Goal: Task Accomplishment & Management: Manage account settings

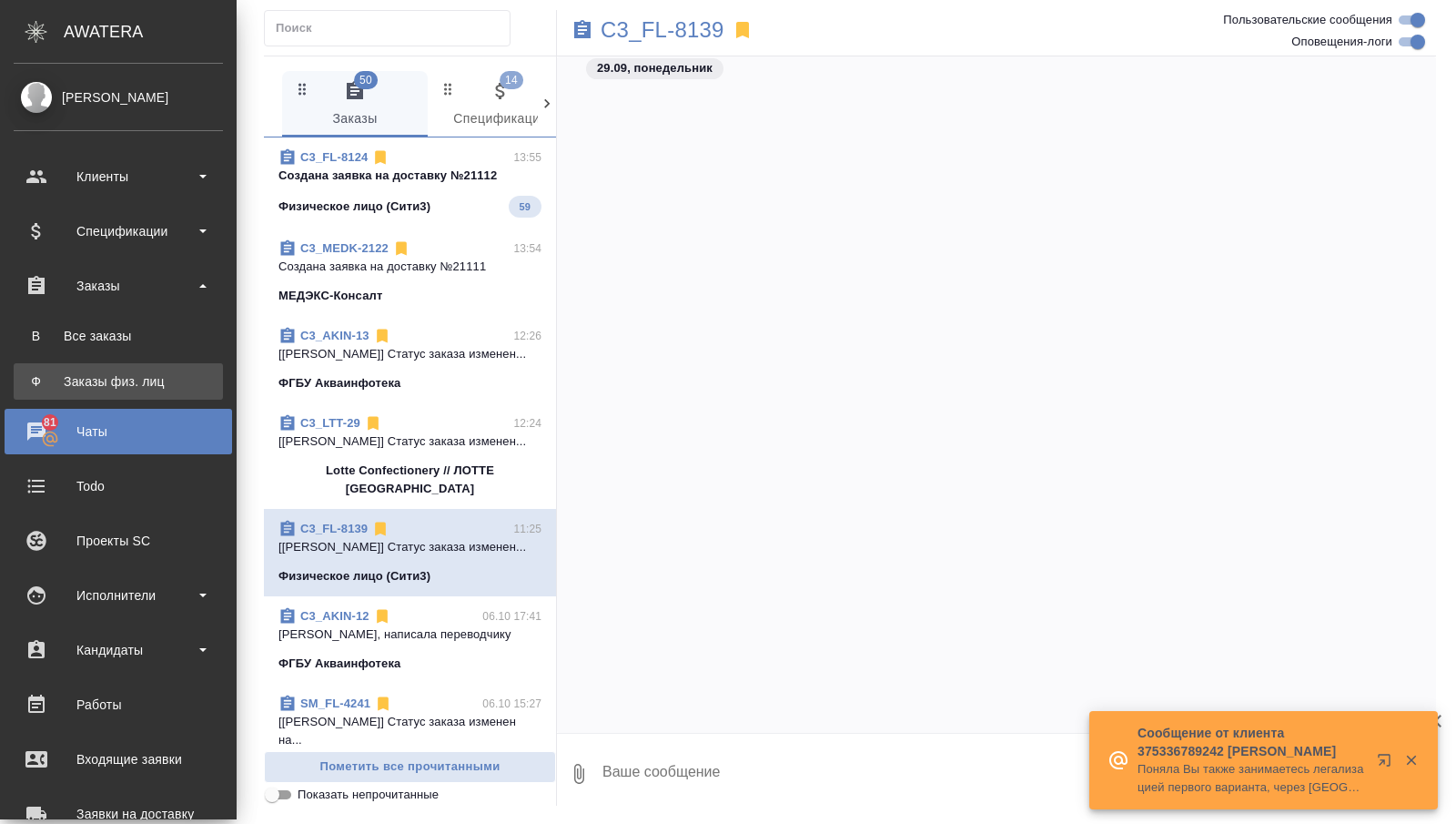
scroll to position [4553, 0]
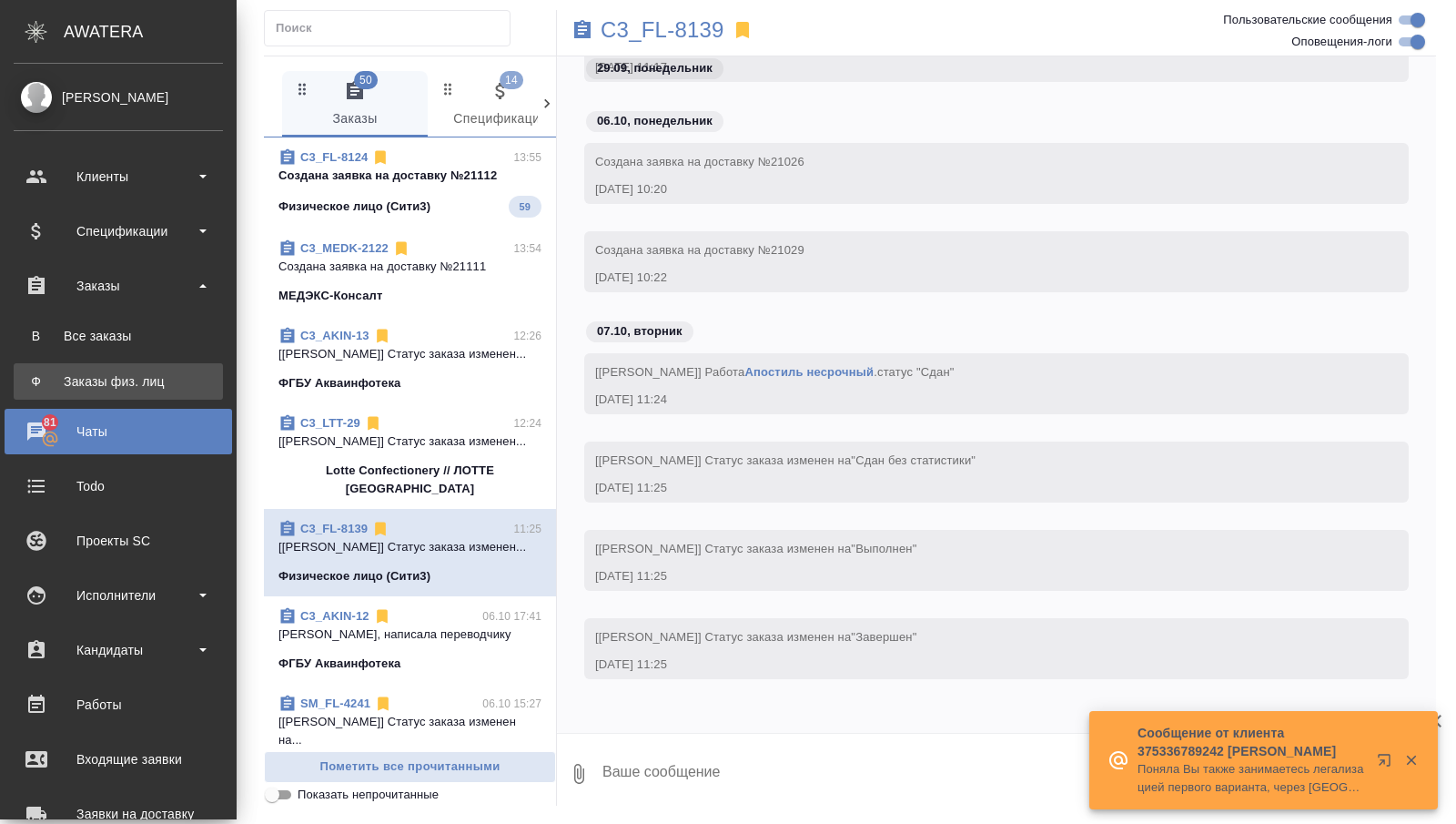
click at [113, 375] on div "Заказы физ. лиц" at bounding box center [117, 381] width 191 height 18
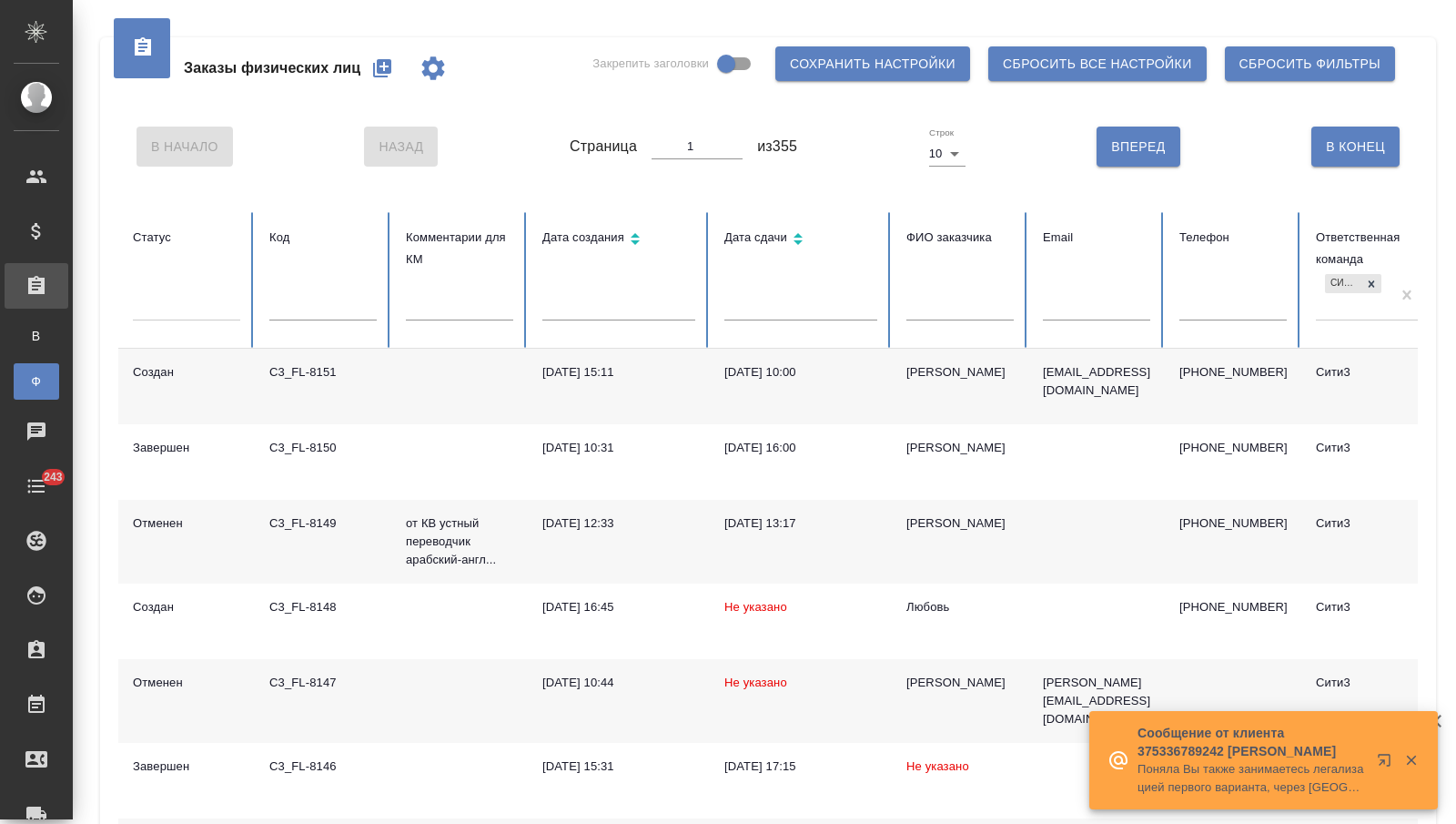
click at [391, 70] on icon "button" at bounding box center [382, 68] width 18 height 18
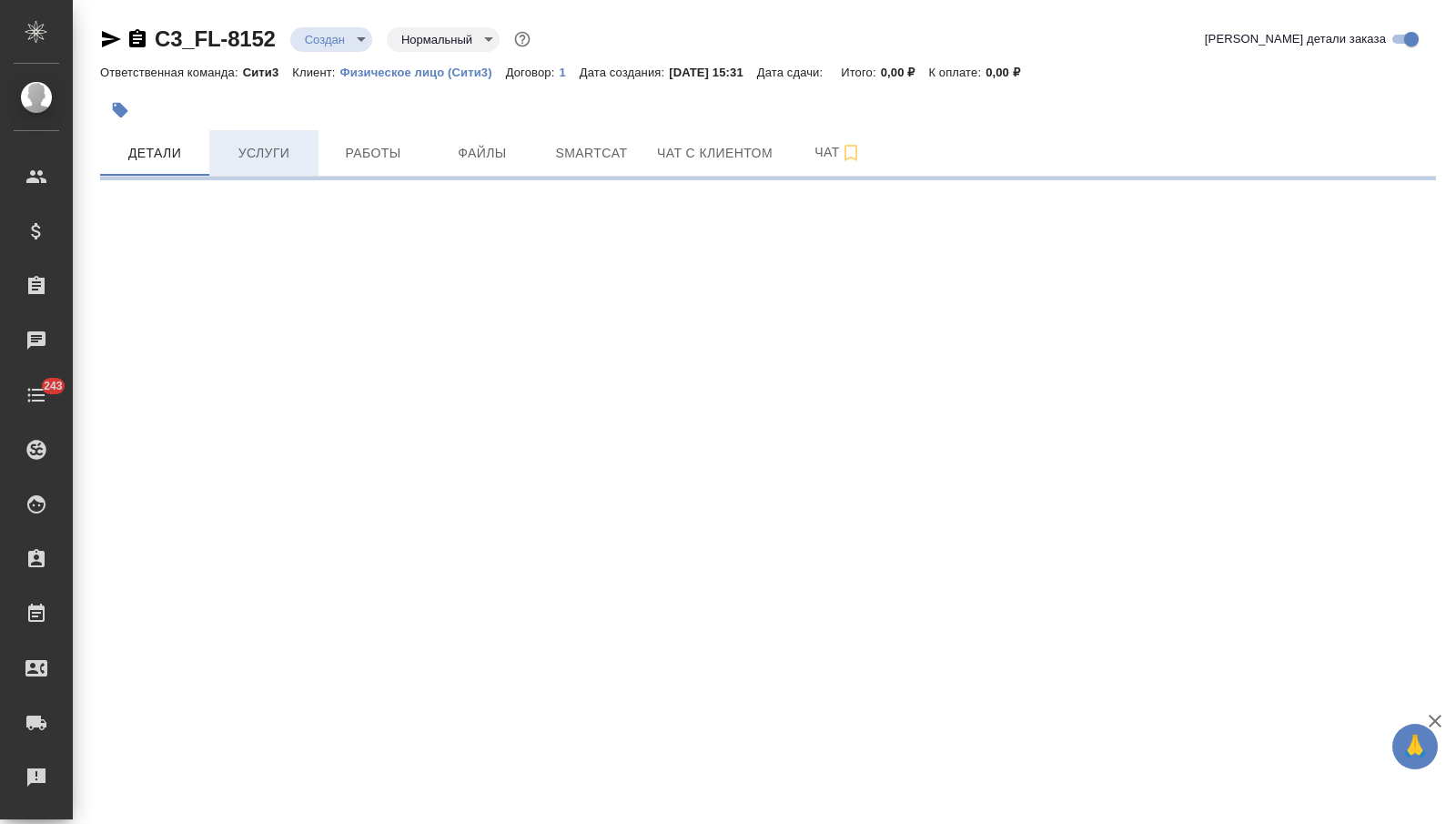
click at [287, 141] on button "Услуги" at bounding box center [264, 152] width 110 height 46
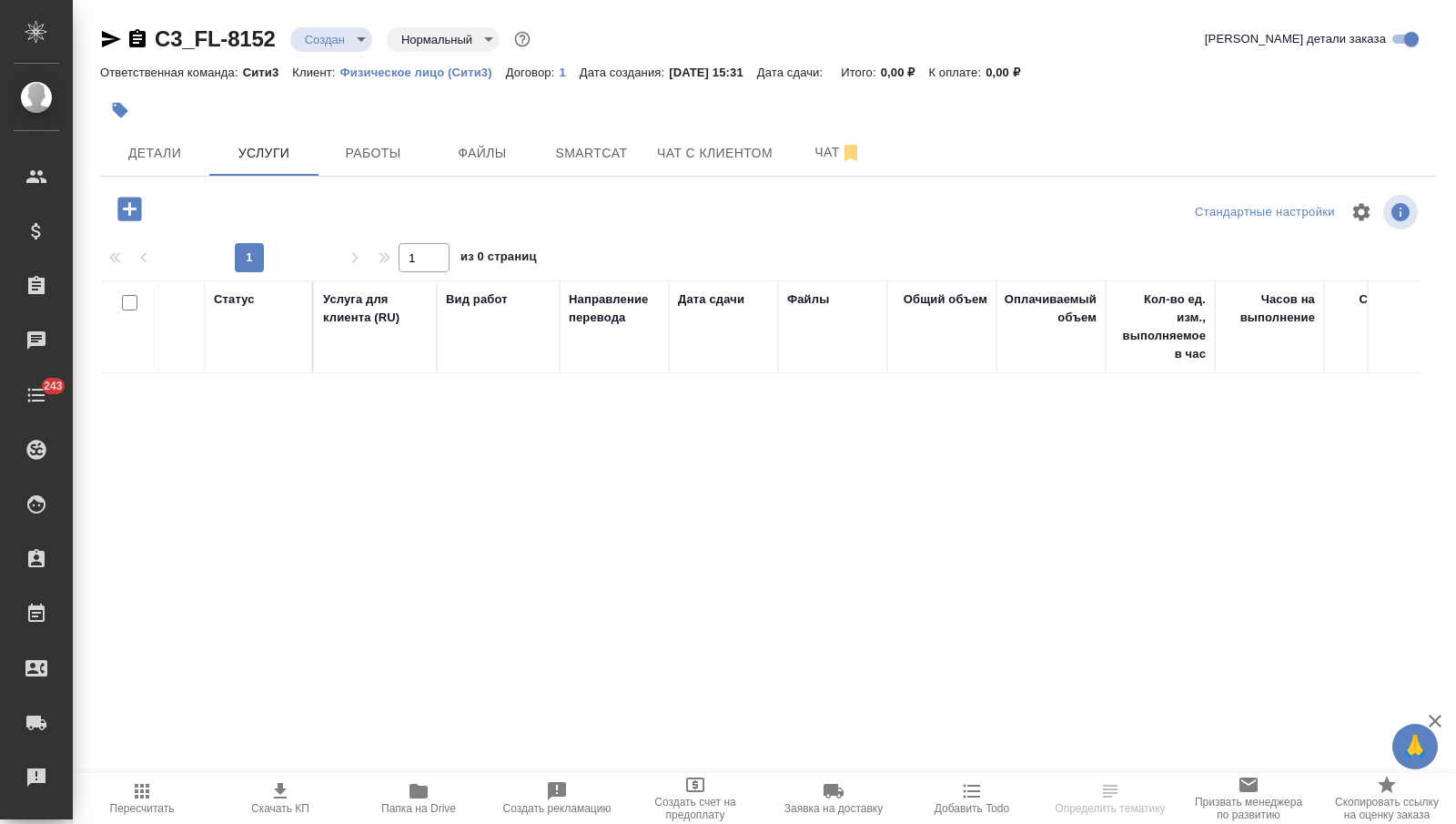
click at [124, 209] on icon "button" at bounding box center [129, 209] width 32 height 32
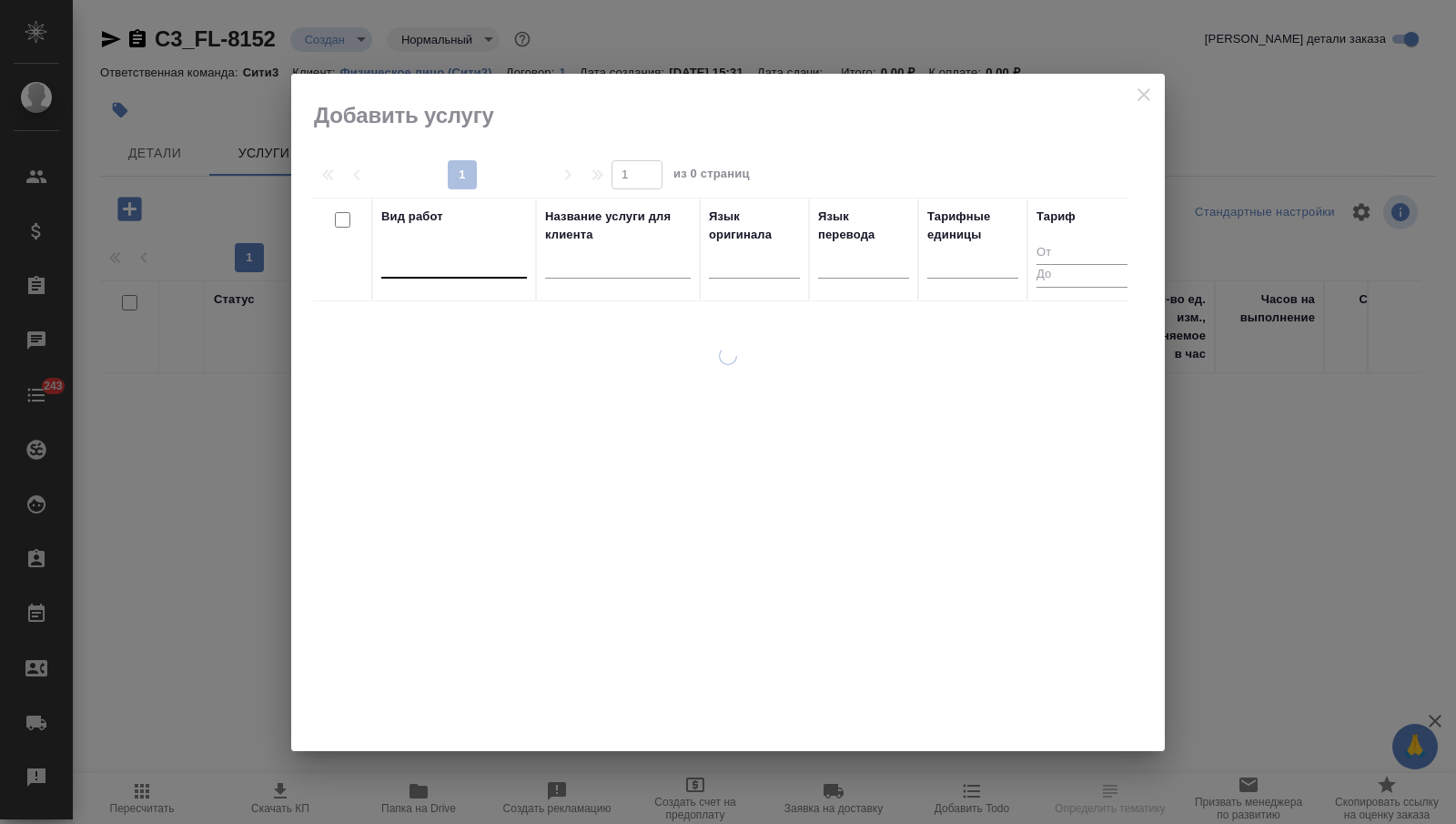
click at [495, 257] on div at bounding box center [454, 259] width 146 height 26
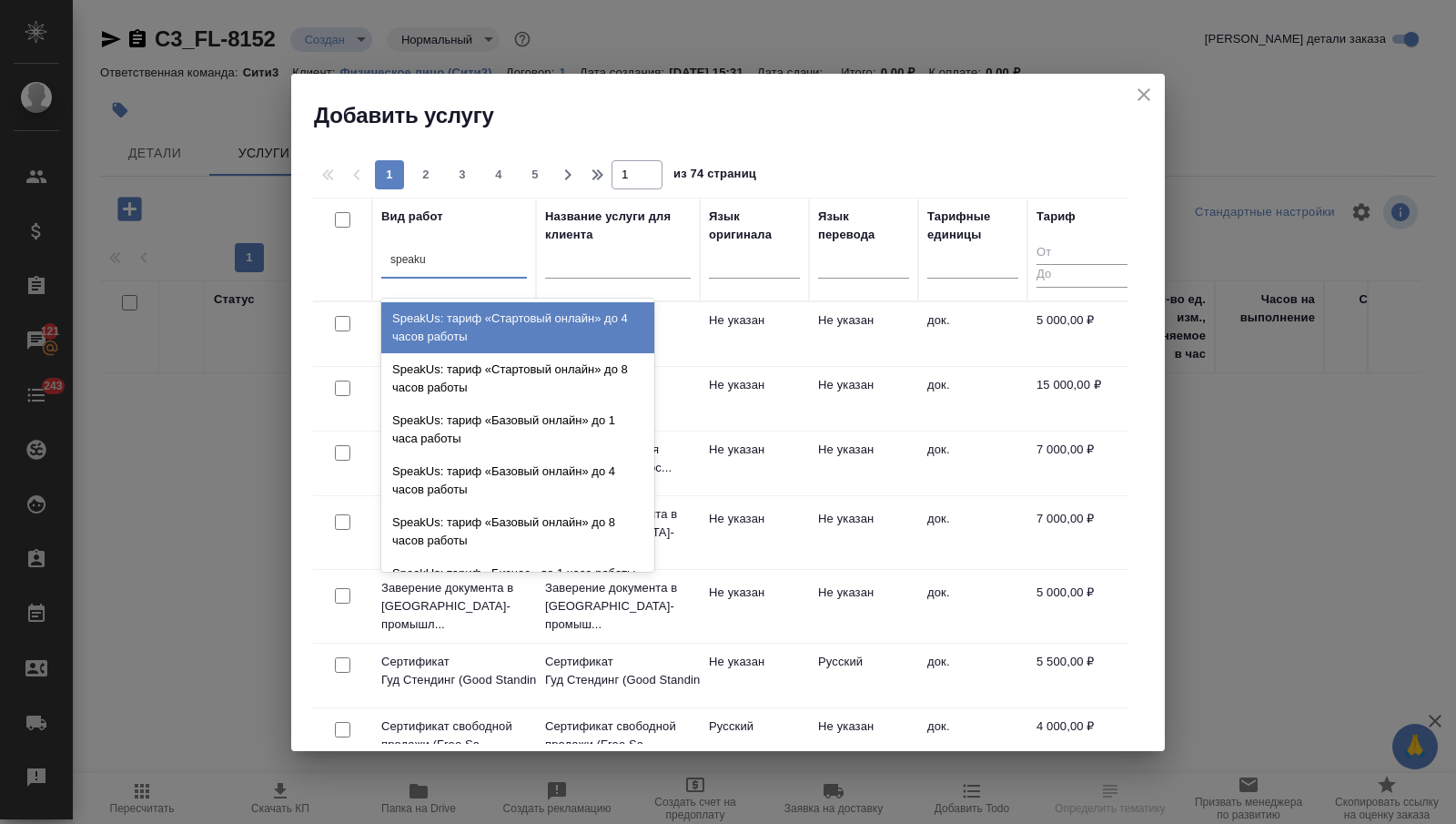
type input "speakus"
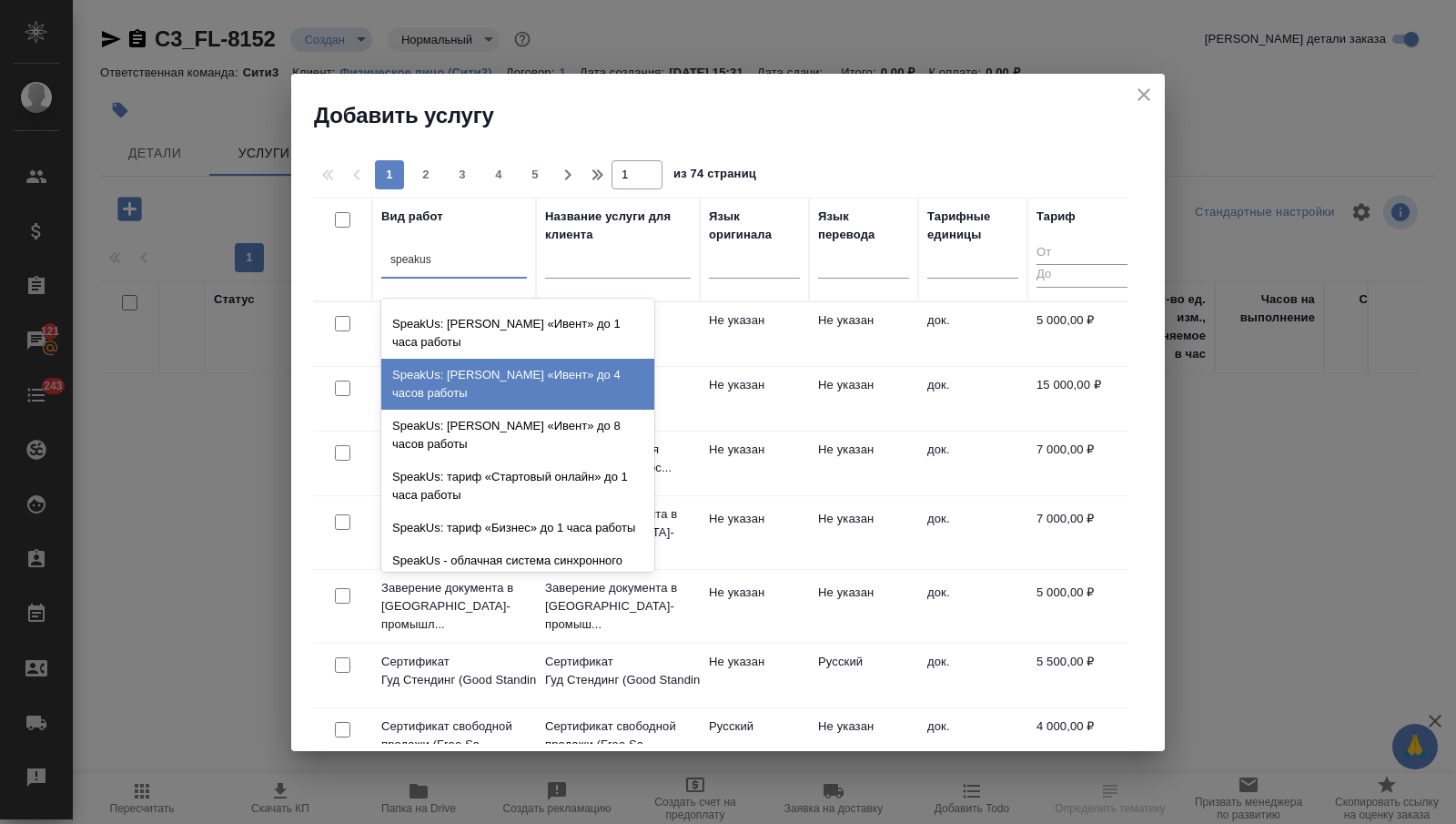
scroll to position [356, 0]
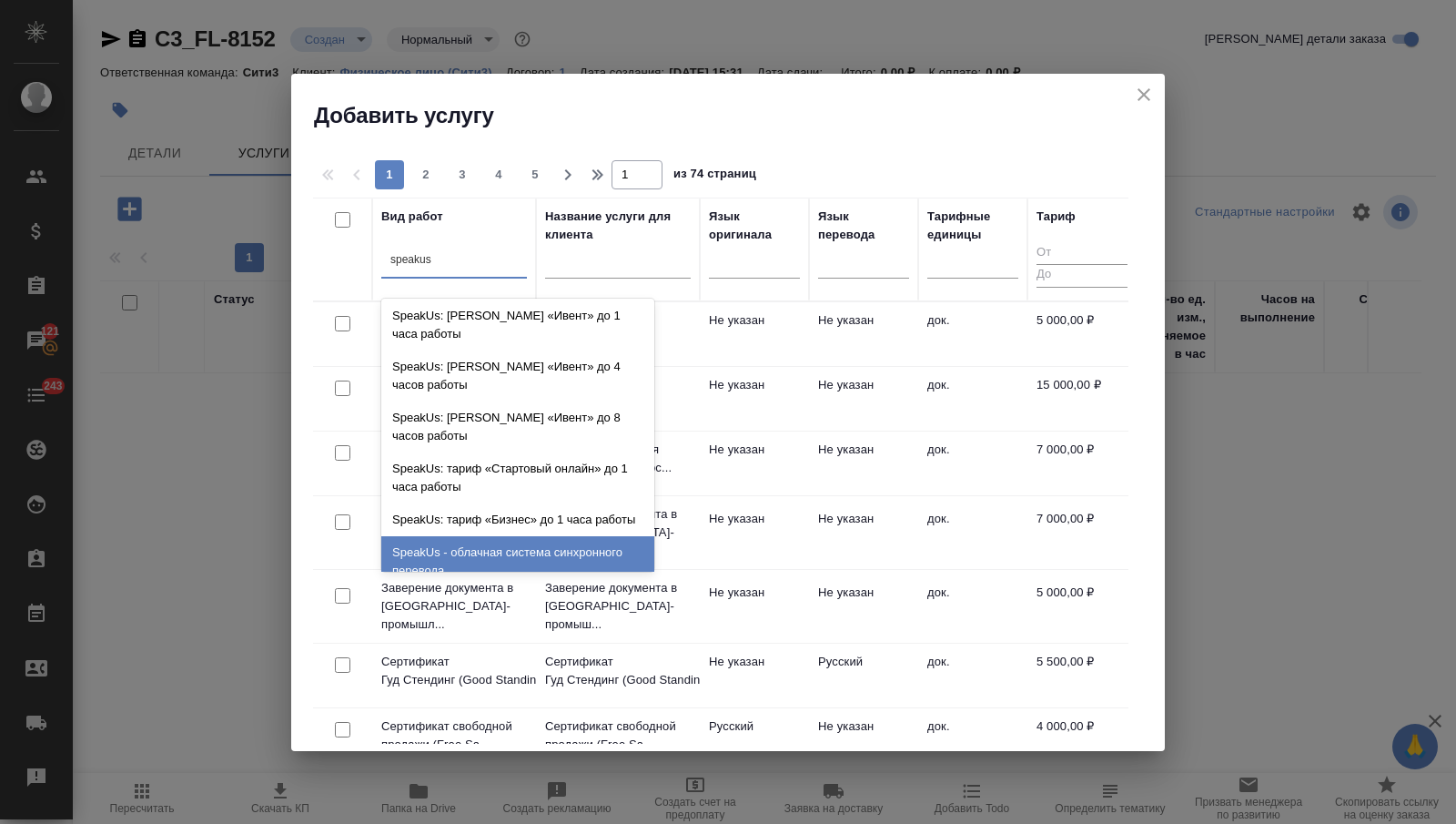
click at [521, 545] on div "SpeakUs - облачная система синхронного перевода" at bounding box center [517, 562] width 273 height 51
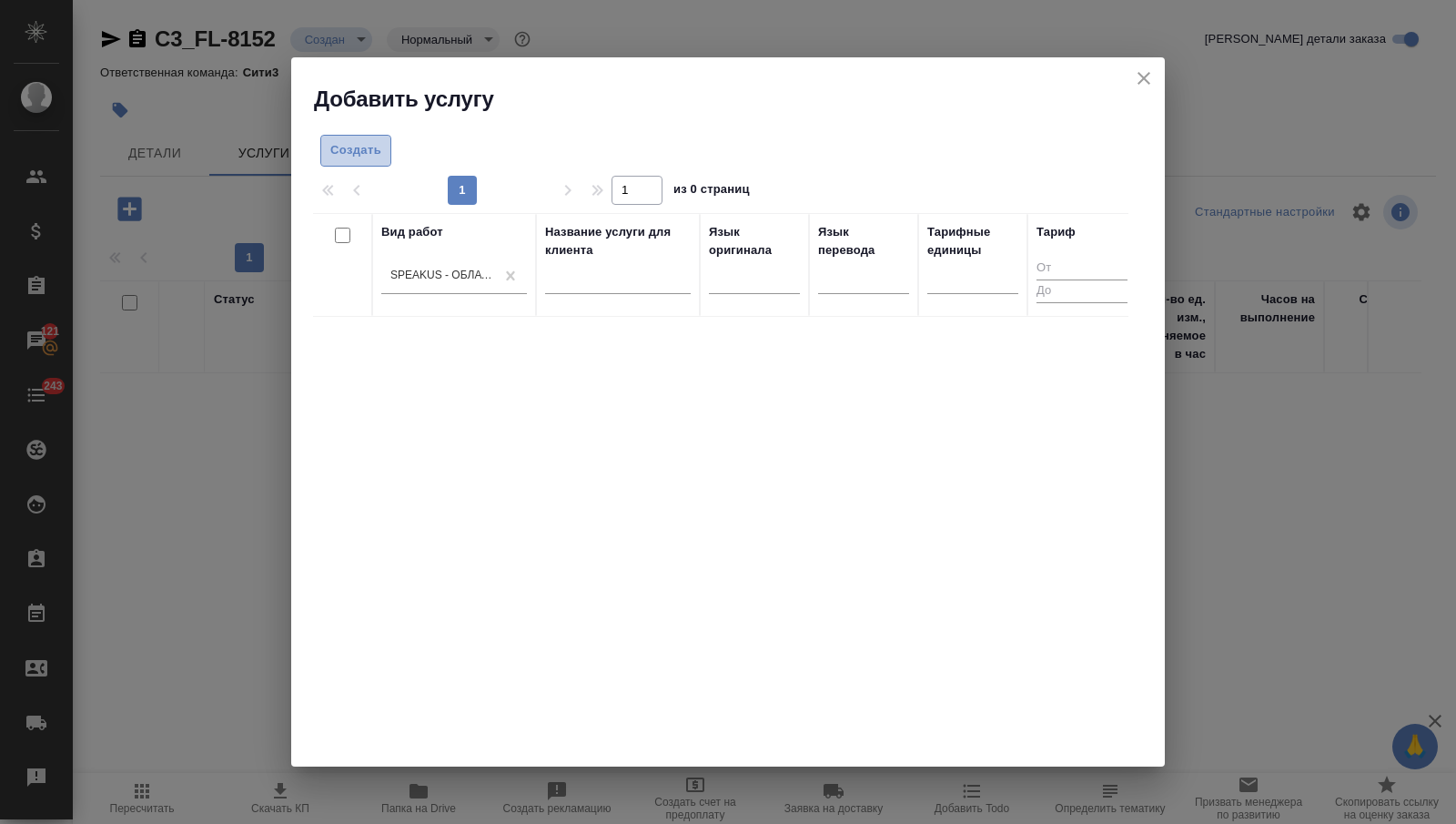
click at [372, 148] on span "Создать" at bounding box center [356, 150] width 51 height 21
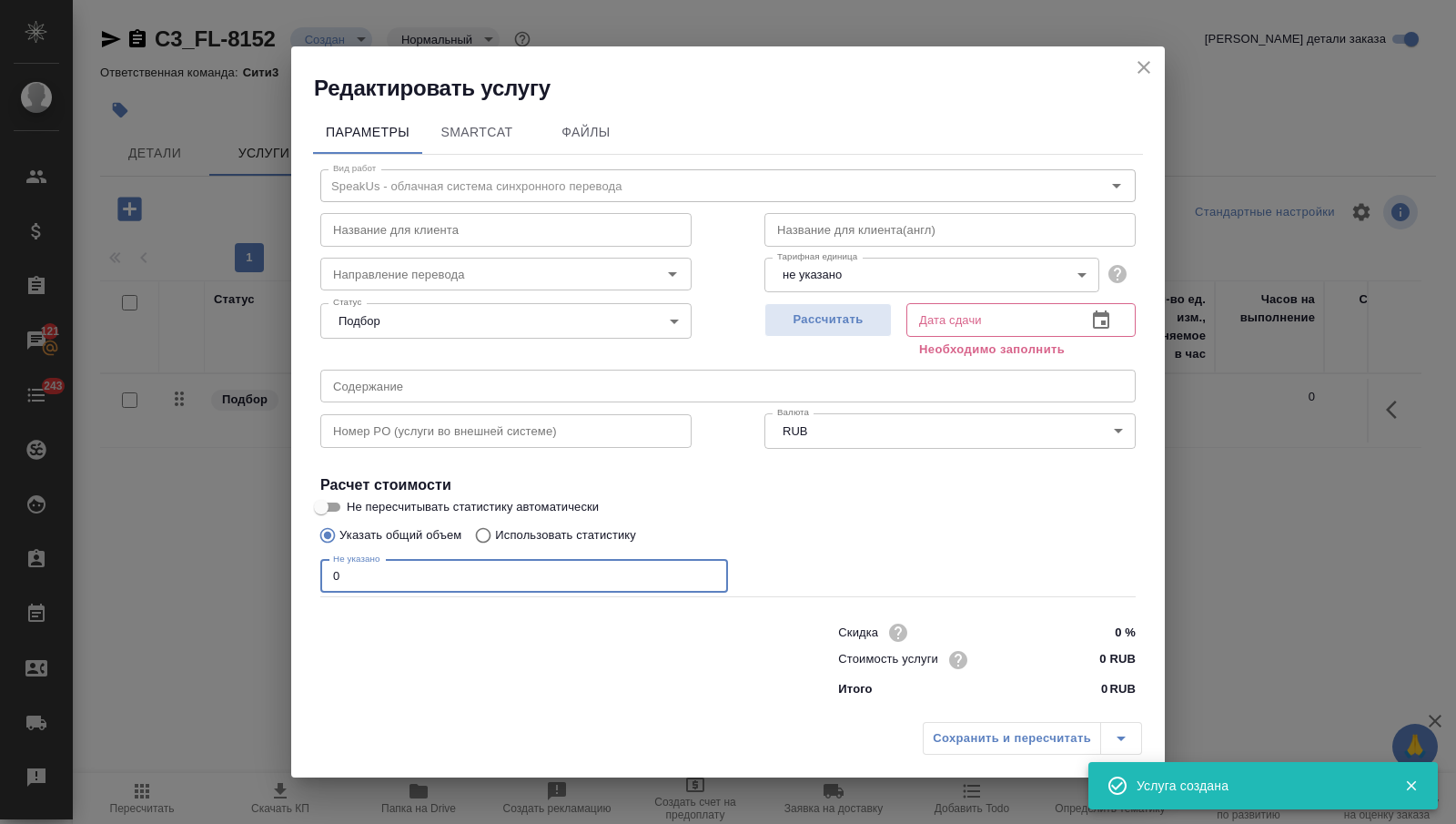
click at [425, 578] on input "0" at bounding box center [524, 577] width 407 height 33
type input "8"
click at [1076, 654] on input "0 RUB" at bounding box center [1101, 659] width 66 height 26
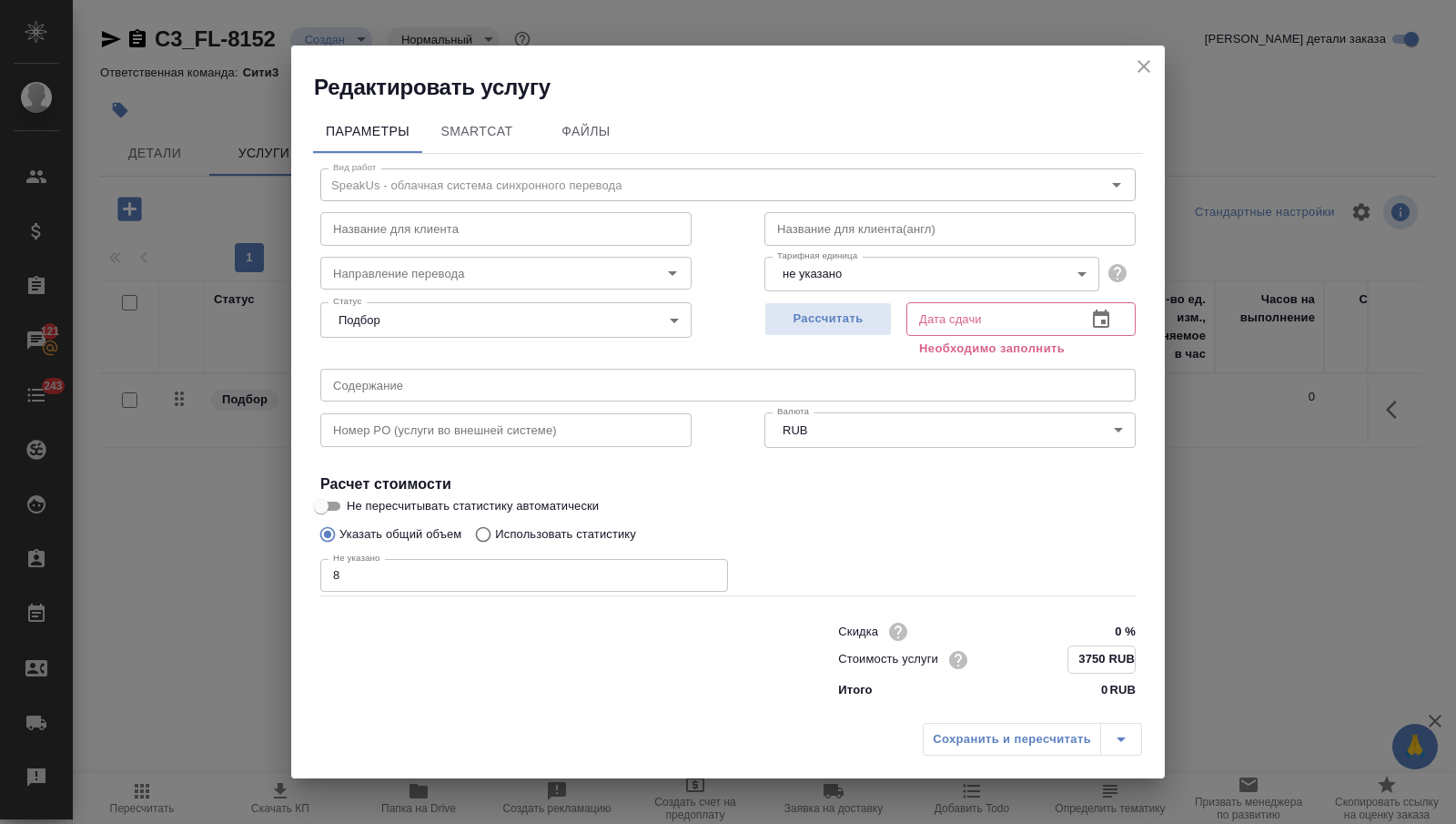
type input "3750 RUB"
click at [1093, 311] on icon "button" at bounding box center [1101, 320] width 22 height 22
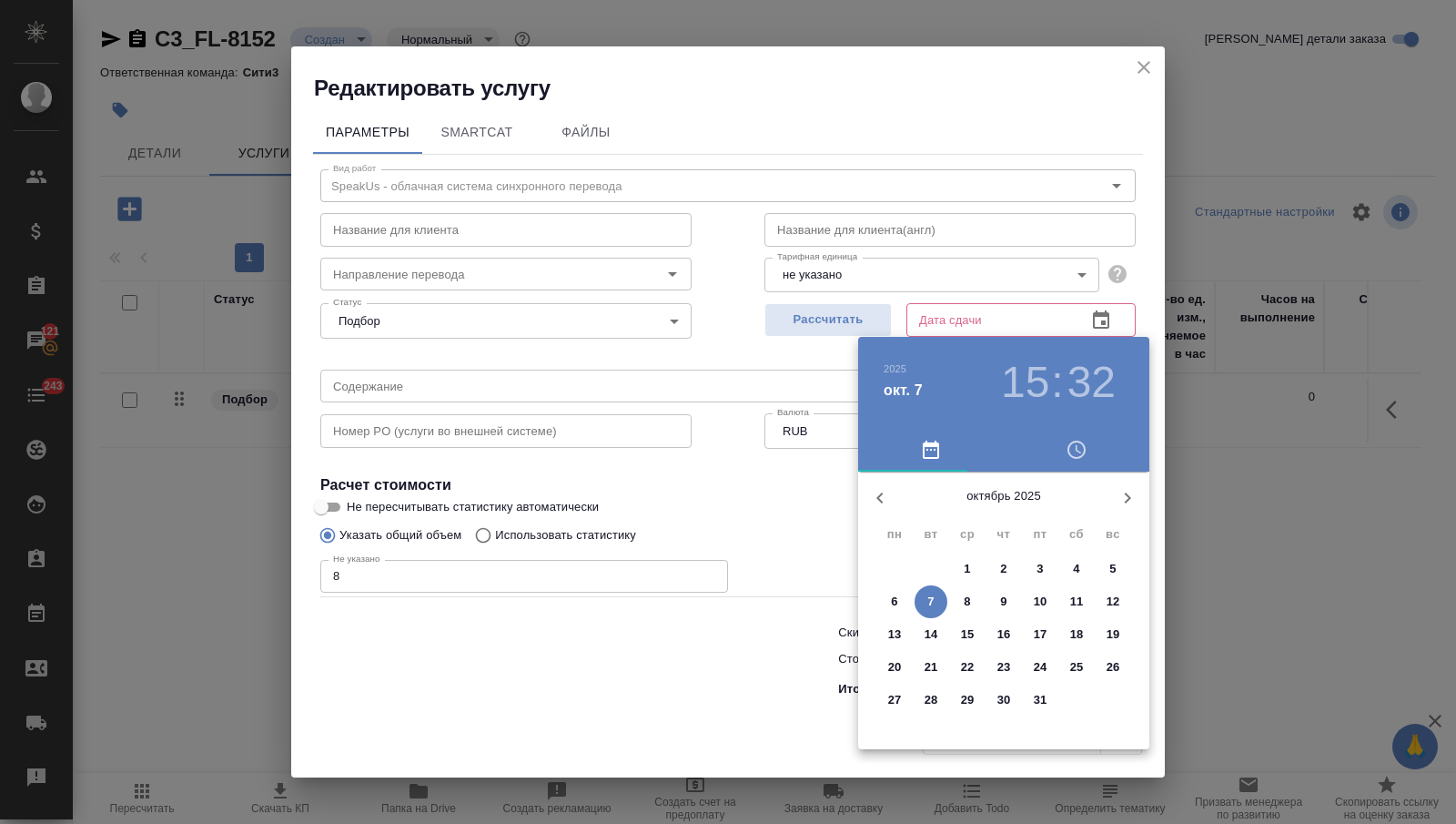
click at [955, 599] on span "8" at bounding box center [967, 602] width 33 height 18
type input "08.10.2025 15:32"
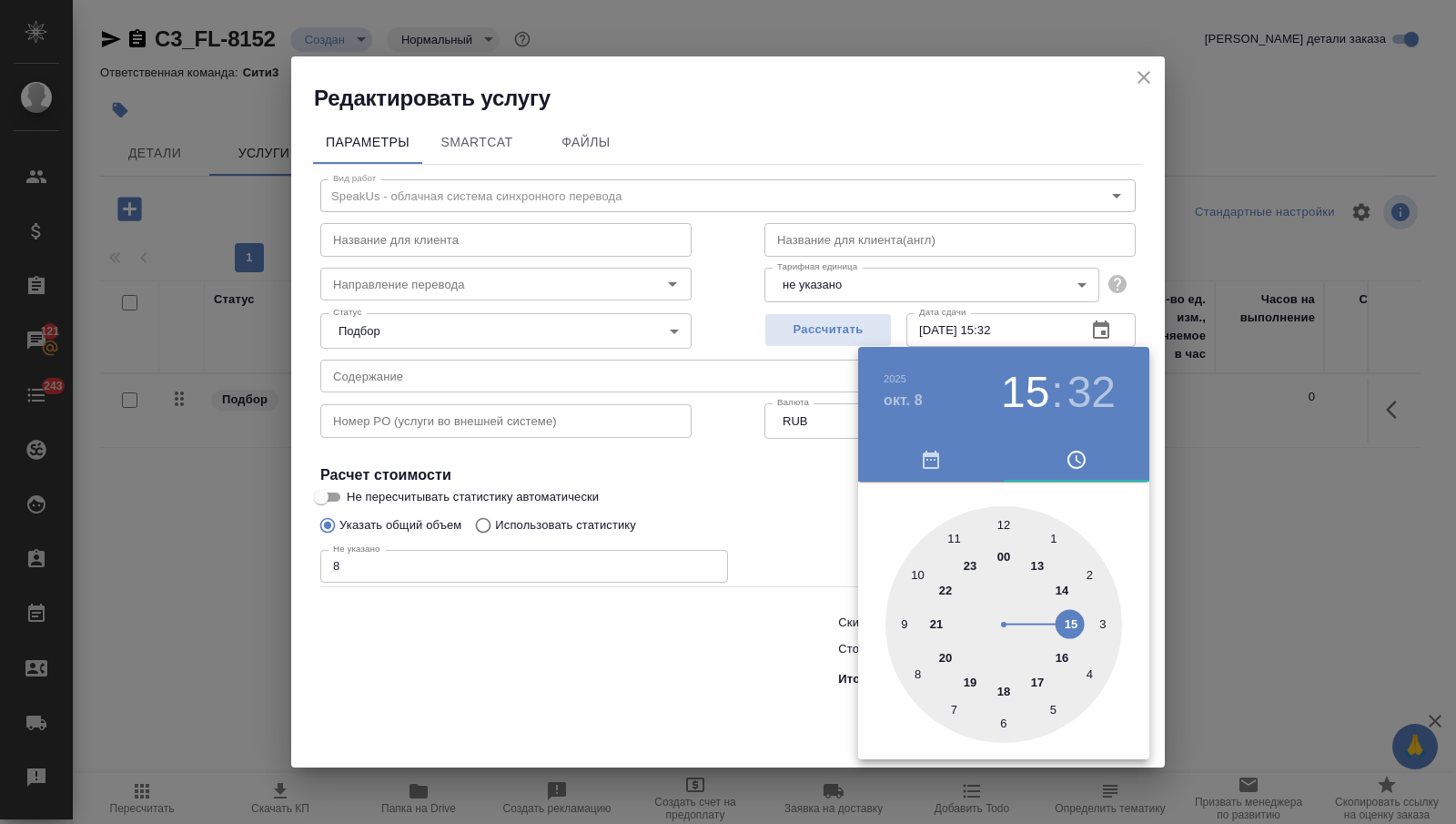
click at [689, 728] on div at bounding box center [728, 412] width 1456 height 824
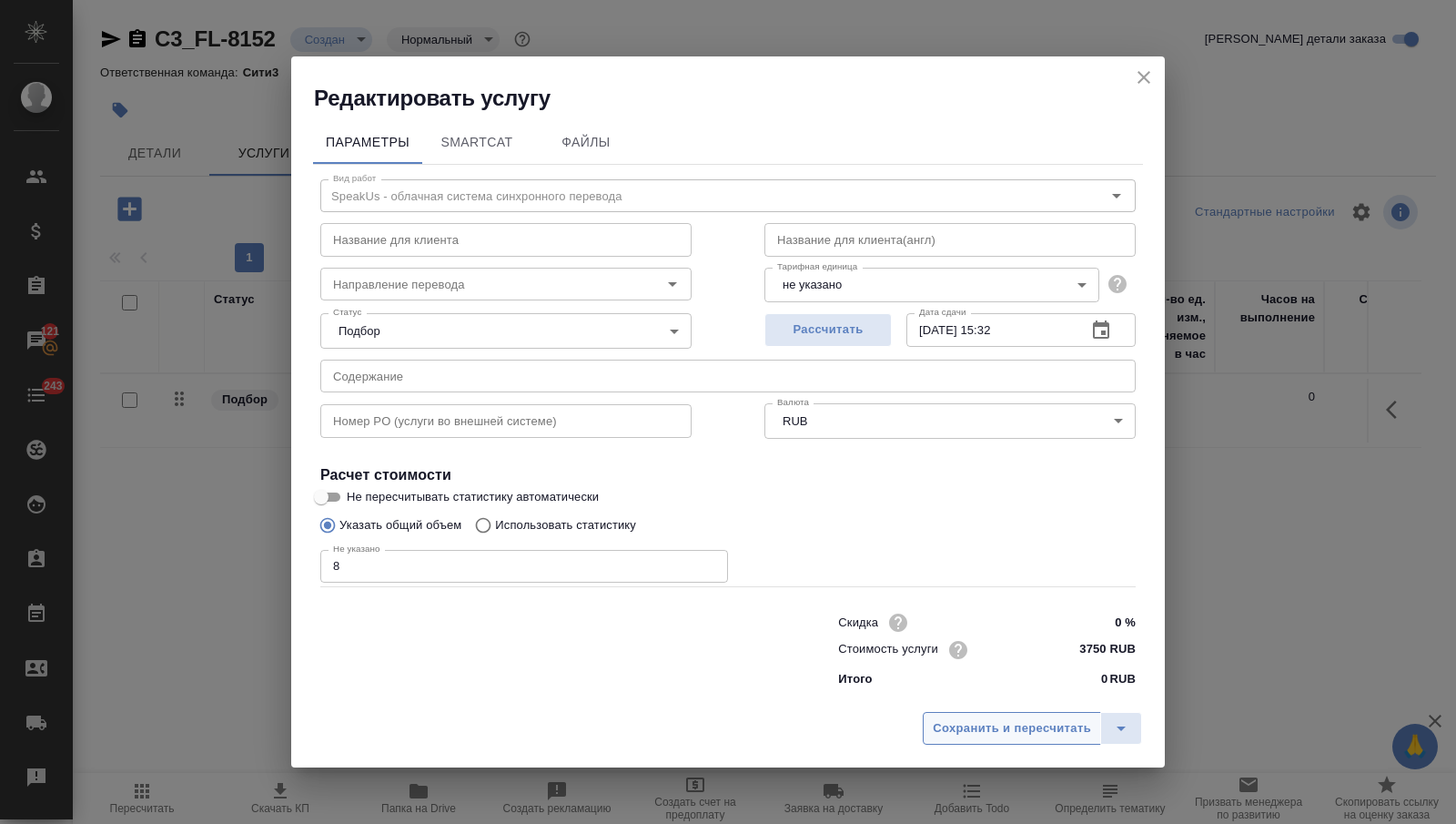
click at [952, 742] on button "Сохранить и пересчитать" at bounding box center [1012, 729] width 178 height 33
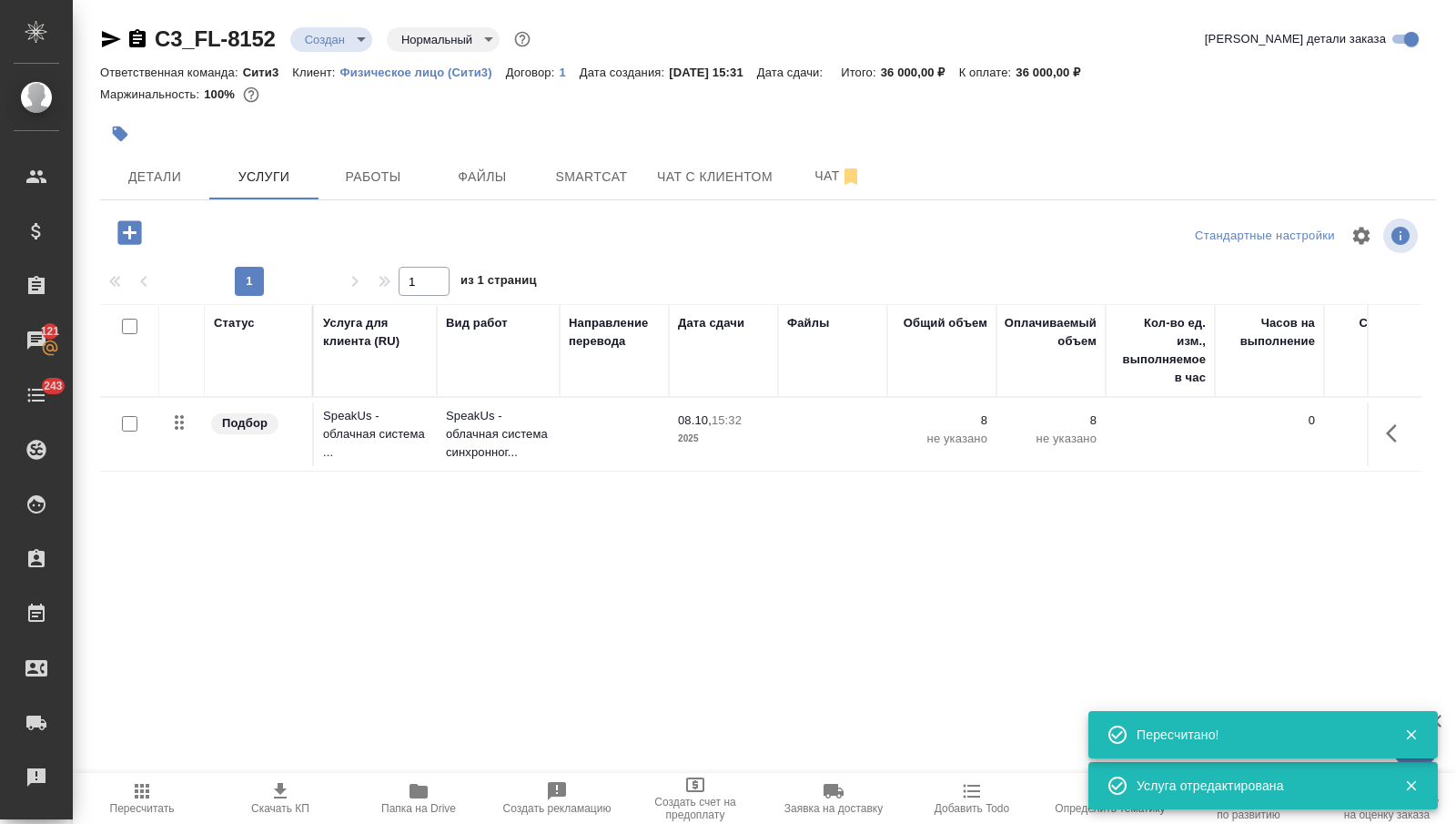
click at [118, 232] on icon "button" at bounding box center [129, 232] width 23 height 23
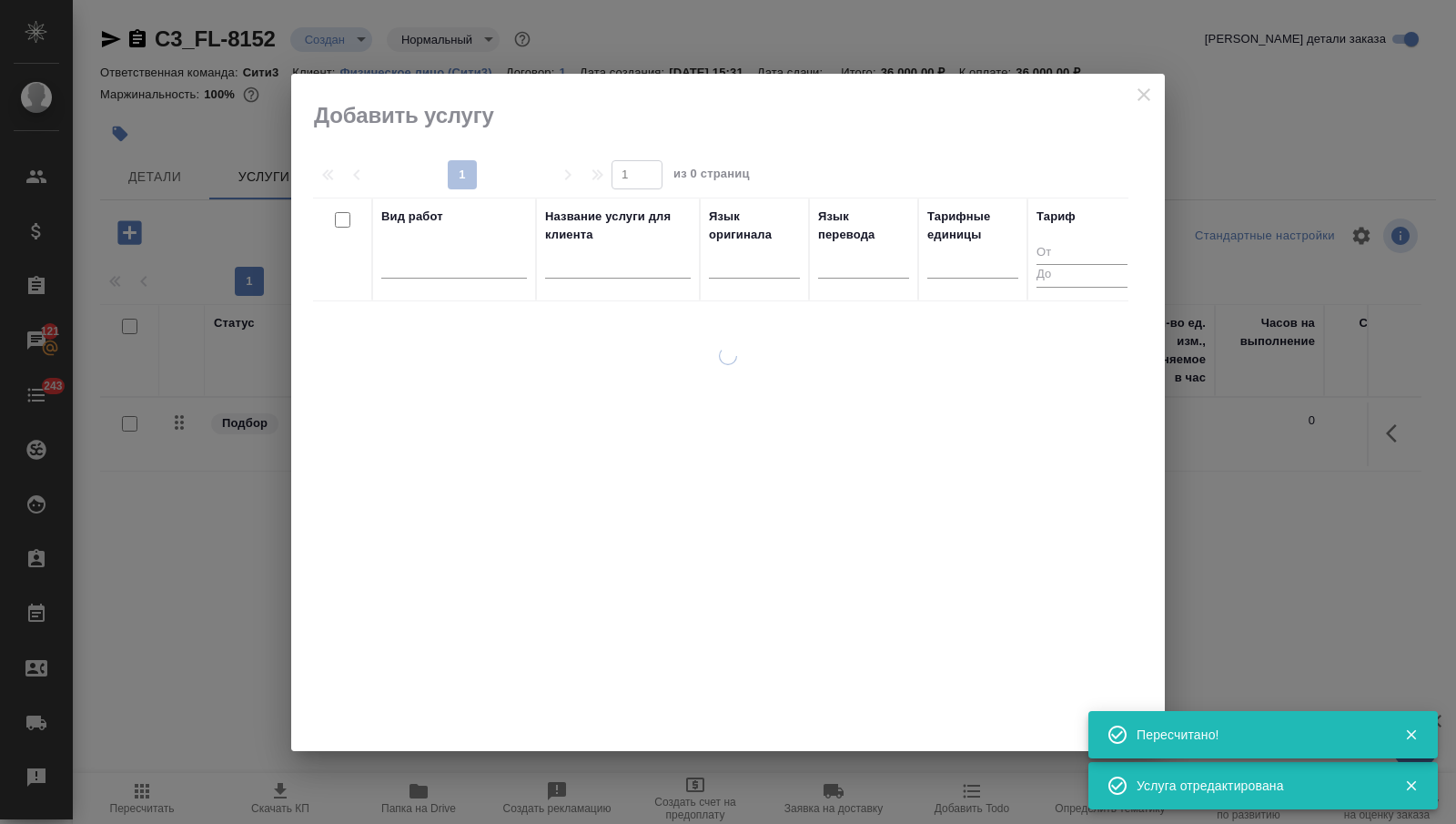
click at [417, 278] on div at bounding box center [454, 267] width 146 height 48
click at [436, 249] on div at bounding box center [454, 259] width 146 height 26
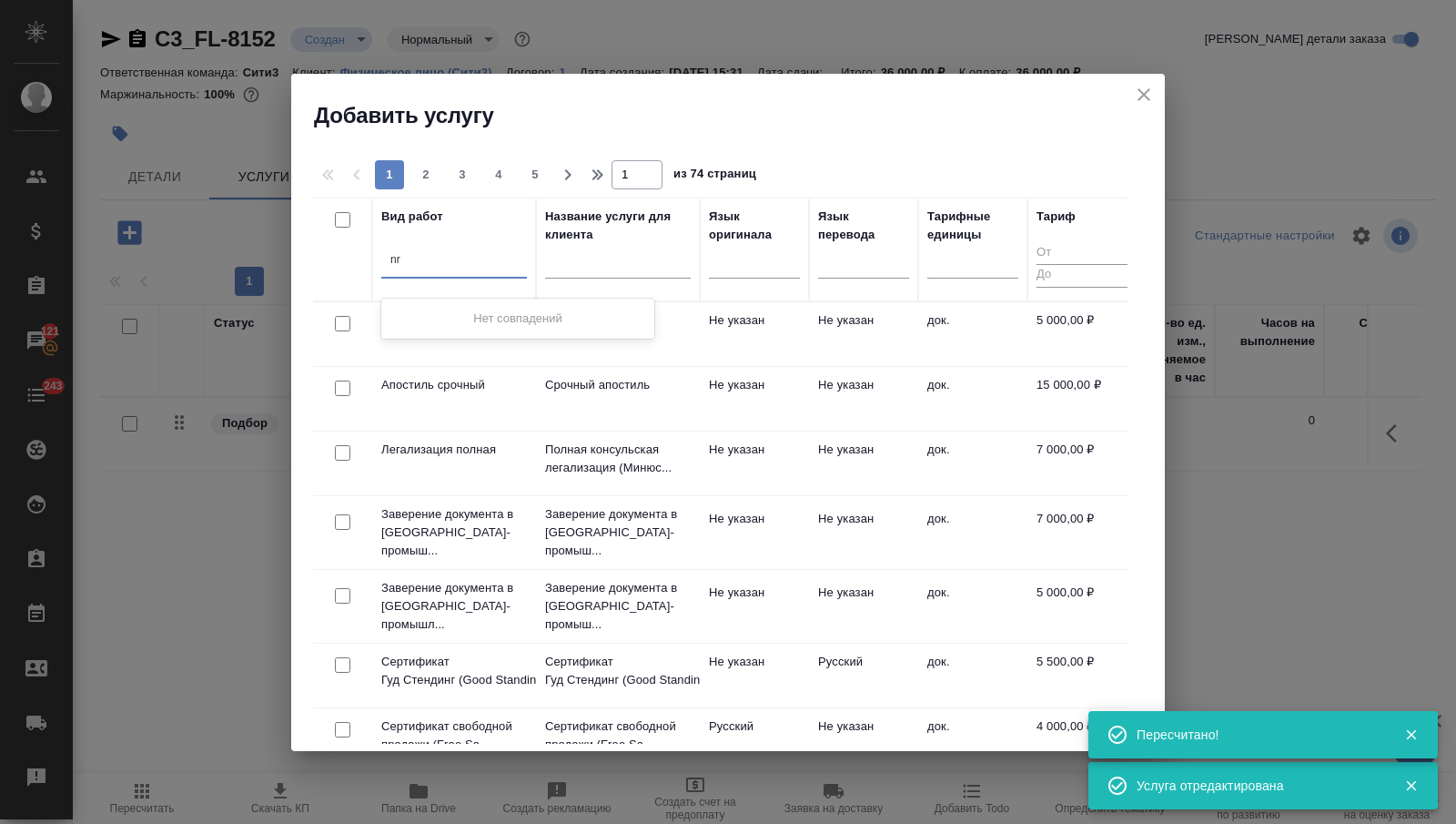
type input "n"
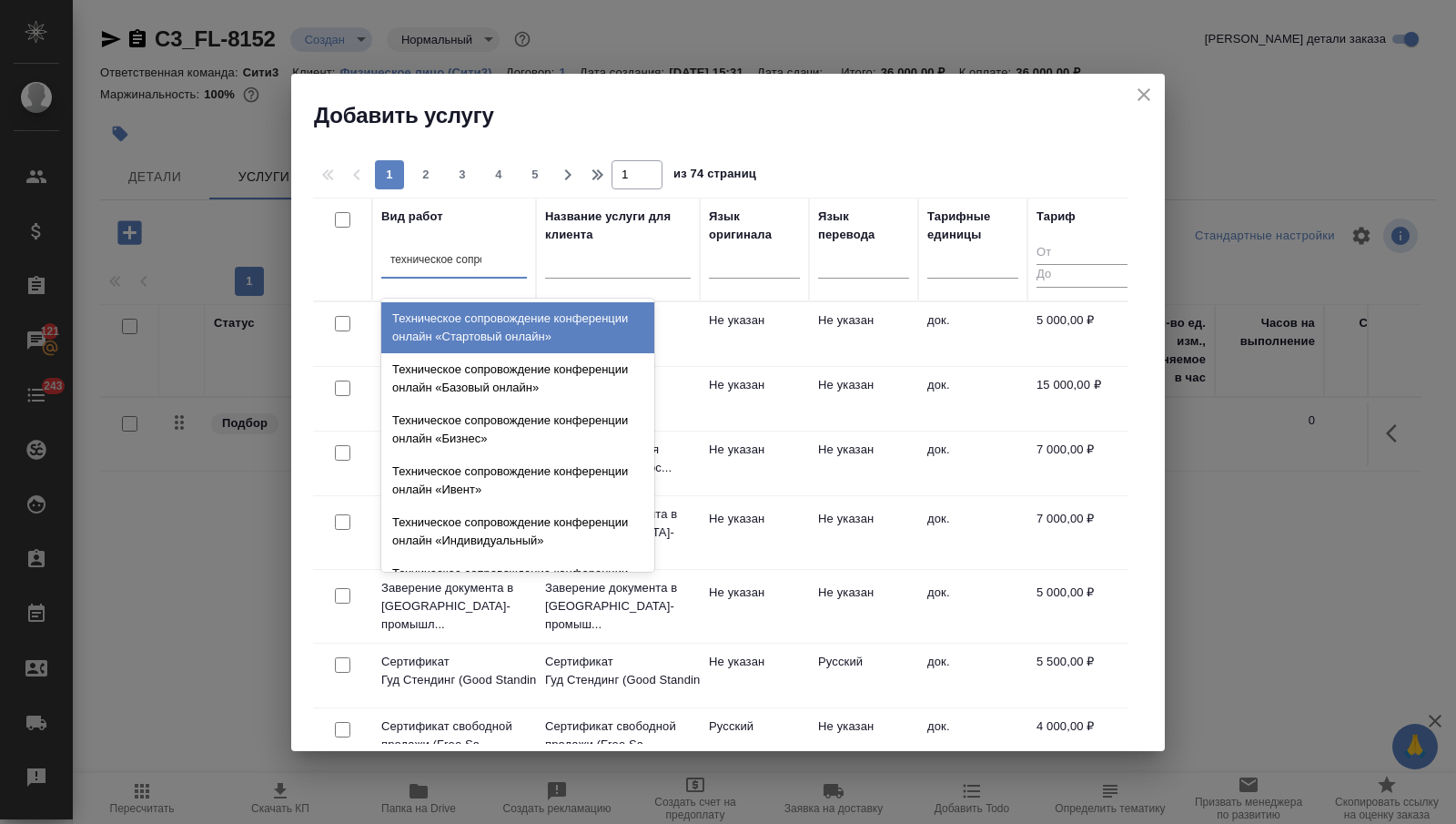
type input "техническое сопров"
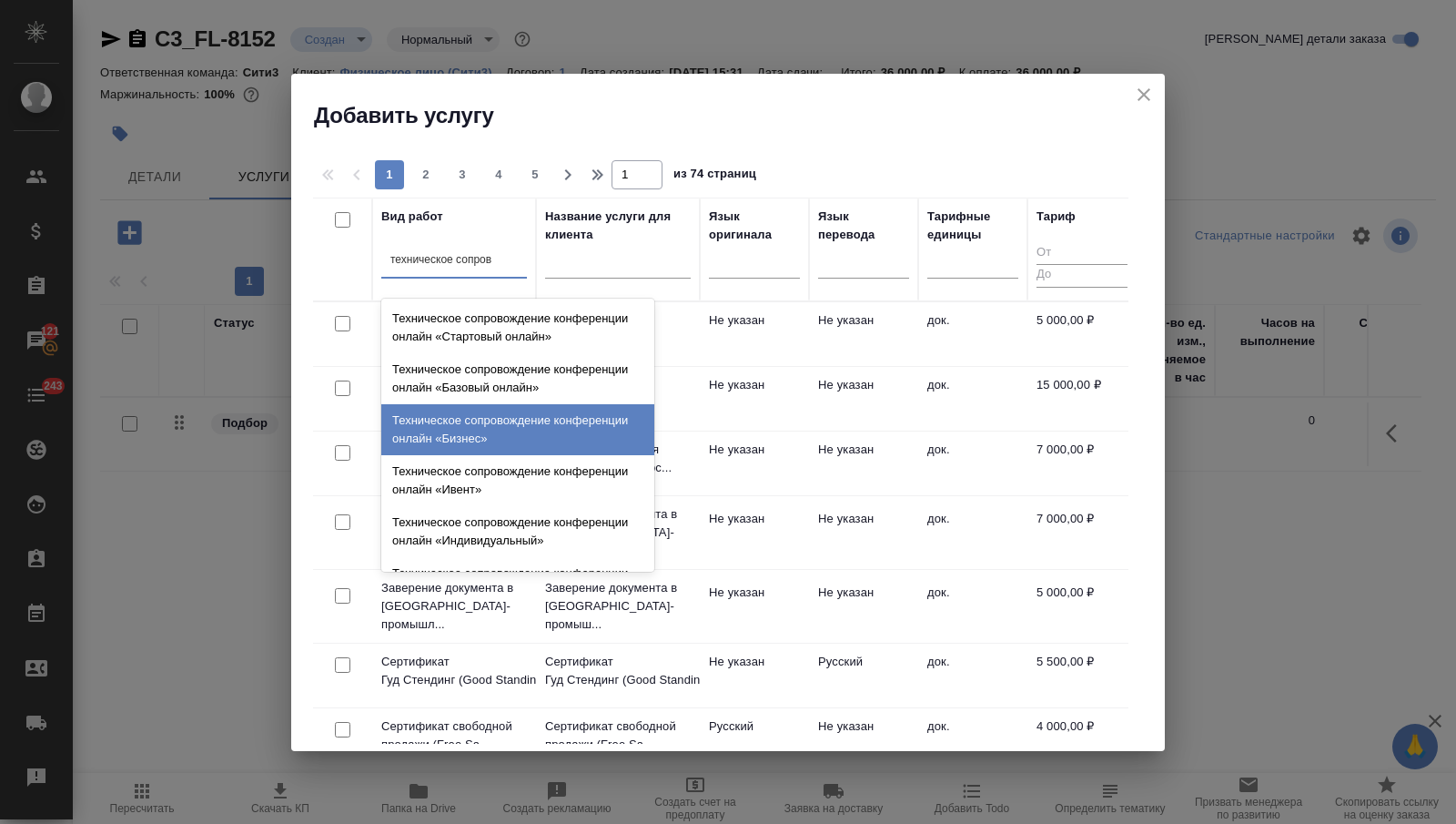
scroll to position [39, 0]
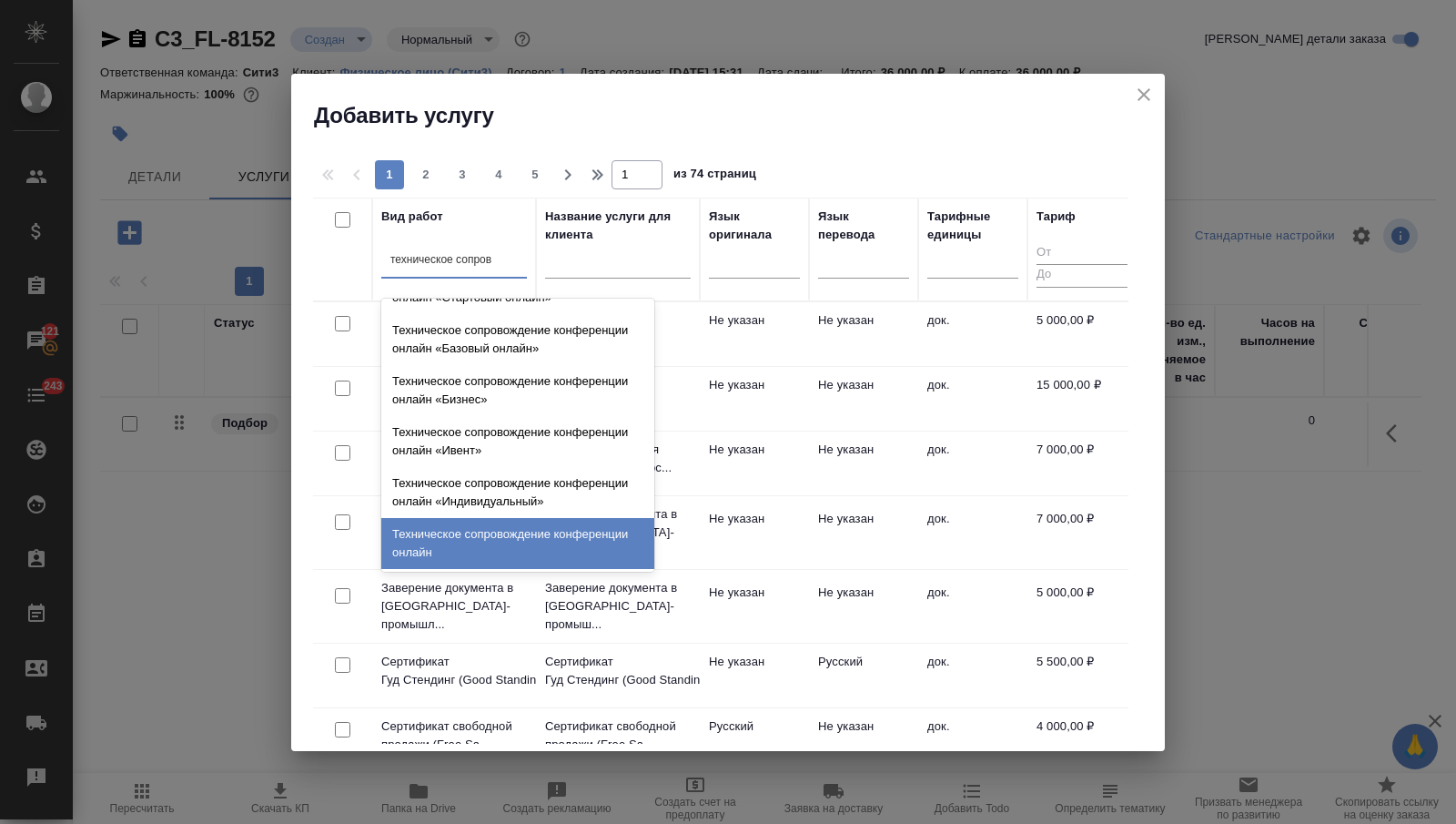
click at [465, 529] on div "Техническое сопровождение конференции онлайн" at bounding box center [517, 544] width 273 height 51
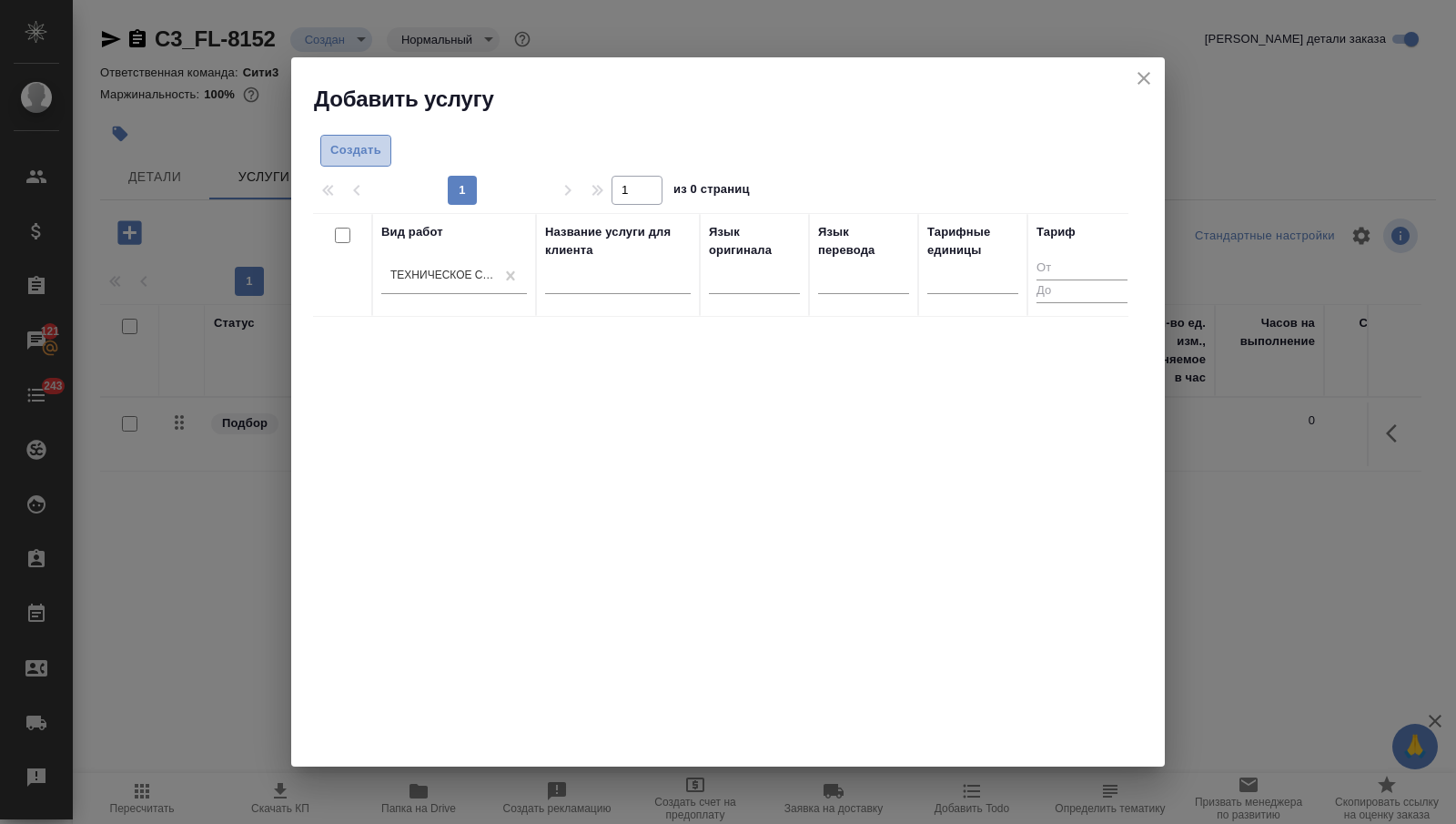
click at [377, 146] on span "Создать" at bounding box center [356, 150] width 51 height 21
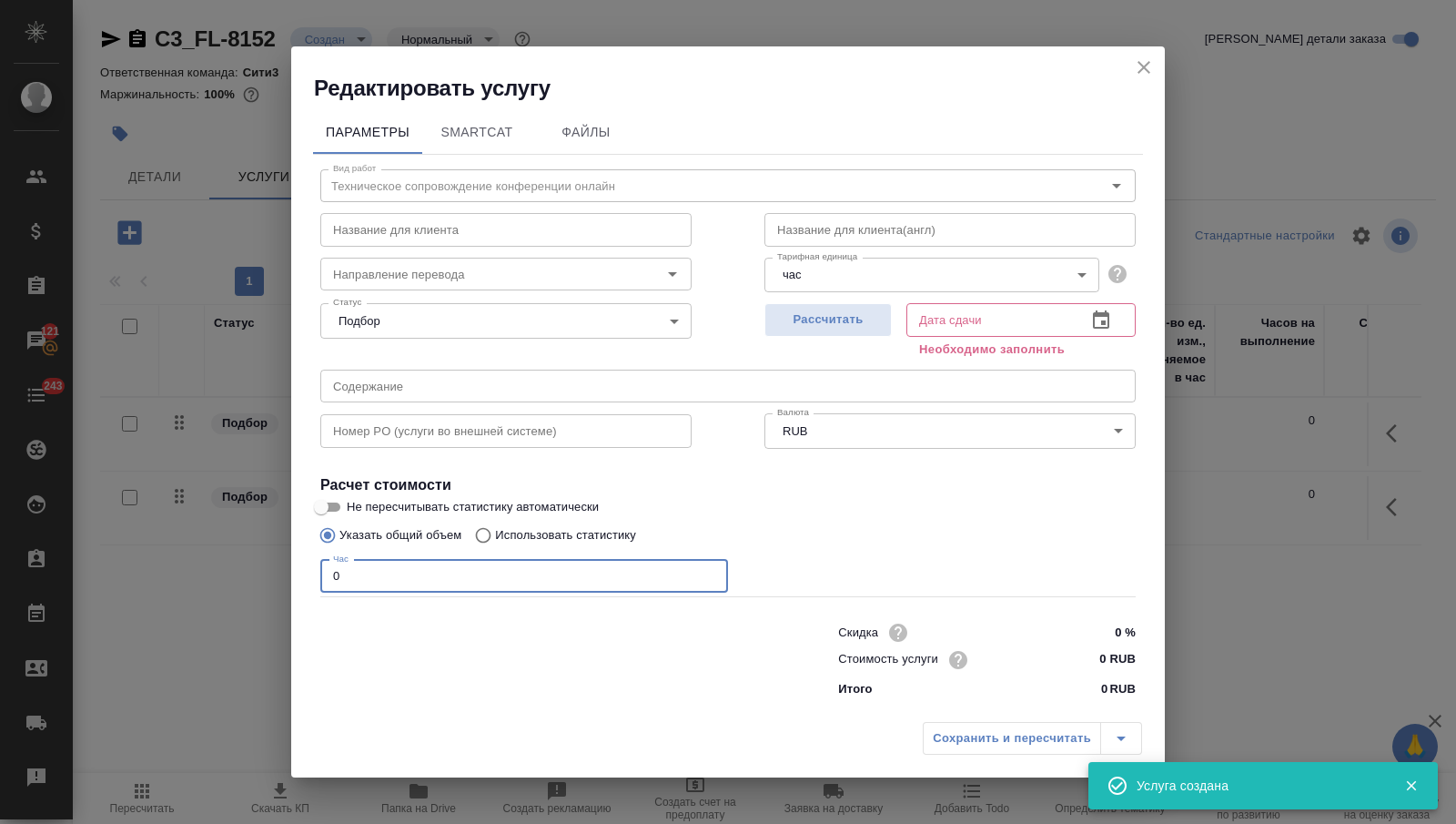
click at [451, 574] on input "0" at bounding box center [524, 577] width 407 height 33
type input "8"
click at [1083, 655] on input "0 RUB" at bounding box center [1101, 659] width 68 height 26
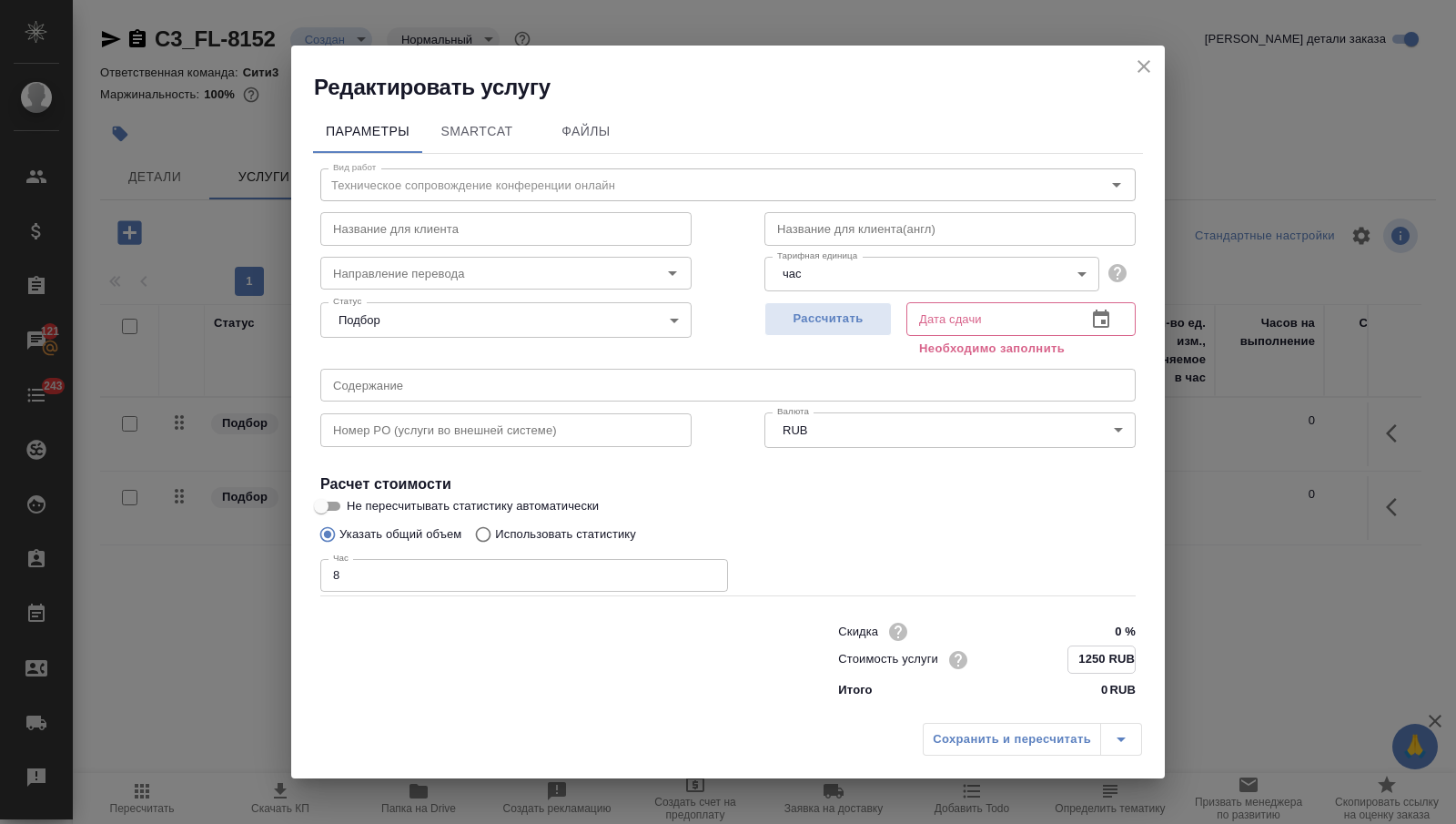
type input "1250 RUB"
click at [1100, 324] on icon "button" at bounding box center [1101, 319] width 22 height 22
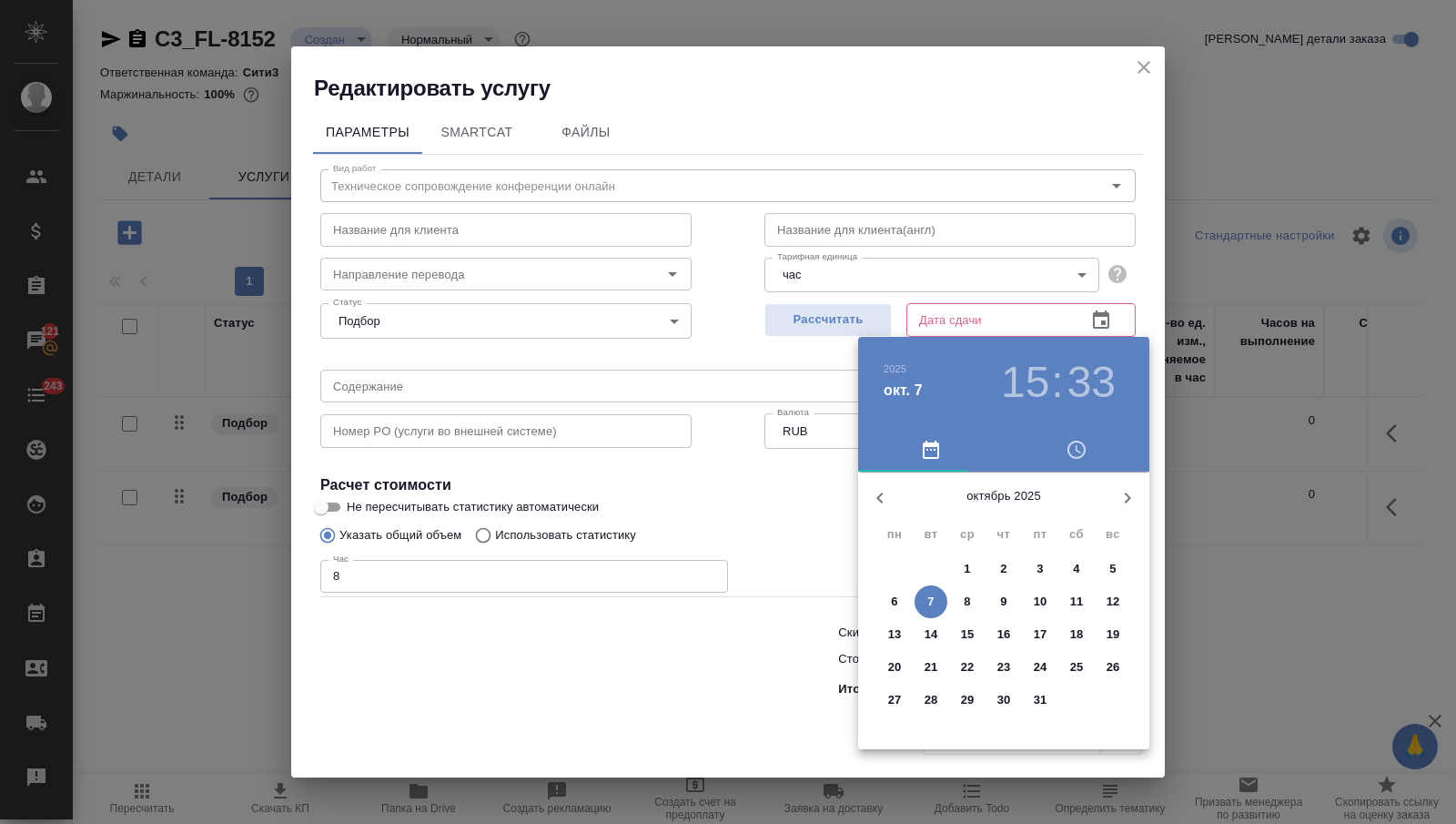
click at [969, 604] on p "8" at bounding box center [966, 602] width 7 height 18
type input "08.10.2025 15:33"
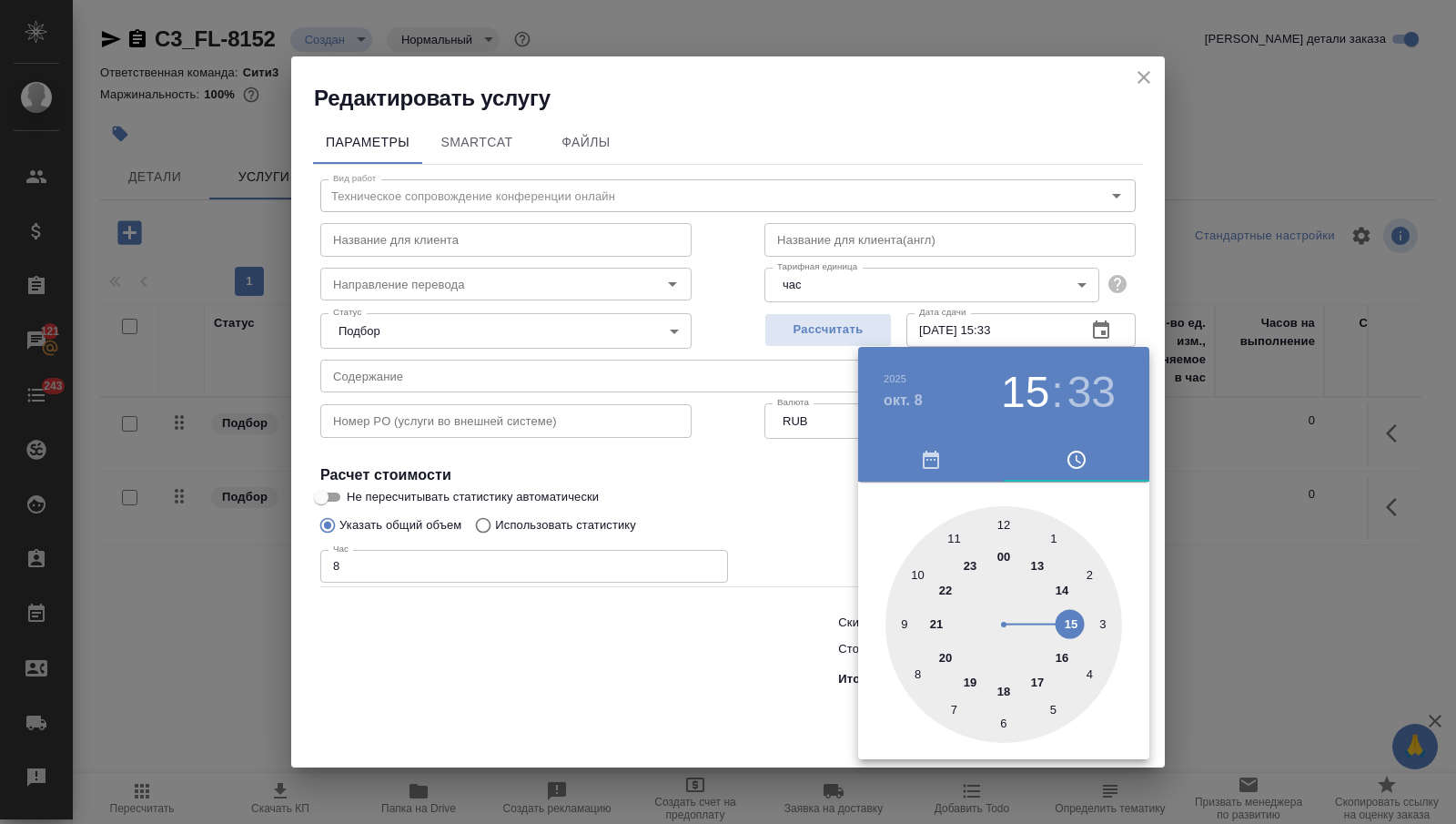
click at [786, 661] on div at bounding box center [728, 412] width 1456 height 824
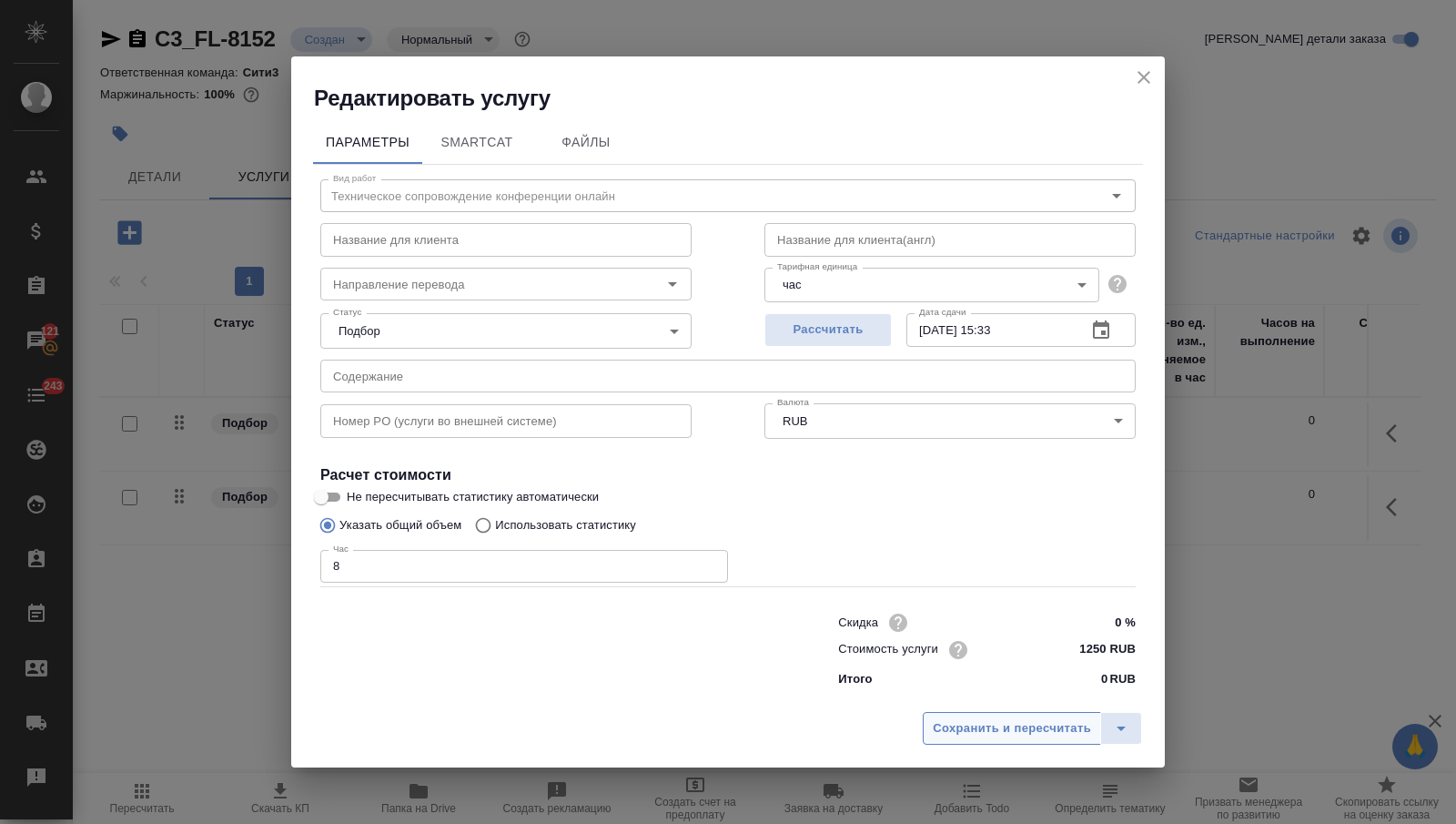
click at [971, 733] on span "Сохранить и пересчитать" at bounding box center [1012, 729] width 158 height 21
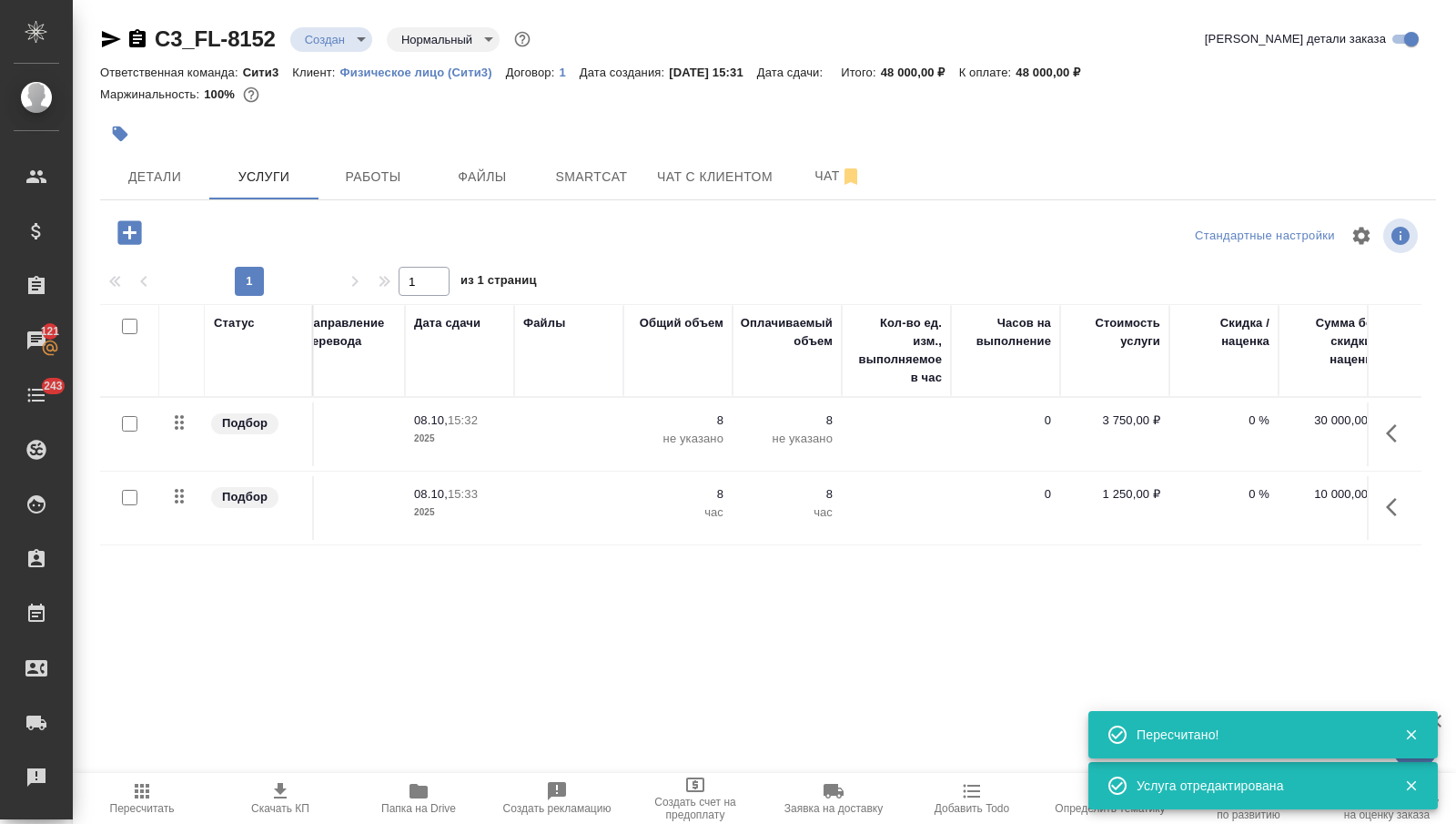
scroll to position [0, 0]
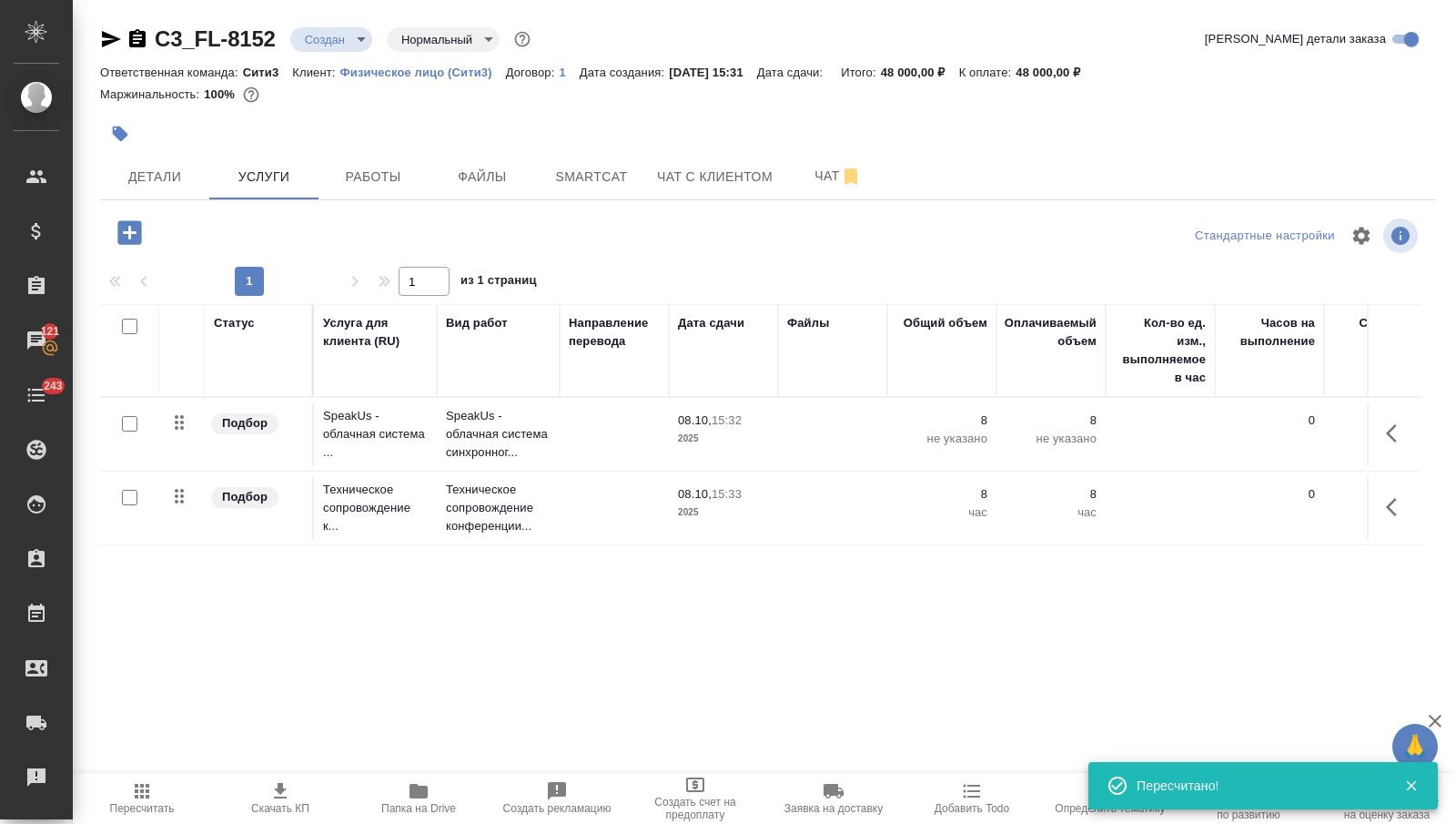
click at [134, 234] on icon "button" at bounding box center [129, 232] width 23 height 23
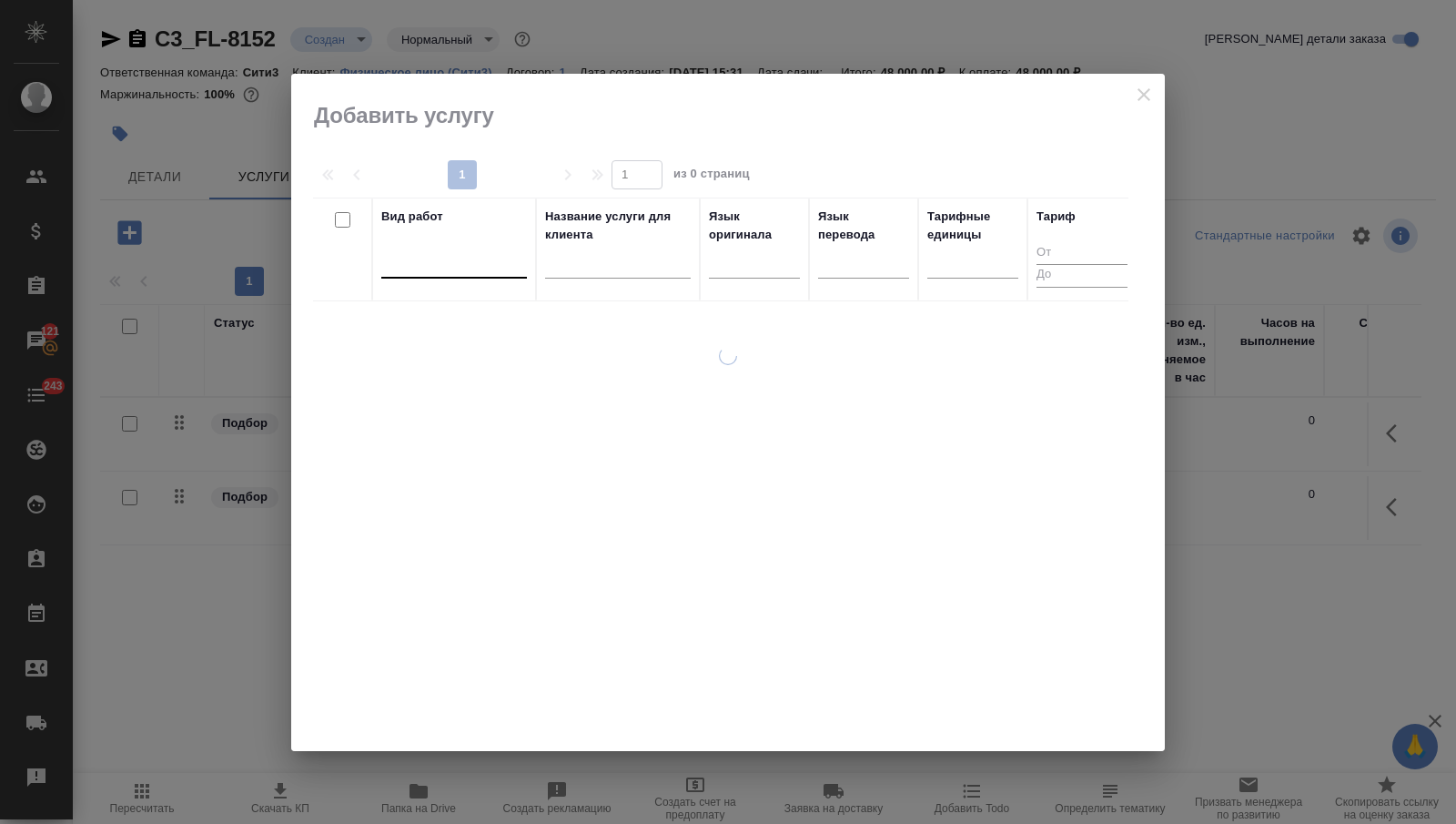
click at [478, 273] on div at bounding box center [454, 259] width 146 height 26
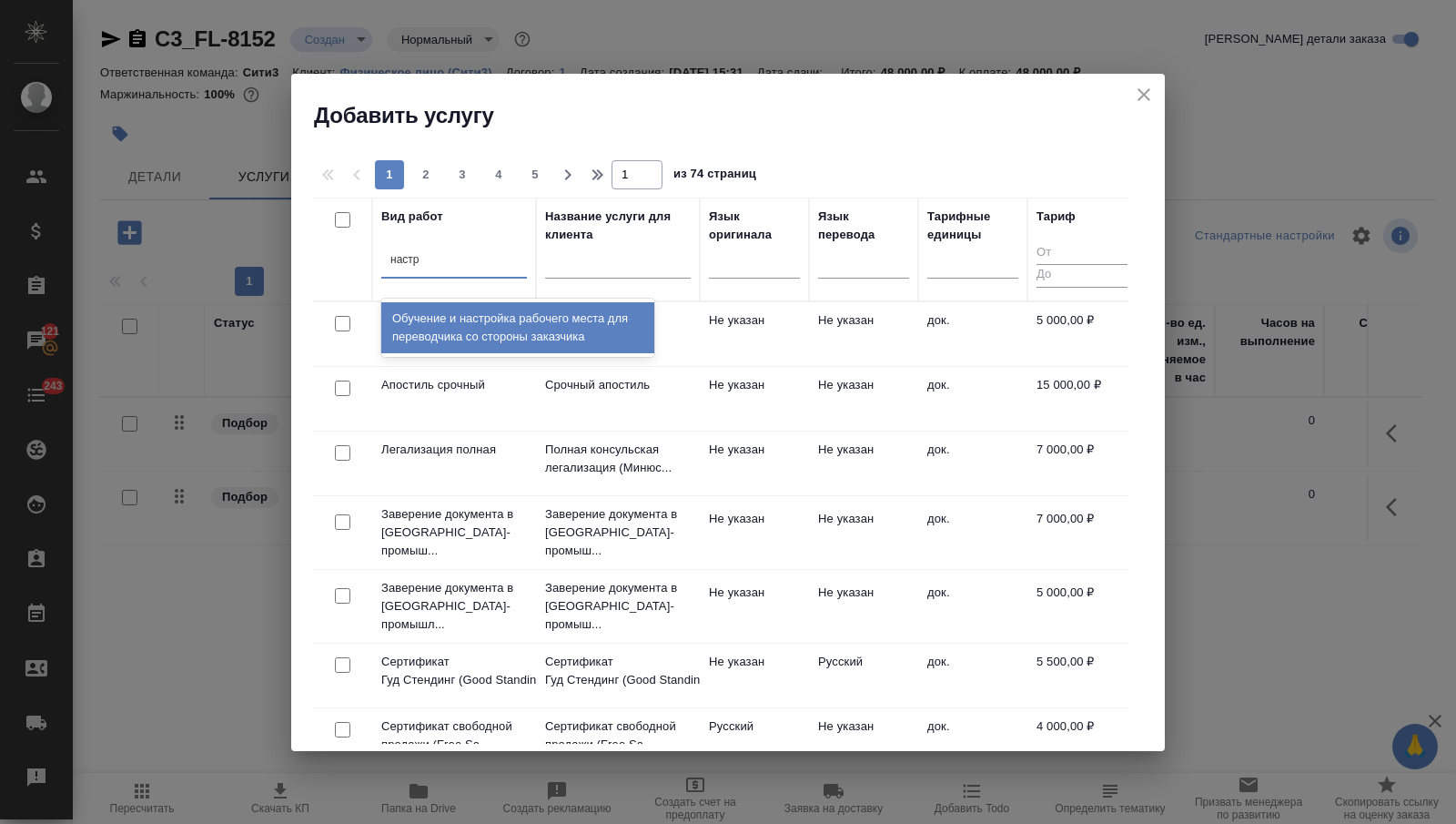
type input "настро"
click at [557, 317] on div "Обучение и настройка рабочего места для переводчика со стороны заказчика" at bounding box center [517, 327] width 273 height 51
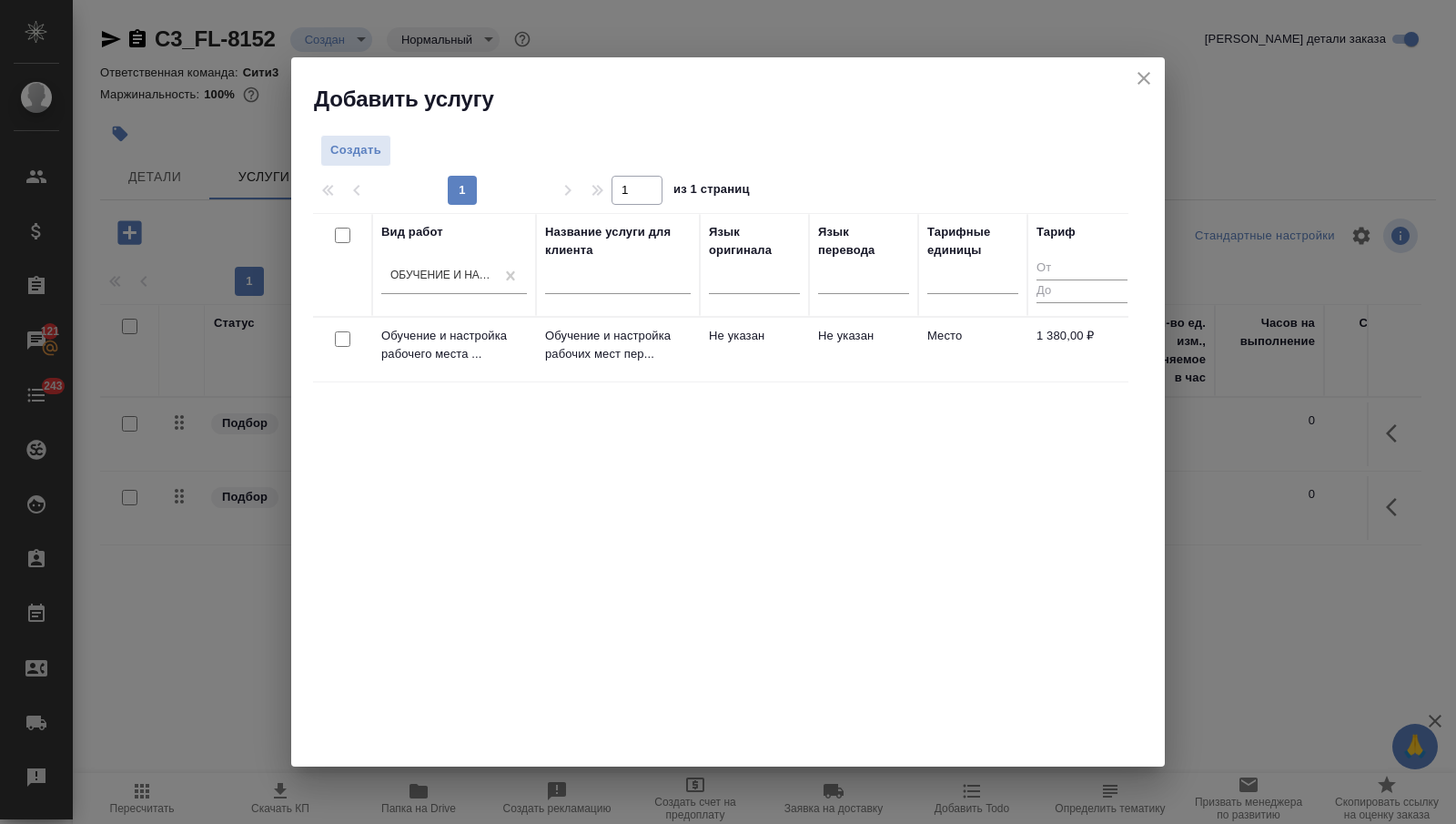
click at [766, 348] on td "Не указан" at bounding box center [754, 349] width 110 height 64
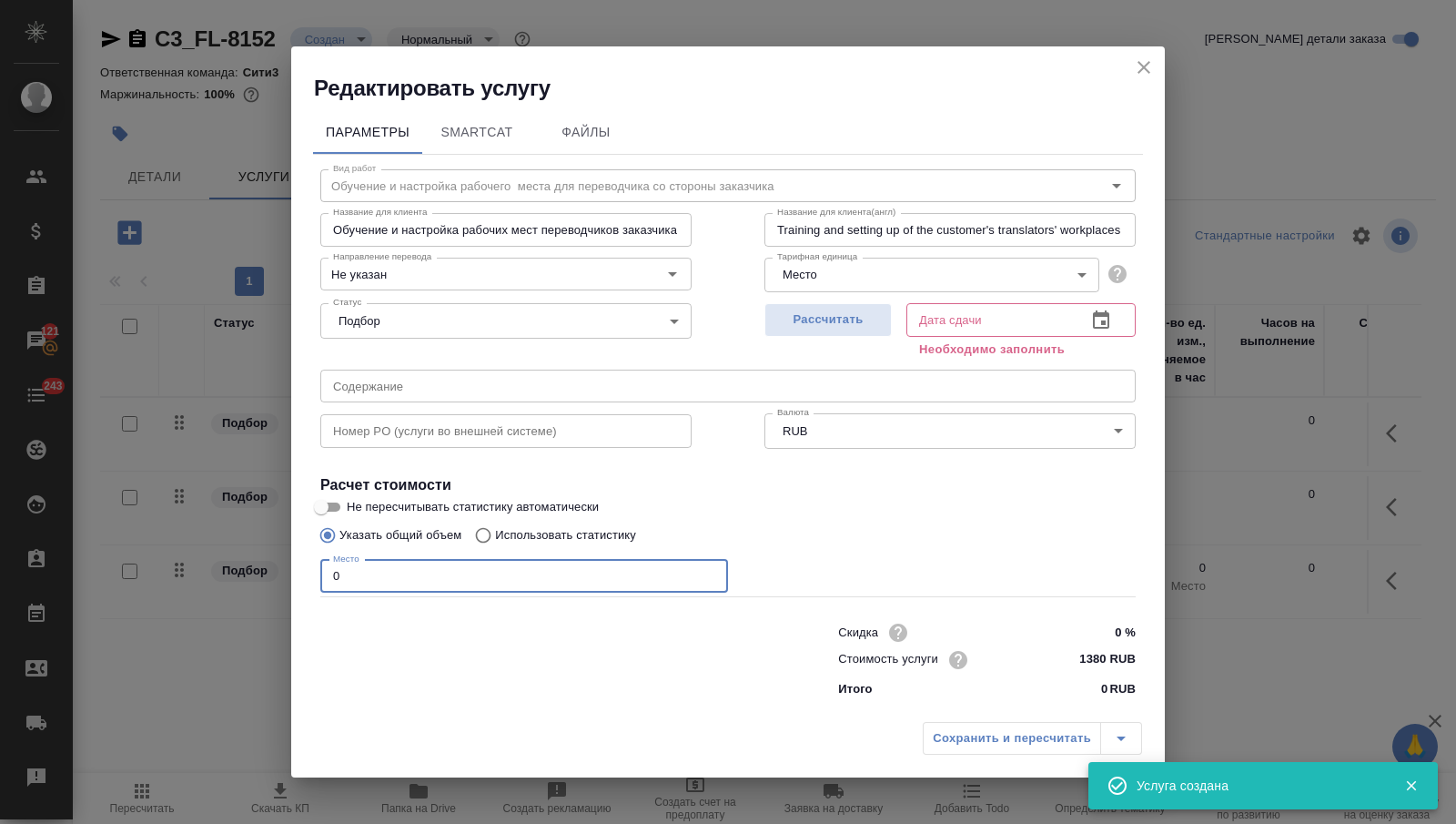
click at [404, 571] on input "0" at bounding box center [524, 577] width 407 height 33
type input "6"
click at [1100, 315] on icon "button" at bounding box center [1101, 319] width 16 height 18
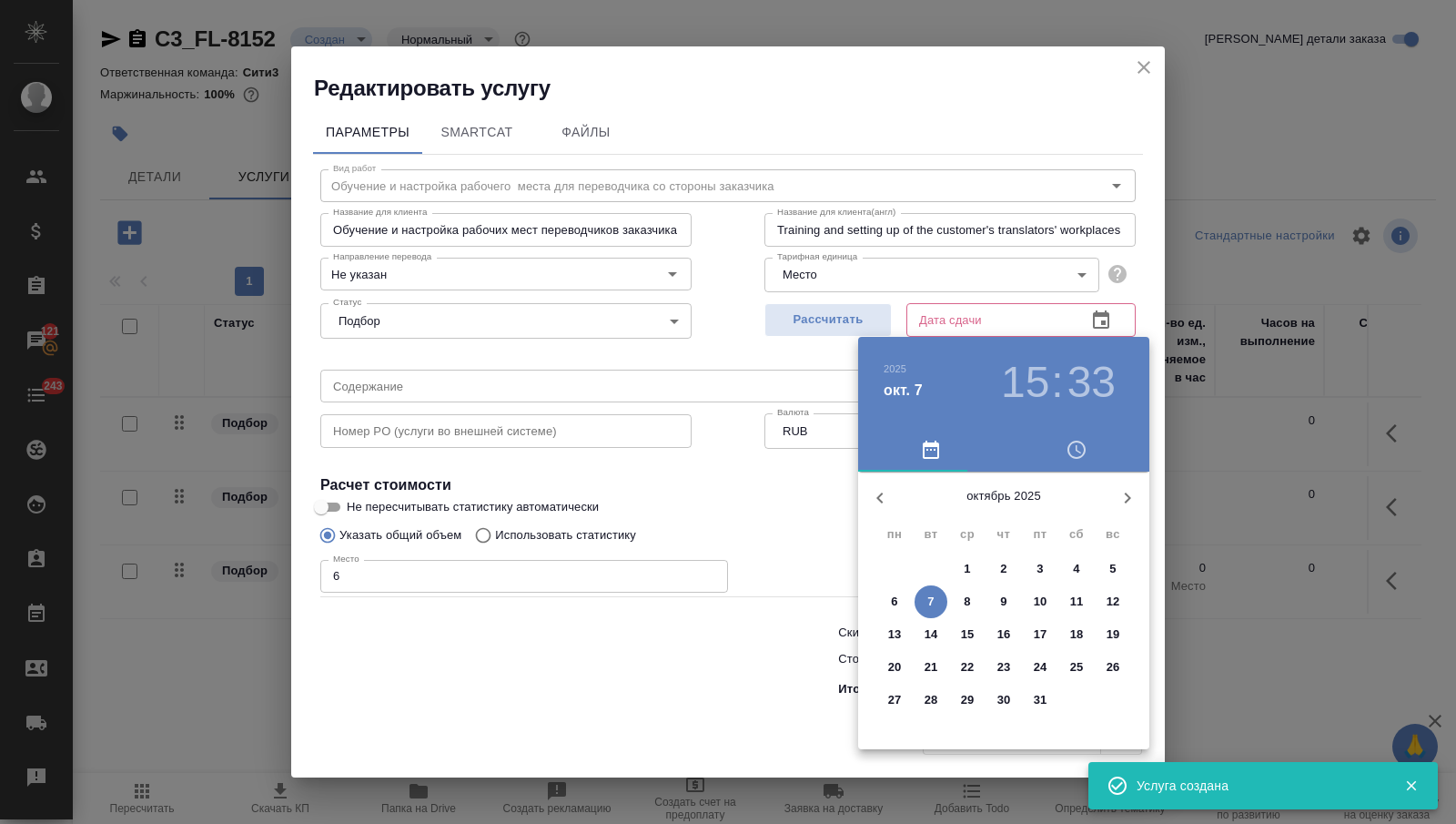
click at [963, 604] on p "8" at bounding box center [966, 602] width 7 height 18
type input "08.10.2025 15:33"
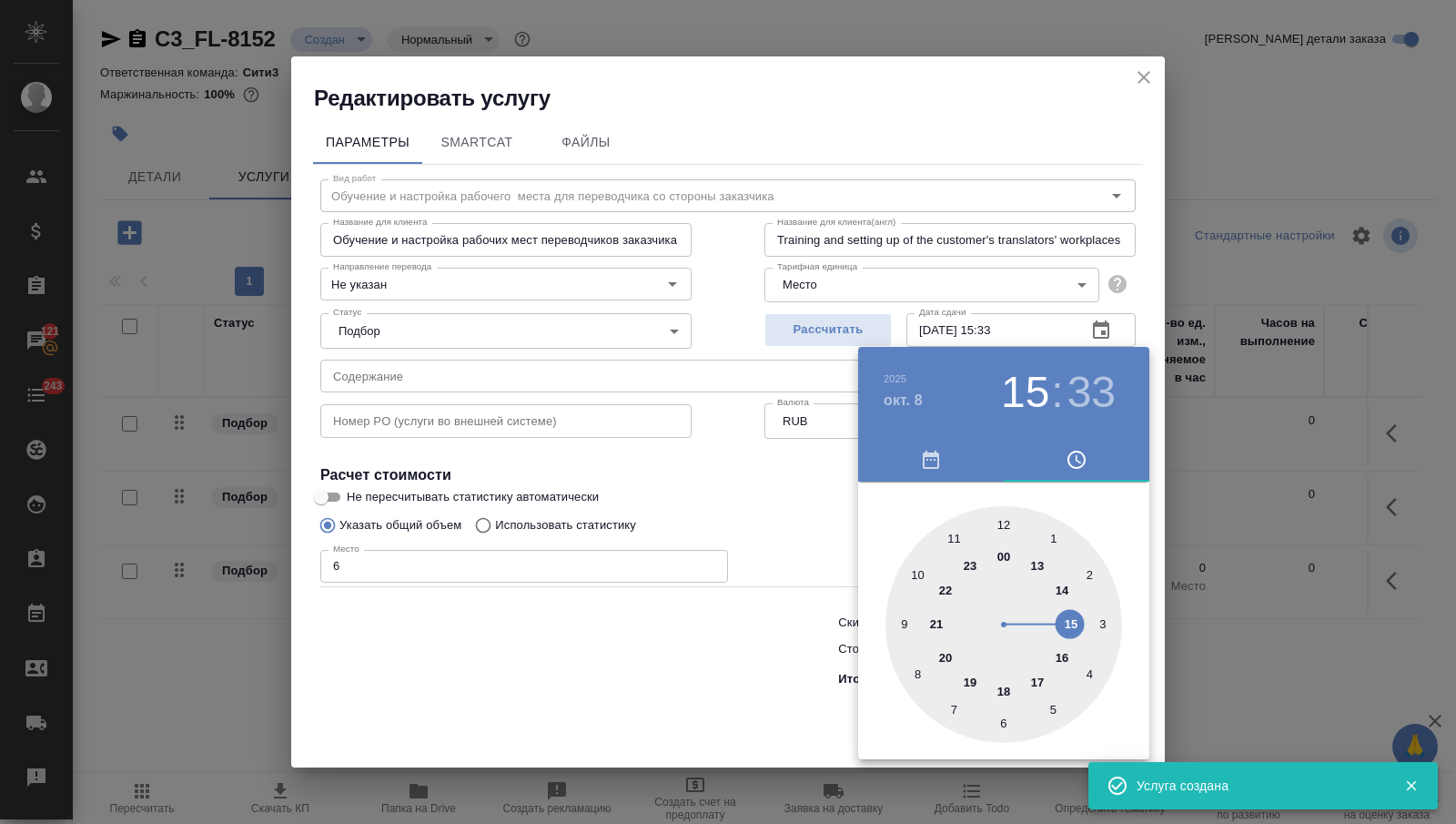
click at [647, 676] on div at bounding box center [728, 412] width 1456 height 824
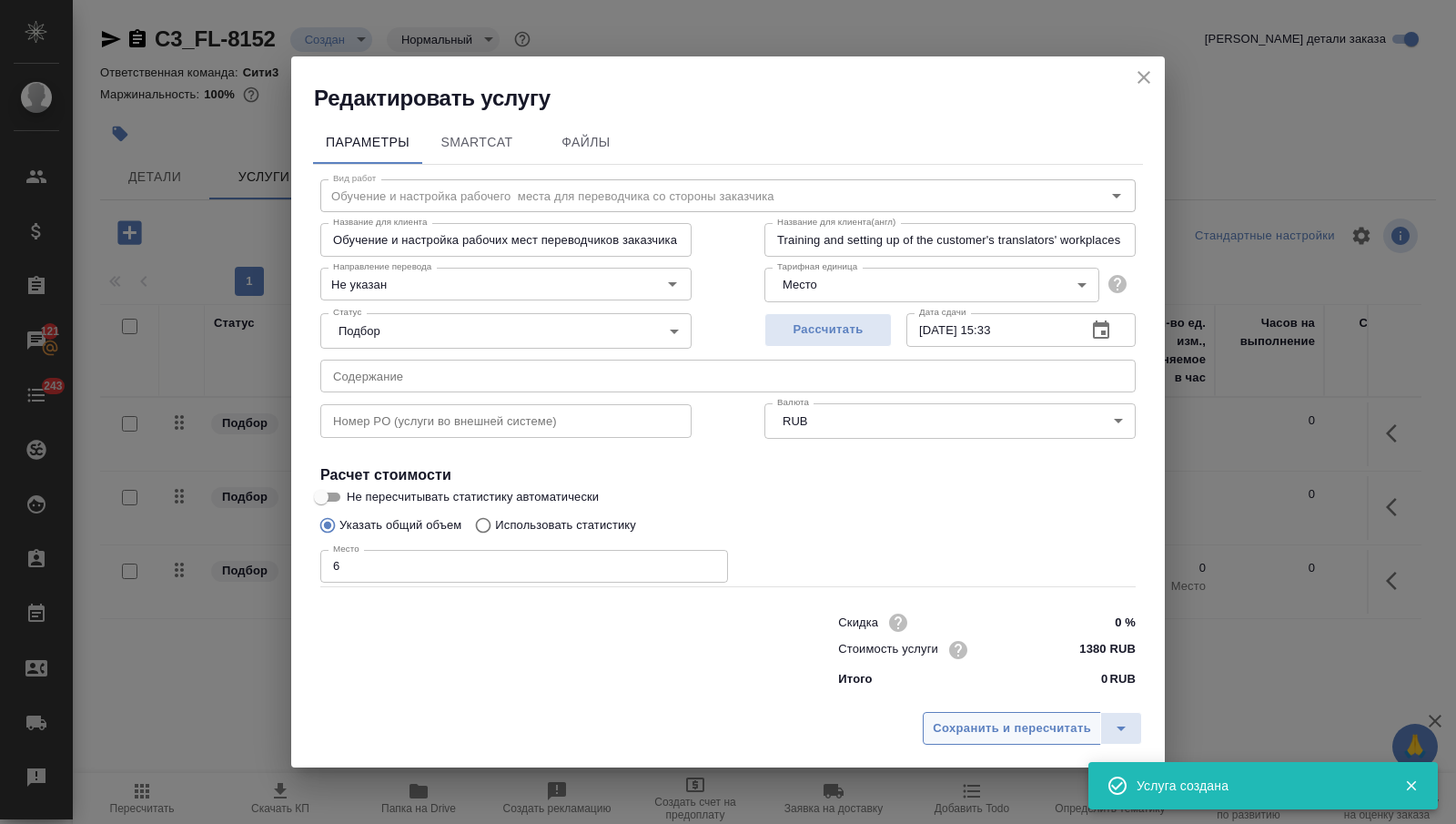
click at [946, 731] on span "Сохранить и пересчитать" at bounding box center [1012, 729] width 158 height 21
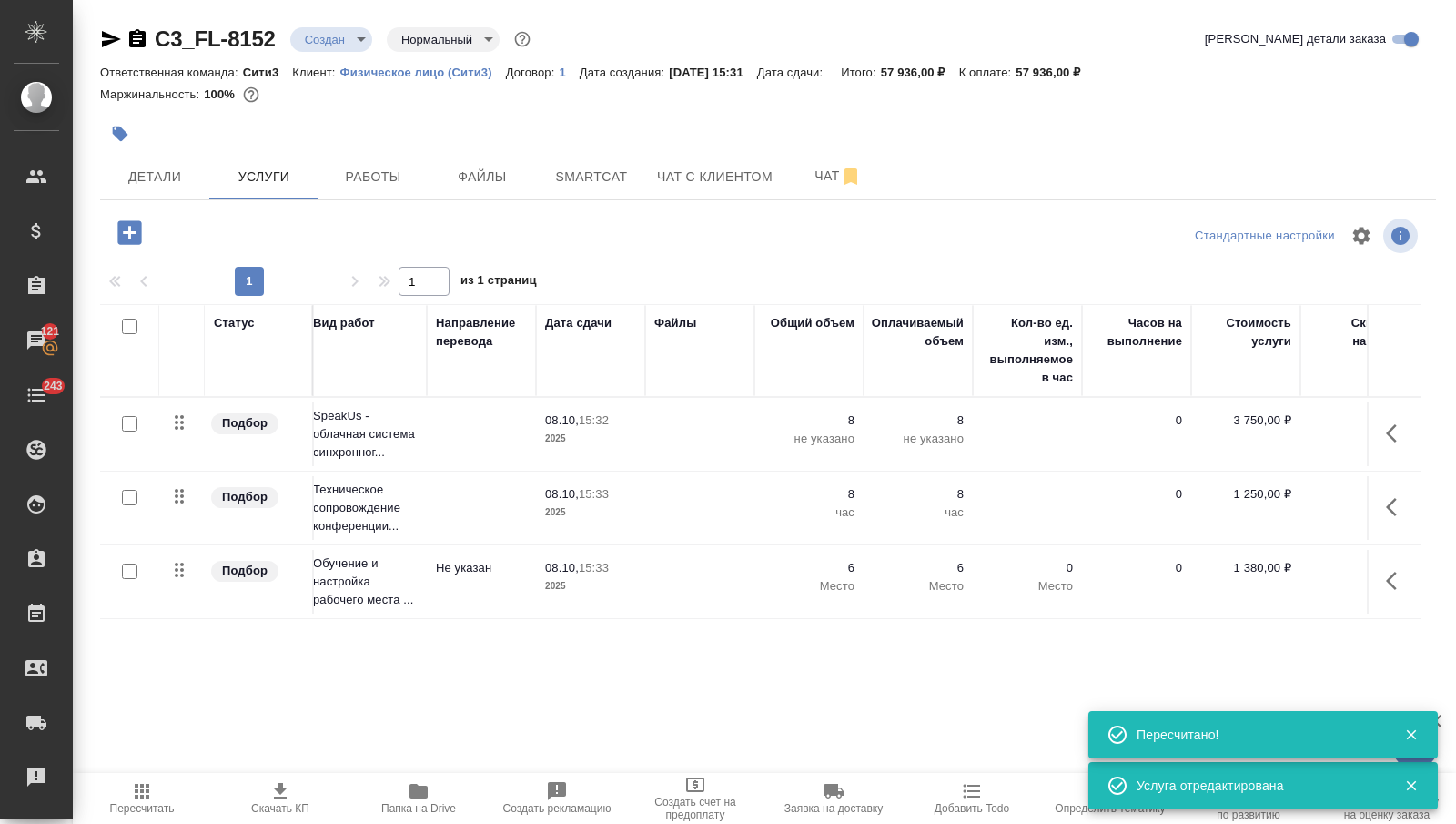
scroll to position [0, 394]
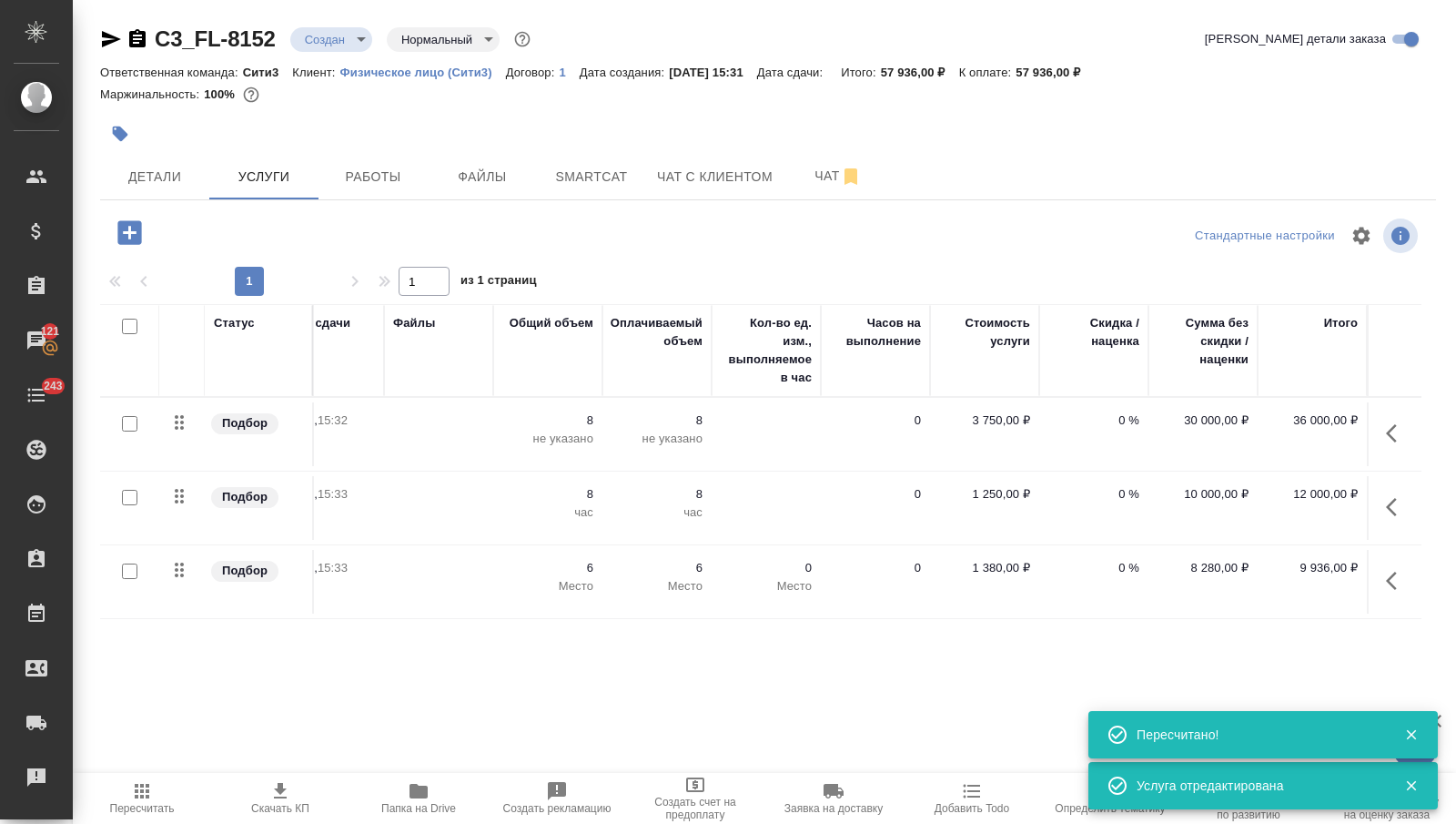
click at [1139, 593] on td "0 %" at bounding box center [1093, 582] width 110 height 64
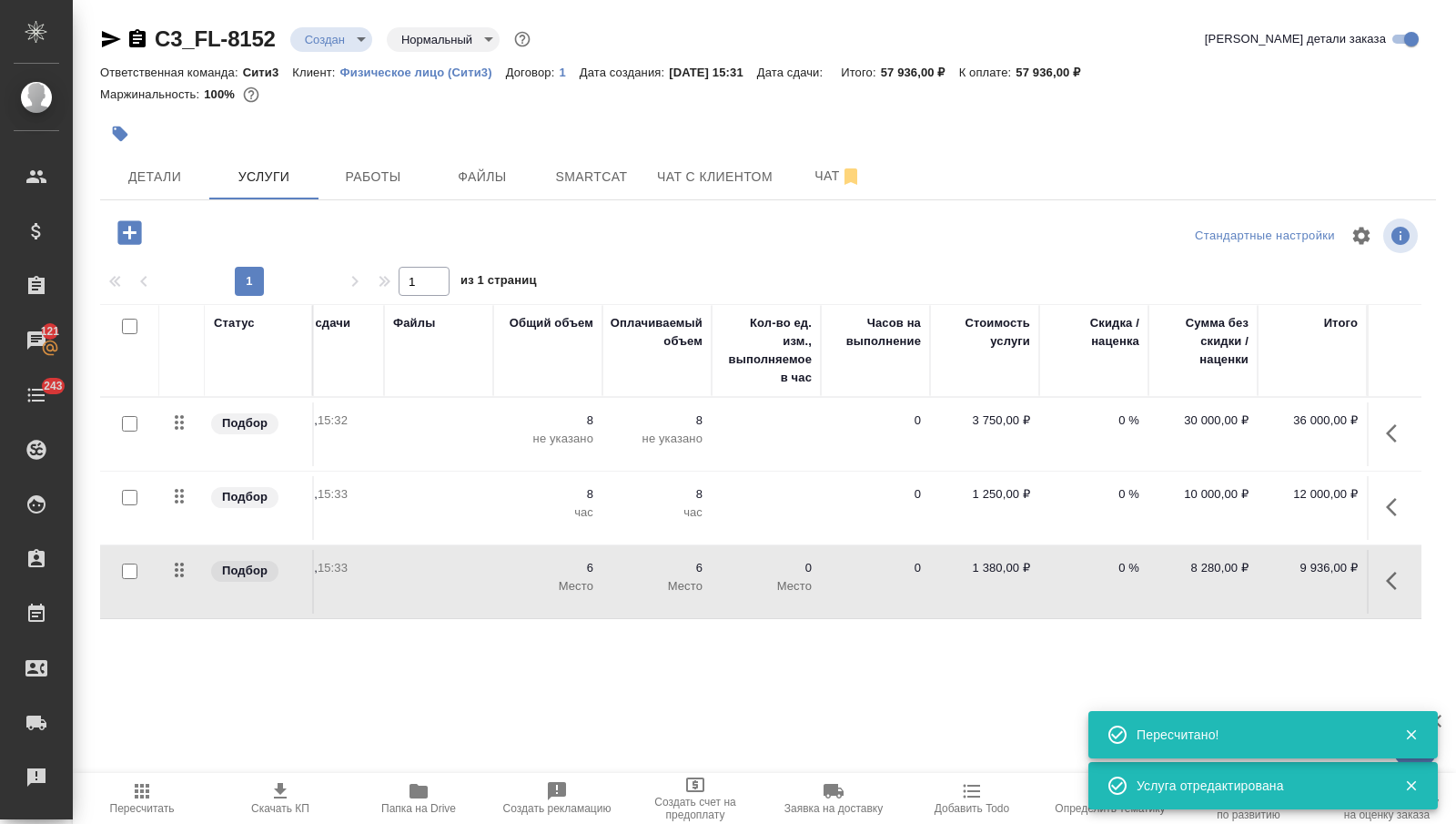
click at [1139, 594] on td "0 %" at bounding box center [1093, 582] width 110 height 64
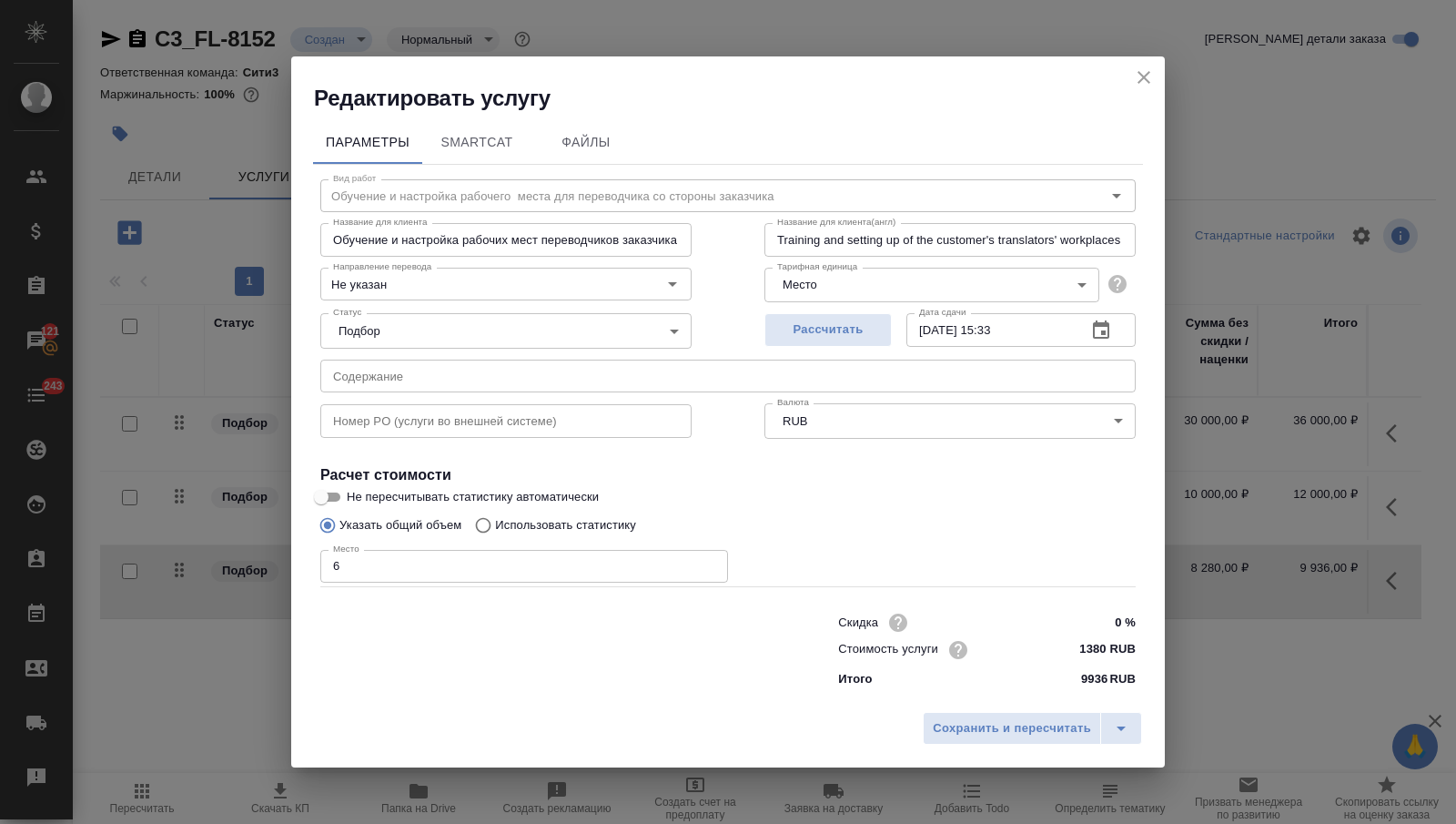
click at [1102, 646] on input "1380 RUB" at bounding box center [1101, 649] width 68 height 26
click at [1105, 647] on input "1380 RUB" at bounding box center [1101, 649] width 66 height 26
type input "1083.33 RUB"
click at [1060, 729] on span "Сохранить и пересчитать" at bounding box center [1012, 729] width 158 height 21
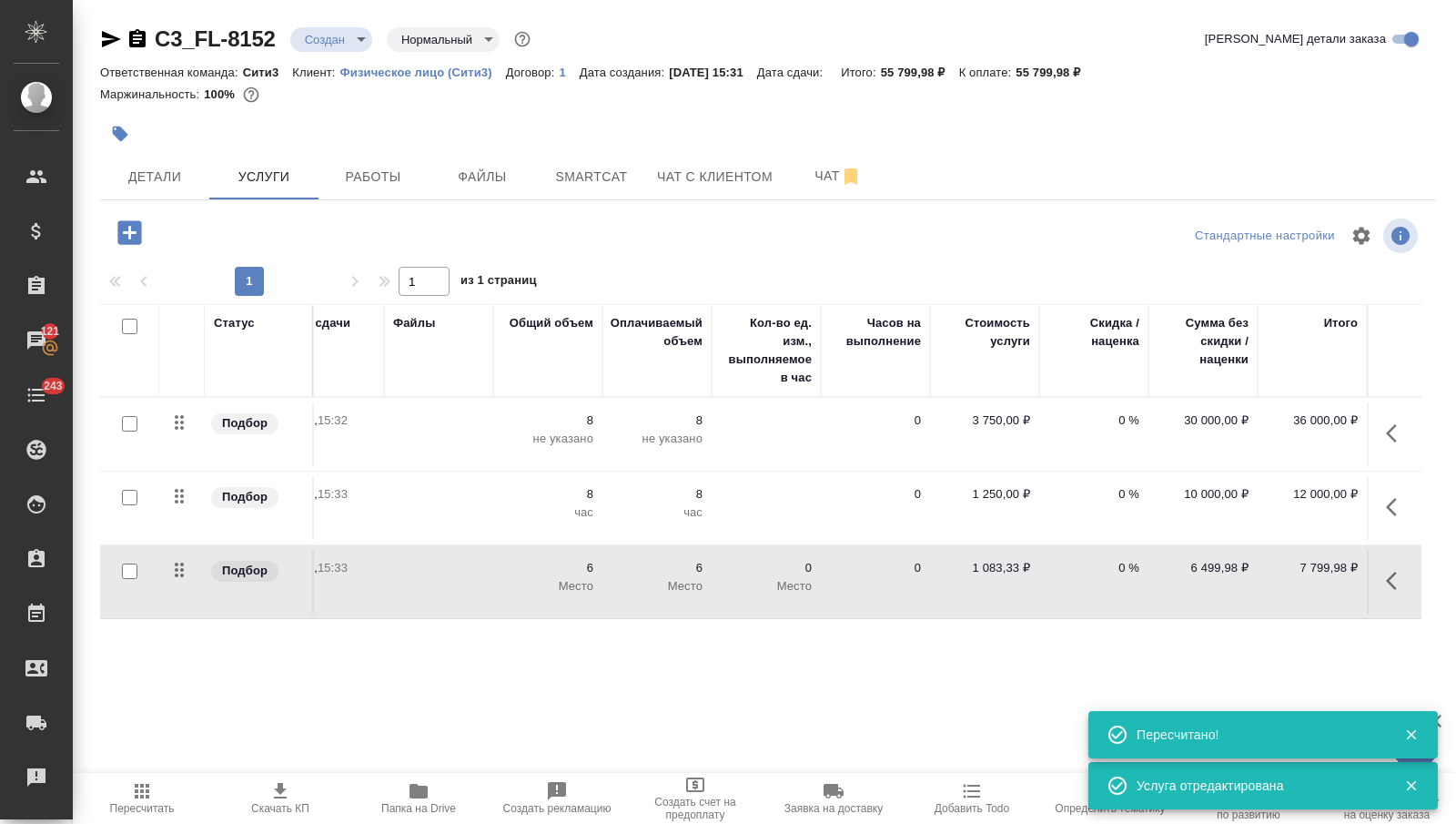
click at [1072, 596] on td "0 %" at bounding box center [1093, 582] width 110 height 64
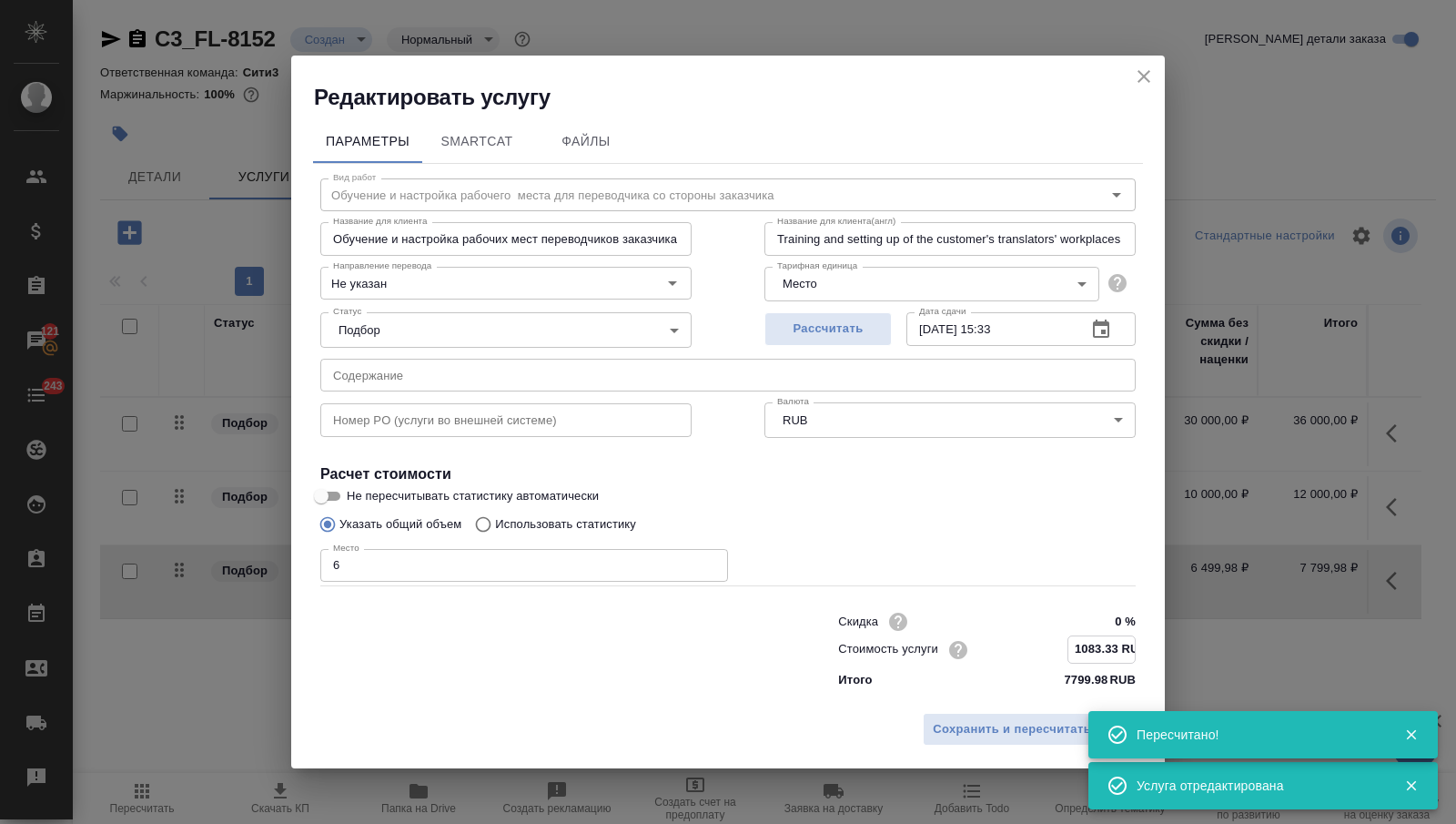
click at [1127, 652] on input "1083.33 RUB" at bounding box center [1101, 649] width 66 height 26
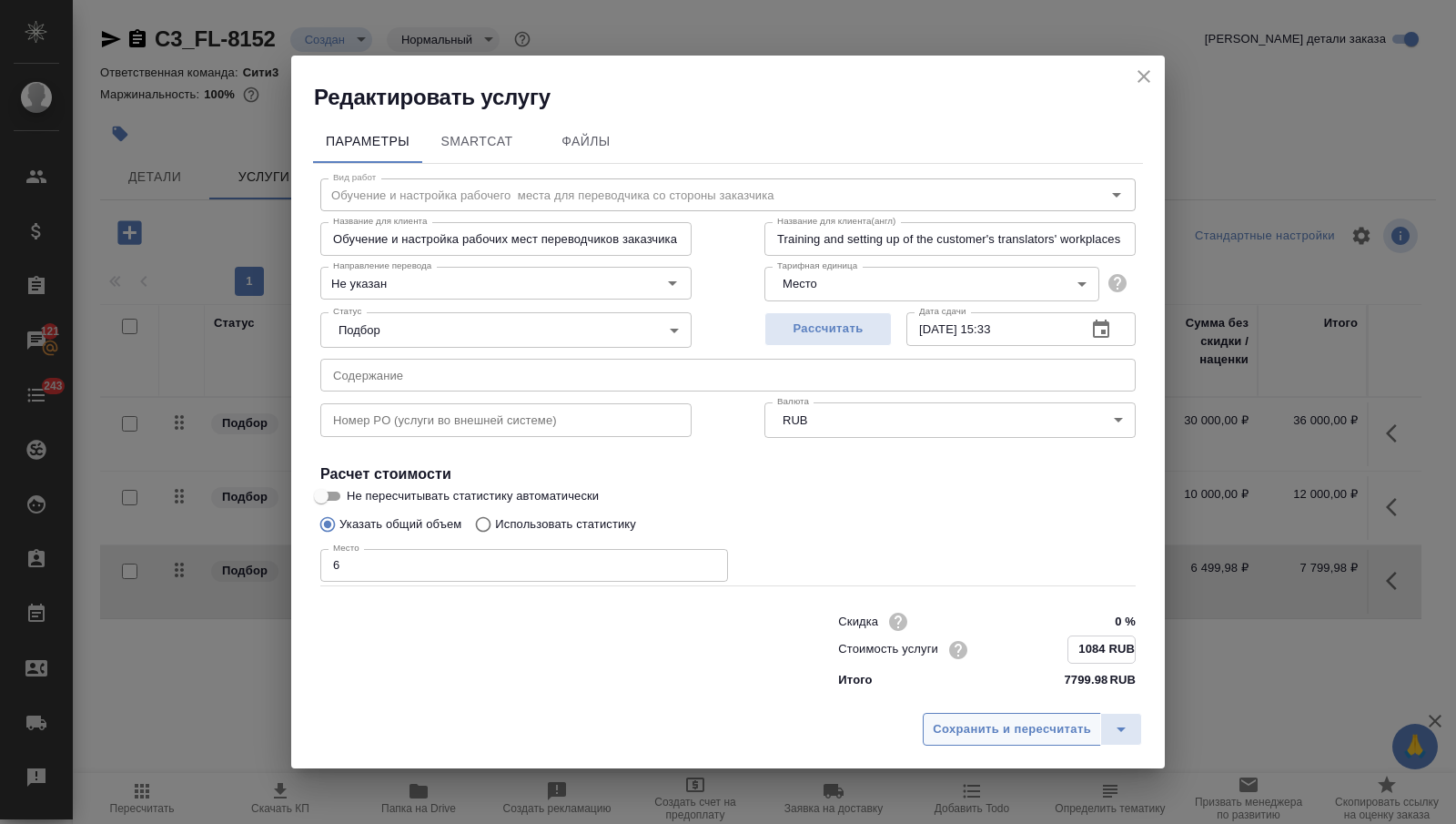
type input "1084 RUB"
click at [1073, 721] on span "Сохранить и пересчитать" at bounding box center [1012, 730] width 158 height 21
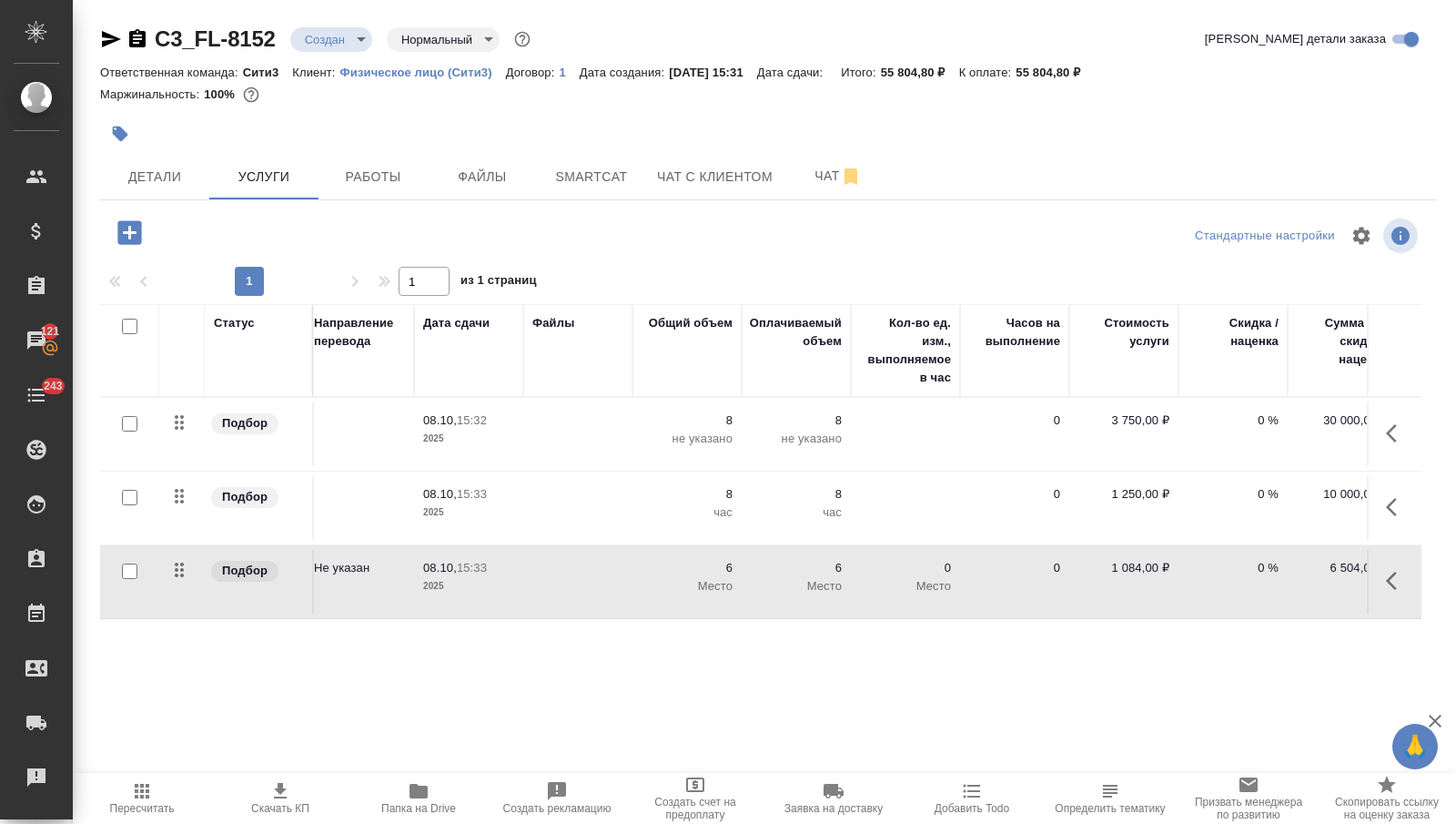
scroll to position [0, 0]
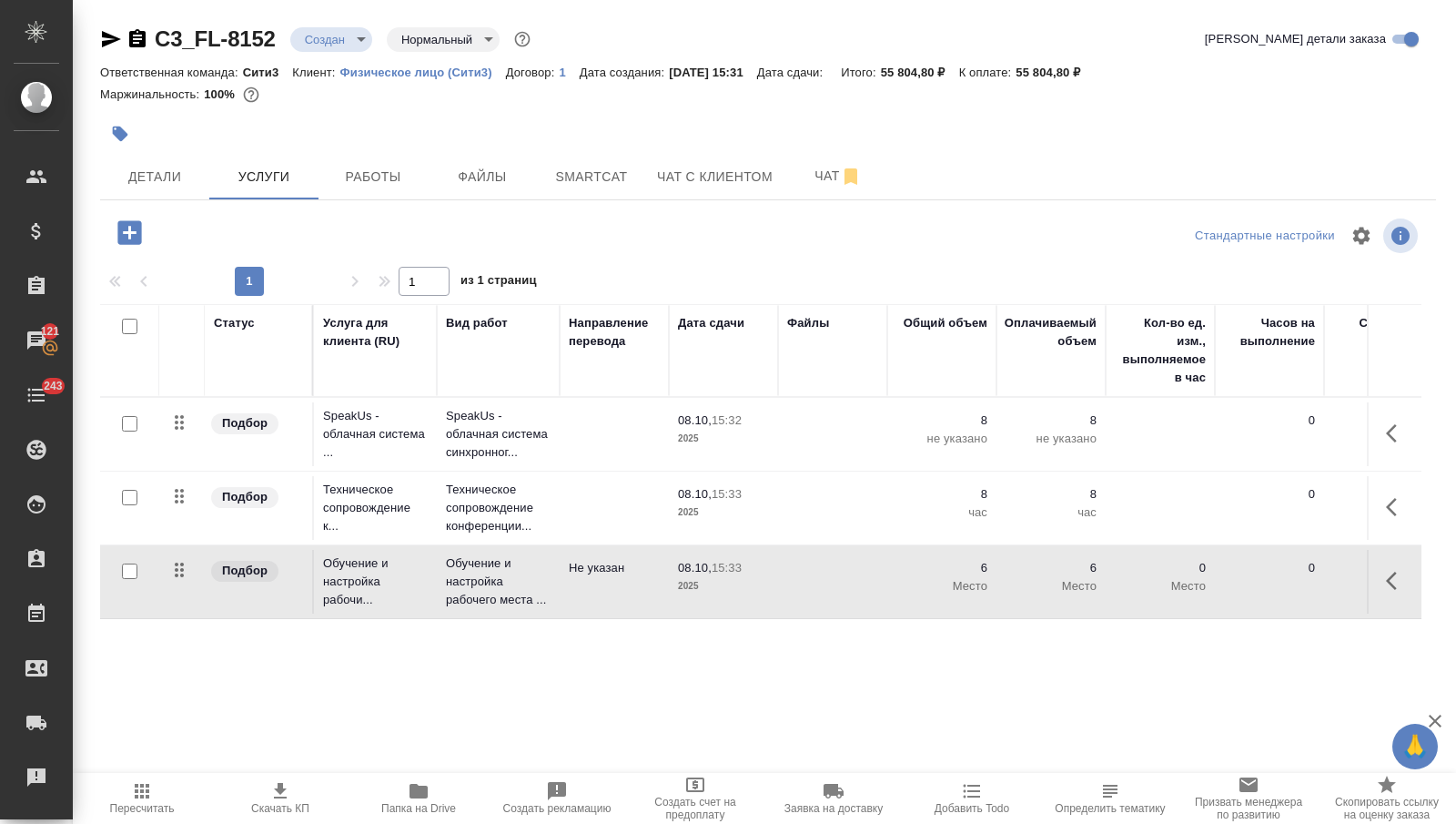
click at [285, 784] on icon "button" at bounding box center [280, 791] width 22 height 22
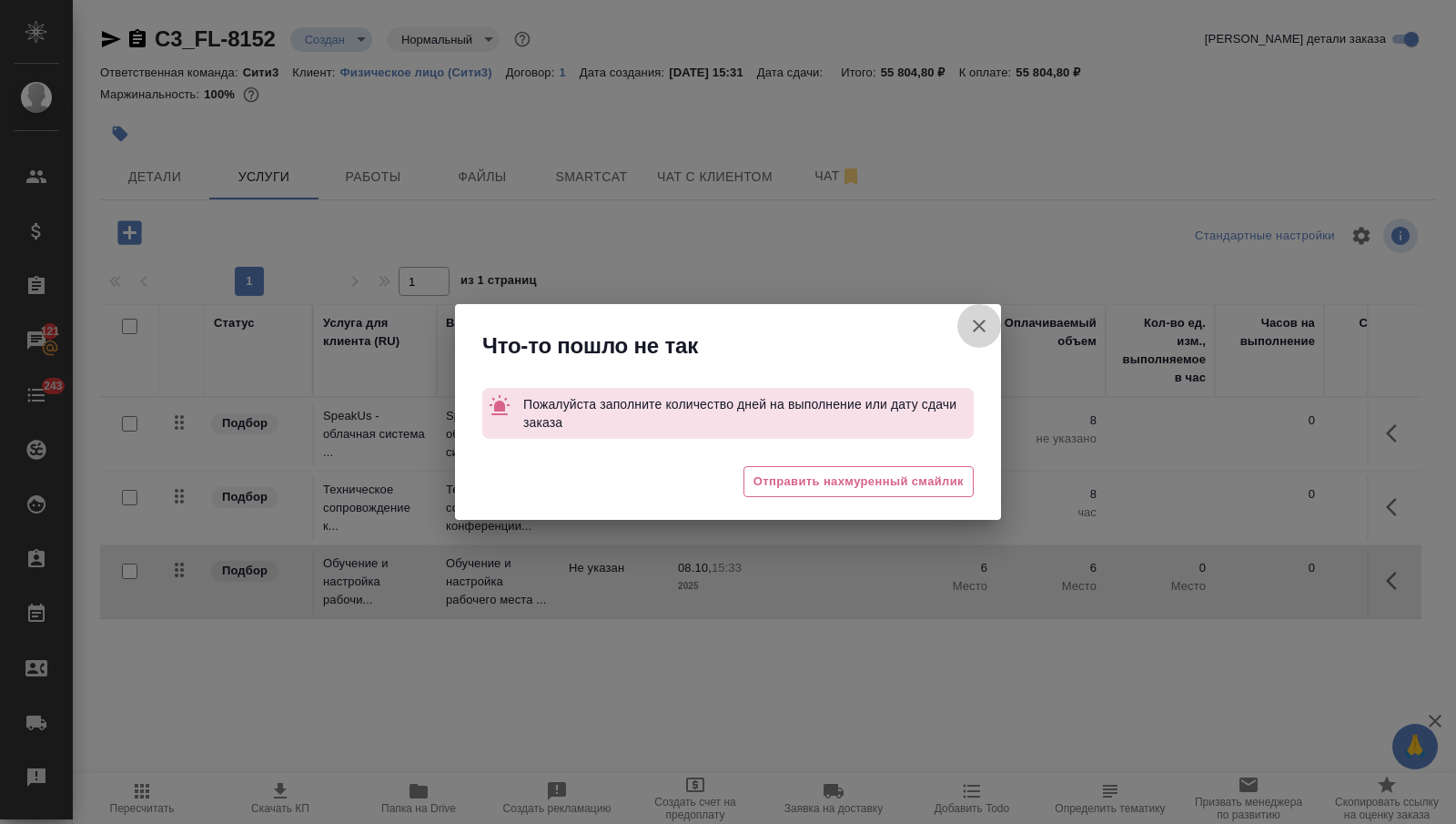
click at [974, 324] on icon "button" at bounding box center [979, 326] width 22 height 22
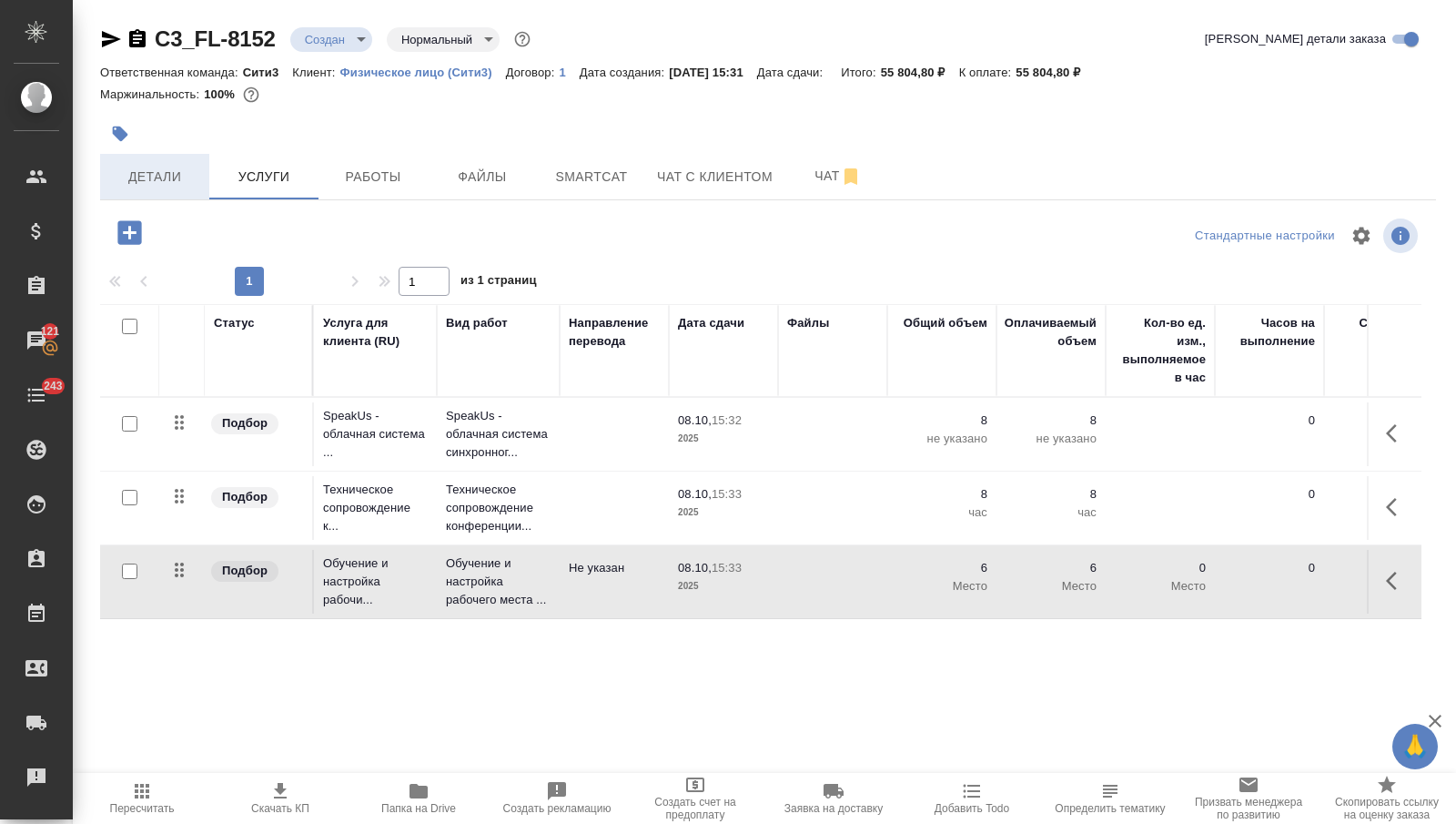
click at [159, 172] on span "Детали" at bounding box center [154, 177] width 87 height 22
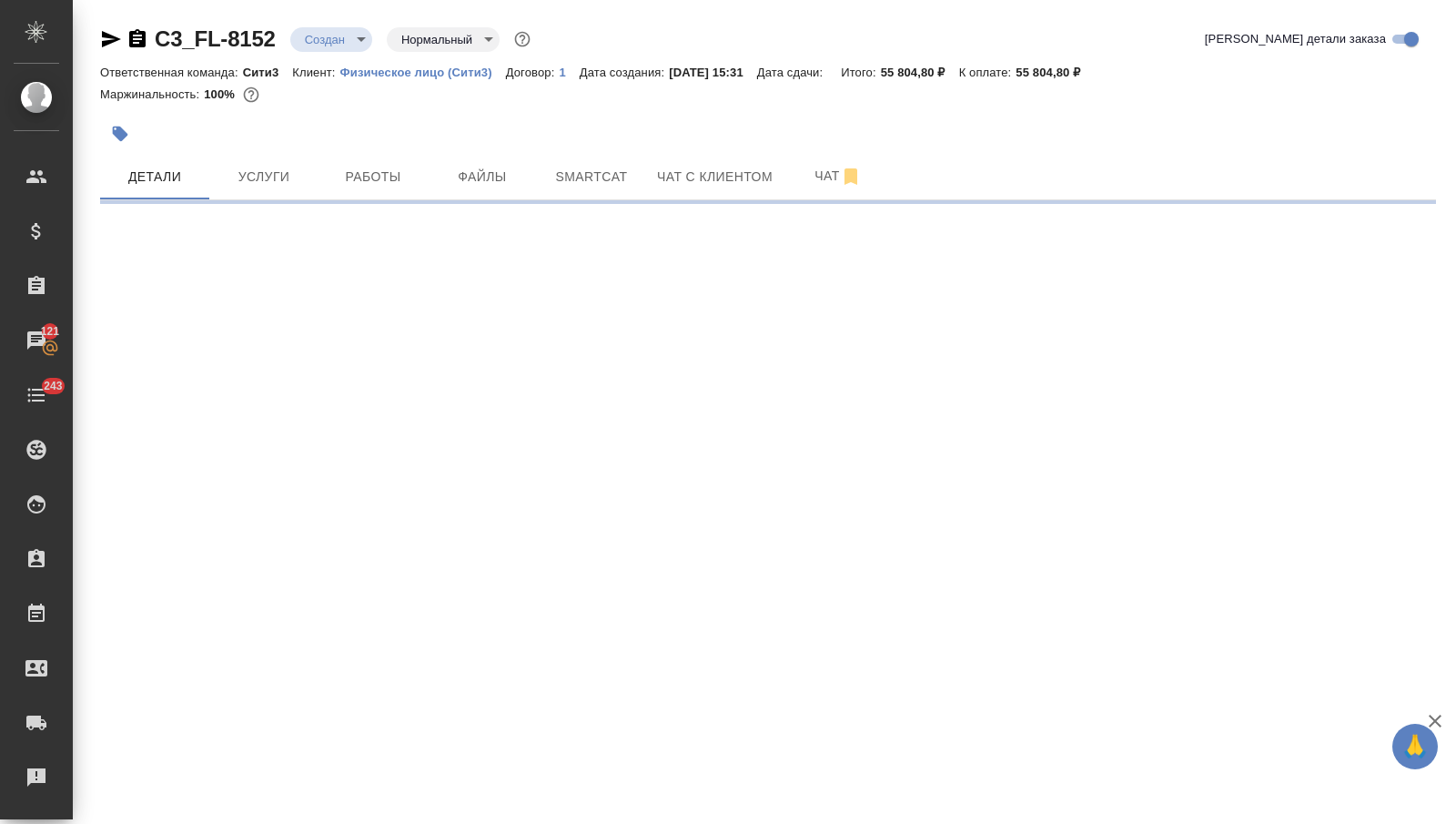
select select "RU"
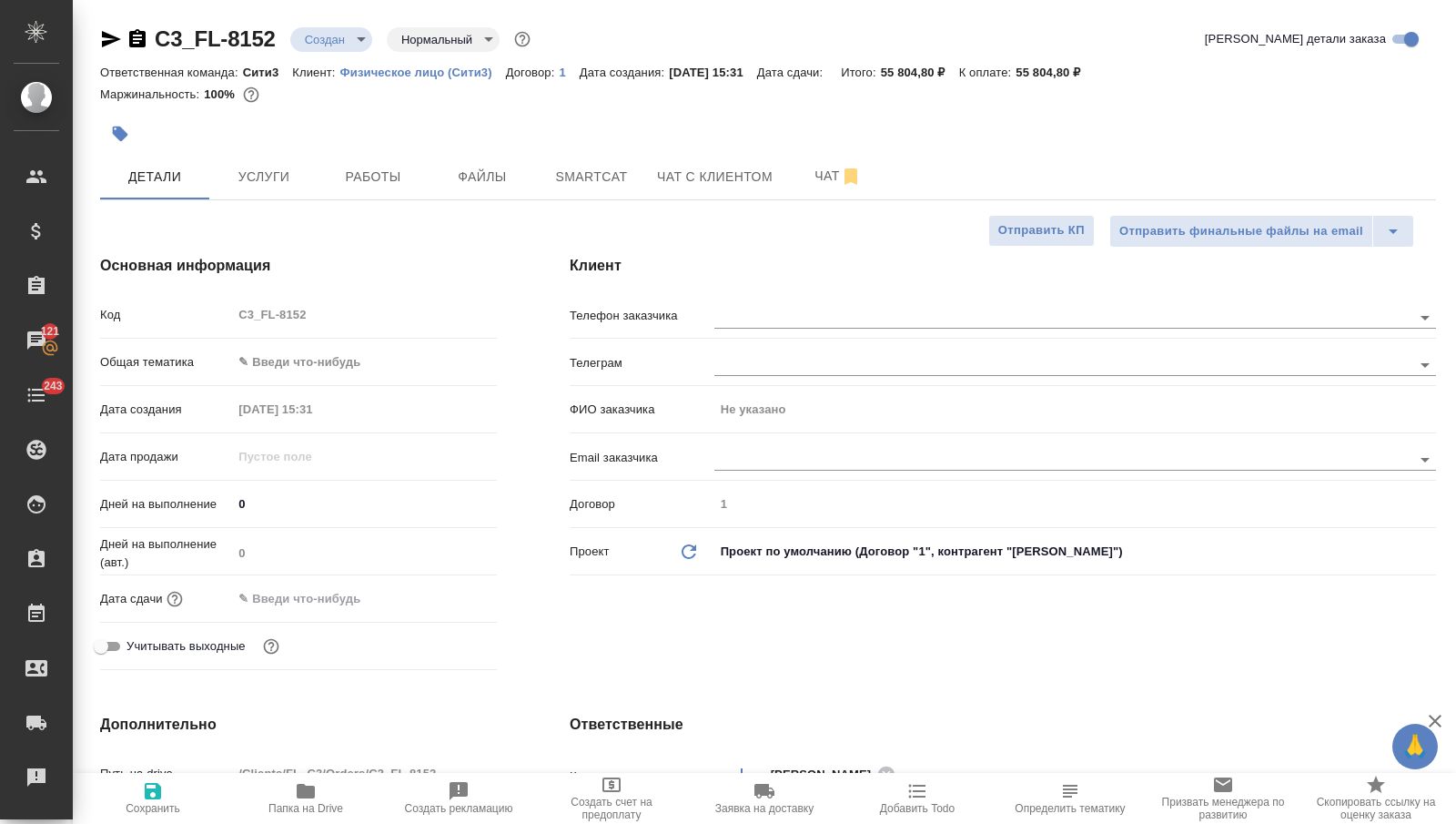
type textarea "x"
click at [328, 582] on div "Дата сдачи" at bounding box center [298, 598] width 397 height 32
click at [324, 610] on input "text" at bounding box center [311, 598] width 159 height 26
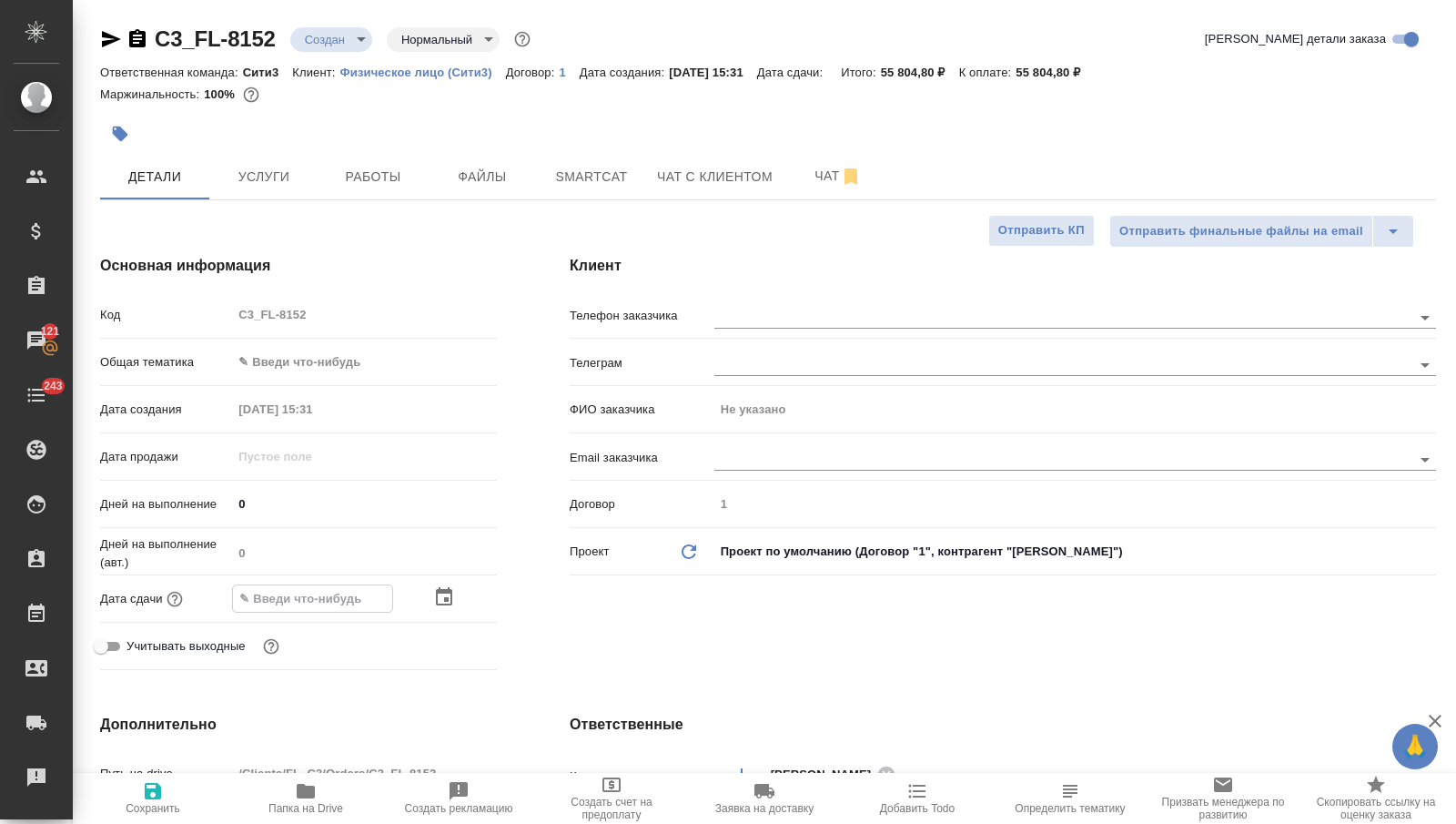
click at [443, 598] on icon "button" at bounding box center [444, 597] width 22 height 22
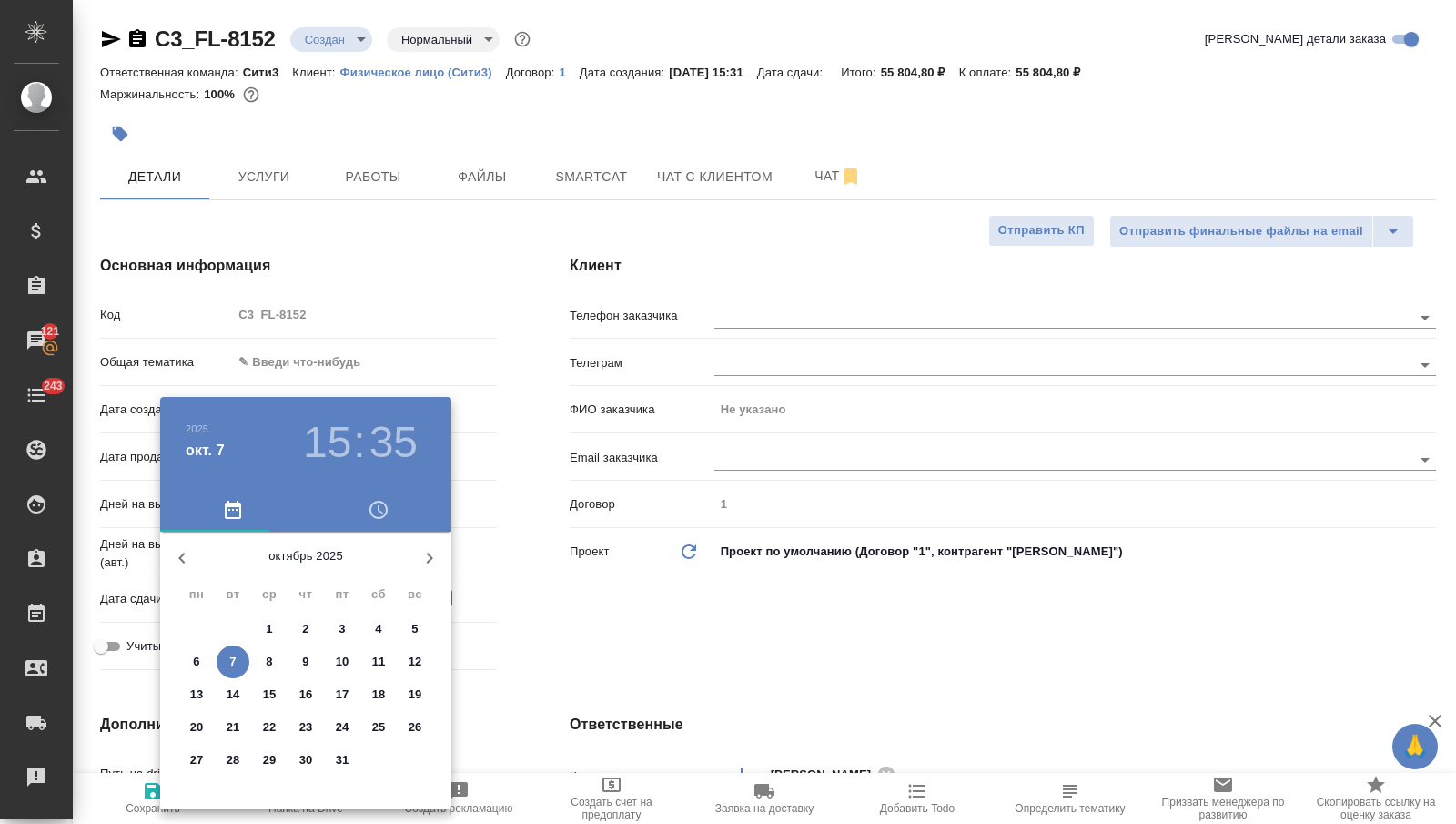
click at [299, 667] on span "9" at bounding box center [306, 662] width 33 height 18
type input "09.10.2025 15:35"
type textarea "x"
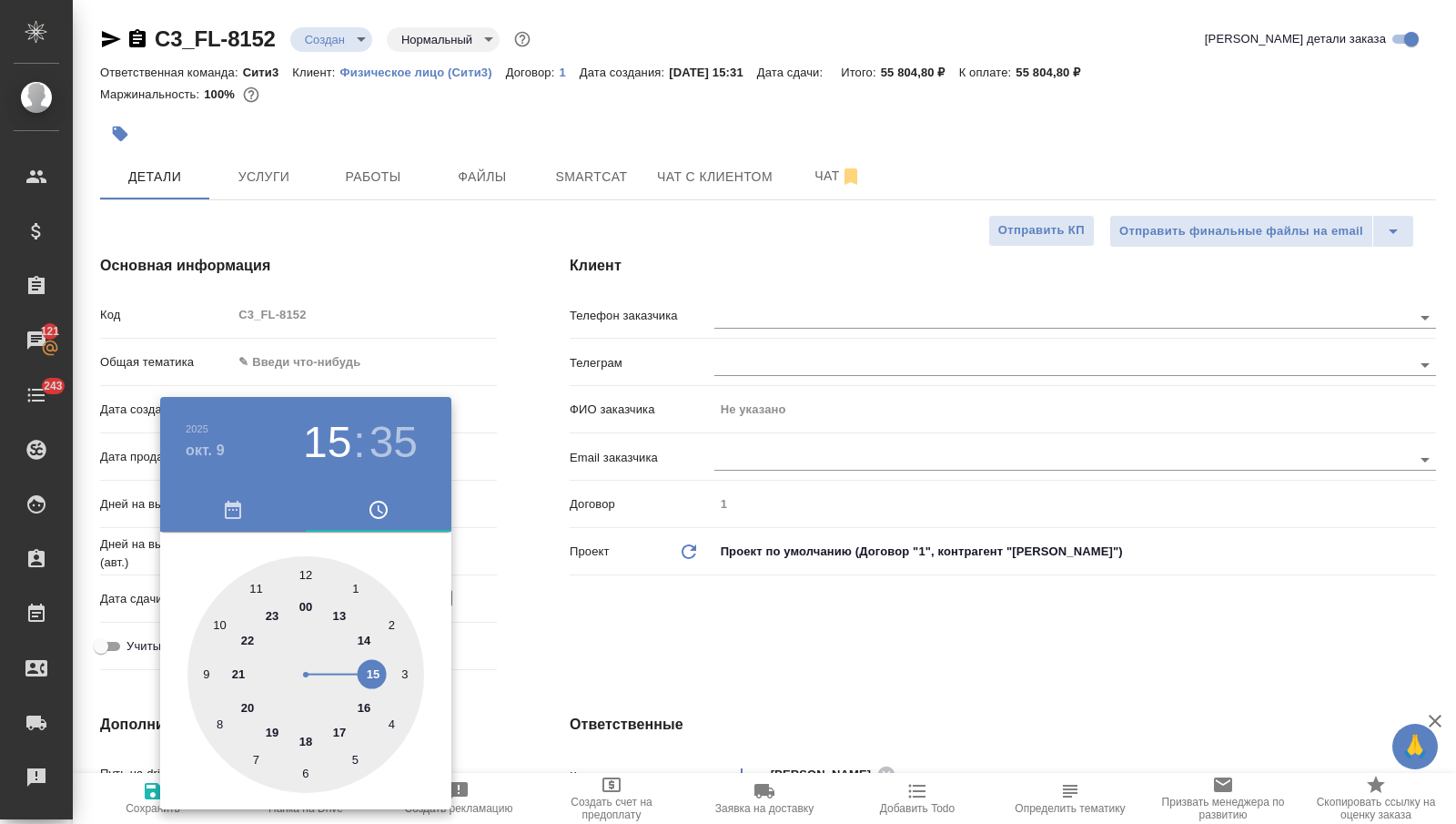
click at [576, 667] on div at bounding box center [728, 412] width 1456 height 824
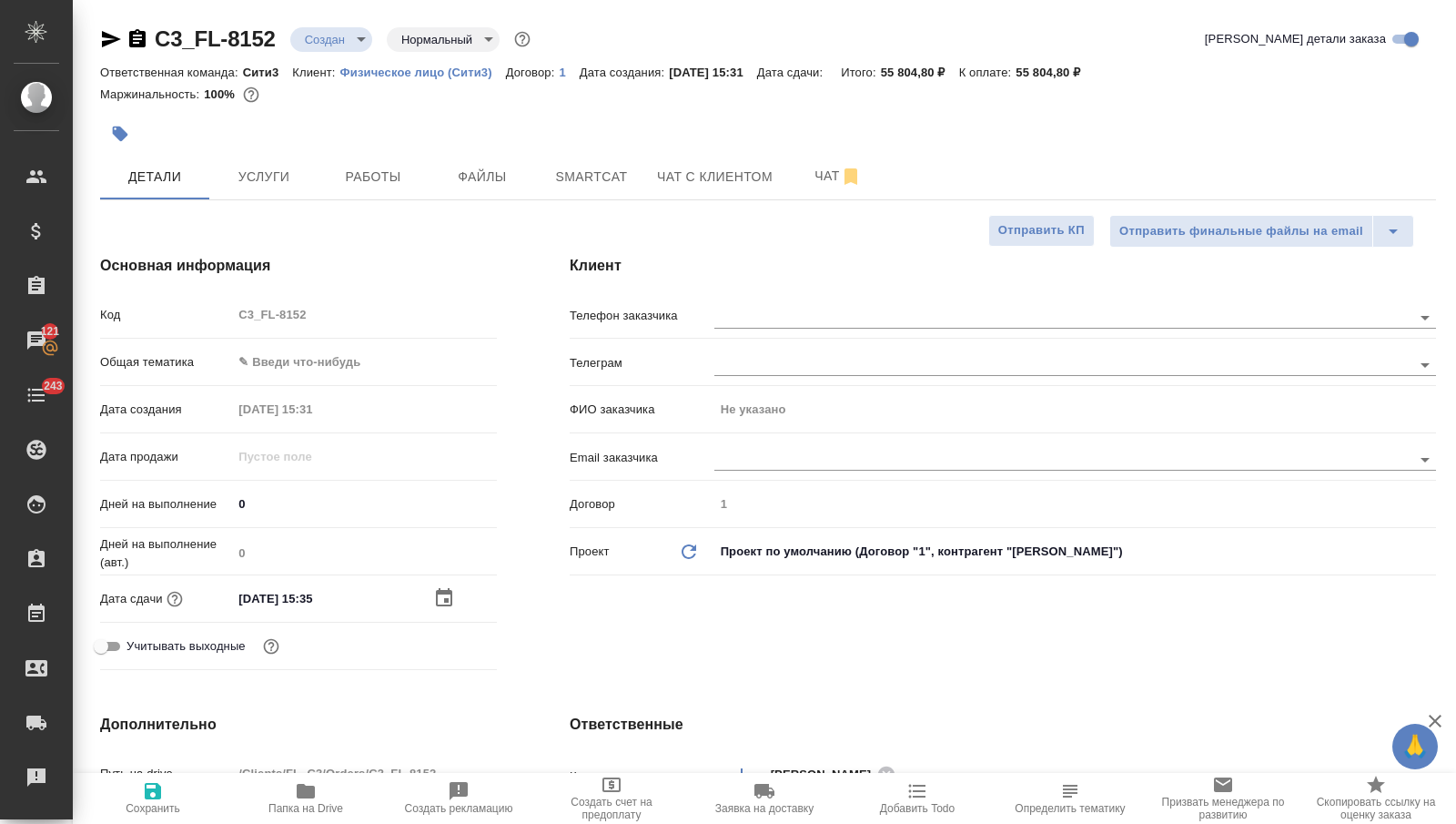
click at [173, 782] on span "Сохранить" at bounding box center [152, 798] width 131 height 35
type textarea "x"
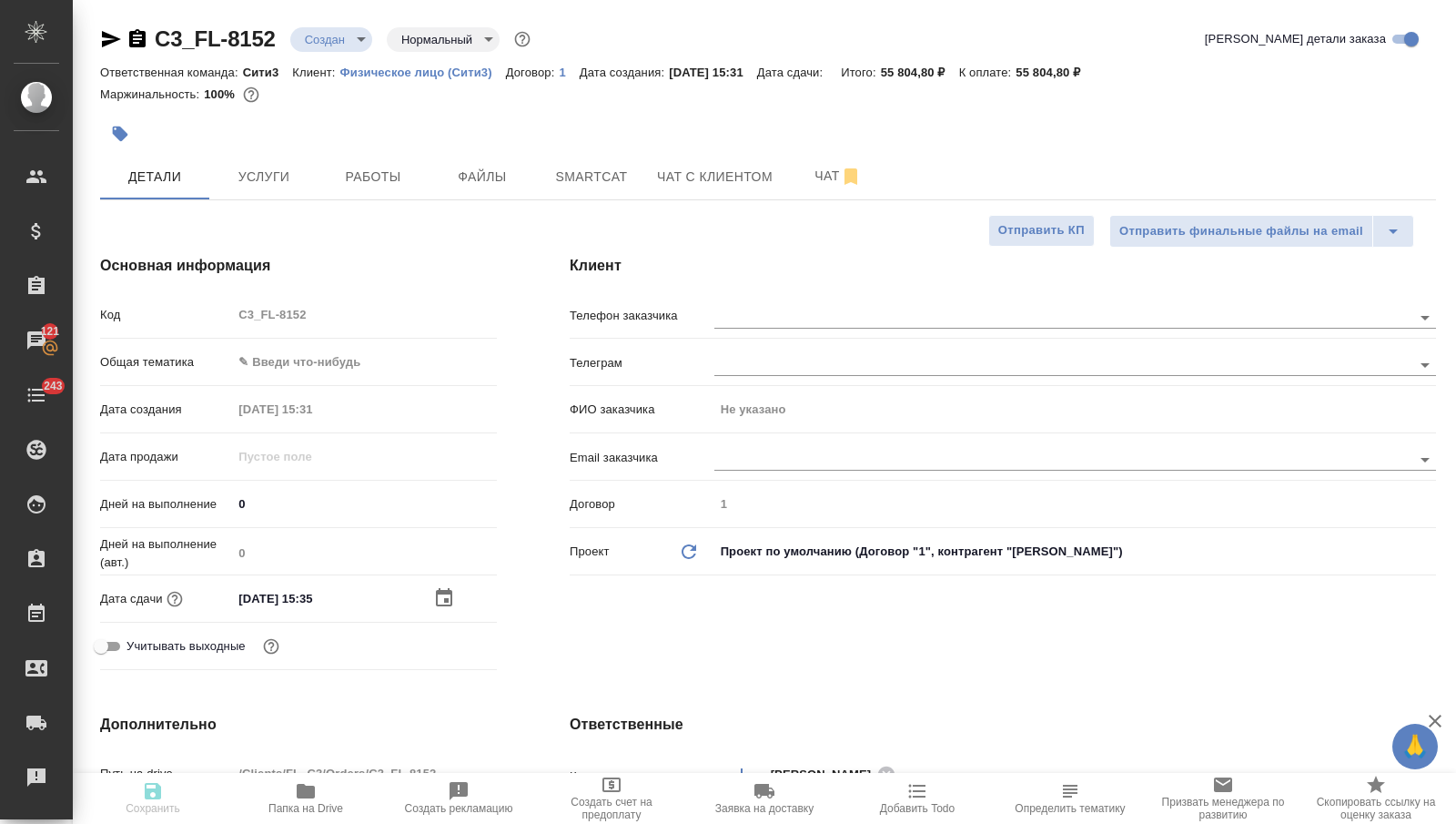
type textarea "x"
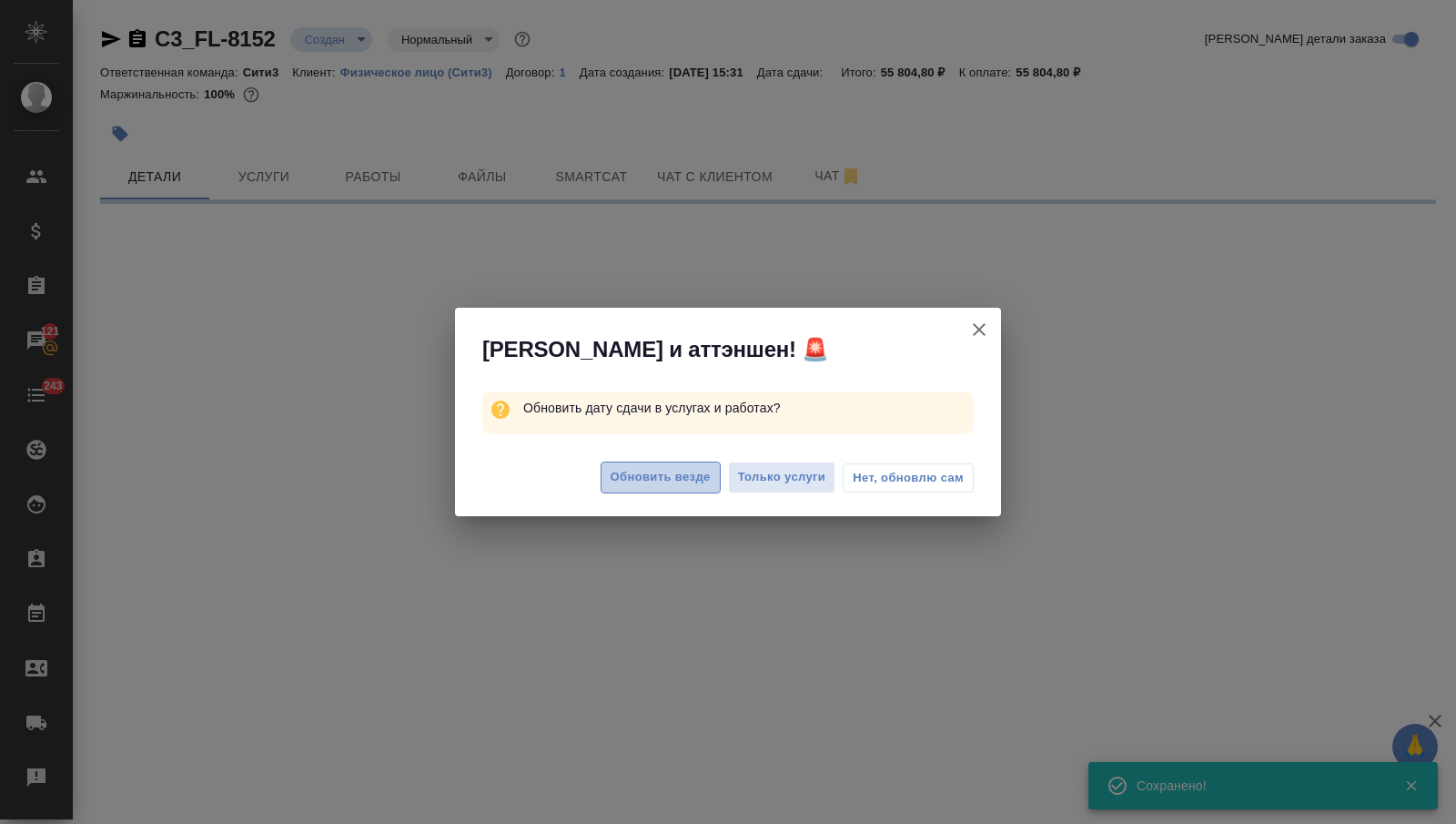
click at [664, 481] on span "Обновить везде" at bounding box center [660, 478] width 100 height 21
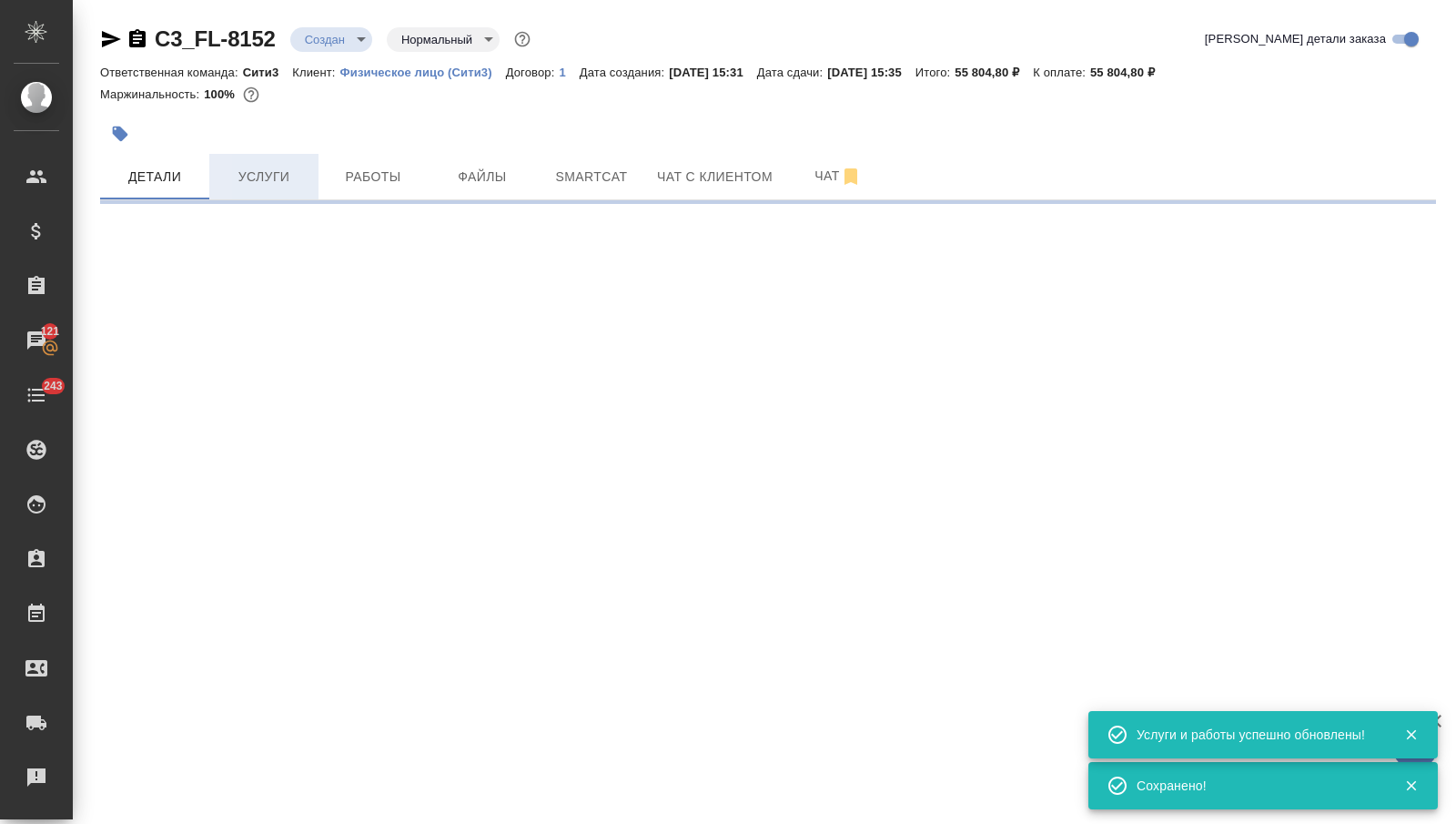
click at [259, 180] on span "Услуги" at bounding box center [264, 177] width 87 height 22
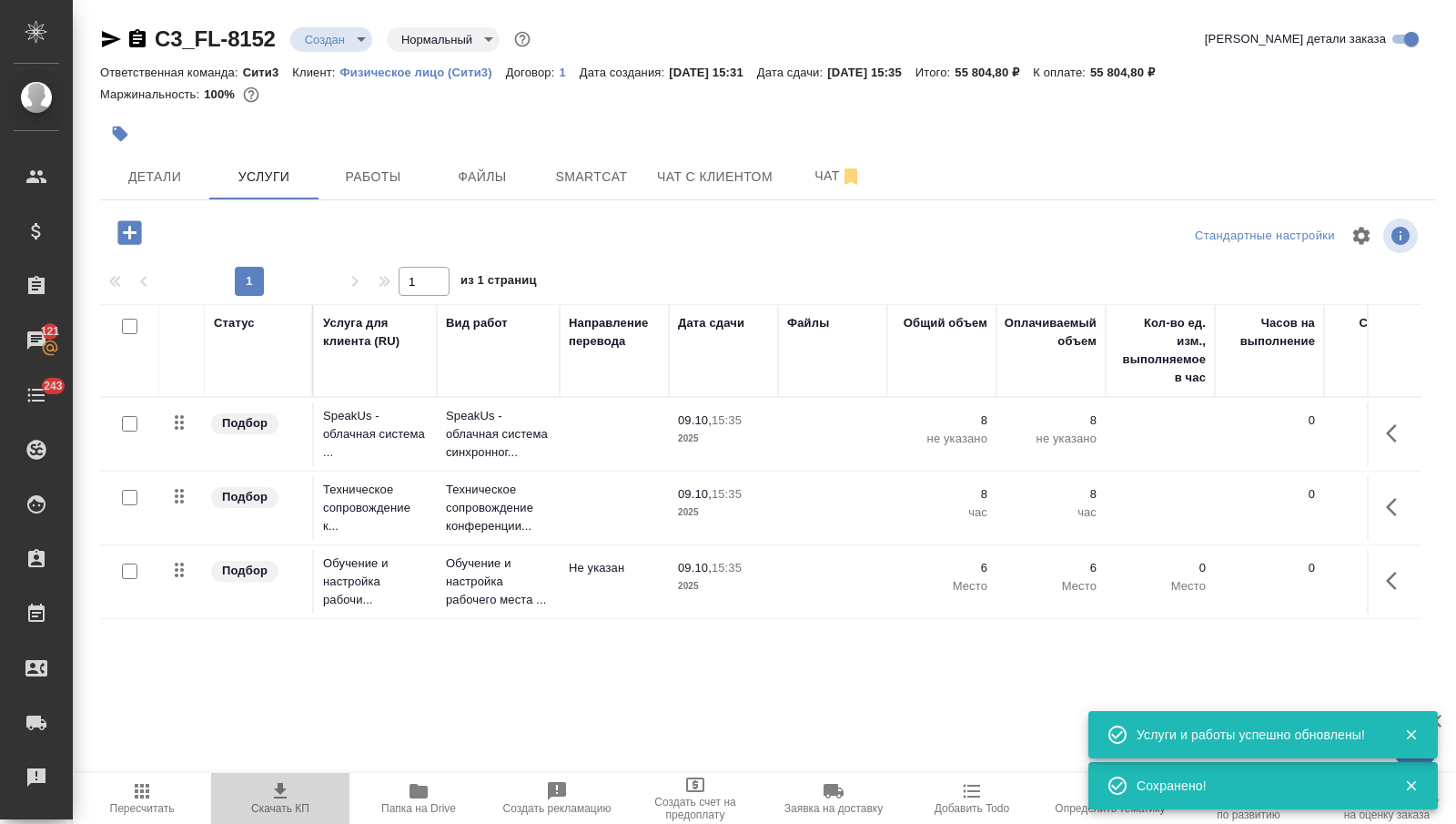
click at [289, 802] on span "Скачать КП" at bounding box center [280, 808] width 58 height 13
click at [1403, 577] on icon "button" at bounding box center [1397, 580] width 22 height 22
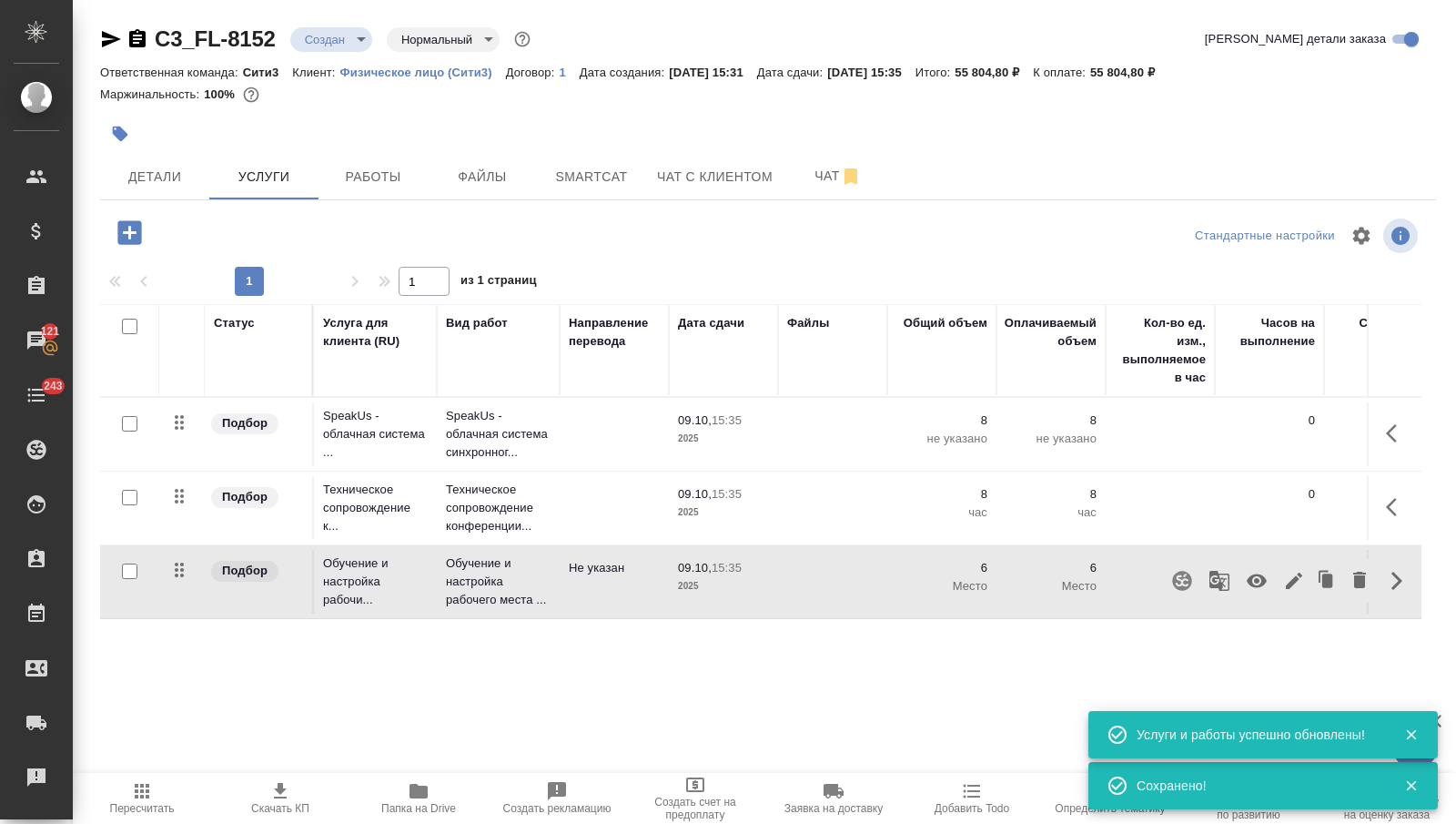
click at [1255, 578] on icon "button" at bounding box center [1256, 581] width 20 height 14
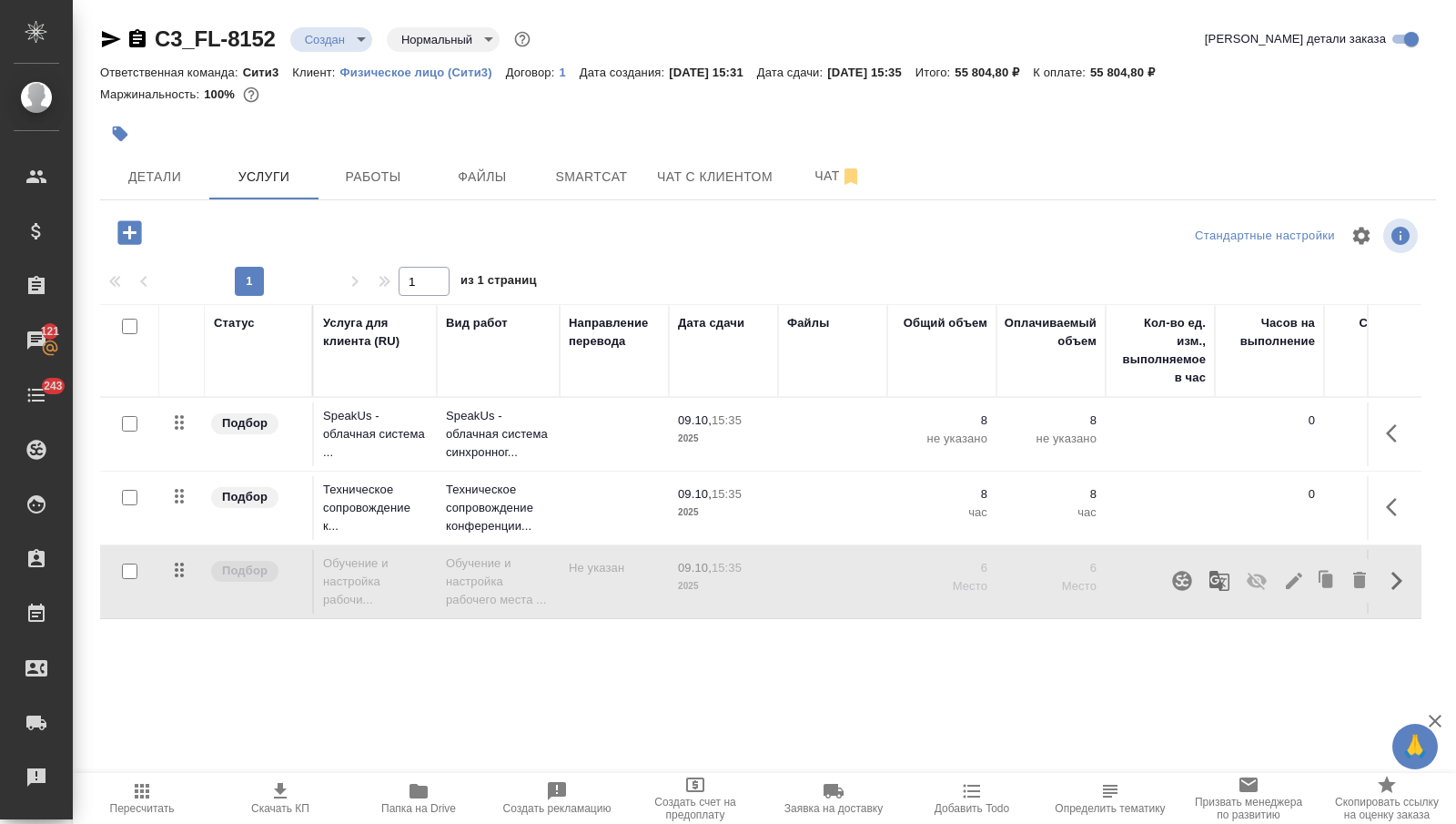
click at [162, 791] on span "Пересчитать" at bounding box center [142, 798] width 116 height 35
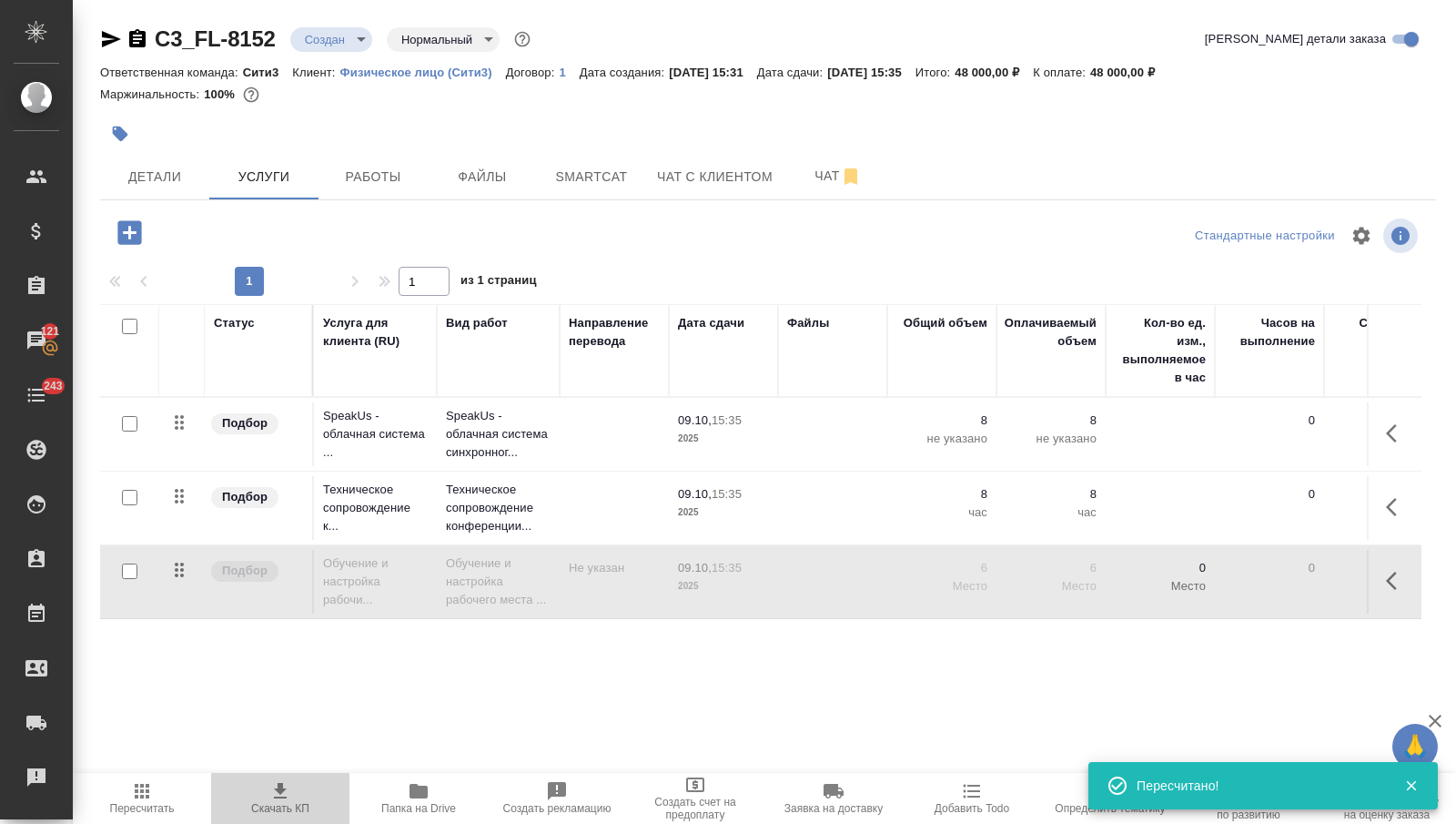
click at [287, 780] on icon "button" at bounding box center [280, 791] width 22 height 22
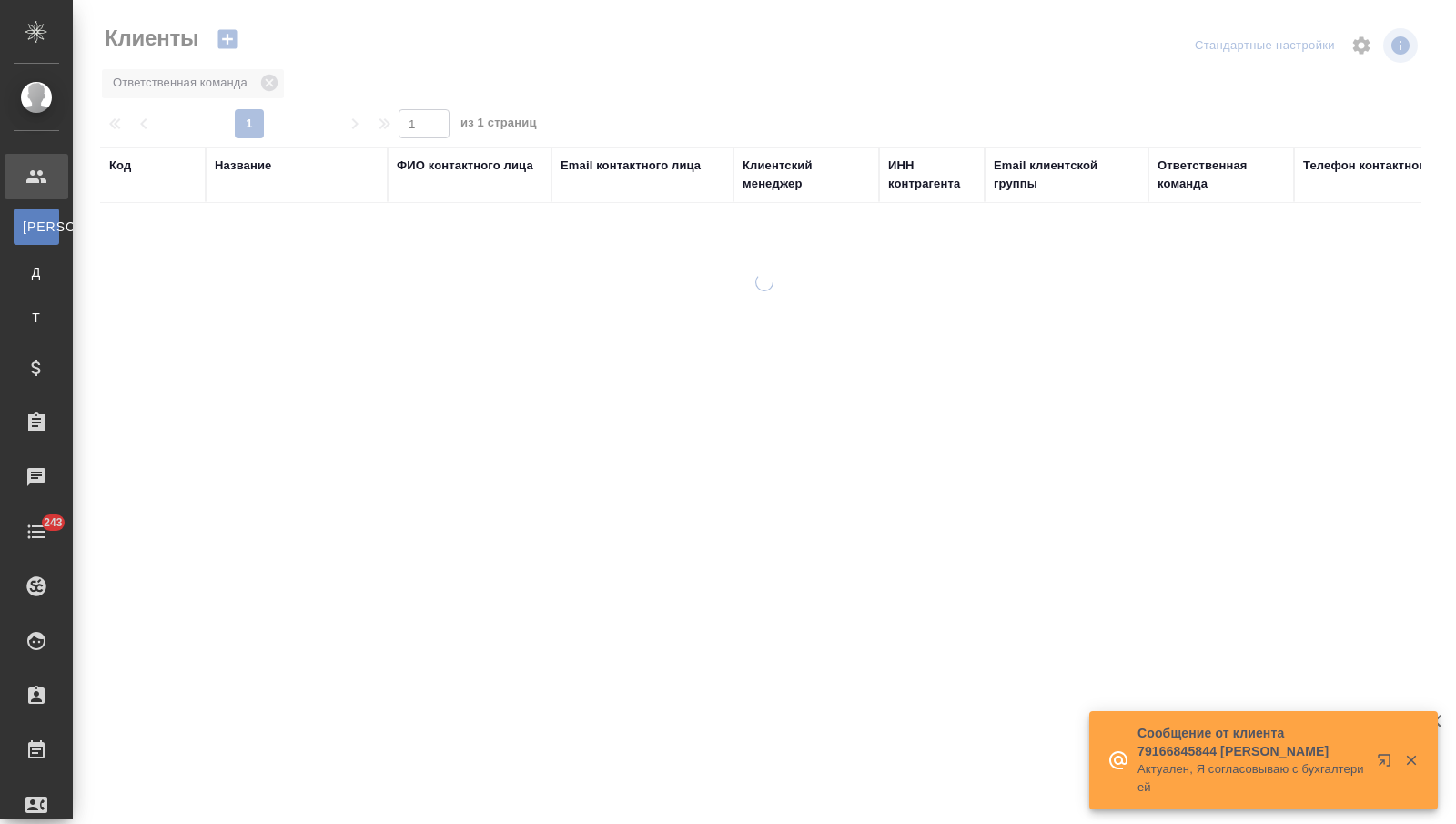
select select "RU"
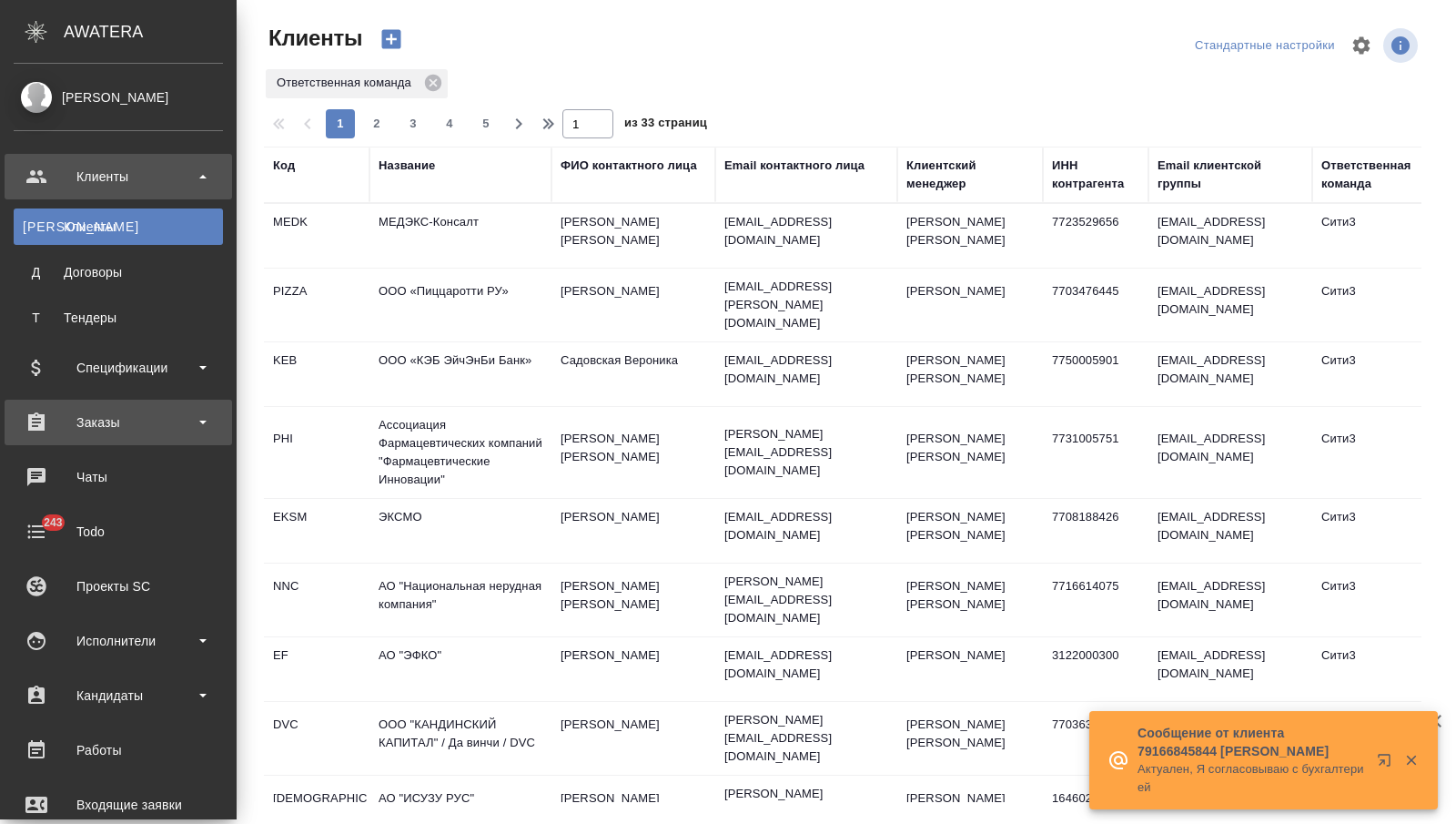
click at [99, 422] on div "Заказы" at bounding box center [118, 422] width 210 height 27
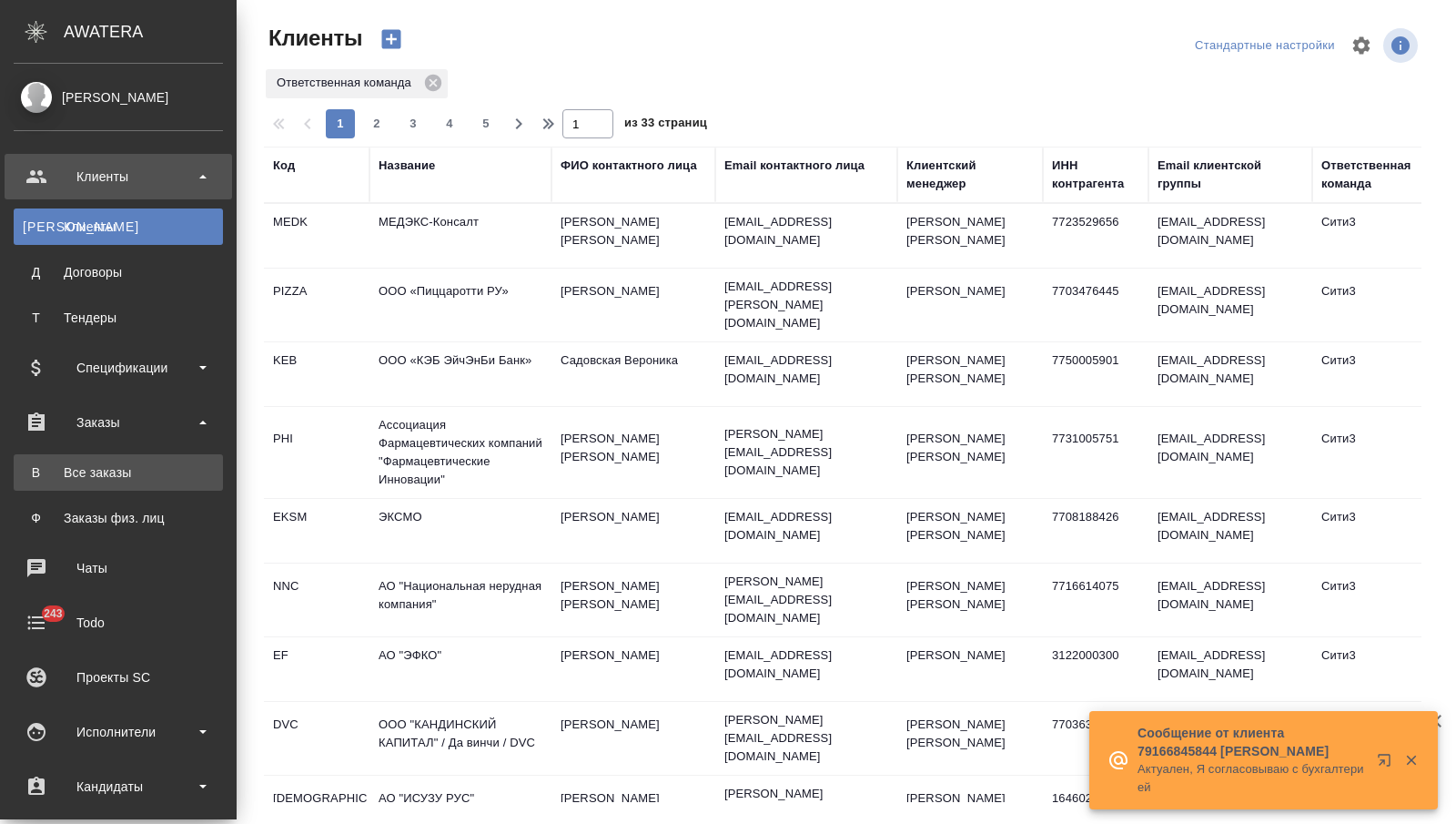
click at [103, 472] on div "Все заказы" at bounding box center [117, 473] width 191 height 18
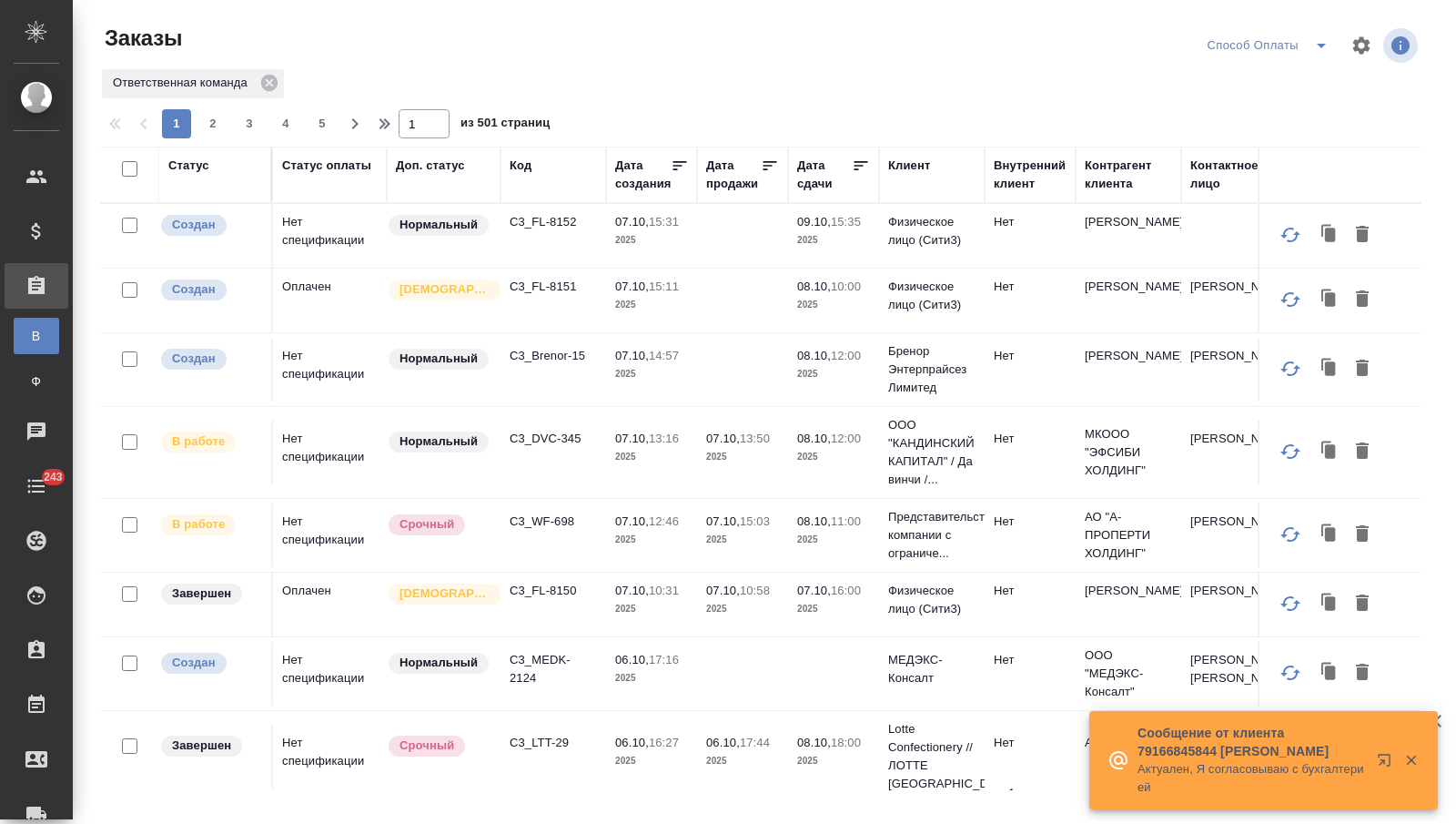
click at [659, 167] on div "Дата создания" at bounding box center [642, 175] width 55 height 37
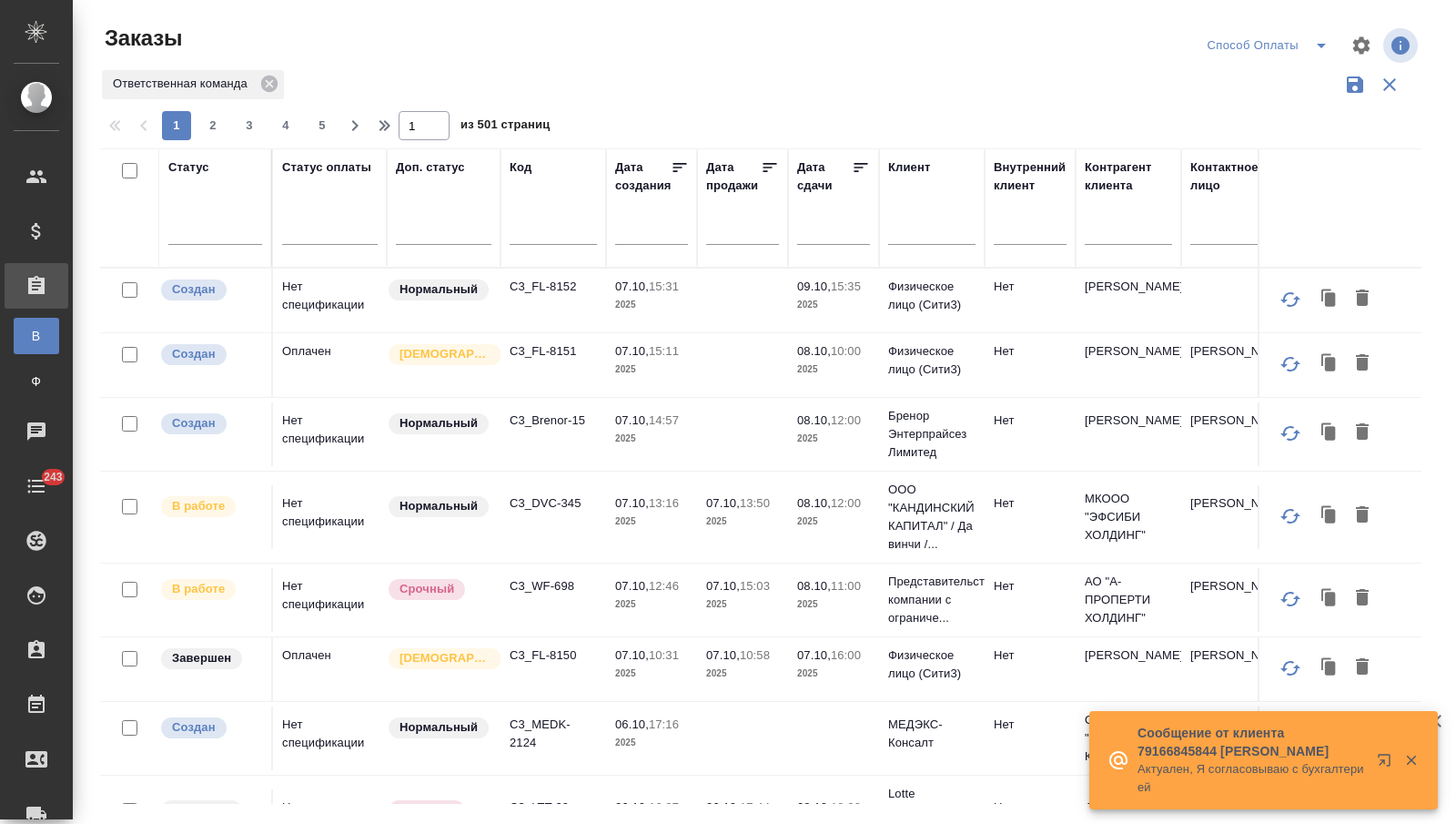
click at [802, 228] on div at bounding box center [833, 229] width 73 height 30
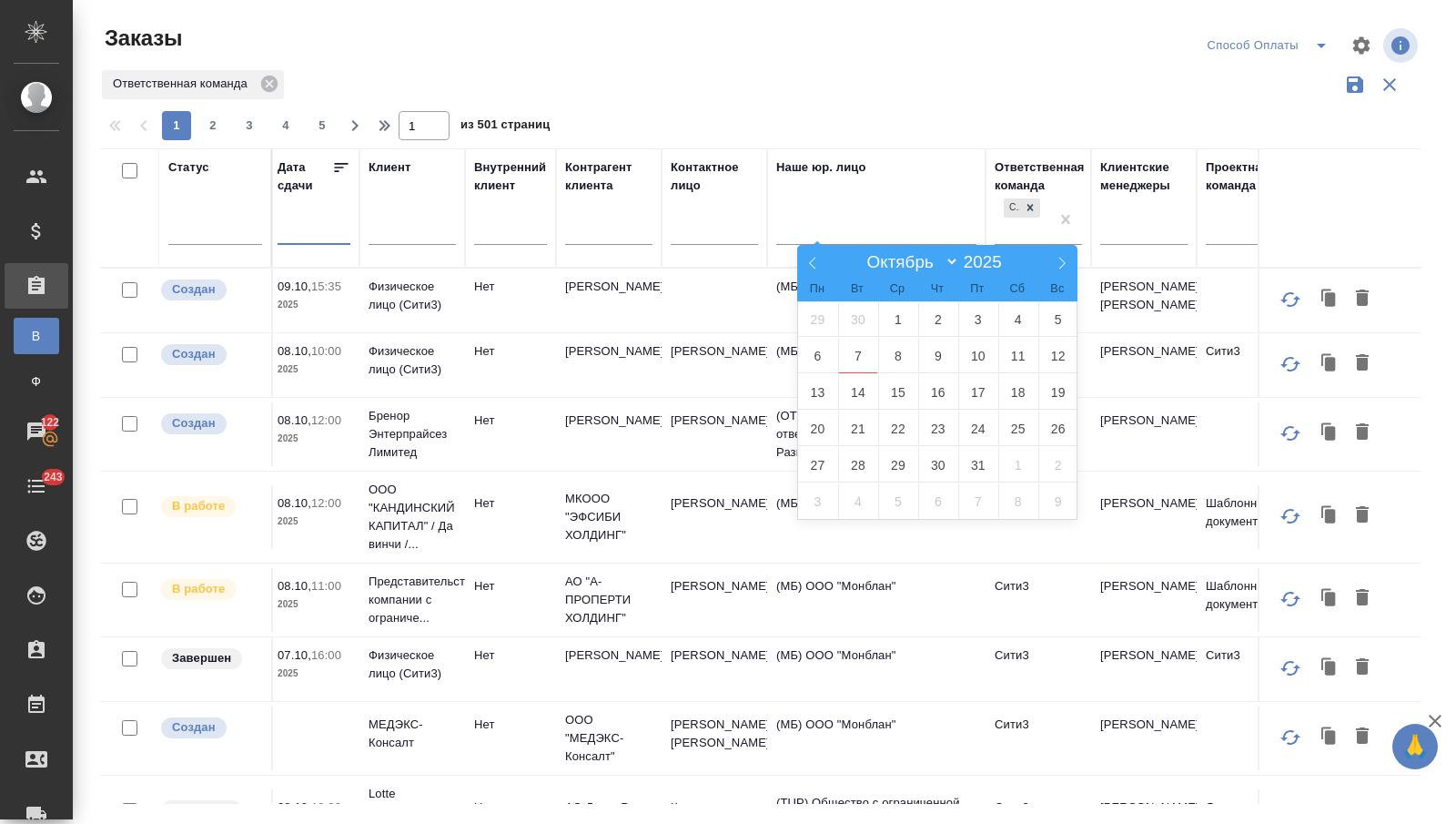
scroll to position [0, 574]
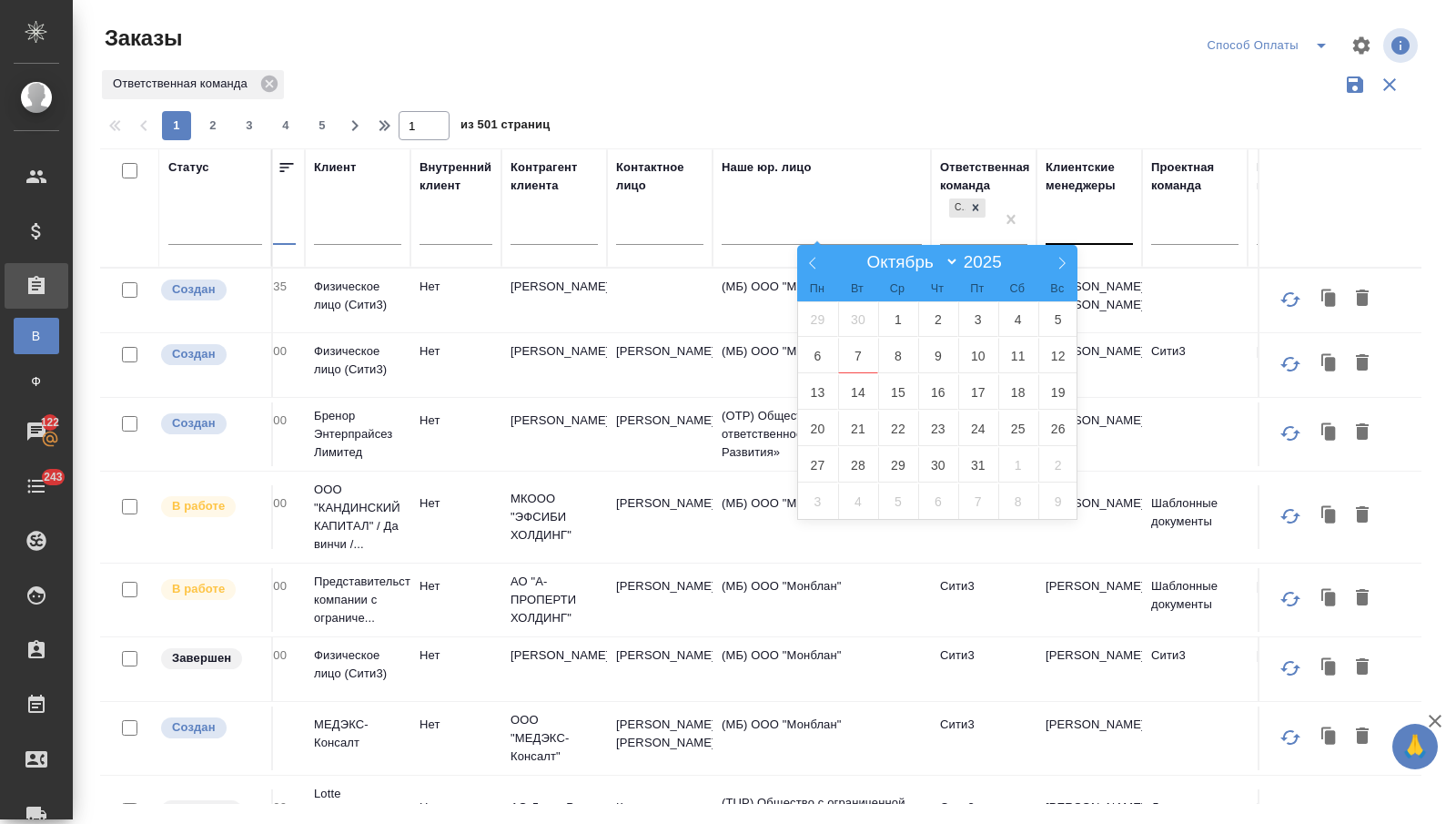
click at [1112, 233] on div at bounding box center [1089, 226] width 87 height 26
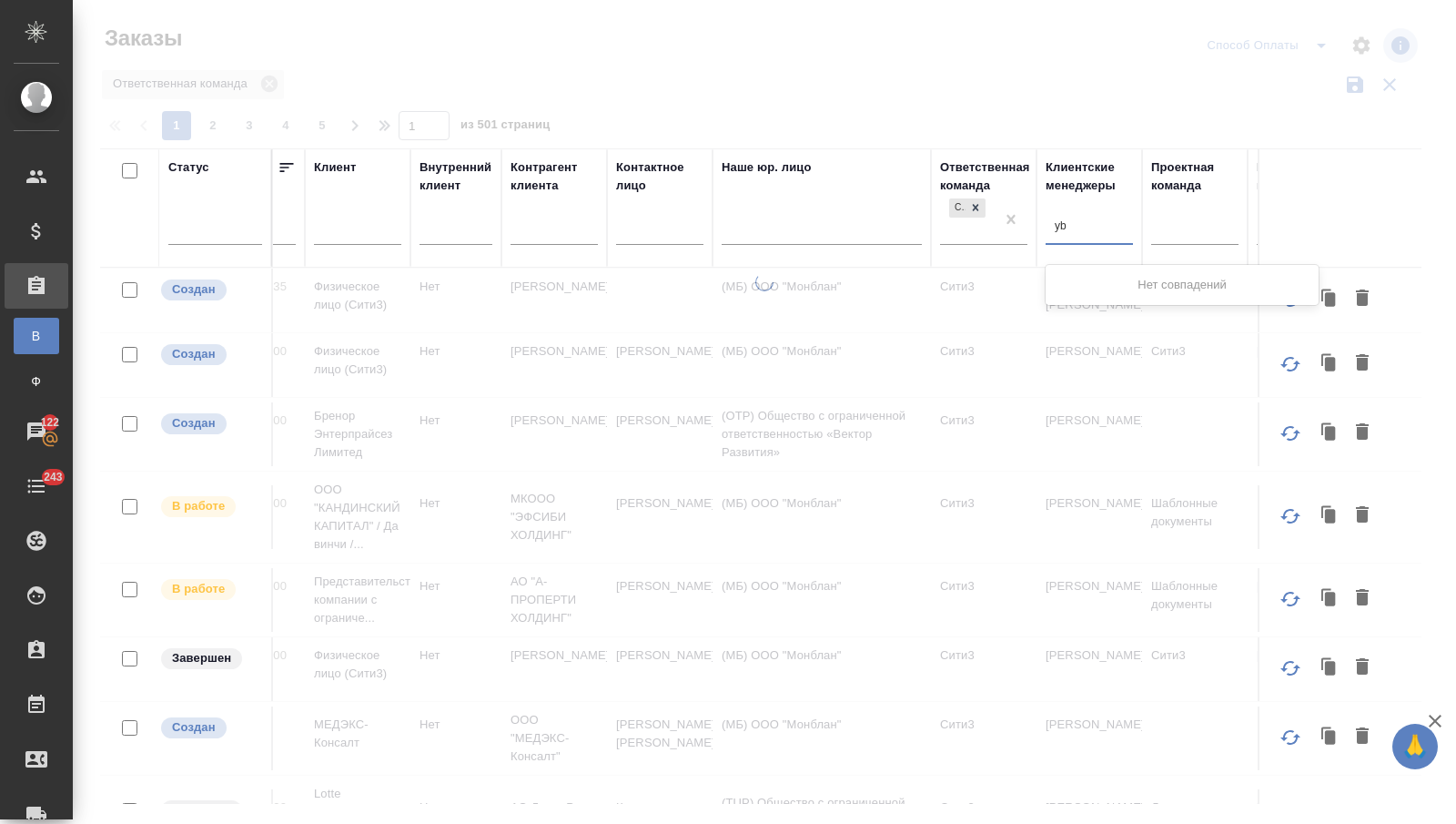
type input "y"
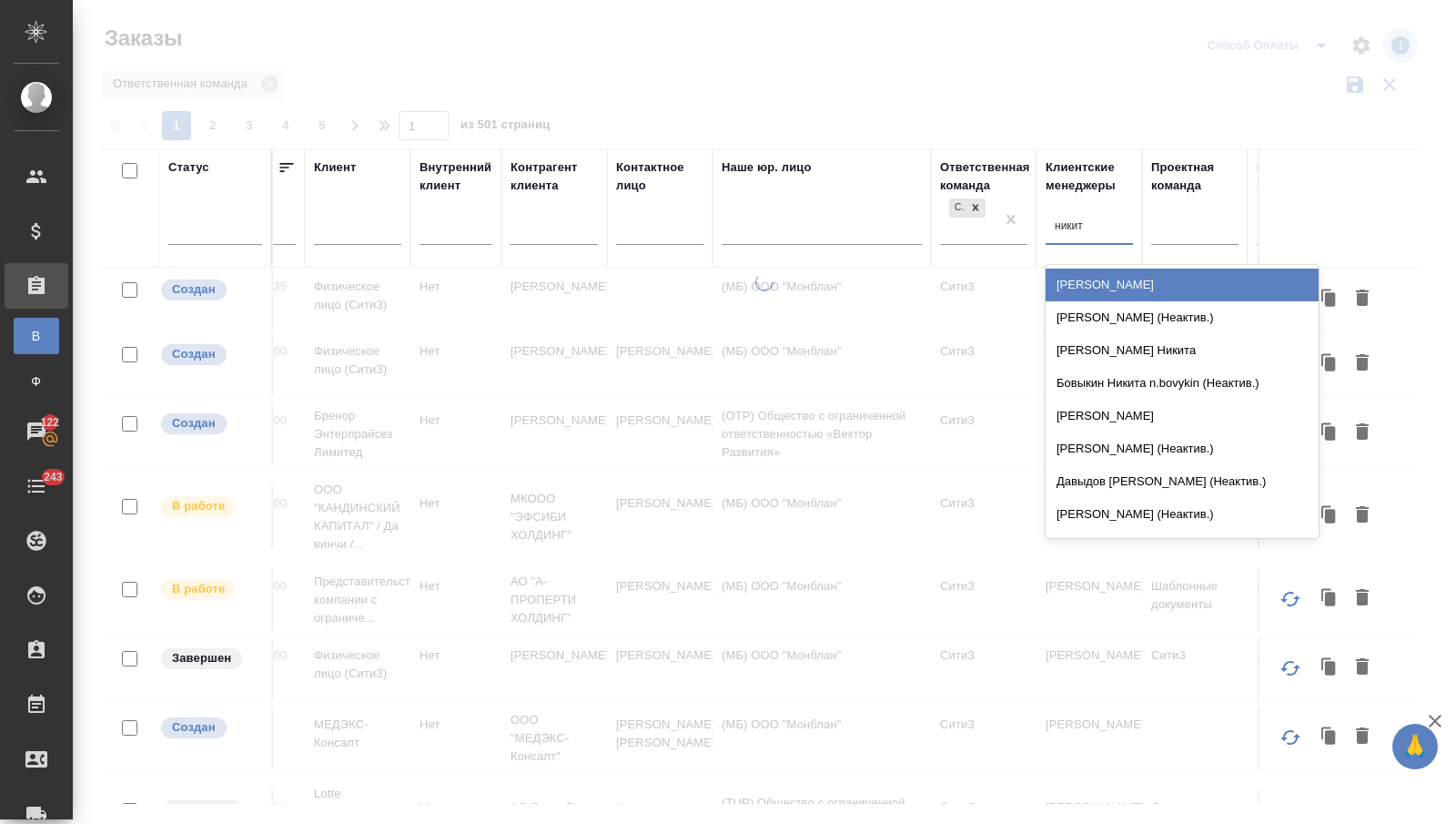
type input "никити"
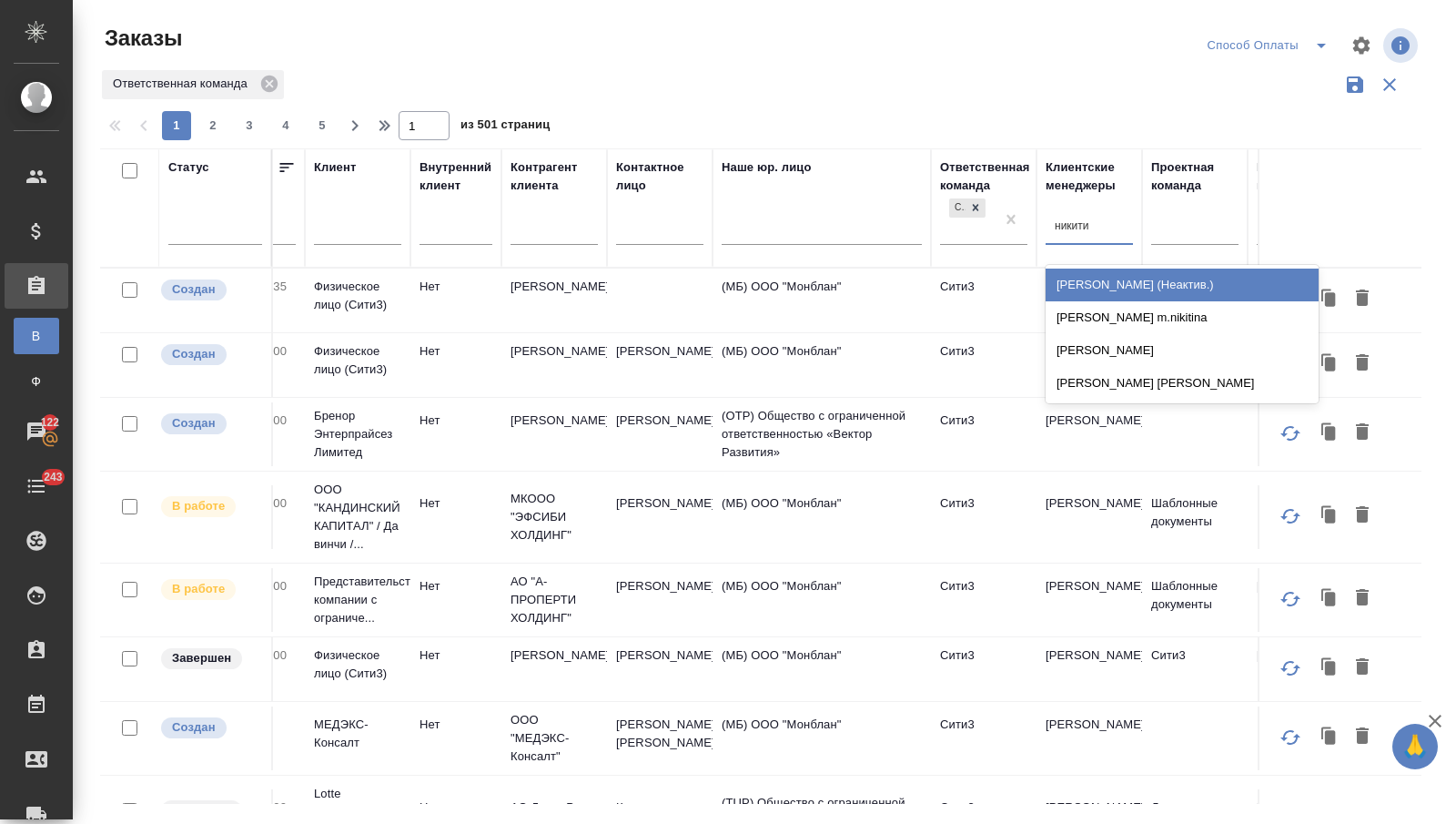
click at [1148, 376] on div "[PERSON_NAME]" at bounding box center [1181, 383] width 273 height 33
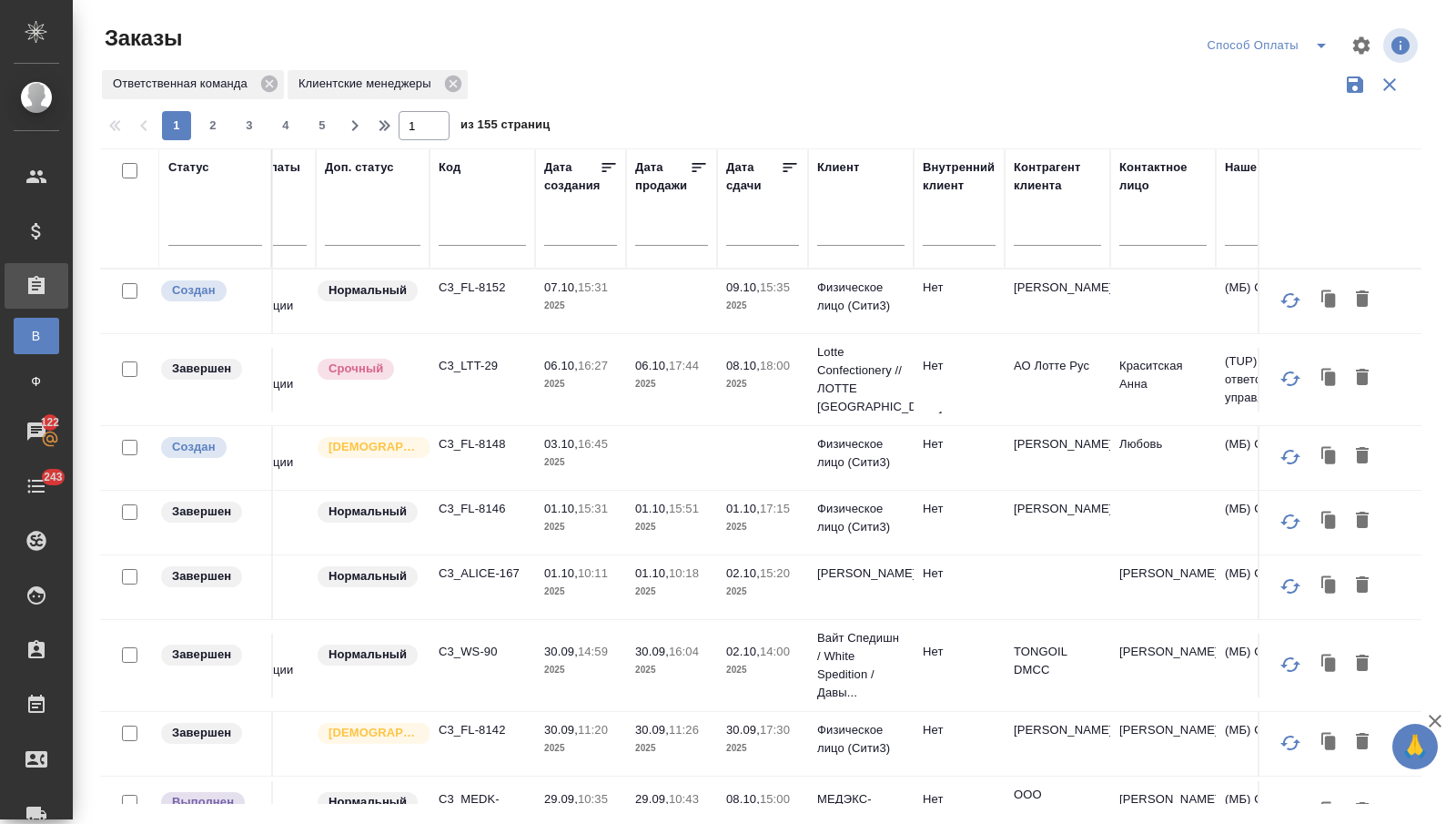
scroll to position [0, 0]
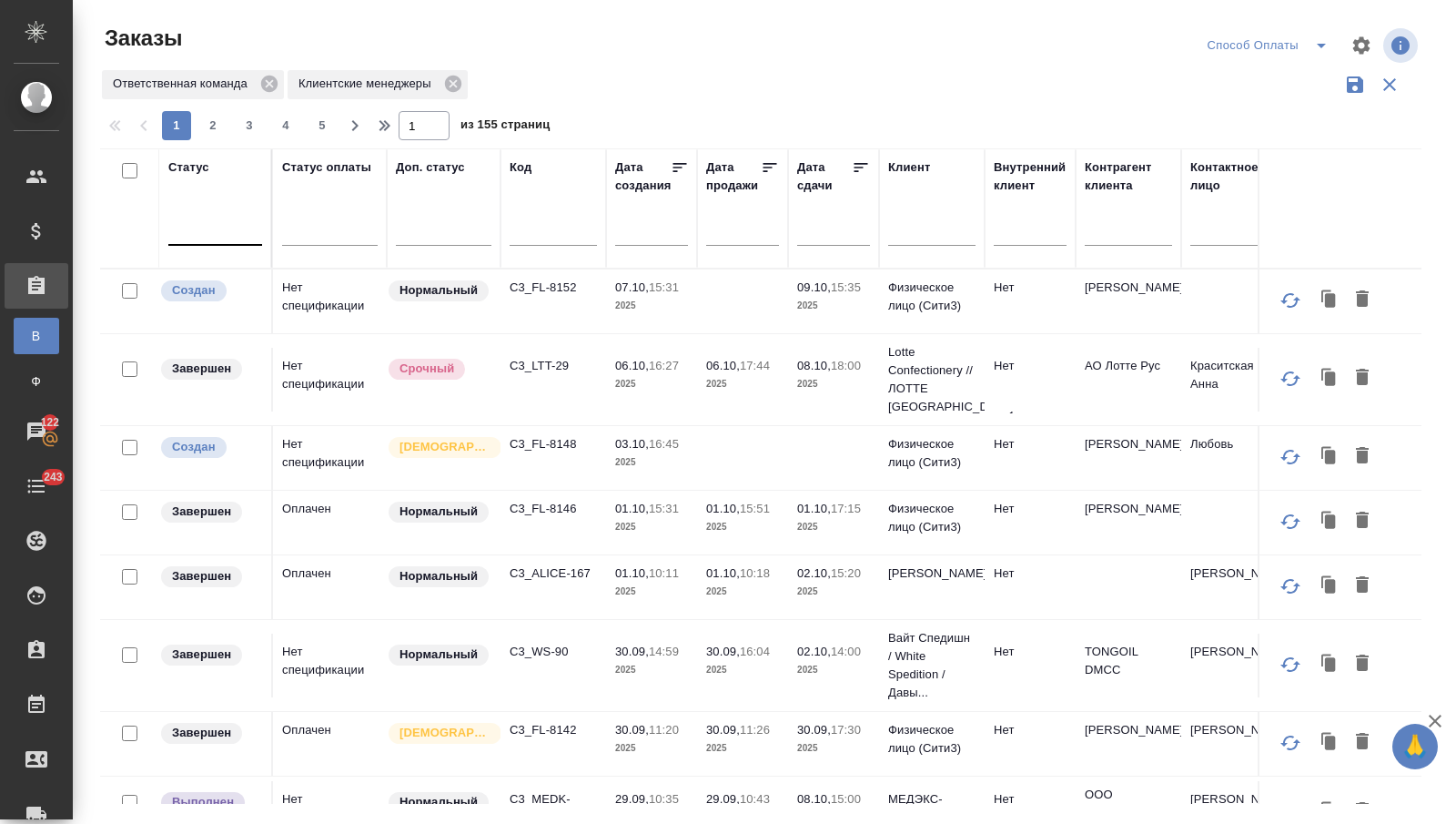
click at [238, 232] on div at bounding box center [215, 226] width 94 height 26
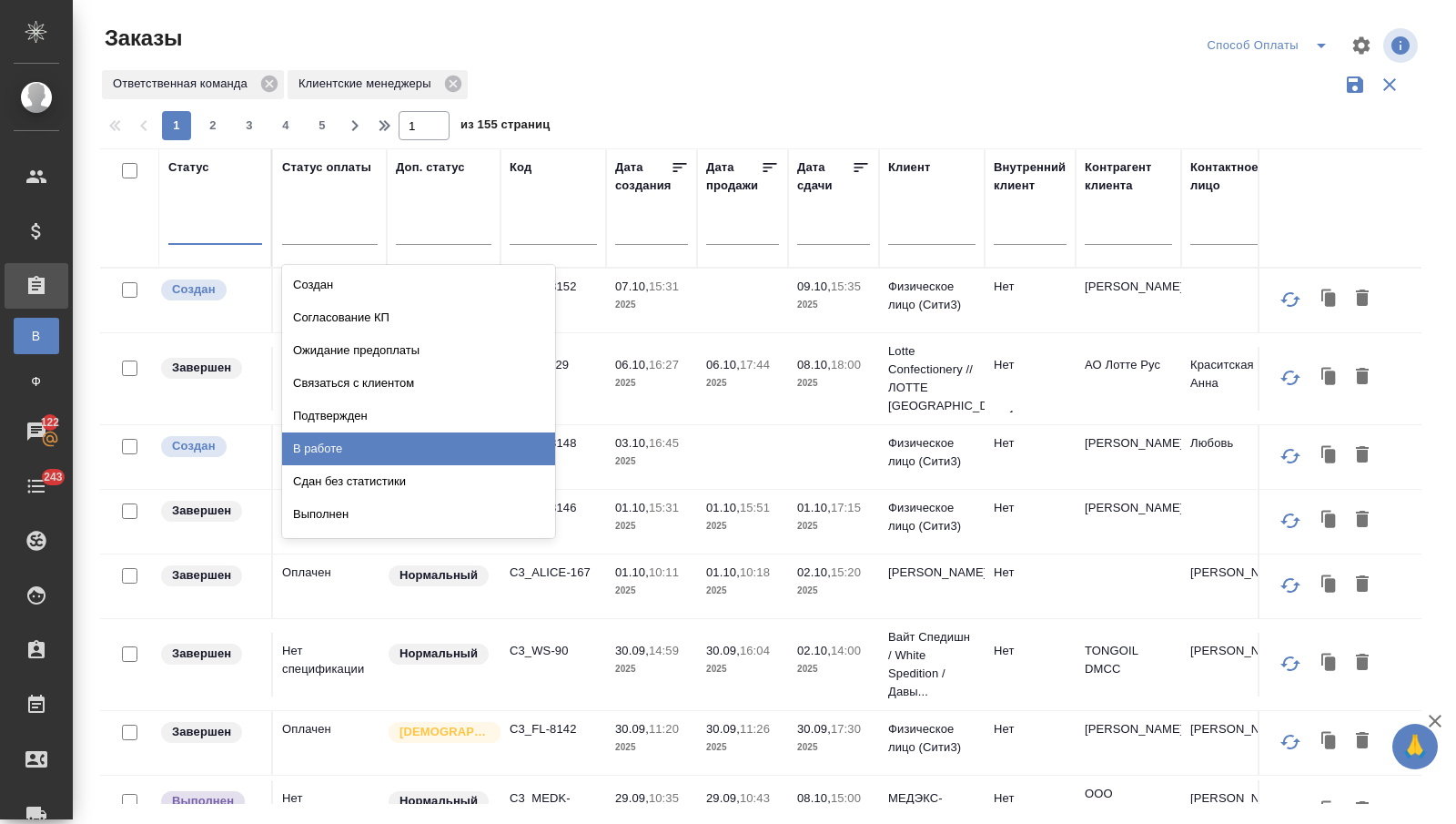
click at [341, 441] on div "В работе" at bounding box center [418, 449] width 273 height 33
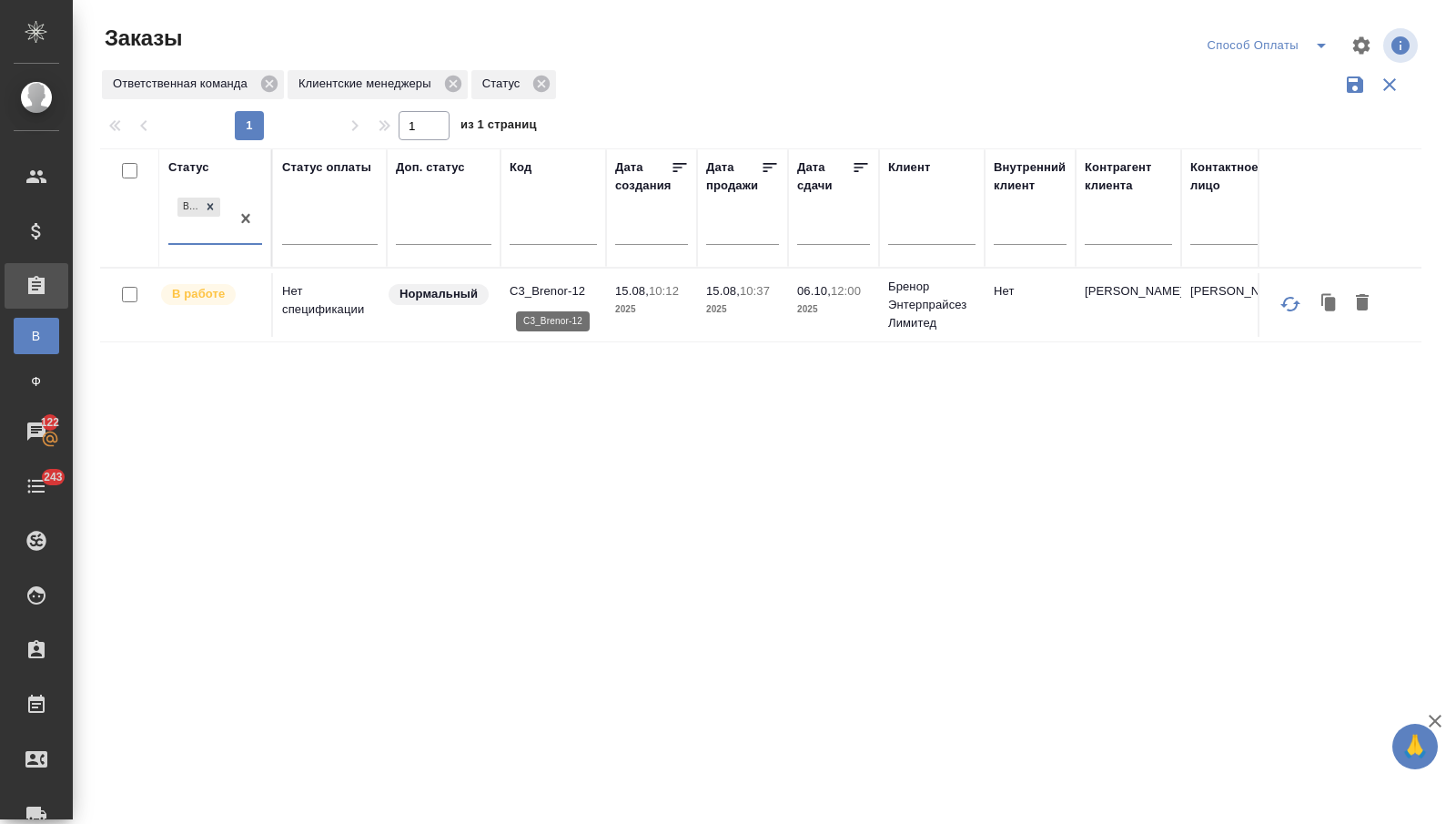
click at [564, 293] on p "C3_Brenor-12" at bounding box center [553, 291] width 87 height 18
click at [225, 229] on div "В работе" at bounding box center [199, 218] width 61 height 49
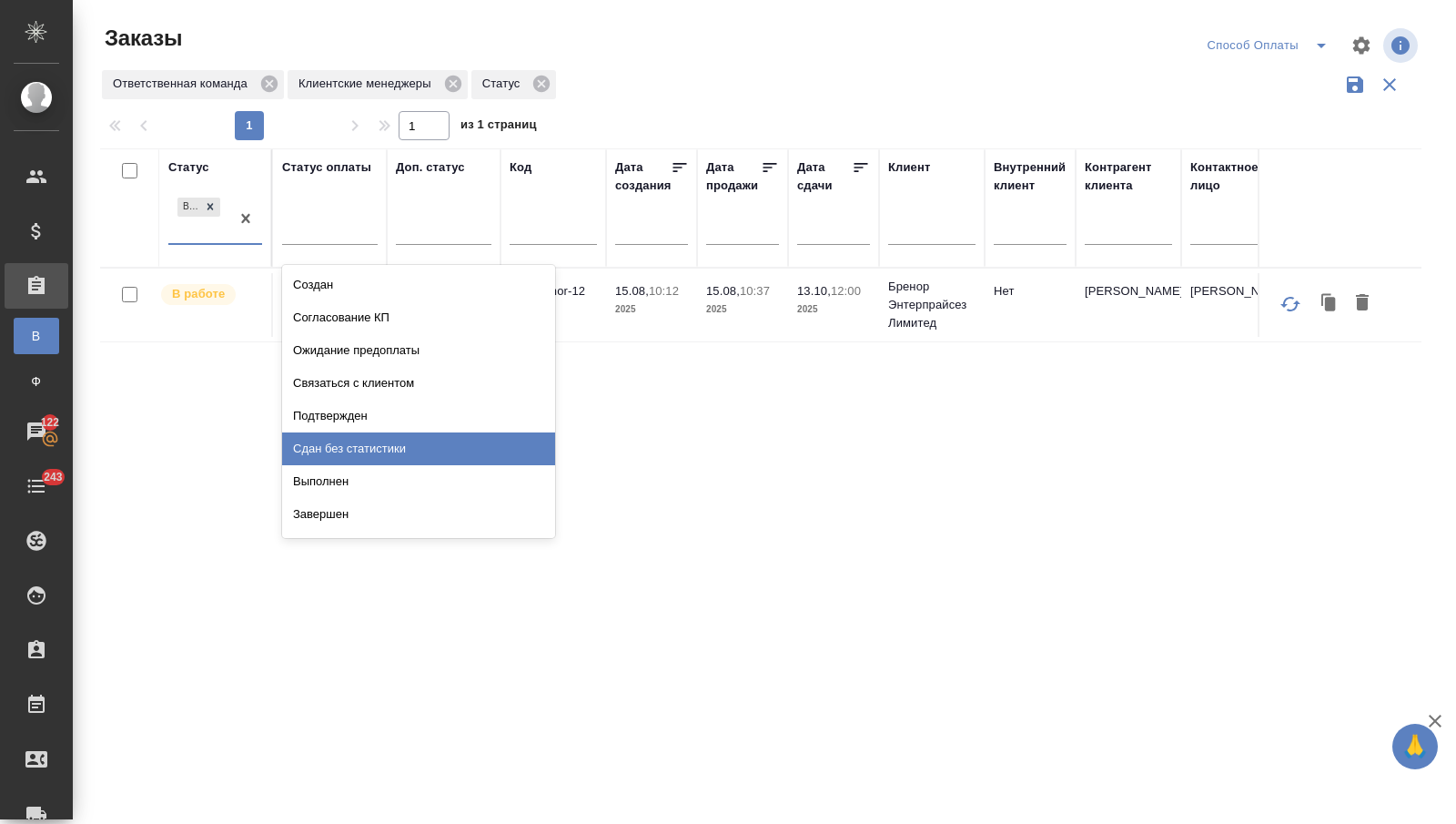
click at [352, 438] on div "Сдан без статистики" at bounding box center [418, 449] width 273 height 33
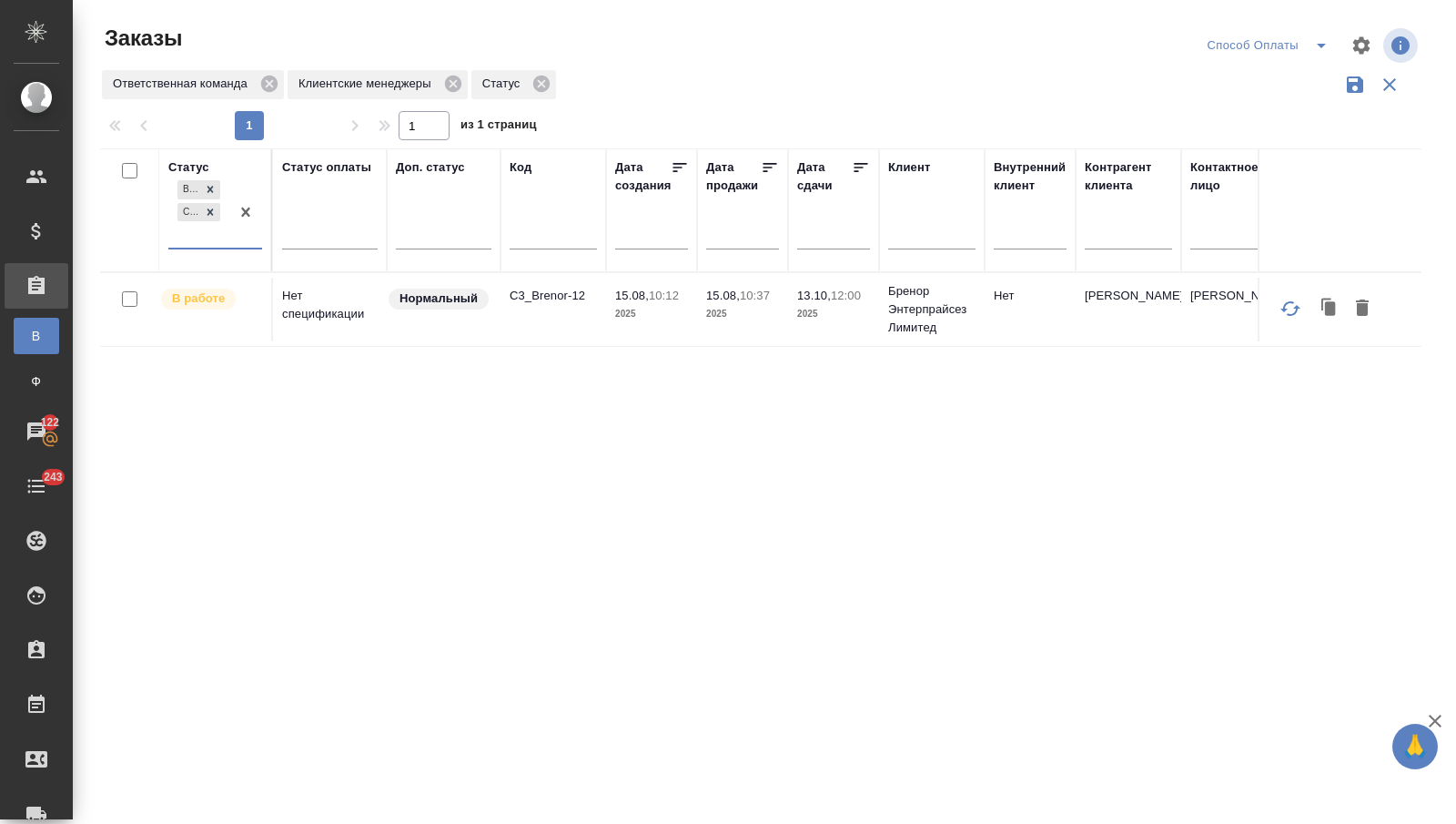
click at [232, 237] on div at bounding box center [245, 212] width 33 height 71
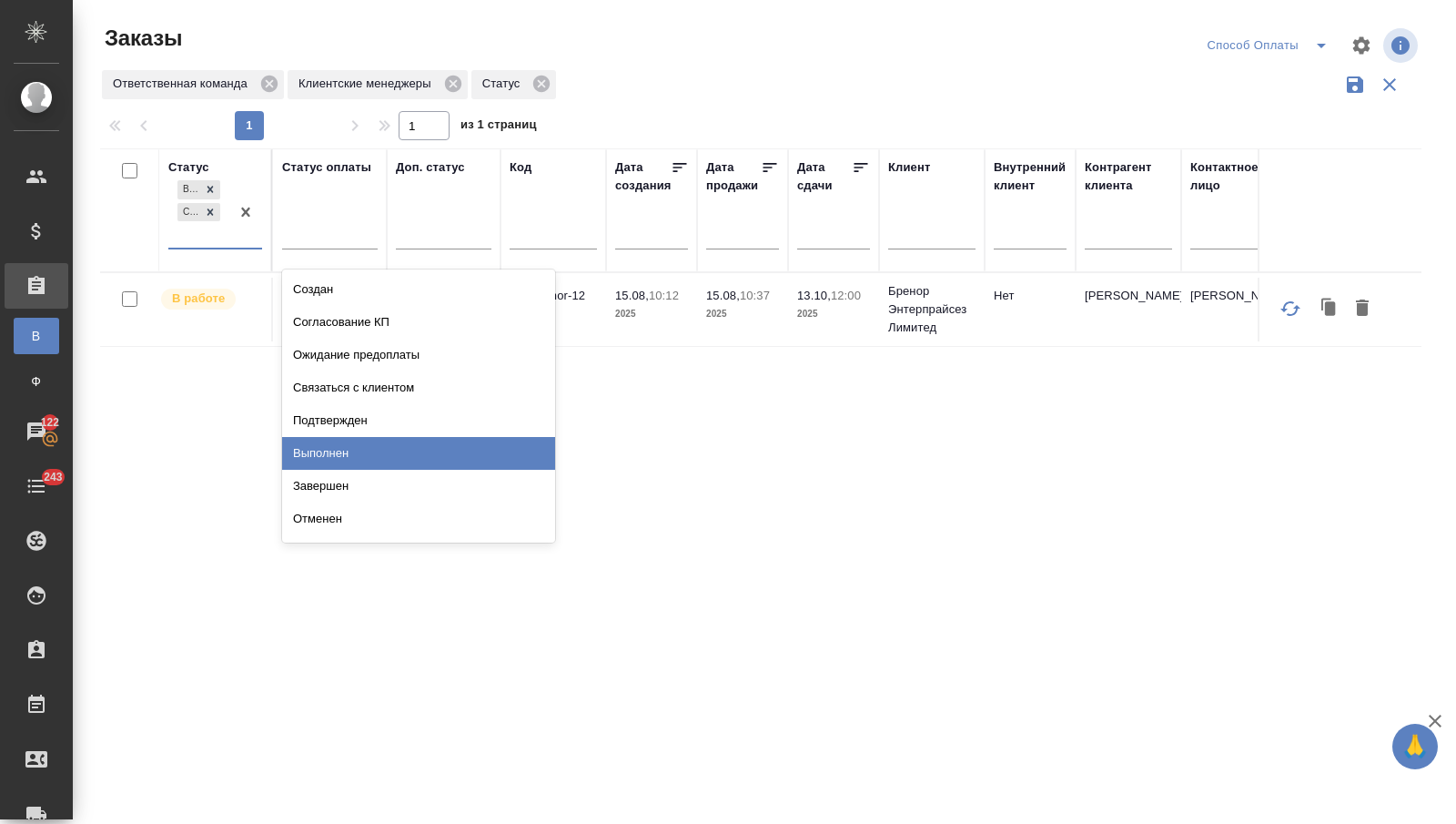
click at [315, 449] on div "Выполнен" at bounding box center [418, 453] width 273 height 33
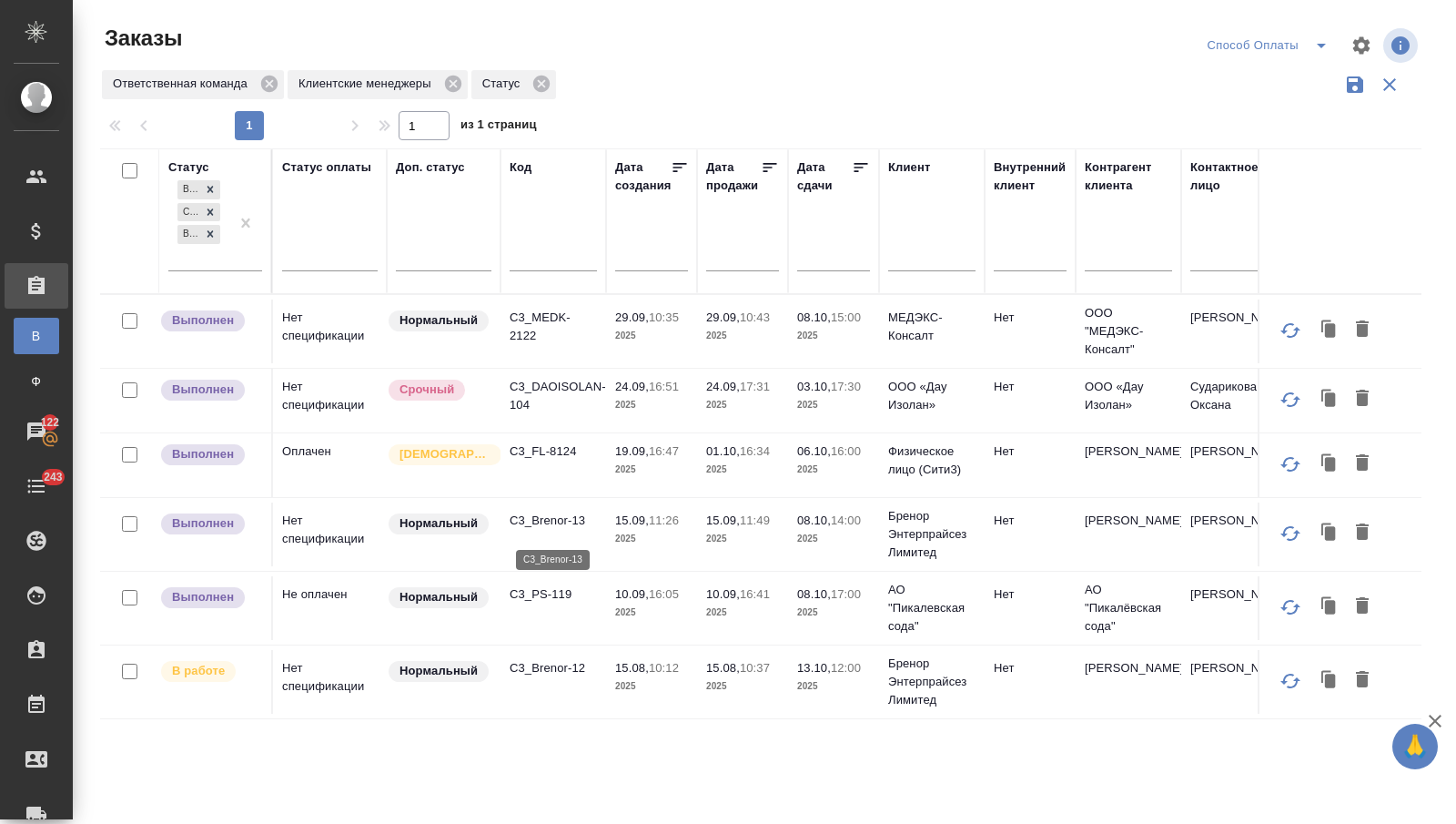
click at [557, 523] on p "C3_Brenor-13" at bounding box center [553, 520] width 87 height 18
click at [527, 333] on p "C3_MEDK-2122" at bounding box center [553, 327] width 87 height 37
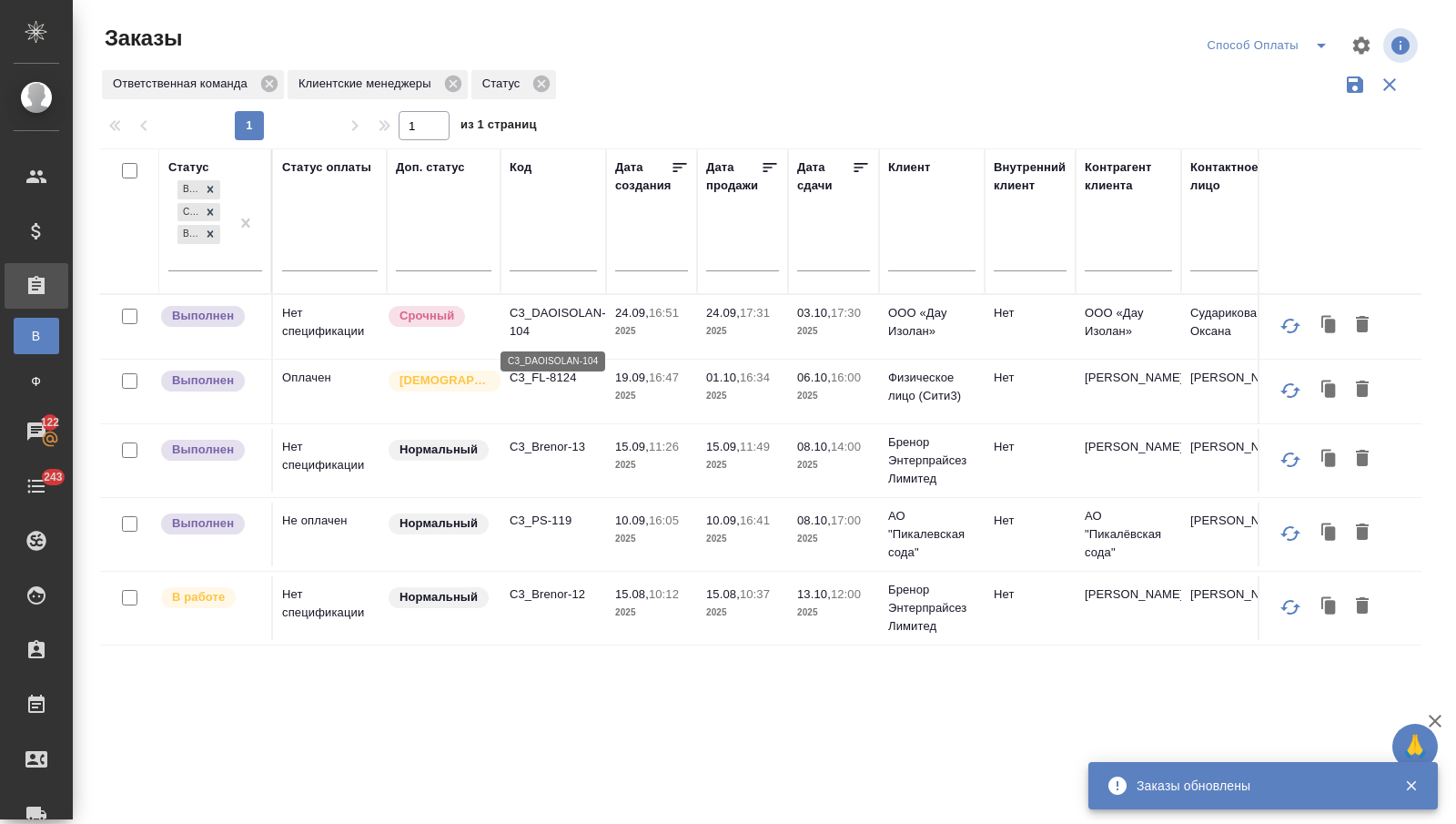
click at [525, 315] on p "C3_DAOISOLAN-104" at bounding box center [553, 322] width 87 height 37
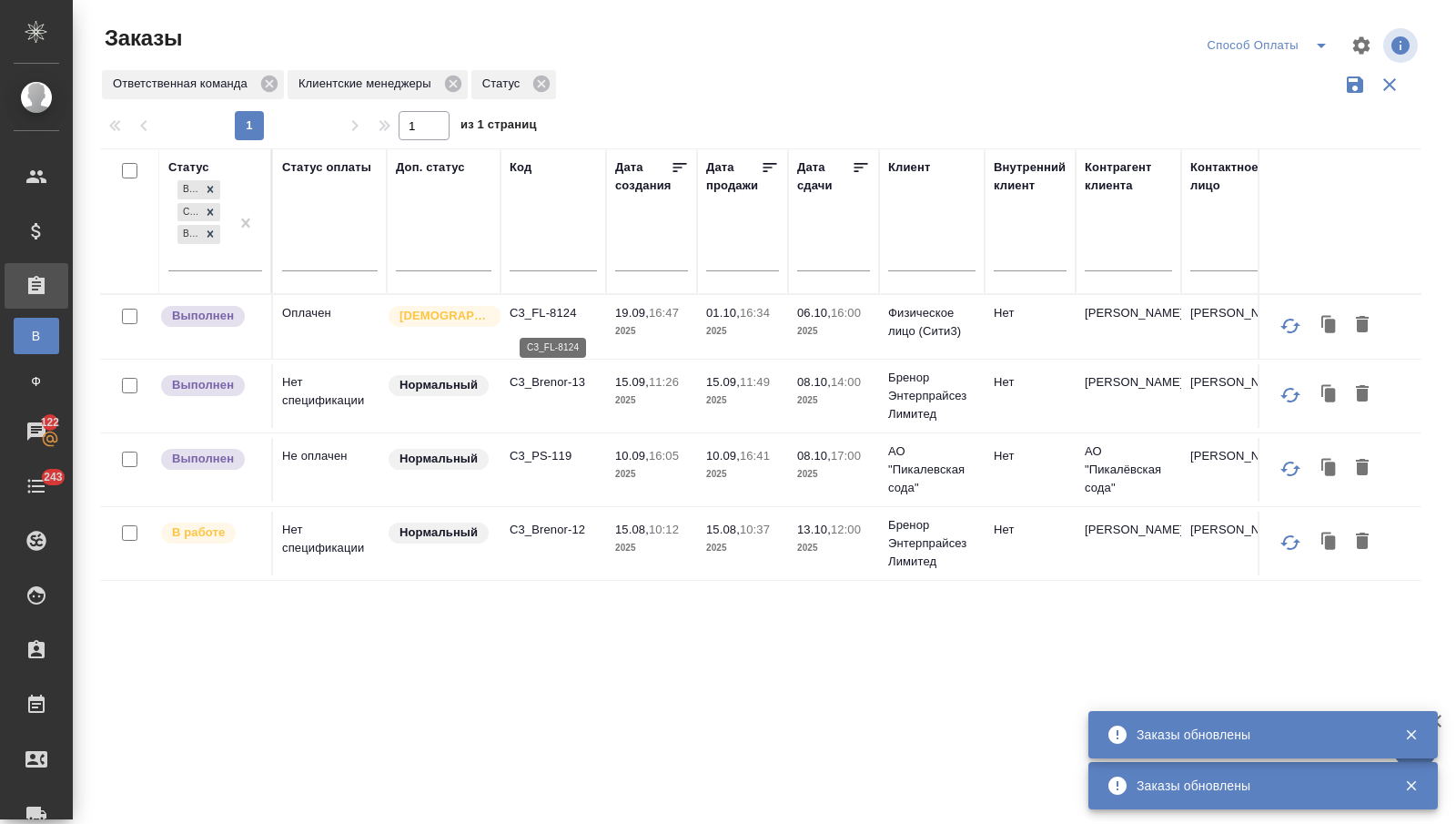
click at [544, 313] on p "C3_FL-8124" at bounding box center [553, 313] width 87 height 18
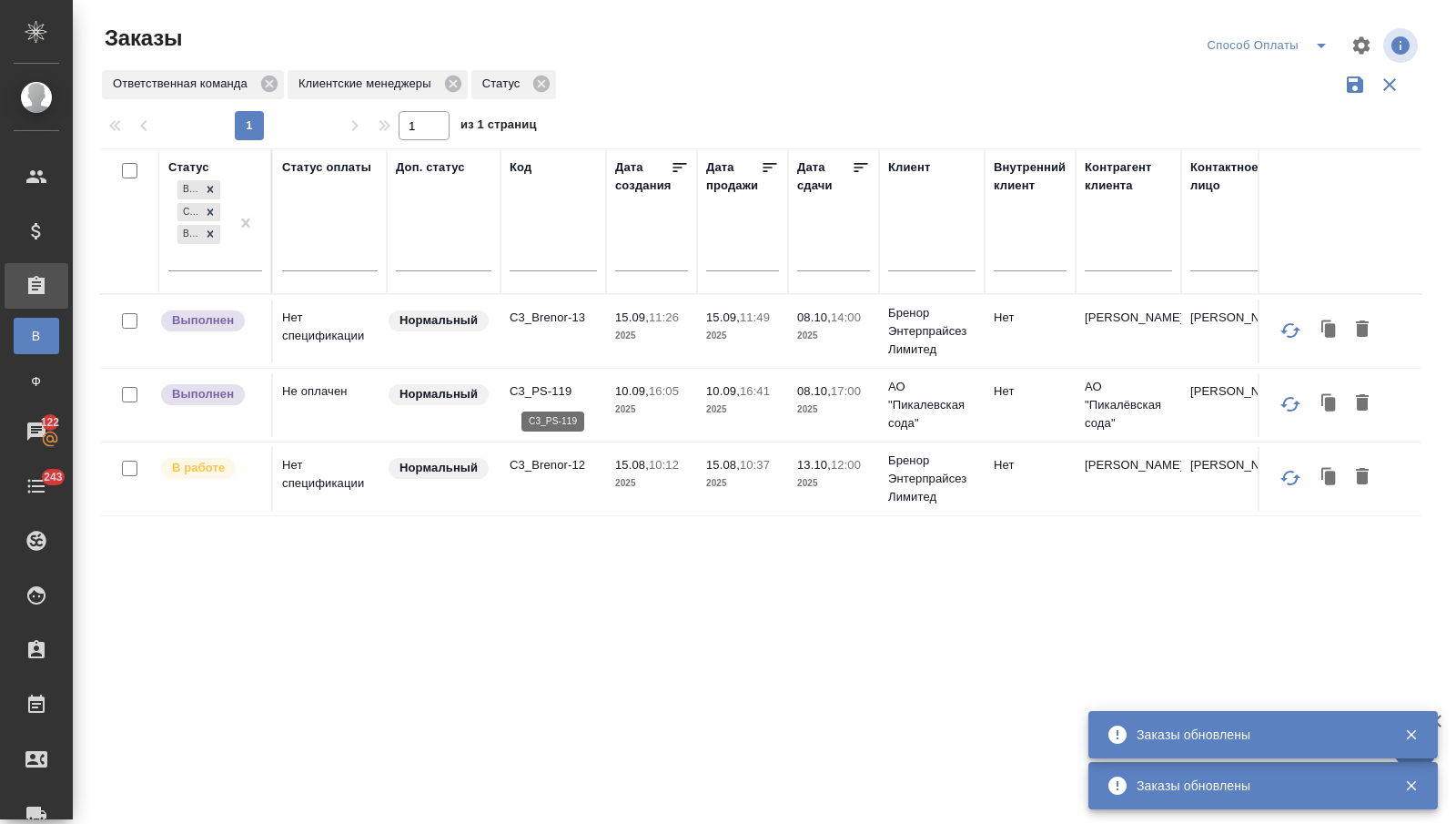
click at [538, 388] on p "C3_PS-119" at bounding box center [553, 391] width 87 height 18
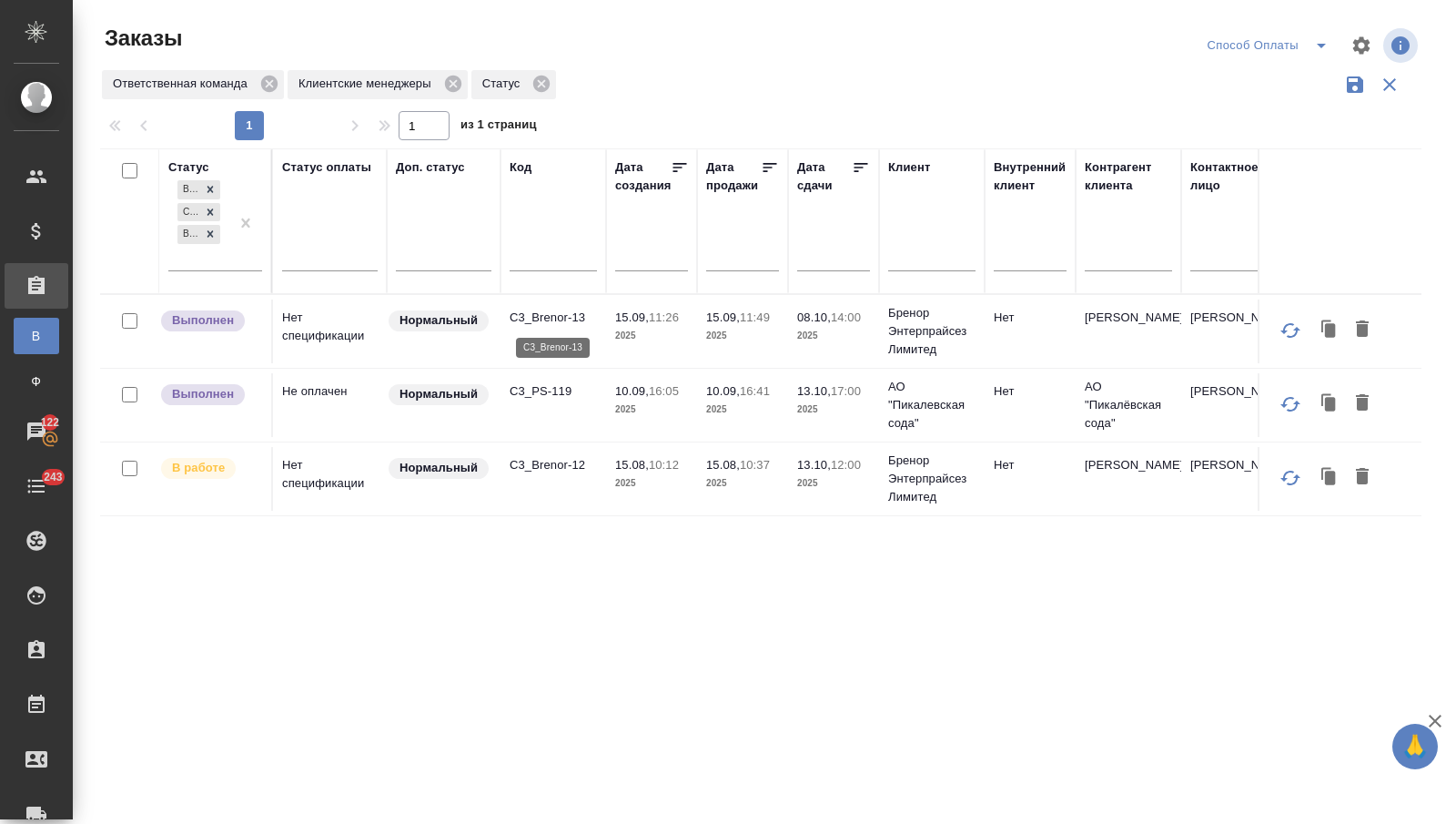
click at [581, 311] on p "C3_Brenor-13" at bounding box center [553, 317] width 87 height 18
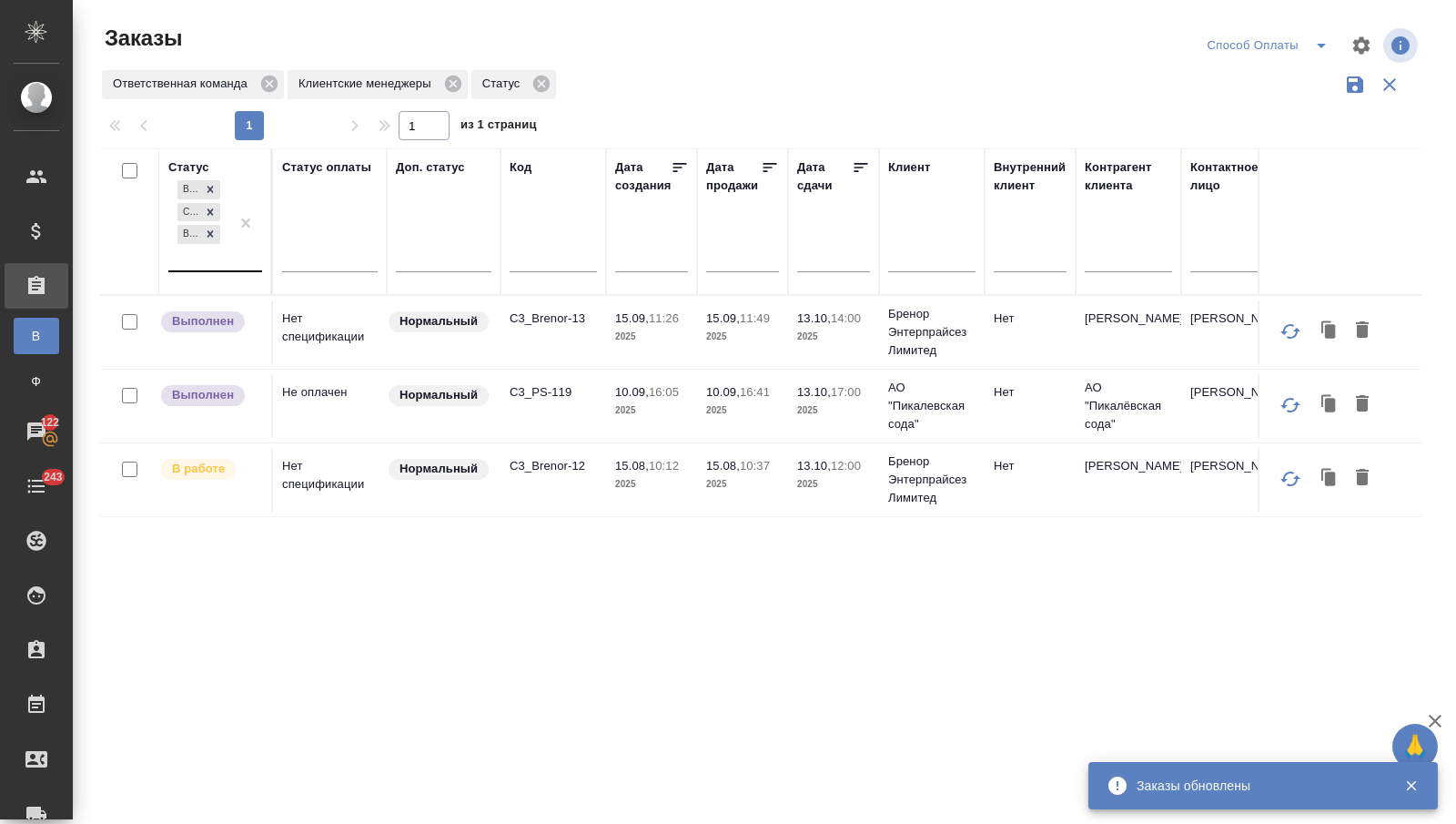
click at [213, 256] on div "В работе Сдан без статистики Выполнен" at bounding box center [199, 223] width 61 height 94
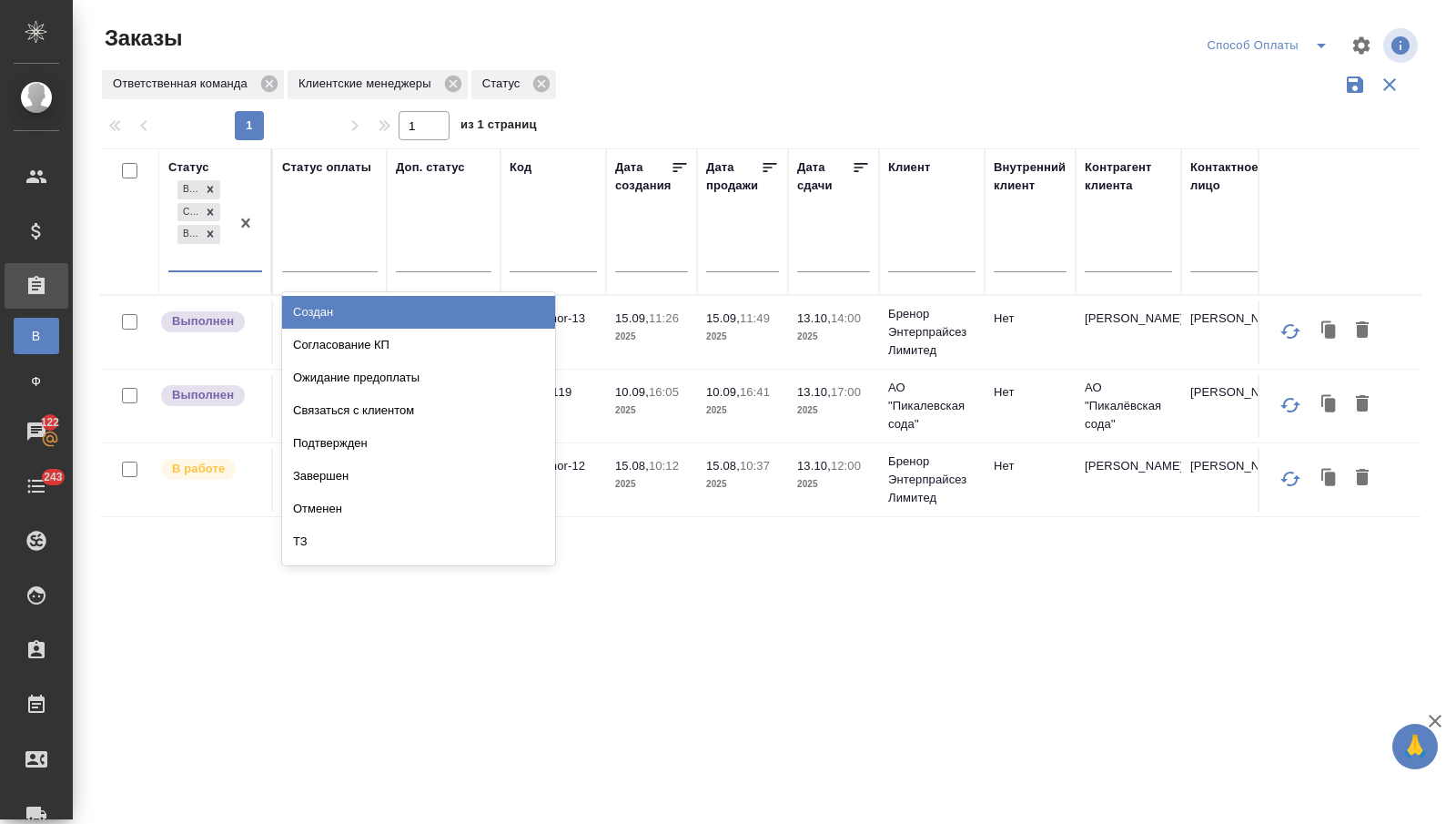
click at [293, 302] on div "Создан" at bounding box center [418, 313] width 273 height 33
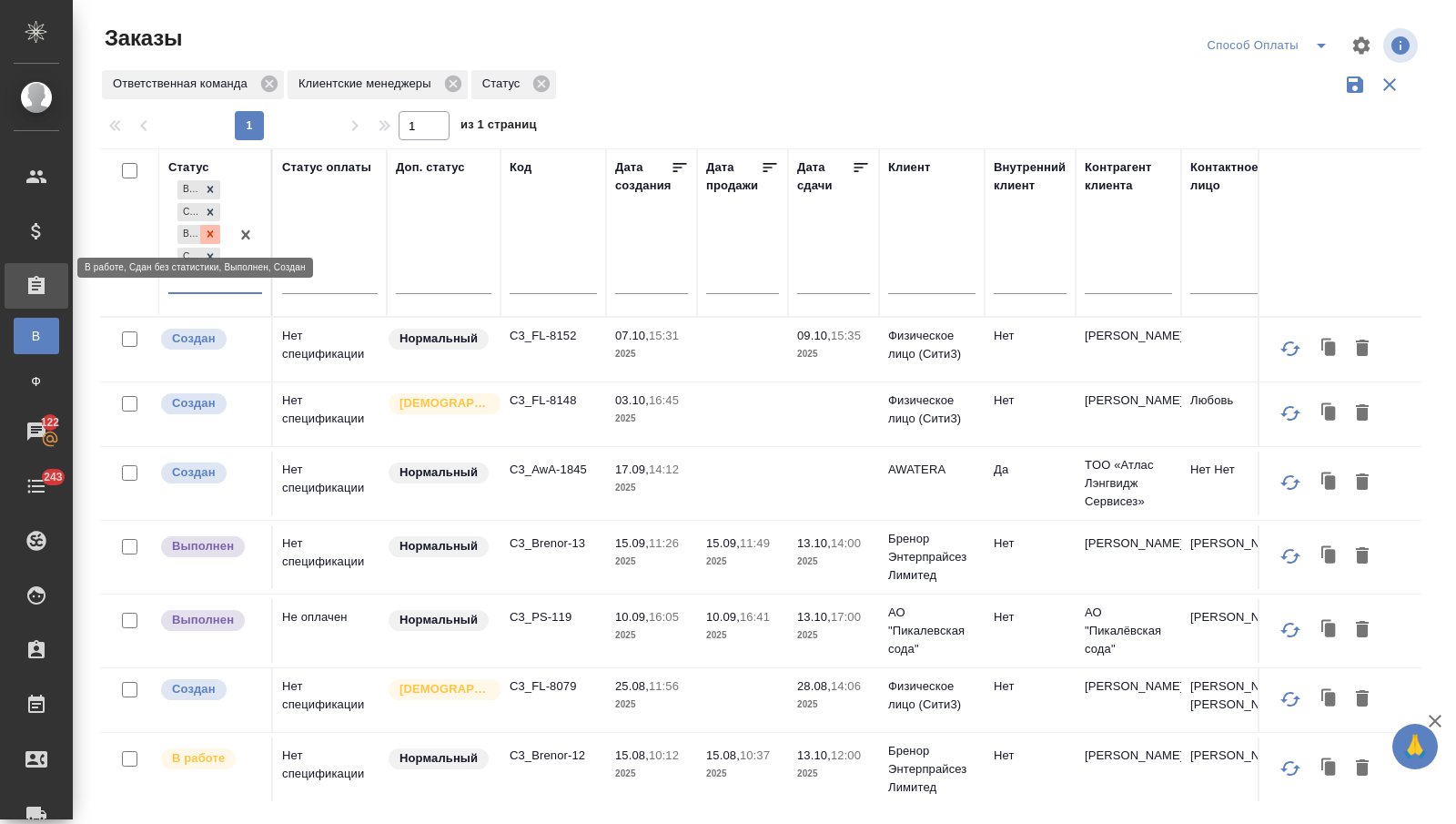
click at [212, 230] on icon at bounding box center [210, 234] width 13 height 13
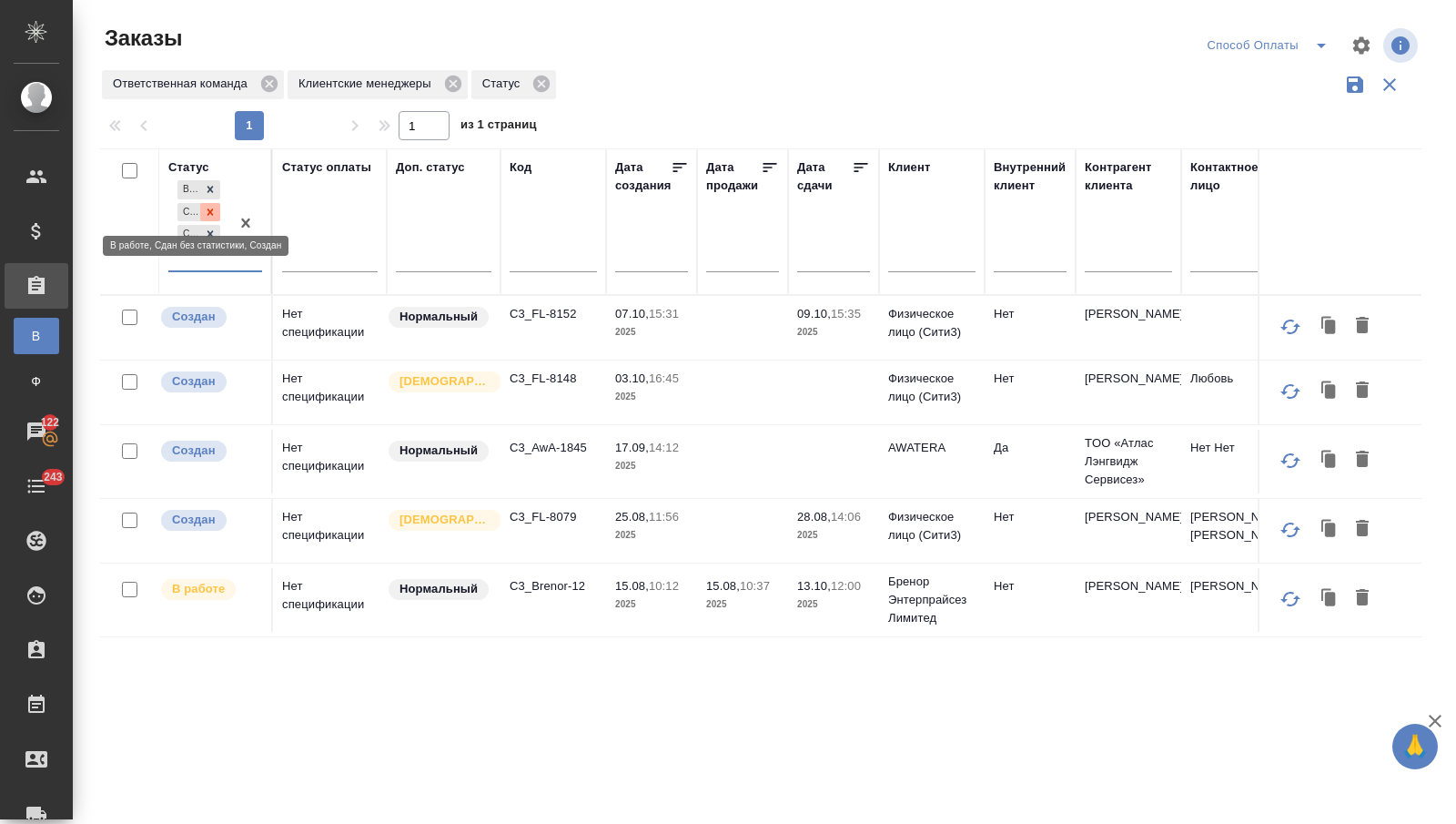
click at [209, 214] on icon at bounding box center [210, 212] width 7 height 7
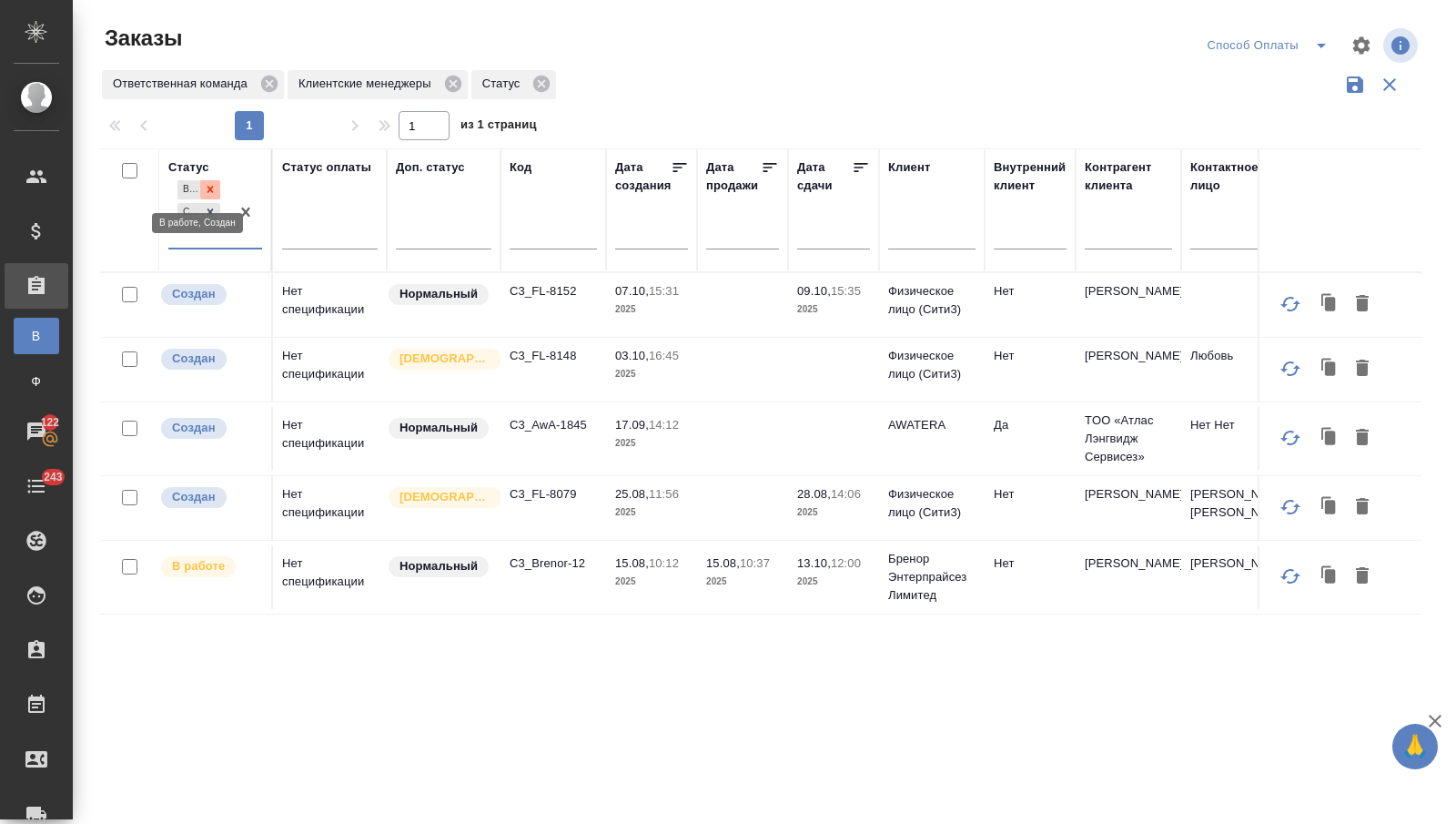
click at [208, 189] on icon at bounding box center [210, 189] width 13 height 13
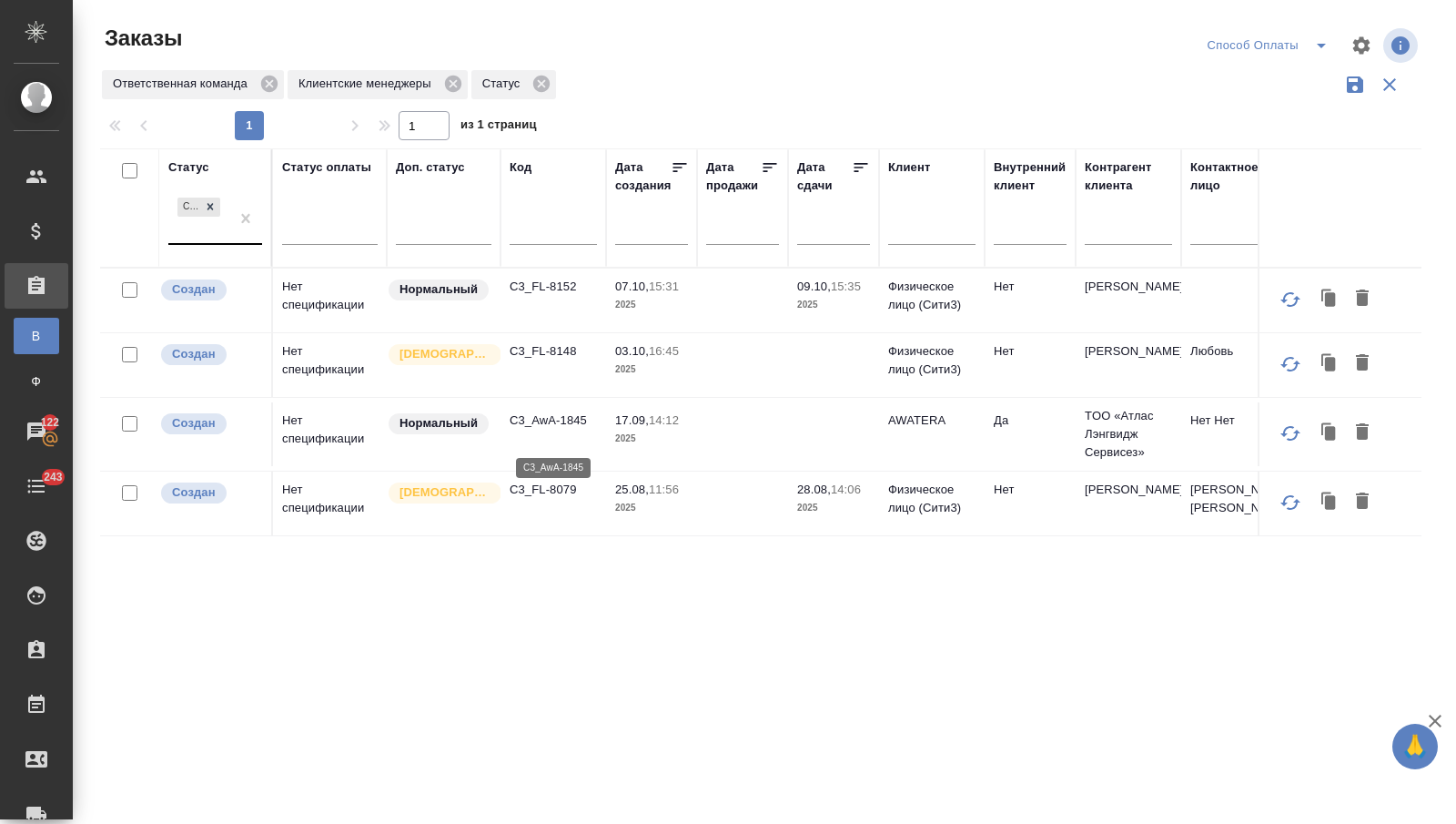
click at [569, 430] on p "C3_AwA-1845" at bounding box center [553, 420] width 87 height 18
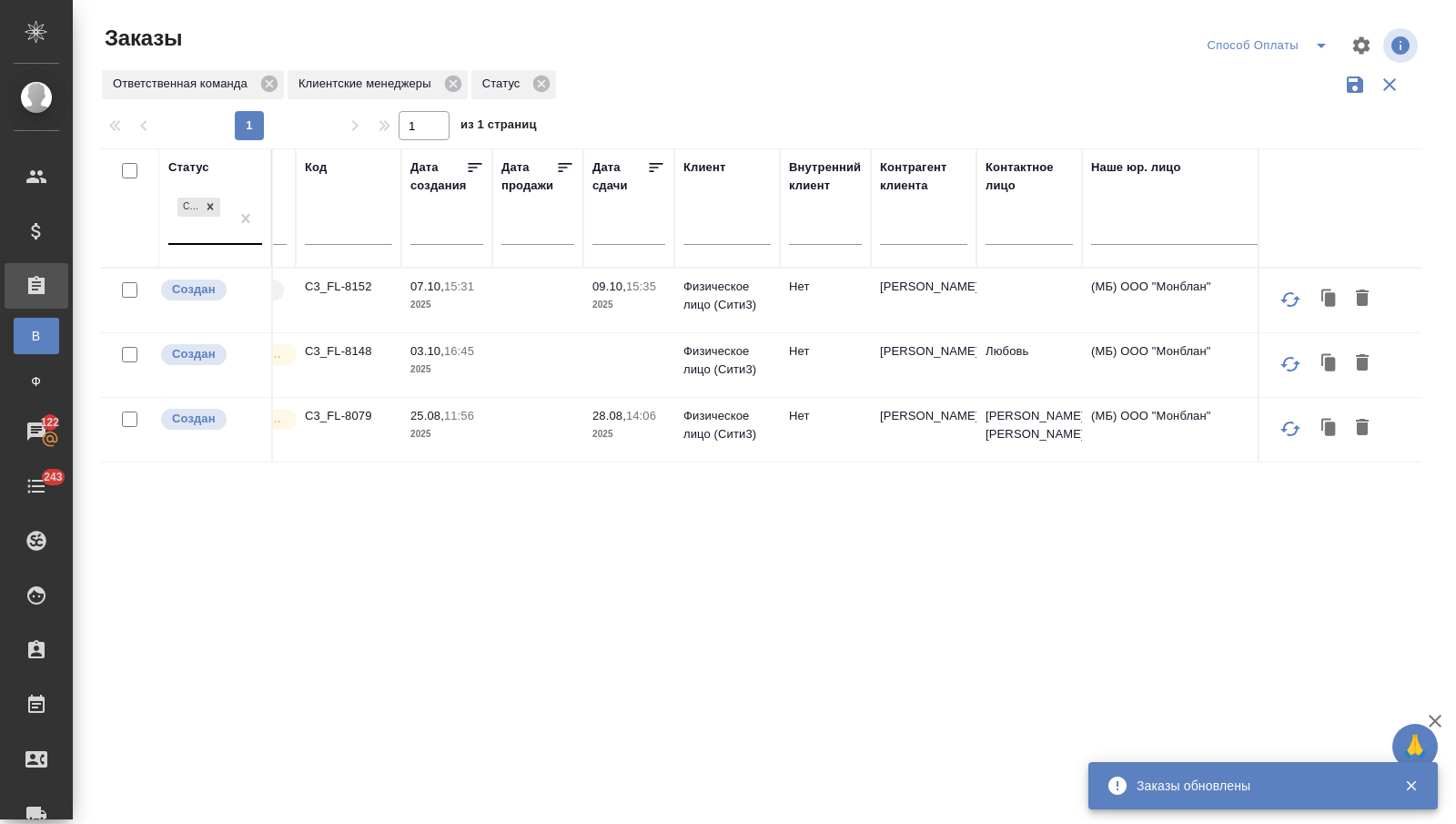
scroll to position [0, 279]
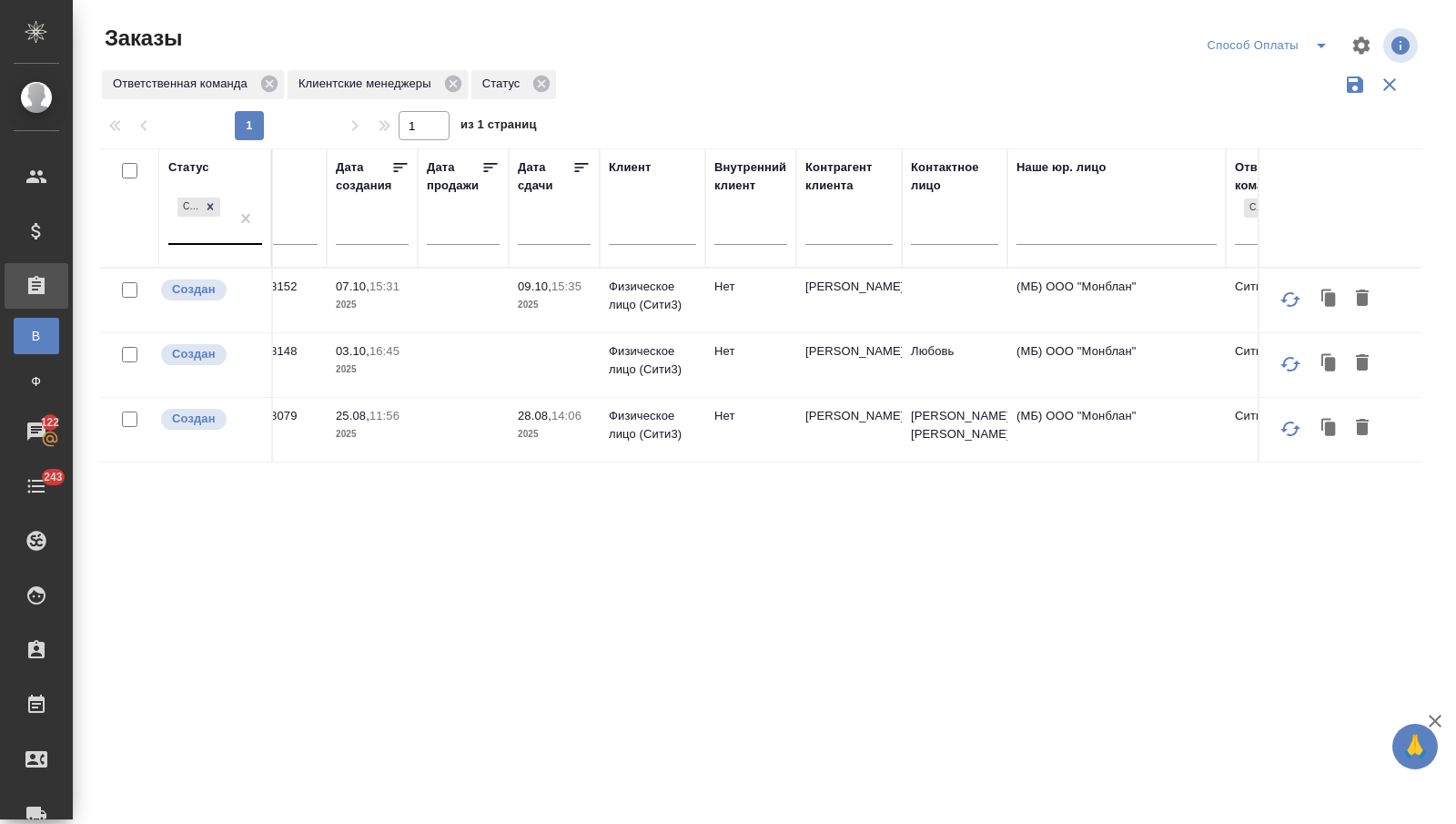
click at [353, 425] on span "25.08, 11:56" at bounding box center [372, 415] width 73 height 18
click at [353, 422] on p "25.08," at bounding box center [352, 415] width 34 height 14
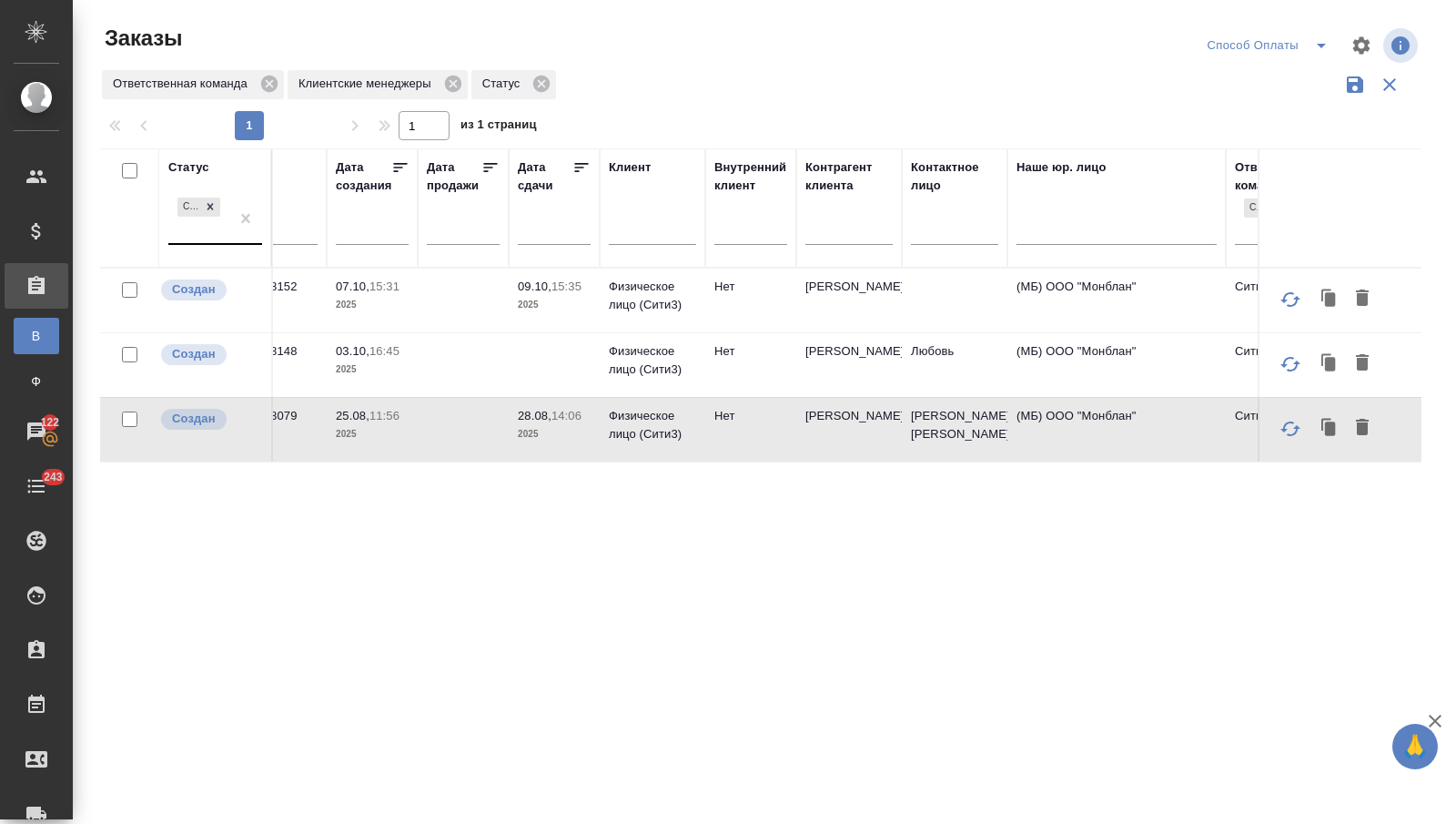
click at [420, 443] on td at bounding box center [464, 430] width 91 height 64
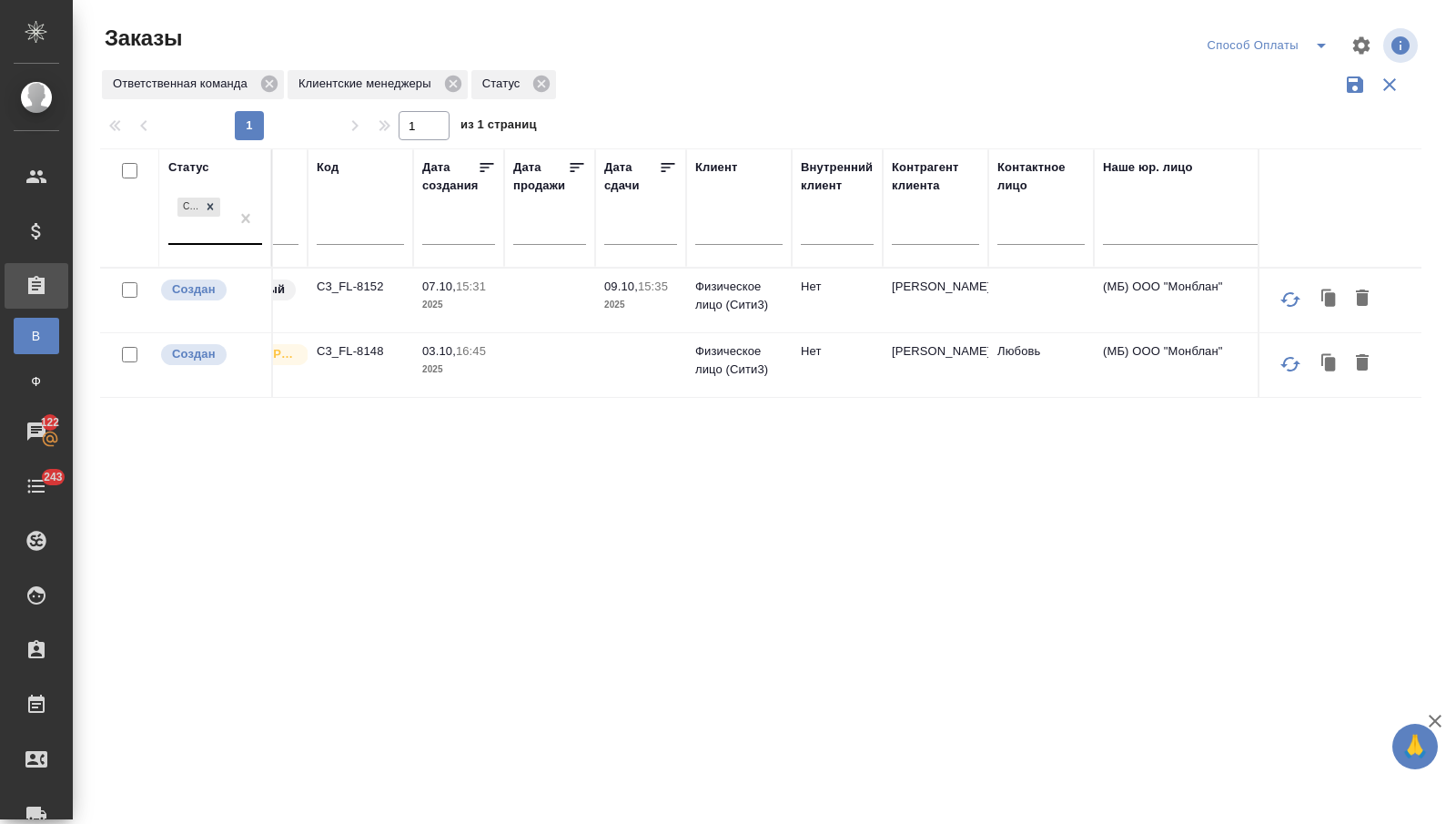
scroll to position [0, 0]
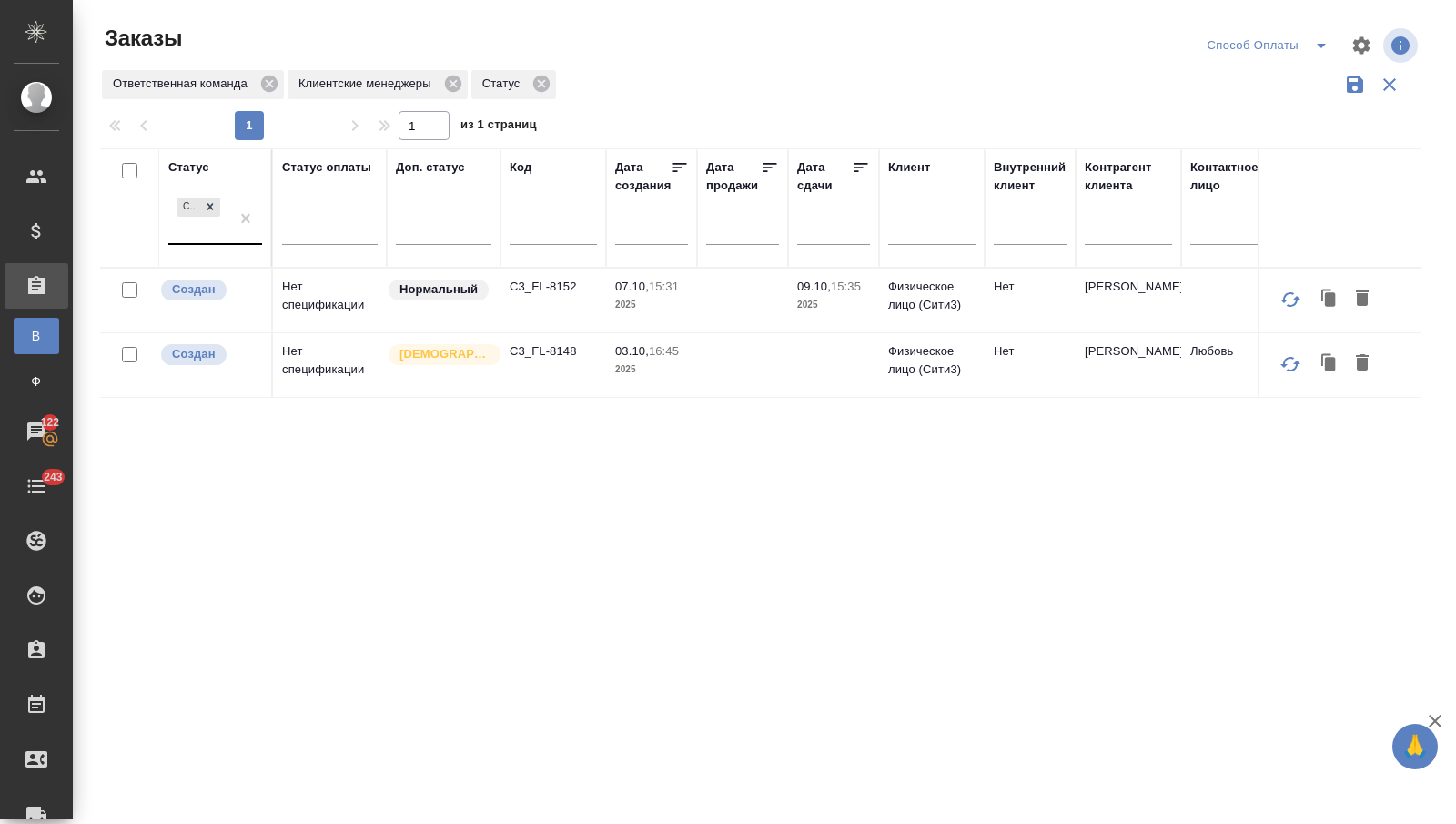
click at [354, 381] on td "Нет спецификации" at bounding box center [329, 365] width 113 height 64
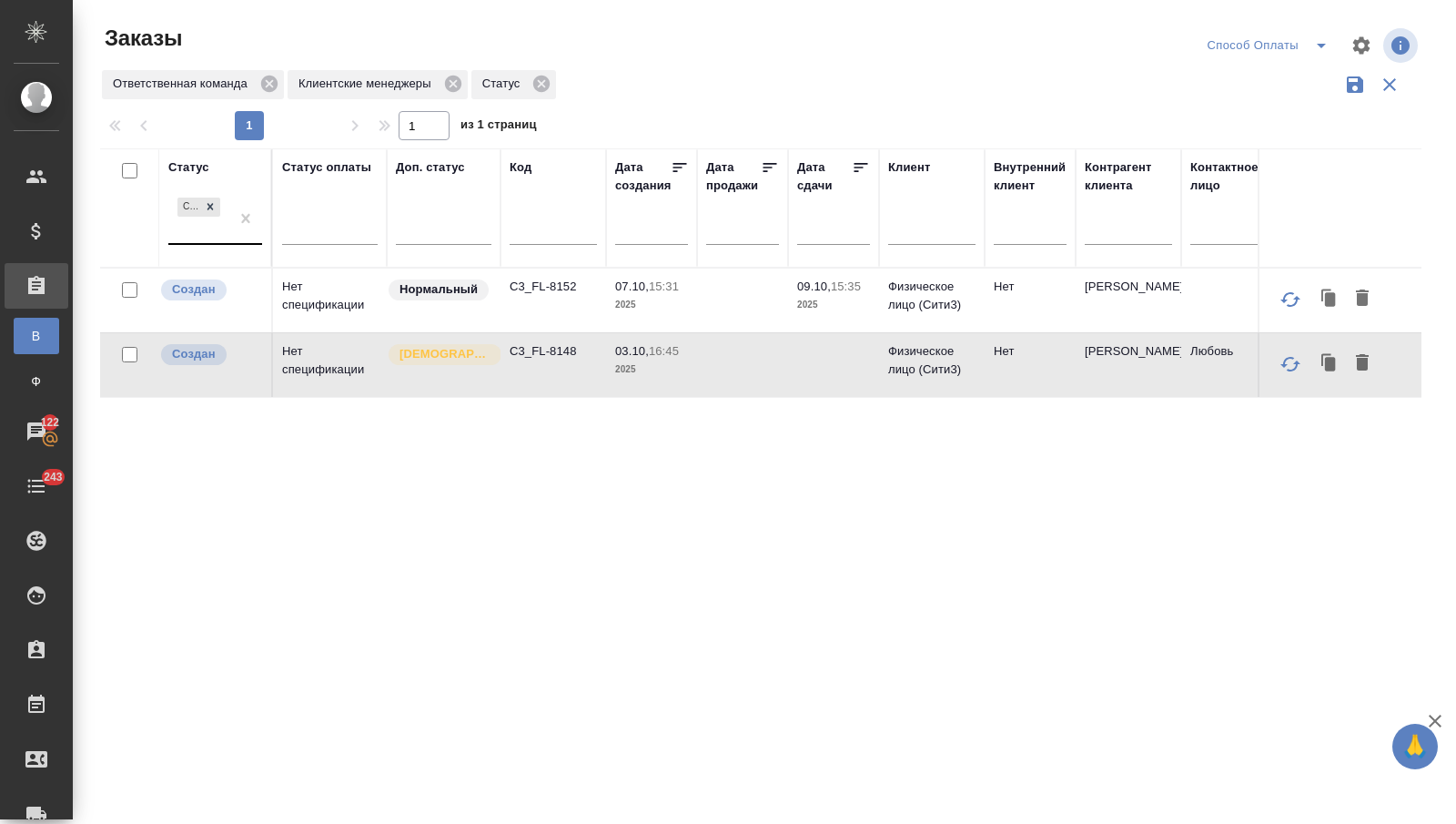
click at [354, 381] on td "Нет спецификации" at bounding box center [329, 365] width 113 height 64
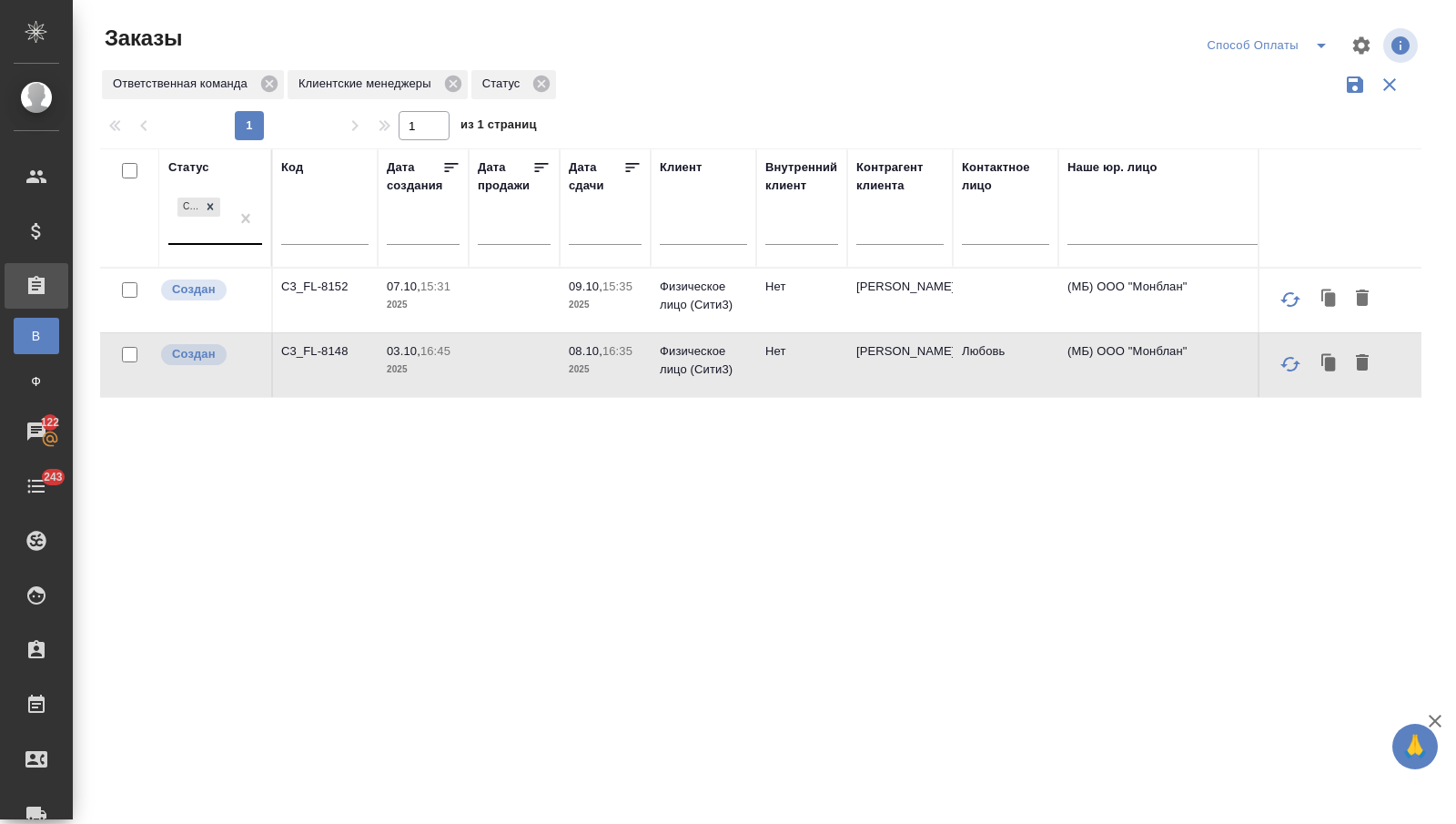
scroll to position [0, 404]
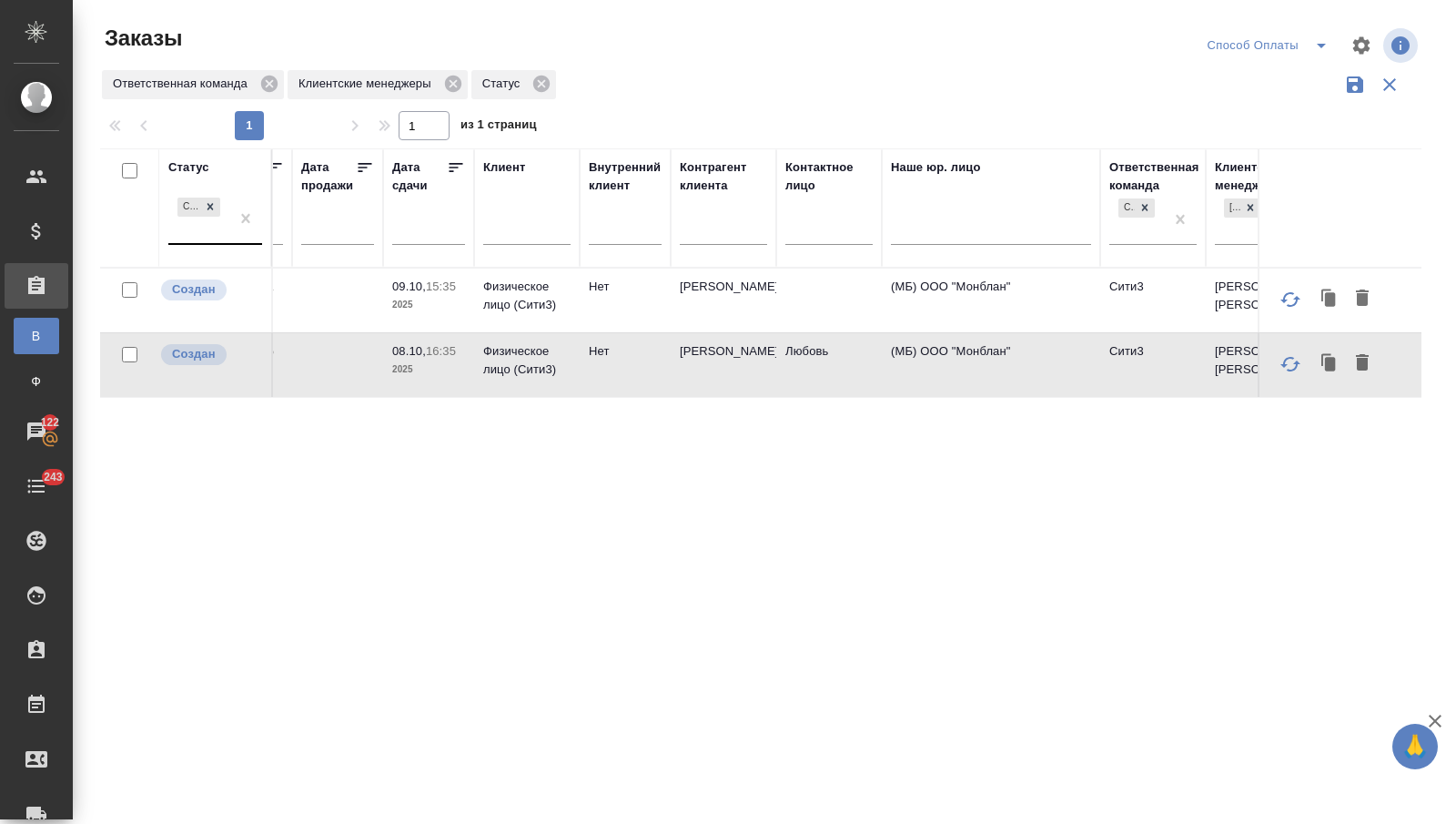
click at [587, 305] on td "Нет" at bounding box center [626, 301] width 91 height 64
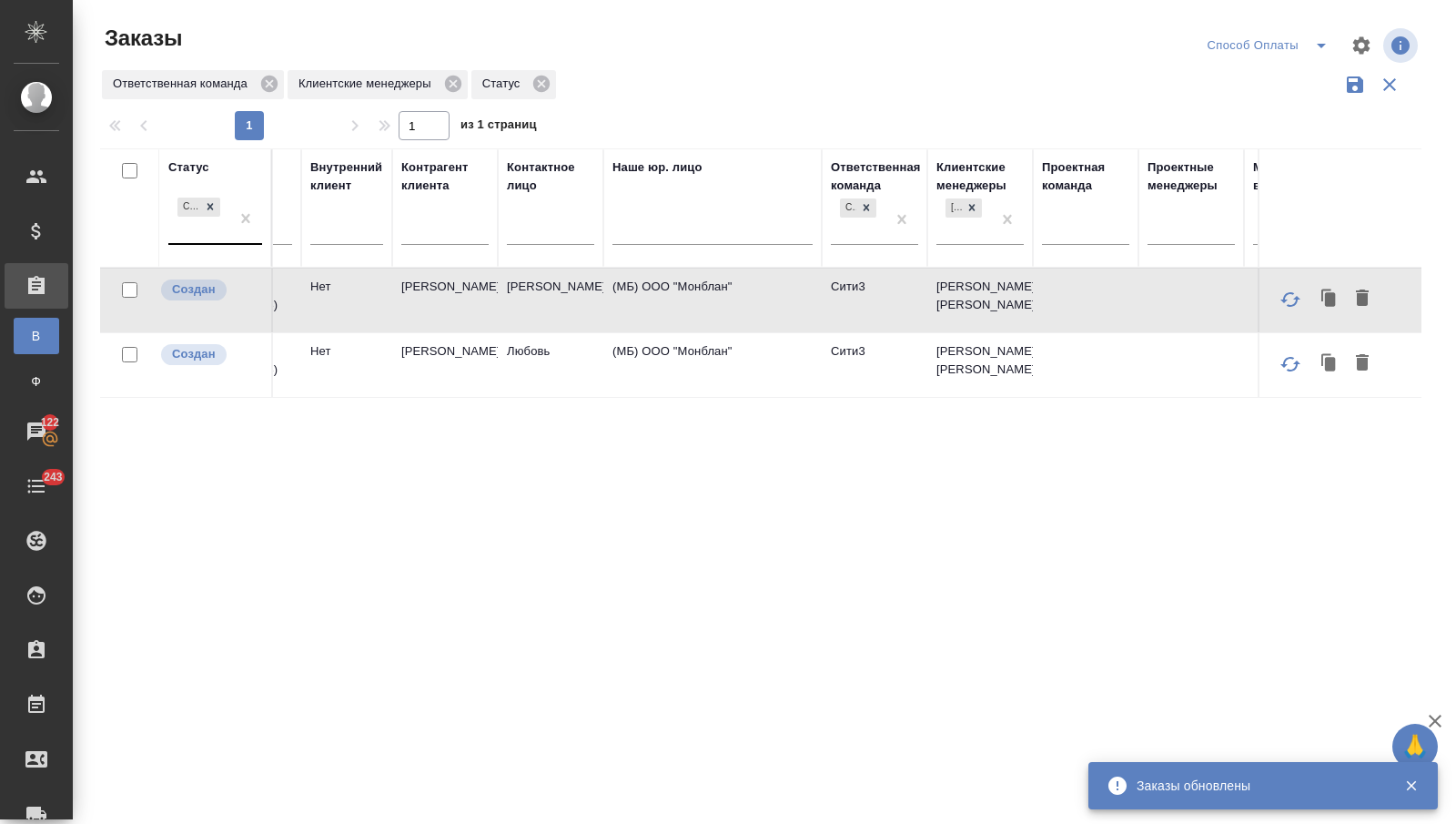
scroll to position [0, 0]
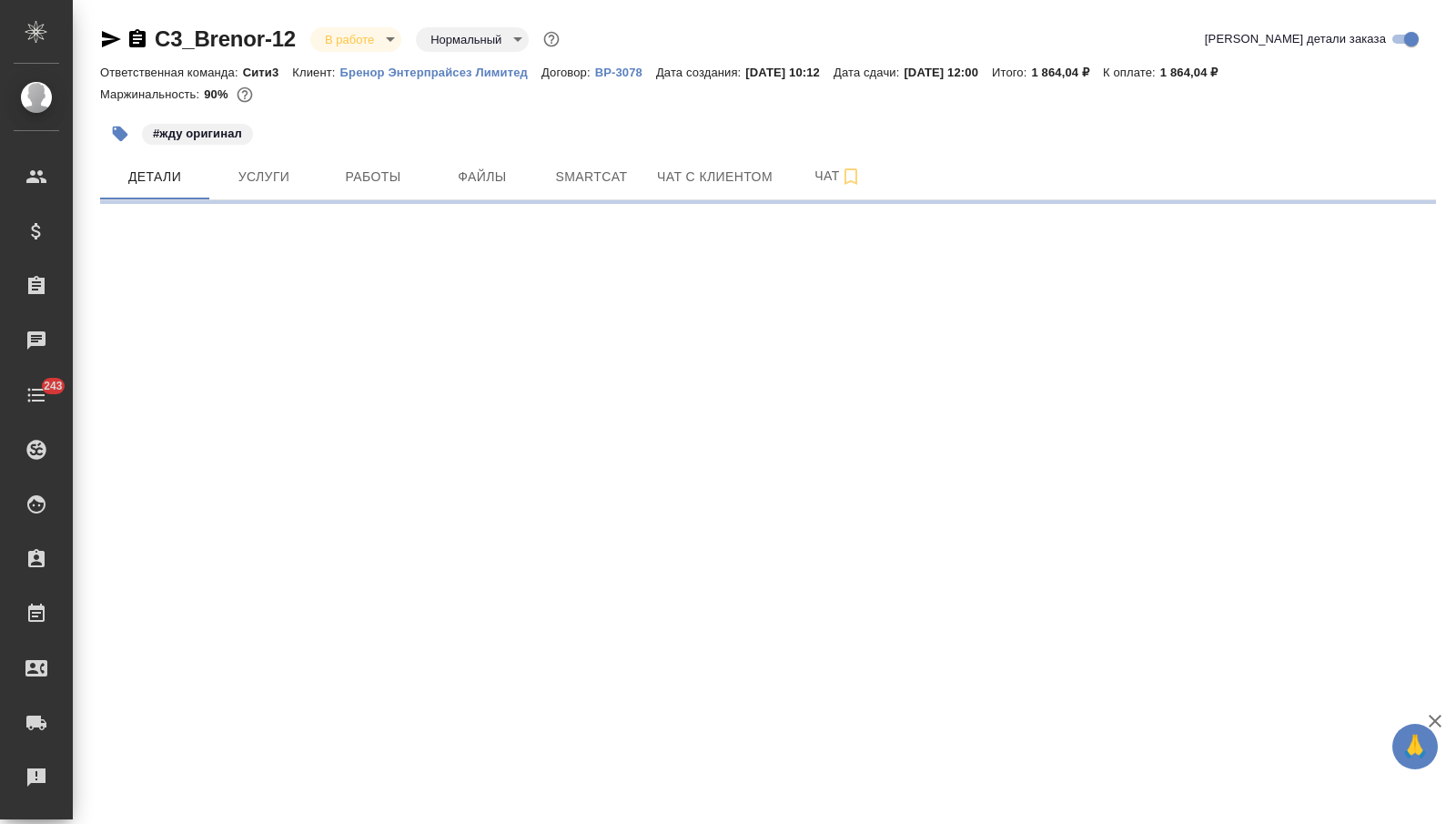
select select "RU"
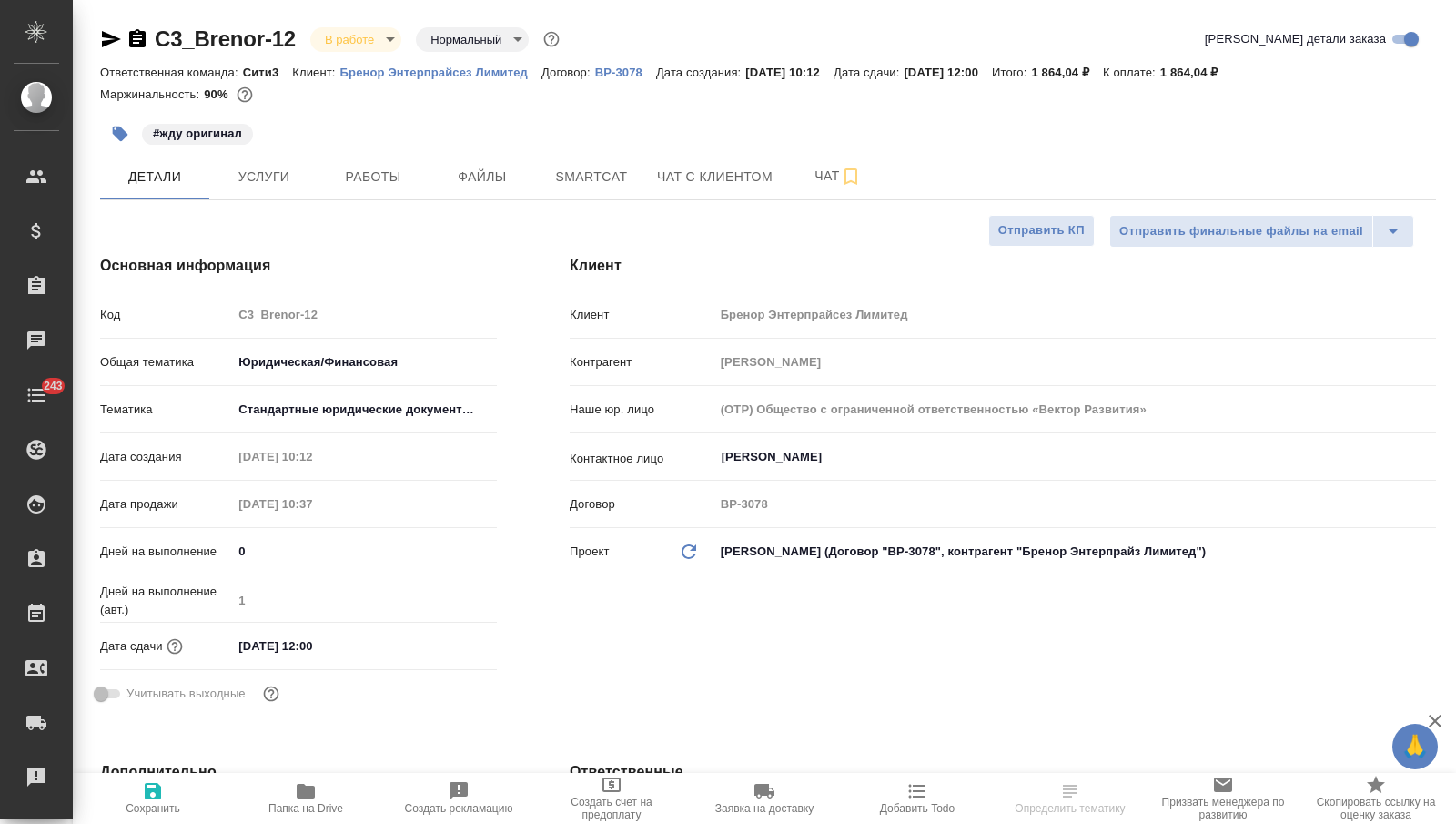
type textarea "x"
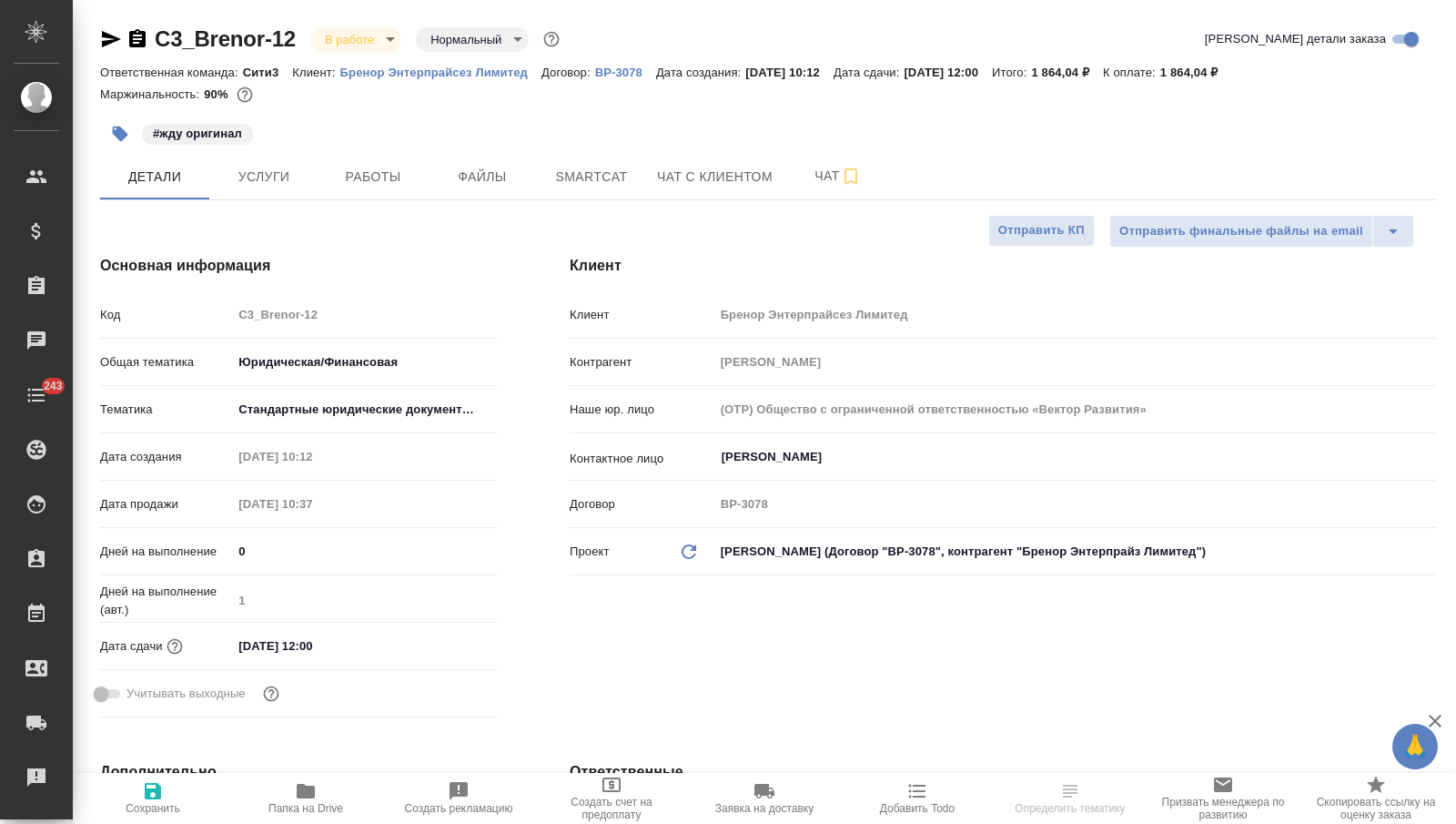
type textarea "x"
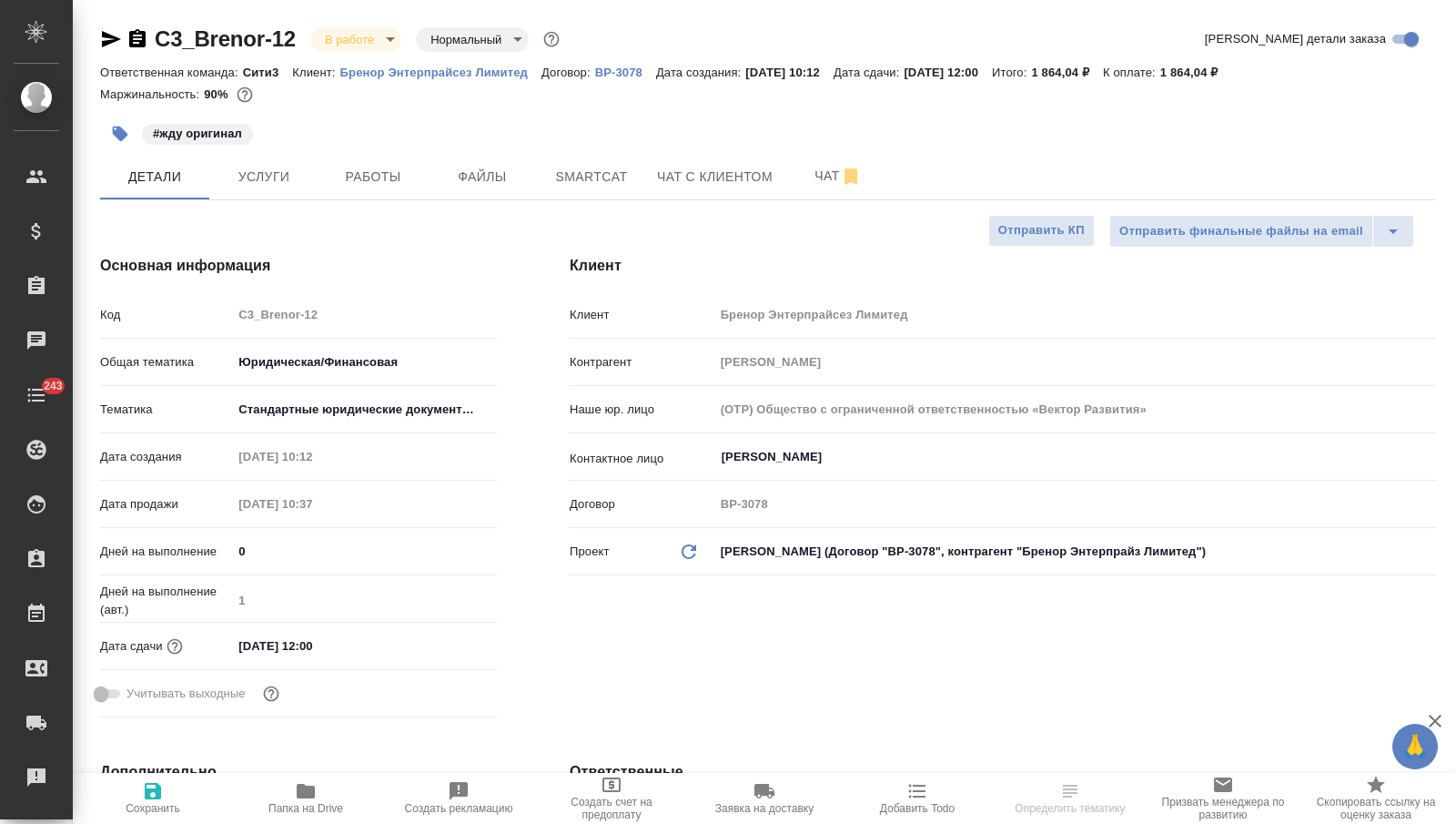
type textarea "x"
select select "RU"
type textarea "x"
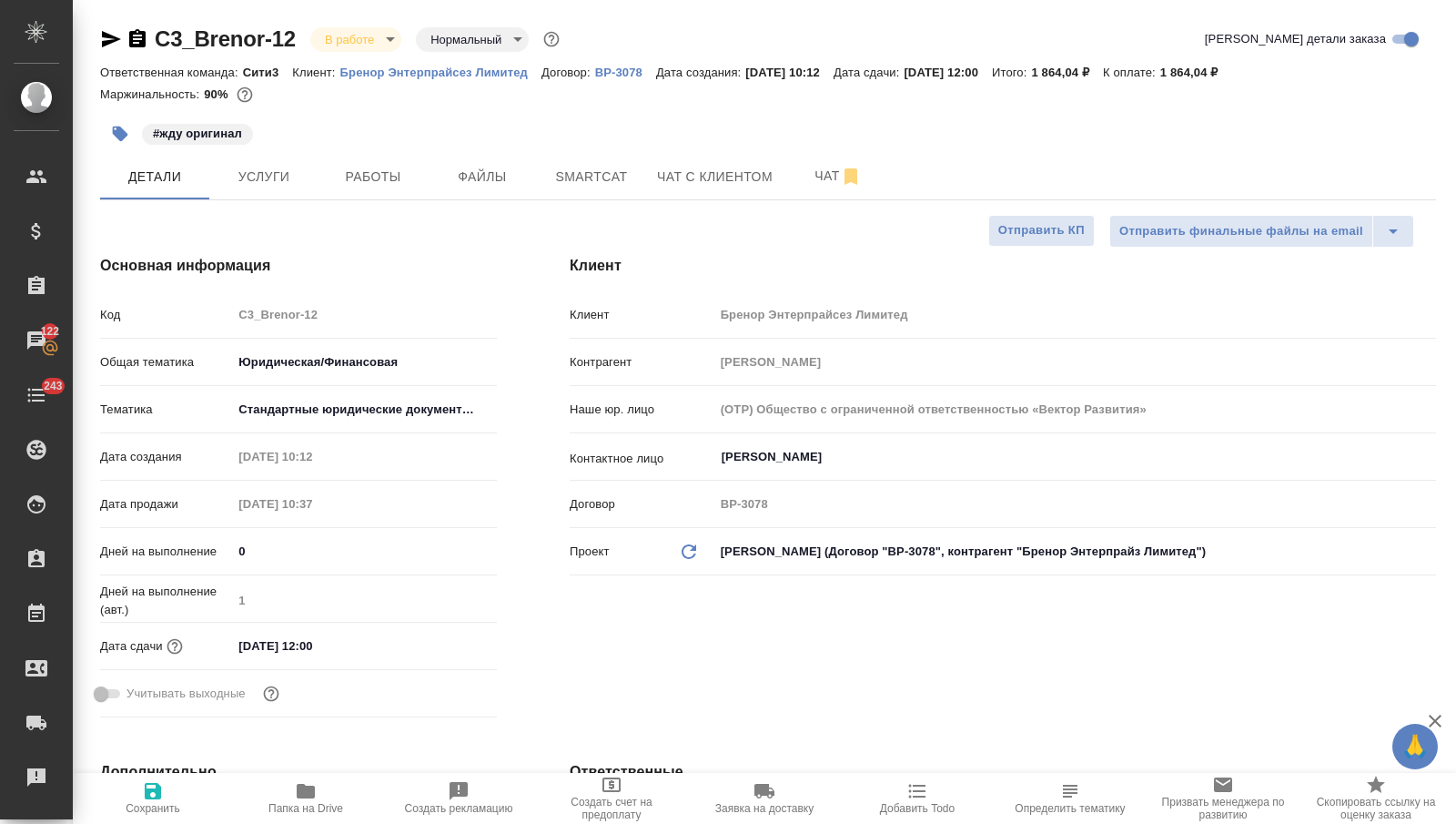
type textarea "x"
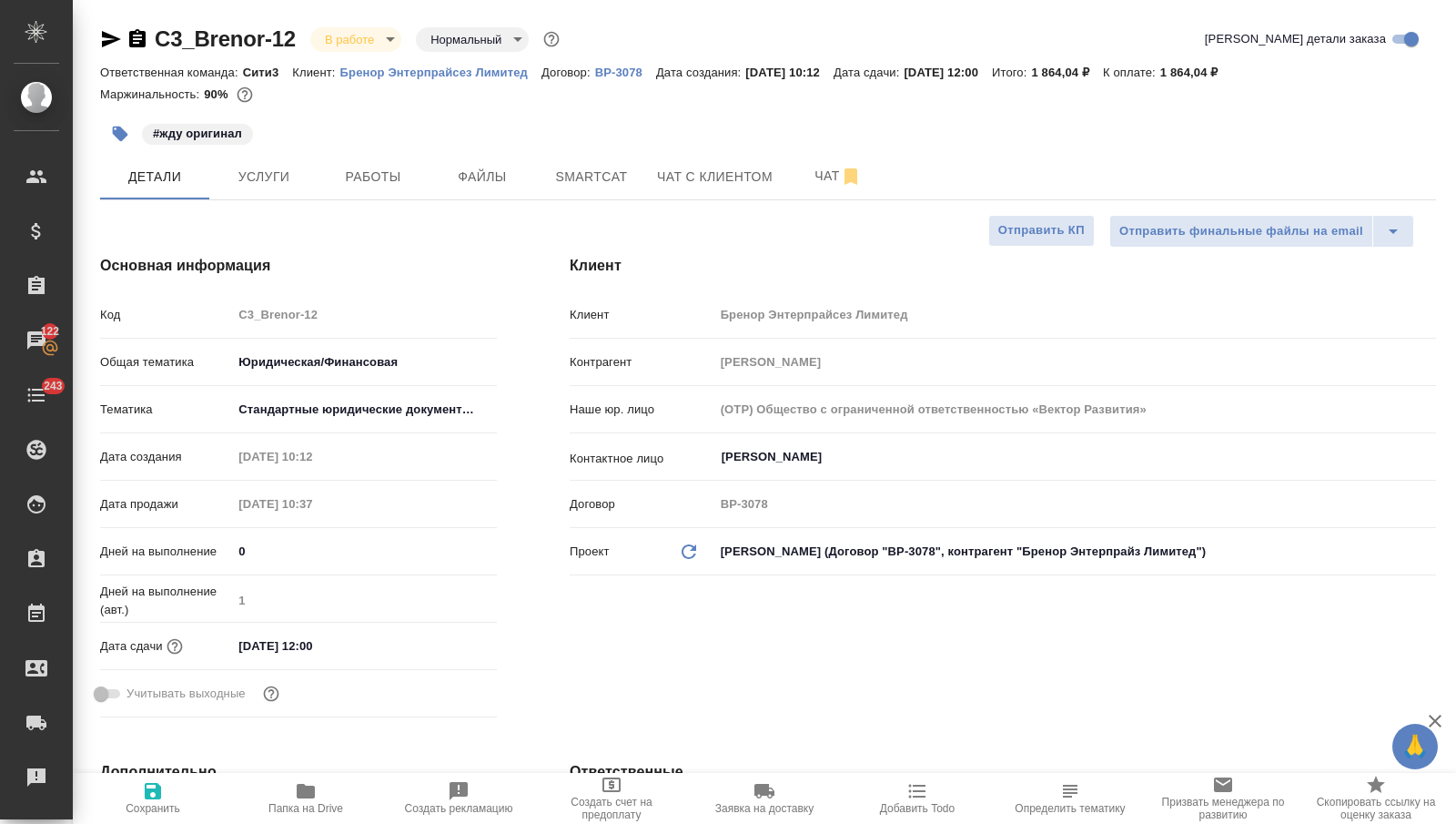
type textarea "x"
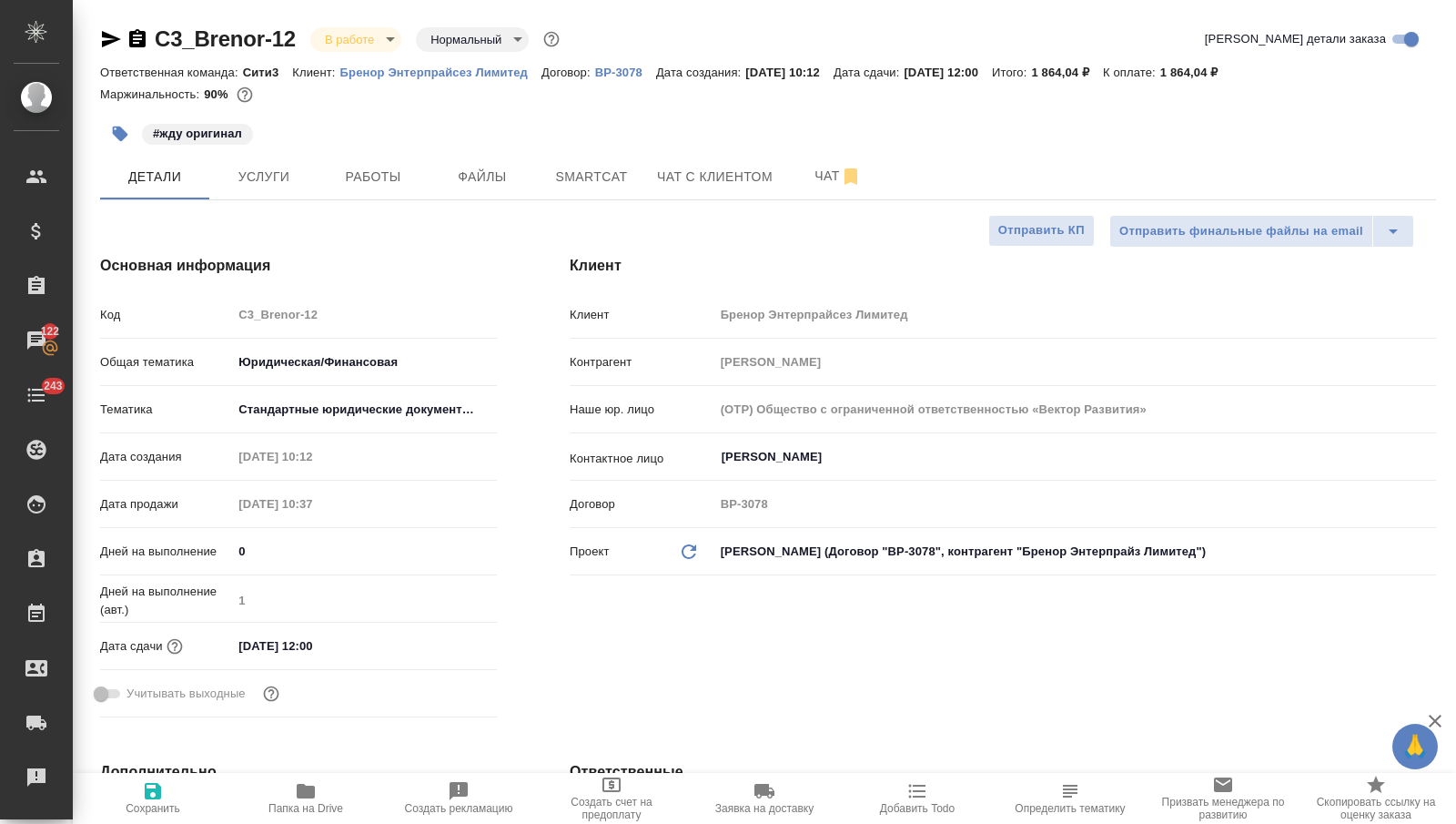
click at [346, 630] on div "Дата сдачи 06.10.2025 12:00" at bounding box center [298, 645] width 397 height 32
click at [348, 649] on input "06.10.2025 12:00" at bounding box center [311, 645] width 159 height 26
click at [441, 644] on icon "button" at bounding box center [444, 644] width 22 height 22
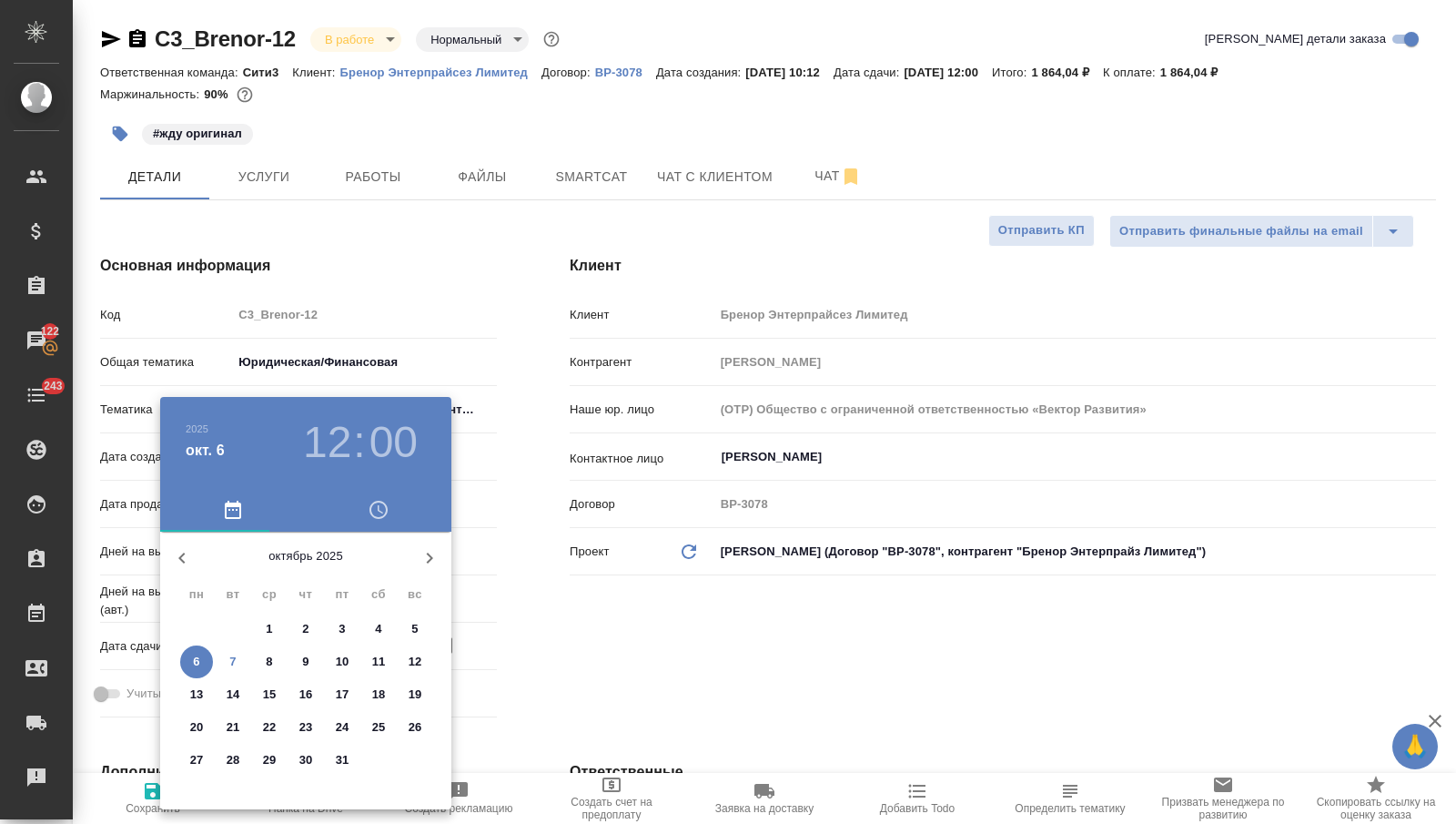
click at [197, 689] on p "13" at bounding box center [197, 694] width 14 height 18
type input "13.10.2025 12:00"
type textarea "x"
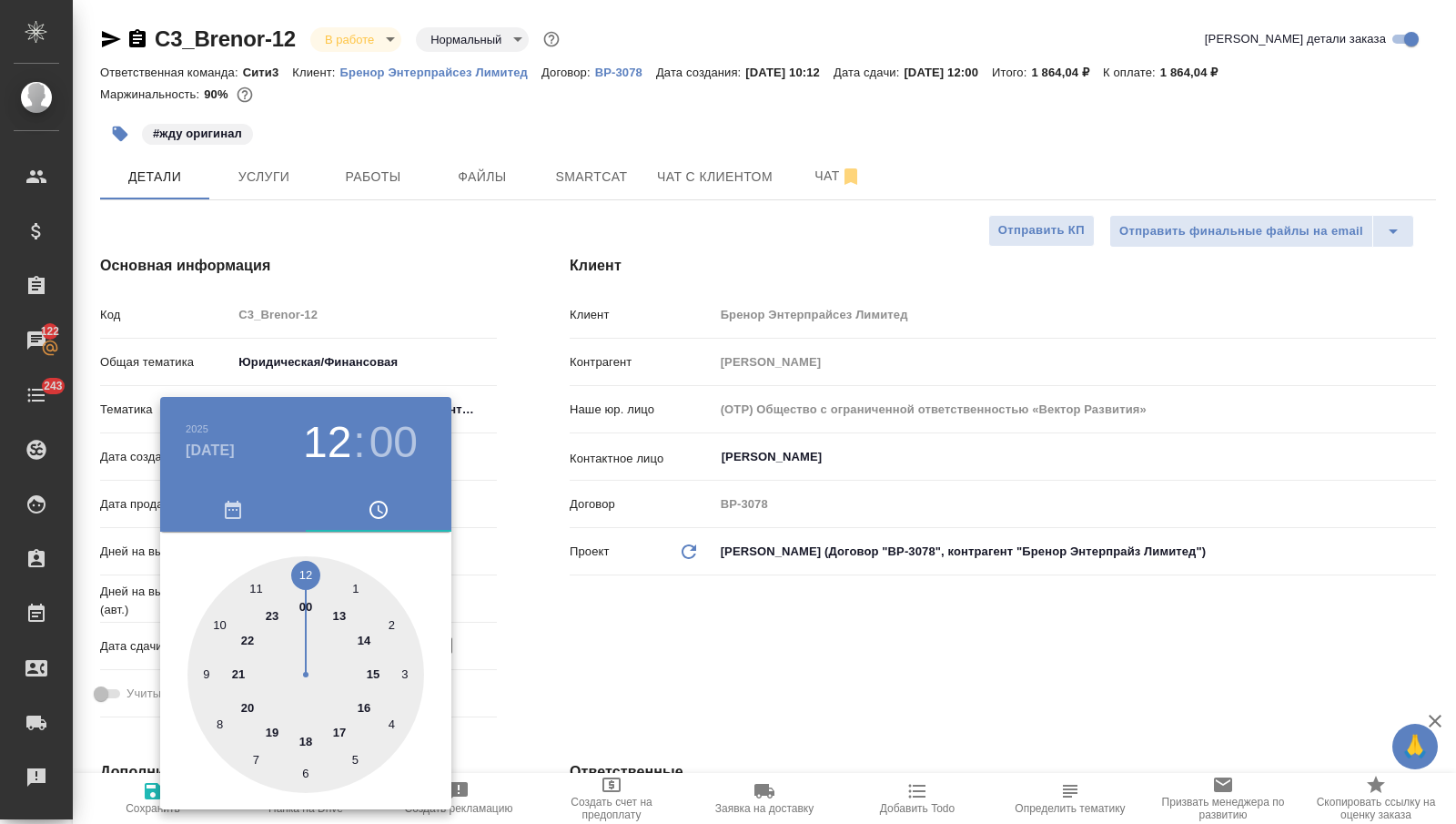
click at [566, 689] on div at bounding box center [728, 412] width 1456 height 824
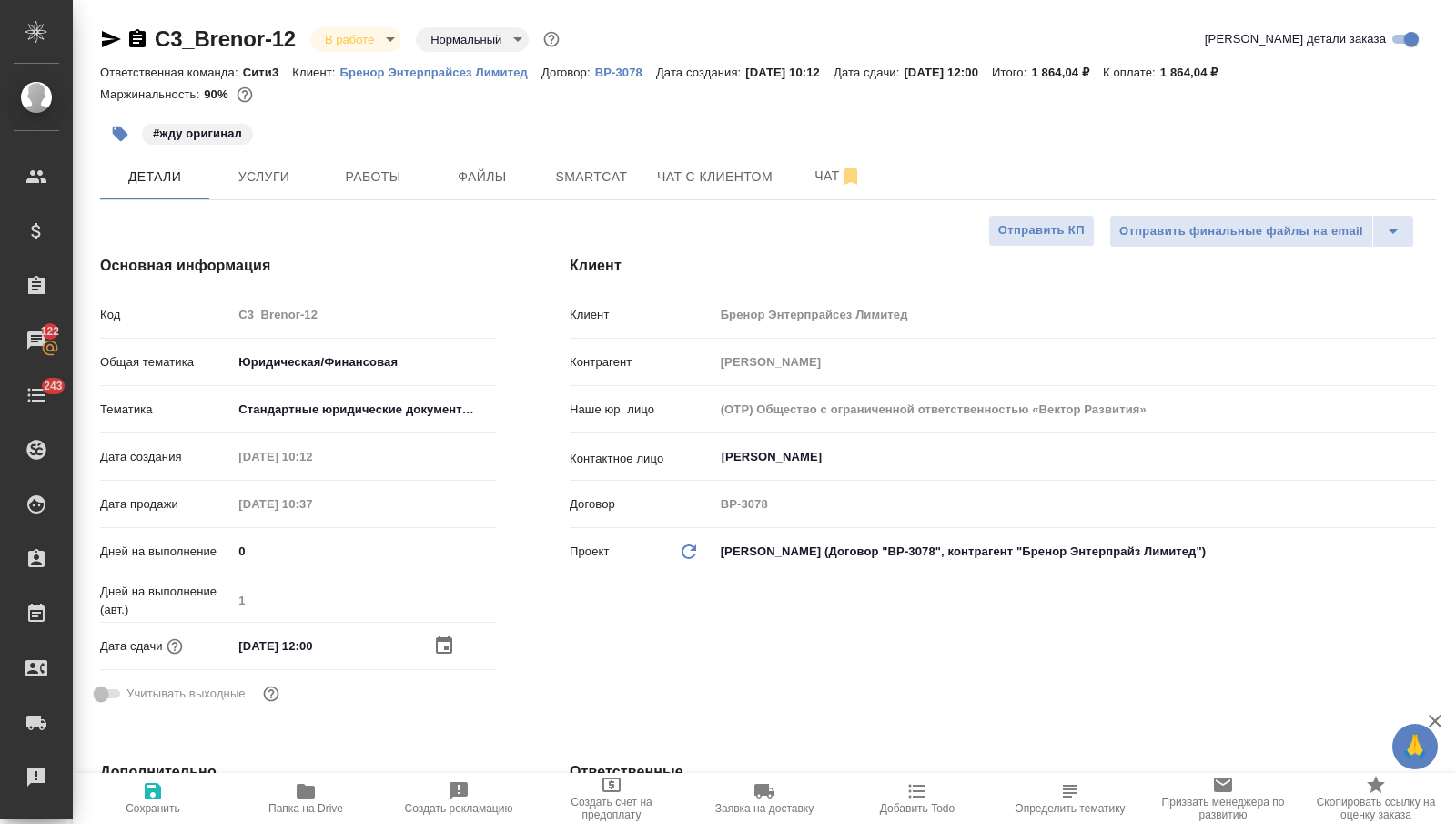
click at [159, 781] on icon "button" at bounding box center [152, 791] width 22 height 22
type textarea "x"
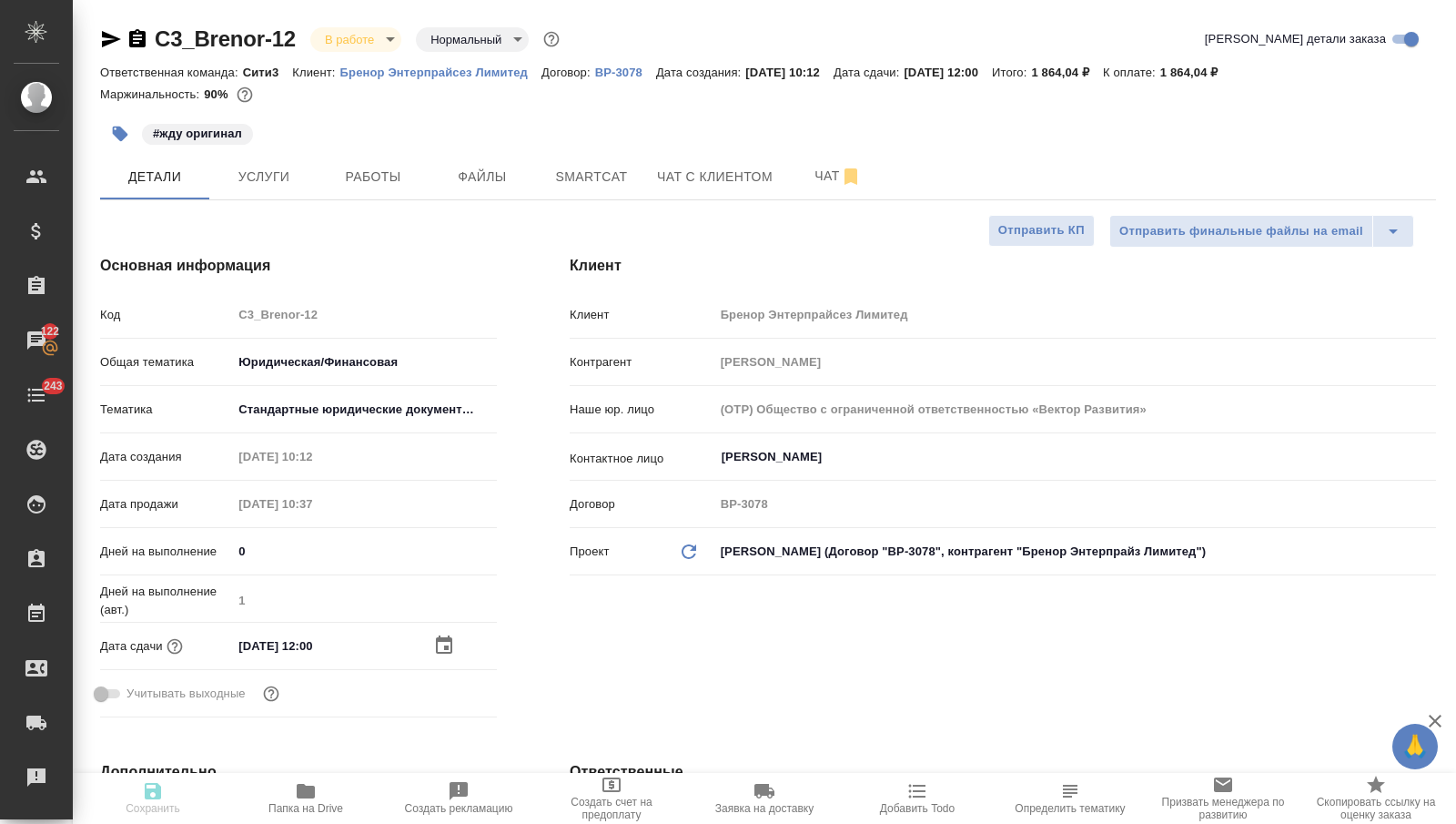
type textarea "x"
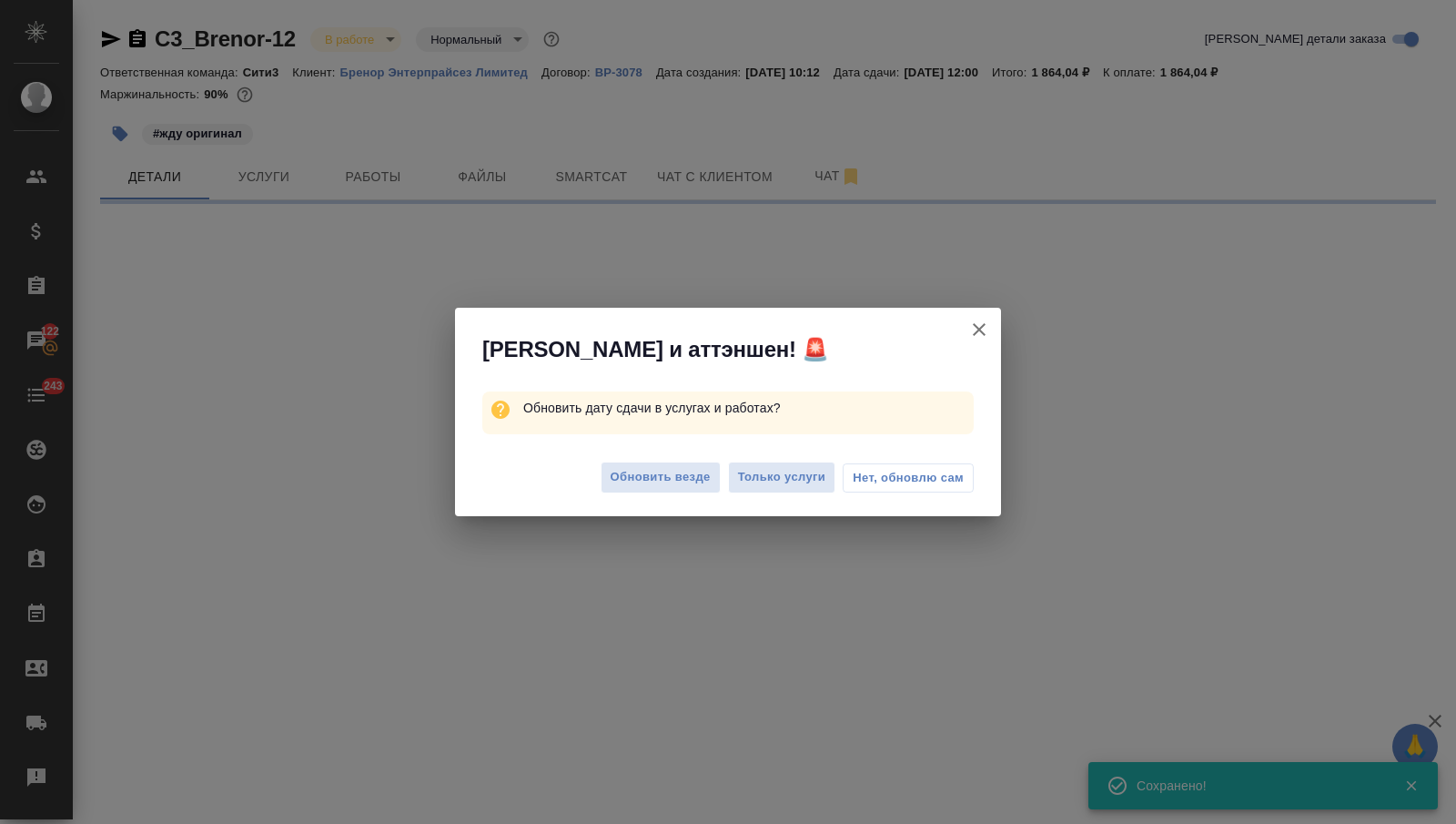
select select "RU"
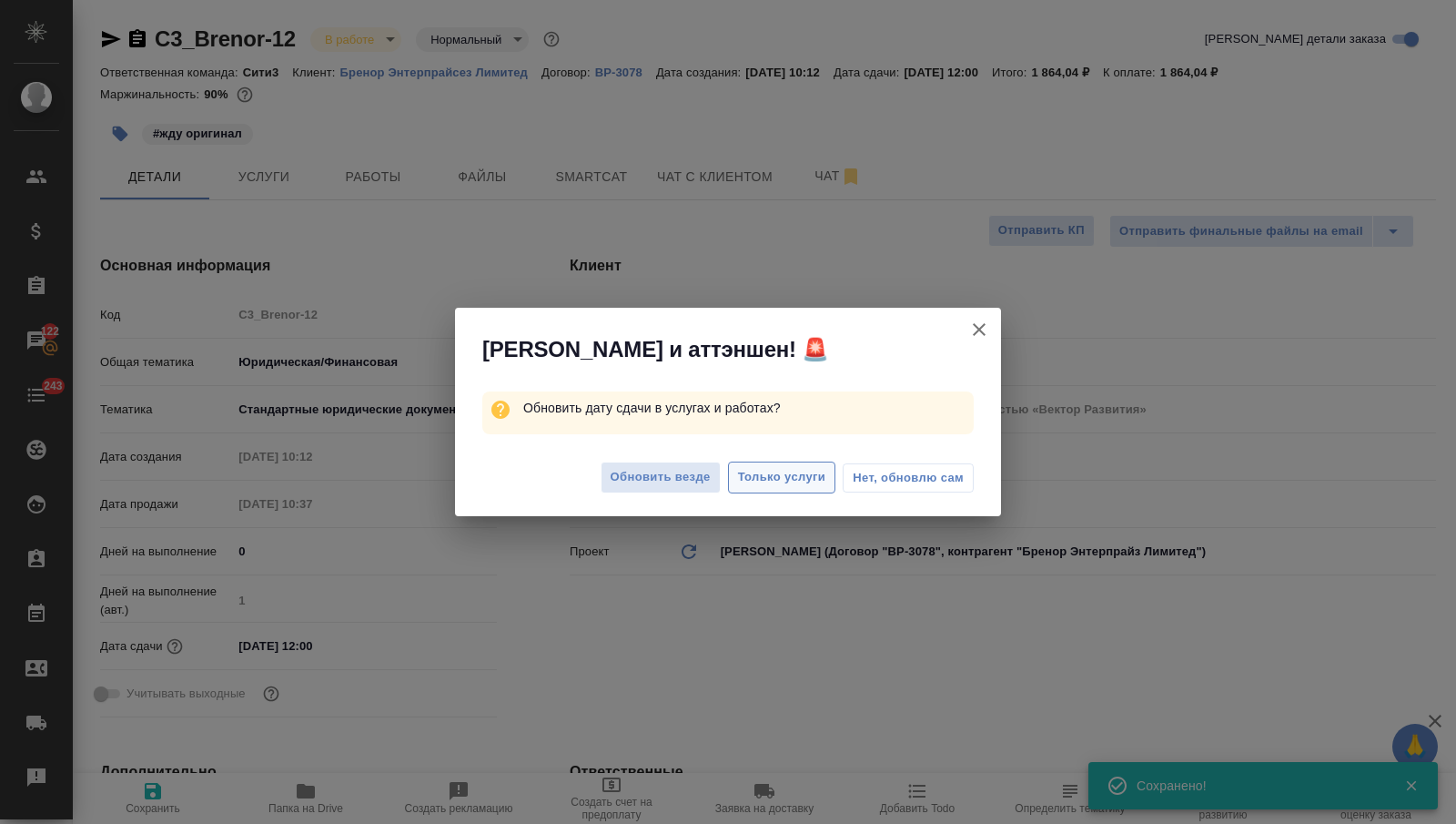
click at [768, 471] on span "Только услуги" at bounding box center [782, 478] width 88 height 21
type textarea "x"
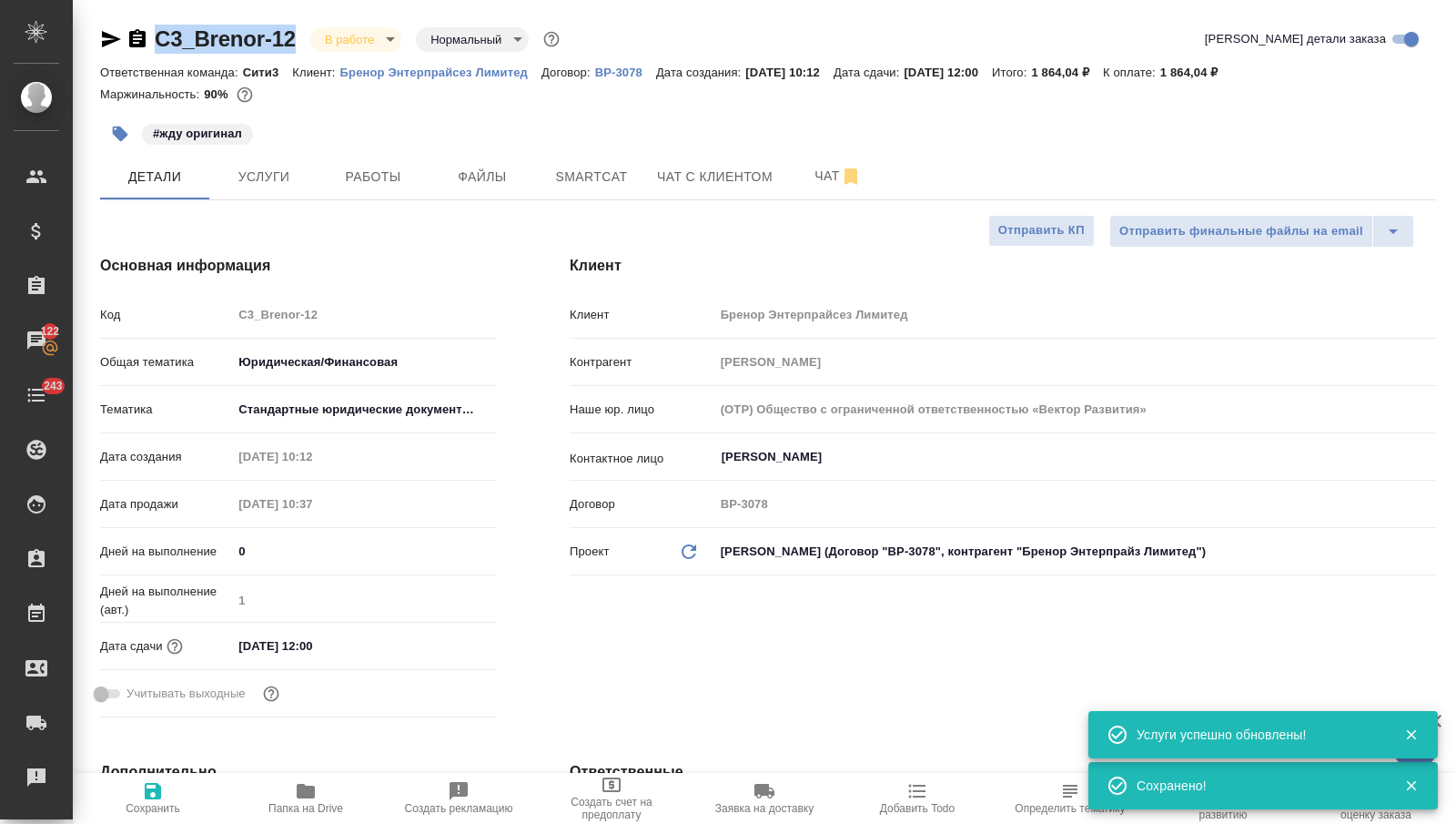
drag, startPoint x: 297, startPoint y: 37, endPoint x: 152, endPoint y: 30, distance: 145.2
click at [152, 30] on div "C3_Brenor-12 В работе inProgress Нормальный normal" at bounding box center [332, 39] width 464 height 29
copy link "C3_Brenor-12"
type textarea "x"
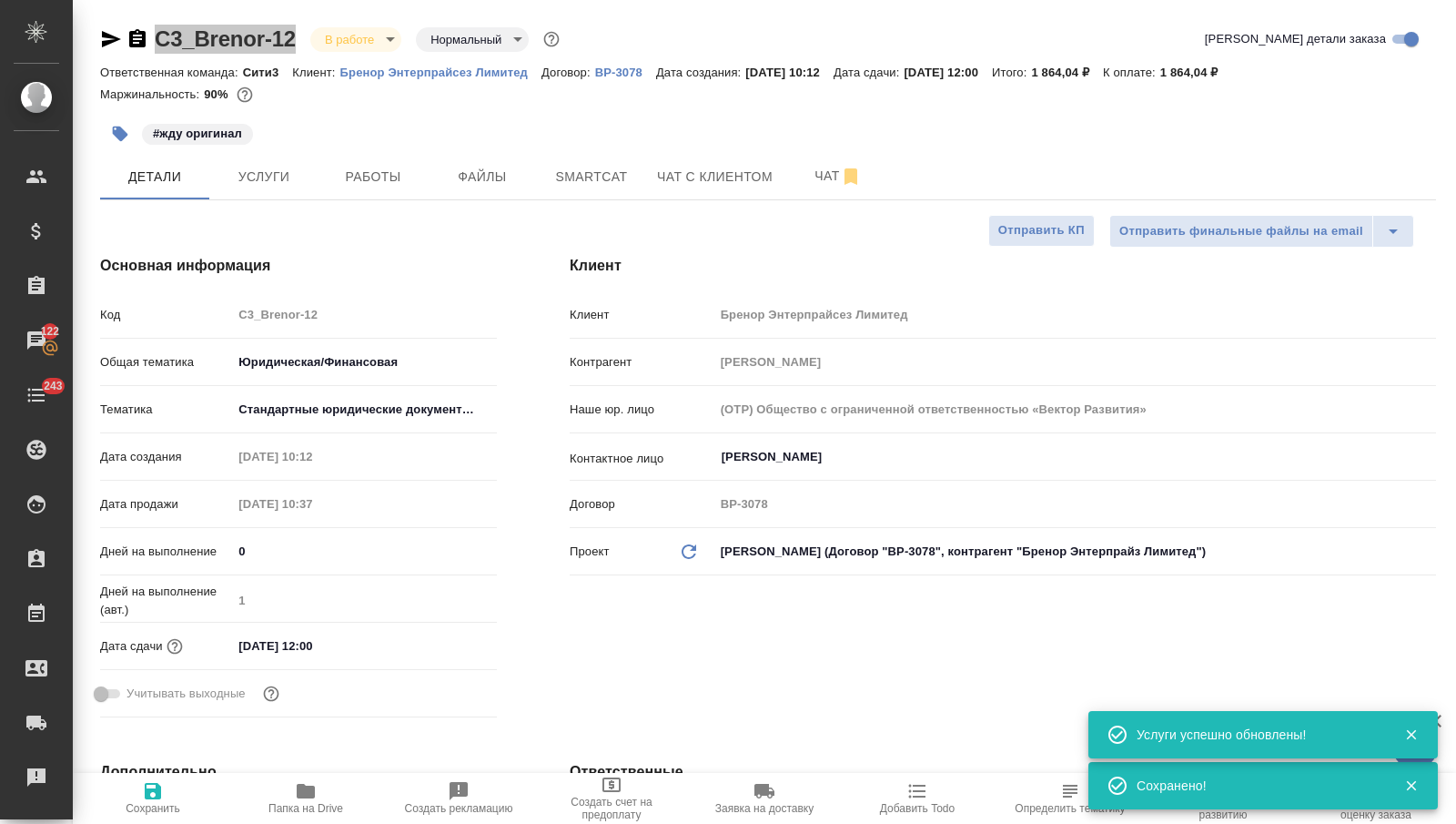
type textarea "x"
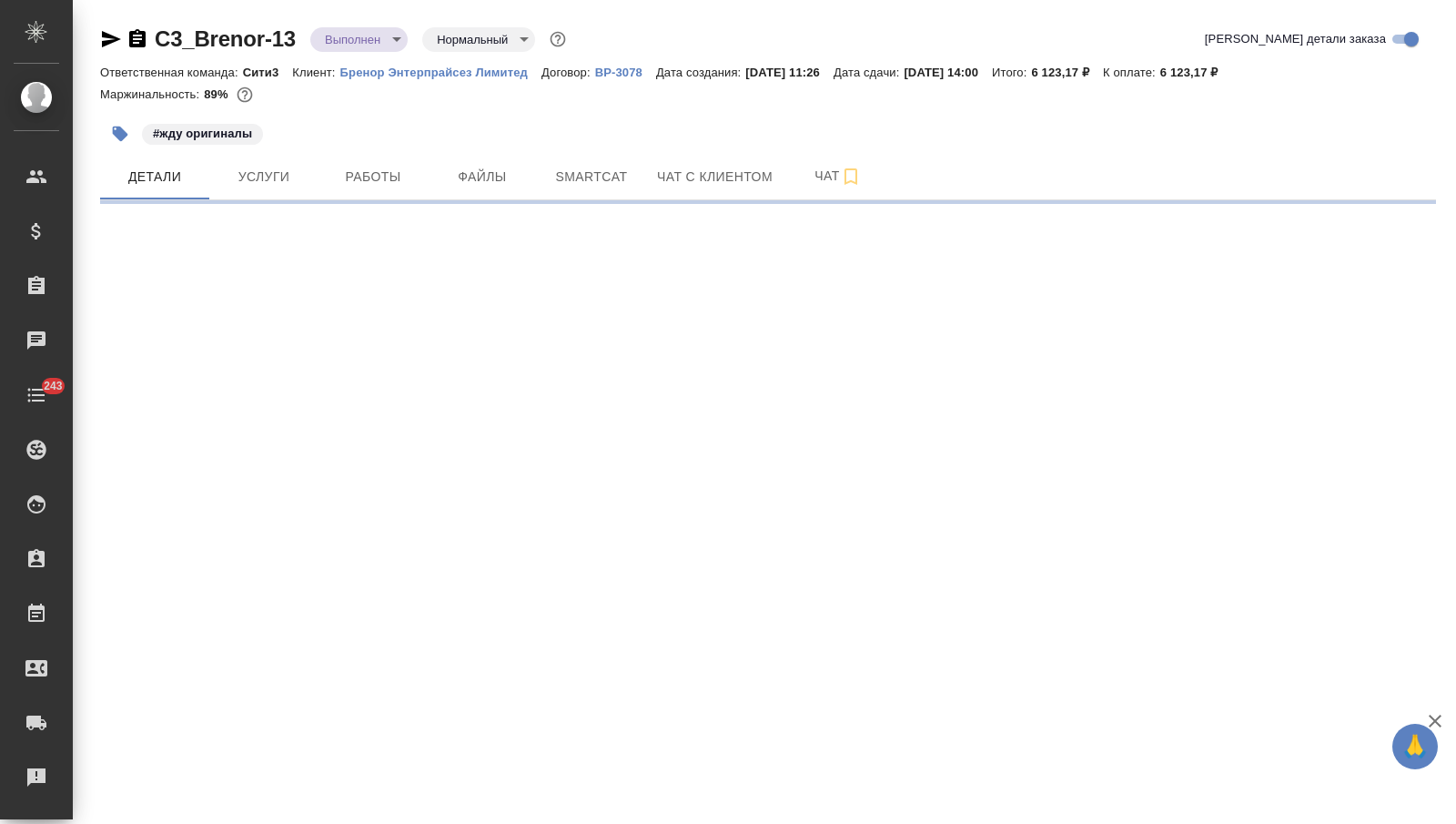
select select "RU"
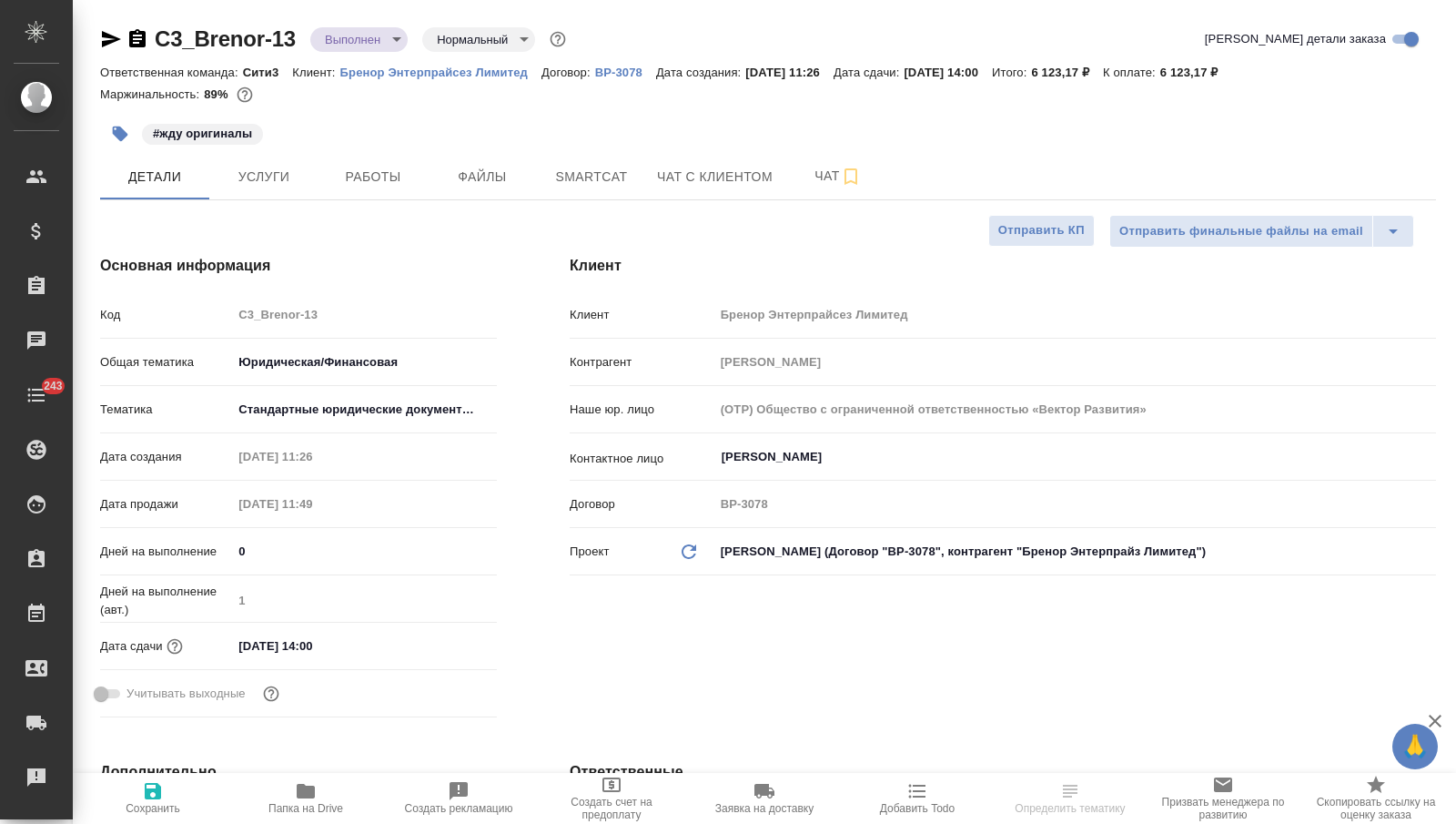
type textarea "x"
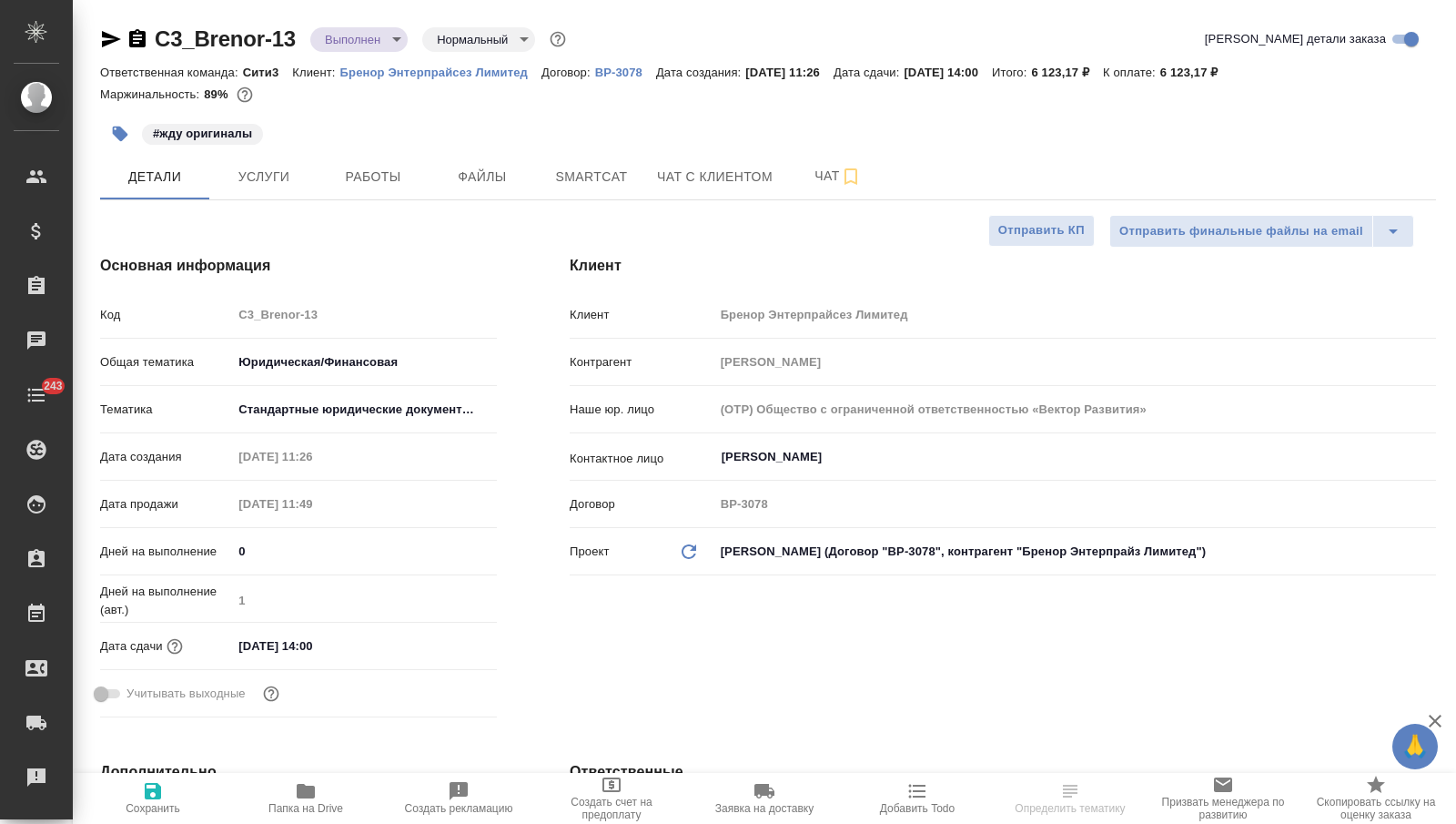
type textarea "x"
drag, startPoint x: 300, startPoint y: 37, endPoint x: 140, endPoint y: 39, distance: 160.0
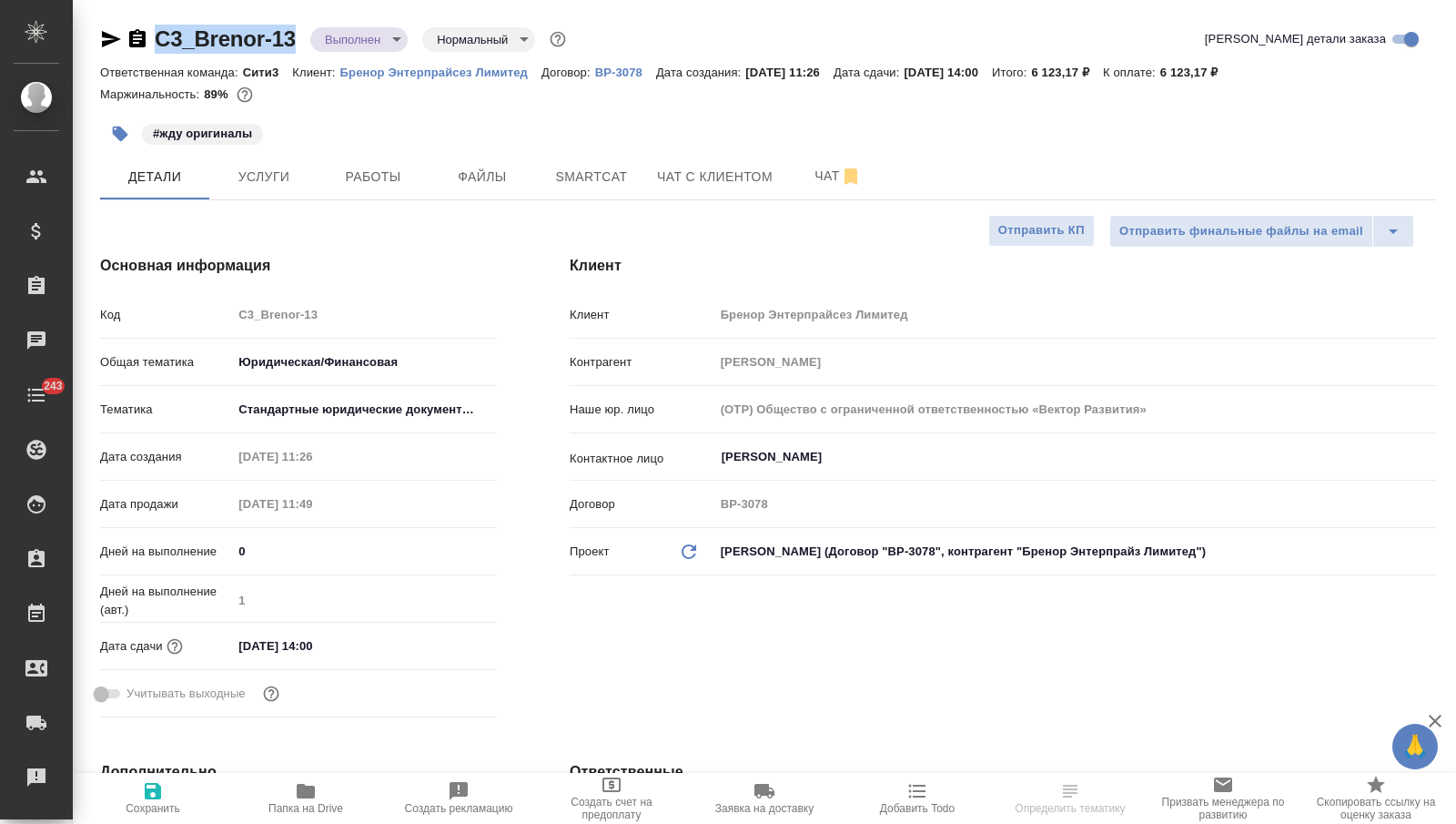
click at [140, 39] on div "C3_Brenor-13 Выполнен completed Нормальный normal" at bounding box center [335, 39] width 469 height 29
copy link "C3_Brenor-13"
type textarea "x"
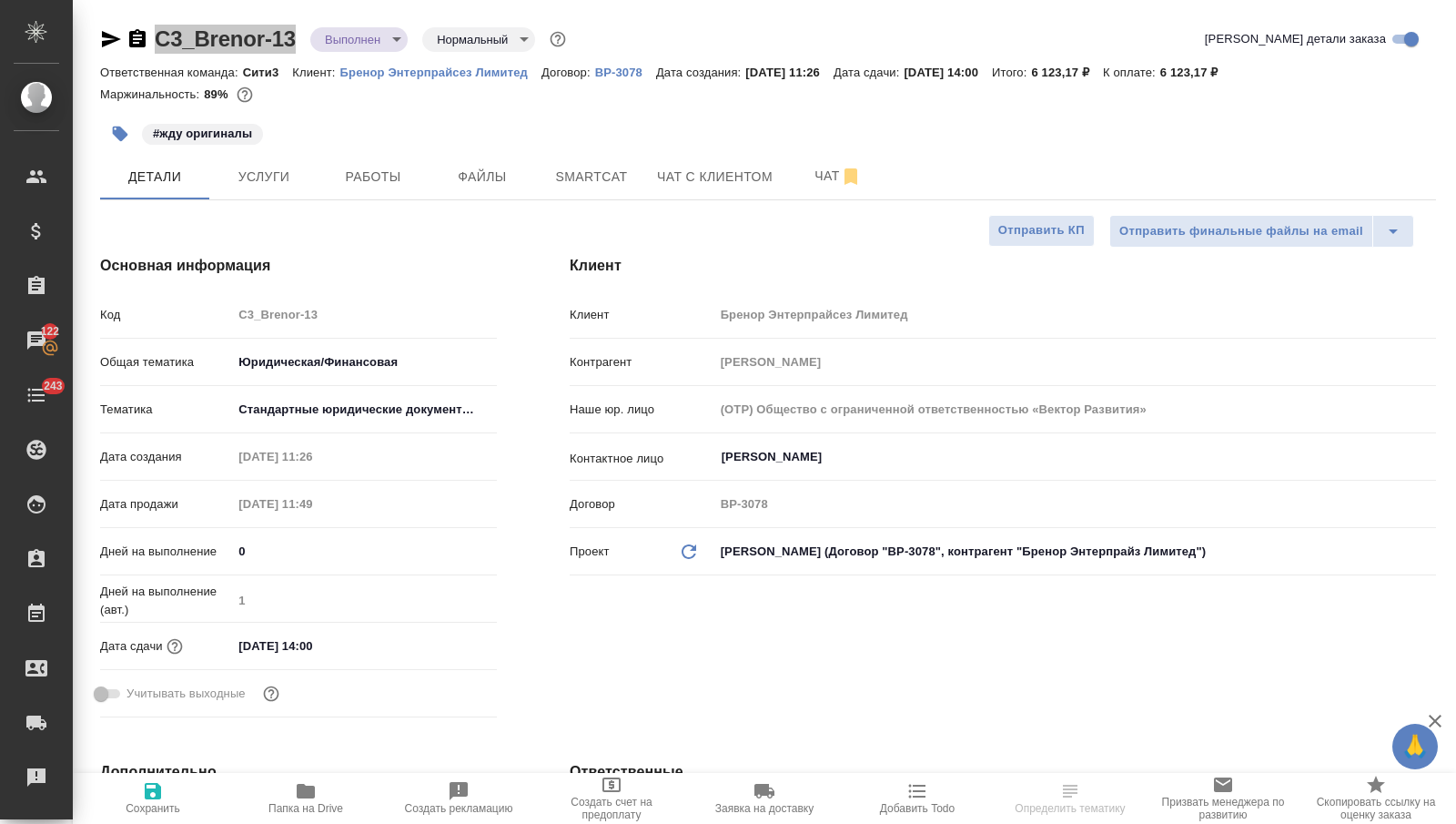
select select "RU"
type textarea "x"
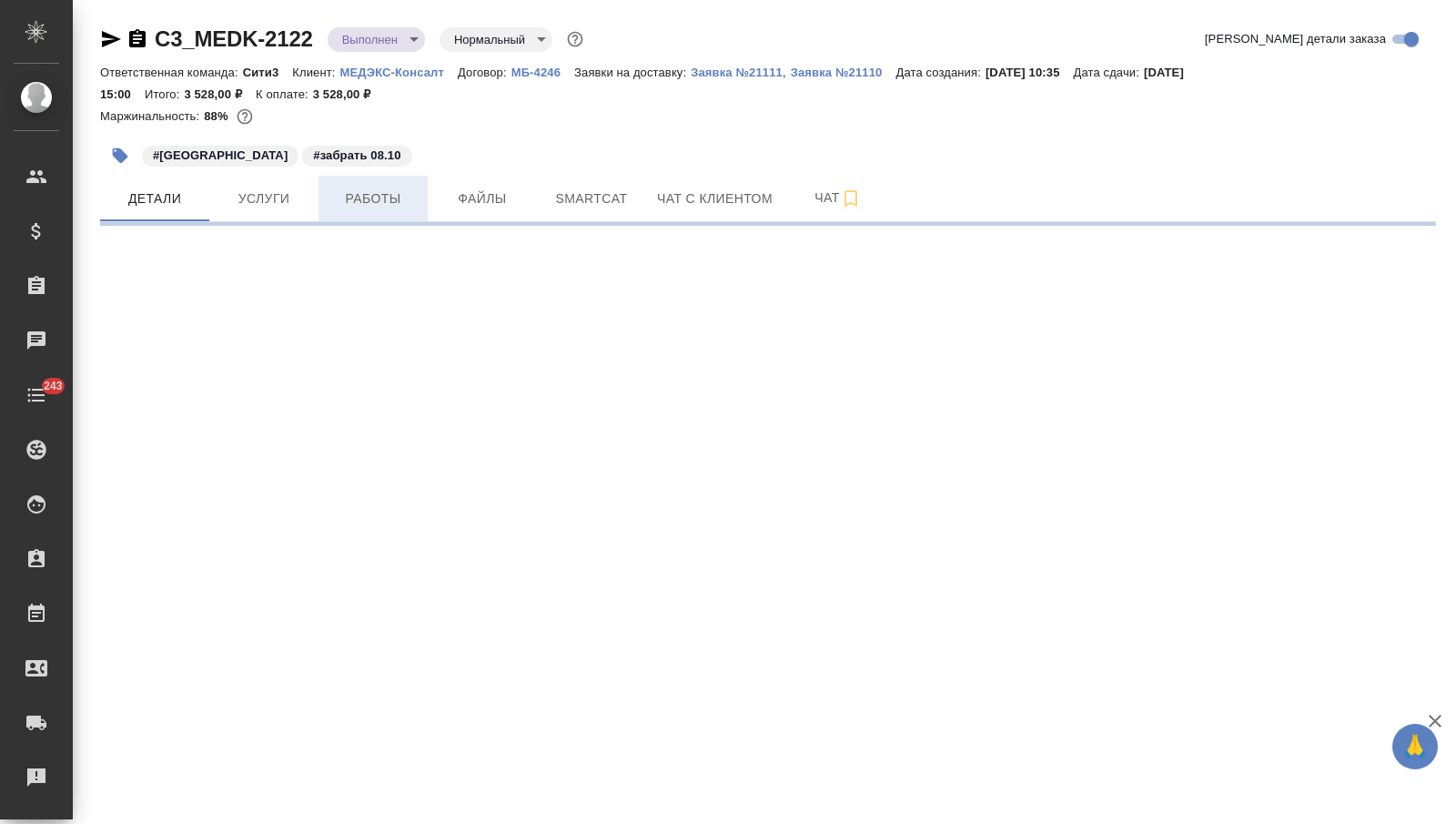
select select "RU"
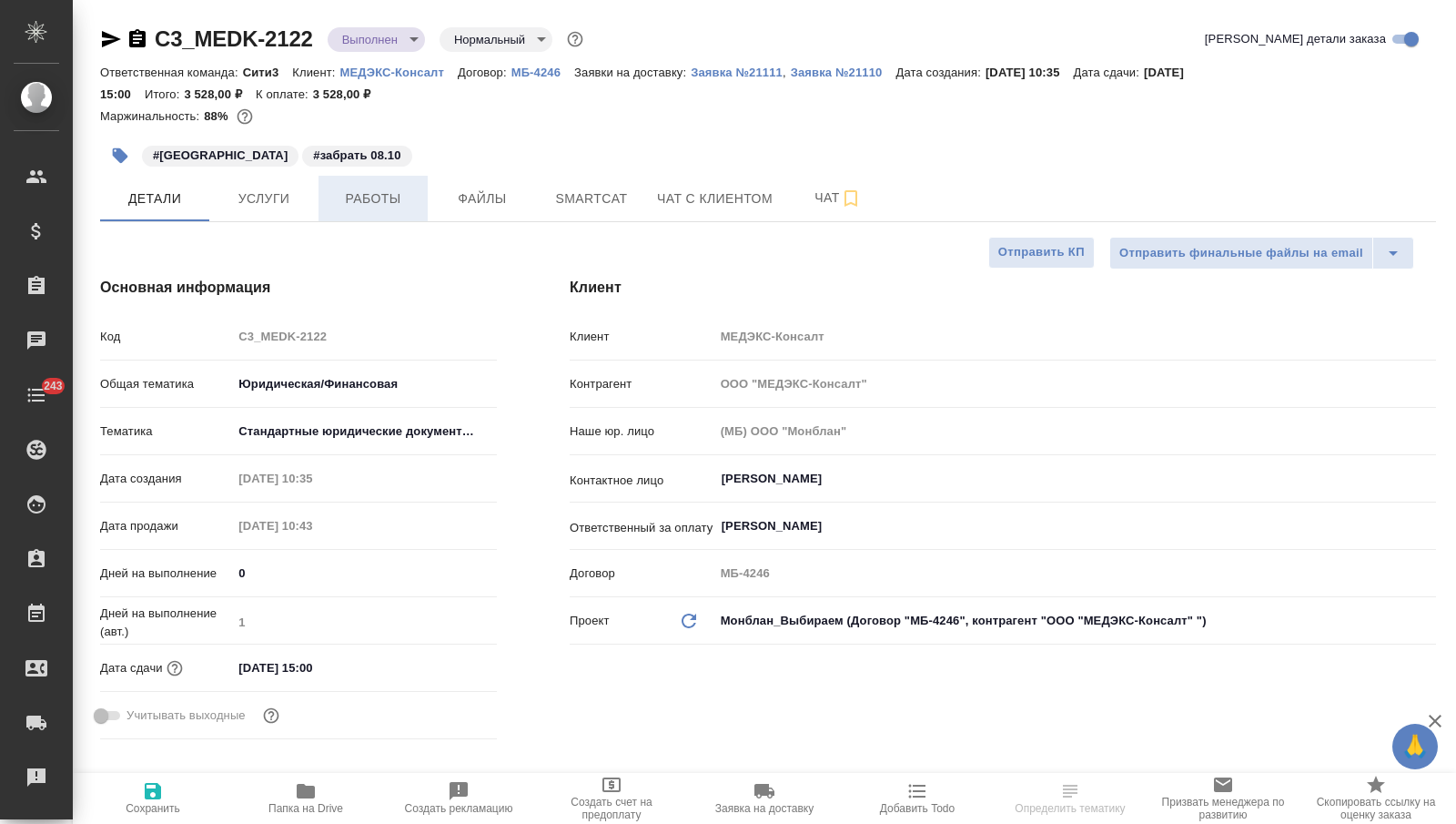
type textarea "x"
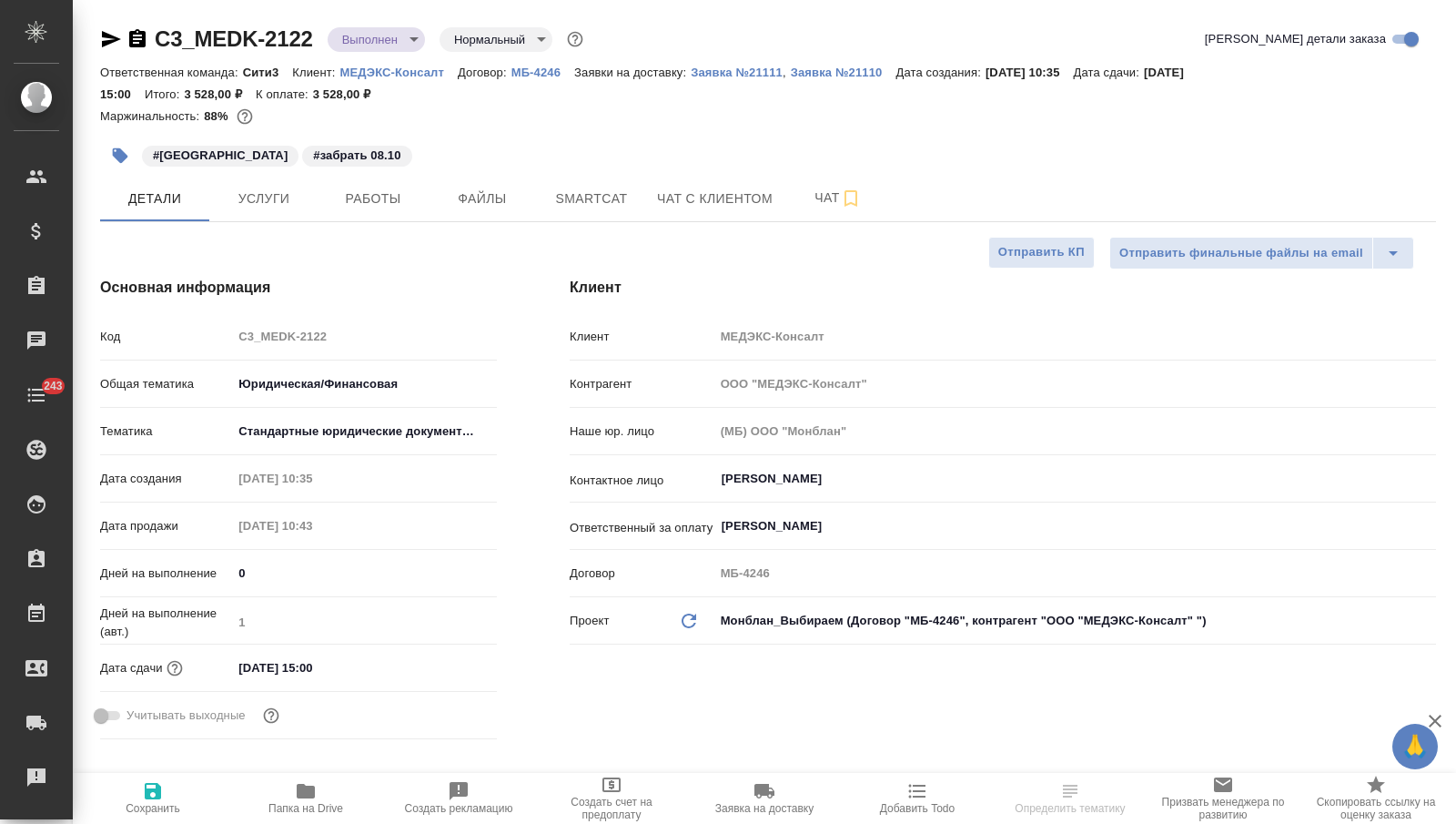
type textarea "x"
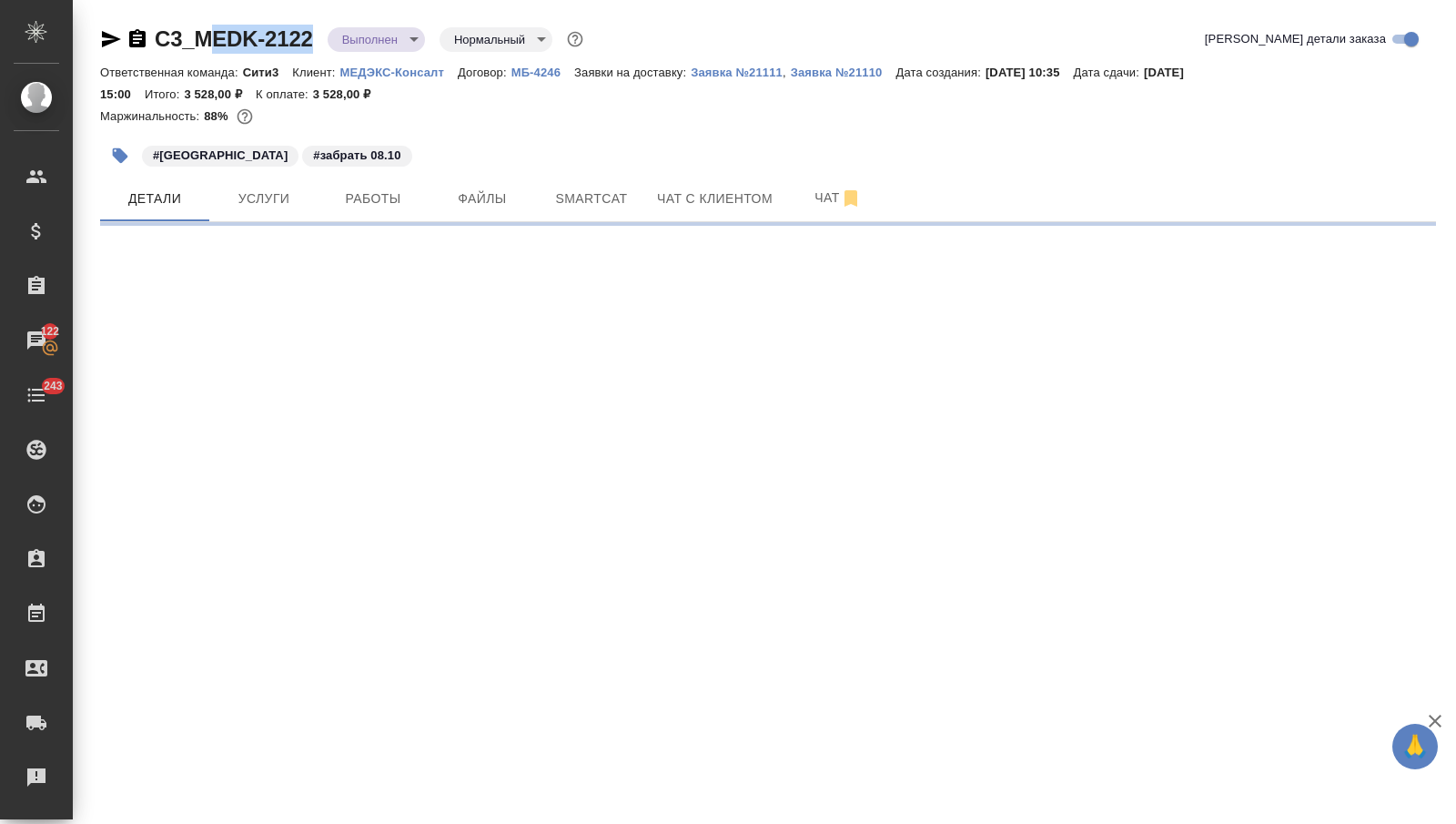
select select "RU"
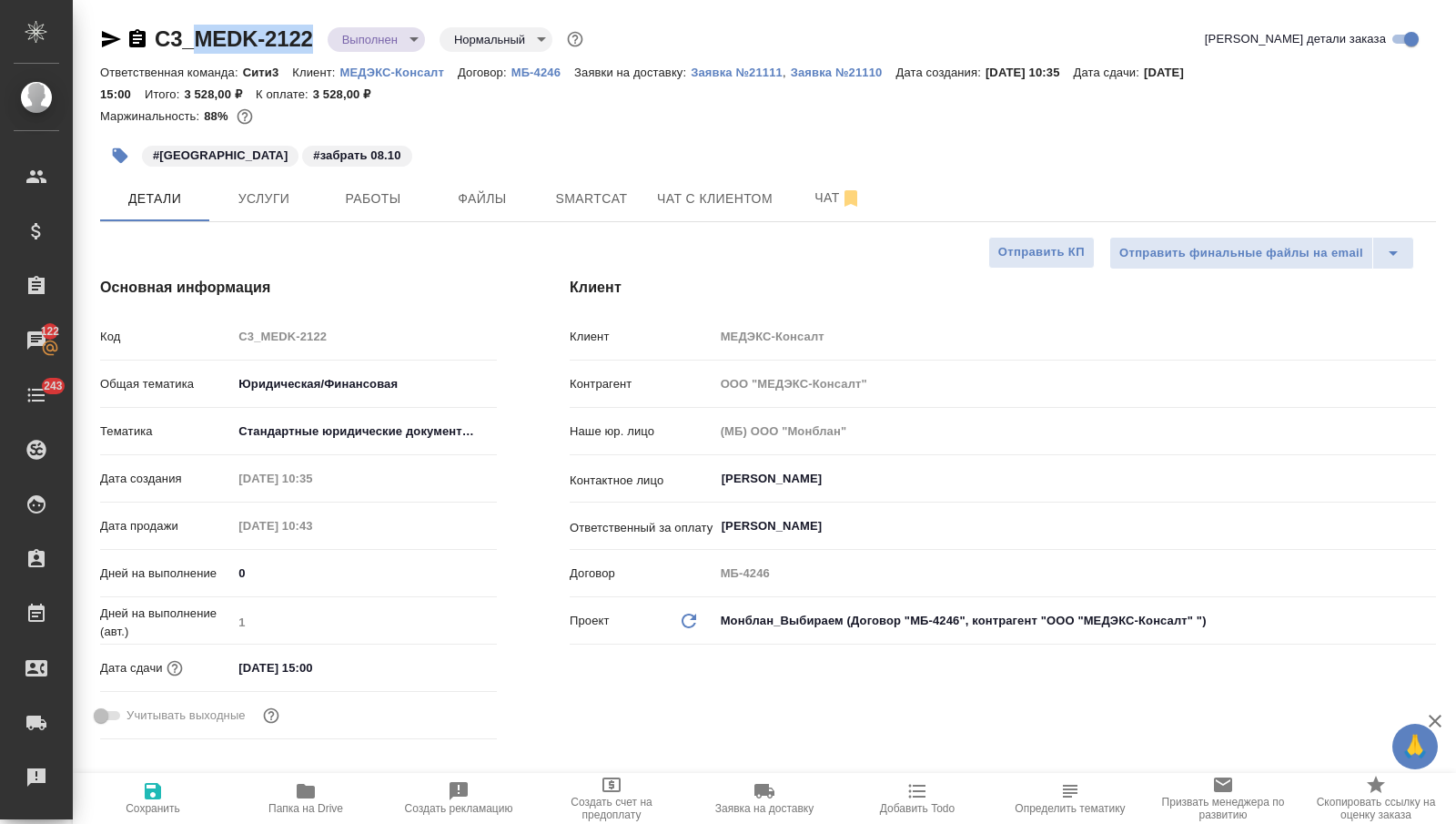
type textarea "x"
drag, startPoint x: 316, startPoint y: 34, endPoint x: 155, endPoint y: 37, distance: 161.0
click at [155, 38] on div "C3_MEDK-2122 Выполнен completed Нормальный normal" at bounding box center [343, 39] width 487 height 29
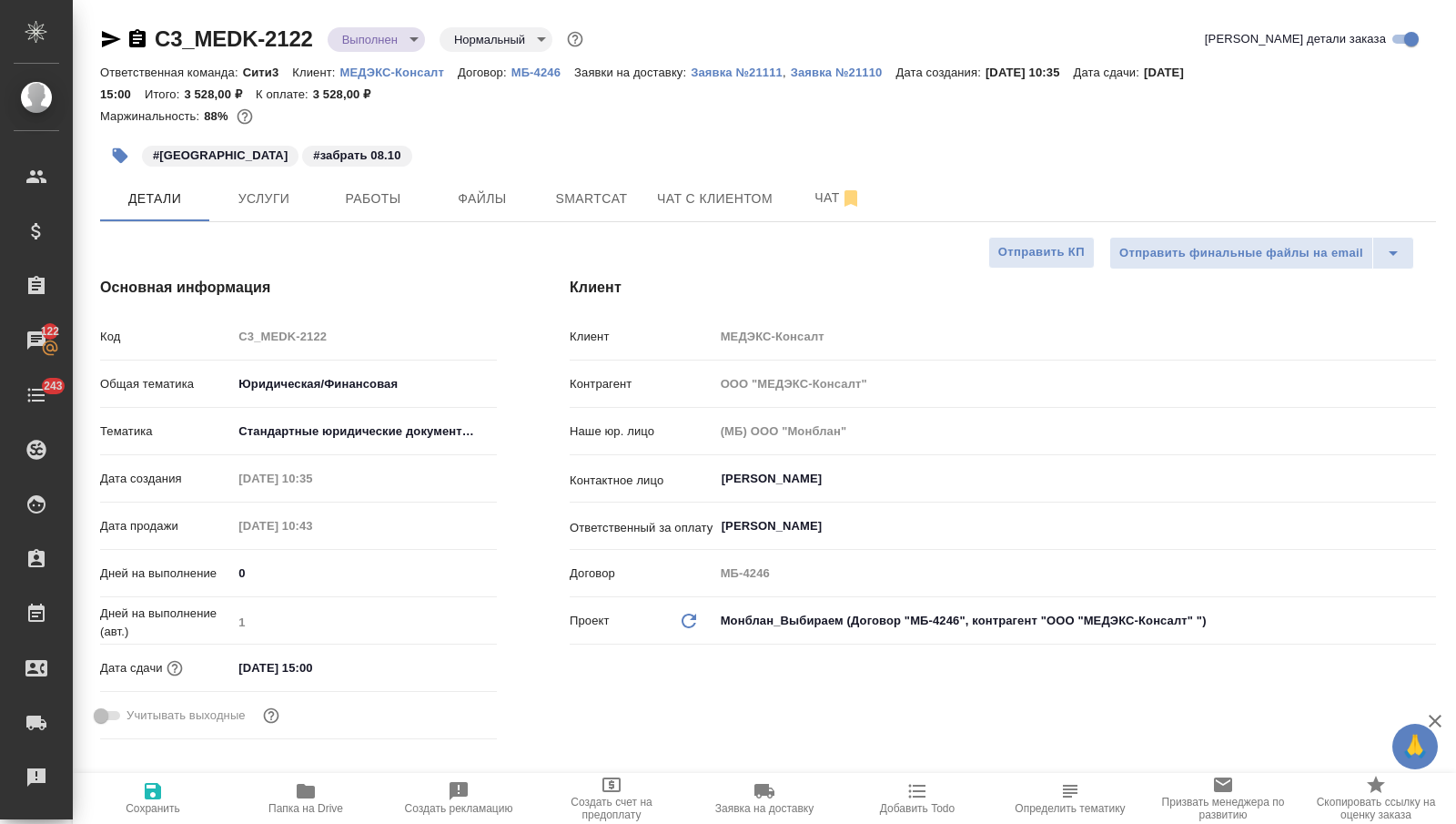
click at [462, 138] on div "#[GEOGRAPHIC_DATA] #забрать 08.10" at bounding box center [545, 155] width 890 height 40
drag, startPoint x: 314, startPoint y: 37, endPoint x: 152, endPoint y: 37, distance: 162.0
click at [152, 37] on div "C3_MEDK-2122 Выполнен completed Нормальный normal" at bounding box center [343, 39] width 487 height 29
copy link "C3_MEDK-2122"
type textarea "x"
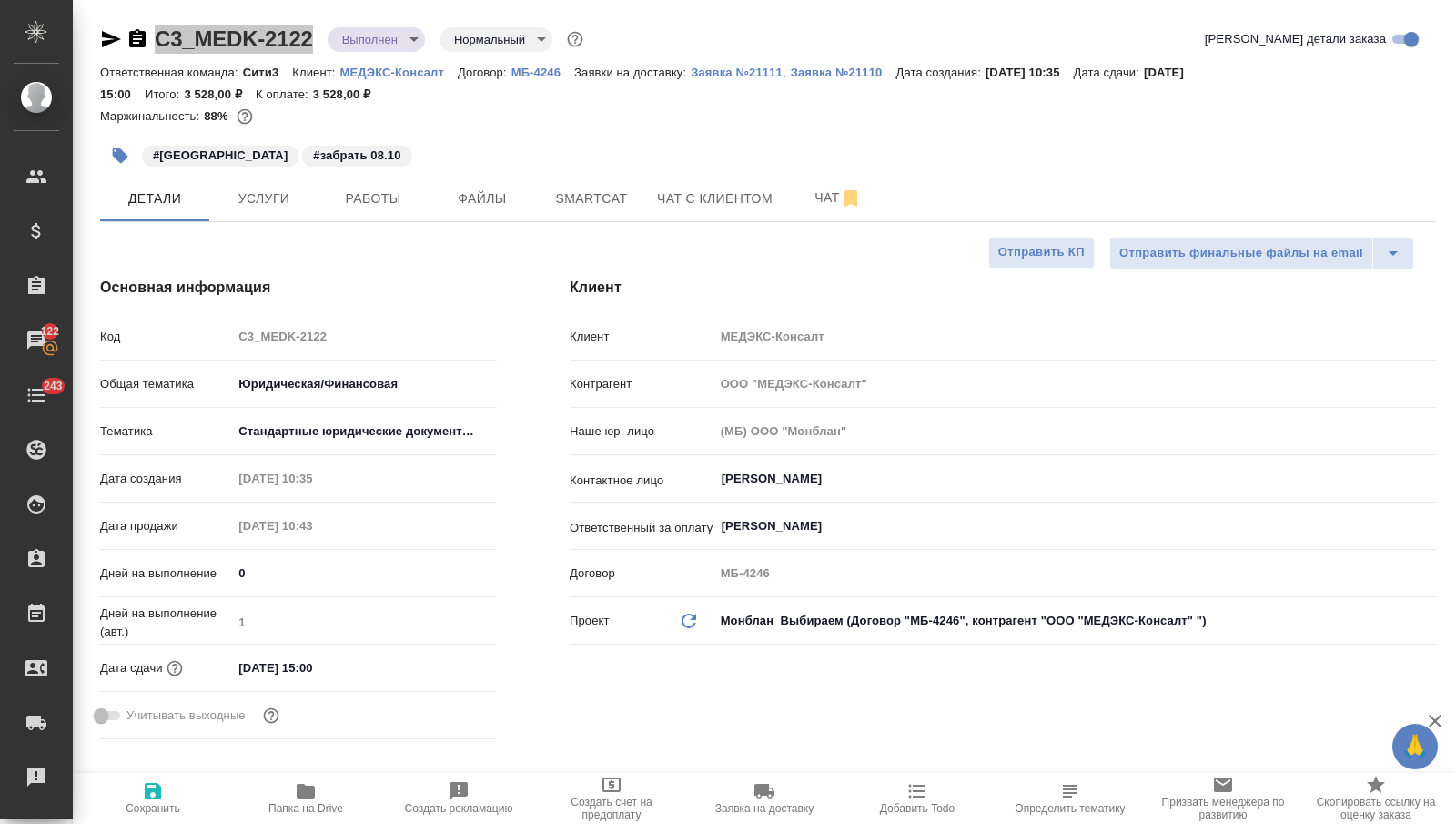
type textarea "x"
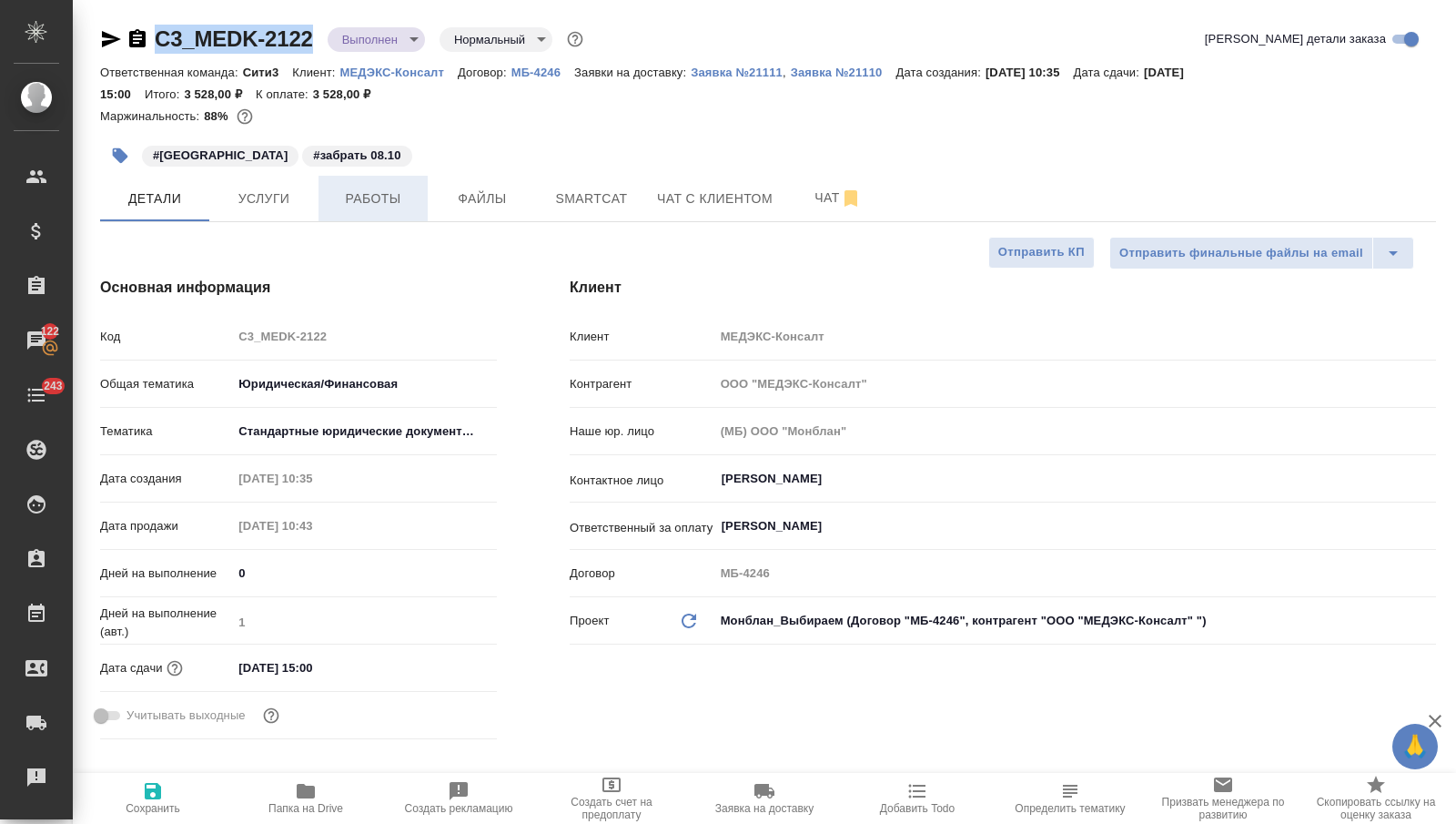
click at [385, 184] on button "Работы" at bounding box center [372, 198] width 110 height 46
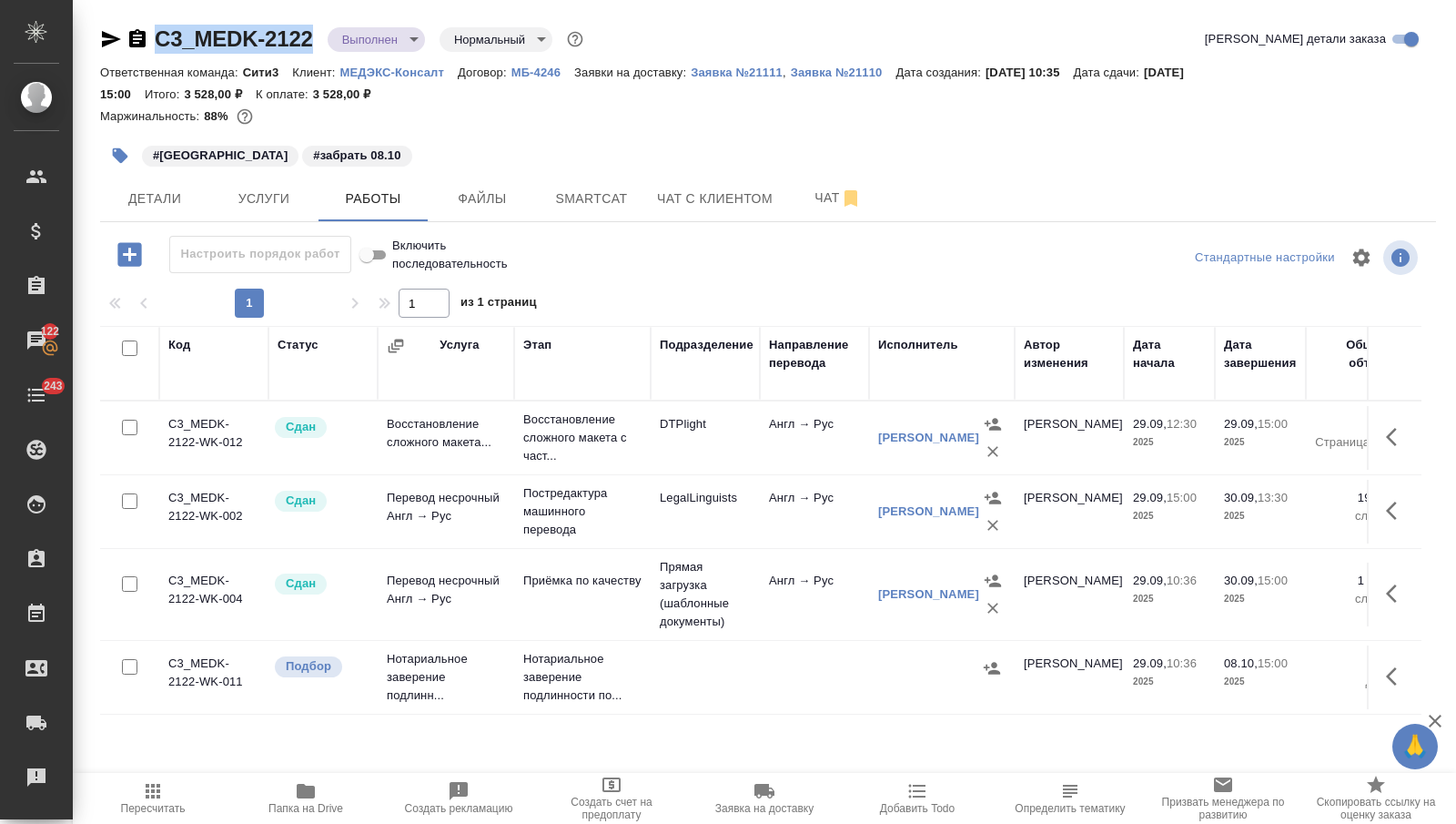
click at [409, 671] on td "Нотариальное заверение подлинн..." at bounding box center [445, 676] width 137 height 73
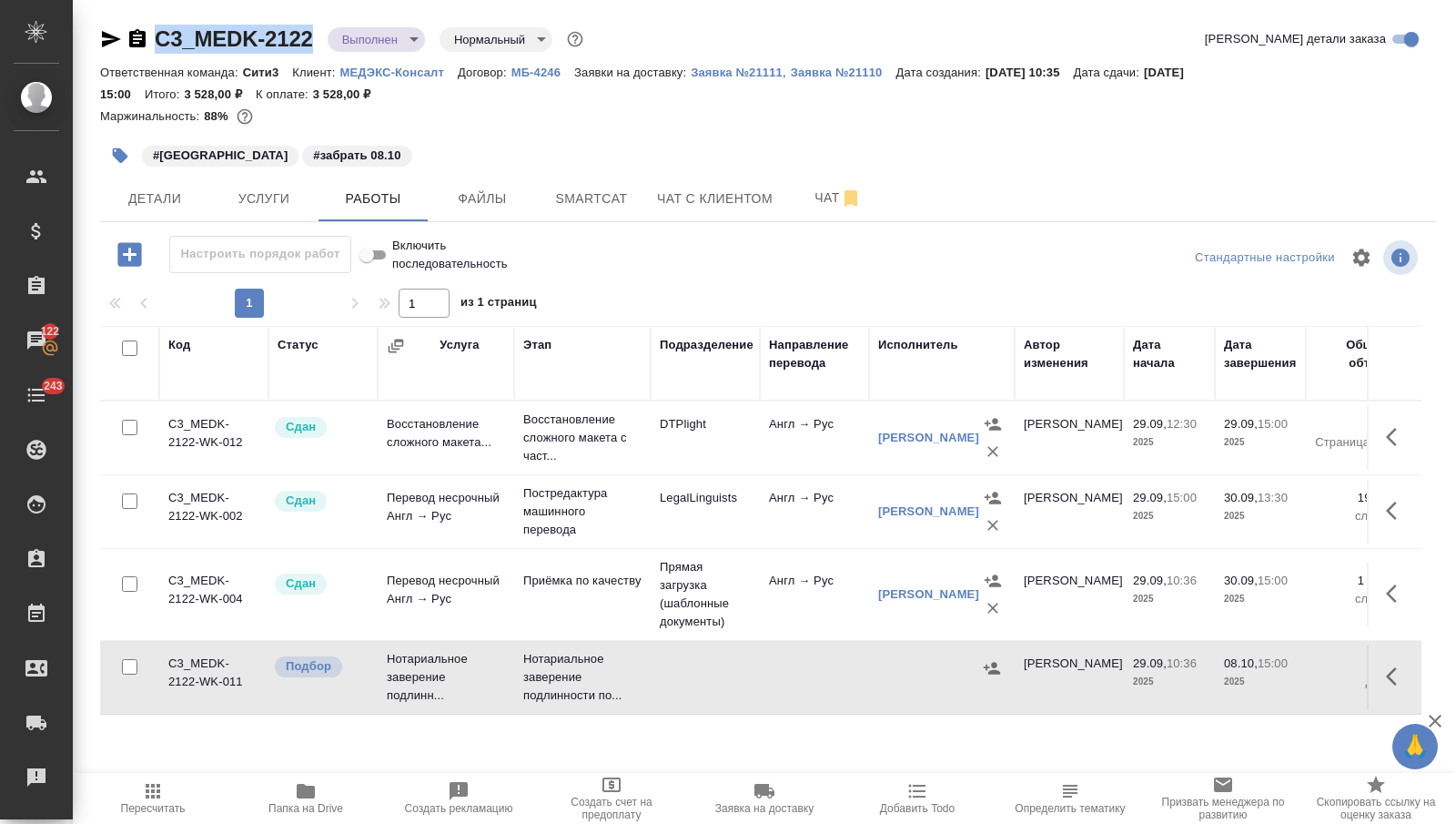
click at [409, 671] on td "Нотариальное заверение подлинн..." at bounding box center [445, 676] width 137 height 73
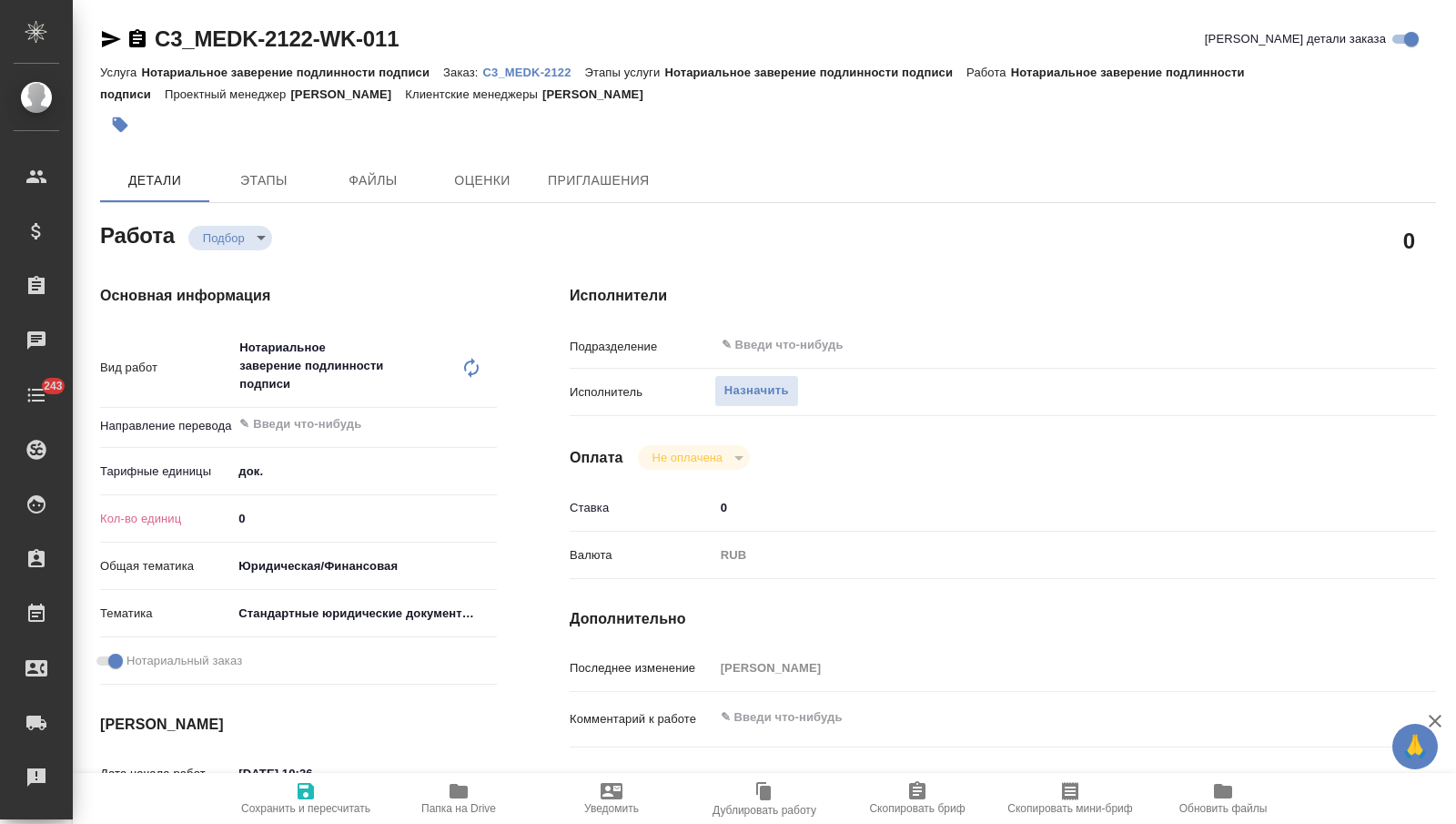
type textarea "x"
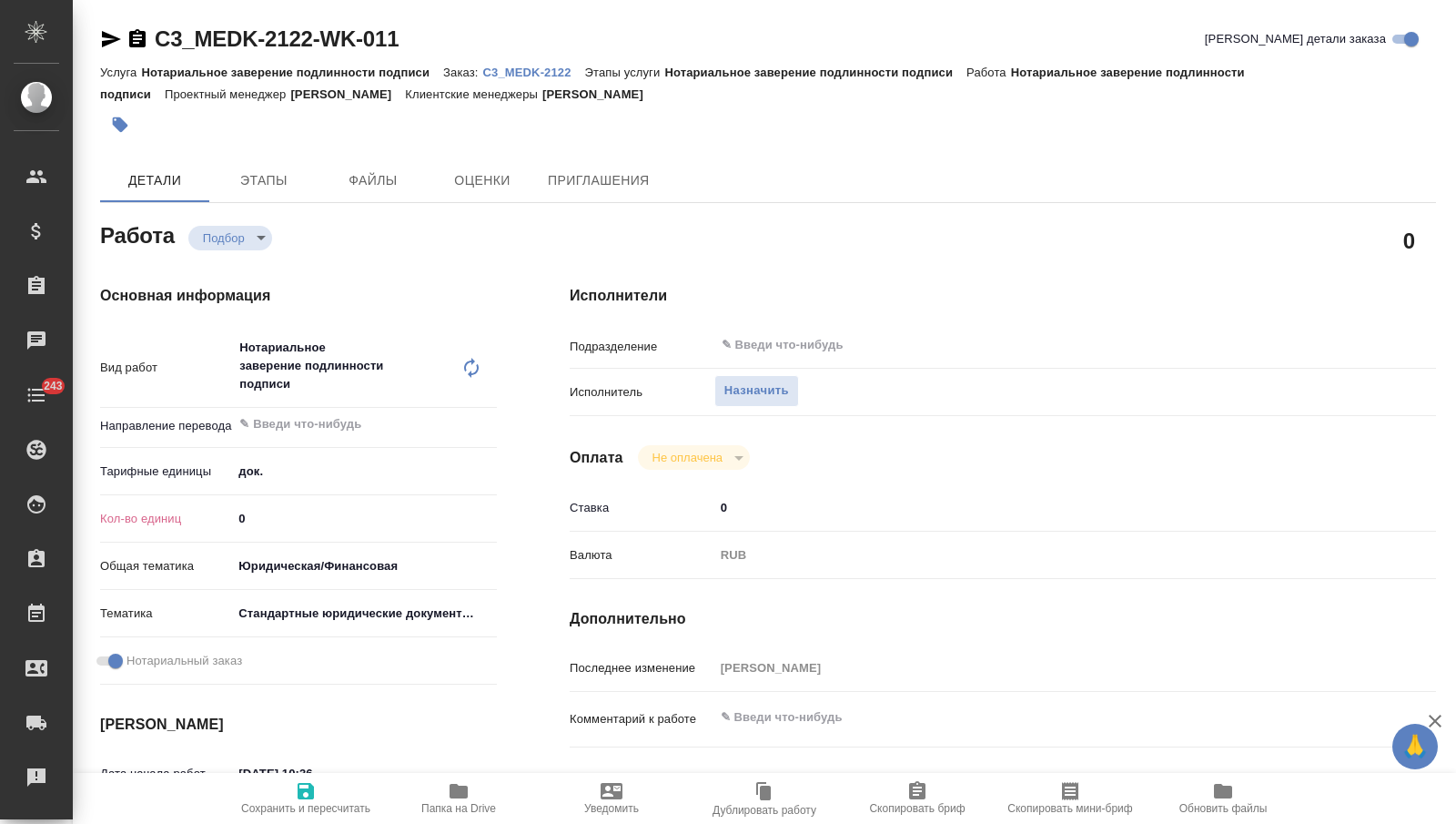
type textarea "x"
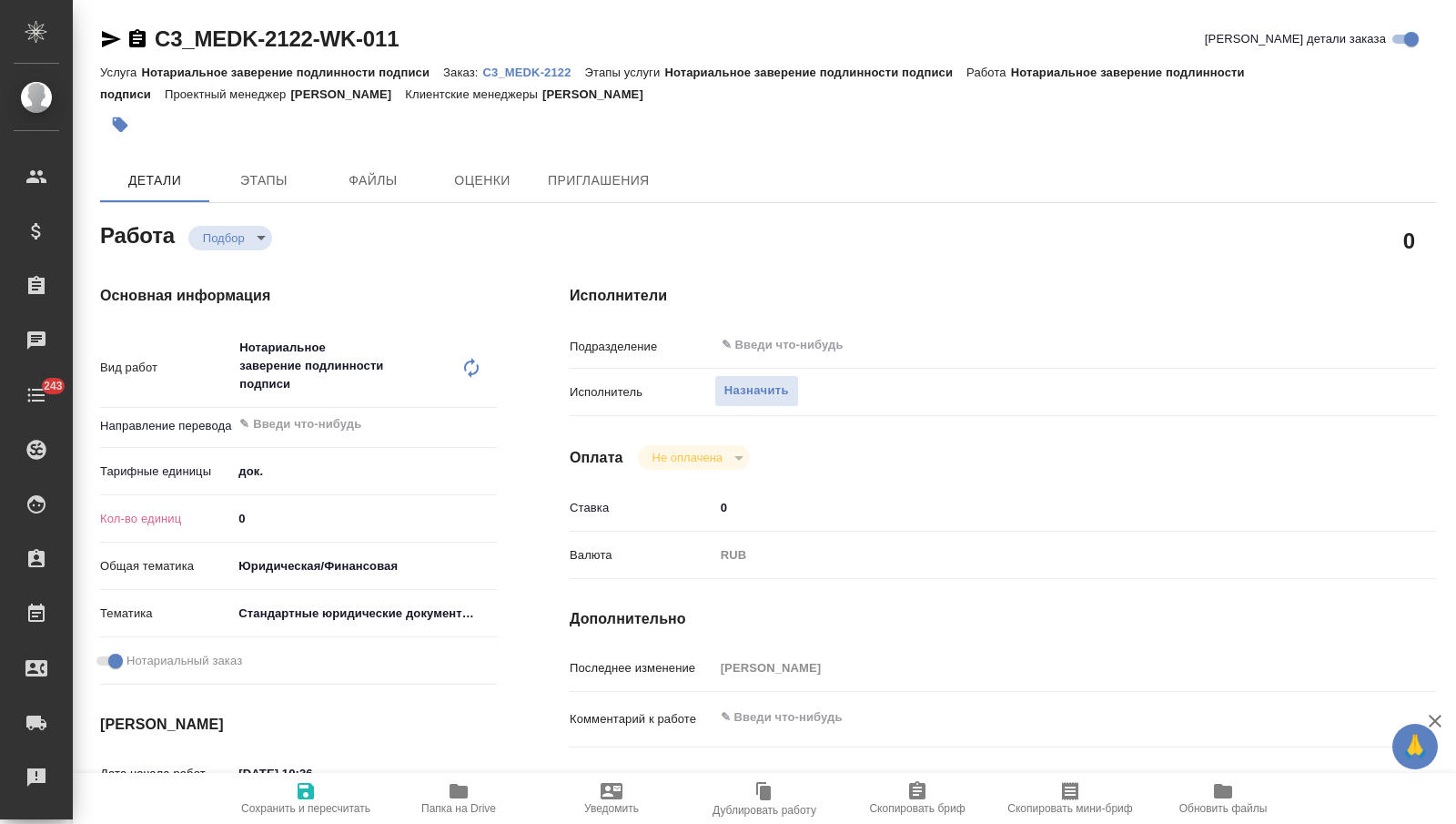
type textarea "x"
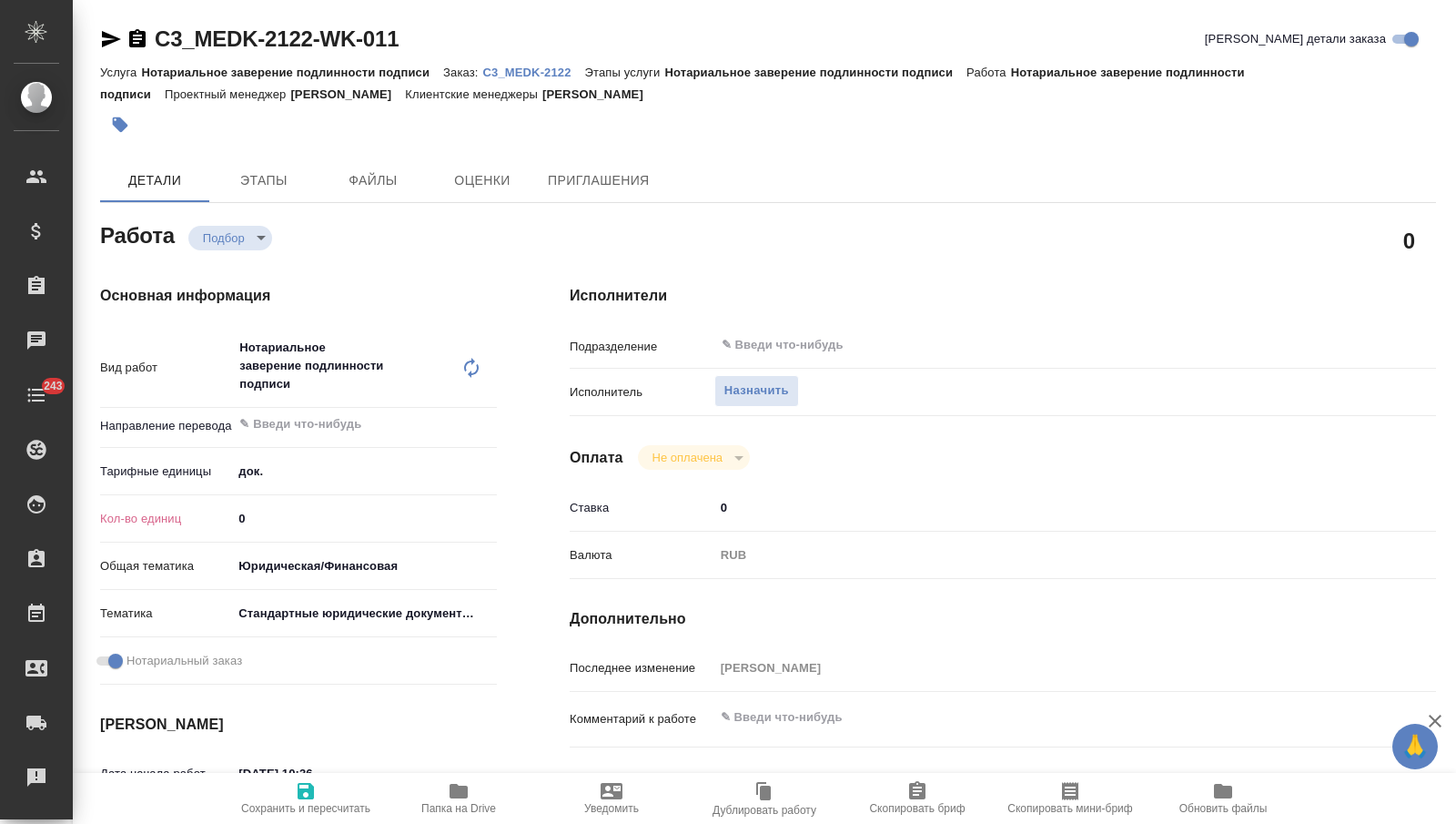
type textarea "x"
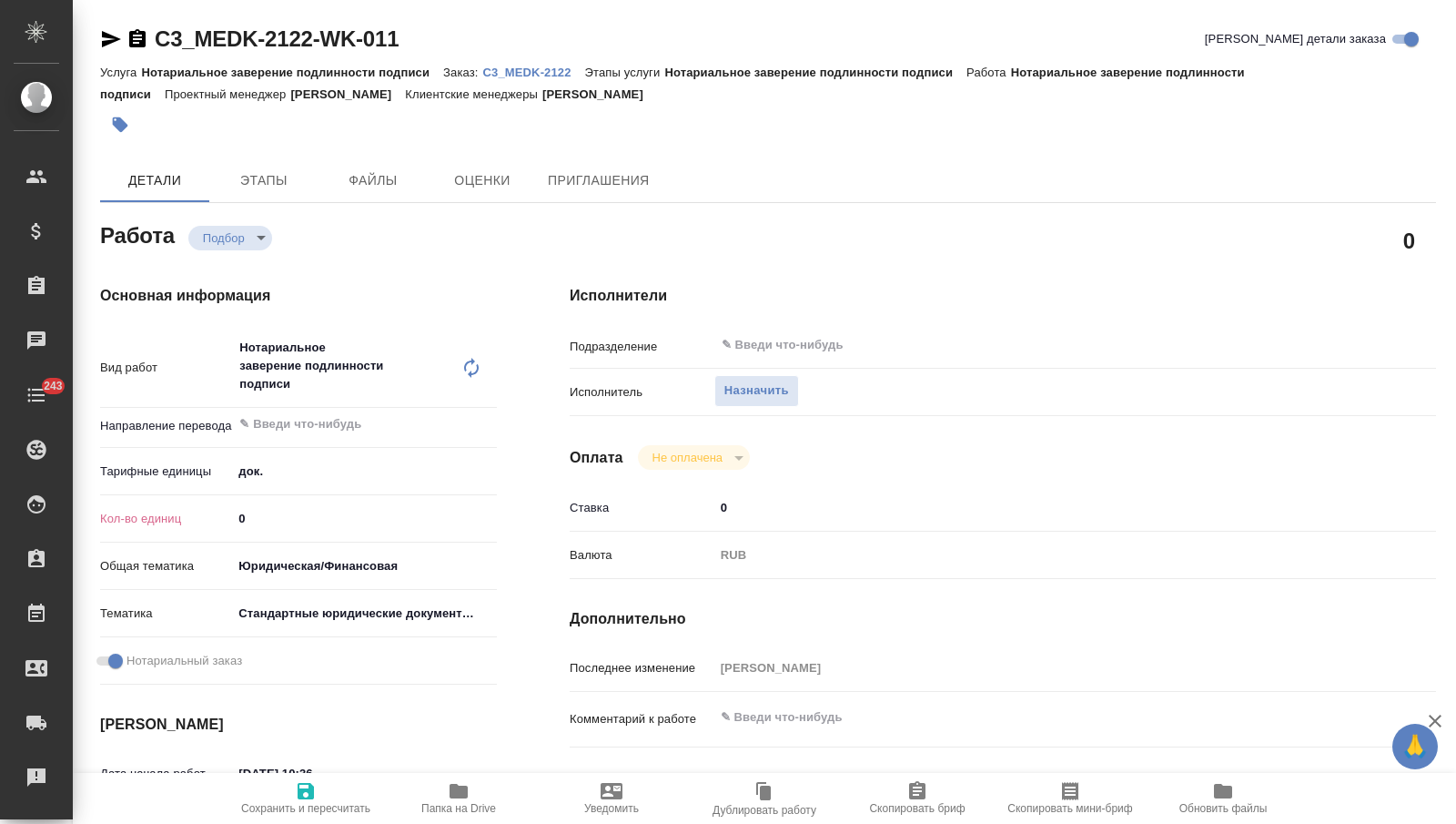
type textarea "x"
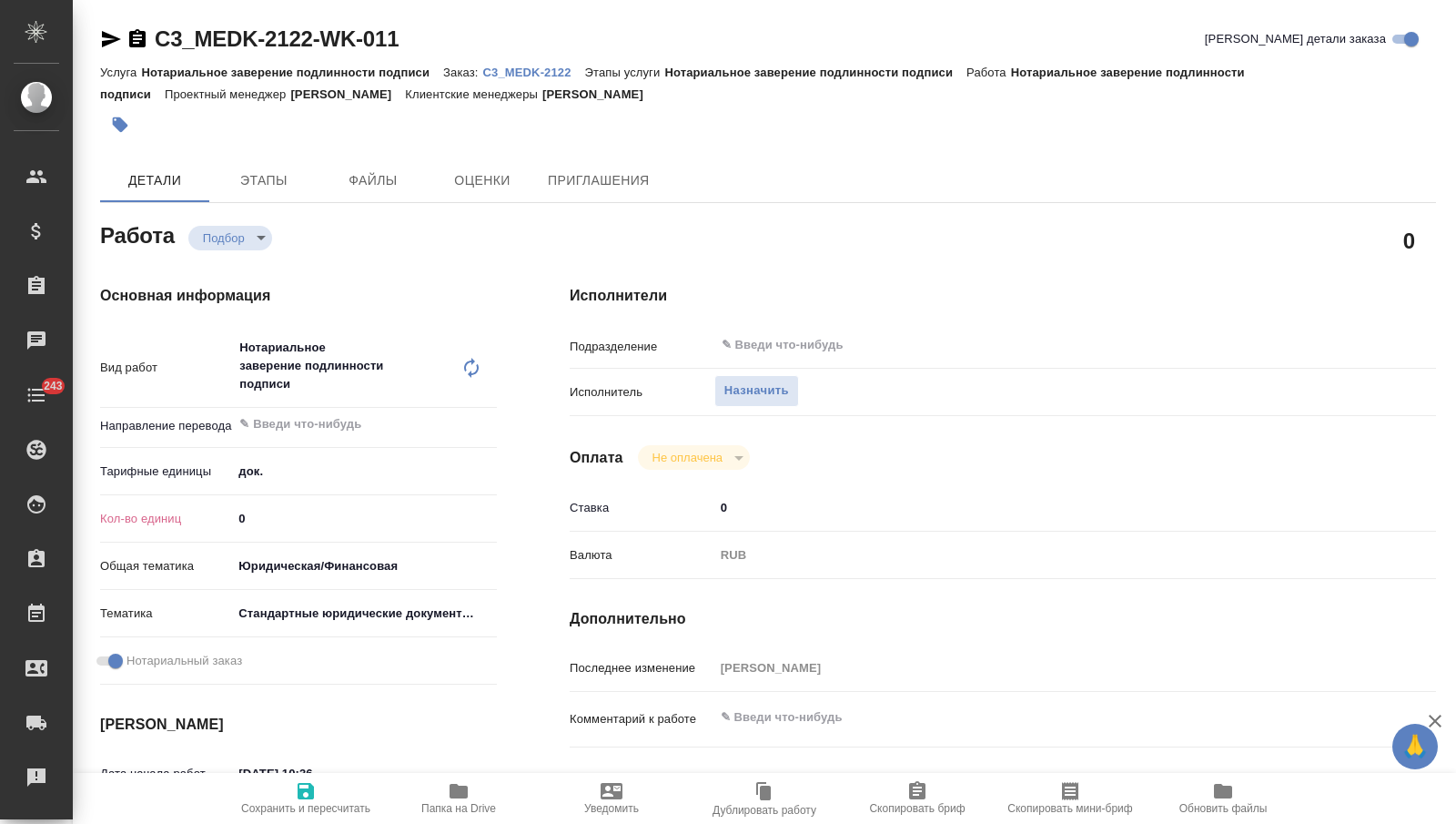
type textarea "x"
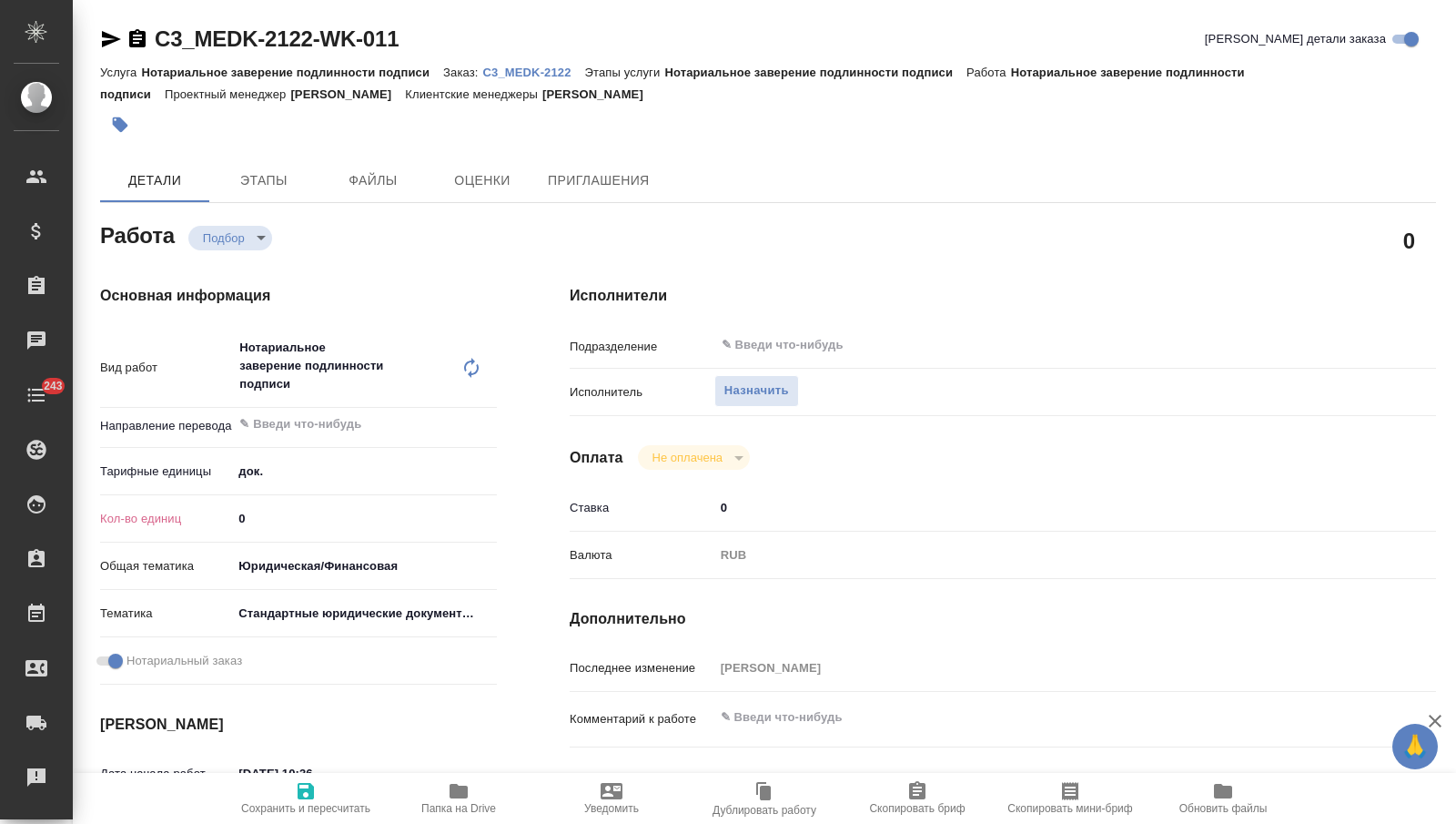
click at [269, 515] on input "0" at bounding box center [364, 518] width 265 height 26
type textarea "x"
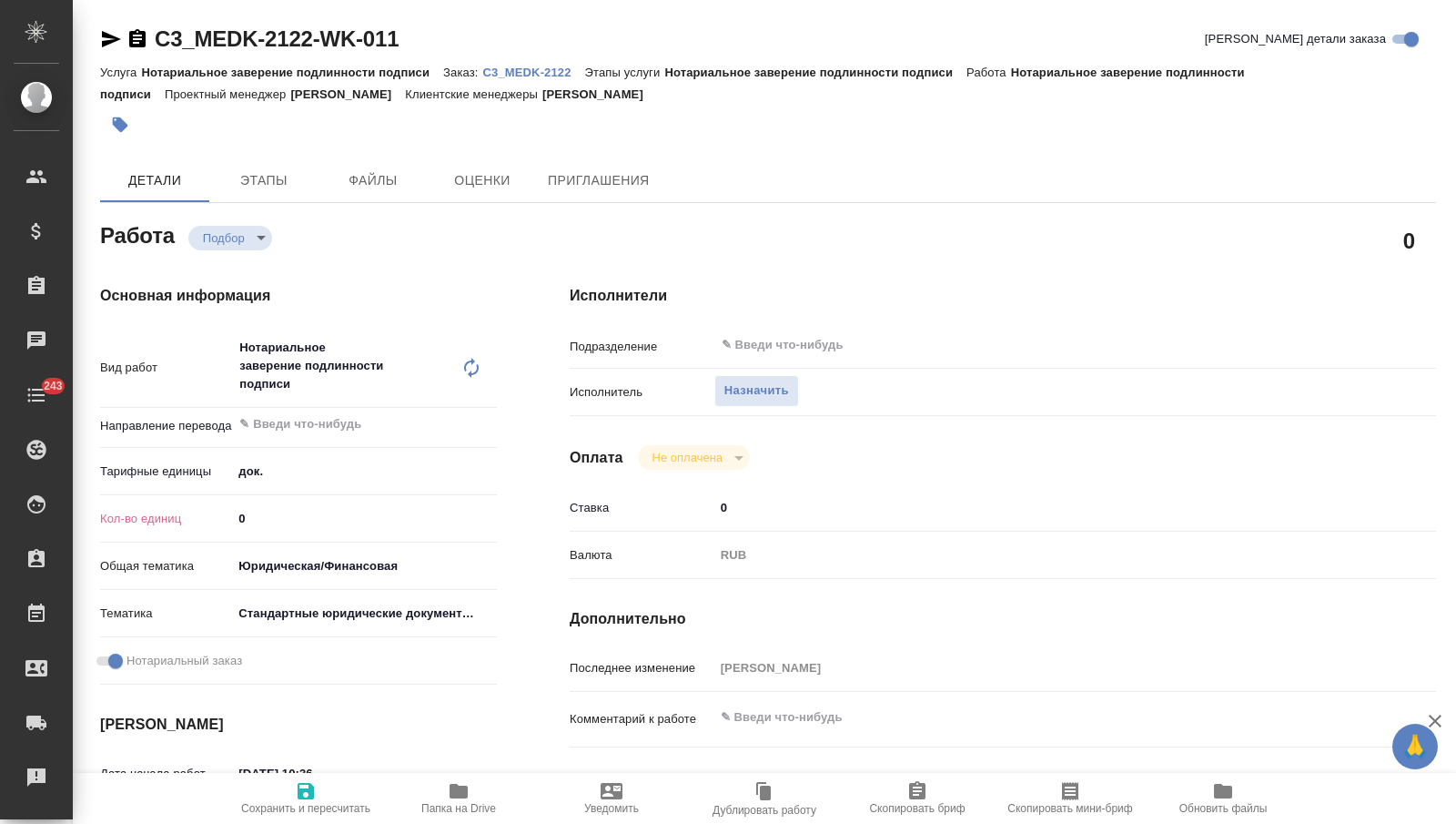
type textarea "x"
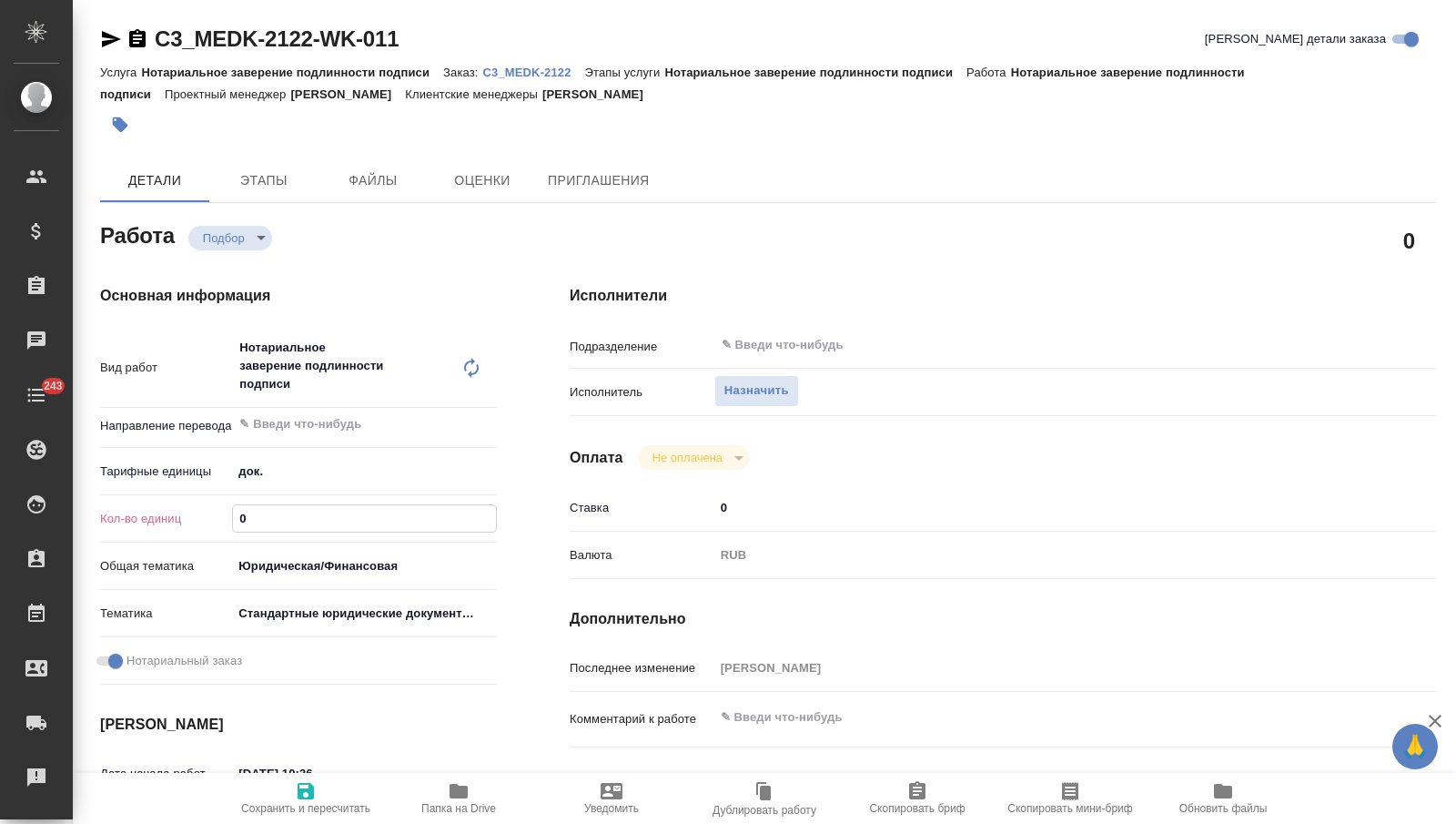
type textarea "x"
type input "3"
type textarea "x"
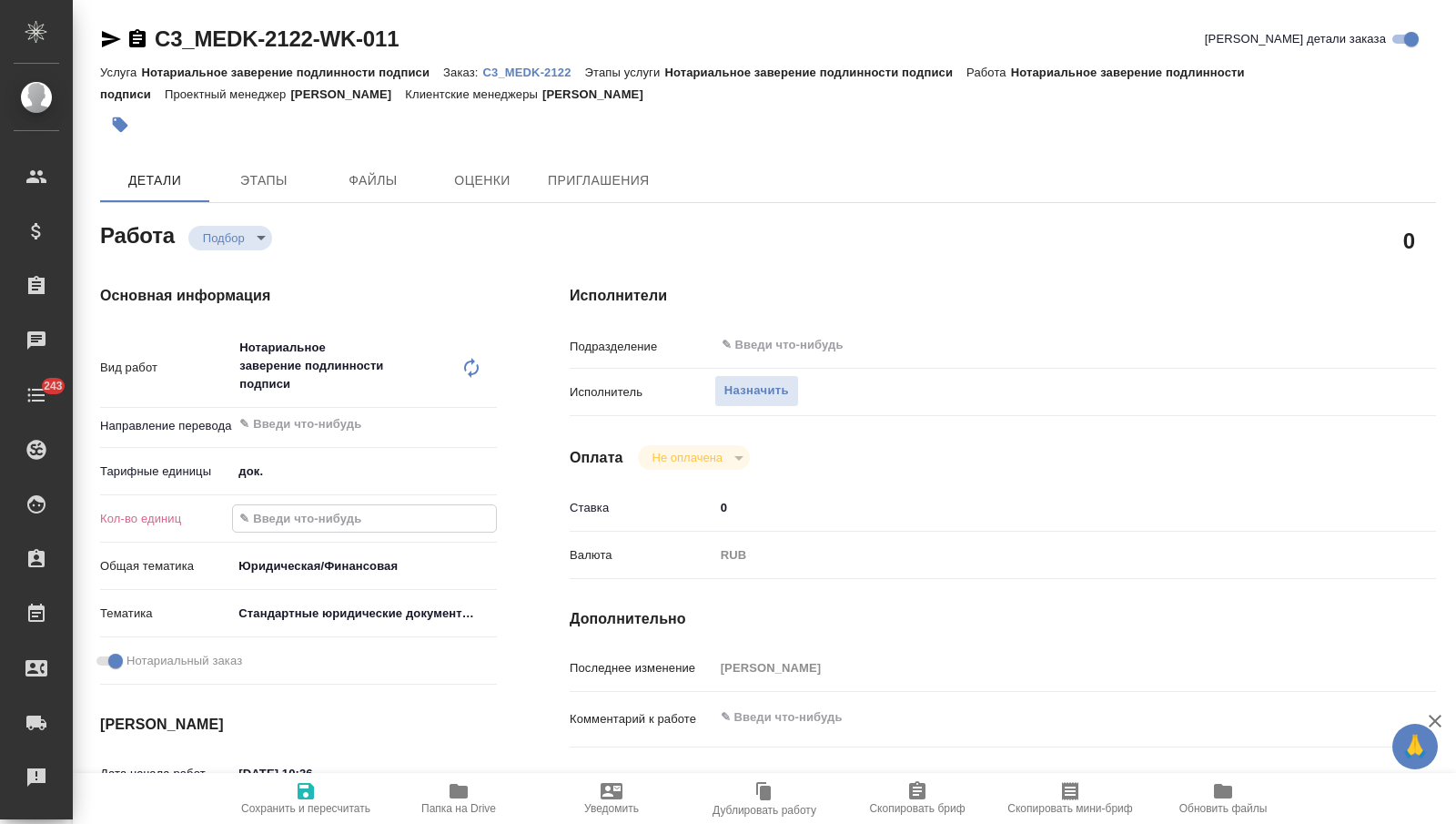
type textarea "x"
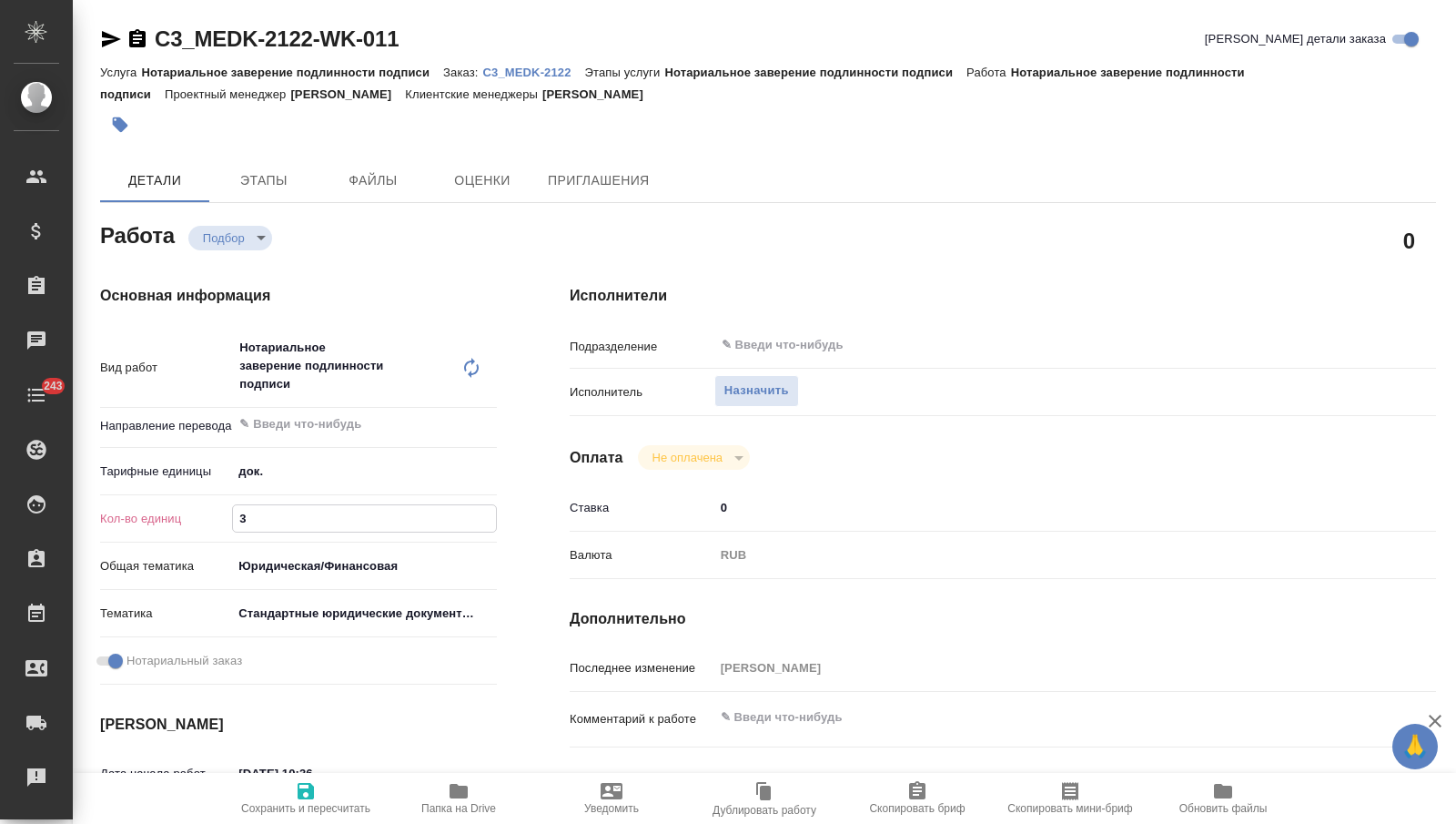
type textarea "x"
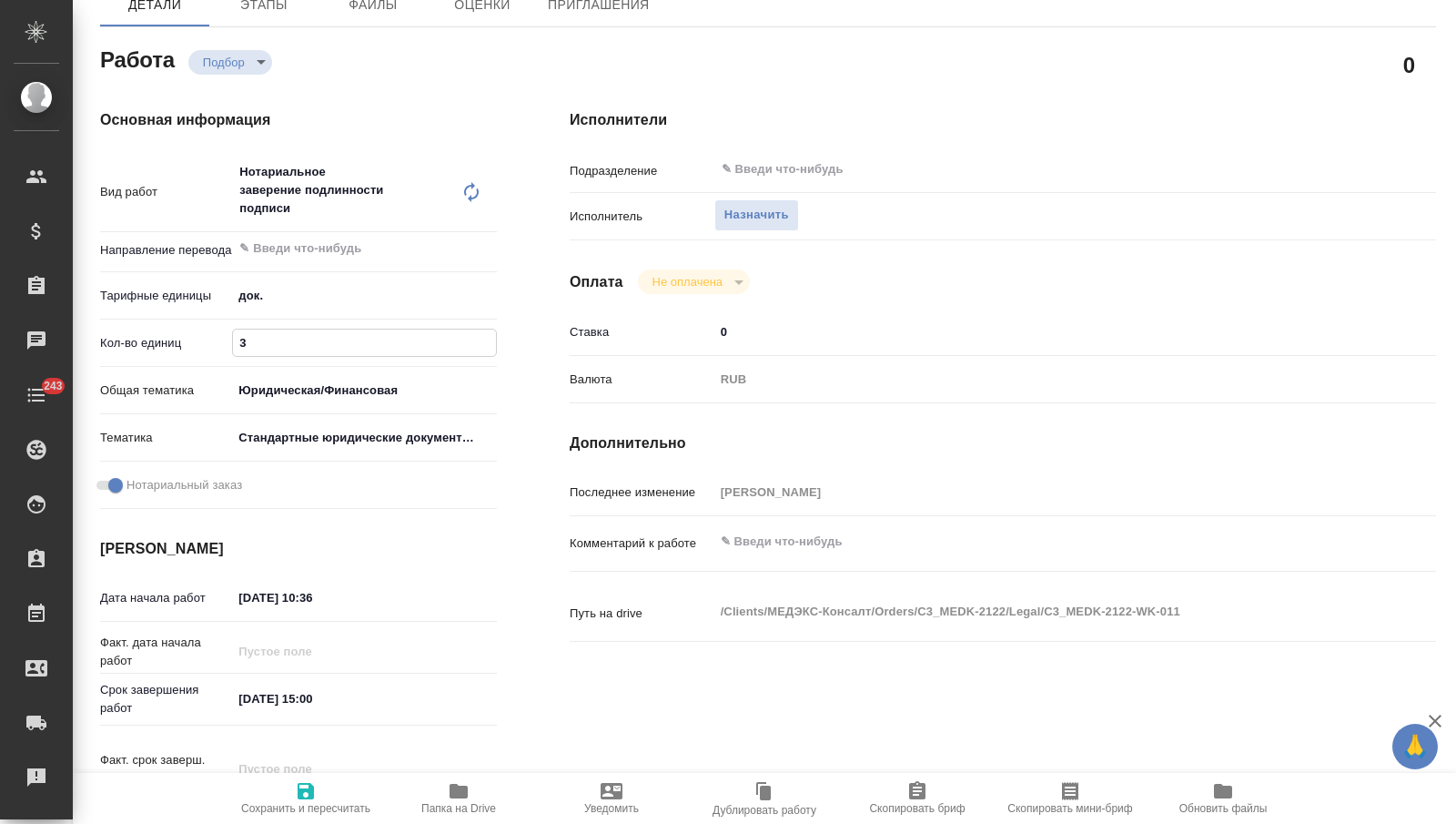
scroll to position [175, 0]
type input "3"
click at [255, 704] on input "[DATE] 15:00" at bounding box center [312, 699] width 159 height 26
type input "[DATE] 15:00"
type textarea "x"
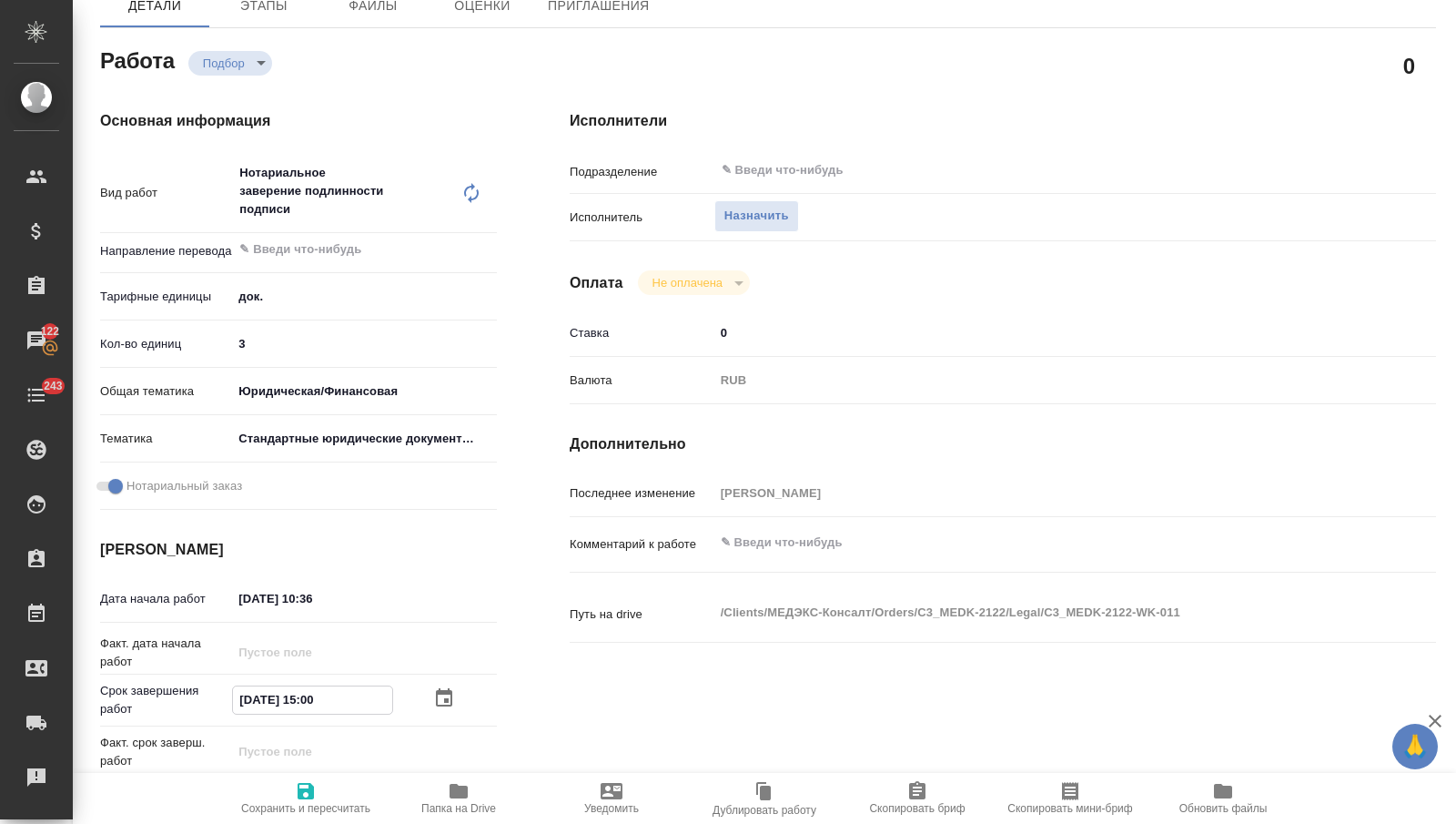
type input "01.02.0251 50:0_"
type textarea "x"
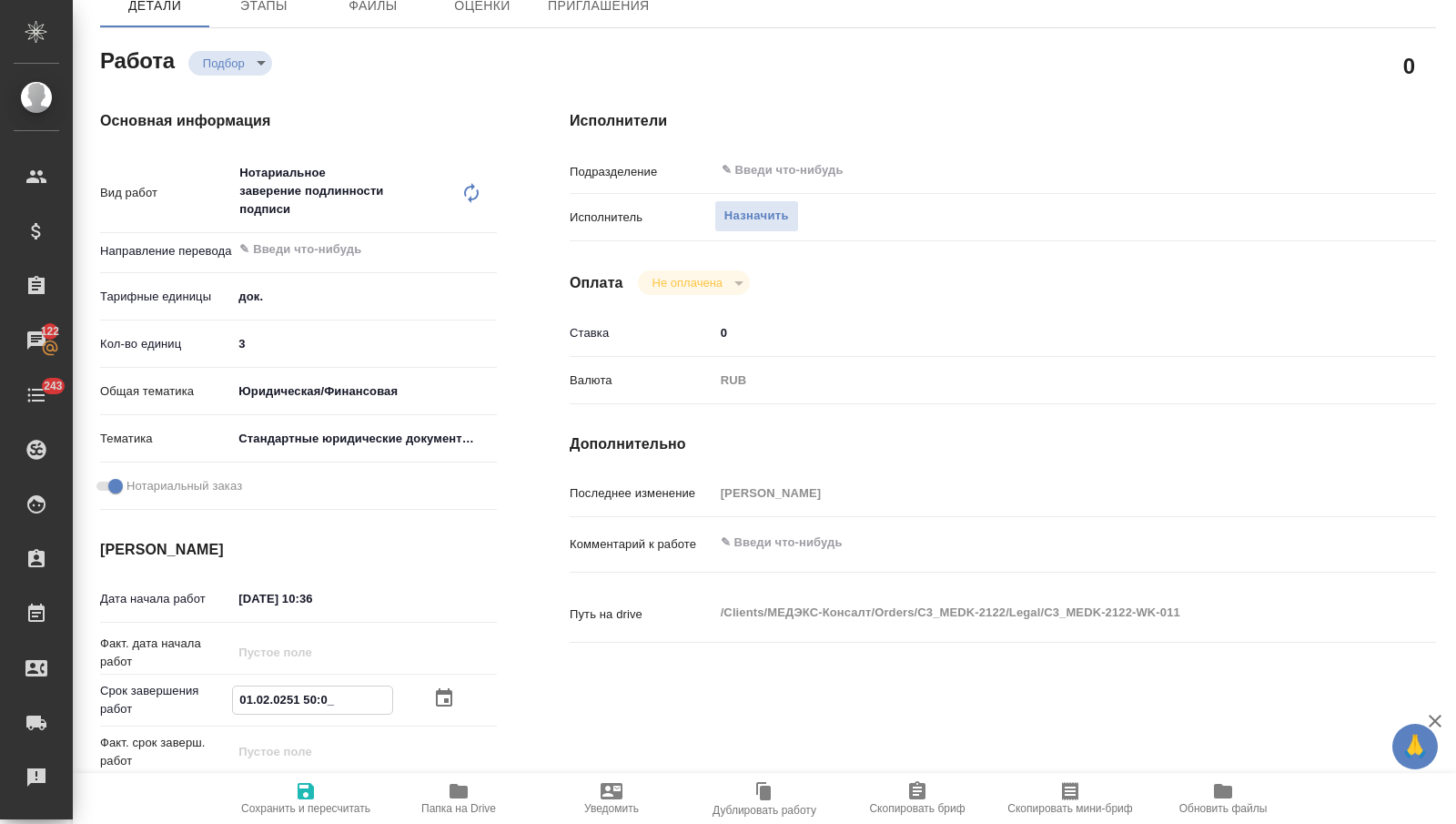
type textarea "x"
type input "07.10.2025 15:00"
type textarea "x"
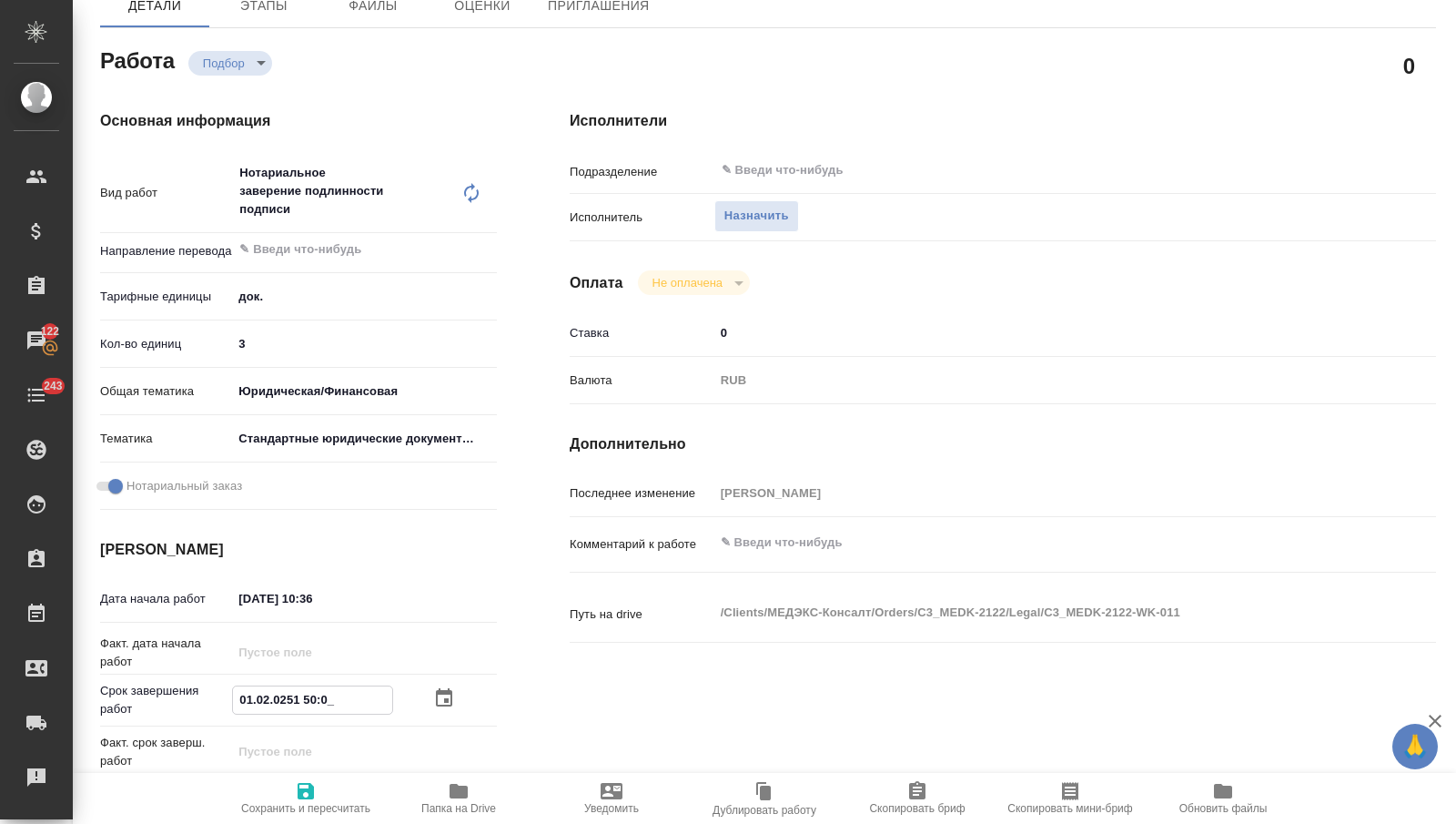
type textarea "x"
type input "07.10.2025 15:00"
click at [298, 804] on span "Сохранить и пересчитать" at bounding box center [306, 808] width 129 height 13
type textarea "x"
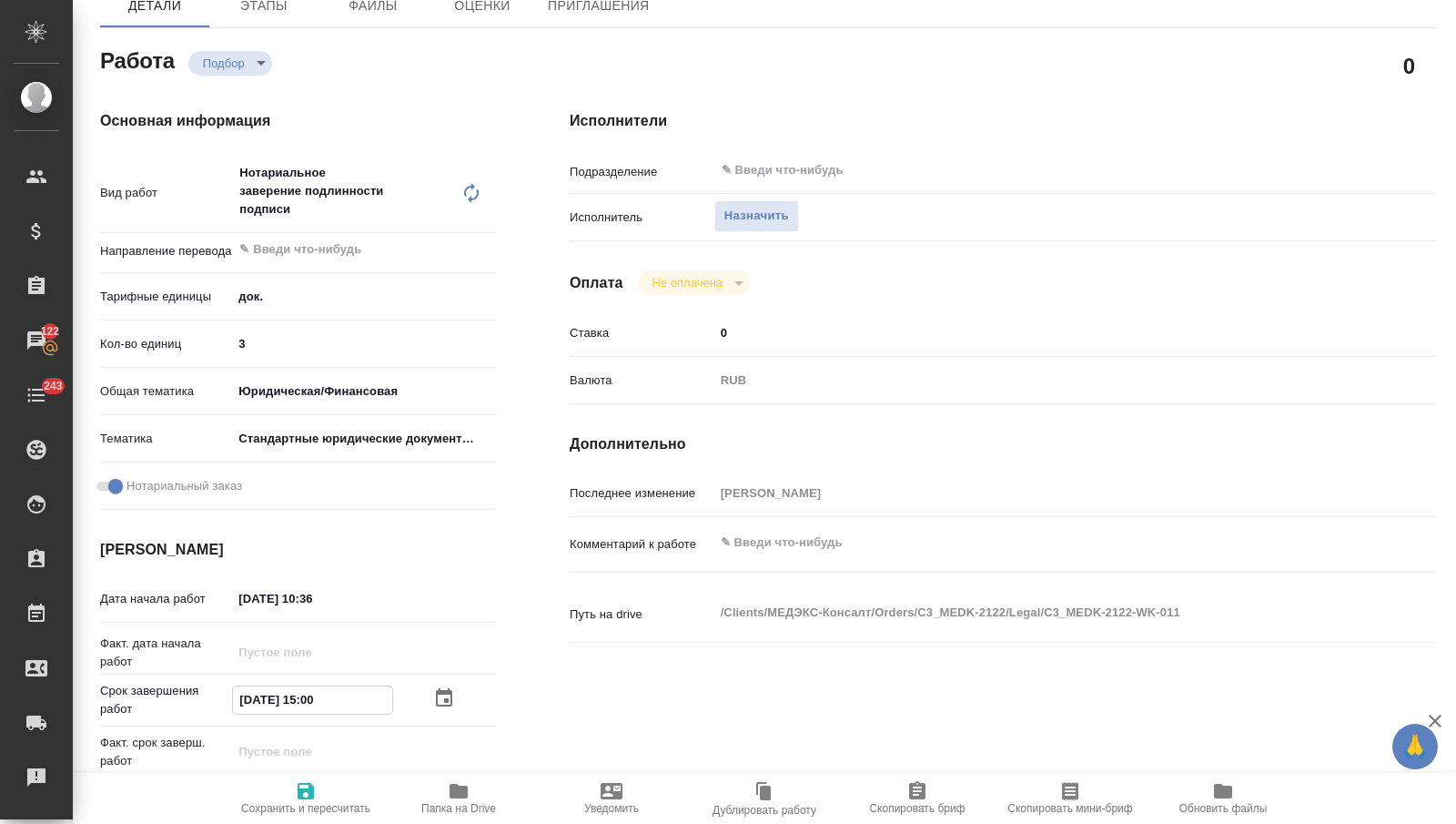
type textarea "x"
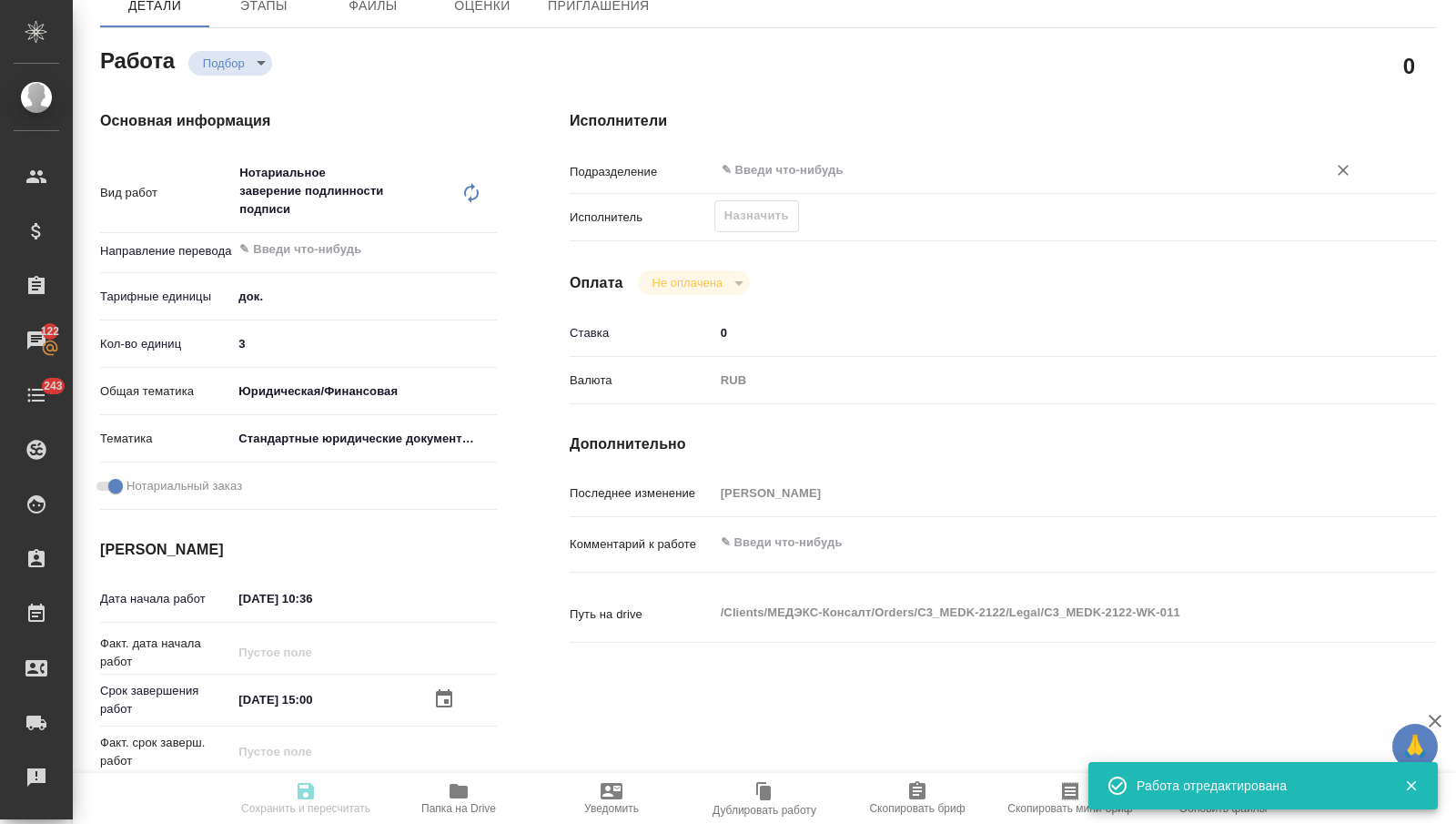
type input "recruiting"
type textarea "Нотариальное заверение подлинности подписи"
type textarea "x"
type input "5a8b1489cc6b4906c91bfd8b"
type input "3"
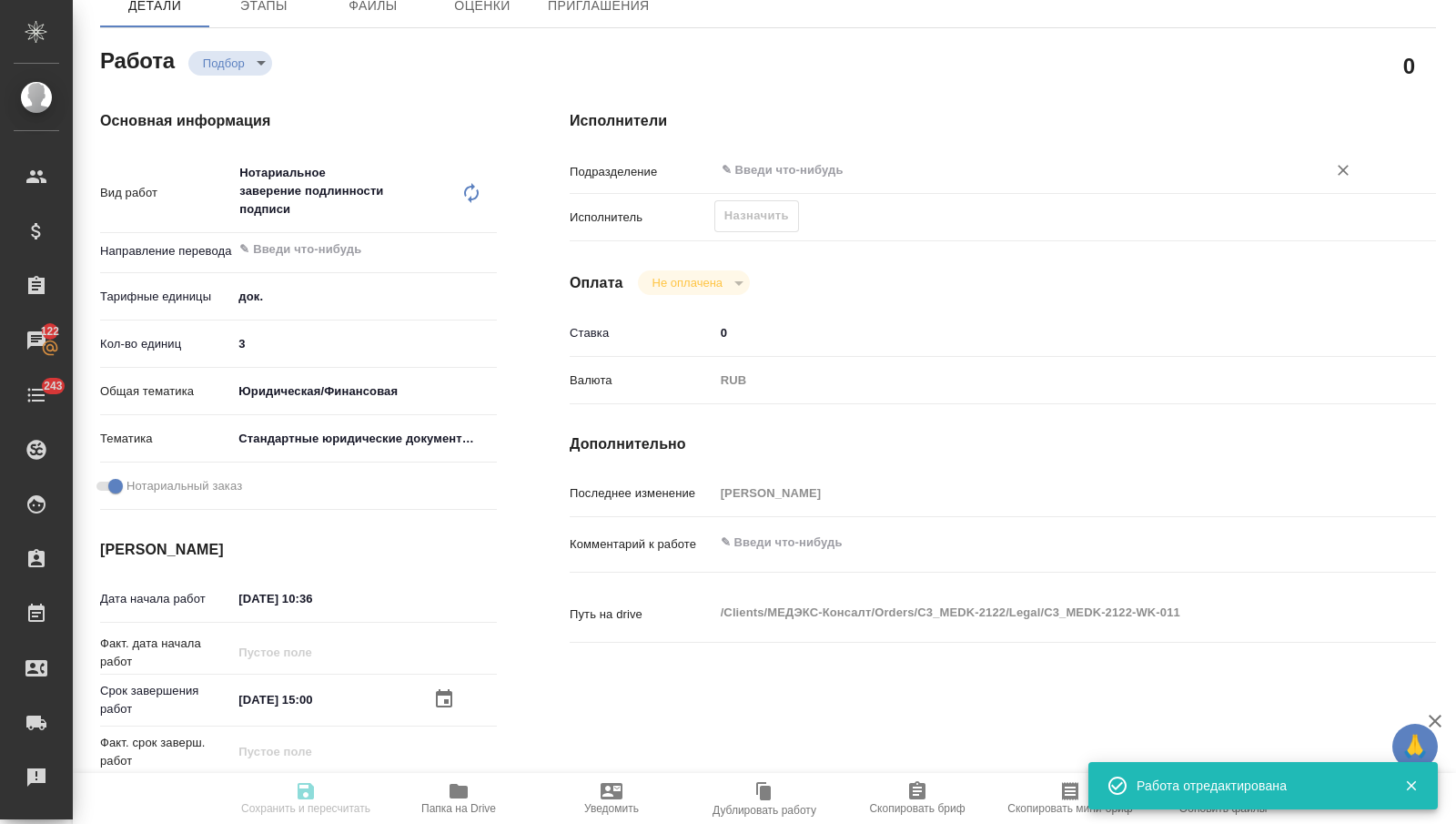
type input "yr-fn"
type input "5f647205b73bc97568ca66bf"
checkbox input "true"
type input "29.09.2025 10:36"
type input "07.10.2025 15:00"
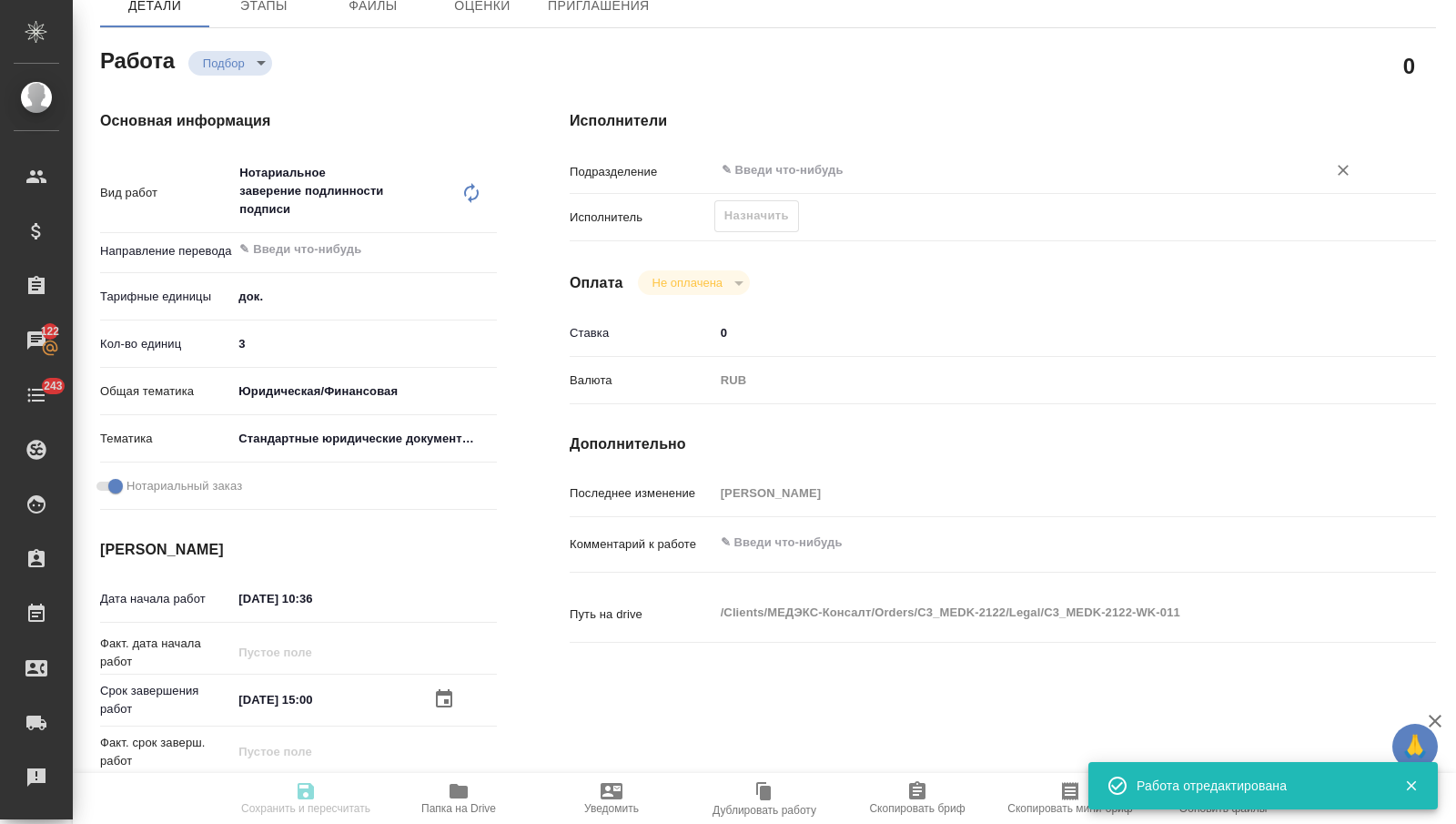
type input "[DATE] 15:00"
type input "notPayed"
type input "0"
type input "RUB"
type input "[PERSON_NAME]"
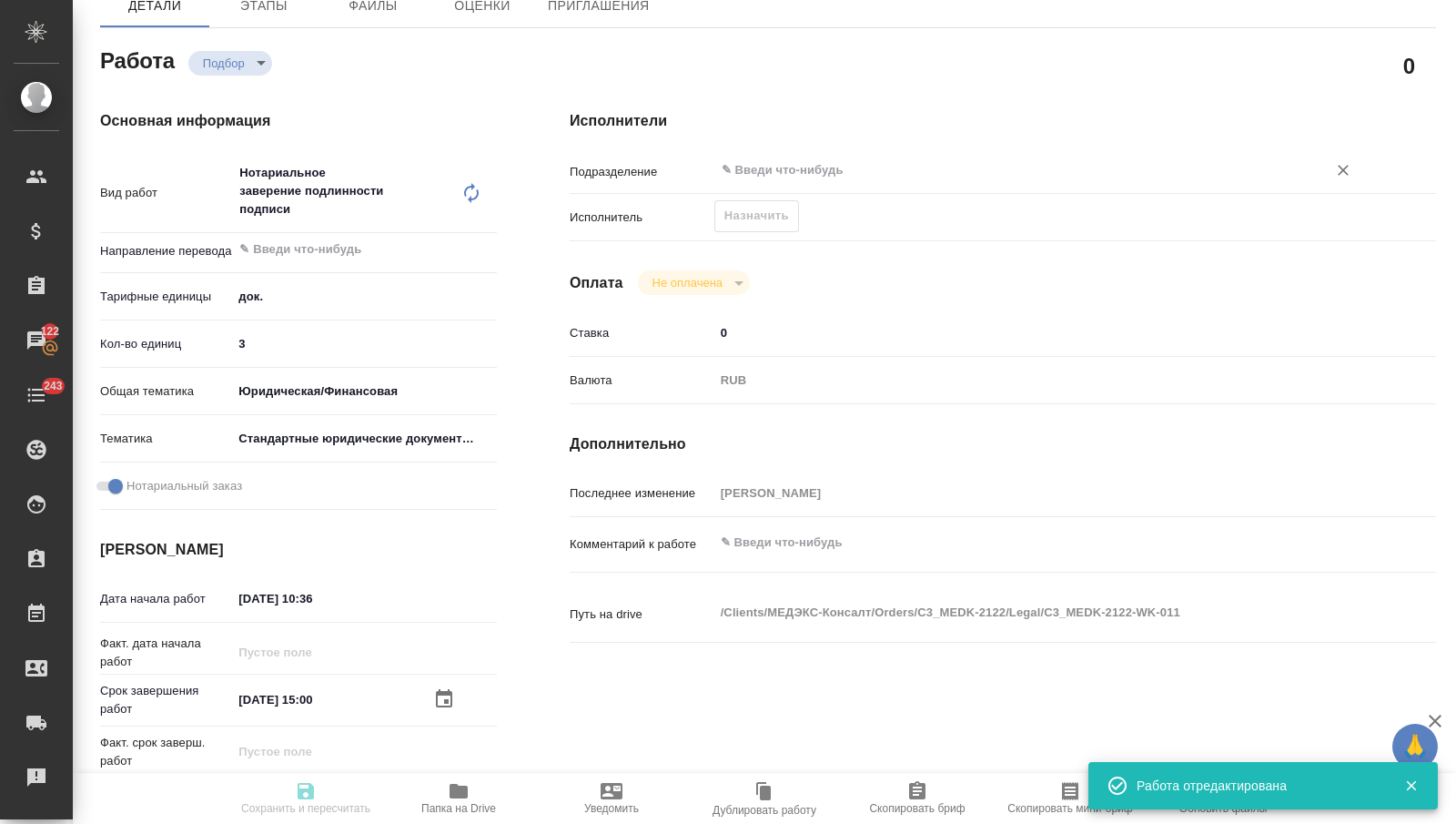
type textarea "x"
type textarea "/Clients/МЕДЭКС-Консалт/Orders/C3_MEDK-2122/Legal/C3_MEDK-2122-WK-011"
type textarea "x"
type input "C3_MEDK-2122"
type input "Нотариальное заверение подлинности подписи"
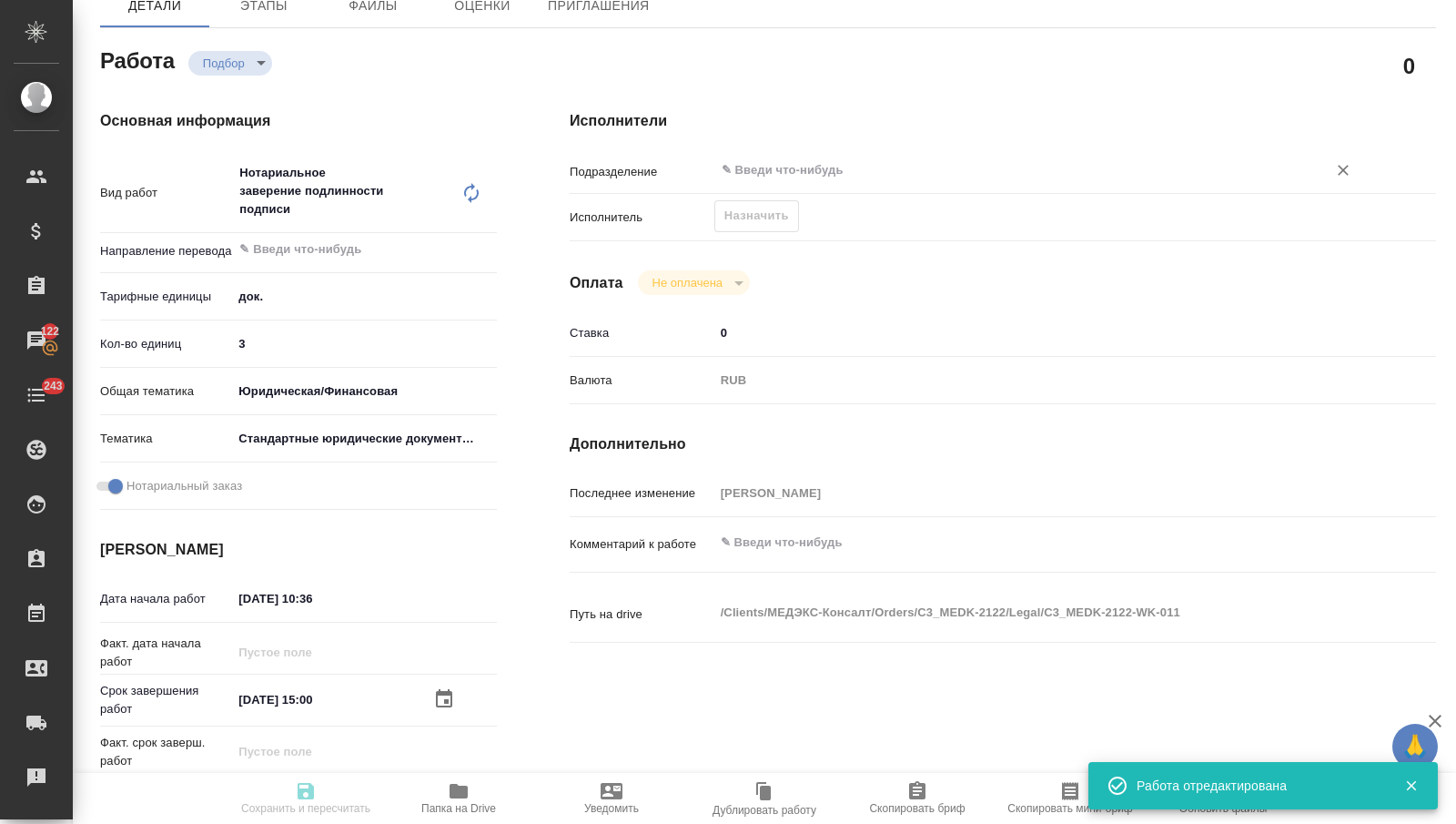
type input "Нотариальное заверение подлинности подписи"
type input "[PERSON_NAME]"
type input "/Clients/МЕДЭКС-Консалт/Orders/C3_MEDK-2122"
type textarea "x"
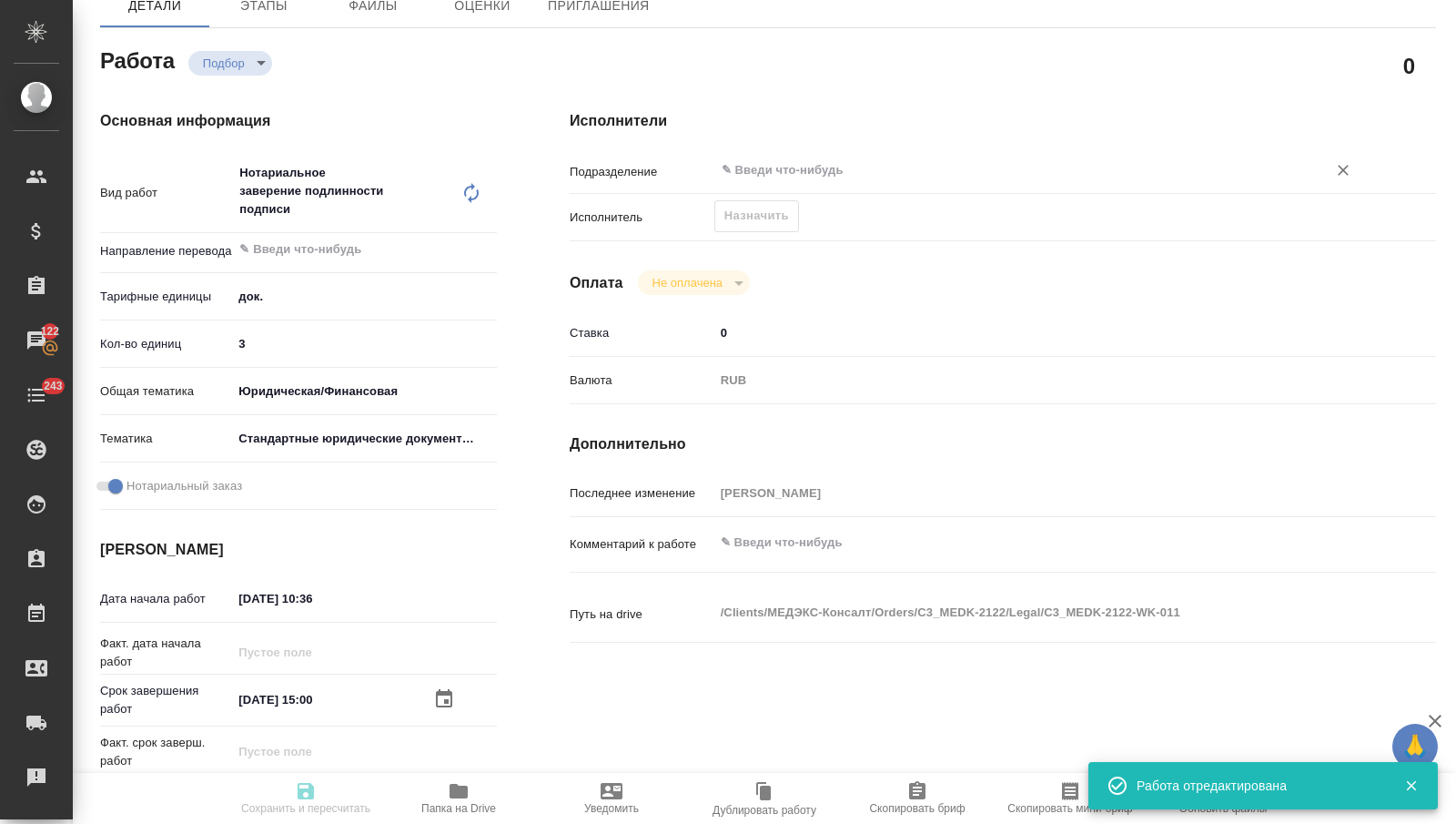
type textarea "x"
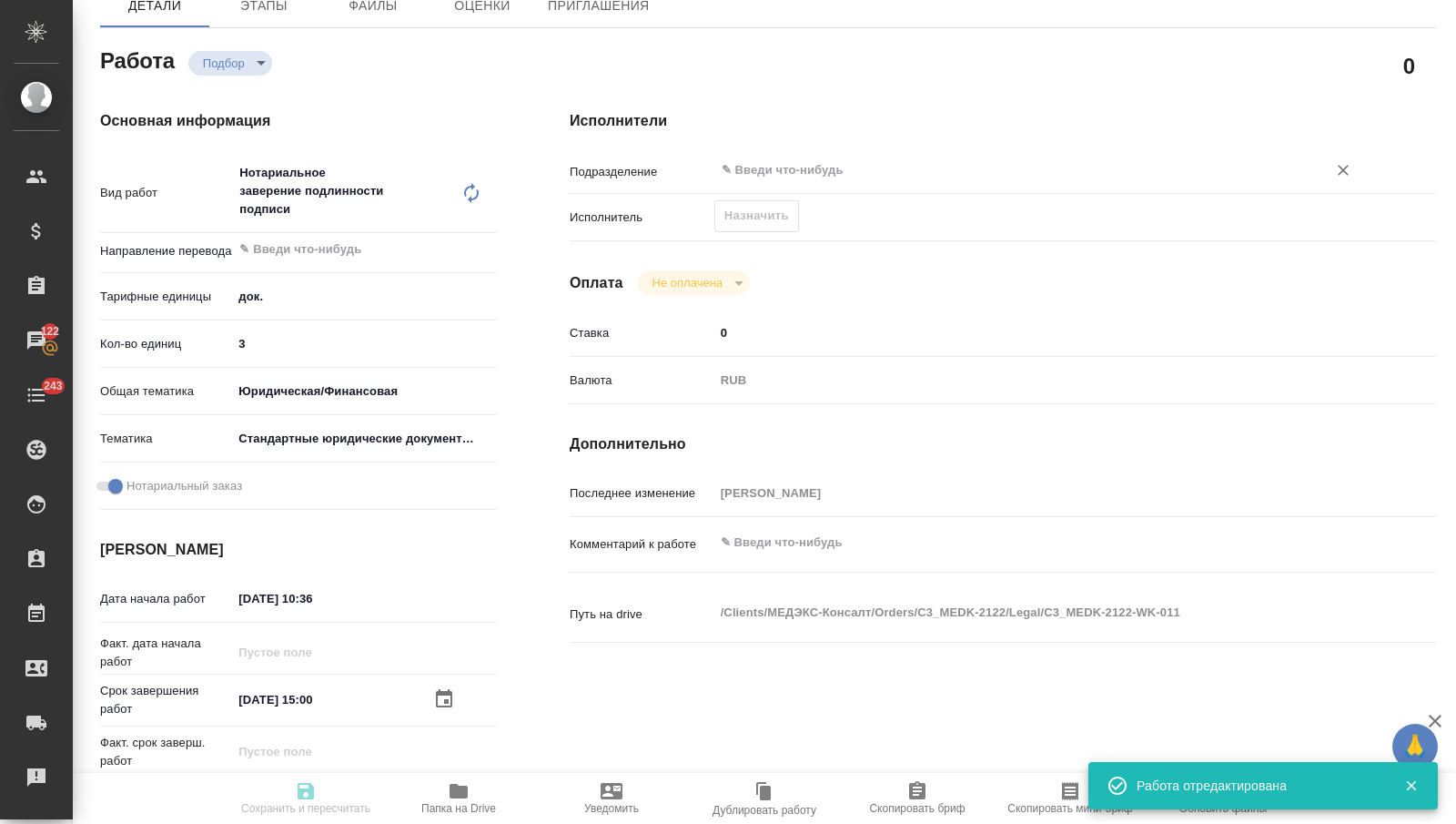
type textarea "x"
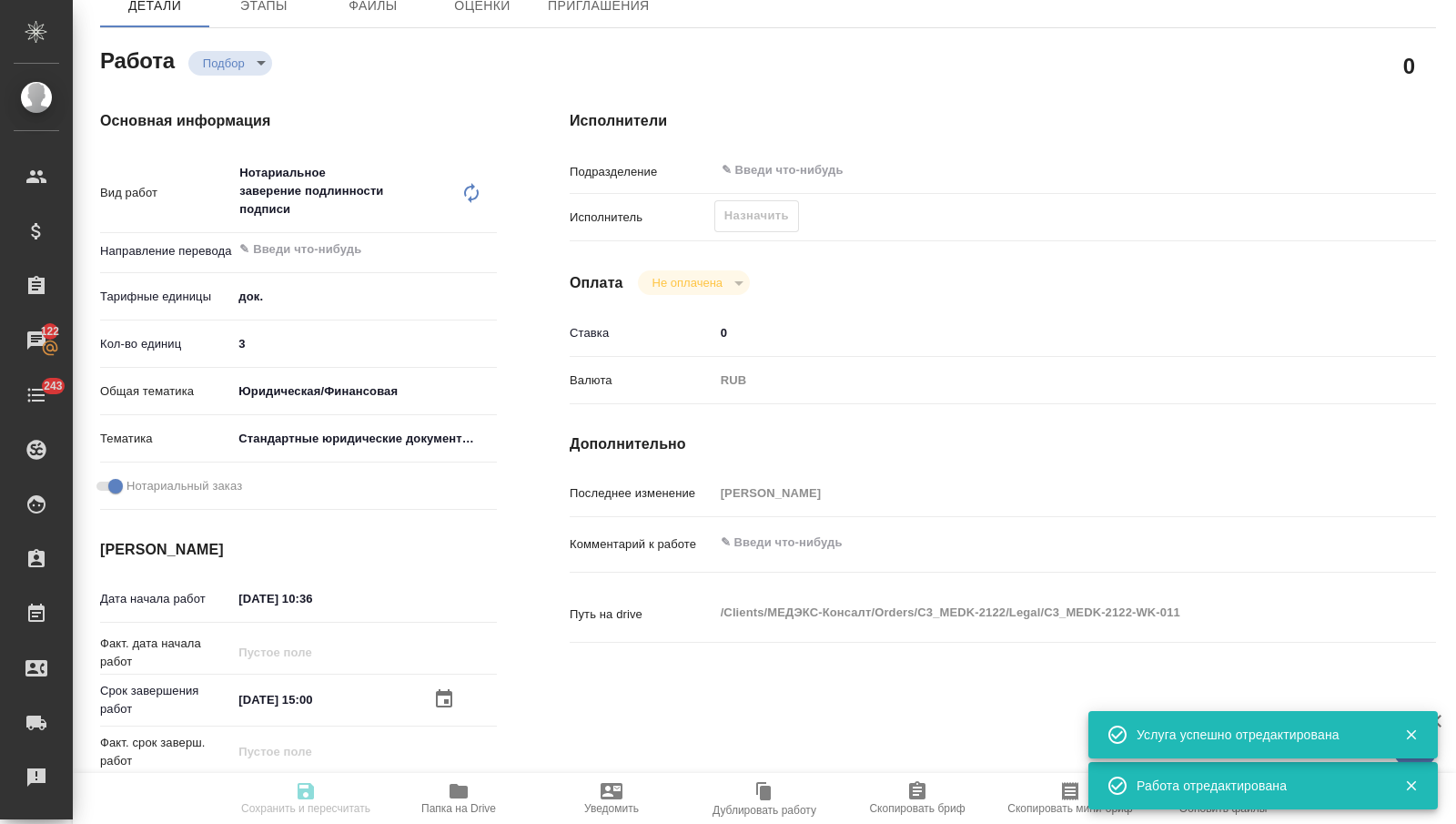
type textarea "x"
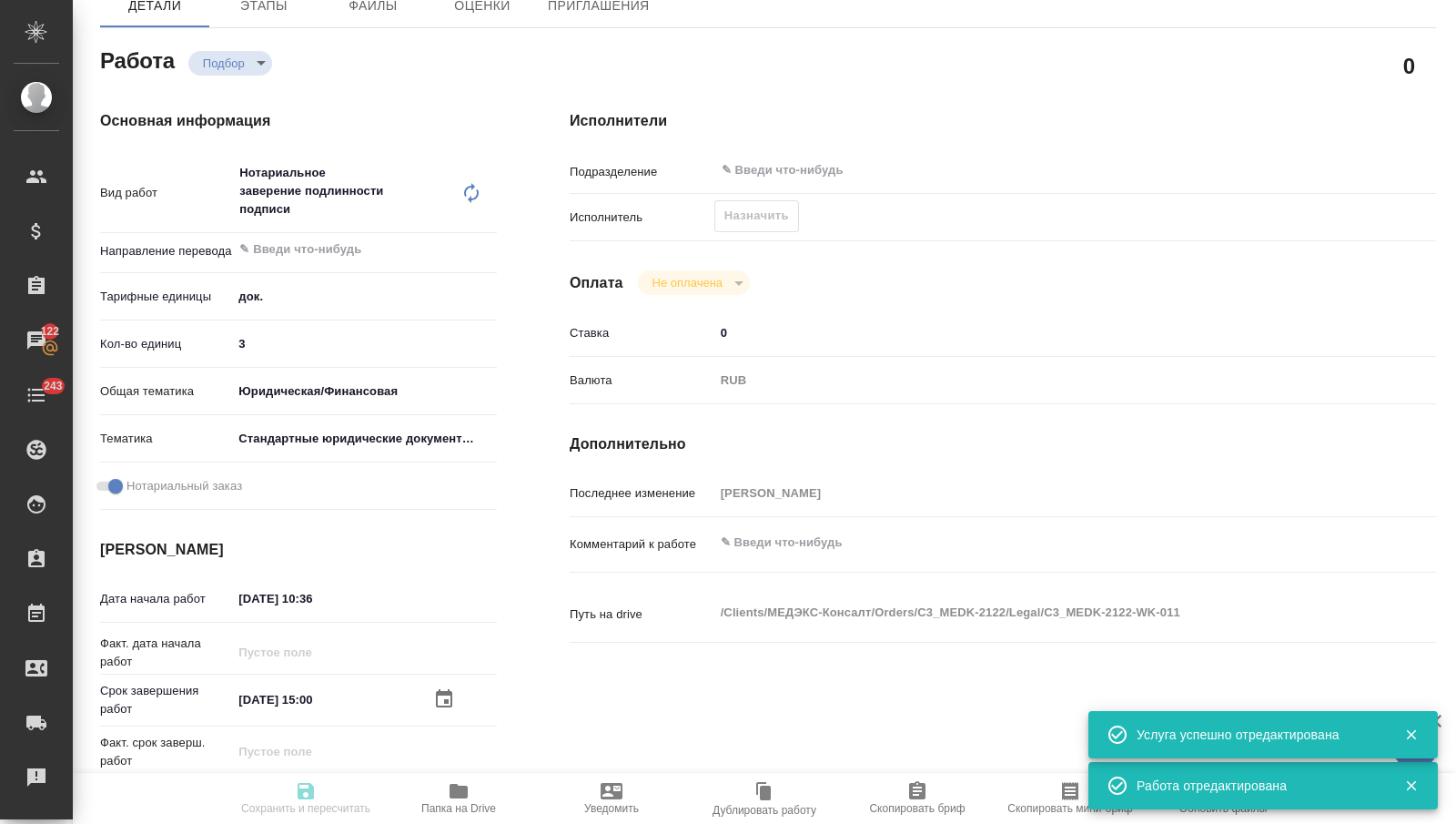
type textarea "x"
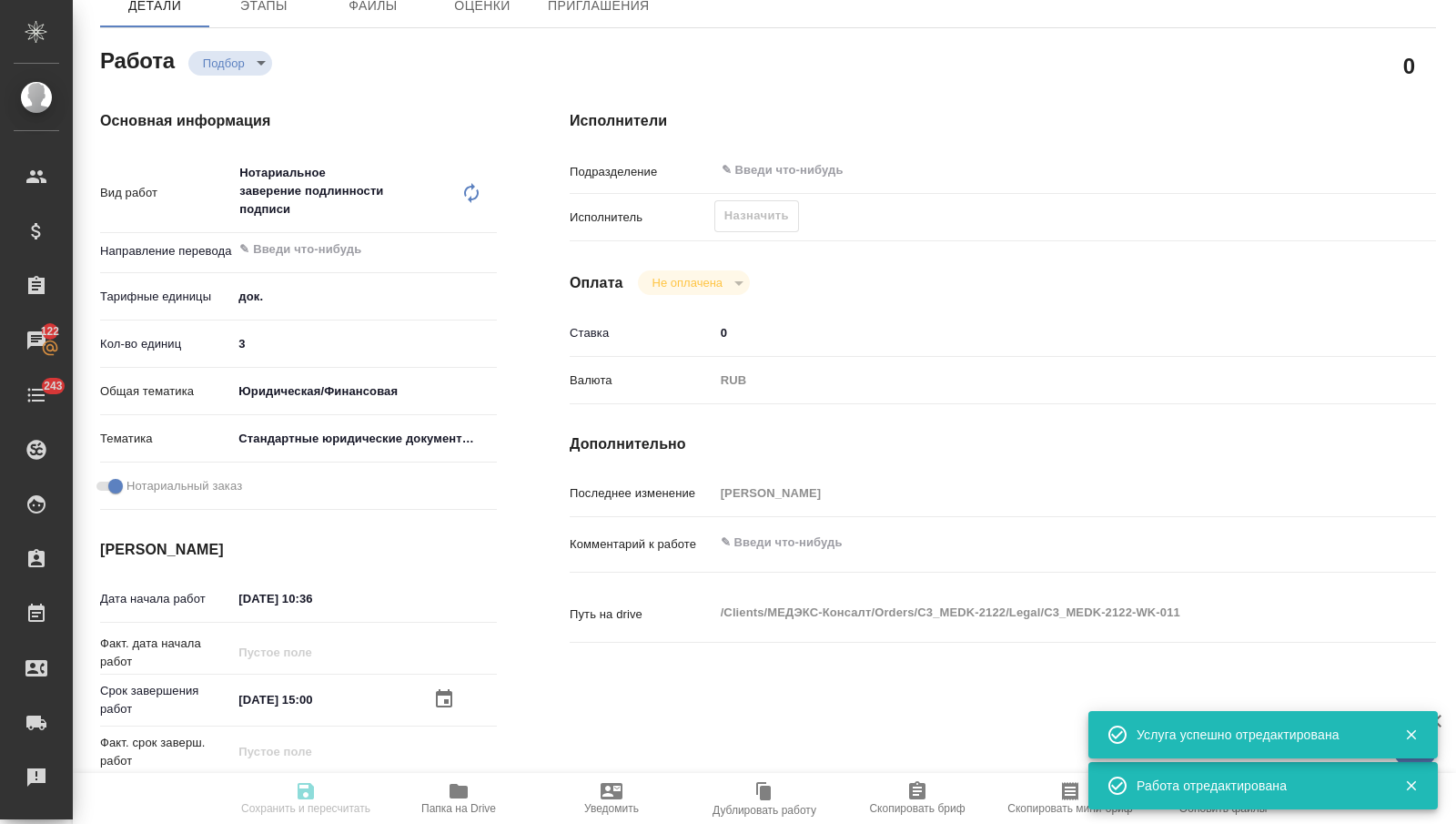
type textarea "x"
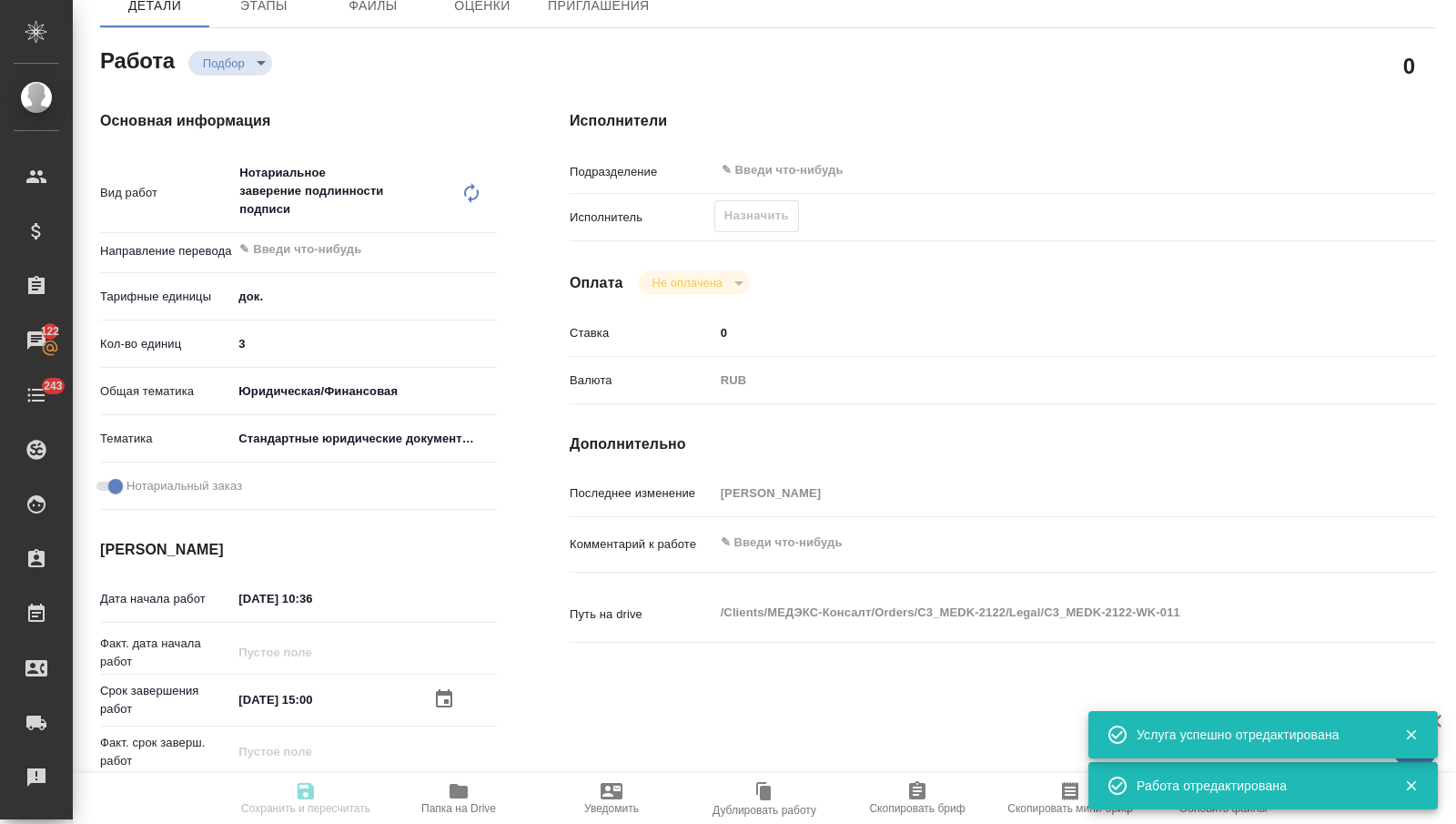
type textarea "x"
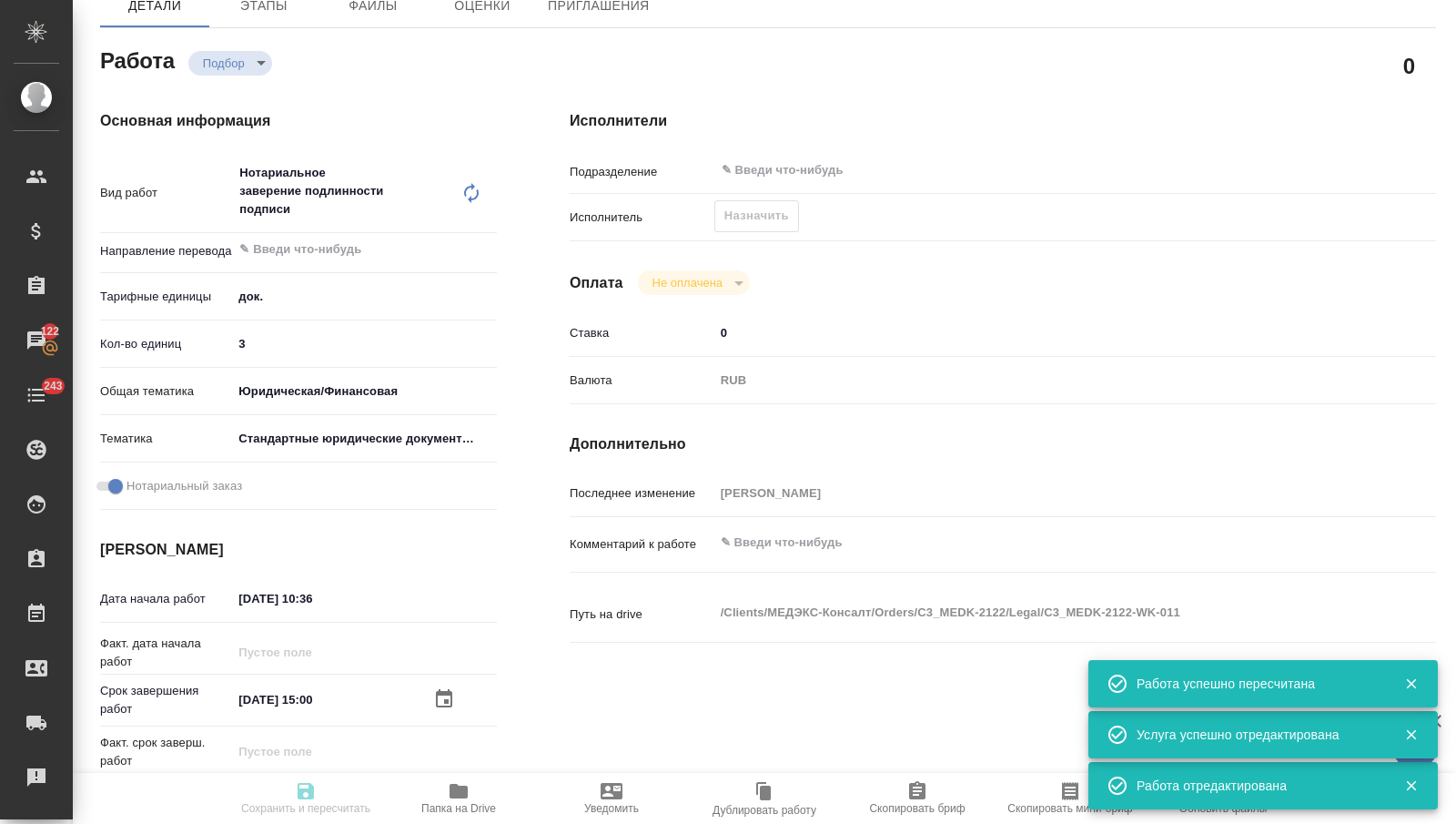
type input "recruiting"
type textarea "Нотариальное заверение подлинности подписи"
type textarea "x"
type input "5a8b1489cc6b4906c91bfd8b"
type input "3"
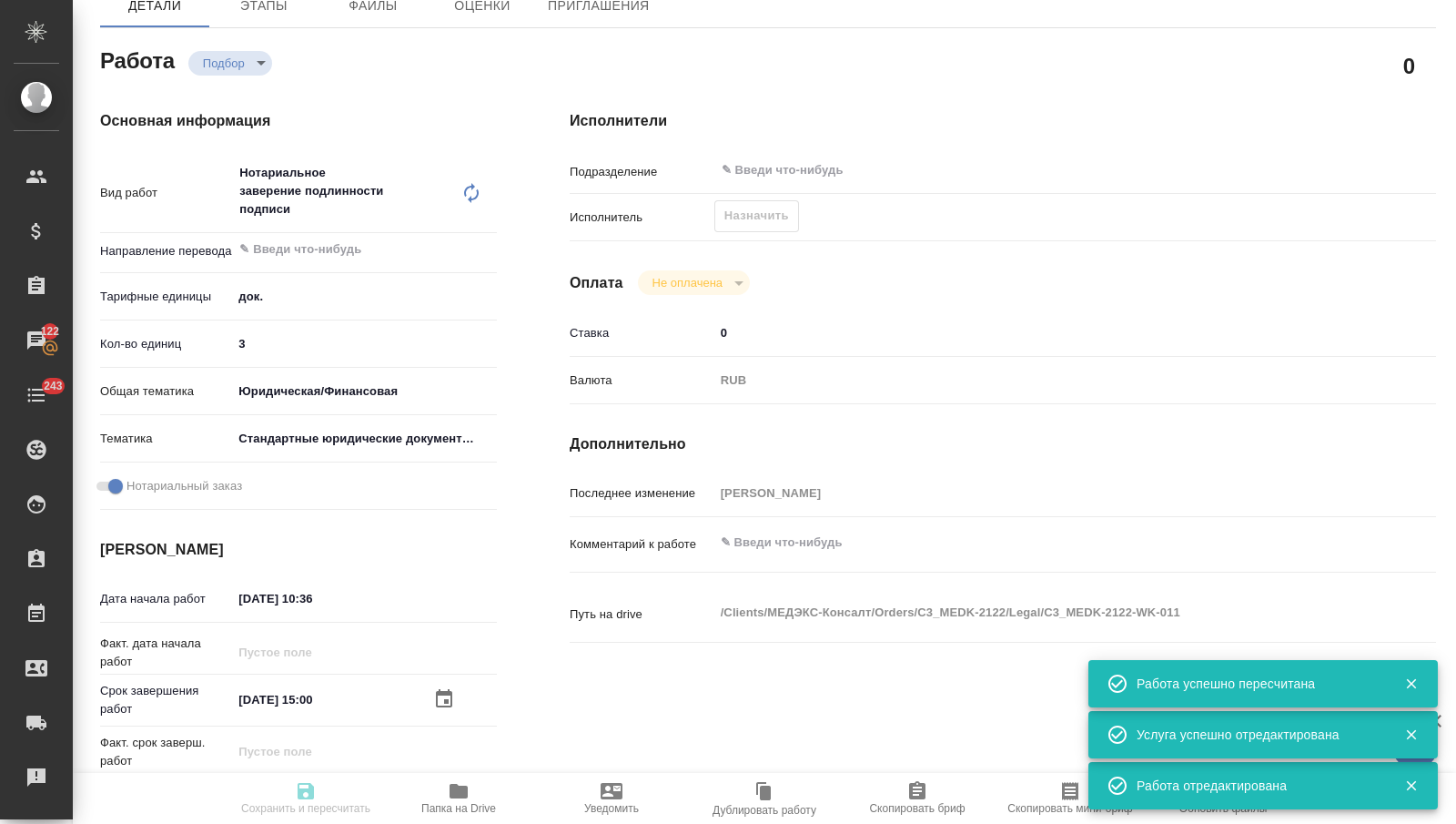
type input "yr-fn"
type input "5f647205b73bc97568ca66bf"
checkbox input "true"
type input "29.09.2025 10:36"
type input "07.10.2025 15:00"
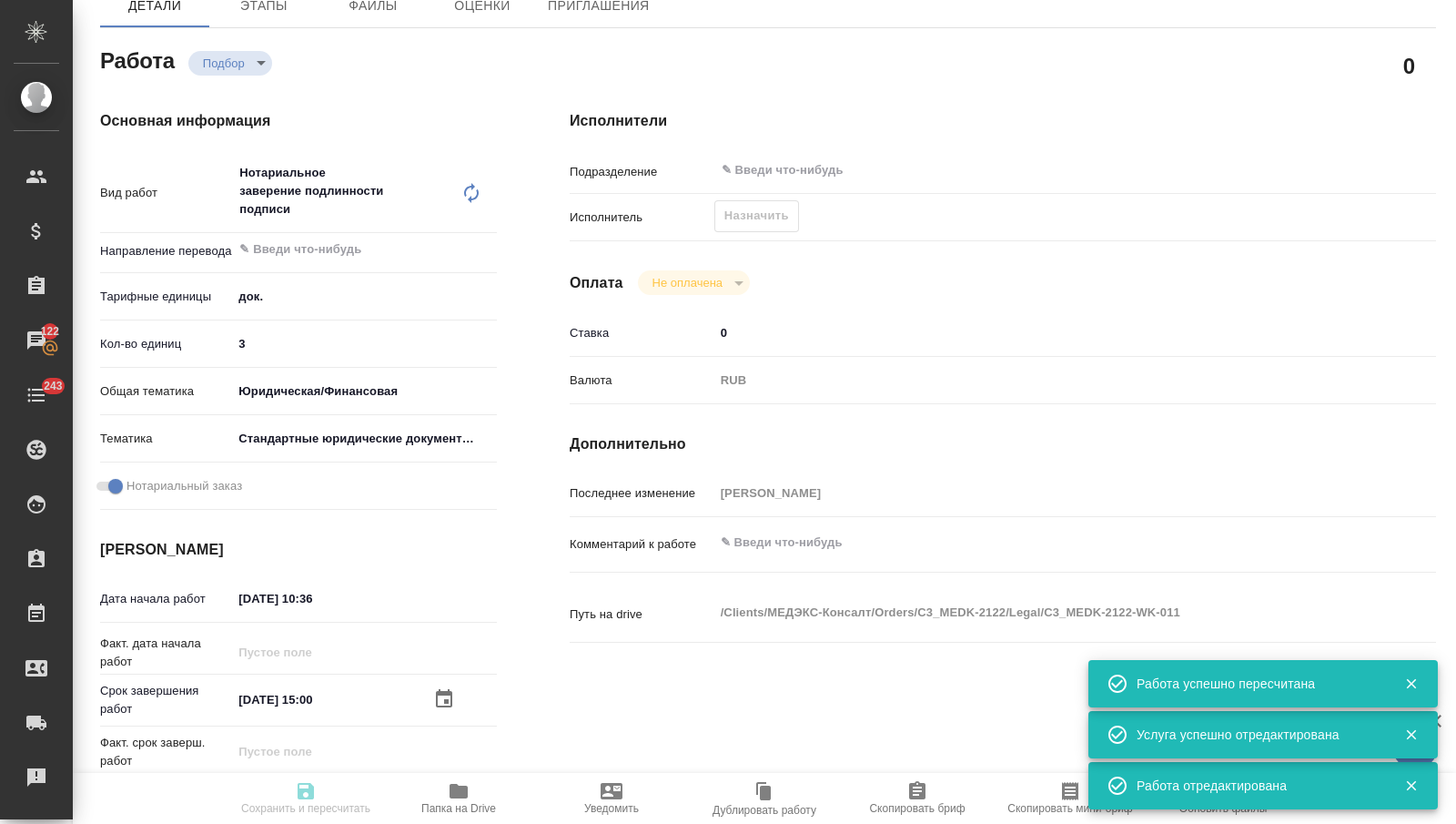
type input "[DATE] 15:00"
type input "notPayed"
type input "0"
type input "RUB"
type input "[PERSON_NAME]"
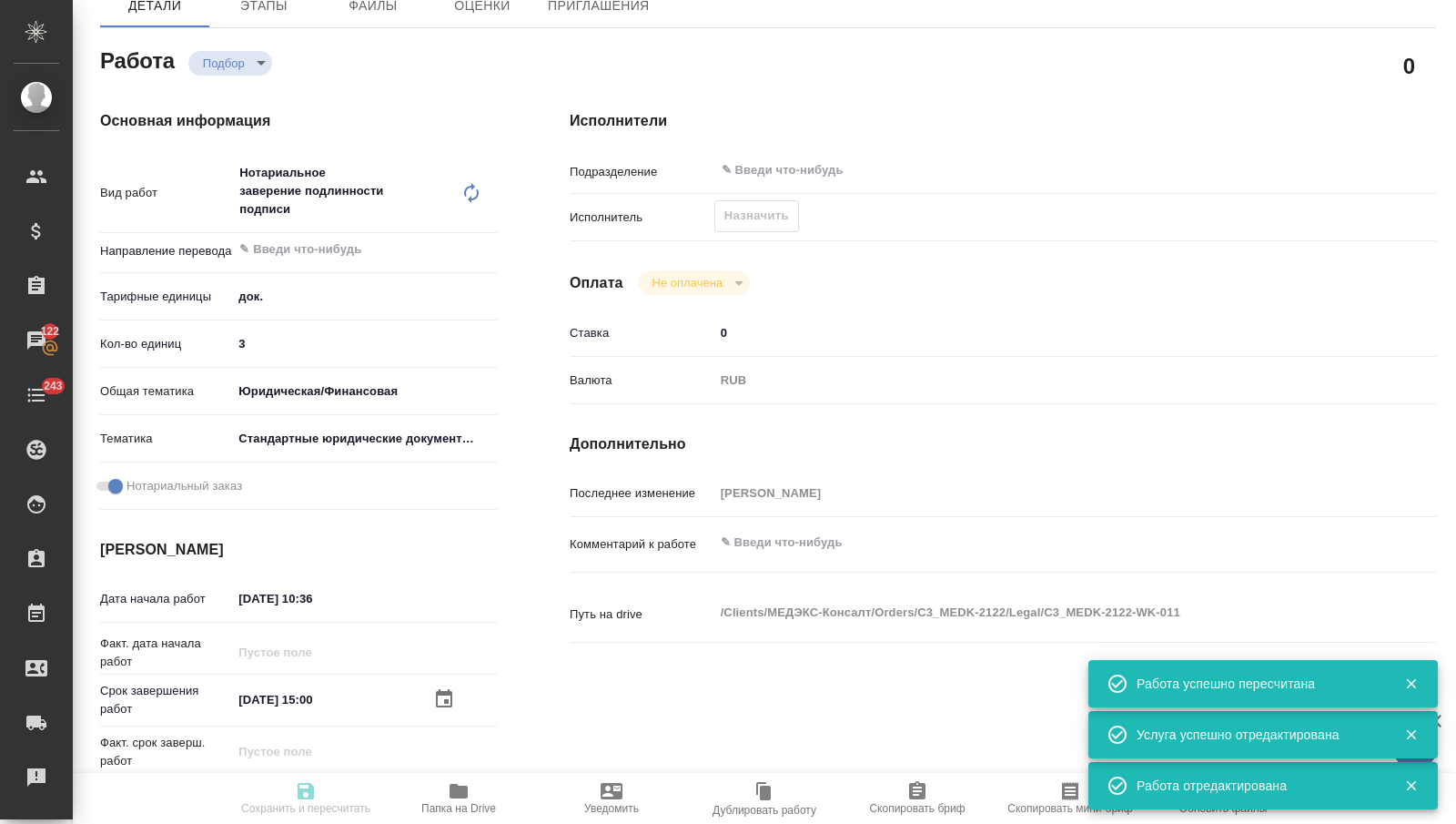
type textarea "x"
type textarea "/Clients/МЕДЭКС-Консалт/Orders/C3_MEDK-2122/Legal/C3_MEDK-2122-WK-011"
type textarea "x"
type input "C3_MEDK-2122"
type input "Нотариальное заверение подлинности подписи"
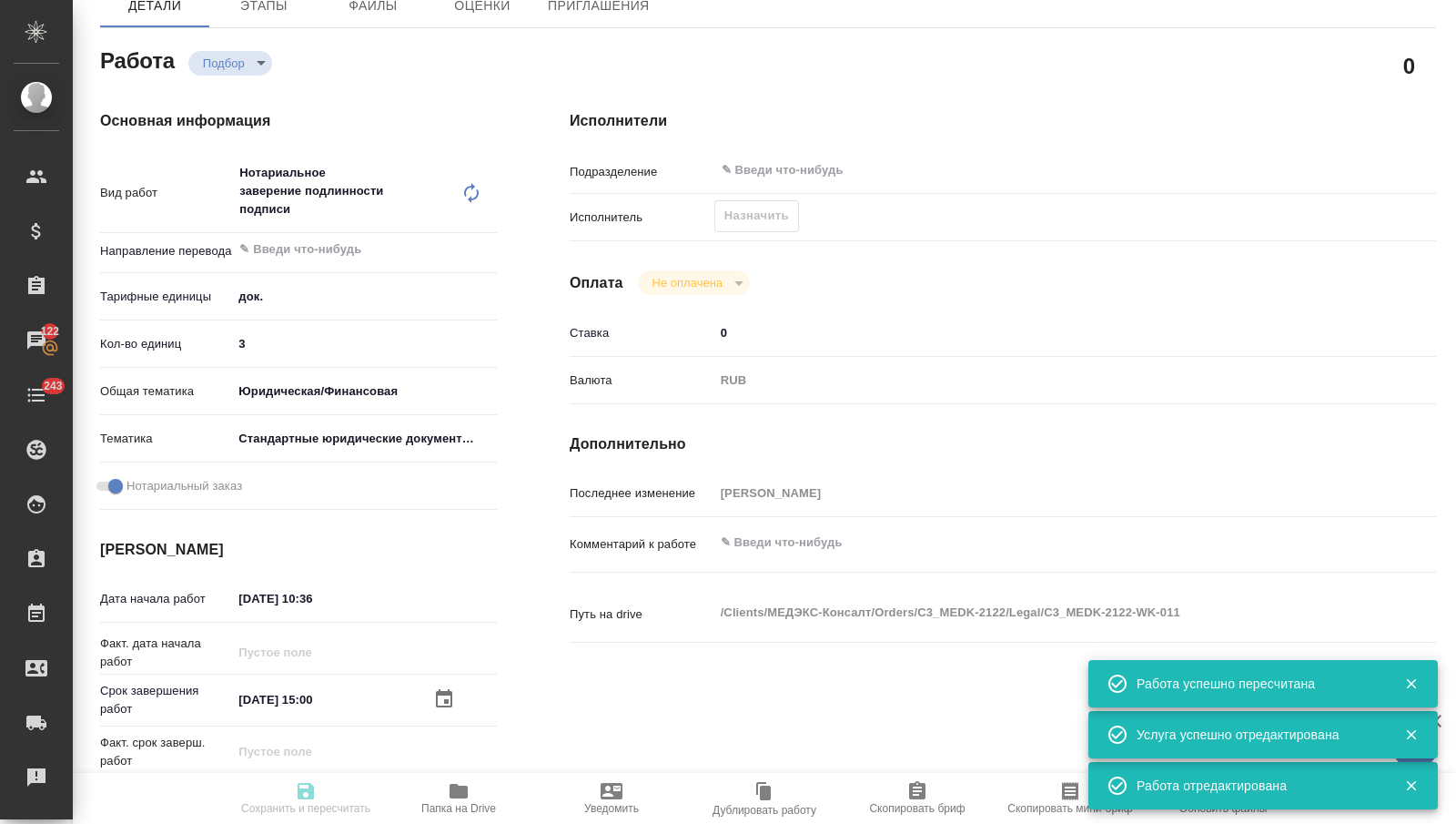
type input "Нотариальное заверение подлинности подписи"
type input "[PERSON_NAME]"
type input "/Clients/МЕДЭКС-Консалт/Orders/C3_MEDK-2122"
type textarea "x"
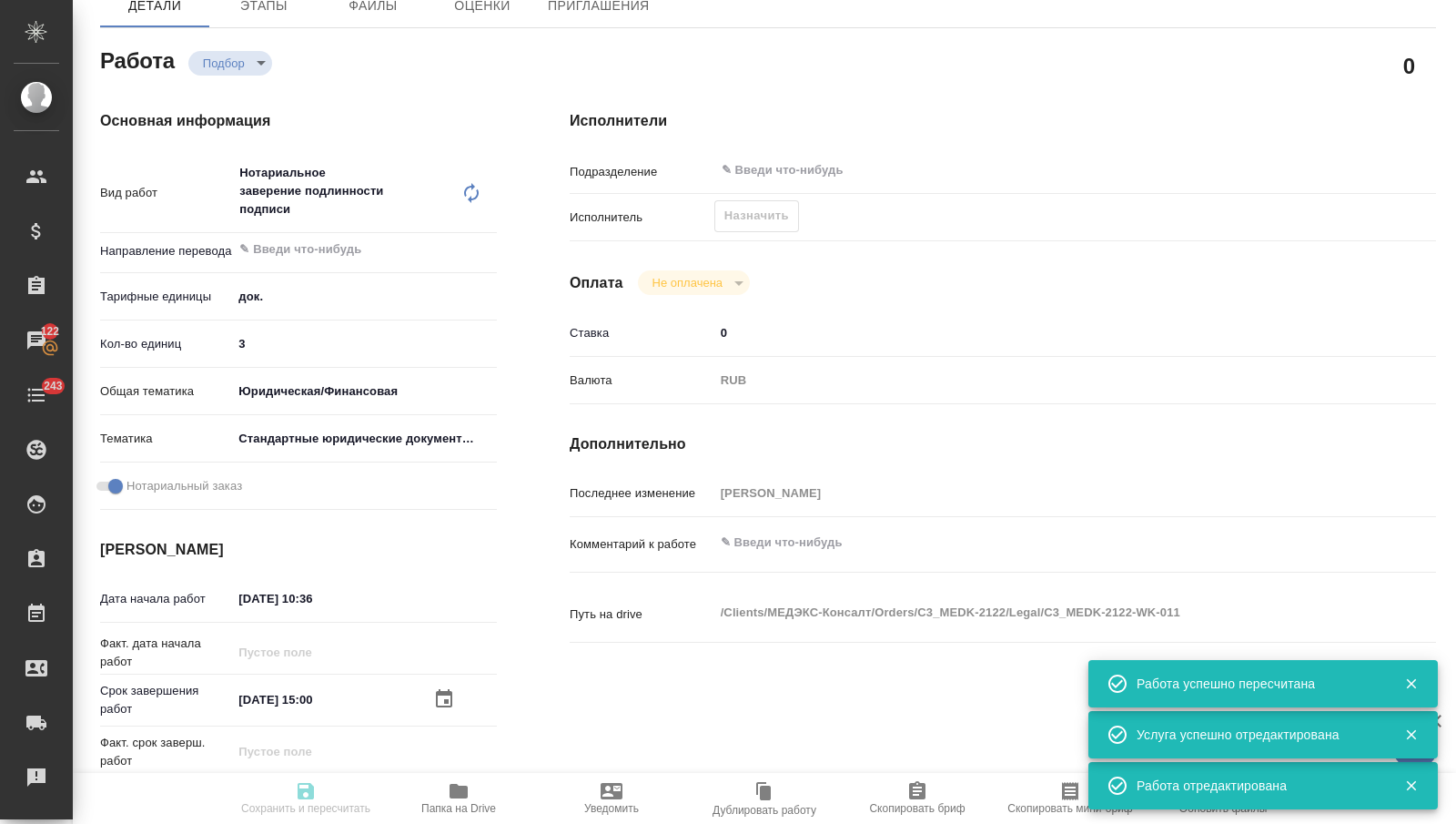
type textarea "x"
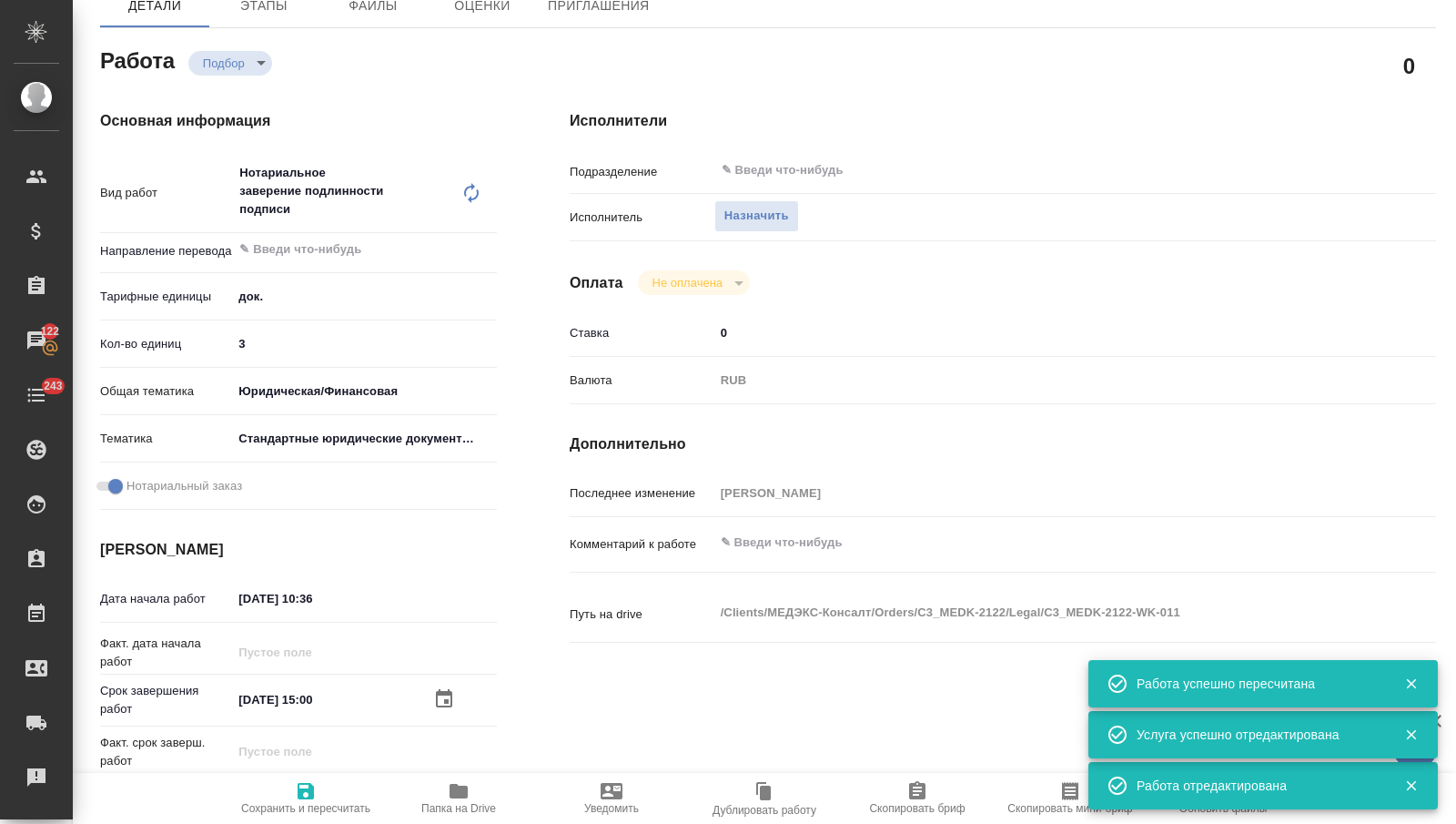
type textarea "x"
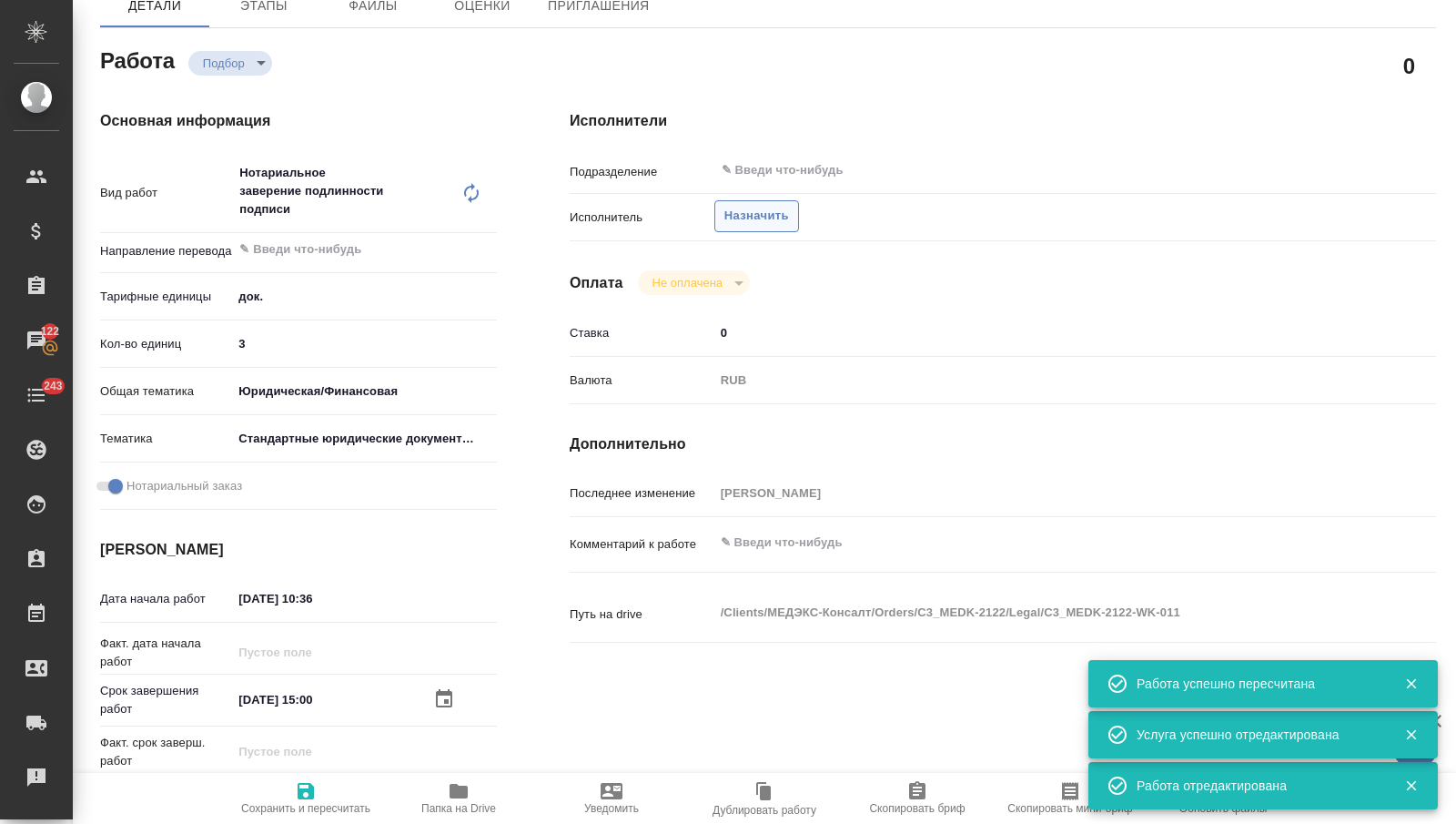
type textarea "x"
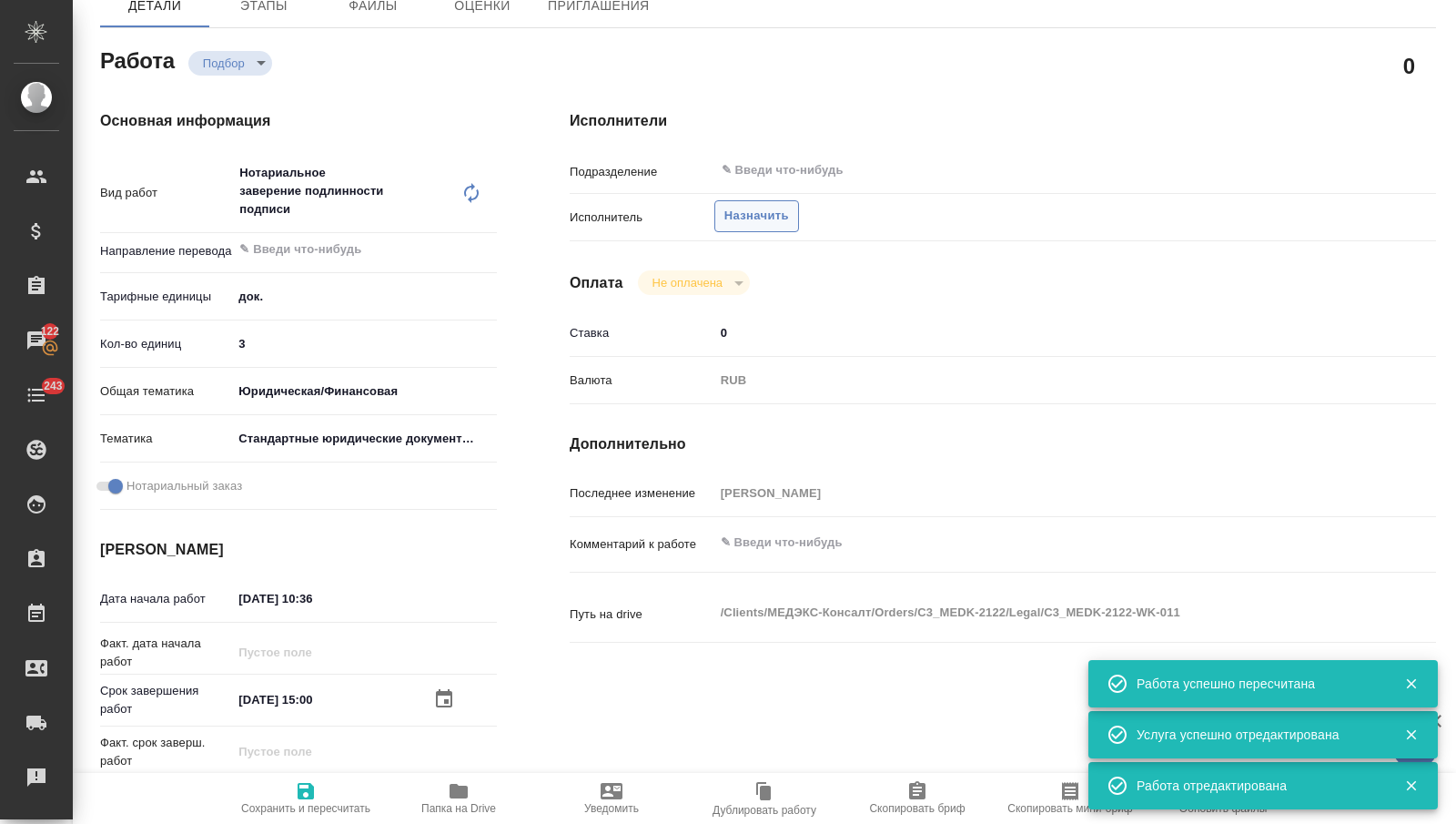
type textarea "x"
click at [768, 214] on span "Назначить" at bounding box center [757, 216] width 65 height 21
type textarea "x"
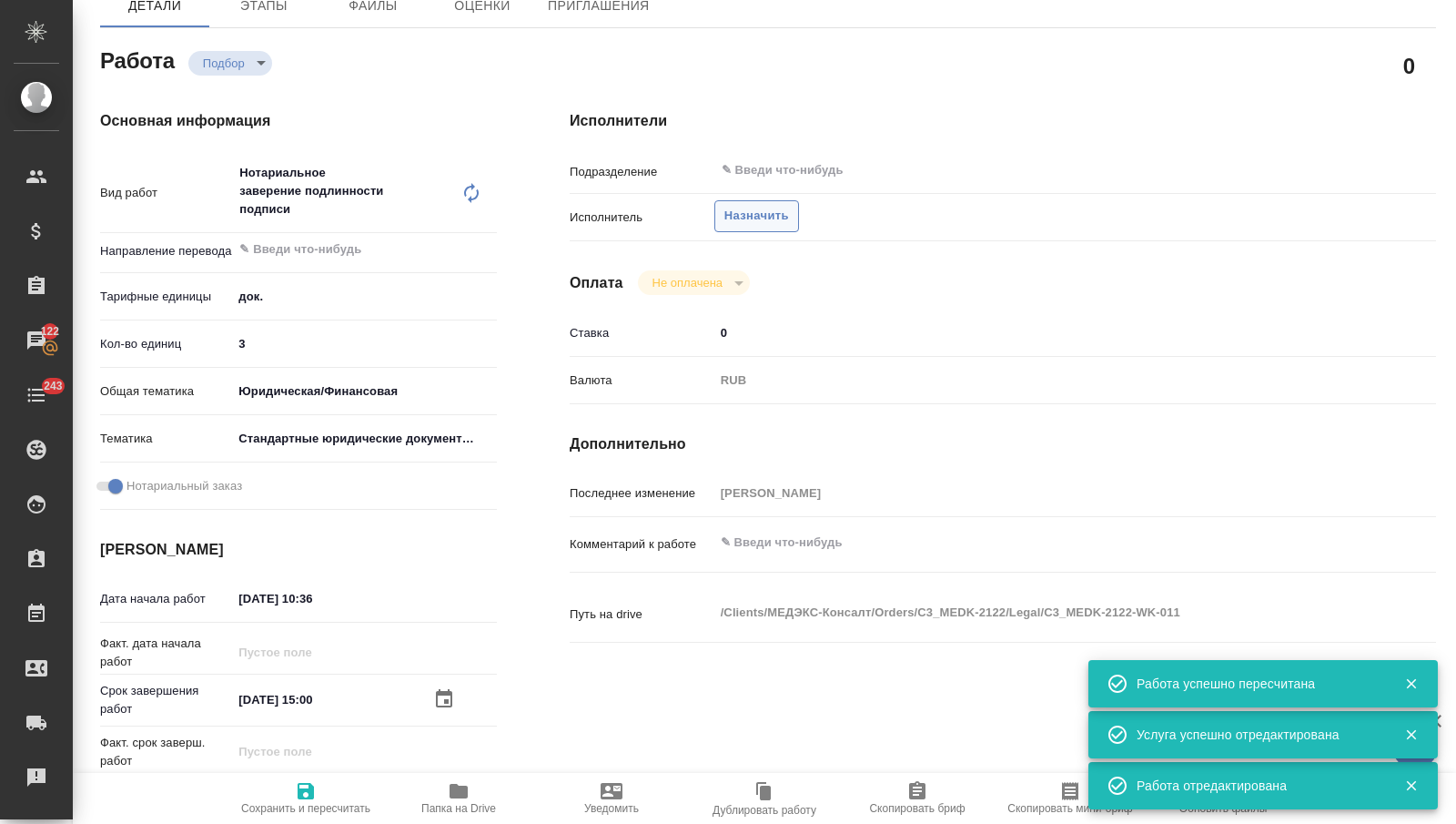
type textarea "x"
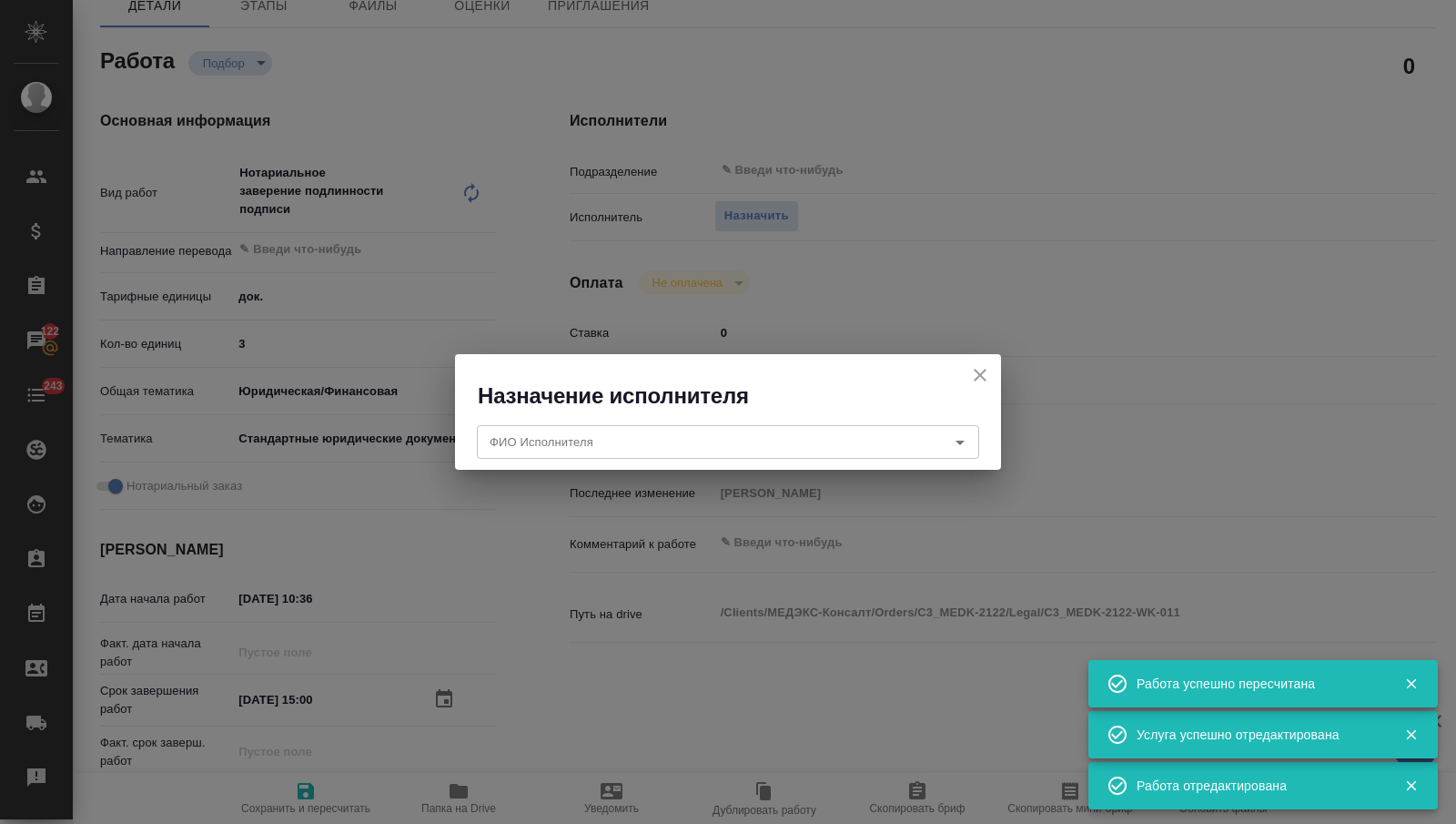
type textarea "x"
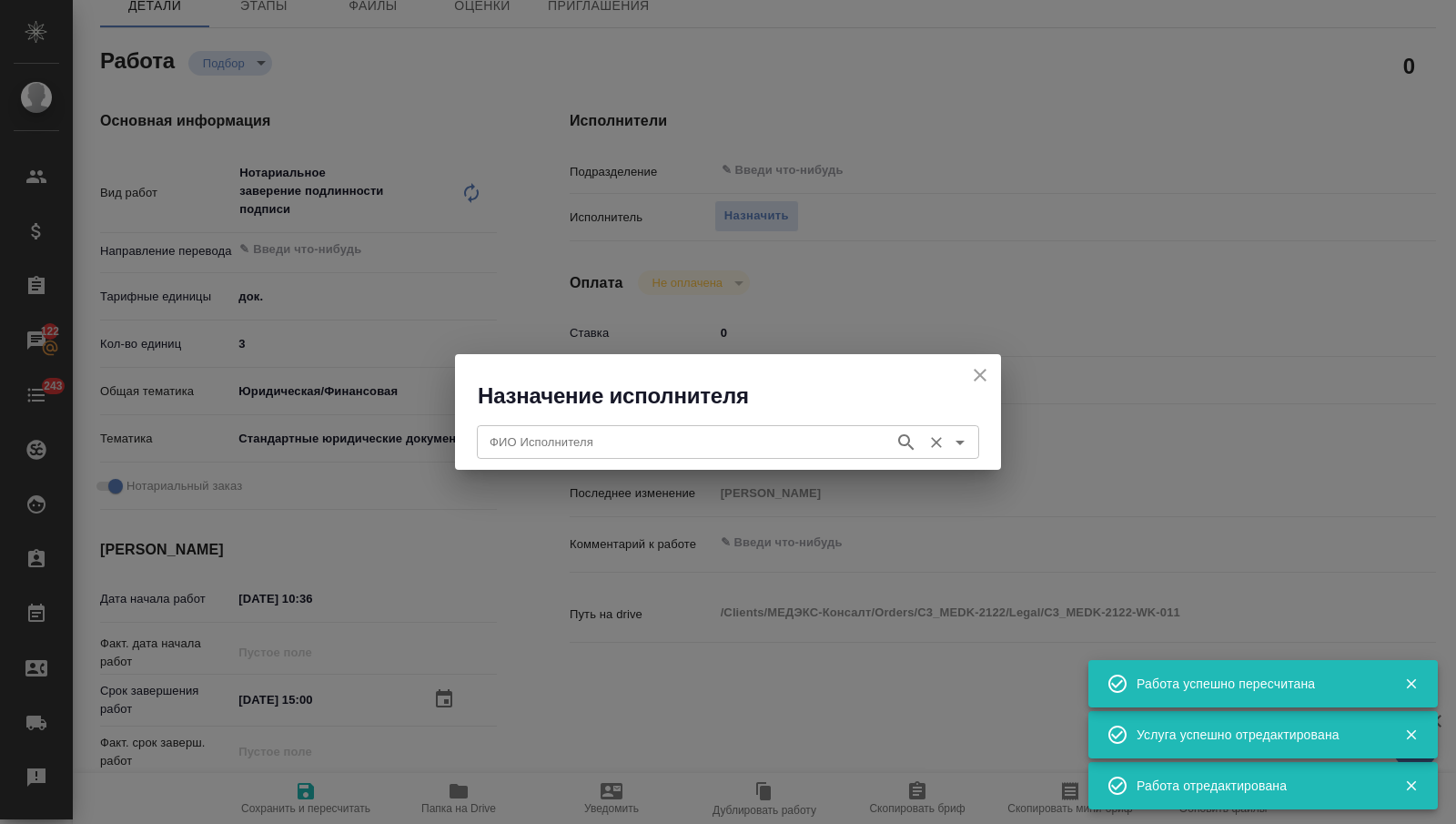
click at [747, 433] on input "ФИО Исполнителя" at bounding box center [684, 442] width 404 height 22
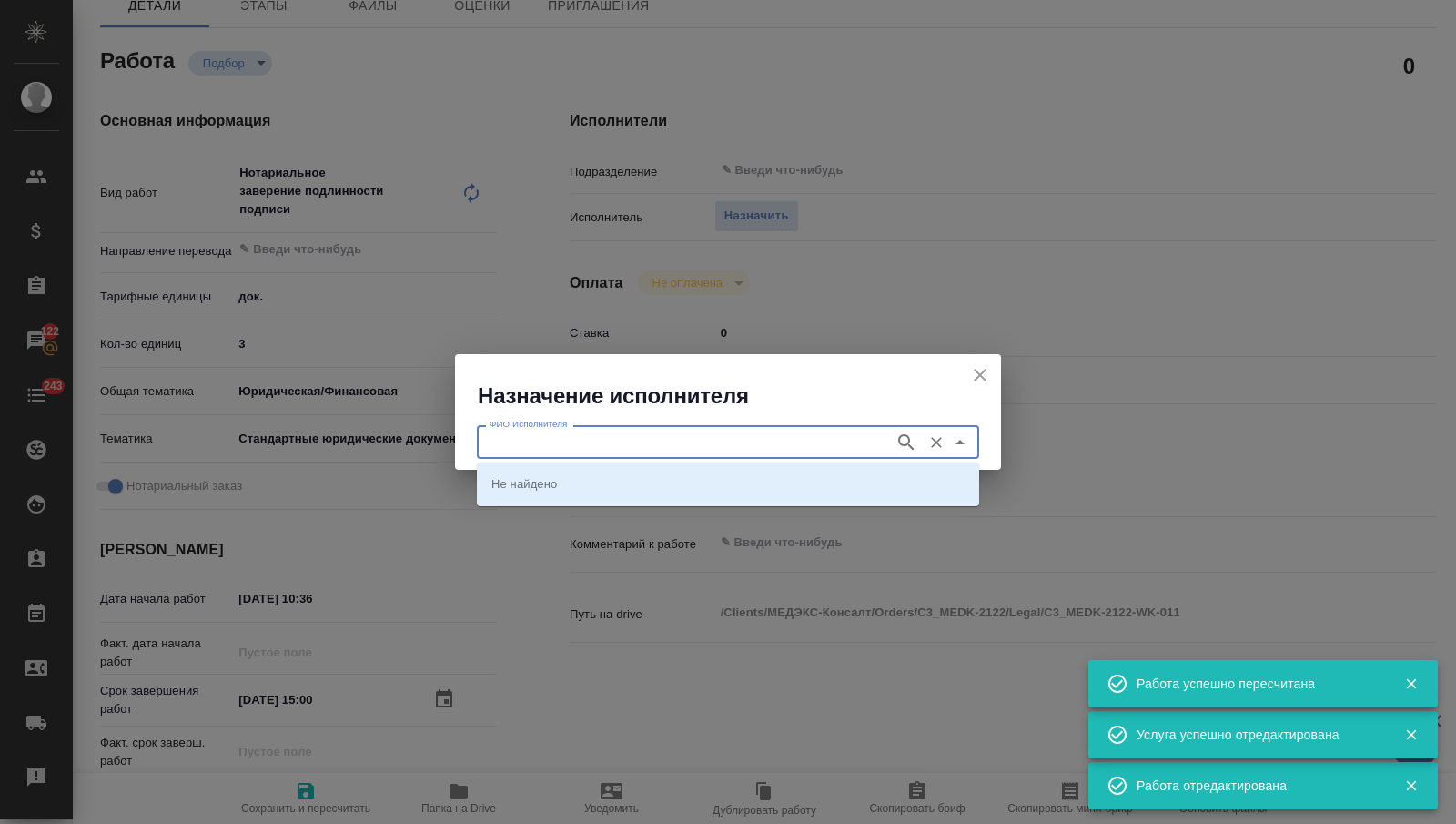
type input "ш"
type textarea "x"
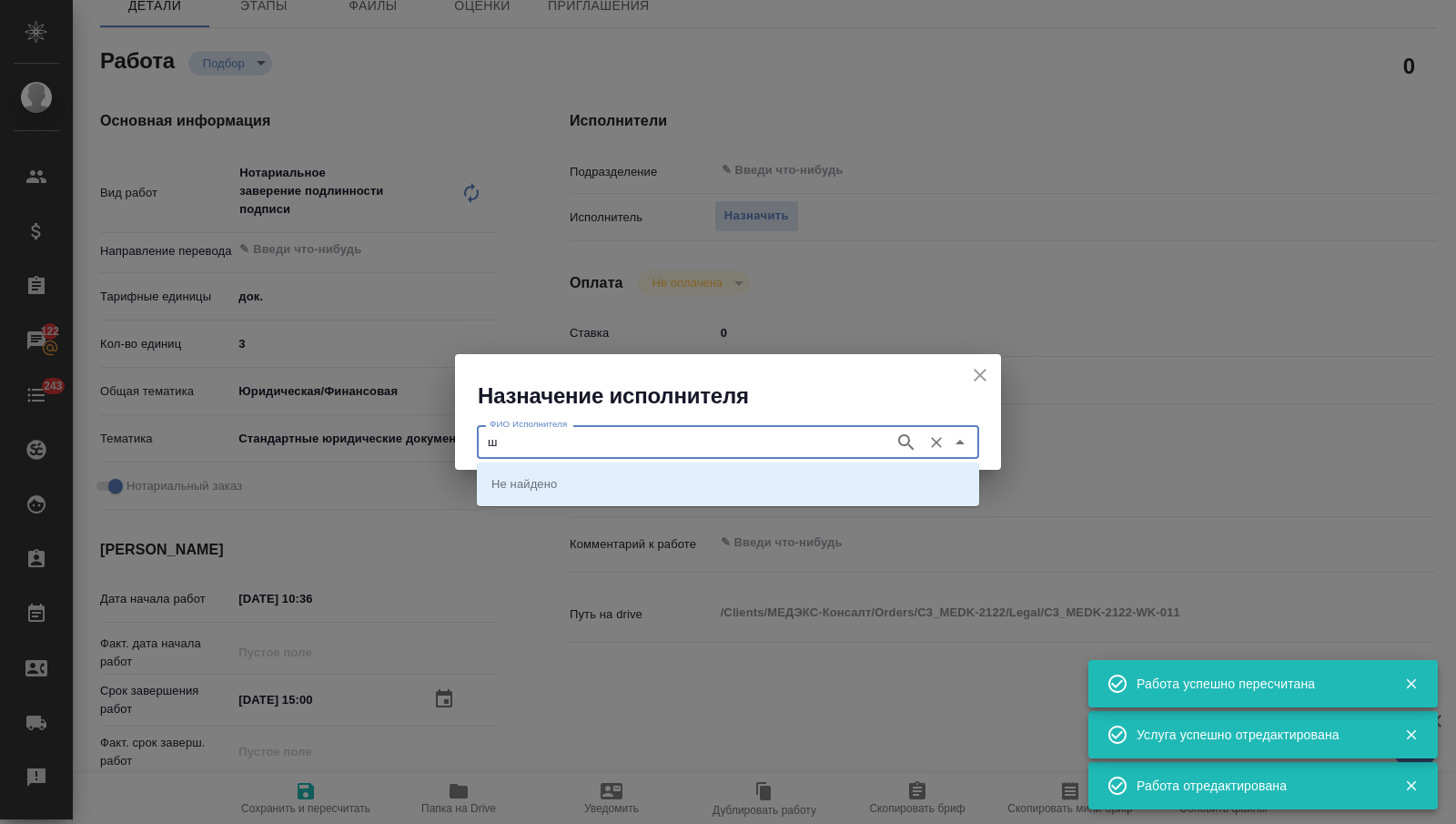
type textarea "x"
type input "и"
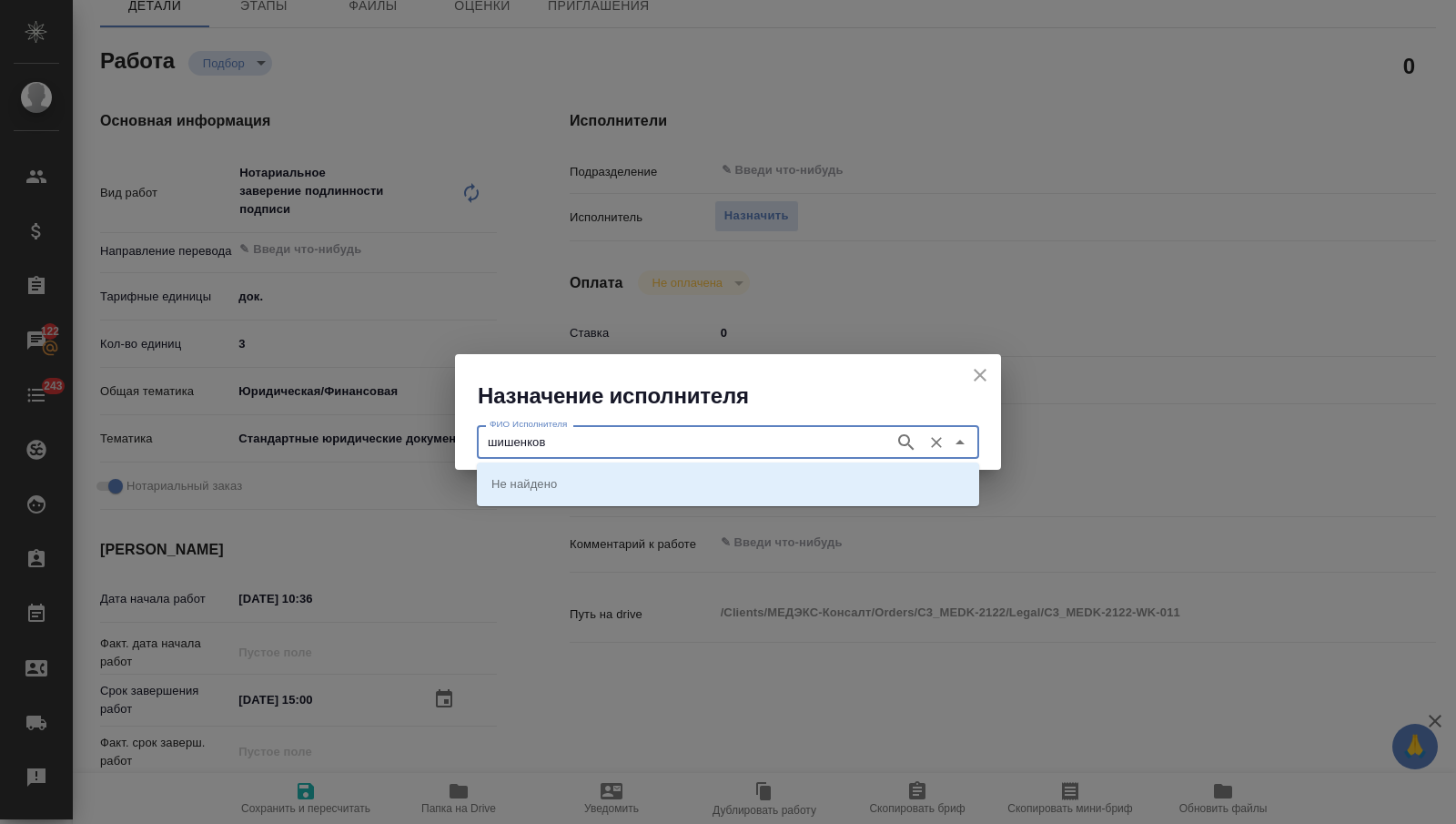
type input "шишенков"
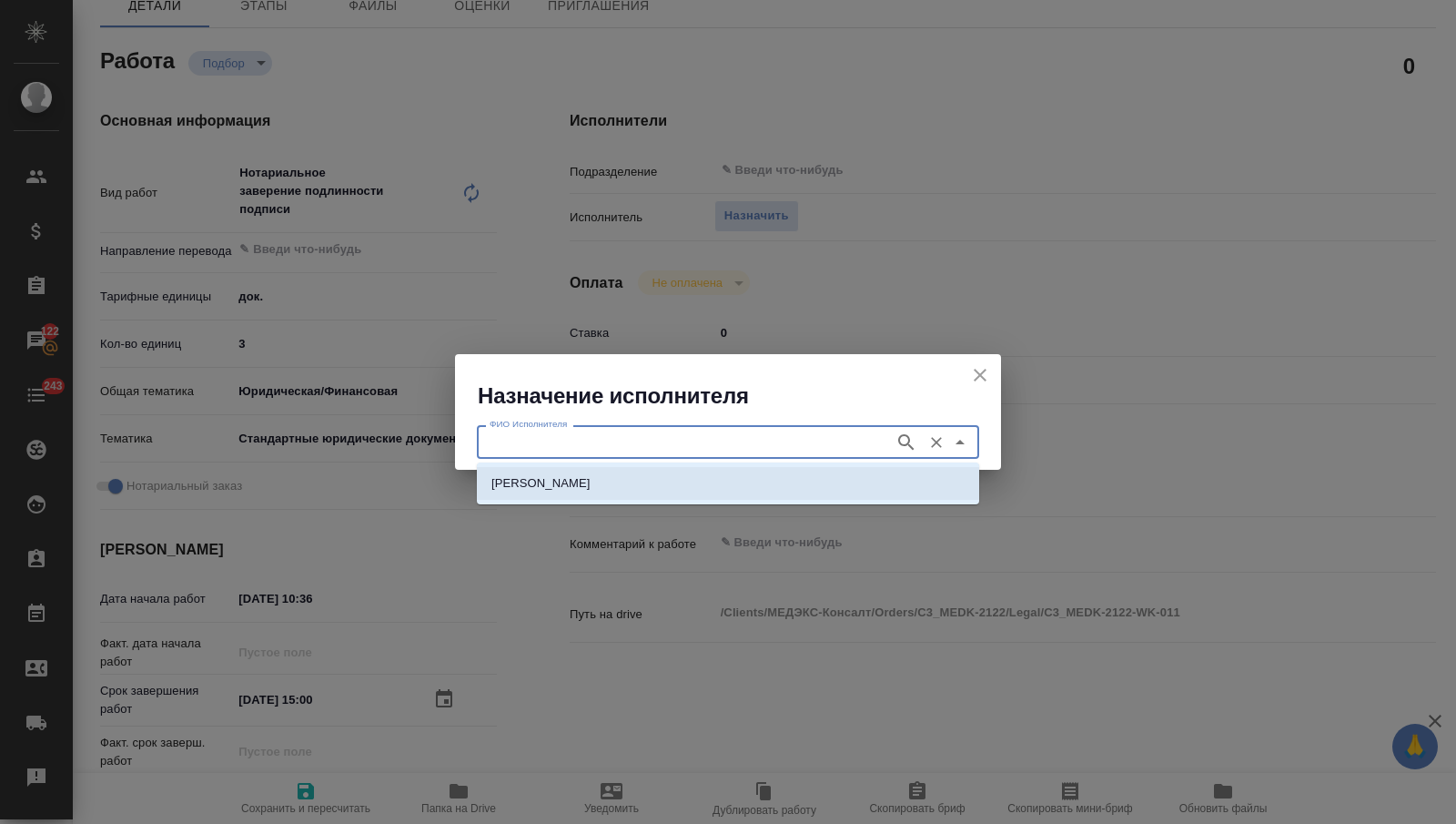
click at [753, 484] on li "[PERSON_NAME]" at bounding box center [728, 483] width 502 height 33
type input "[PERSON_NAME]"
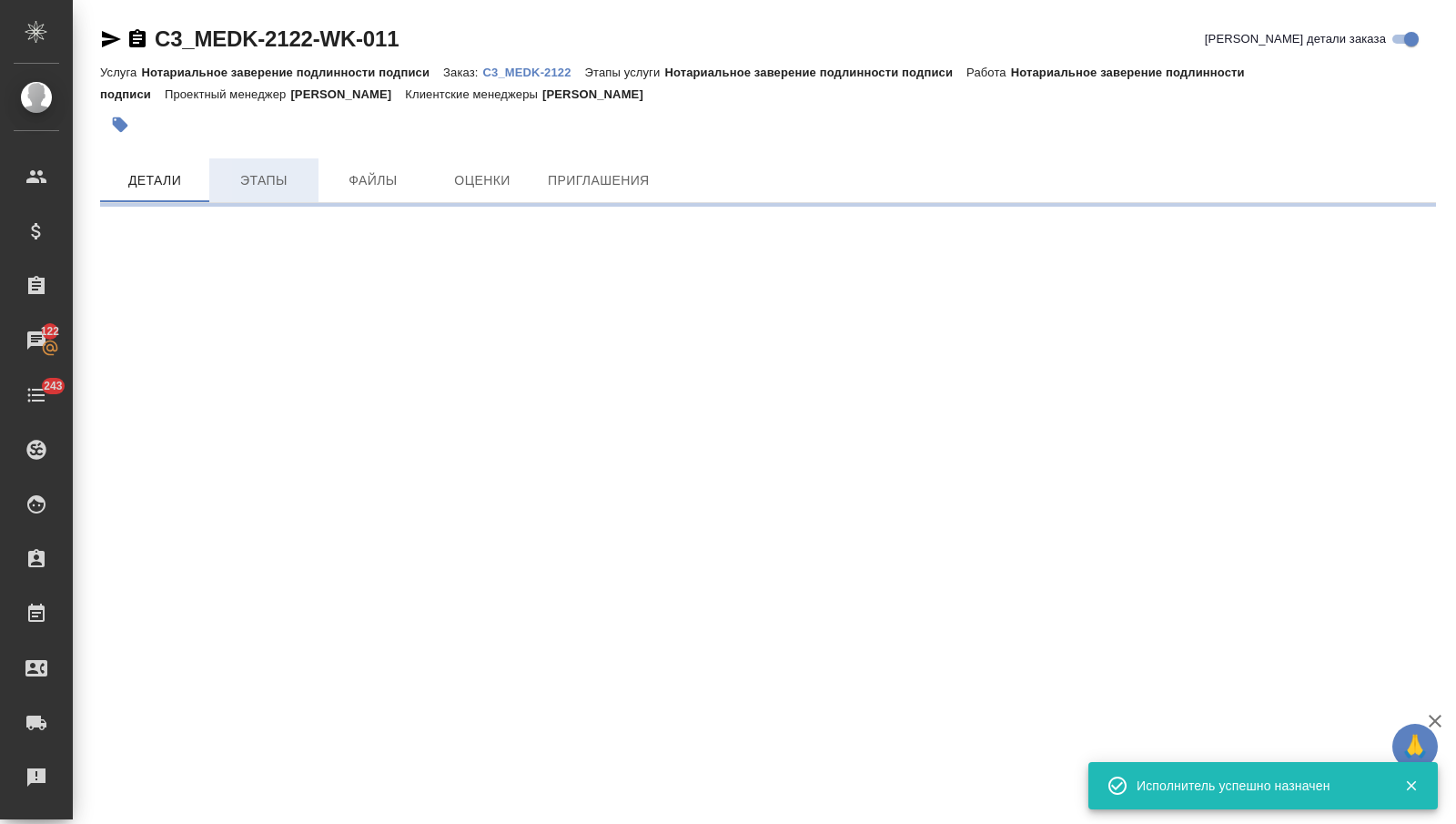
scroll to position [0, 0]
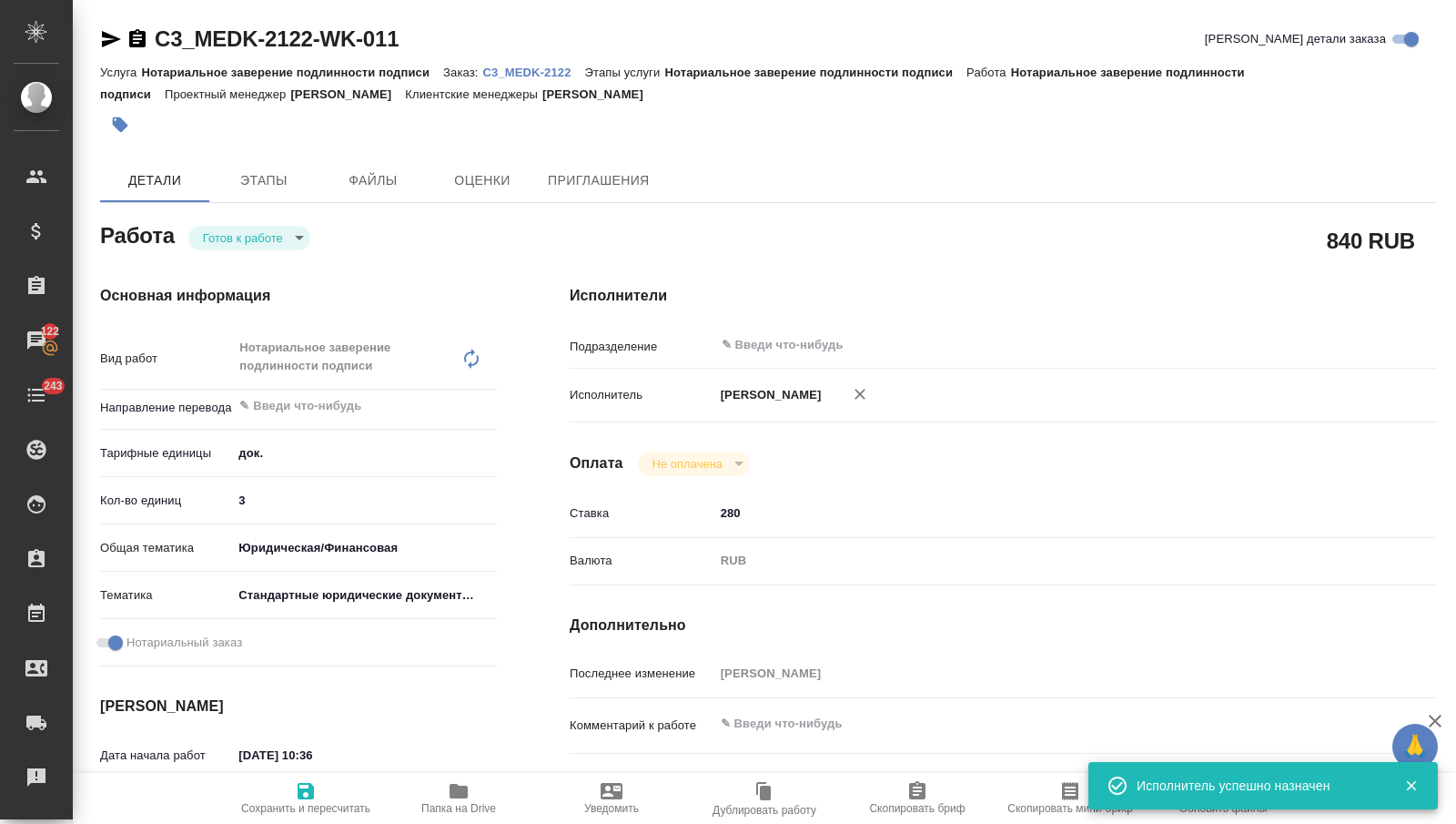
type textarea "x"
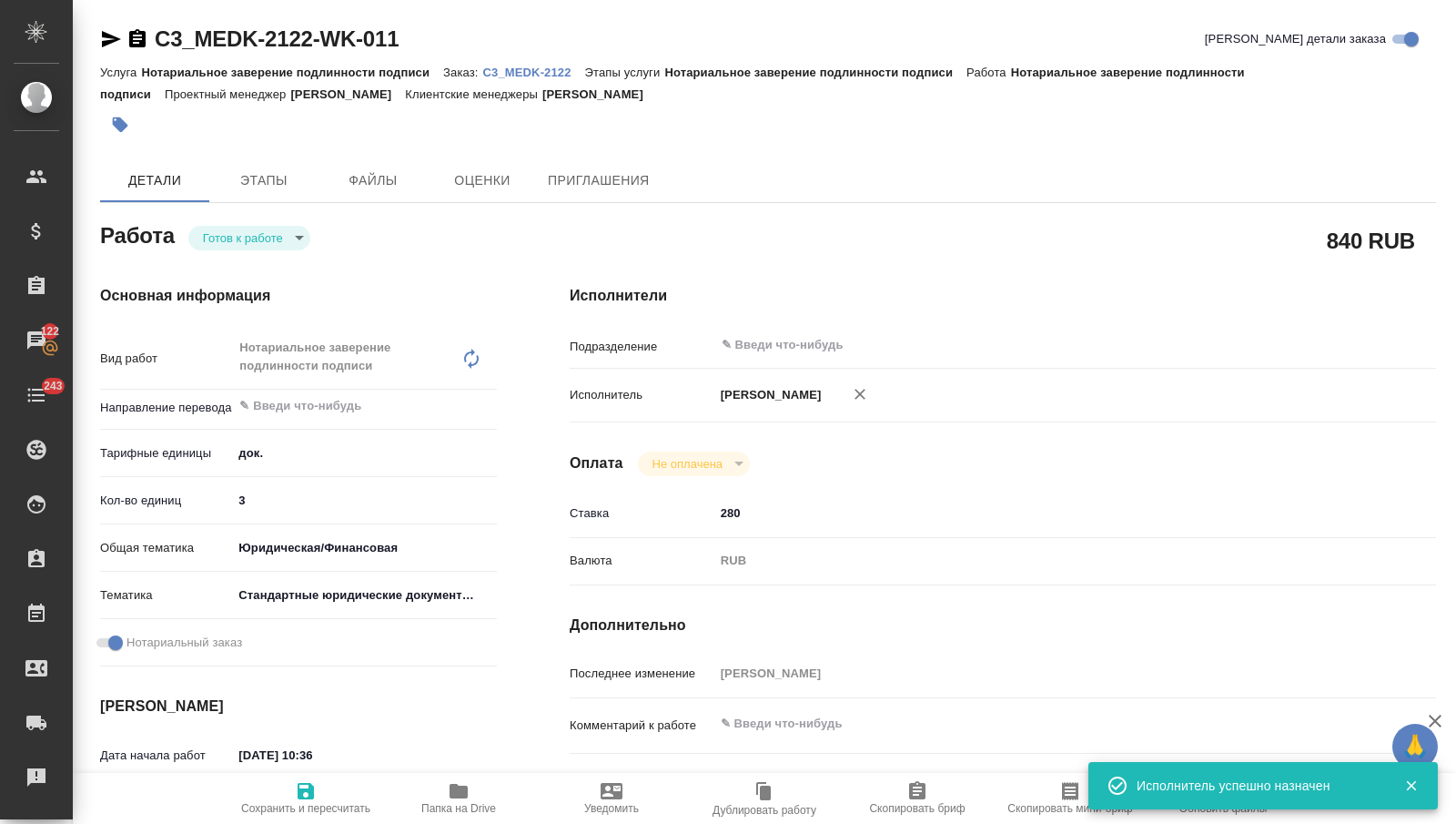
type textarea "x"
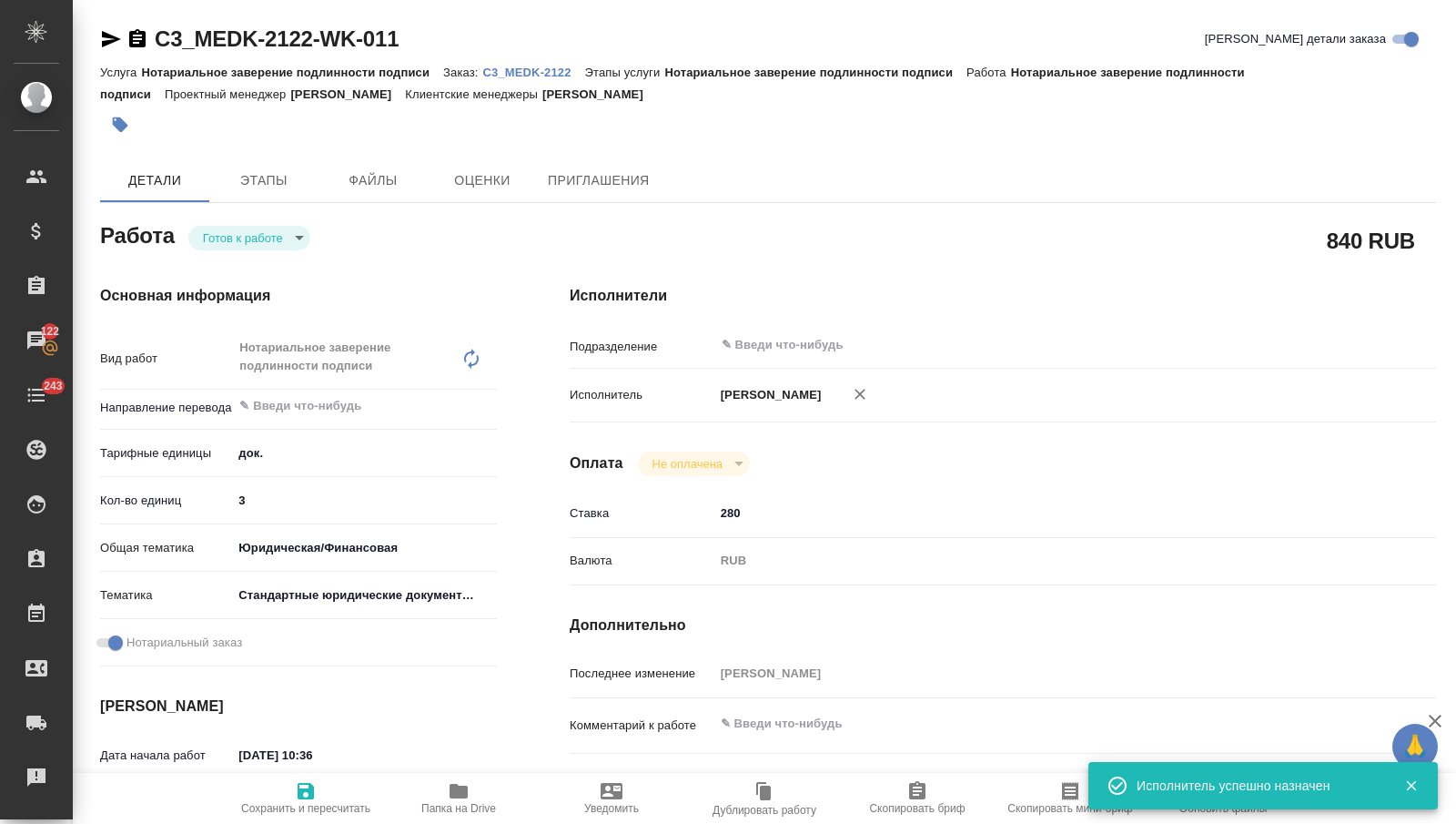
type textarea "x"
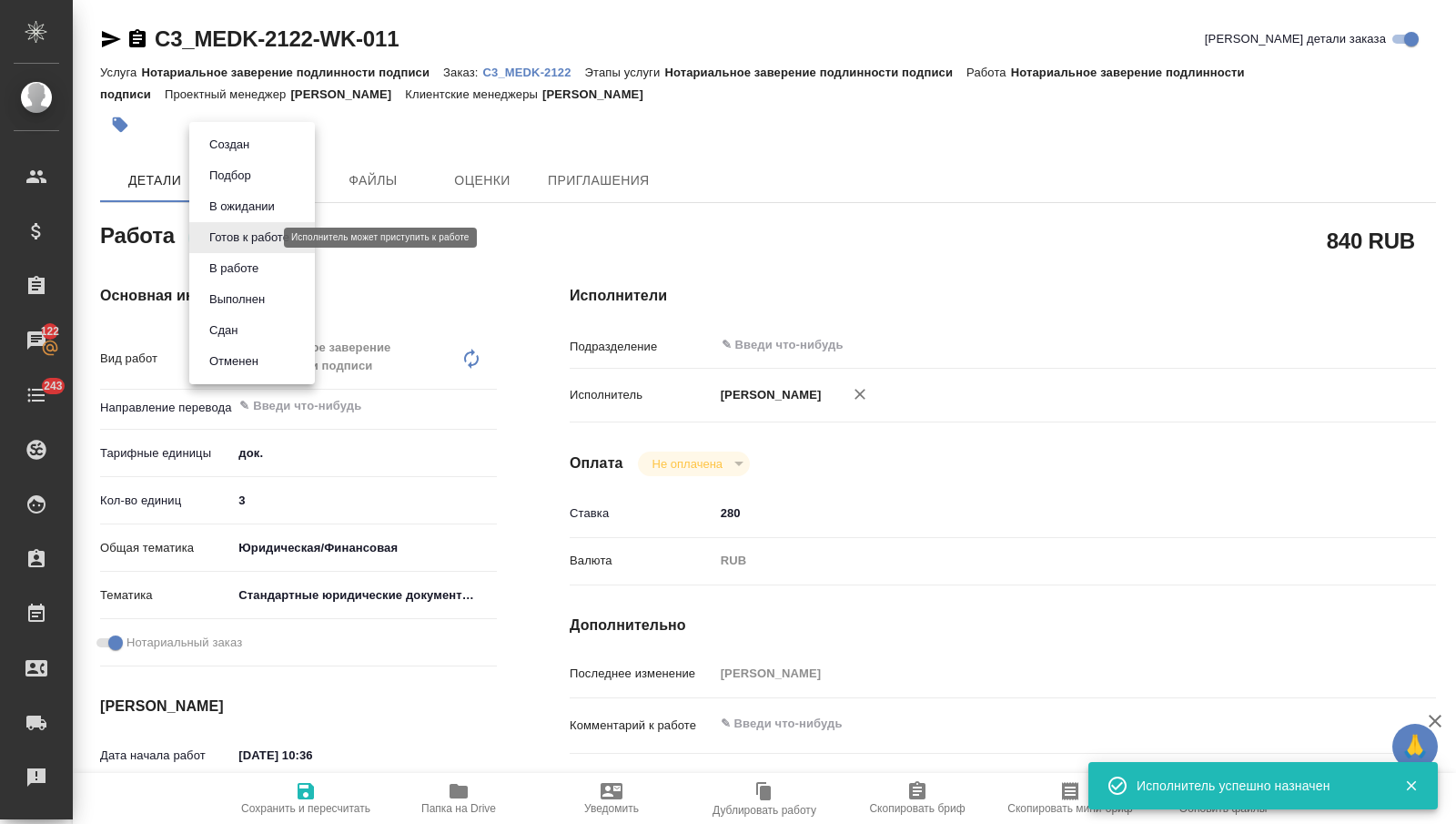
click at [248, 241] on body "🙏 .cls-1 fill:#fff; AWATERA Nikitina Tatiana Клиенты Спецификации Заказы 122 Ча…" at bounding box center [728, 412] width 1456 height 824
type textarea "x"
click at [245, 331] on li "Сдан" at bounding box center [251, 331] width 125 height 31
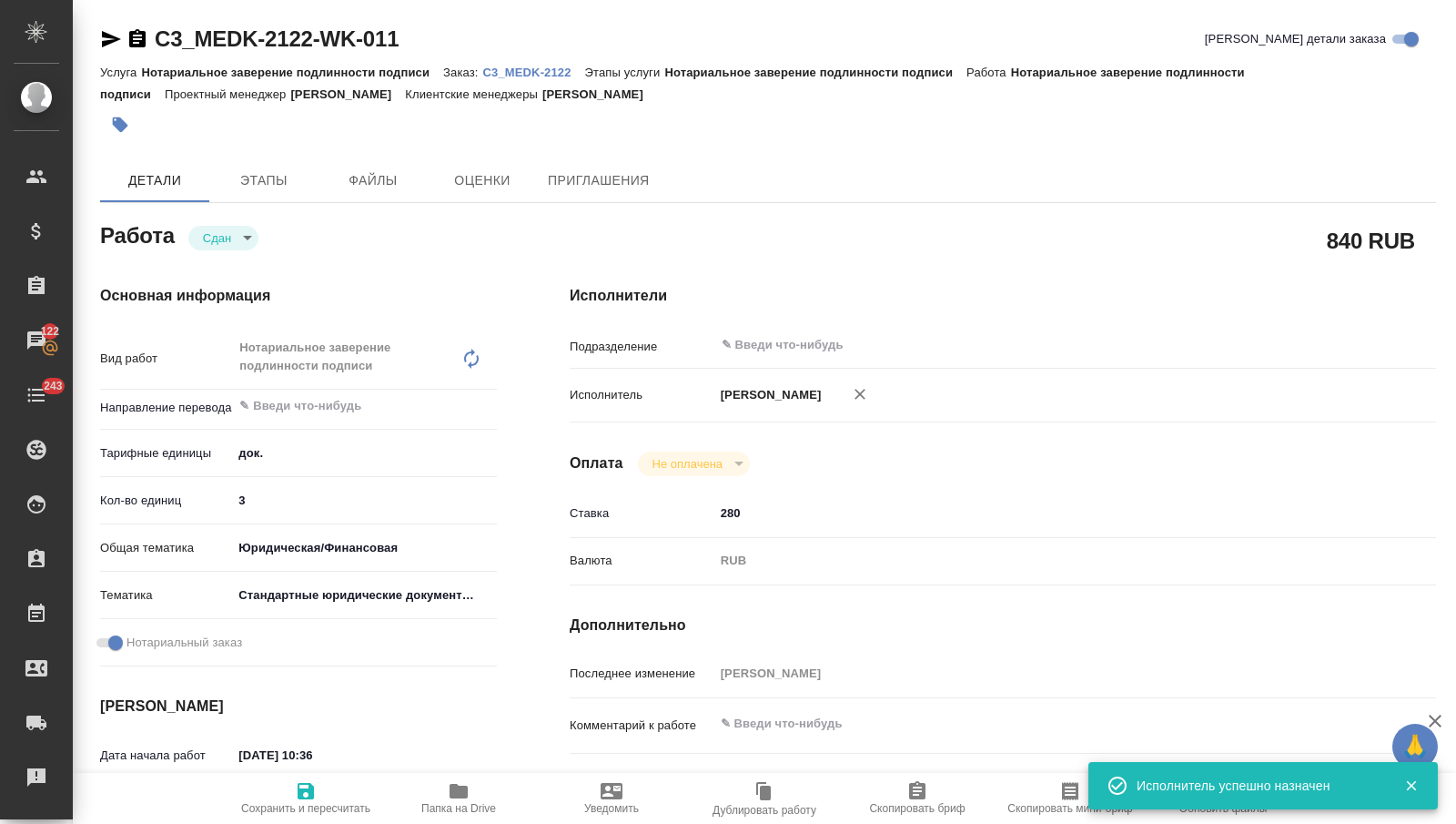
click at [307, 802] on span "Сохранить и пересчитать" at bounding box center [306, 808] width 129 height 13
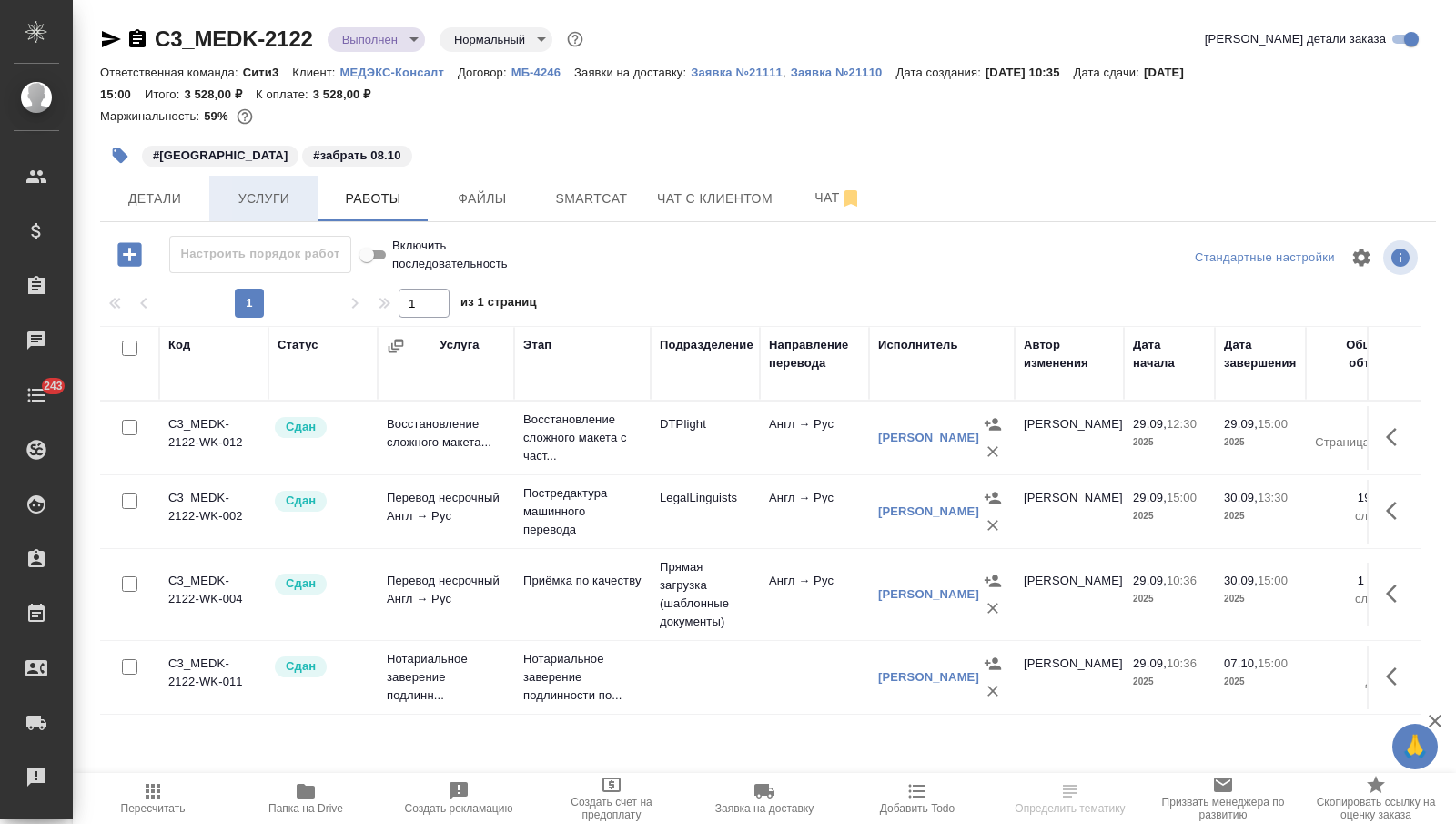
click at [265, 210] on span "Услуги" at bounding box center [264, 198] width 87 height 22
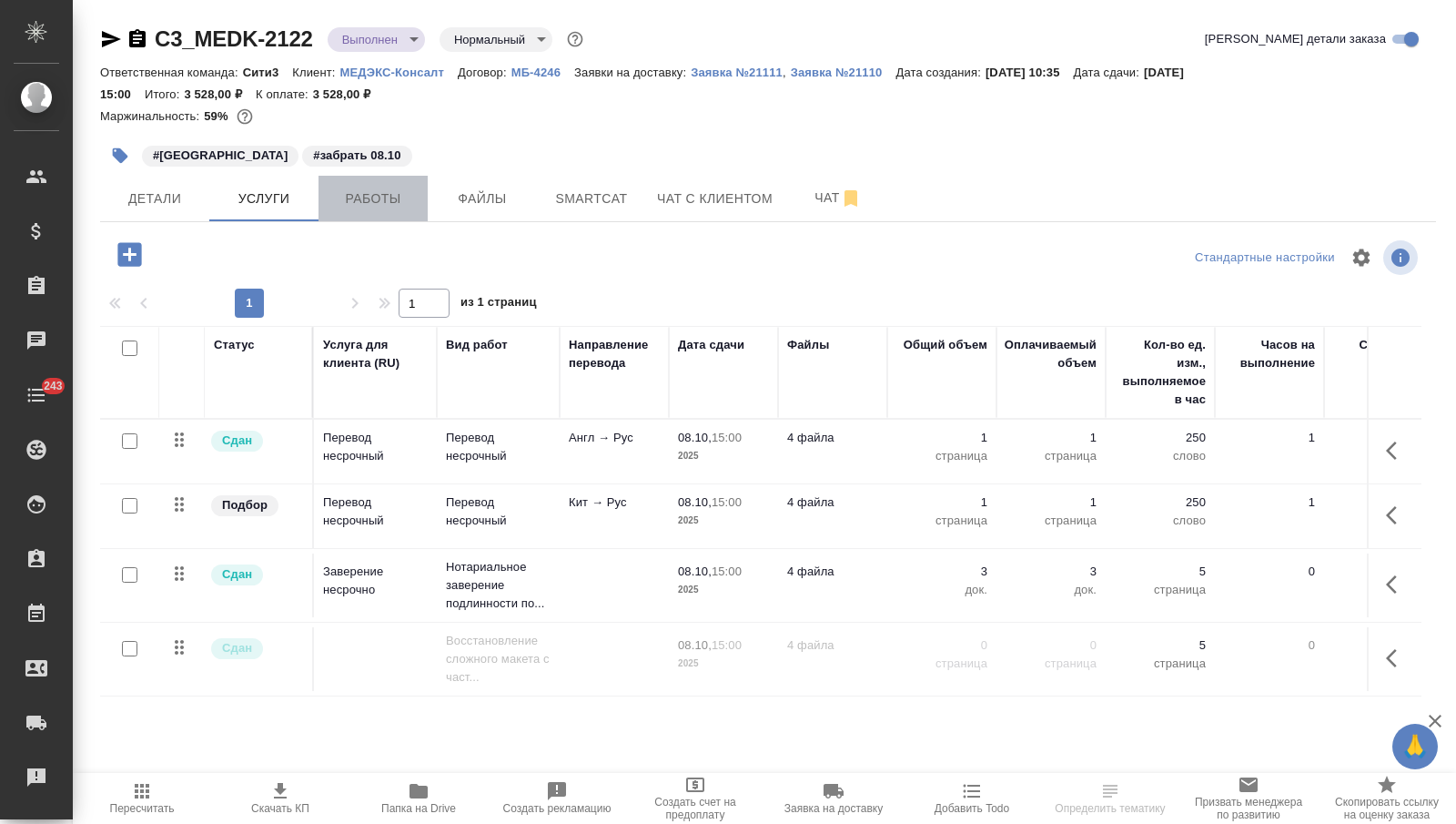
click at [368, 200] on span "Работы" at bounding box center [373, 198] width 87 height 22
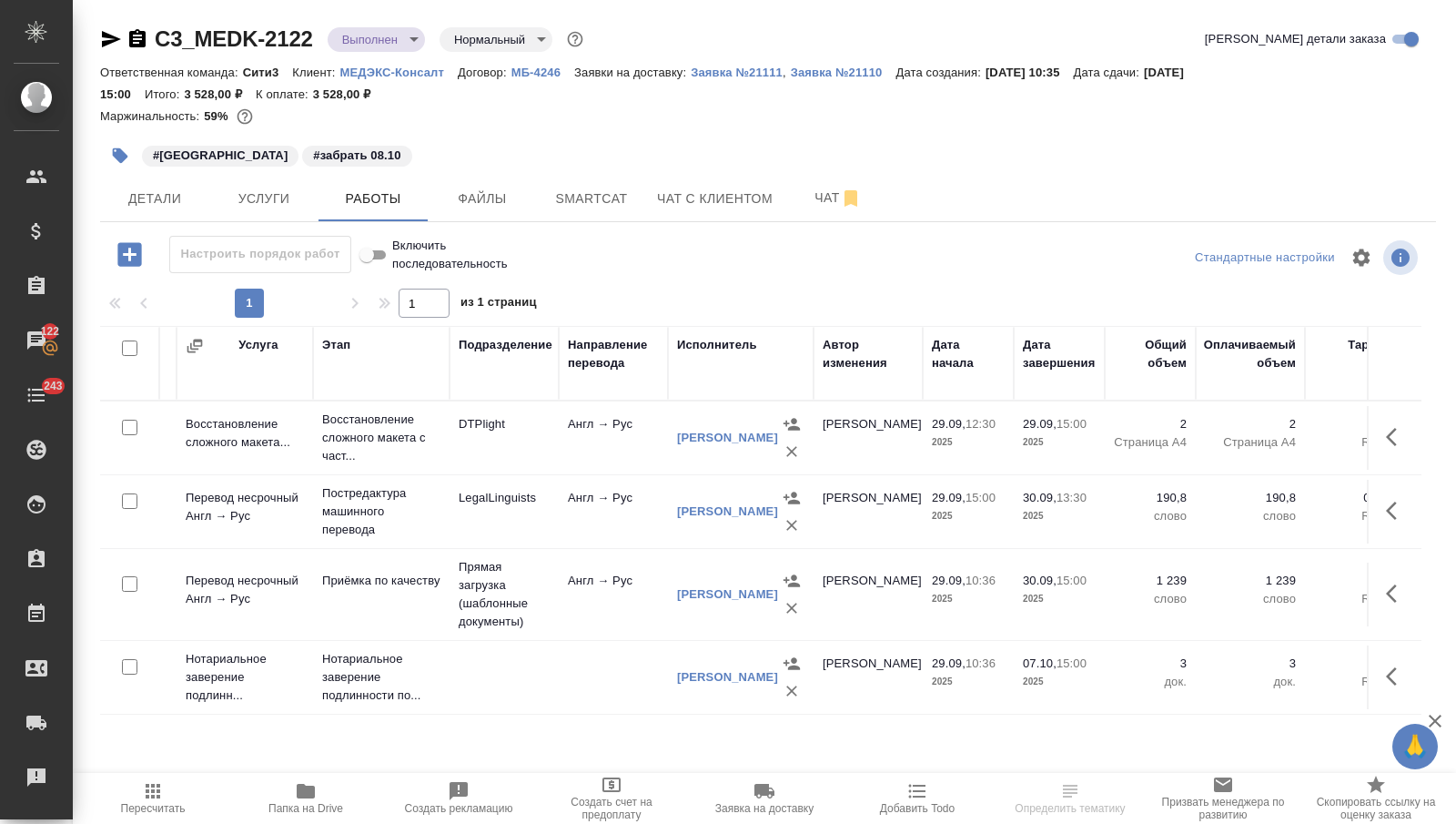
scroll to position [0, 448]
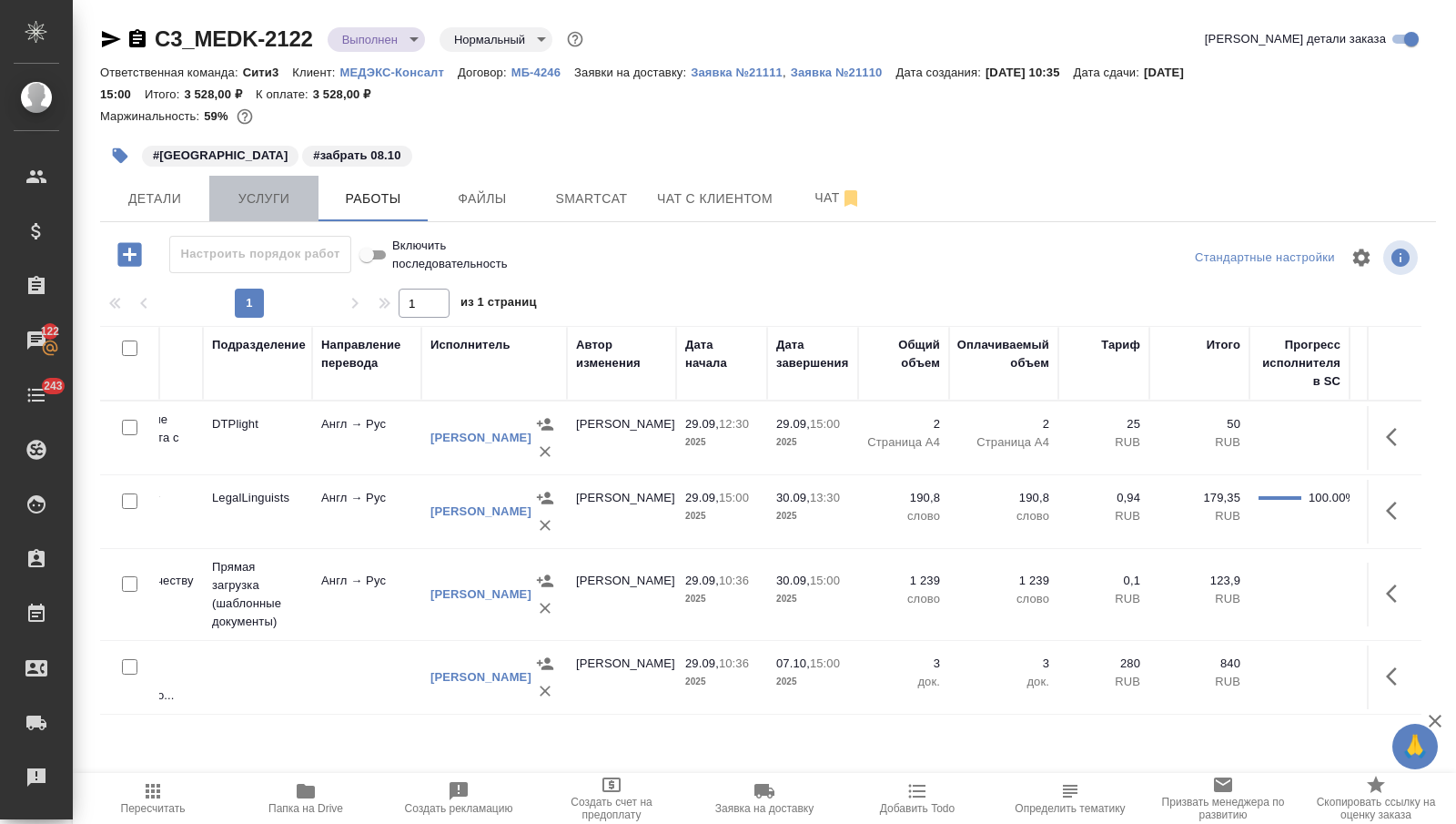
click at [263, 192] on span "Услуги" at bounding box center [264, 198] width 87 height 22
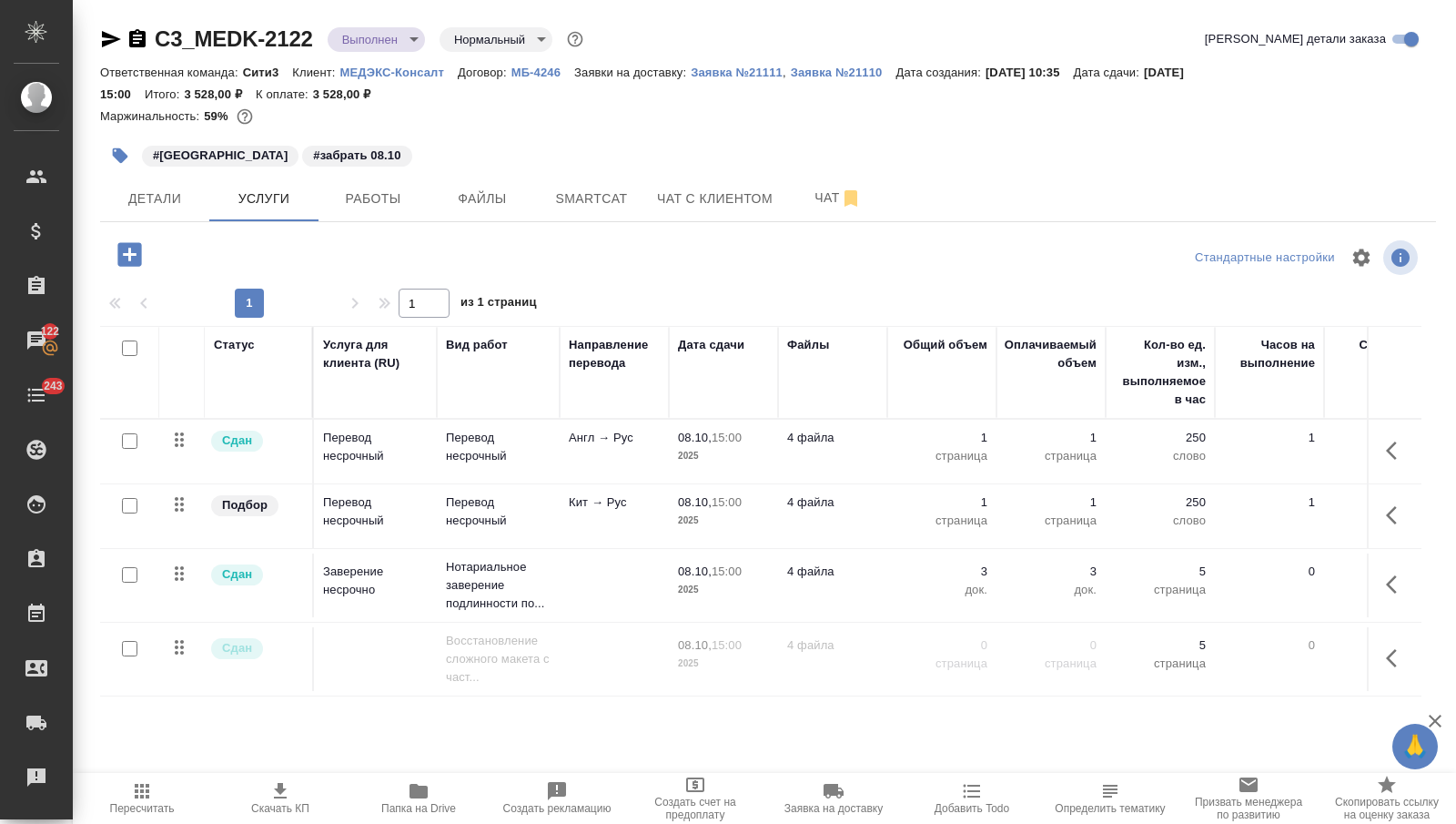
click at [761, 451] on p "2025" at bounding box center [724, 456] width 91 height 18
click at [761, 452] on p "2025" at bounding box center [724, 456] width 91 height 18
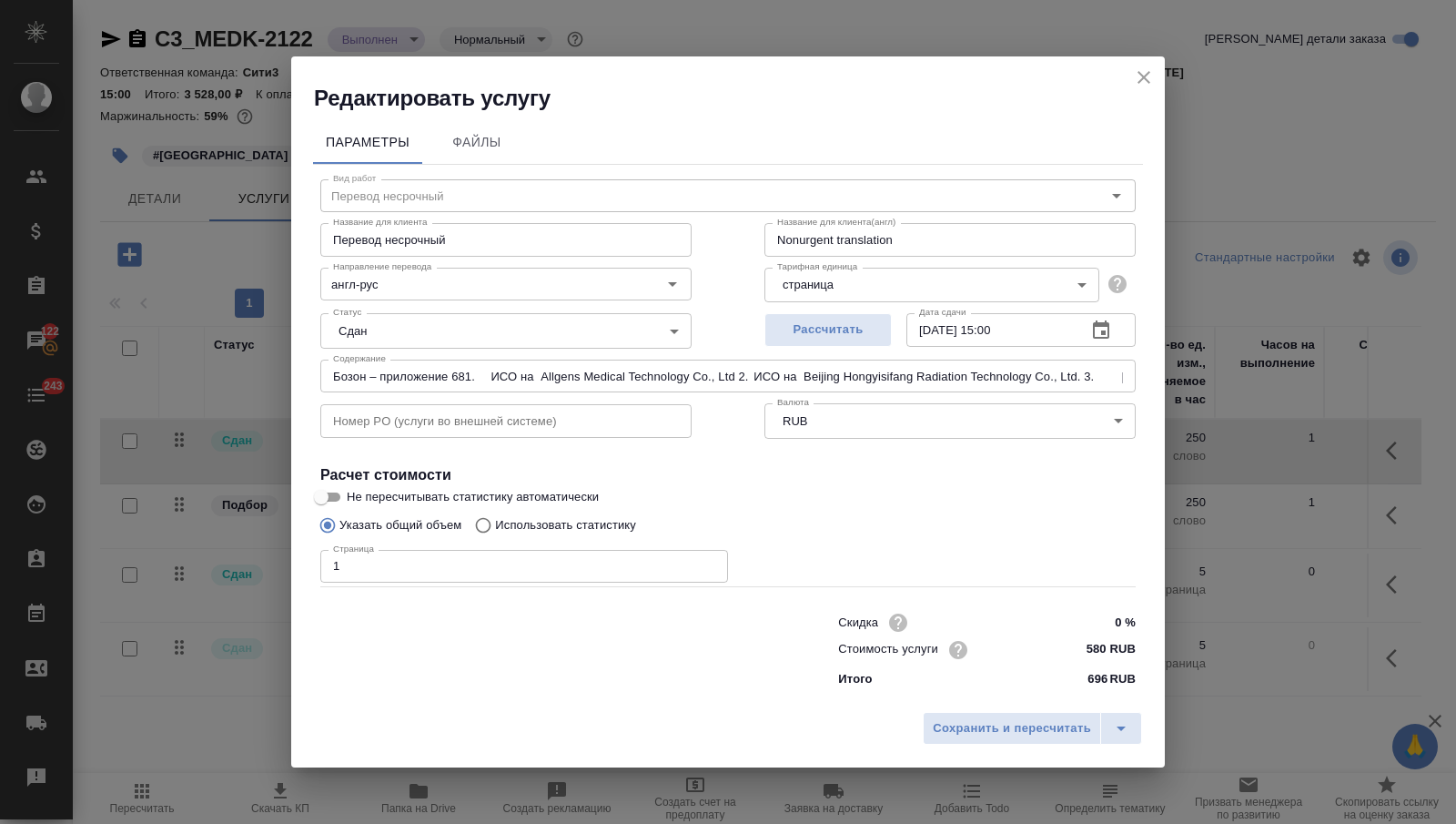
click at [517, 570] on input "1" at bounding box center [524, 567] width 407 height 33
type input "Бозон – приложение 681. ИСО на Allgens Medical Technology Co., Ltd 2. ИСО на Be…"
type input "5"
type input "Бозон – приложение 681. ИСО на Allgens Medical Technology Co., Ltd 2. ИСО на Be…"
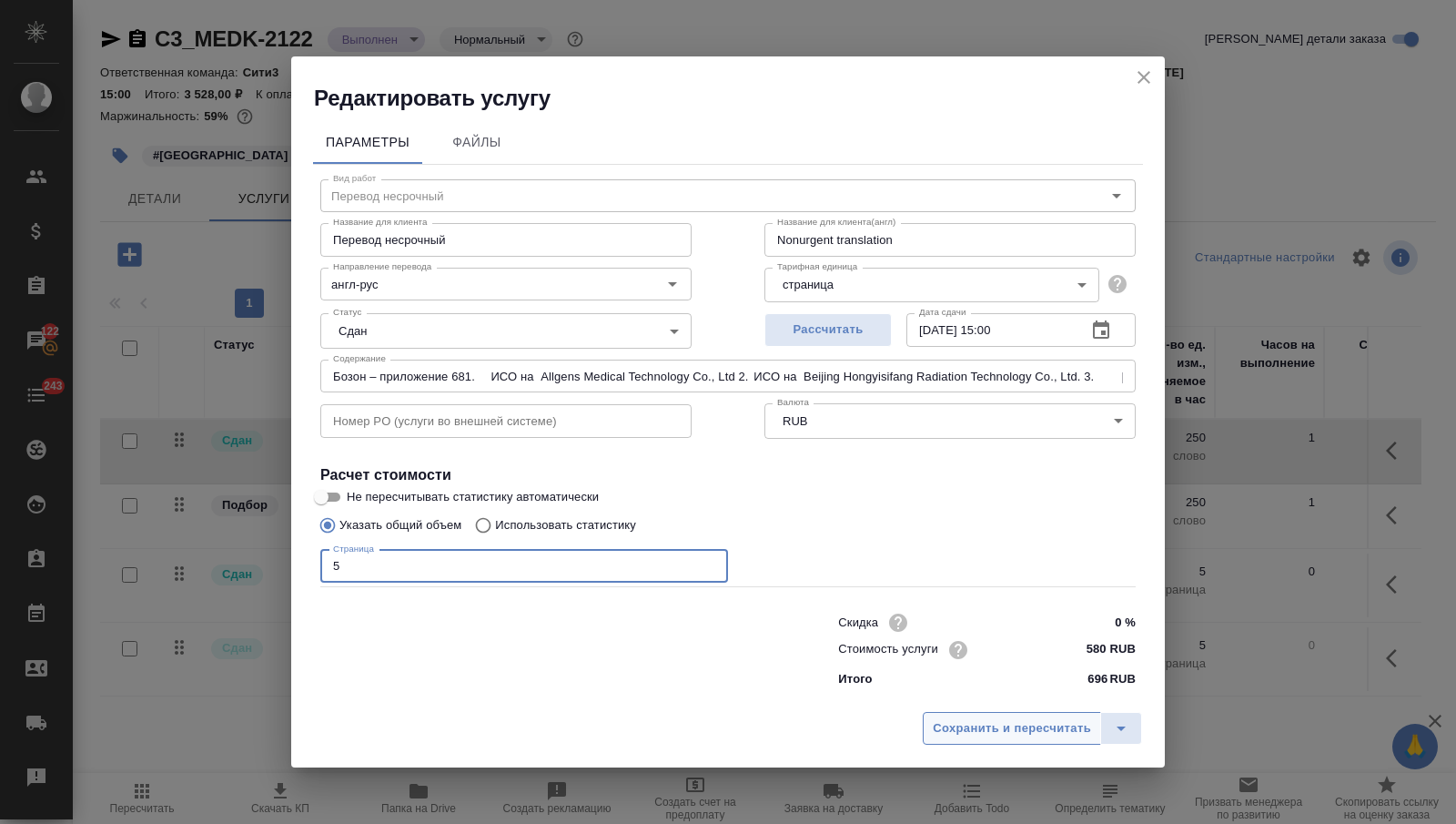
type input "5"
click at [1033, 740] on button "Сохранить и пересчитать" at bounding box center [1012, 729] width 178 height 33
type input "Бозон – приложение 681. ИСО на Allgens Medical Technology Co., Ltd 2. ИСО на Be…"
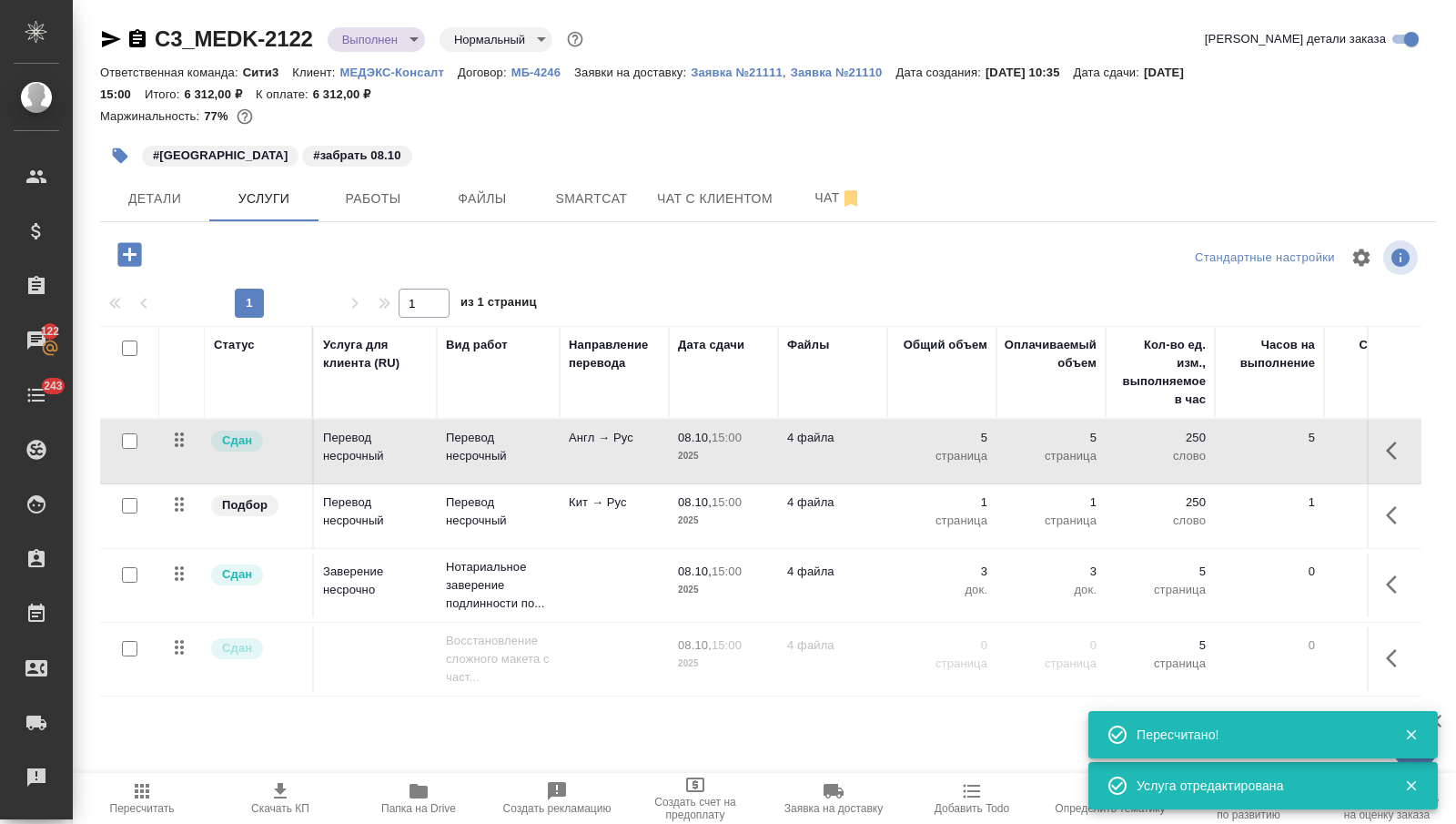
click at [579, 526] on td "Кит → Рус" at bounding box center [614, 516] width 110 height 64
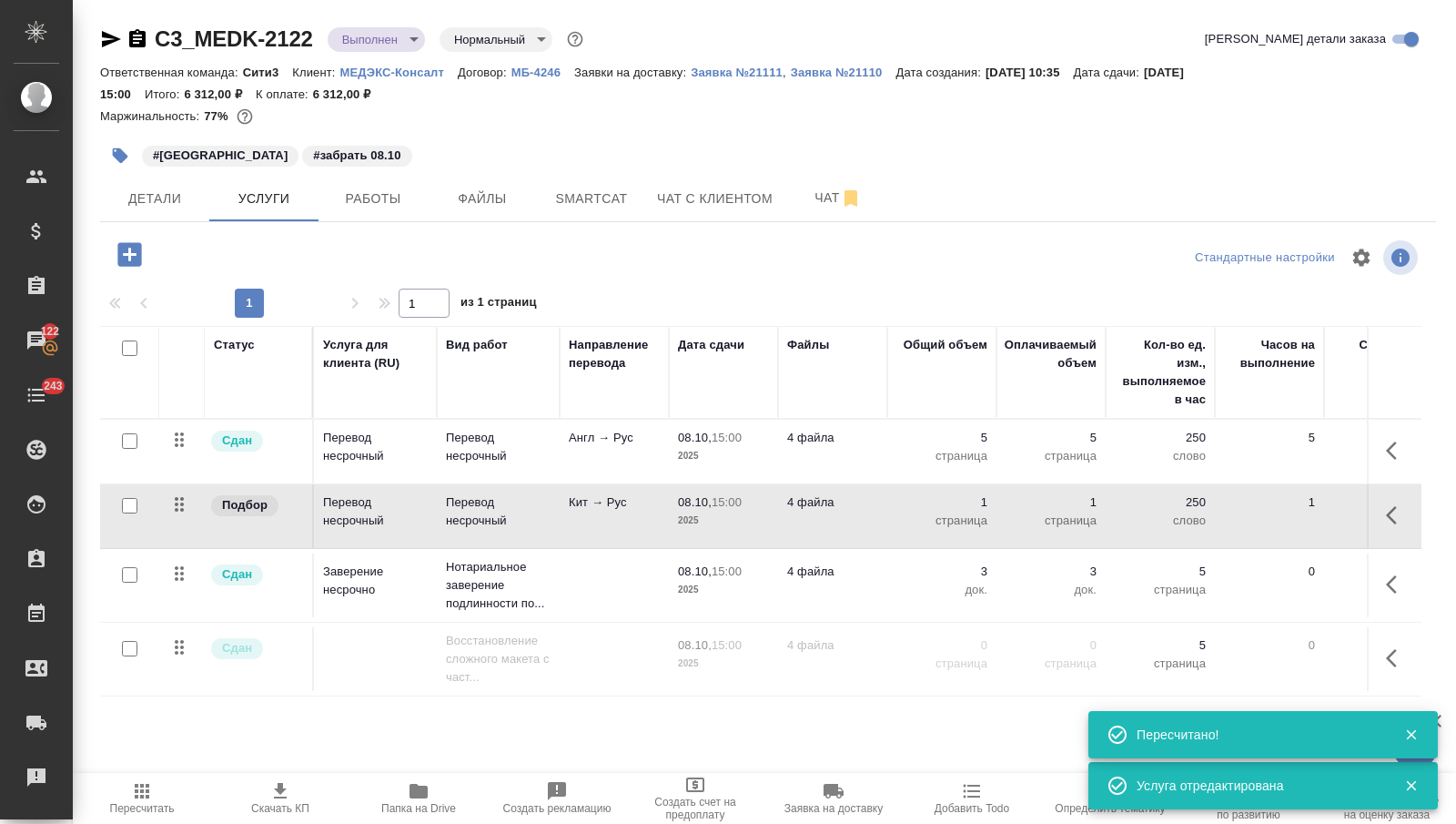
click at [579, 527] on td "Кит → Рус" at bounding box center [614, 516] width 110 height 64
click at [309, 584] on td "Сдан" at bounding box center [259, 585] width 110 height 64
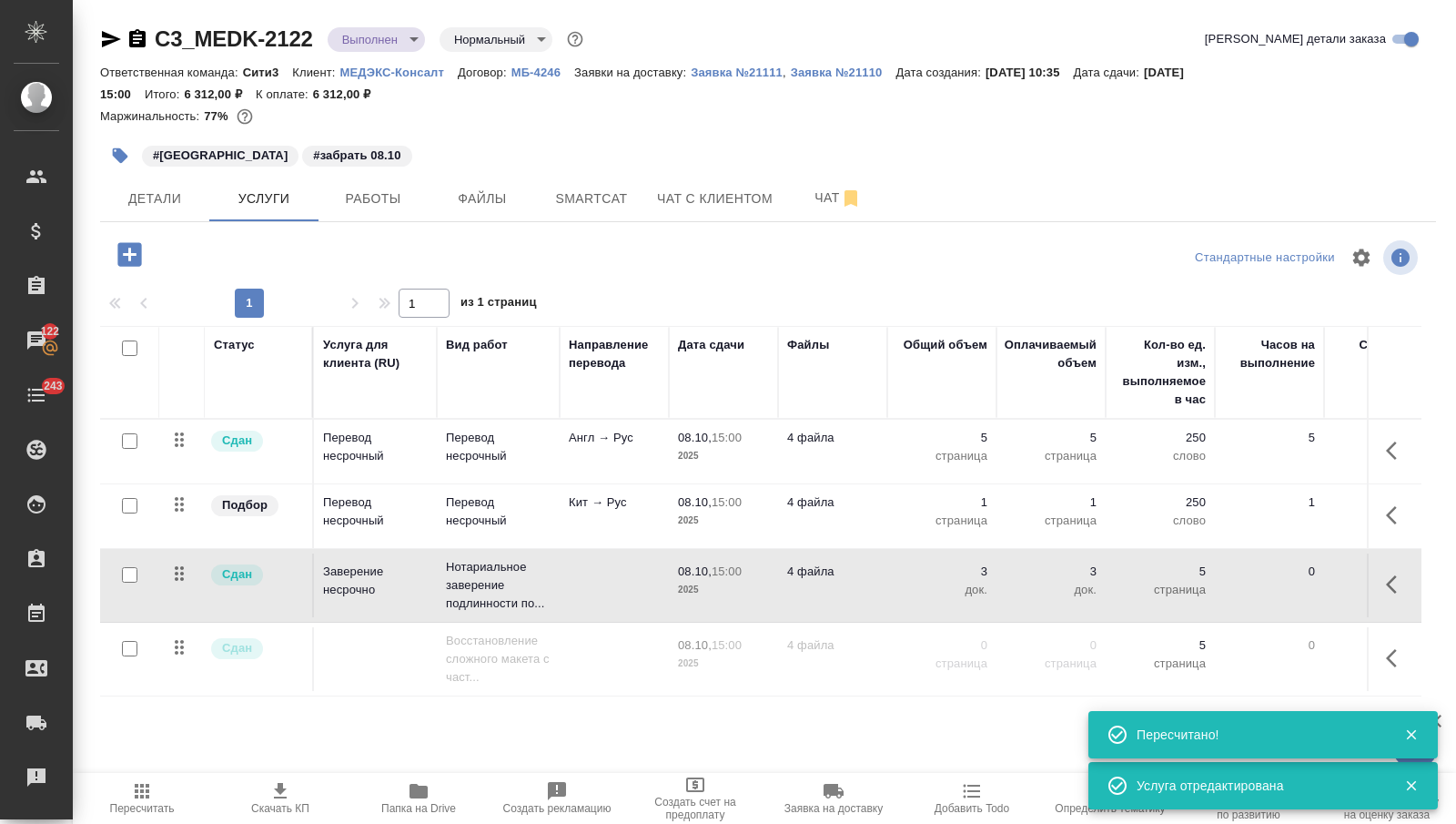
click at [310, 584] on td "Сдан" at bounding box center [259, 585] width 110 height 64
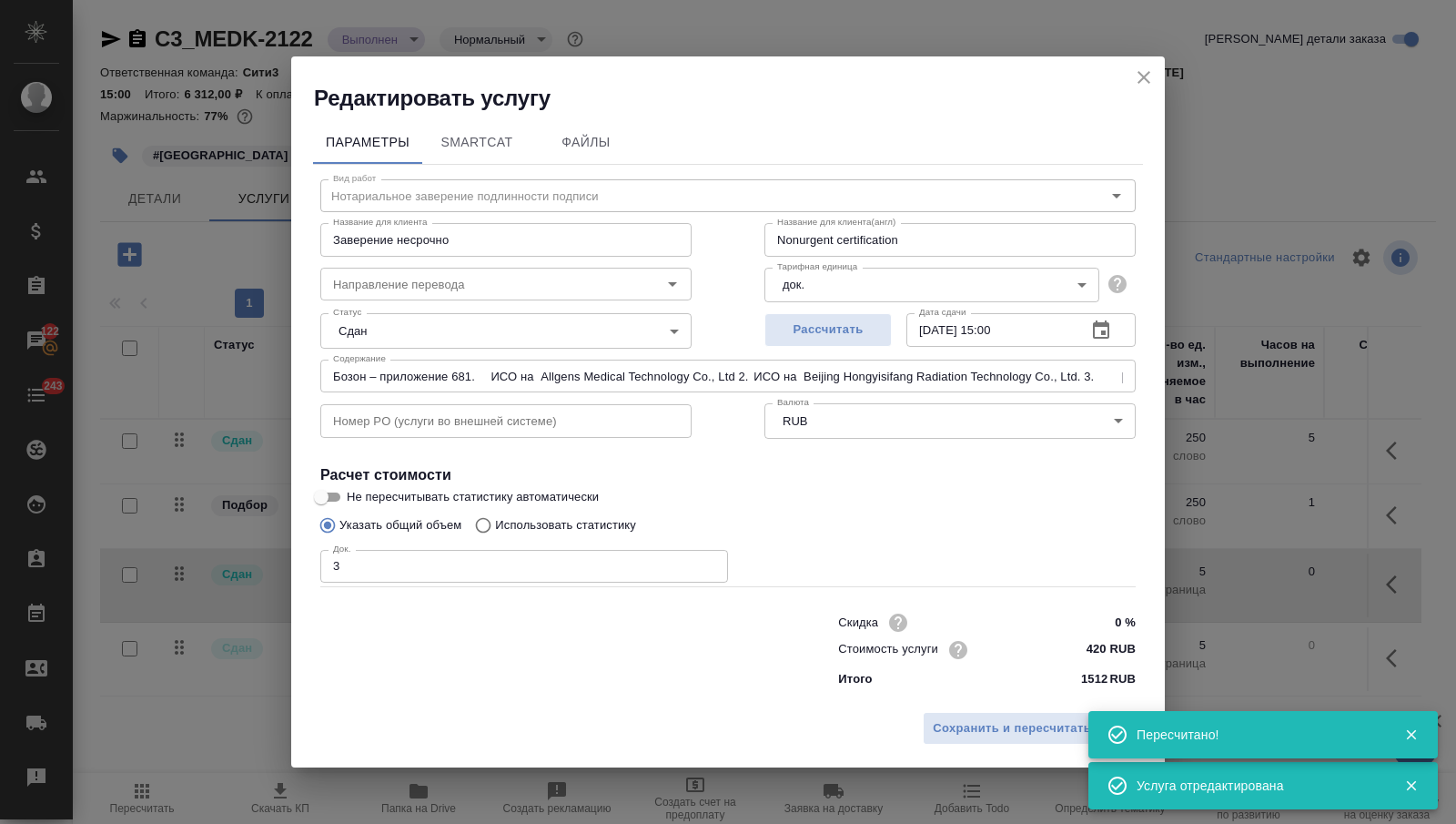
type input "Бозон – приложение 681. ИСО на Allgens Medical Technology Co., Ltd 2. ИСО на Be…"
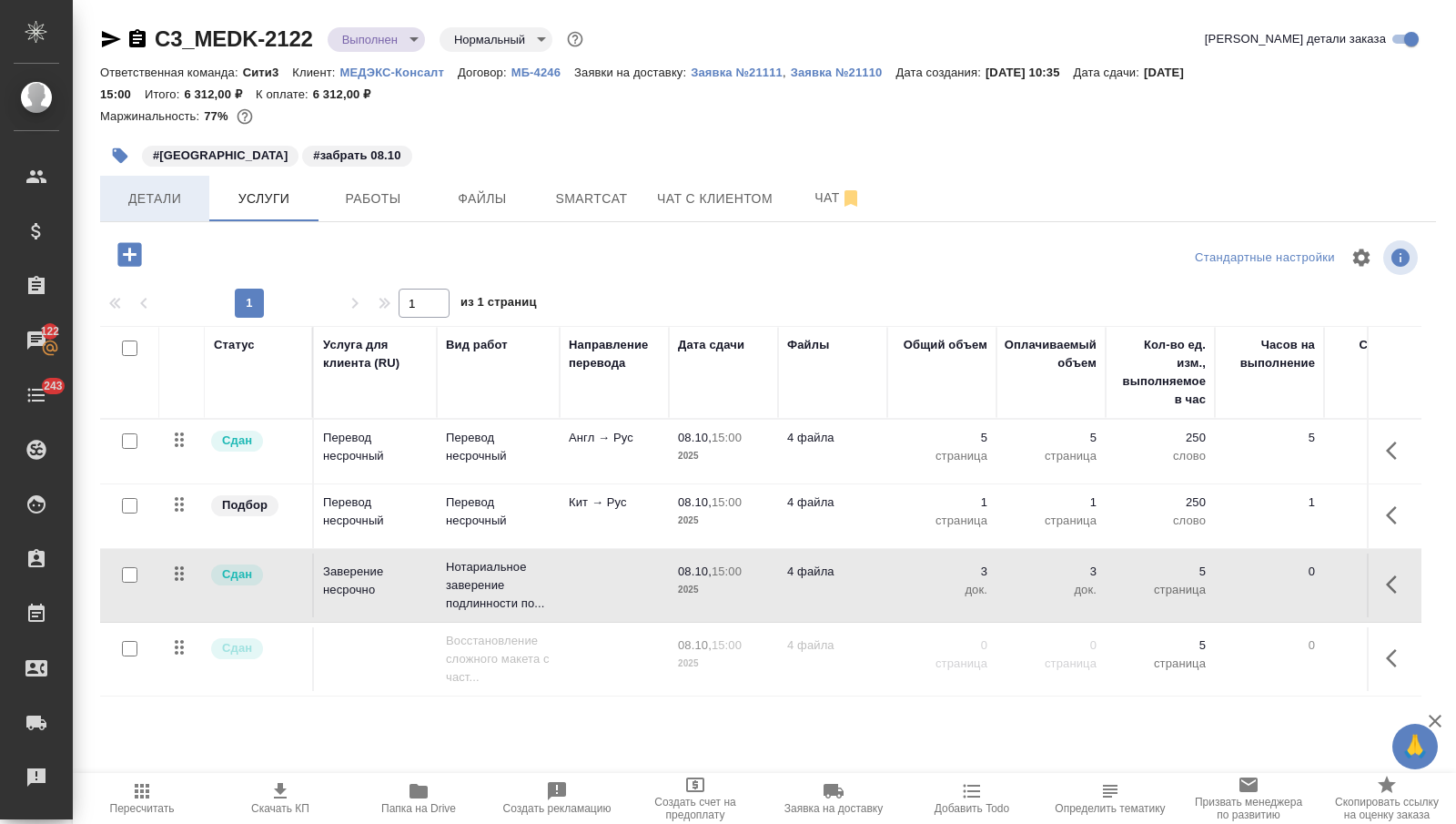
click at [184, 192] on span "Детали" at bounding box center [154, 198] width 87 height 22
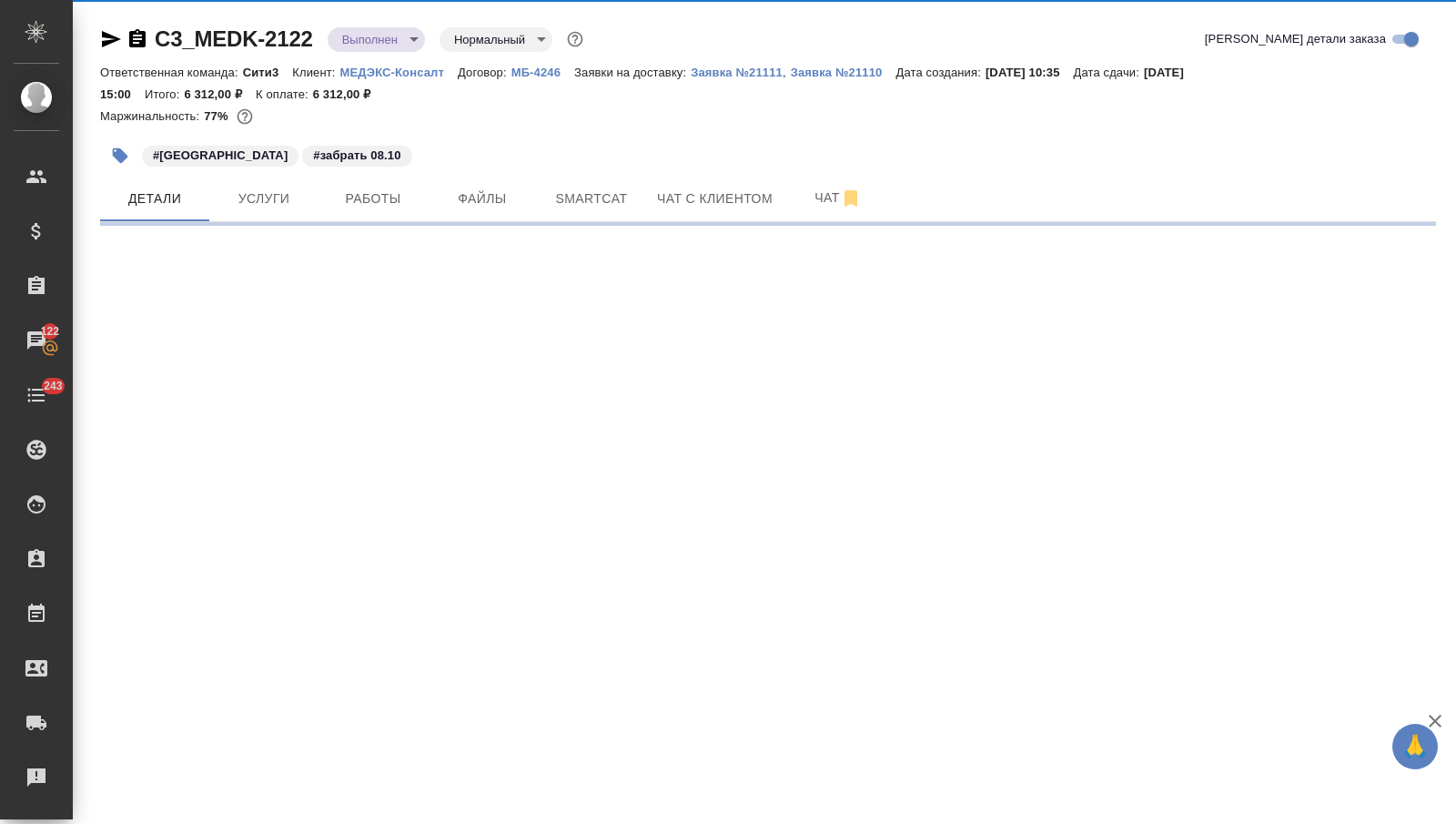
select select "RU"
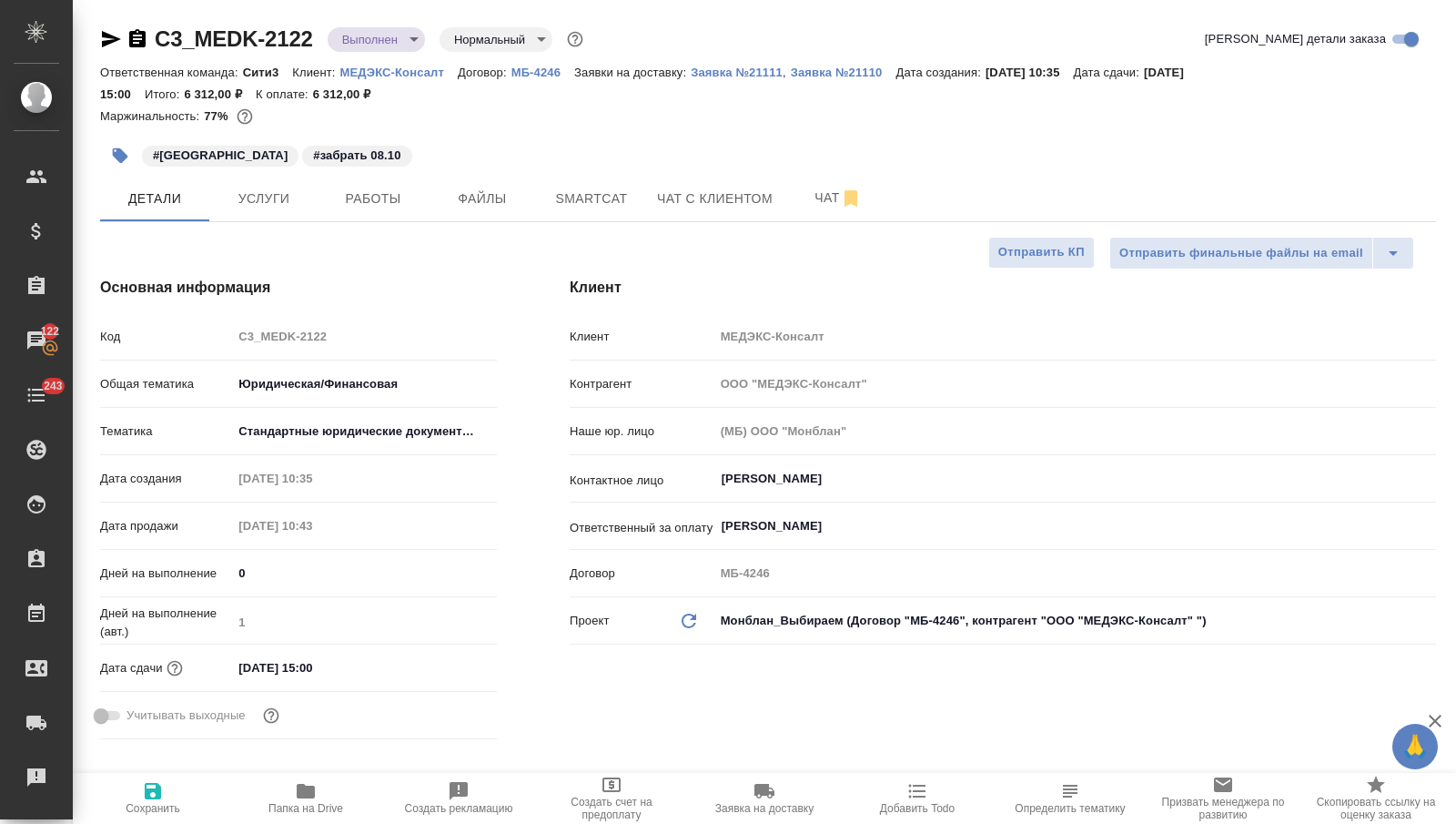
type textarea "x"
click at [263, 179] on button "Услуги" at bounding box center [264, 198] width 110 height 46
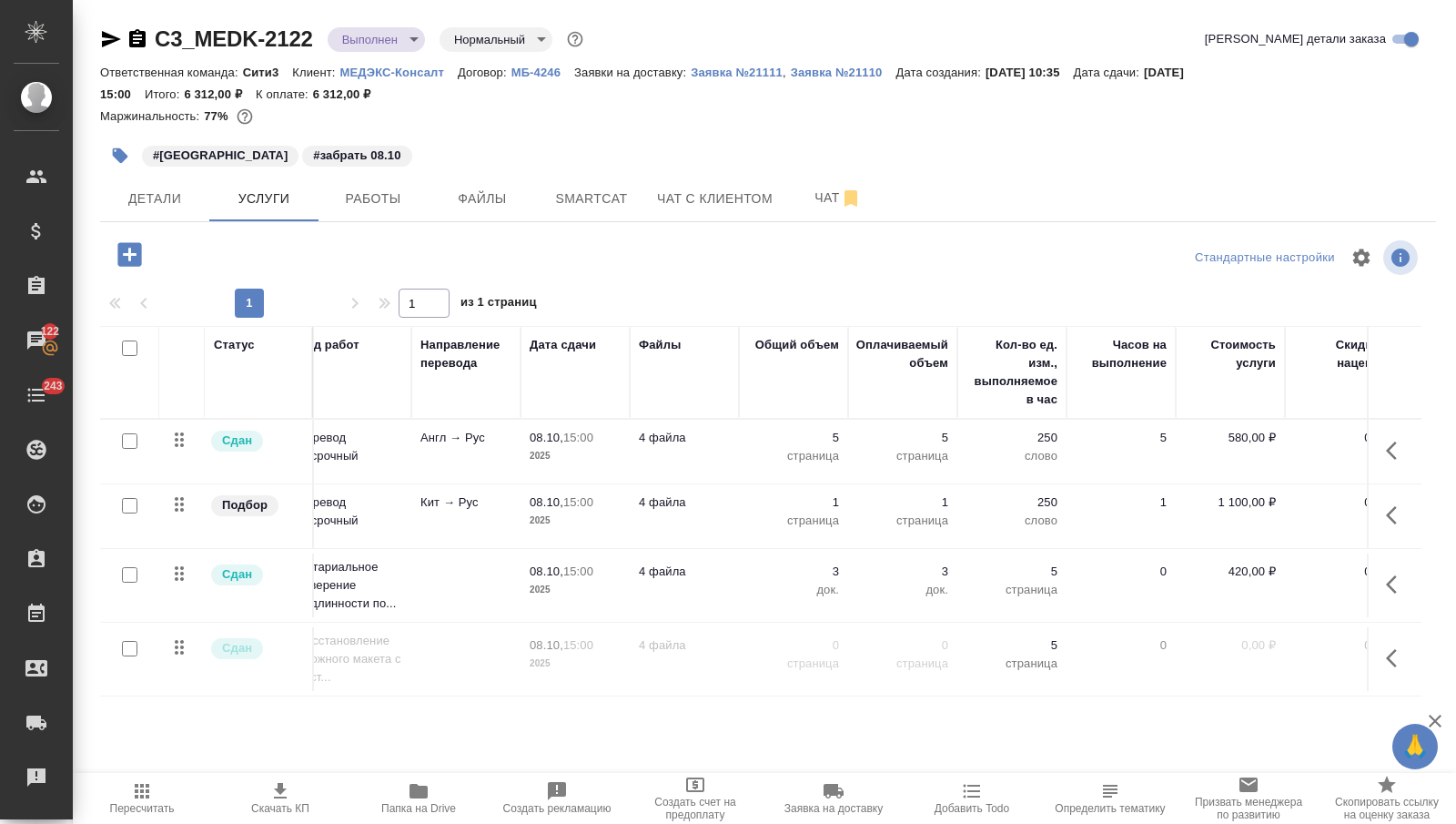
scroll to position [0, 394]
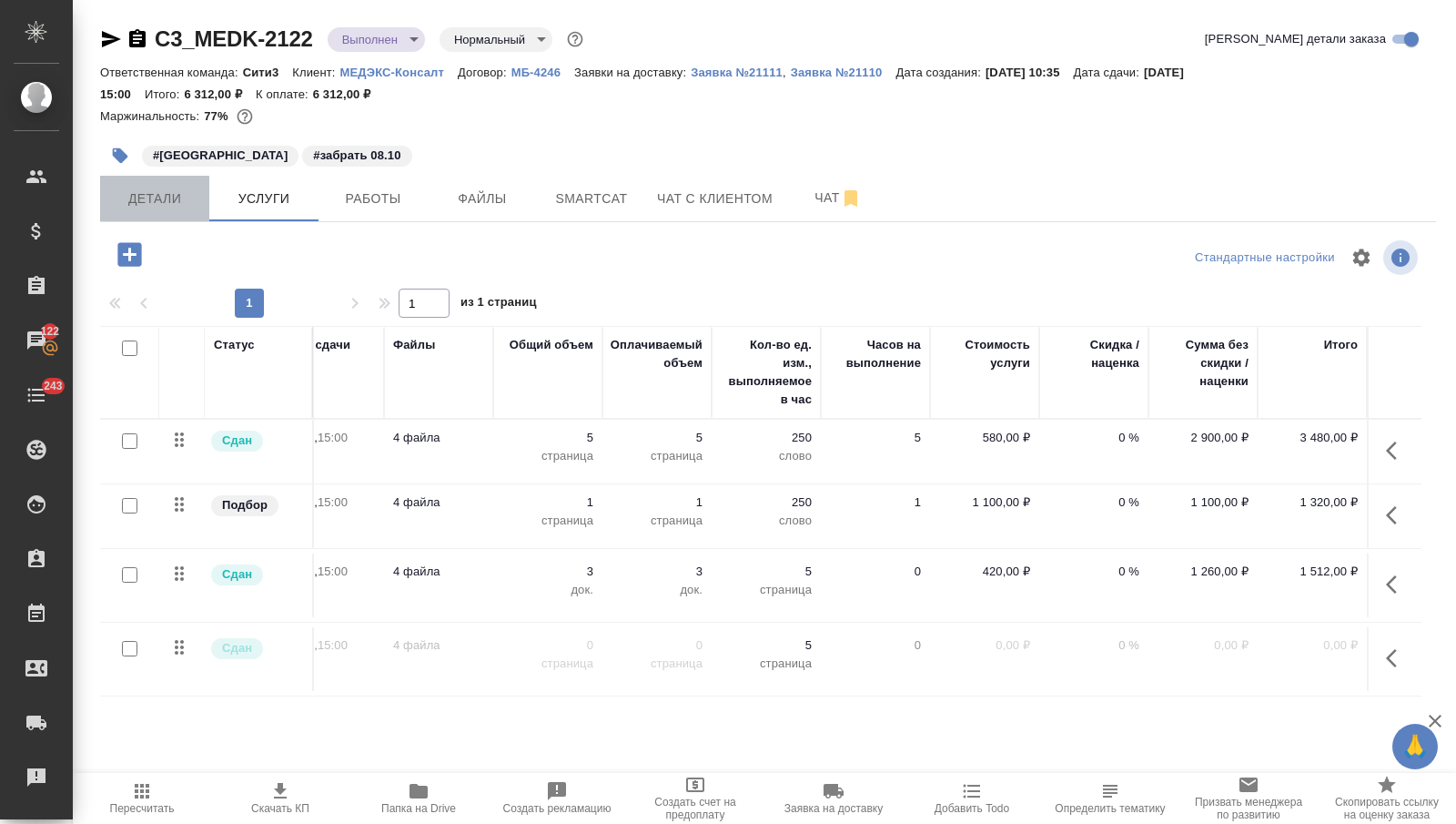
click at [149, 203] on span "Детали" at bounding box center [154, 198] width 87 height 22
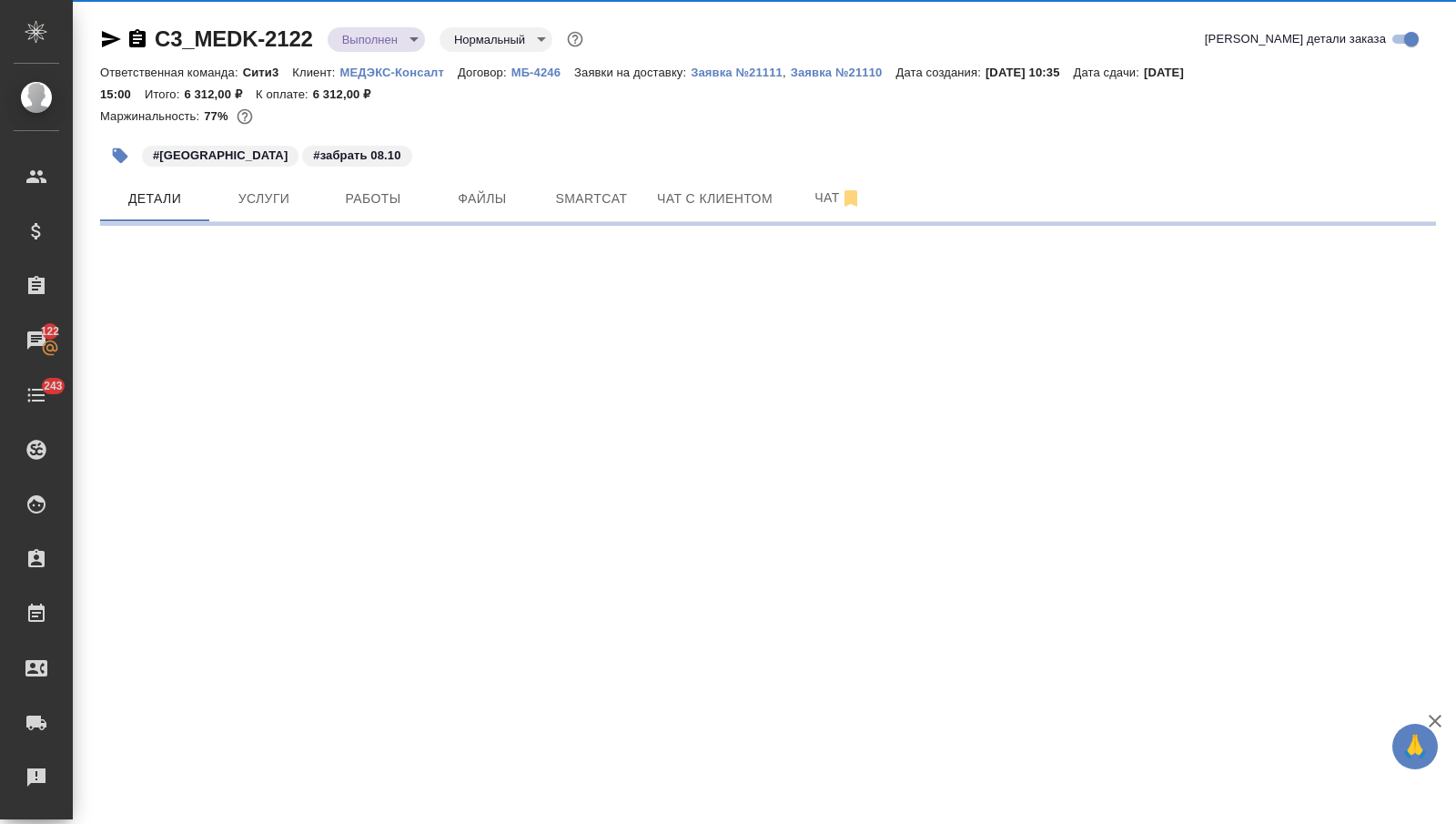
select select "RU"
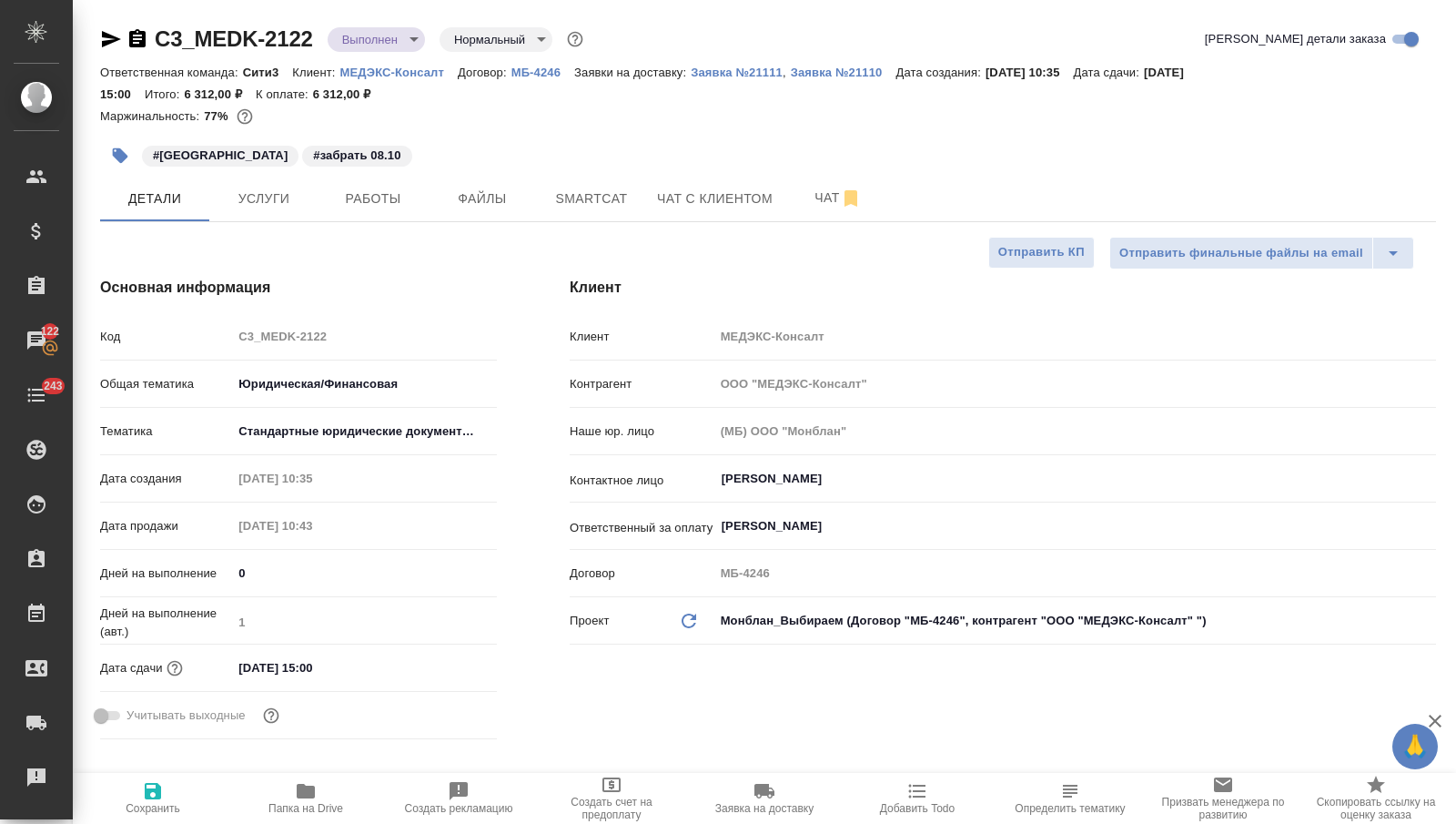
type textarea "x"
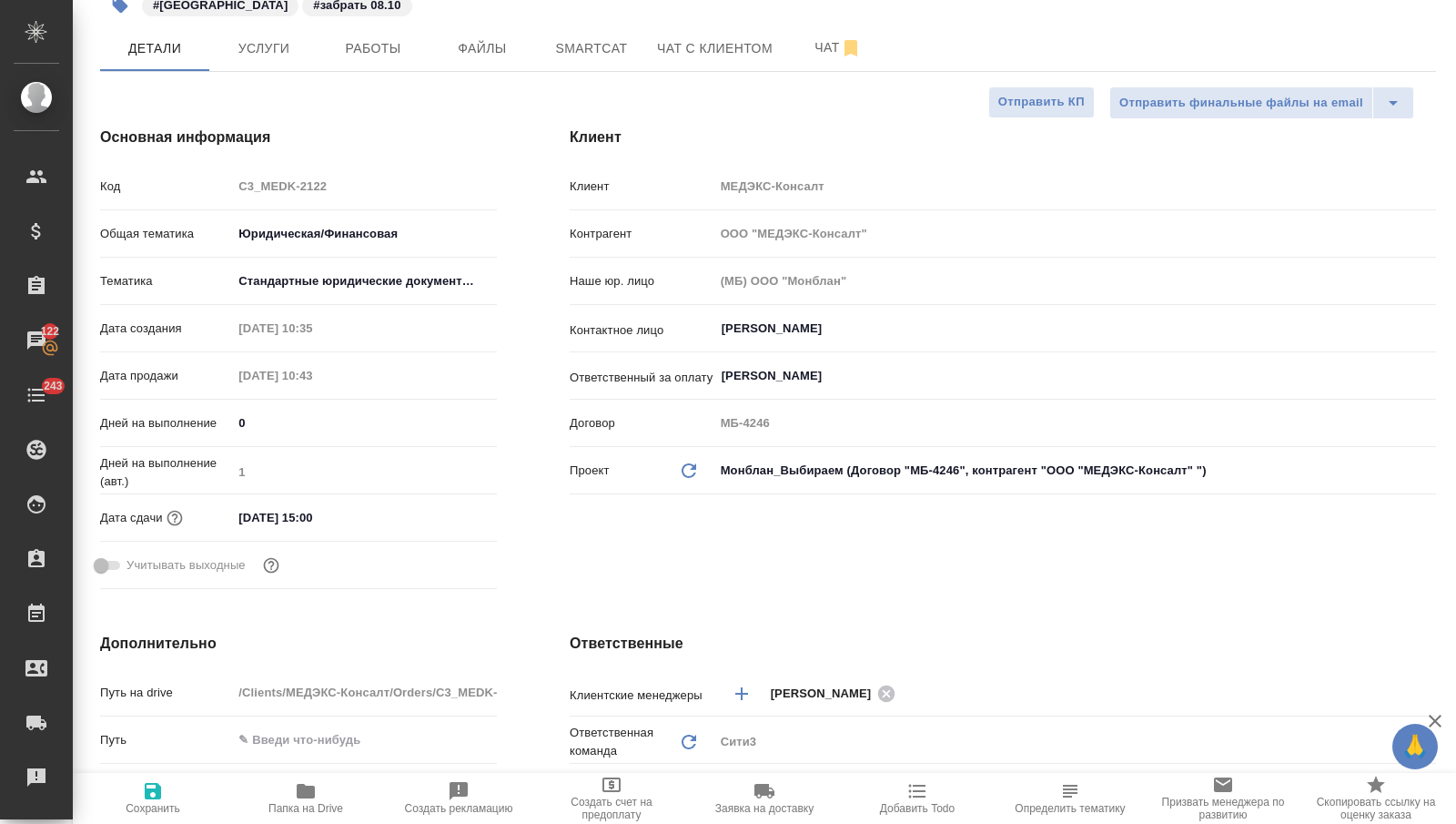
scroll to position [282, 0]
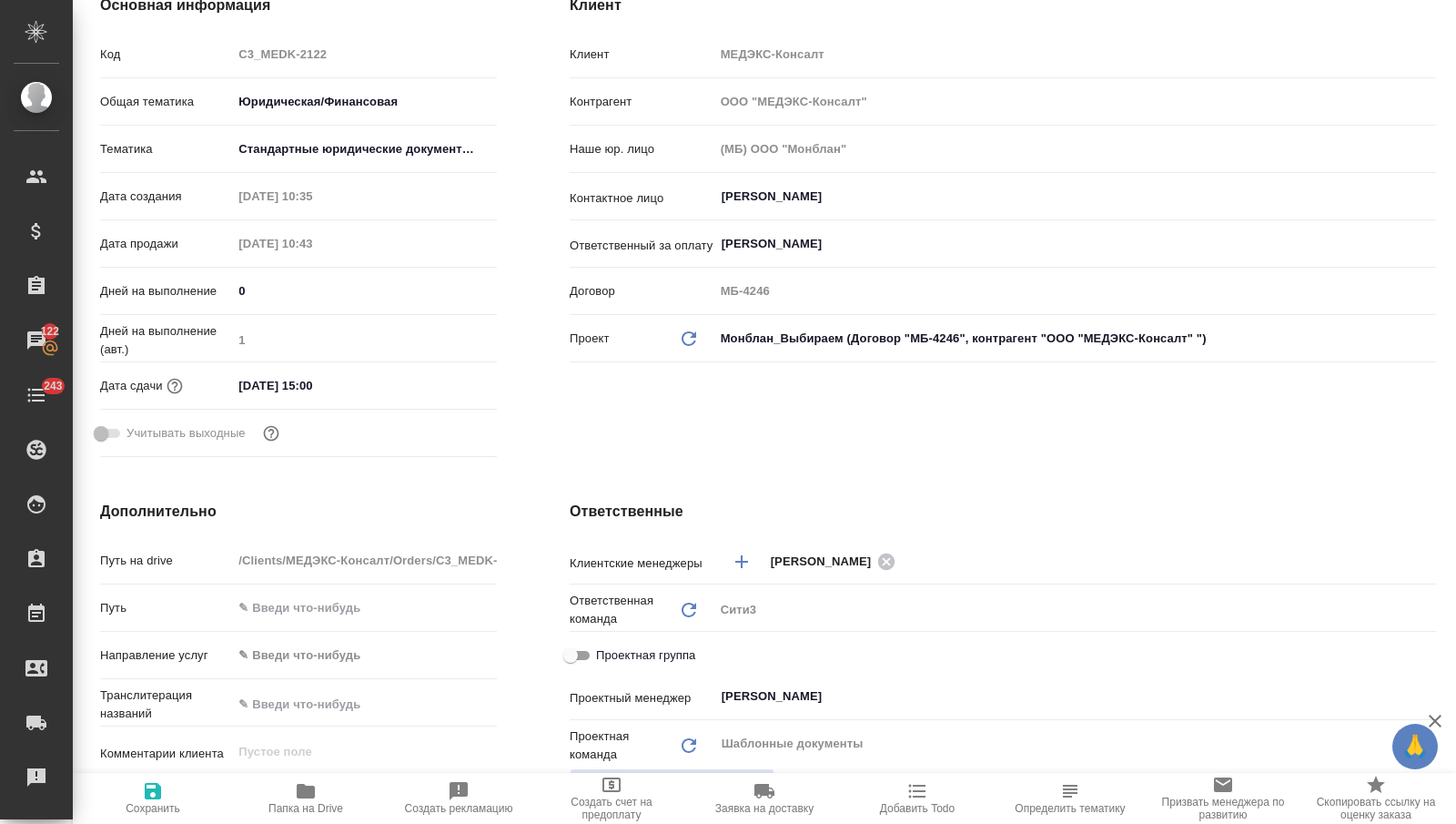
click at [631, 659] on span "Проектная группа" at bounding box center [645, 655] width 99 height 18
click at [603, 659] on input "Проектная группа" at bounding box center [570, 655] width 66 height 22
checkbox input "true"
type textarea "x"
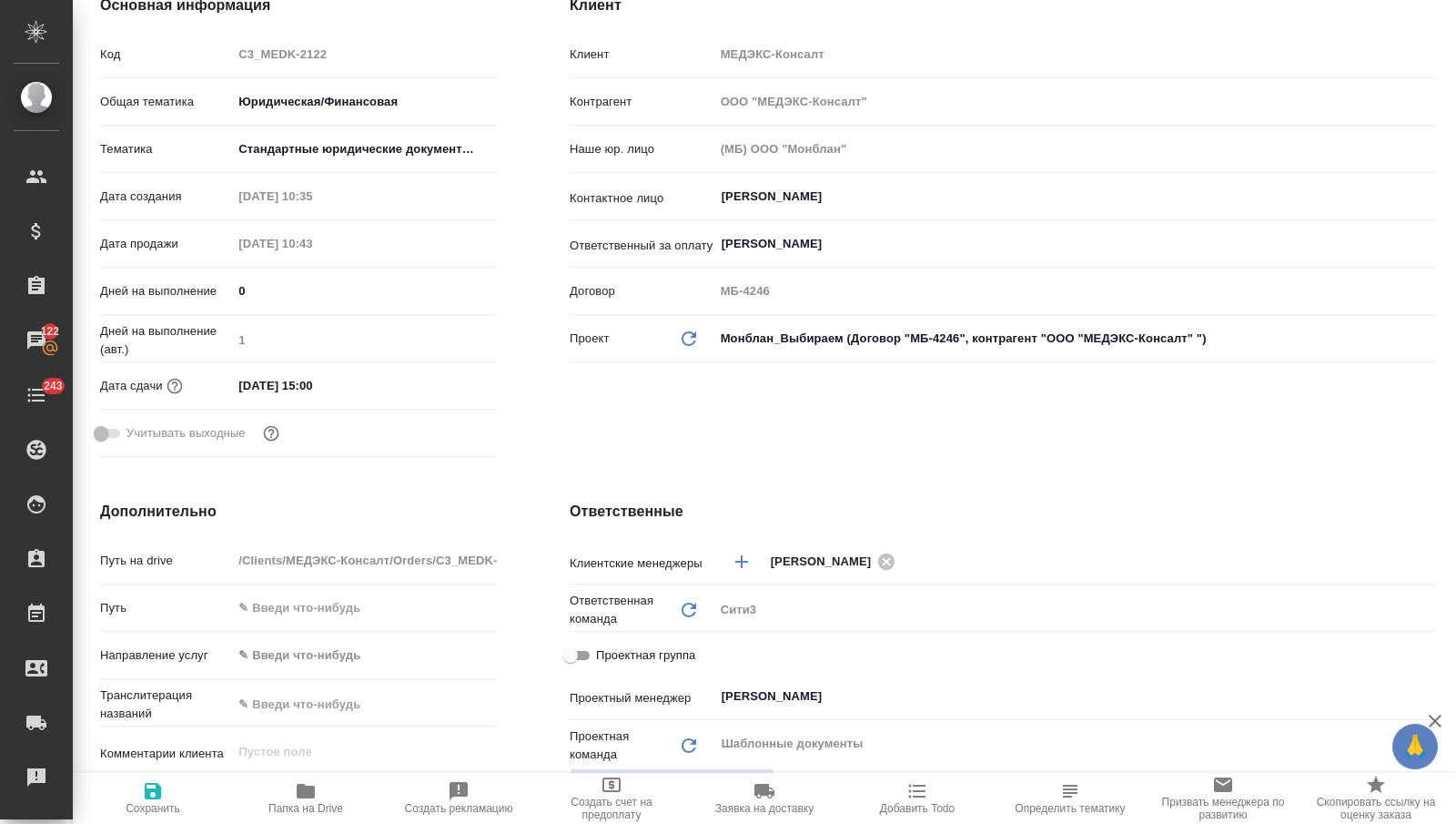
type textarea "x"
click at [754, 694] on input "Не назначен" at bounding box center [834, 698] width 229 height 22
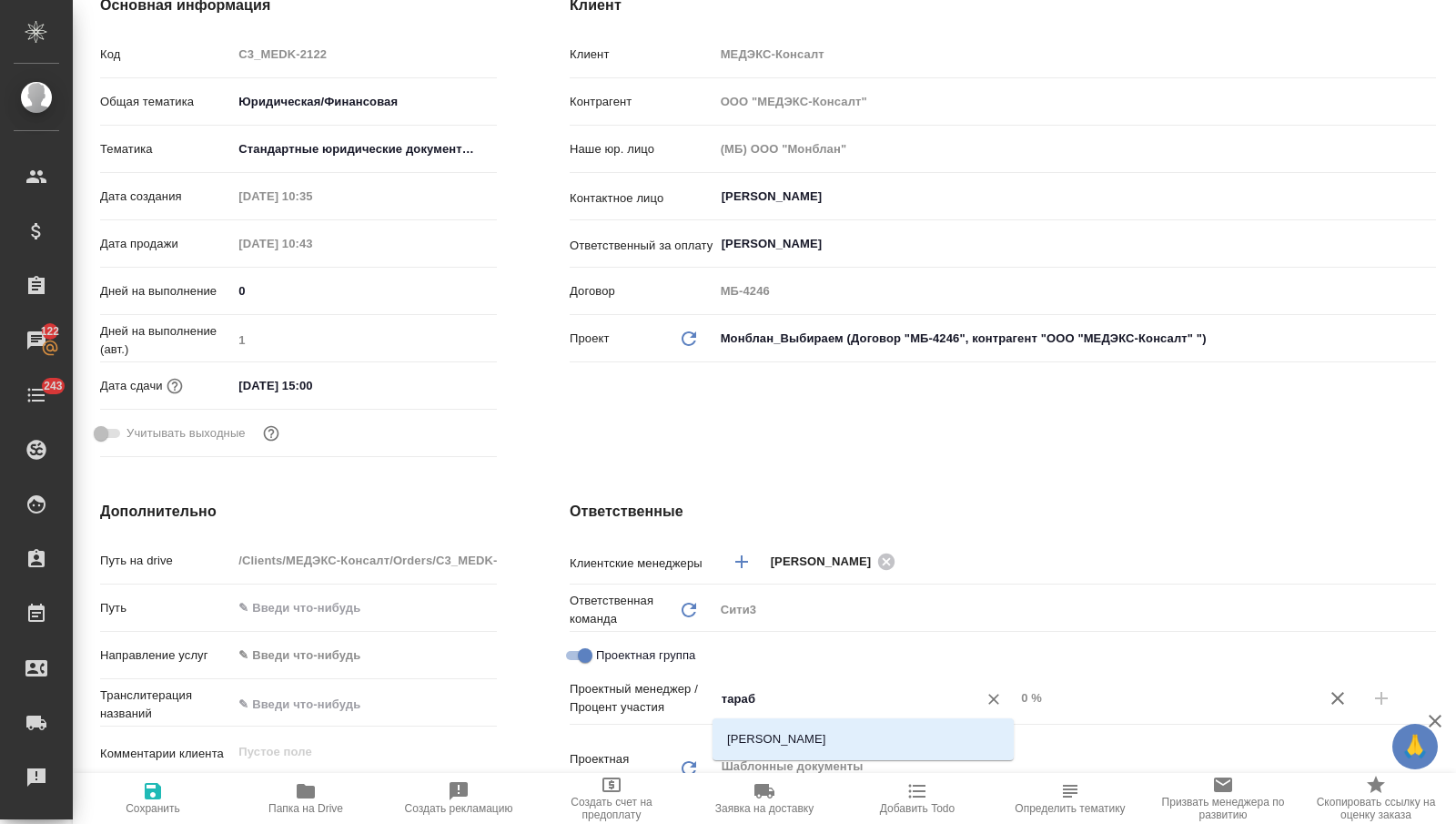
type input "[PERSON_NAME]"
click at [804, 758] on ul "[PERSON_NAME]" at bounding box center [863, 754] width 302 height 33
click at [813, 742] on li "[PERSON_NAME]" at bounding box center [863, 740] width 302 height 33
type textarea "x"
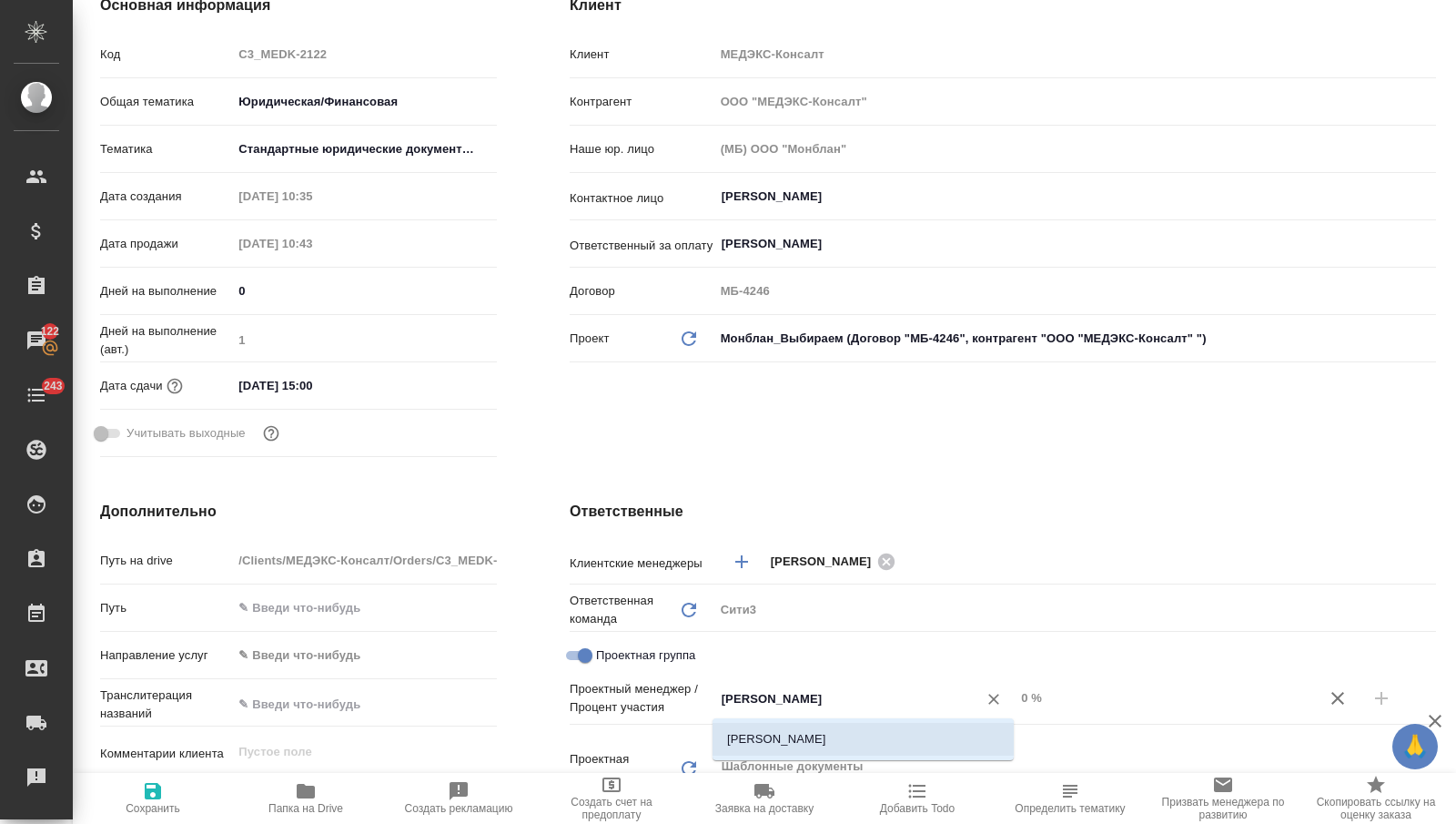
type textarea "x"
click at [1051, 686] on input "0 %" at bounding box center [1165, 697] width 302 height 26
type textarea "x"
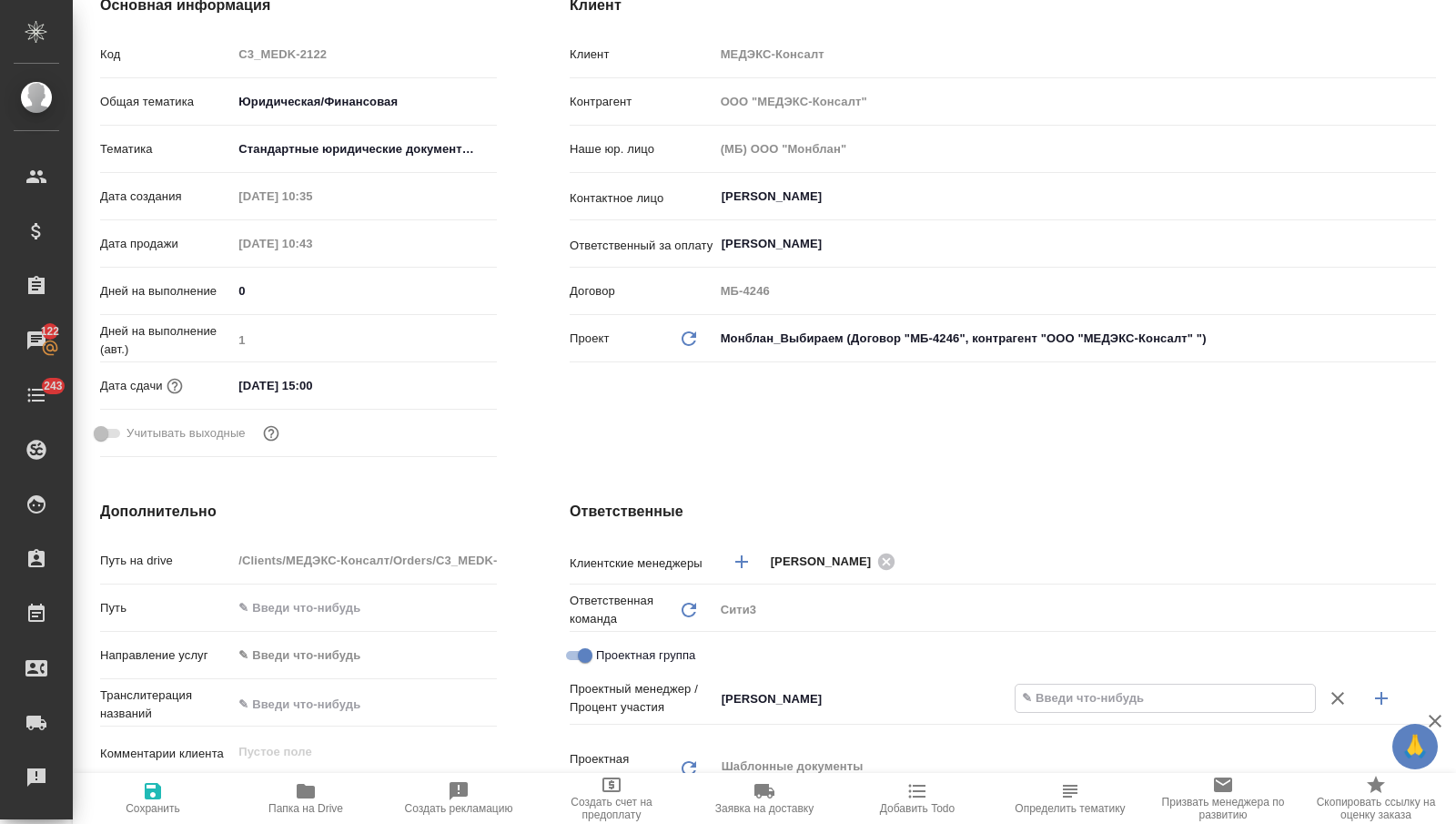
type input "7 %"
type textarea "x"
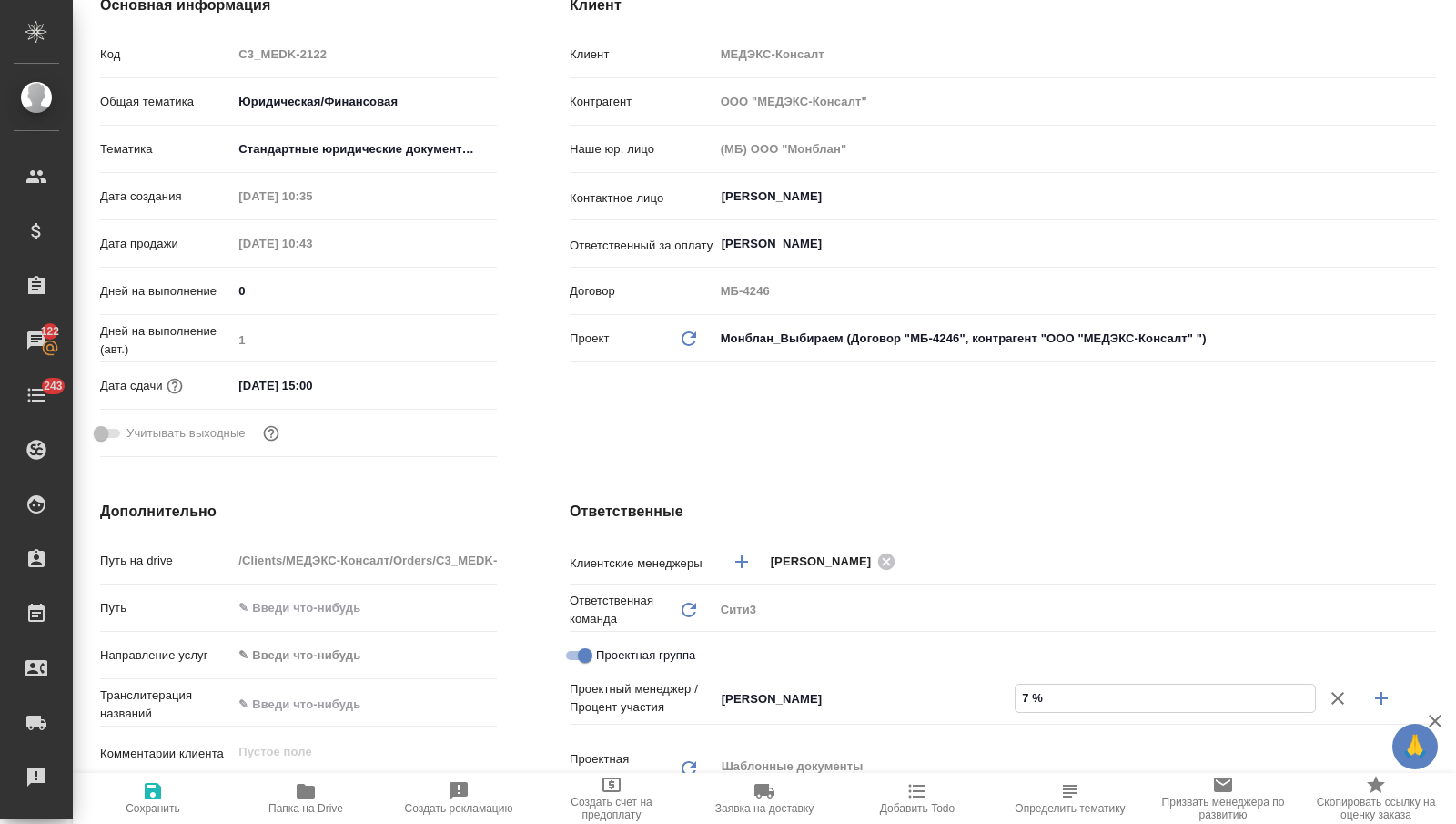
type textarea "x"
type input "76 %"
click at [1375, 700] on icon "button" at bounding box center [1381, 698] width 22 height 22
type textarea "x"
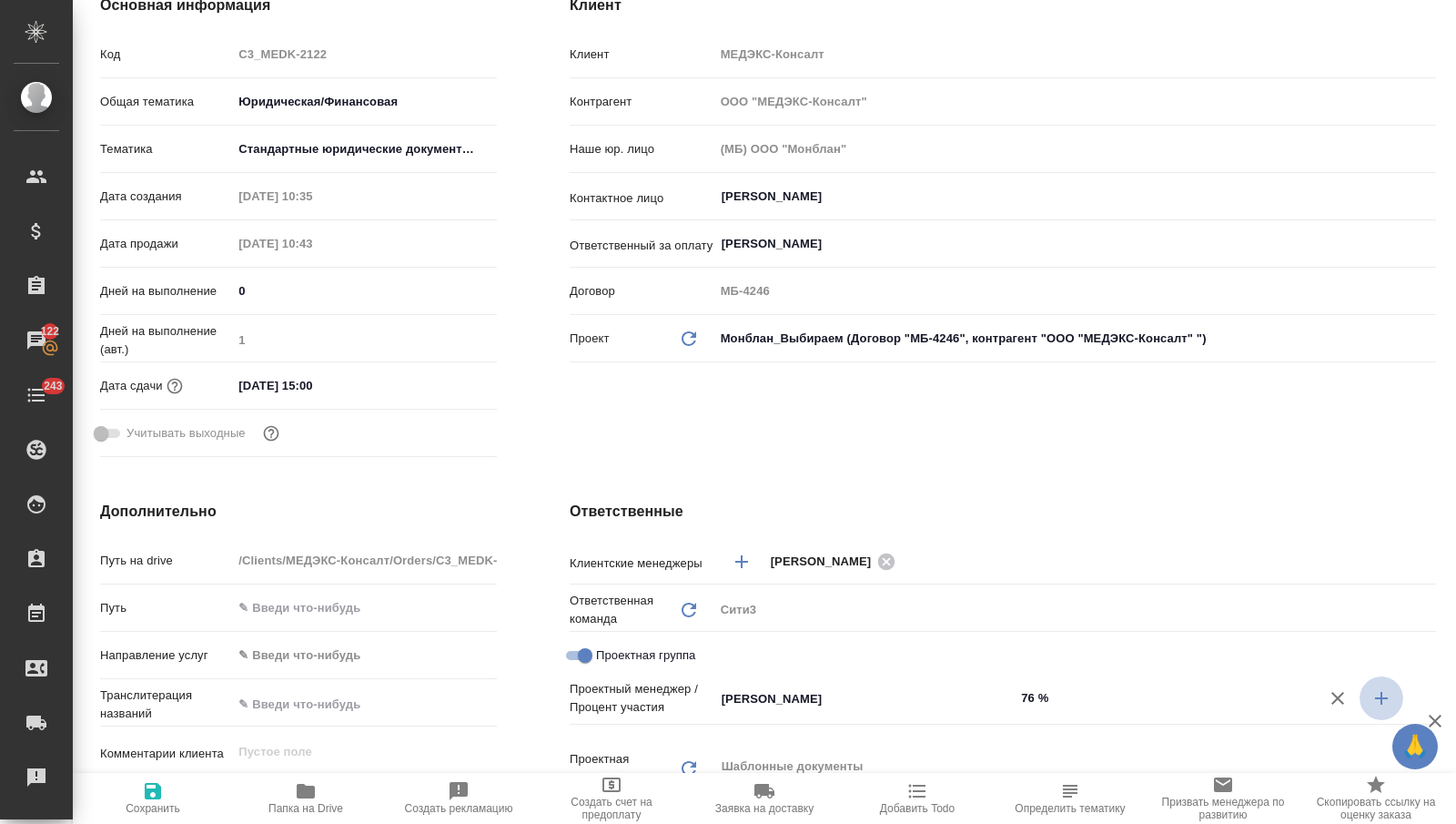
type textarea "x"
click at [875, 730] on input "Не назначен" at bounding box center [834, 728] width 229 height 22
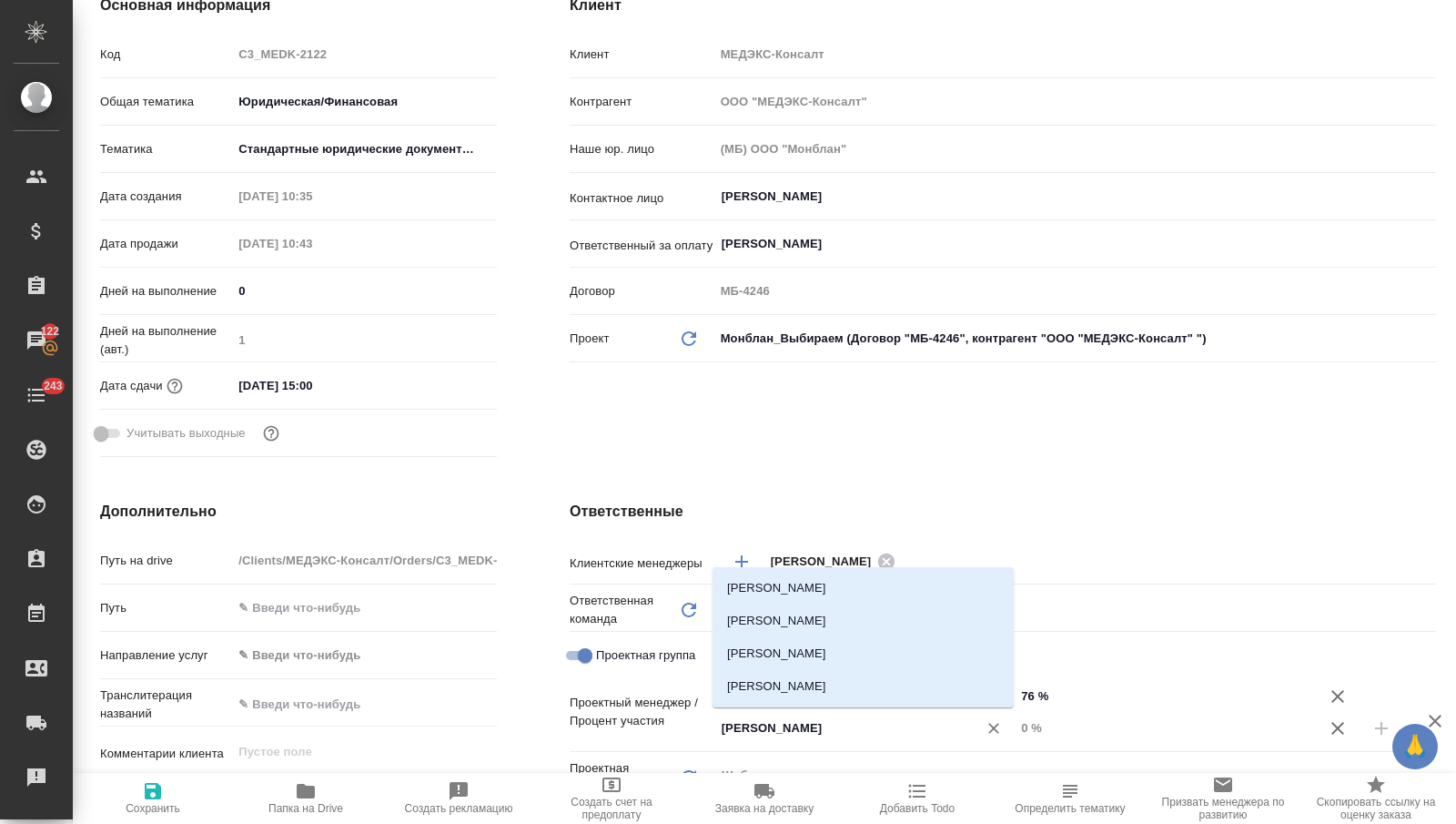
type input "[PERSON_NAME]"
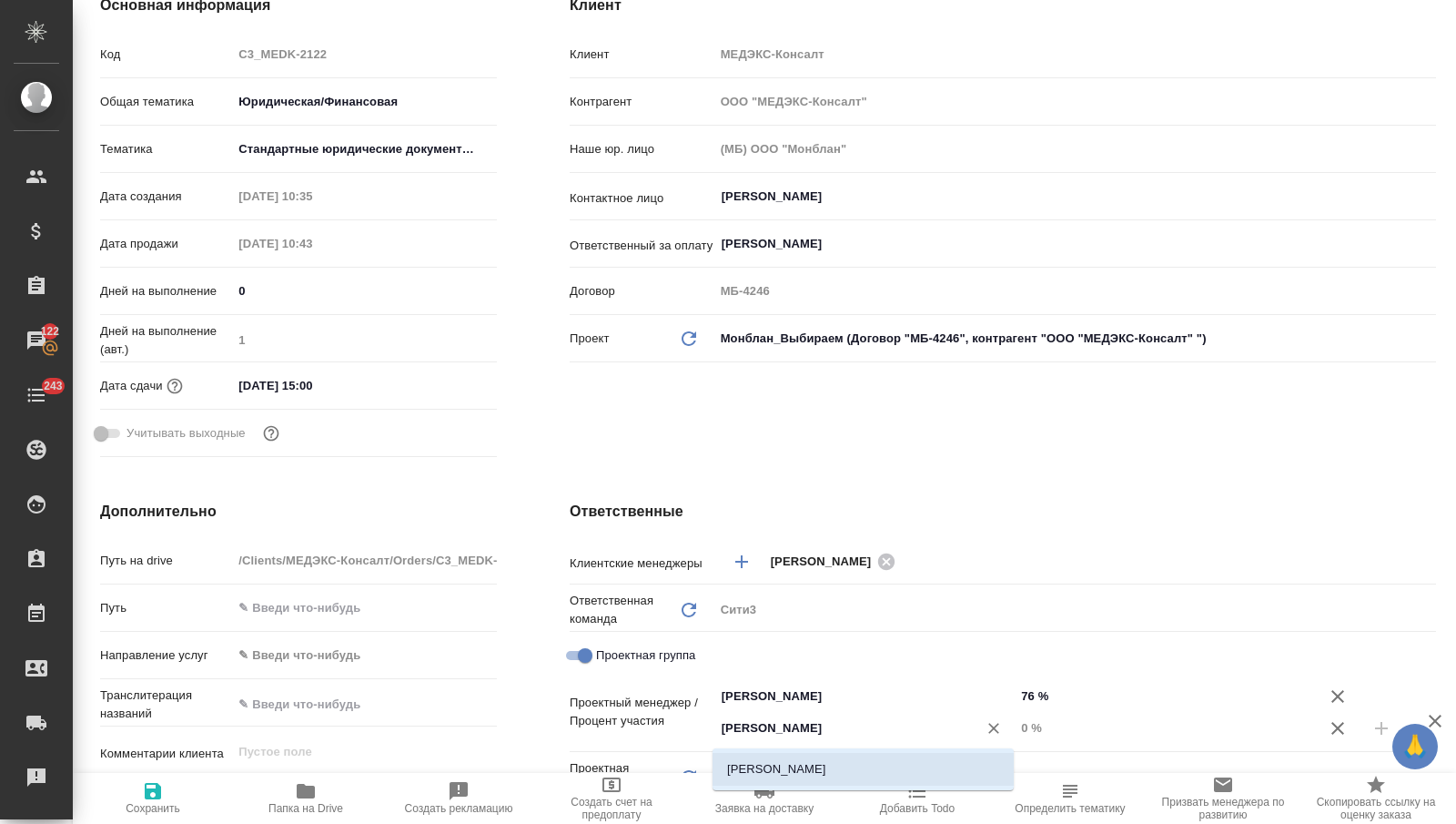
click at [887, 765] on li "[PERSON_NAME]" at bounding box center [863, 770] width 302 height 33
type textarea "x"
click at [1039, 726] on input "0 %" at bounding box center [1165, 727] width 300 height 26
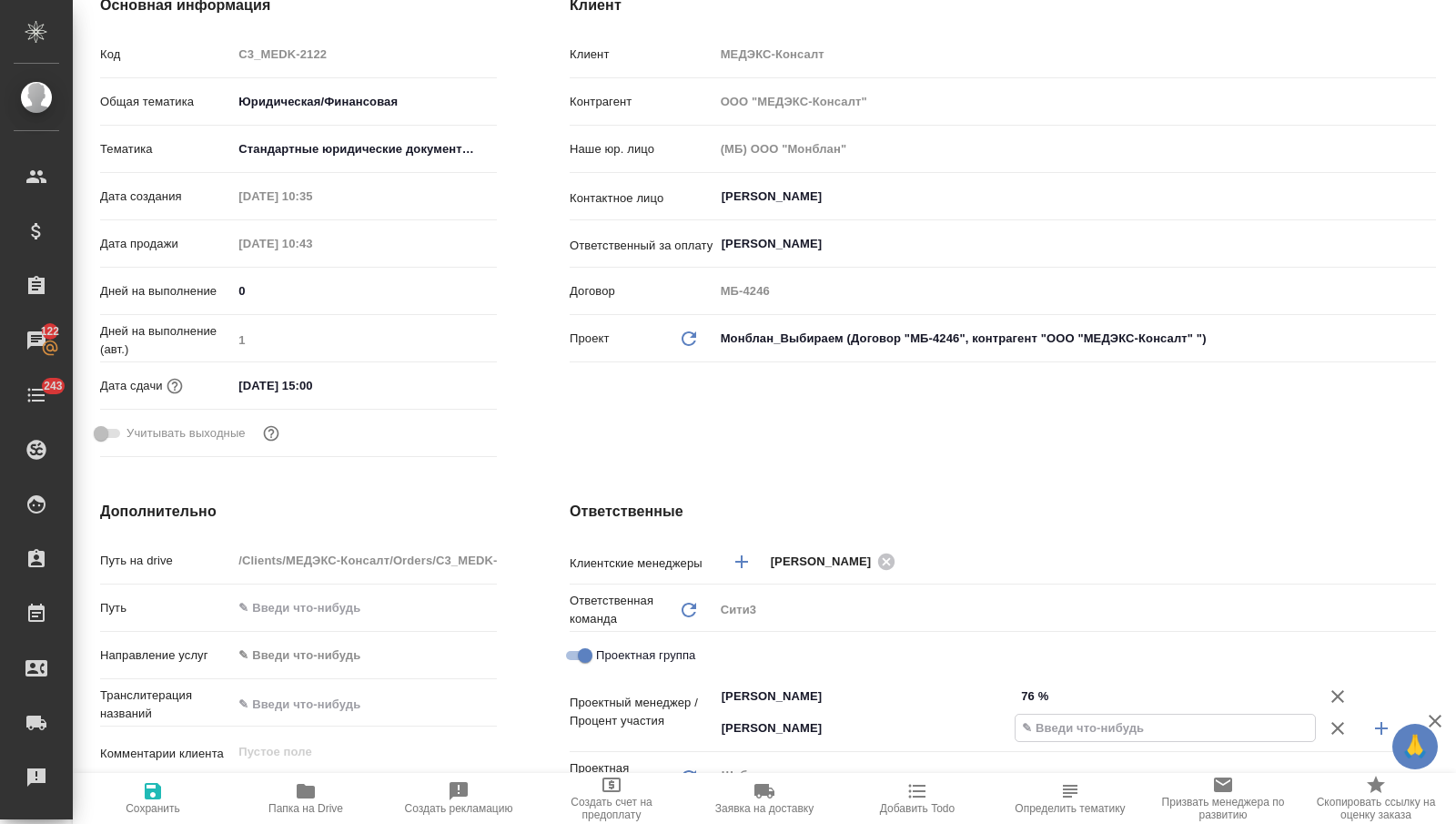
type textarea "x"
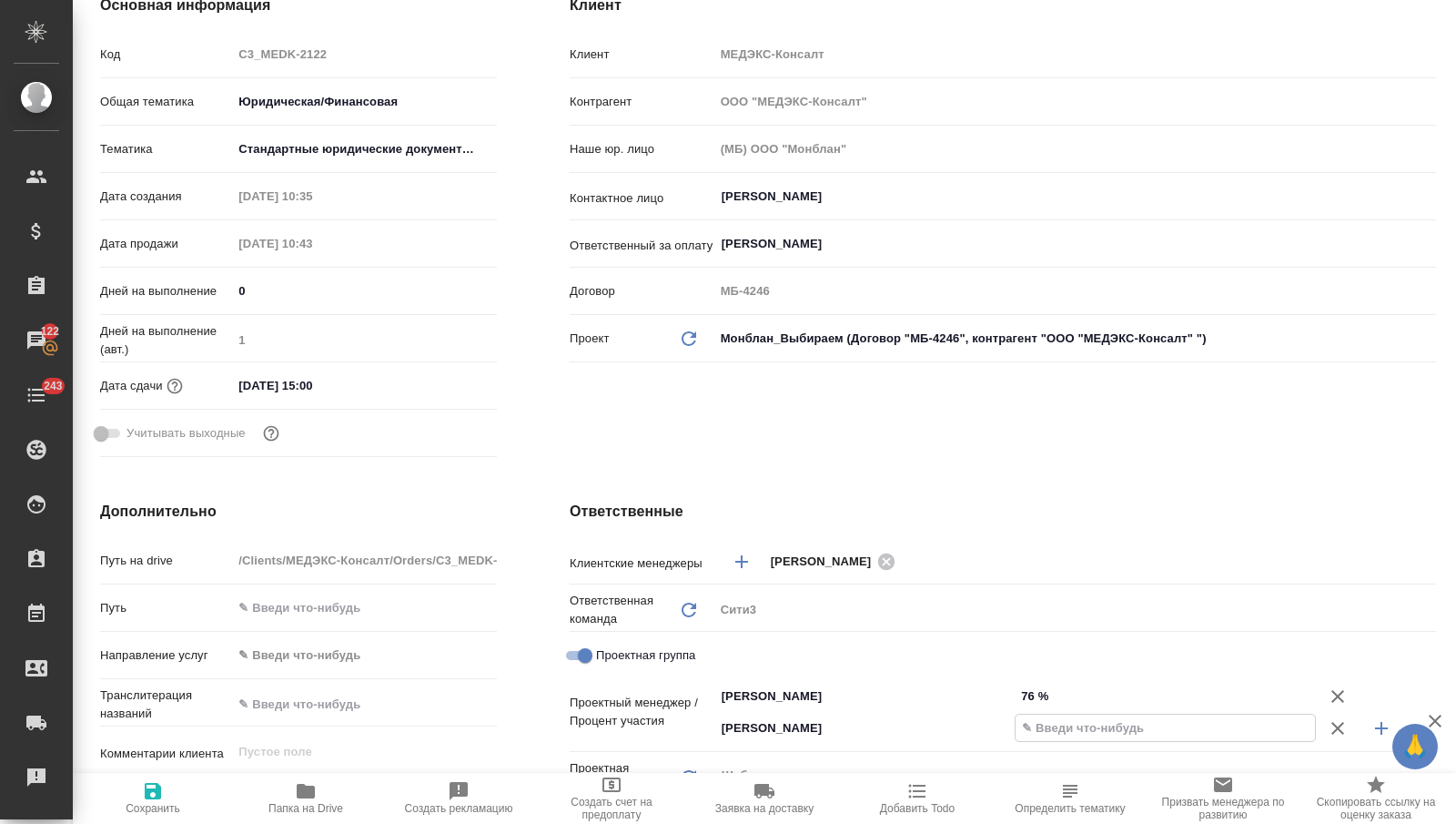
type textarea "x"
type input "24 %"
type textarea "x"
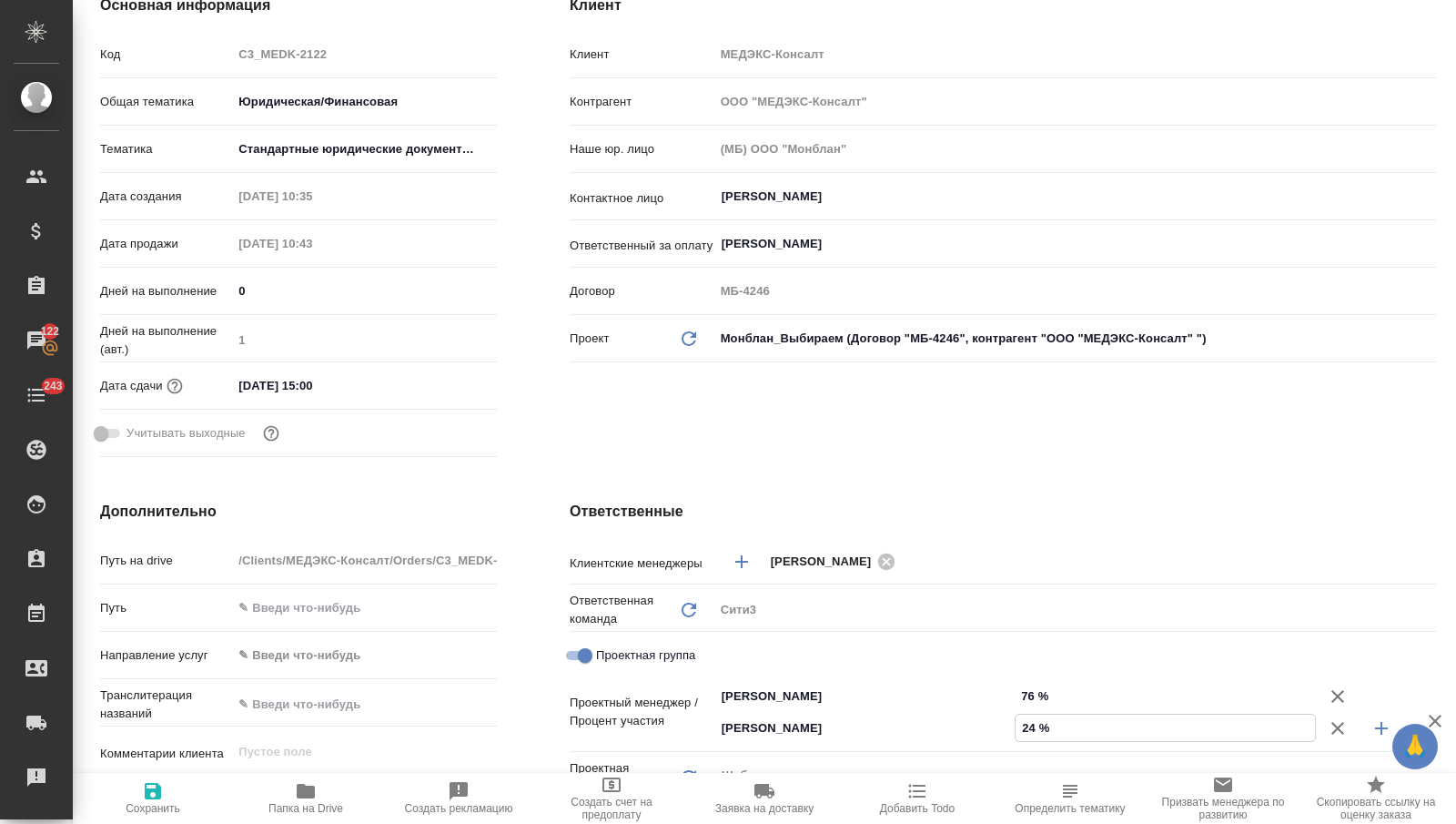
type input "24 %"
click at [127, 812] on span "Сохранить" at bounding box center [152, 808] width 54 height 13
type textarea "x"
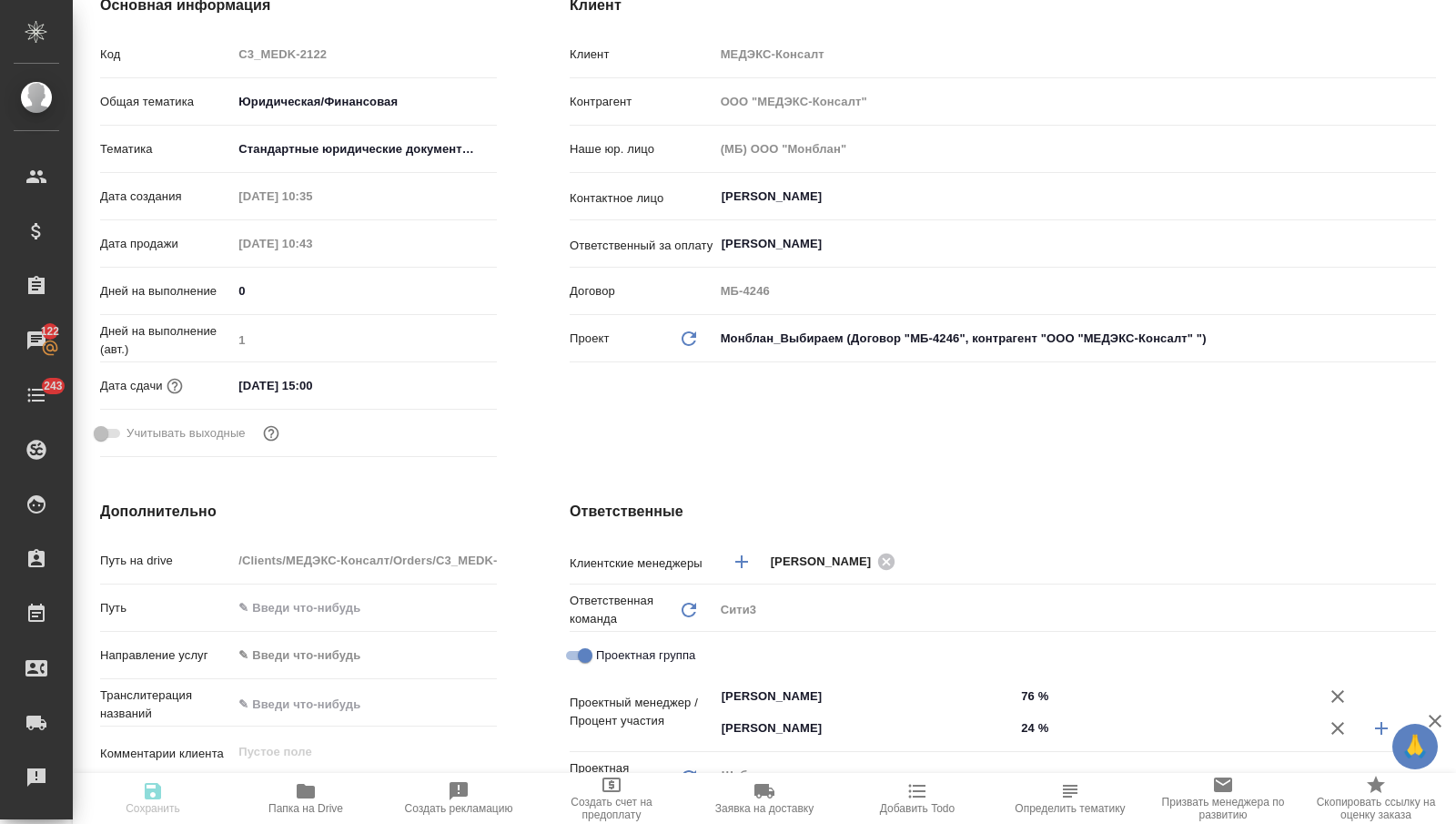
type textarea "x"
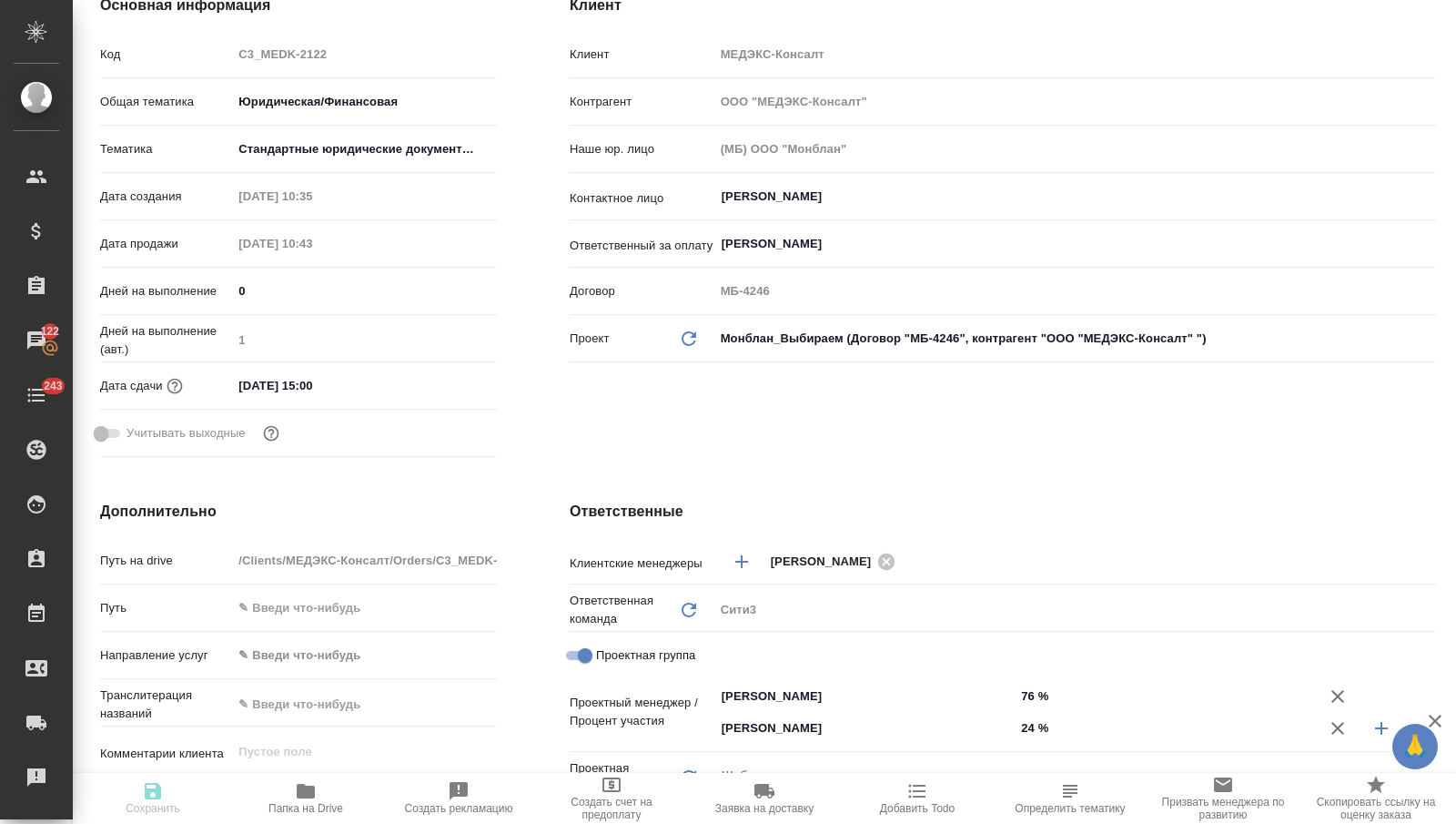
type textarea "x"
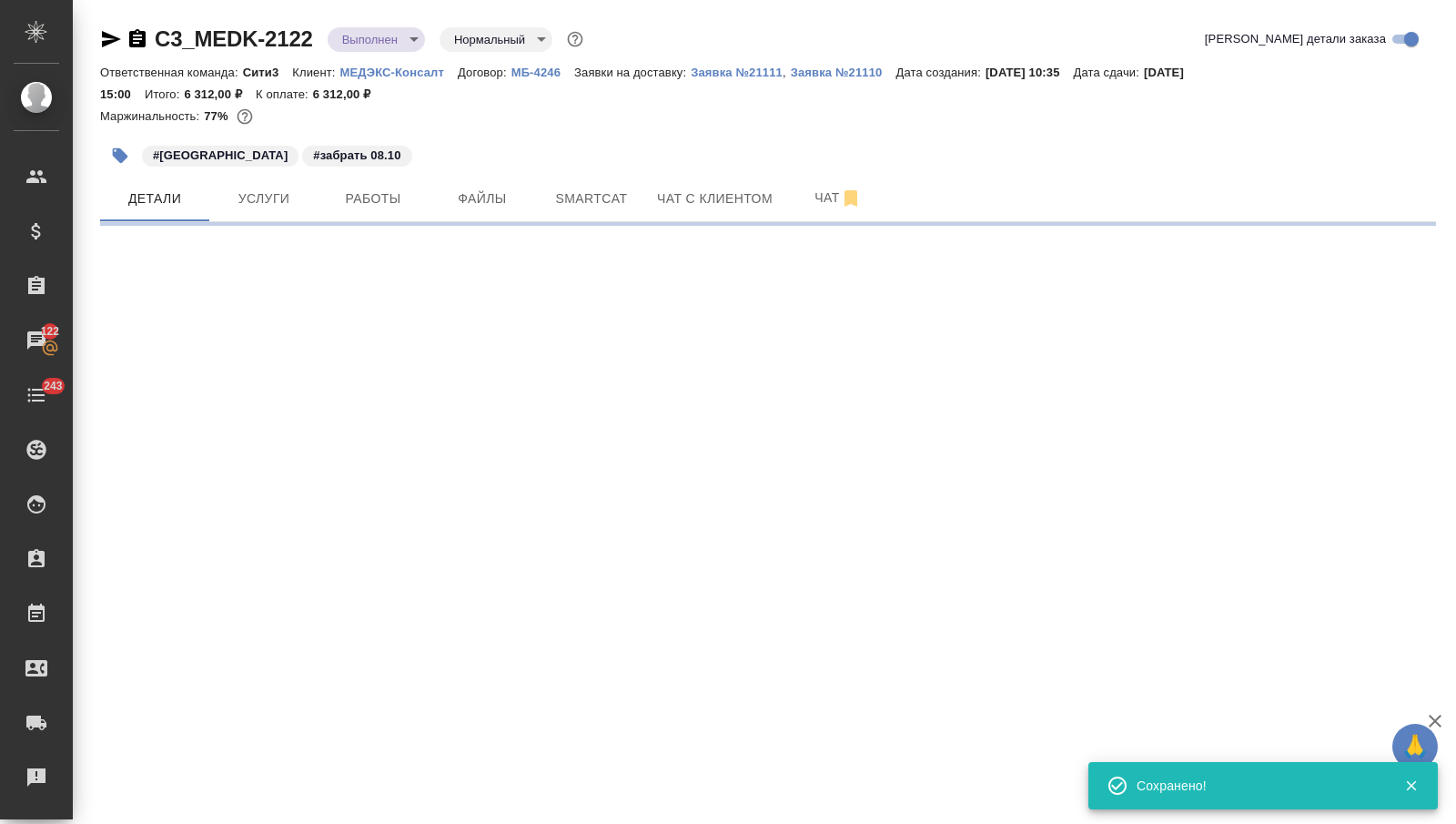
select select "RU"
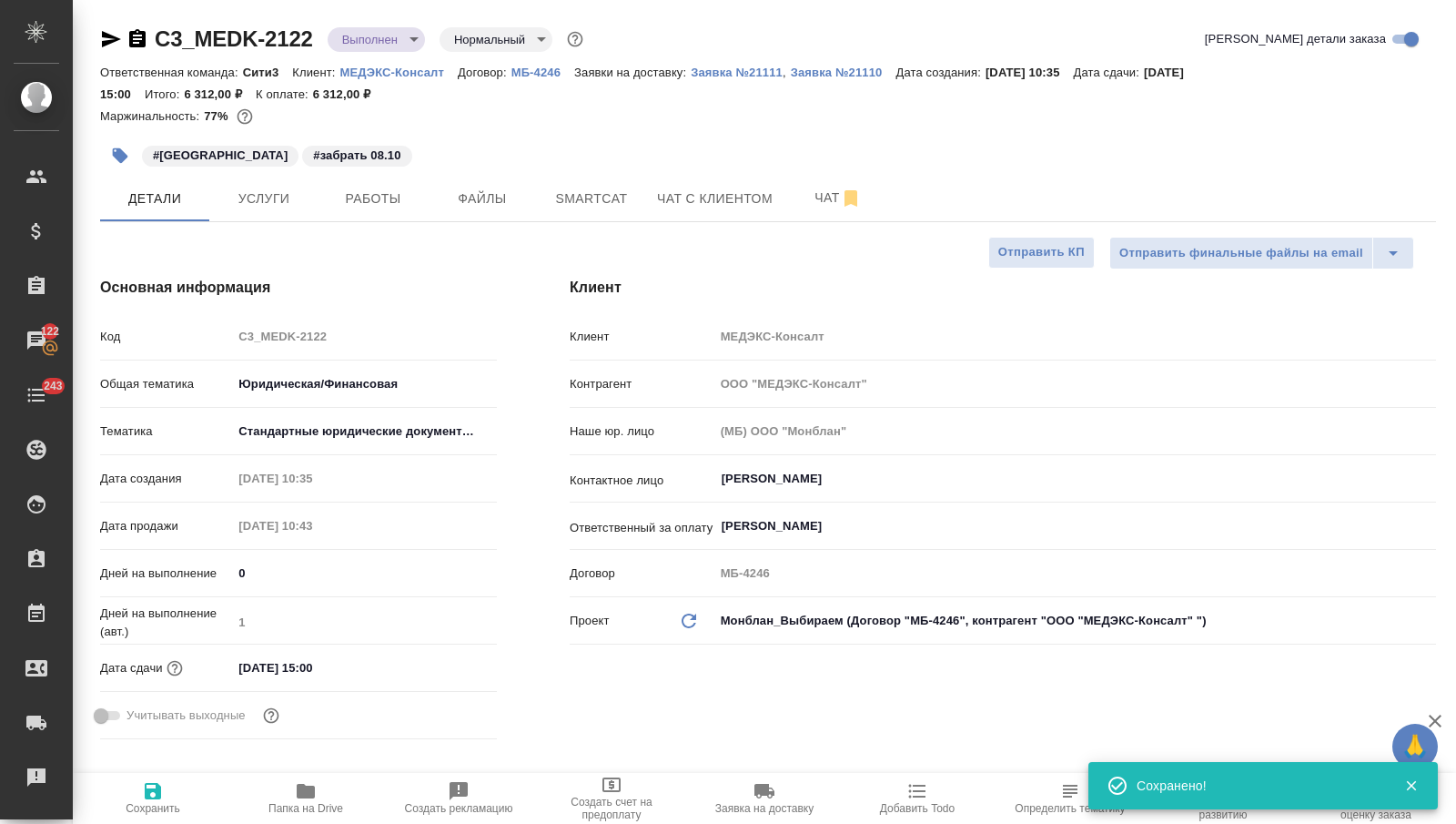
type textarea "x"
click at [368, 31] on body "🙏 .cls-1 fill:#fff; AWATERA [PERSON_NAME] Спецификации Заказы 122 Чаты 243 Todo…" at bounding box center [728, 412] width 1456 height 824
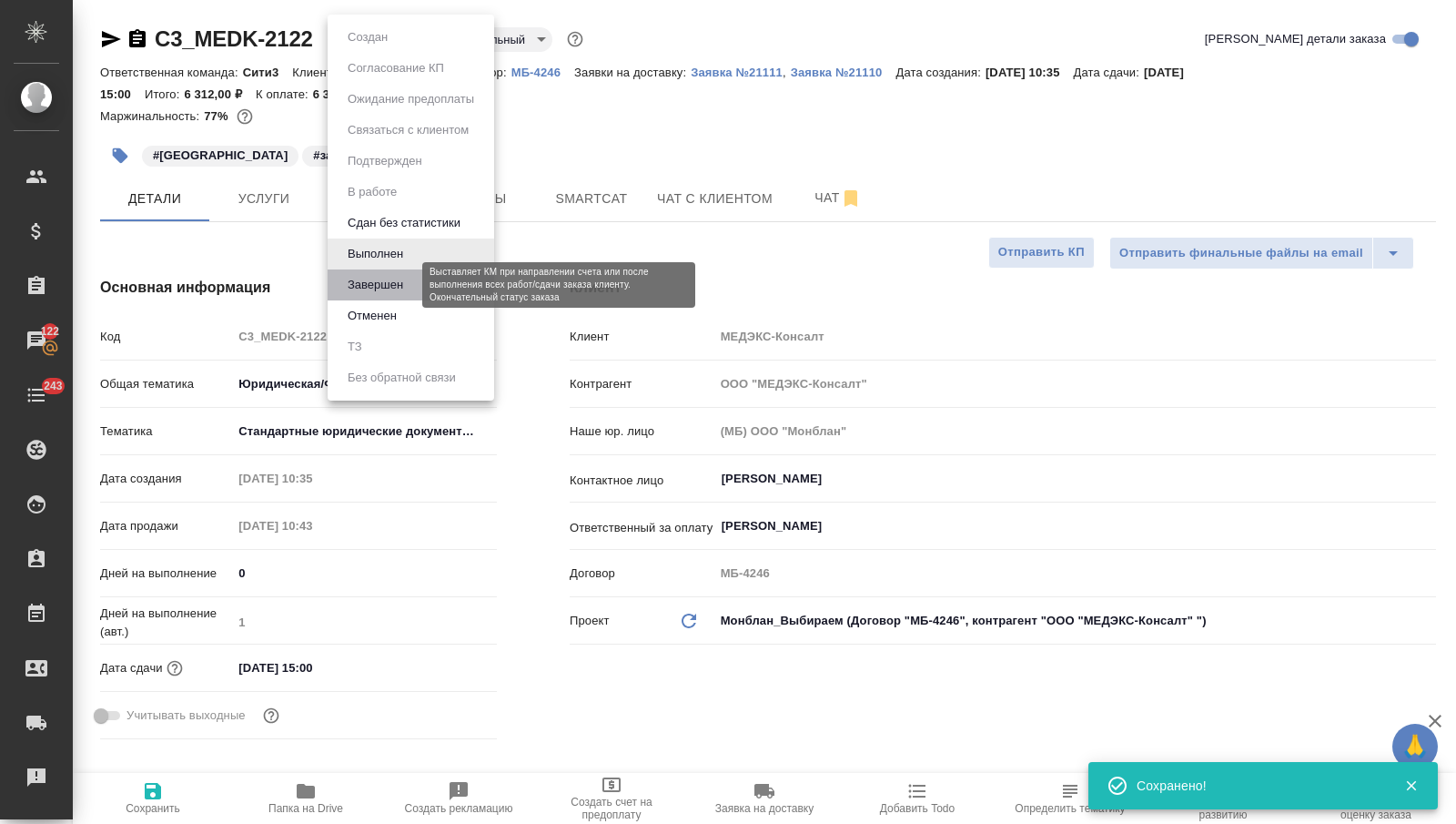
click at [381, 287] on button "Завершен" at bounding box center [375, 284] width 66 height 20
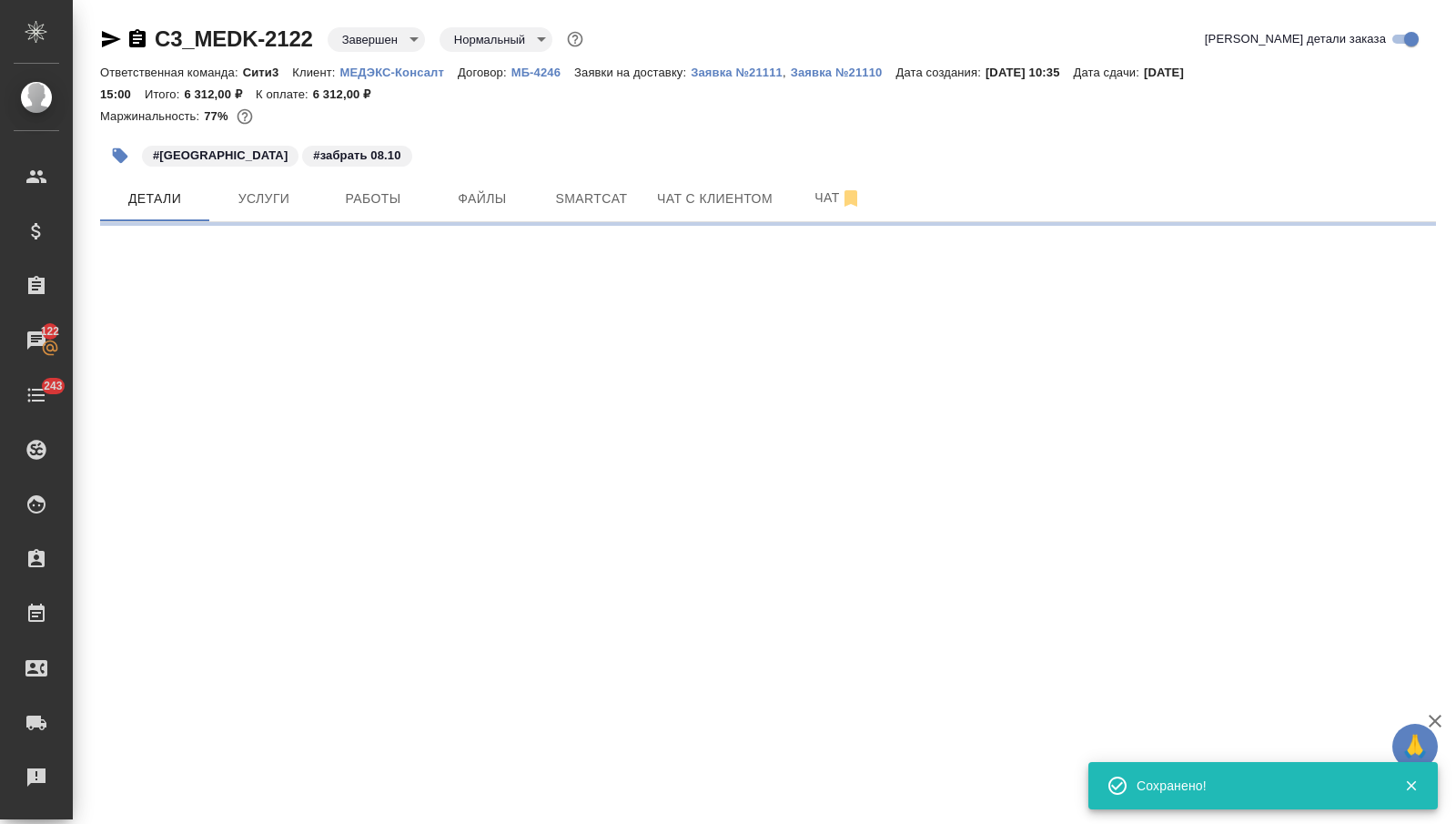
select select "RU"
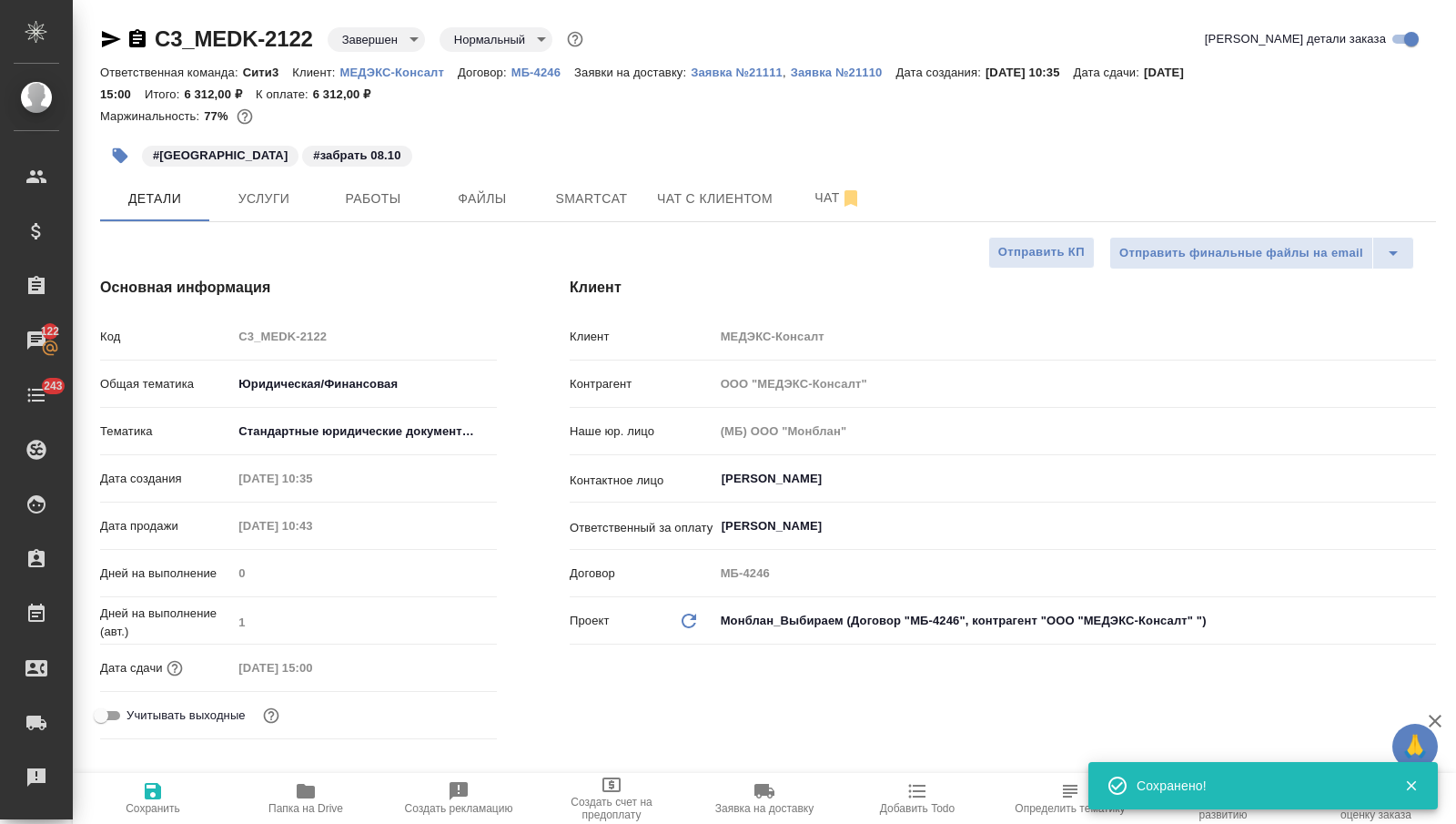
type textarea "x"
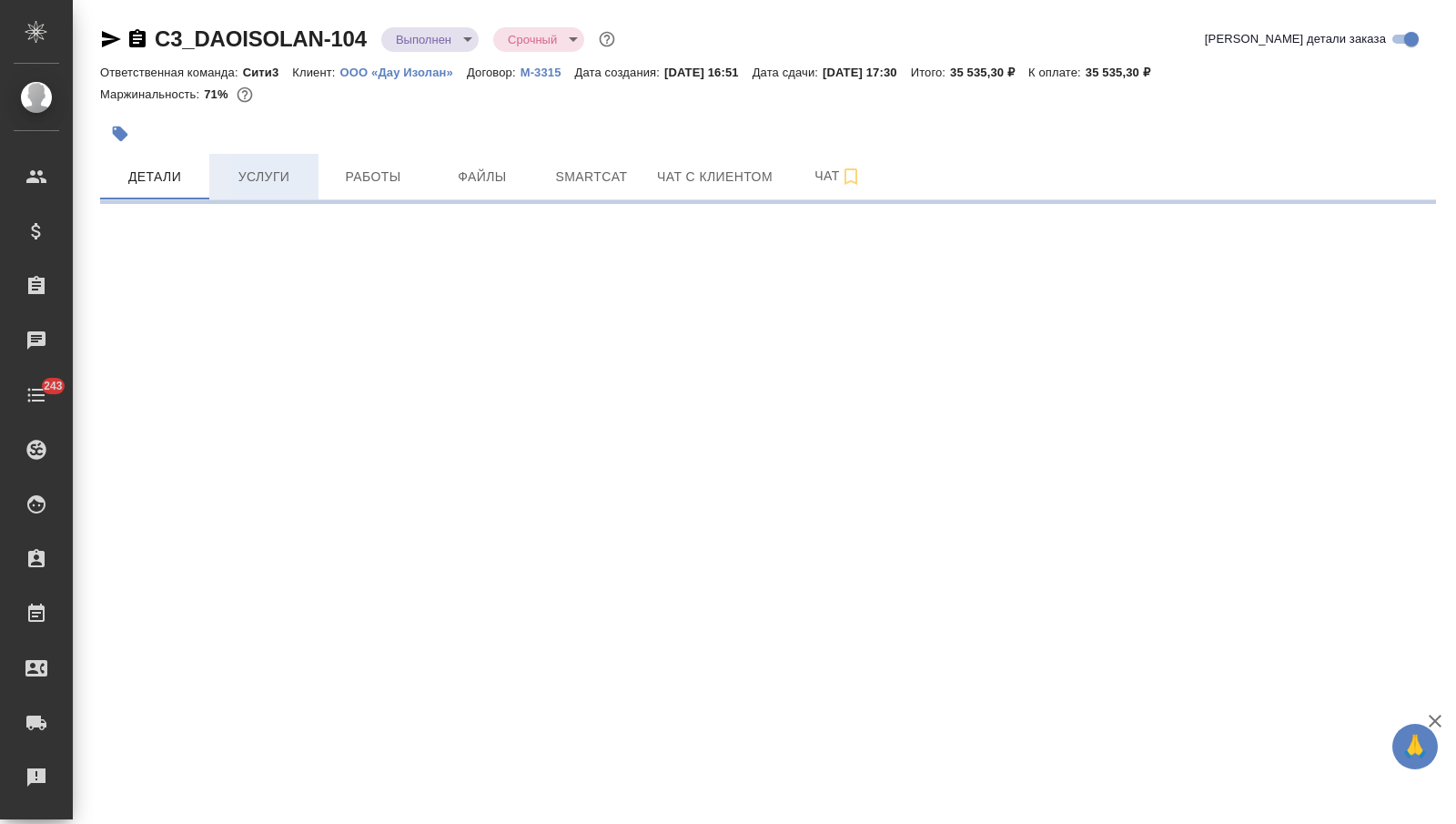
select select "RU"
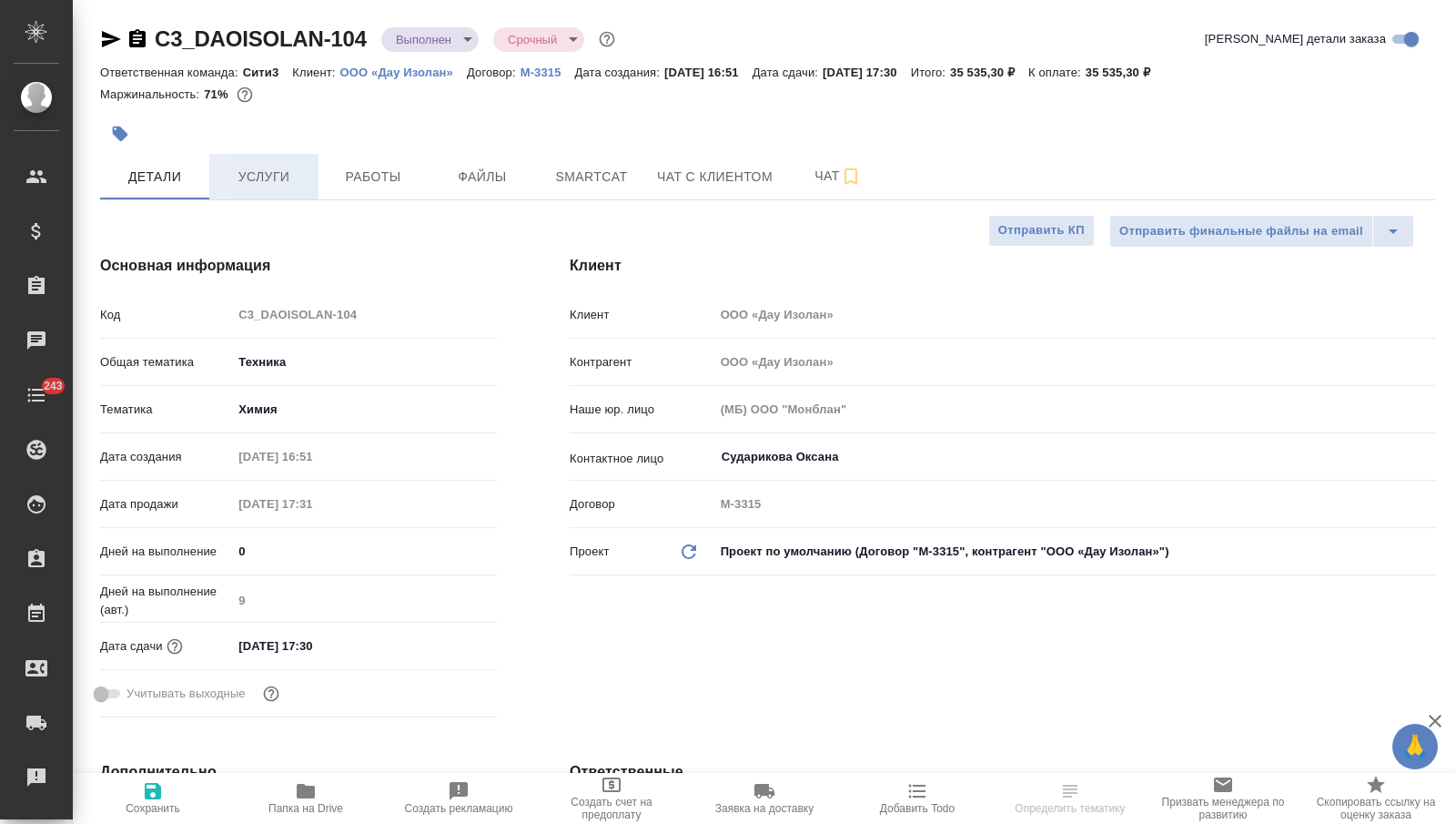
type textarea "x"
click at [286, 177] on span "Услуги" at bounding box center [264, 177] width 87 height 22
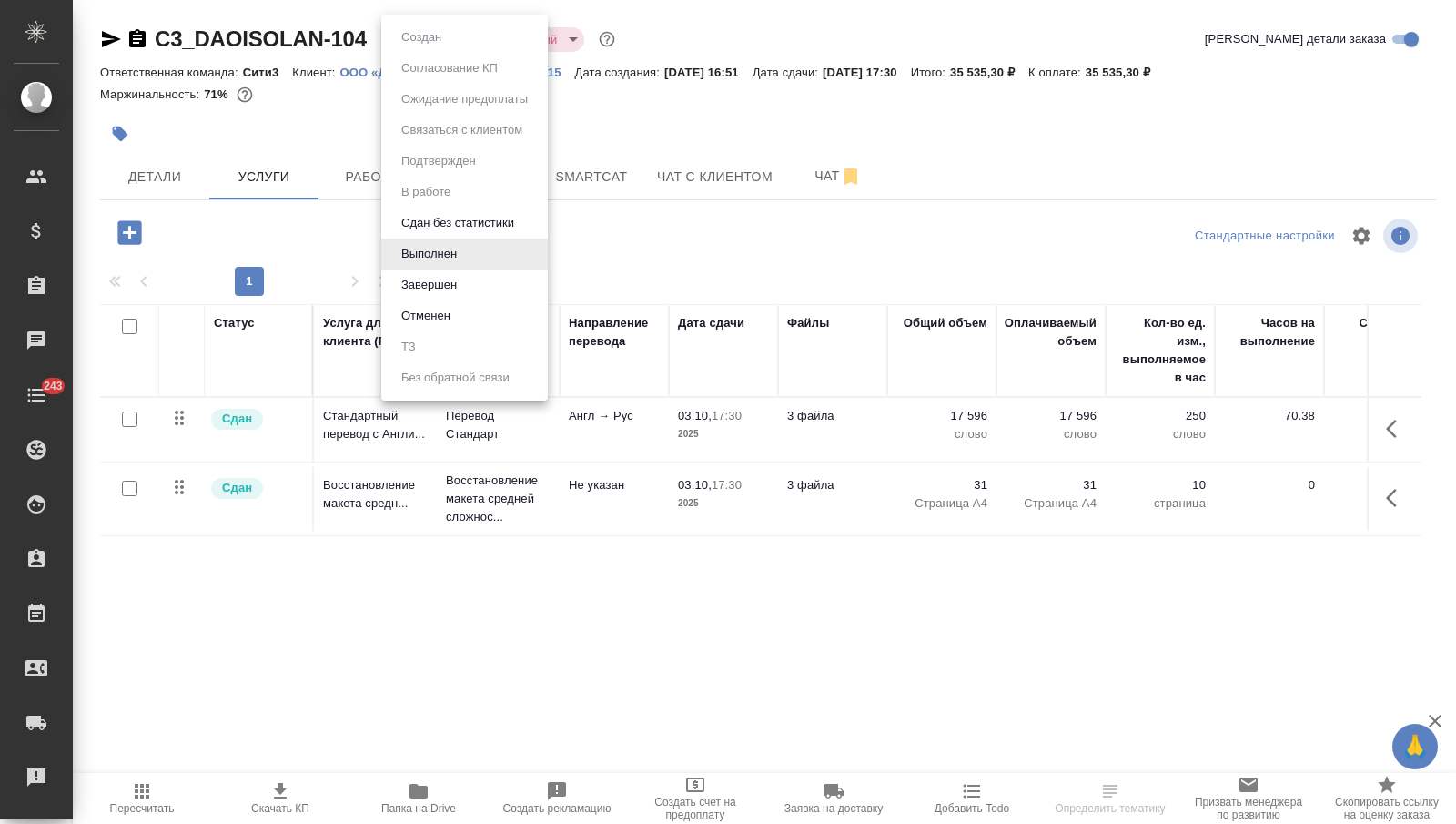
click at [405, 40] on body "🙏 .cls-1 fill:#fff; AWATERA Nikitina Tatiana Клиенты Спецификации Заказы Чаты 2…" at bounding box center [728, 412] width 1456 height 824
click at [419, 284] on button "Завершен" at bounding box center [429, 284] width 66 height 20
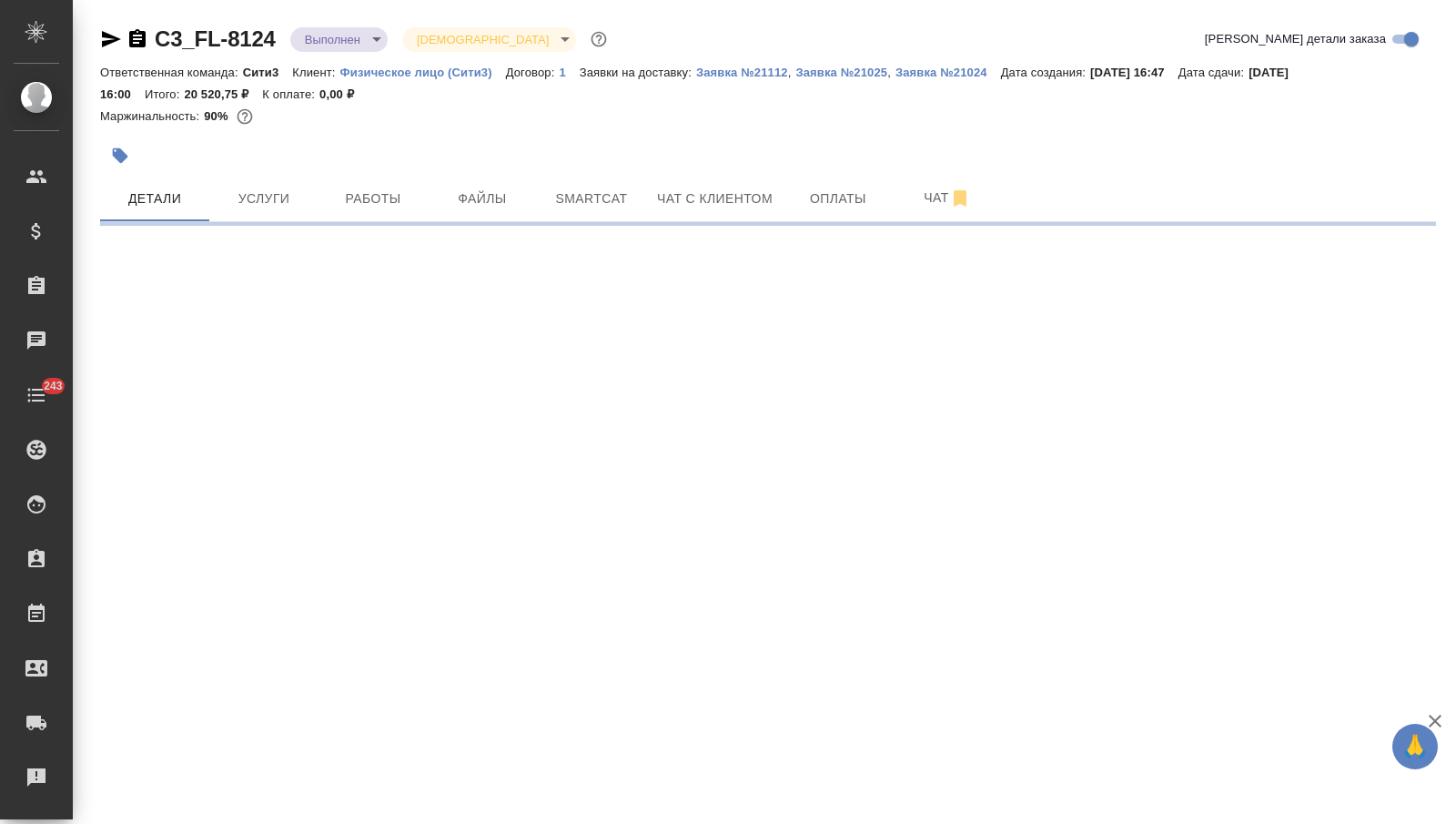
select select "RU"
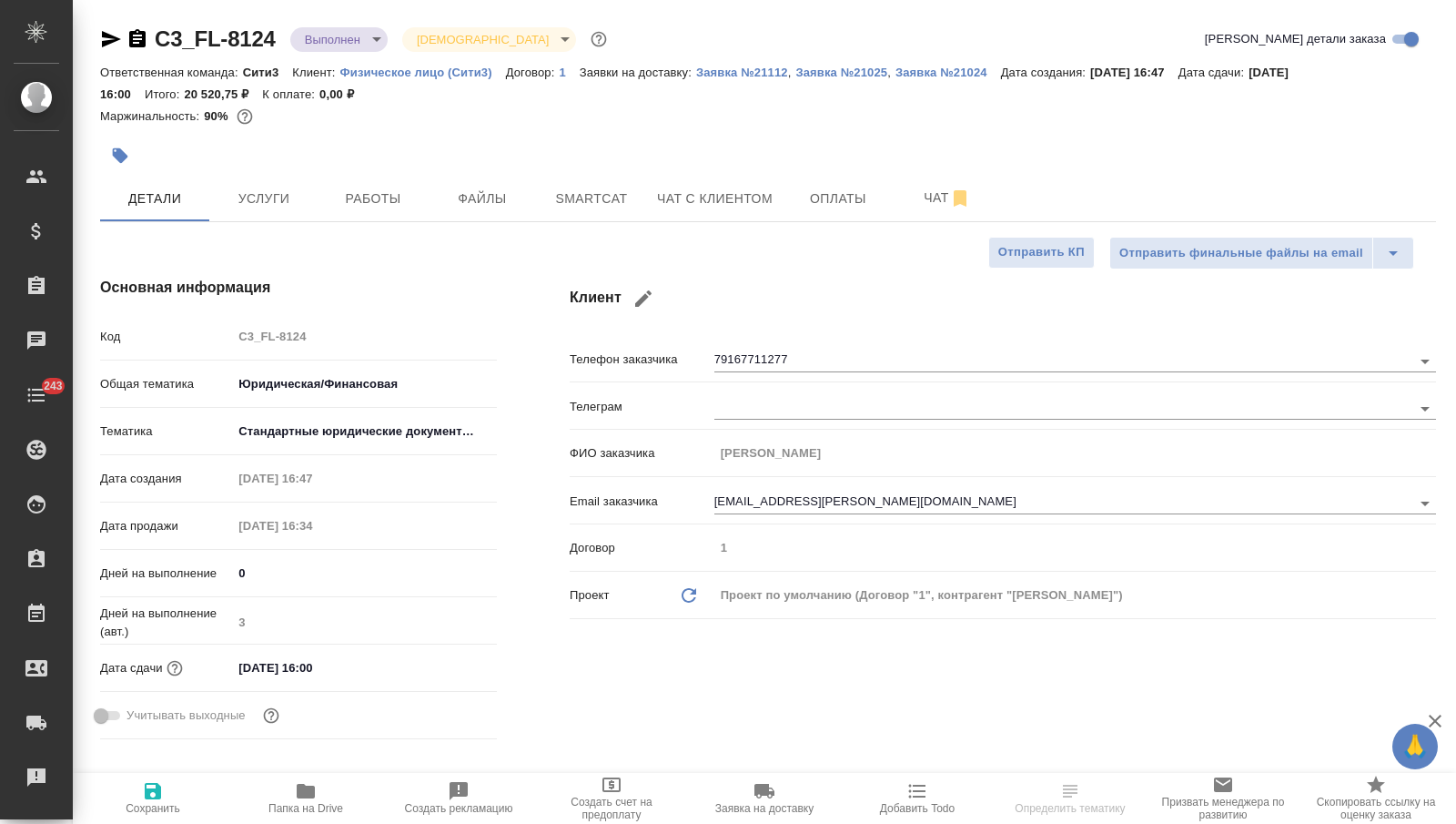
type textarea "x"
click at [295, 200] on span "Услуги" at bounding box center [264, 198] width 87 height 22
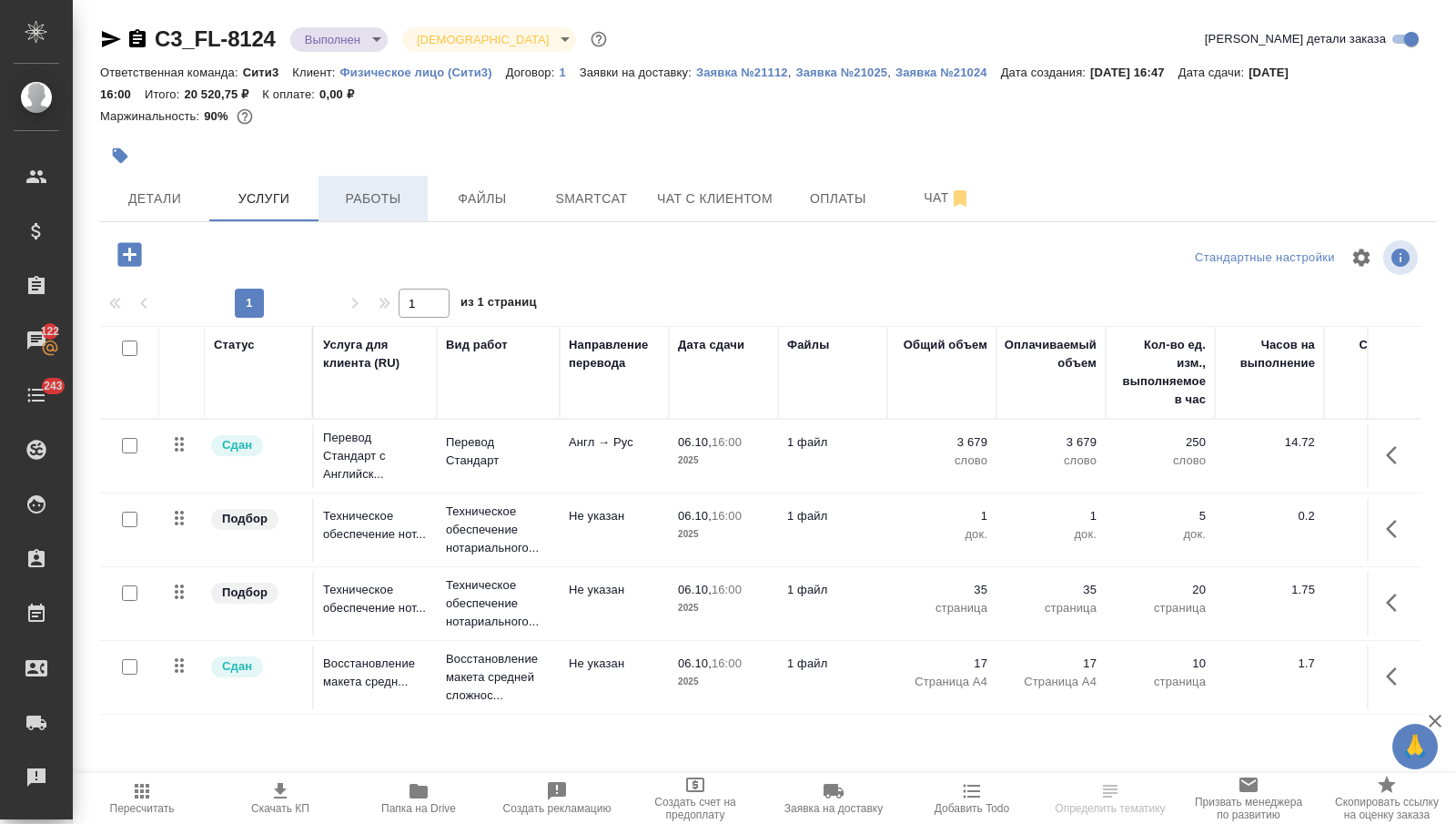
click at [406, 213] on button "Работы" at bounding box center [372, 198] width 110 height 46
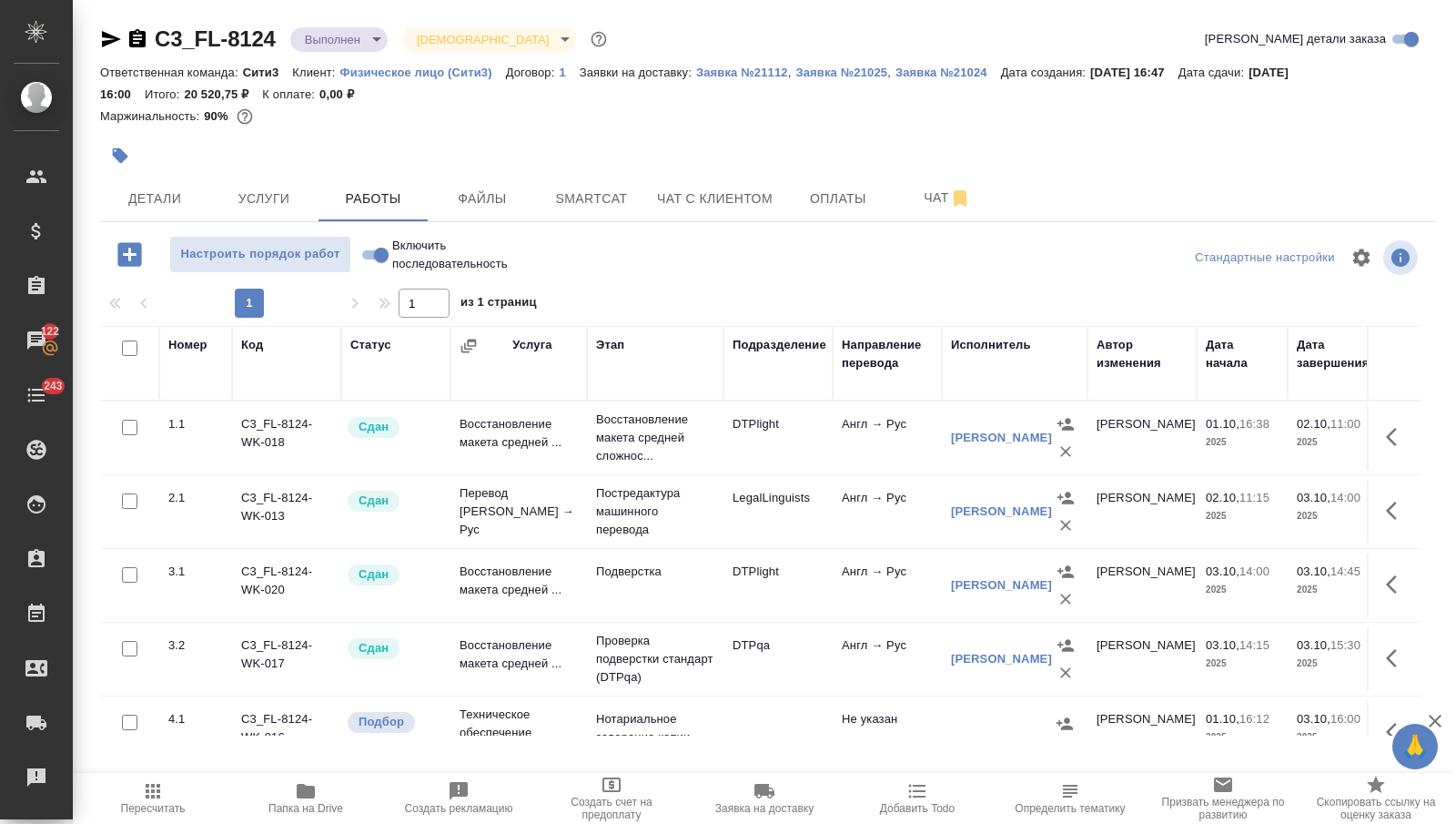
scroll to position [105, 0]
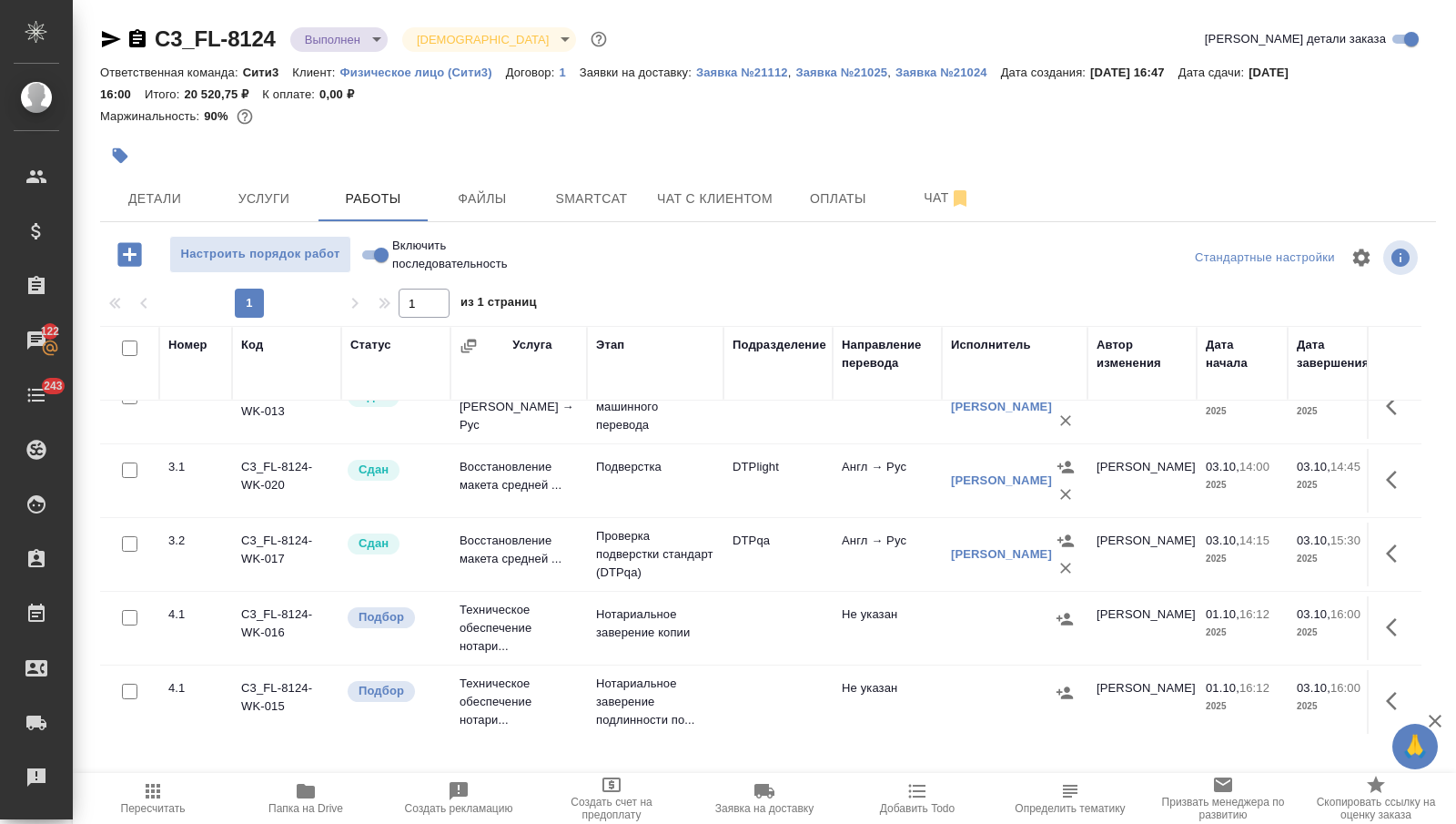
click at [376, 251] on input "Включить последовательность" at bounding box center [381, 254] width 66 height 22
checkbox input "true"
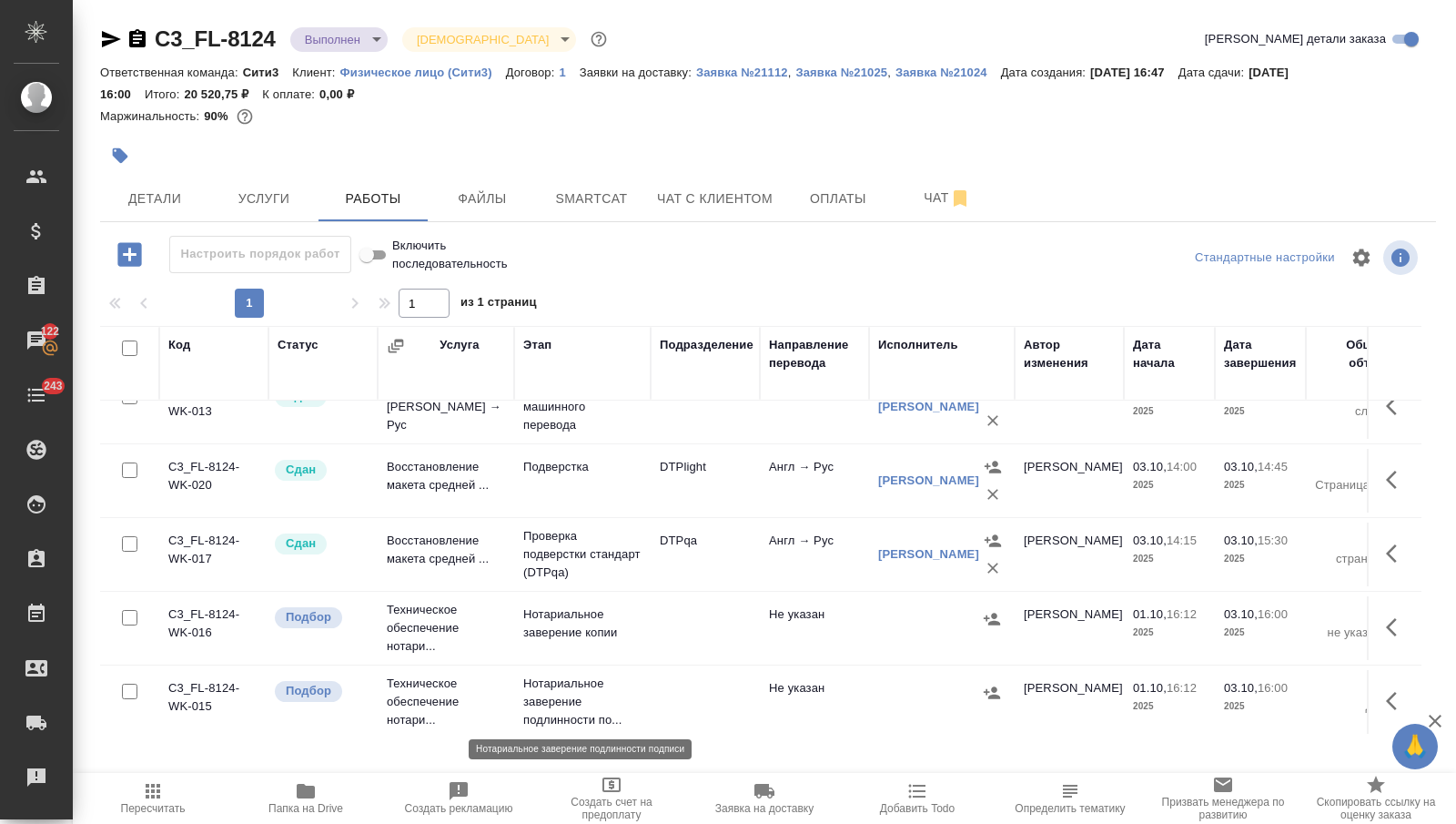
click at [572, 682] on p "Нотариальное заверение подлинности по..." at bounding box center [582, 702] width 118 height 54
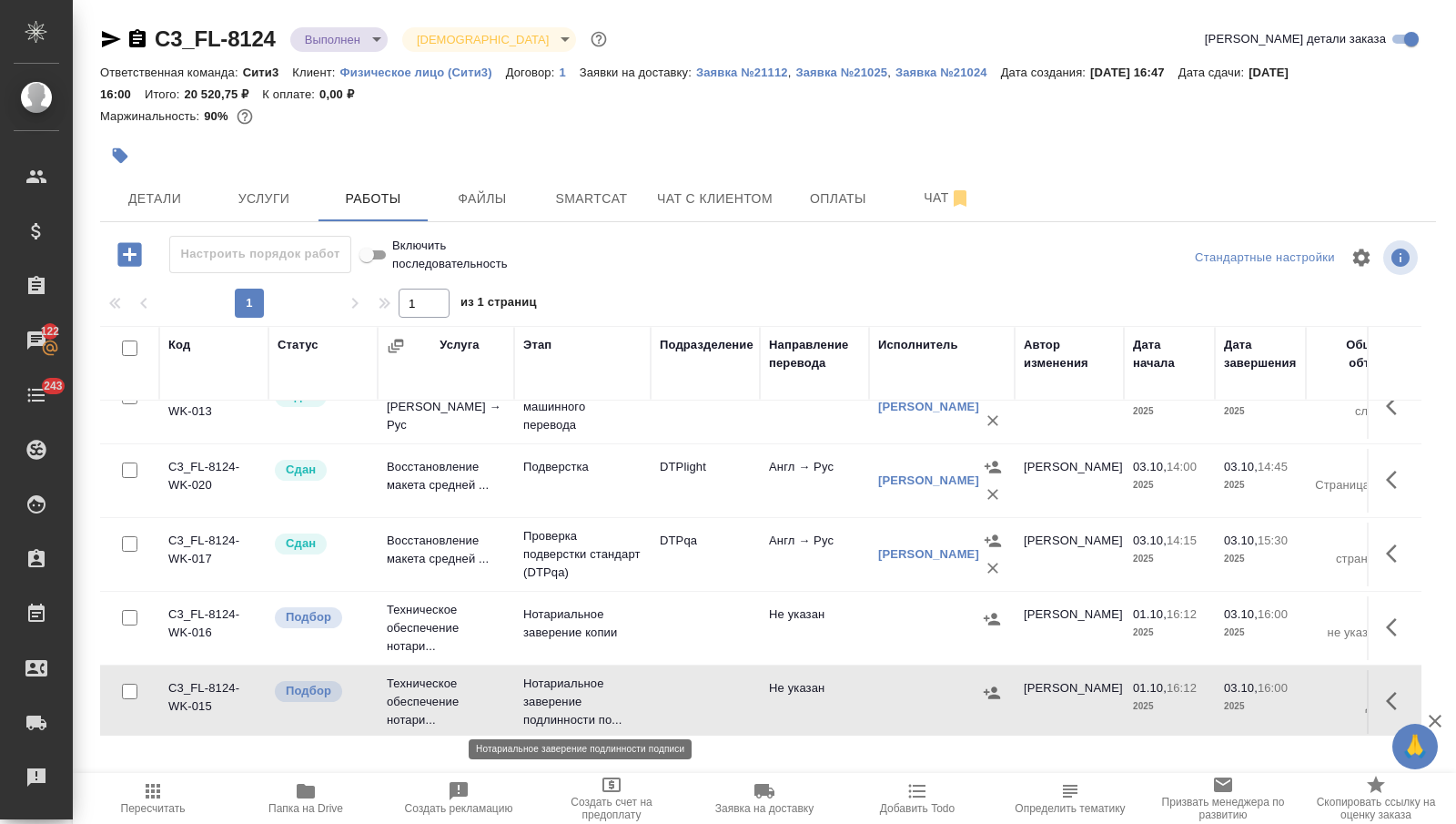
click at [572, 682] on p "Нотариальное заверение подлинности по..." at bounding box center [582, 702] width 118 height 54
click at [155, 184] on button "Детали" at bounding box center [154, 198] width 110 height 46
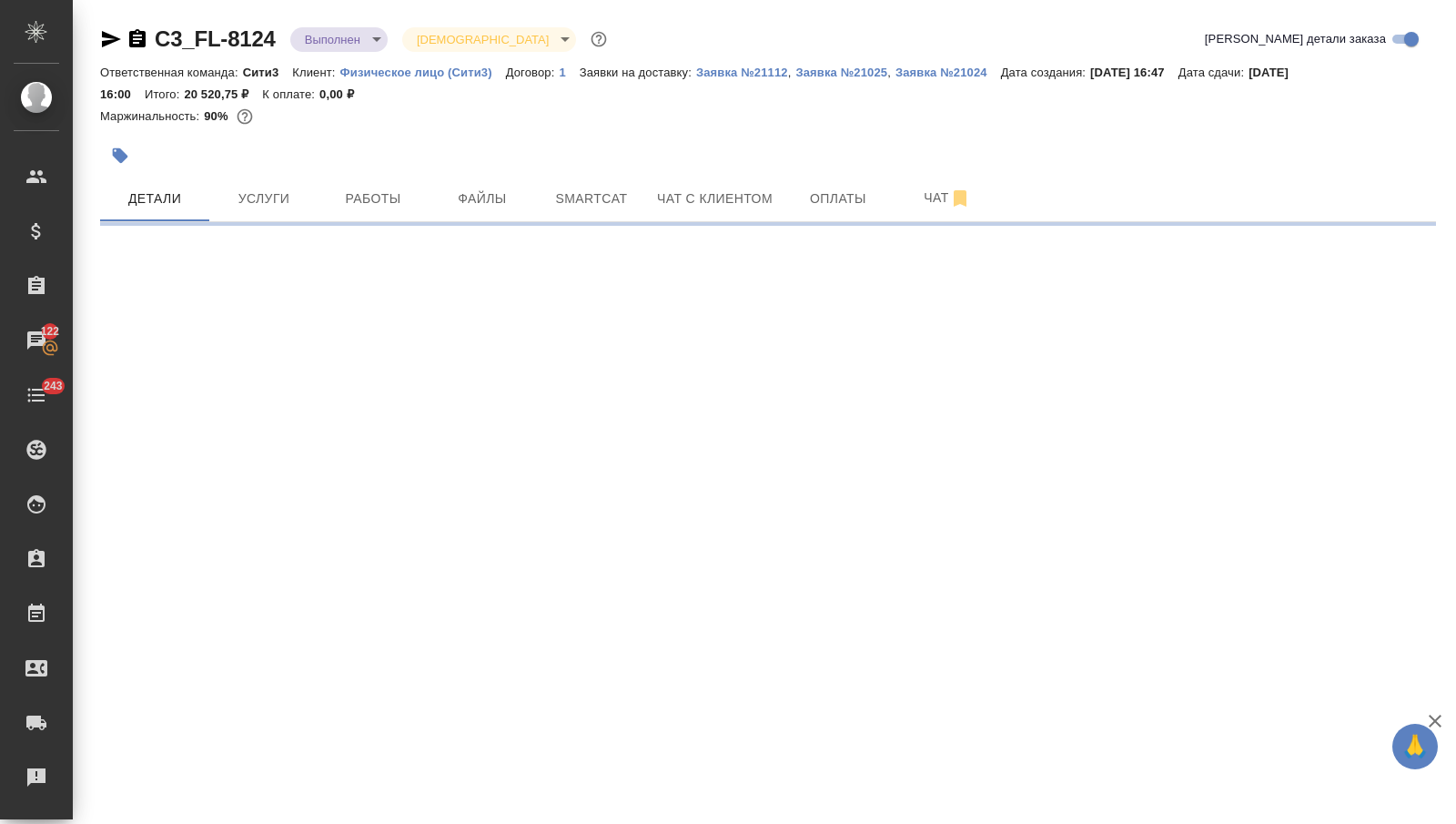
select select "RU"
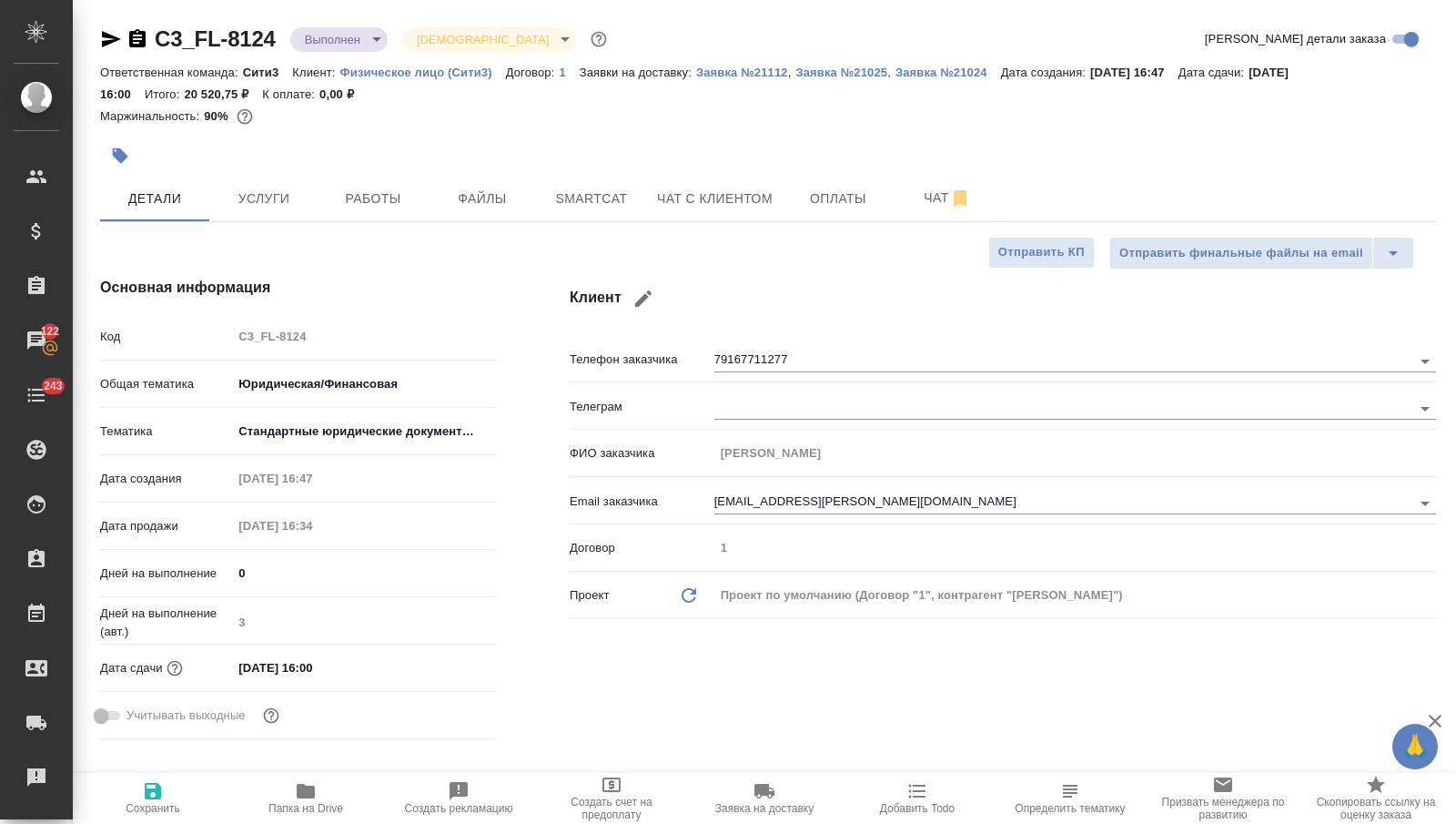
type textarea "x"
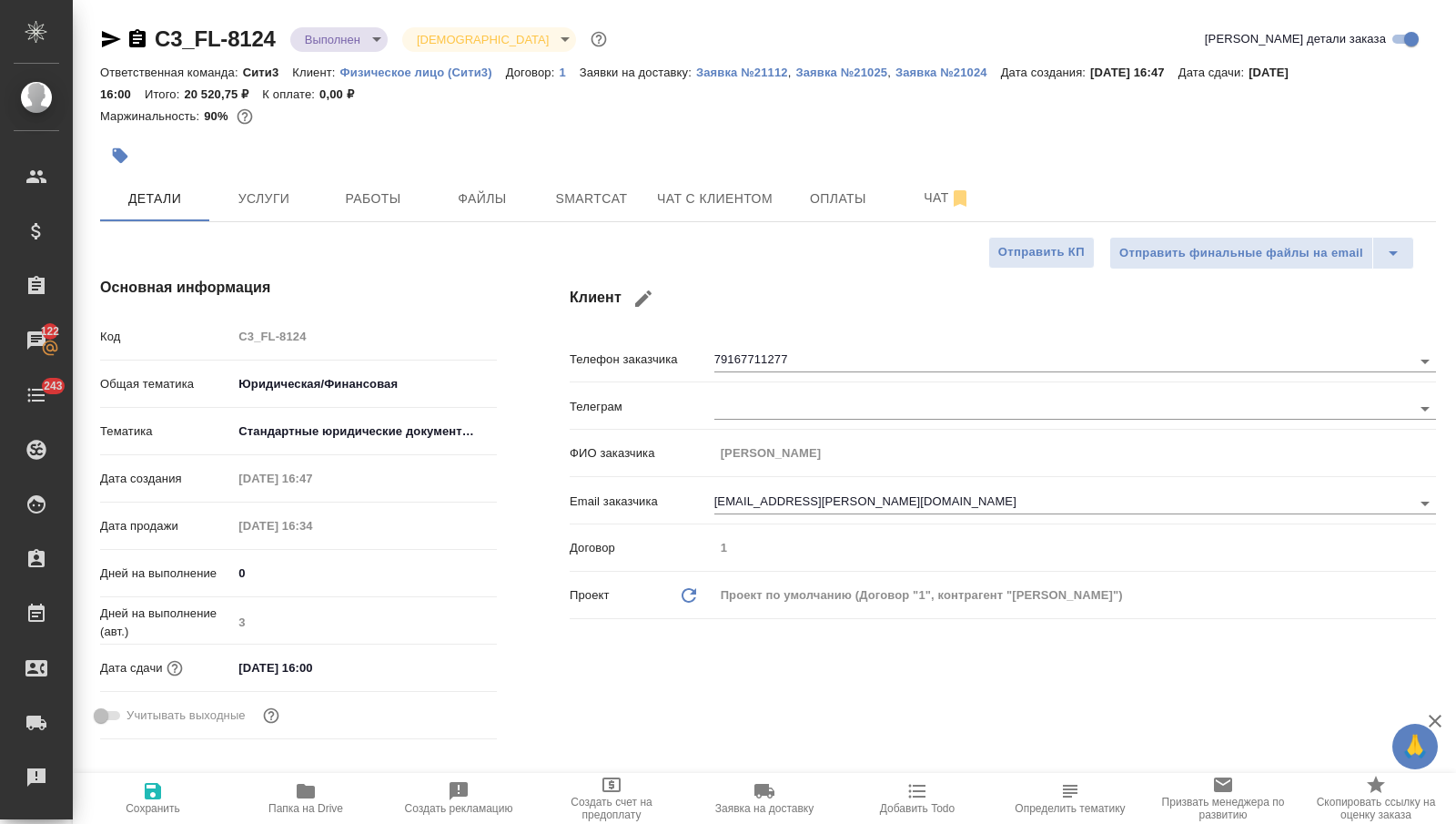
type textarea "x"
click at [379, 195] on span "Работы" at bounding box center [373, 198] width 87 height 22
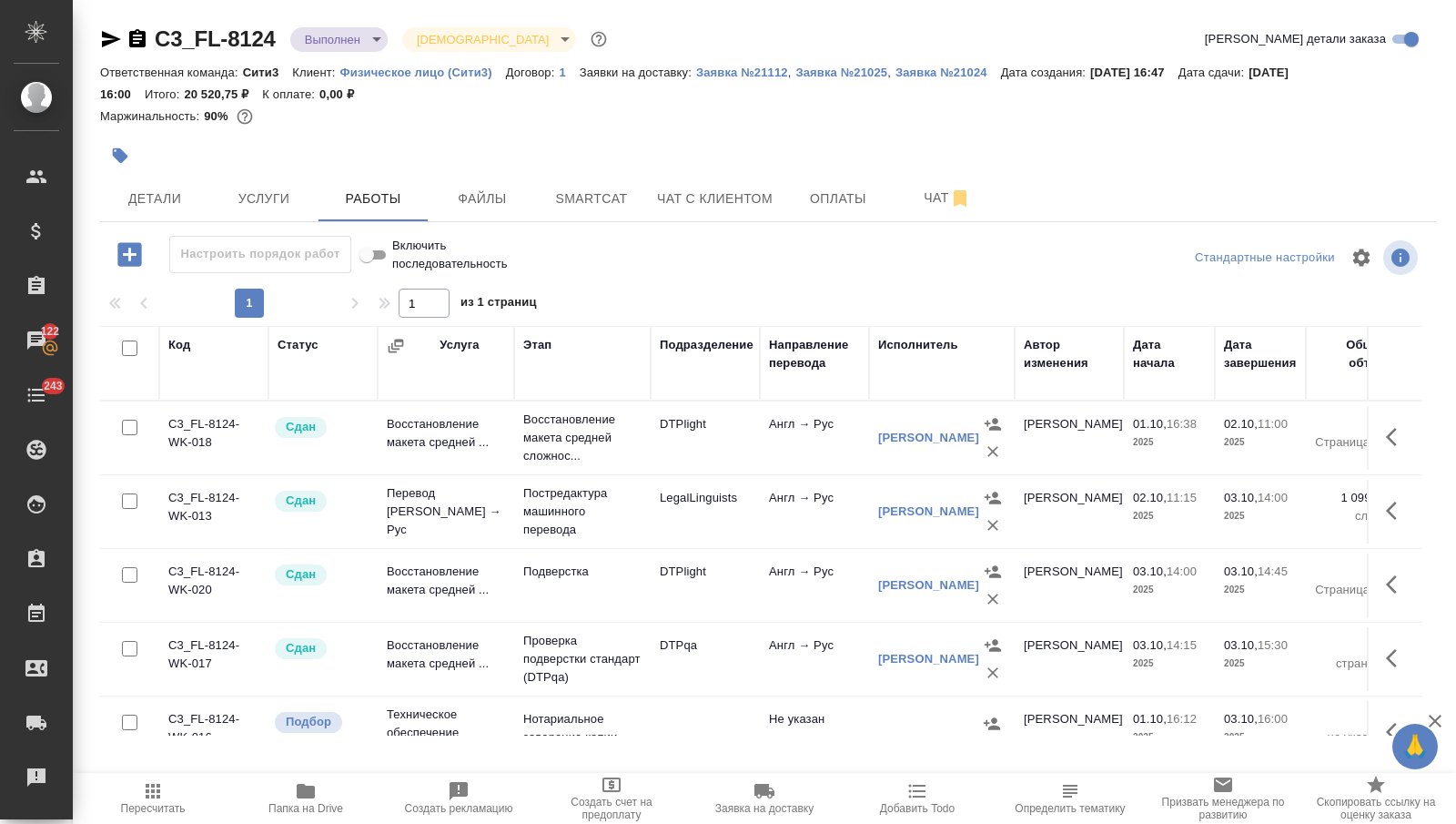
scroll to position [123, 0]
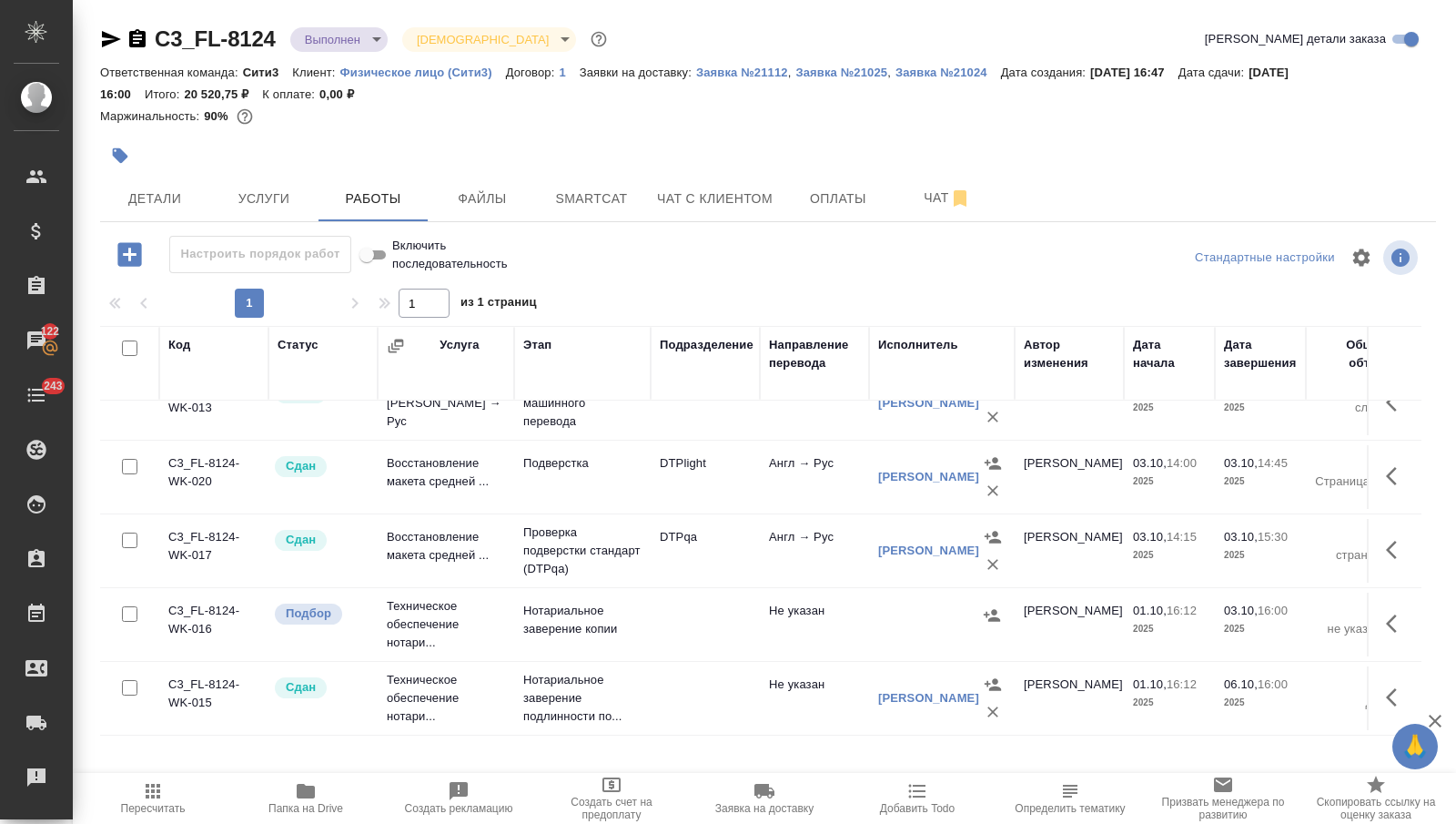
click at [450, 610] on td "Техническое обеспечение нотари..." at bounding box center [445, 624] width 137 height 73
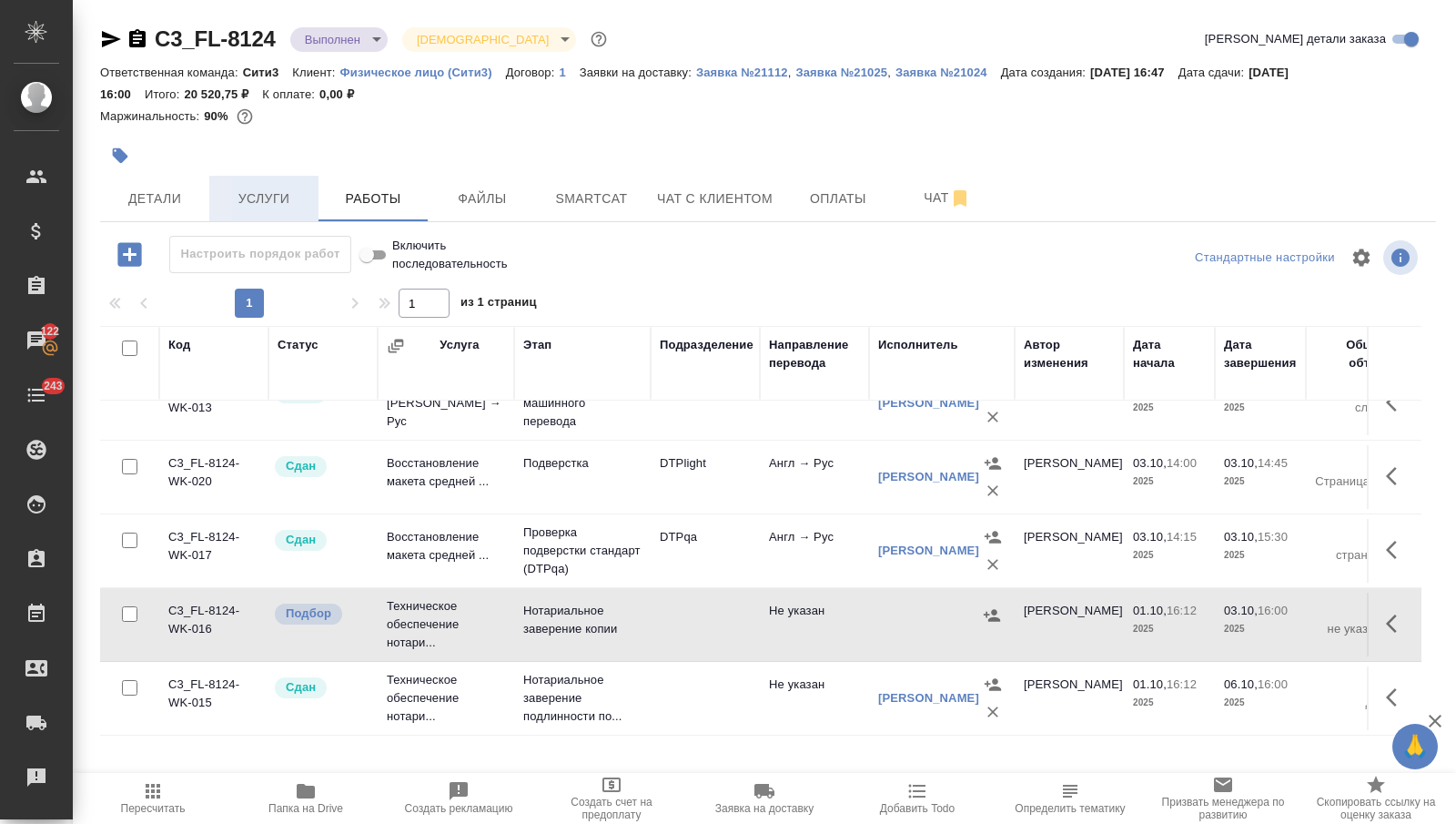
click at [282, 196] on span "Услуги" at bounding box center [264, 198] width 87 height 22
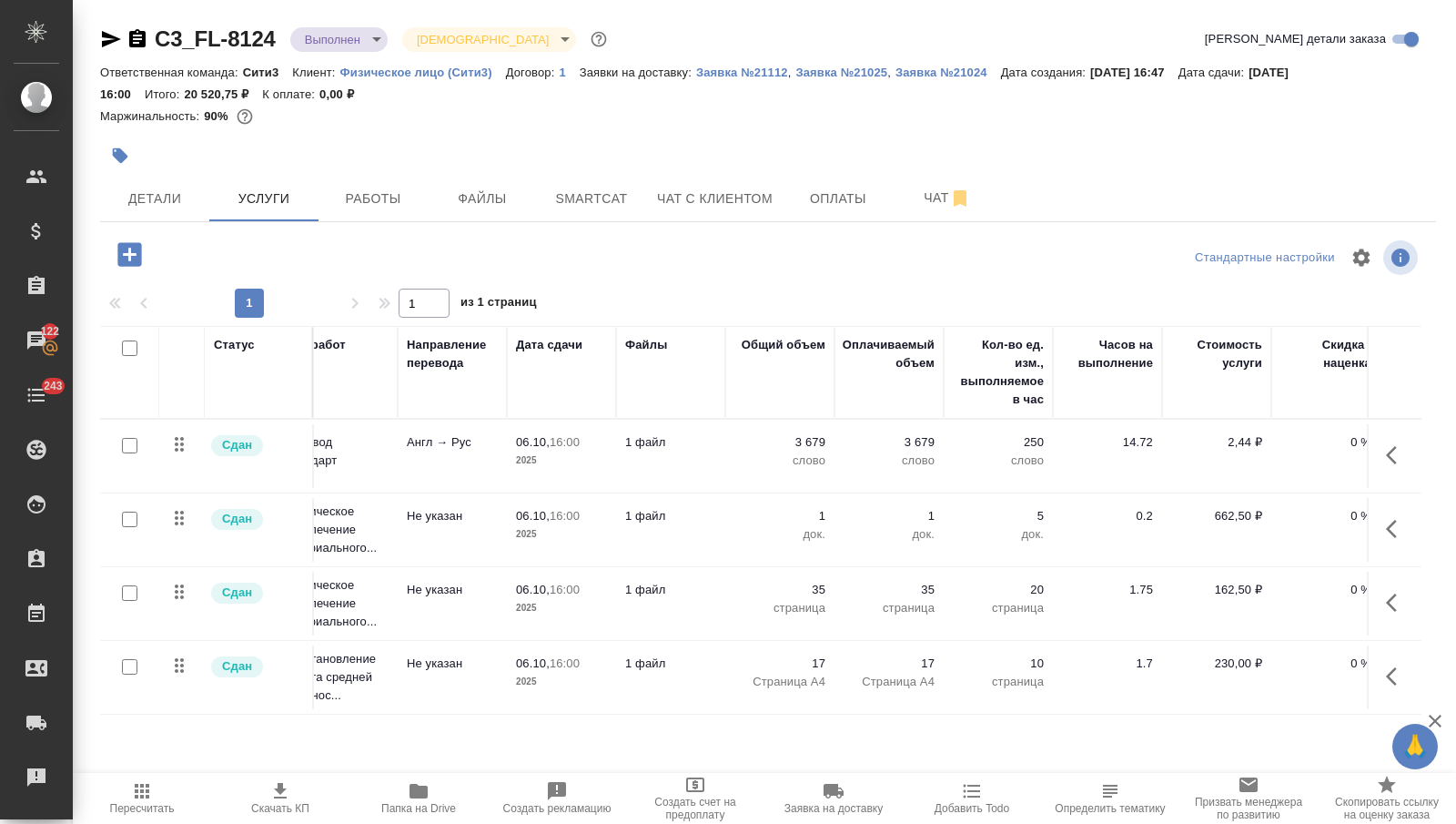
scroll to position [0, 394]
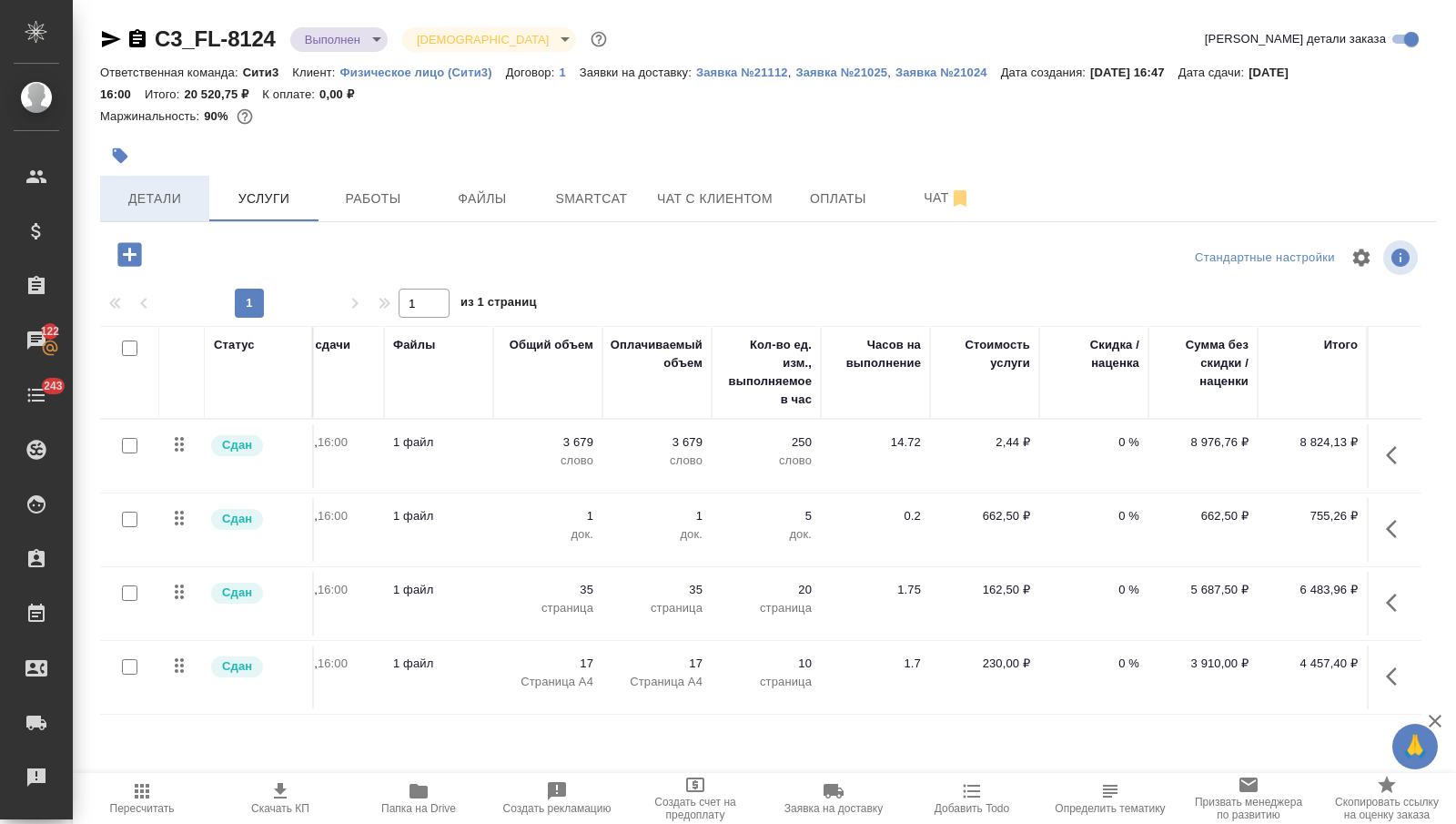
click at [183, 205] on span "Детали" at bounding box center [154, 198] width 87 height 22
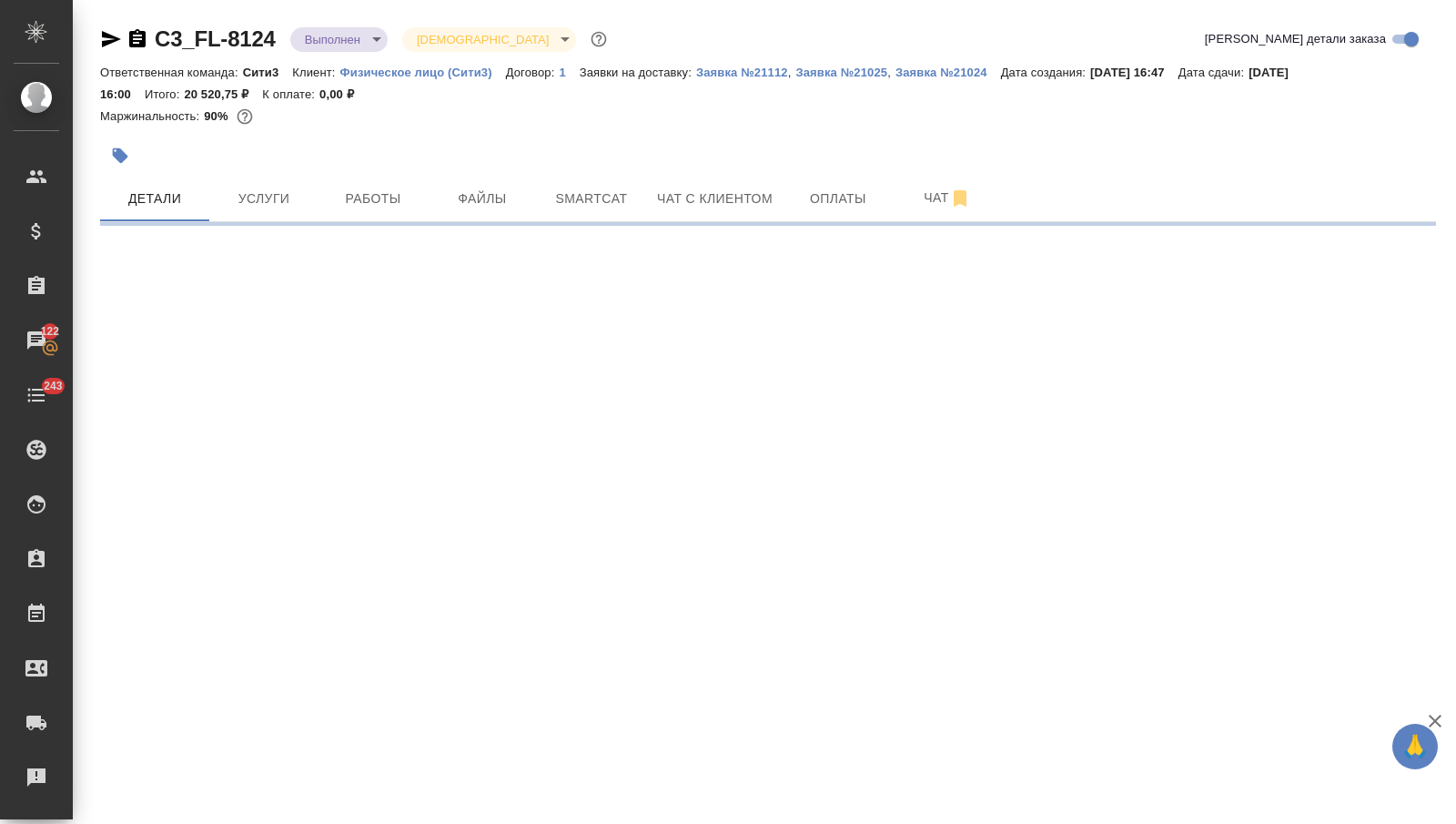
select select "RU"
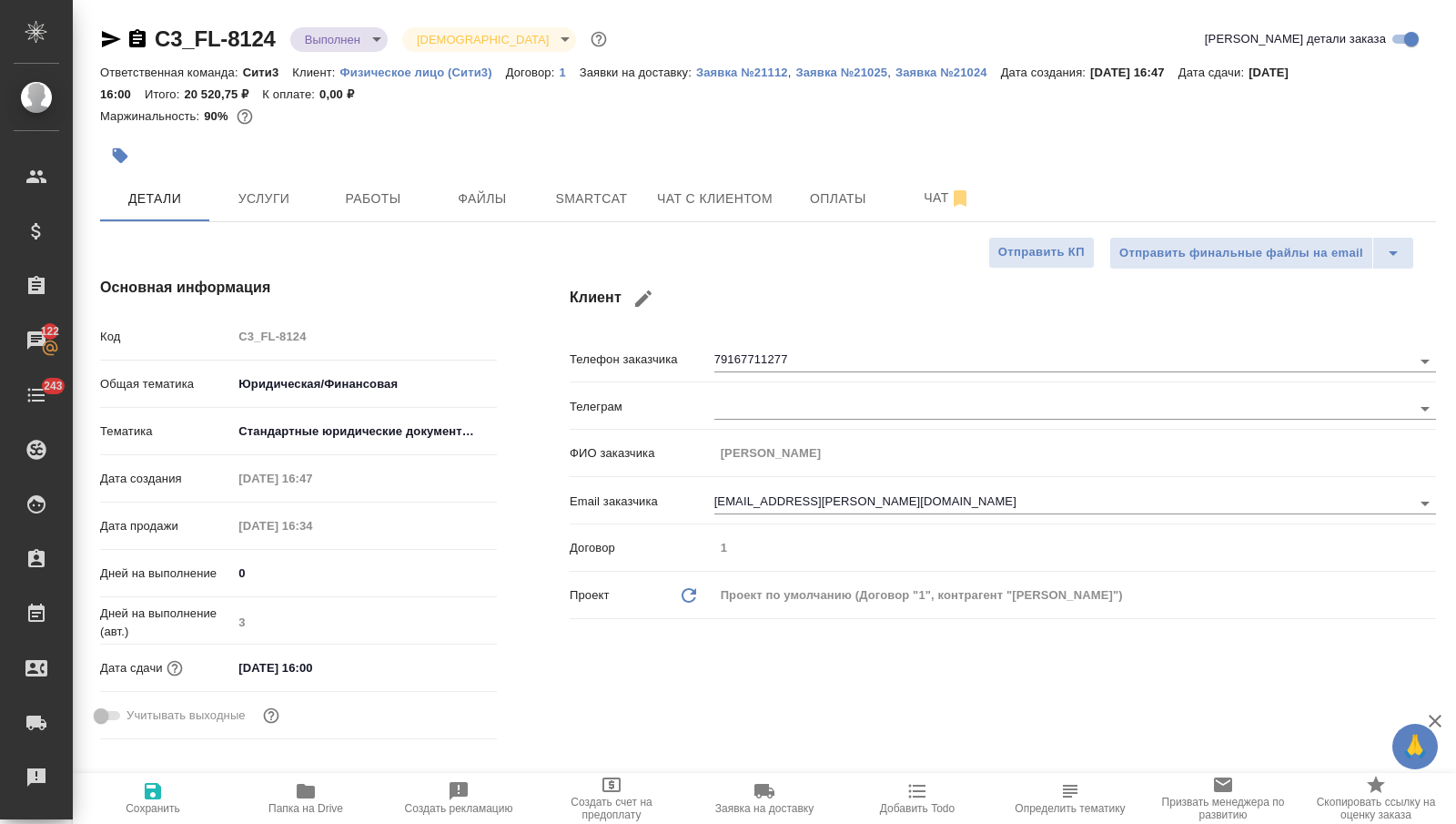
type textarea "x"
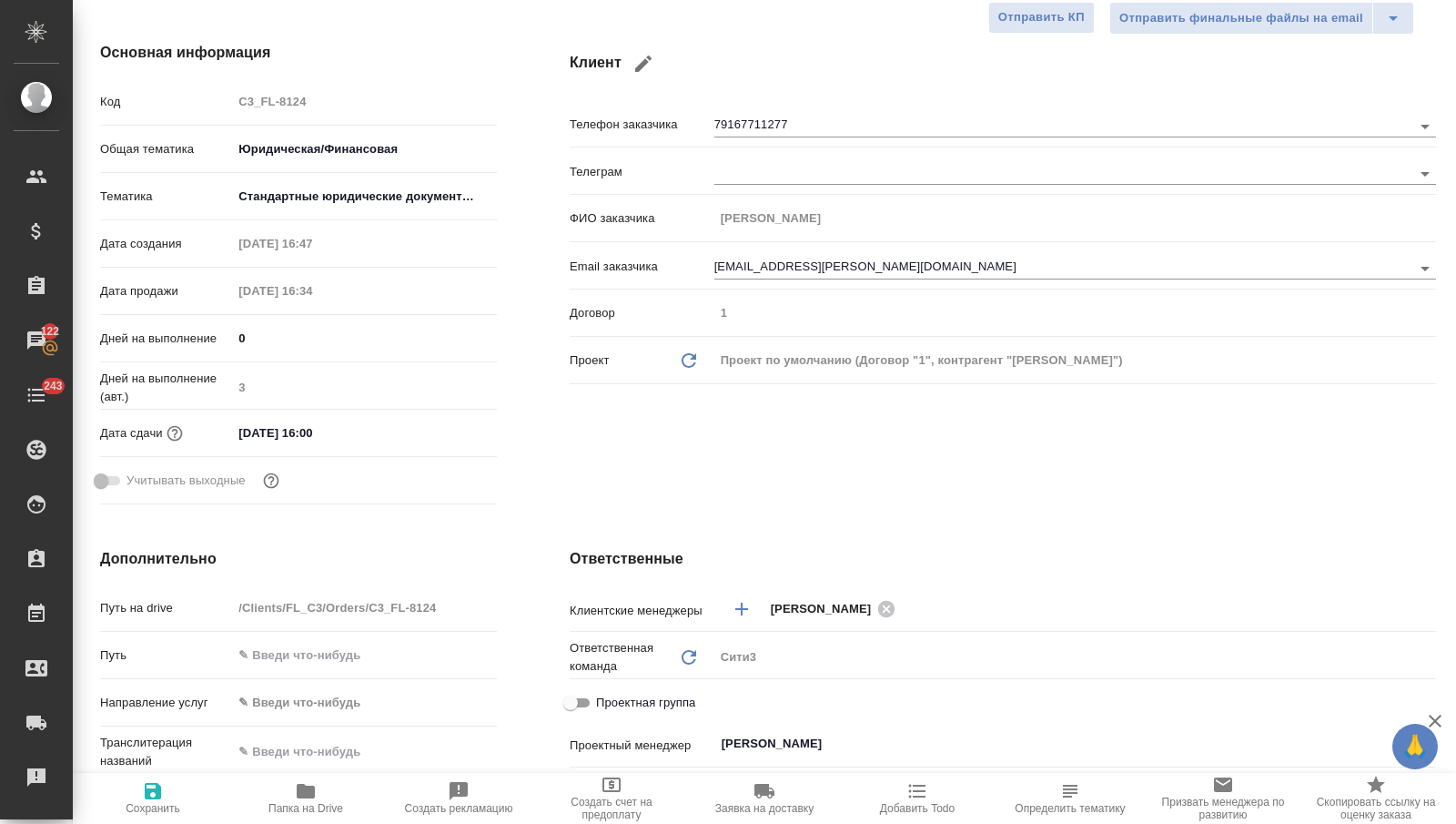
scroll to position [301, 0]
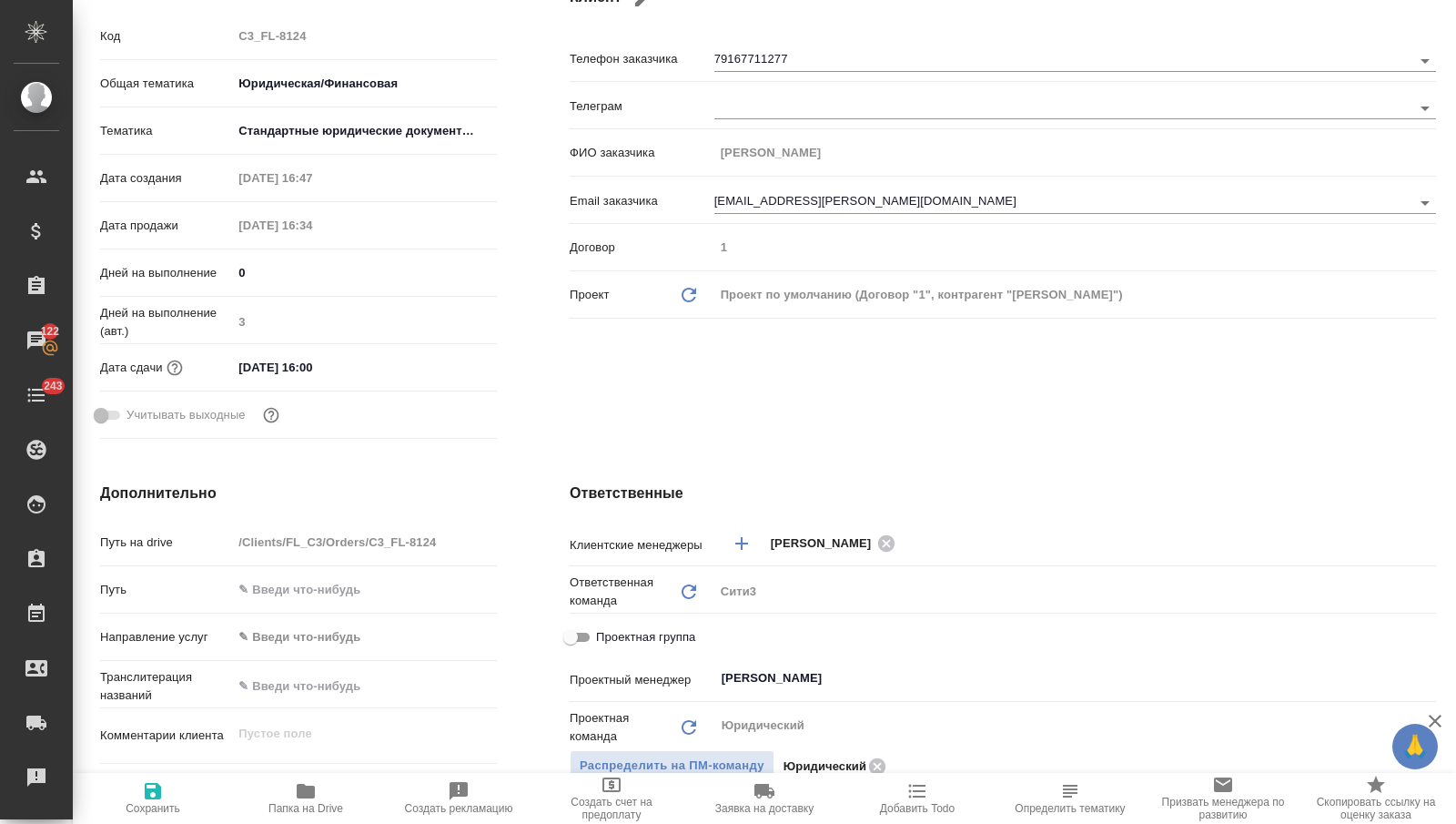
click at [618, 614] on div "Ответственная команда Обновить Сити3 c3" at bounding box center [1002, 597] width 866 height 48
click at [618, 633] on span "Проектная группа" at bounding box center [645, 637] width 99 height 18
click at [603, 633] on input "Проектная группа" at bounding box center [570, 637] width 66 height 22
checkbox input "true"
type textarea "x"
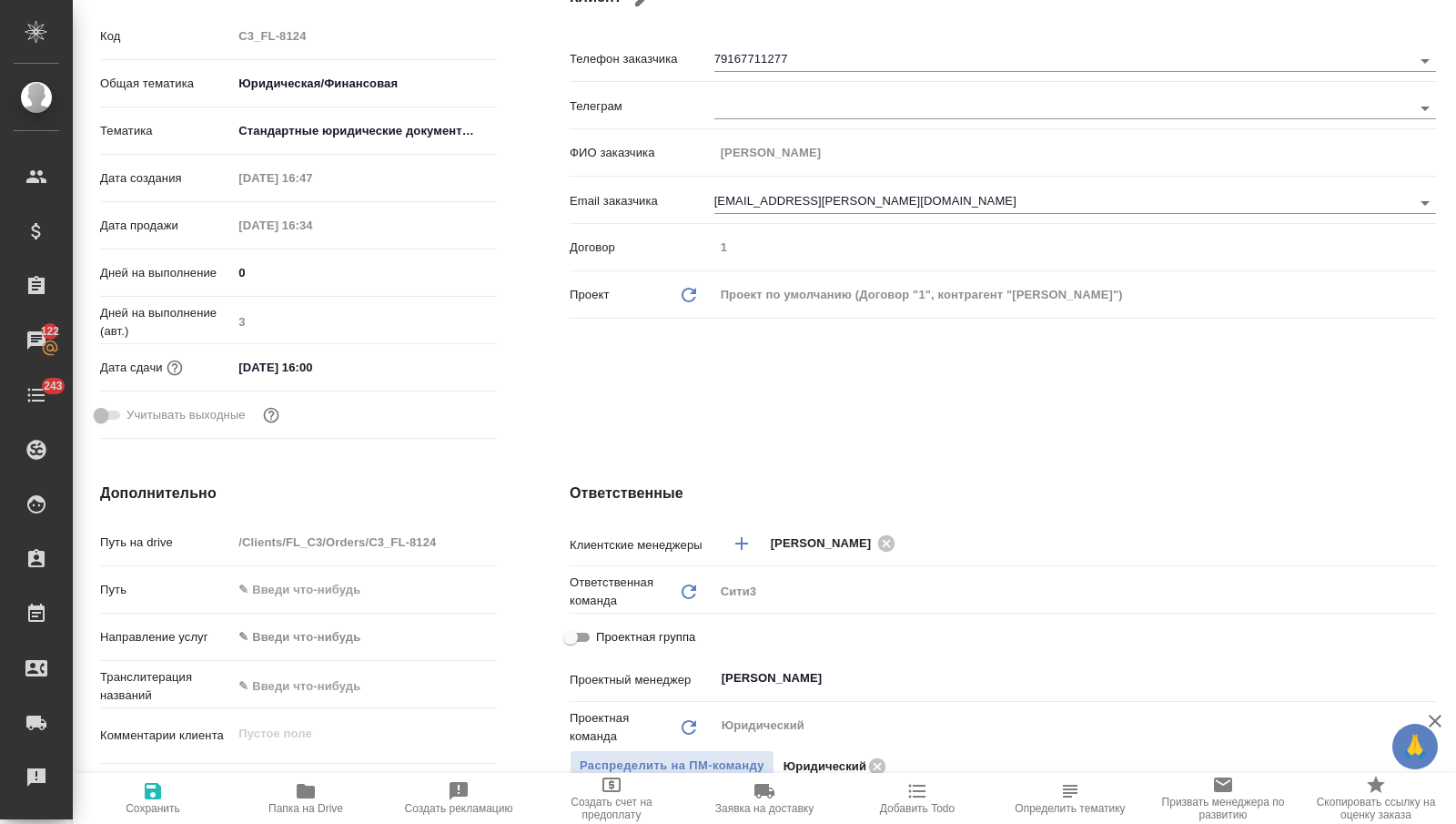
type textarea "x"
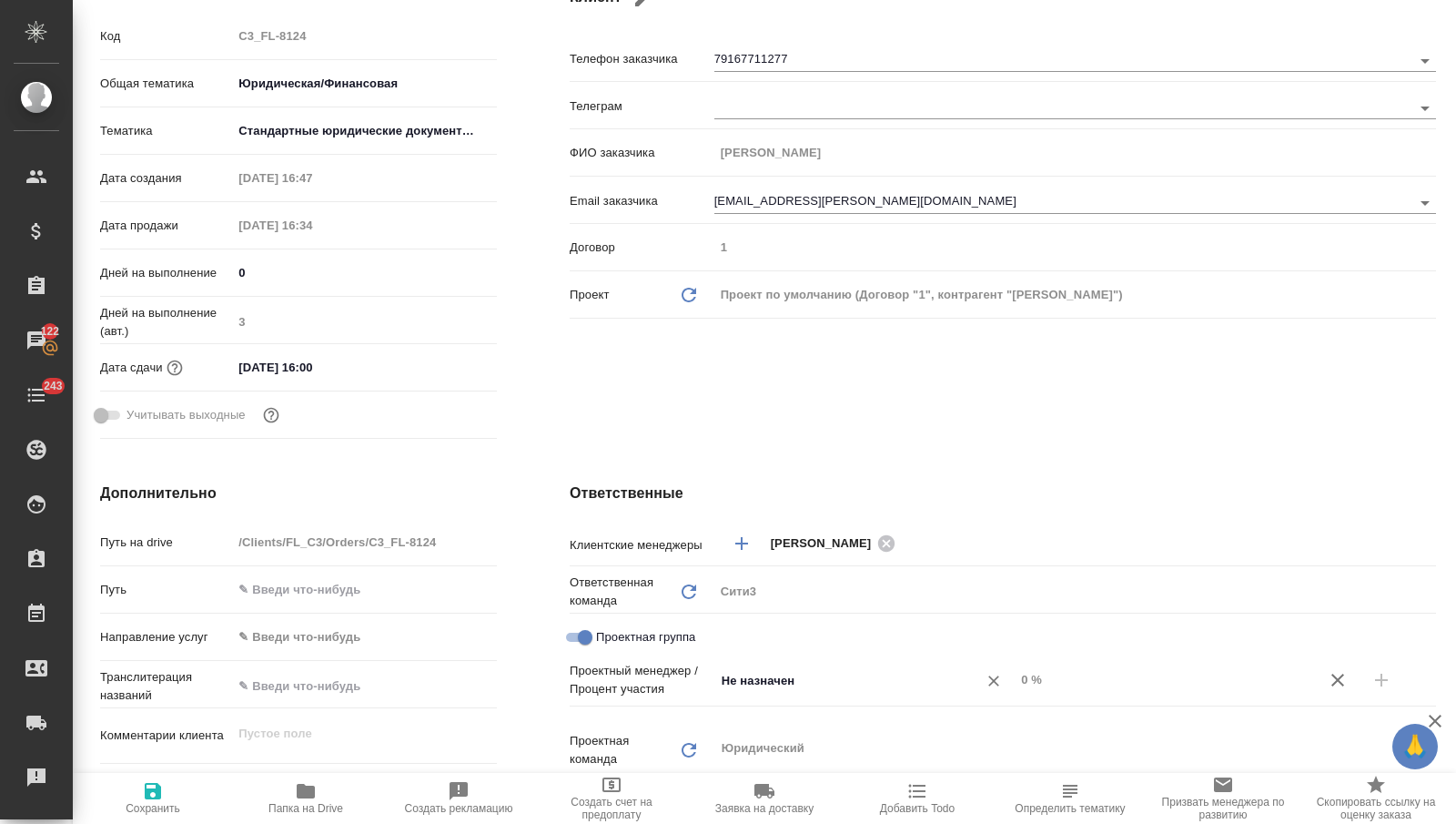
click at [789, 678] on input "Не назначен" at bounding box center [834, 680] width 229 height 22
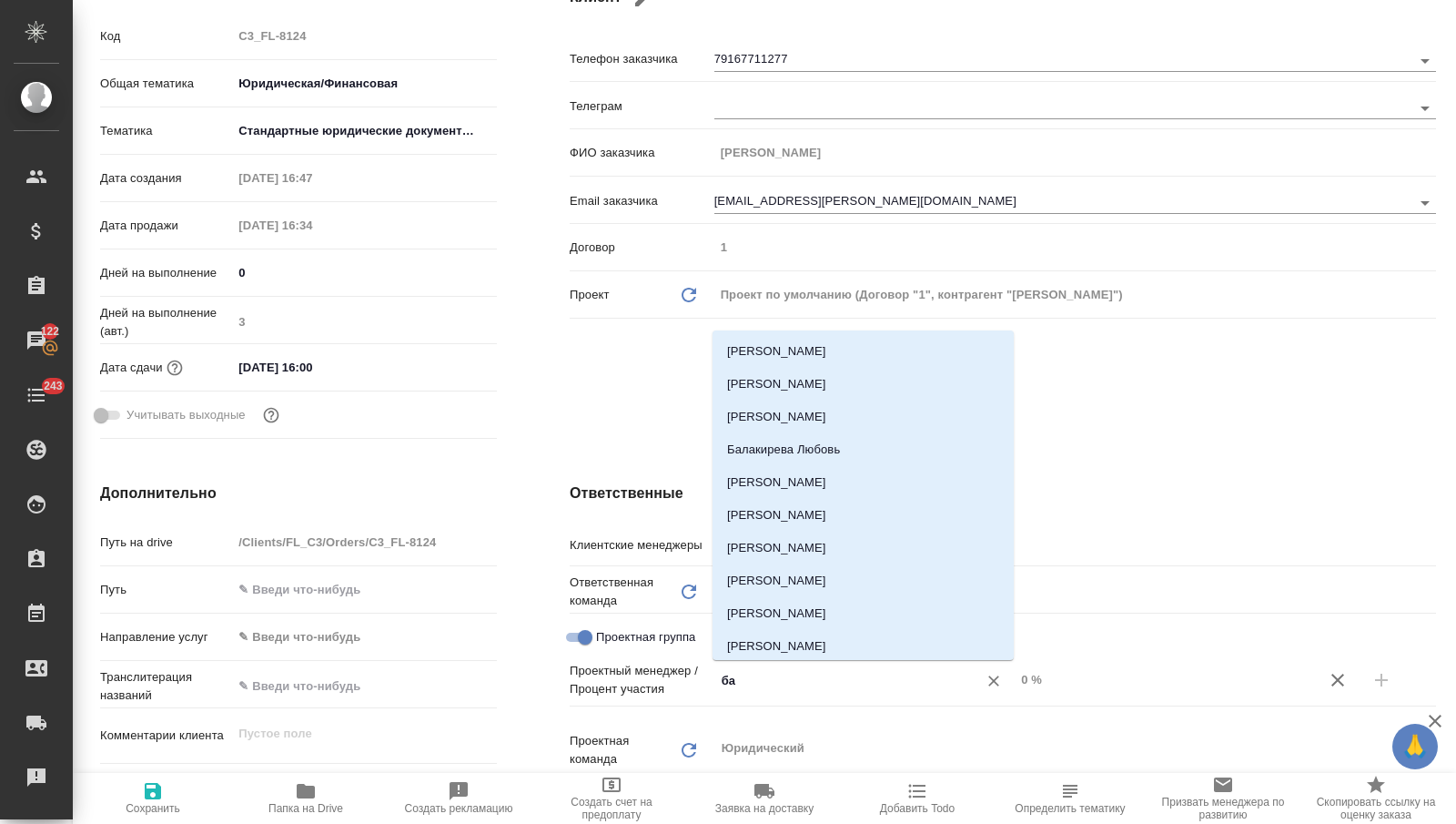
type input "баб"
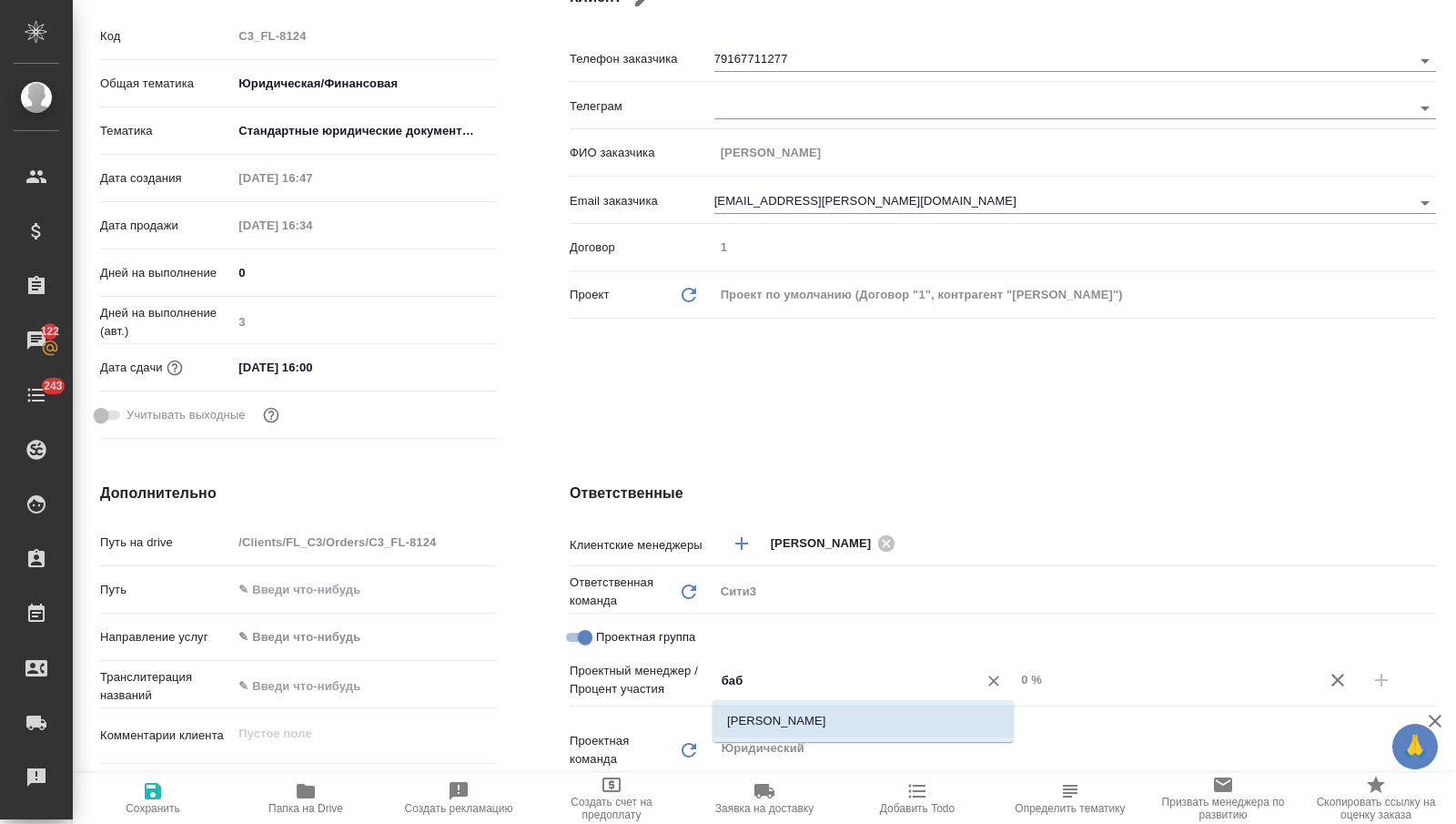
click at [827, 710] on li "[PERSON_NAME]" at bounding box center [863, 721] width 302 height 33
type textarea "x"
click at [1080, 684] on input "0 %" at bounding box center [1165, 679] width 302 height 26
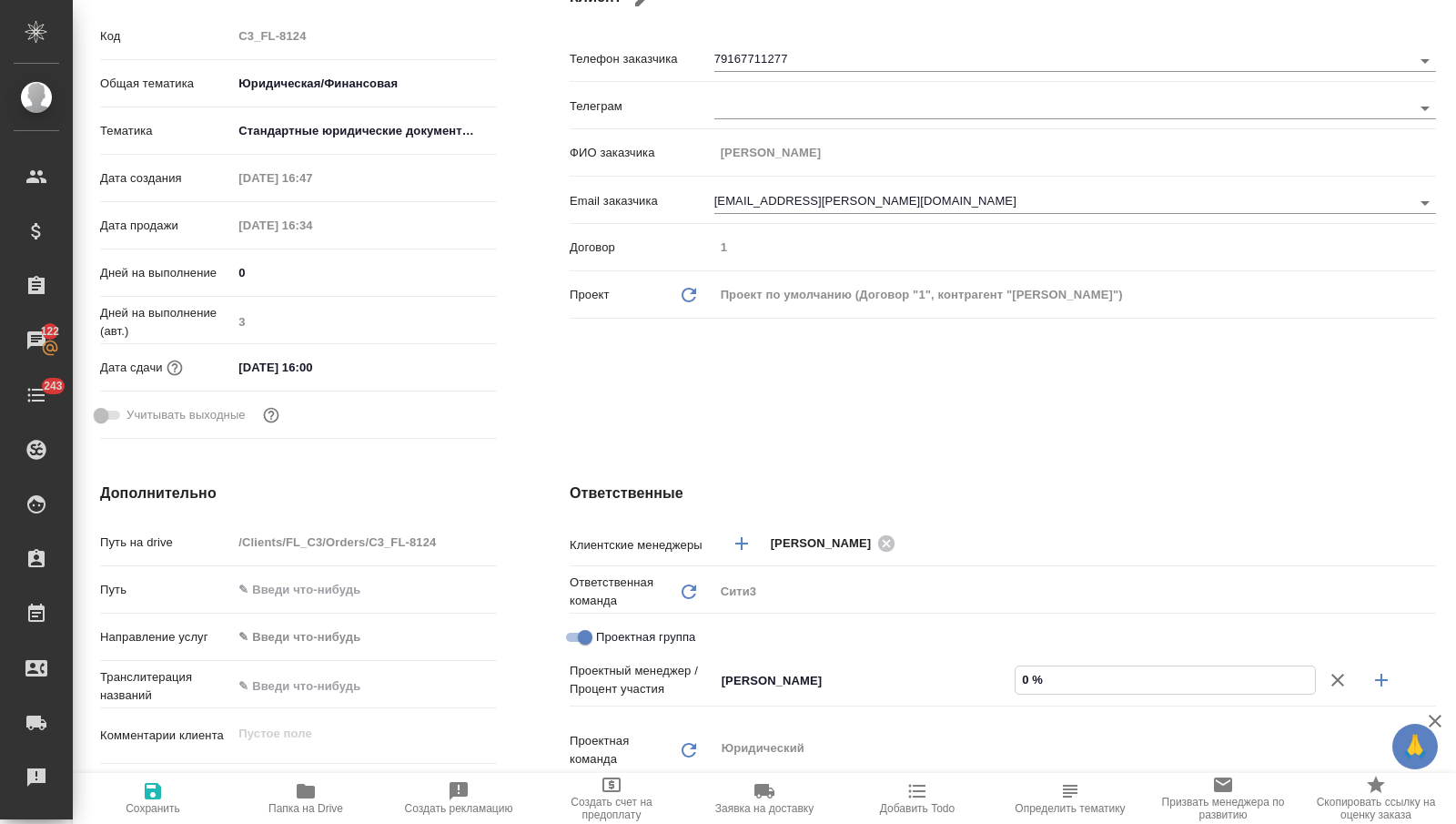
type textarea "x"
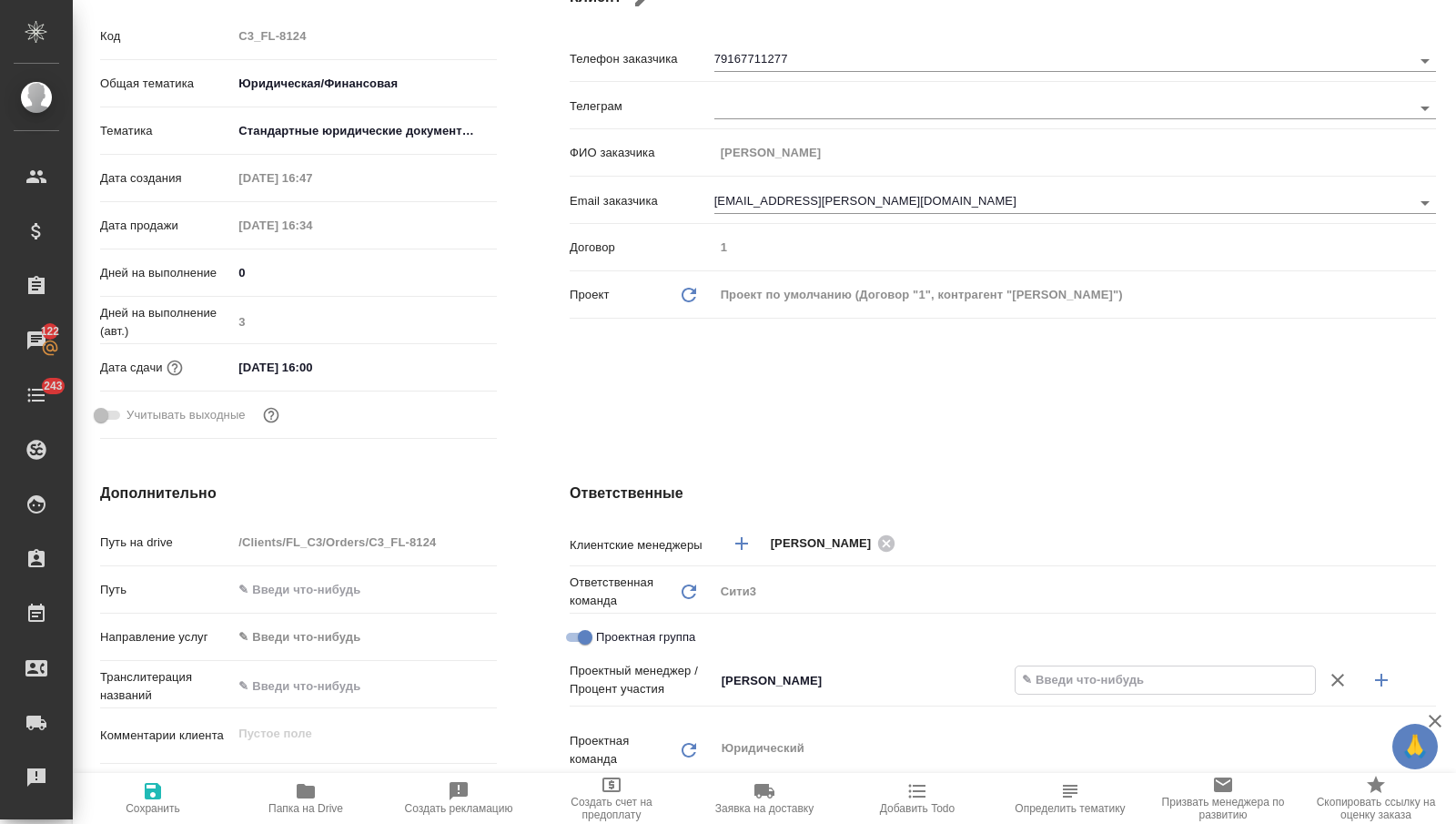
type textarea "x"
type input "65 %"
type textarea "x"
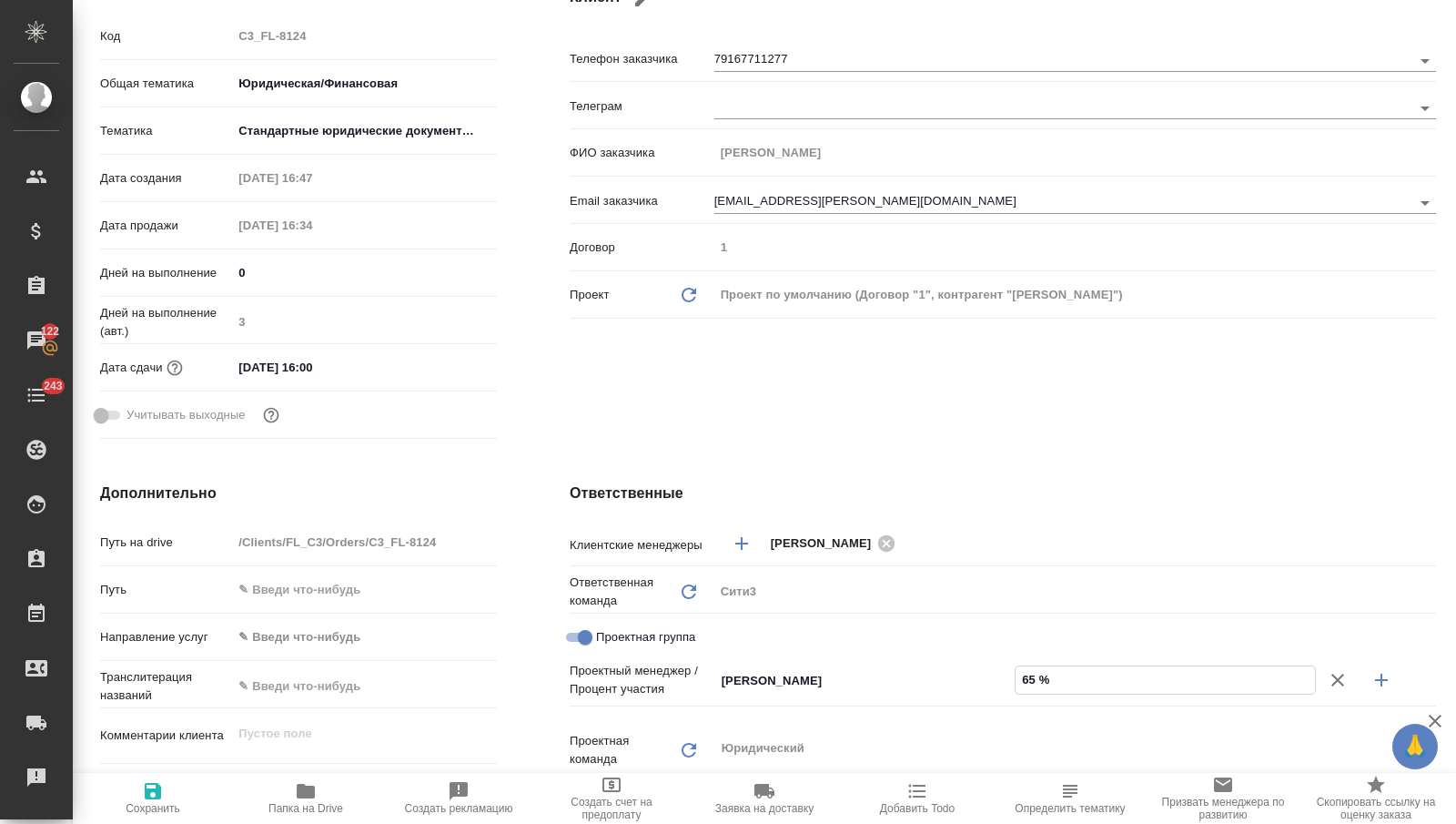
type input "65 %"
click at [1388, 675] on icon "button" at bounding box center [1381, 680] width 22 height 22
type textarea "x"
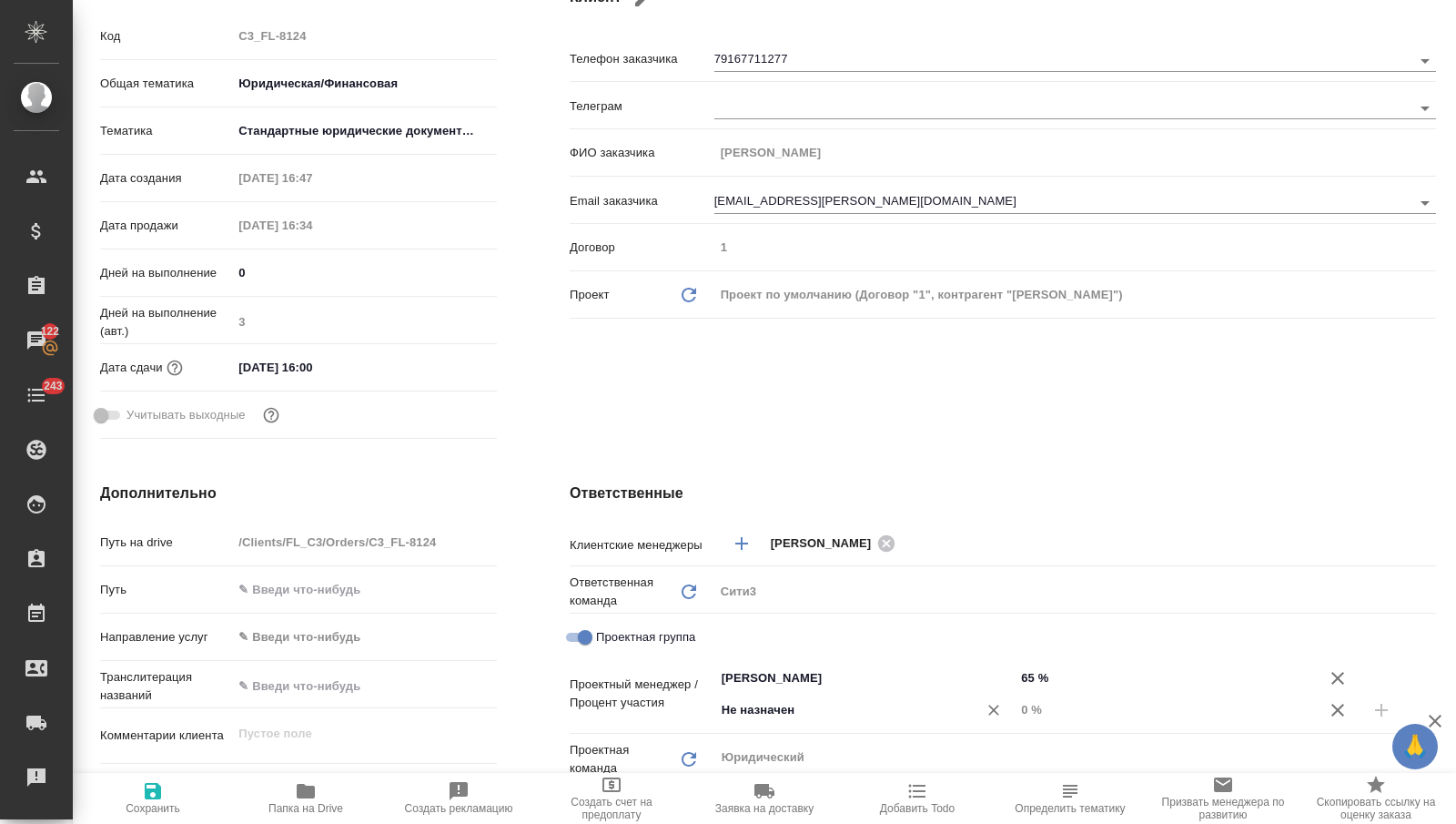
click at [885, 703] on input "Не назначен" at bounding box center [834, 709] width 229 height 22
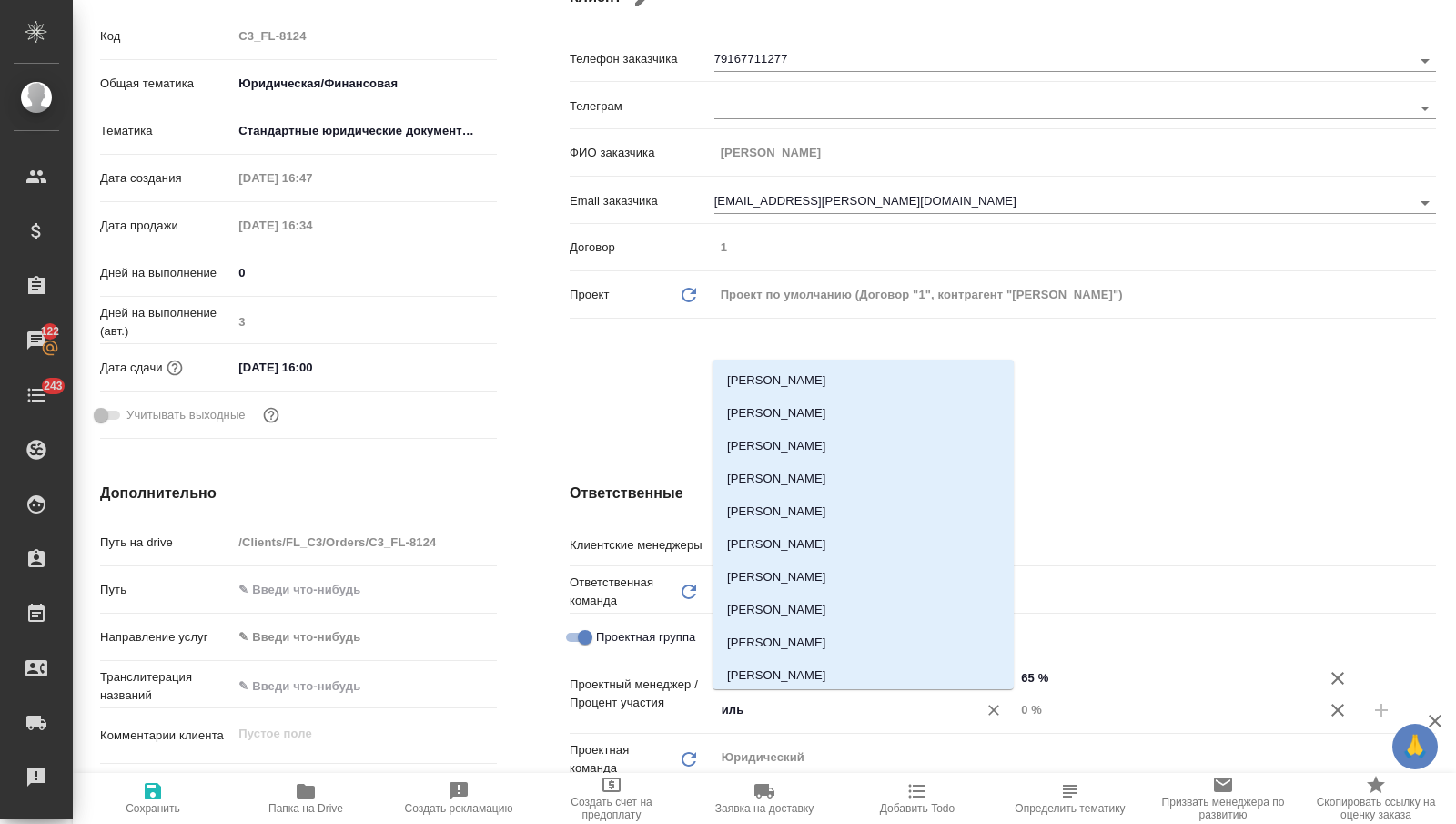
type input "ильи"
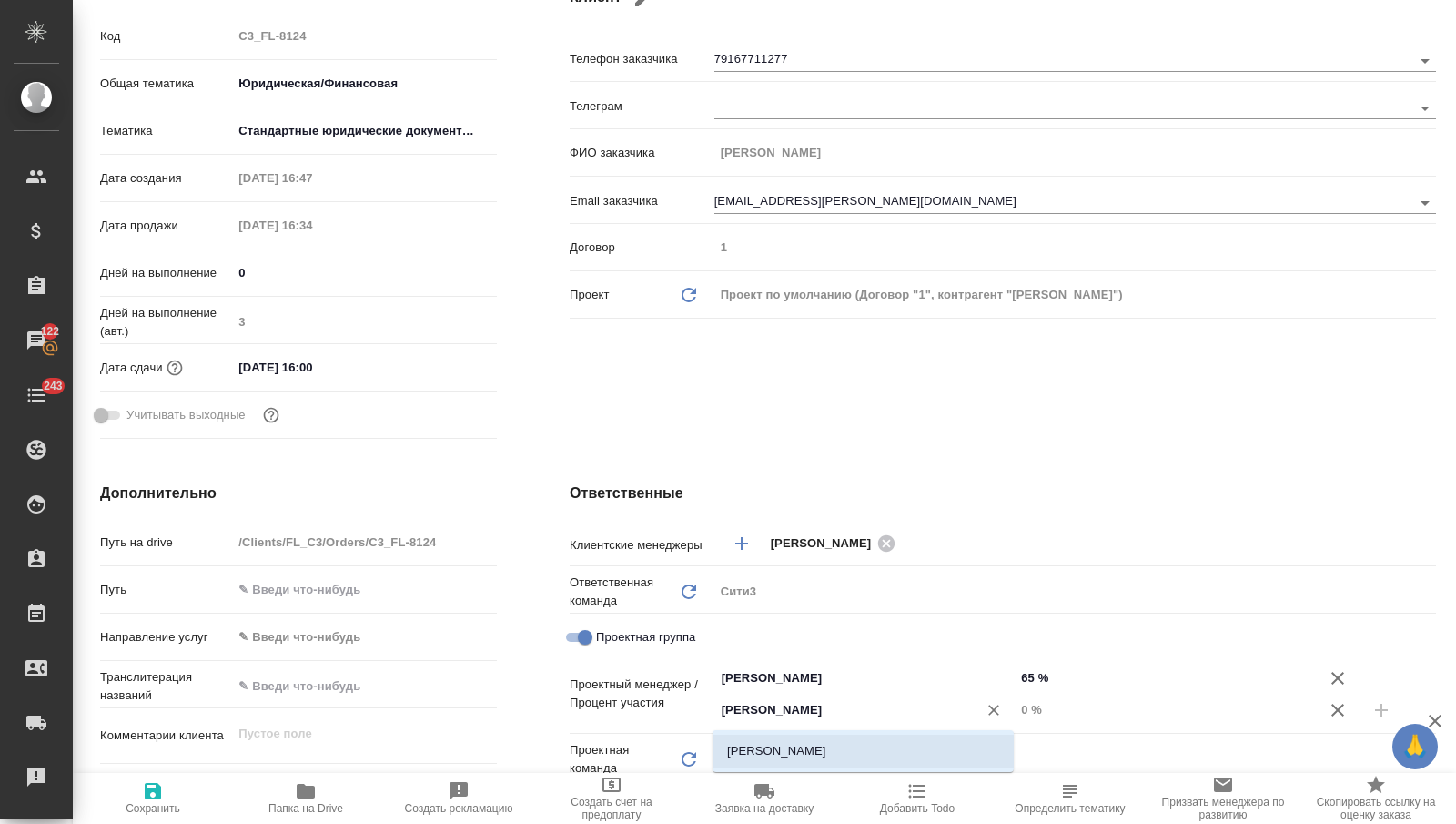
click at [892, 738] on li "Ильина Екатерина" at bounding box center [863, 751] width 302 height 33
type textarea "x"
click at [1053, 705] on input "0 %" at bounding box center [1165, 709] width 302 height 26
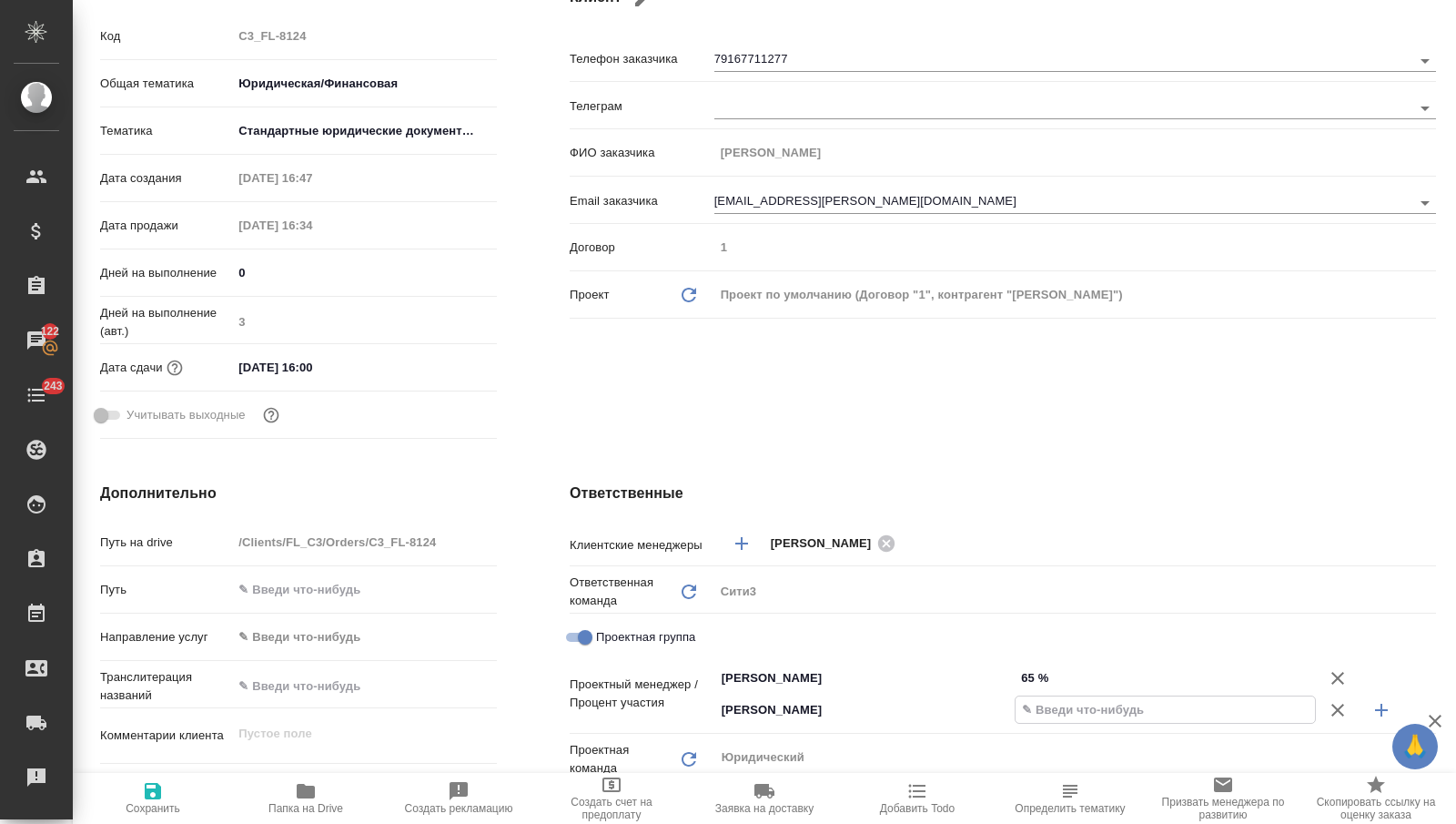
type textarea "x"
type input "3 %"
type textarea "x"
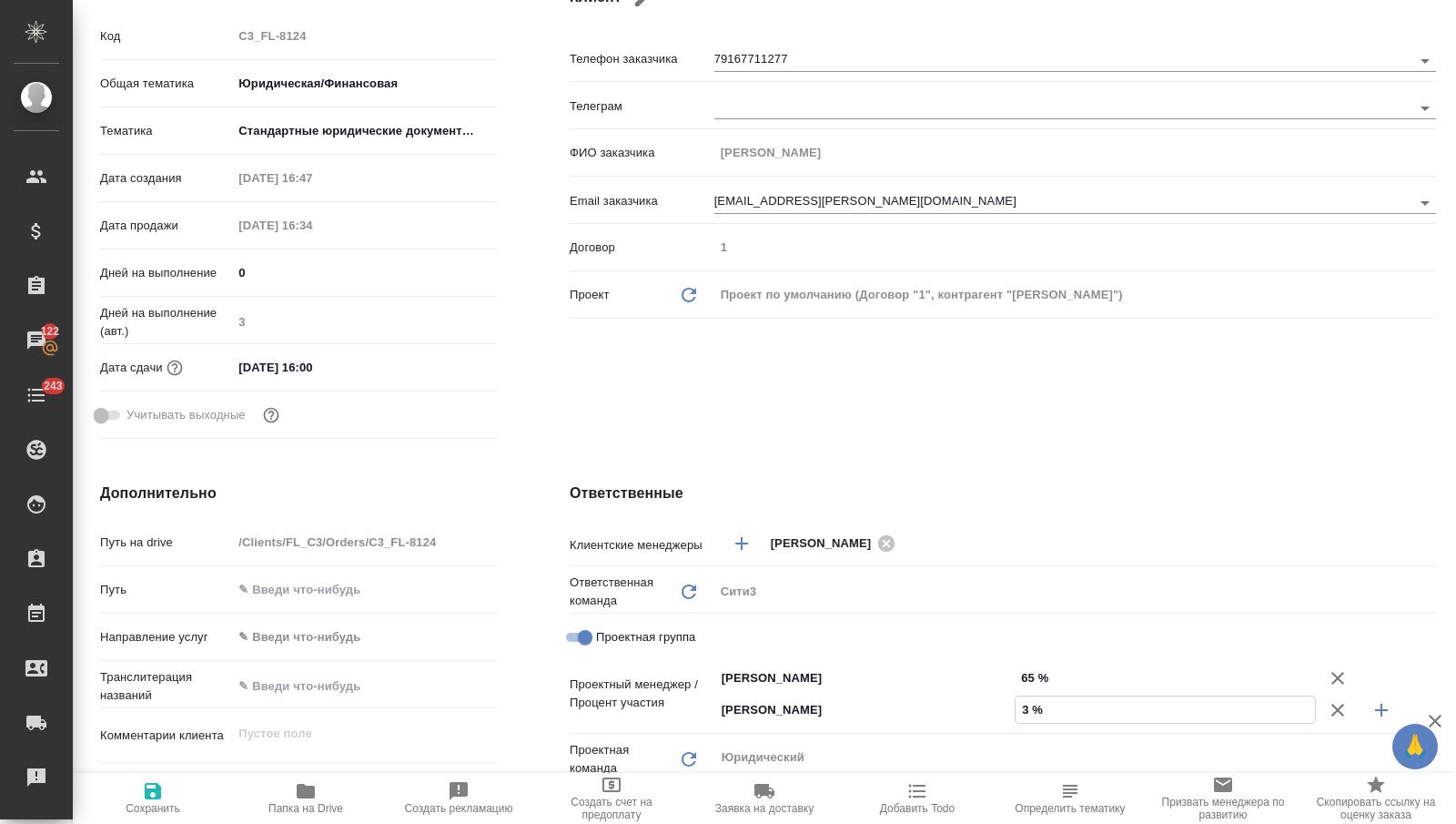
type textarea "x"
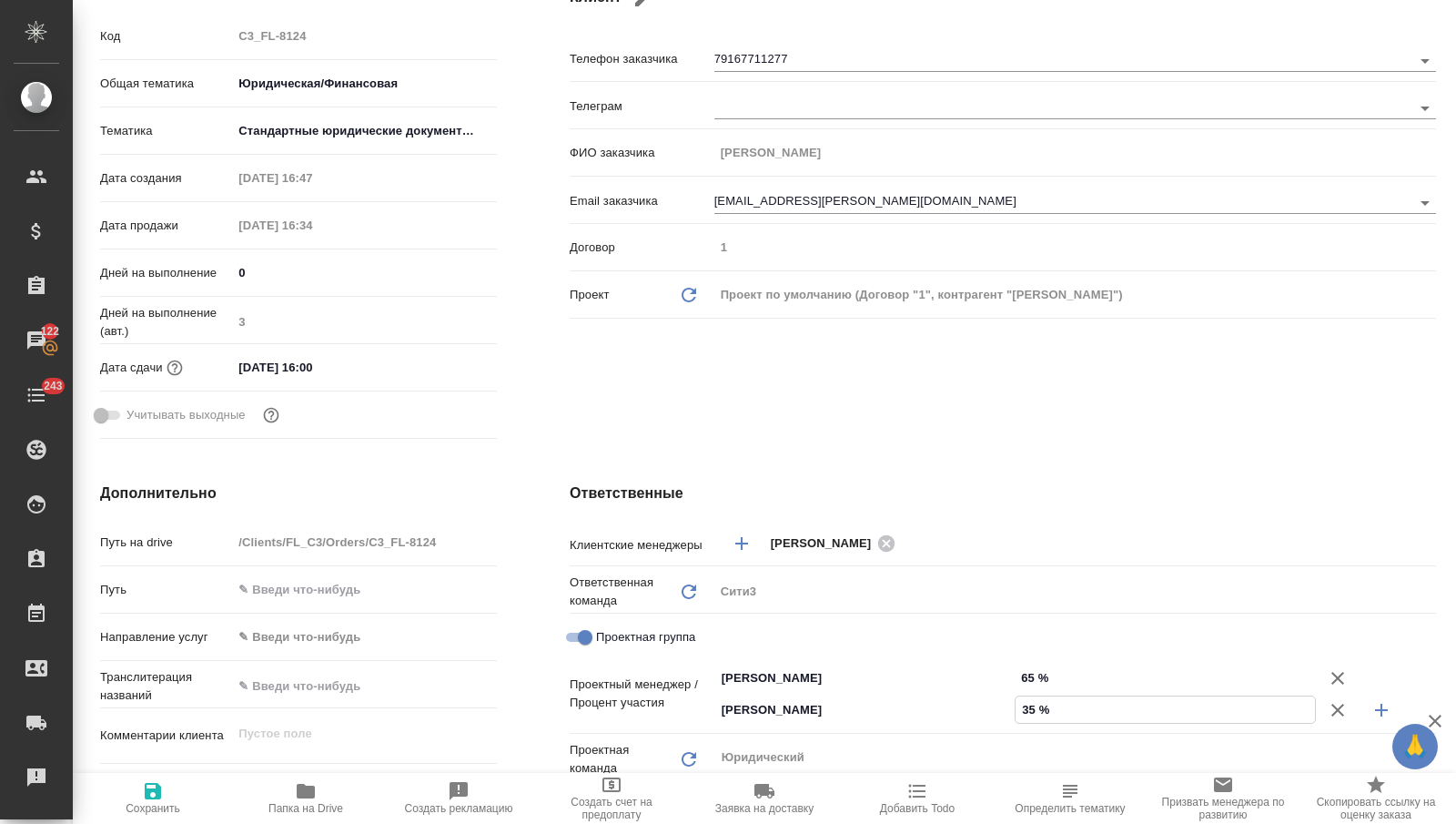
type input "35 %"
click at [175, 799] on span "Сохранить" at bounding box center [152, 798] width 131 height 35
type textarea "x"
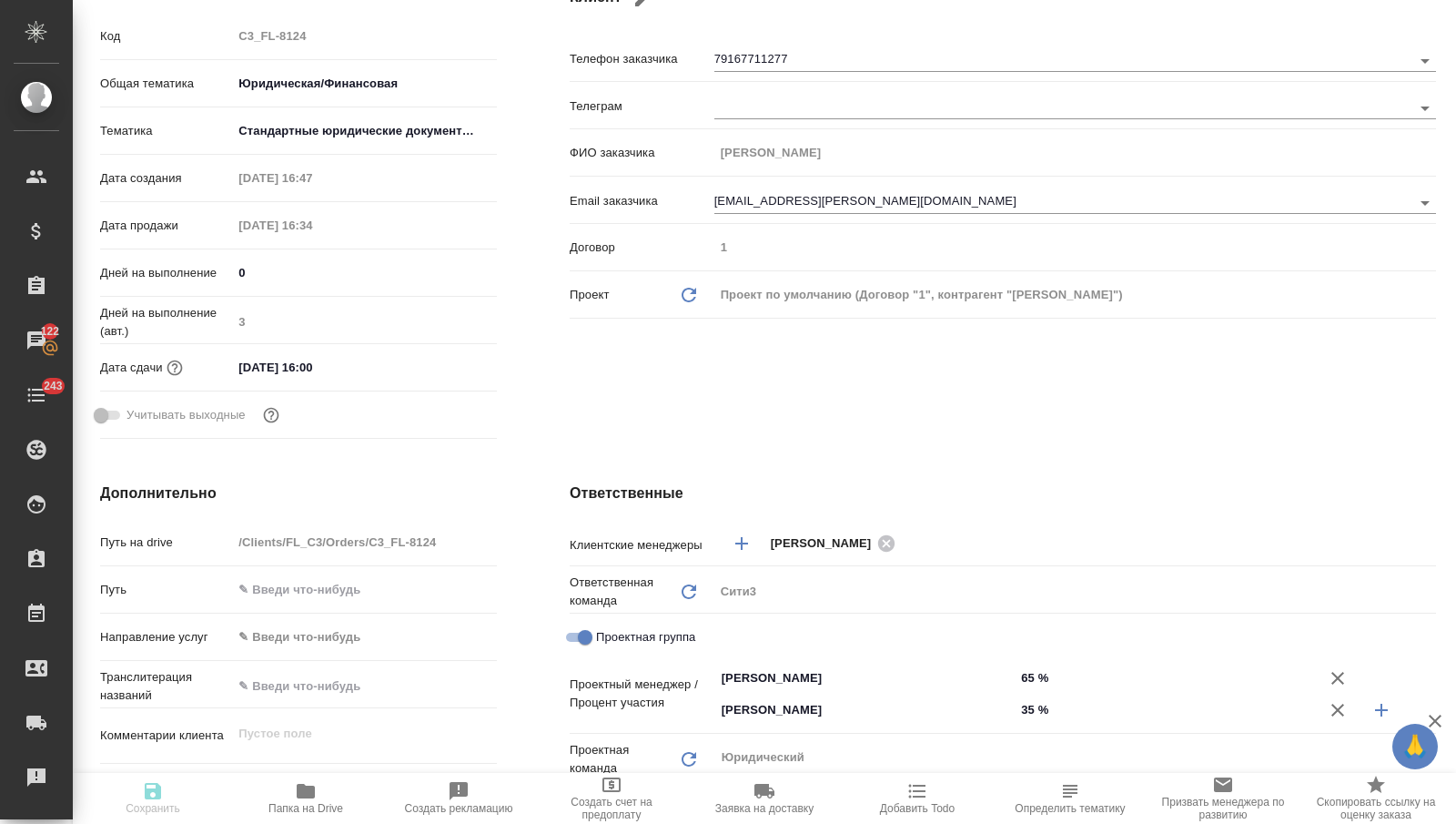
type textarea "x"
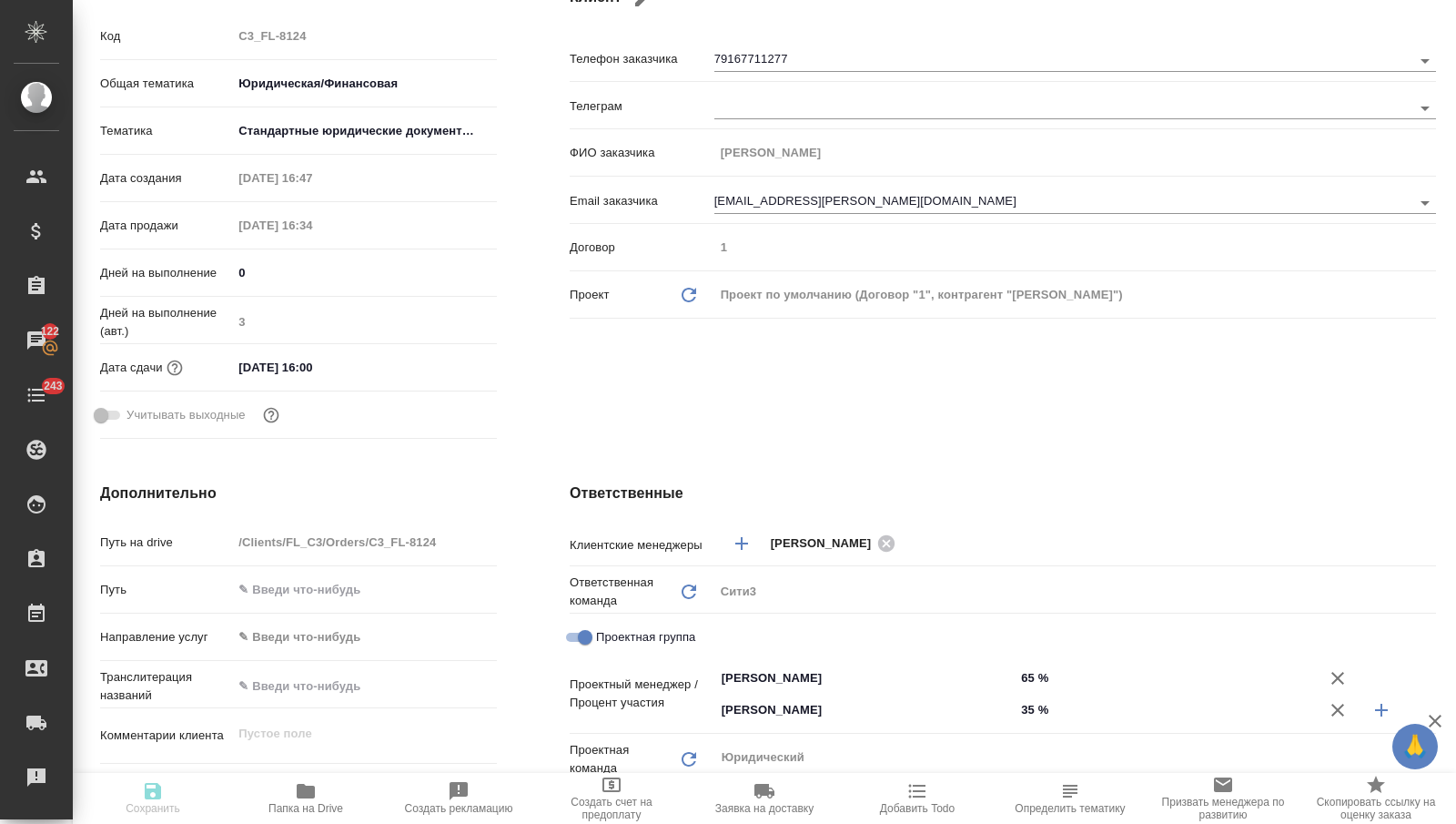
type textarea "x"
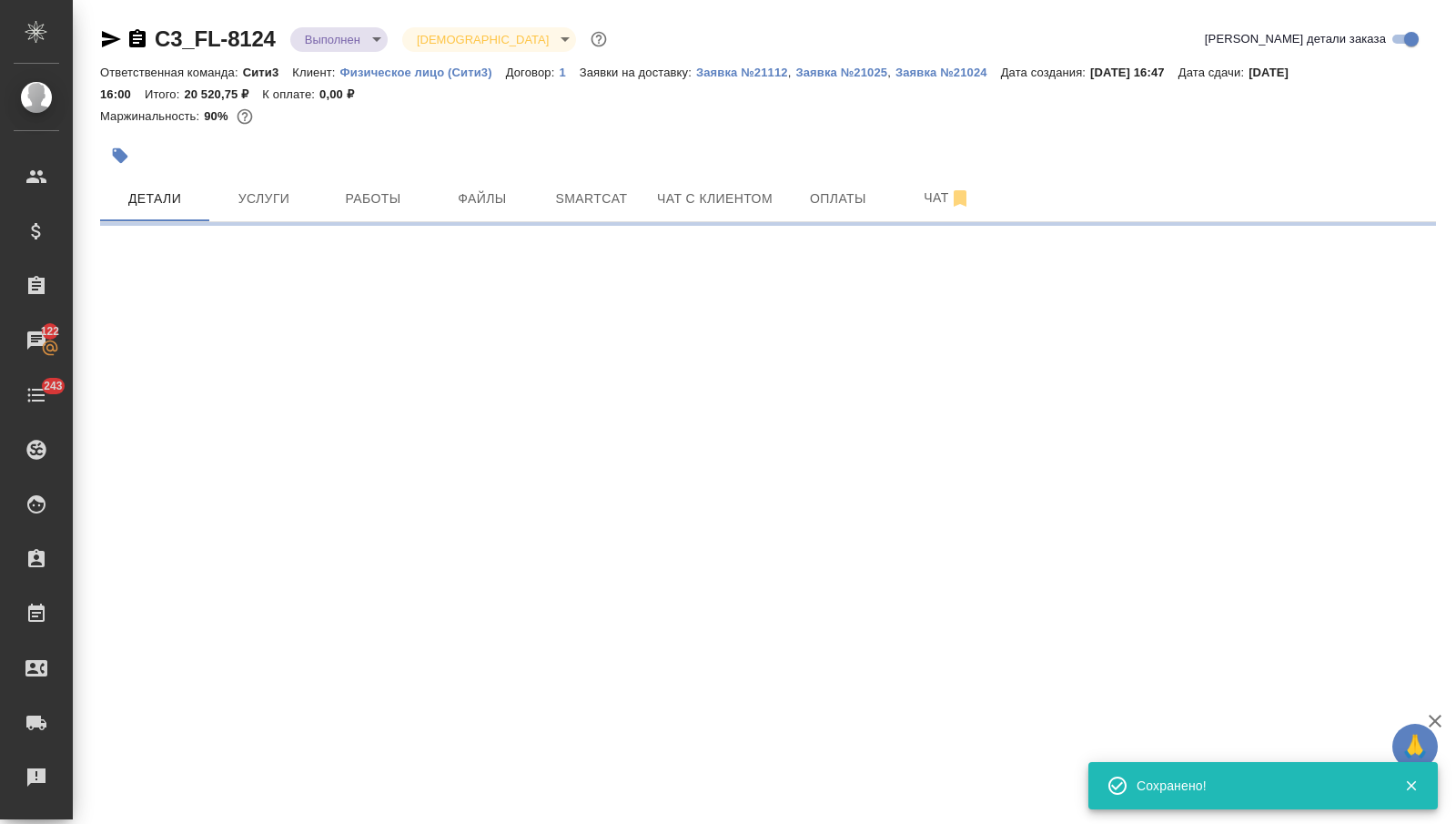
scroll to position [0, 0]
click at [345, 29] on body "🙏 .cls-1 fill:#fff; AWATERA Nikitina Tatiana Клиенты Спецификации Заказы 122 Ча…" at bounding box center [728, 412] width 1456 height 824
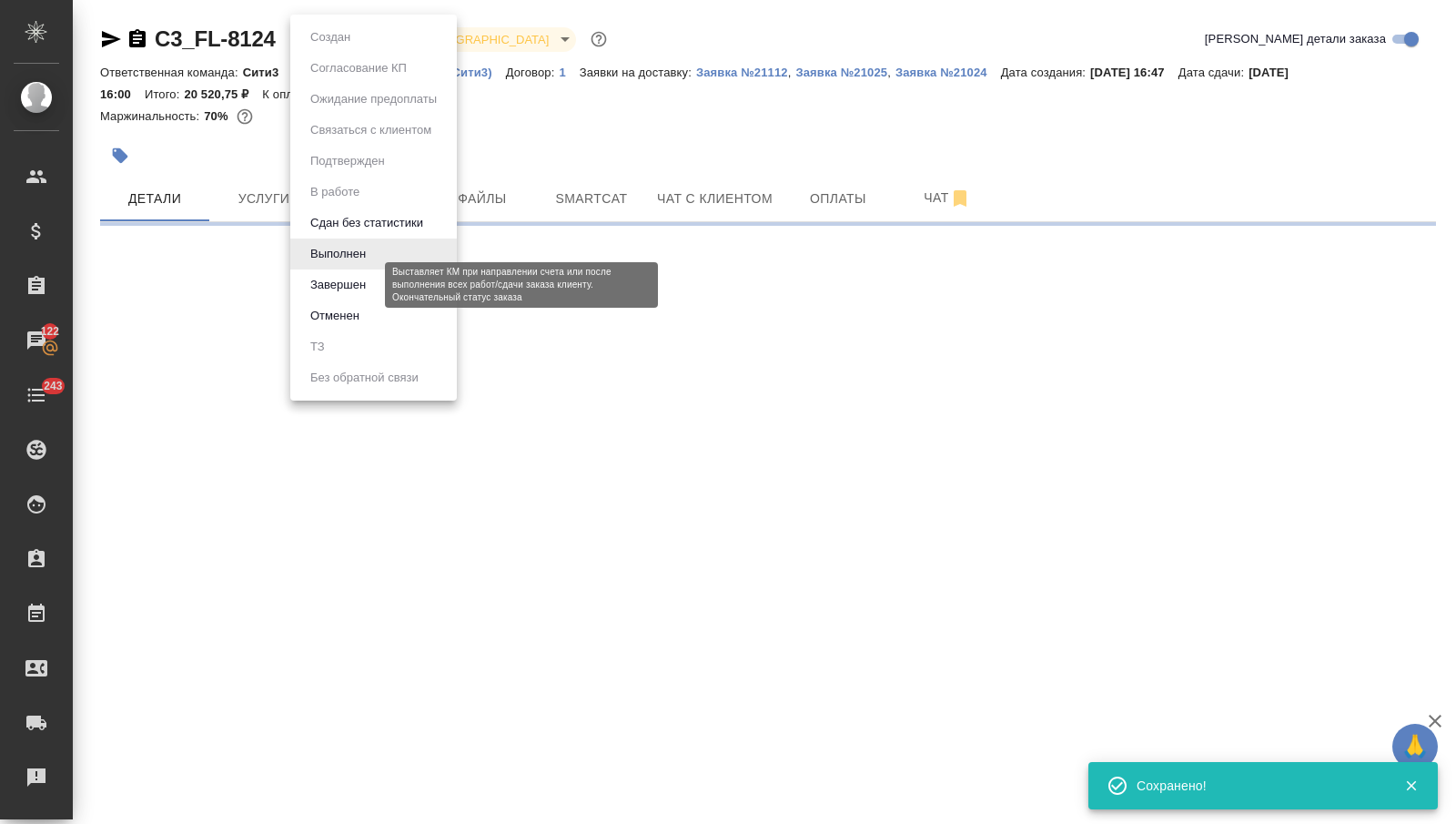
click at [347, 276] on button "Завершен" at bounding box center [338, 284] width 66 height 20
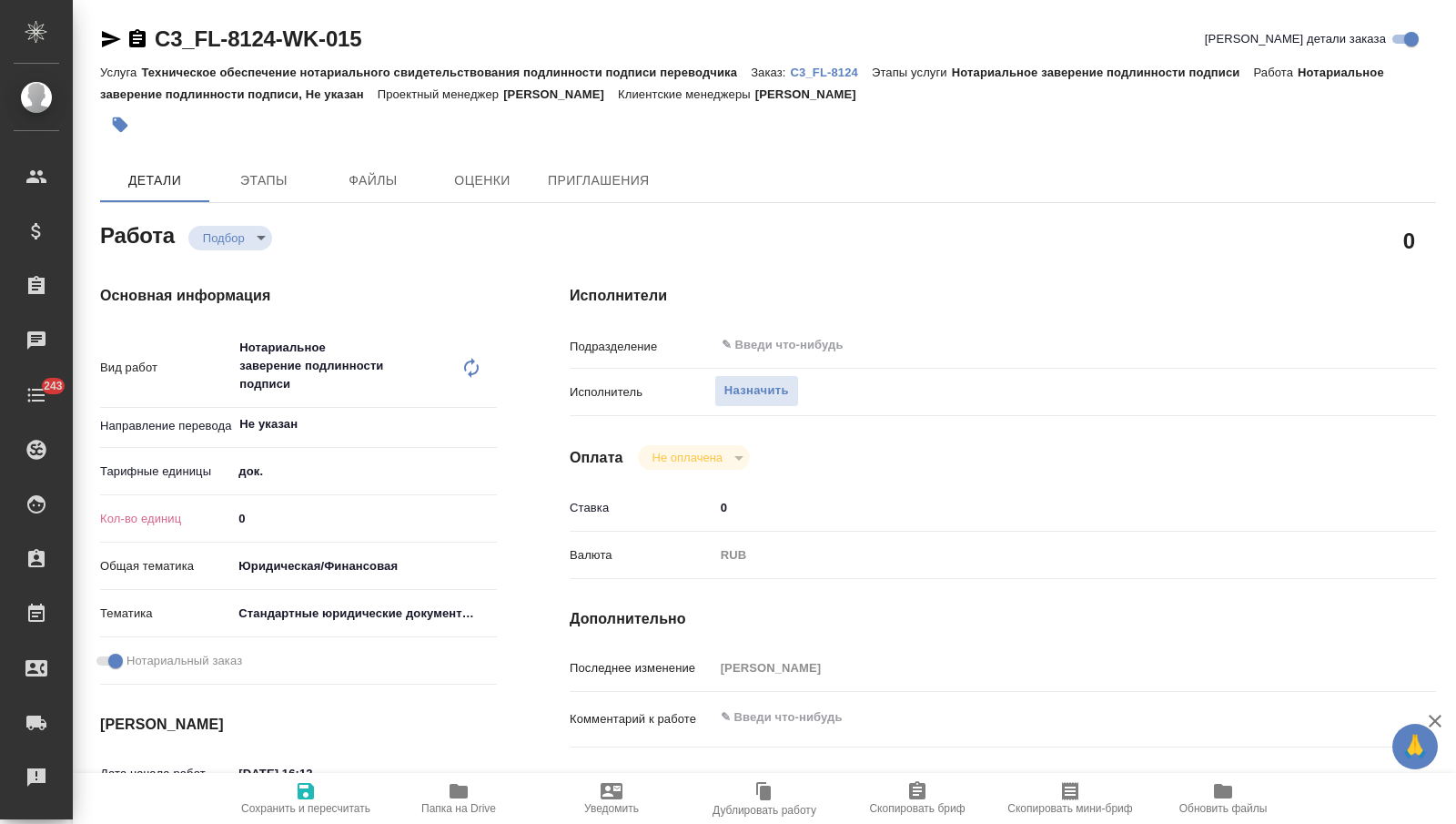
type textarea "x"
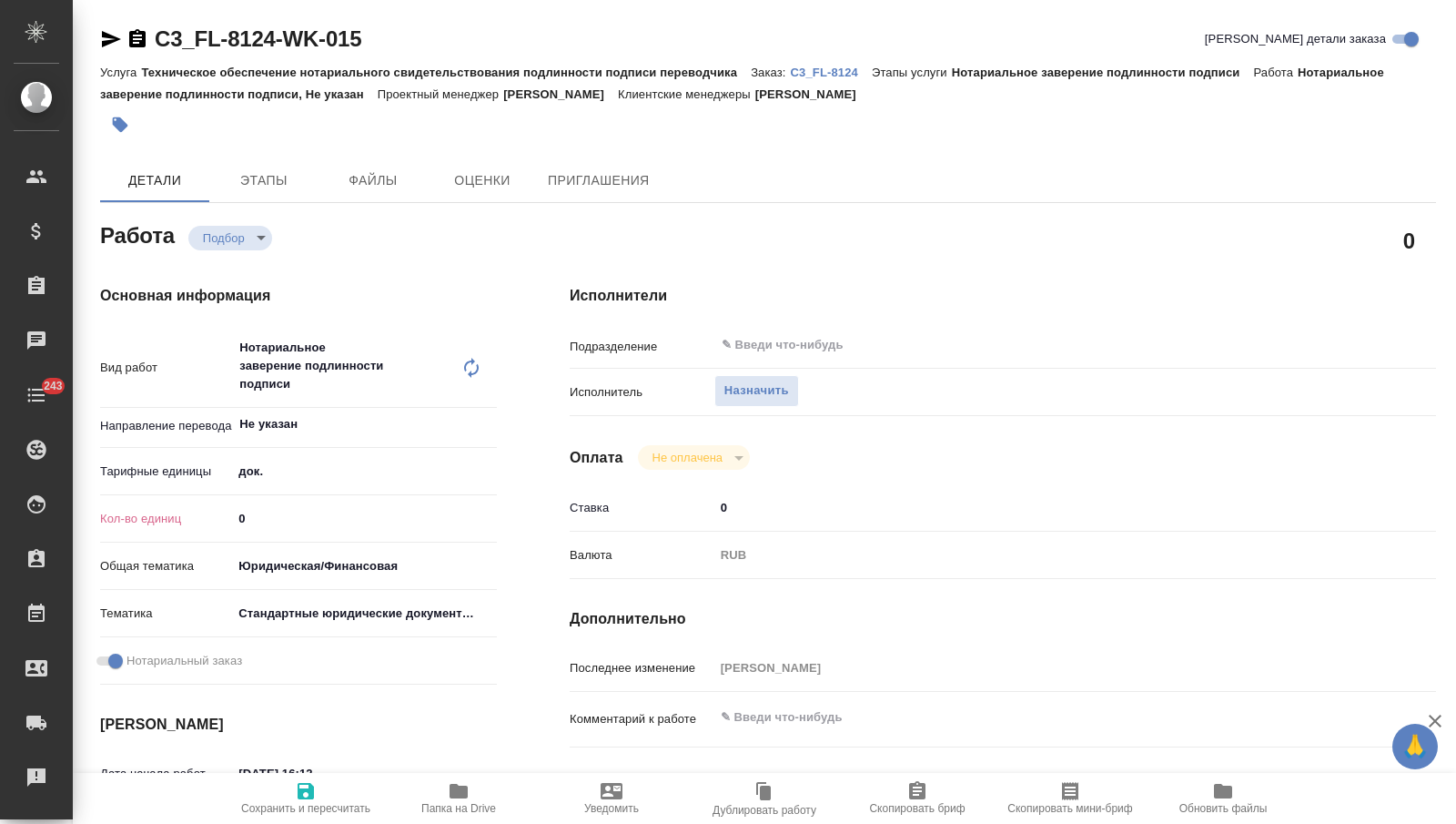
type textarea "x"
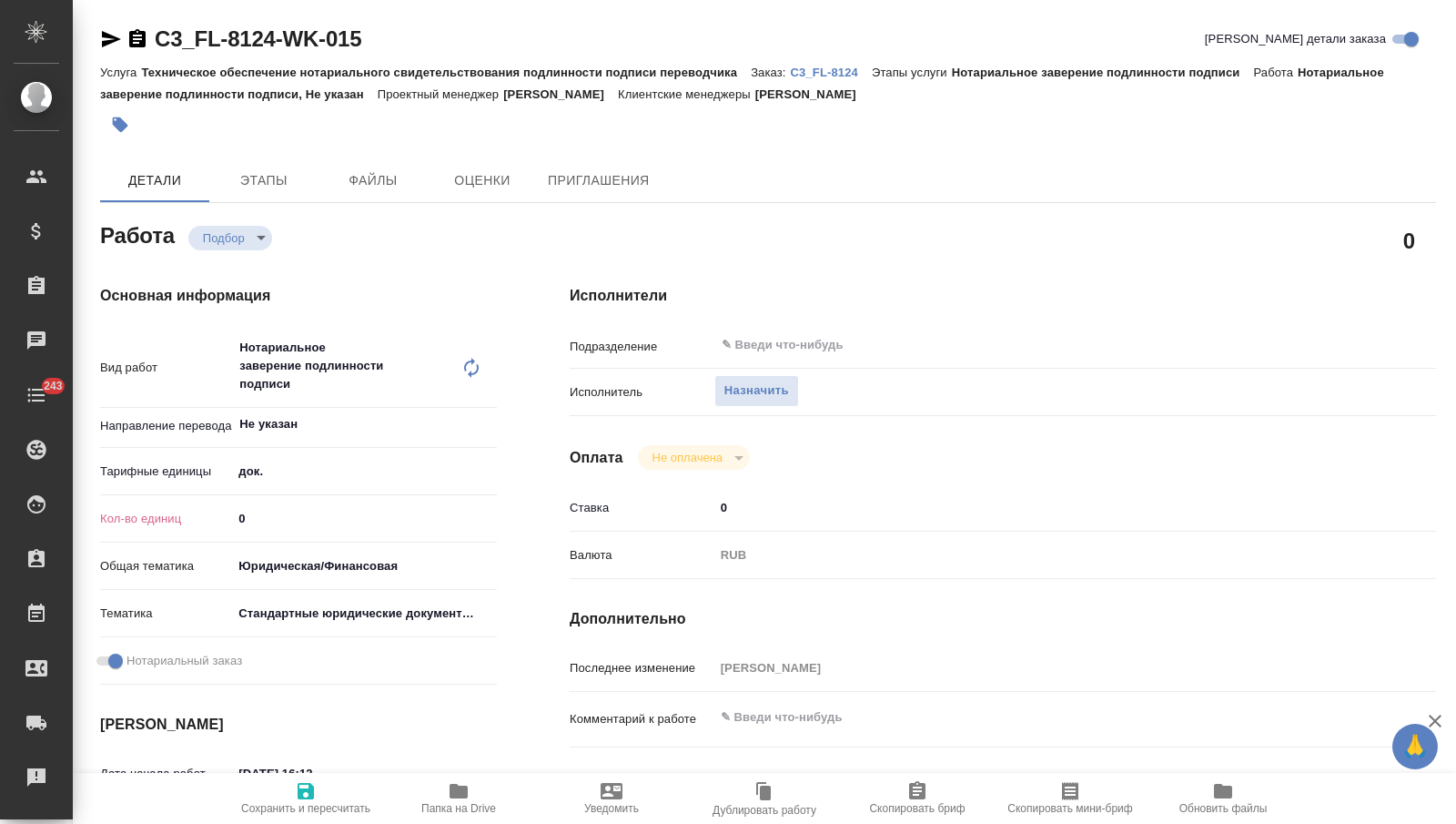
type textarea "x"
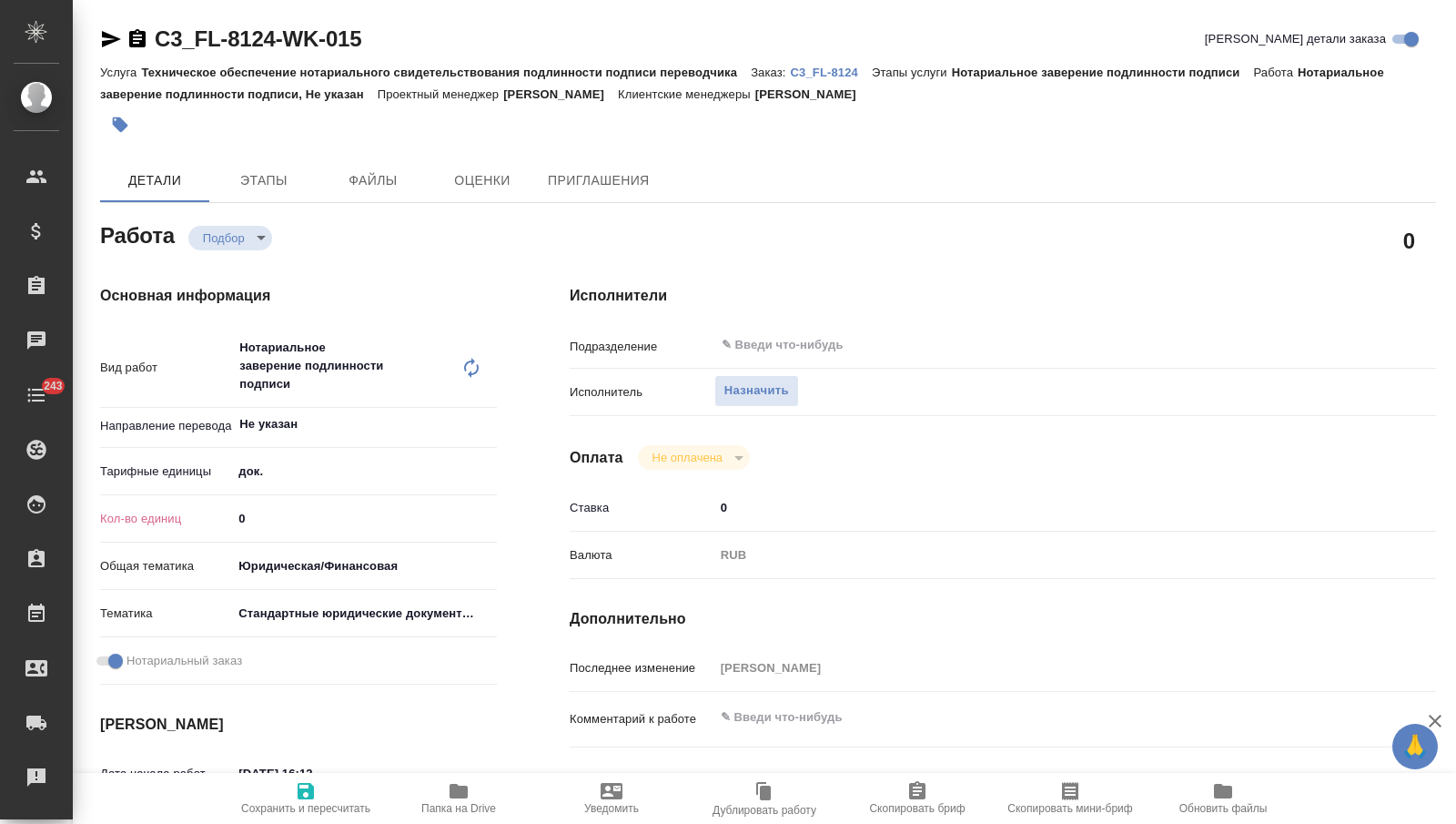
type textarea "x"
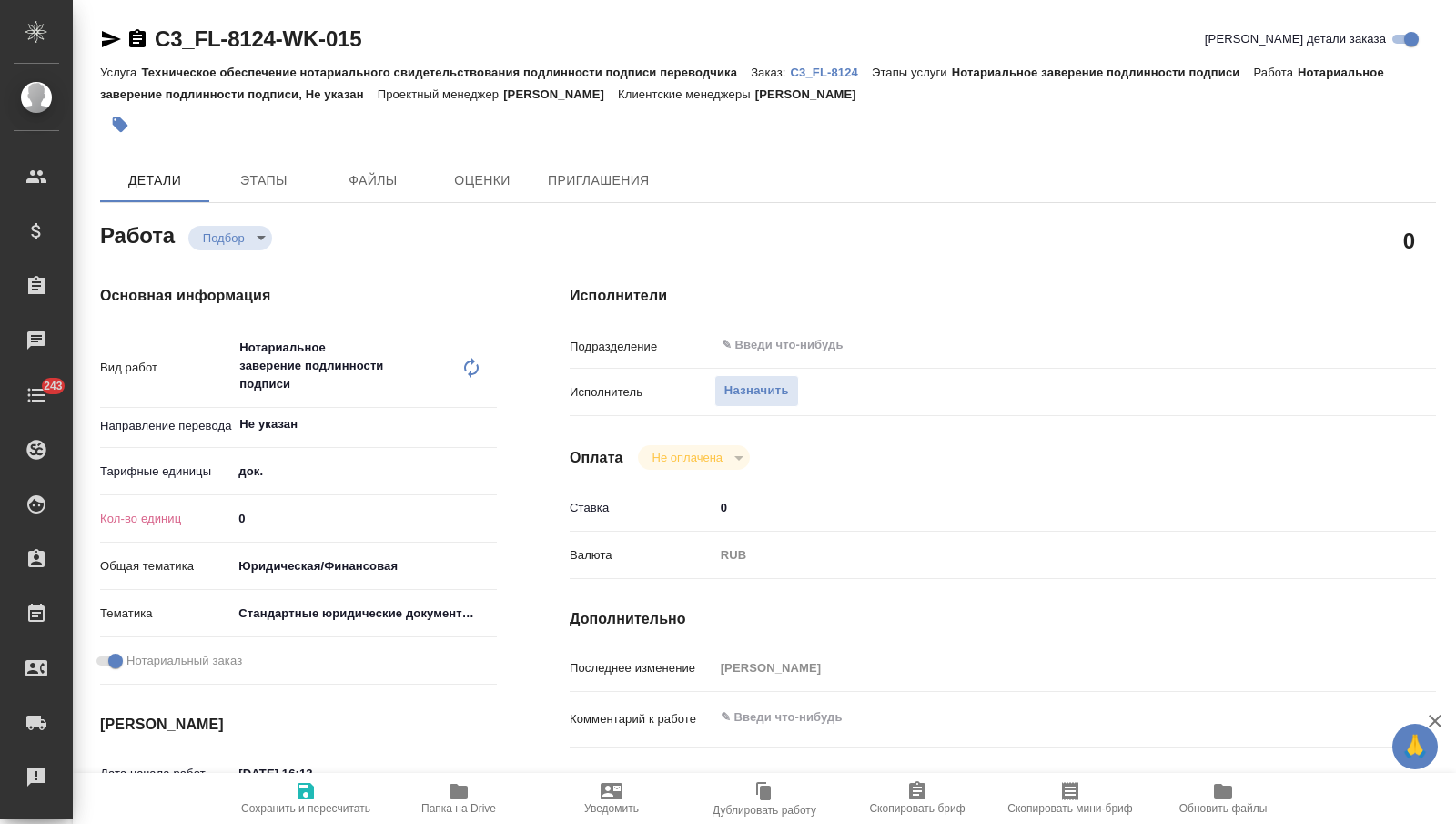
type textarea "x"
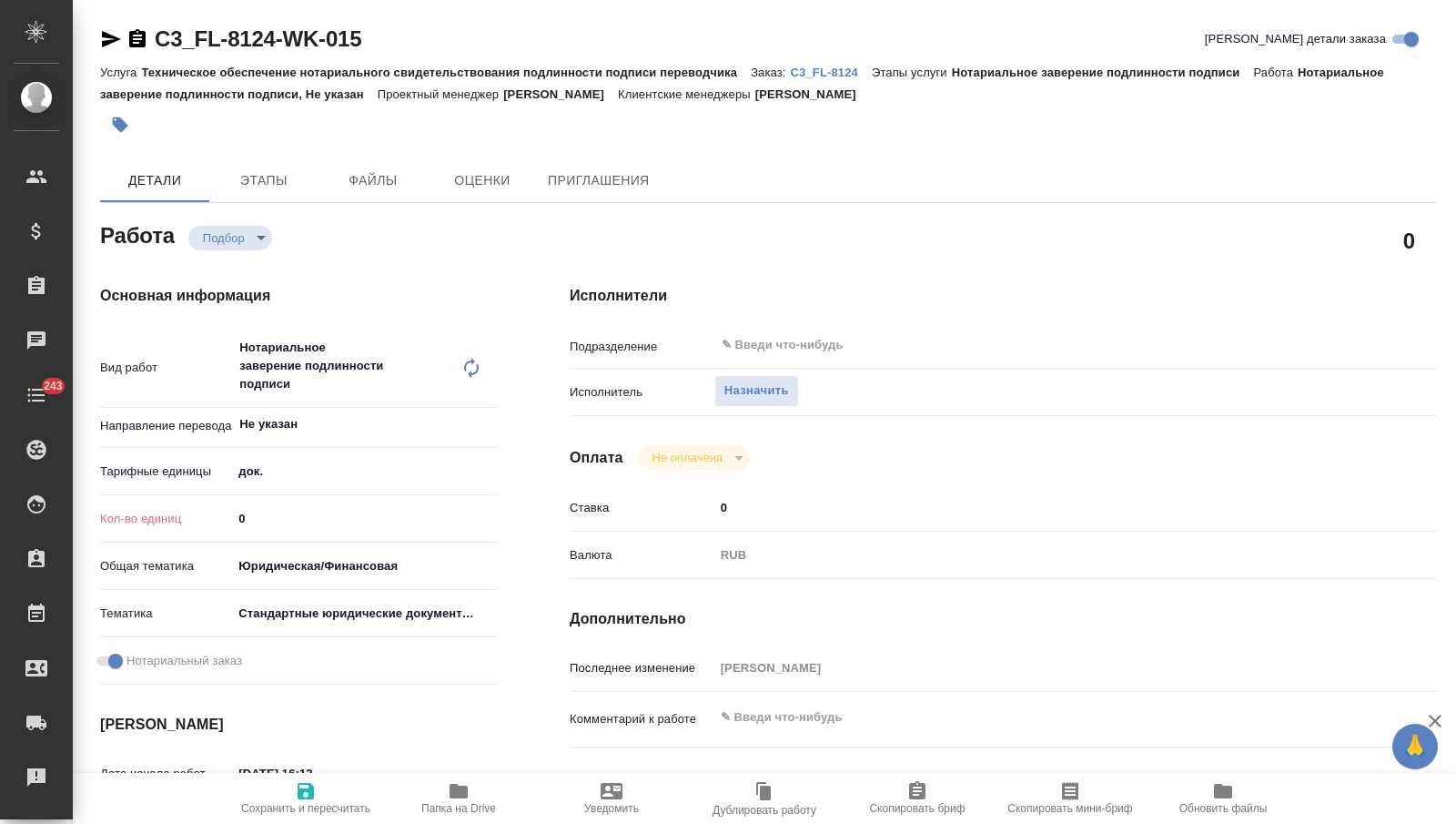
type textarea "x"
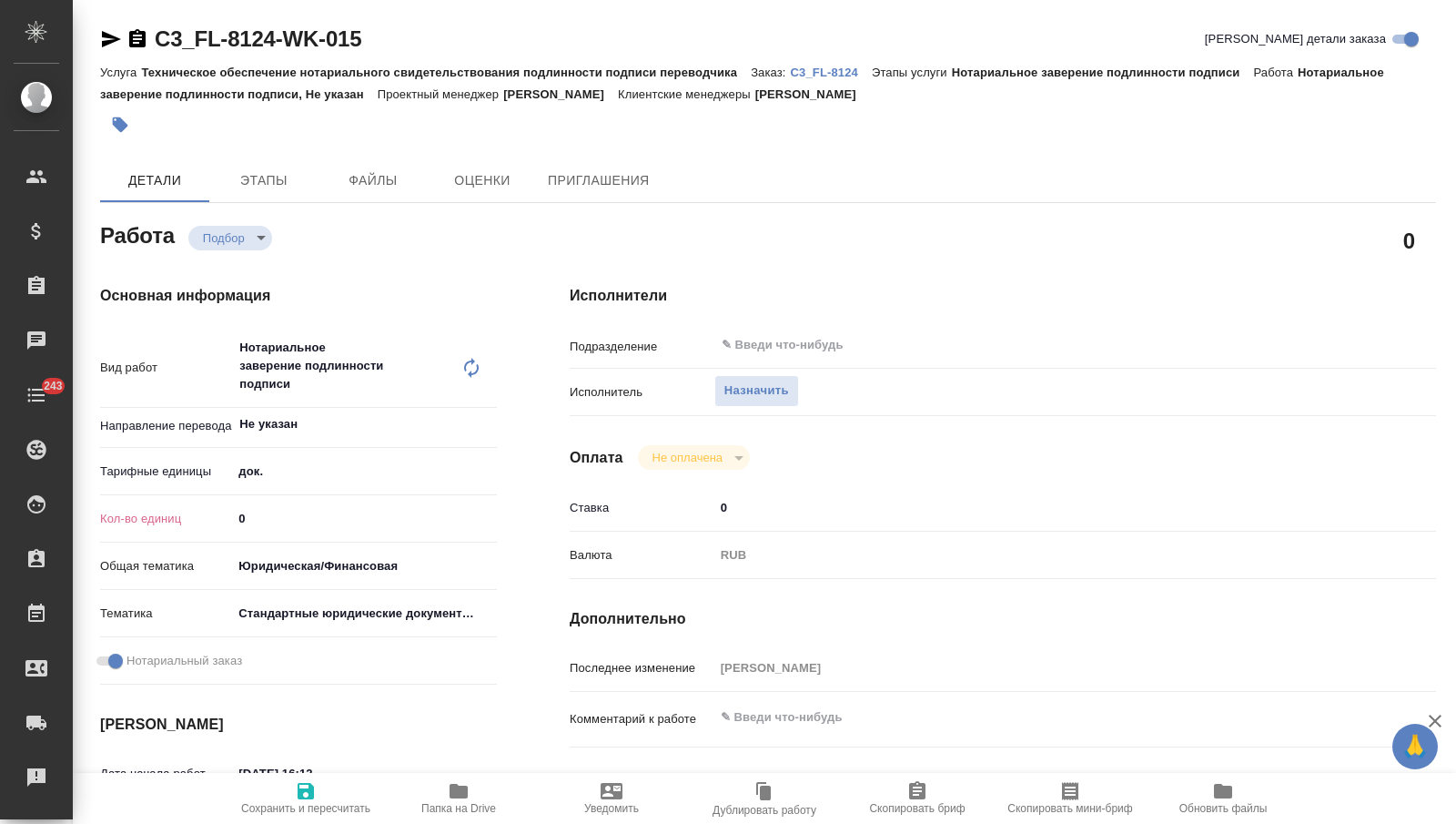
type textarea "x"
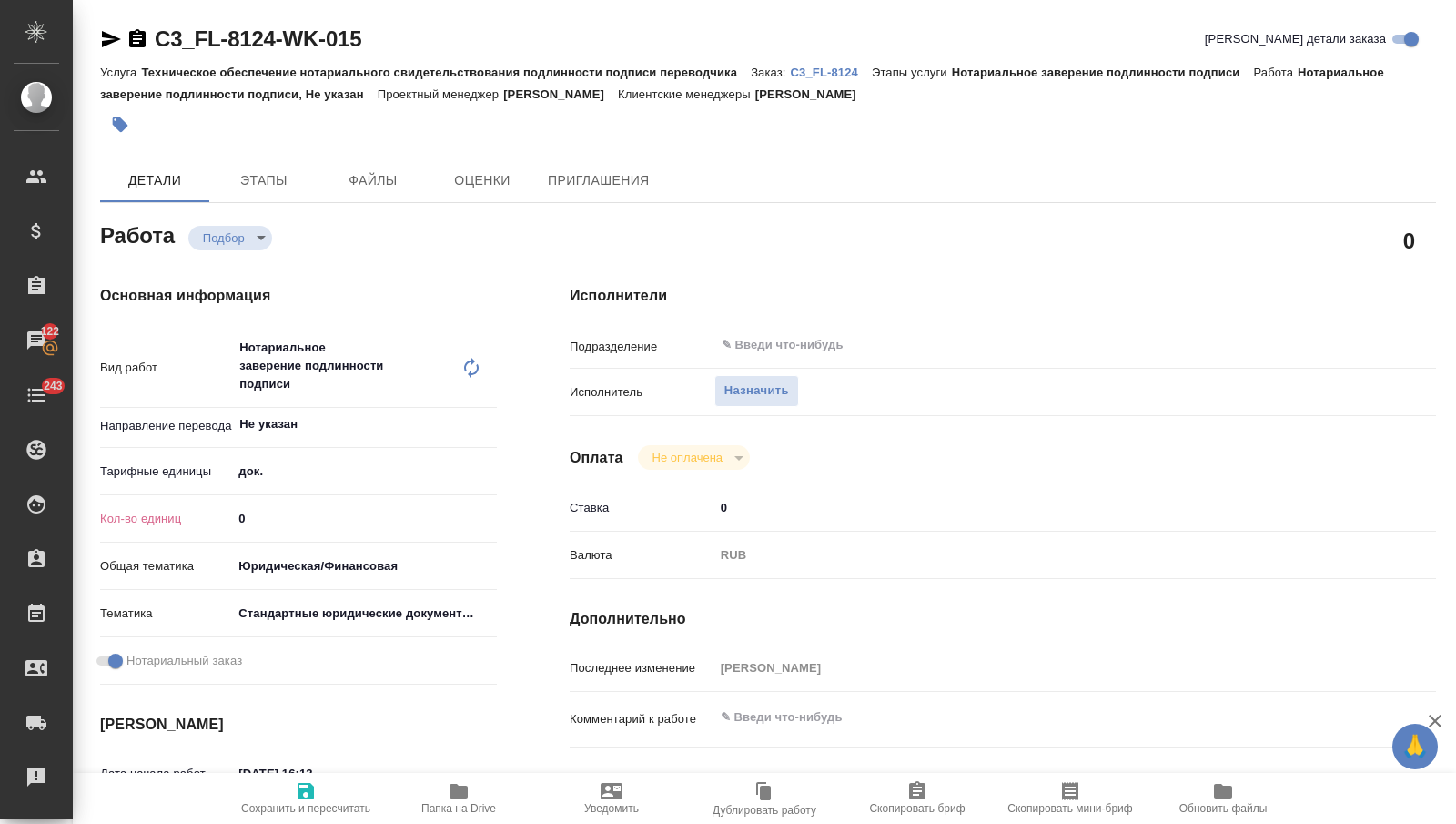
click at [336, 516] on input "0" at bounding box center [364, 518] width 265 height 26
type textarea "x"
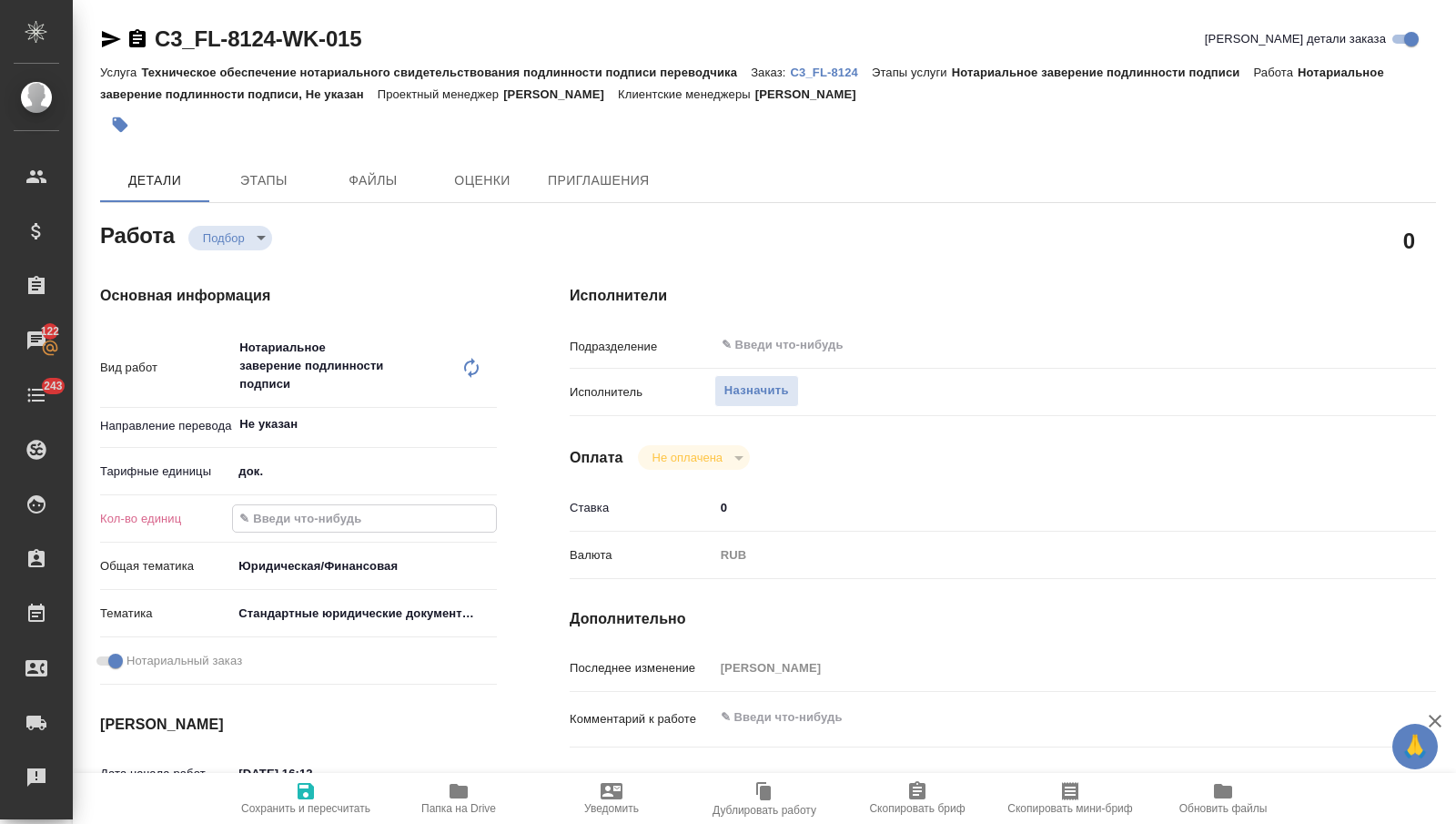
type textarea "x"
type input "1"
type textarea "x"
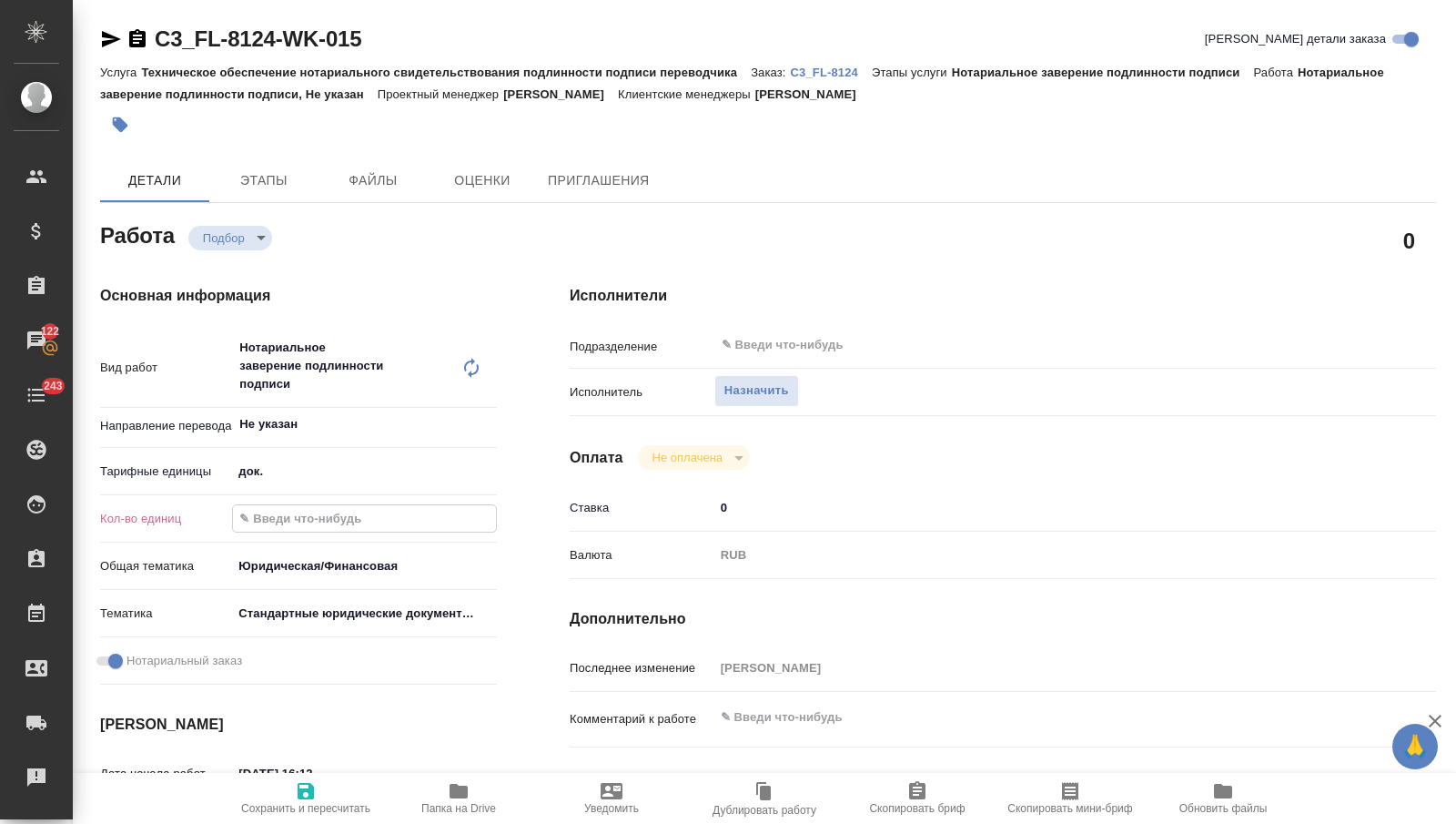
type textarea "x"
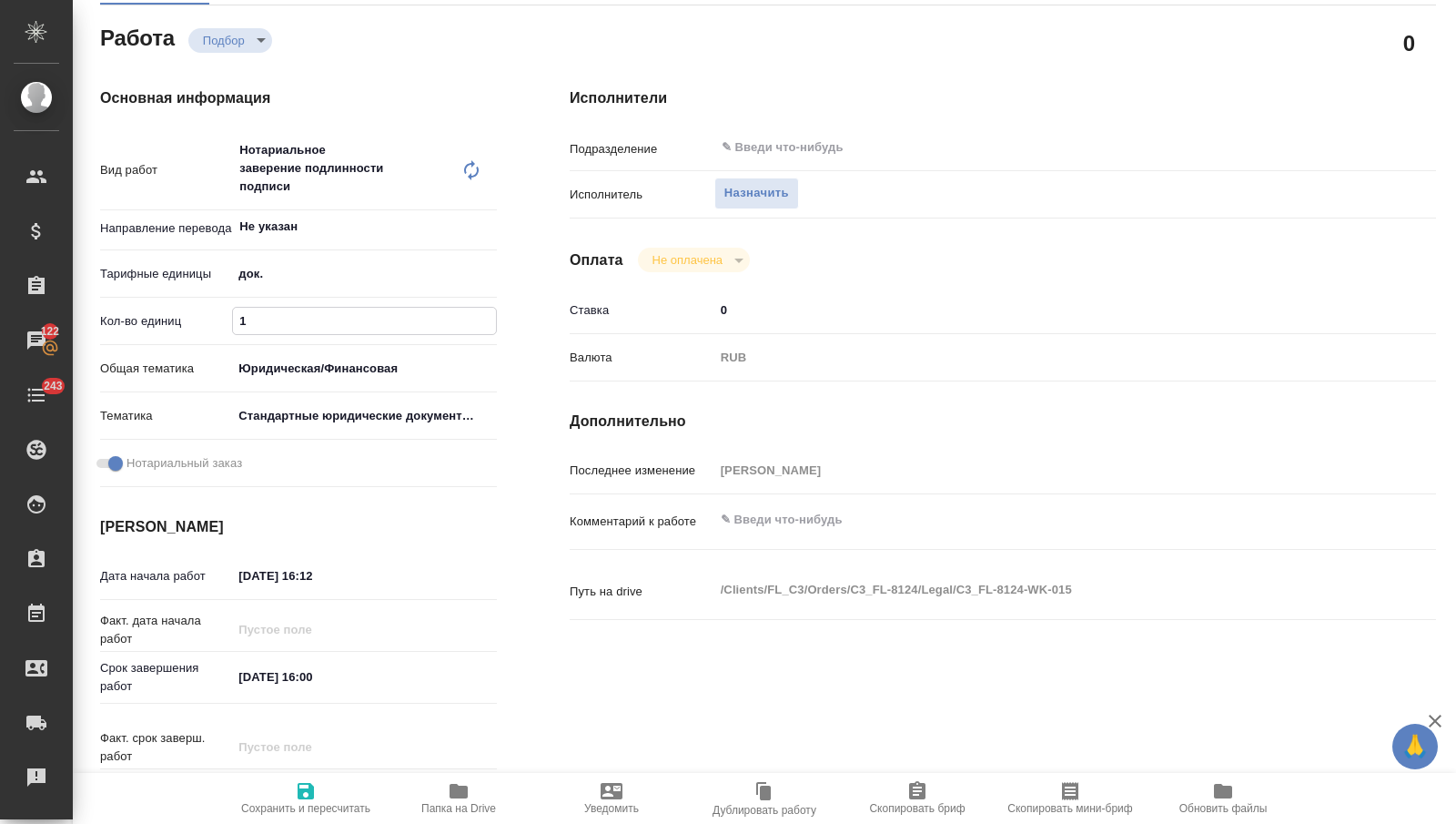
scroll to position [212, 0]
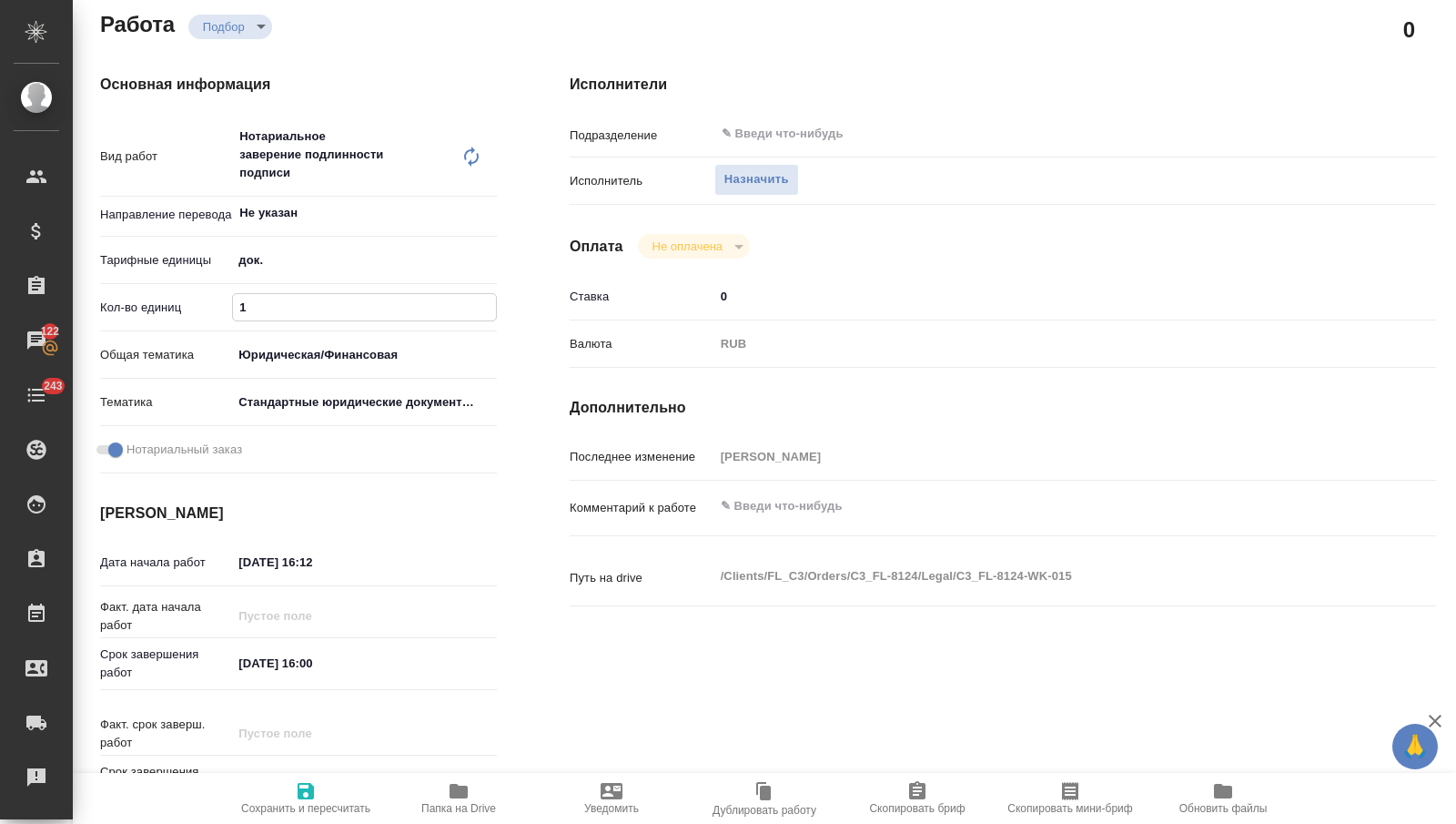
type input "1"
click at [249, 665] on input "[DATE] 16:00" at bounding box center [311, 663] width 159 height 26
type textarea "x"
type input "01.02.0251 60:0_"
type textarea "x"
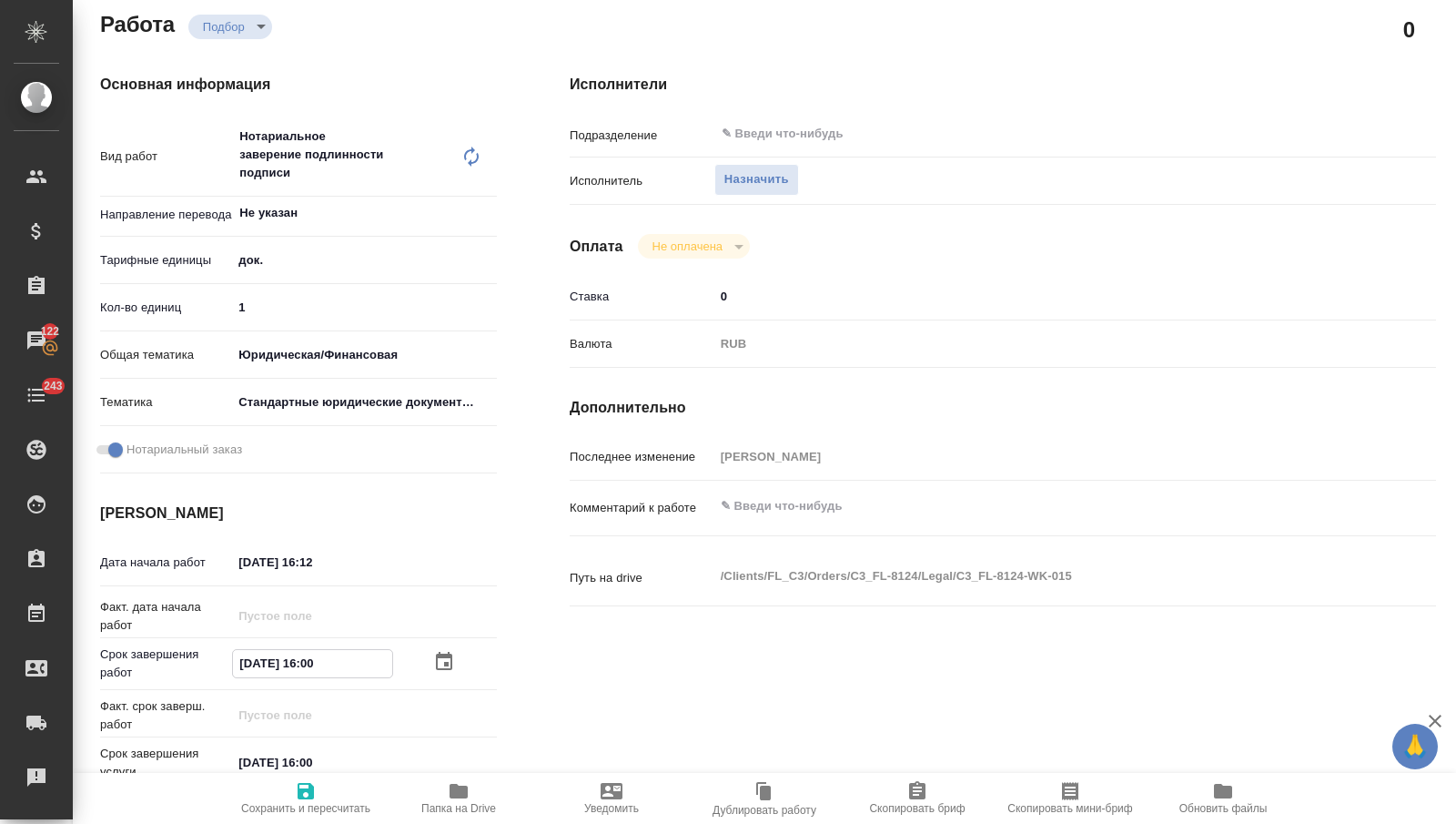
type textarea "x"
type input "[DATE] 16:00"
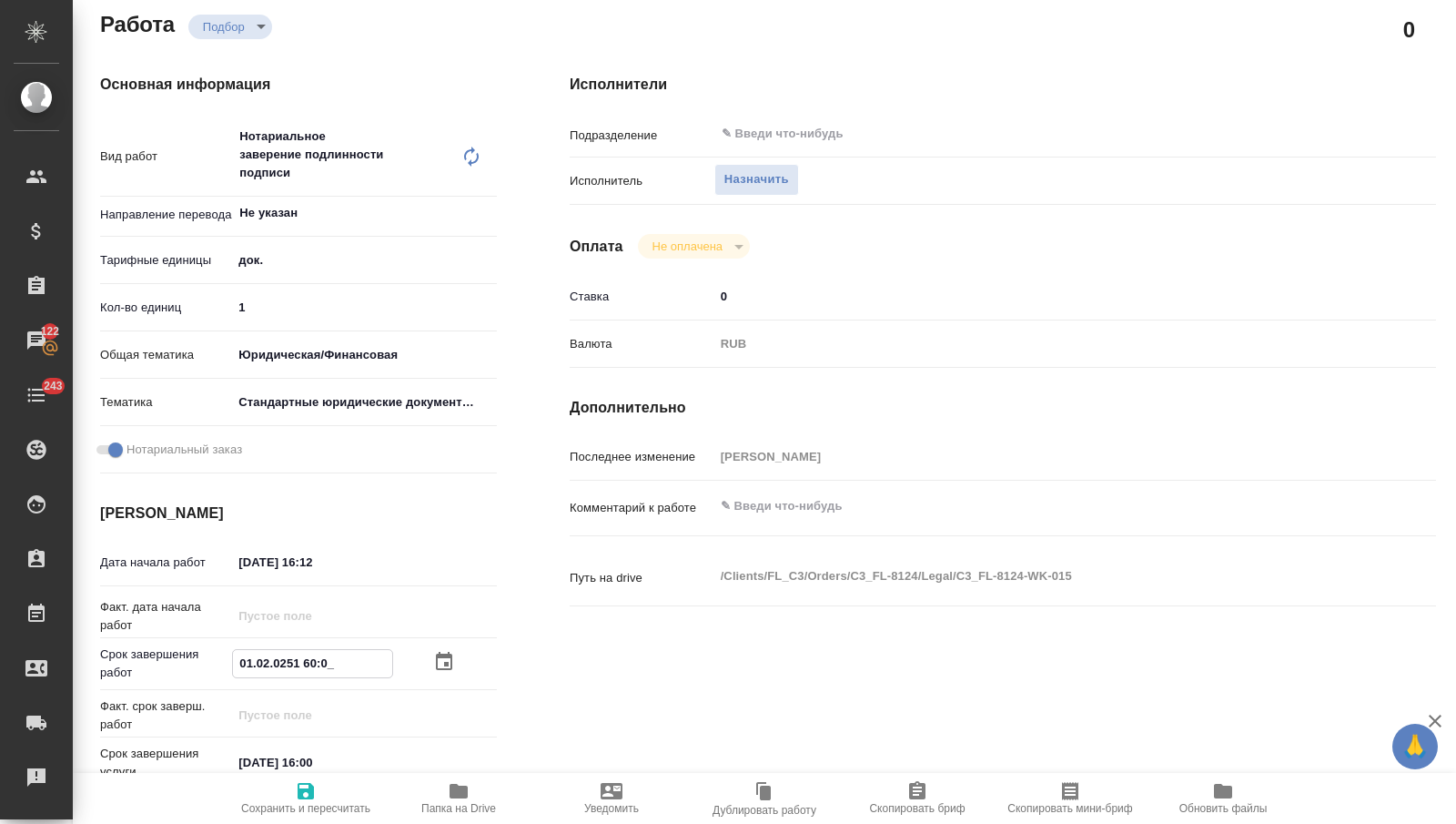
type textarea "x"
type input "[DATE] 16:00"
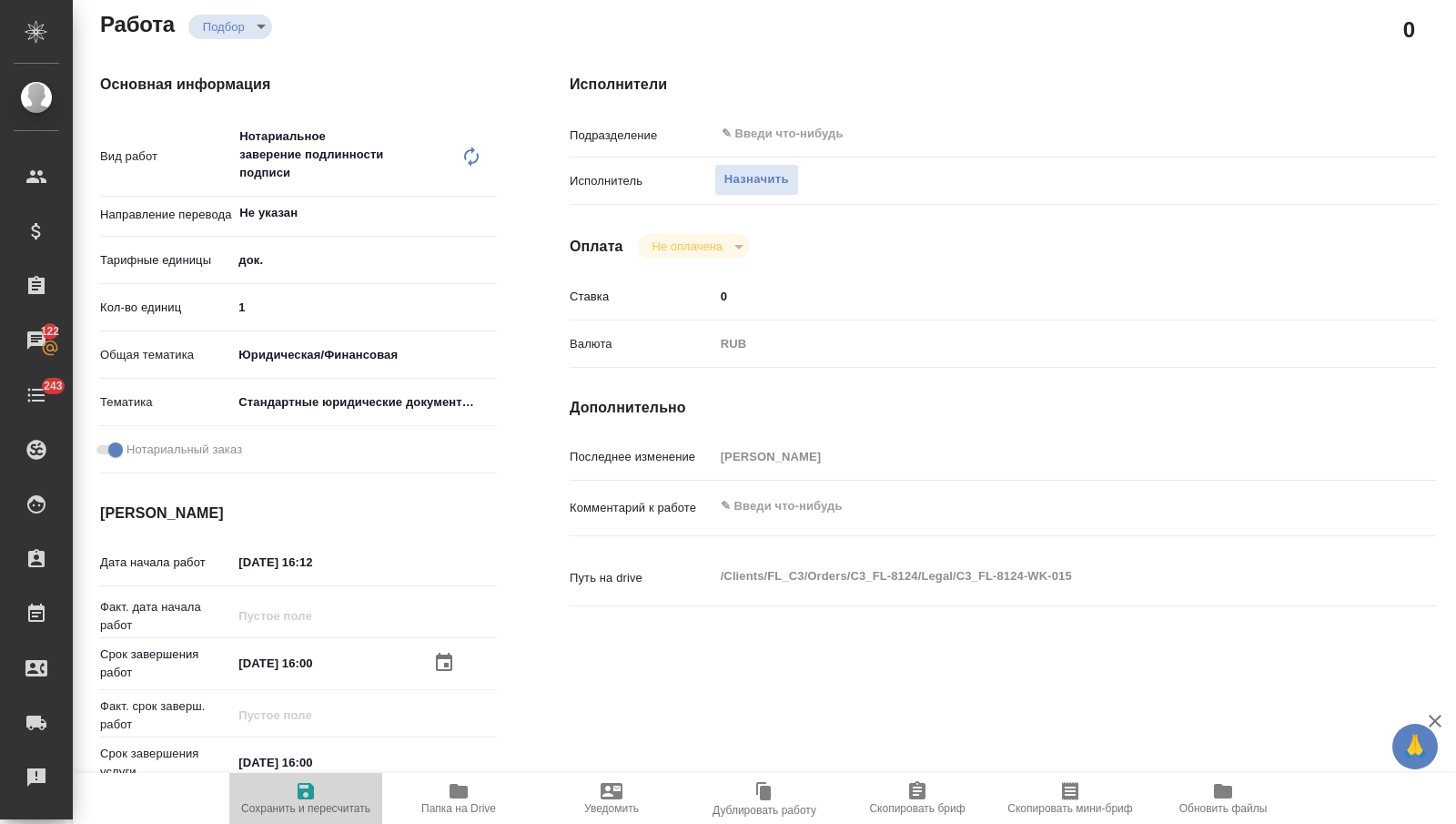
click at [298, 791] on icon "button" at bounding box center [306, 791] width 16 height 16
type textarea "x"
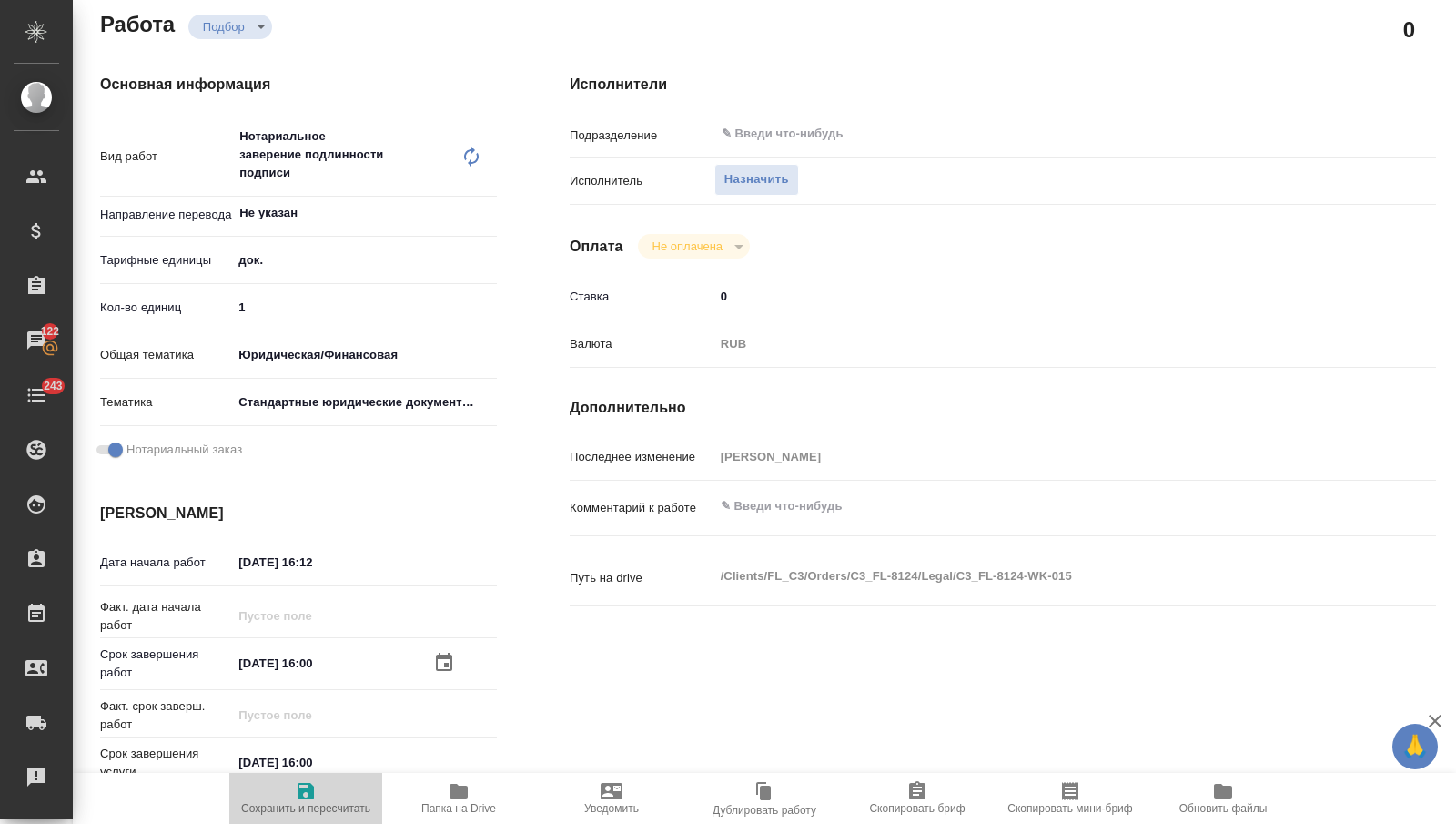
type textarea "x"
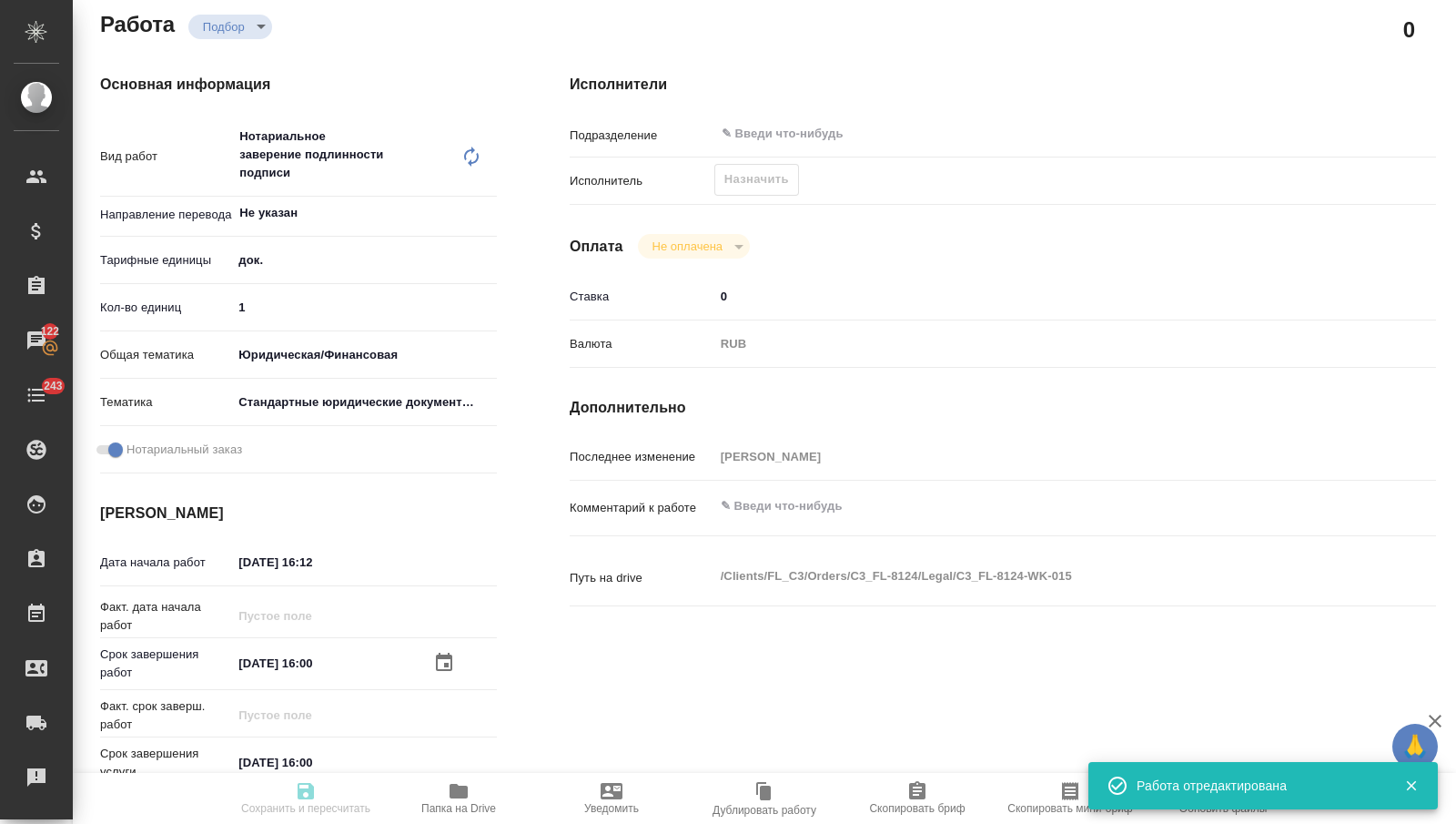
type textarea "x"
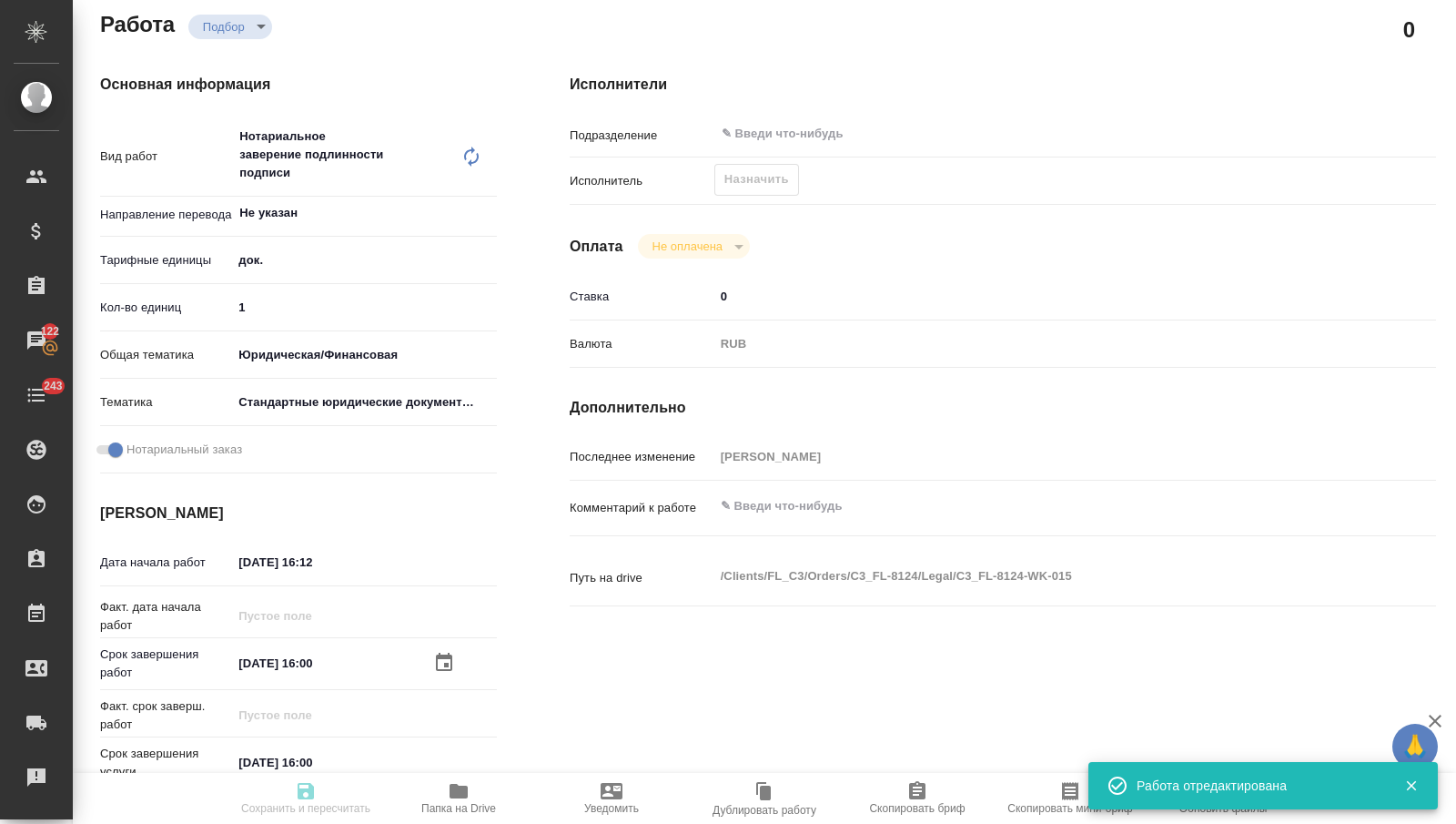
type textarea "x"
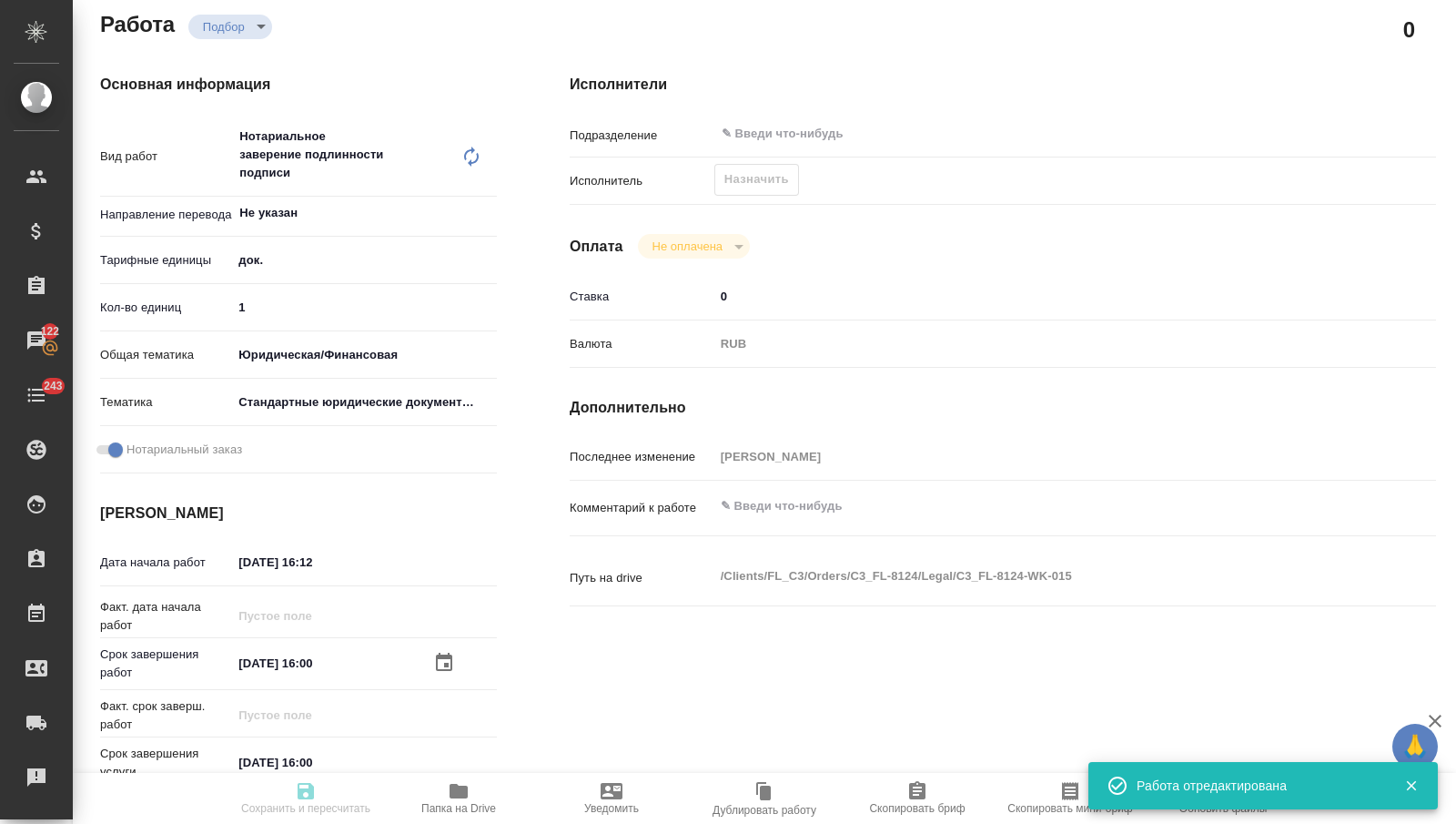
type input "recruiting"
type textarea "Нотариальное заверение подлинности подписи"
type textarea "x"
type input "Не указан"
type input "5a8b1489cc6b4906c91bfd8b"
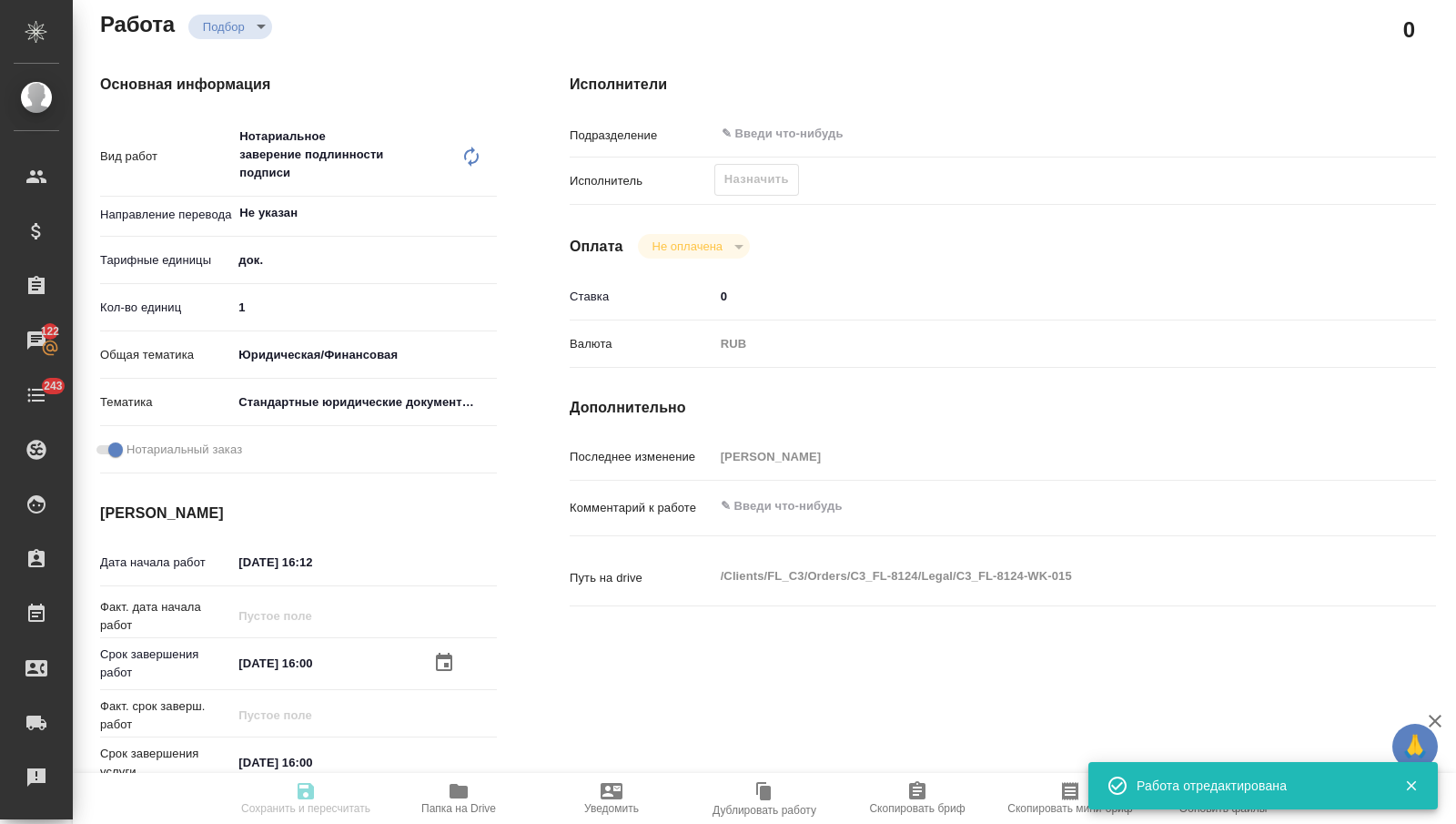
type input "1"
type input "yr-fn"
type input "5f647205b73bc97568ca66bf"
checkbox input "true"
type input "[DATE] 16:12"
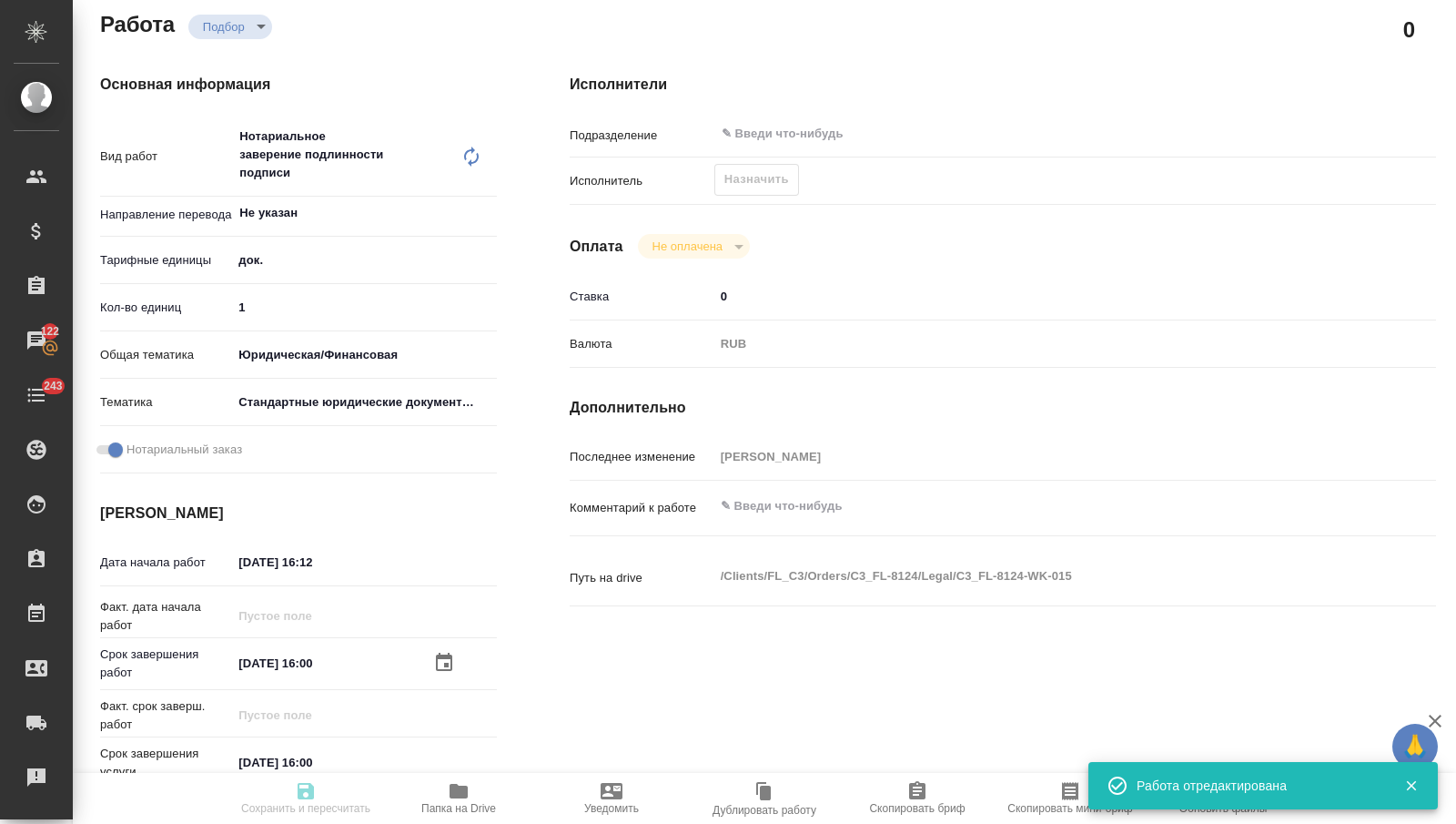
type input "[DATE] 16:00"
type input "notPayed"
type input "0"
type input "RUB"
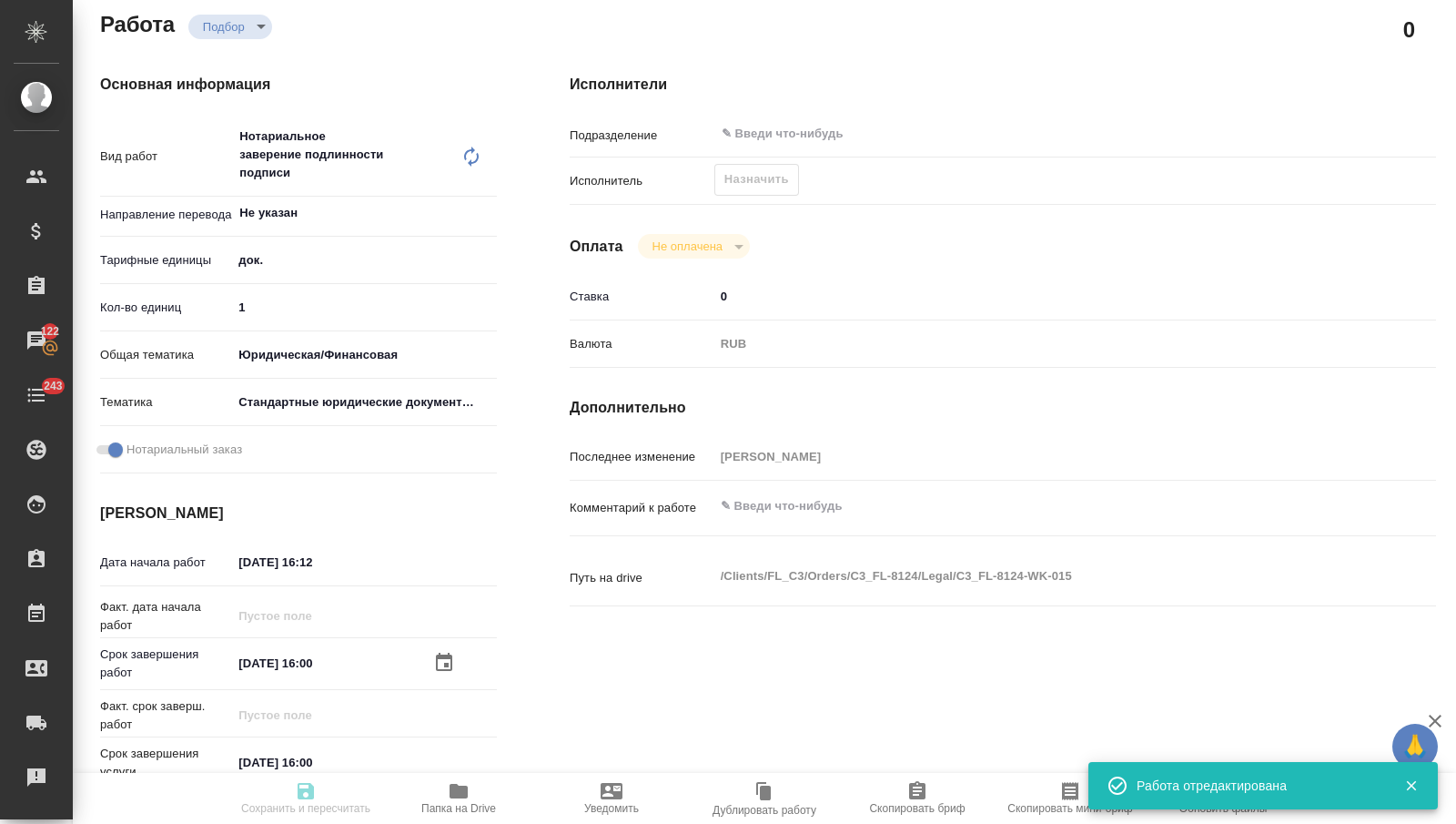
type input "[PERSON_NAME]"
type textarea "x"
type textarea "/Clients/FL_C3/Orders/C3_FL-8124/Legal/C3_FL-8124-WK-015"
type textarea "x"
type input "C3_FL-8124"
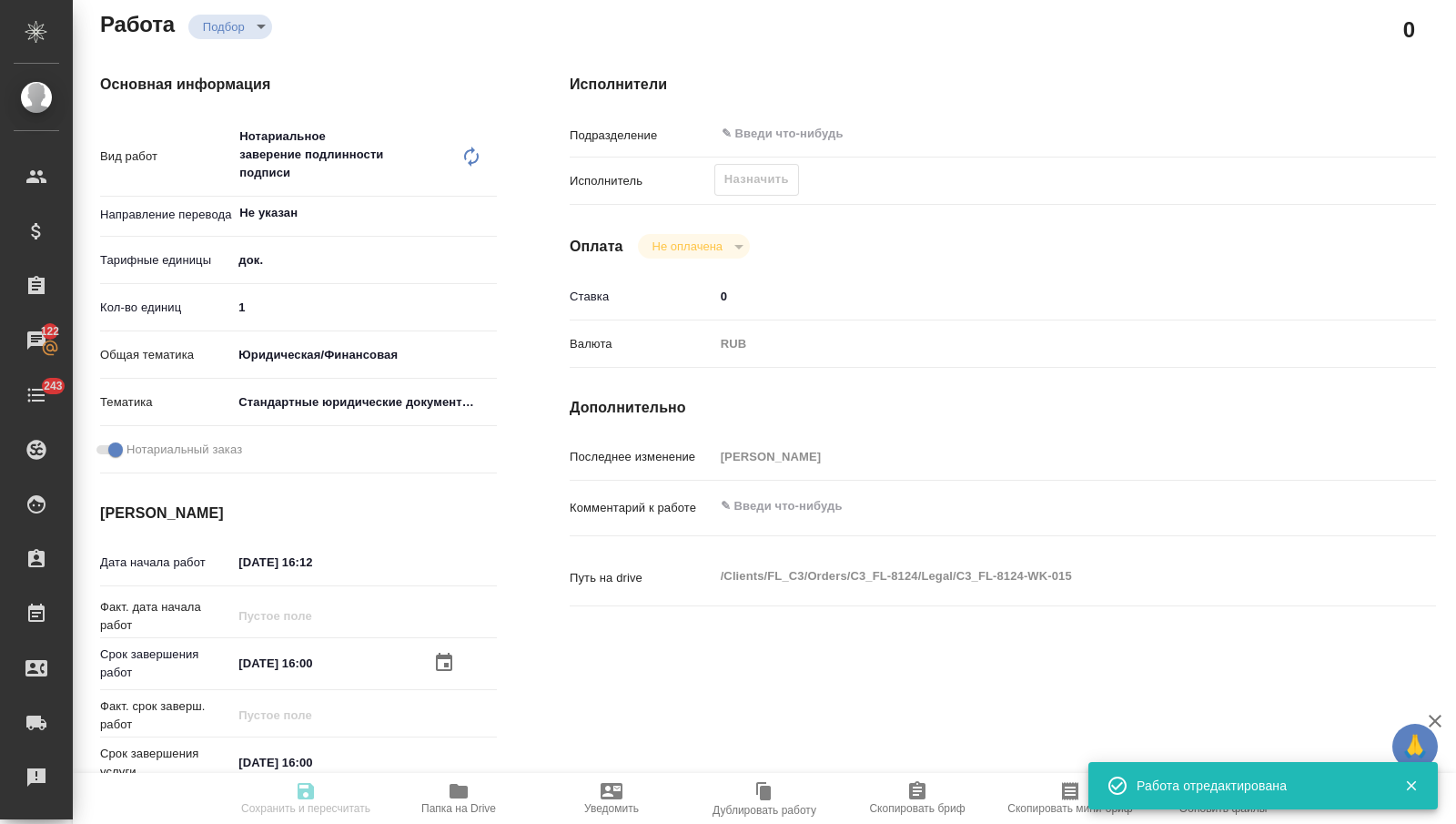
type input "Техническое обеспечение нотариального свидетельствования подлинности подписи пе…"
type input "Нотариальное заверение подлинности подписи"
type input "[PERSON_NAME]"
type input "/Clients/FL_C3/Orders/C3_FL-8124"
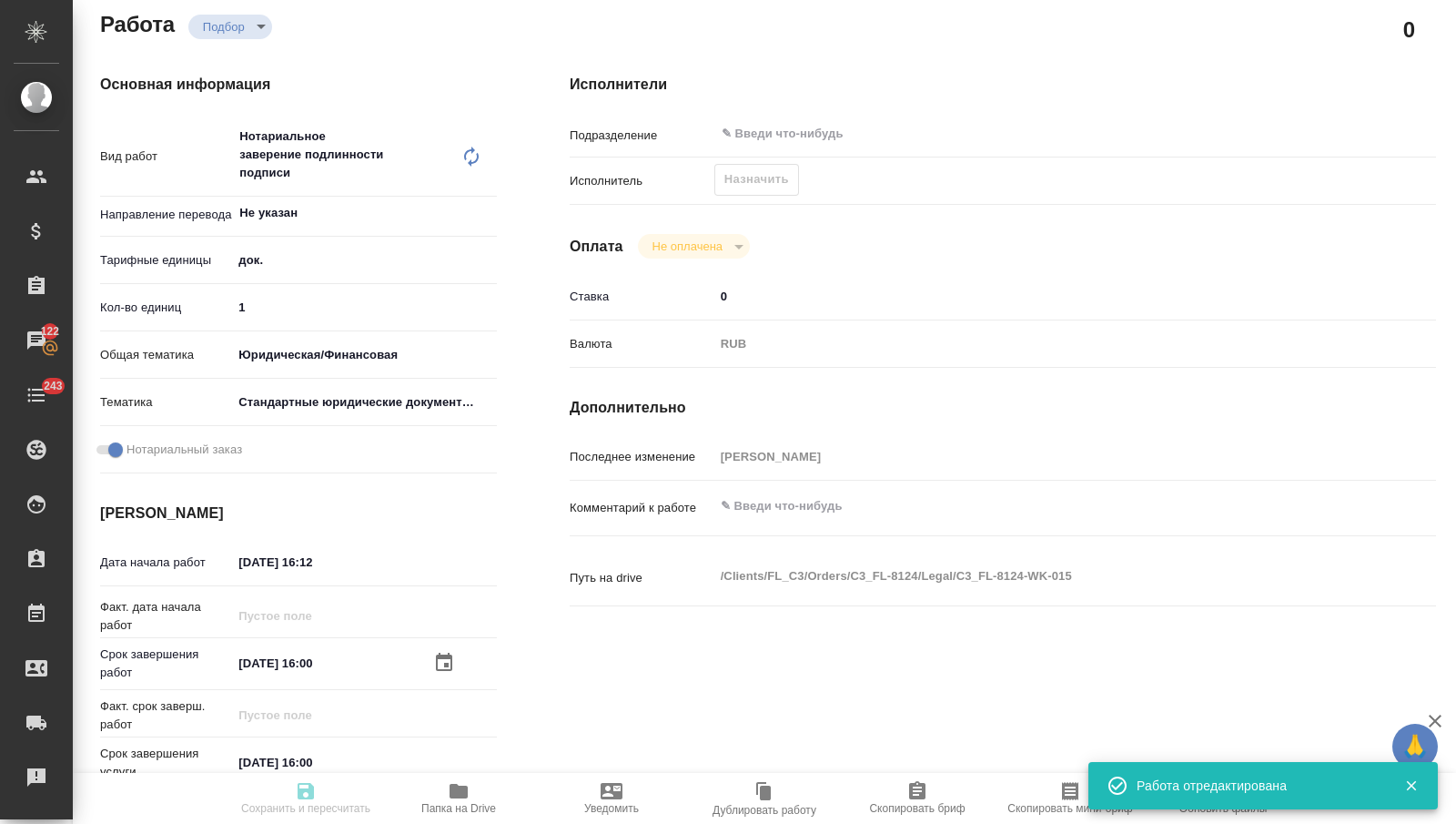
type textarea "x"
type textarea "касательно графика жду ответ по графику - оставить картинкой"
type textarea "x"
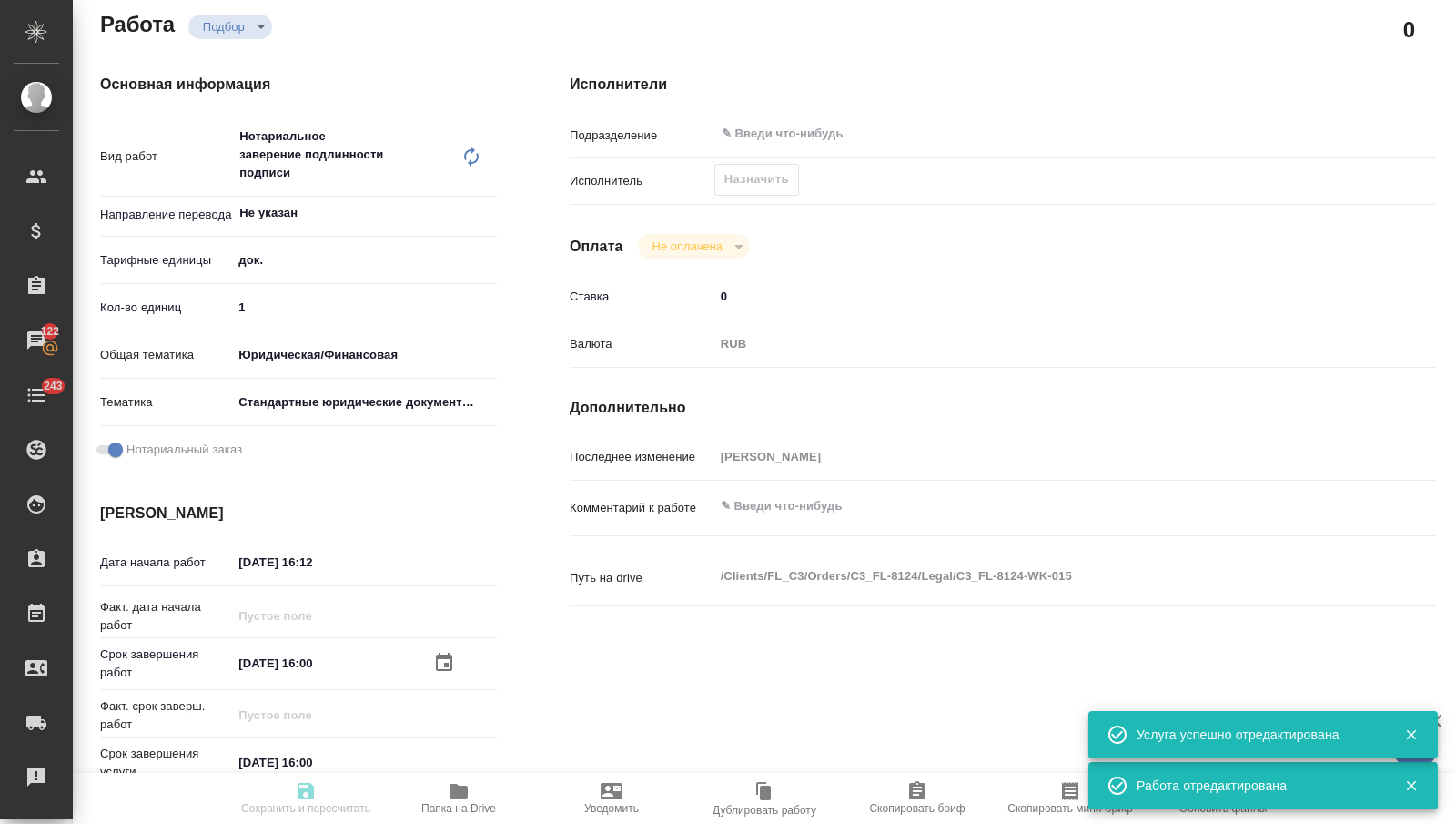
type textarea "x"
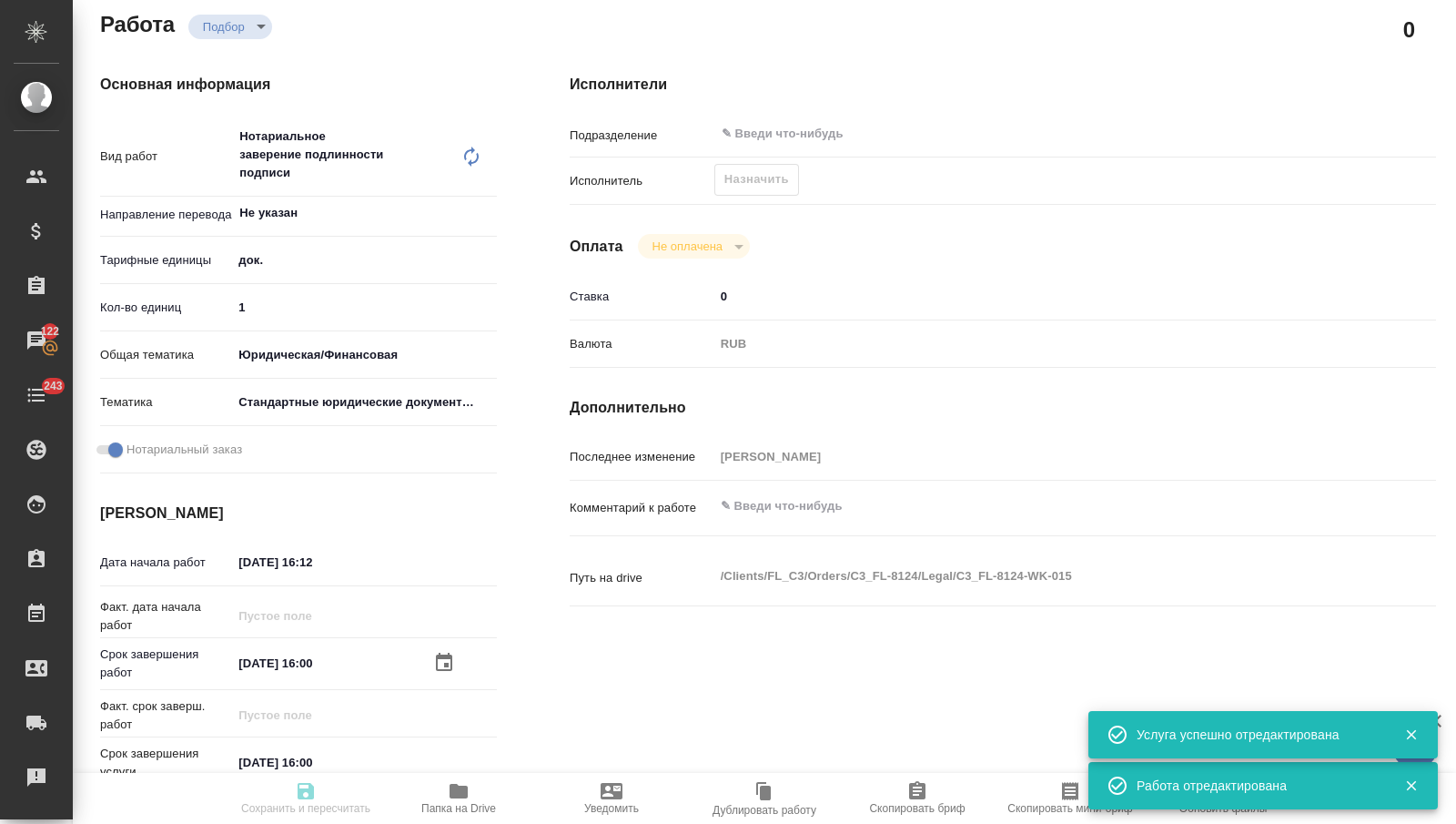
type textarea "x"
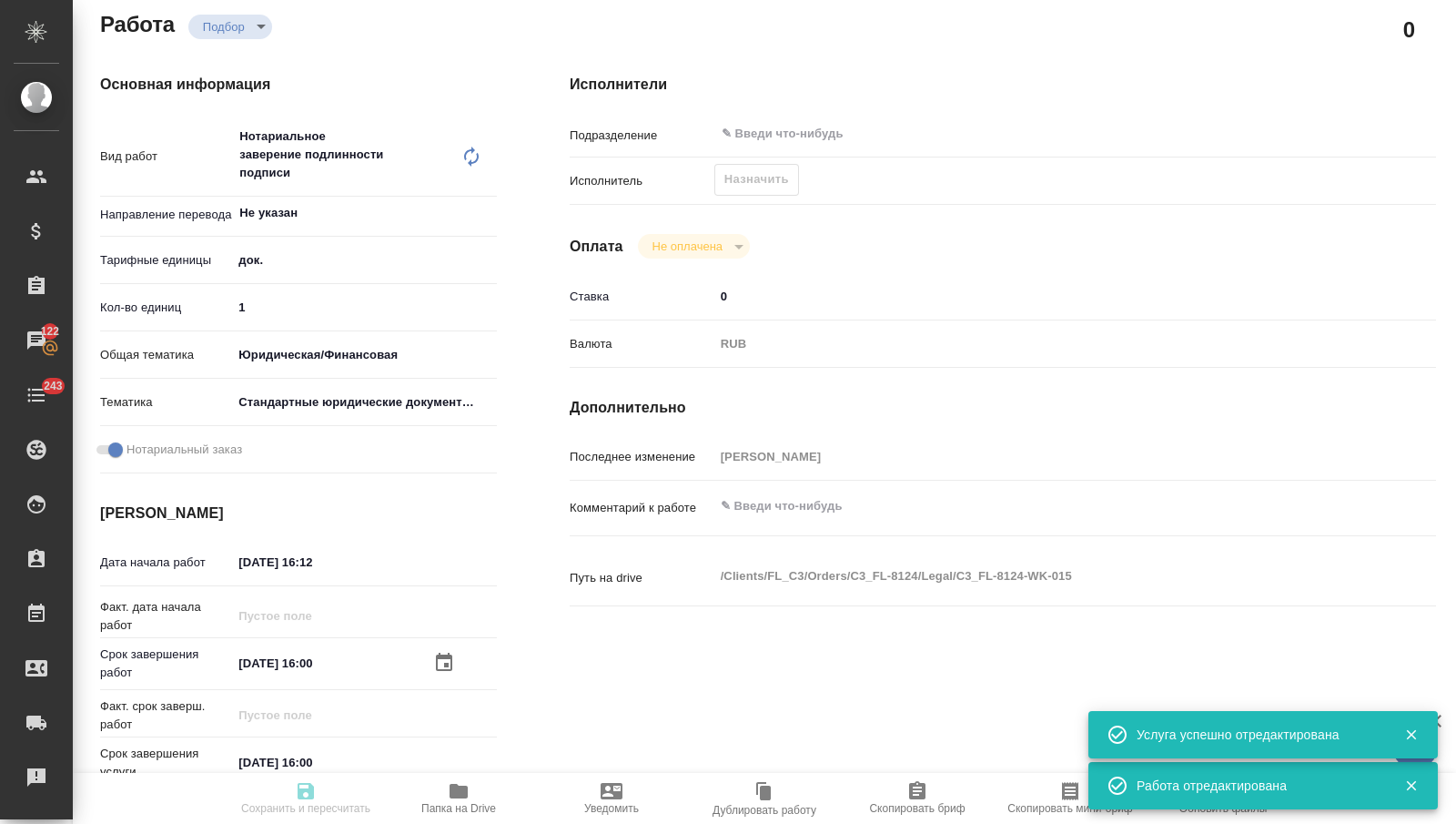
type textarea "x"
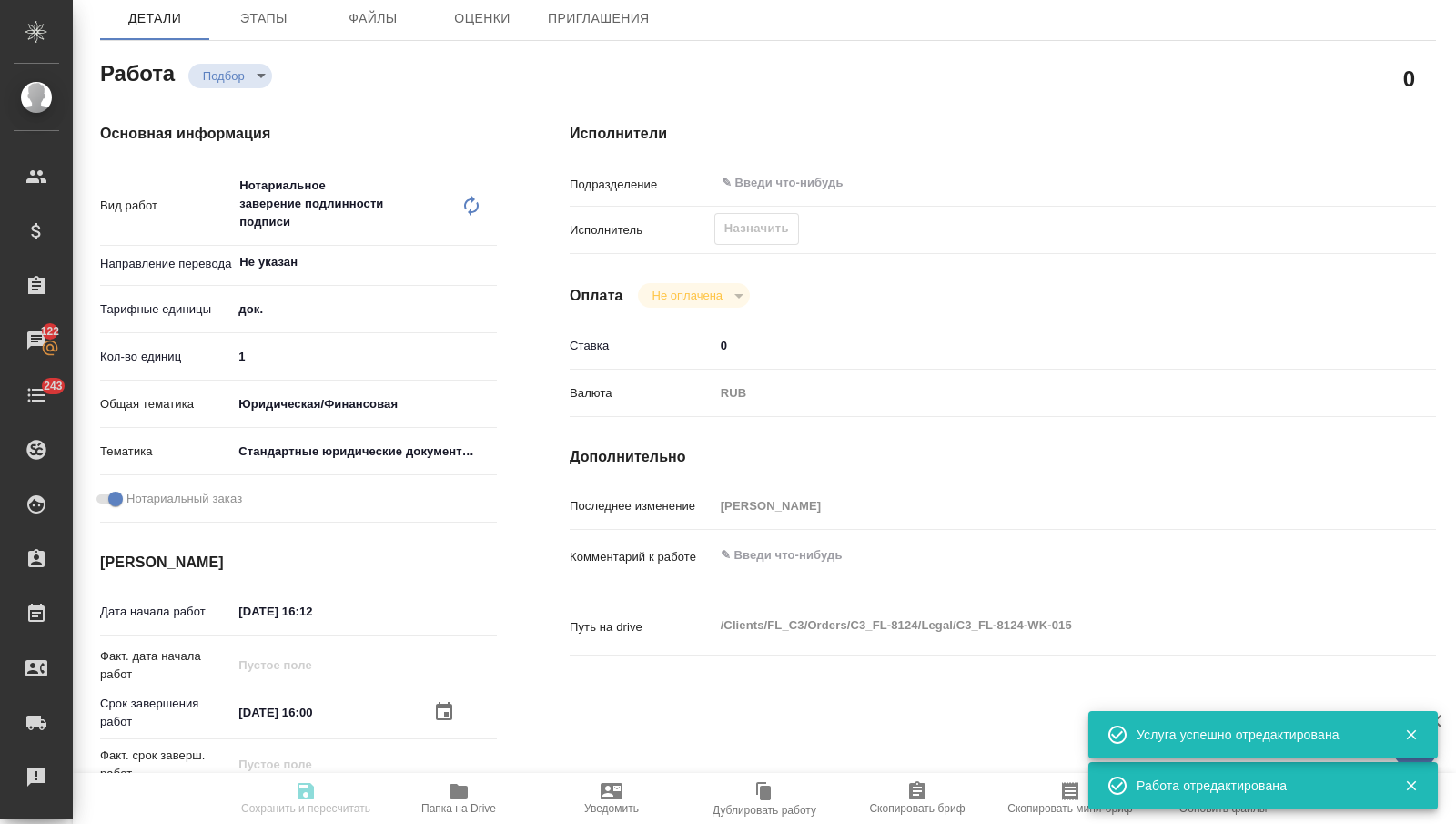
type textarea "x"
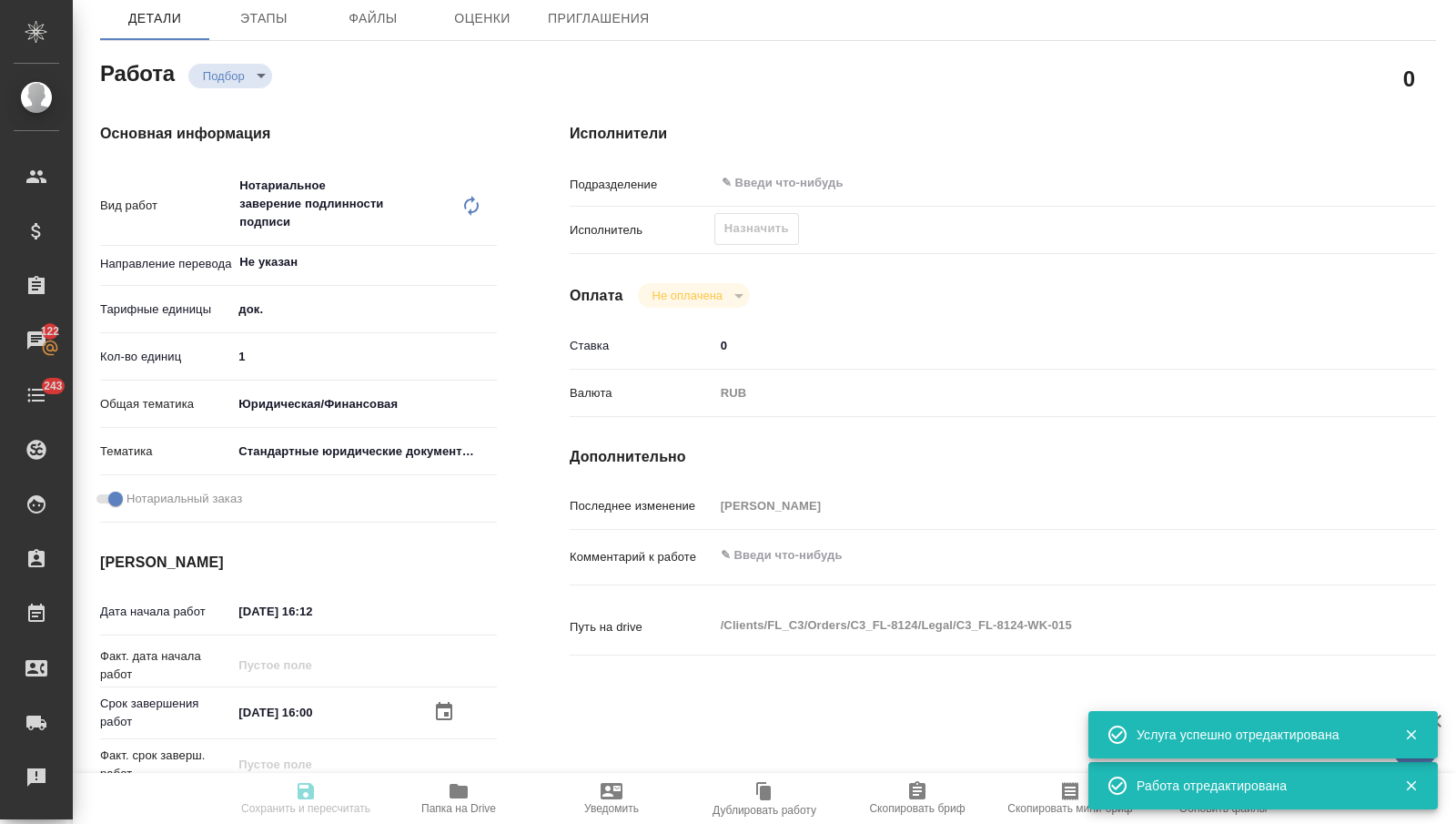
scroll to position [44, 0]
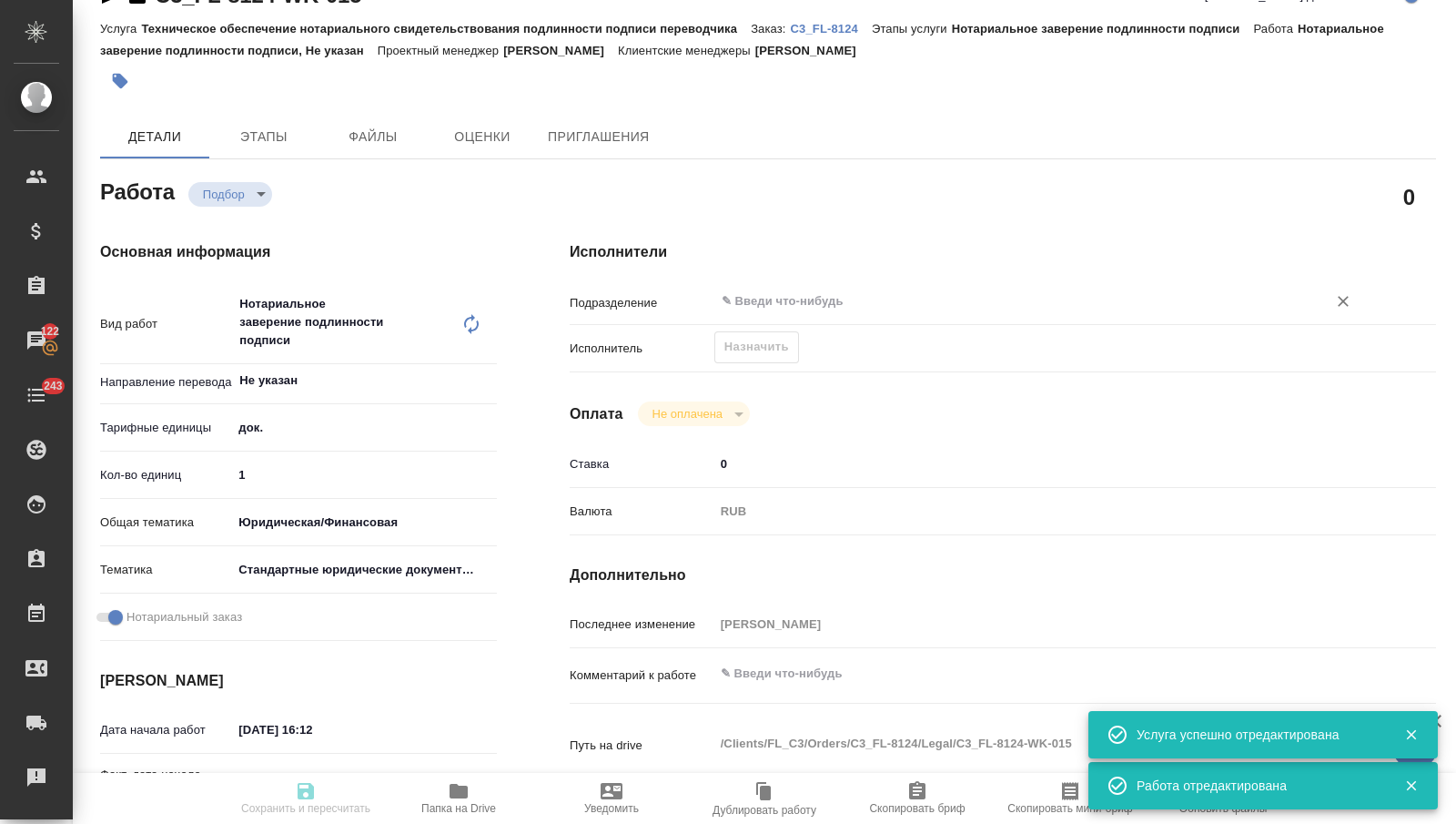
type input "recruiting"
type textarea "Нотариальное заверение подлинности подписи"
type textarea "x"
type input "Не указан"
type input "5a8b1489cc6b4906c91bfd8b"
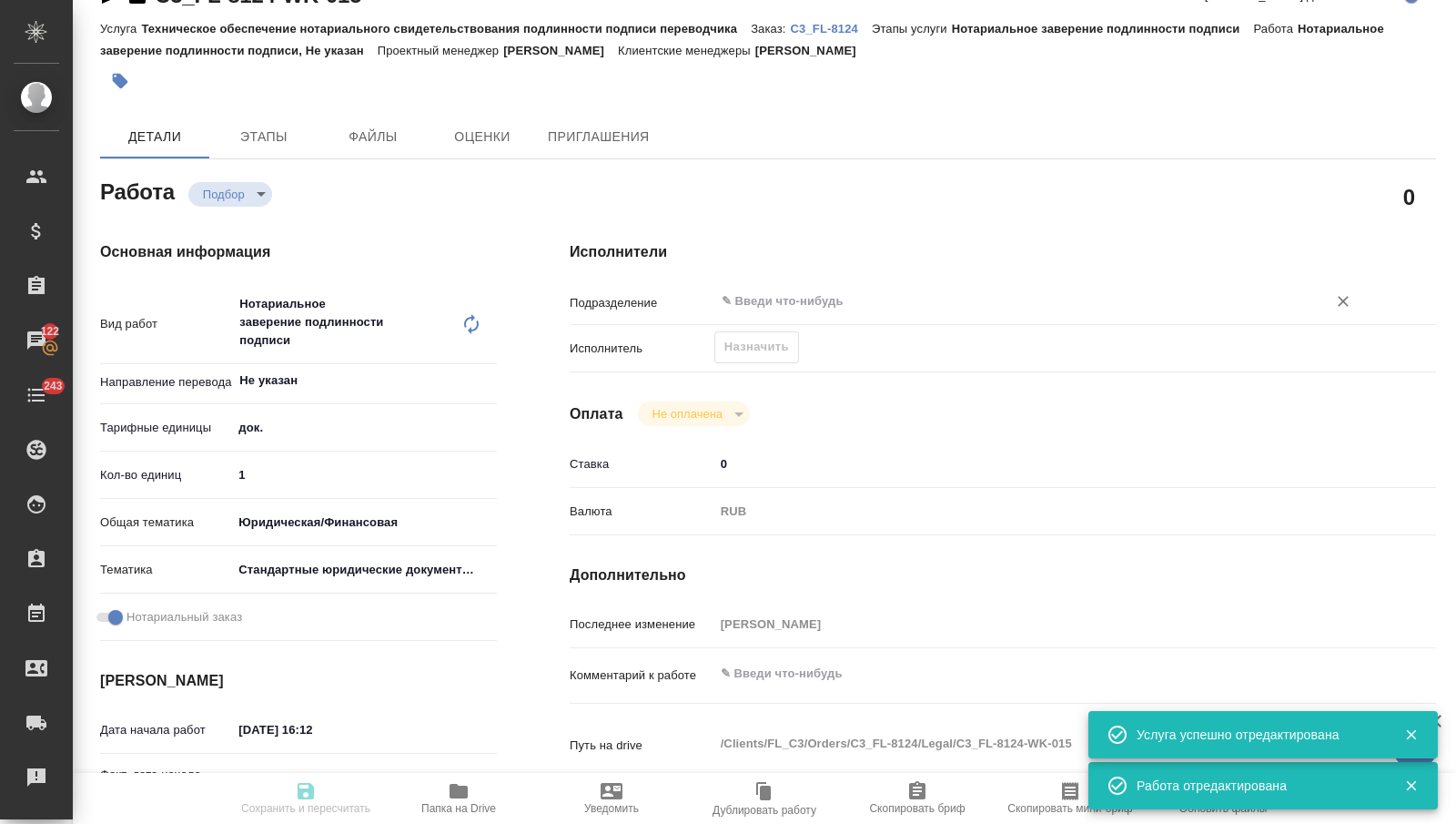
type input "1"
type input "yr-fn"
type input "5f647205b73bc97568ca66bf"
checkbox input "true"
type input "[DATE] 16:12"
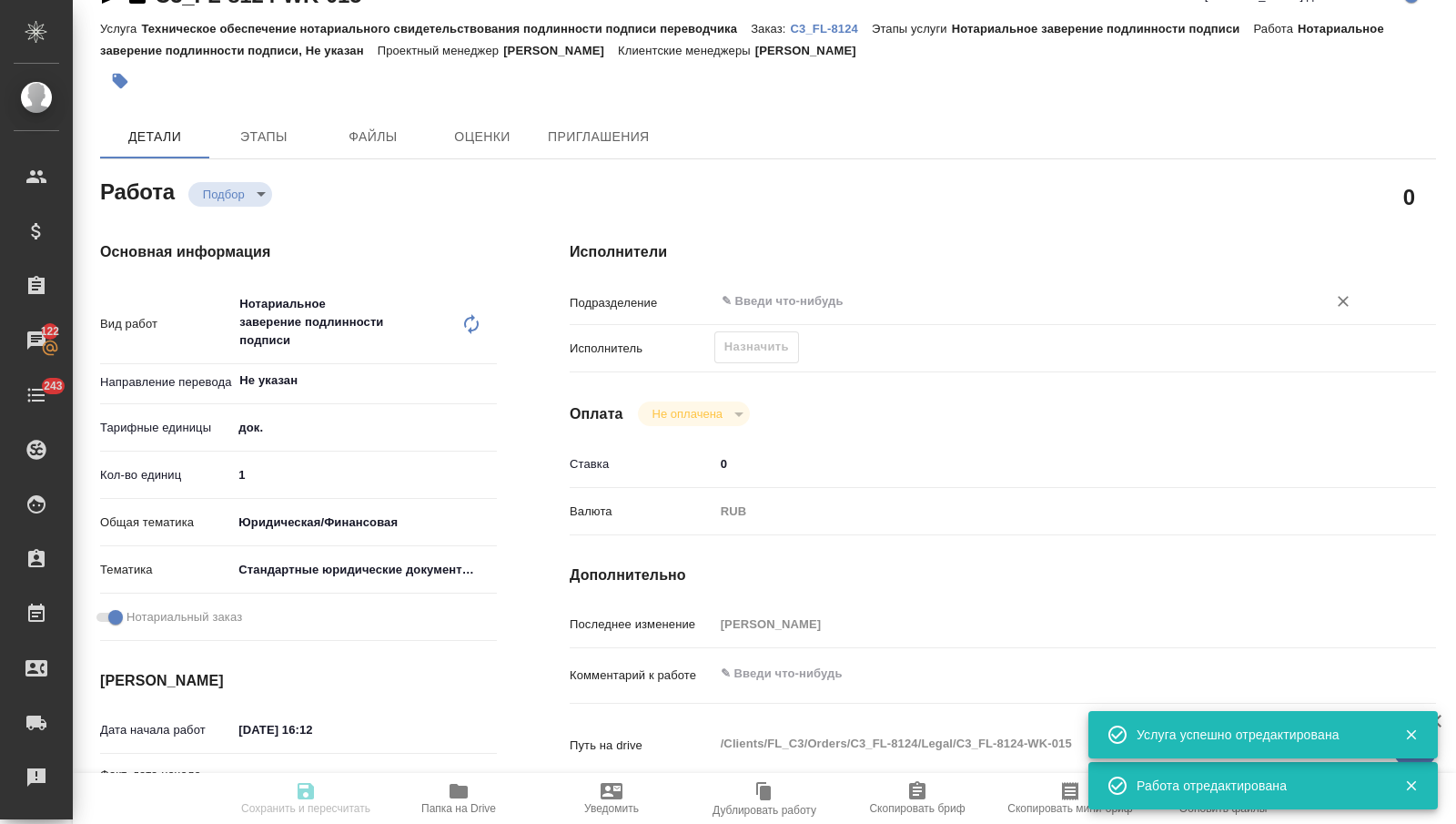
type input "[DATE] 16:00"
type input "notPayed"
type input "0"
type input "RUB"
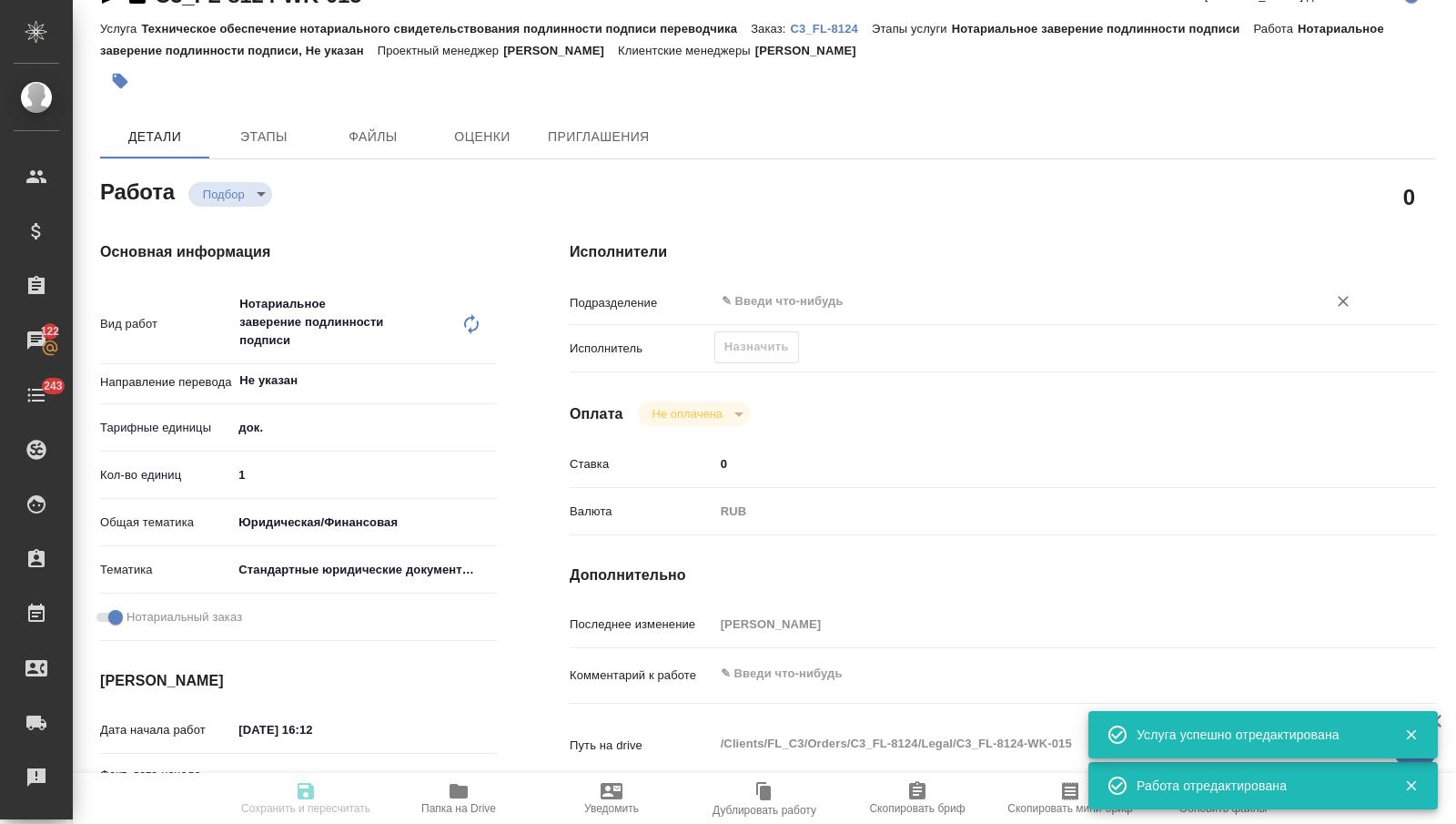
type input "[PERSON_NAME]"
type textarea "x"
type textarea "/Clients/FL_C3/Orders/C3_FL-8124/Legal/C3_FL-8124-WK-015"
type textarea "x"
type input "C3_FL-8124"
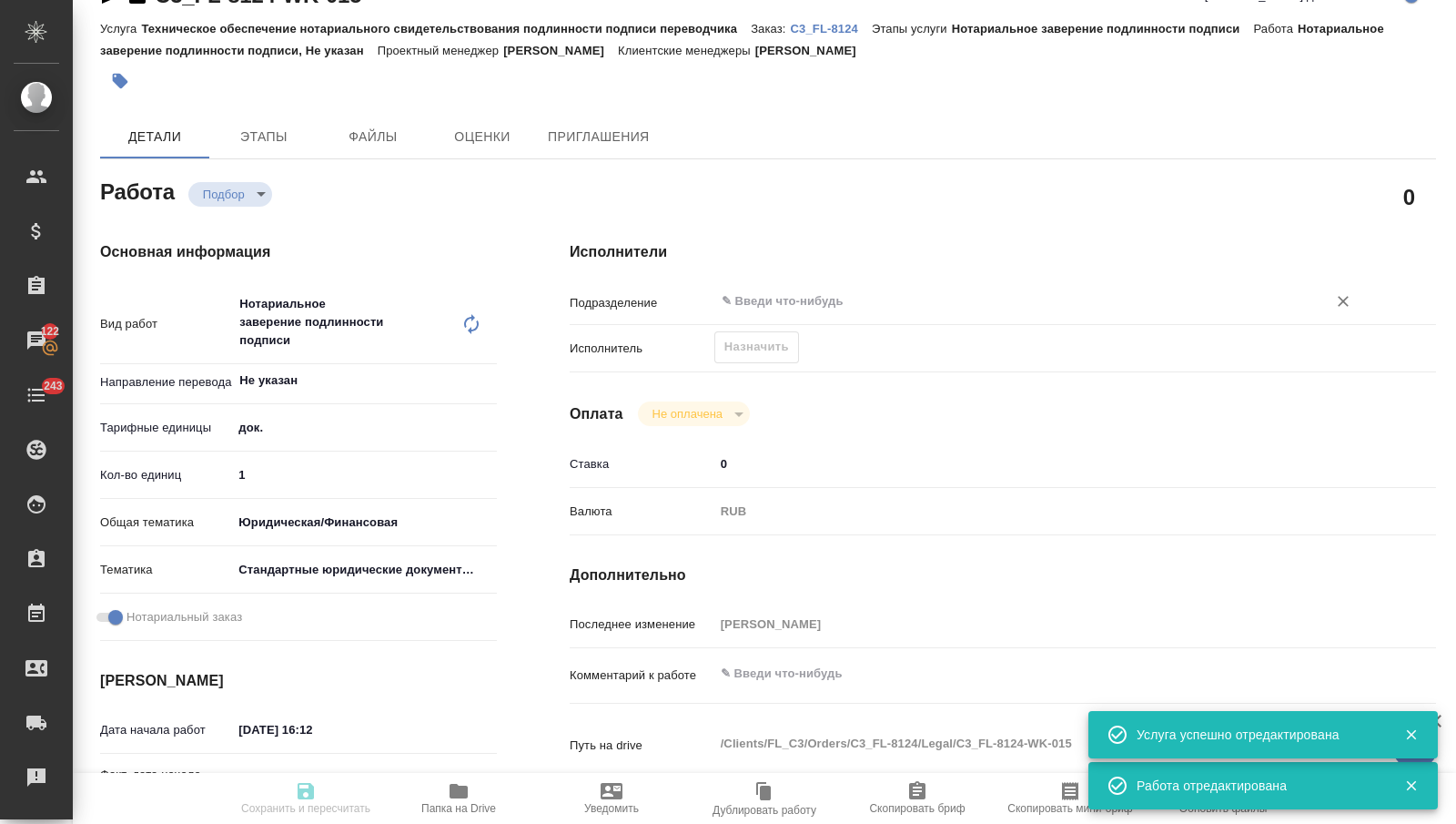
type input "Техническое обеспечение нотариального свидетельствования подлинности подписи пе…"
type input "Нотариальное заверение подлинности подписи"
type input "[PERSON_NAME]"
type input "/Clients/FL_C3/Orders/C3_FL-8124"
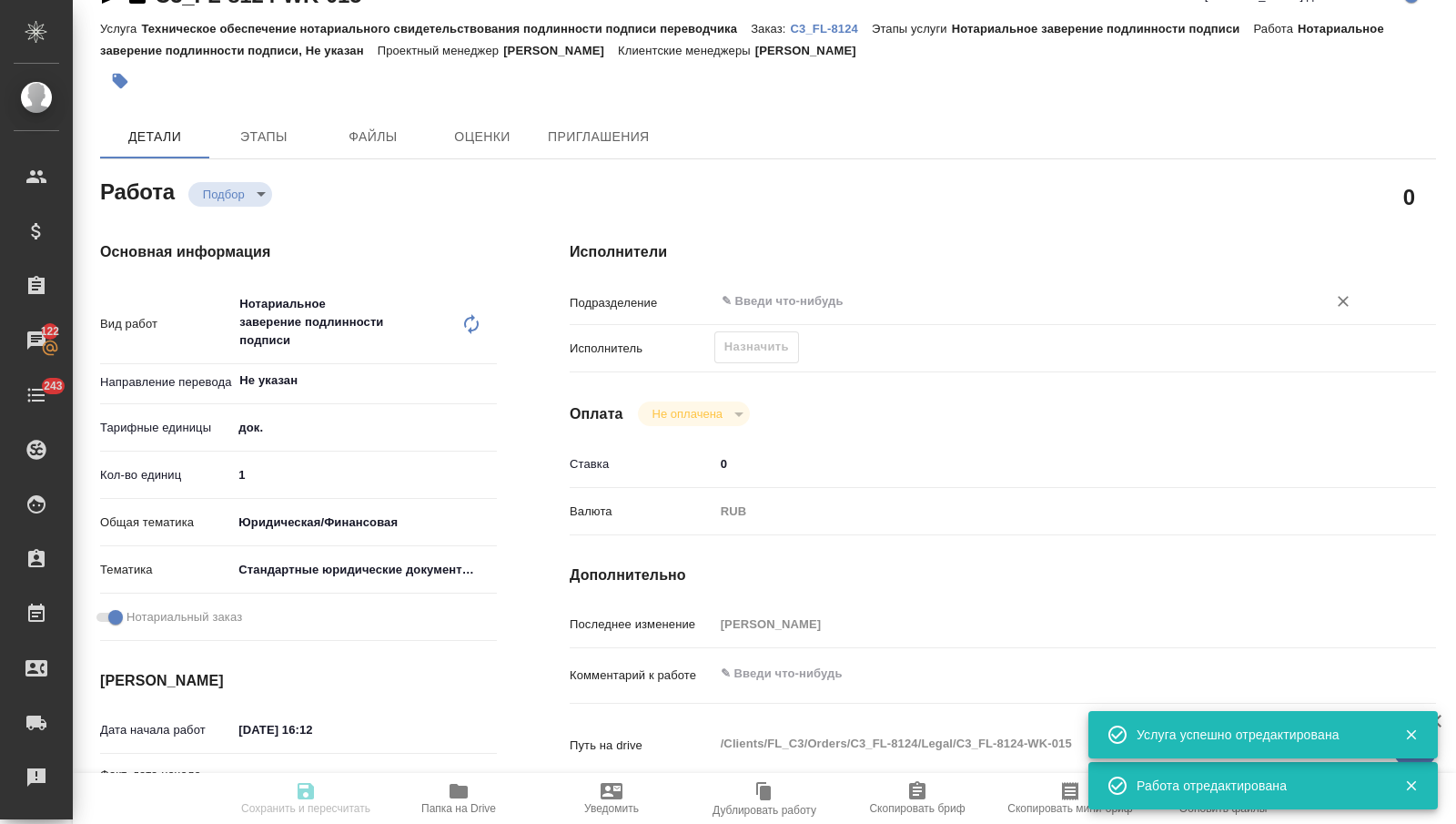
type textarea "x"
type textarea "касательно графика жду ответ по графику - оставить картинкой"
type textarea "x"
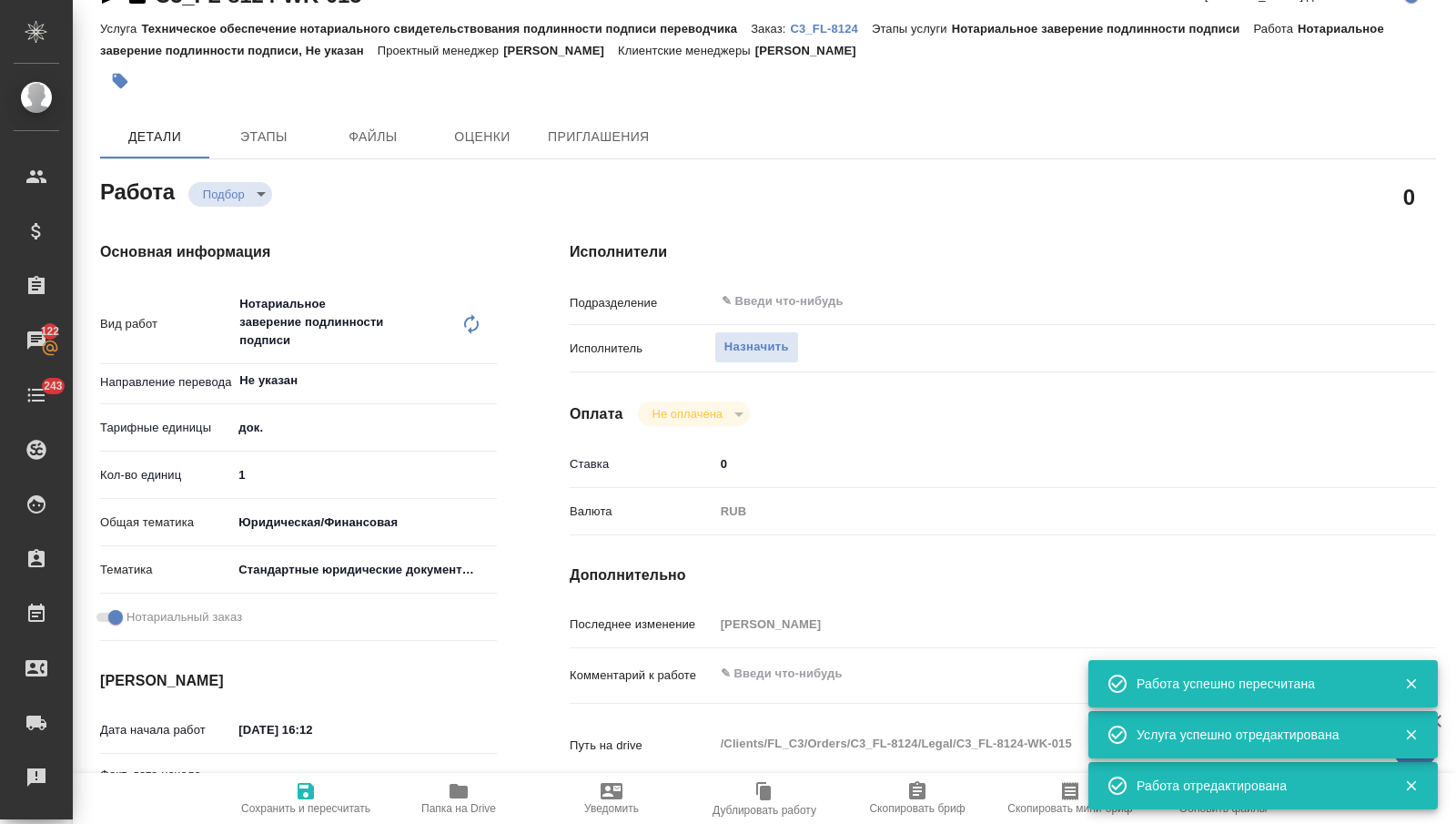
type textarea "x"
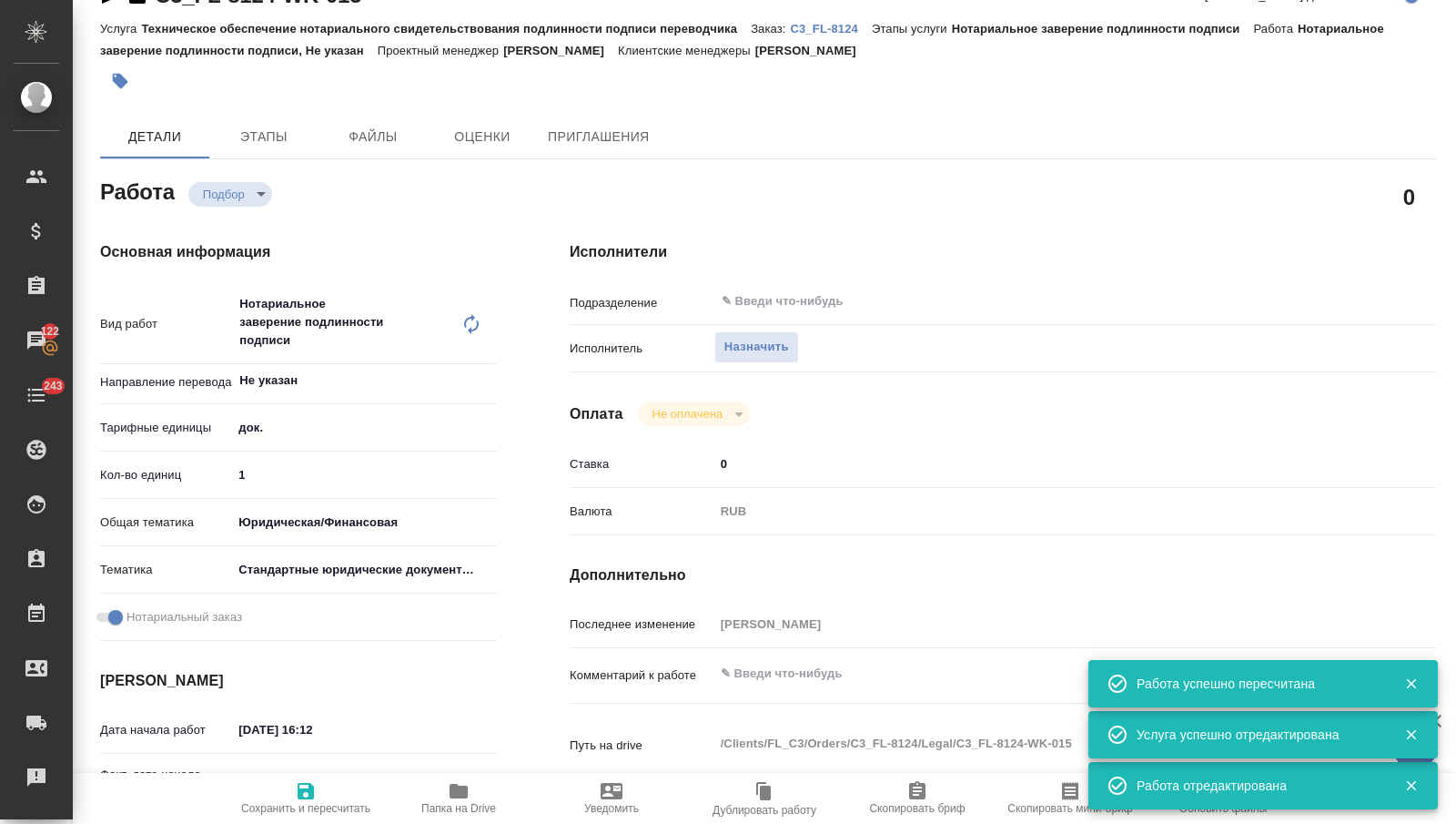
type textarea "x"
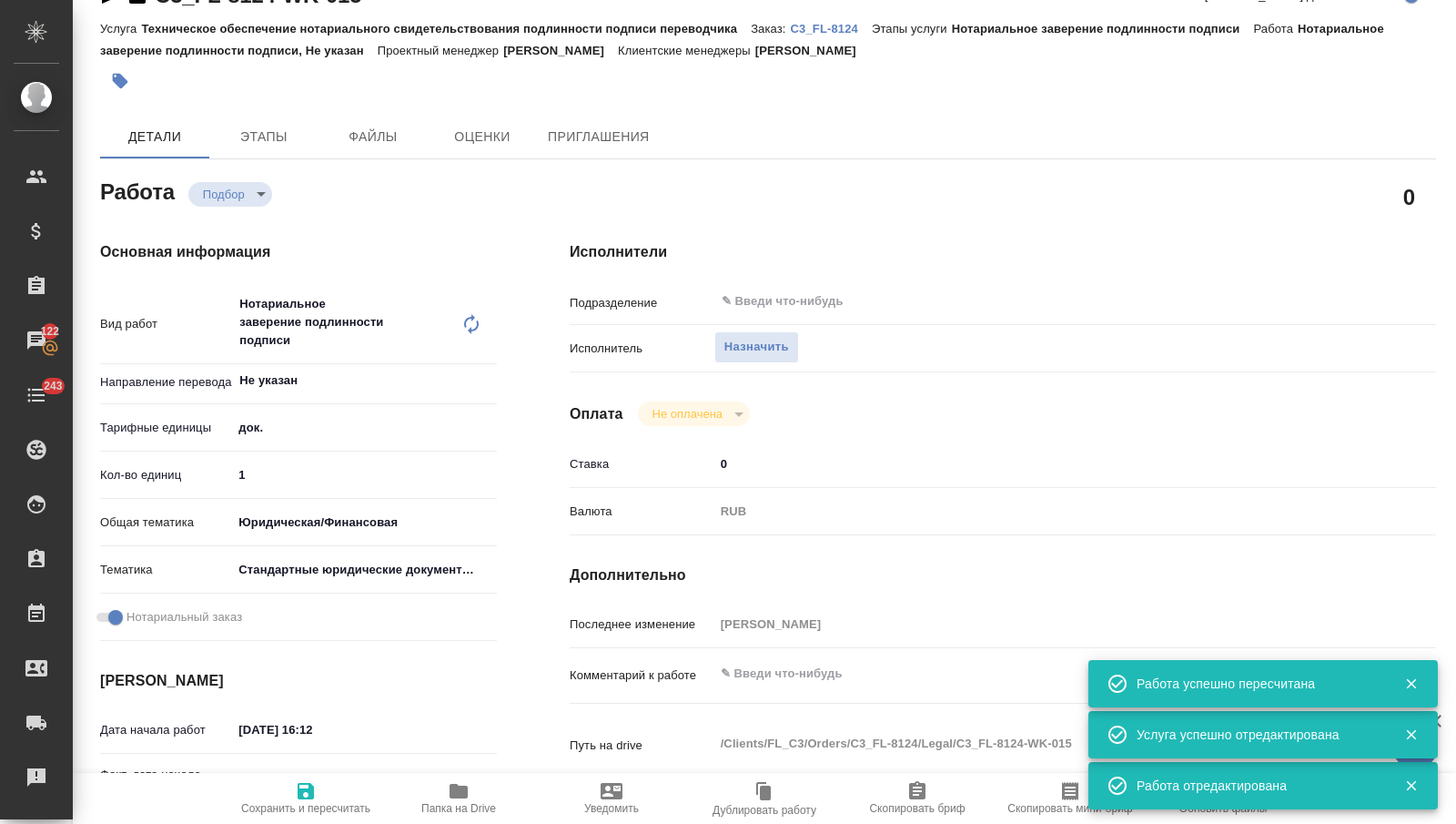
type textarea "x"
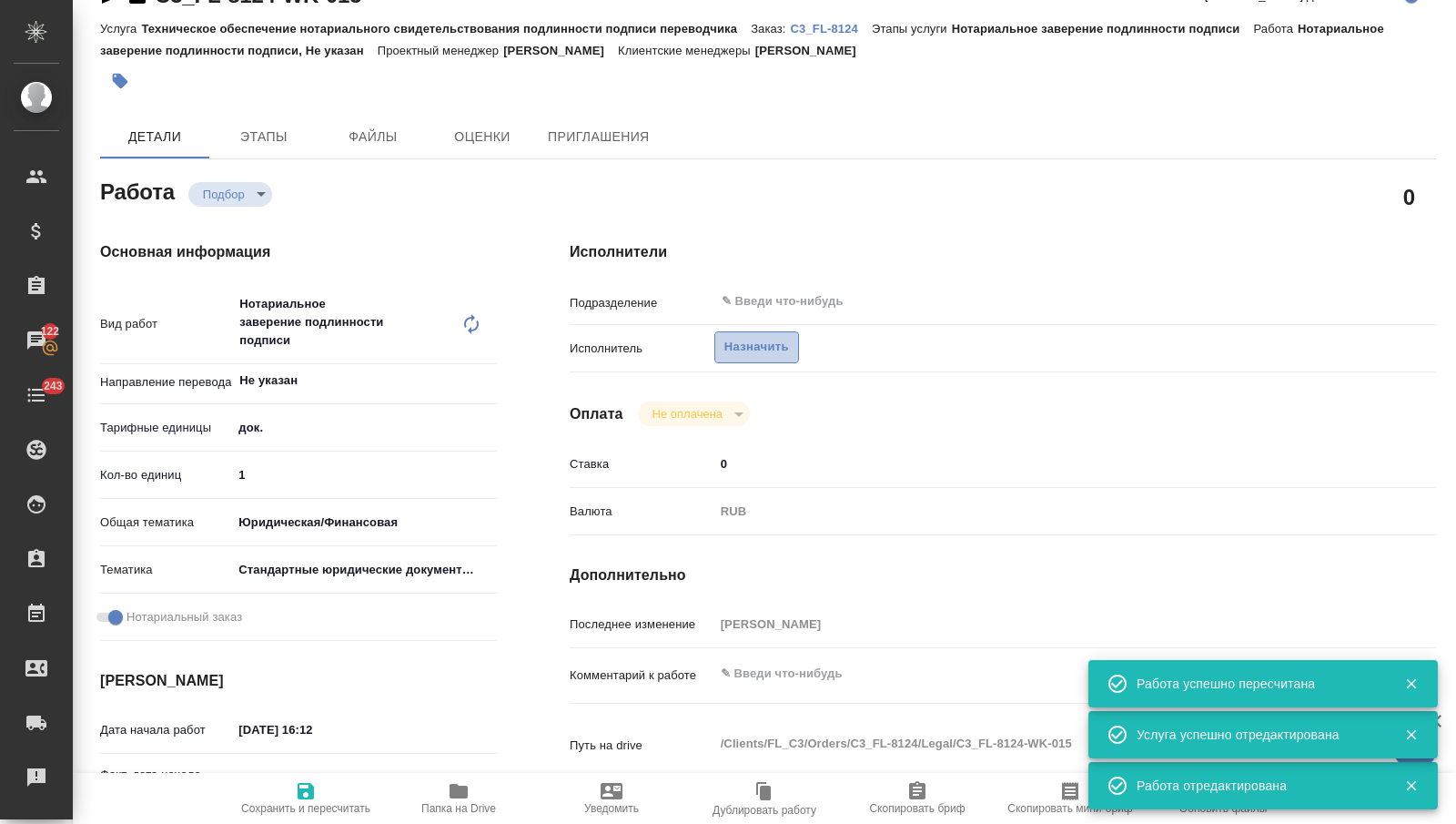
click at [769, 344] on span "Назначить" at bounding box center [757, 347] width 65 height 21
type textarea "x"
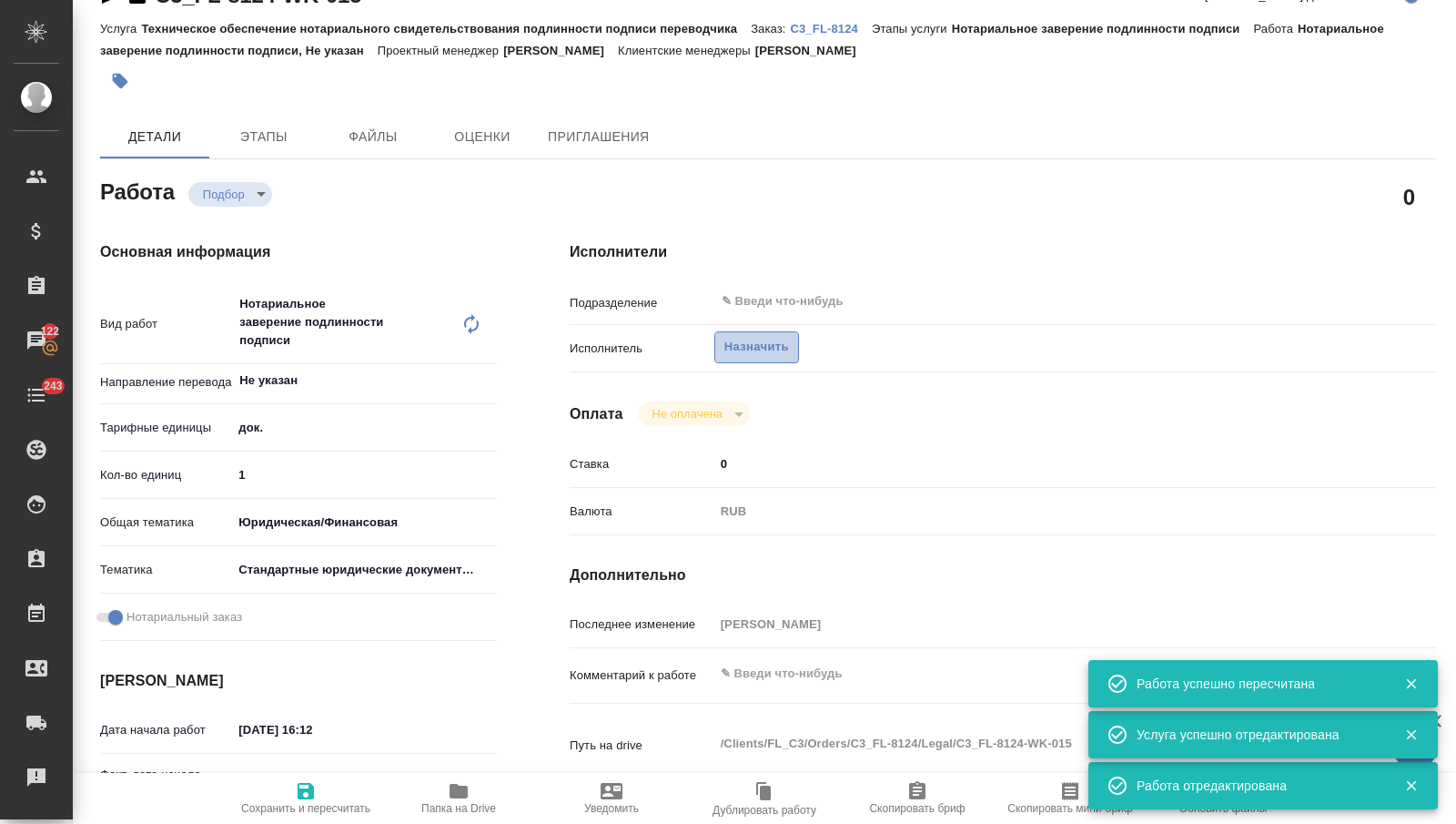
type textarea "x"
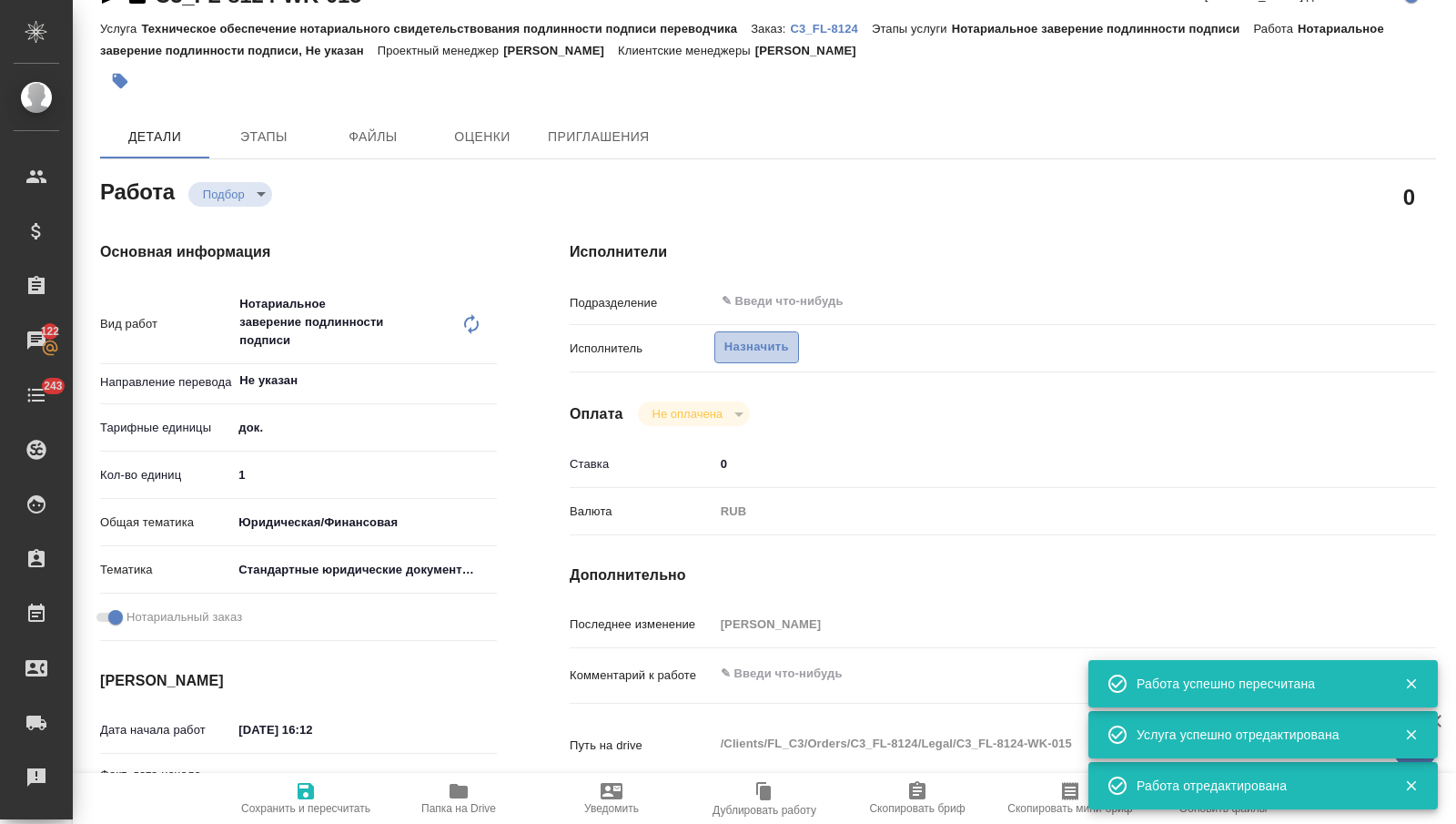
type textarea "x"
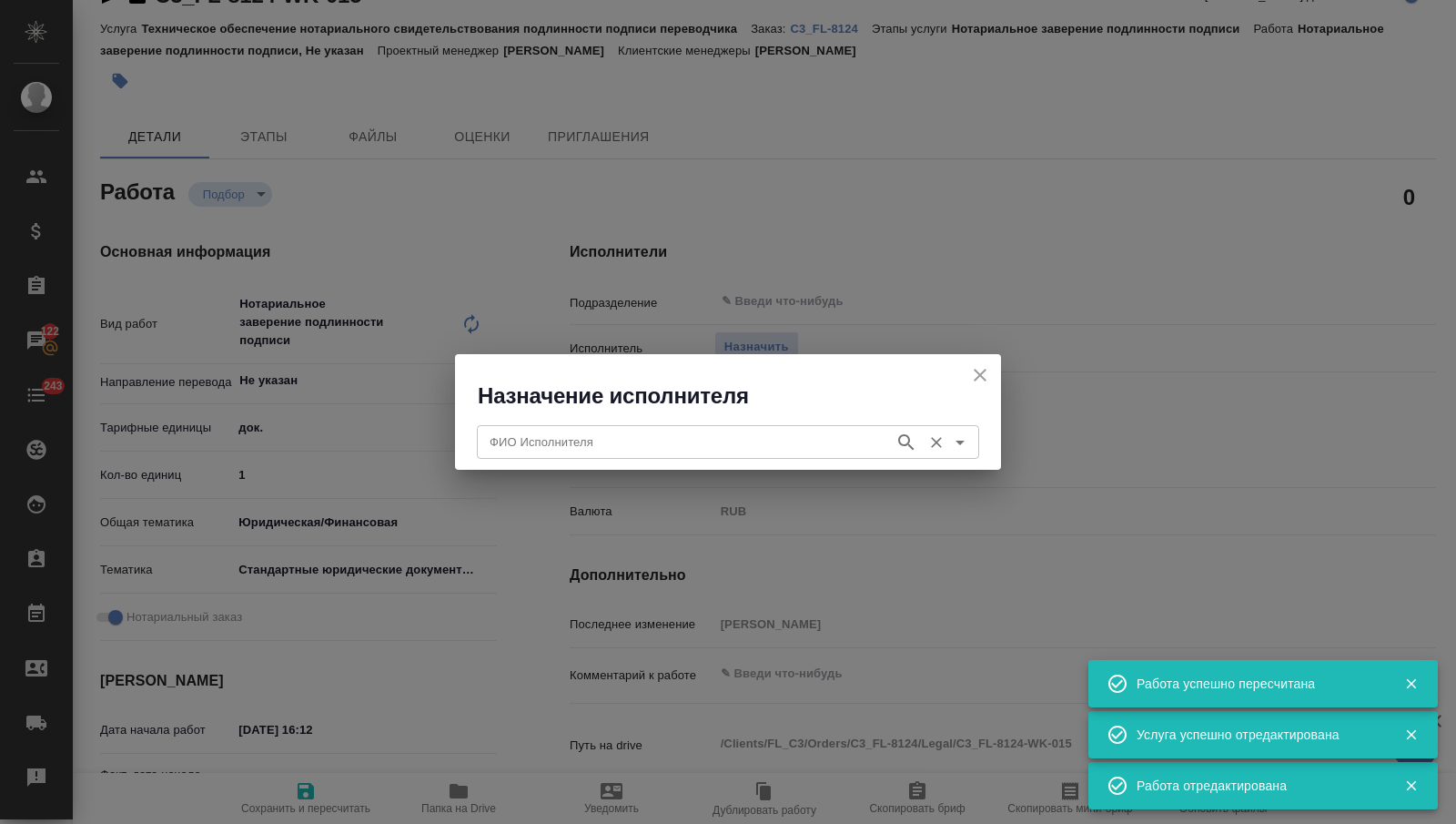
click at [749, 456] on div "ФИО Исполнителя" at bounding box center [728, 442] width 502 height 33
type textarea "x"
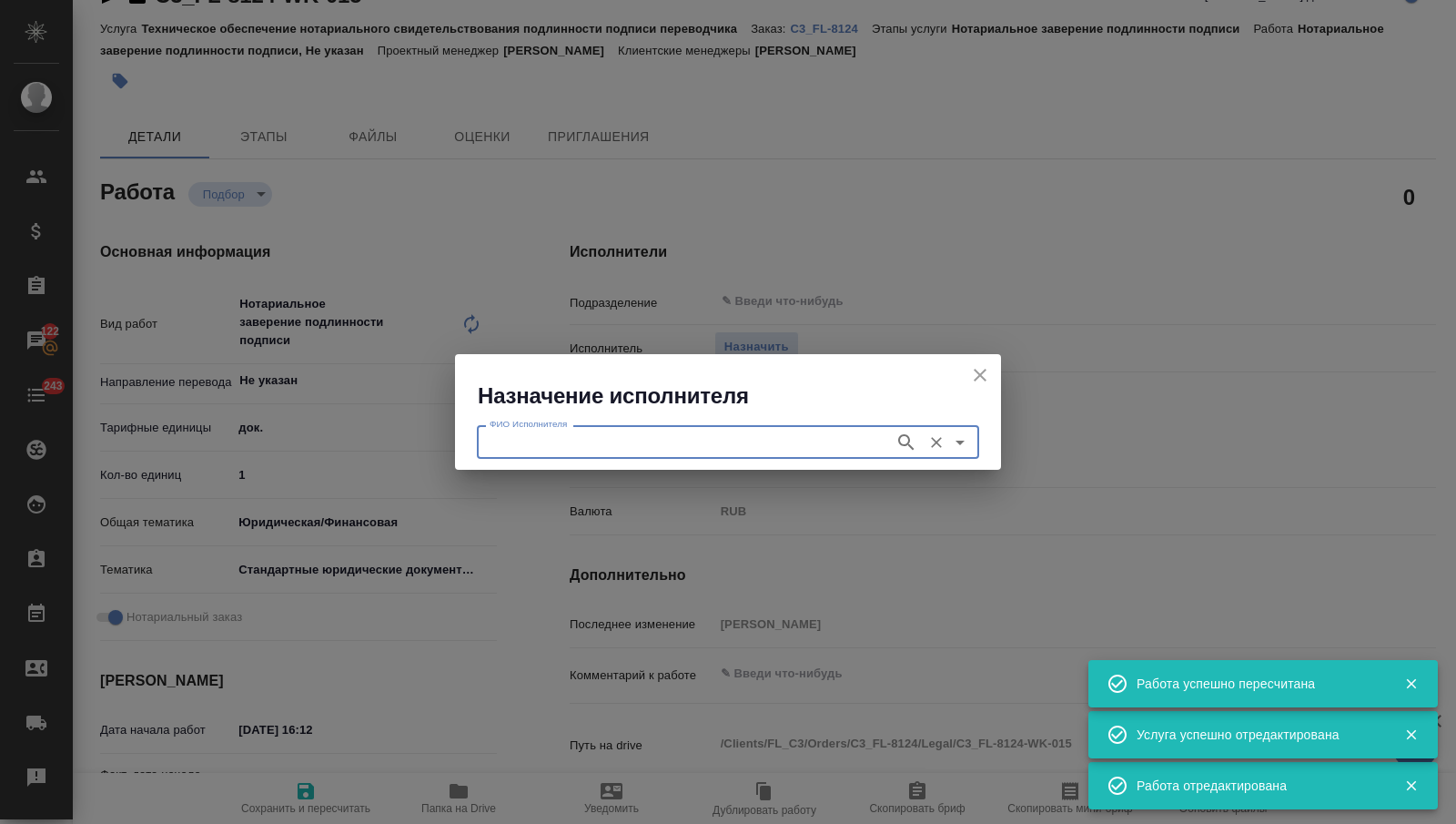
type textarea "x"
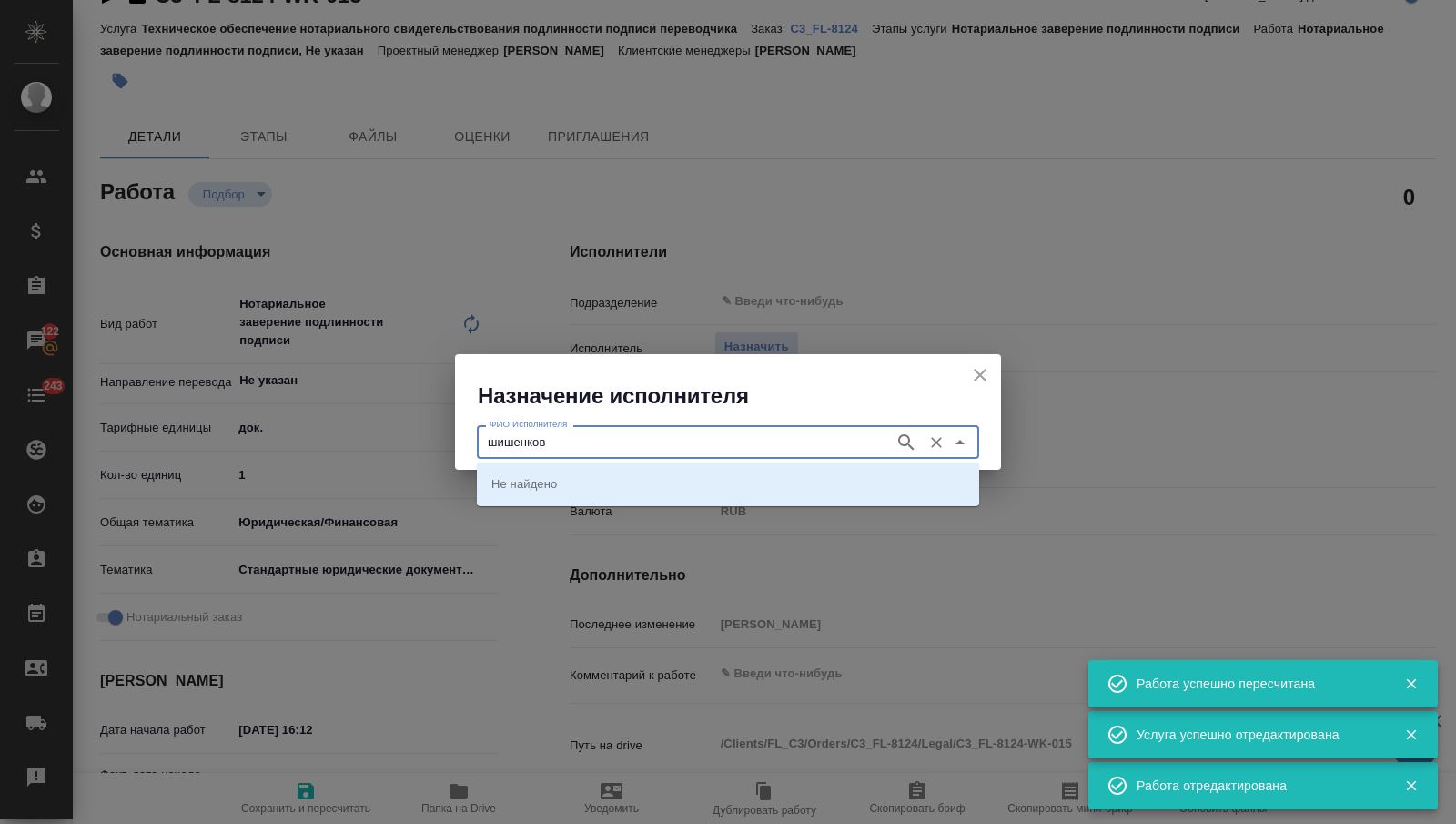
type input "шишенков"
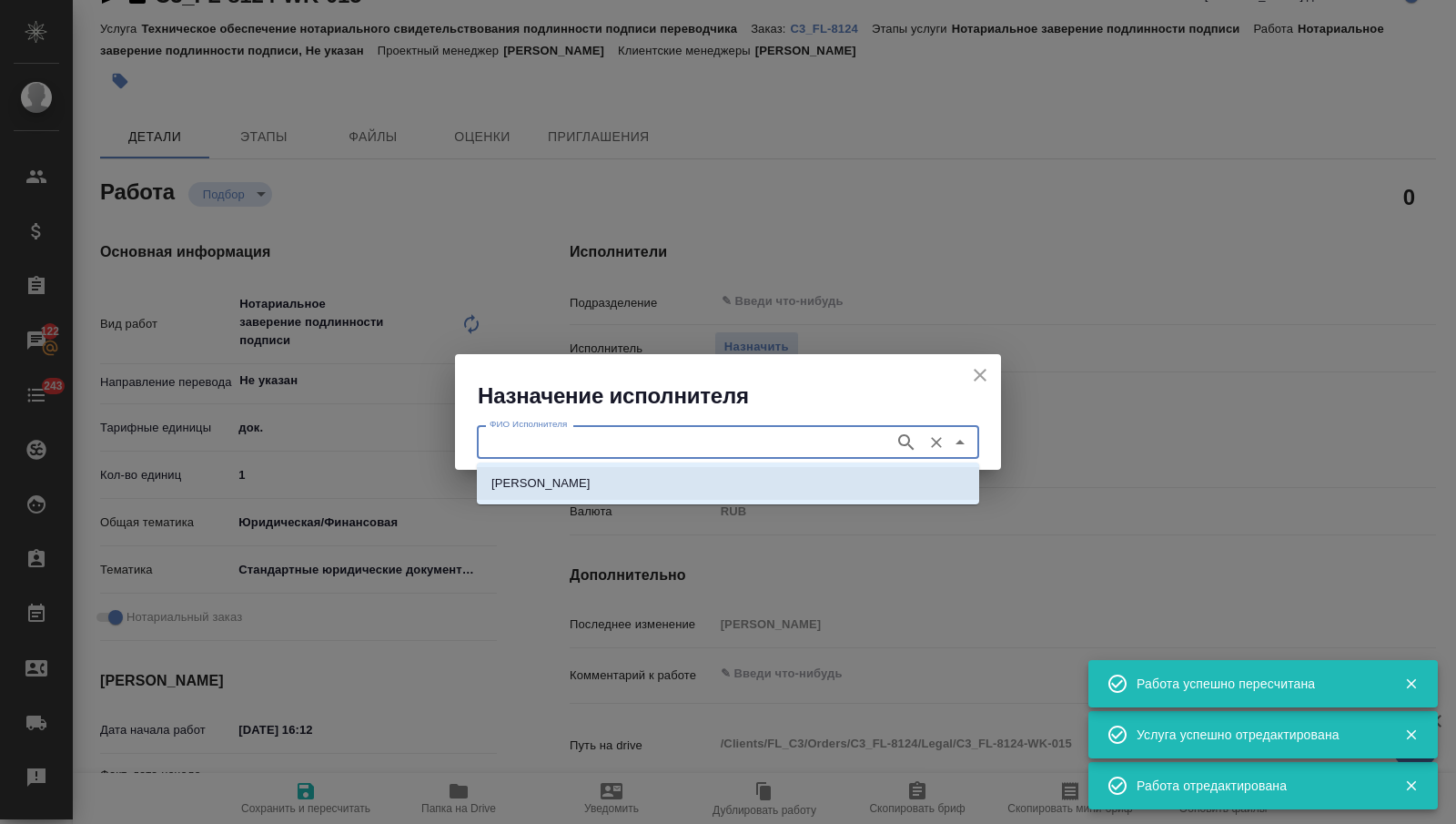
click at [750, 478] on li "[PERSON_NAME]" at bounding box center [728, 483] width 502 height 33
type input "[PERSON_NAME]"
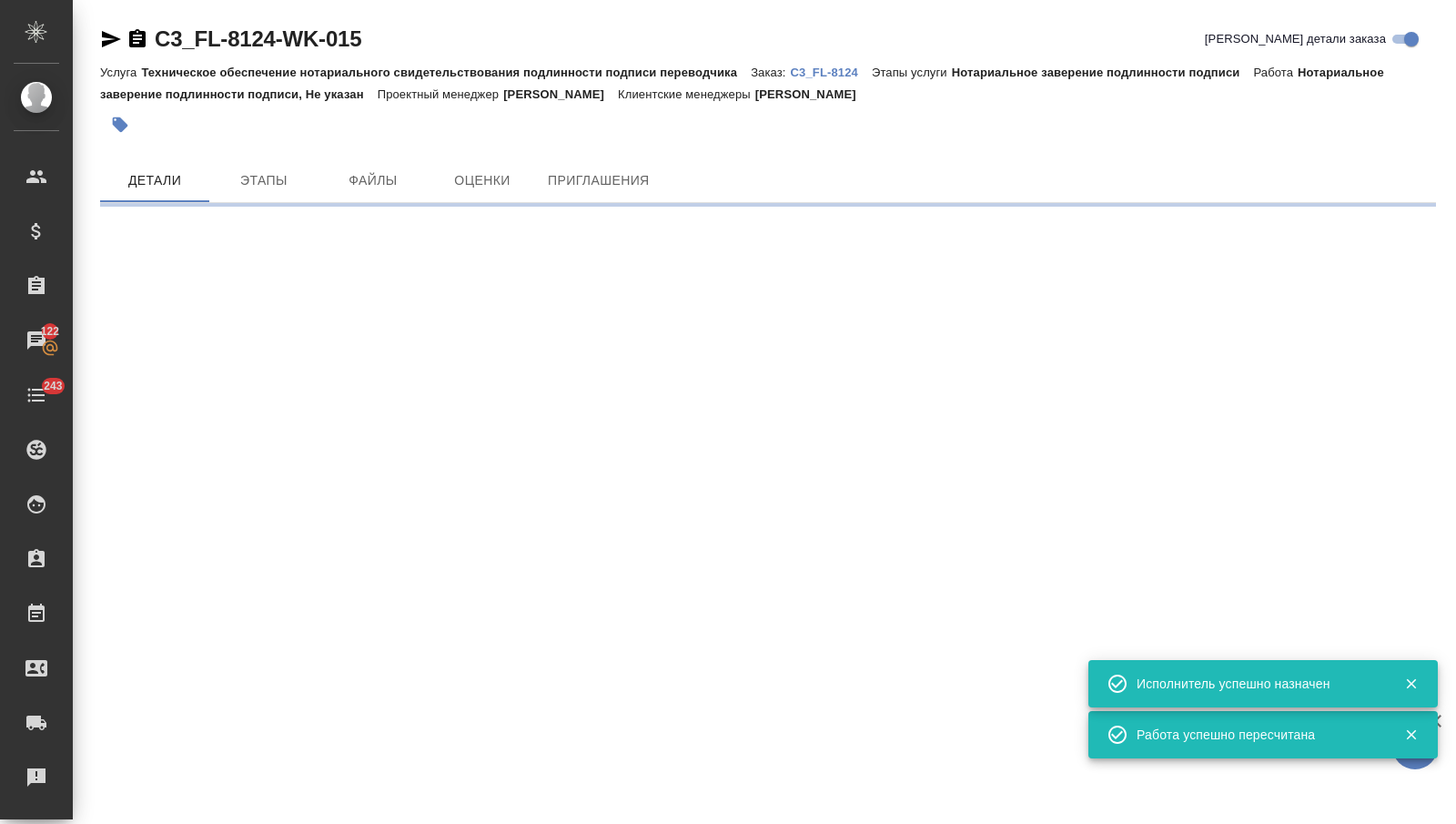
scroll to position [0, 0]
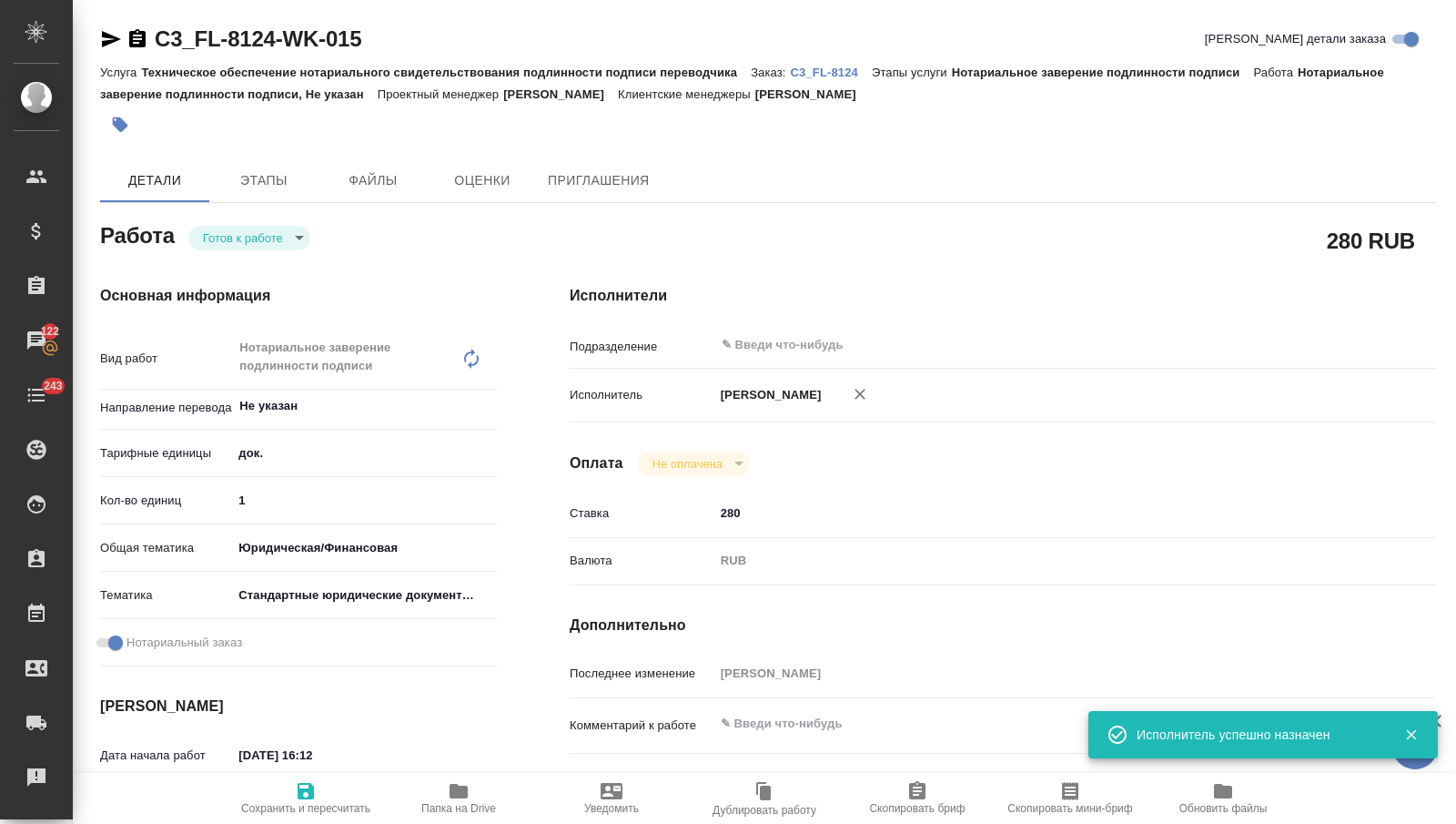
type textarea "x"
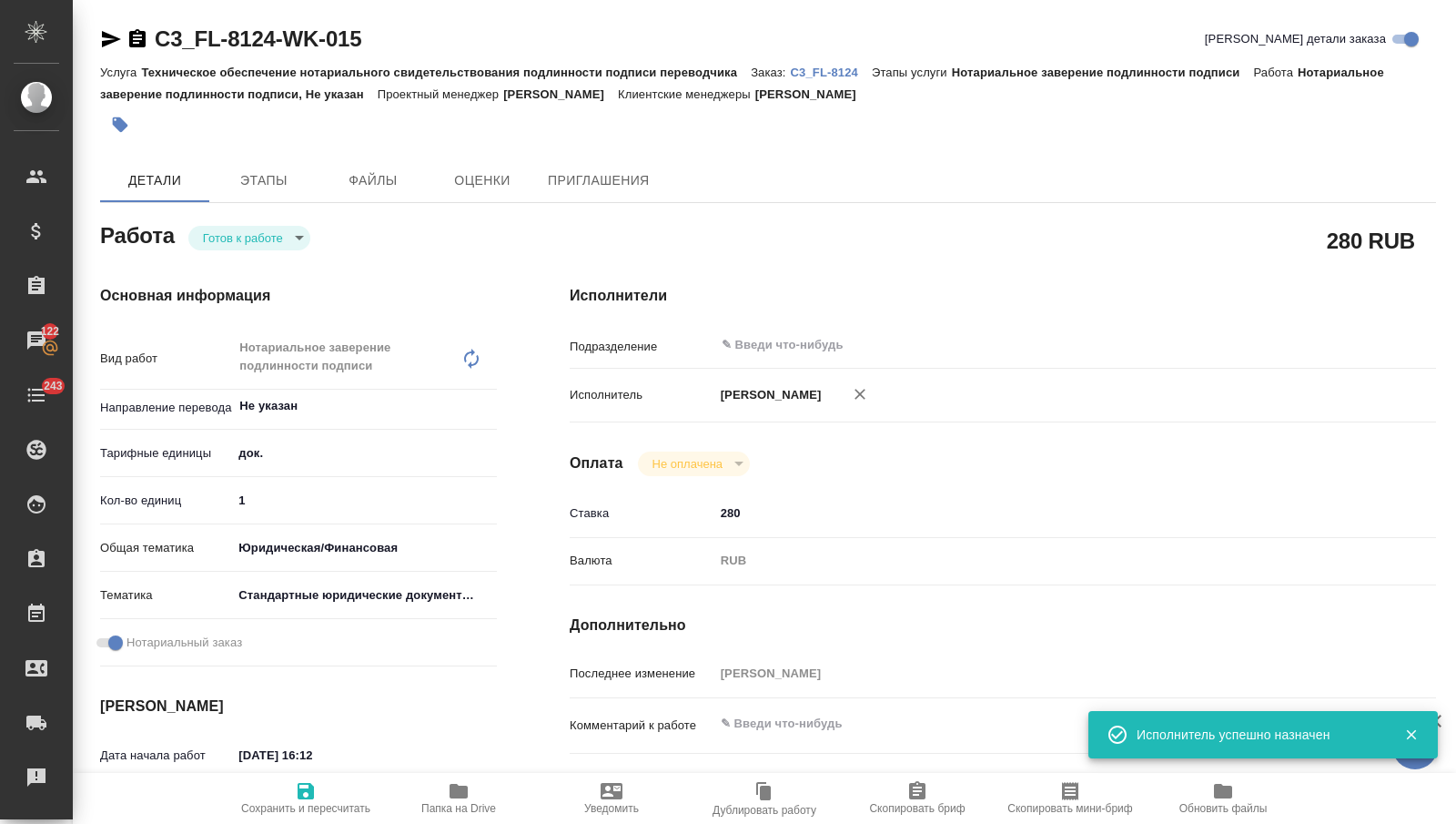
type textarea "x"
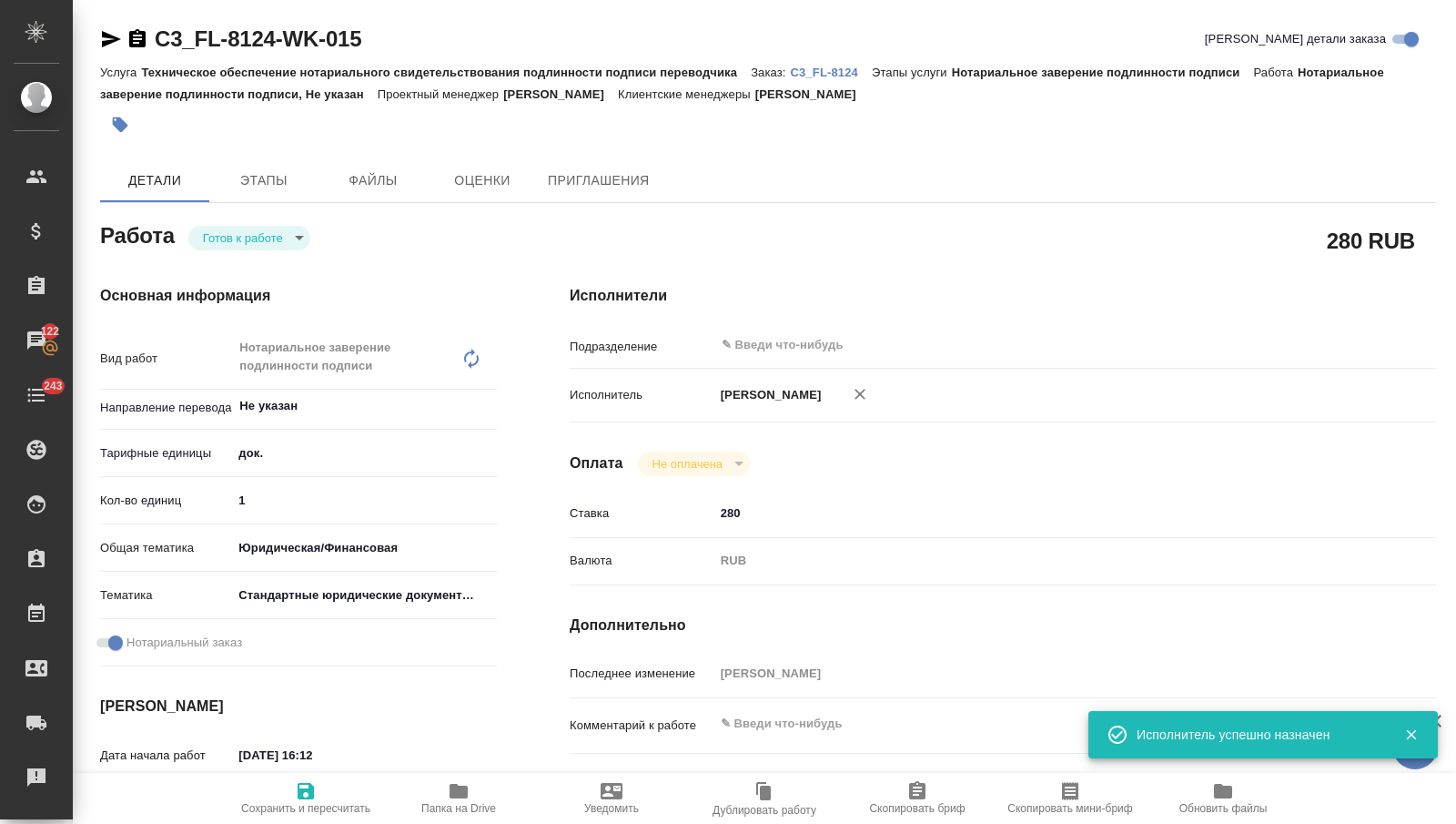
type textarea "x"
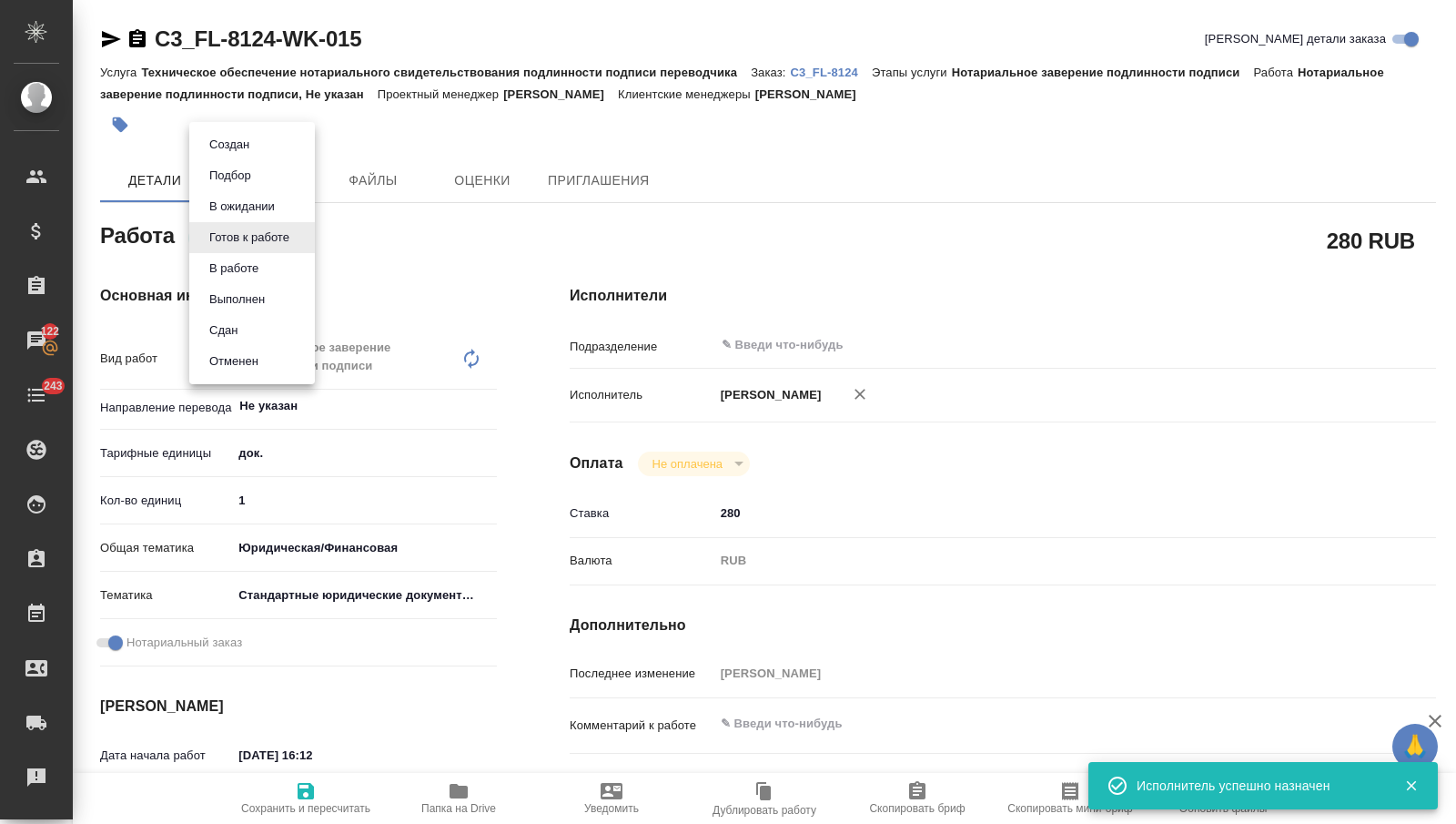
click at [257, 228] on body "🙏 .cls-1 fill:#fff; AWATERA Nikitina Tatiana Клиенты Спецификации Заказы 122 Ча…" at bounding box center [728, 412] width 1456 height 824
type textarea "x"
click at [246, 325] on li "Сдан" at bounding box center [251, 331] width 125 height 31
click at [319, 802] on span "Сохранить и пересчитать" at bounding box center [306, 808] width 129 height 13
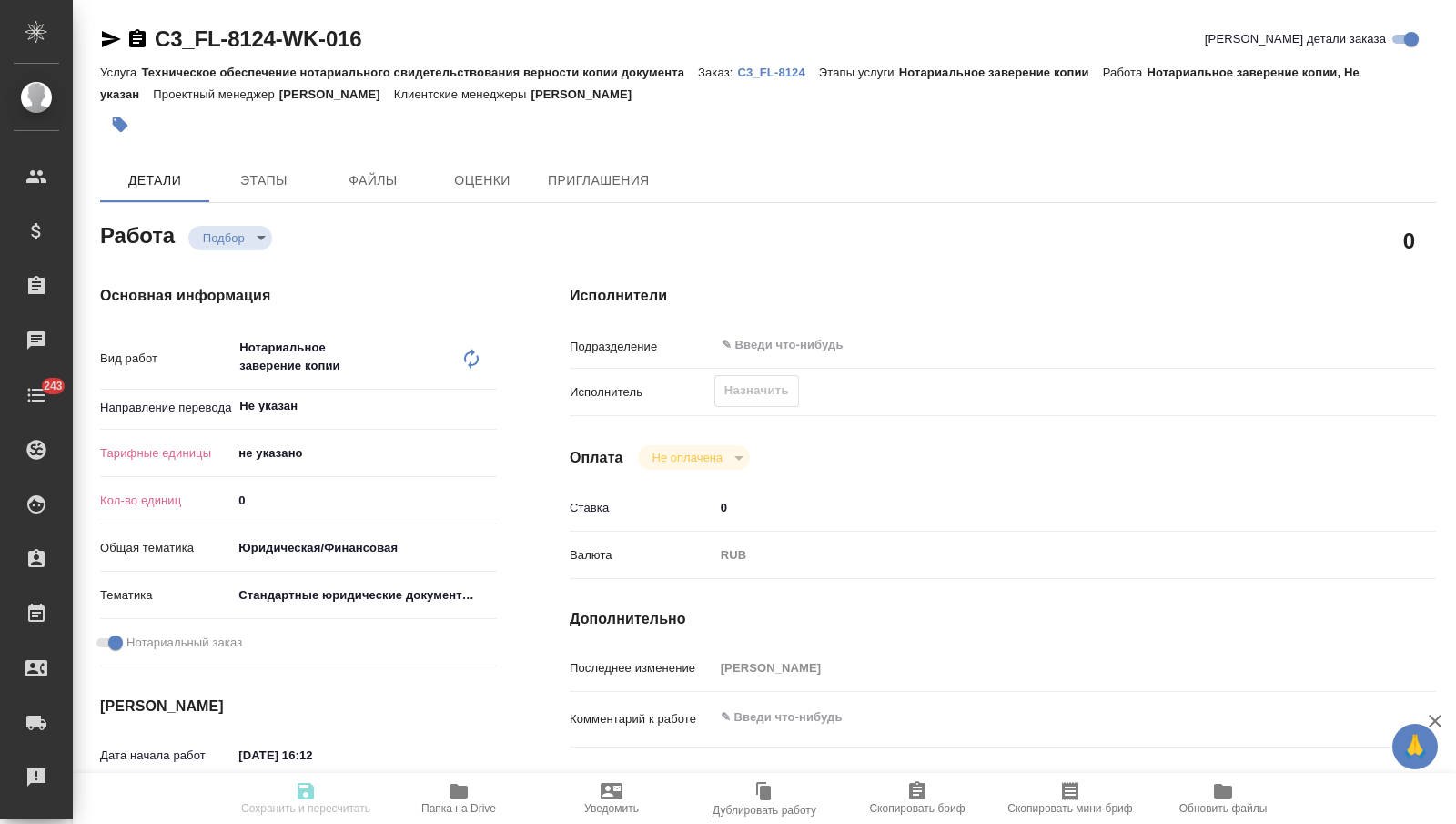
type textarea "x"
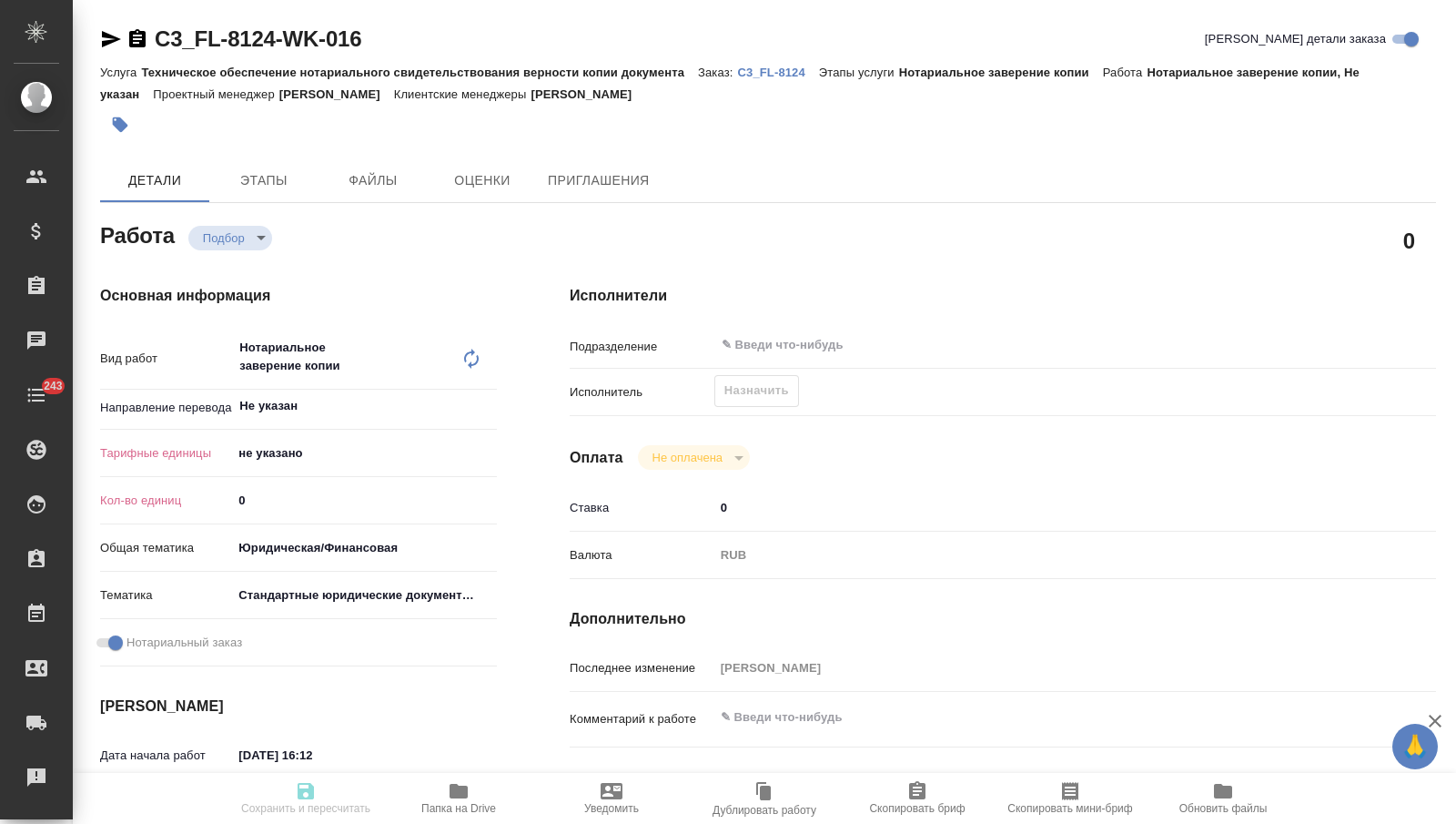
type textarea "x"
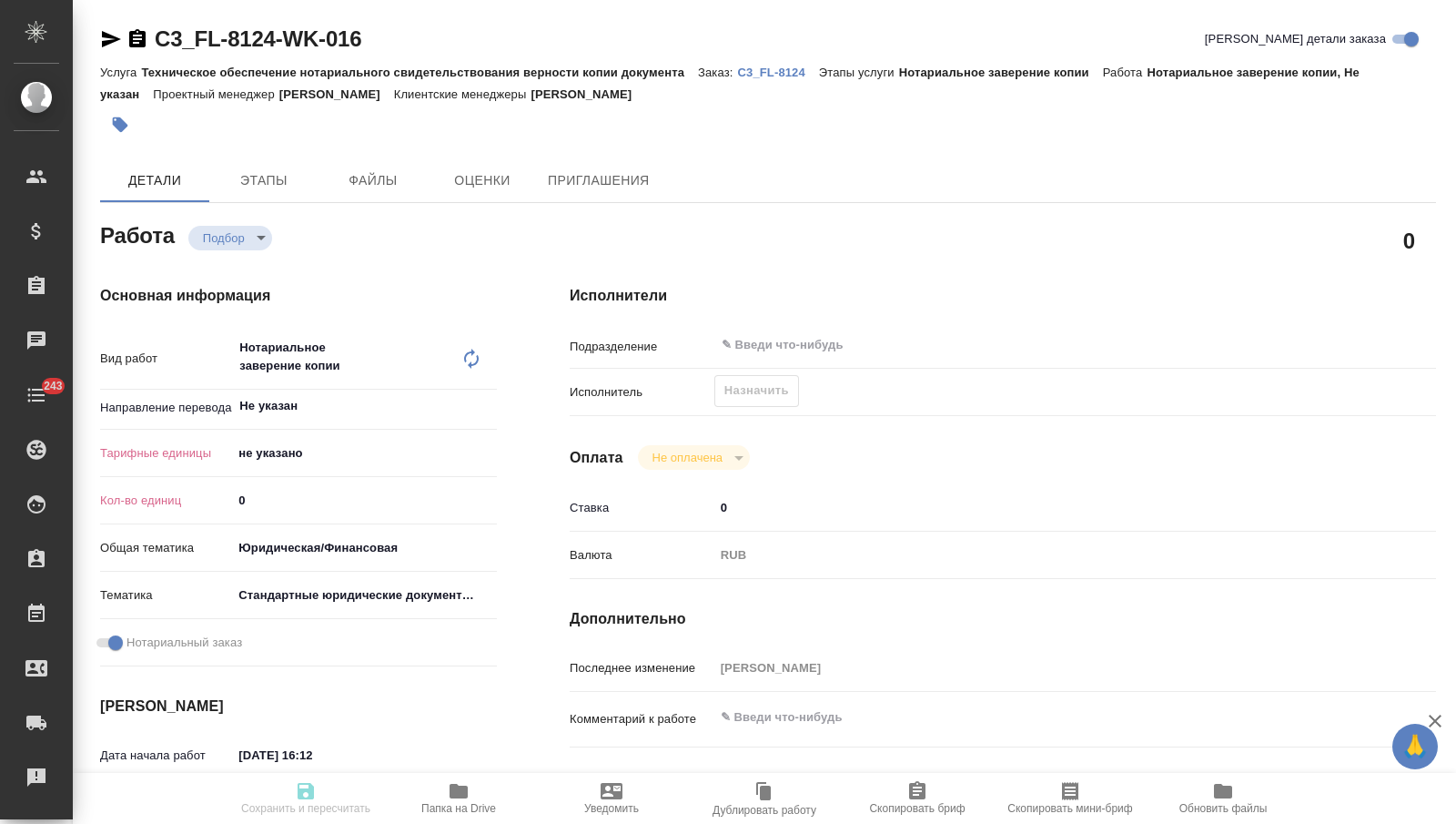
type textarea "x"
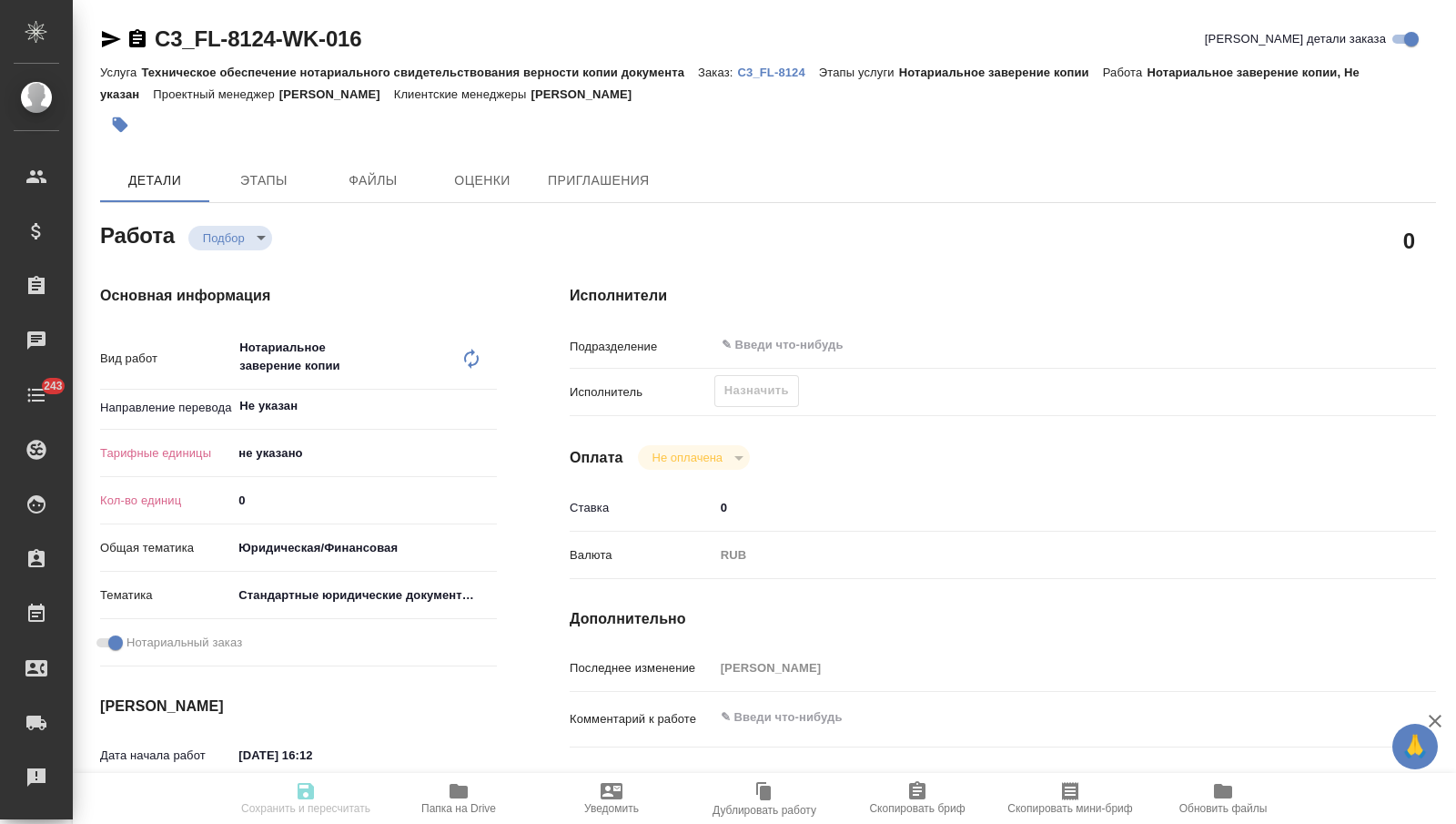
type textarea "x"
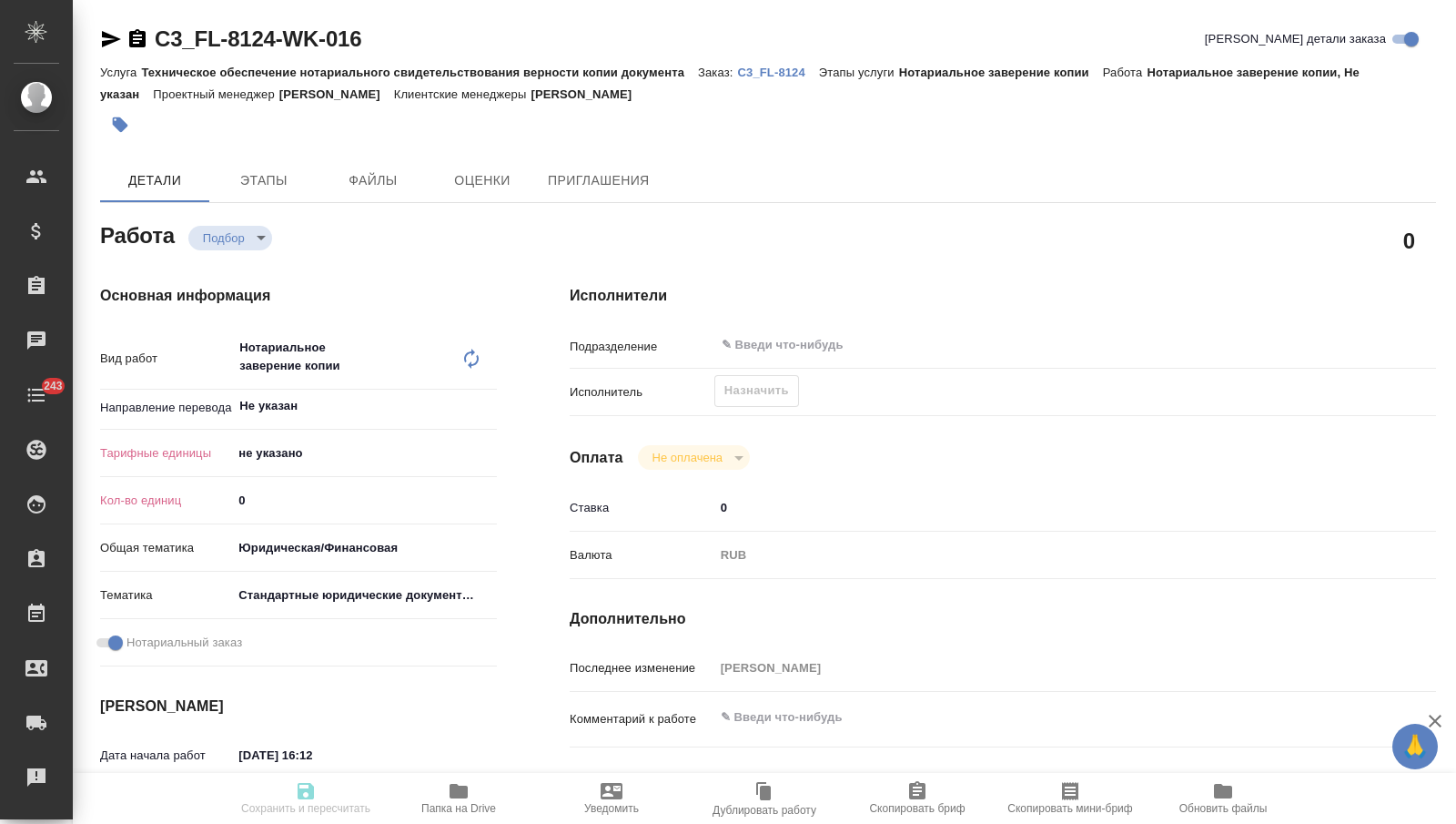
type textarea "x"
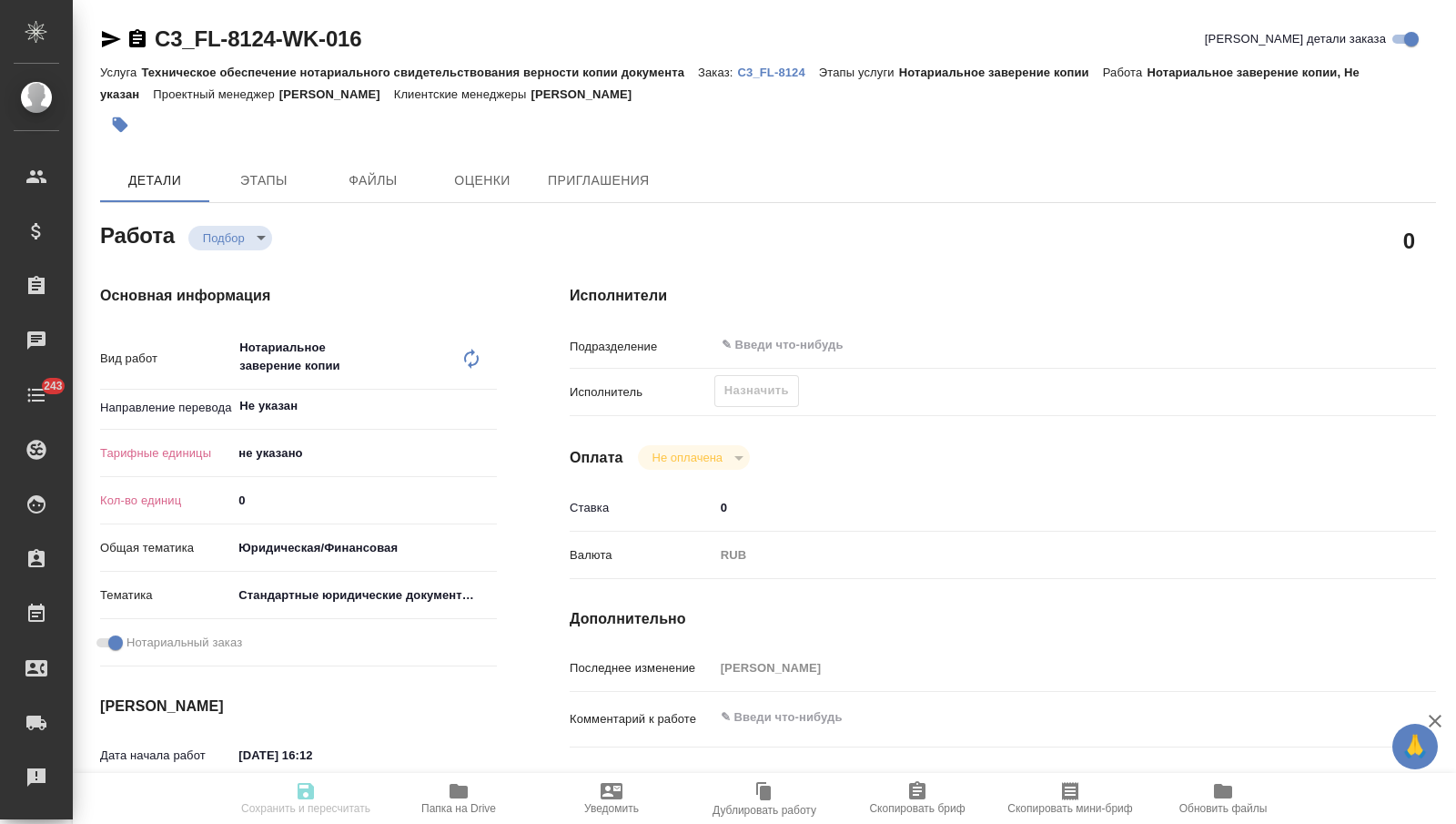
click at [306, 503] on input "0" at bounding box center [364, 500] width 265 height 26
type textarea "x"
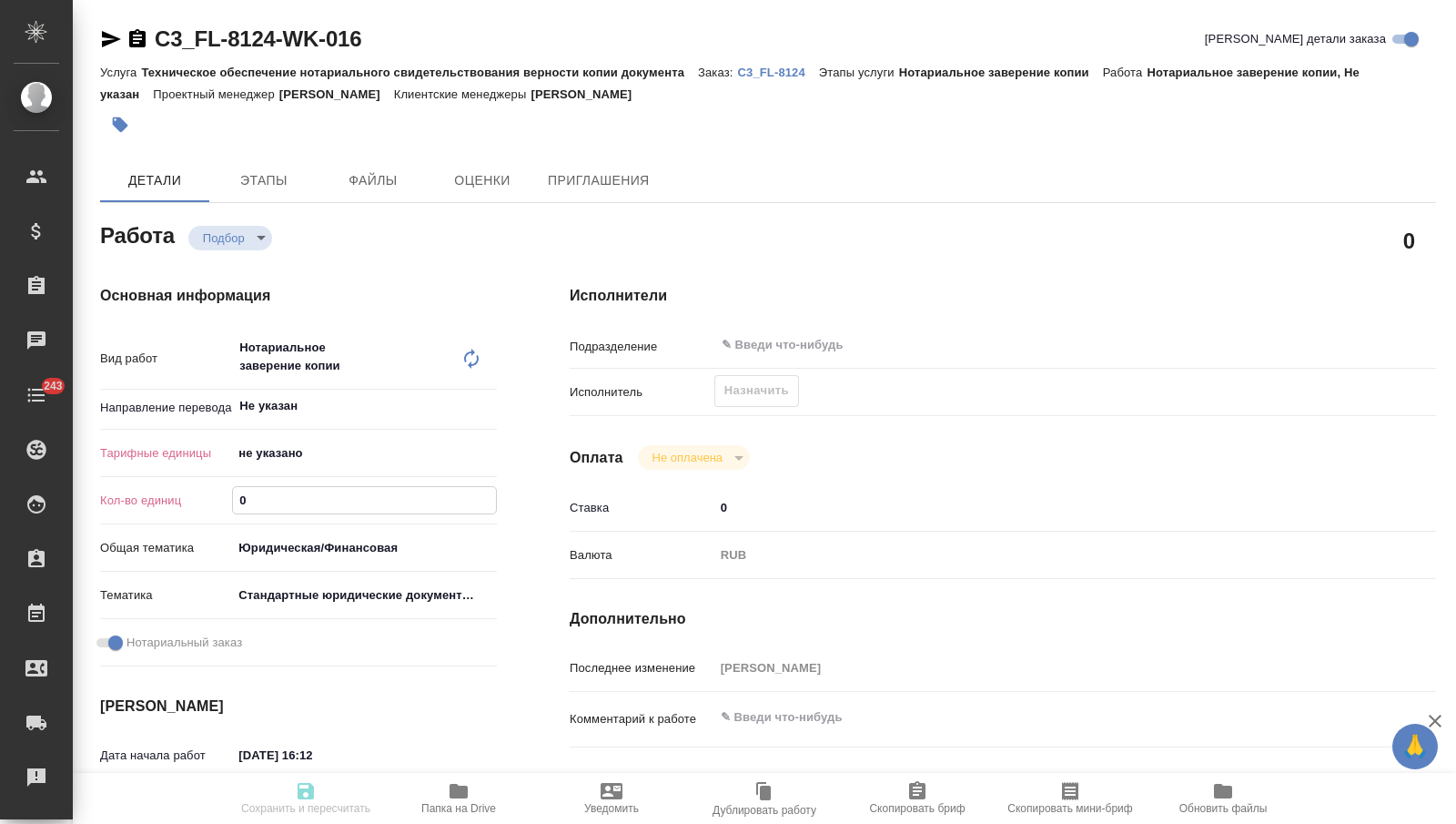
type textarea "x"
type input "3"
type textarea "x"
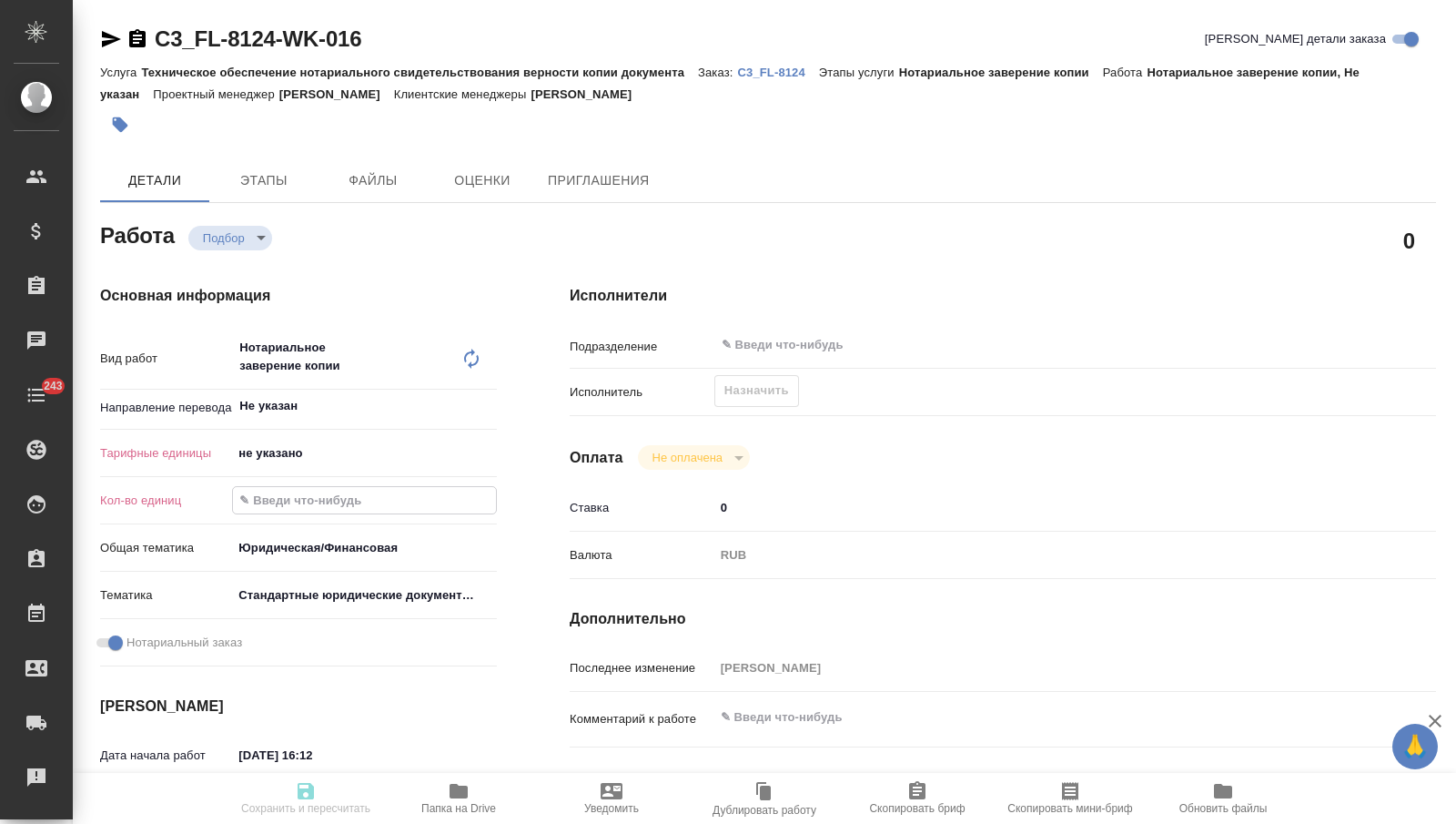
type textarea "x"
type input "35"
type textarea "x"
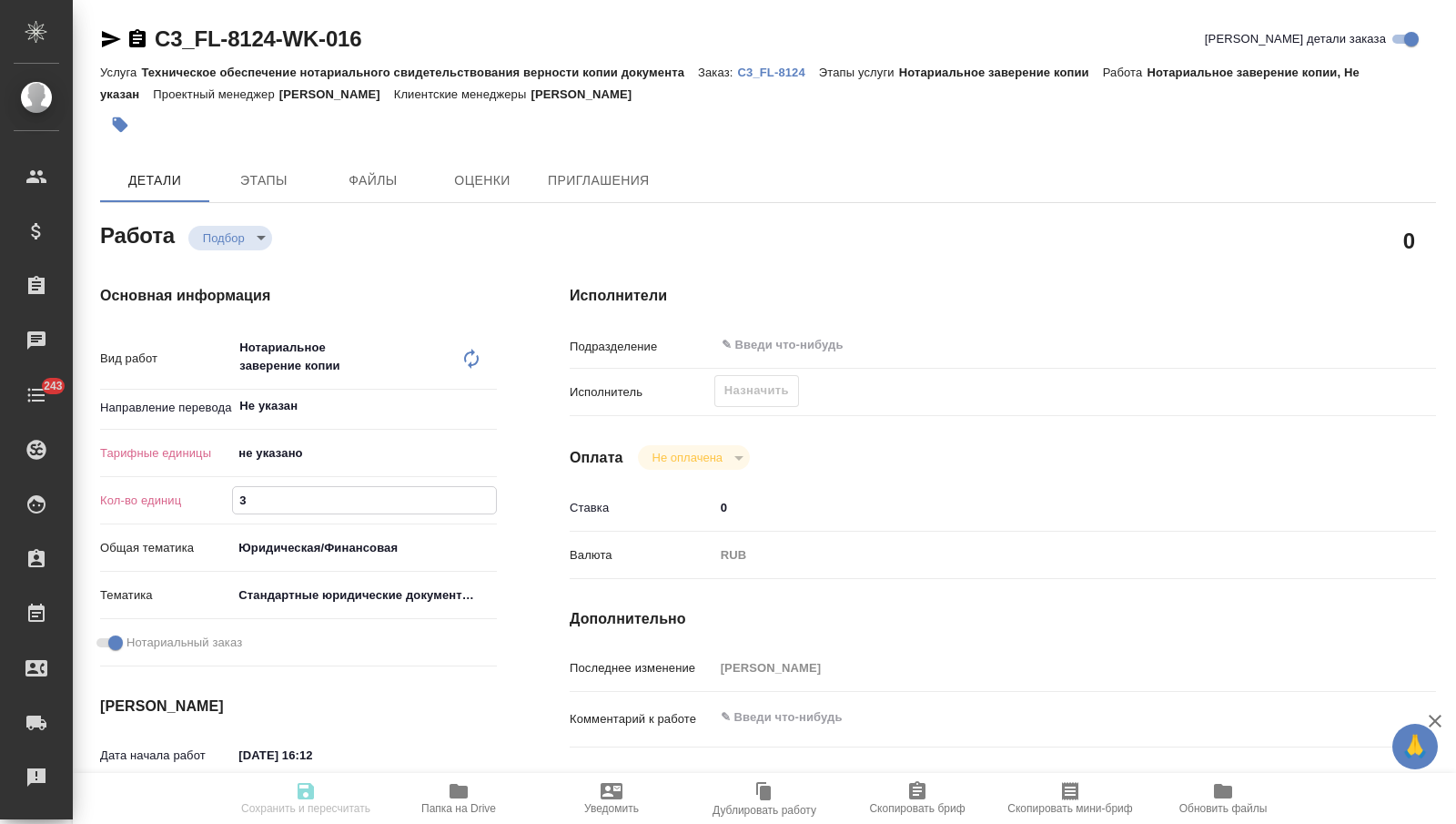
type textarea "x"
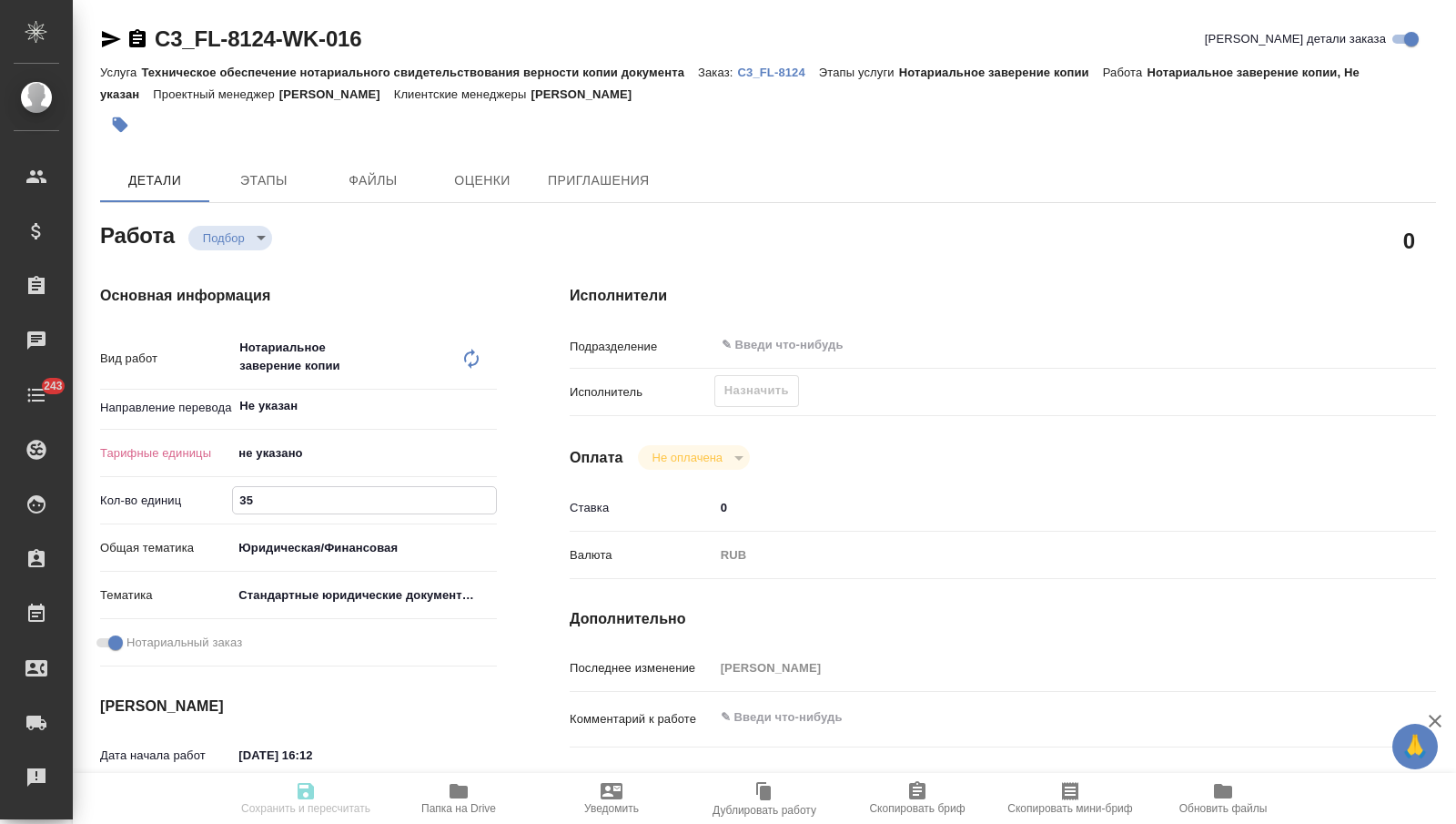
type textarea "x"
type input "35"
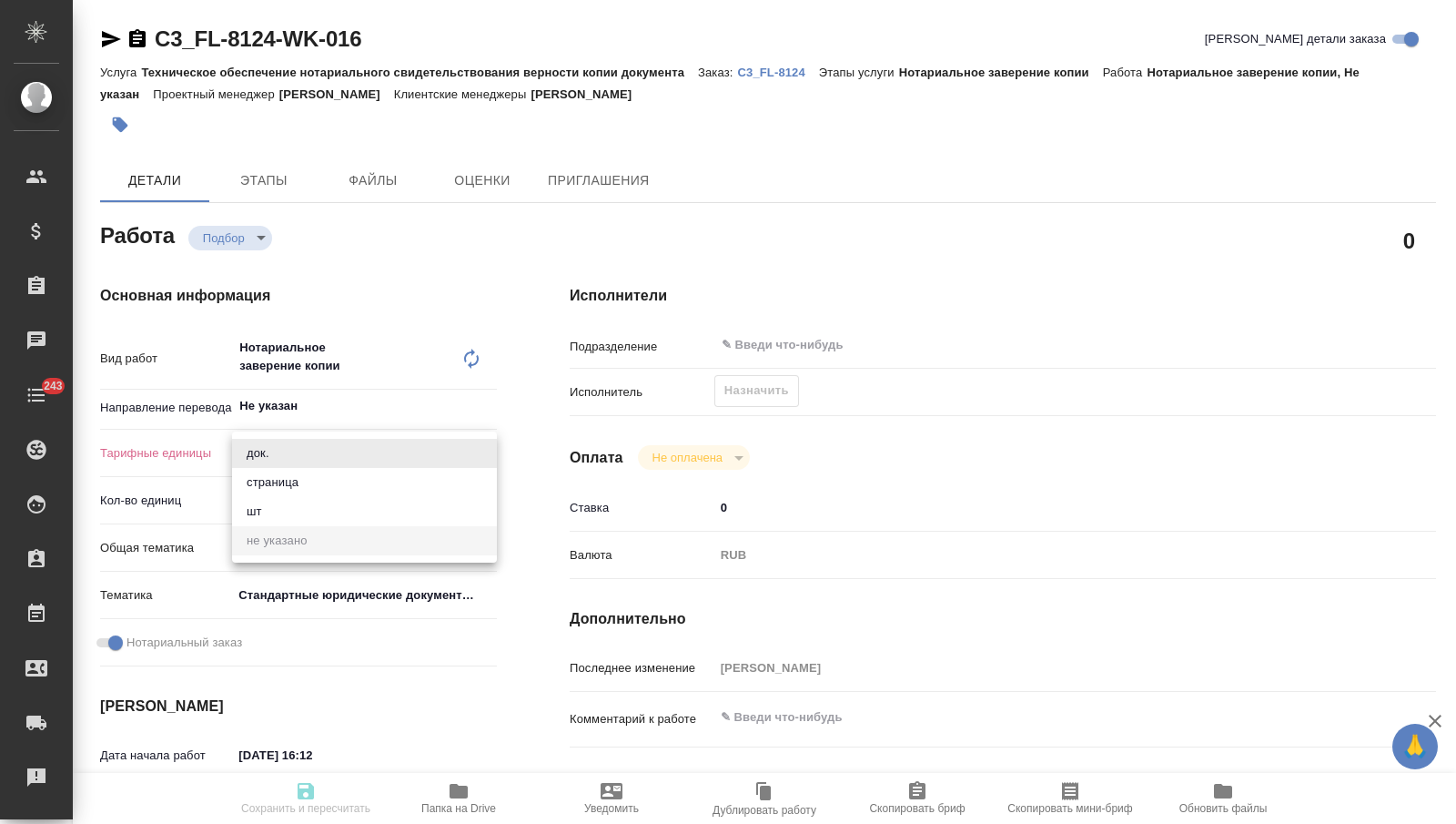
click at [311, 462] on body "🙏 .cls-1 fill:#fff; AWATERA [PERSON_NAME] Спецификации Заказы Чаты 243 Todo Про…" at bounding box center [728, 412] width 1456 height 824
type textarea "x"
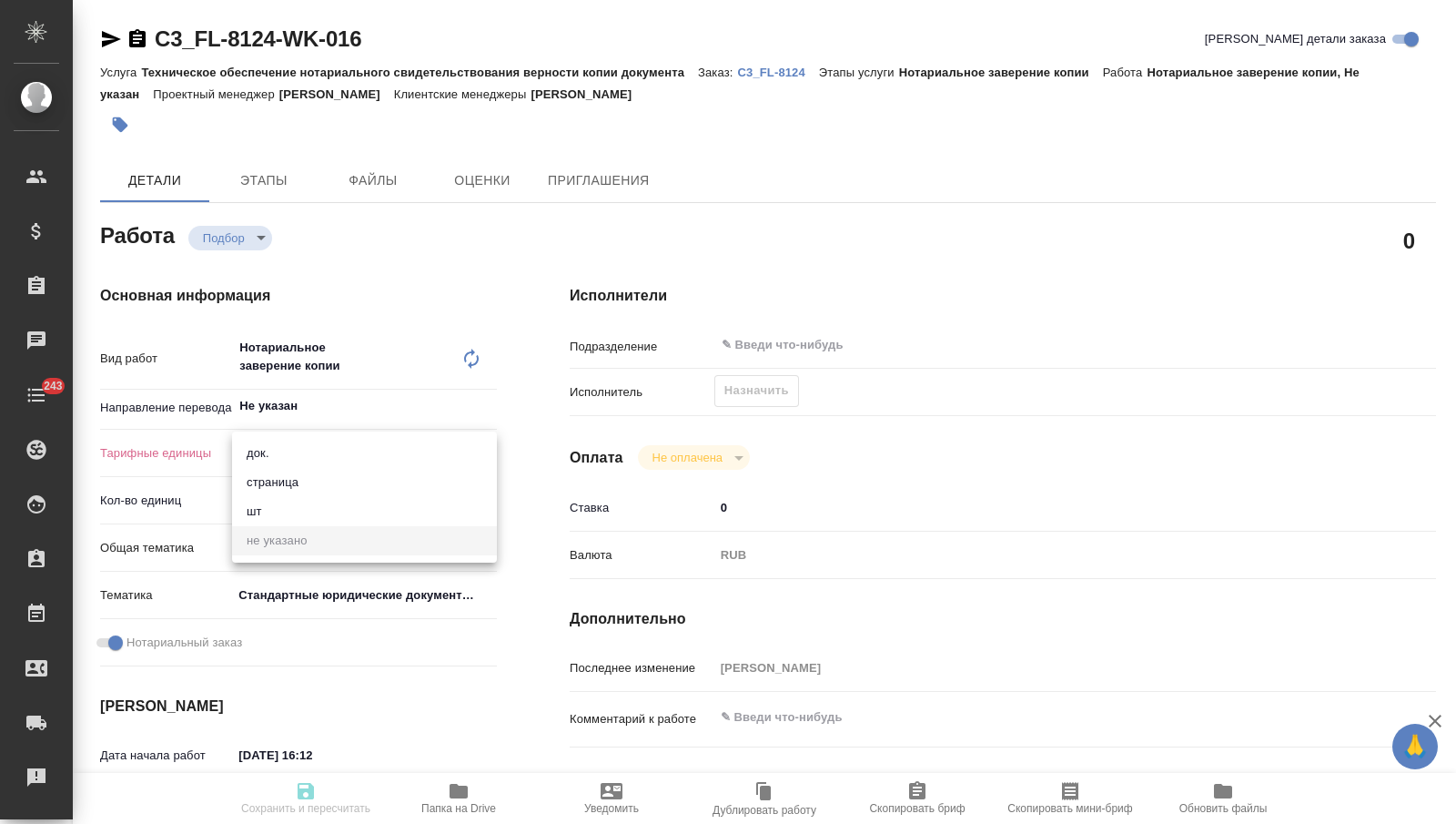
type textarea "x"
click at [313, 471] on li "страница" at bounding box center [364, 482] width 265 height 29
type textarea "x"
type input "5a8b1489cc6b4906c91bfdb2"
type textarea "x"
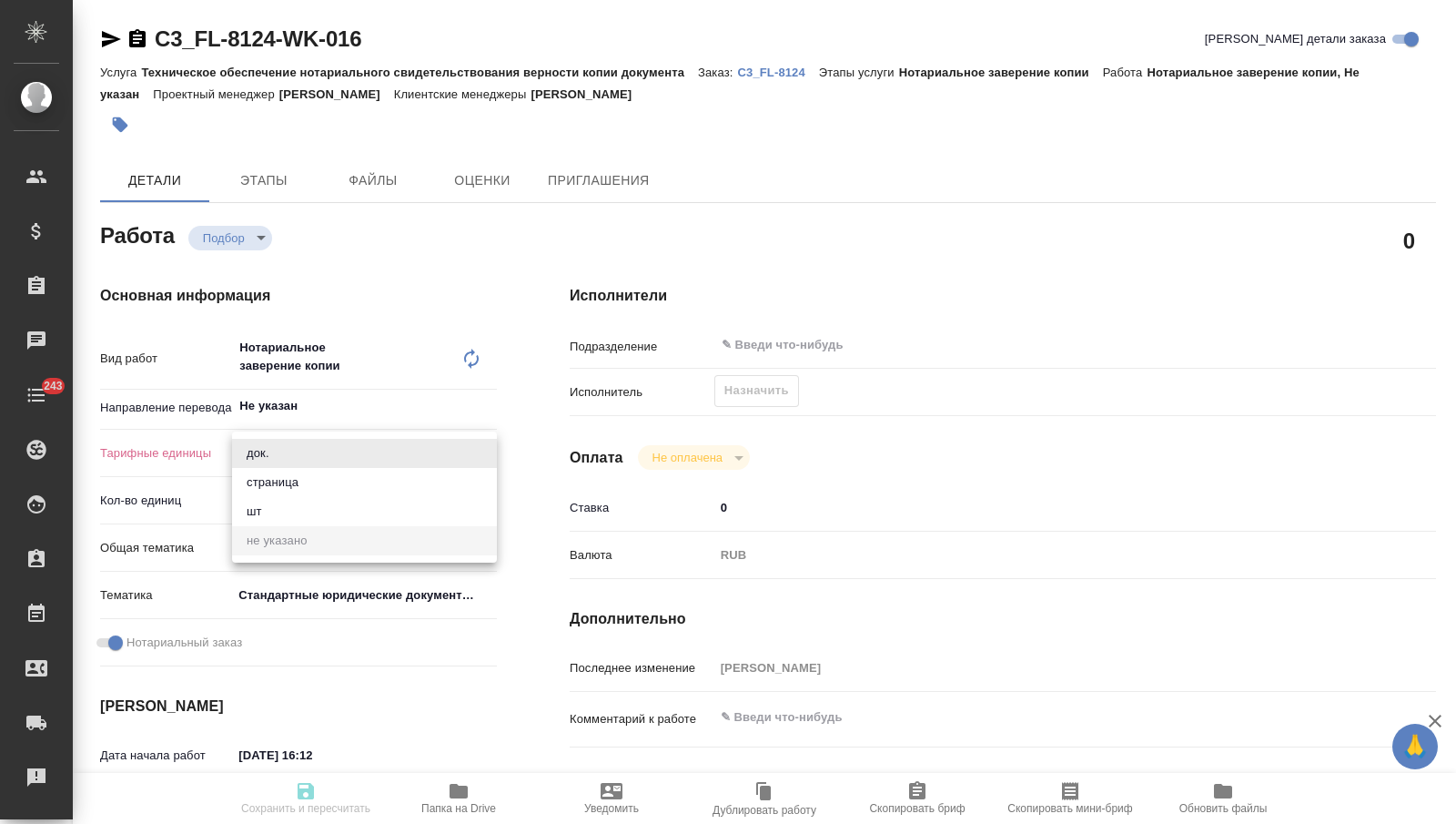
type textarea "x"
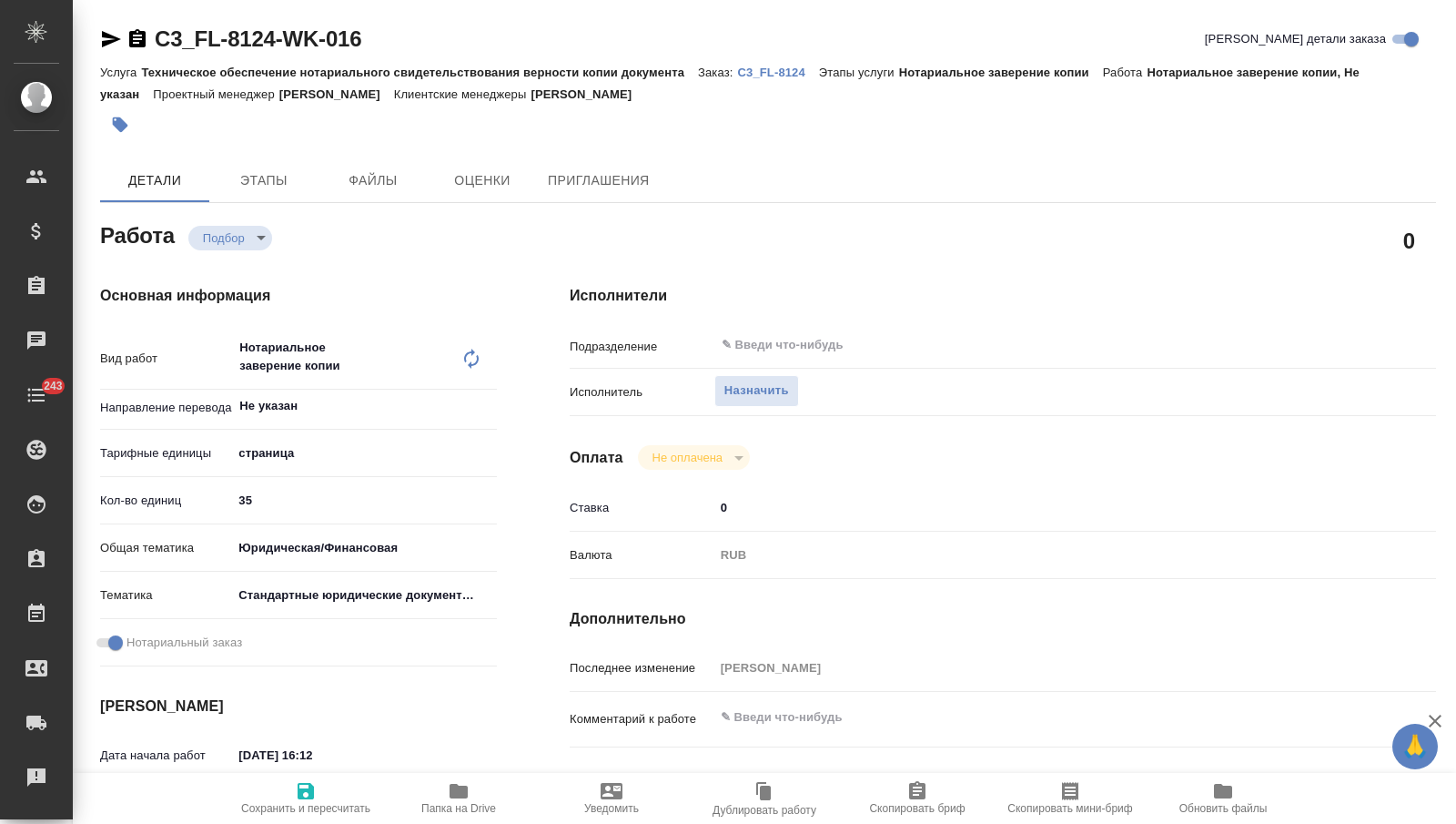
click at [307, 783] on icon "button" at bounding box center [306, 791] width 16 height 16
type textarea "x"
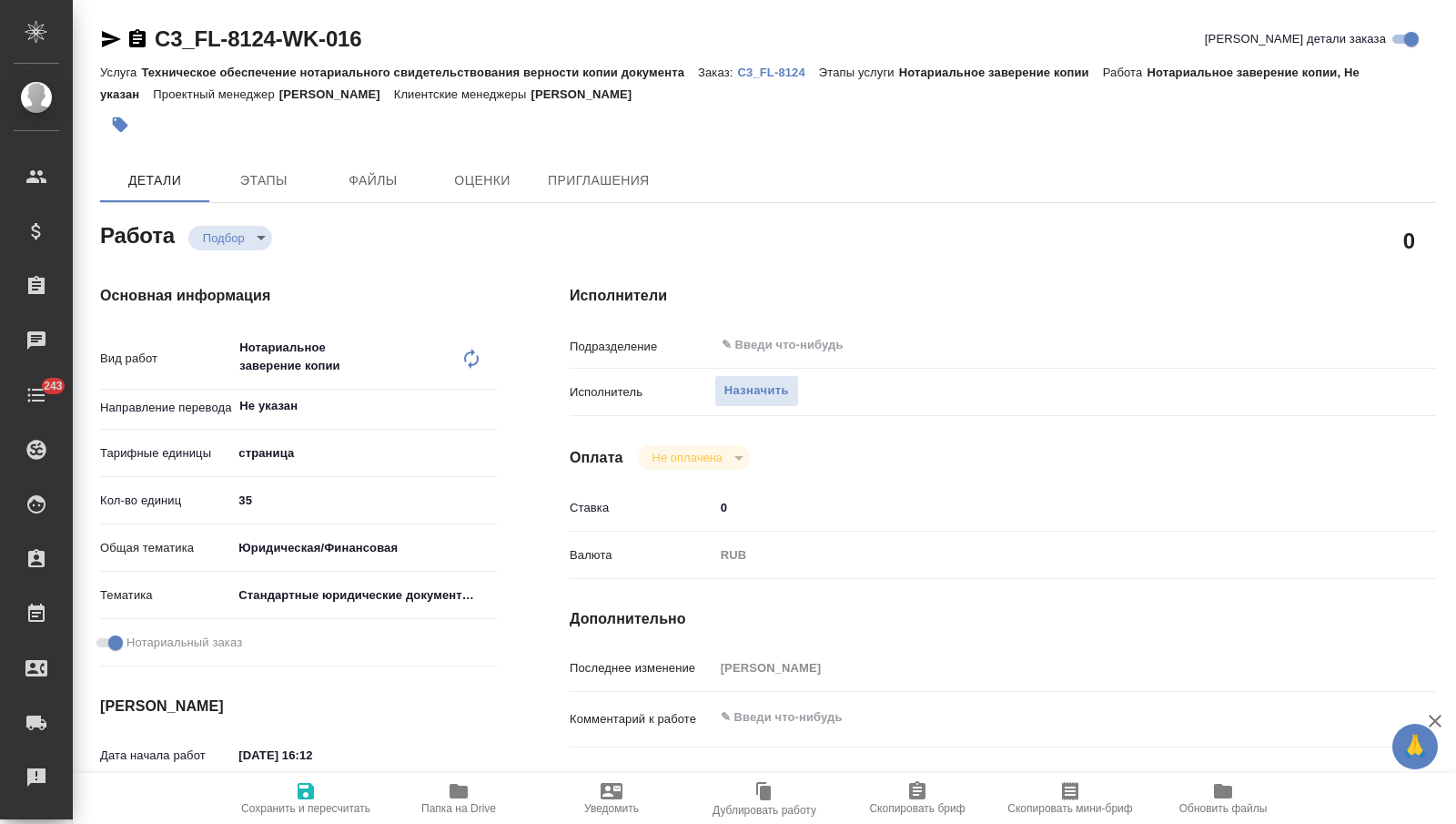
type textarea "x"
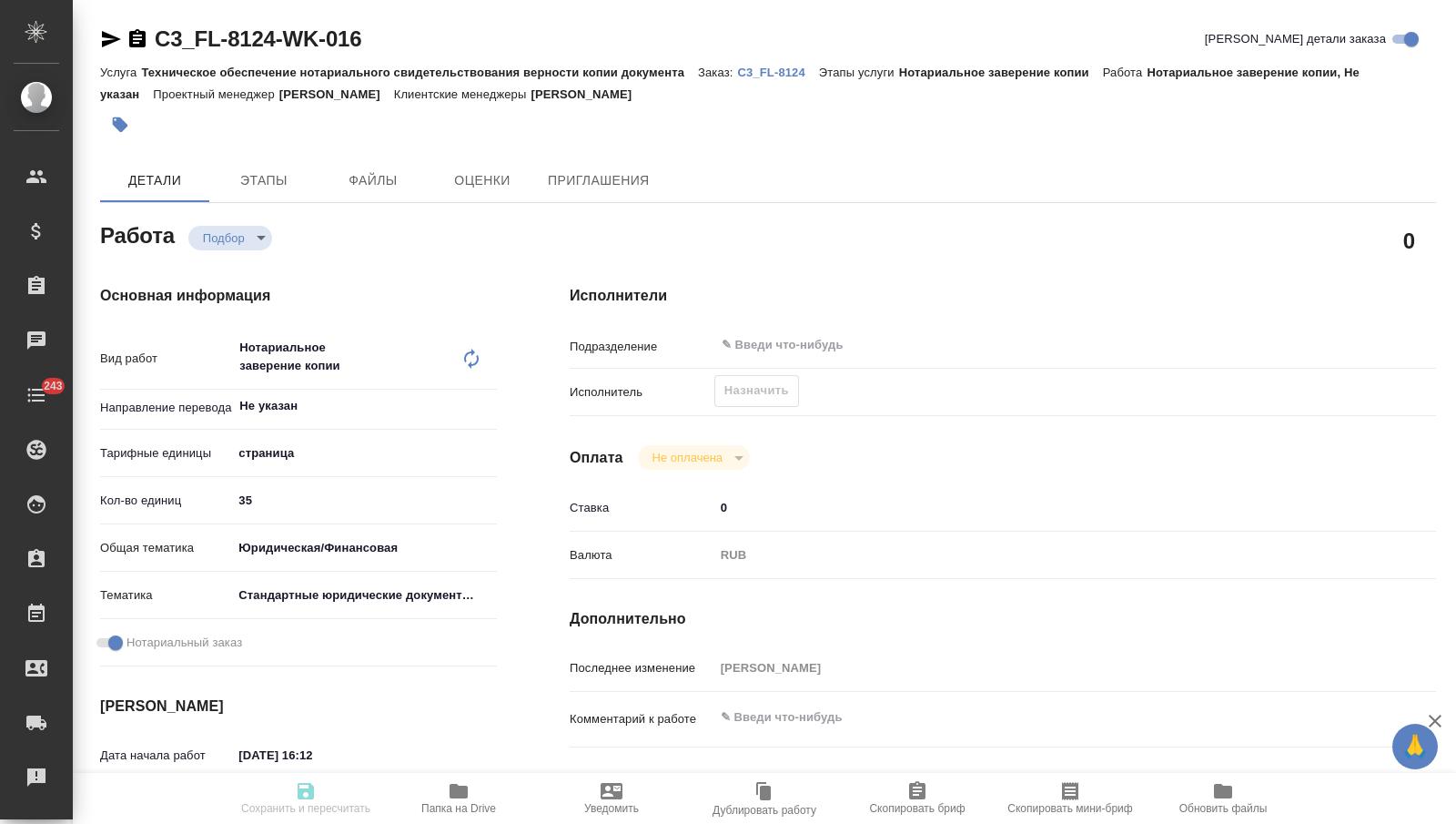
type textarea "x"
type input "recruiting"
type textarea "Нотариальное заверение копии"
type textarea "x"
type input "Не указан"
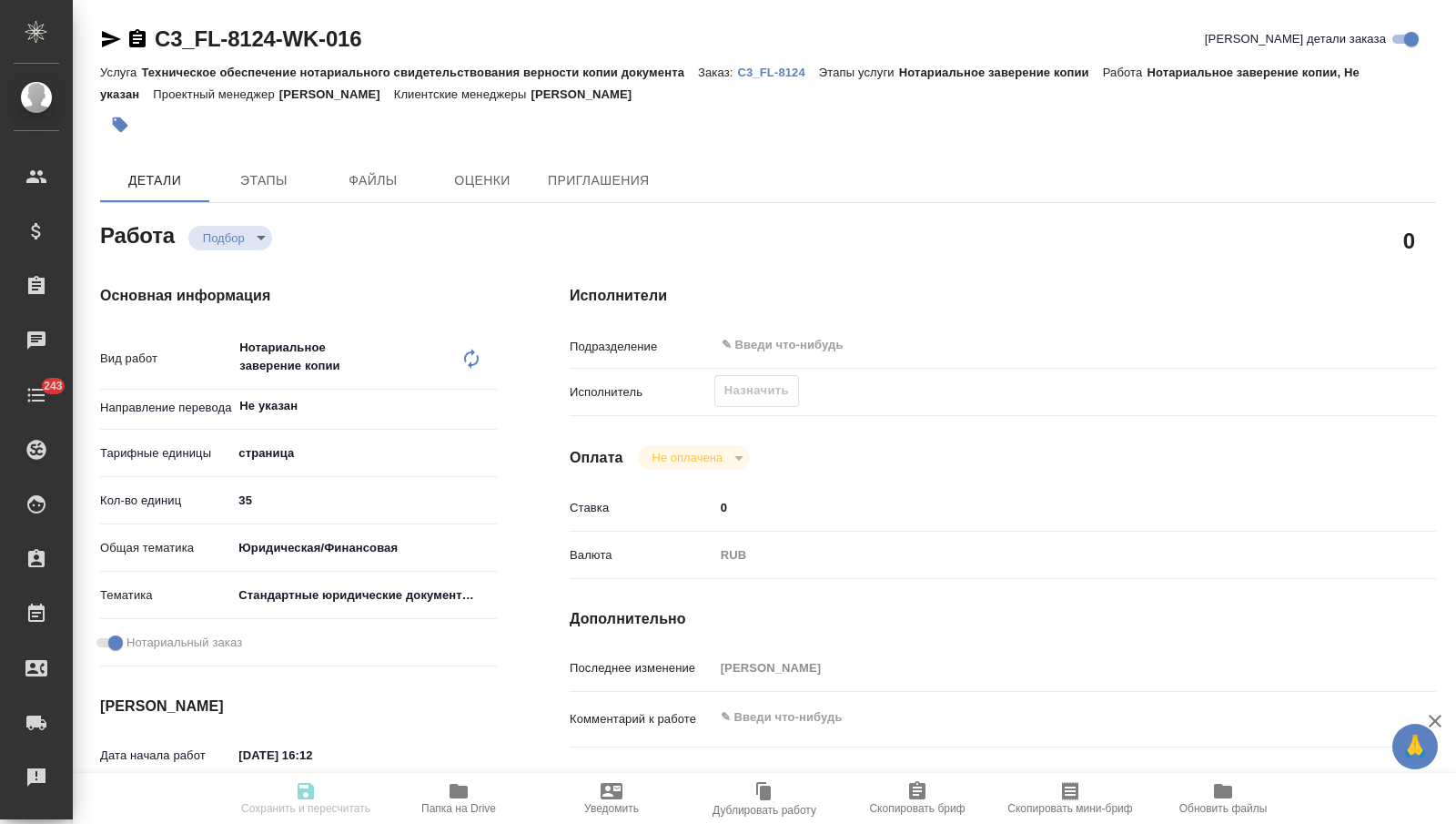
type input "5a8b1489cc6b4906c91bfdb2"
type input "35"
type input "yr-fn"
type input "5f647205b73bc97568ca66bf"
checkbox input "true"
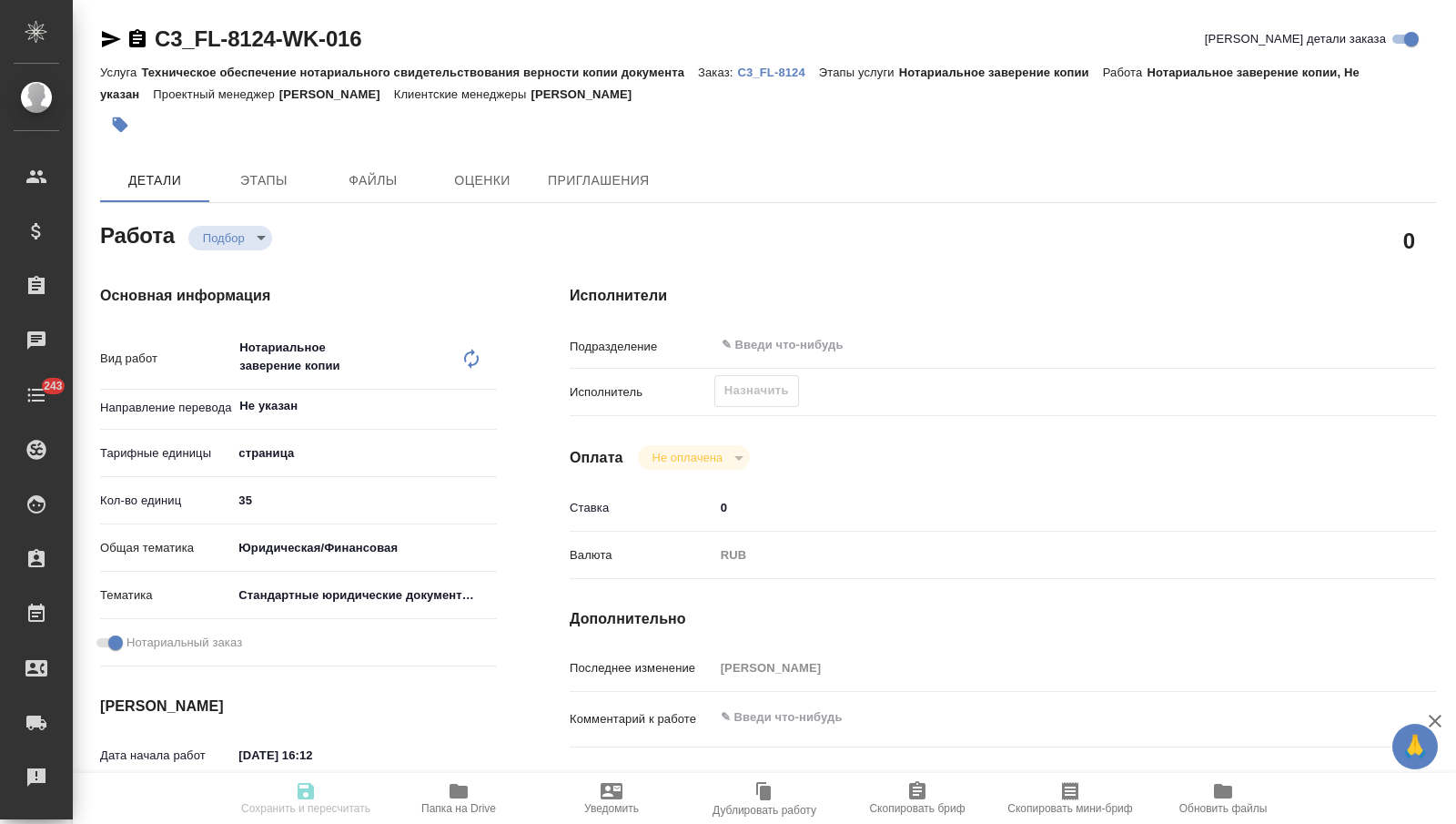
type input "[DATE] 16:12"
type input "[DATE] 16:00"
type input "notPayed"
type input "0"
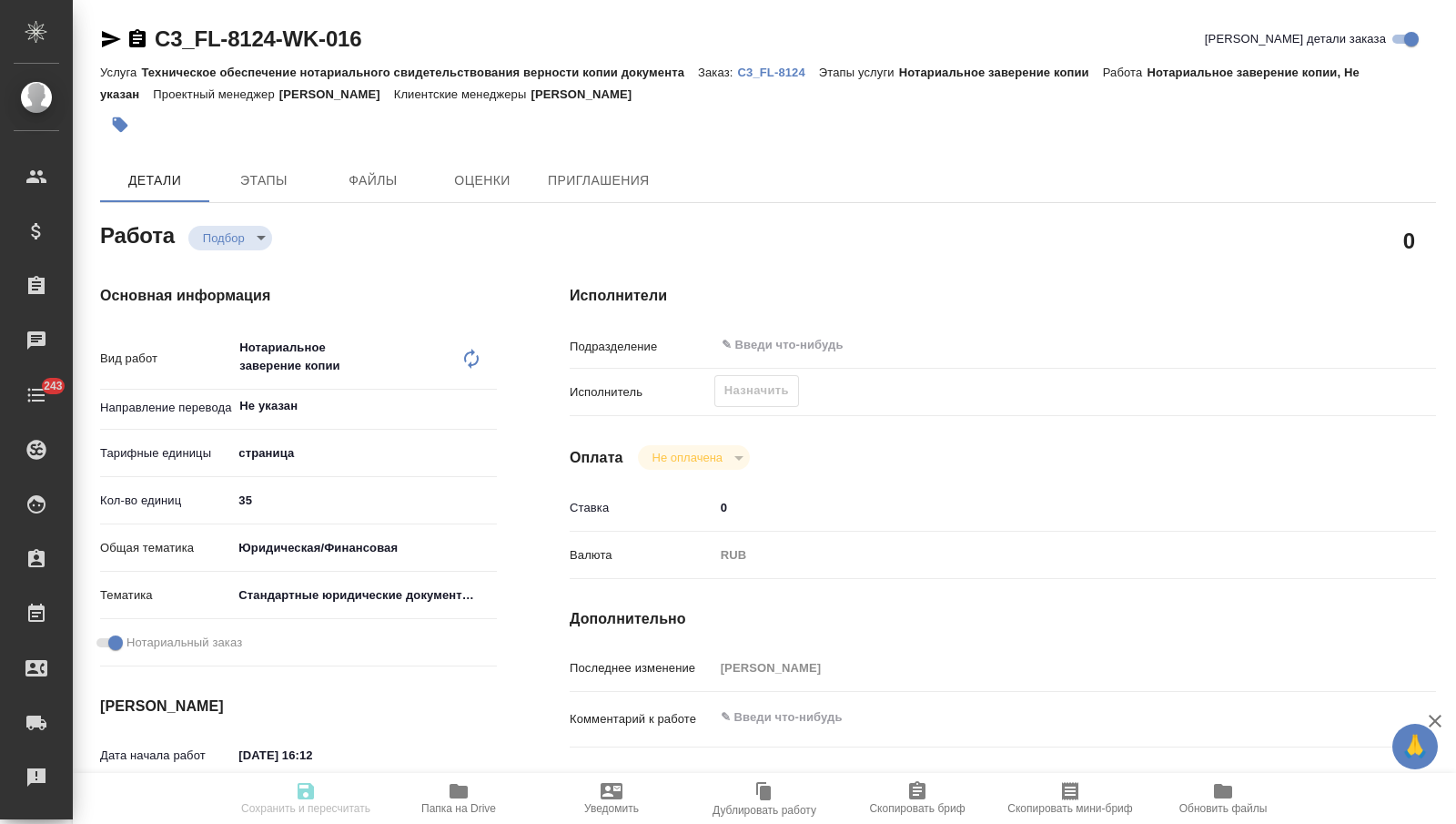
type input "RUB"
type input "[PERSON_NAME]"
type textarea "x"
type textarea "/Clients/FL_C3/Orders/C3_FL-8124/Legal/C3_FL-8124-WK-016"
type textarea "x"
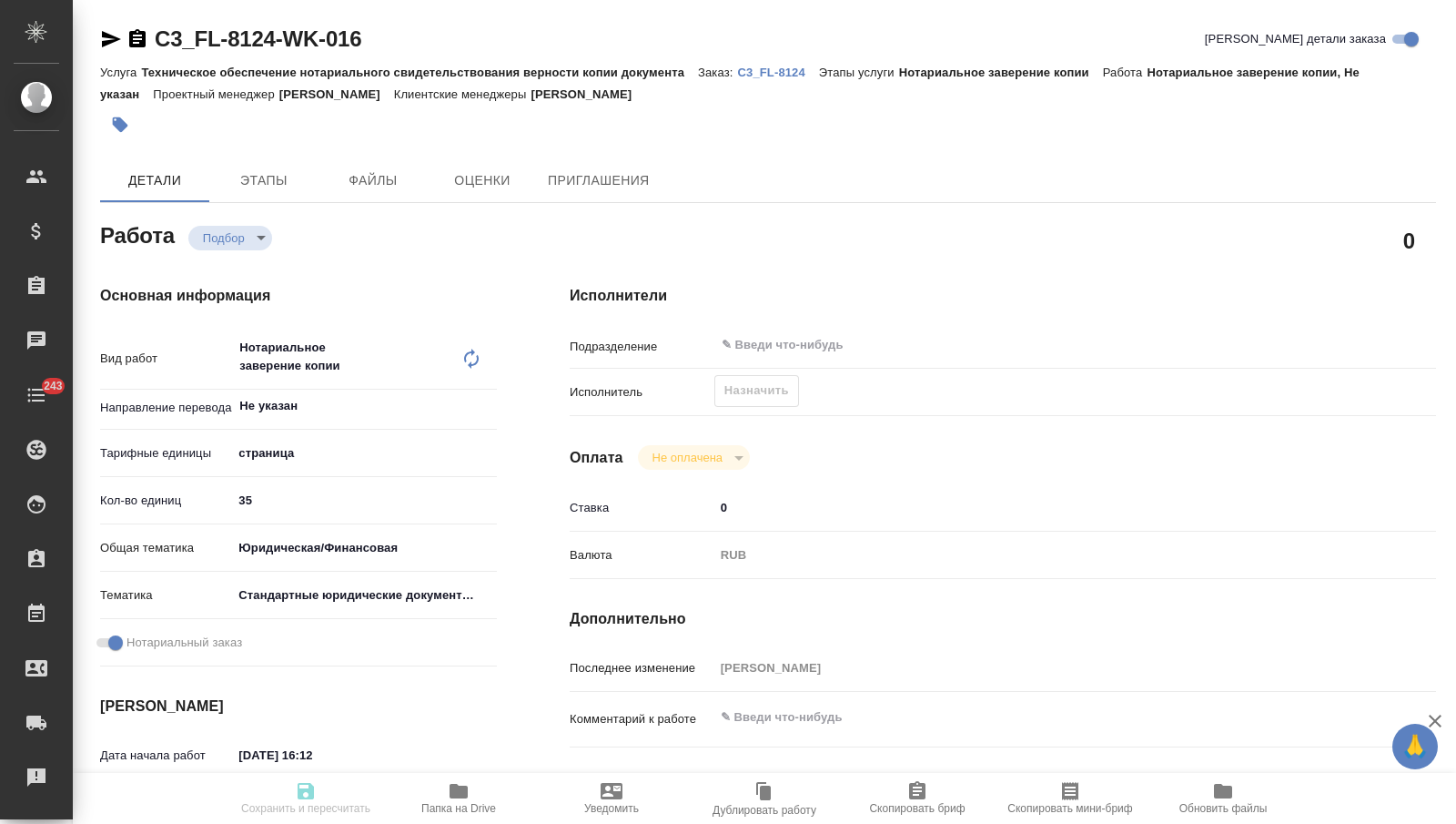
type input "C3_FL-8124"
type input "Техническое обеспечение нотариального свидетельствования верности копии докумен…"
type input "Нотариальное заверение копии"
type input "[PERSON_NAME]"
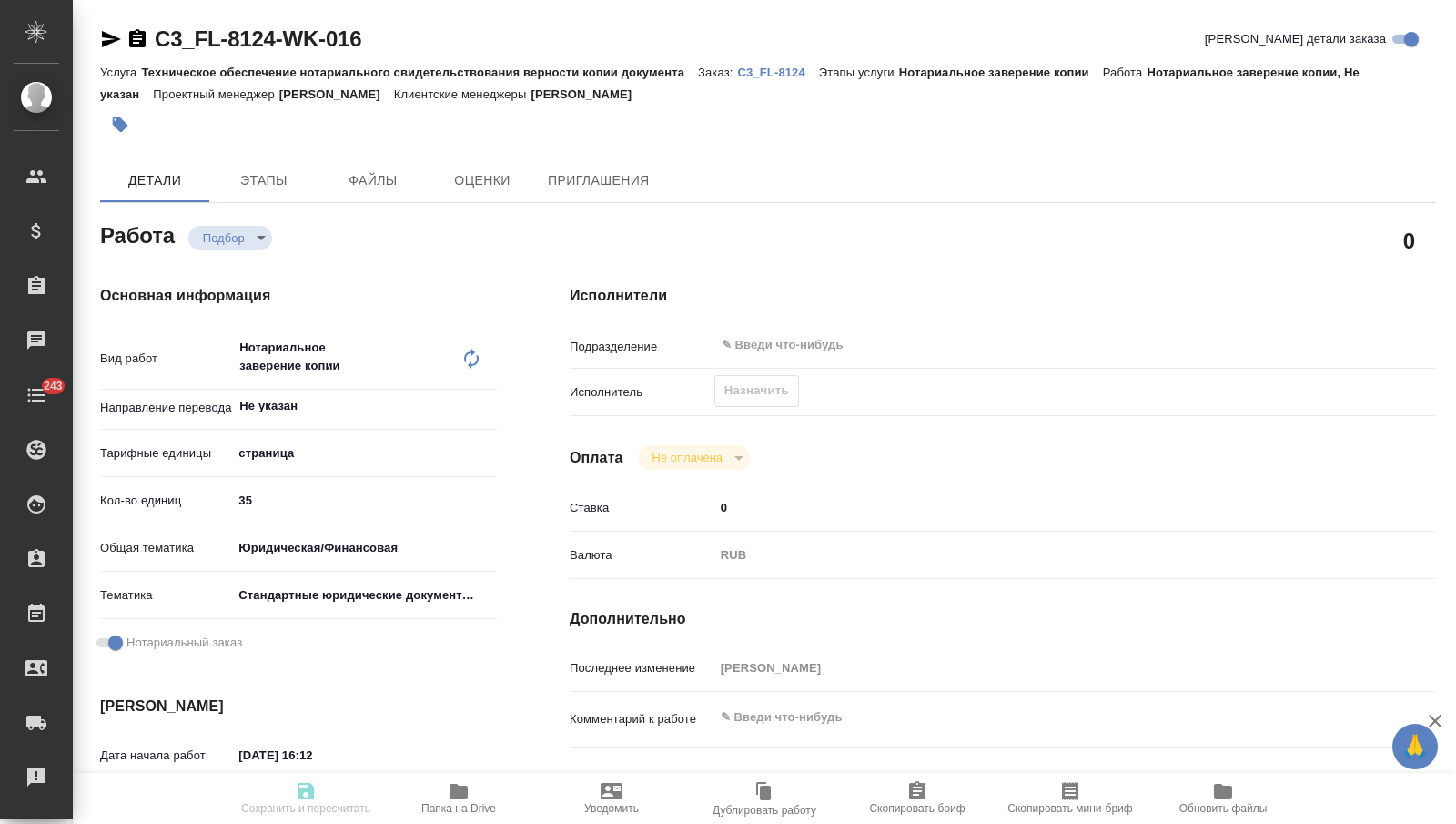
type input "/Clients/FL_C3/Orders/C3_FL-8124"
type textarea "x"
type textarea "касательно графика жду ответ по графику - оставить картинкой"
type textarea "x"
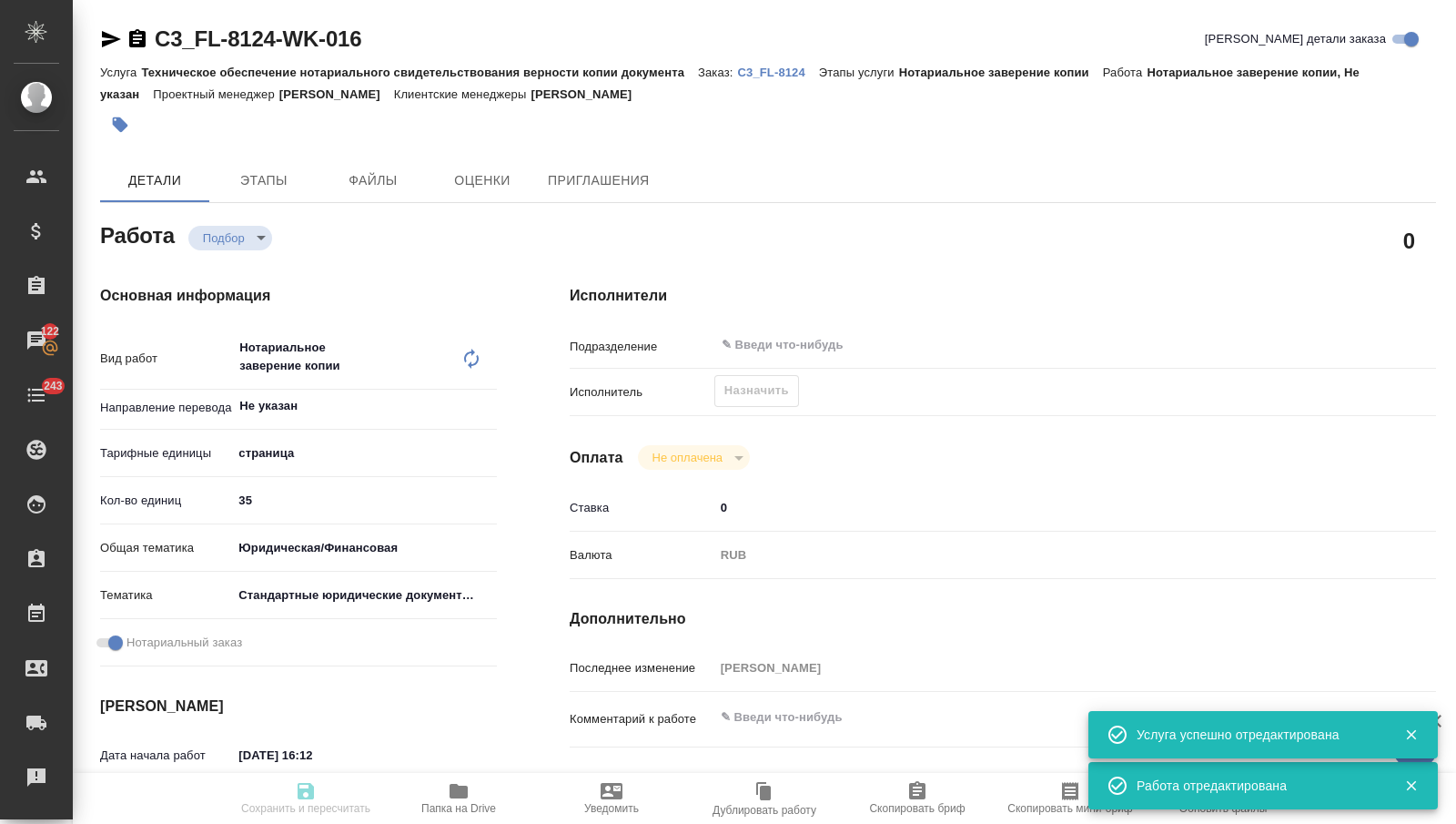
type textarea "x"
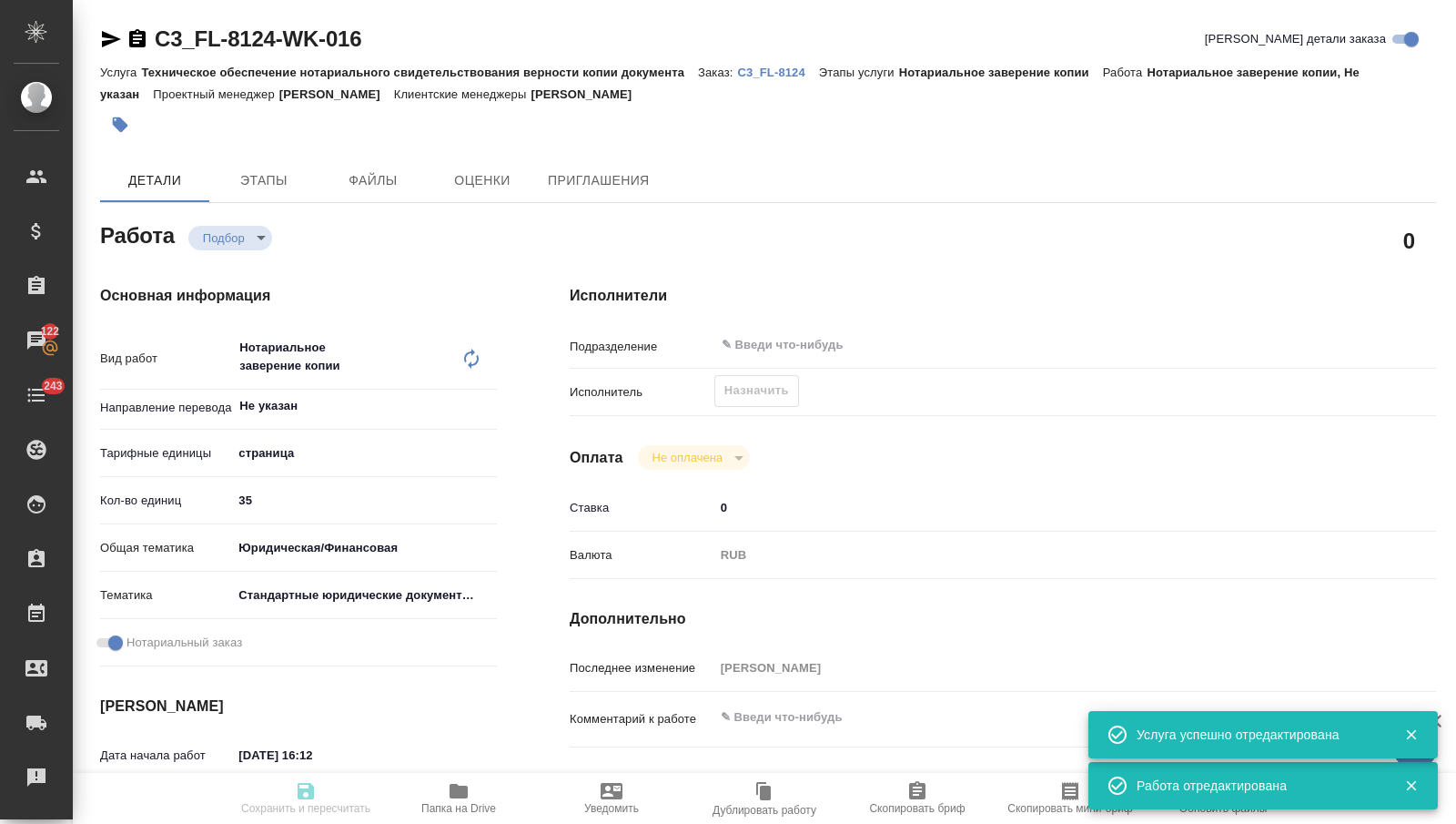
type textarea "x"
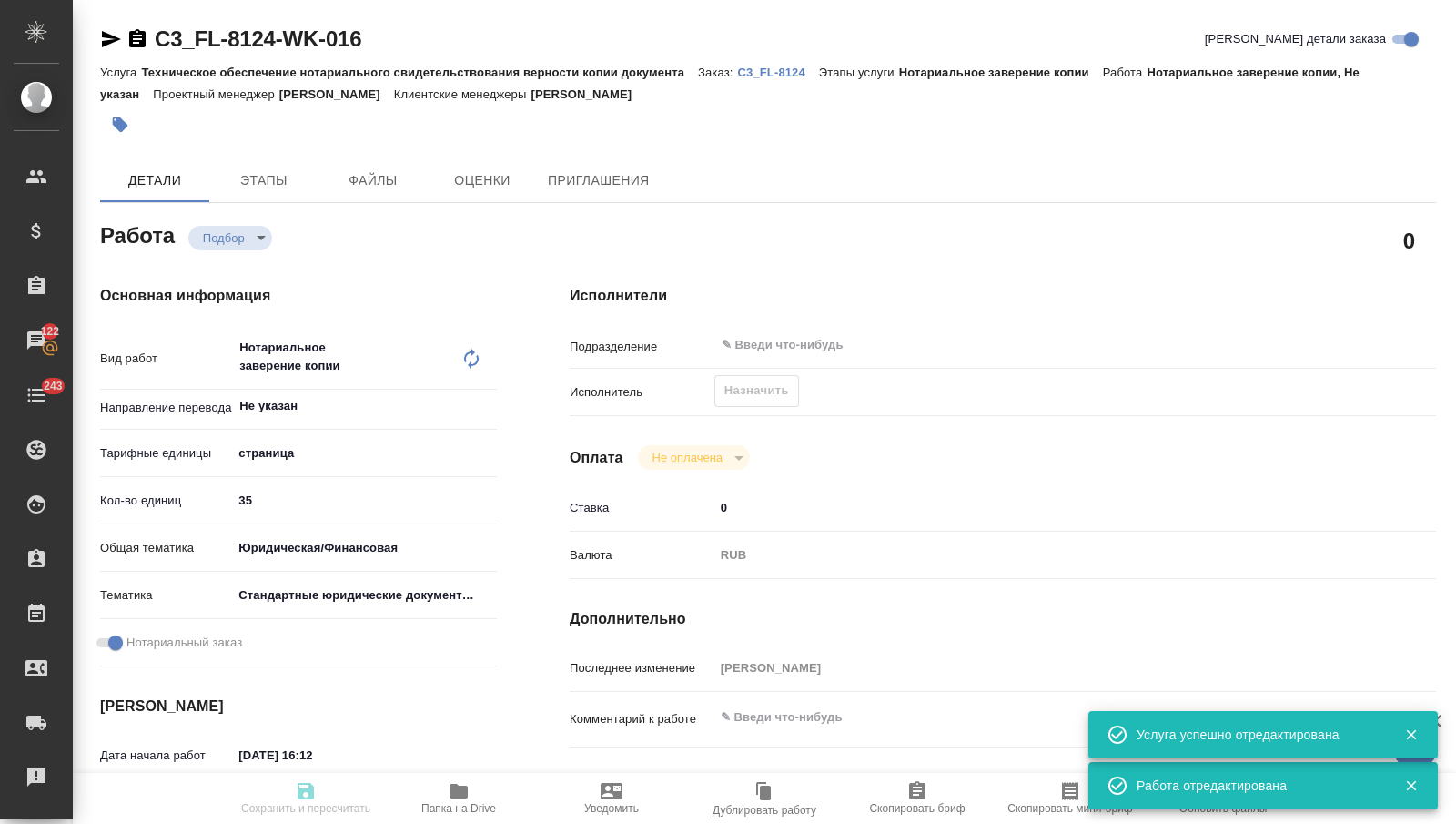
type textarea "x"
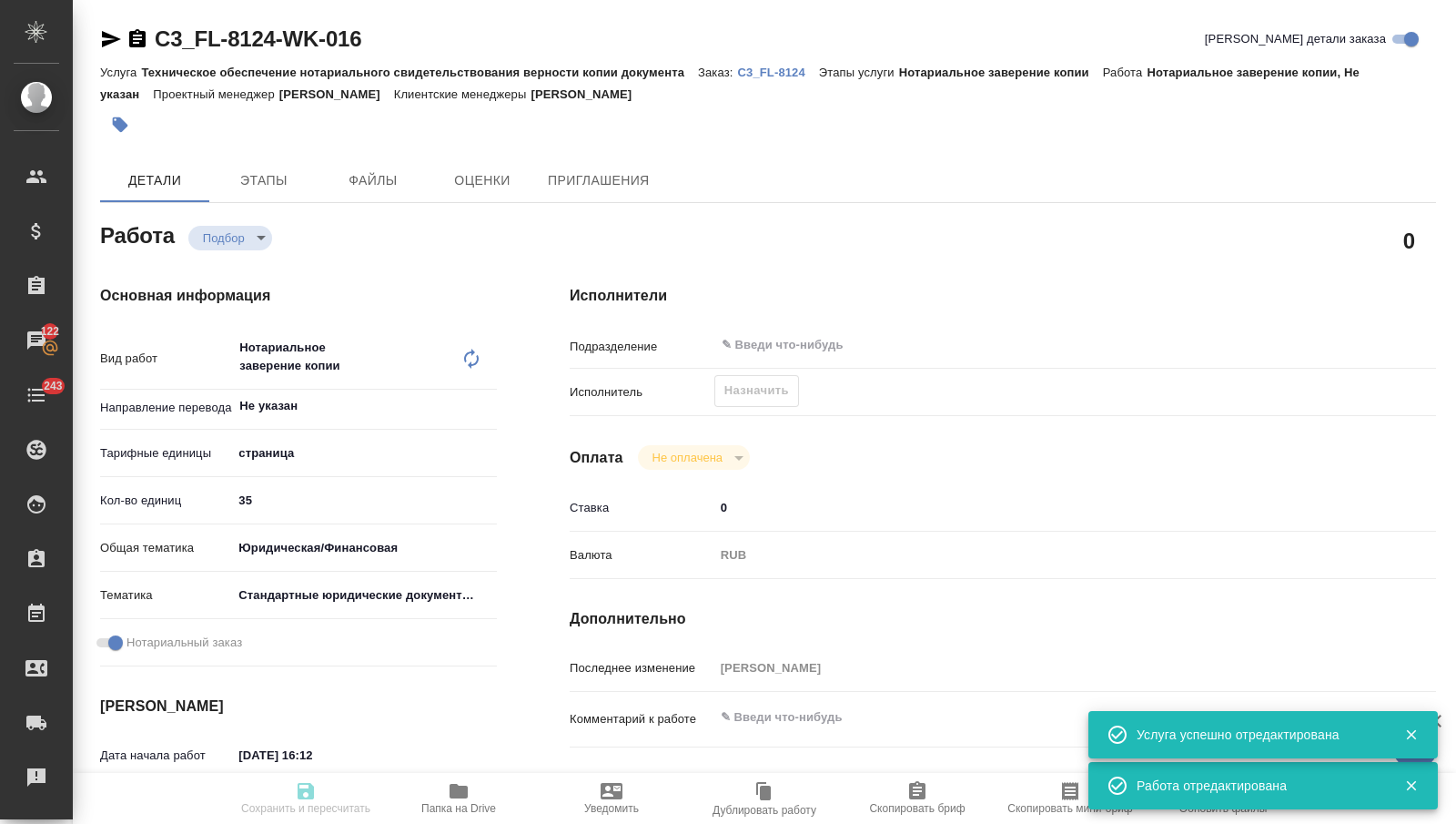
type textarea "x"
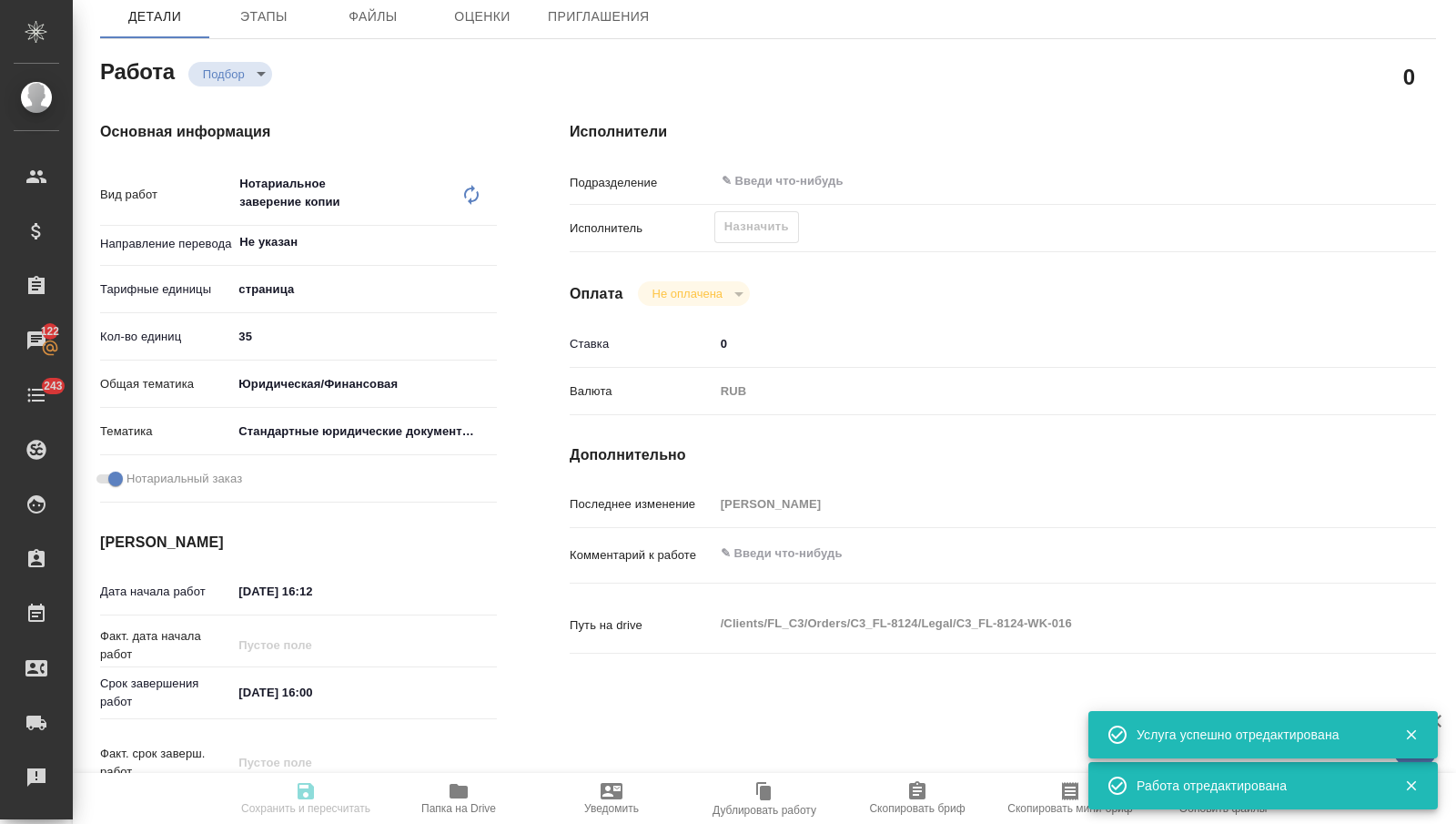
type textarea "x"
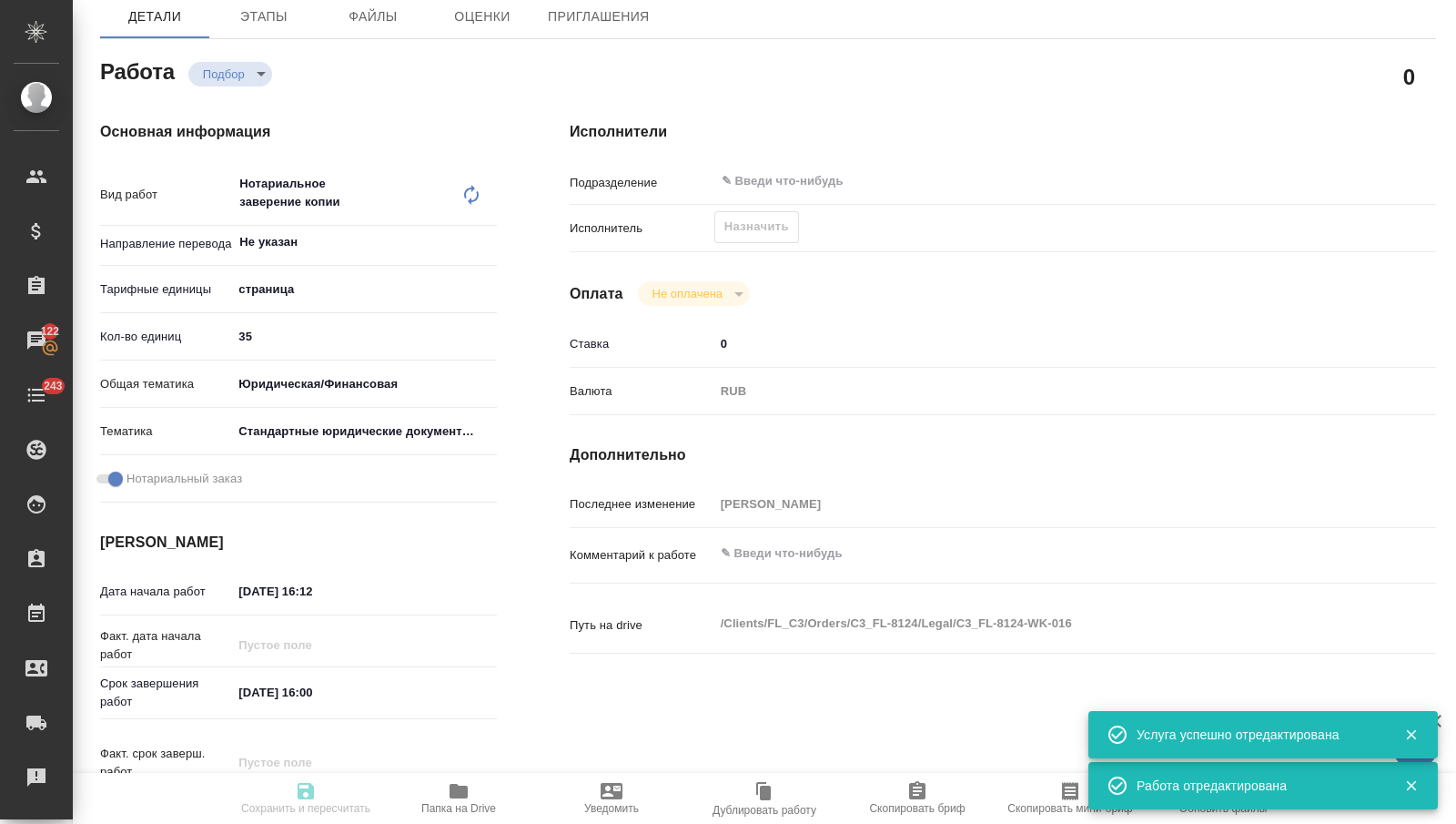
scroll to position [429, 0]
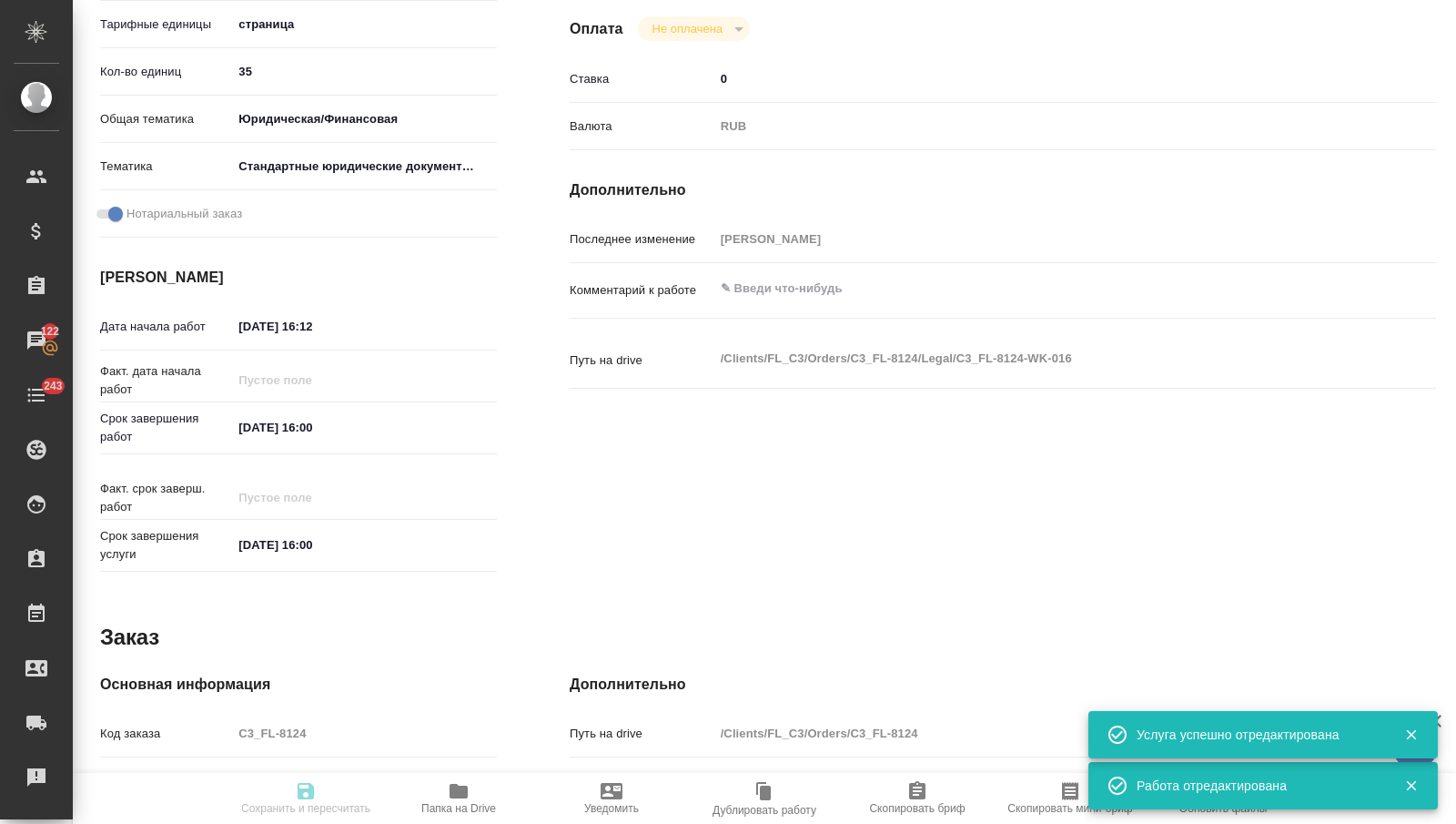
type input "recruiting"
type textarea "Нотариальное заверение копии"
type textarea "x"
type input "Не указан"
type input "5a8b1489cc6b4906c91bfdb2"
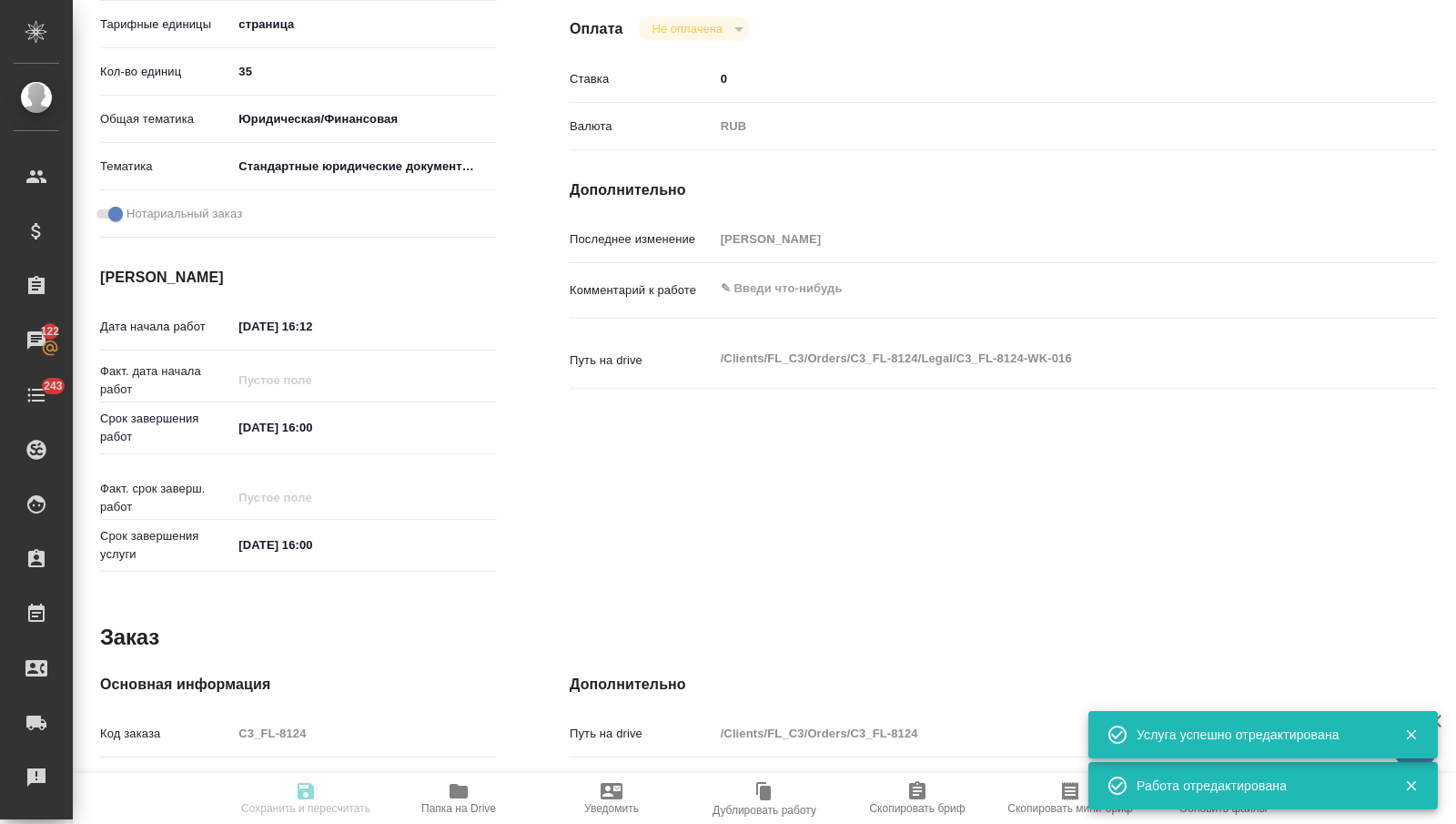
type input "35"
type input "yr-fn"
type input "5f647205b73bc97568ca66bf"
checkbox input "true"
type input "[DATE] 16:12"
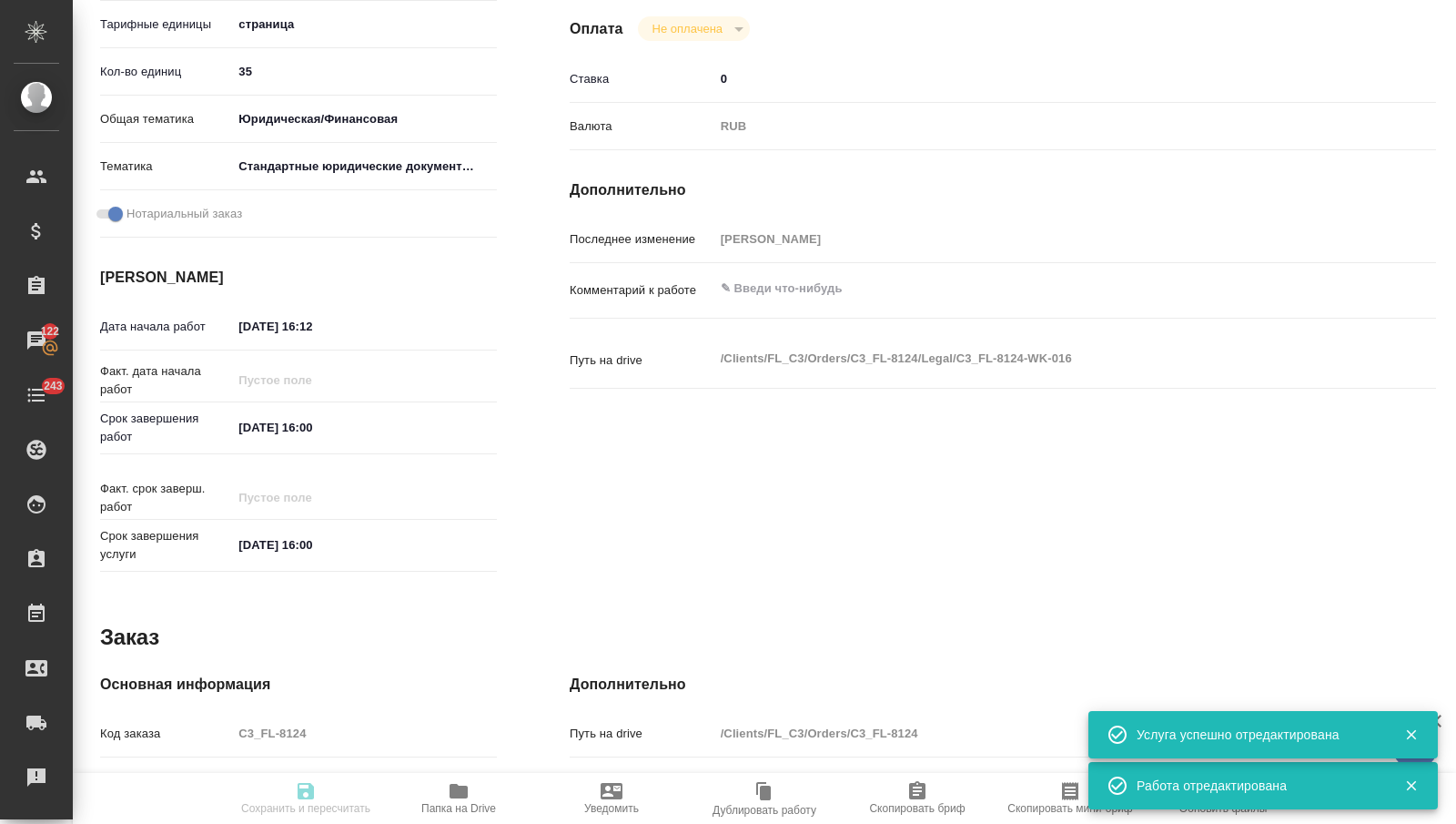
type input "[DATE] 16:00"
type input "notPayed"
type input "0"
type input "RUB"
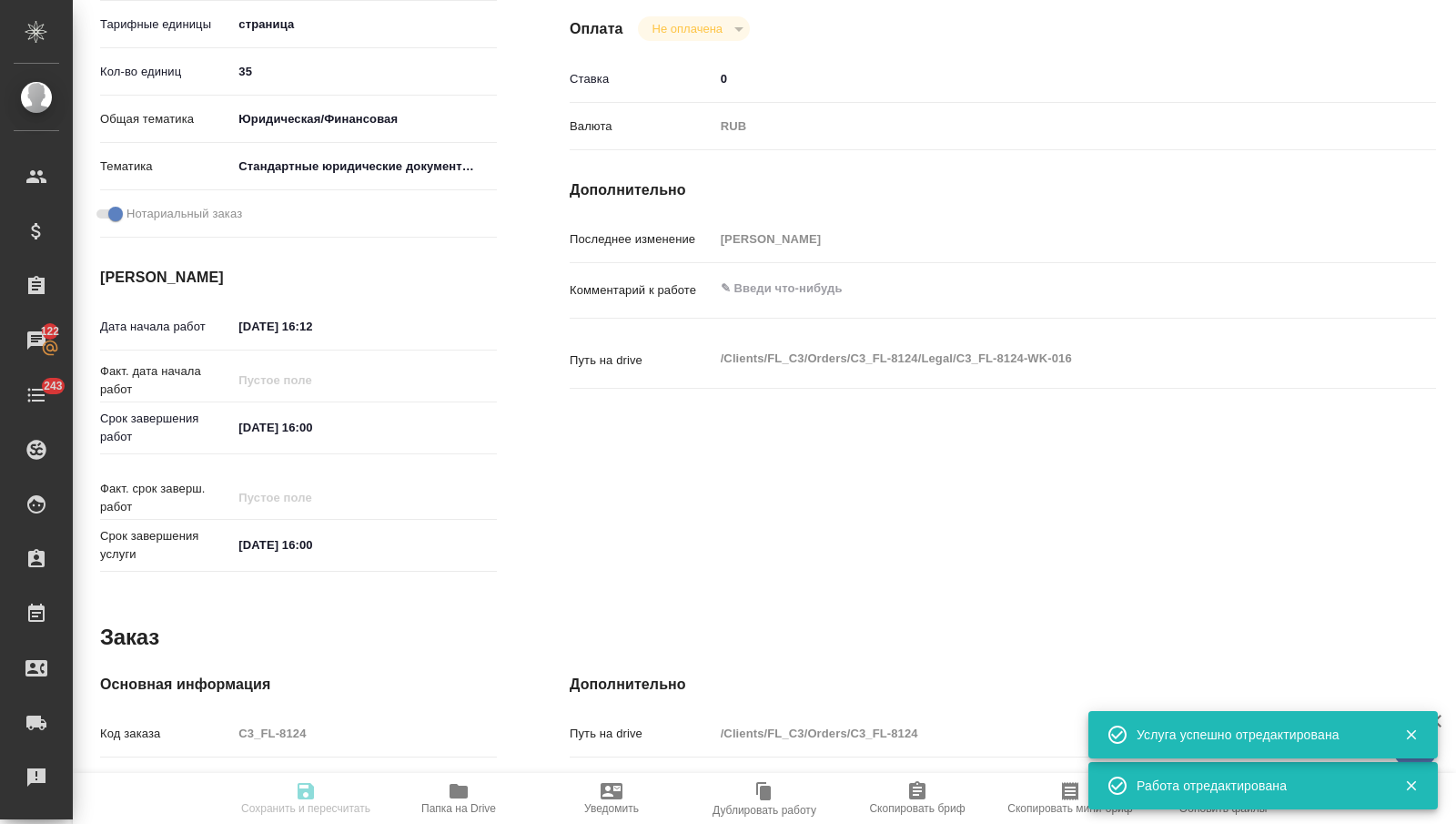
type input "[PERSON_NAME]"
type textarea "x"
type textarea "/Clients/FL_C3/Orders/C3_FL-8124/Legal/C3_FL-8124-WK-016"
type textarea "x"
type input "C3_FL-8124"
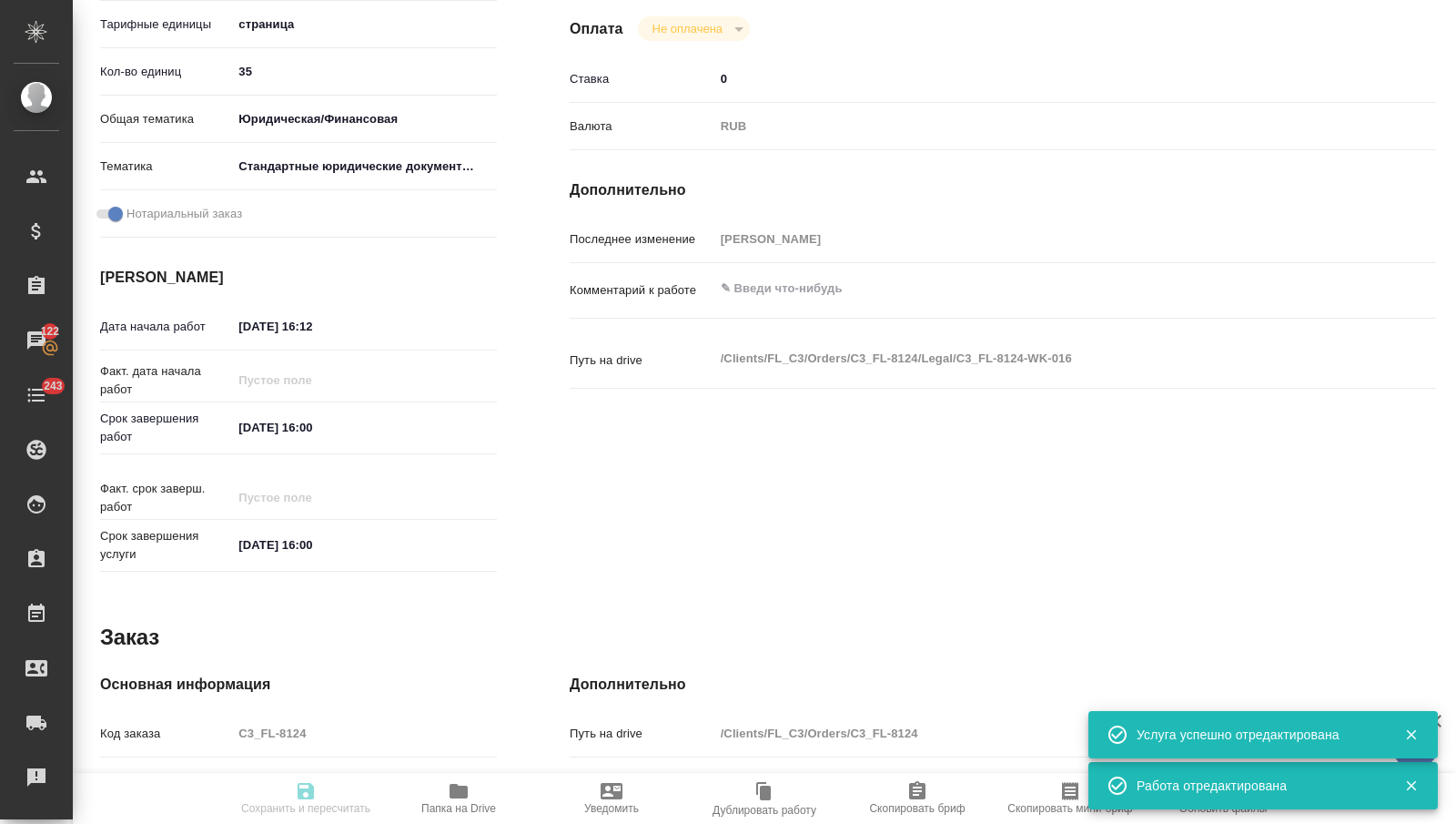
type input "Техническое обеспечение нотариального свидетельствования верности копии докумен…"
type input "Нотариальное заверение копии"
type input "[PERSON_NAME]"
type input "/Clients/FL_C3/Orders/C3_FL-8124"
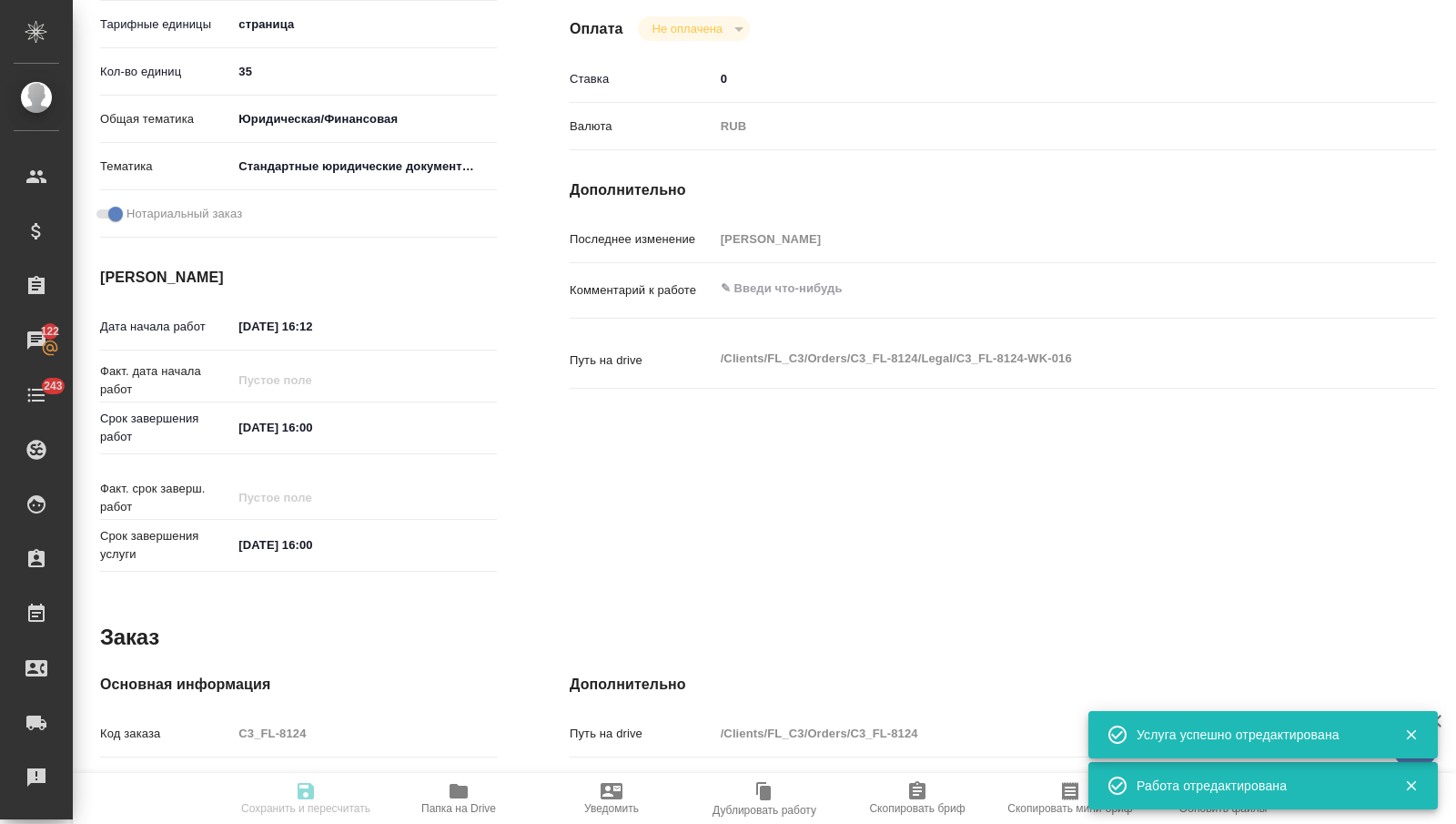
type textarea "x"
type textarea "касательно графика жду ответ по графику - оставить картинкой"
type textarea "x"
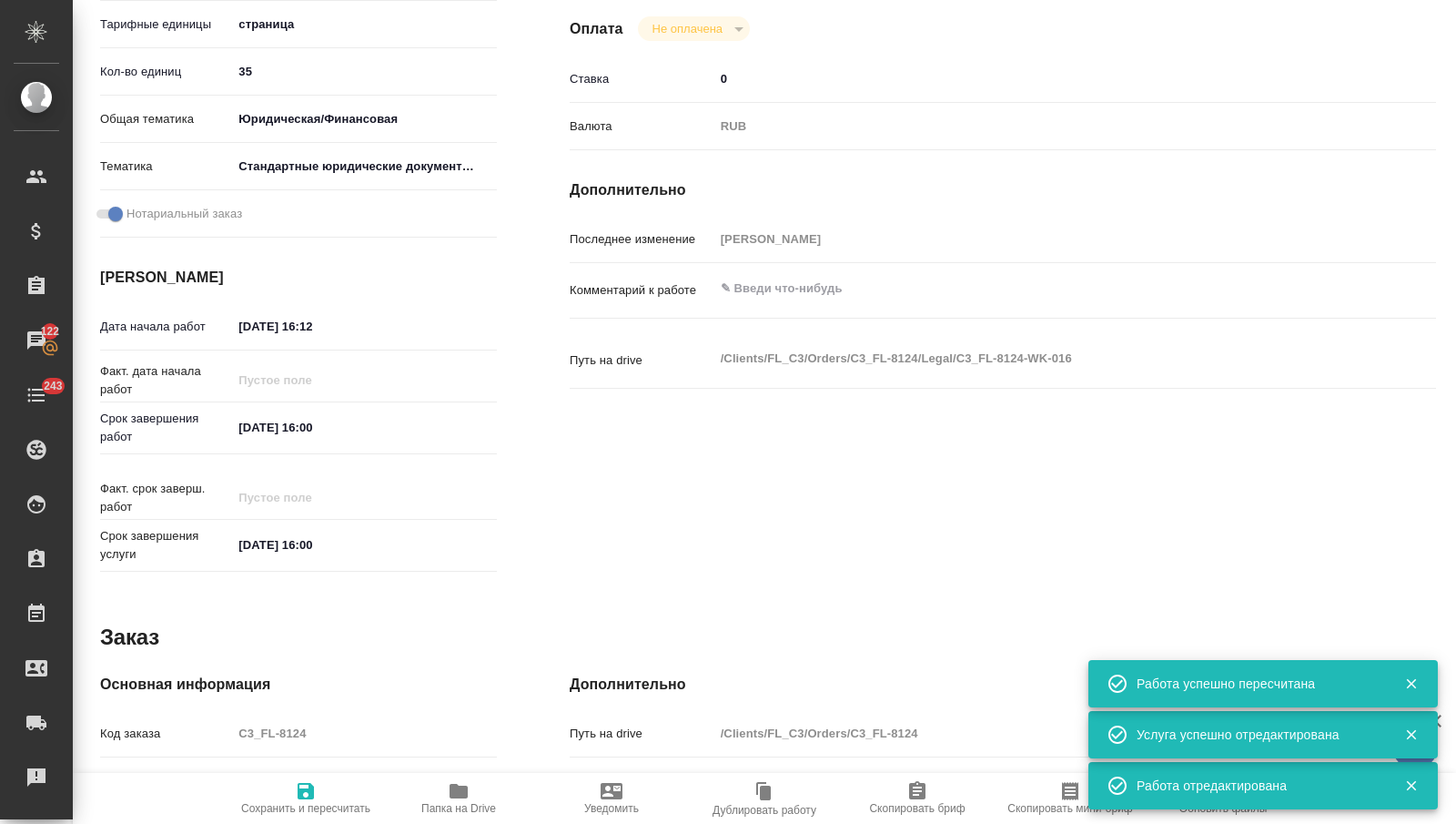
type textarea "x"
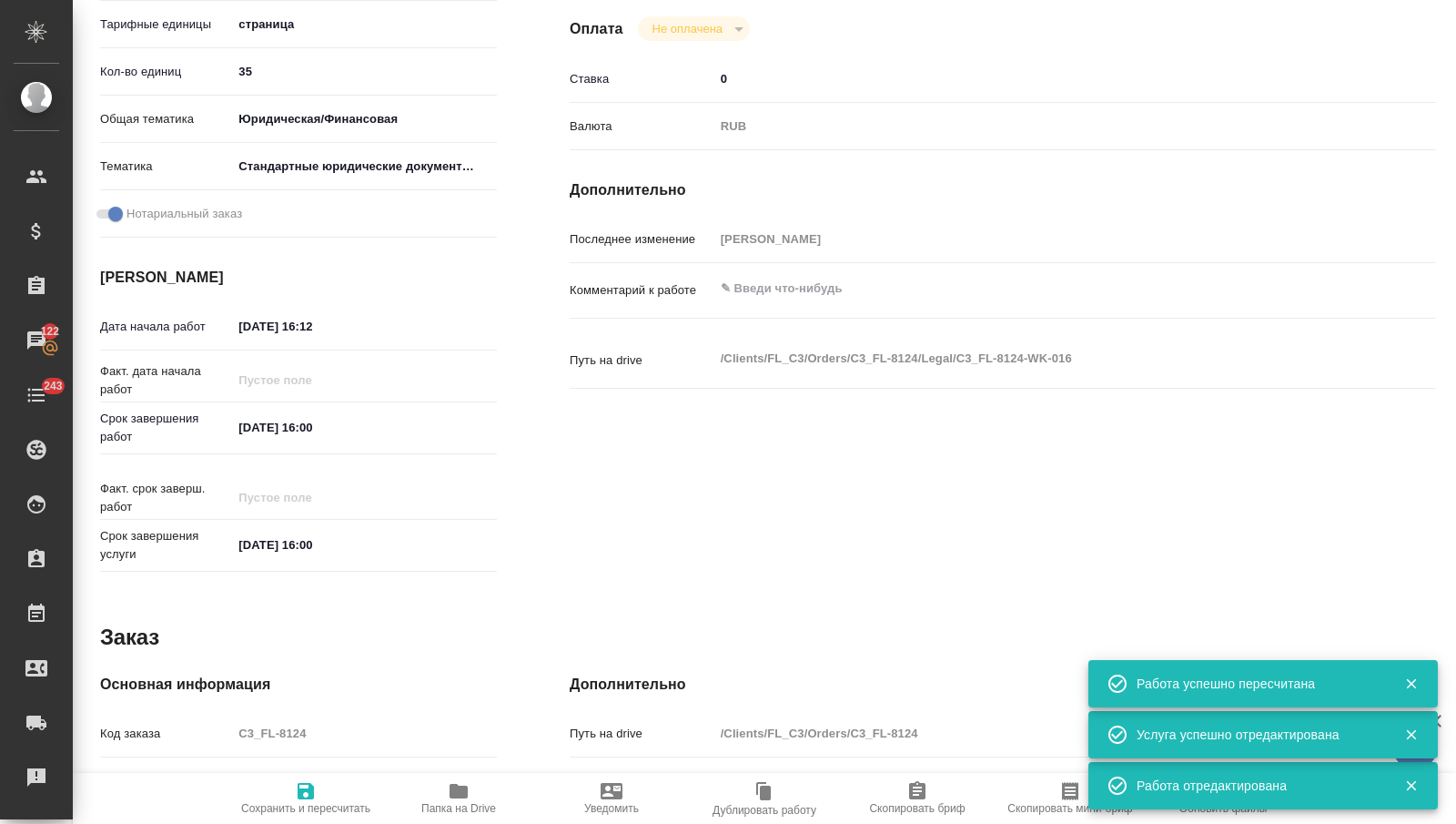
type textarea "x"
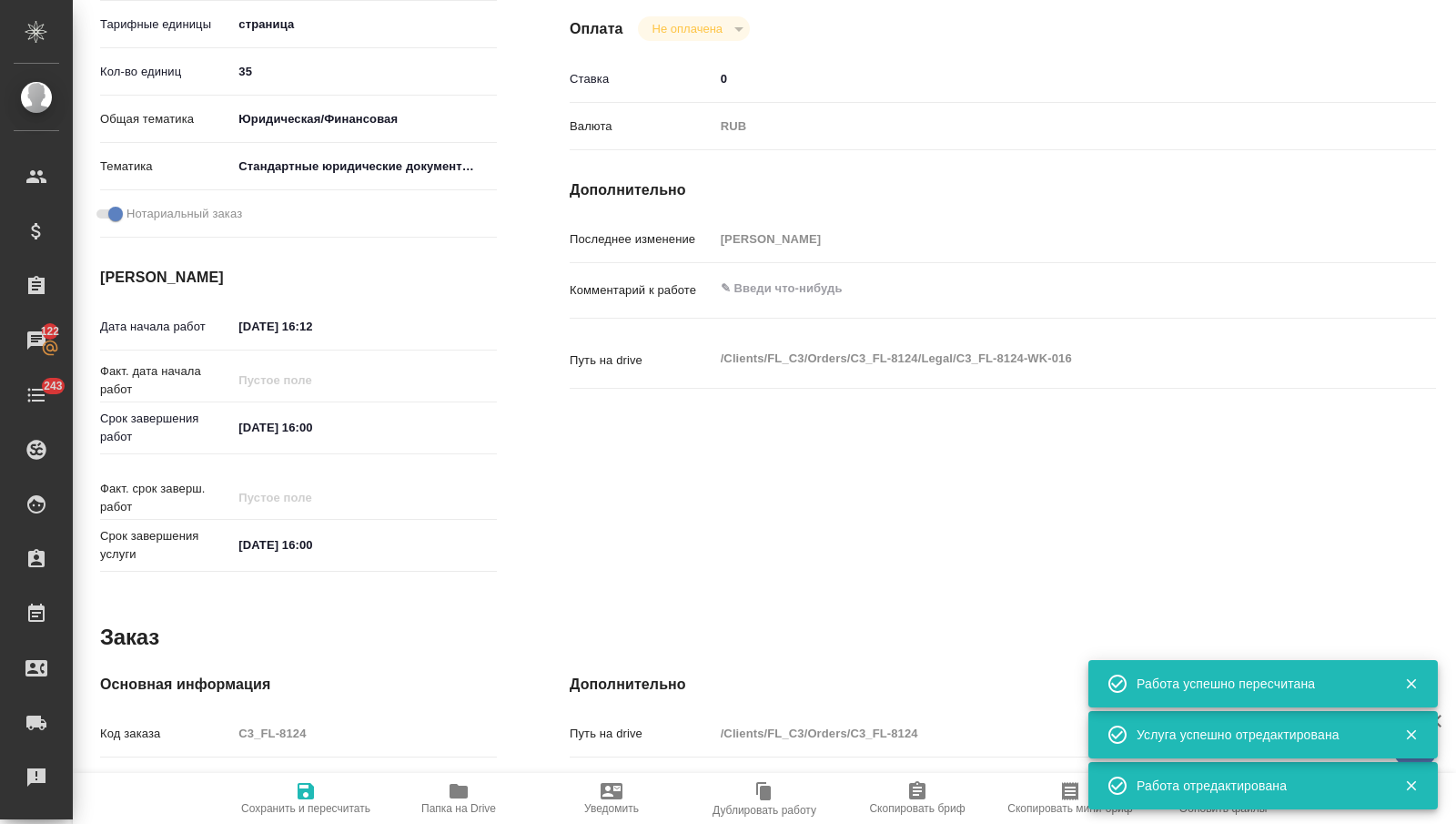
type textarea "x"
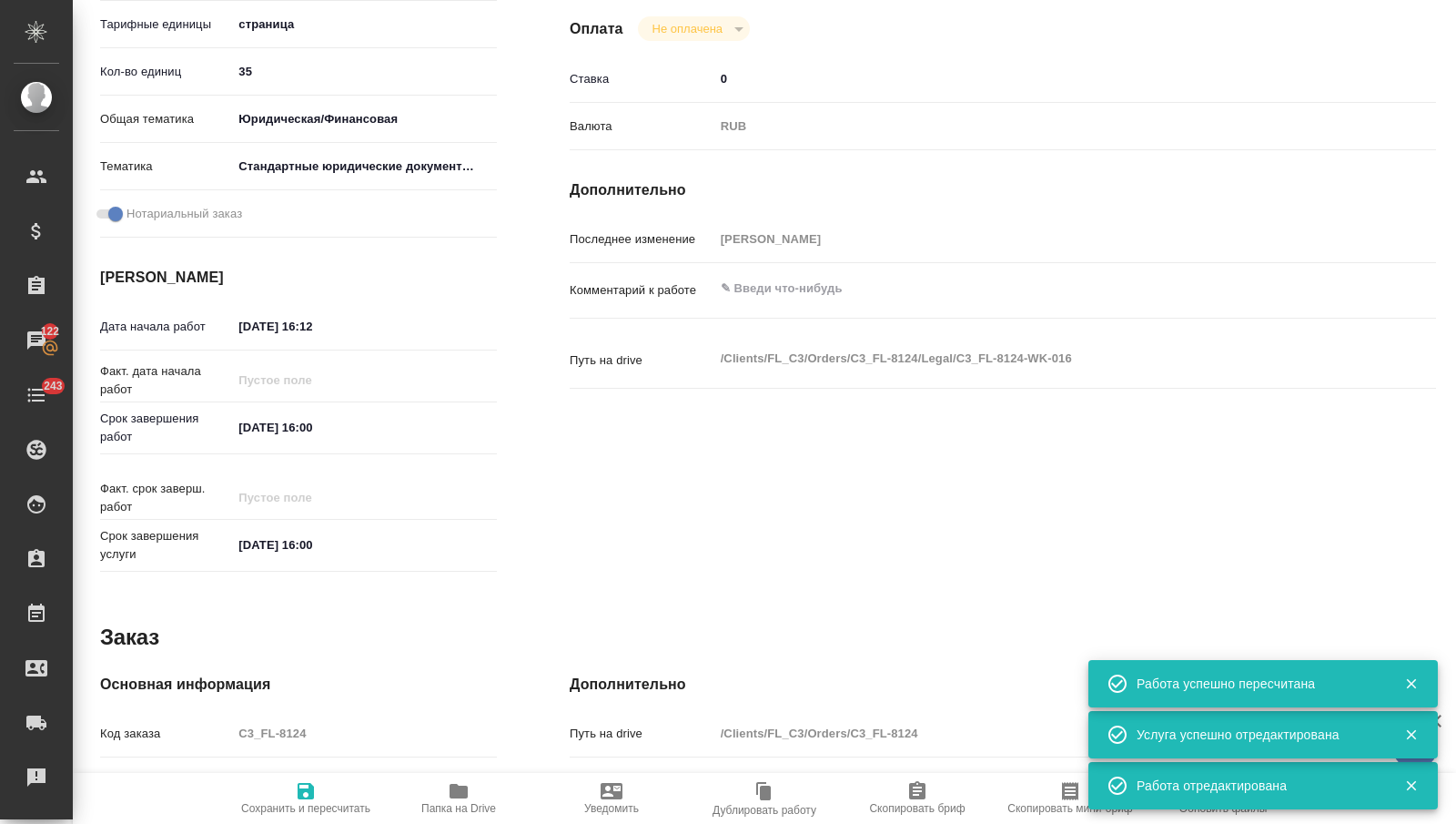
type textarea "x"
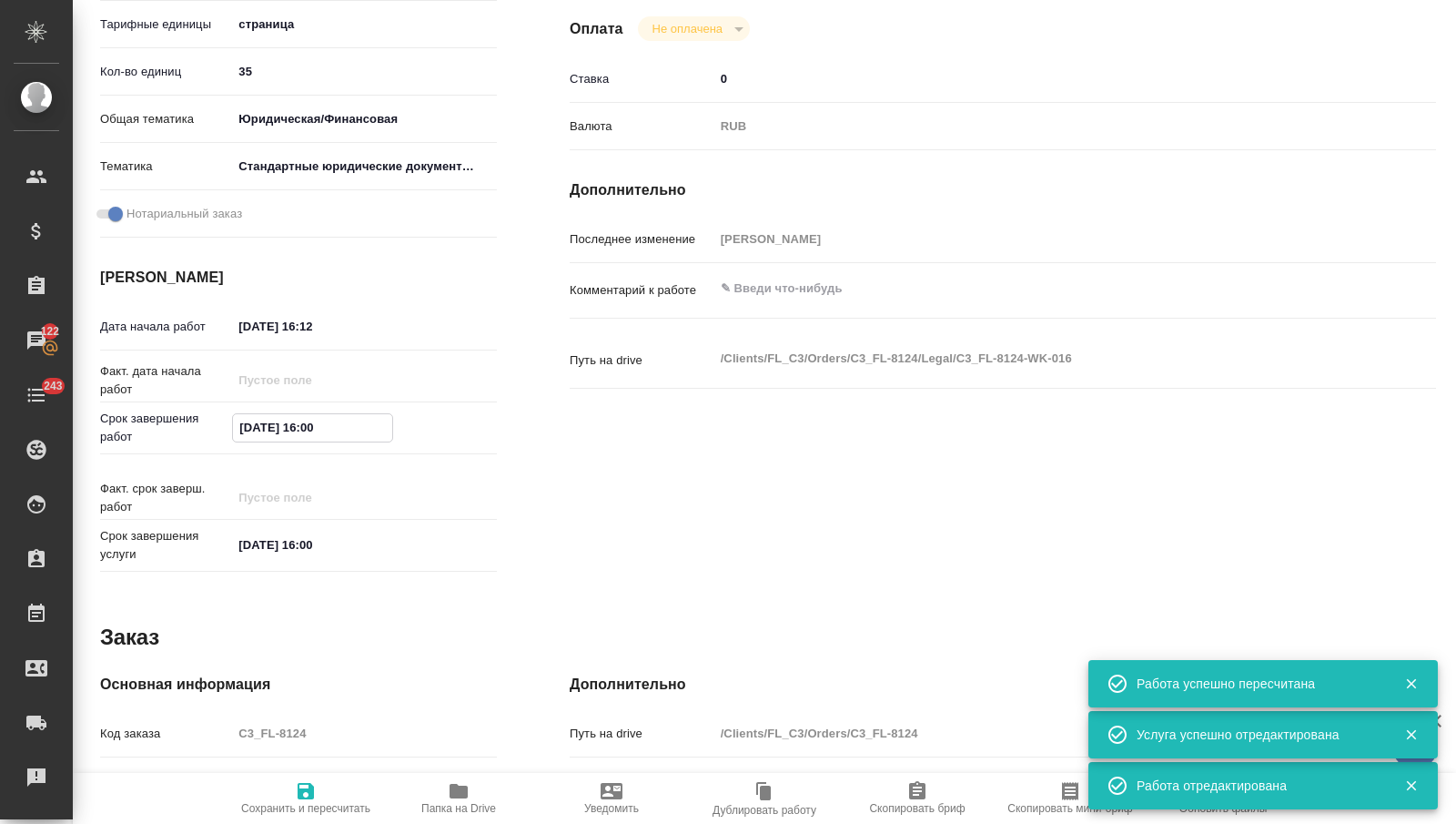
click at [249, 424] on input "[DATE] 16:00" at bounding box center [312, 427] width 159 height 26
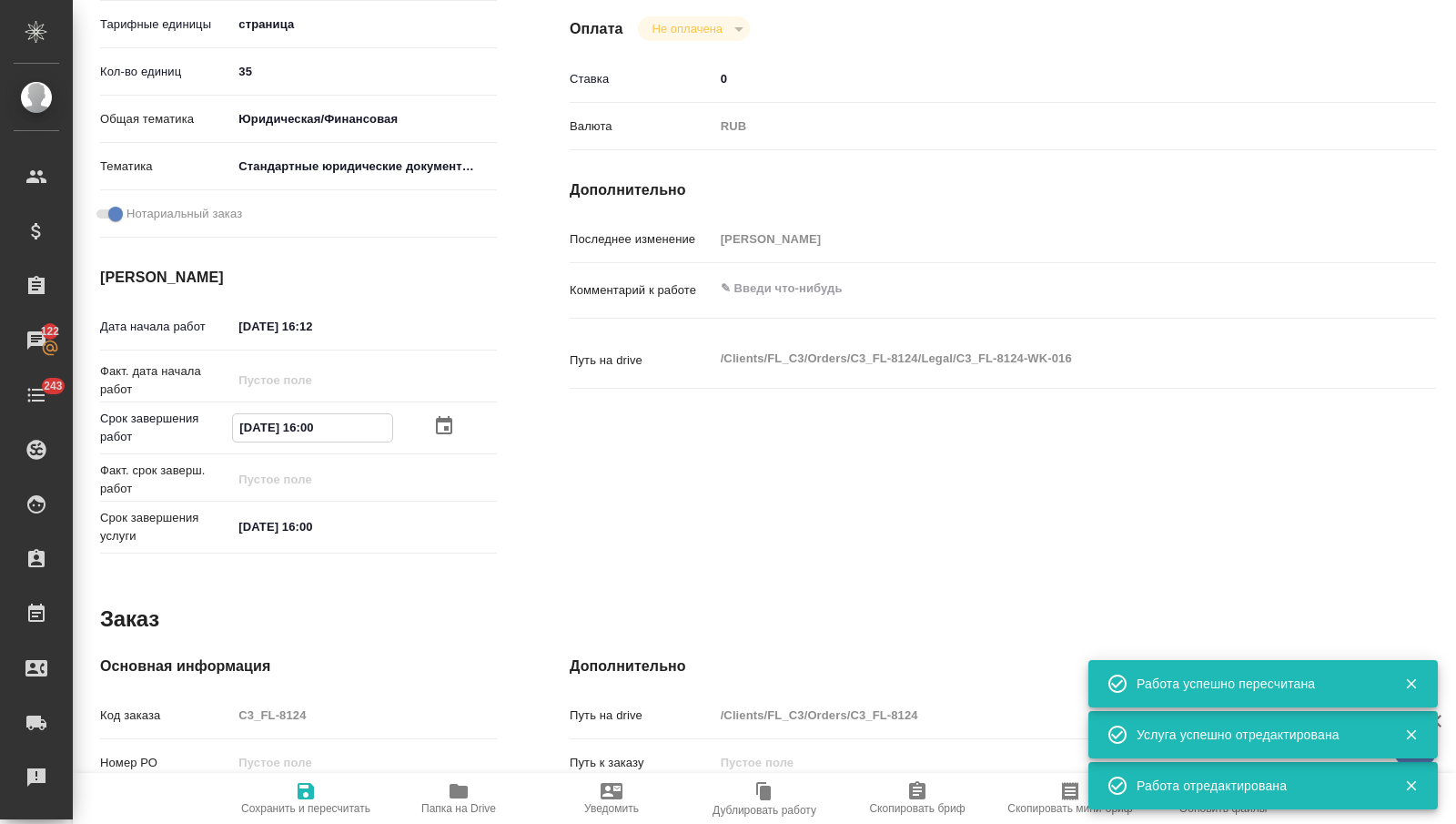
type textarea "x"
type input "01.02.0251 60:0_"
type textarea "x"
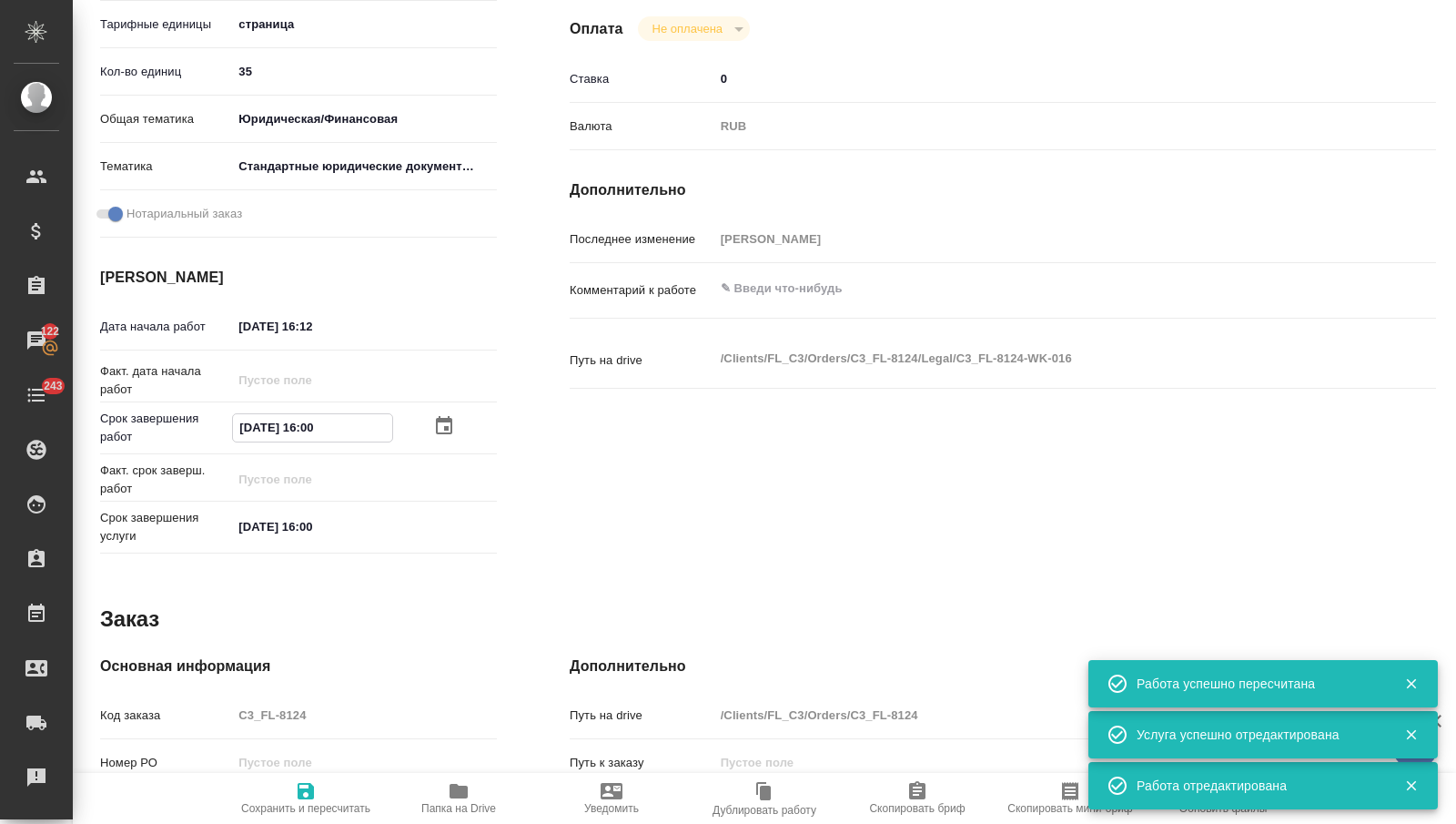
type textarea "x"
type input "[DATE] 16:00"
type textarea "x"
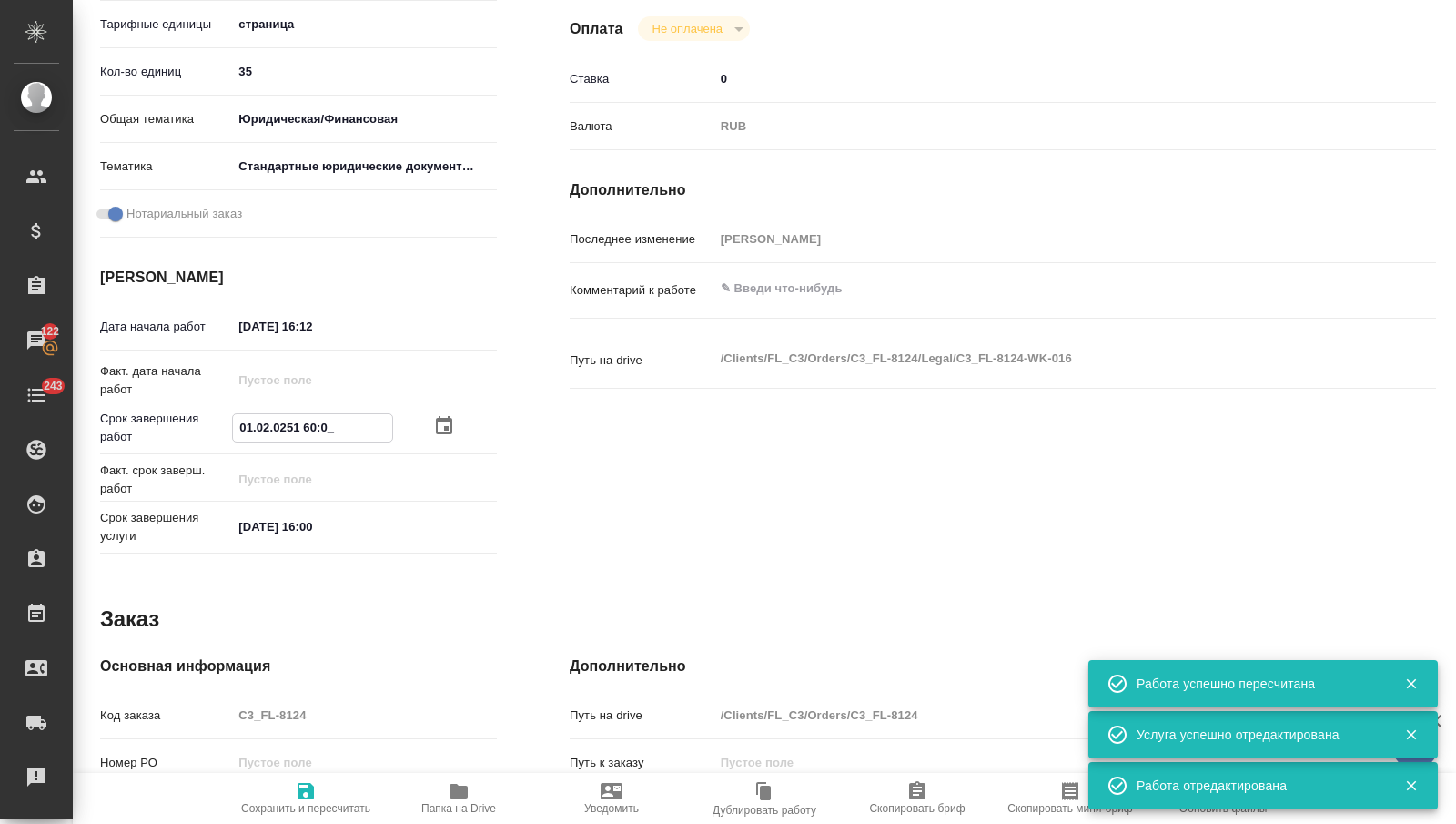
type textarea "x"
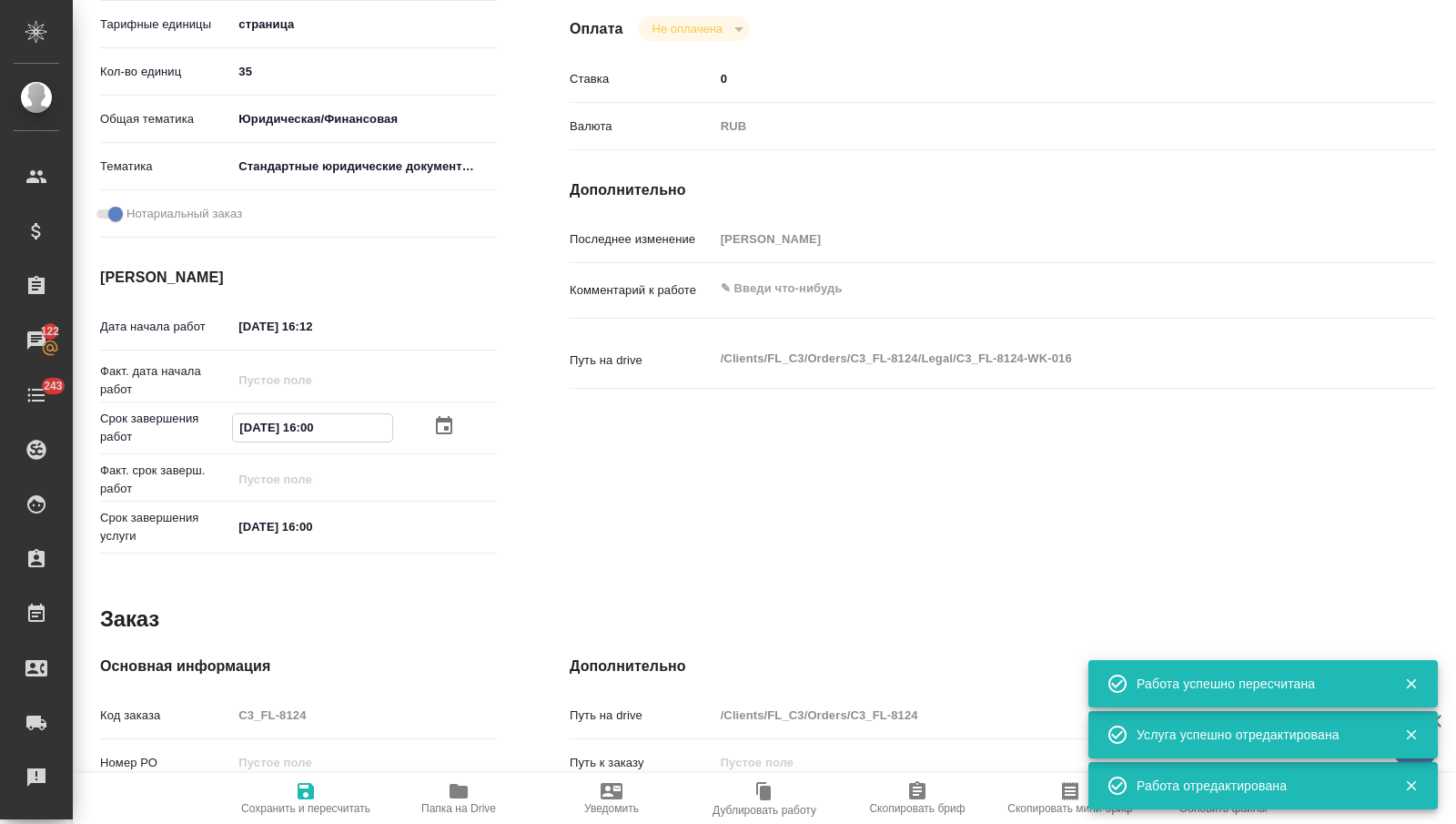
type textarea "x"
type input "[DATE] 16:00"
click at [293, 784] on span "Сохранить и пересчитать" at bounding box center [306, 798] width 131 height 35
type textarea "x"
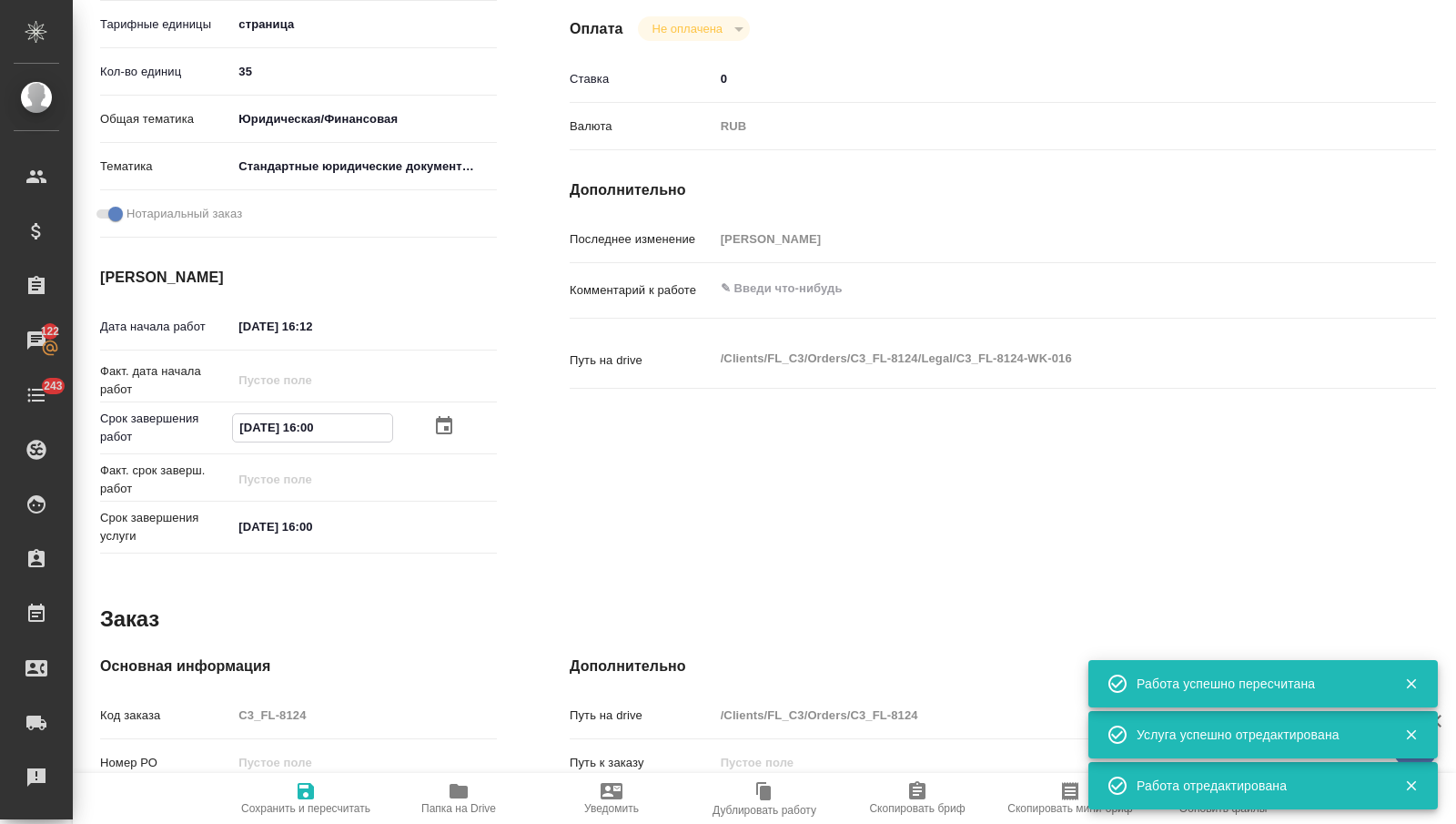
type textarea "x"
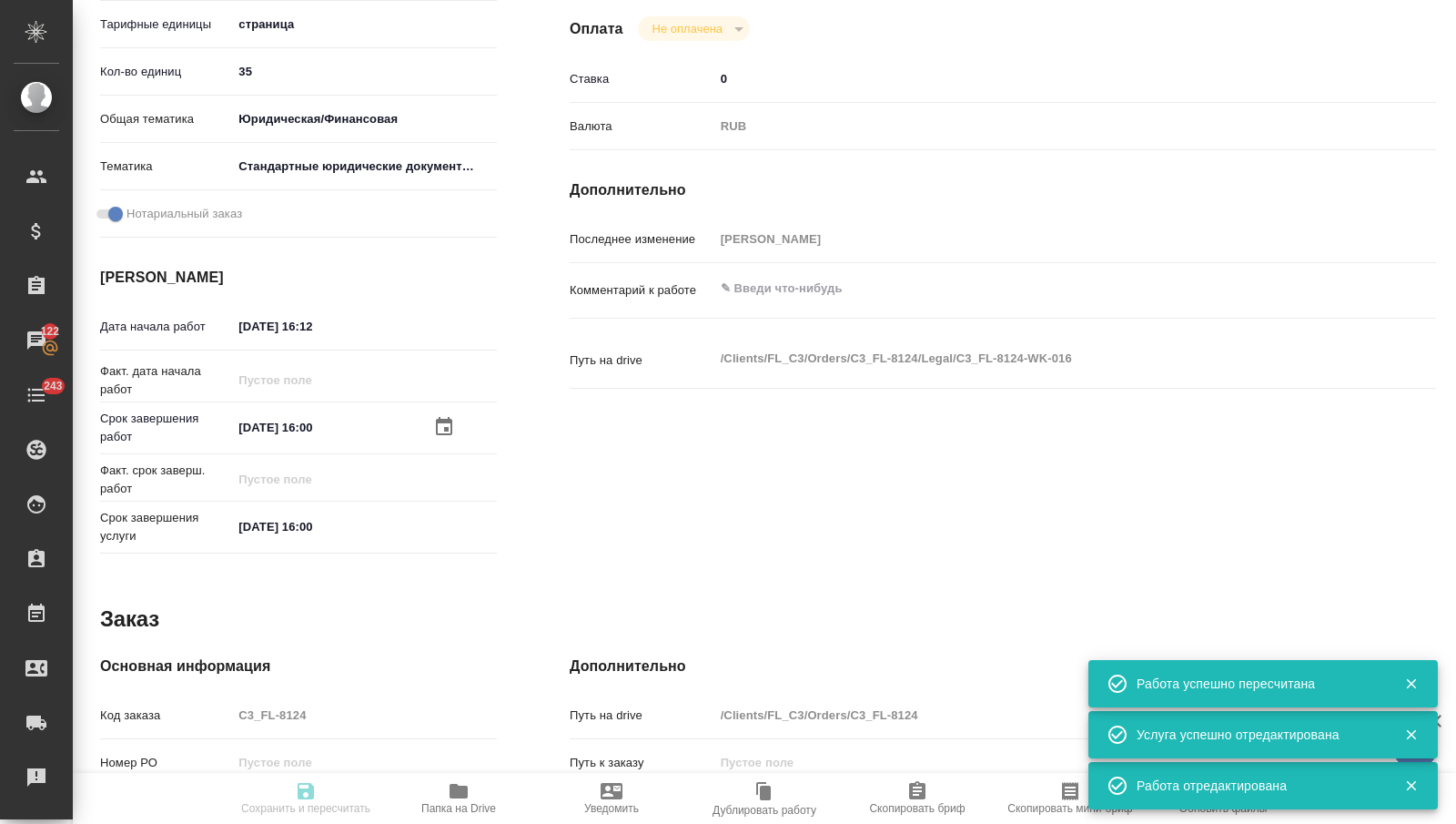
type textarea "x"
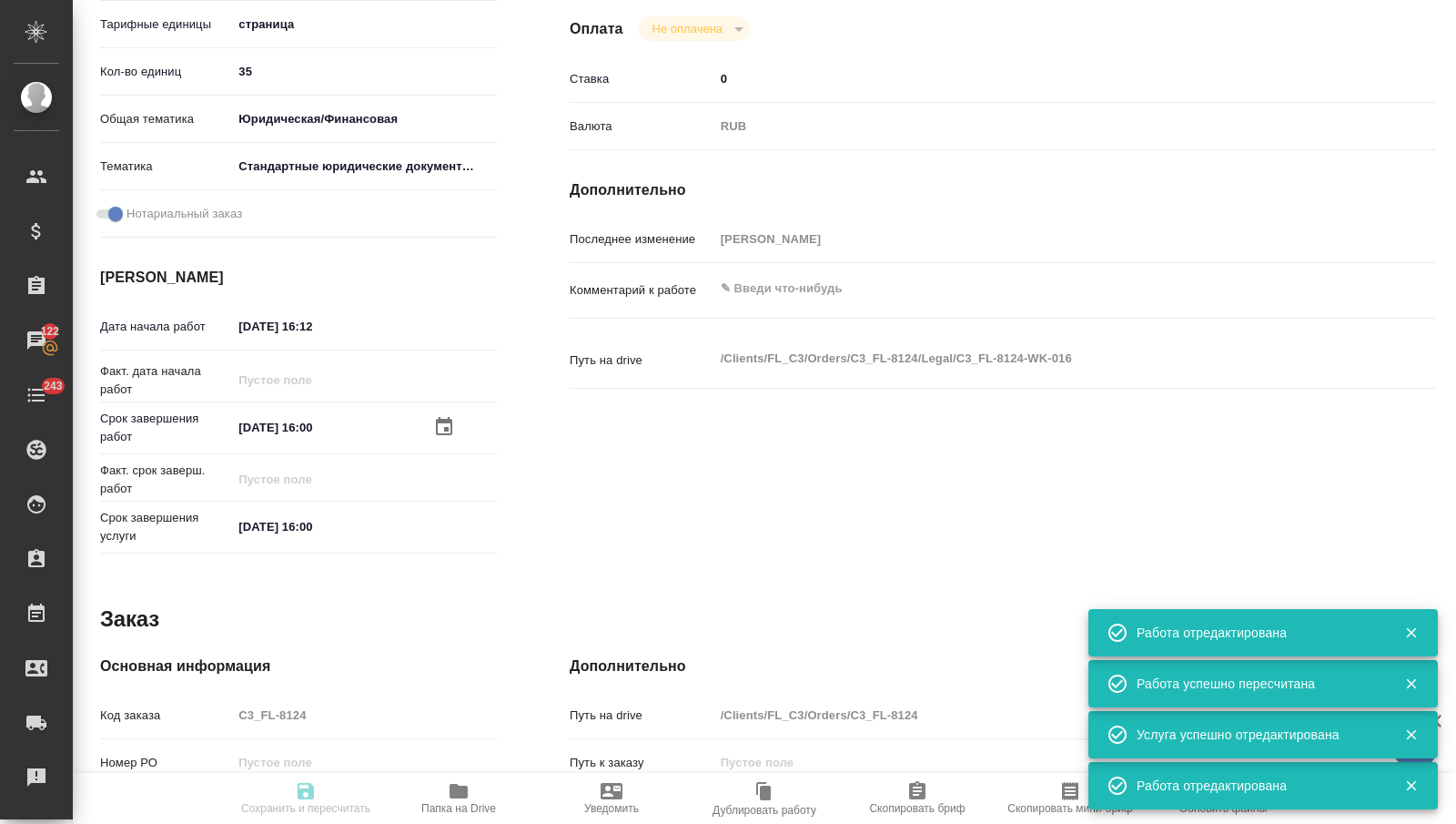
type textarea "x"
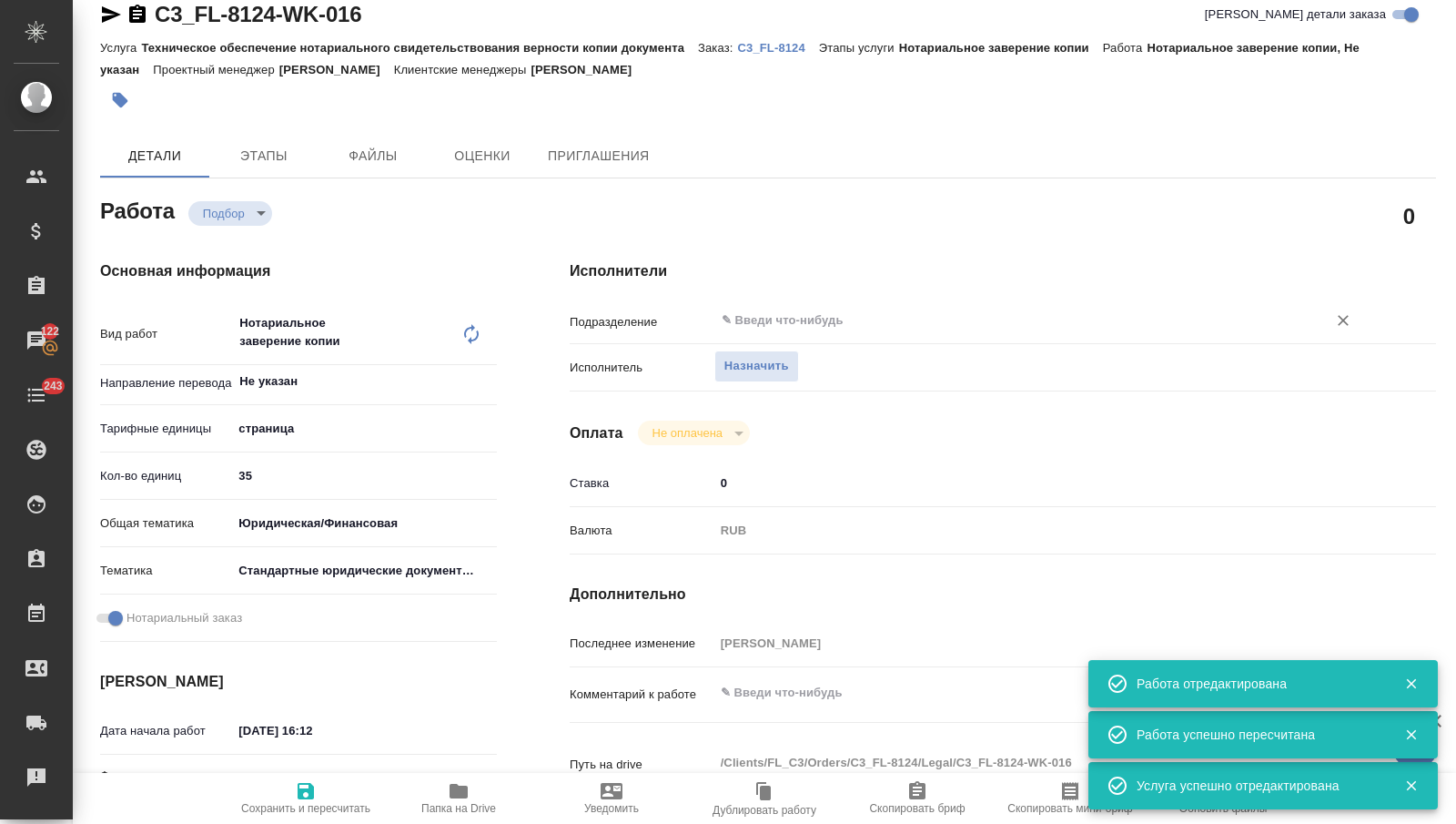
scroll to position [0, 0]
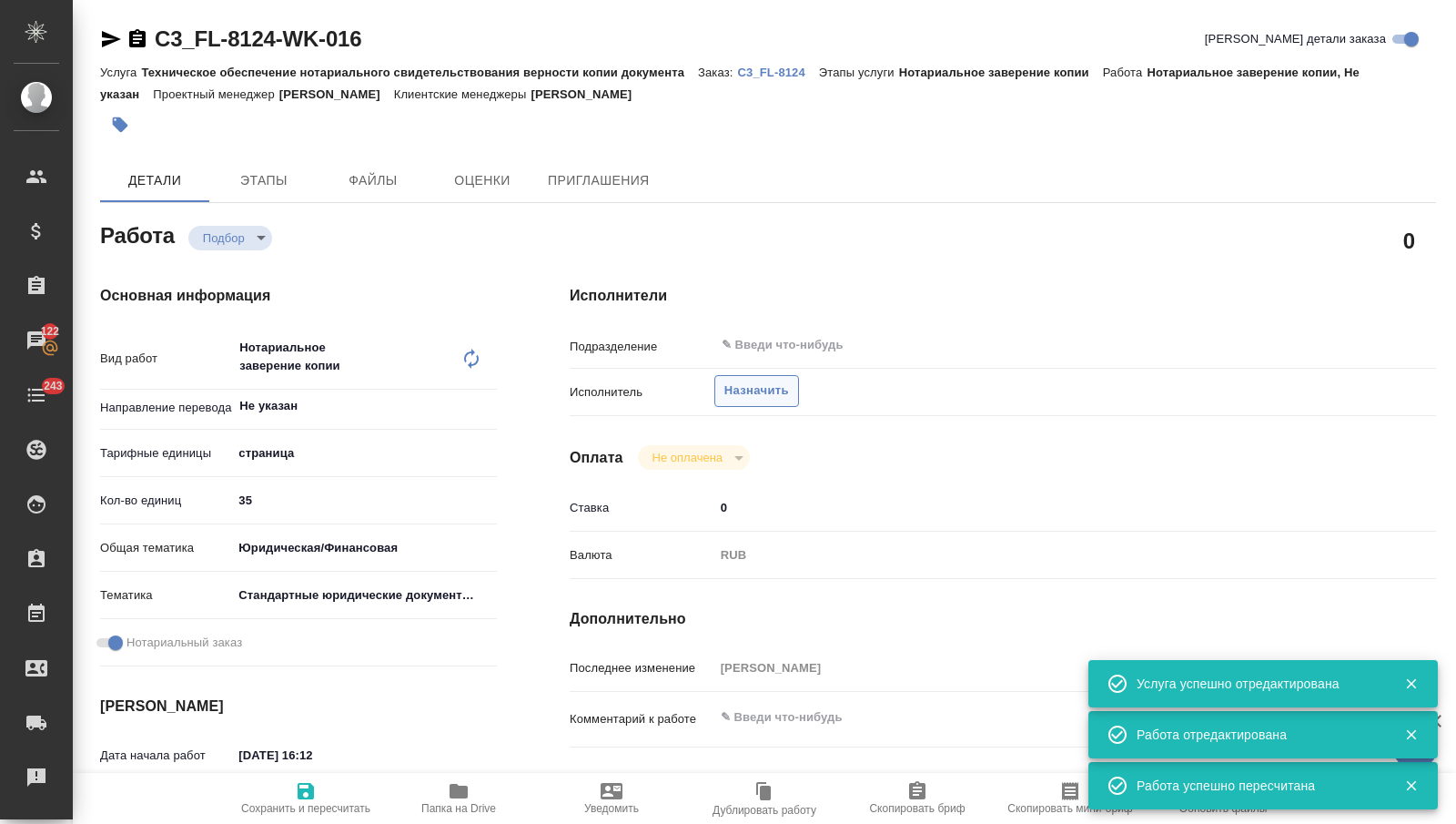
click at [755, 395] on span "Назначить" at bounding box center [757, 391] width 65 height 21
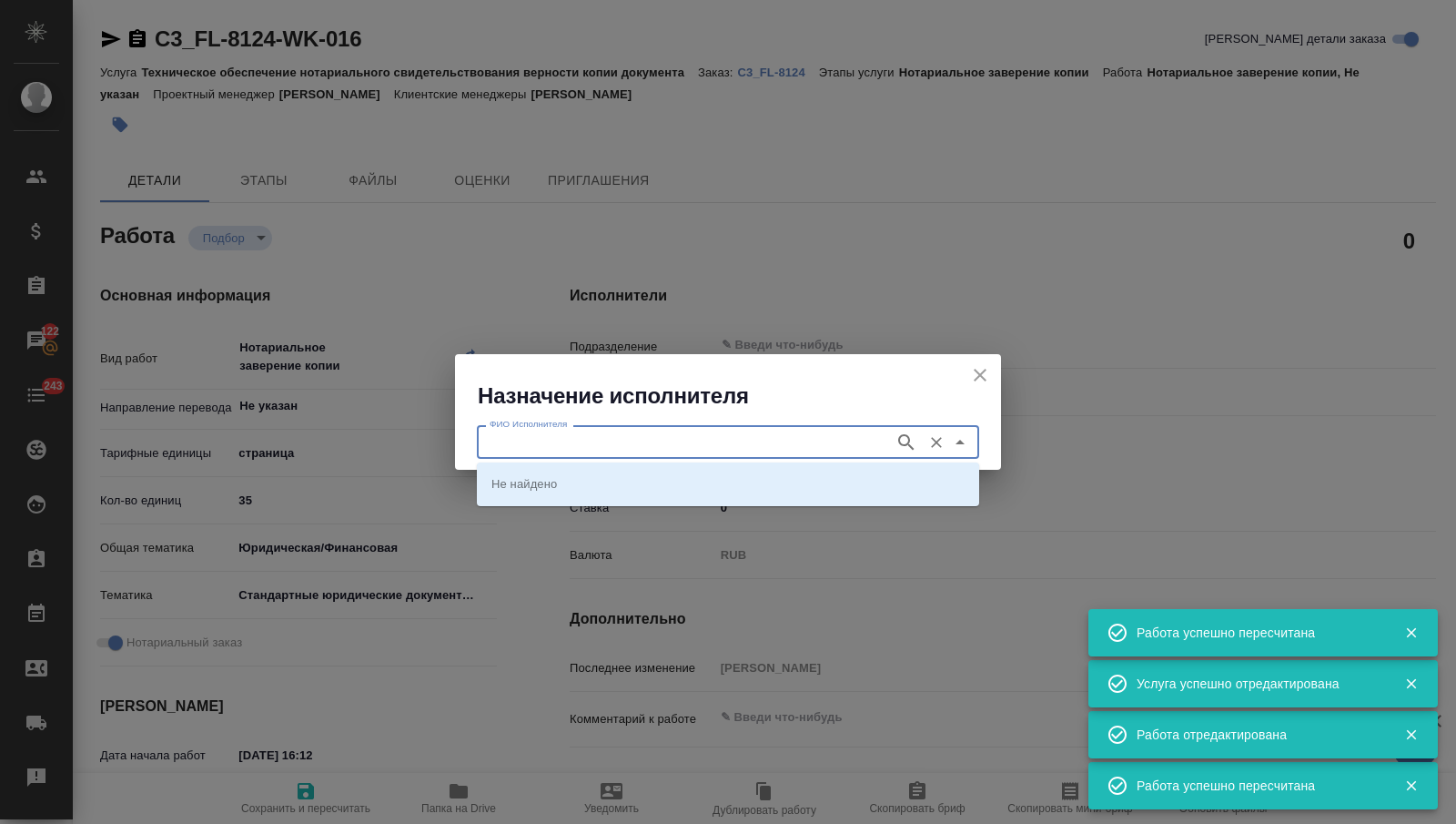
click at [745, 447] on input "ФИО Исполнителя" at bounding box center [684, 442] width 404 height 22
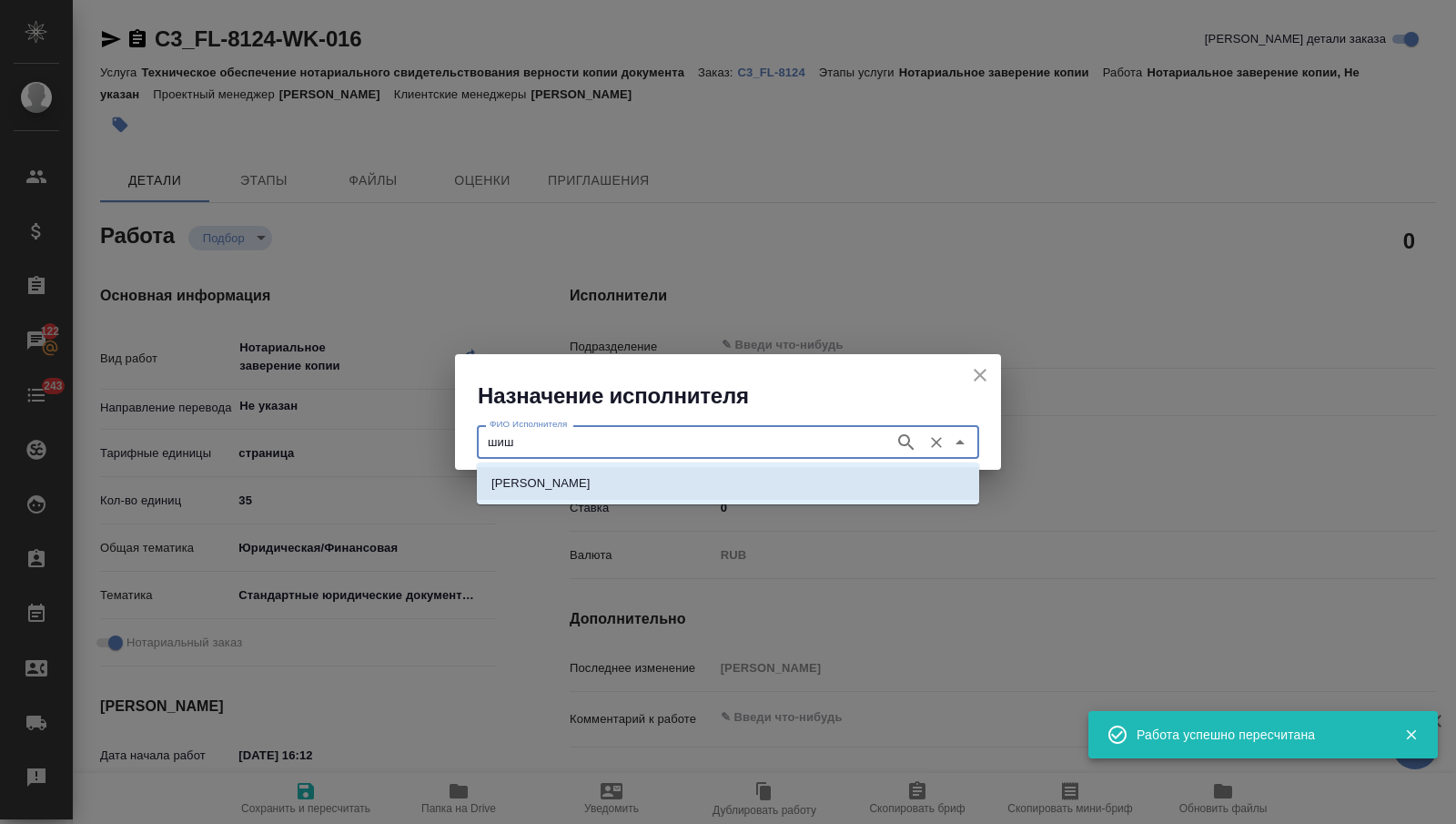
click at [591, 482] on p "[PERSON_NAME]" at bounding box center [541, 483] width 99 height 18
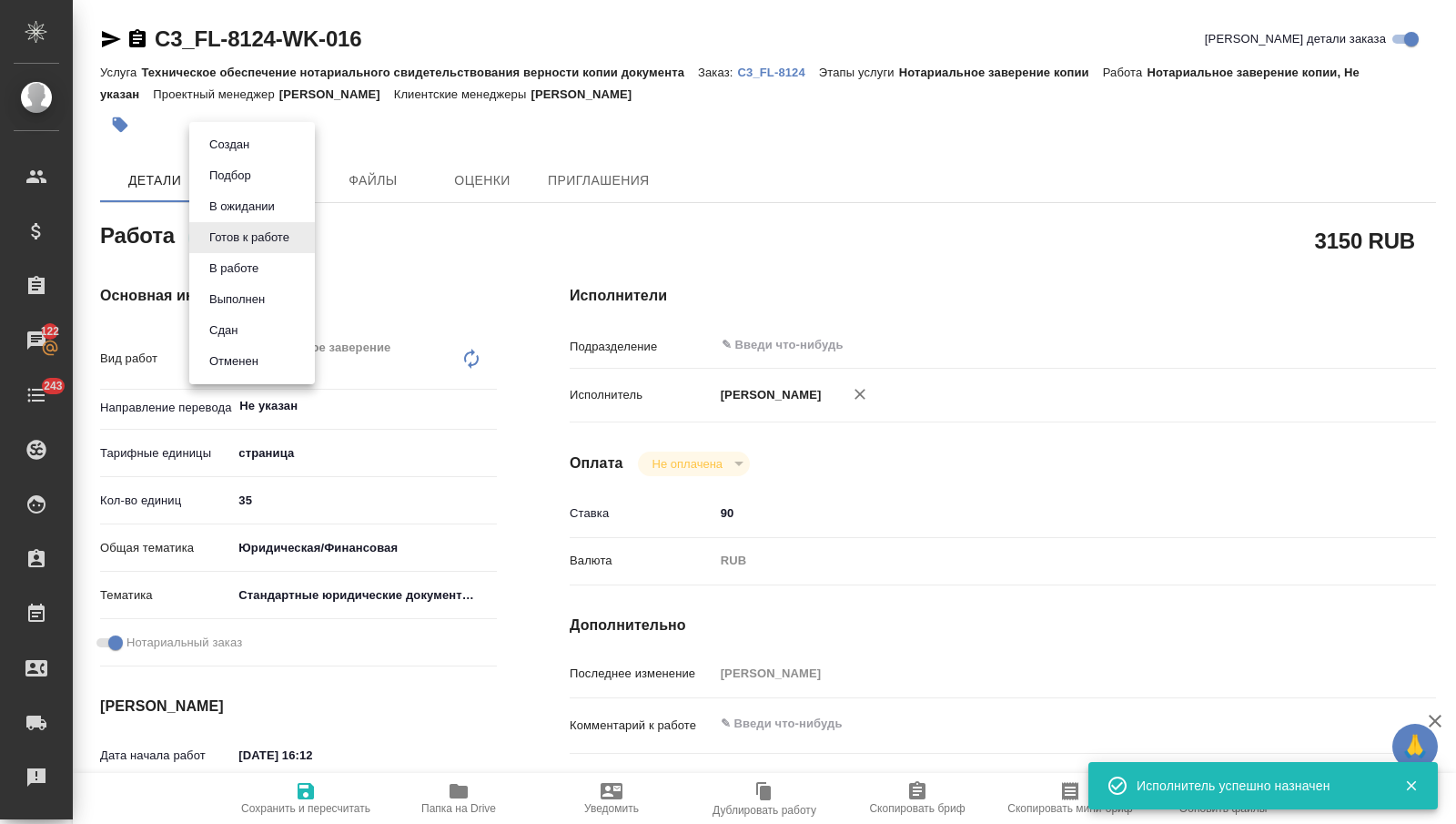
click at [240, 244] on body "🙏 .cls-1 fill:#fff; AWATERA [PERSON_NAME] Спецификации Заказы 122 Чаты 243 Todo…" at bounding box center [728, 412] width 1456 height 824
click at [239, 317] on li "Сдан" at bounding box center [251, 331] width 125 height 31
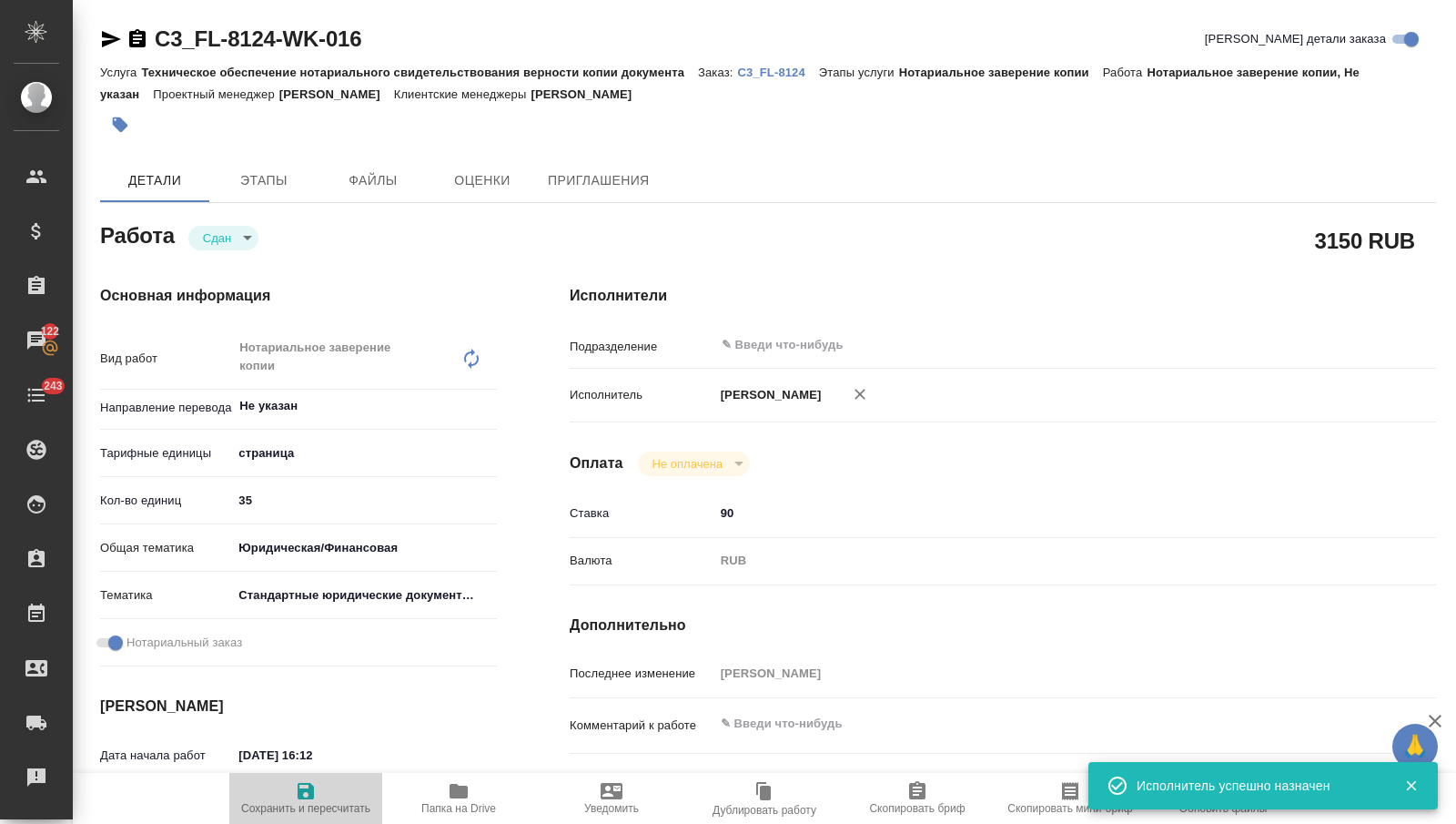
click at [316, 815] on span "Сохранить и пересчитать" at bounding box center [306, 808] width 129 height 13
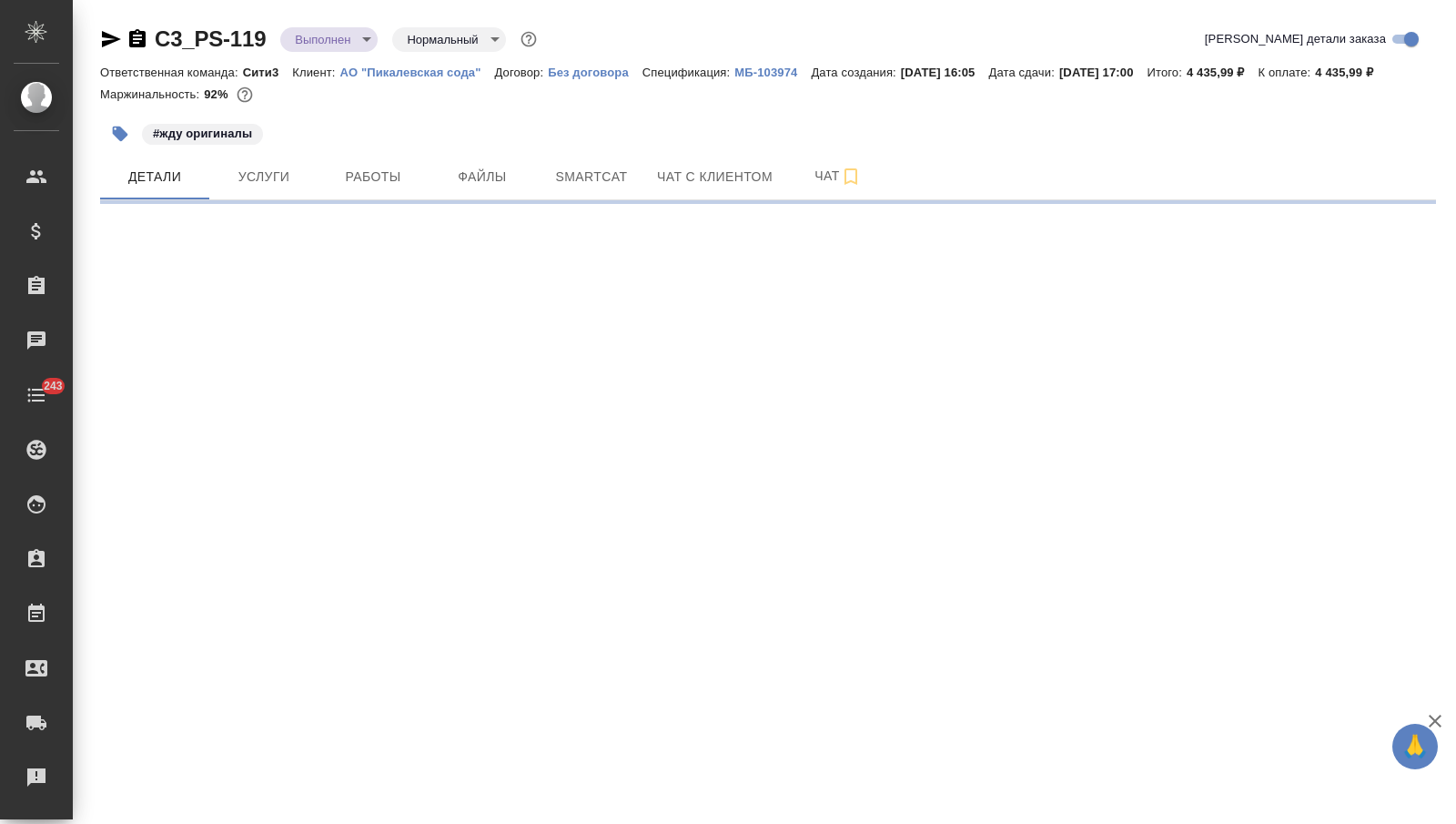
select select "RU"
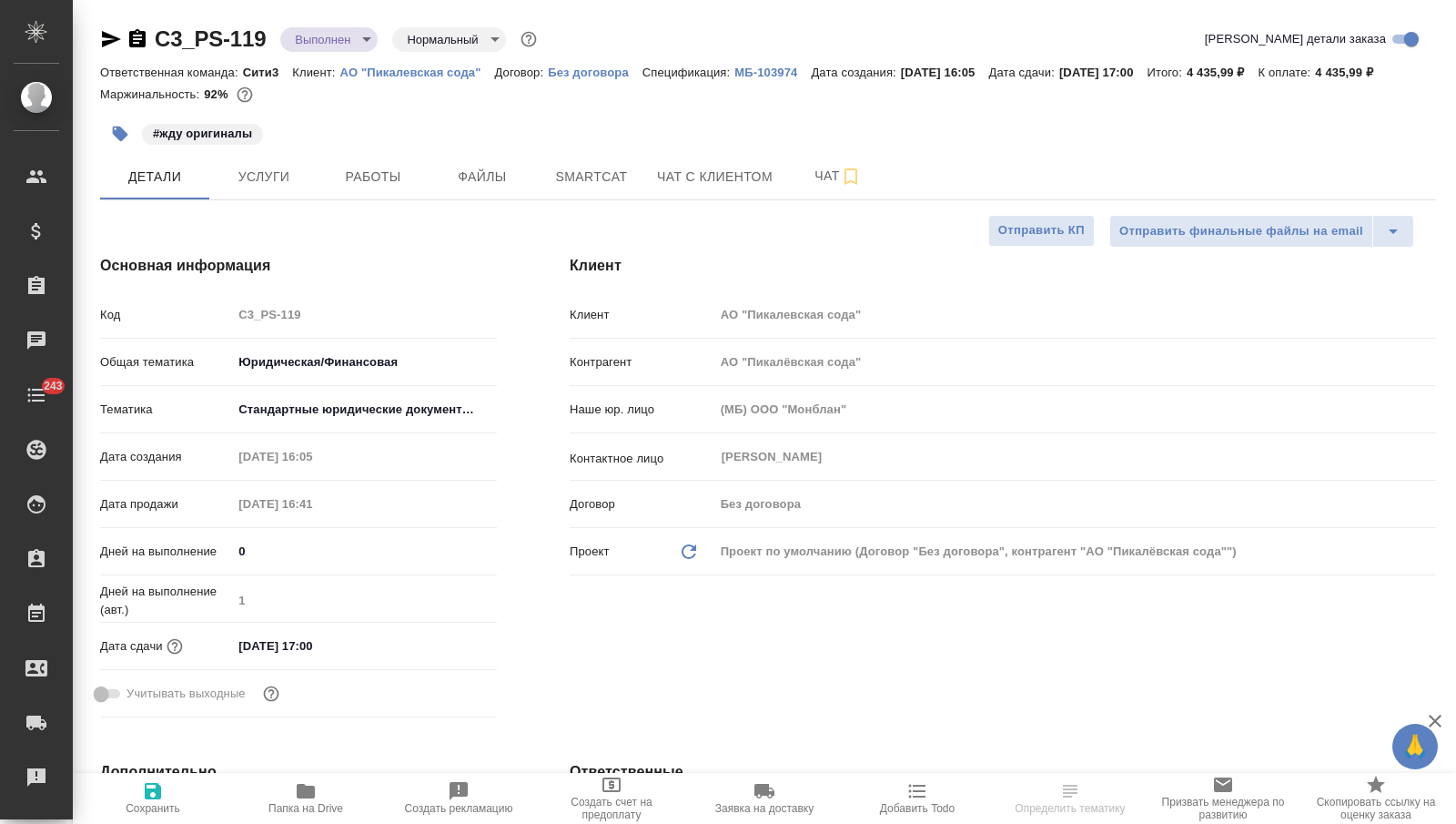
type textarea "x"
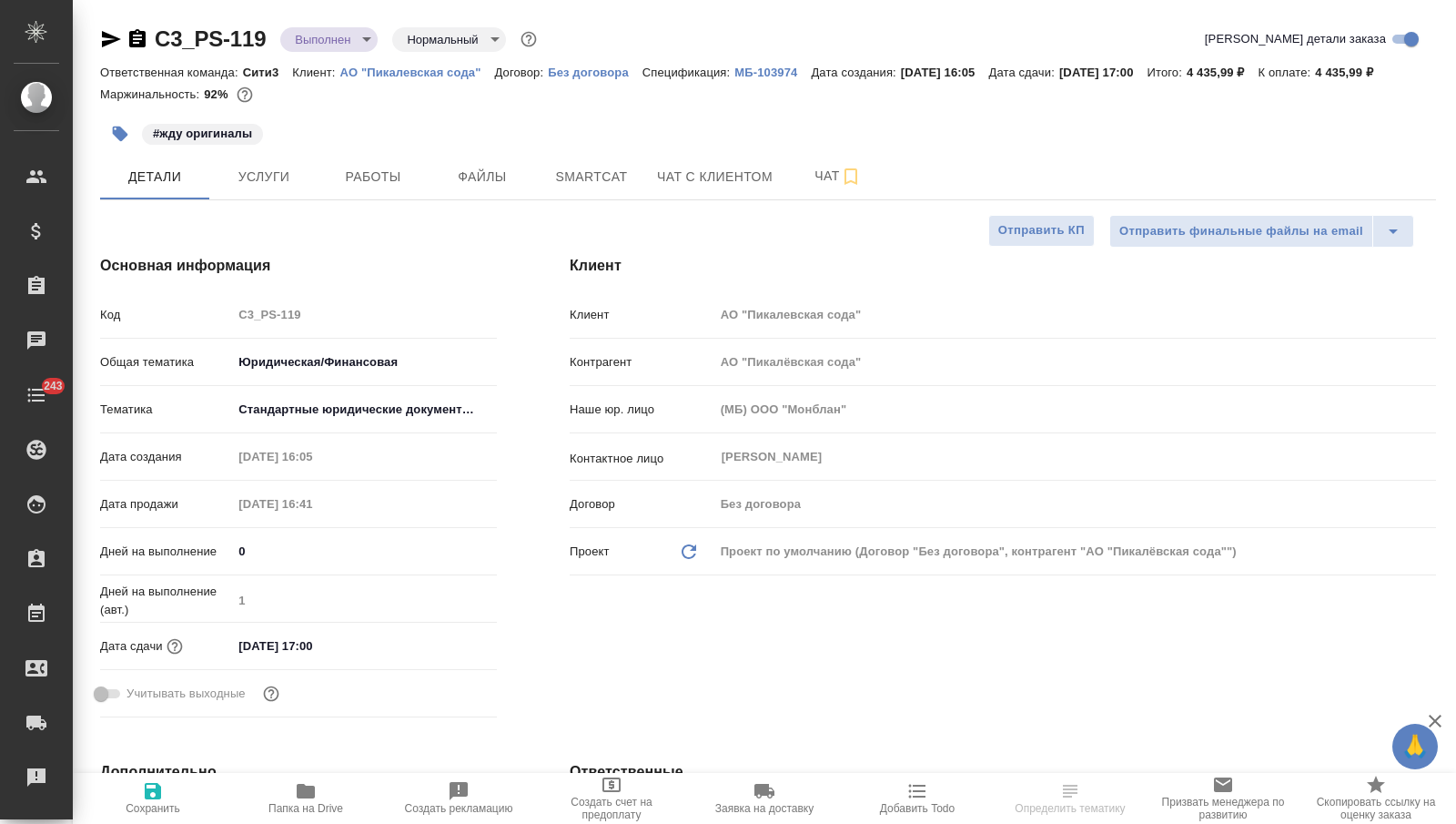
type textarea "x"
click at [248, 659] on input "[DATE] 17:00" at bounding box center [311, 645] width 159 height 26
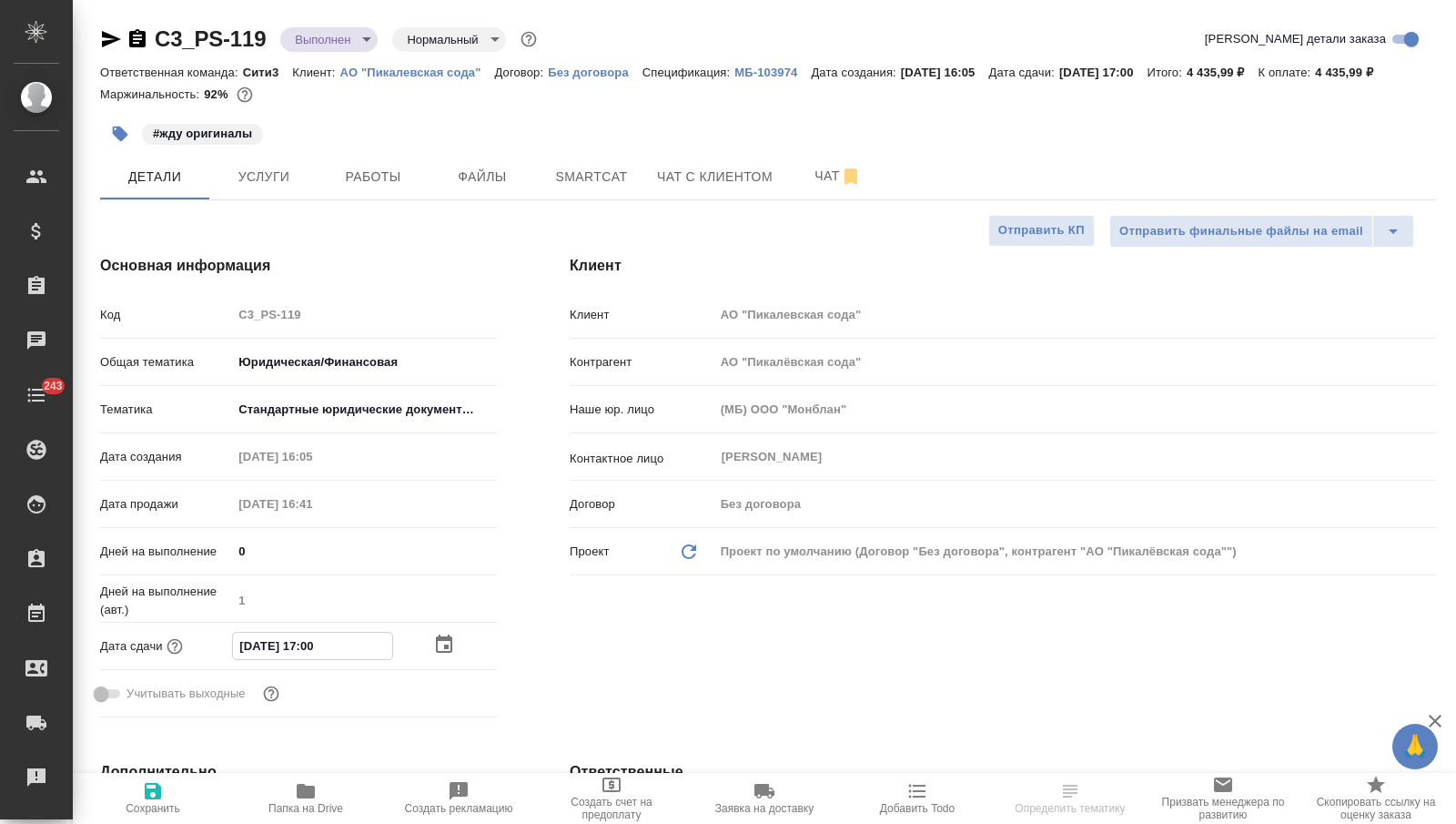
click at [443, 653] on icon "button" at bounding box center [443, 643] width 16 height 18
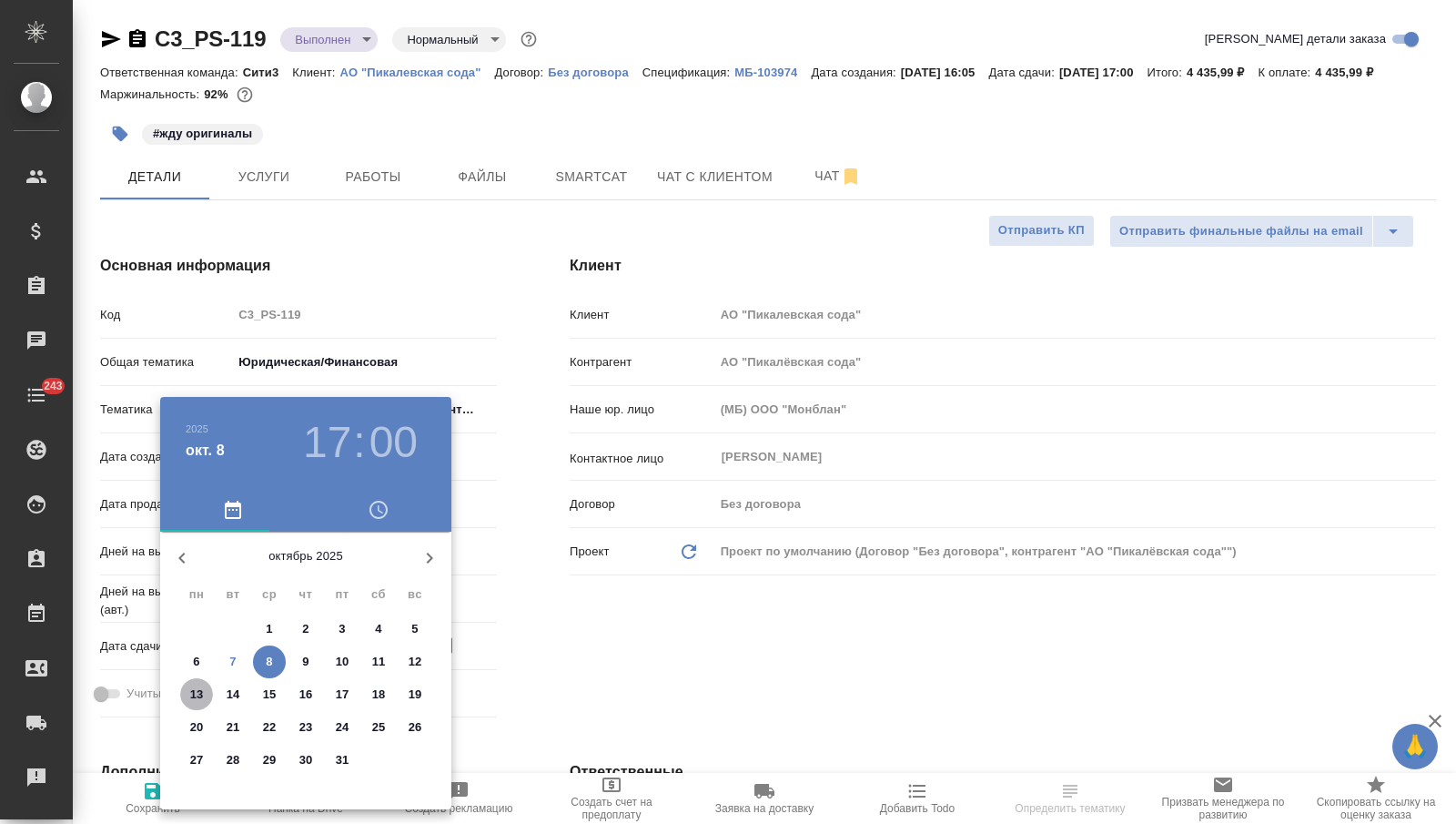
click at [201, 695] on p "13" at bounding box center [197, 694] width 14 height 18
type input "[DATE] 17:00"
type textarea "x"
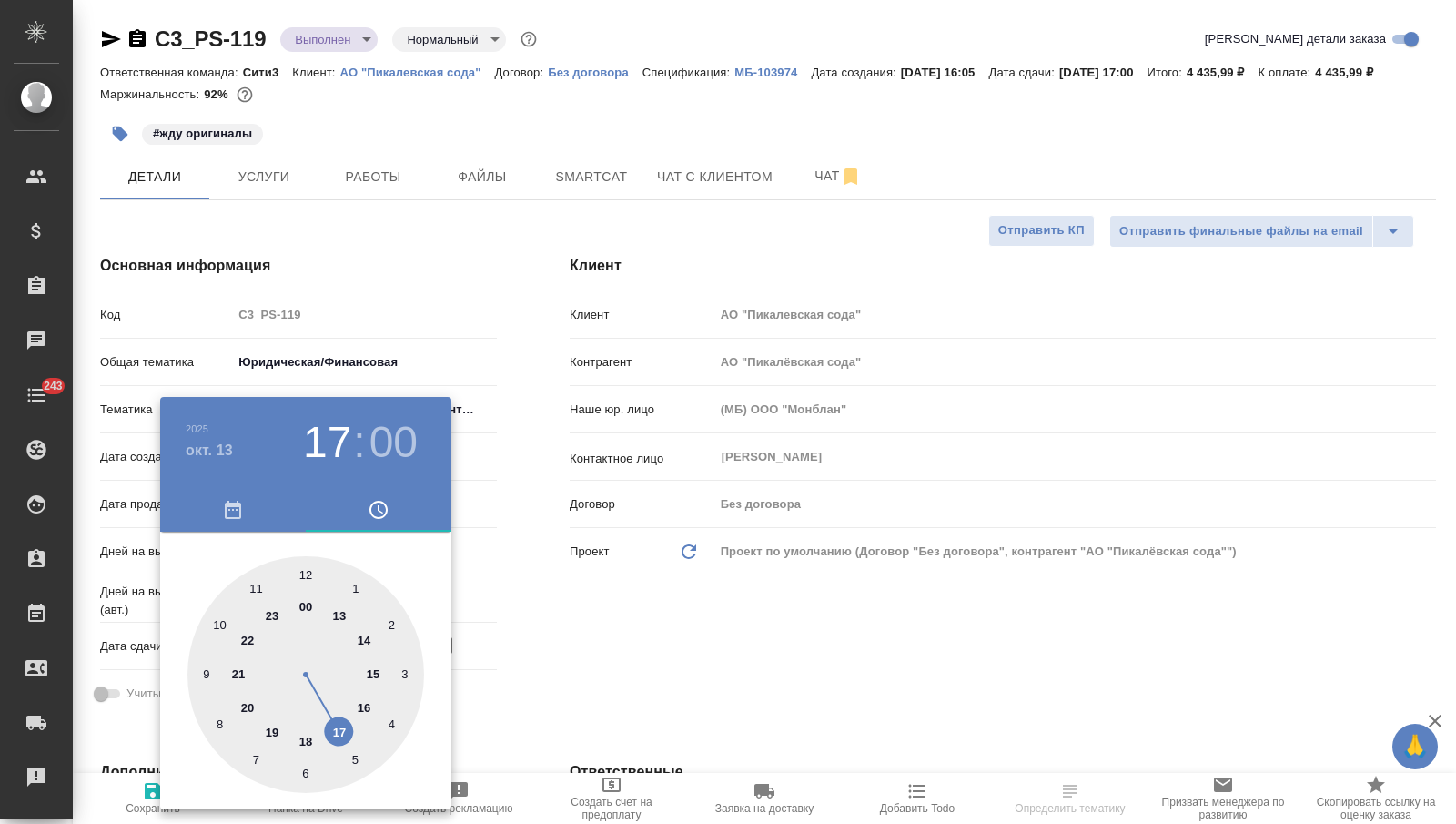
click at [641, 684] on div at bounding box center [728, 412] width 1456 height 824
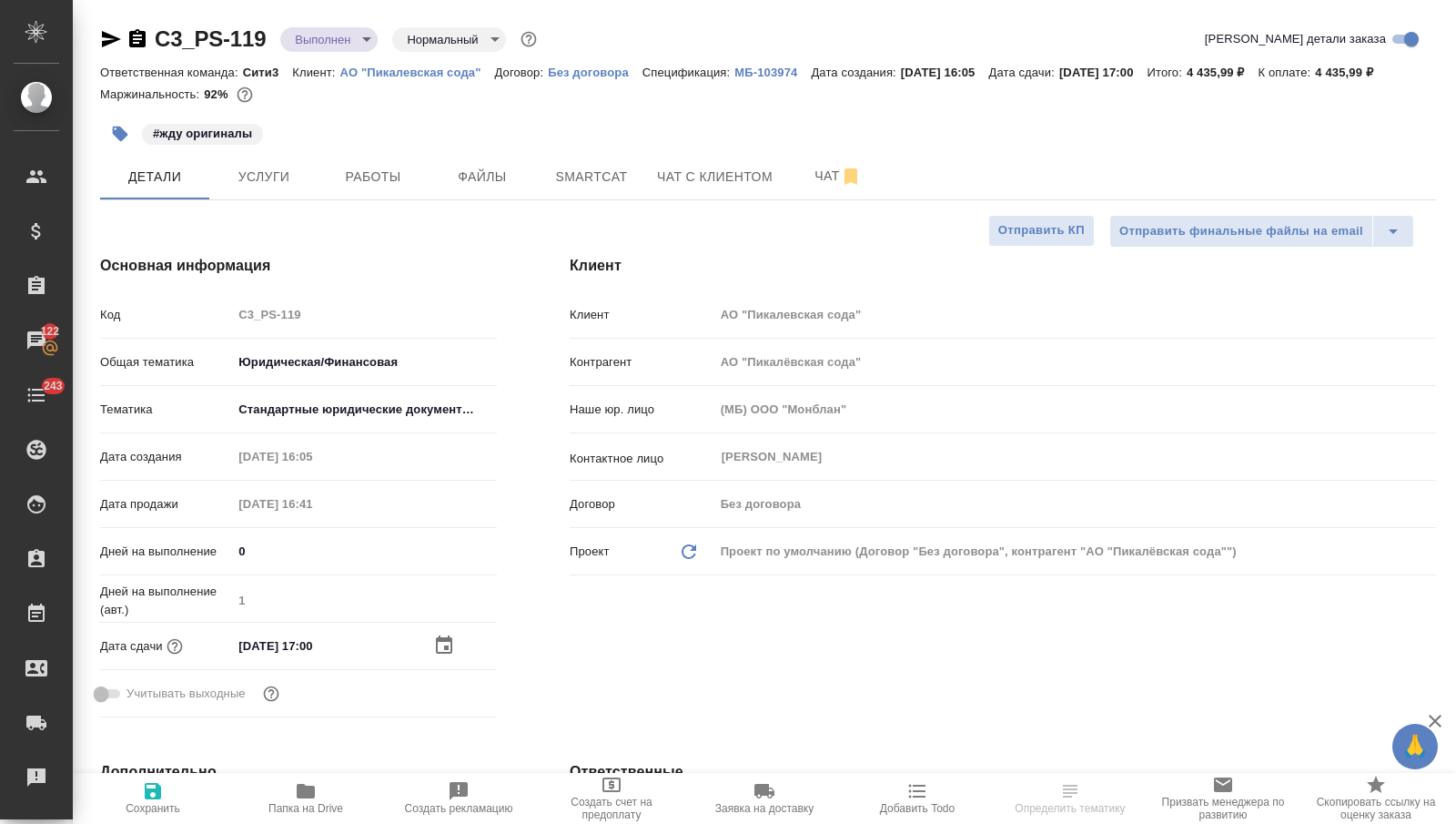
click at [157, 799] on icon "button" at bounding box center [152, 791] width 16 height 16
type textarea "x"
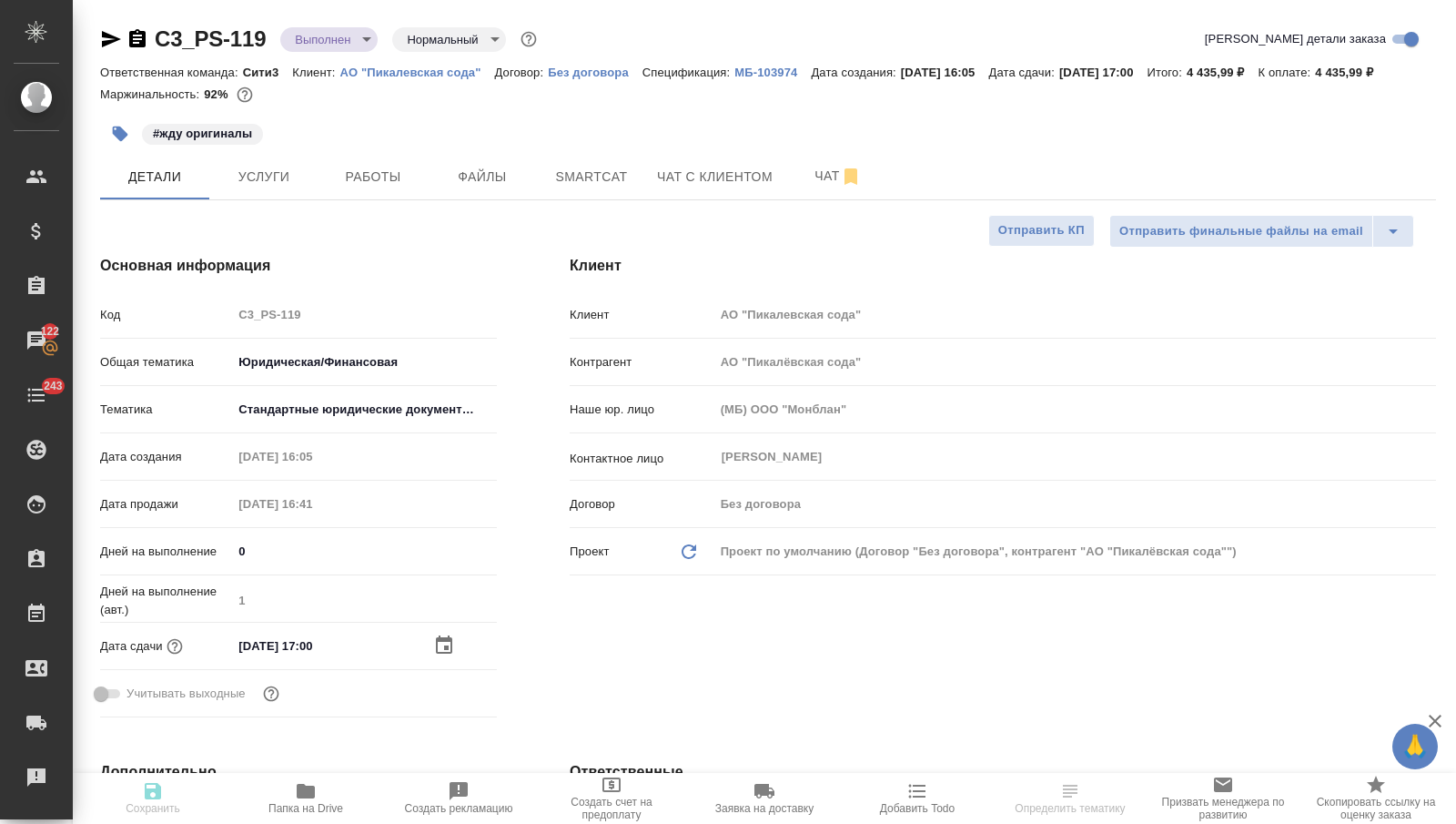
type textarea "x"
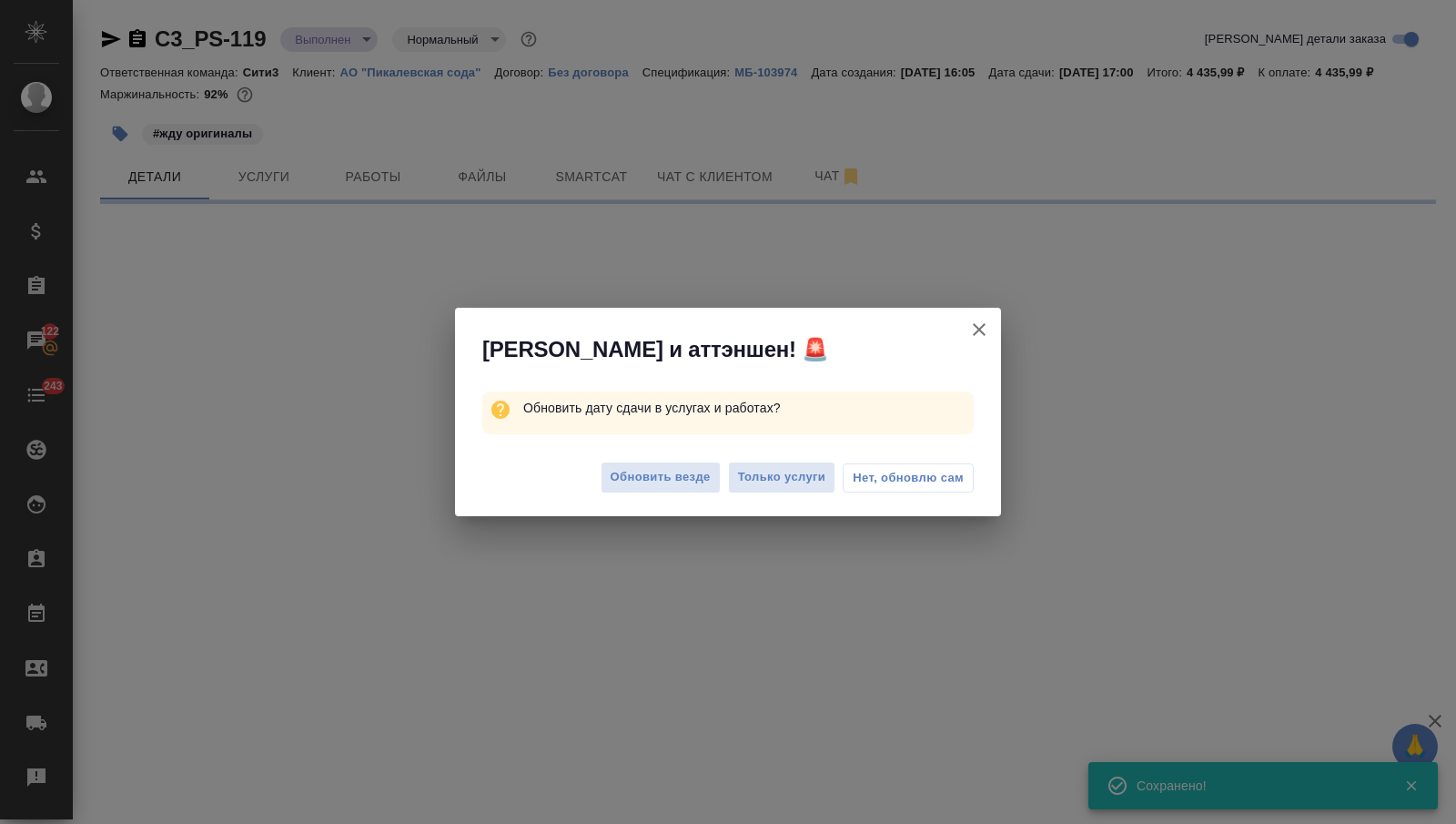
select select "RU"
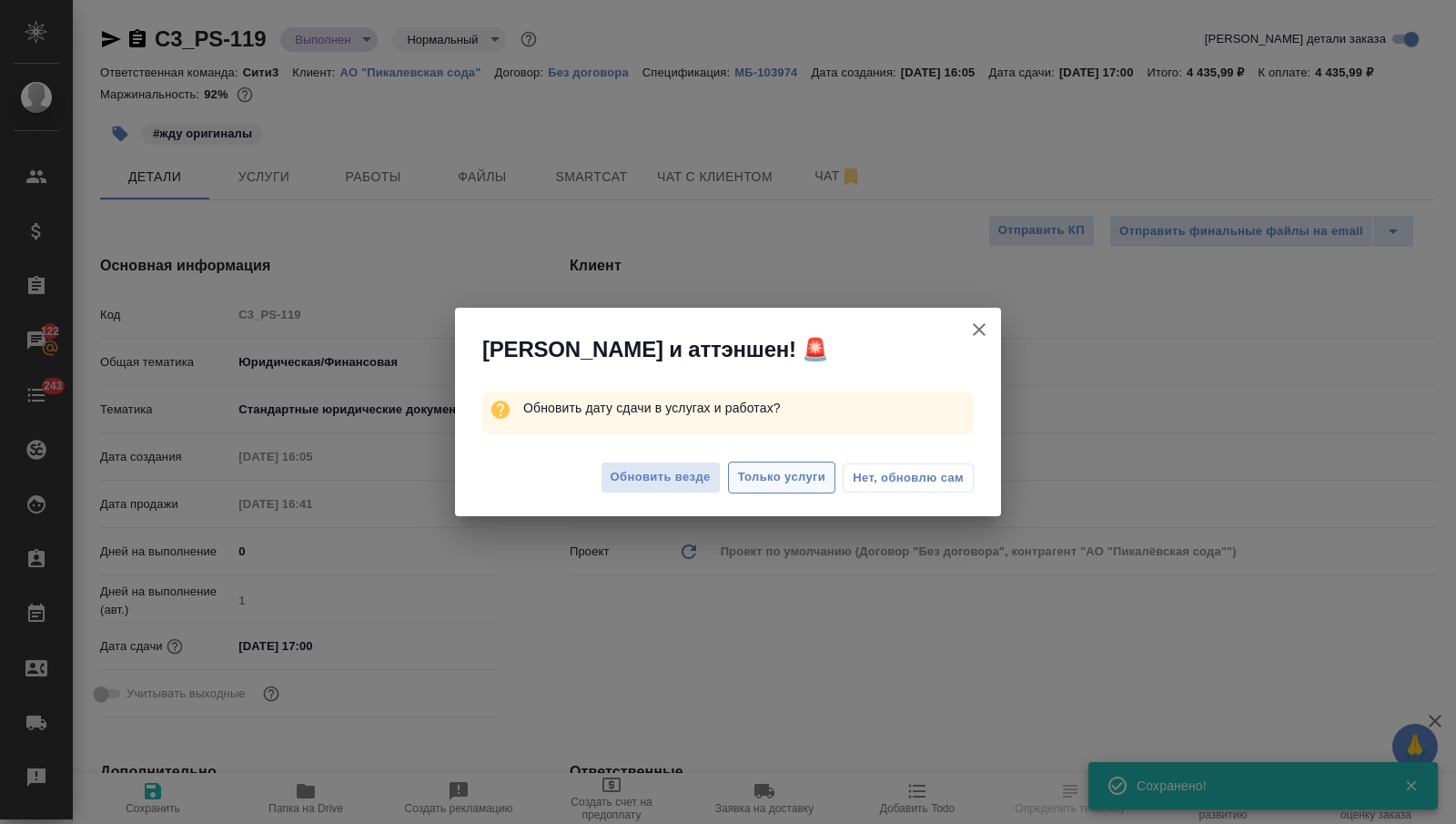
type textarea "x"
click at [743, 471] on span "Только услуги" at bounding box center [782, 478] width 88 height 21
type textarea "x"
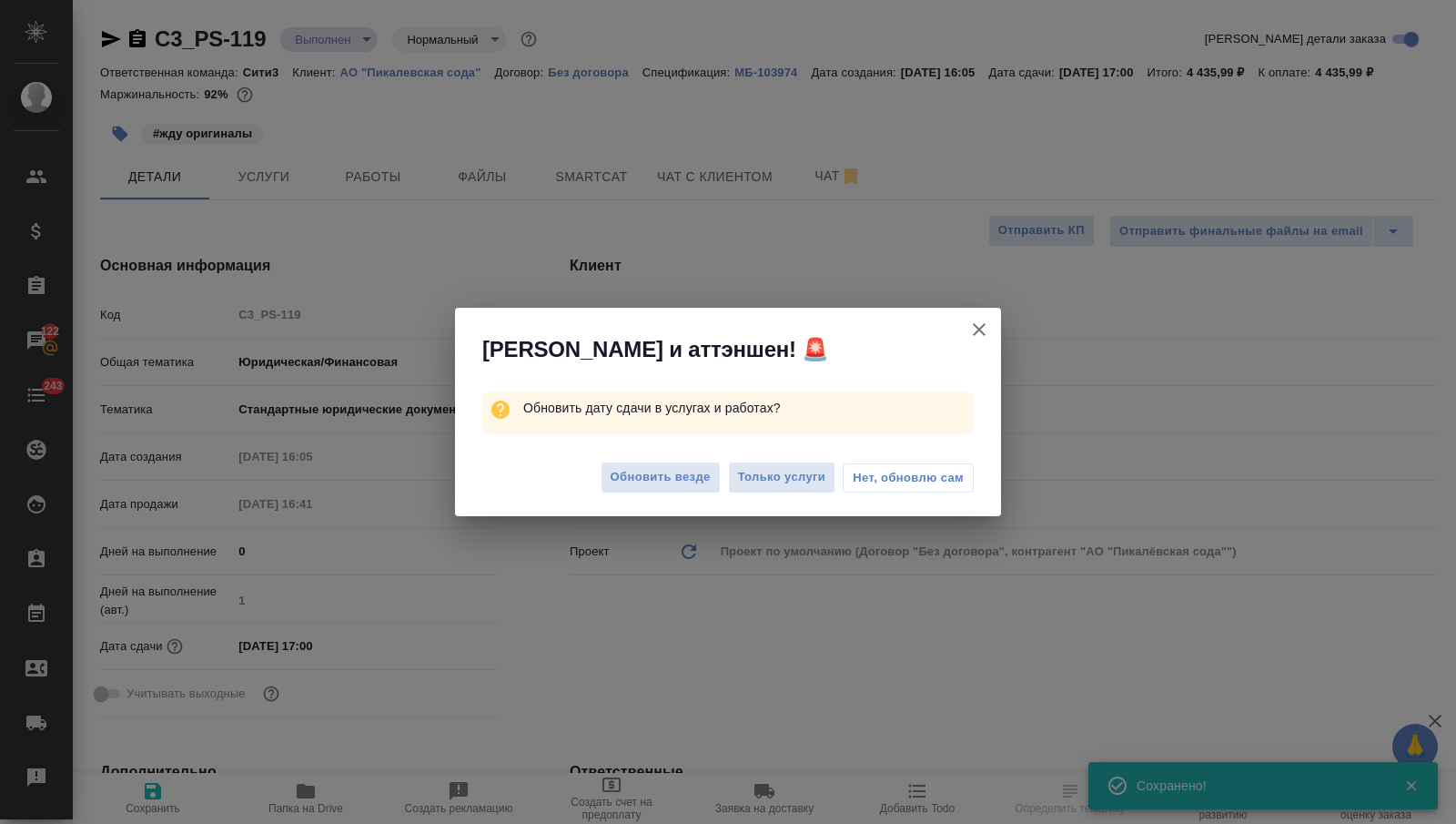
type textarea "x"
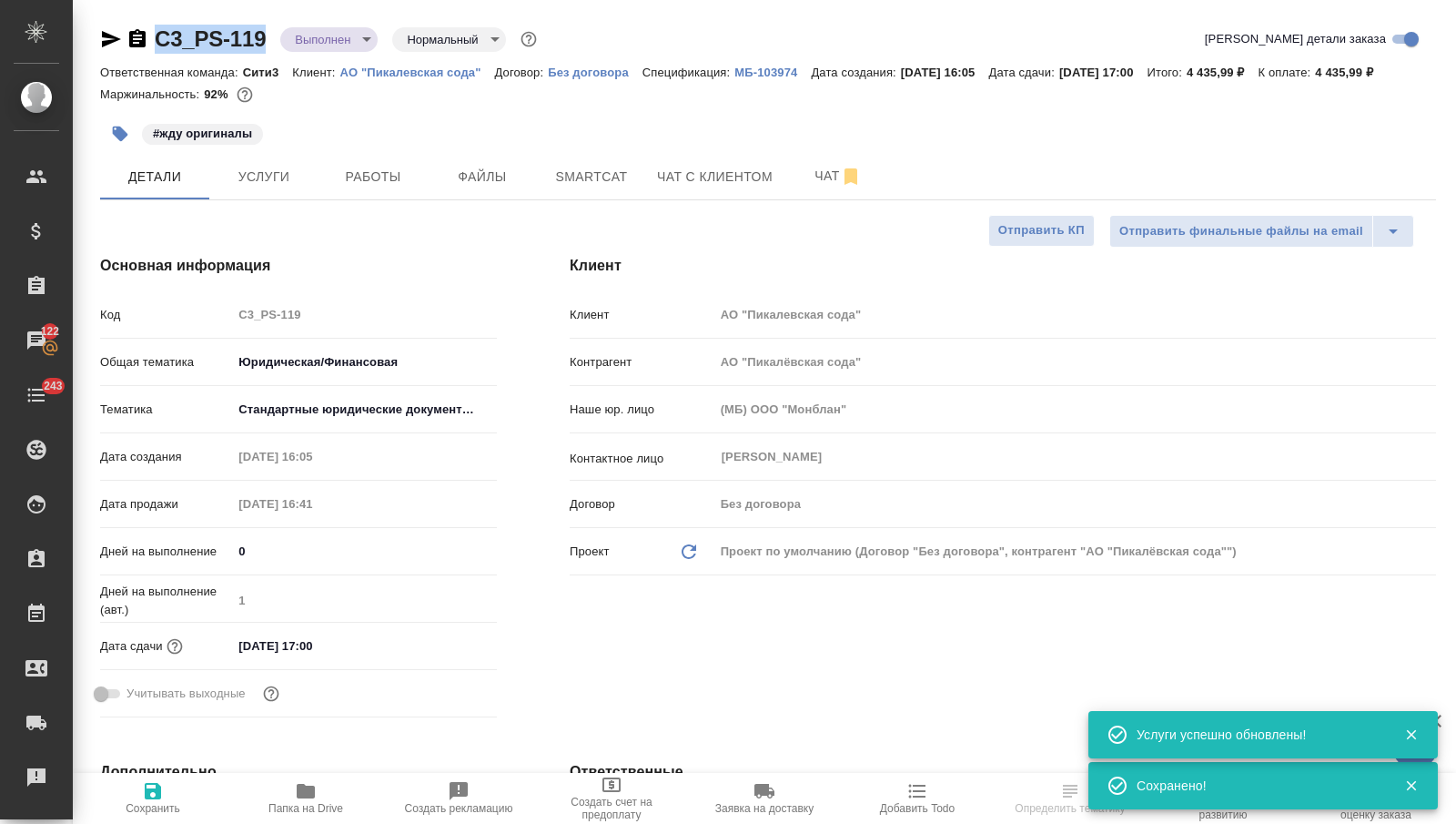
drag, startPoint x: 267, startPoint y: 39, endPoint x: 159, endPoint y: 35, distance: 108.1
click at [159, 36] on div "C3_PS-119 Выполнен completed Нормальный normal" at bounding box center [320, 39] width 440 height 29
copy link "C3_PS-119"
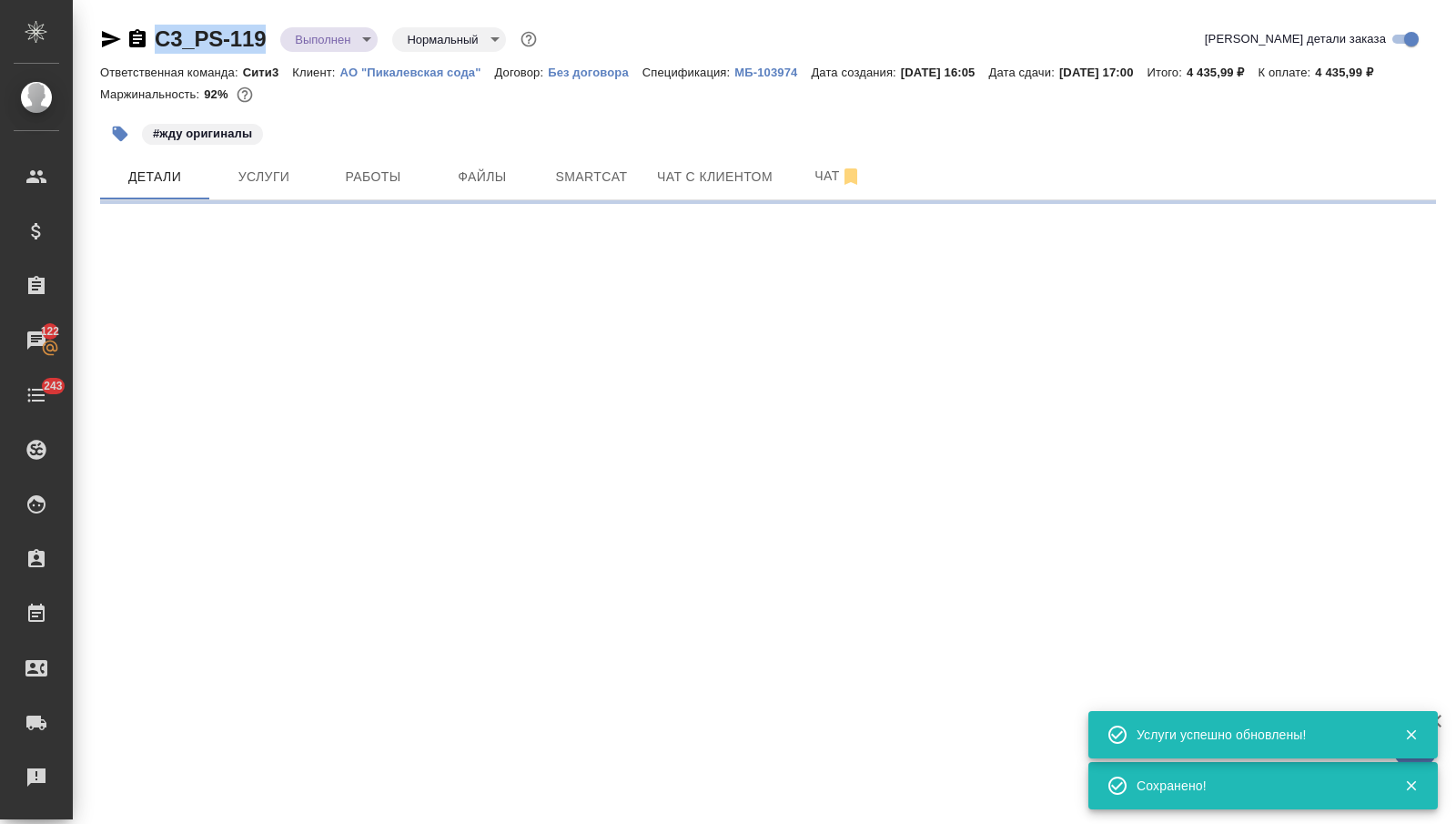
select select "RU"
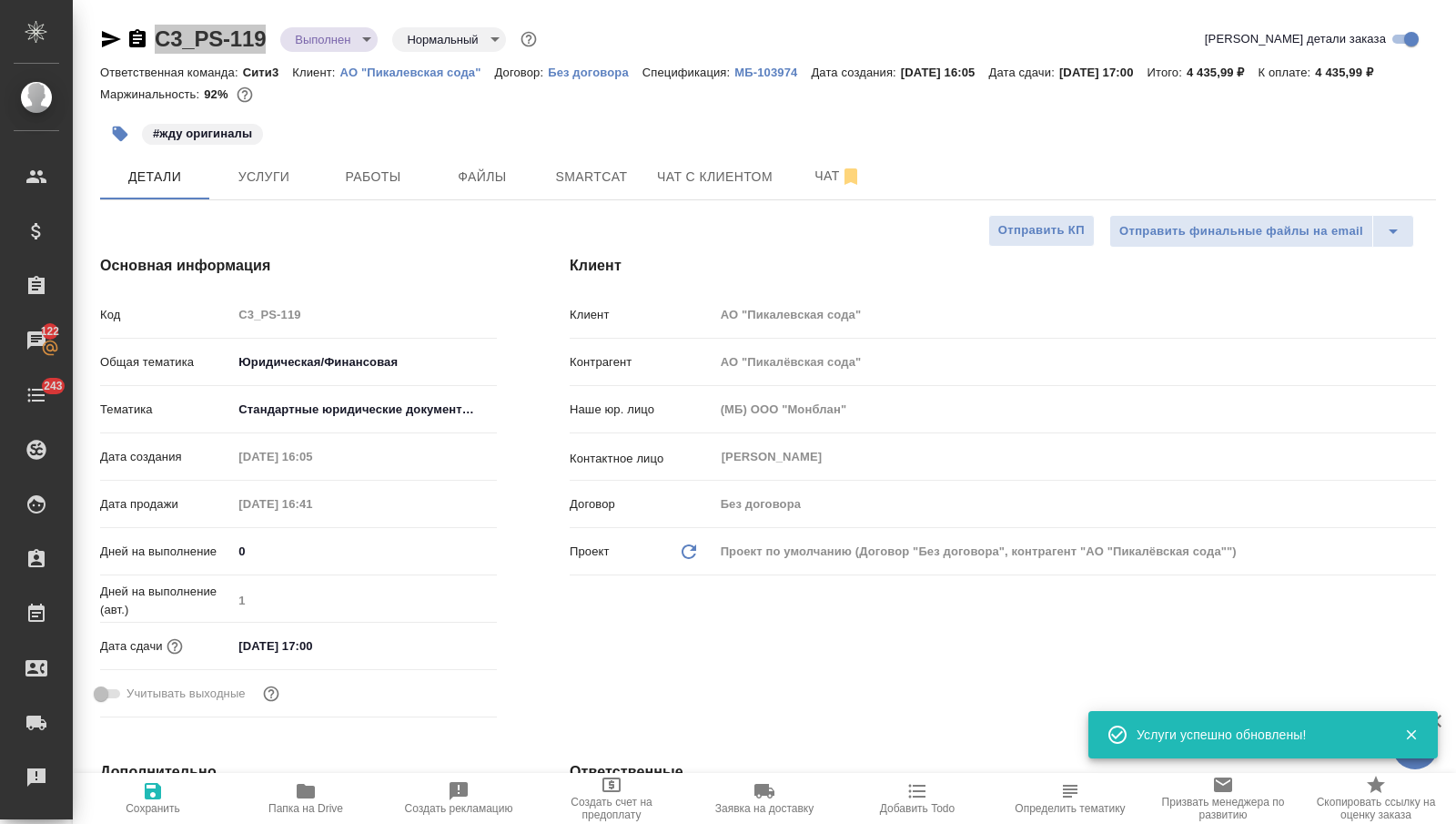
type textarea "x"
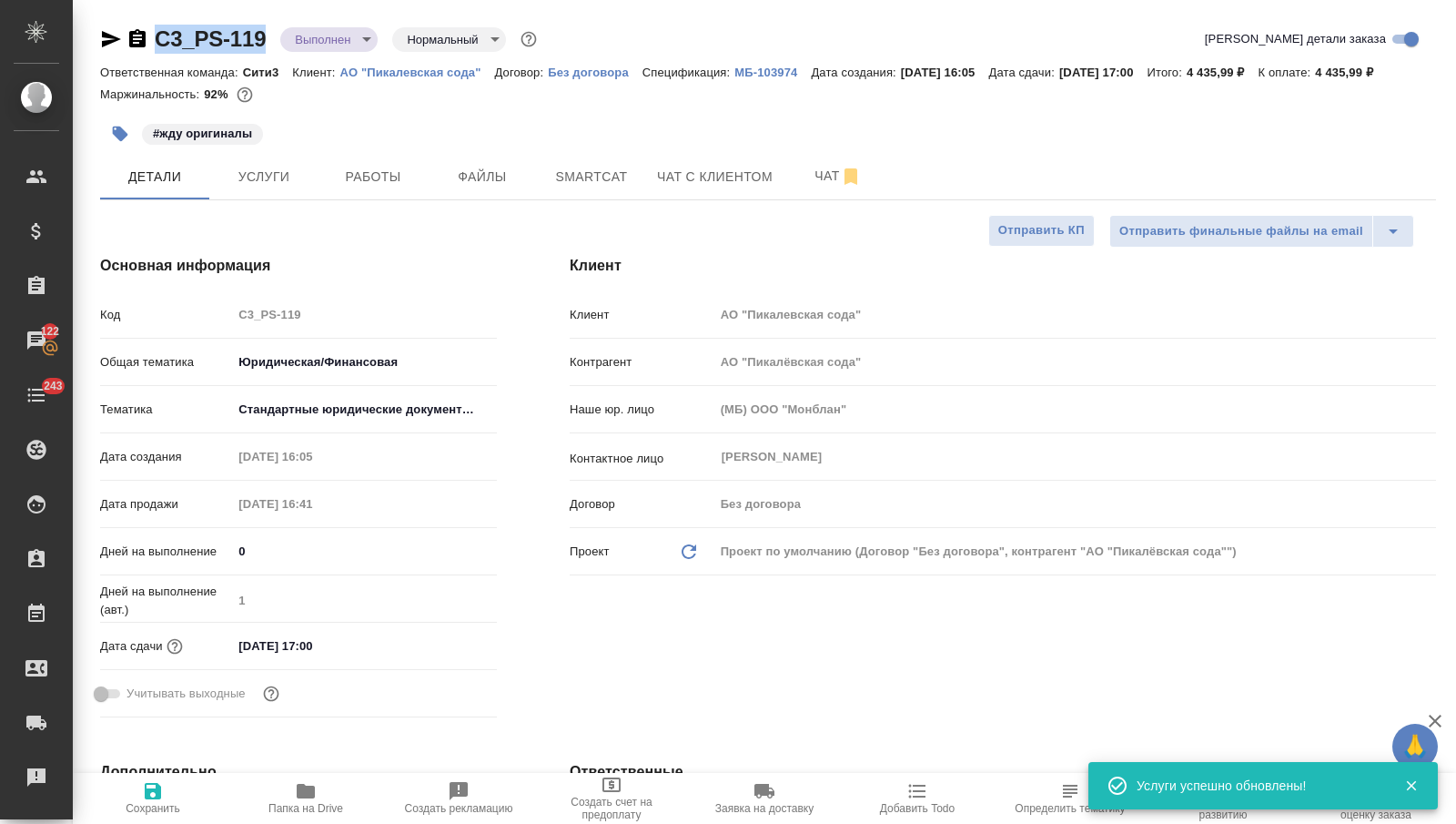
type textarea "x"
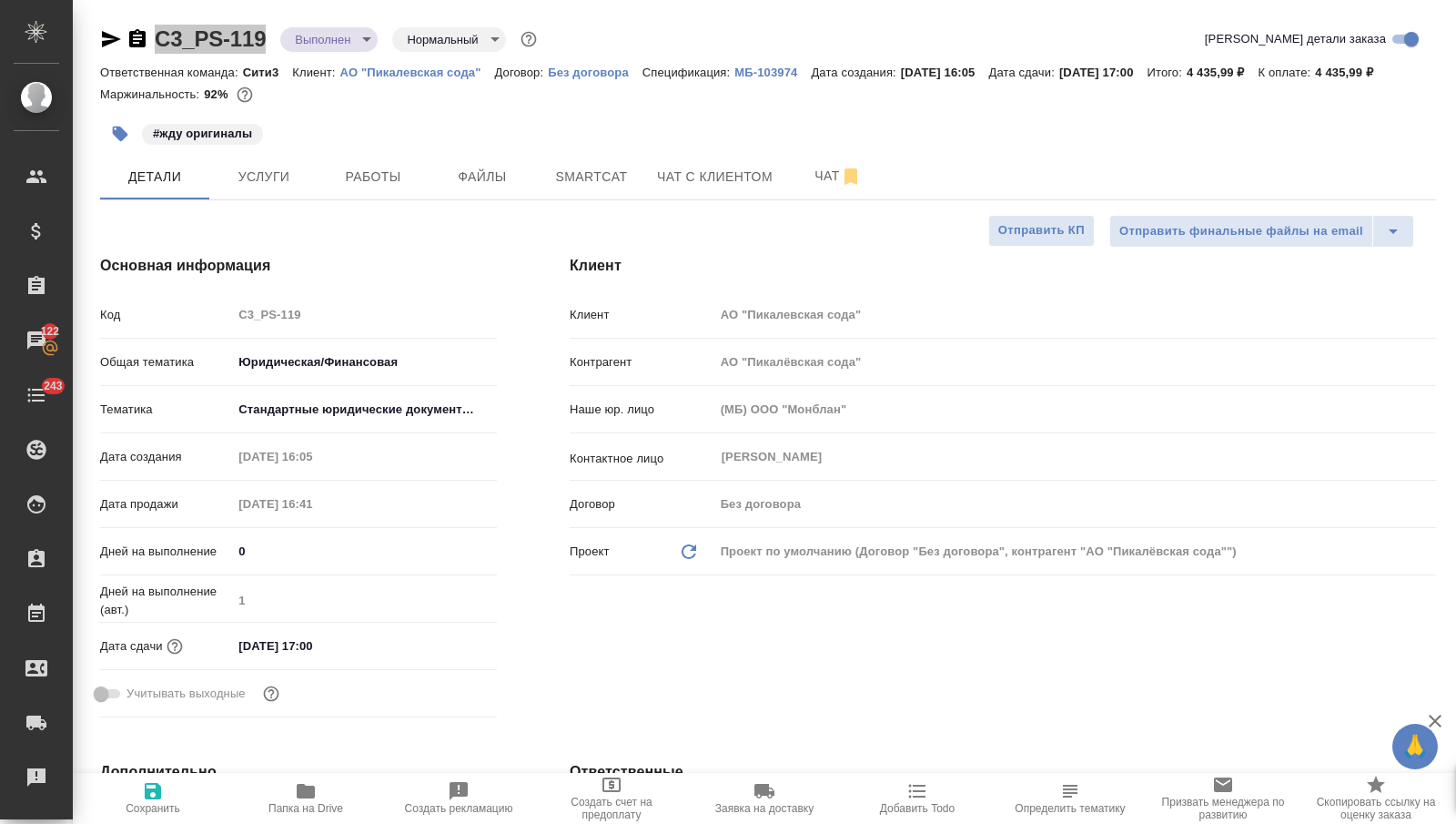
type textarea "x"
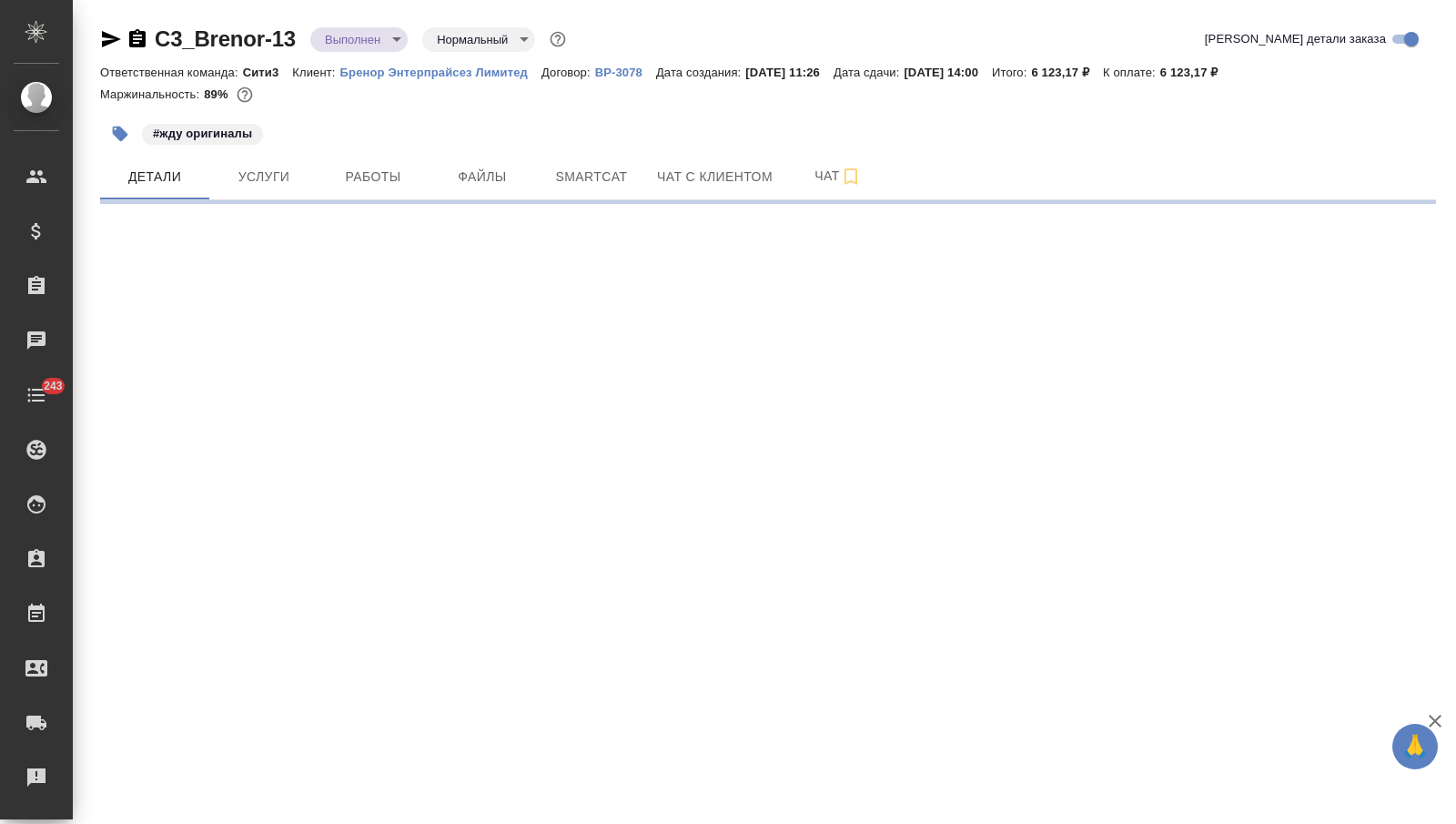
select select "RU"
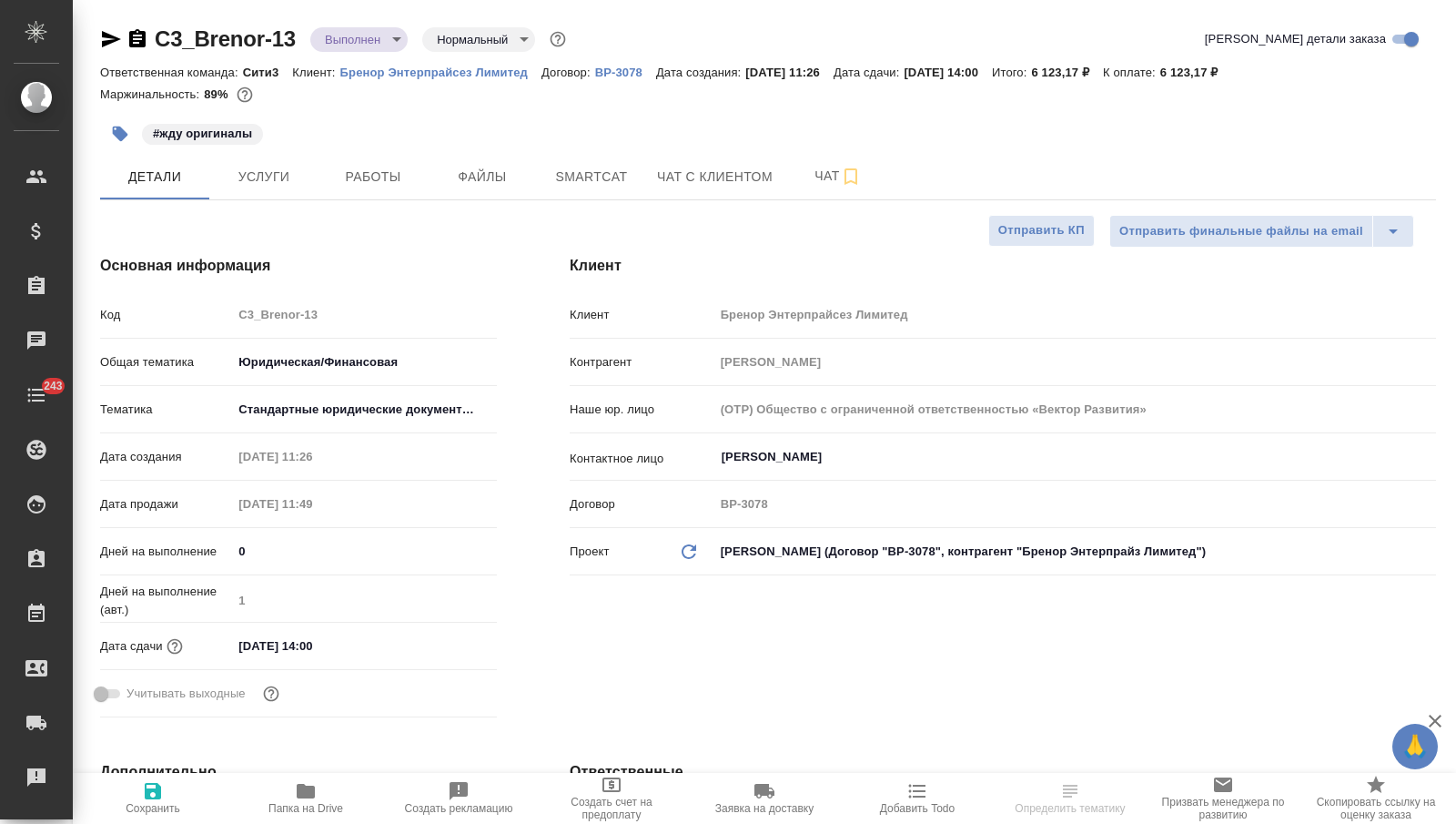
type textarea "x"
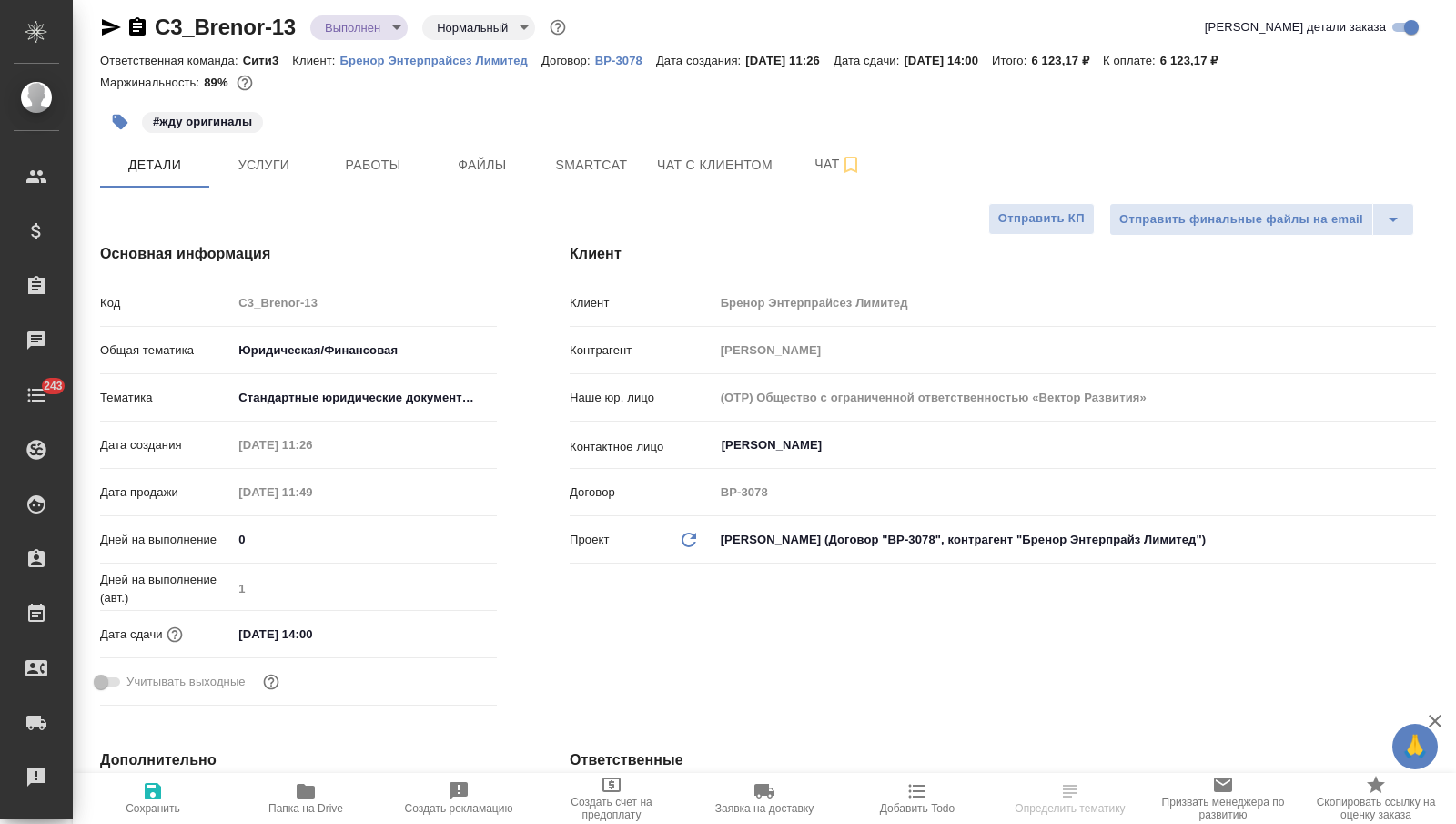
scroll to position [15, 0]
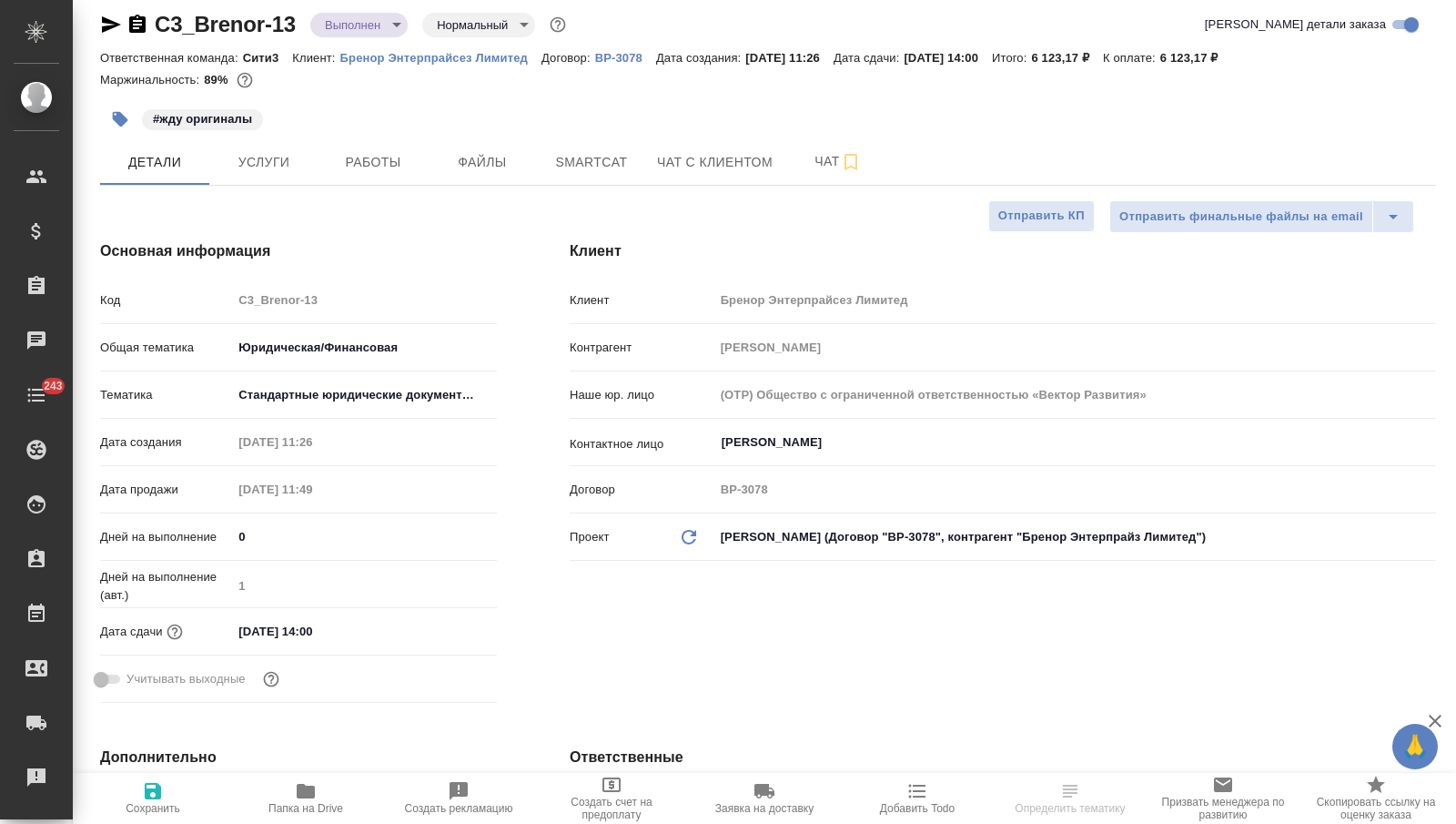
type textarea "x"
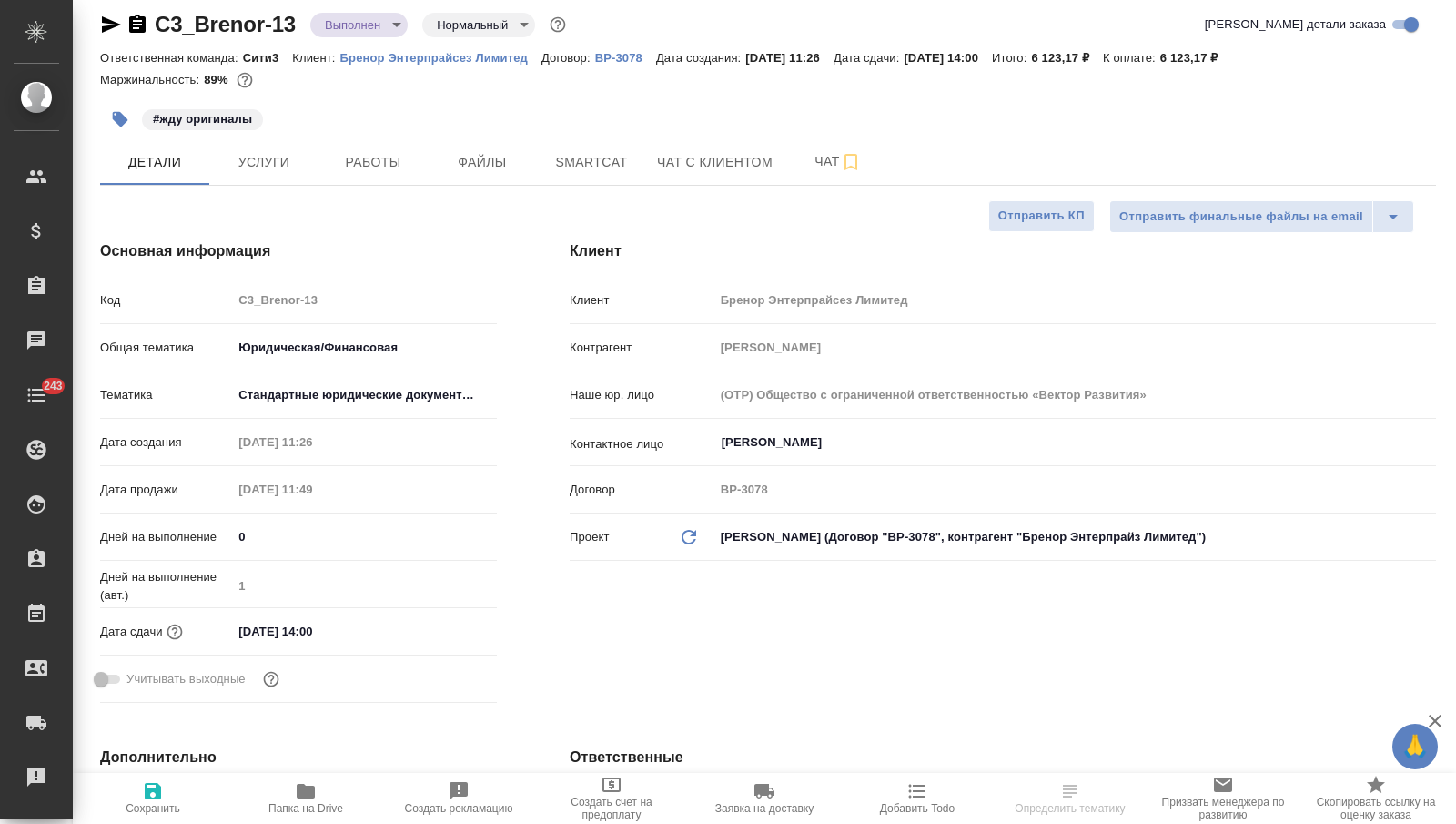
type textarea "x"
click at [249, 626] on input "08.10.2025 14:00" at bounding box center [312, 631] width 159 height 26
type input "01.02.0251 40:0_"
type textarea "x"
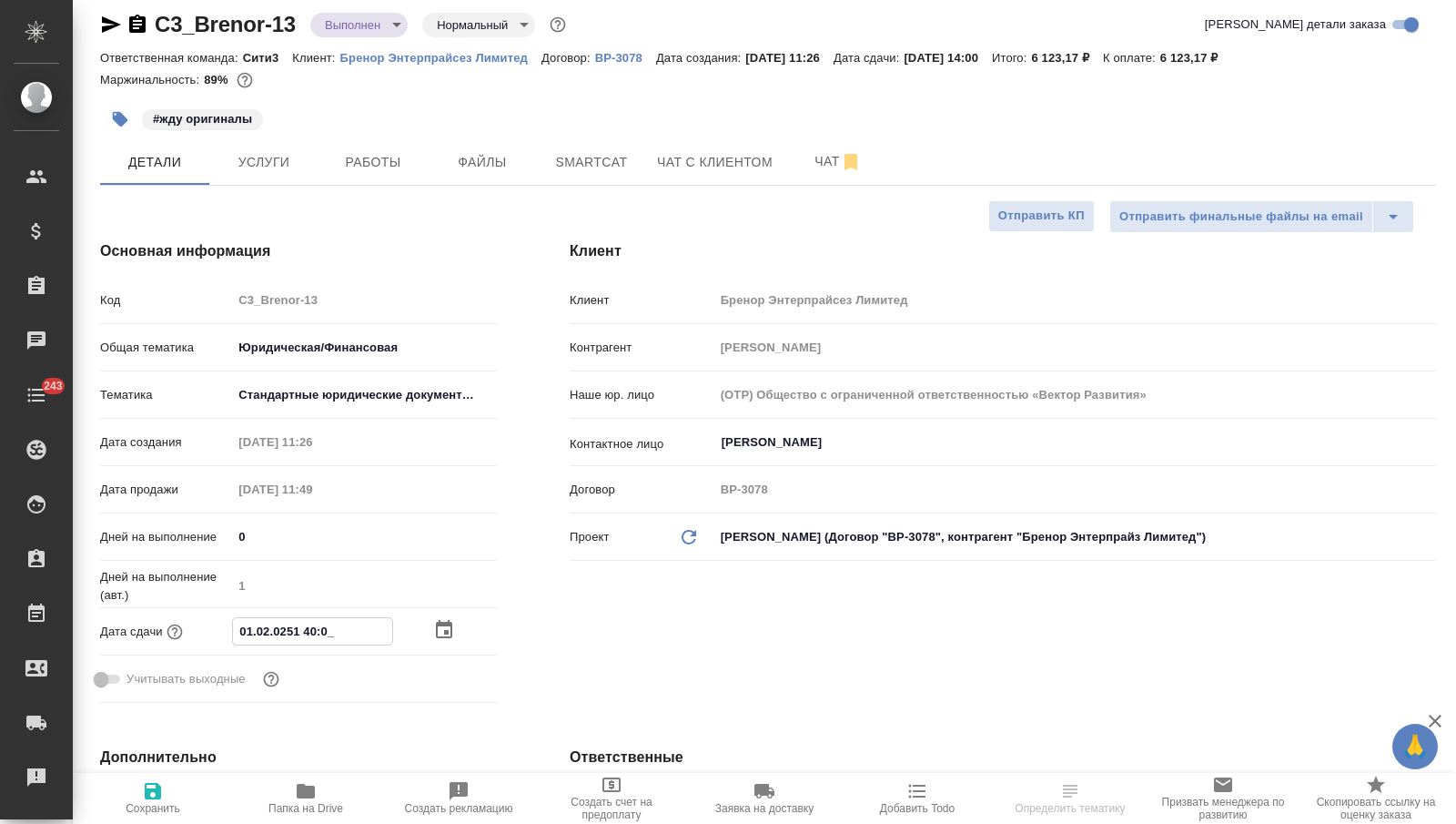
type textarea "x"
type input "10.20.2514 00:__"
type textarea "x"
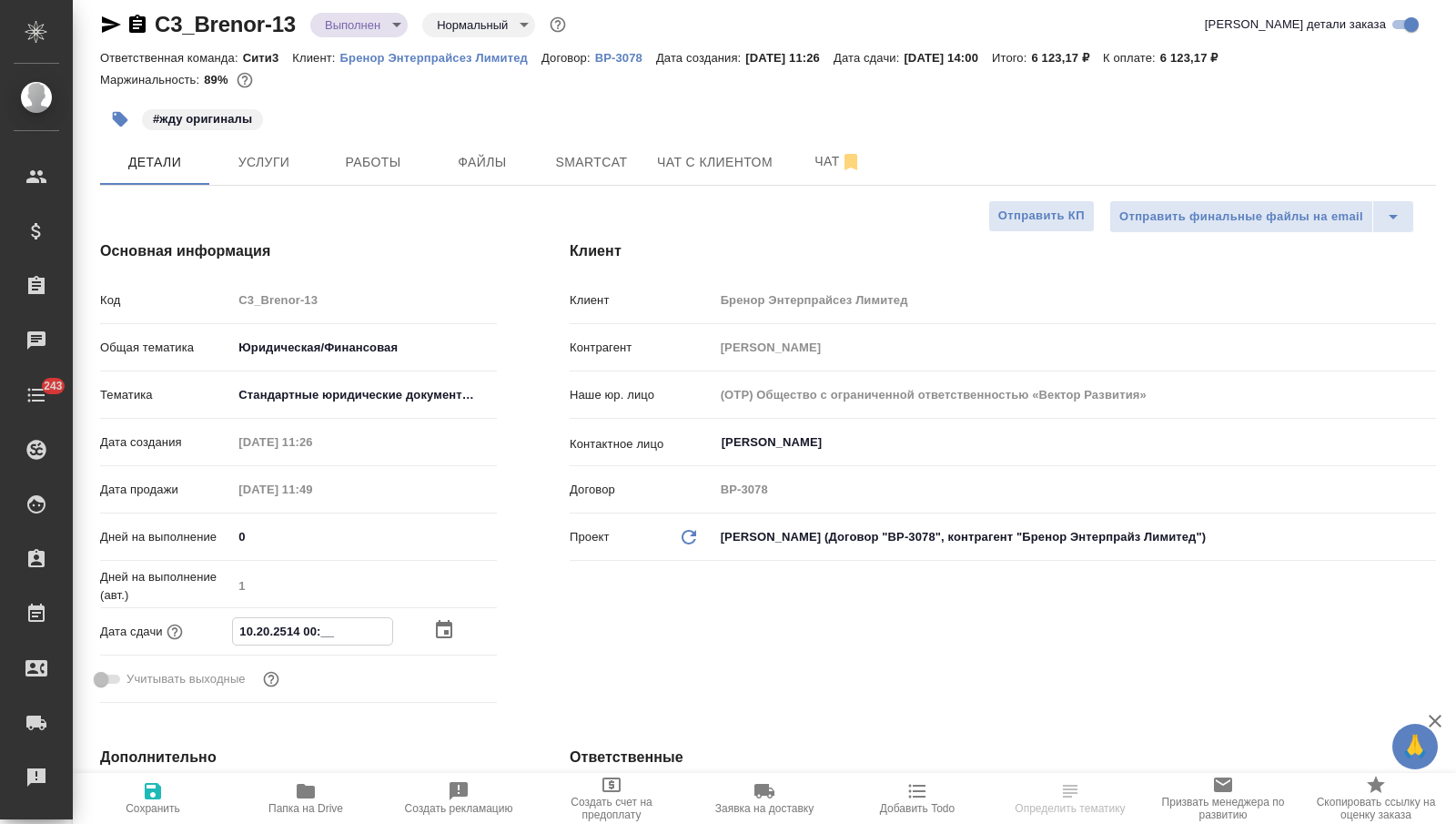
type input "11.02.0251 40:0_"
type textarea "x"
type input "13.10.2025 14:00"
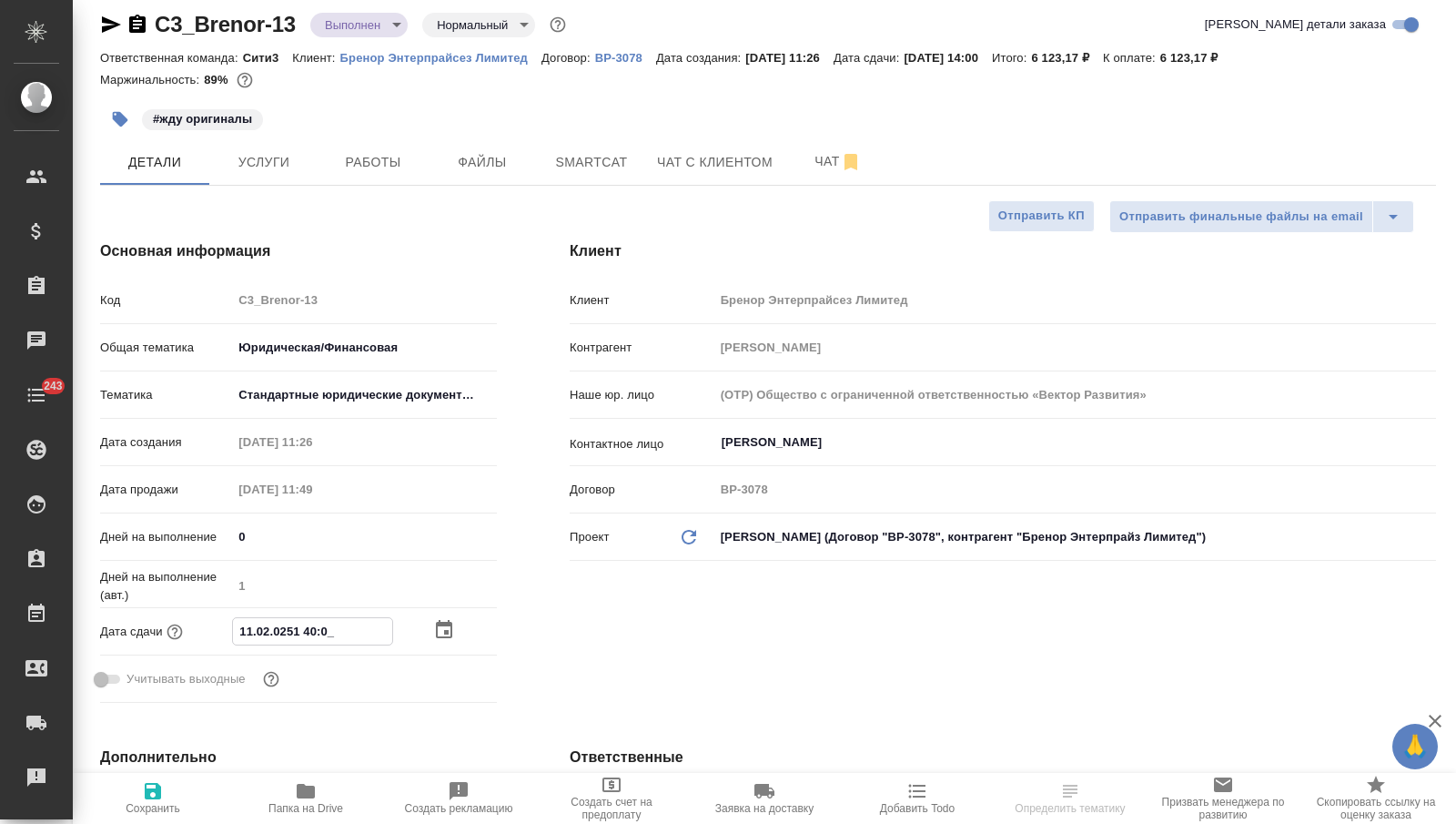
type textarea "x"
type input "13.10.2025 14:00"
click at [167, 806] on span "Сохранить" at bounding box center [152, 808] width 54 height 13
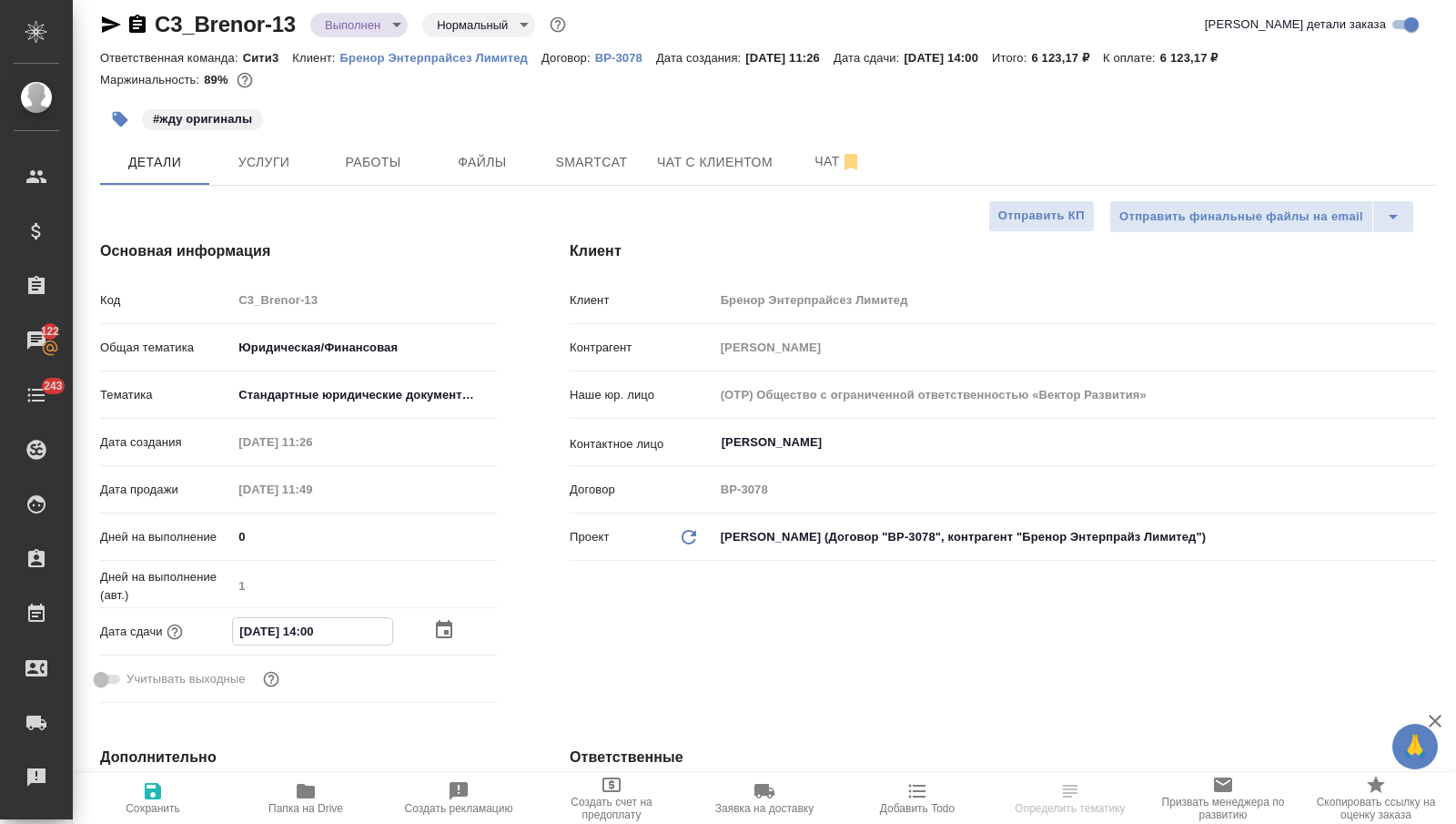
type textarea "x"
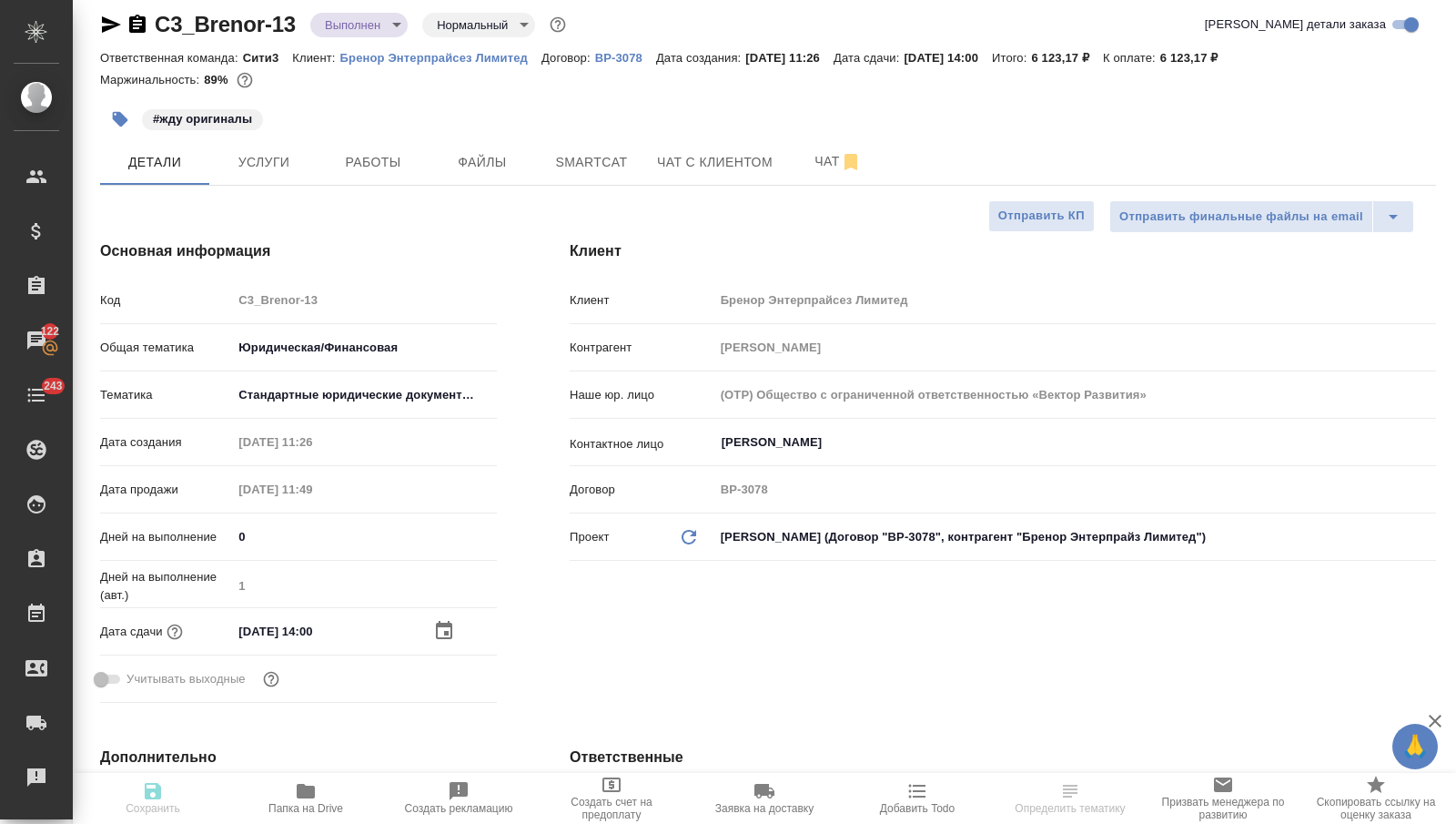
type textarea "x"
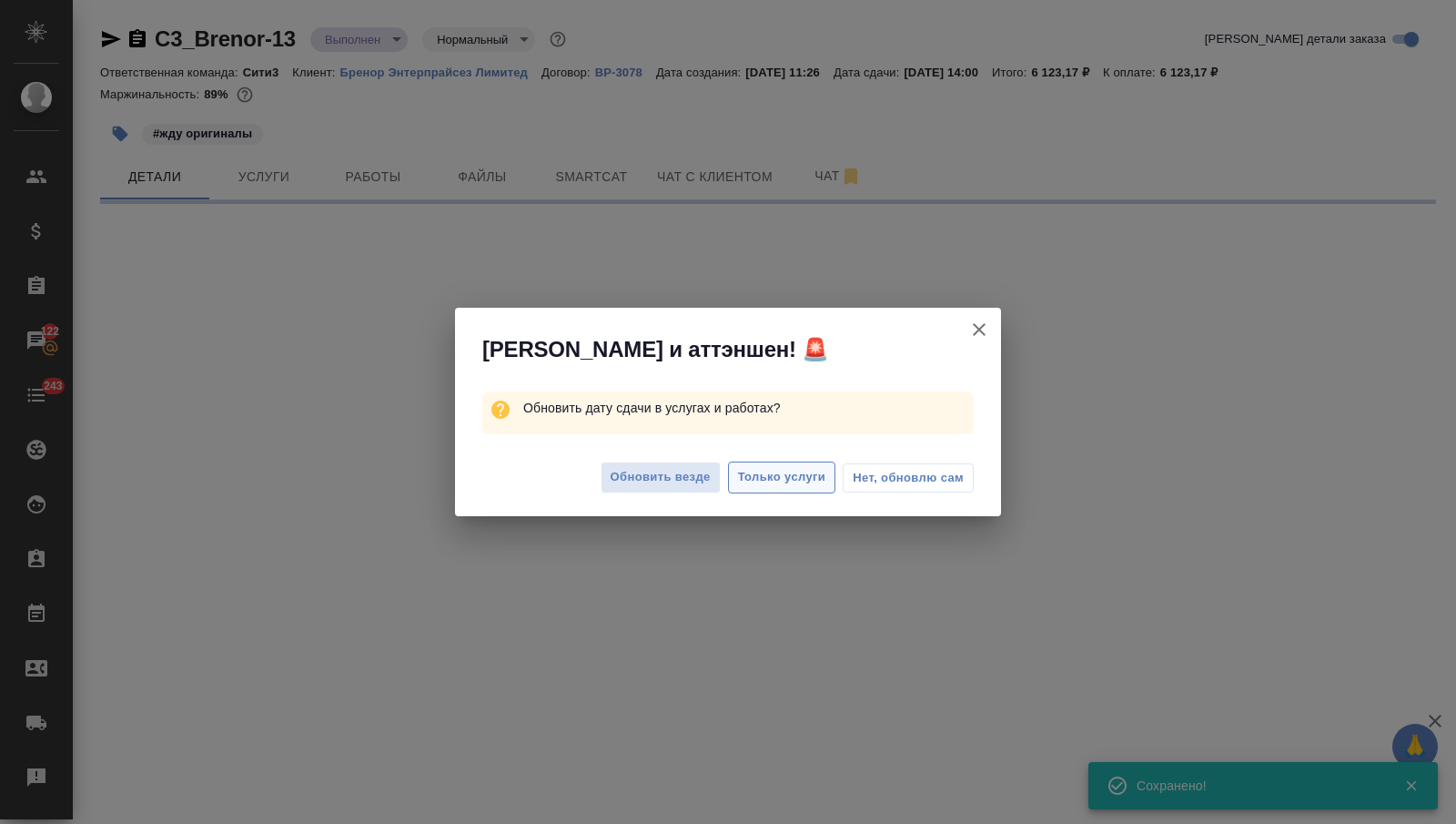
scroll to position [0, 0]
select select "RU"
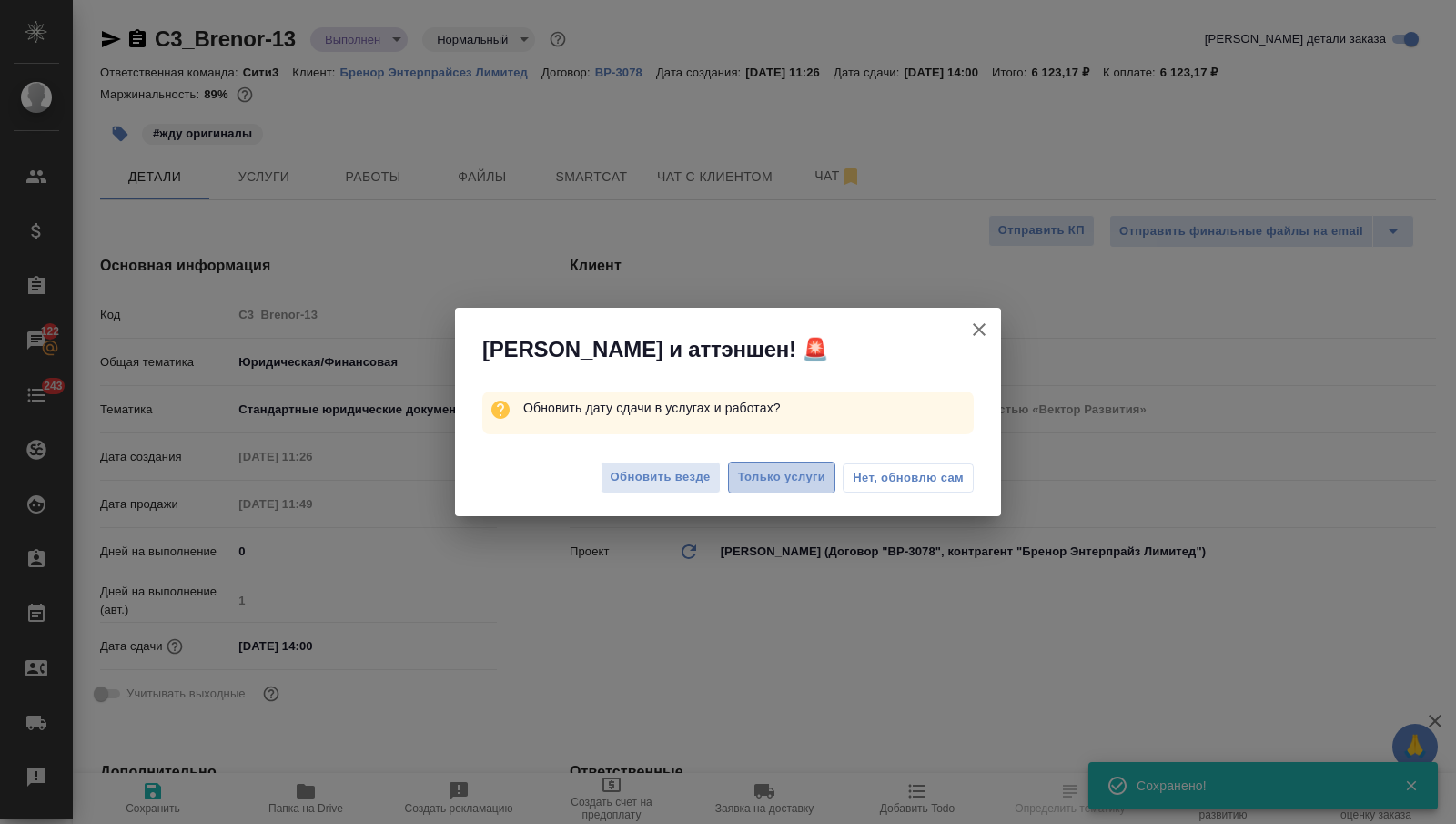
click at [791, 468] on span "Только услуги" at bounding box center [782, 478] width 88 height 21
type textarea "x"
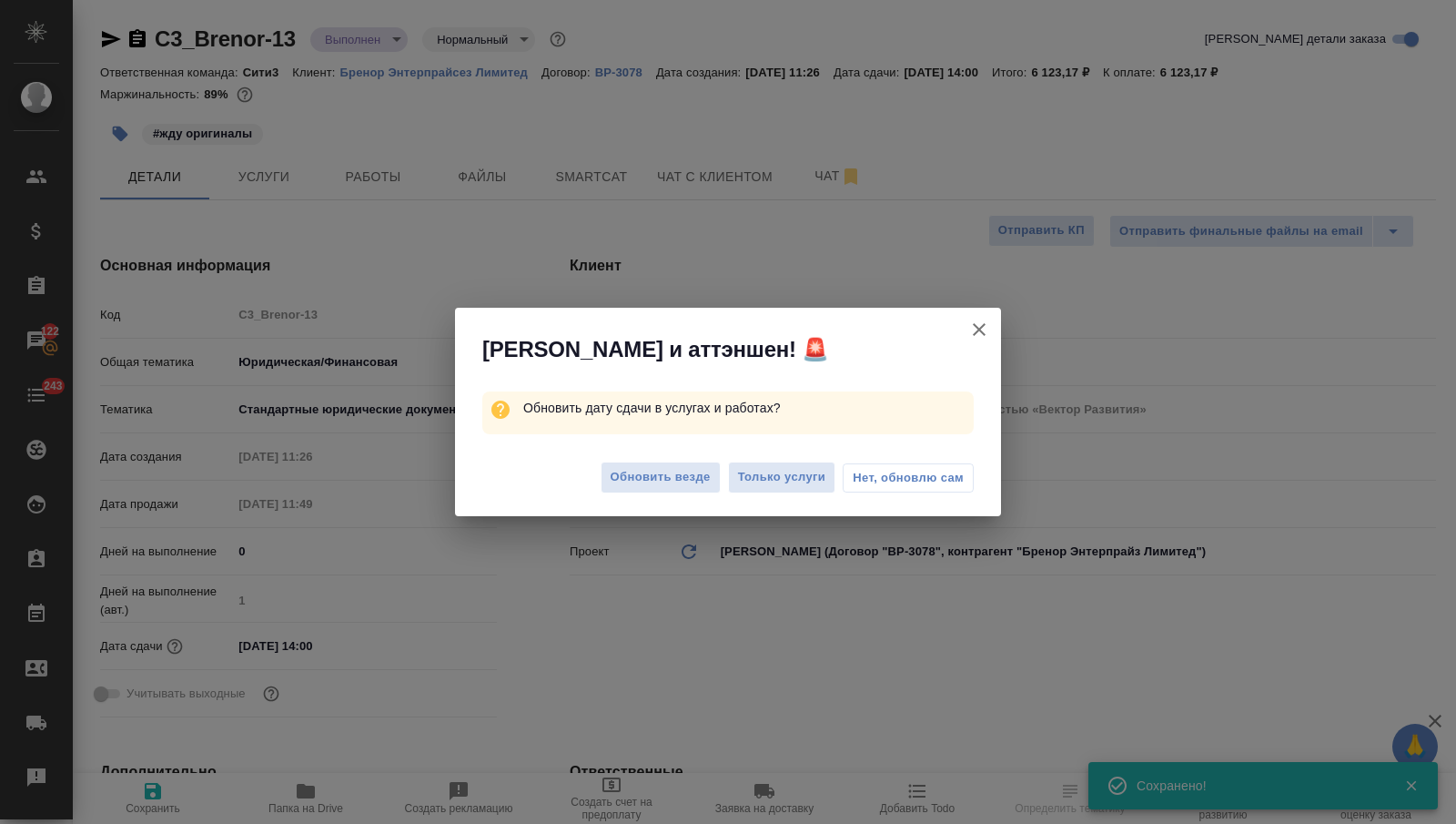
type textarea "x"
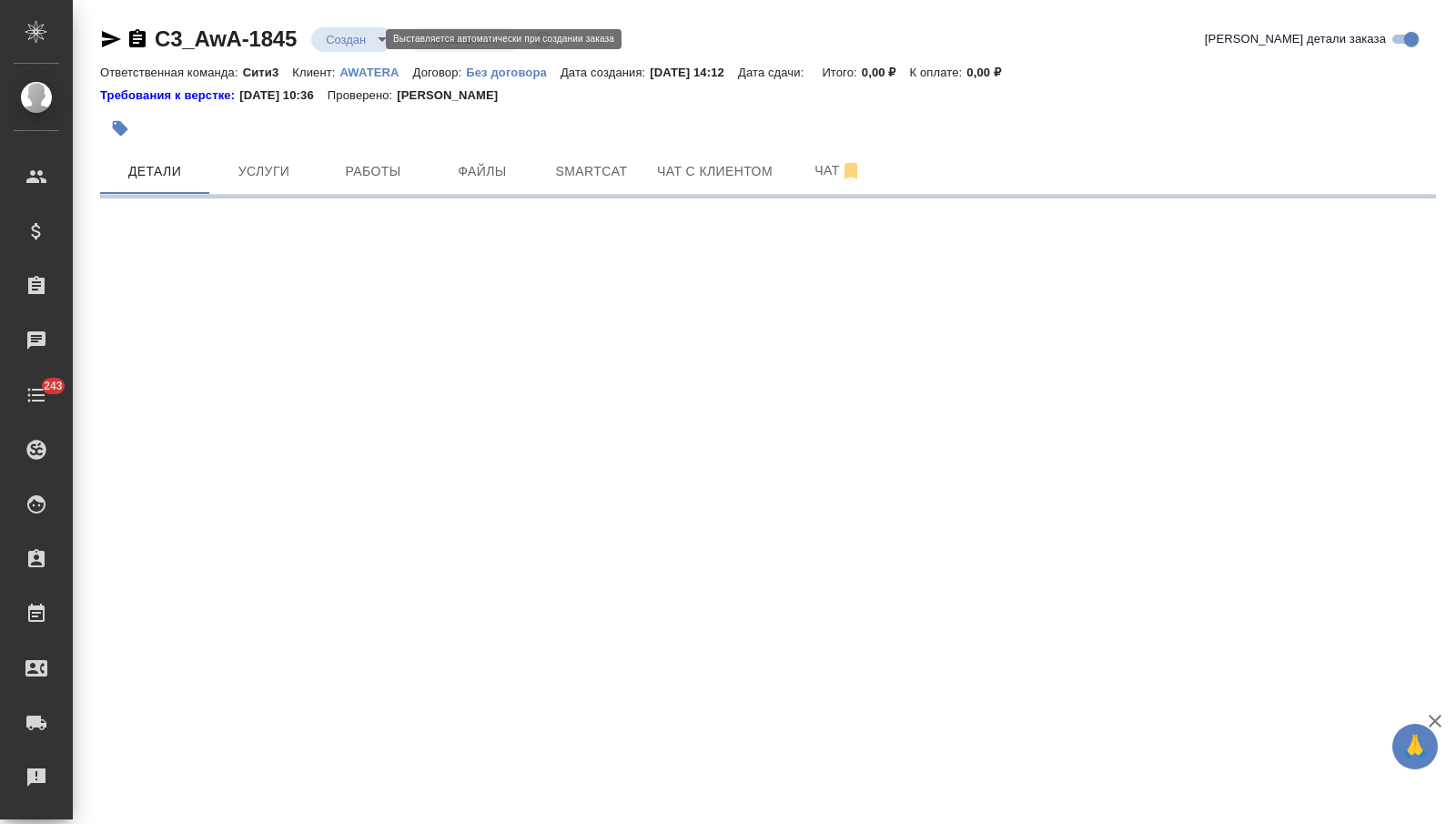
click at [351, 35] on body "🙏 .cls-1 fill:#fff; AWATERA [PERSON_NAME] Спецификации Заказы Чаты 243 Todo Про…" at bounding box center [728, 412] width 1456 height 824
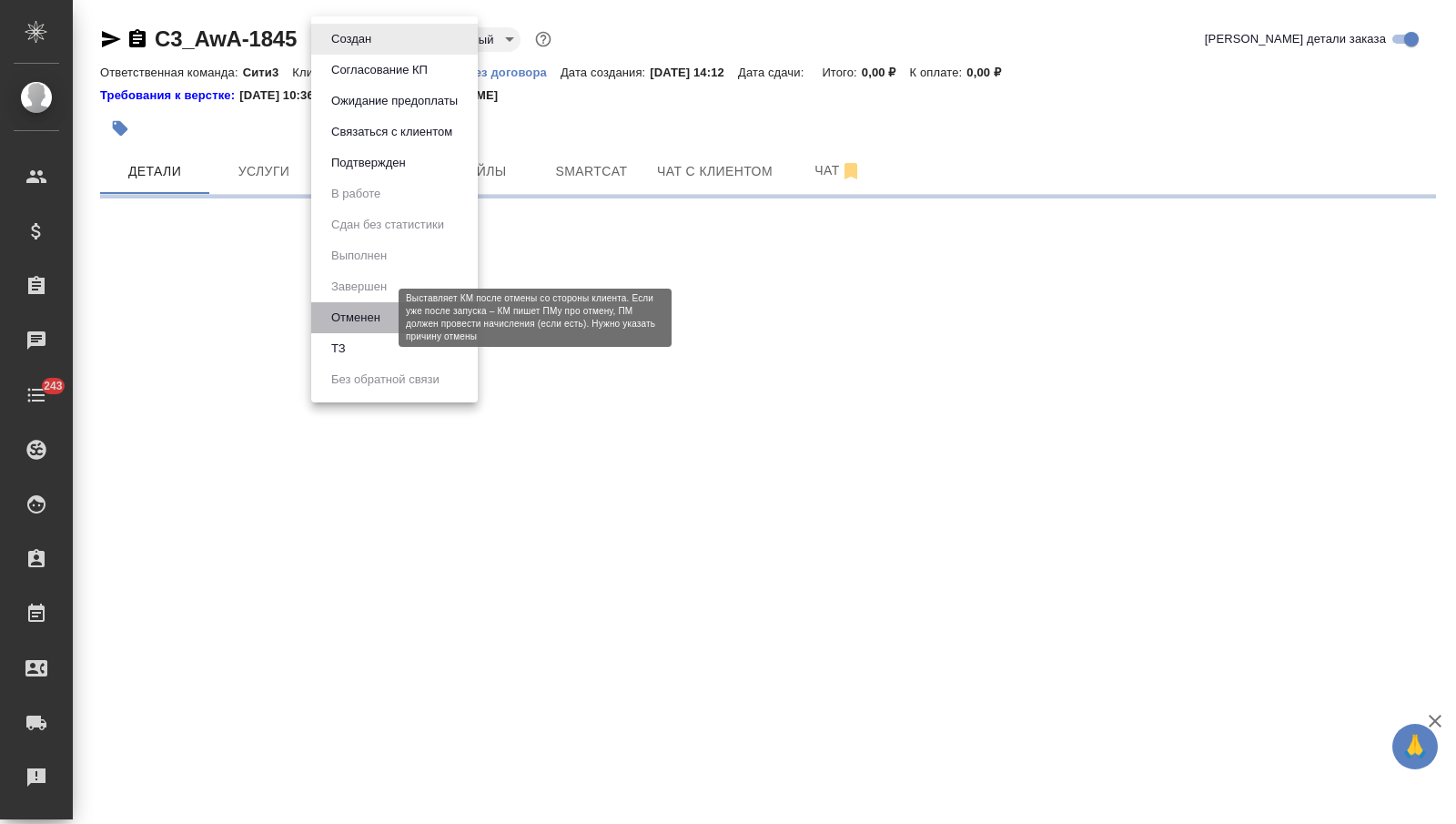
click at [369, 312] on button "Отменен" at bounding box center [356, 317] width 60 height 20
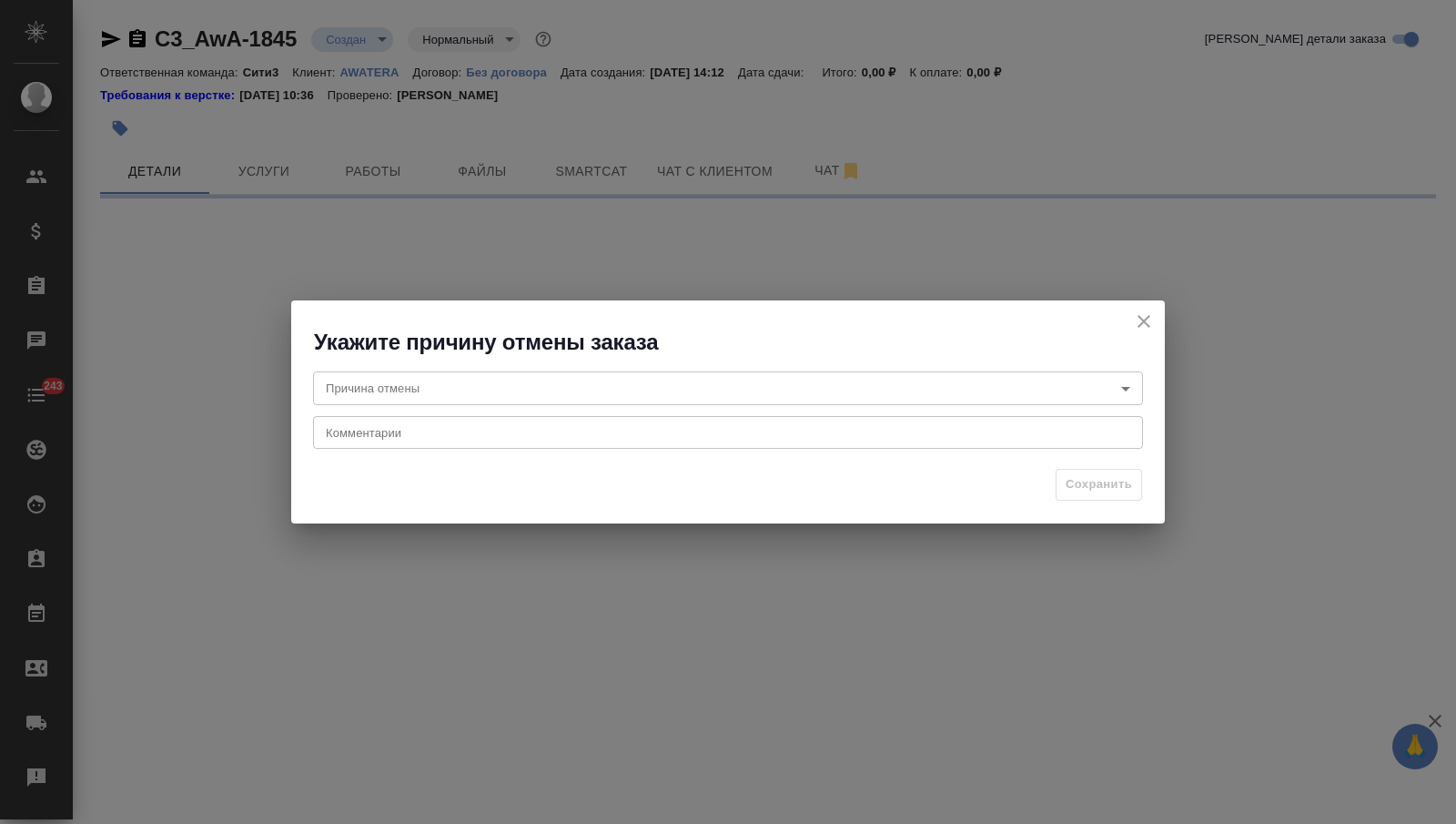
click at [418, 387] on body "🙏 .cls-1 fill:#fff; AWATERA [PERSON_NAME] Спецификации Заказы Чаты 243 Todo Про…" at bounding box center [728, 412] width 1456 height 824
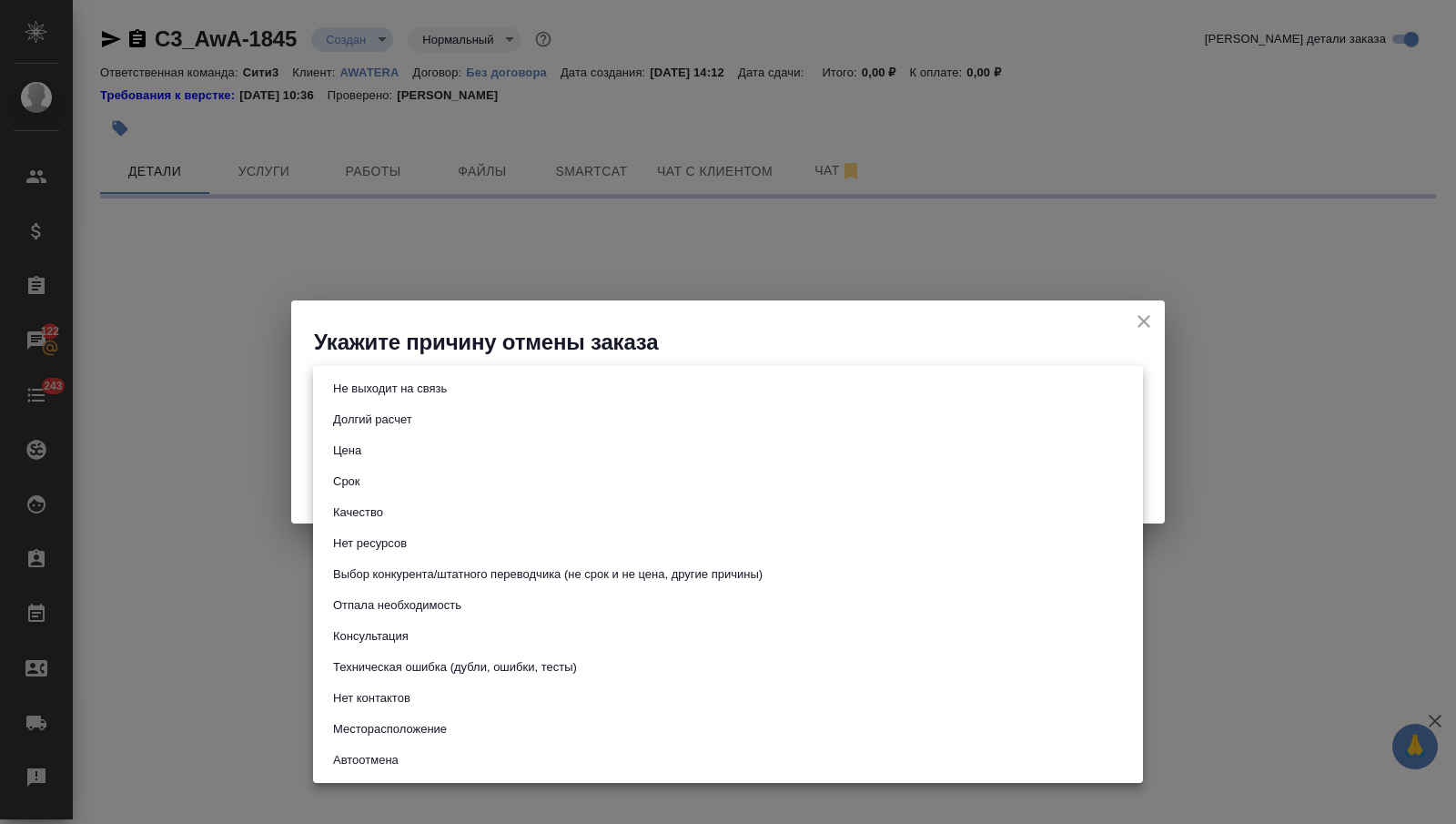
click at [423, 668] on button "Техническая ошибка (дубли, ошибки, тесты)" at bounding box center [455, 667] width 255 height 20
type input "technicalError"
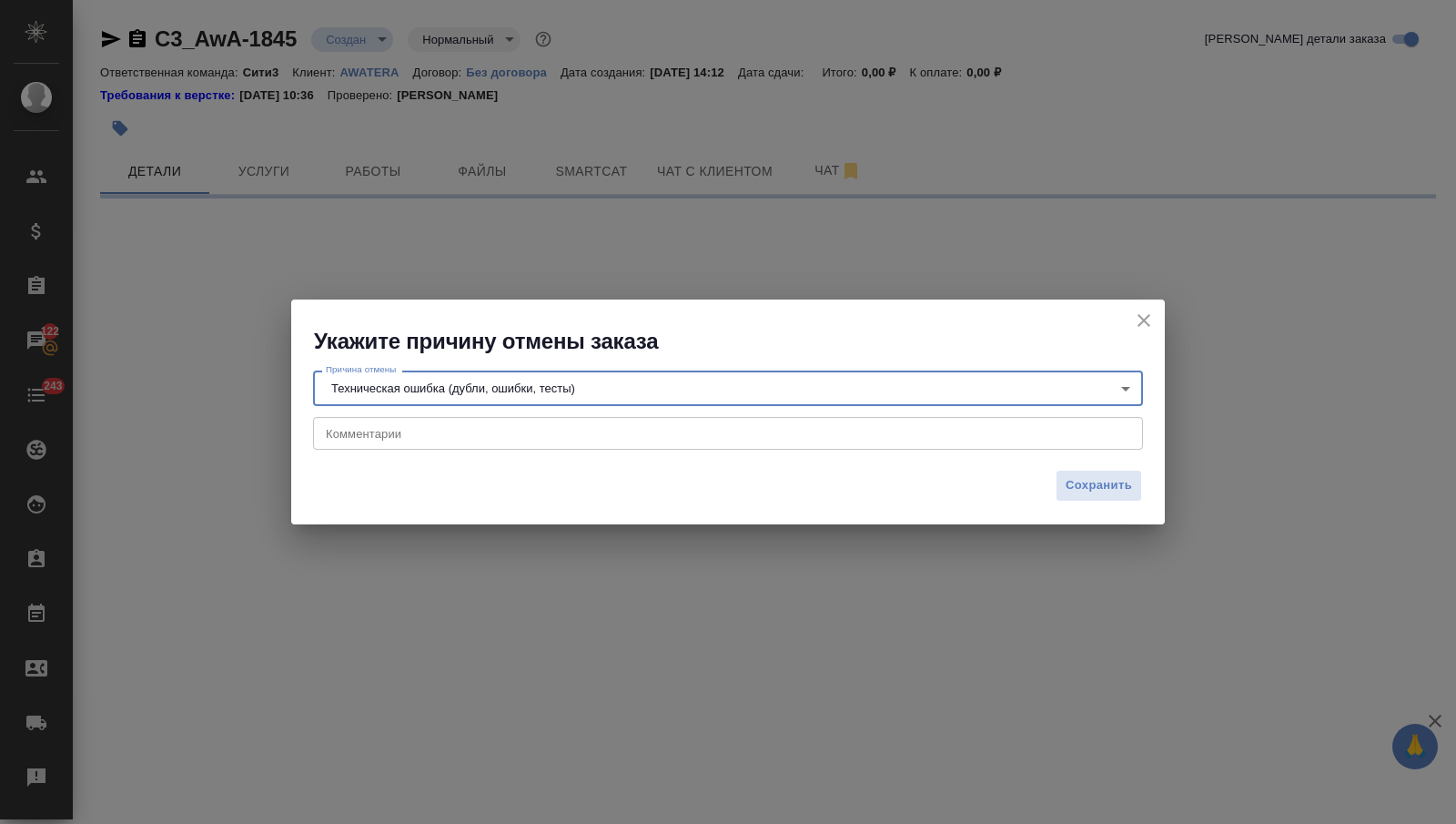
click at [404, 434] on textarea at bounding box center [728, 433] width 804 height 14
select select "RU"
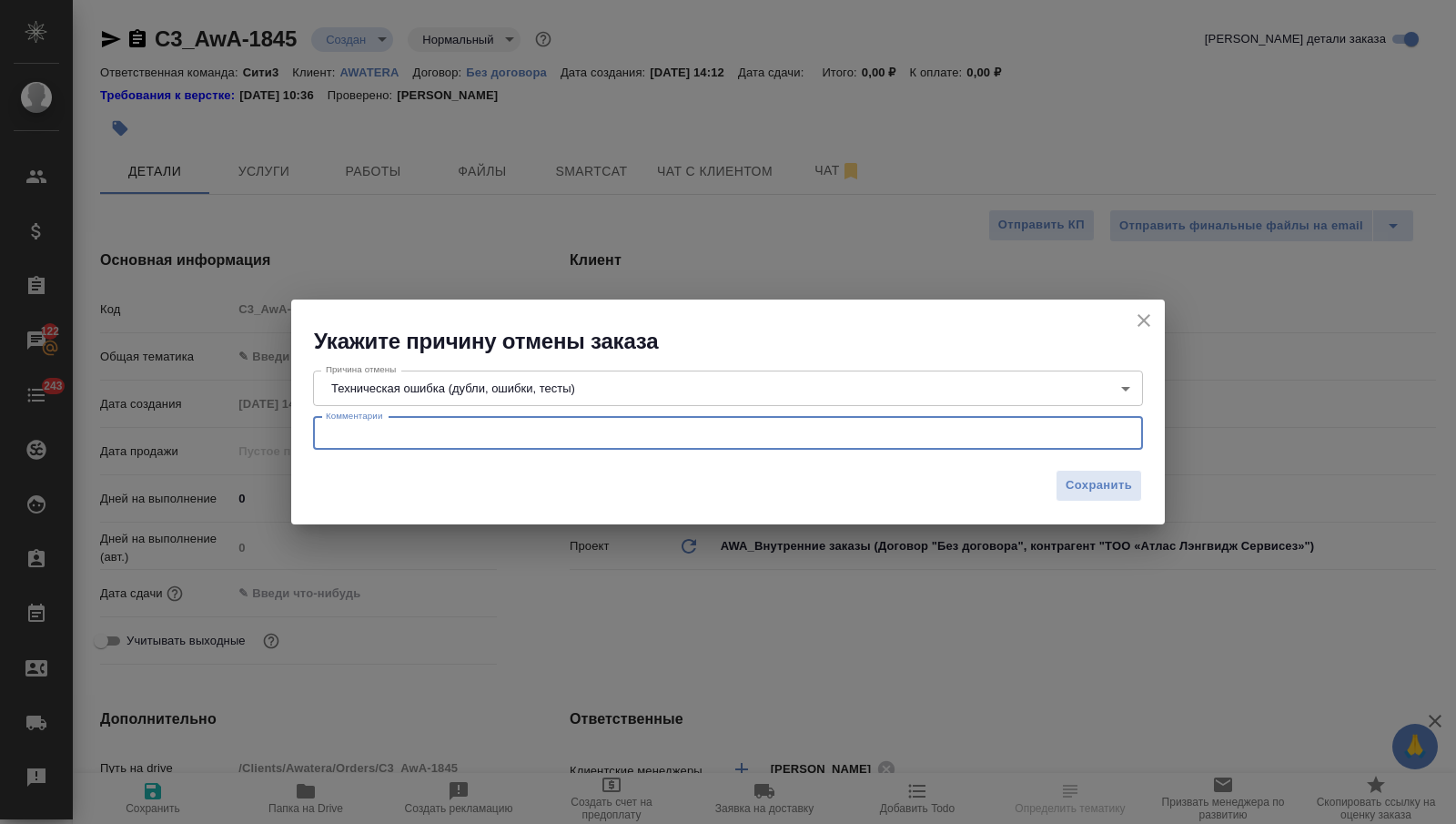
type textarea "x"
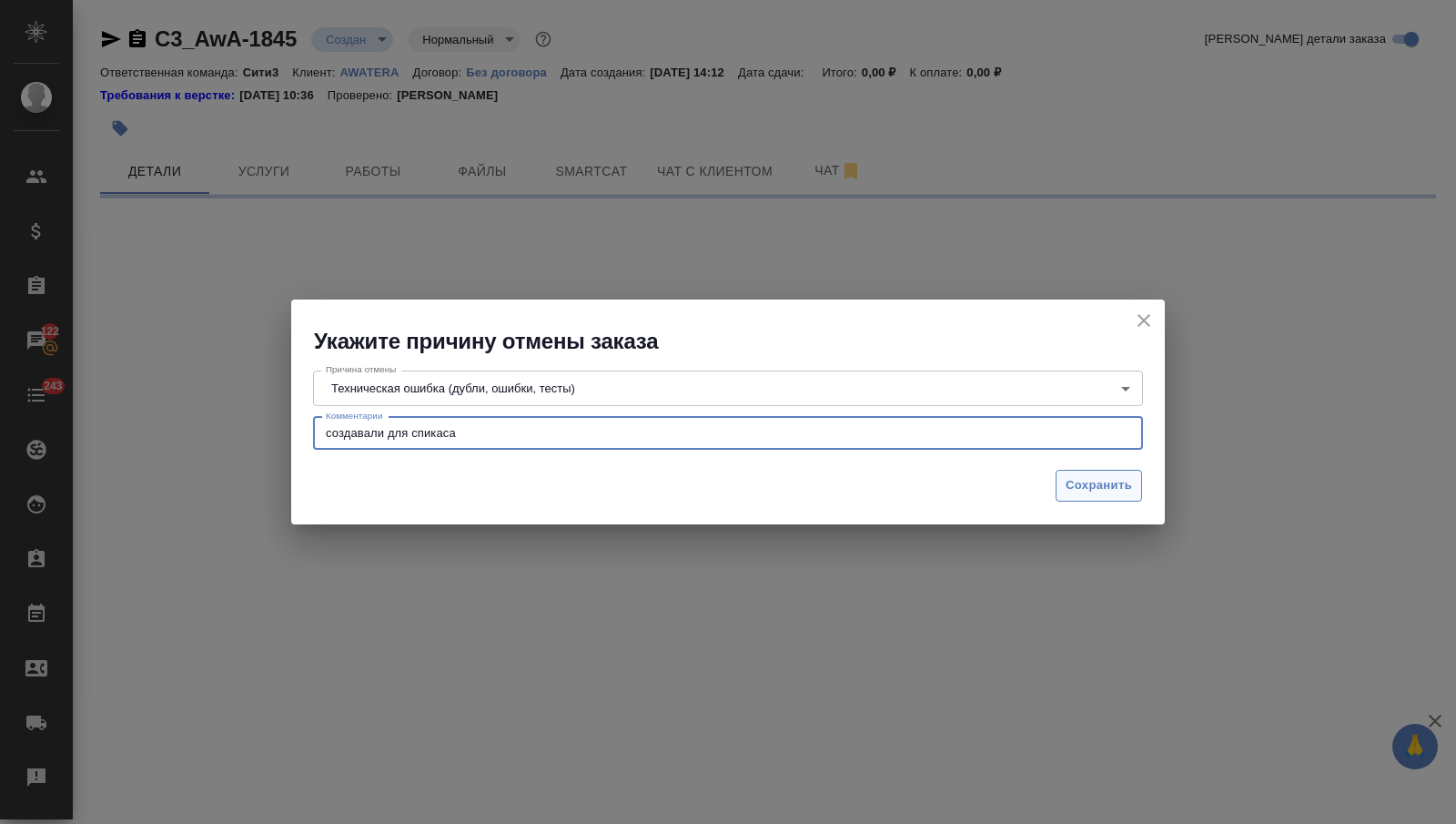
type textarea "создавали для спикаса"
click at [1106, 476] on span "Сохранить" at bounding box center [1099, 486] width 66 height 21
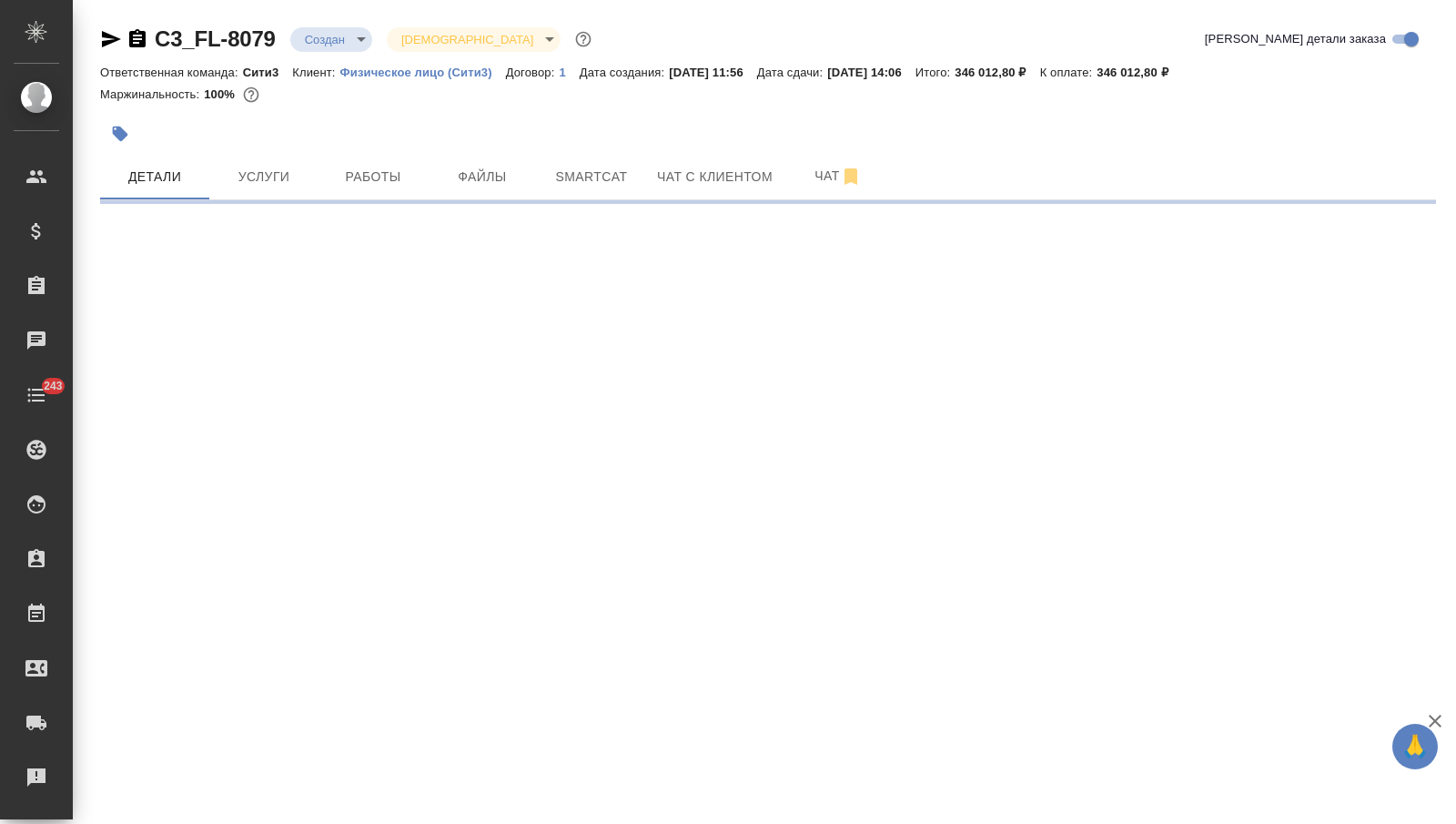
select select "RU"
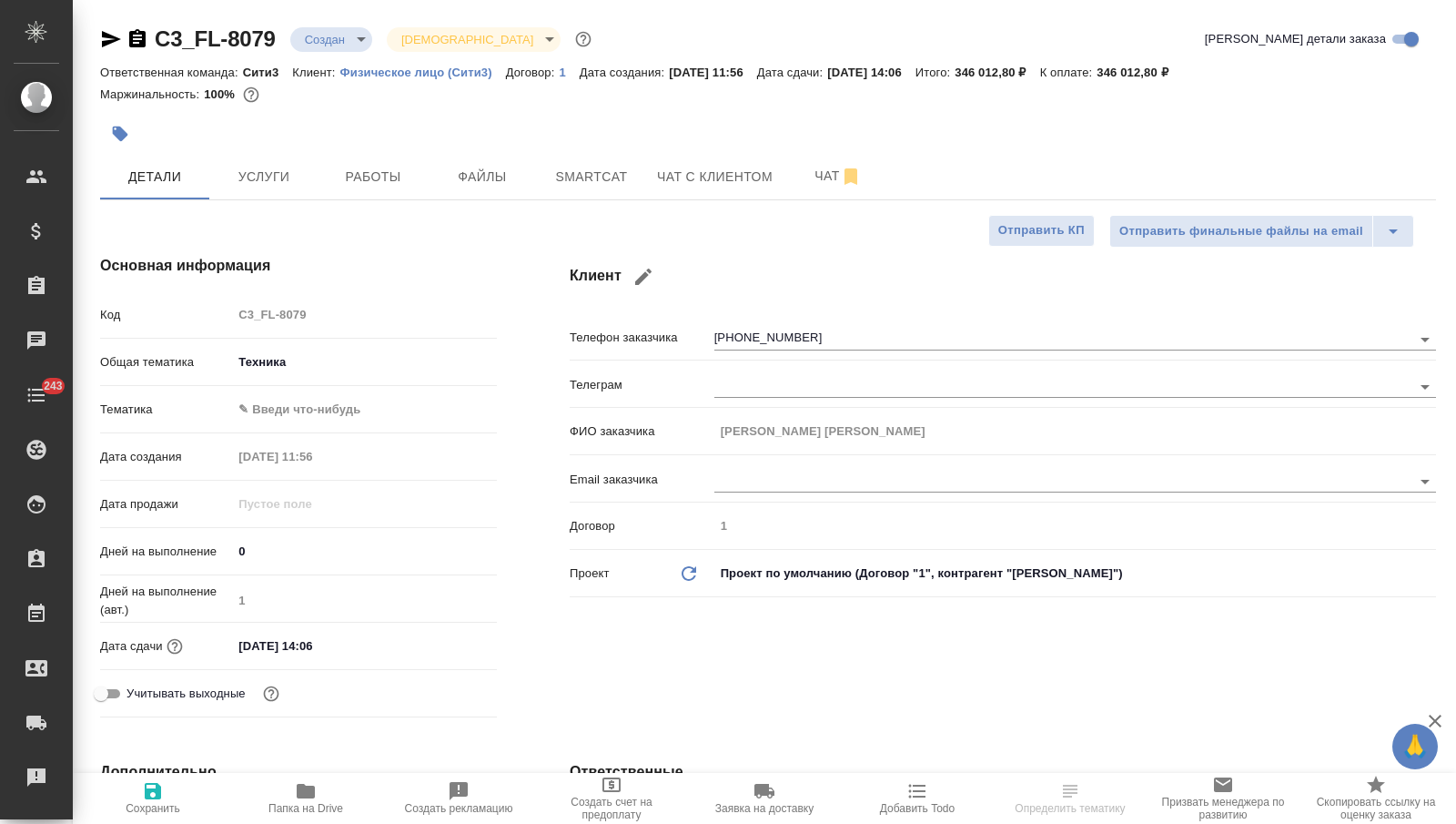
type textarea "x"
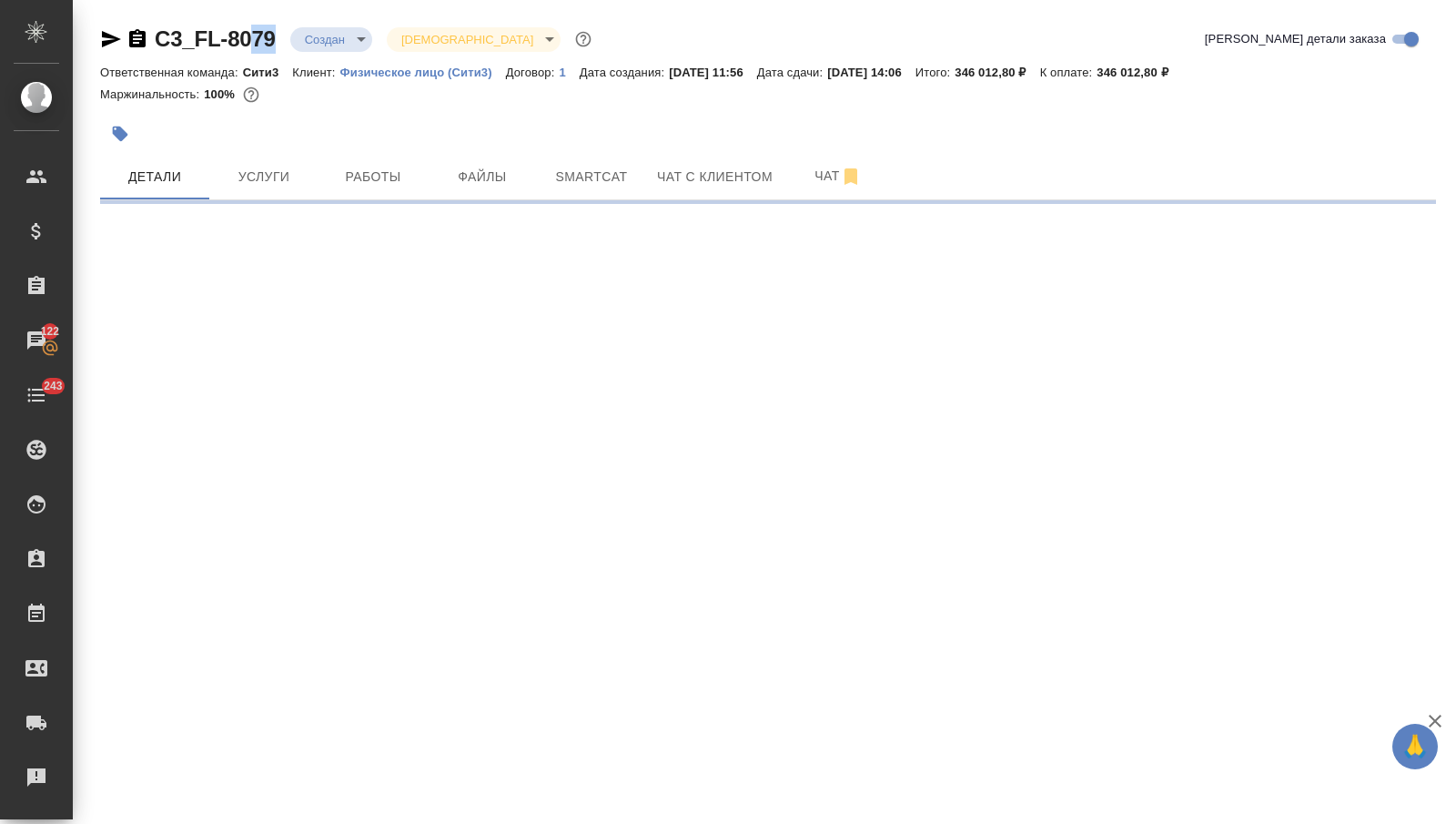
select select "RU"
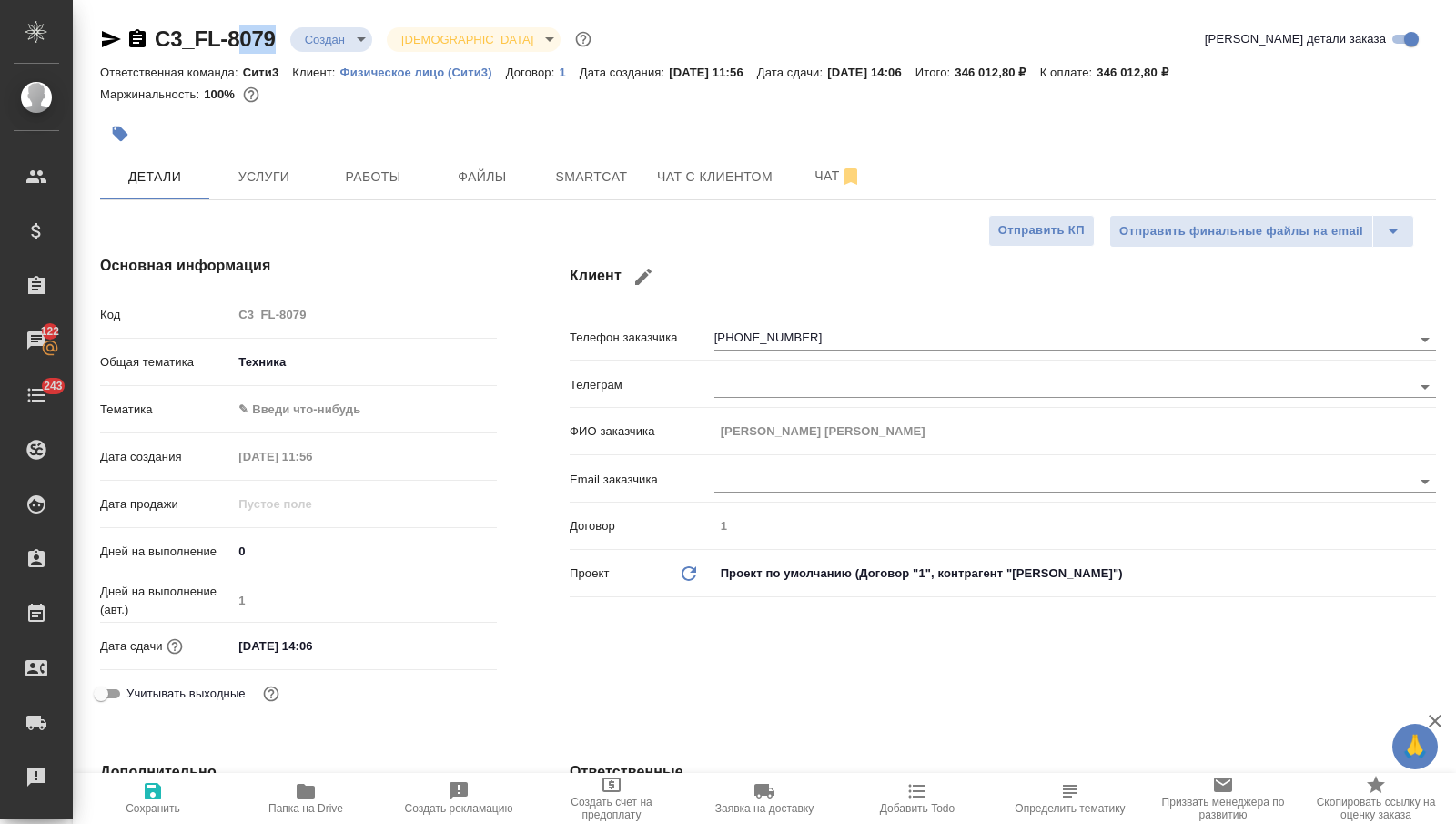
type textarea "x"
drag, startPoint x: 286, startPoint y: 39, endPoint x: 157, endPoint y: 45, distance: 129.1
click at [157, 45] on div "C3_FL-8079 Создан new [DEMOGRAPHIC_DATA] holyTrinity" at bounding box center [347, 39] width 495 height 29
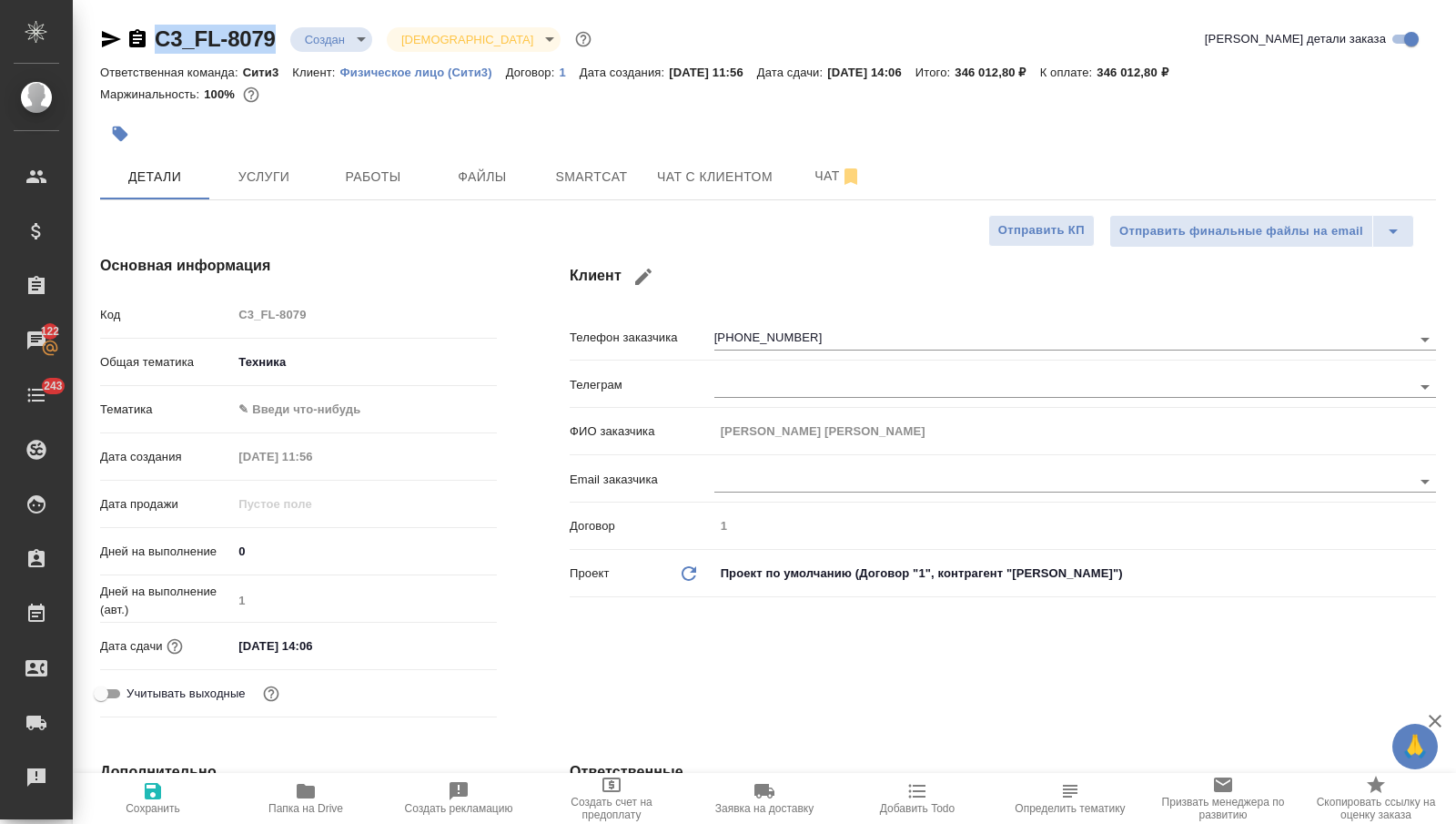
copy link "C3_FL-8079"
type textarea "x"
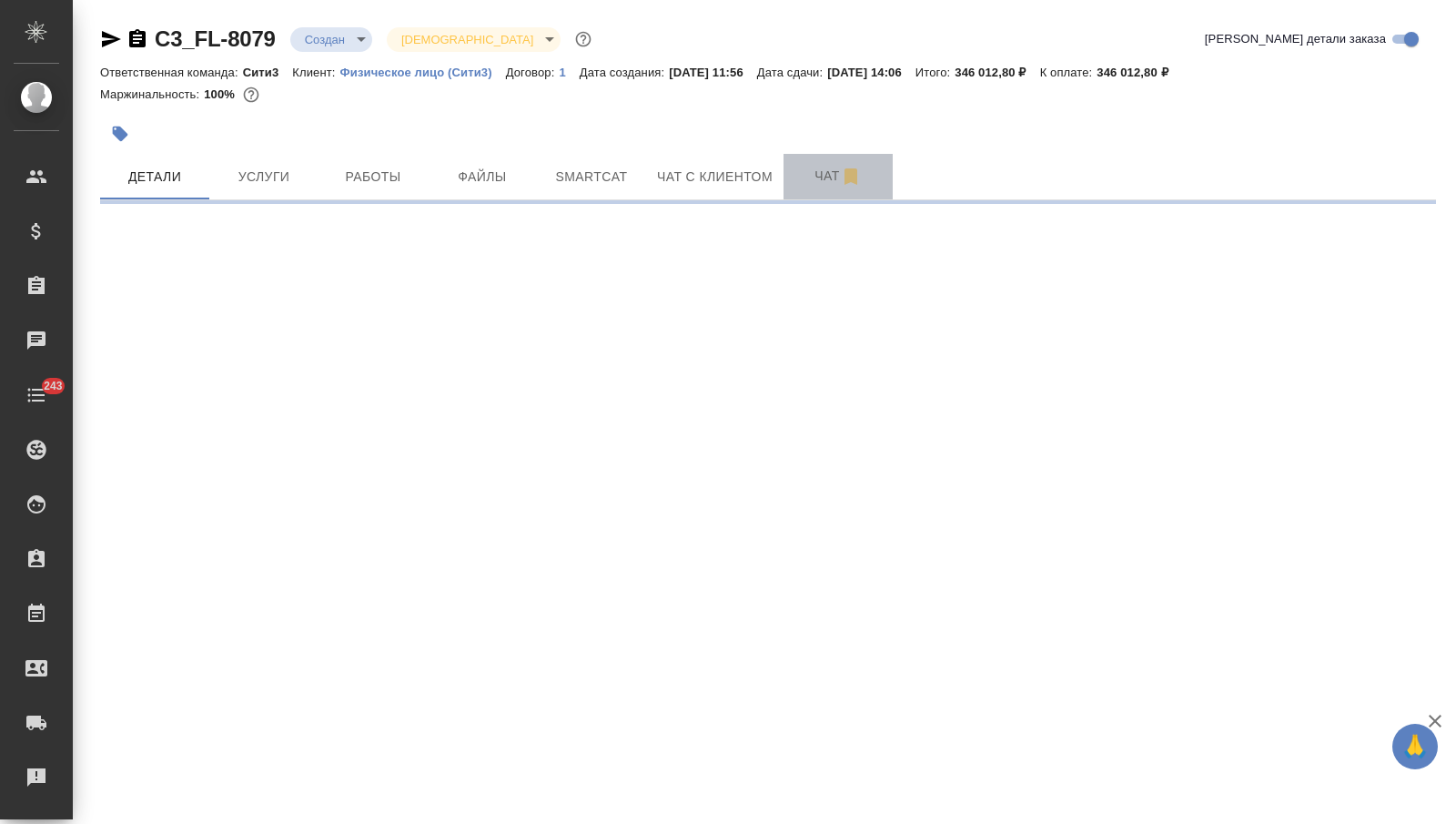
click at [801, 178] on span "Чат" at bounding box center [838, 176] width 87 height 22
select select "RU"
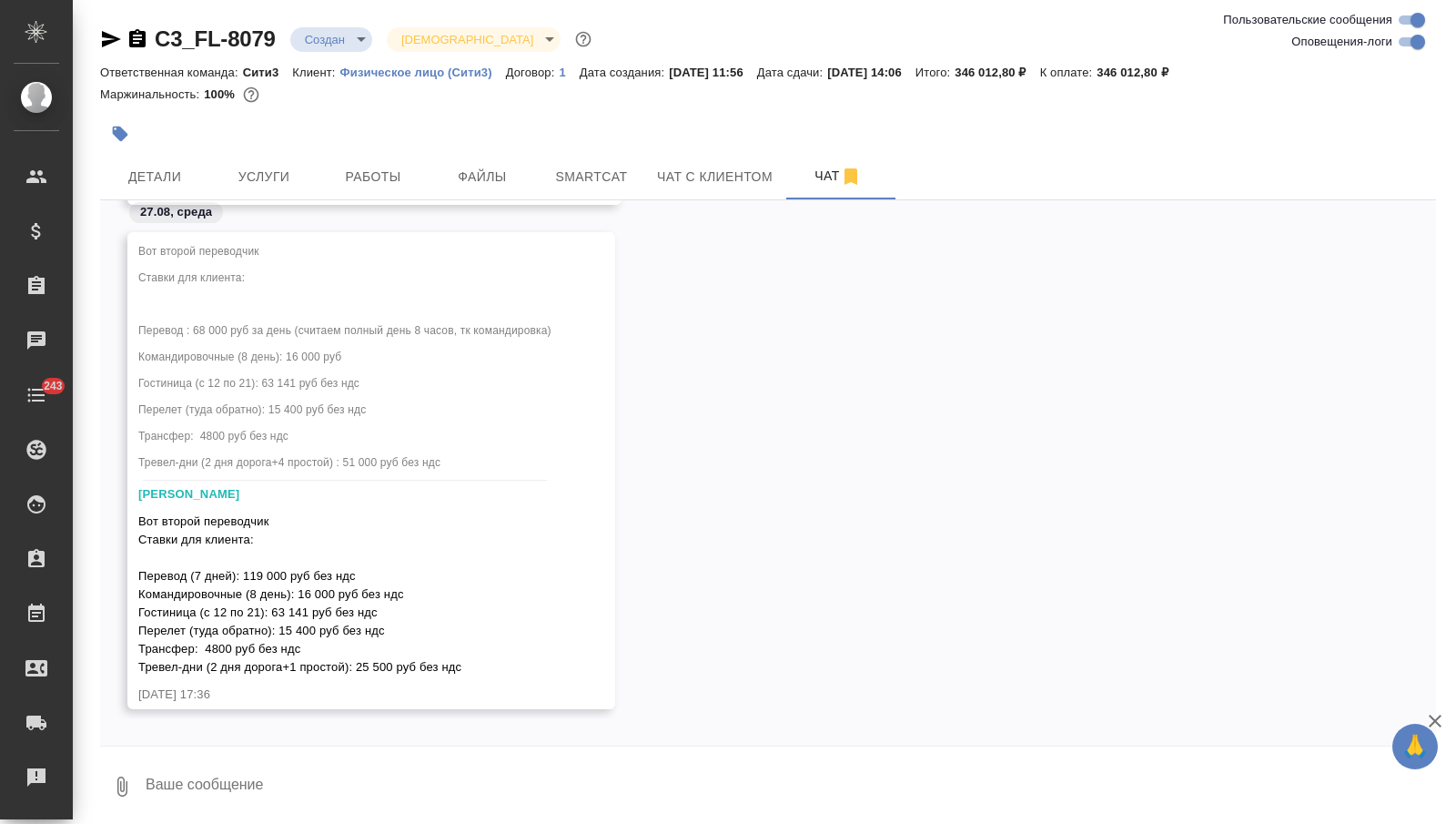
scroll to position [4603, 0]
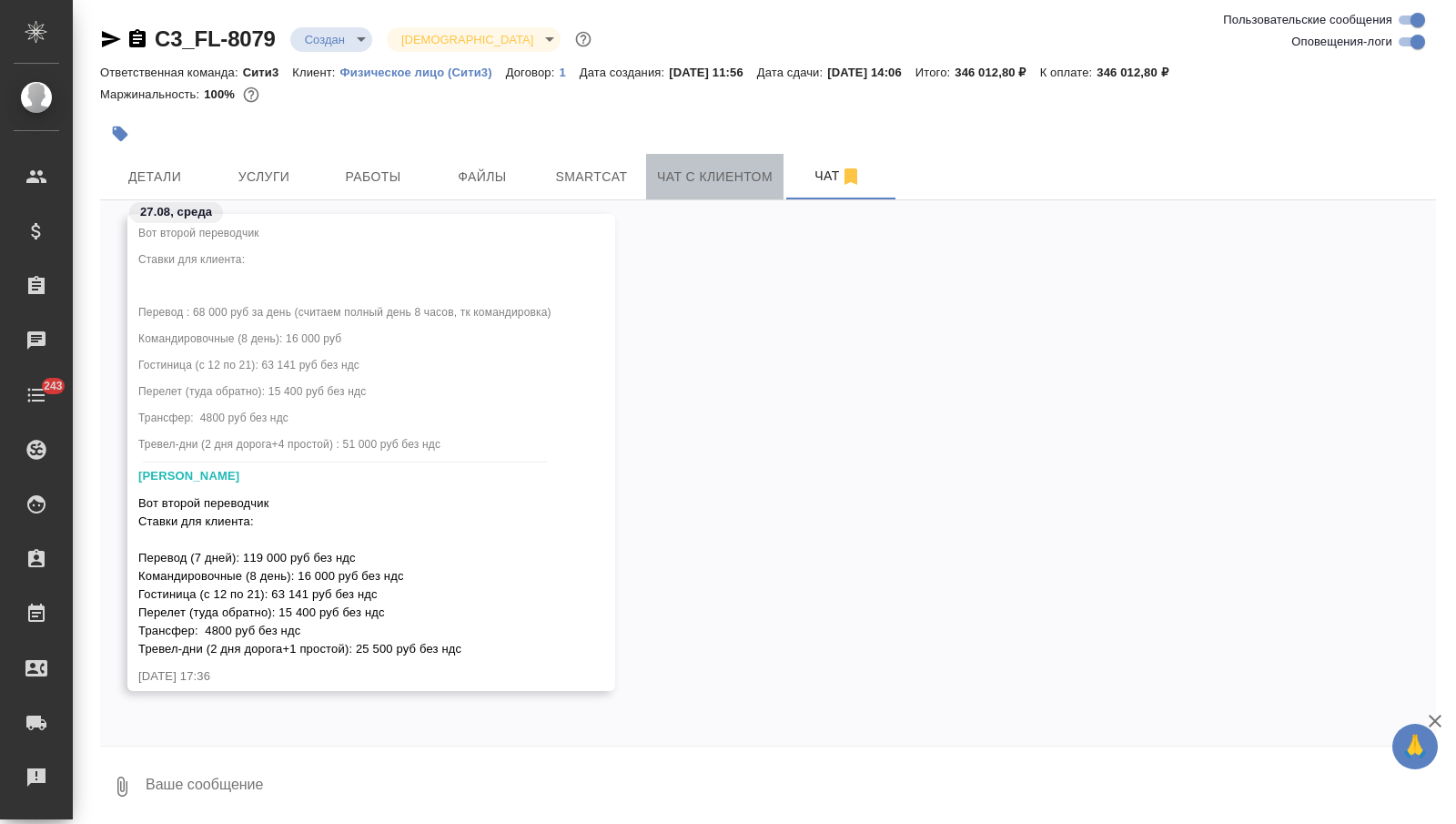
click at [700, 181] on span "Чат с клиентом" at bounding box center [714, 177] width 115 height 22
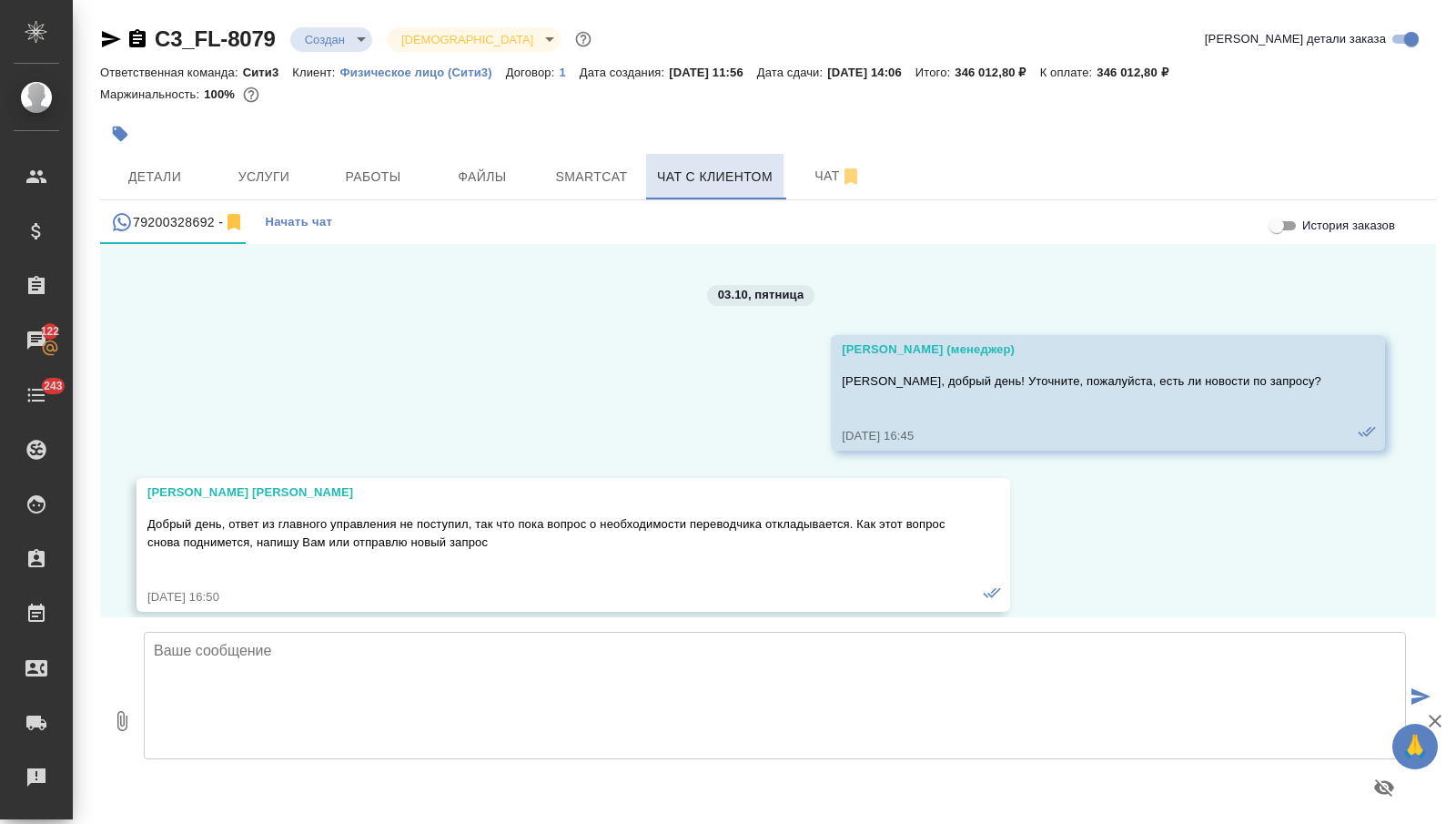
scroll to position [4032, 0]
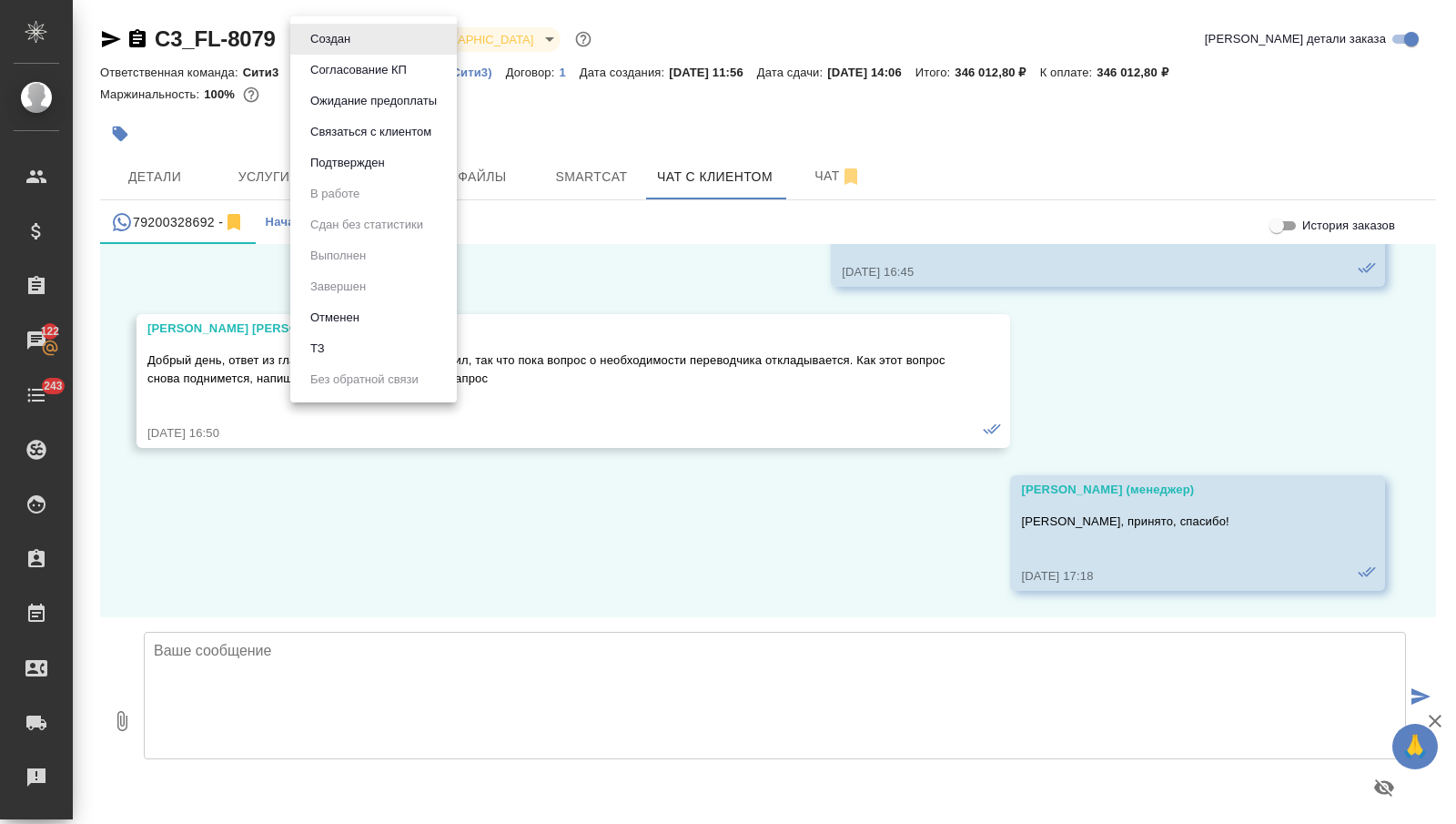
click at [348, 32] on body "🙏 .cls-1 fill:#fff; AWATERA Nikitina Tatiana Клиенты Спецификации Заказы 122 Ча…" at bounding box center [728, 412] width 1456 height 824
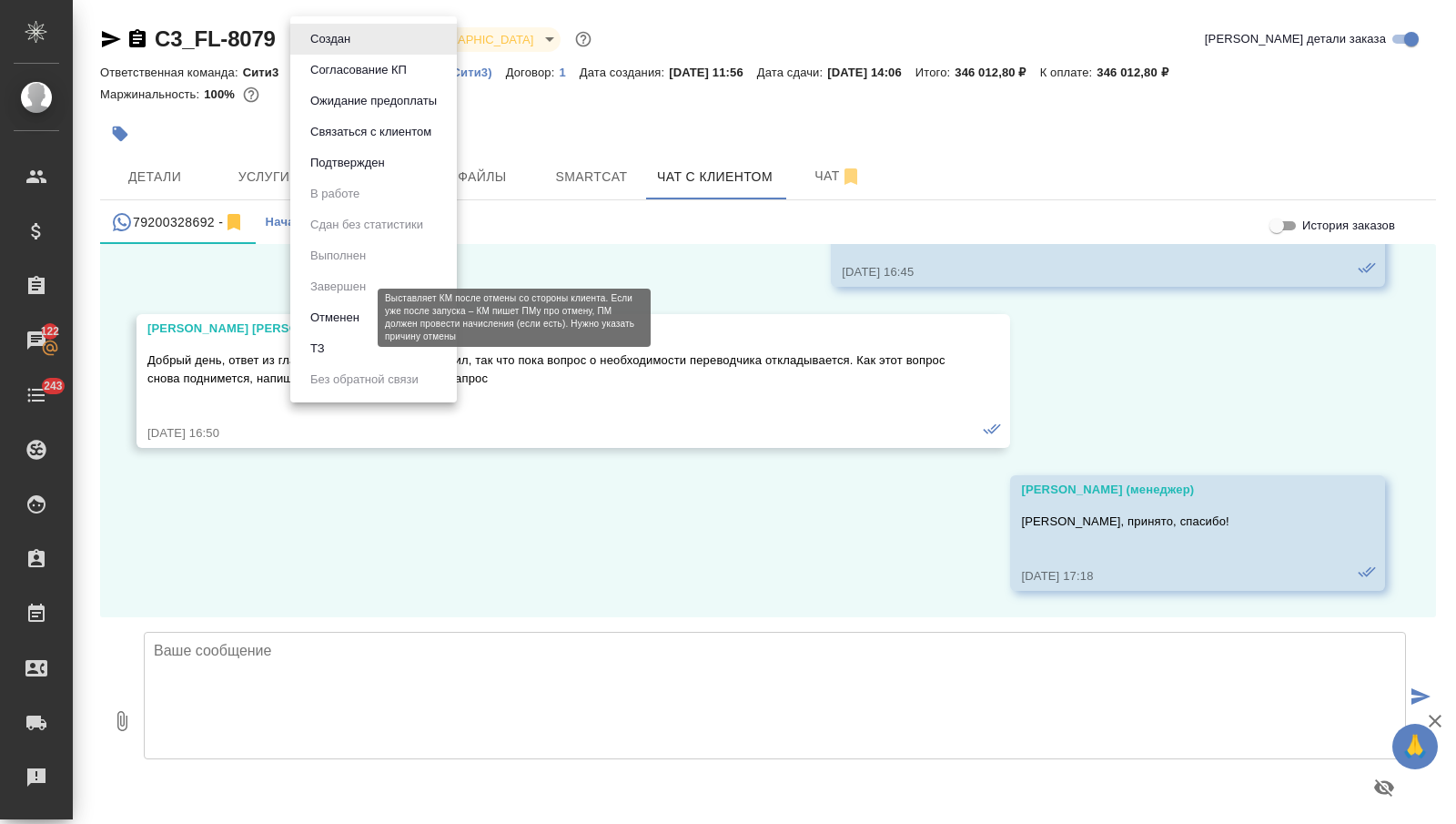
click at [336, 317] on button "Отменен" at bounding box center [335, 317] width 60 height 20
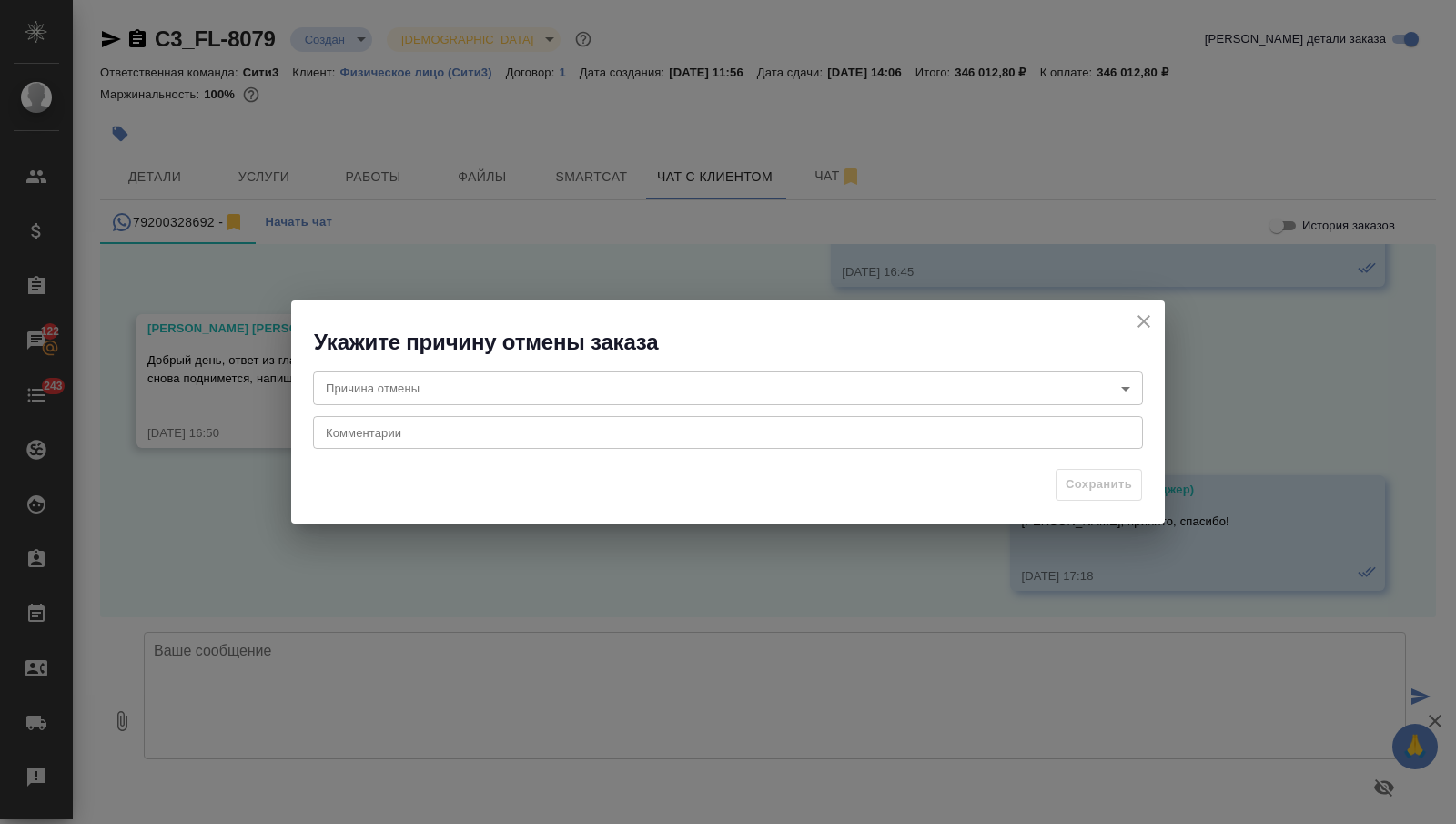
click at [495, 393] on body "🙏 .cls-1 fill:#fff; AWATERA Nikitina Tatiana Клиенты Спецификации Заказы 122 Ча…" at bounding box center [728, 412] width 1456 height 824
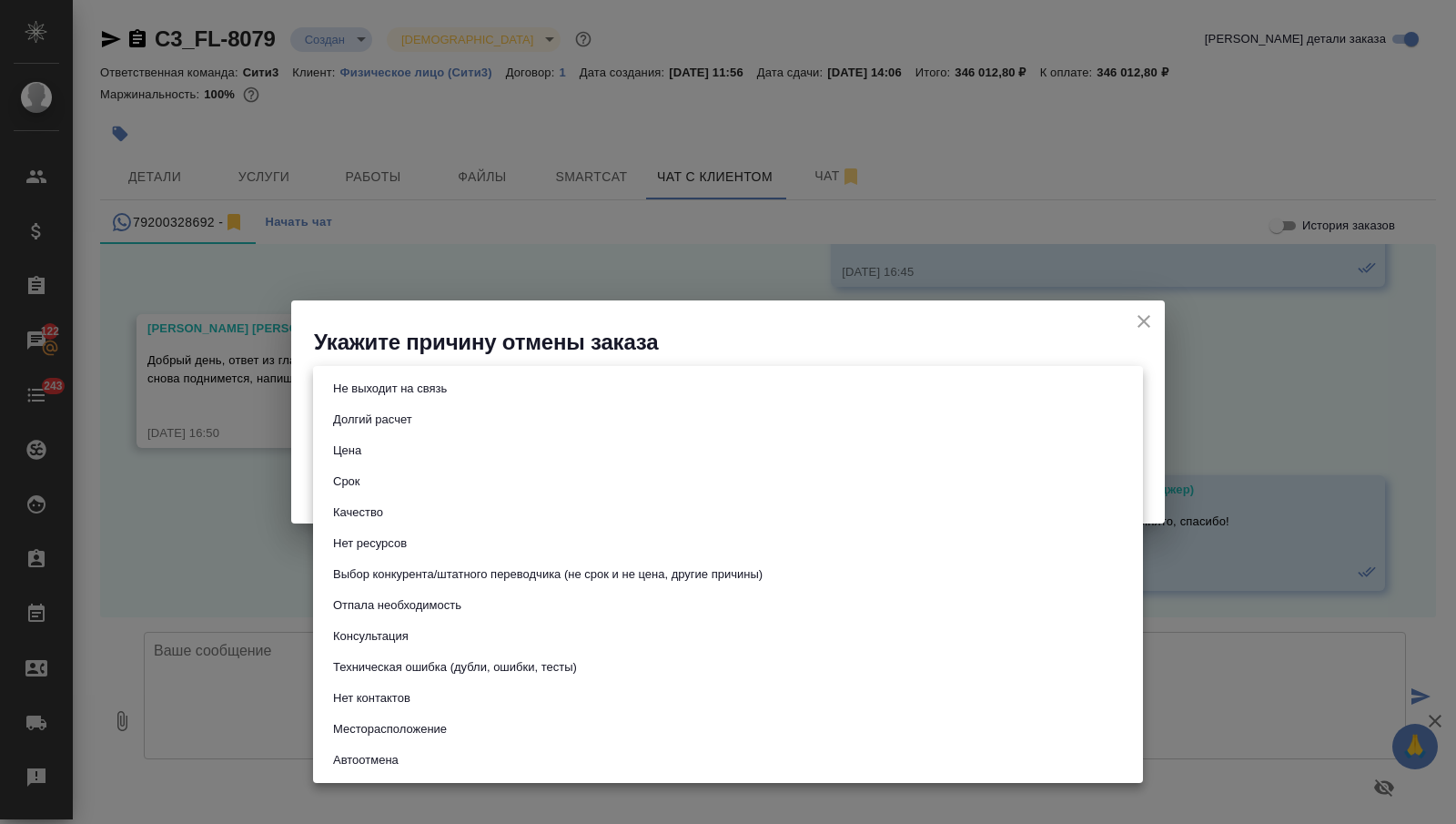
click at [464, 608] on button "Отпала необходимость" at bounding box center [398, 606] width 140 height 20
type input "noNeed"
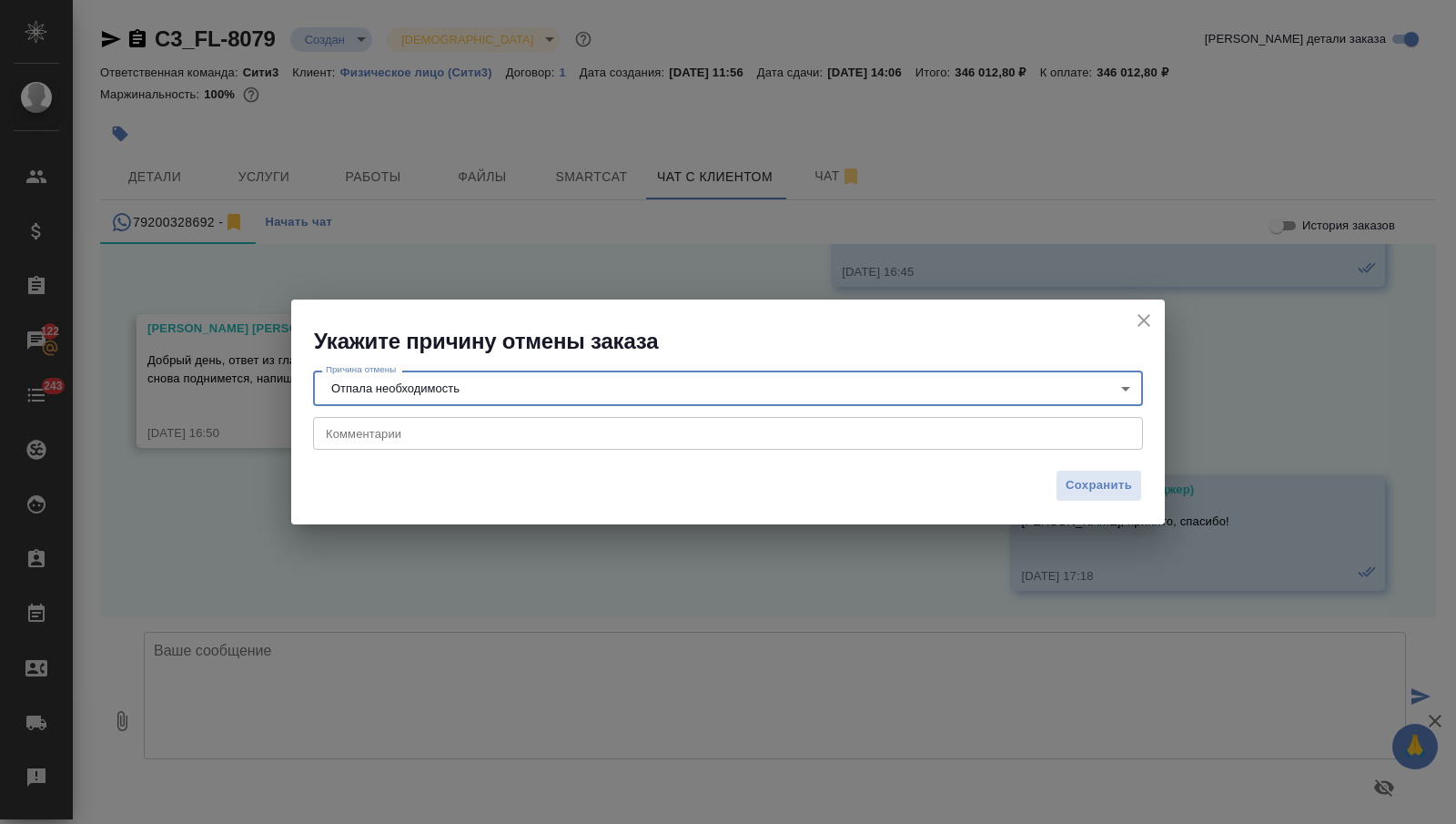
click at [462, 429] on textarea at bounding box center [728, 433] width 804 height 14
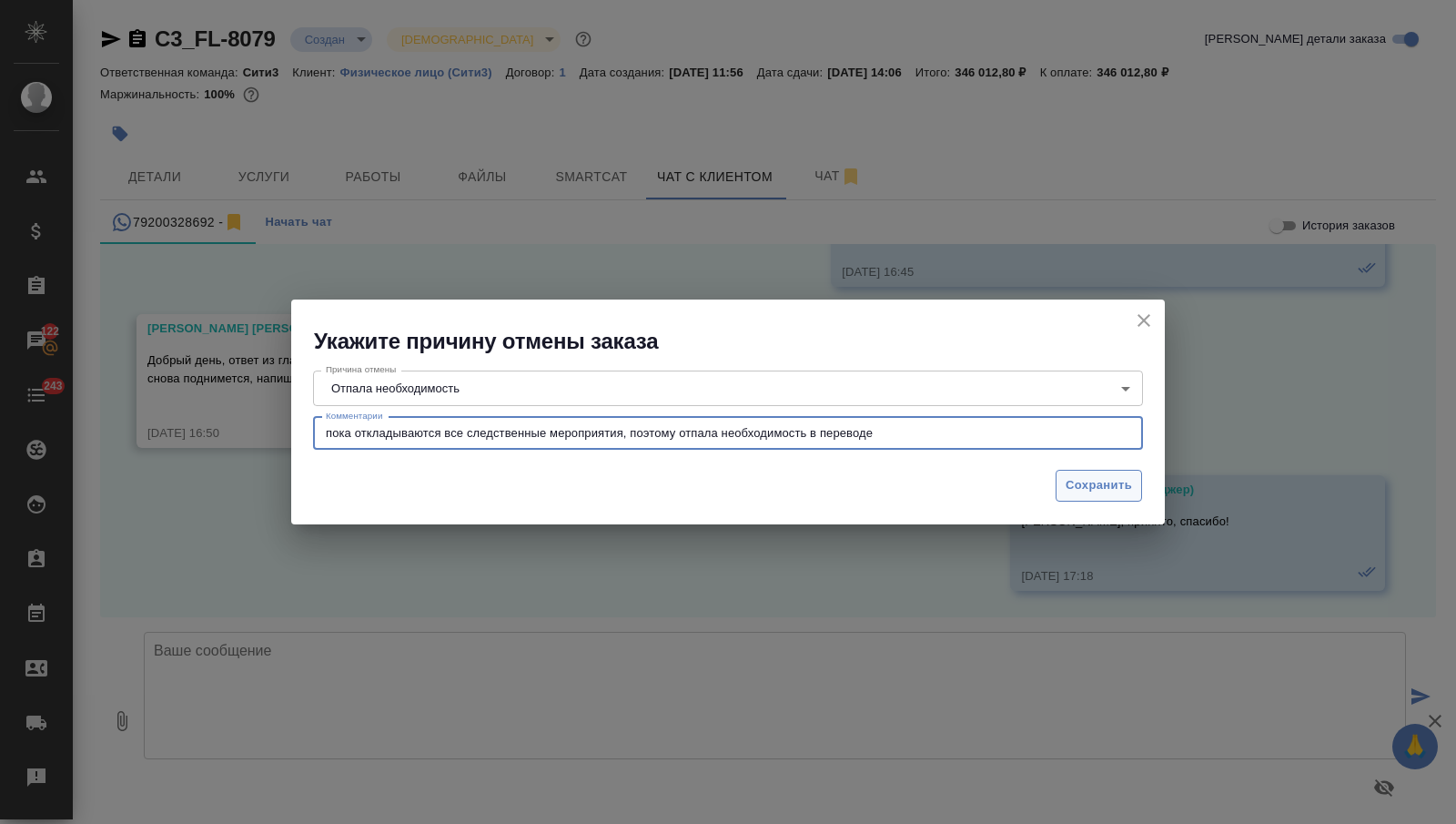
type textarea "пока откладываются все следственные мероприятия, поэтому отпала необходимость в…"
click at [1084, 479] on span "Сохранить" at bounding box center [1099, 486] width 66 height 21
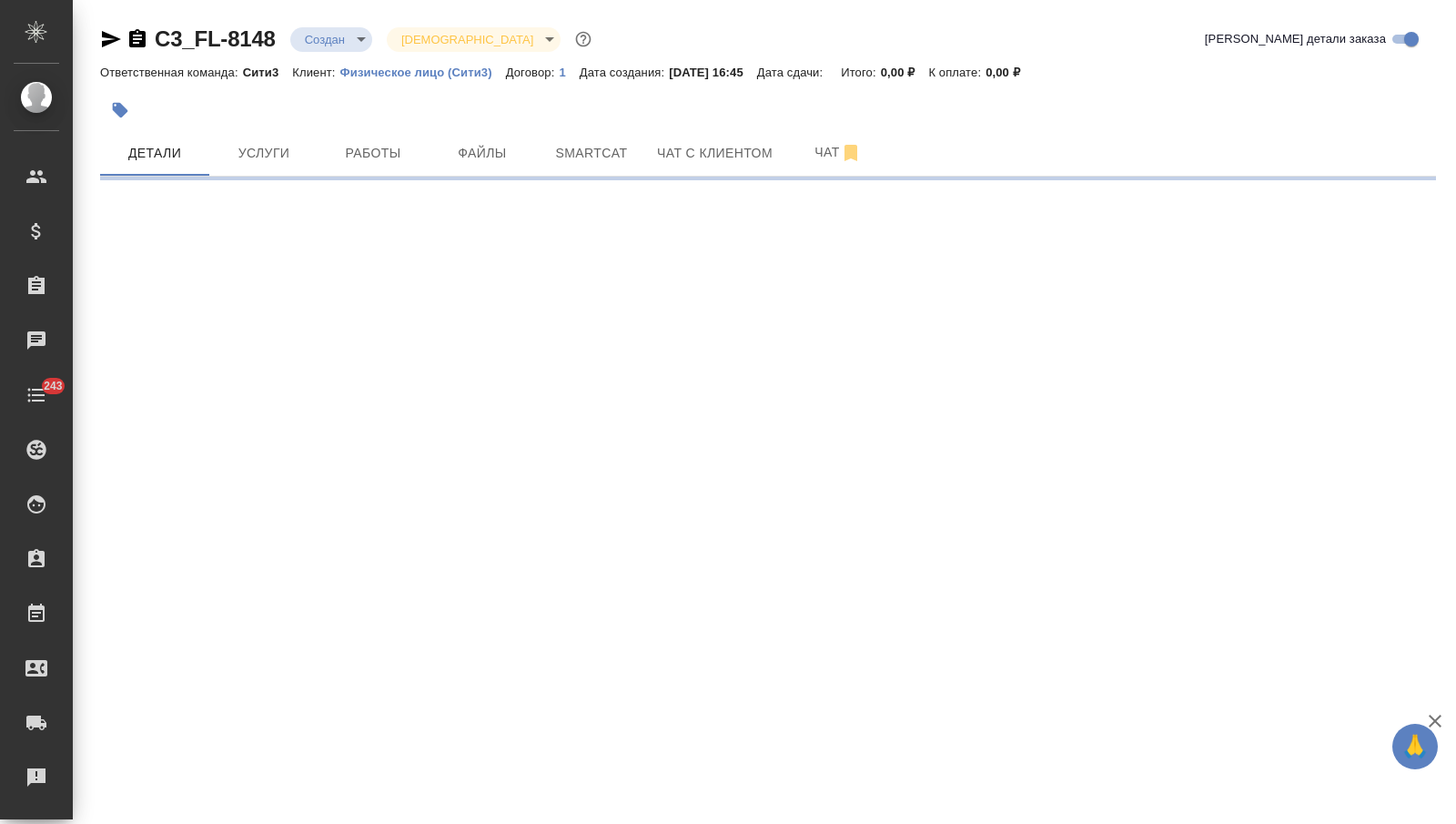
select select "RU"
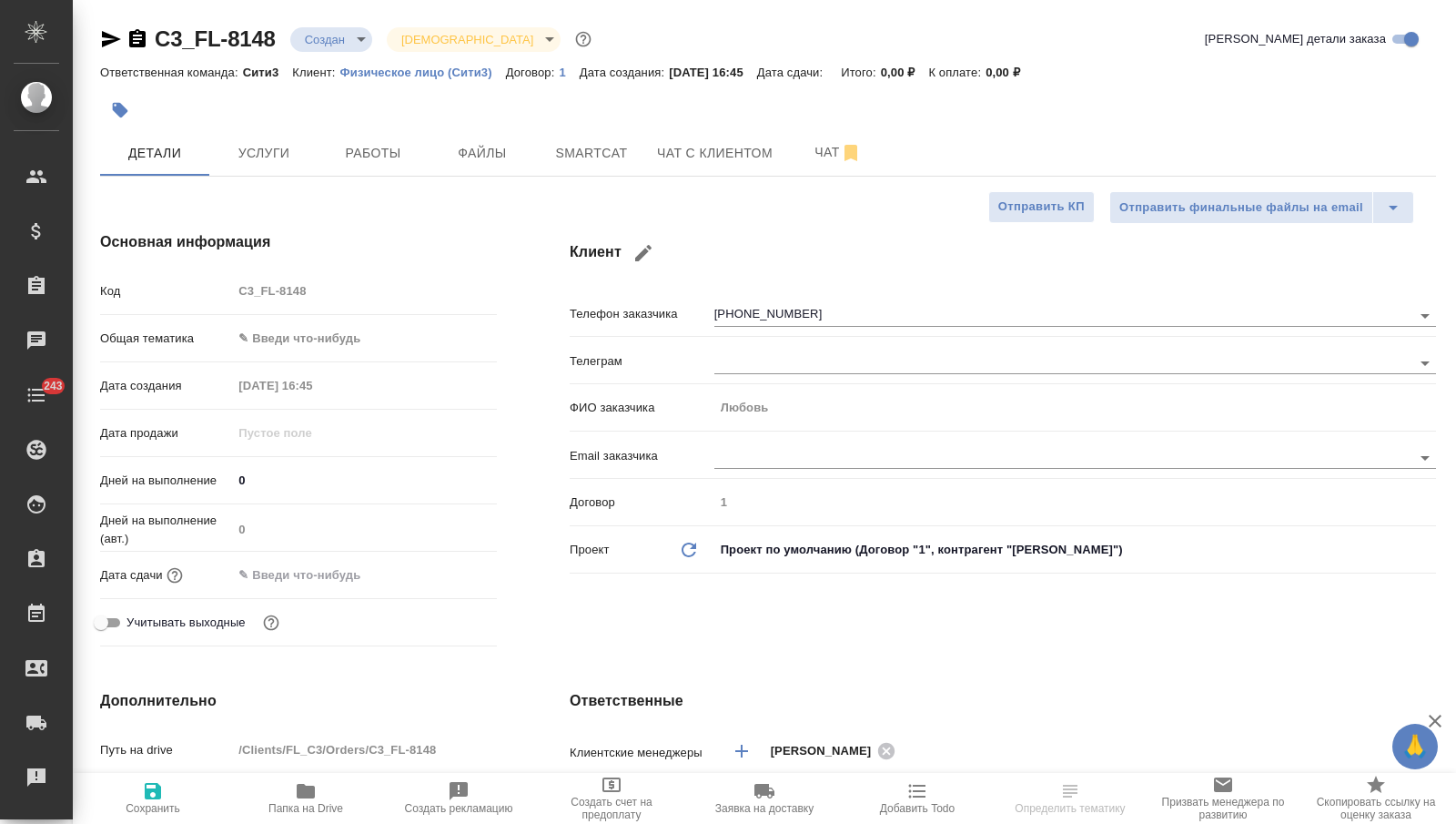
type textarea "x"
click at [715, 159] on span "Чат с клиентом" at bounding box center [714, 152] width 115 height 22
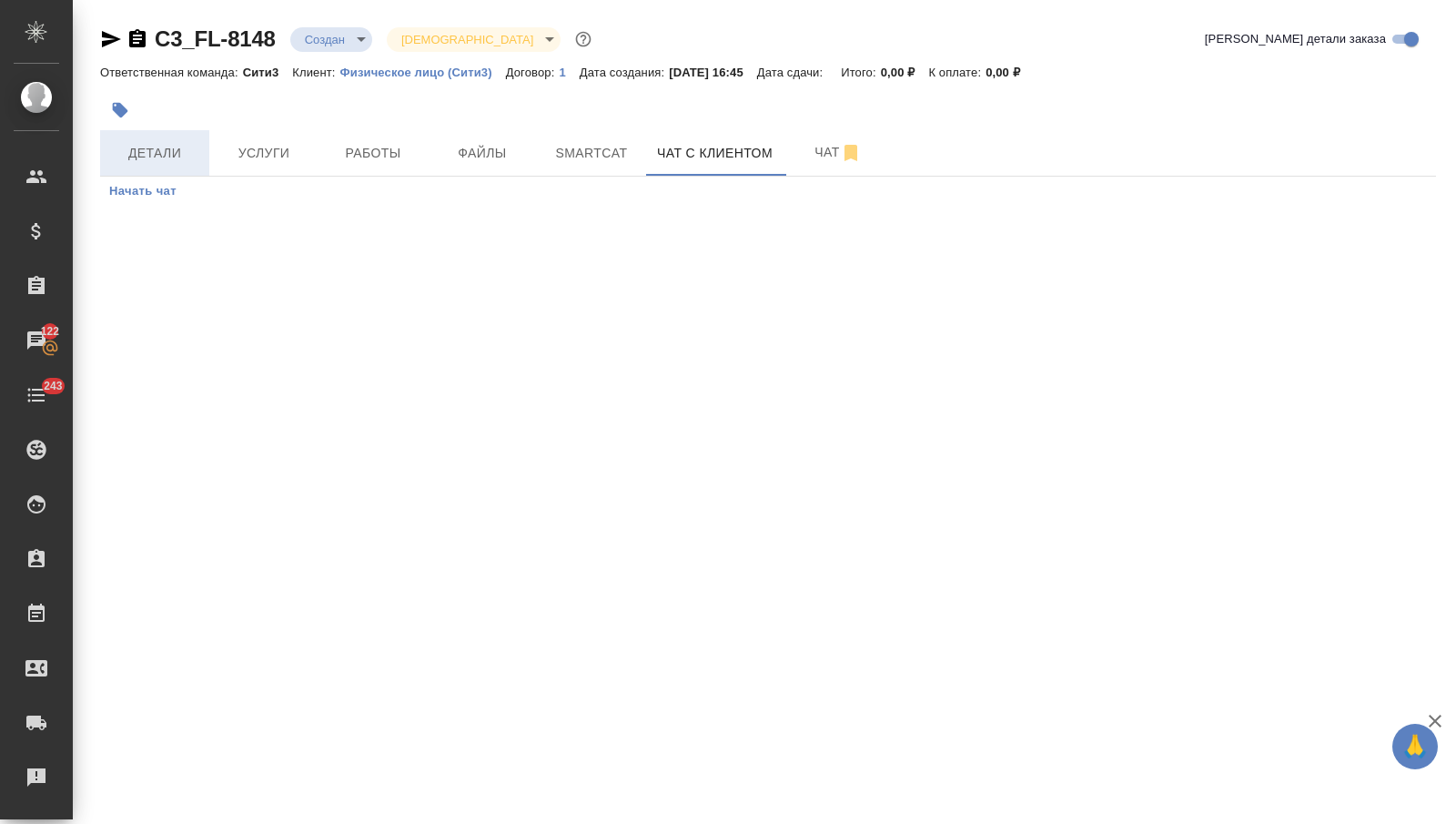
click at [200, 147] on button "Детали" at bounding box center [154, 152] width 110 height 46
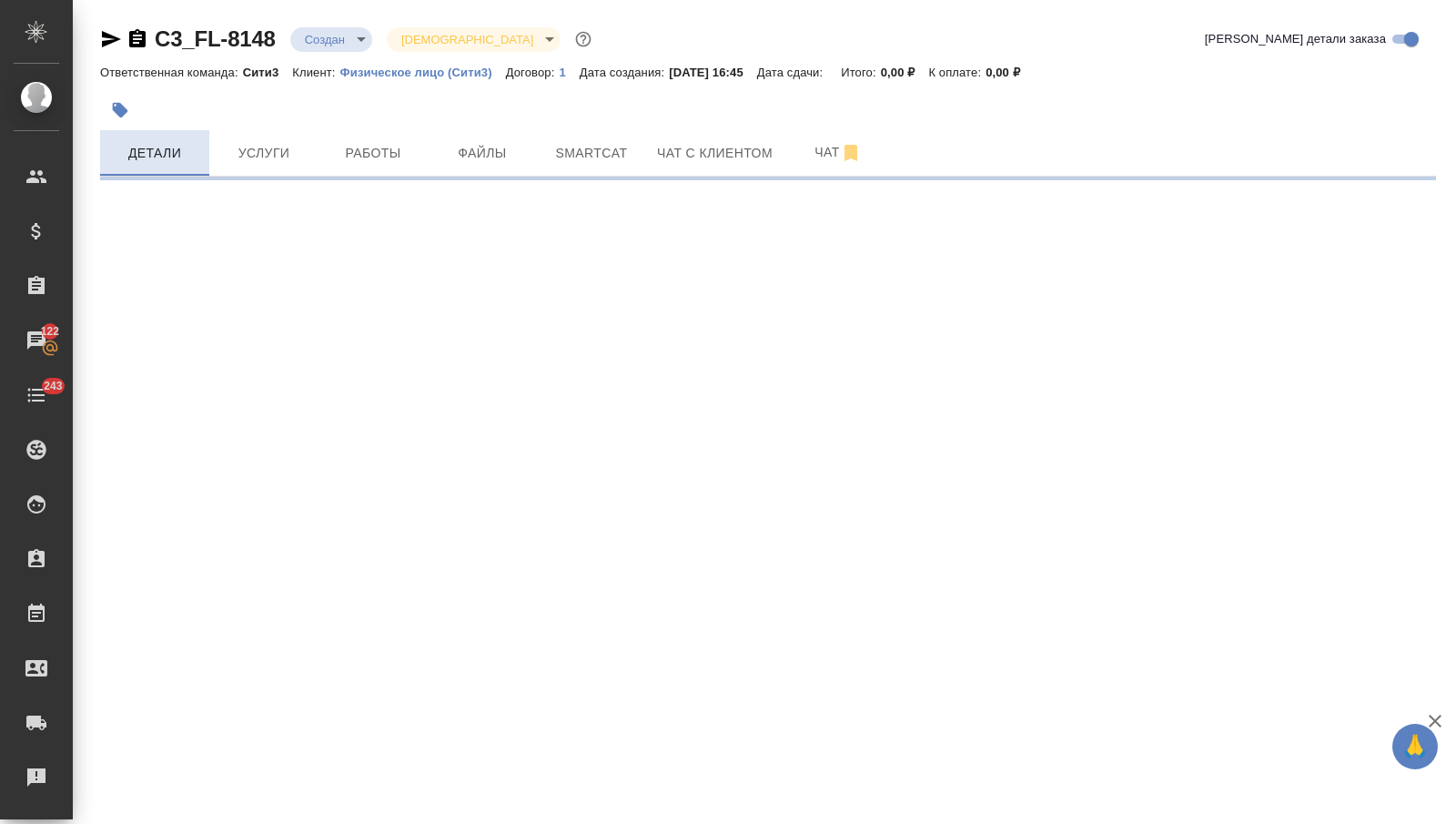
select select "RU"
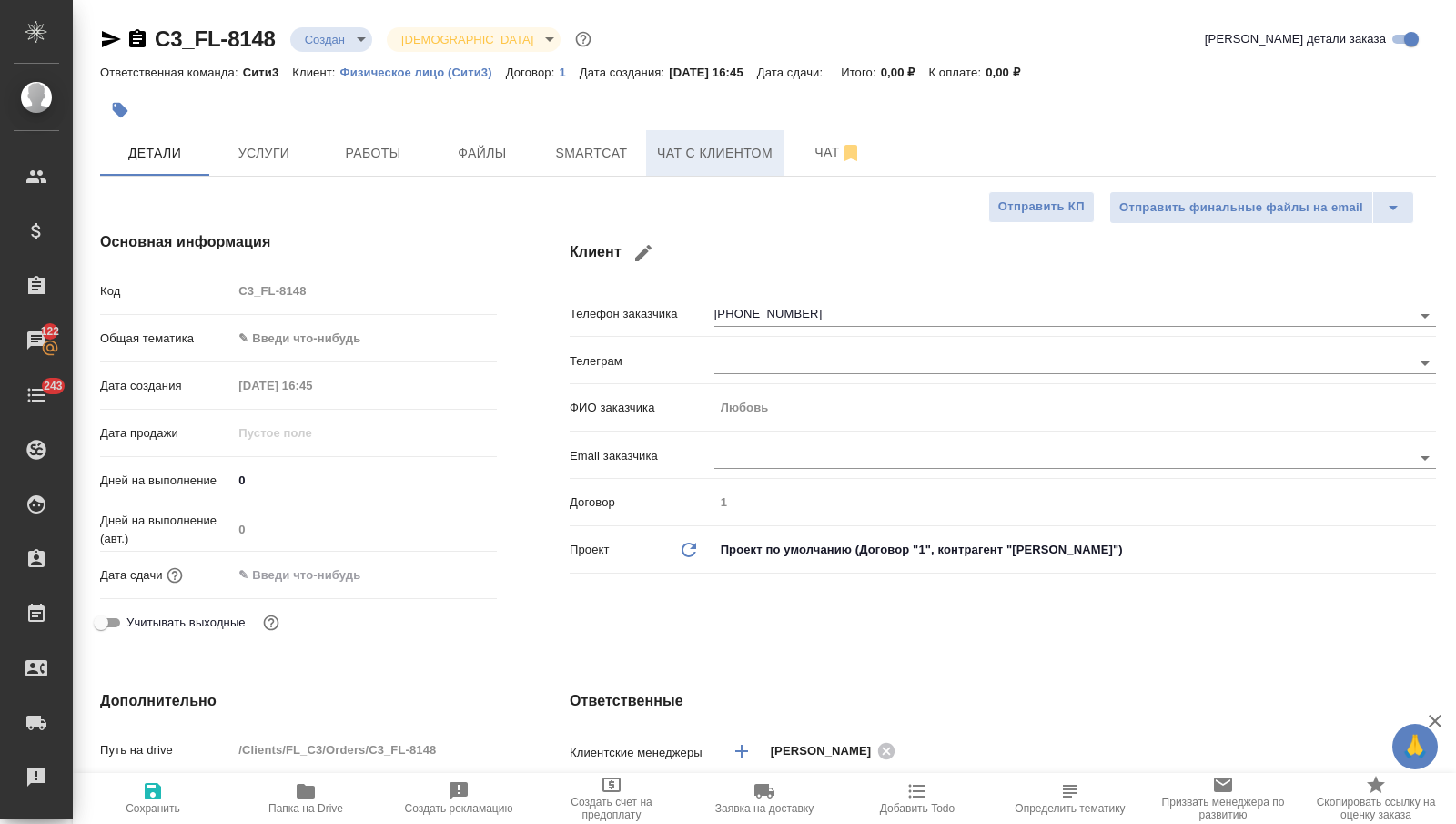
type textarea "x"
click at [796, 142] on button "Чат" at bounding box center [838, 152] width 110 height 46
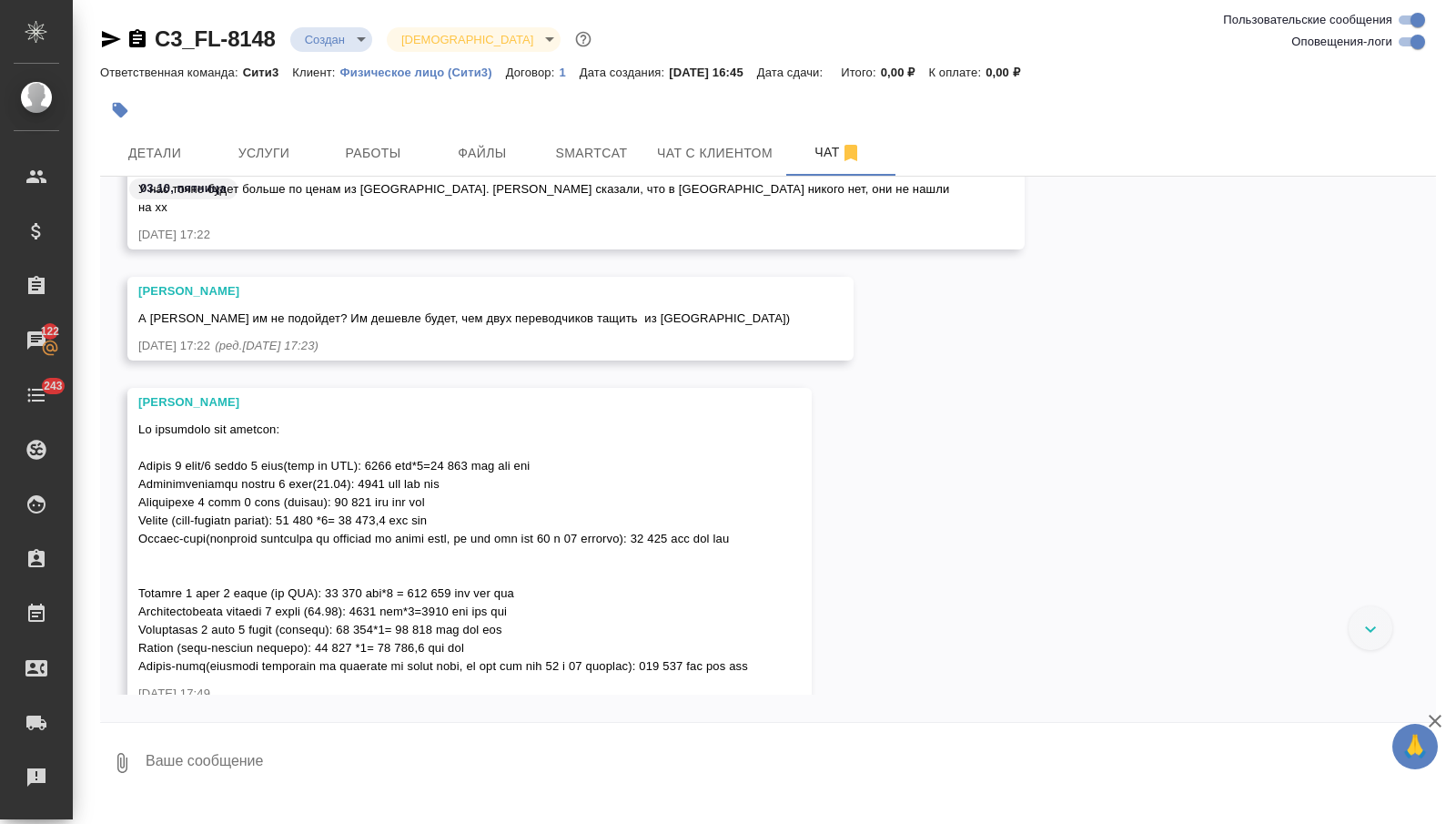
scroll to position [2756, 0]
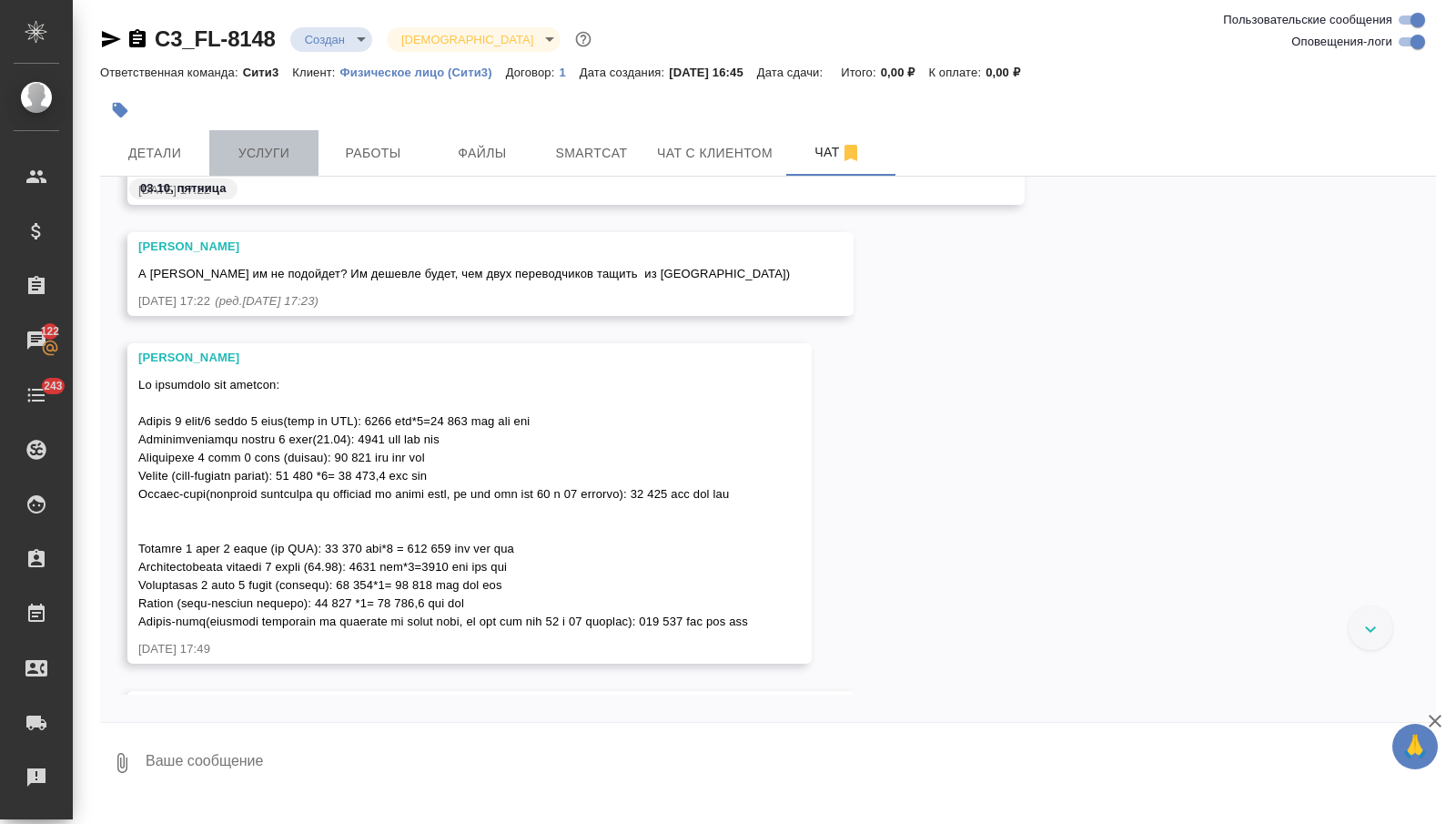
click at [259, 154] on span "Услуги" at bounding box center [264, 152] width 87 height 22
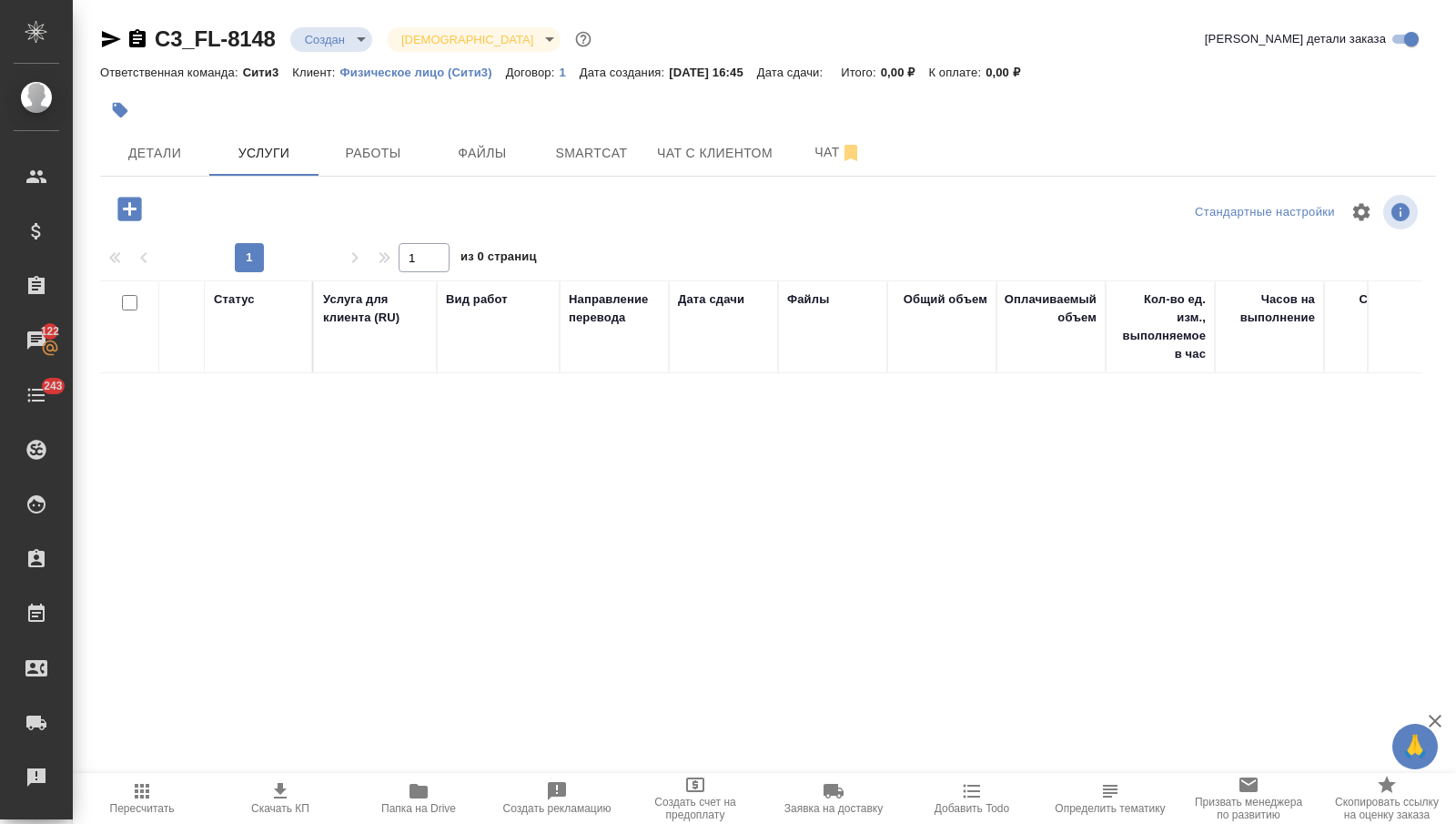
click at [136, 211] on icon "button" at bounding box center [129, 209] width 23 height 23
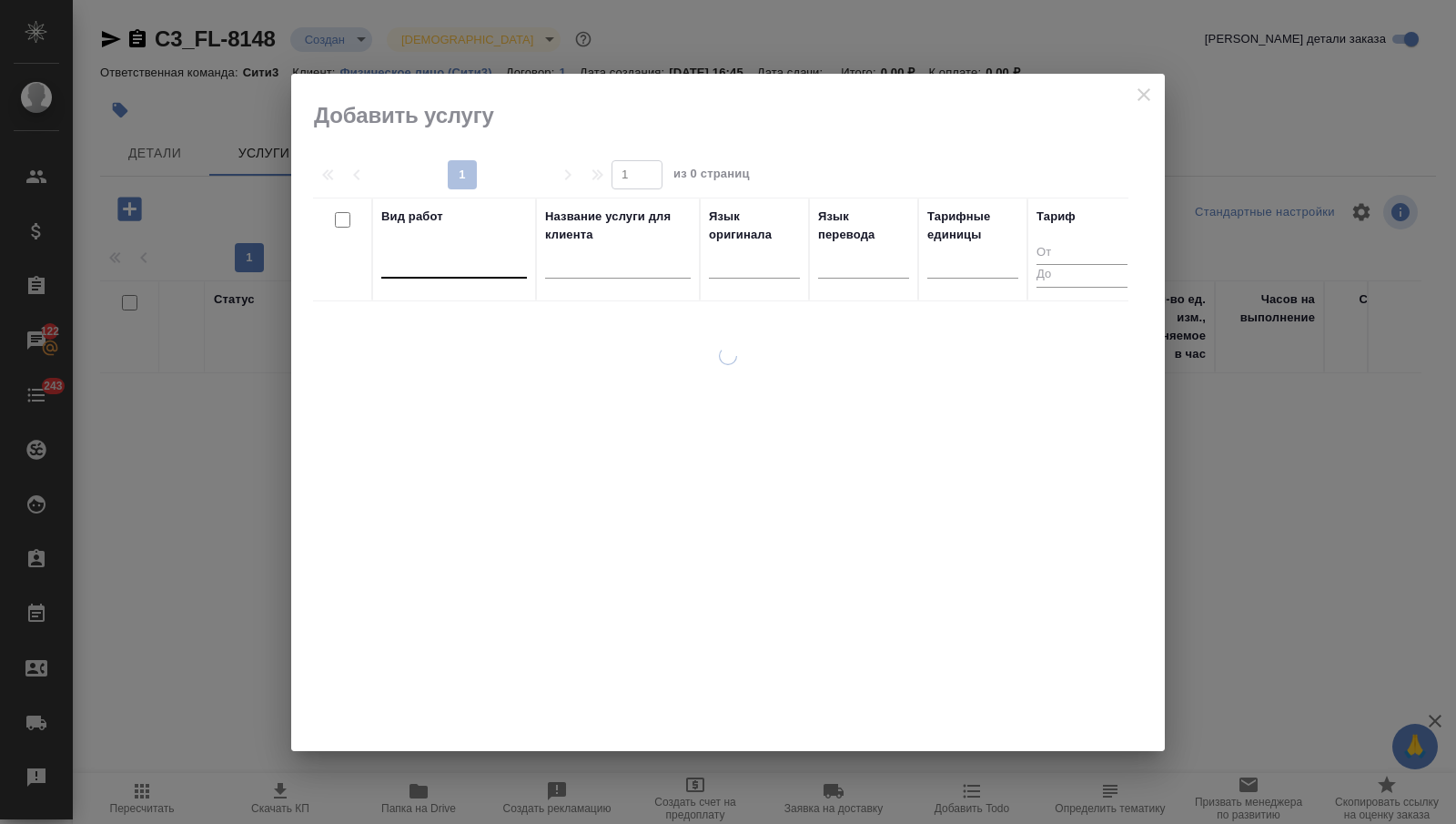
click at [449, 267] on div at bounding box center [454, 259] width 146 height 26
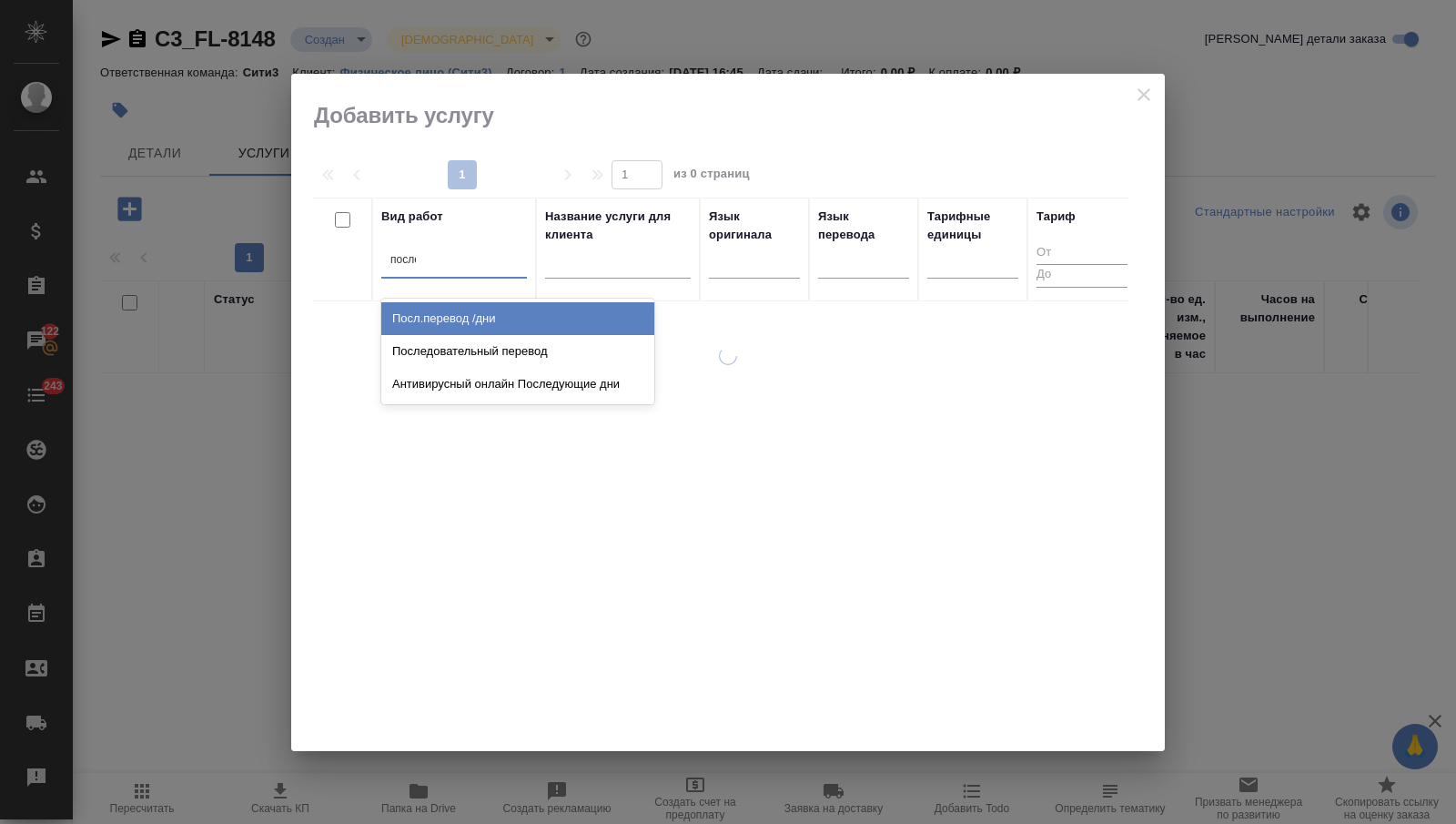
type input "послед"
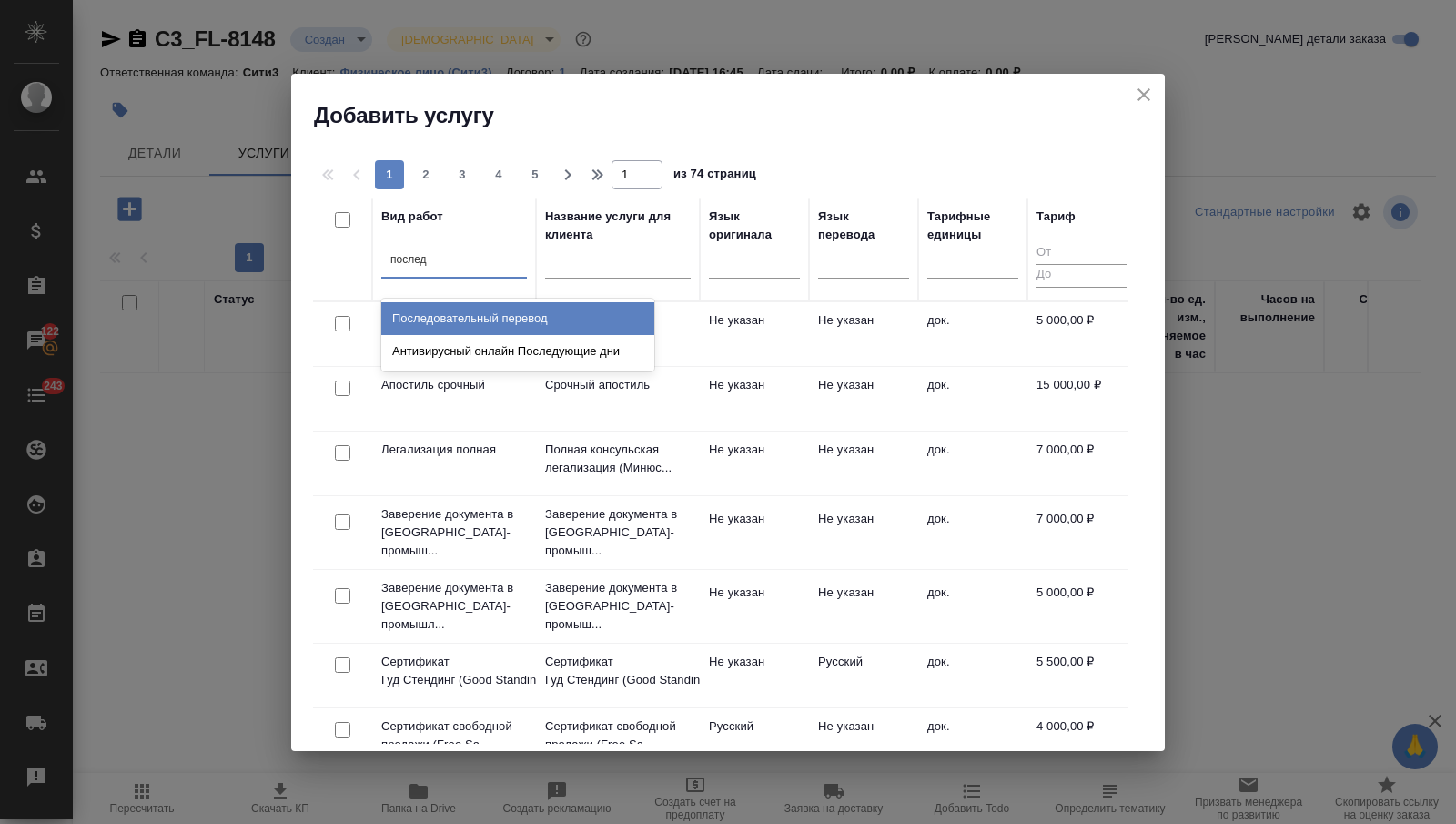
click at [474, 304] on div "Последовательный перевод" at bounding box center [517, 318] width 273 height 33
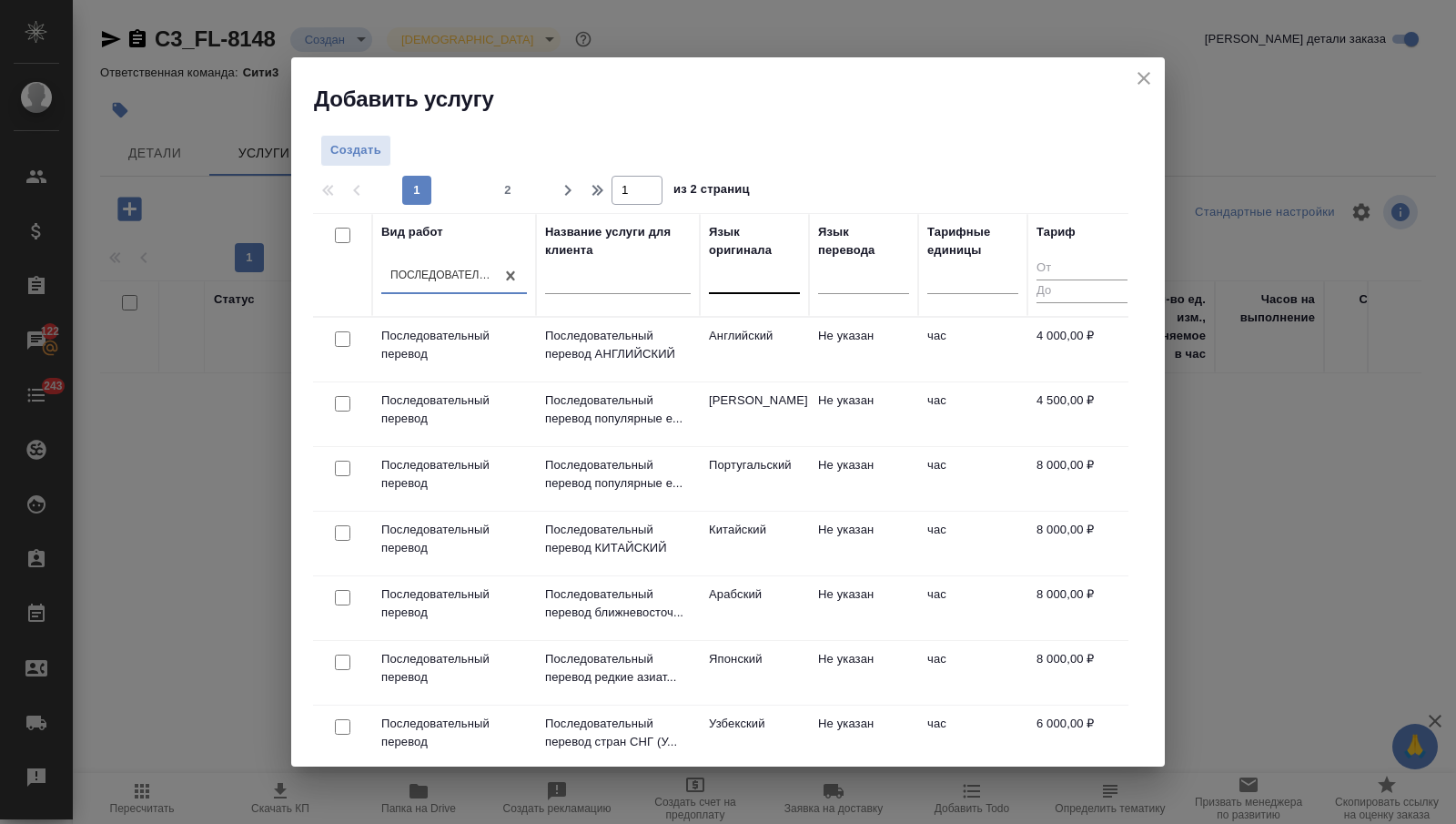
click at [720, 273] on div at bounding box center [755, 275] width 91 height 26
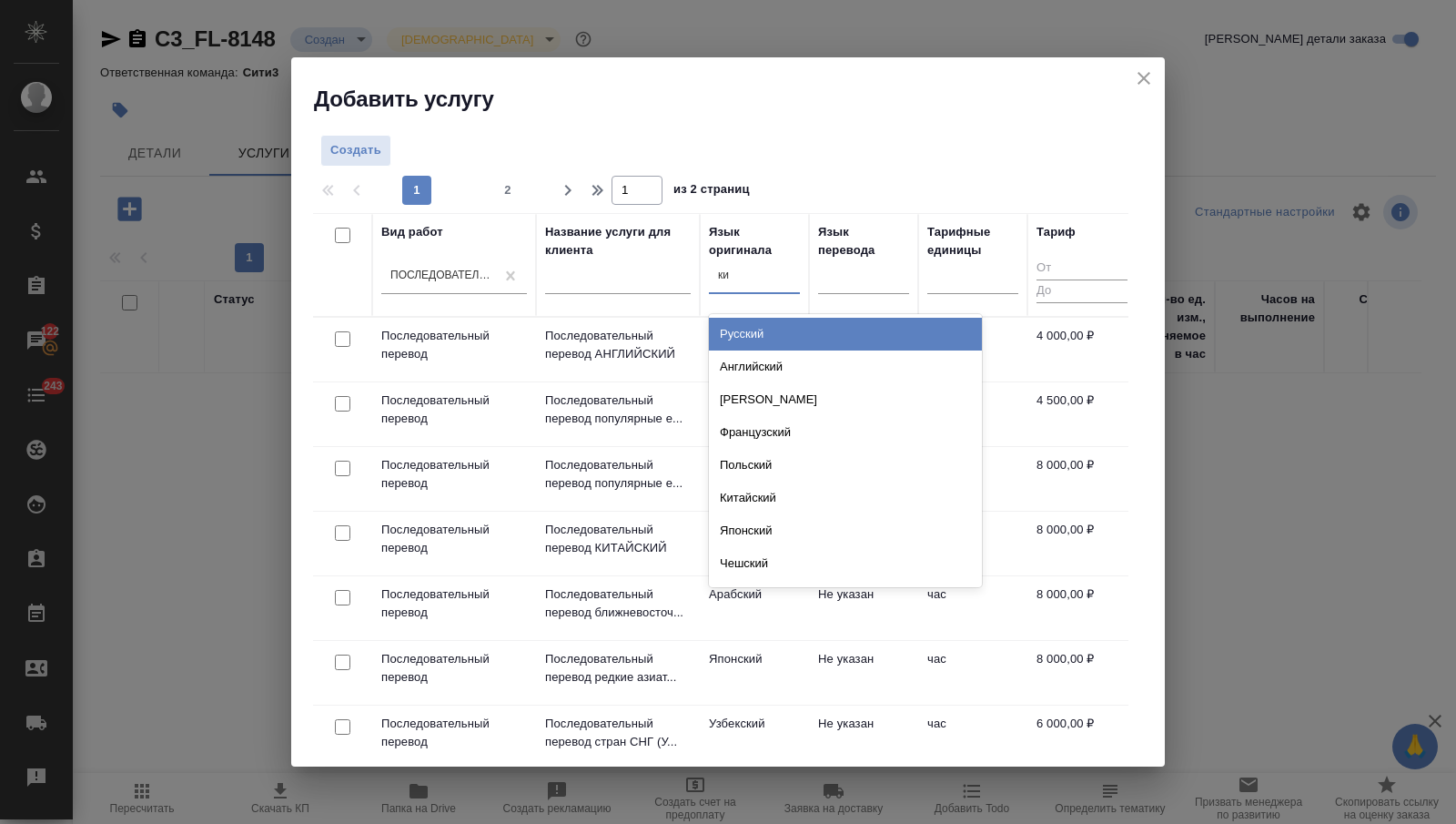
type input "кит"
click at [744, 323] on div "Китайский" at bounding box center [845, 334] width 273 height 33
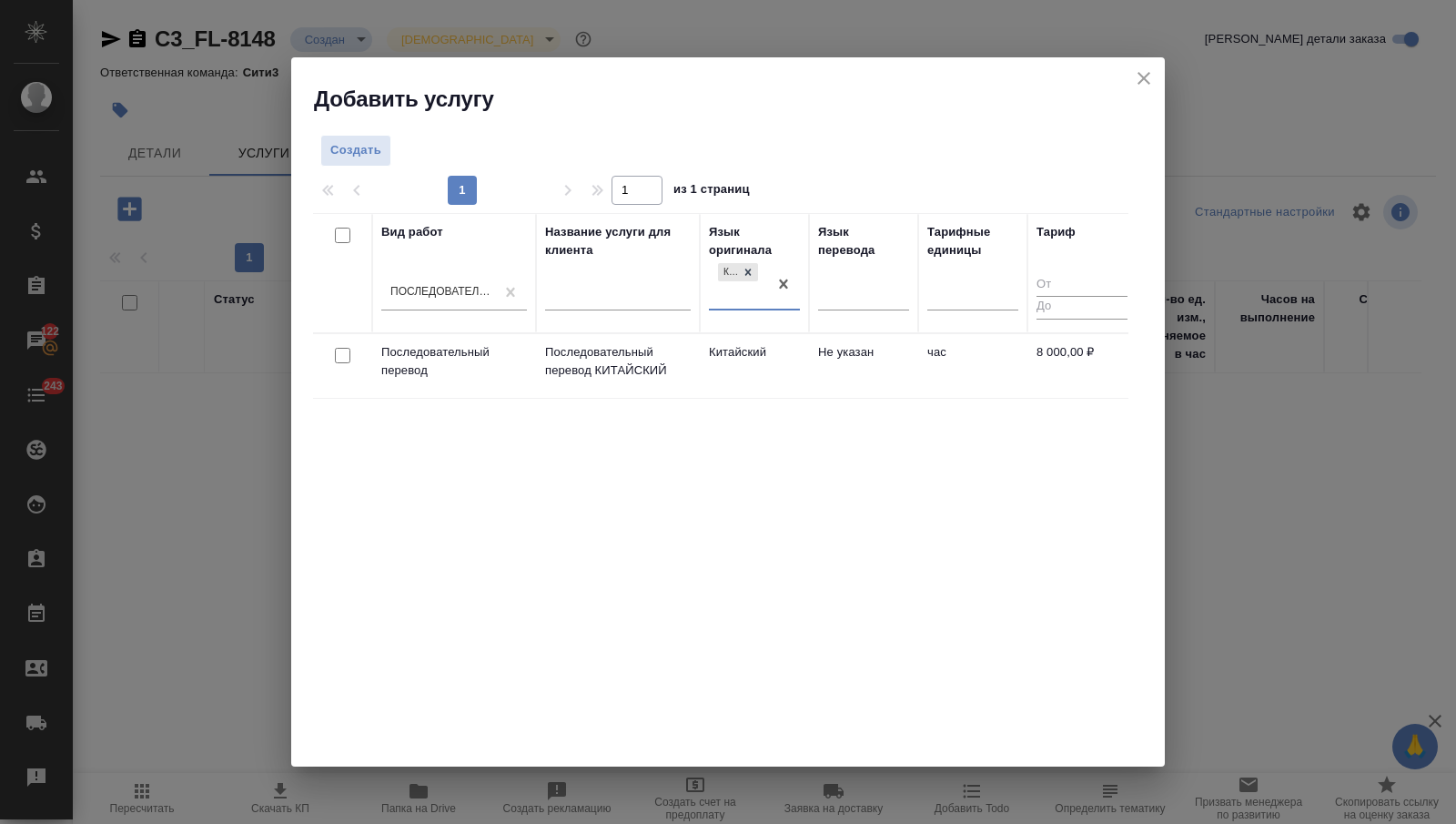
click at [744, 369] on td "Китайский" at bounding box center [754, 366] width 110 height 64
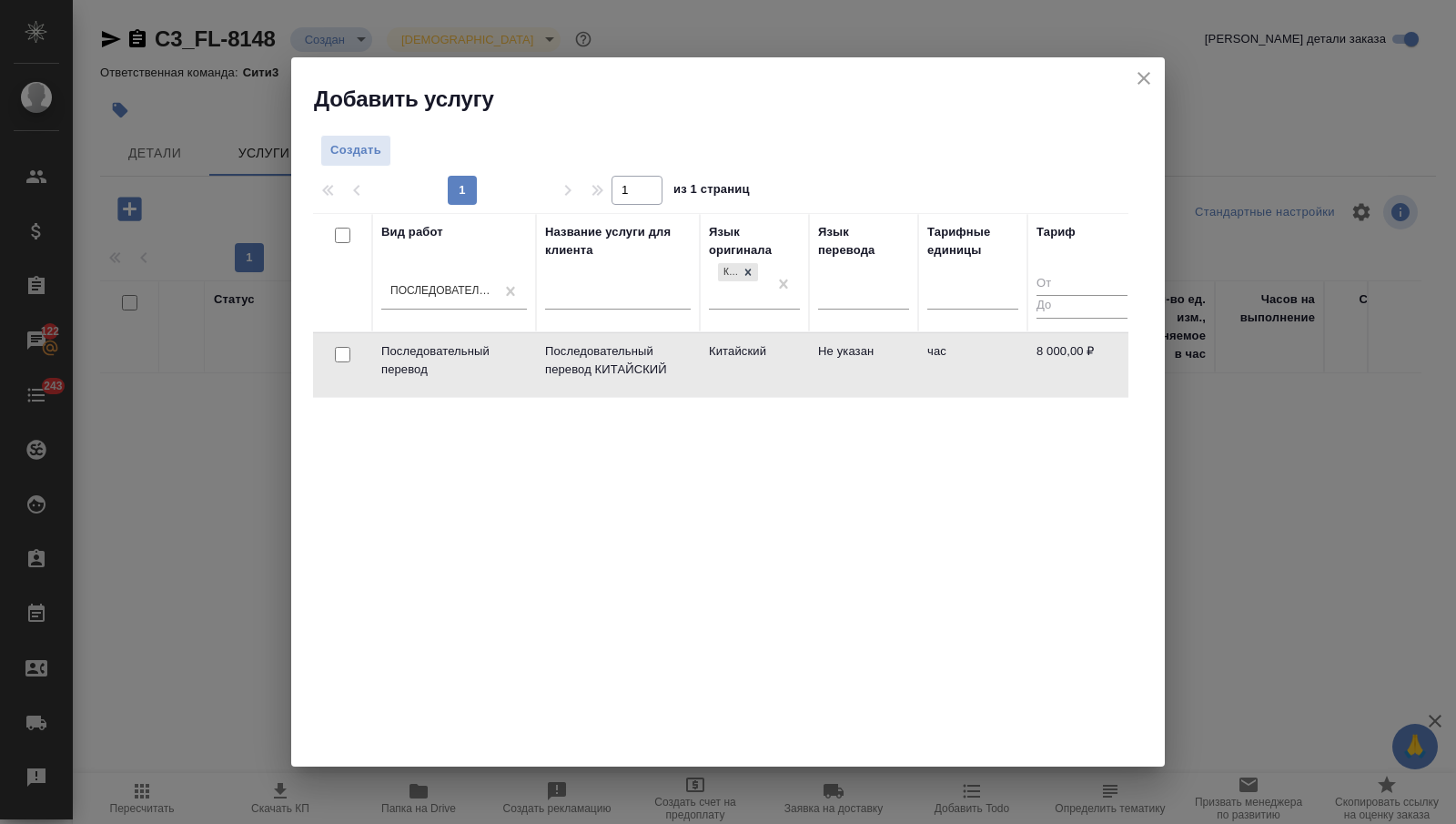
click at [744, 369] on td "Китайский" at bounding box center [754, 365] width 110 height 64
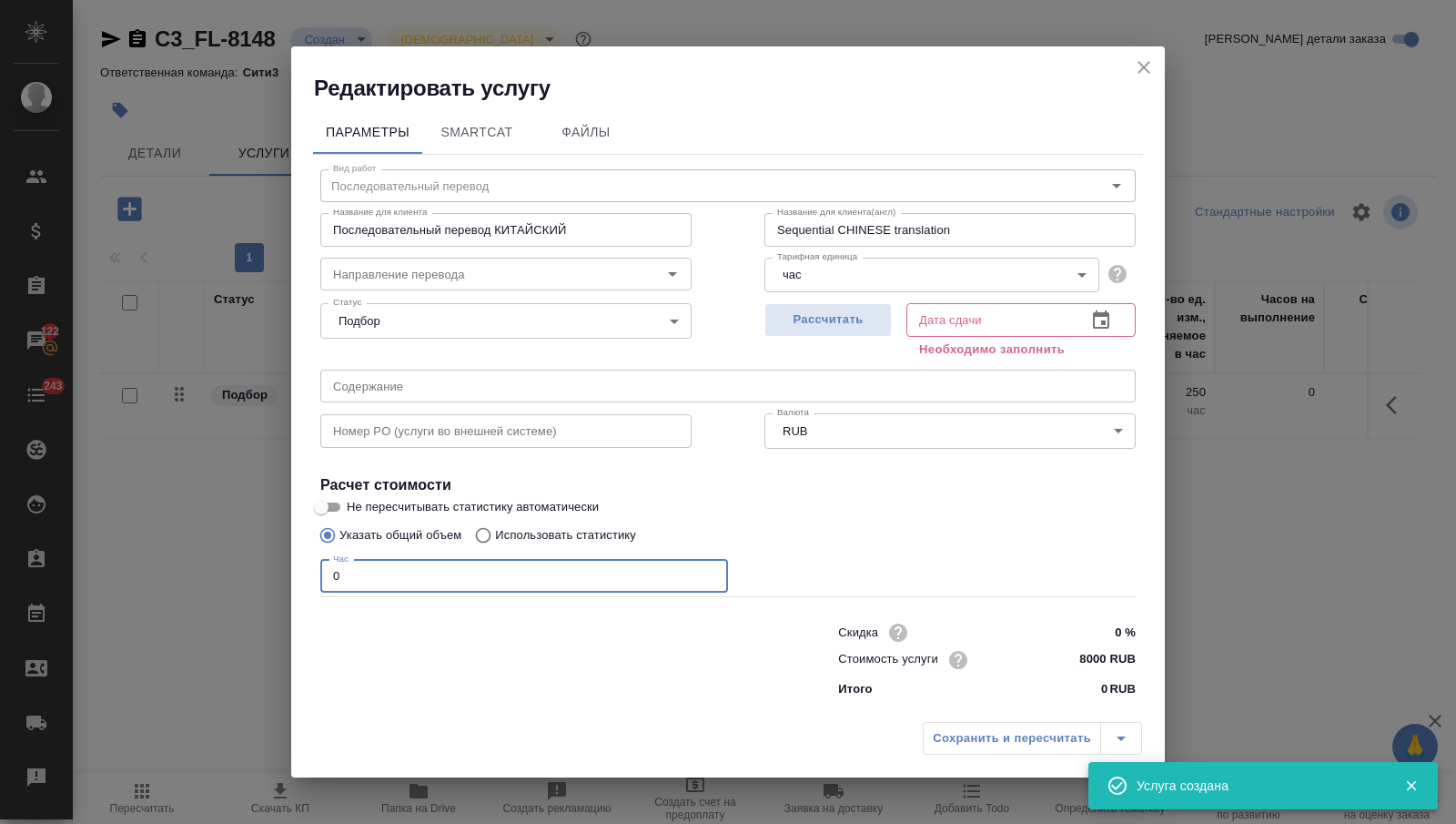
click at [422, 578] on input "0" at bounding box center [524, 577] width 407 height 33
type input "8"
click at [1092, 658] on input "8000 RUB" at bounding box center [1101, 659] width 66 height 26
type input "8400 RUB"
click at [1097, 316] on icon "button" at bounding box center [1101, 319] width 22 height 22
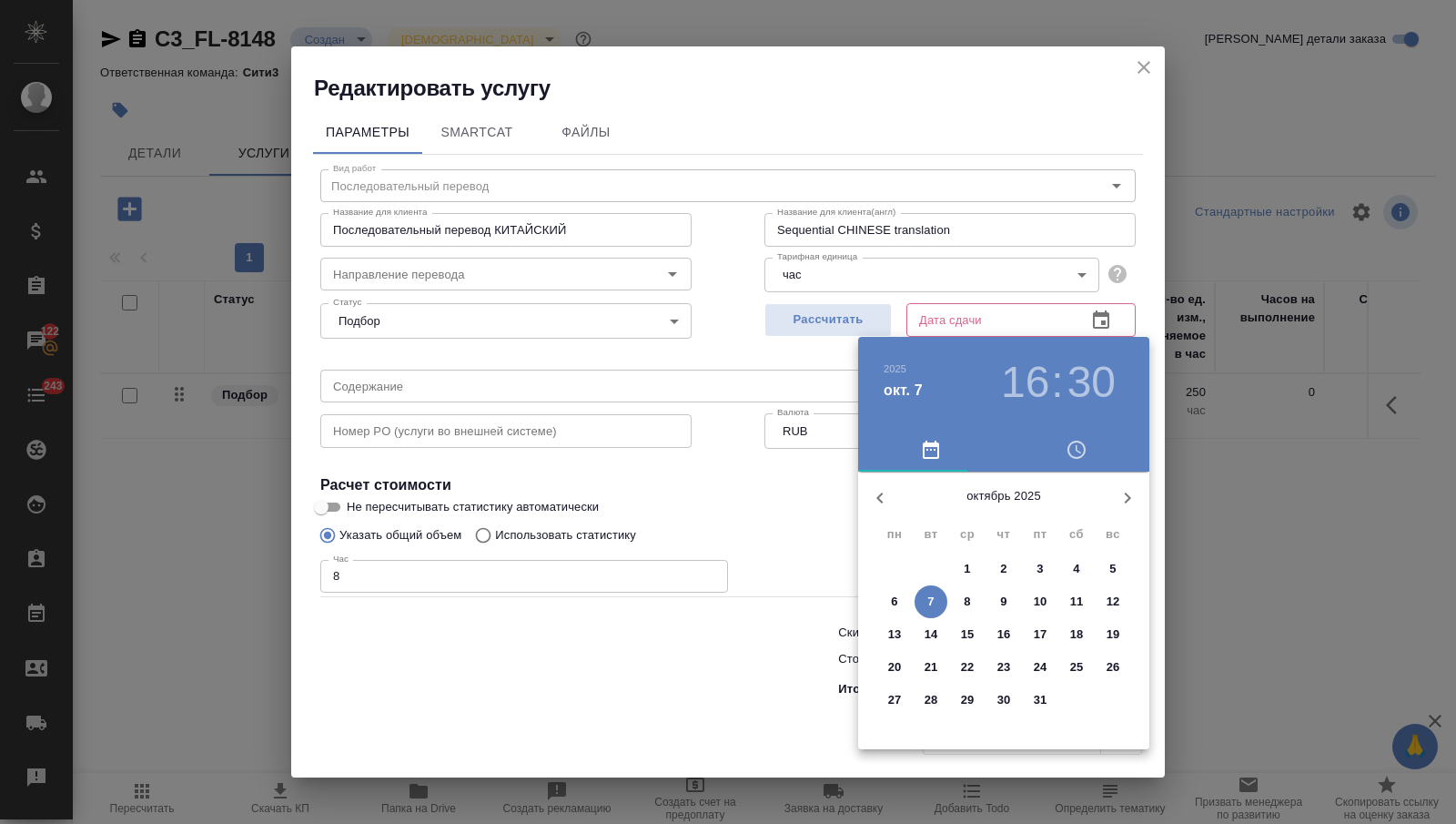
click at [969, 596] on p "8" at bounding box center [966, 602] width 7 height 18
type input "08.10.2025 16:30"
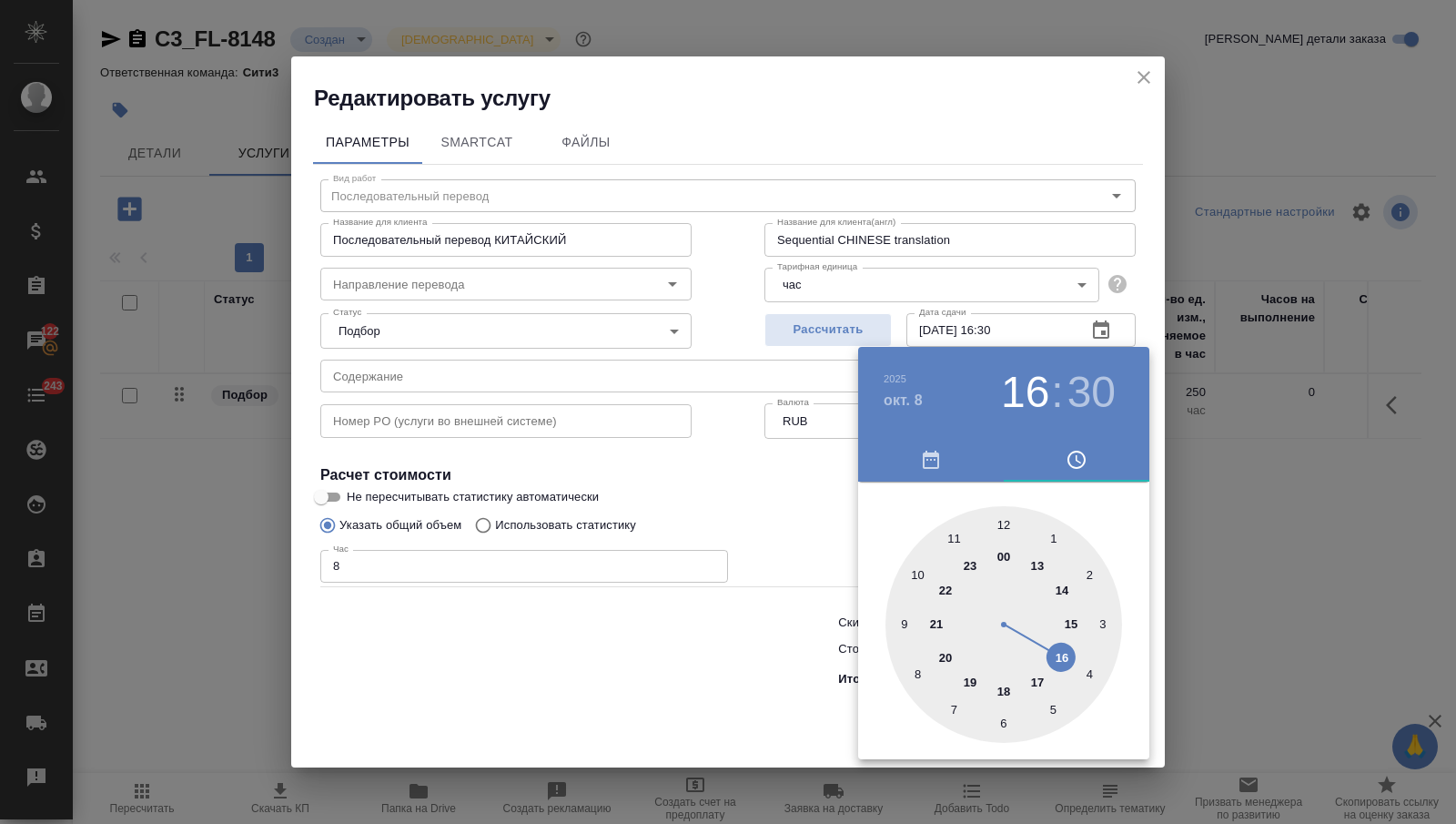
click at [747, 678] on div at bounding box center [728, 412] width 1456 height 824
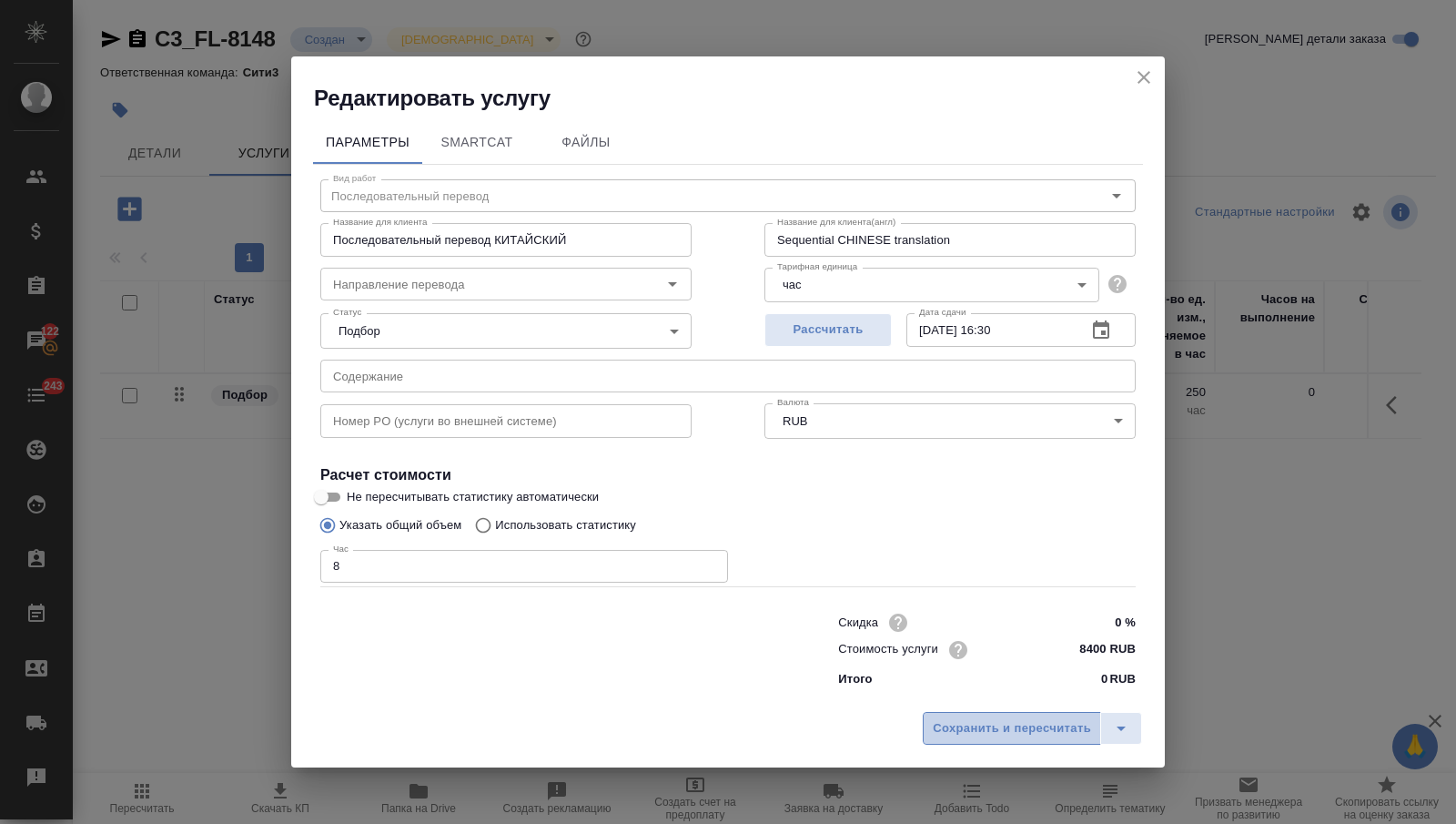
click at [980, 725] on span "Сохранить и пересчитать" at bounding box center [1012, 729] width 158 height 21
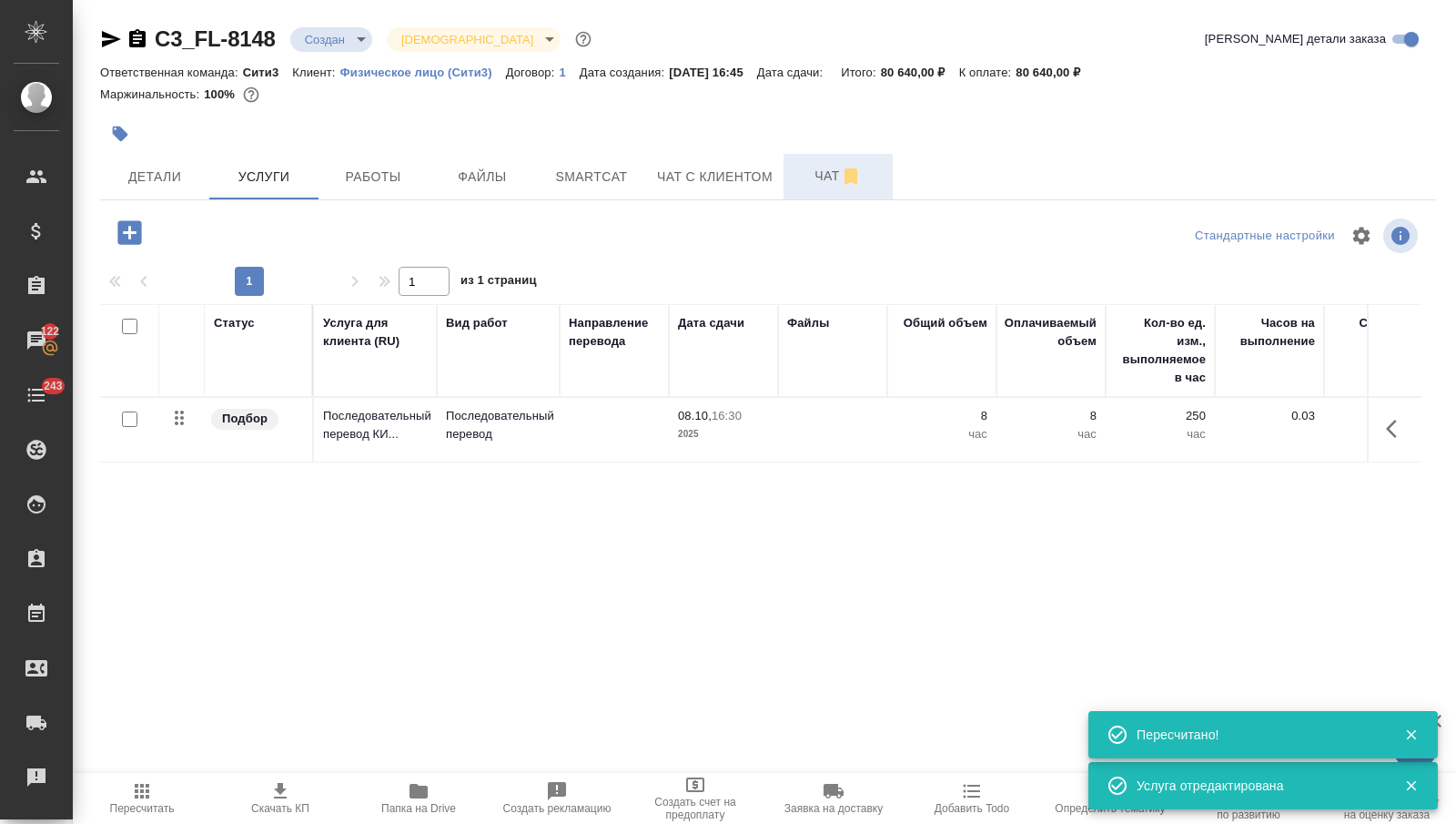
click at [804, 169] on span "Чат" at bounding box center [838, 176] width 87 height 22
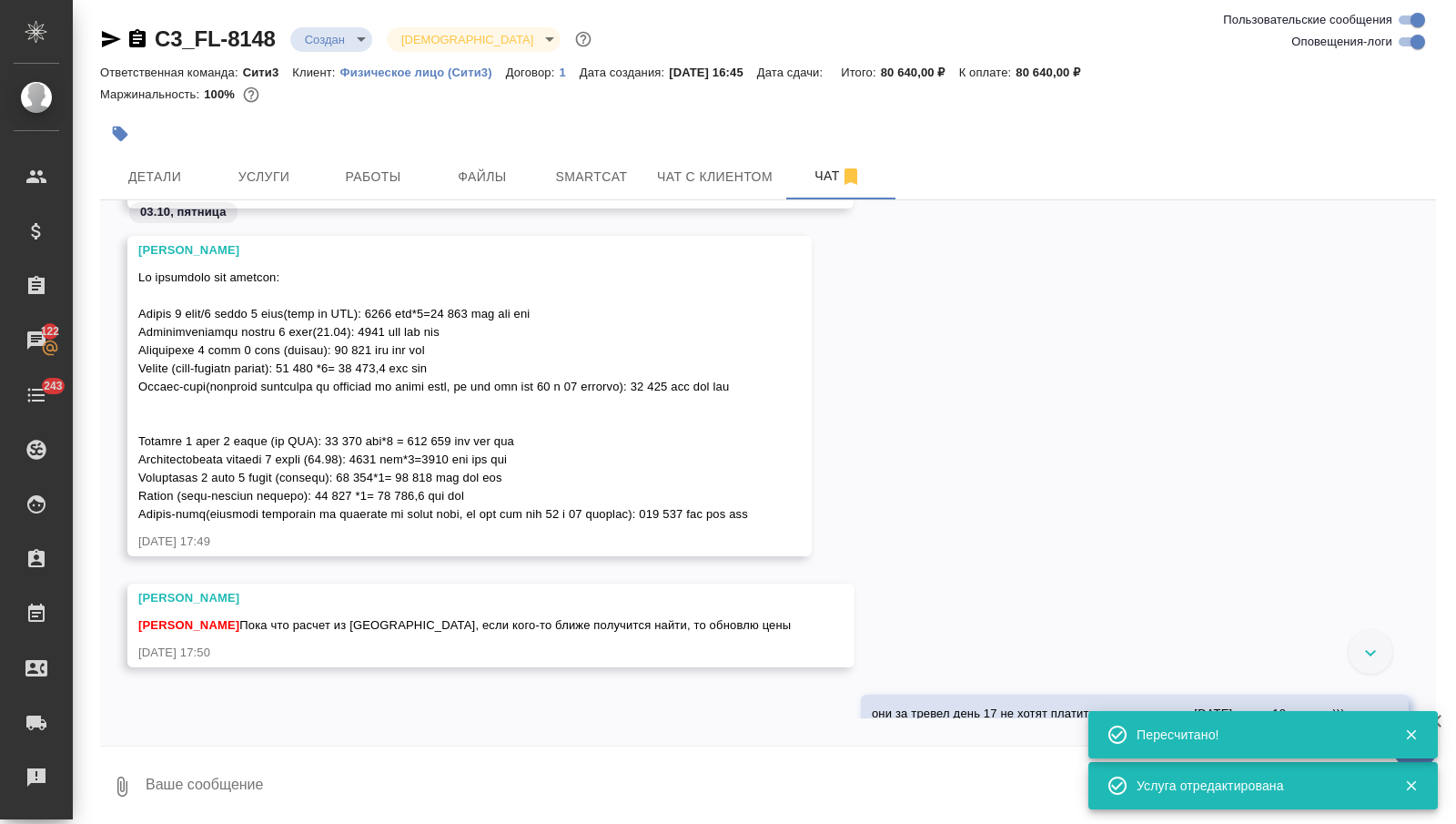
scroll to position [2340, 0]
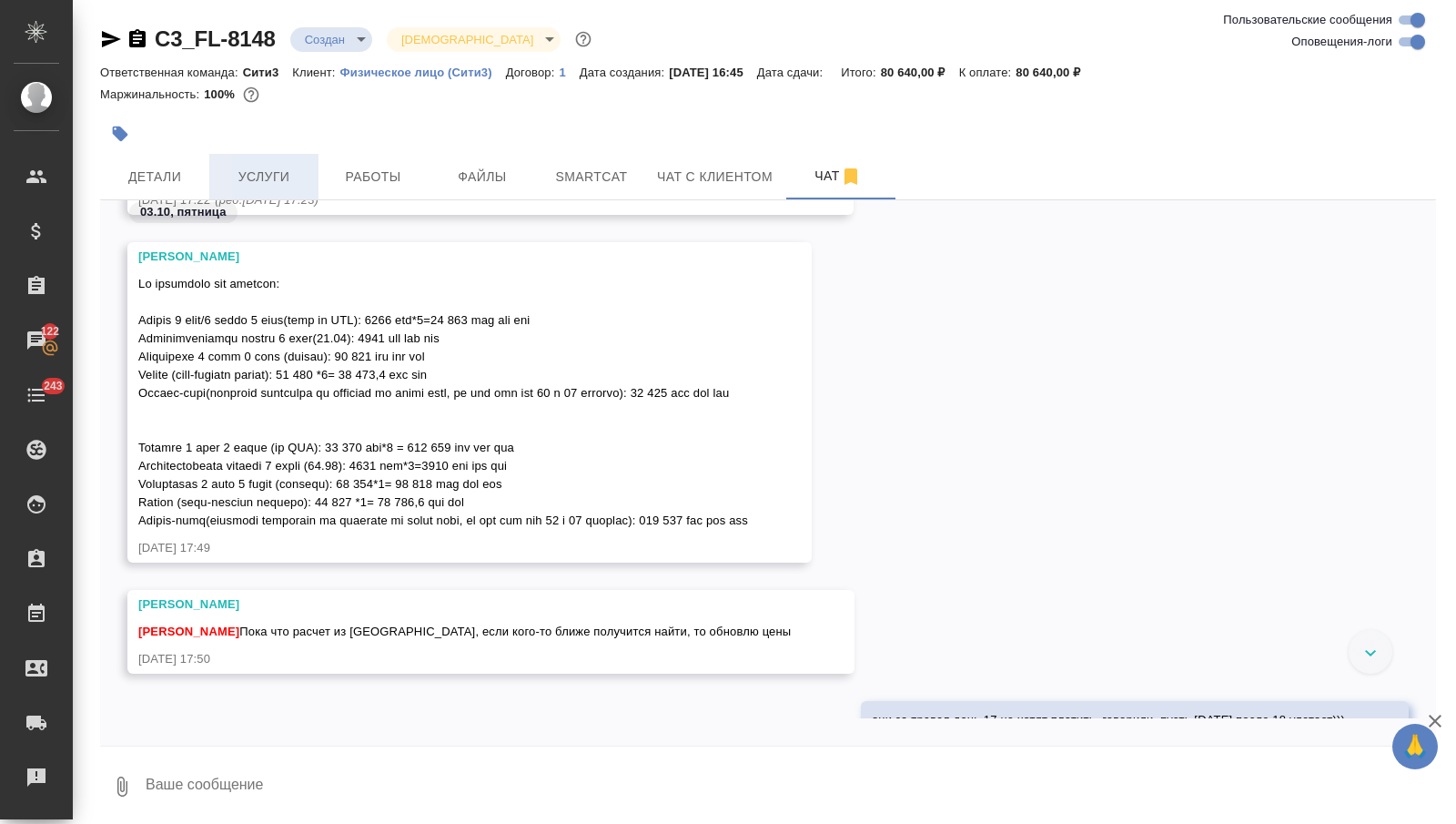
click at [280, 190] on button "Услуги" at bounding box center [264, 177] width 110 height 46
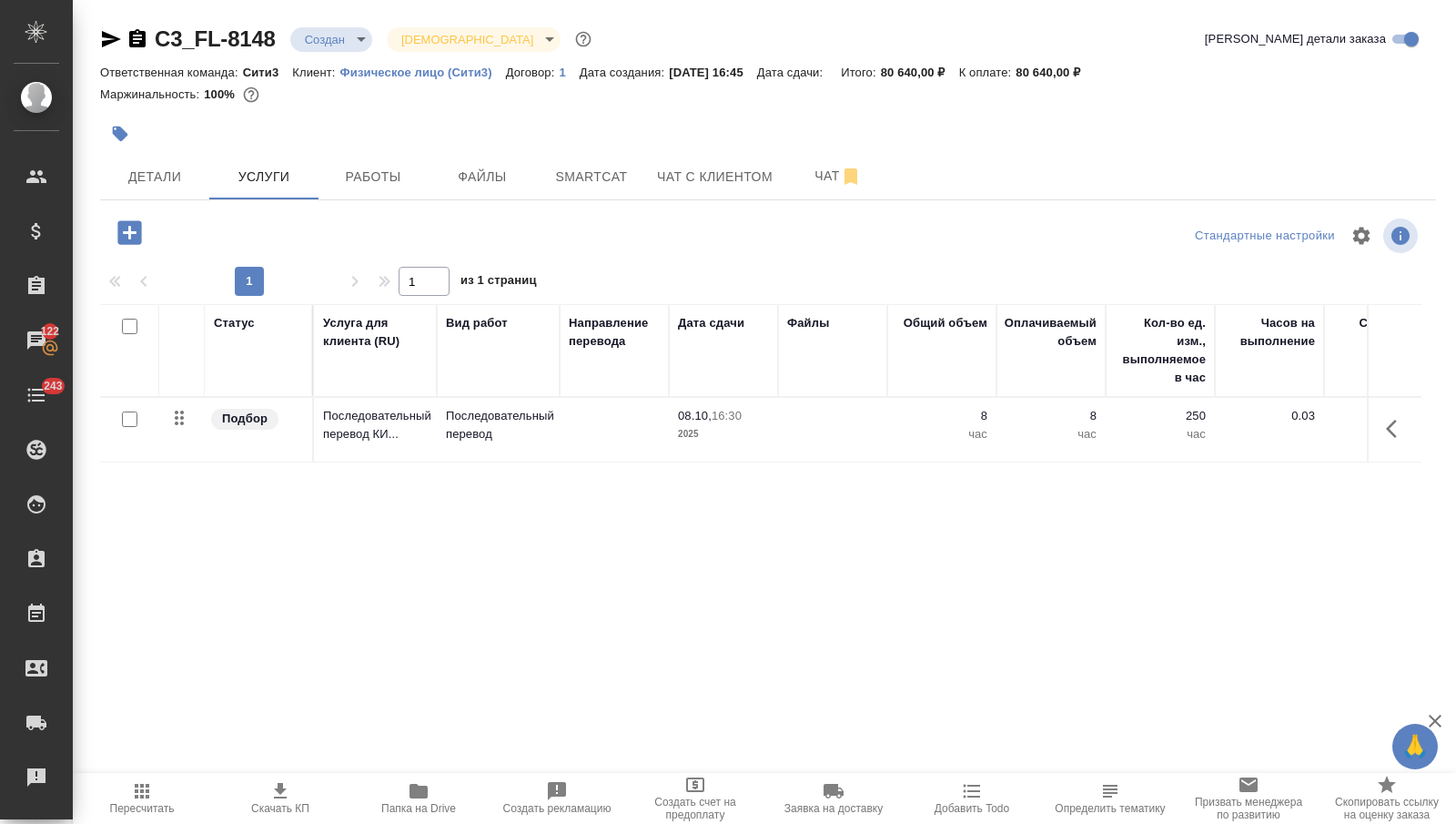
click at [137, 226] on icon "button" at bounding box center [129, 232] width 23 height 23
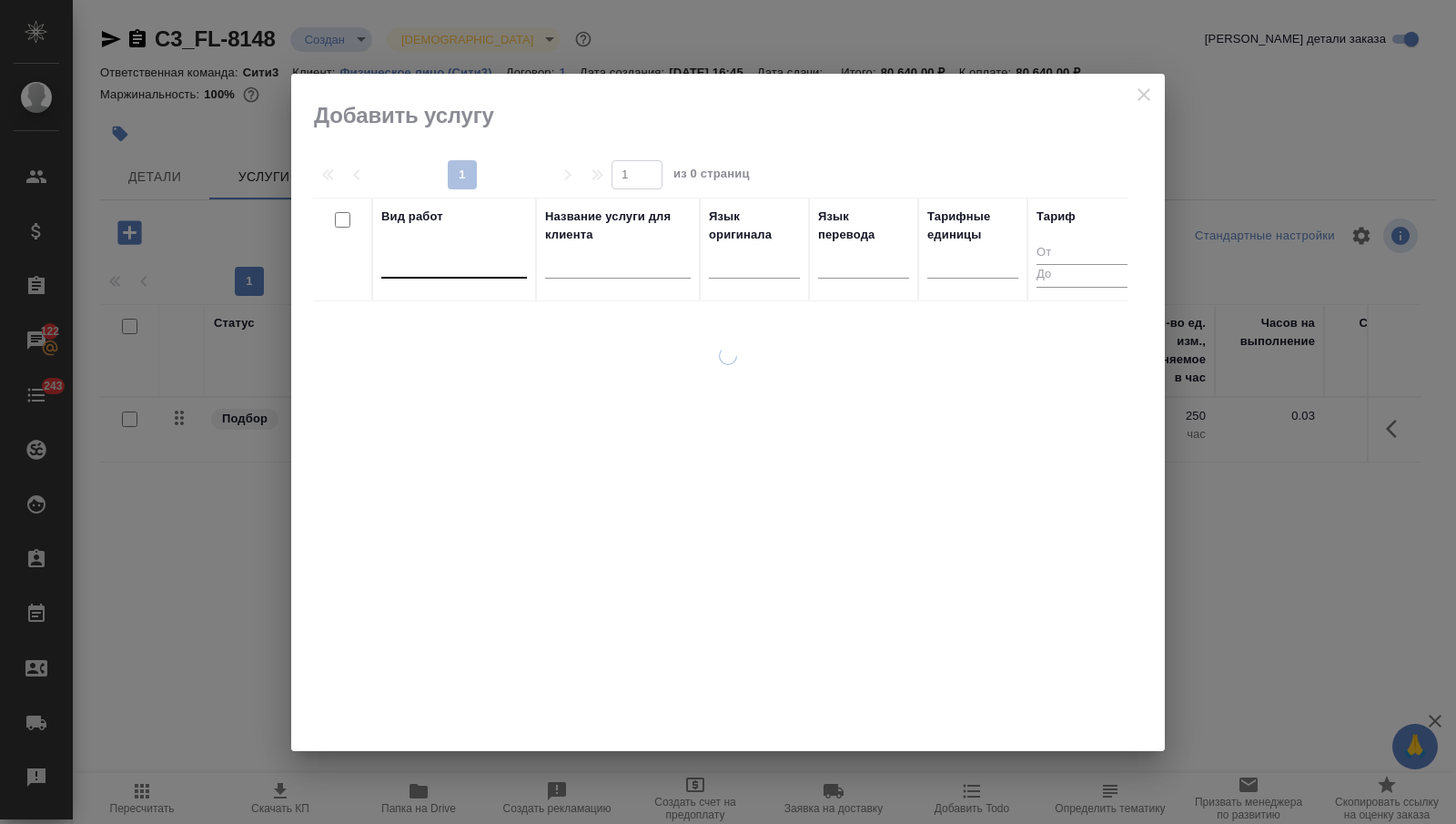
click at [479, 273] on div at bounding box center [454, 261] width 146 height 35
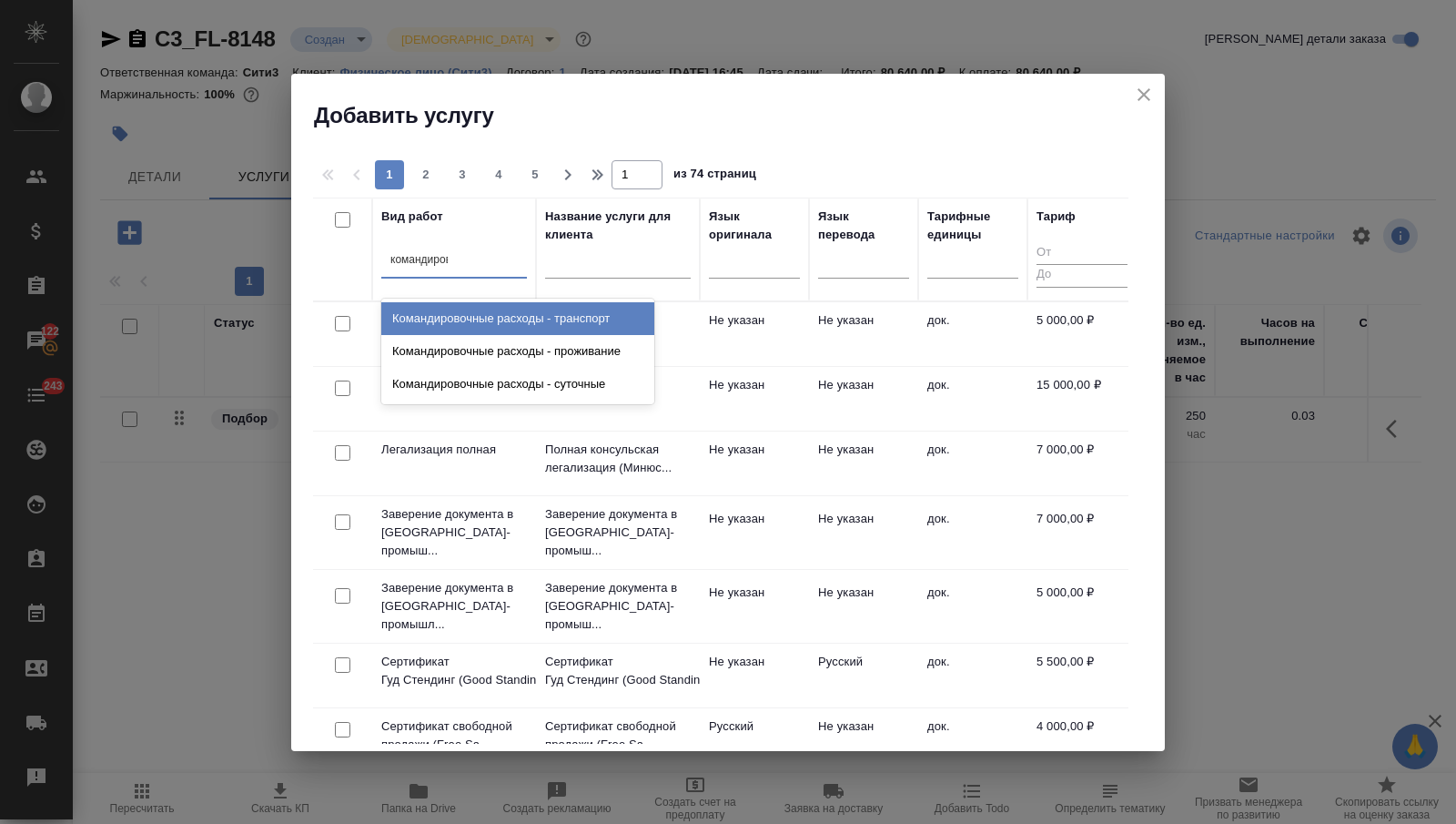
type input "командирово"
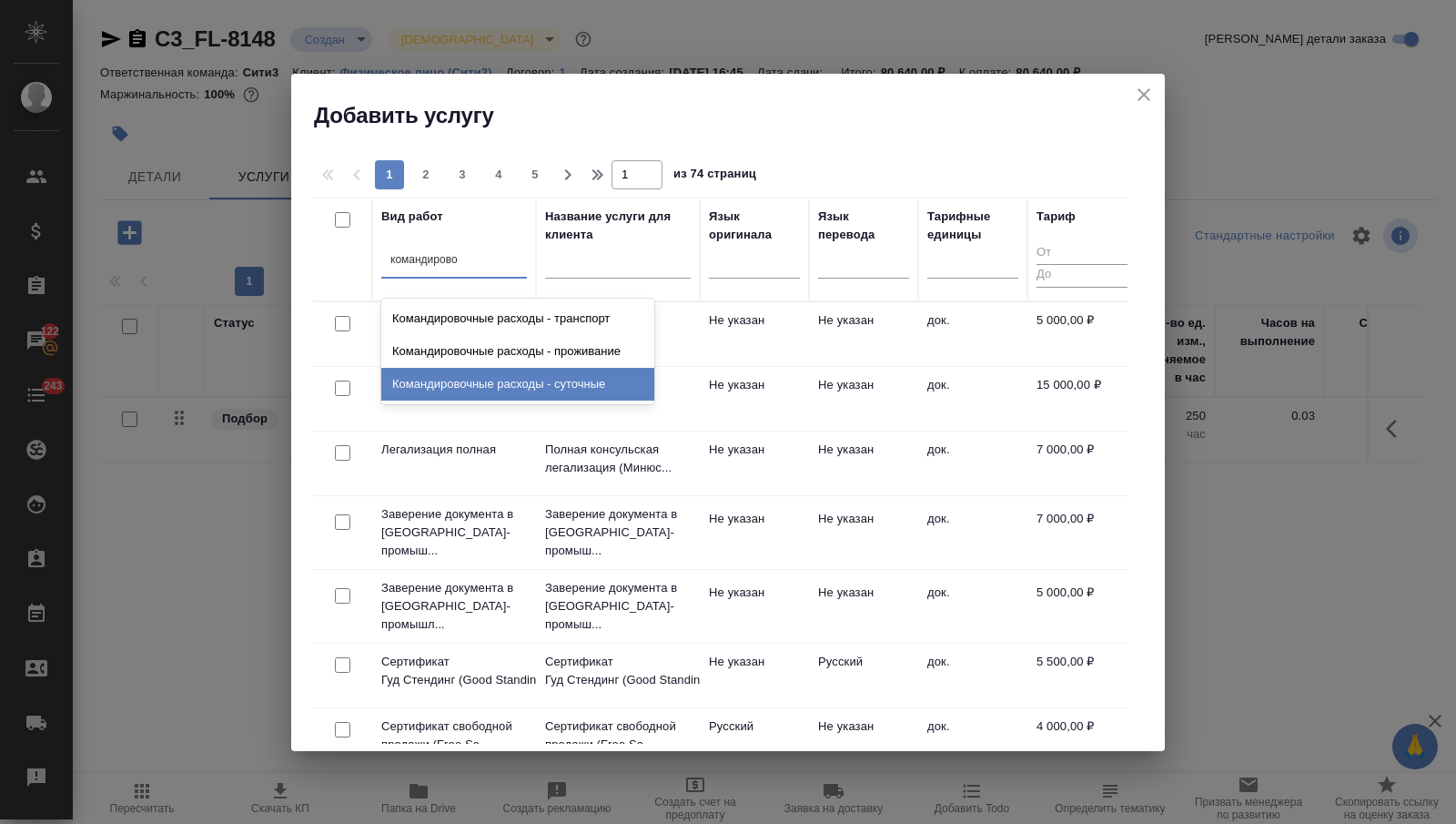
click at [602, 380] on div "Командировочные расходы - суточные" at bounding box center [517, 384] width 273 height 33
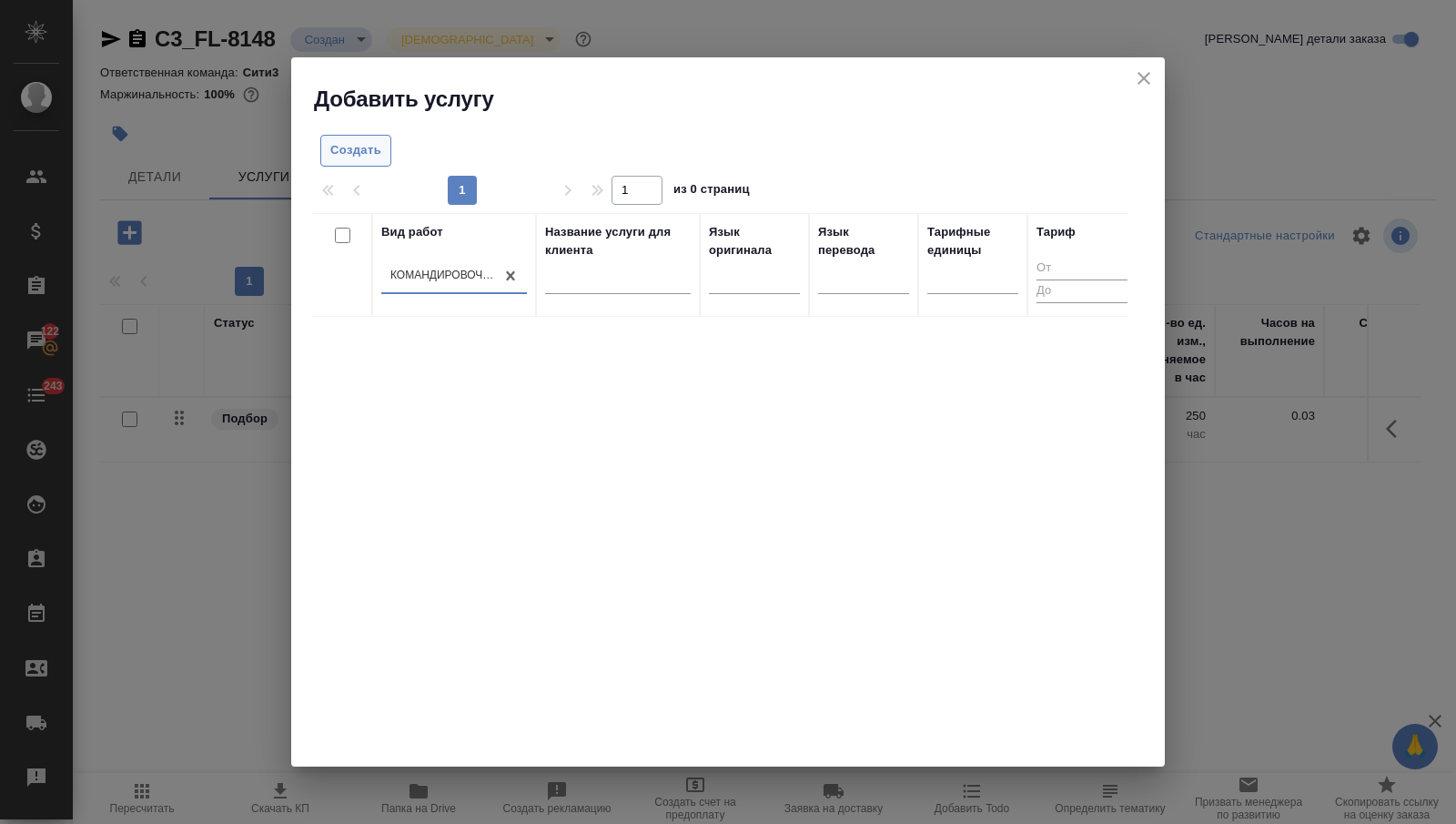
click at [376, 152] on span "Создать" at bounding box center [356, 150] width 51 height 21
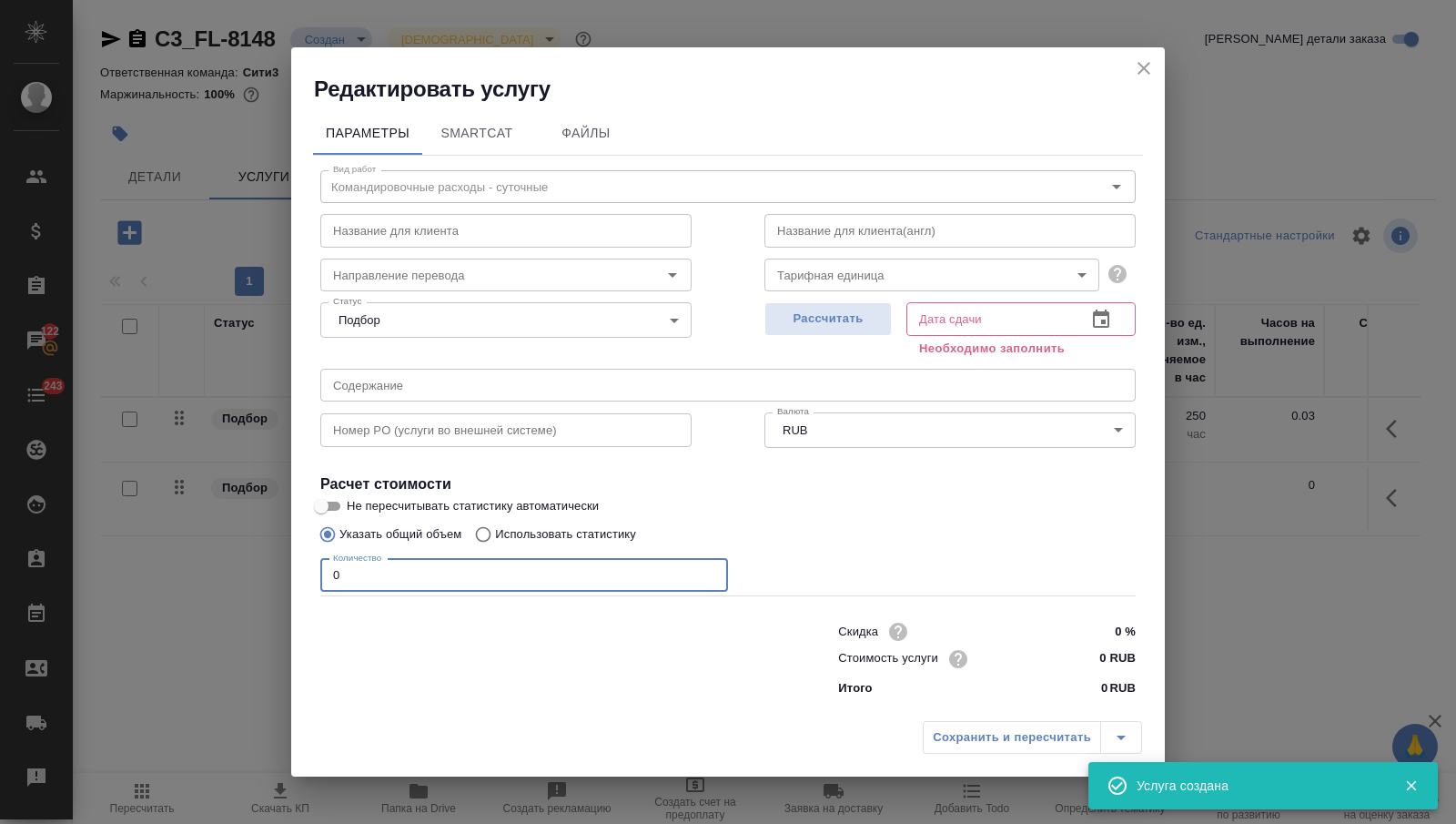
click at [419, 574] on input "0" at bounding box center [524, 576] width 407 height 33
type input "1"
click at [1078, 655] on input "0 RUB" at bounding box center [1101, 658] width 68 height 26
type input "2000 RUB"
click at [1086, 328] on button "button" at bounding box center [1101, 319] width 44 height 44
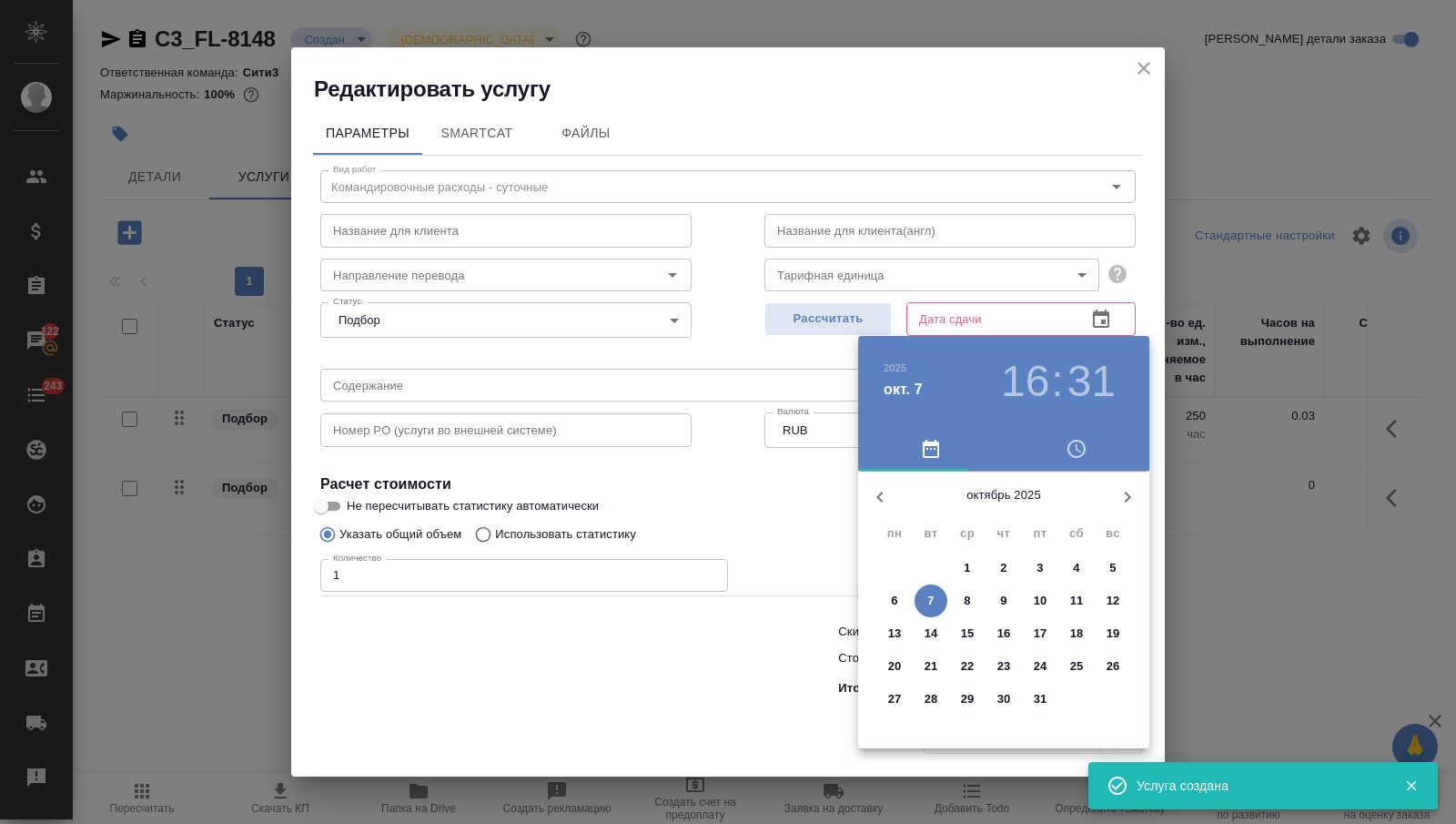
click at [959, 596] on span "8" at bounding box center [967, 601] width 33 height 18
type input "08.10.2025 16:31"
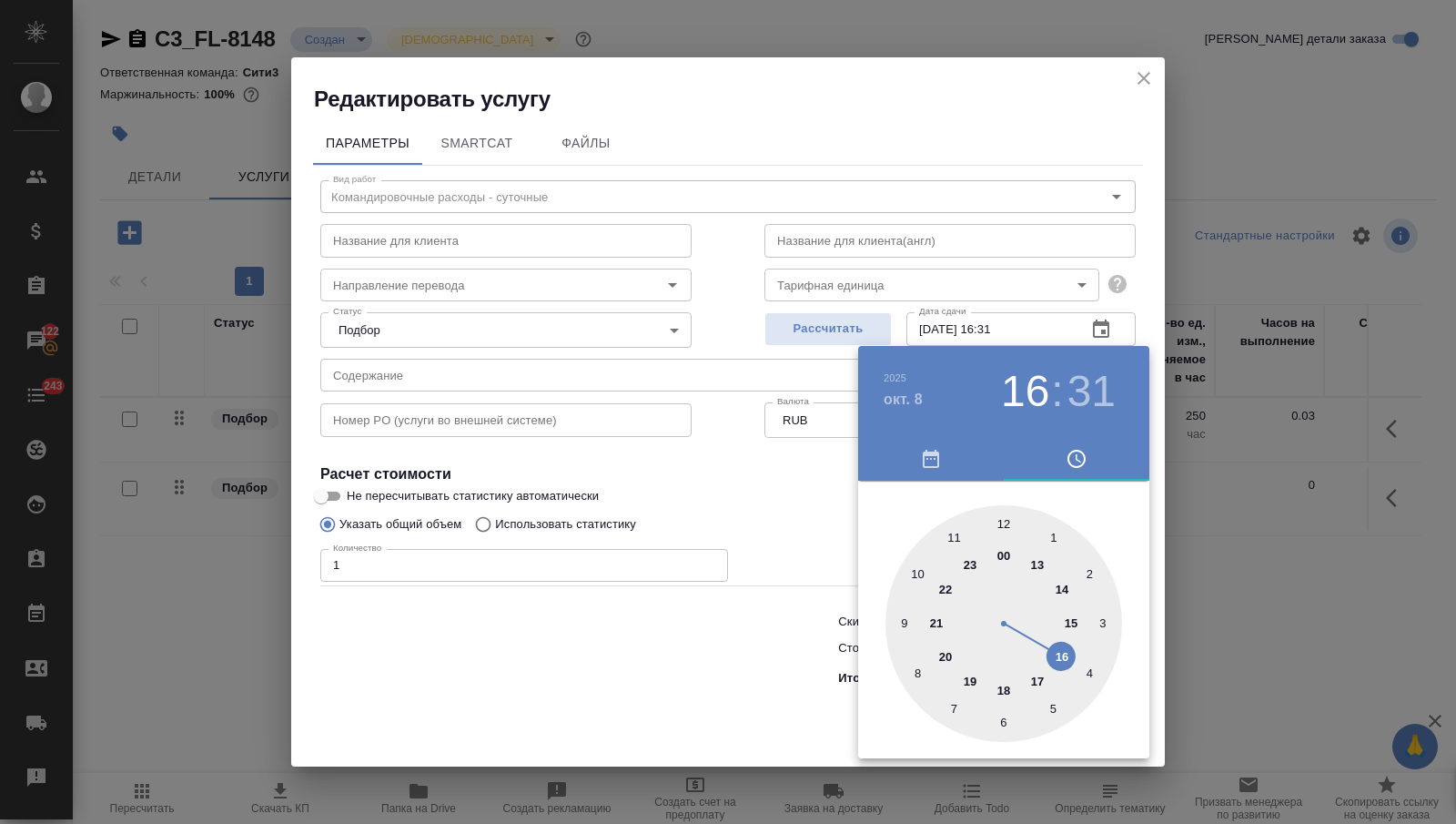
click at [760, 613] on div at bounding box center [728, 412] width 1456 height 824
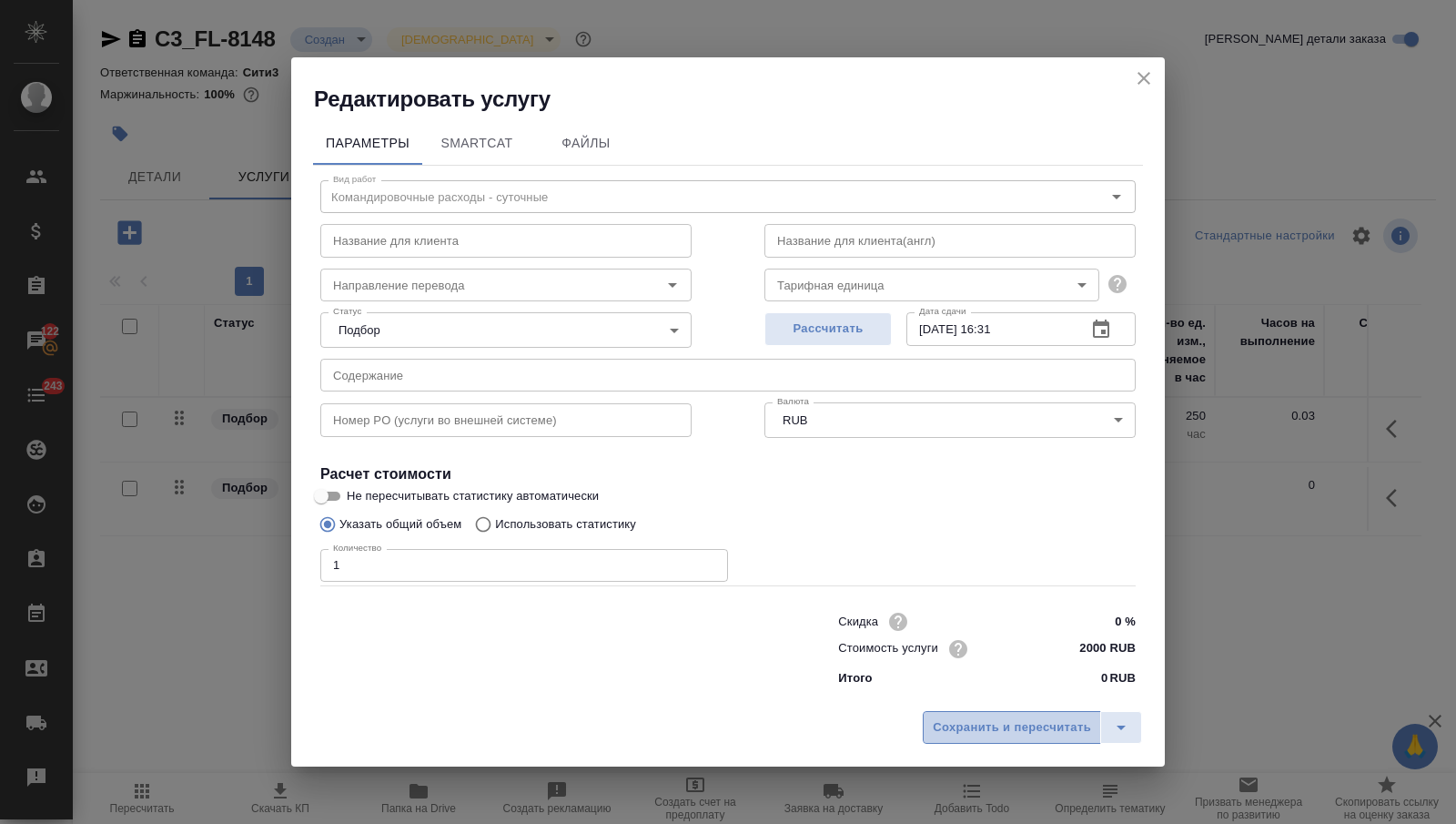
click at [951, 714] on button "Сохранить и пересчитать" at bounding box center [1012, 728] width 178 height 33
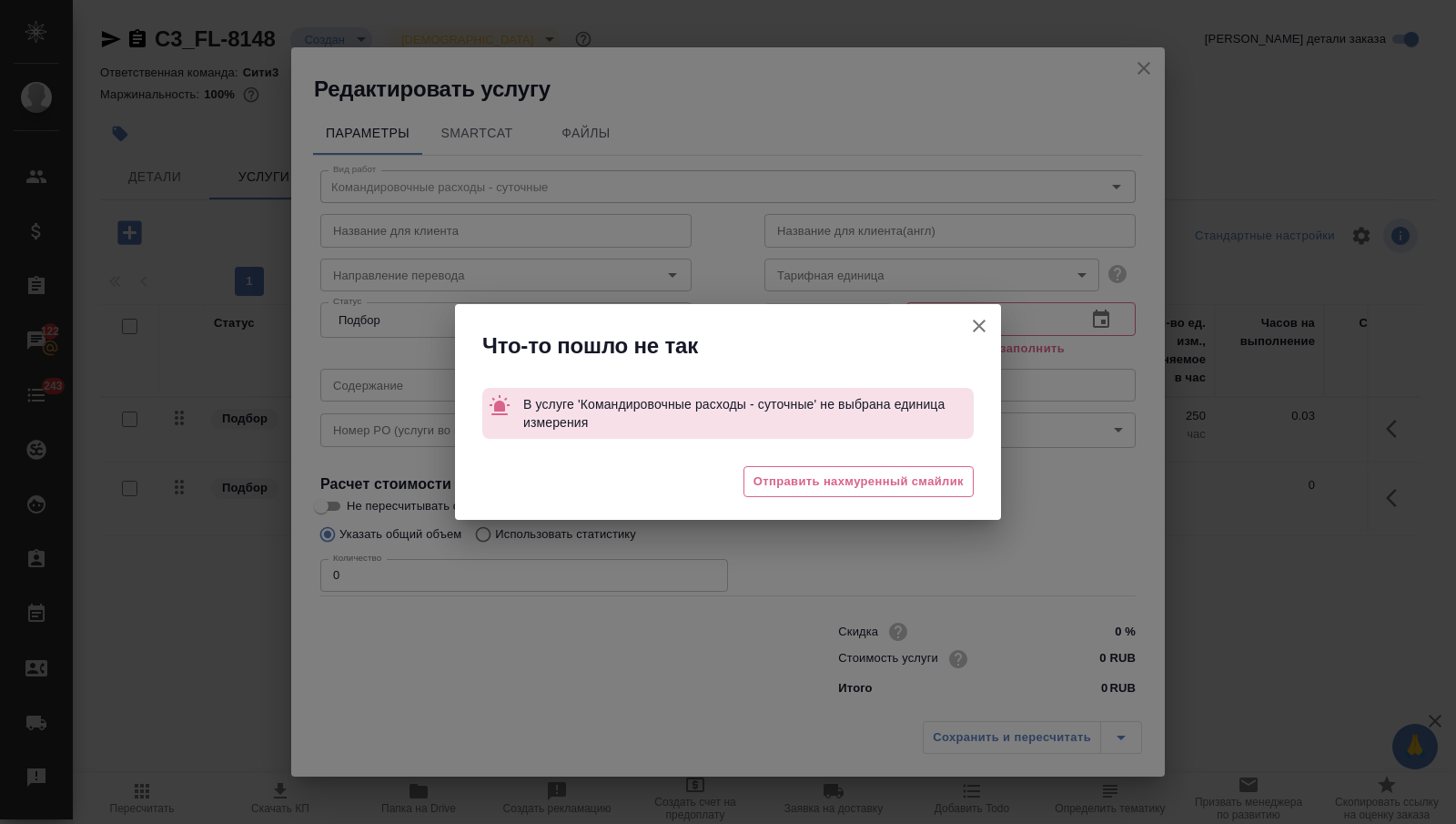
click at [956, 317] on div "Что-то пошло не так" at bounding box center [728, 341] width 546 height 75
click at [971, 321] on icon "button" at bounding box center [979, 326] width 22 height 22
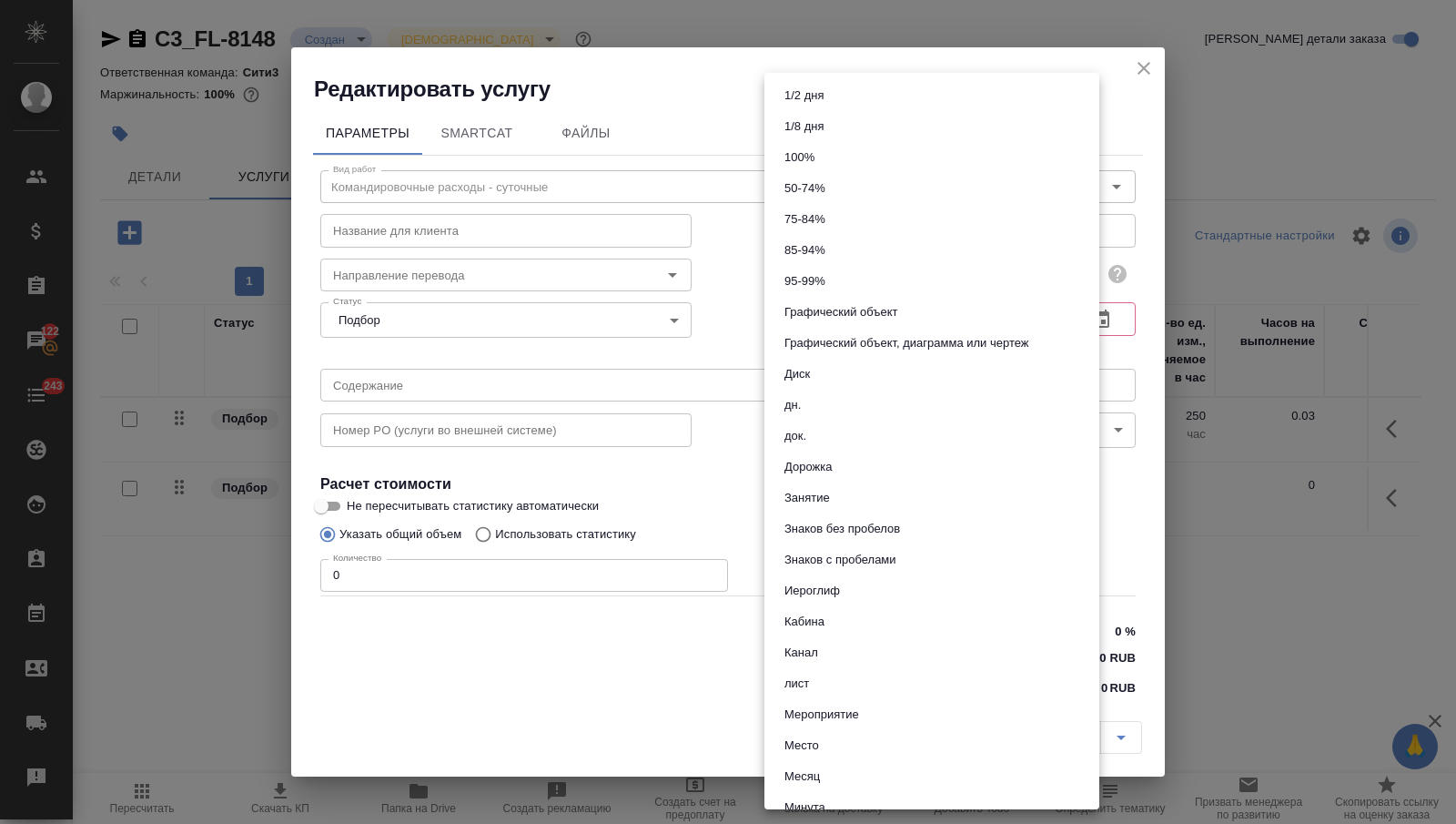
click at [905, 277] on body "🙏 .cls-1 fill:#fff; AWATERA Nikitina Tatiana Клиенты Спецификации Заказы 122 Ча…" at bounding box center [728, 412] width 1456 height 824
click at [825, 416] on li "дн." at bounding box center [931, 406] width 335 height 31
type input "5a8b1489cc6b4906c91bfd8a"
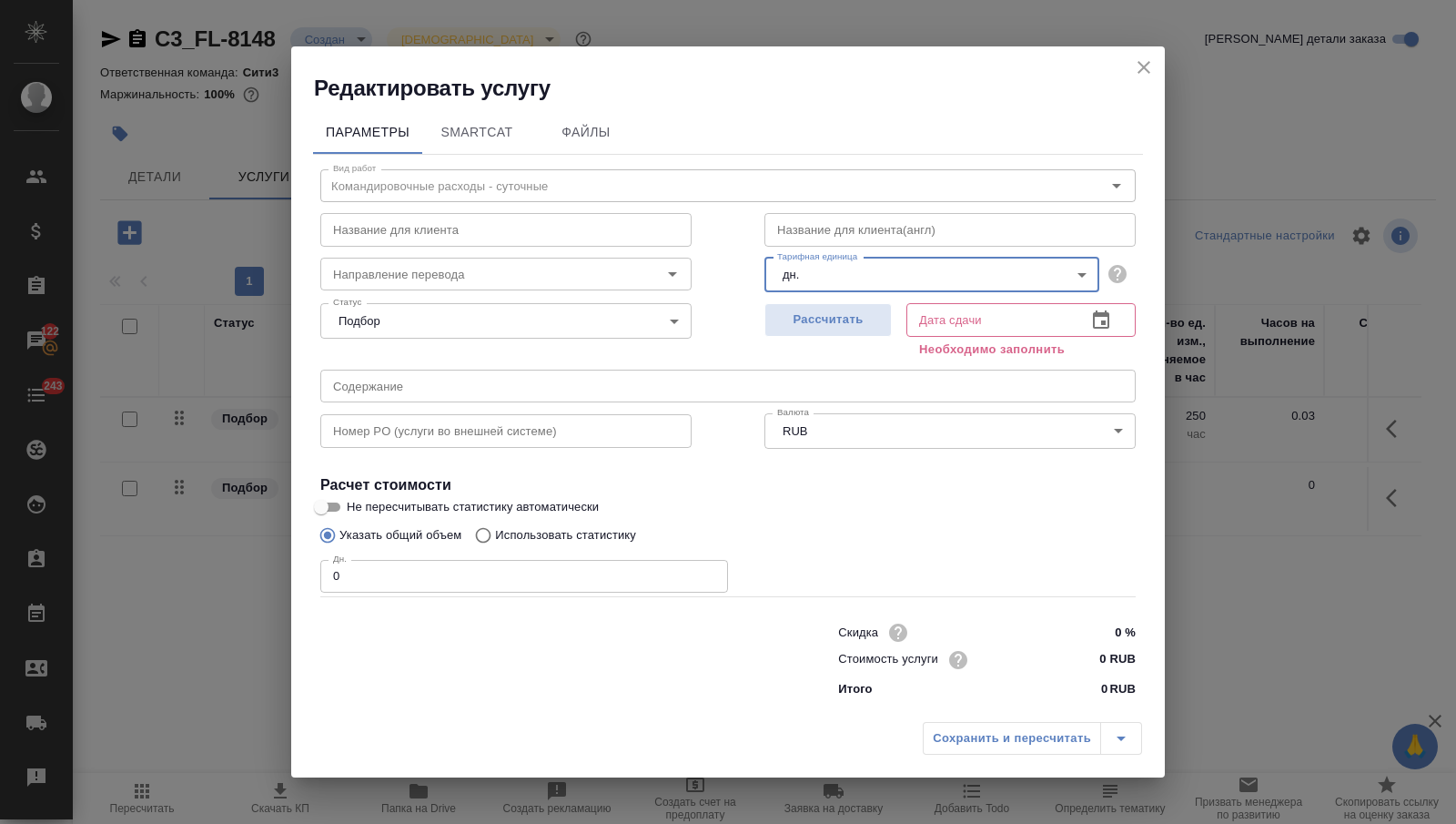
click at [1100, 309] on button "button" at bounding box center [1101, 320] width 44 height 44
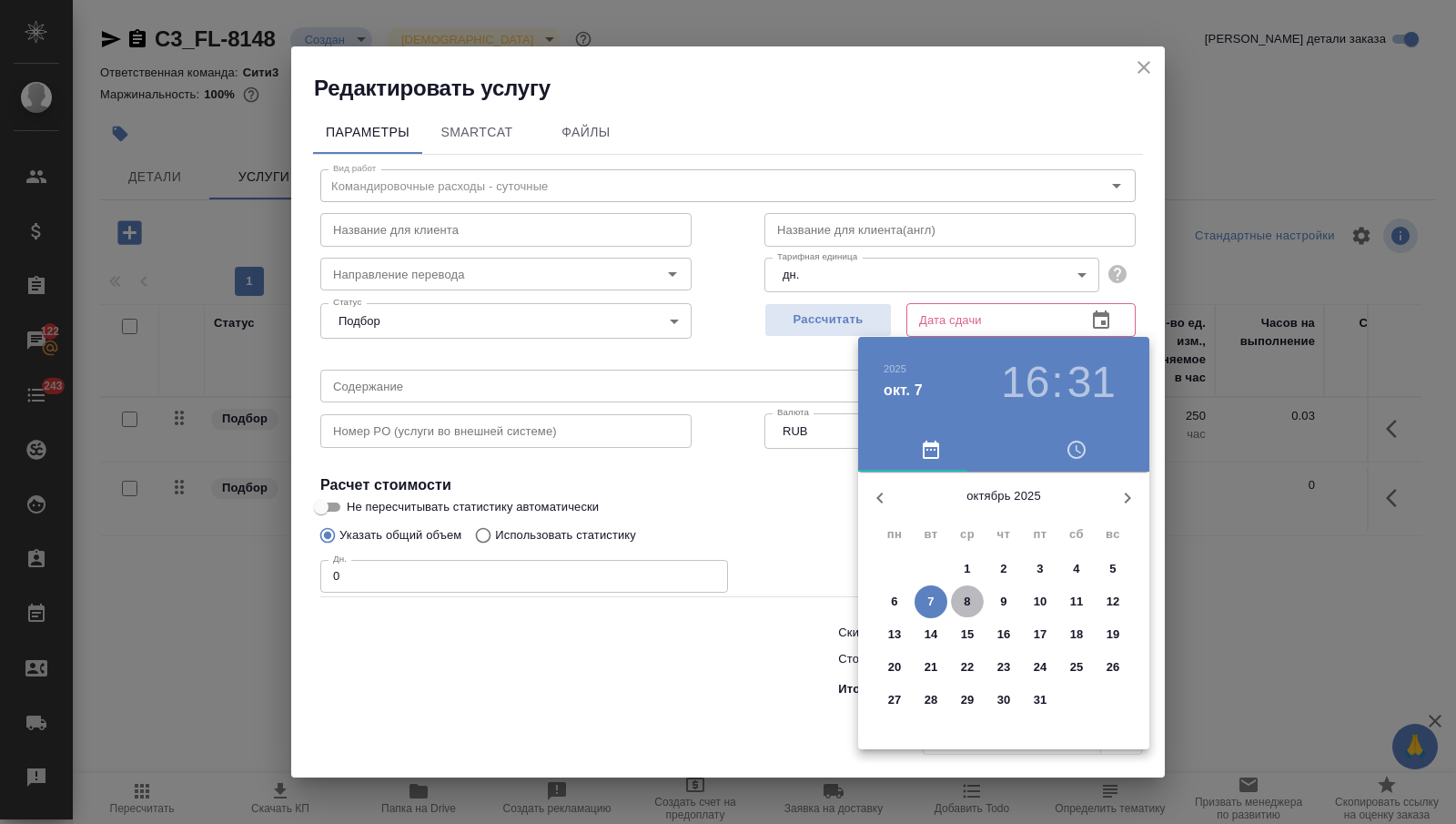
click at [973, 610] on span "8" at bounding box center [967, 602] width 33 height 18
type input "08.10.2025 16:31"
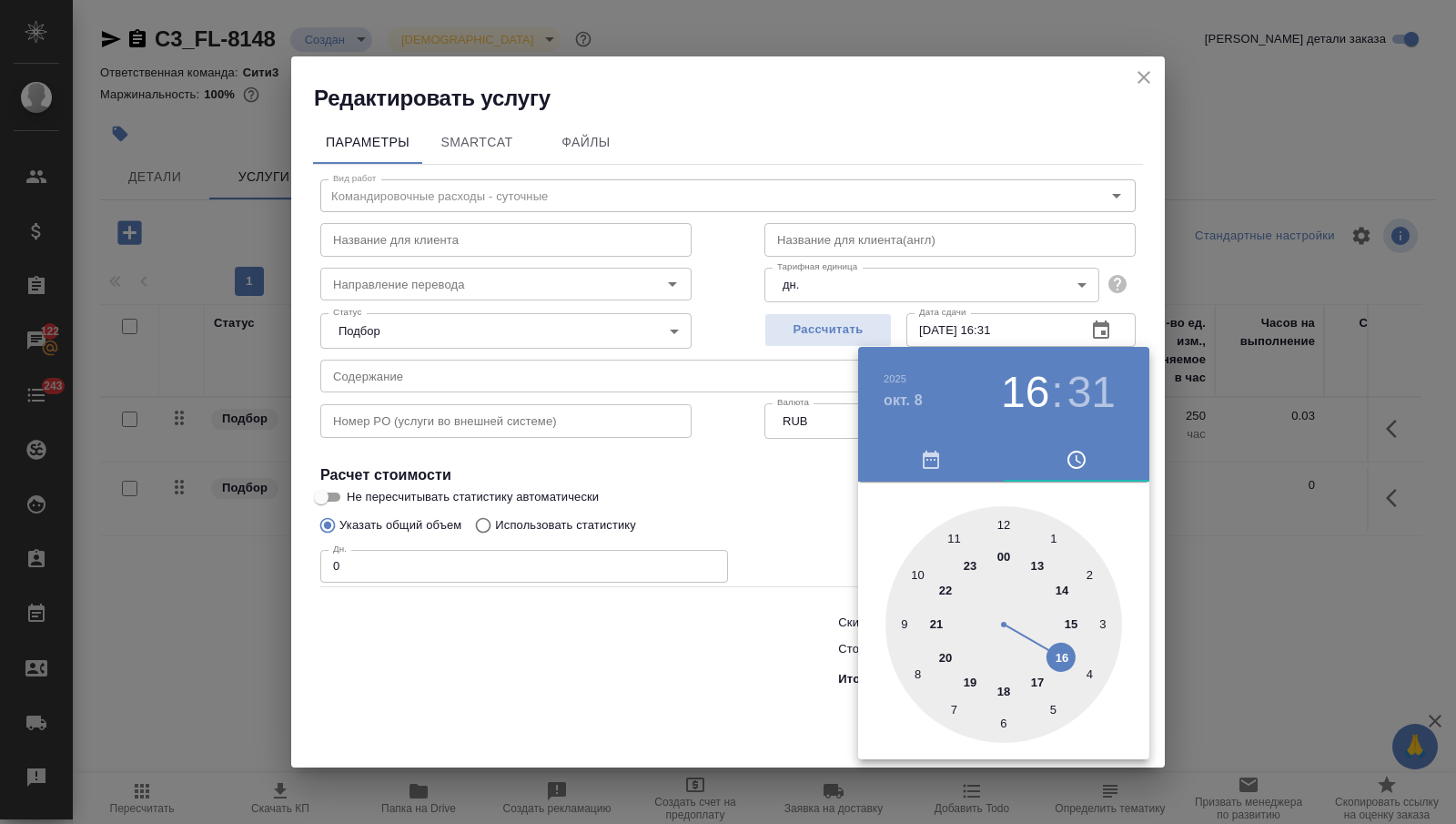
click at [714, 717] on div at bounding box center [728, 412] width 1456 height 824
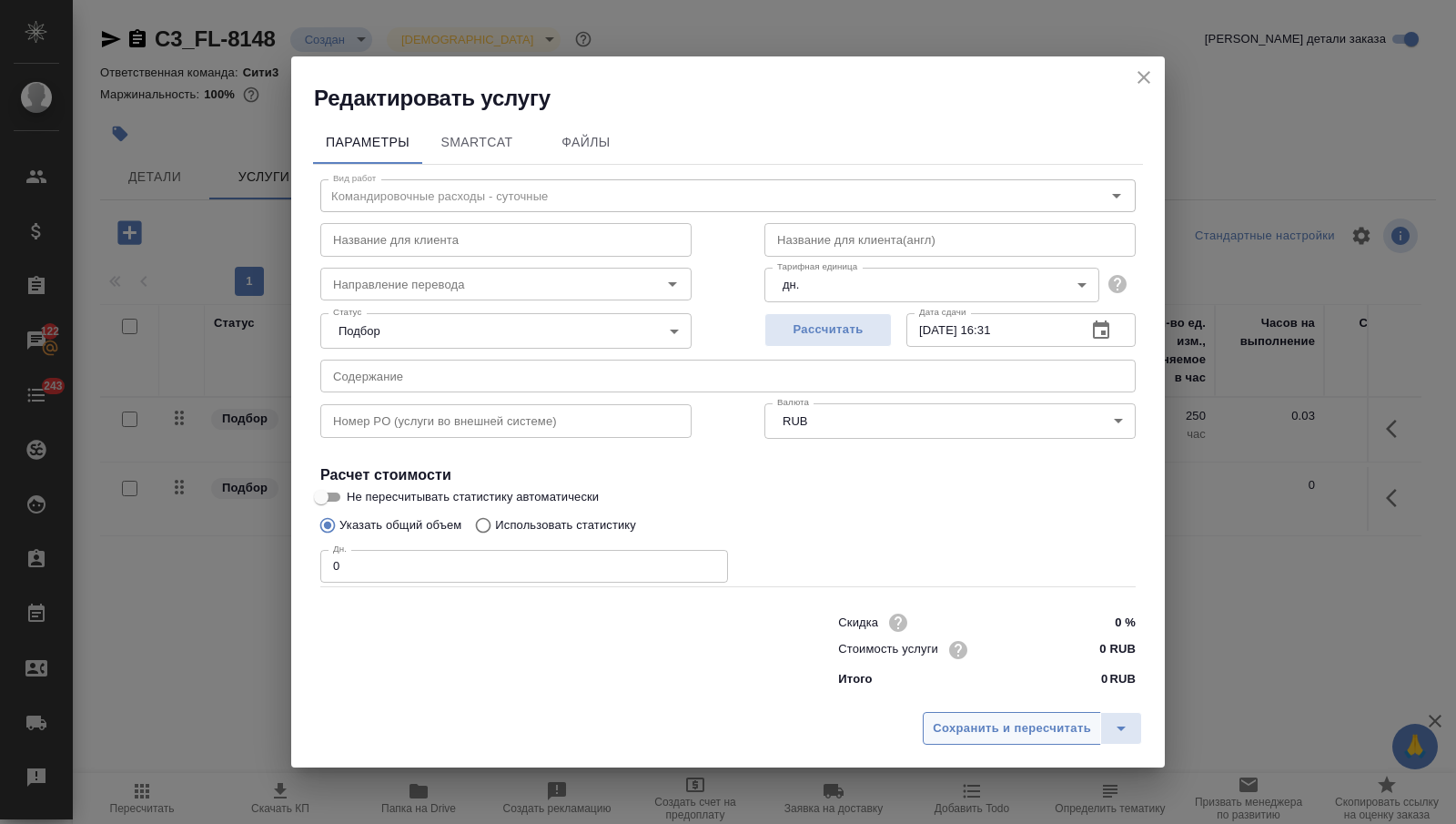
click at [947, 723] on span "Сохранить и пересчитать" at bounding box center [1012, 729] width 158 height 21
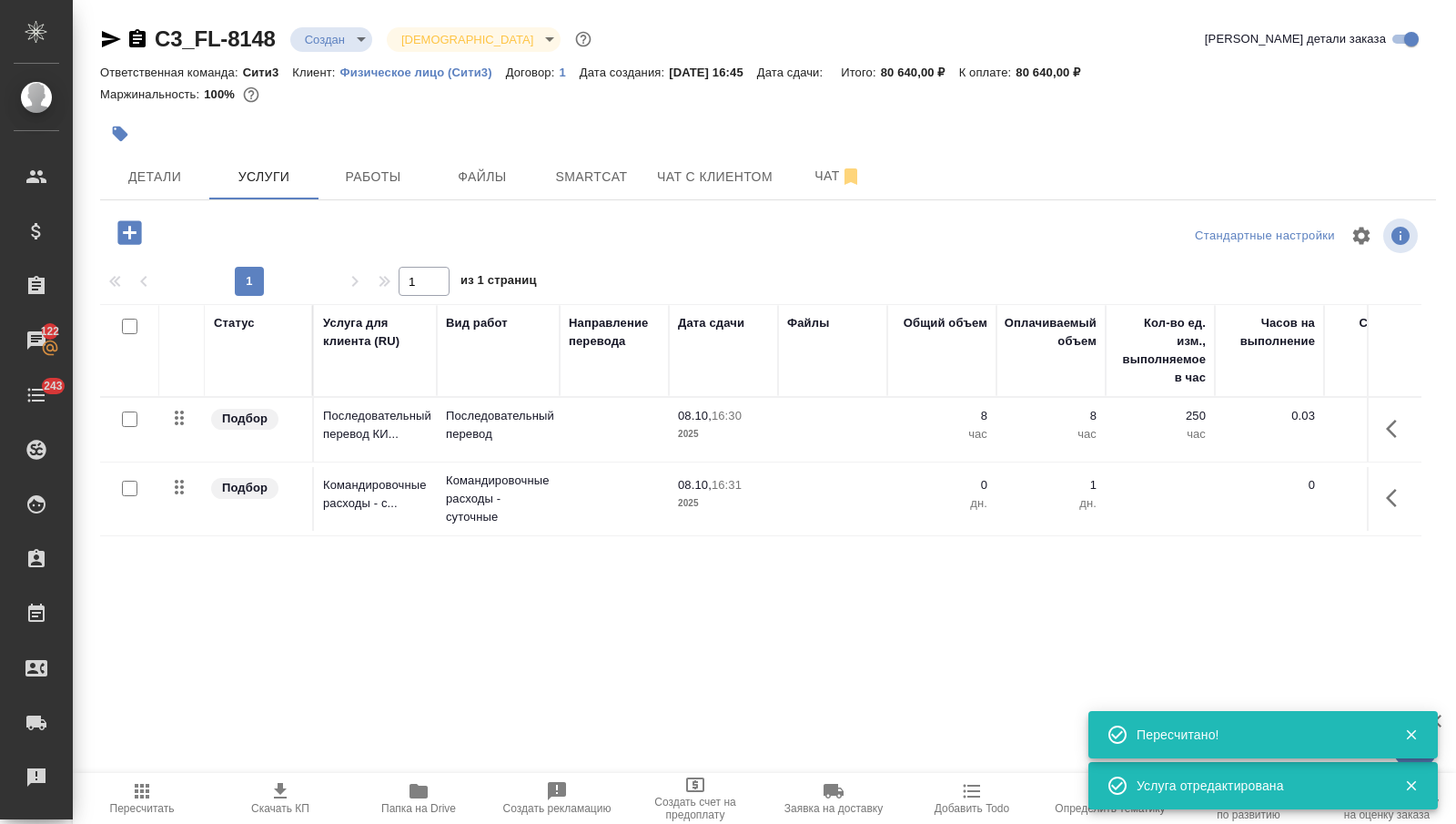
click at [653, 480] on td at bounding box center [614, 499] width 110 height 64
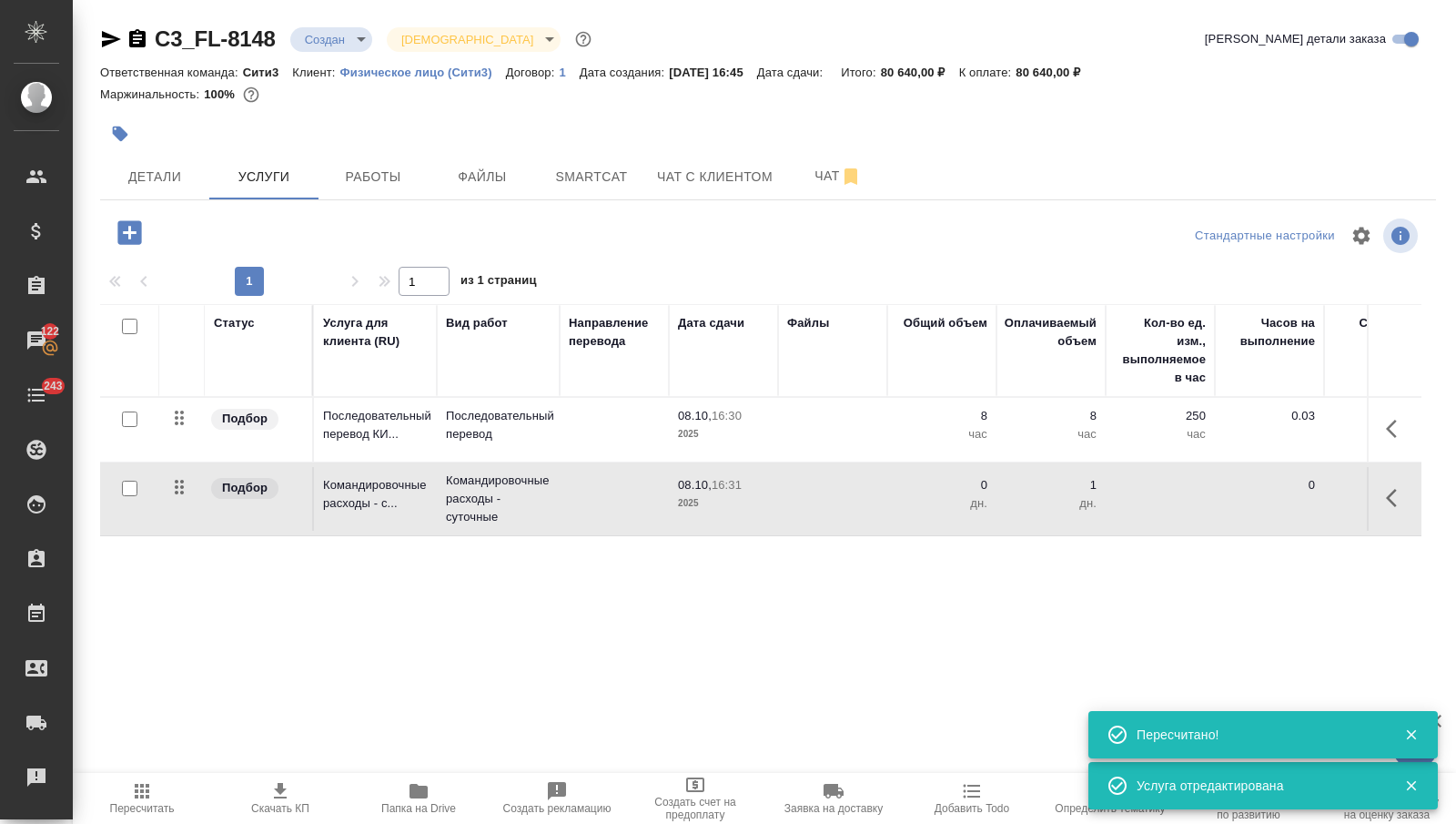
click at [653, 481] on td at bounding box center [614, 499] width 110 height 64
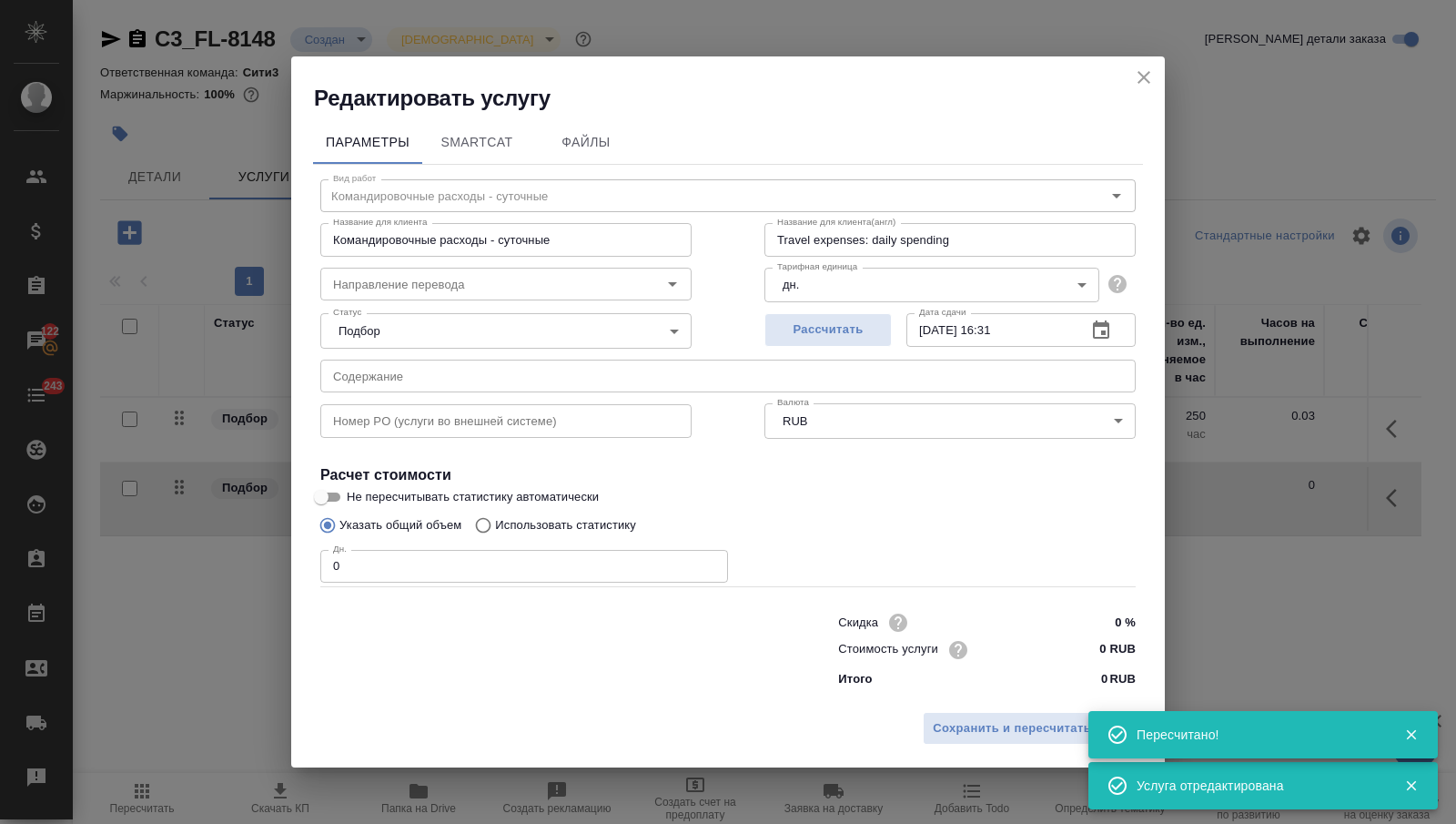
click at [622, 590] on div "Скидка 0 % Стоимость услуги 0 RUB Итого 0 RUB" at bounding box center [728, 648] width 889 height 152
click at [622, 567] on input "0" at bounding box center [524, 567] width 407 height 33
type input "1"
click at [1082, 658] on input "0 RUB" at bounding box center [1101, 649] width 68 height 26
type input "0 RUB"
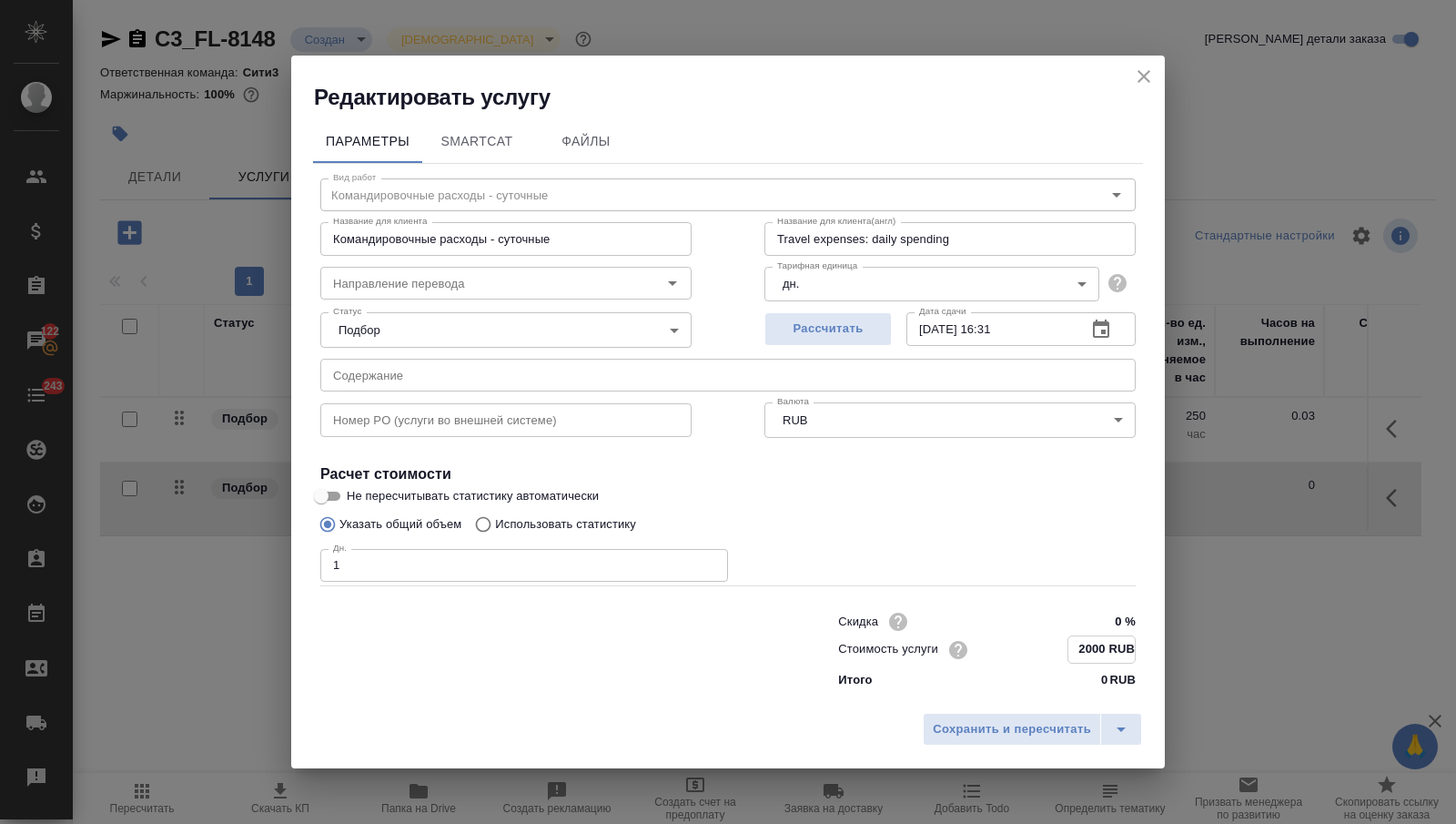
type input "2000 RUB"
click at [1052, 745] on div "Сохранить и пересчитать" at bounding box center [728, 736] width 874 height 65
click at [1048, 729] on span "Сохранить и пересчитать" at bounding box center [1012, 729] width 158 height 21
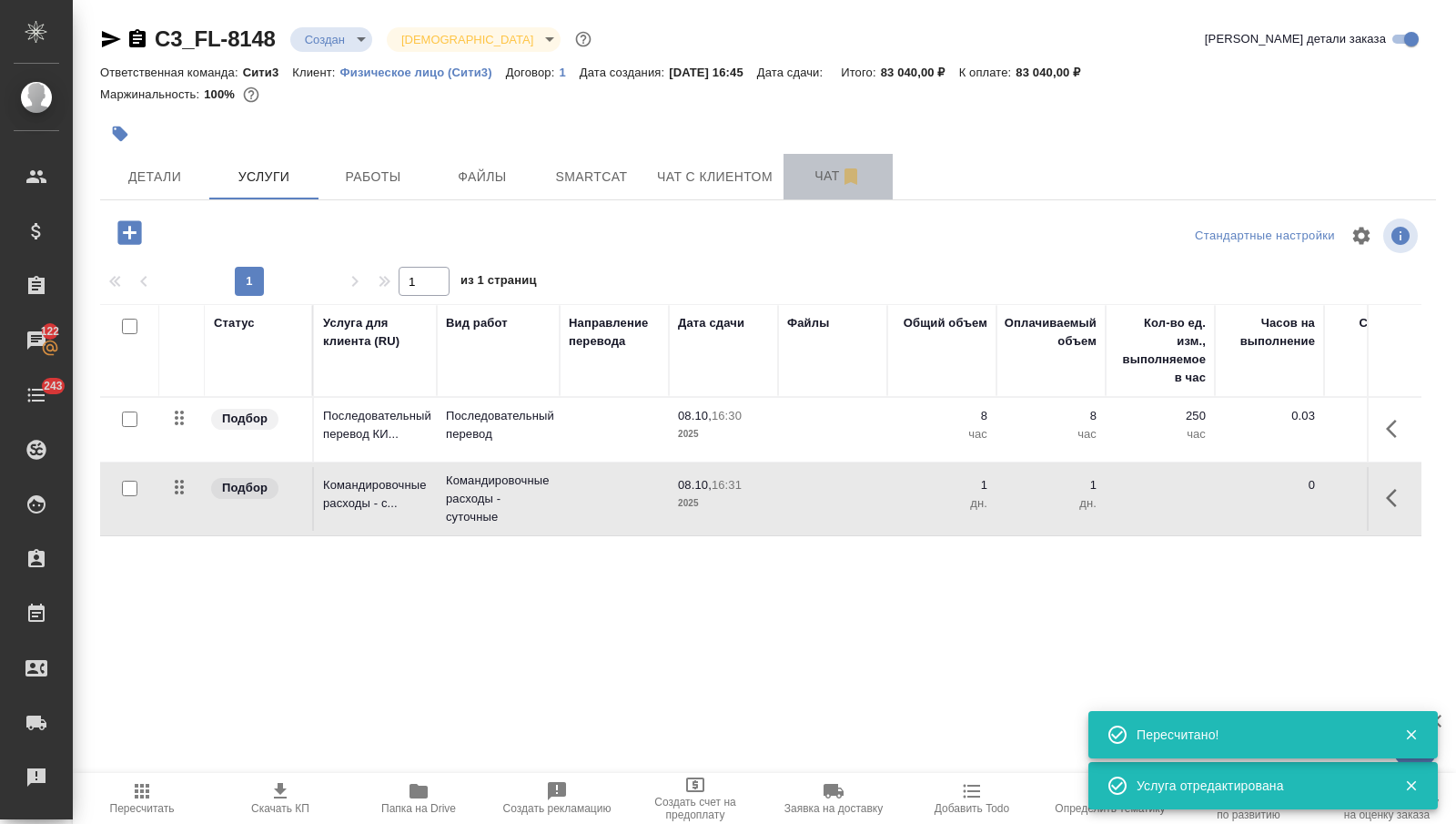
click at [815, 179] on span "Чат" at bounding box center [838, 176] width 87 height 22
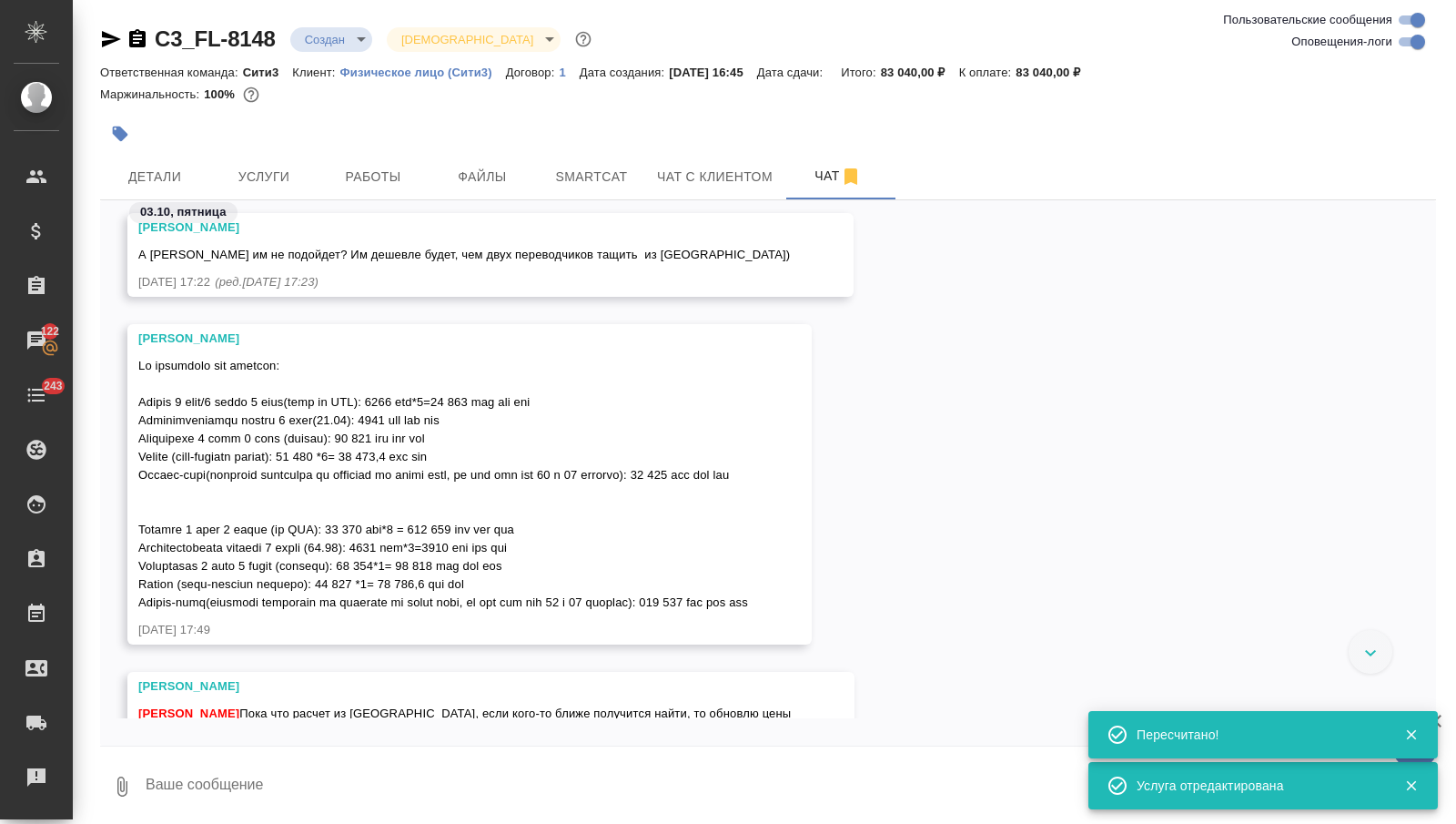
scroll to position [2265, 0]
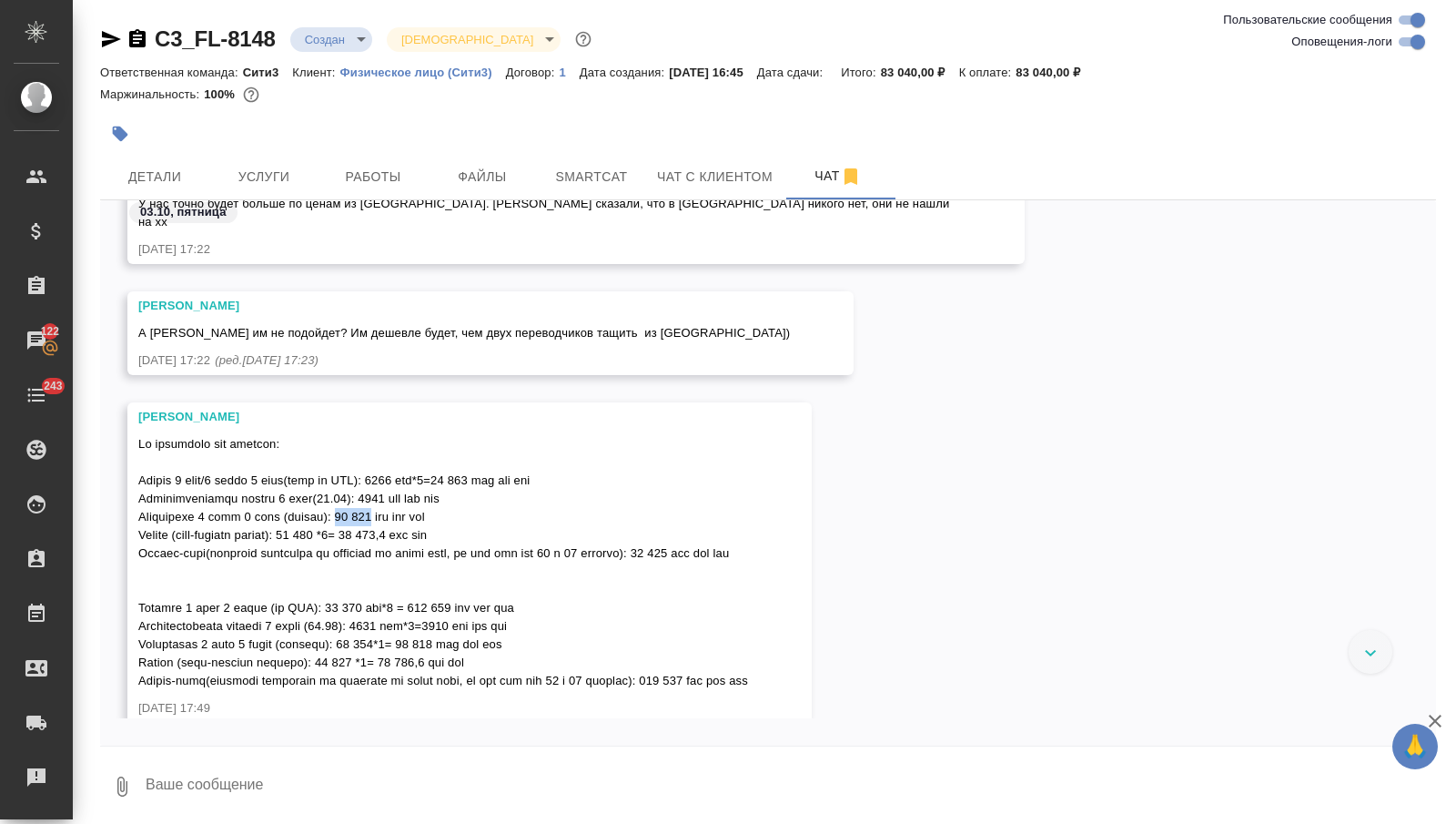
drag, startPoint x: 351, startPoint y: 496, endPoint x: 385, endPoint y: 498, distance: 34.1
click at [385, 498] on span at bounding box center [443, 562] width 610 height 250
copy span "14 733"
click at [242, 154] on button "Услуги" at bounding box center [264, 177] width 110 height 46
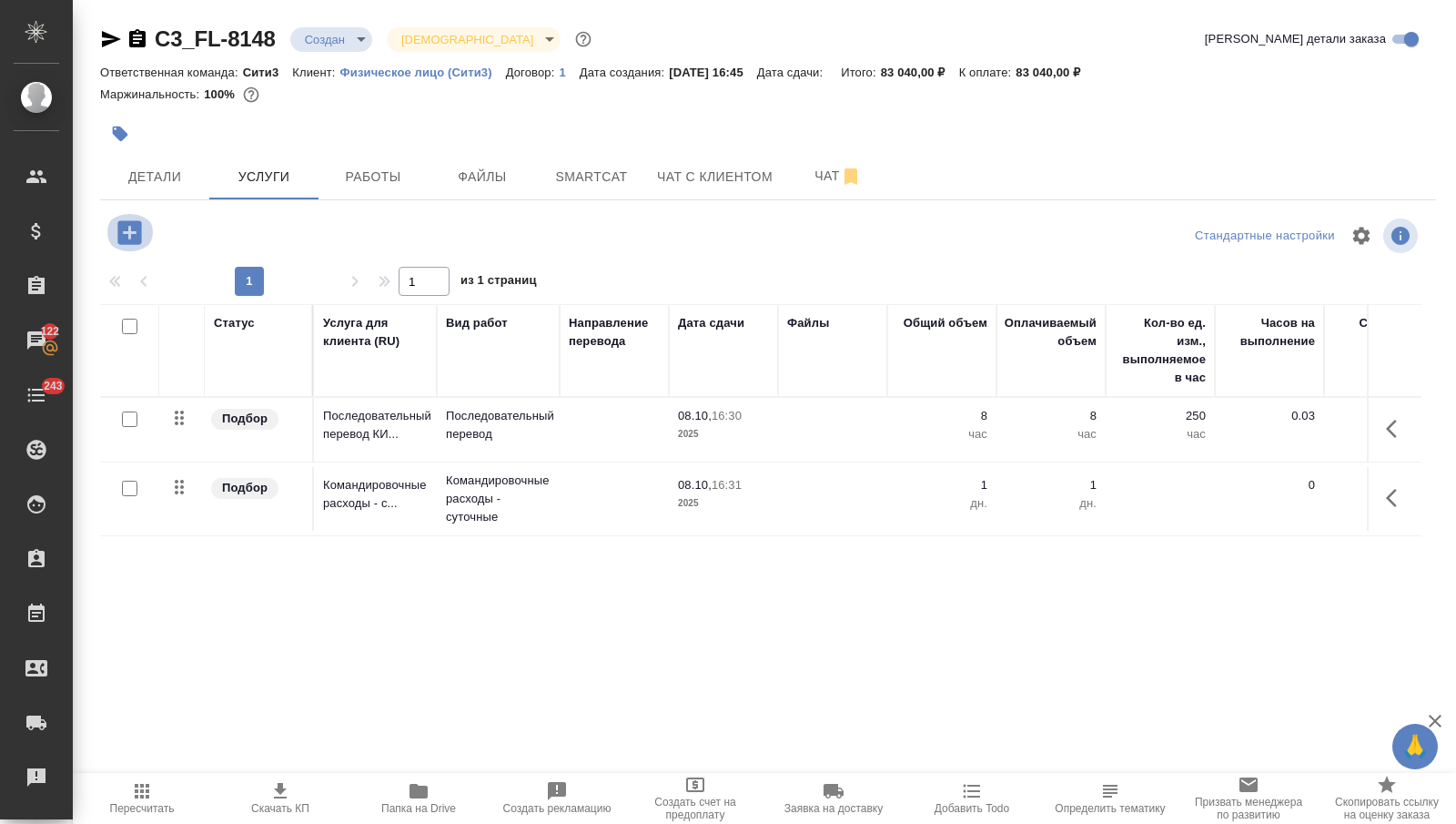
click at [136, 224] on icon "button" at bounding box center [129, 232] width 23 height 23
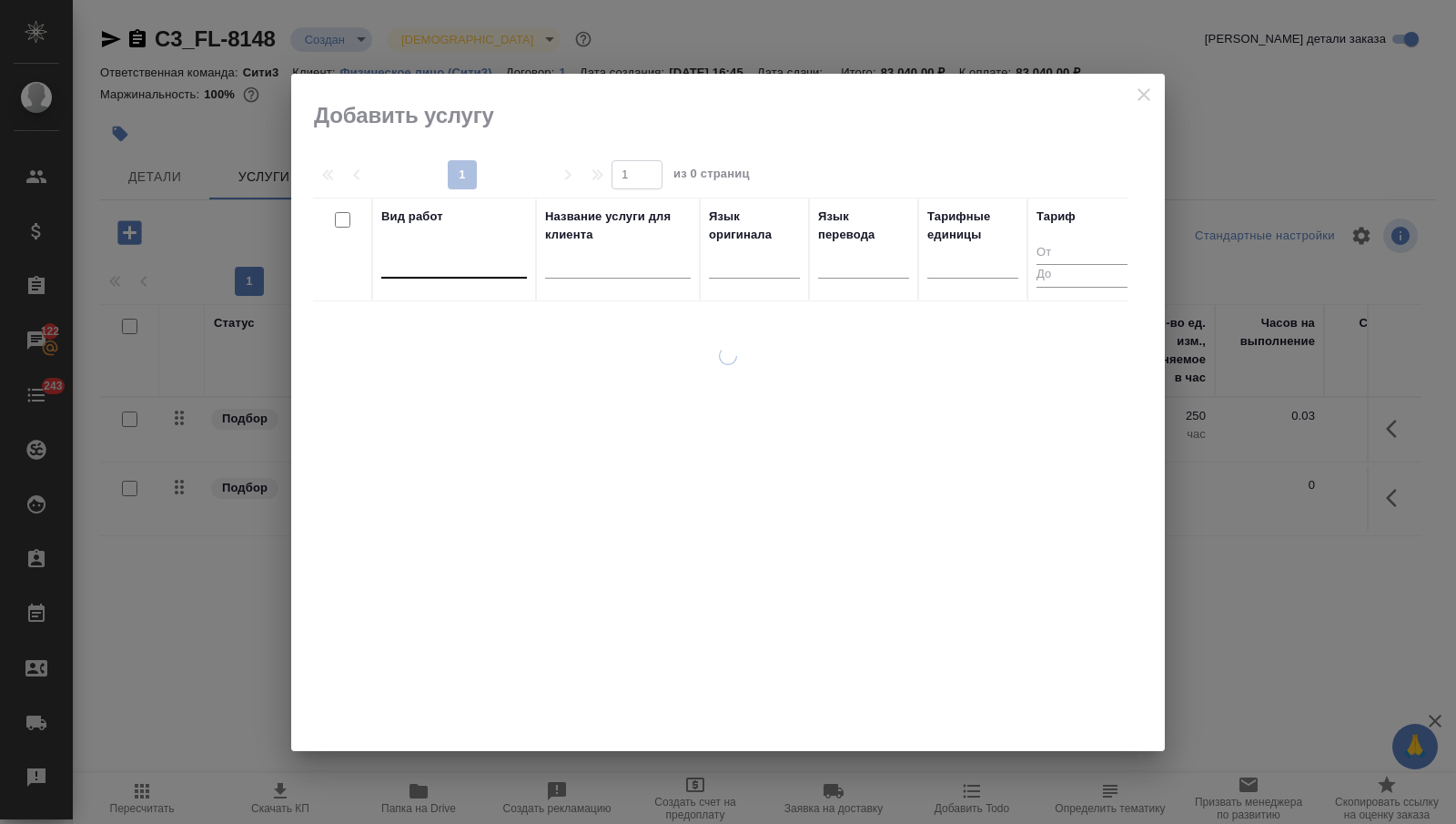
click at [466, 271] on div at bounding box center [454, 259] width 146 height 26
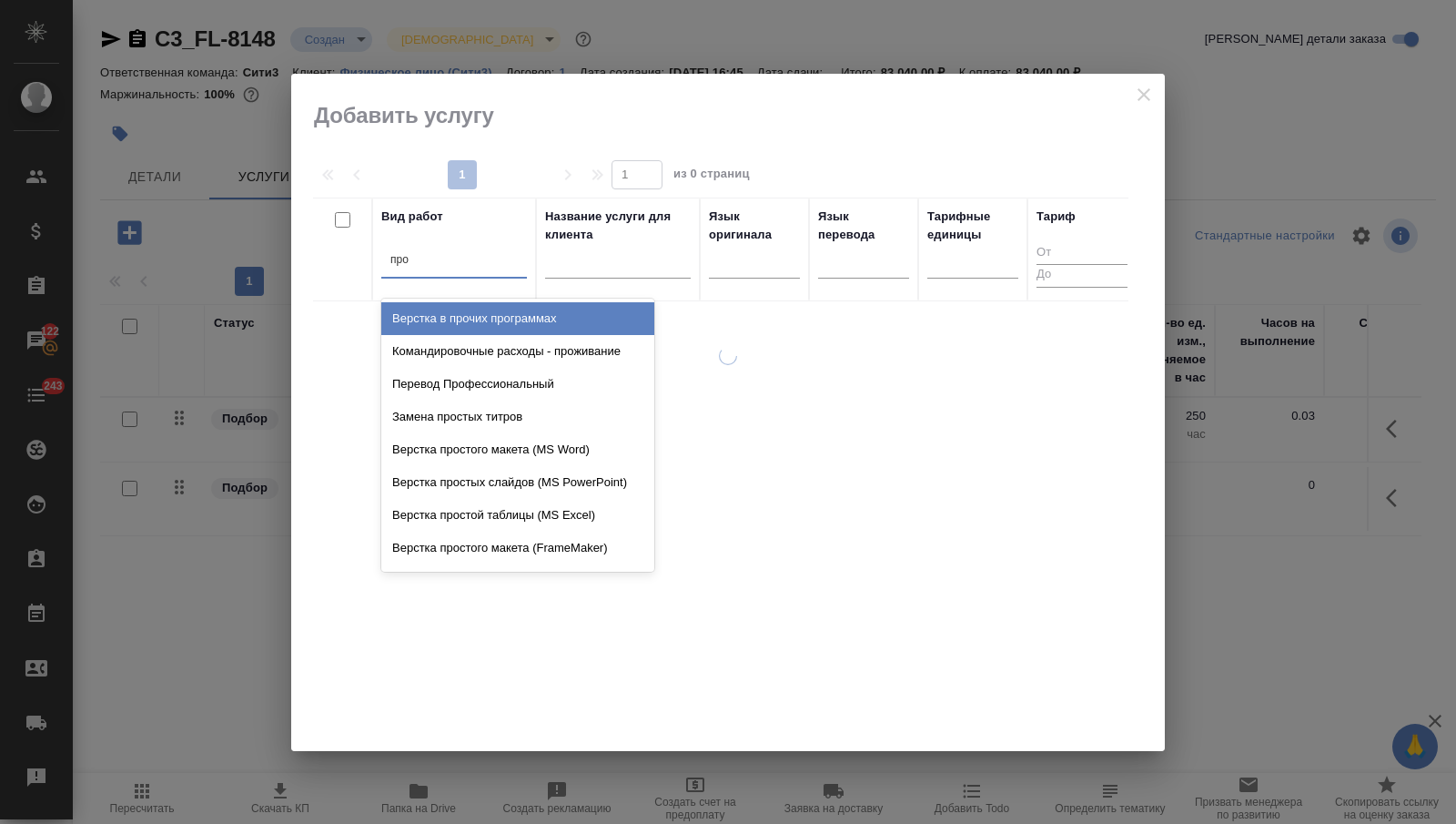
type input "прож"
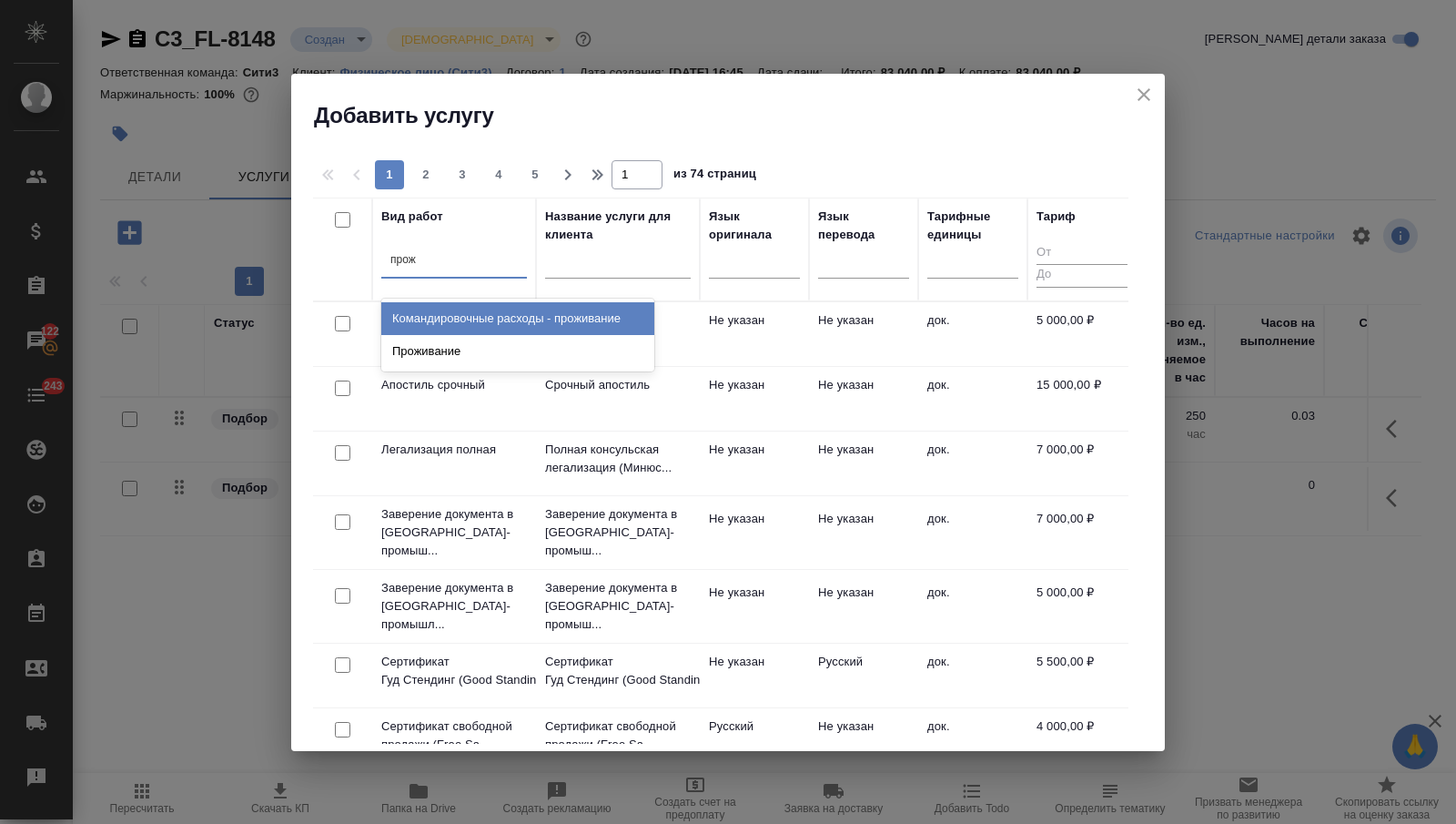
click at [493, 313] on div "Командировочные расходы - проживание" at bounding box center [517, 318] width 273 height 33
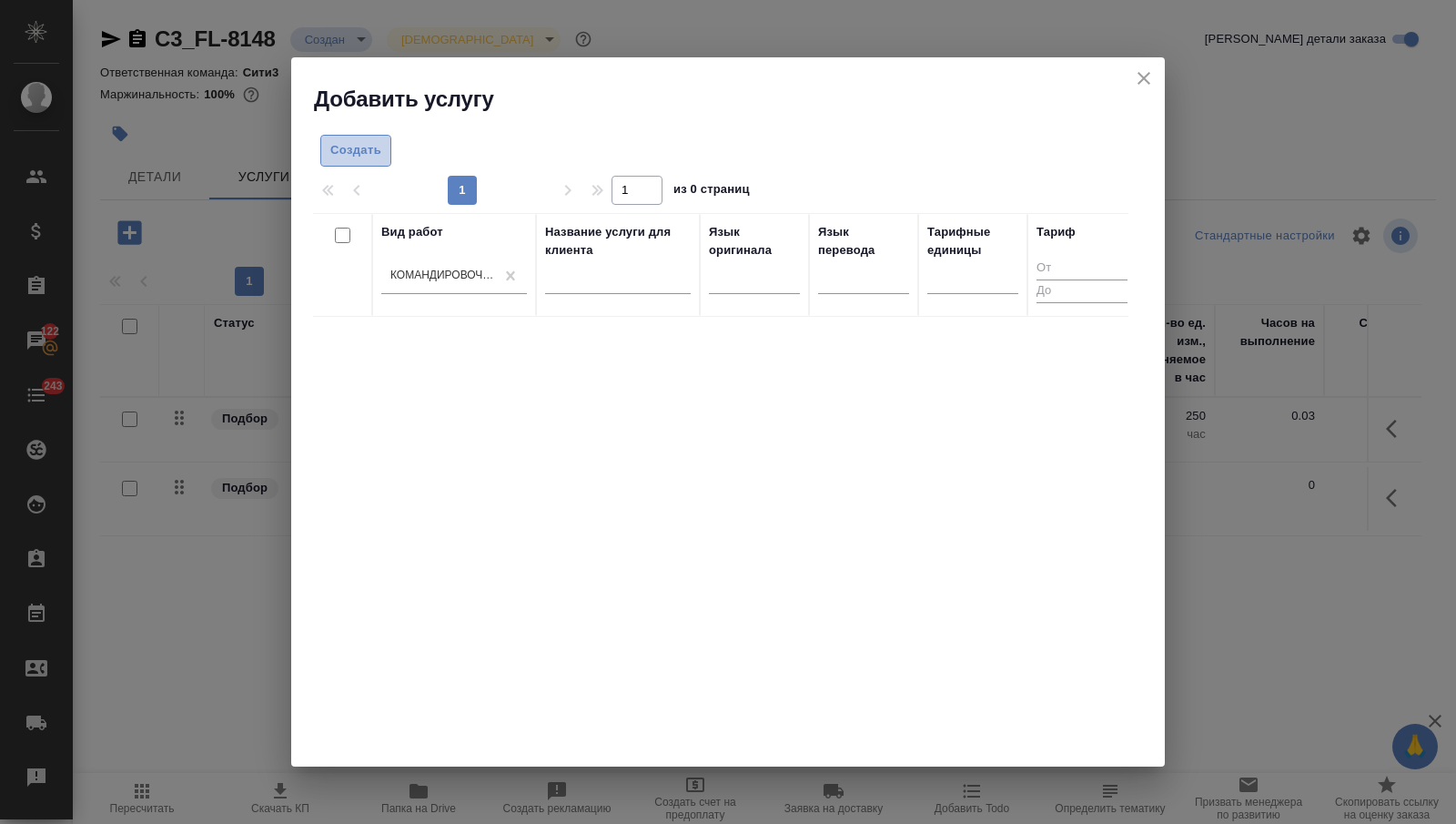
click at [375, 150] on span "Создать" at bounding box center [356, 150] width 51 height 21
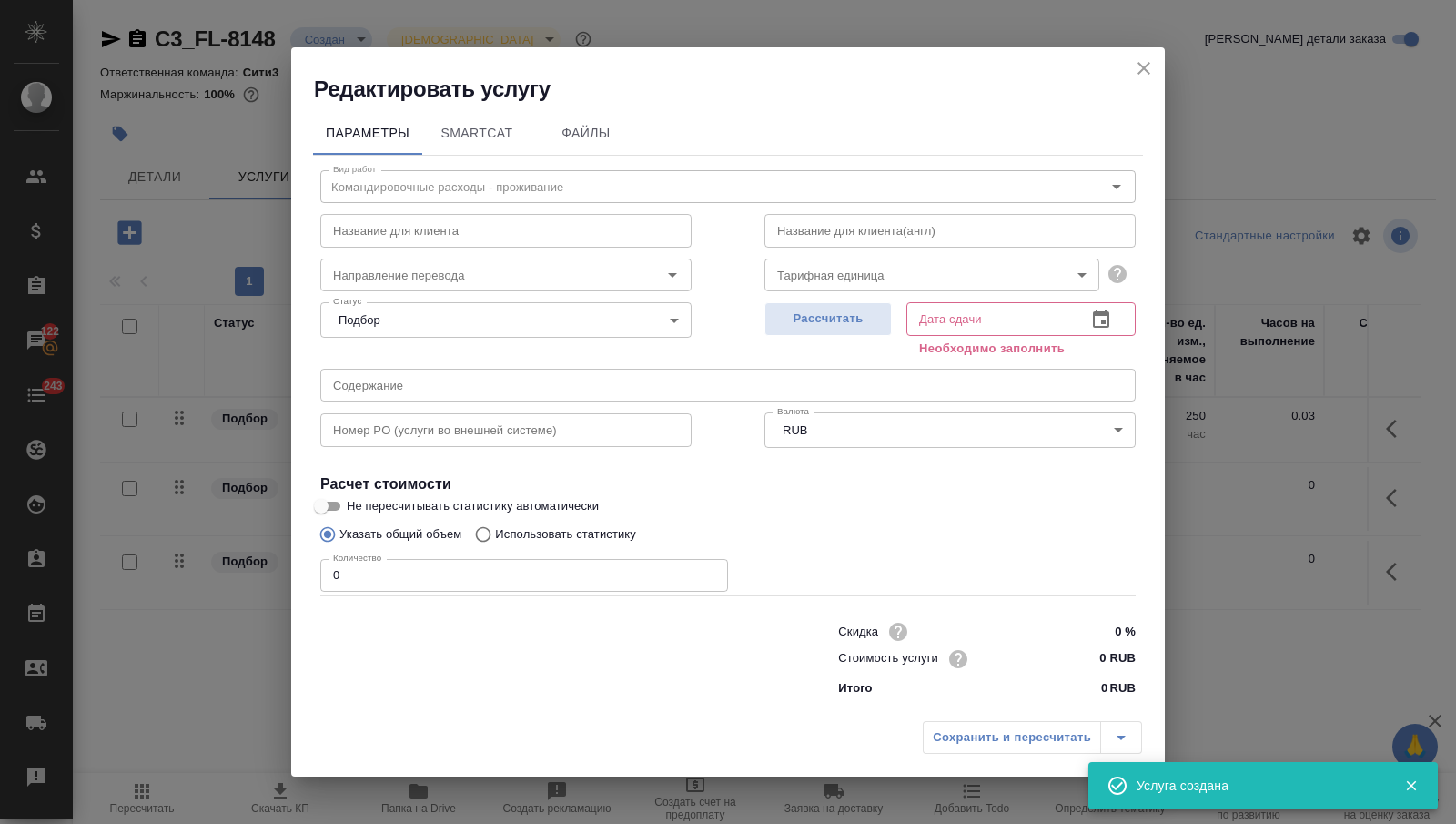
click at [371, 580] on input "0" at bounding box center [524, 576] width 407 height 33
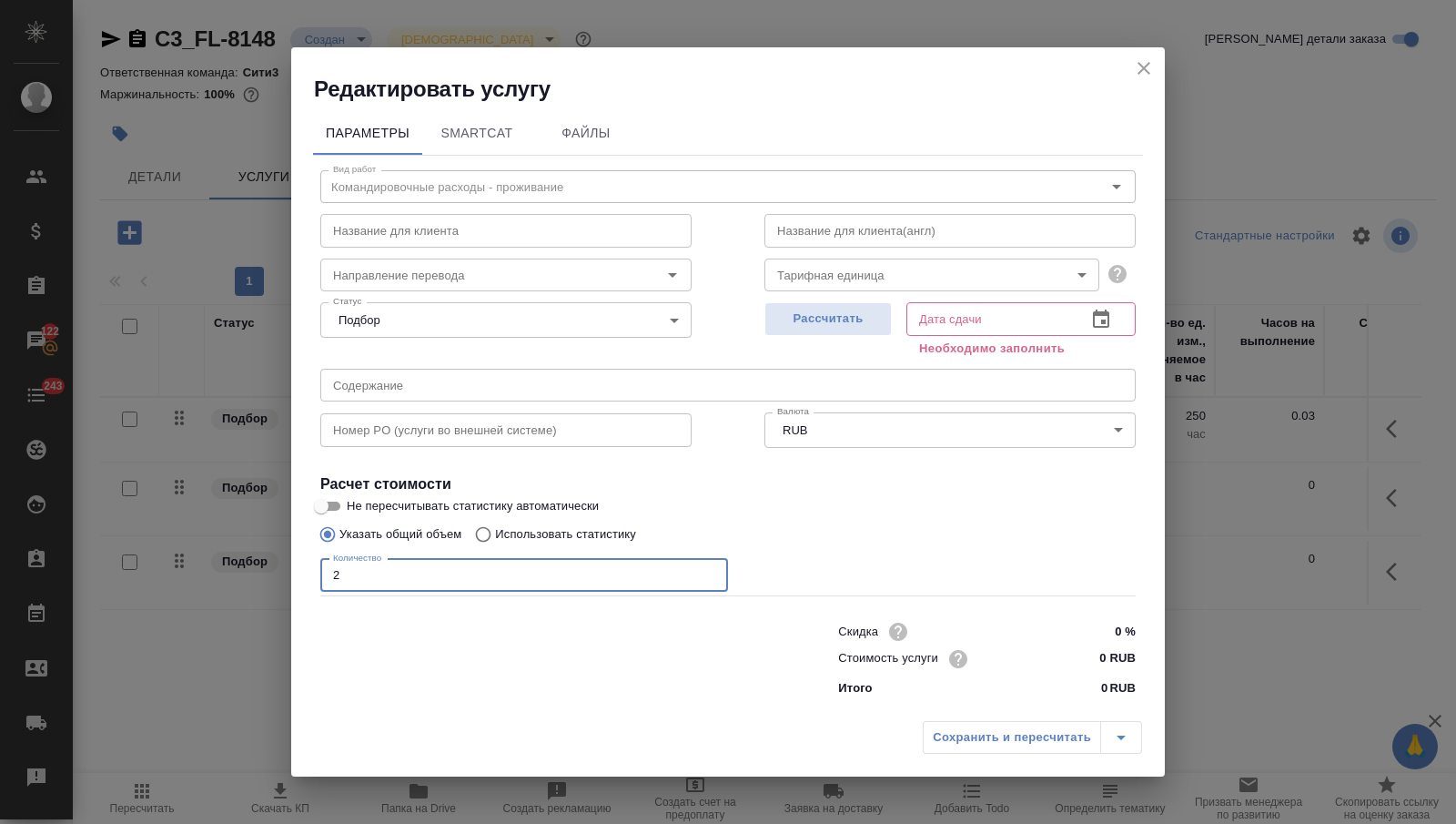
type input "2"
click at [880, 273] on body "🙏 .cls-1 fill:#fff; AWATERA Nikitina Tatiana Клиенты Спецификации Заказы 122 Ча…" at bounding box center [728, 412] width 1456 height 824
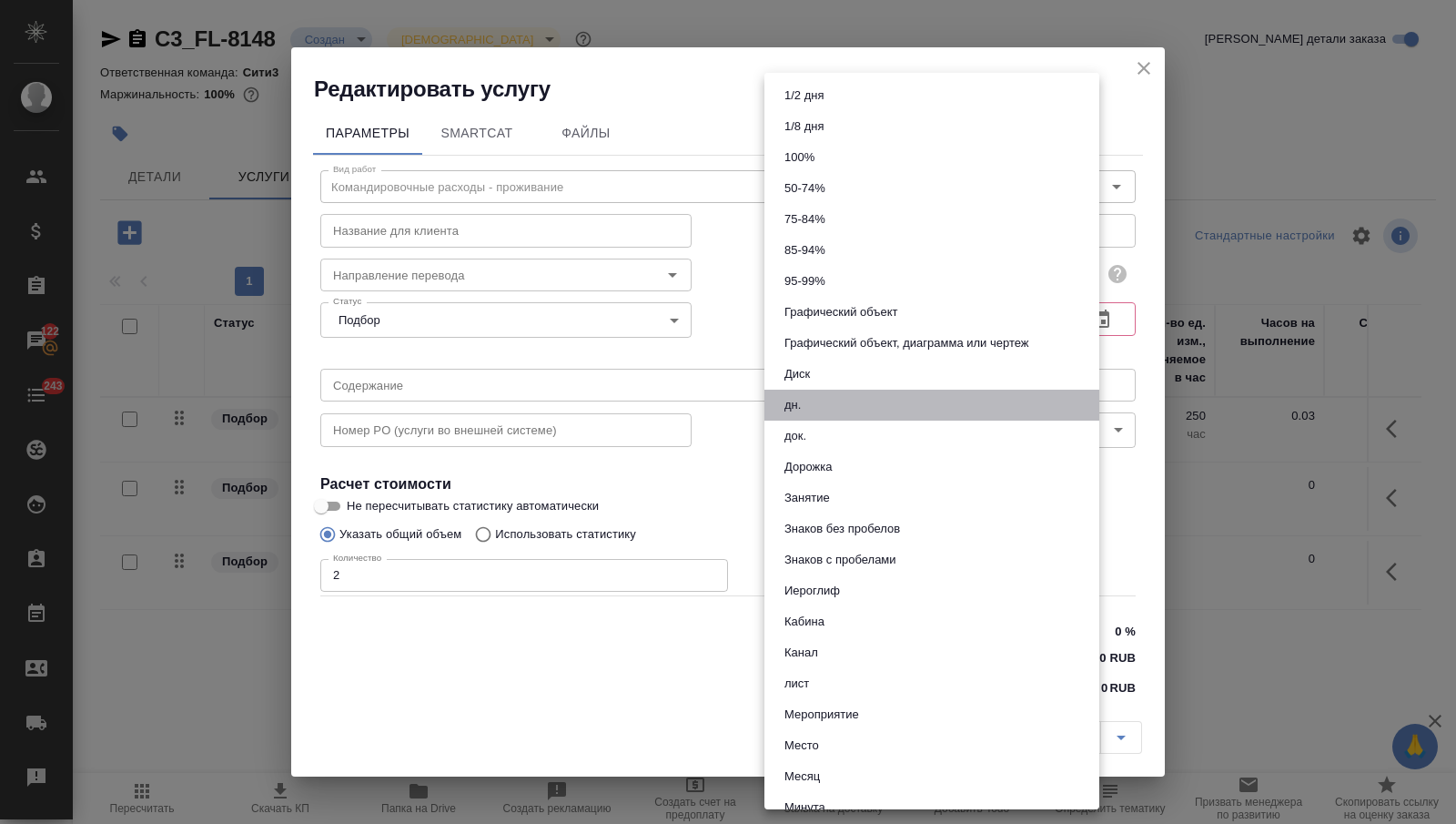
click at [818, 404] on li "дн." at bounding box center [931, 406] width 335 height 31
type input "5a8b1489cc6b4906c91bfd8a"
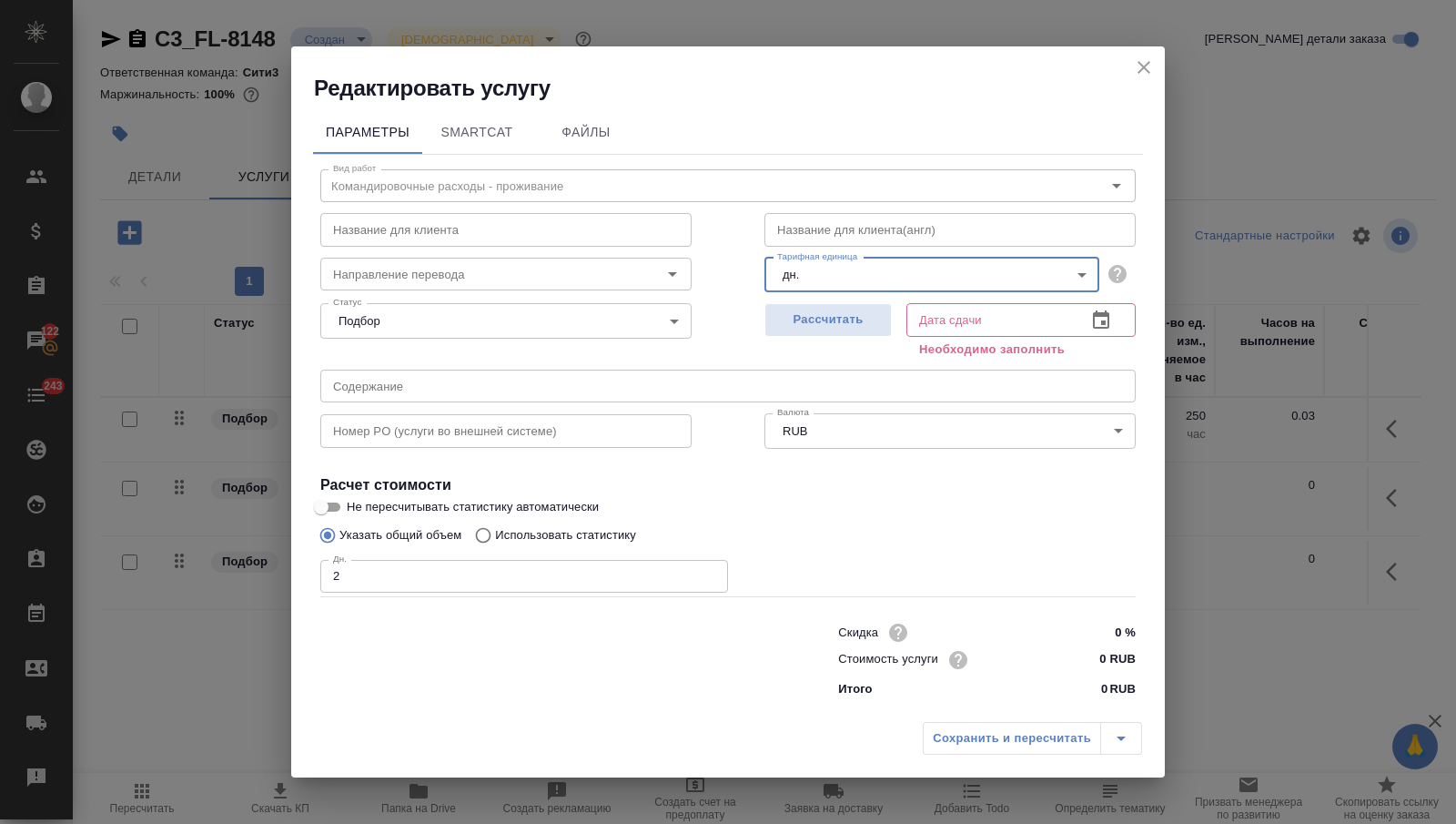
click at [860, 501] on label "Не пересчитывать статистику автоматически" at bounding box center [716, 507] width 812 height 22
click at [354, 501] on input "Не пересчитывать статистику автоматически" at bounding box center [321, 507] width 66 height 22
checkbox input "true"
click at [1085, 313] on button "button" at bounding box center [1101, 320] width 44 height 44
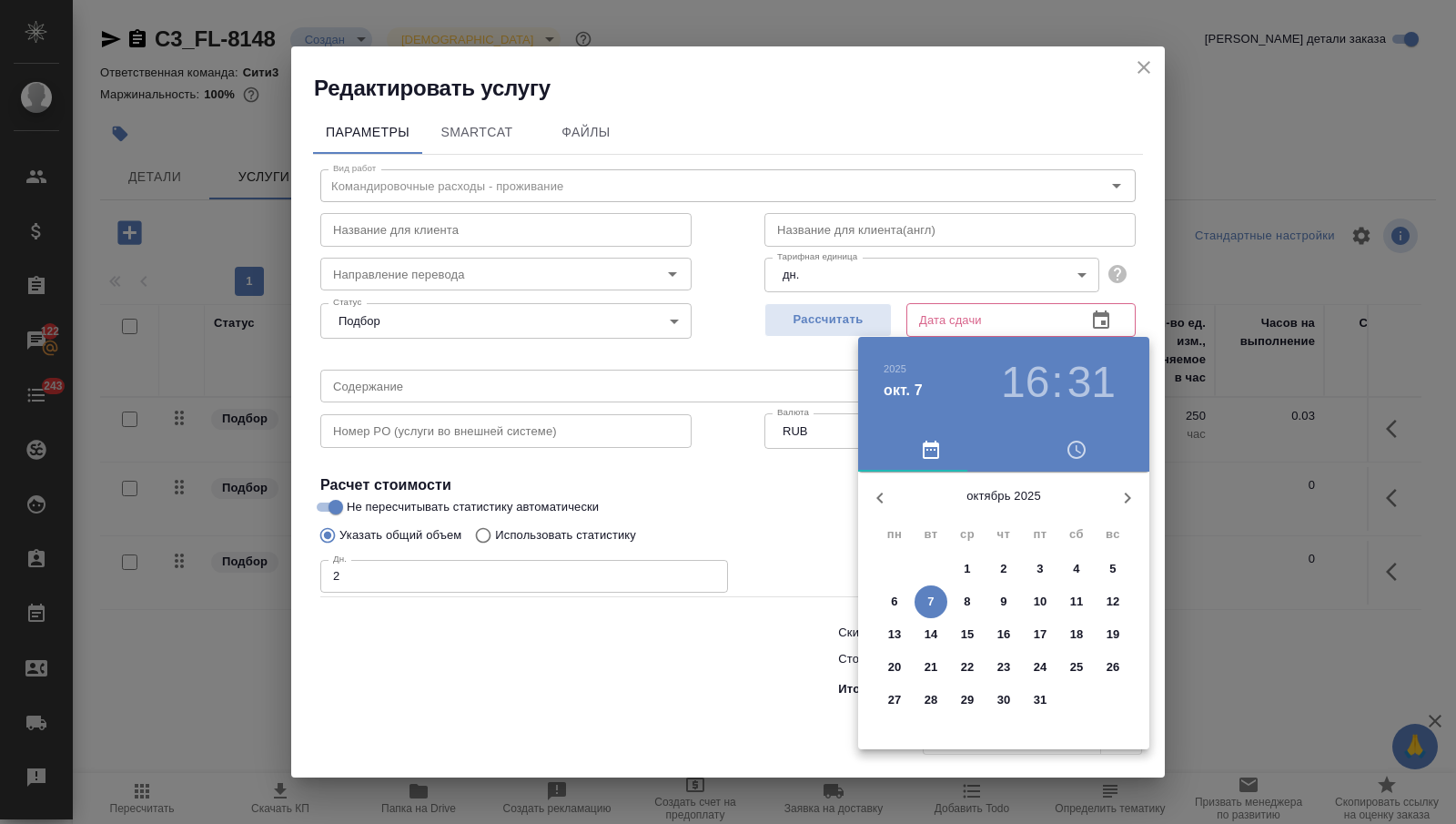
click at [957, 596] on span "8" at bounding box center [967, 602] width 33 height 18
type input "08.10.2025 16:31"
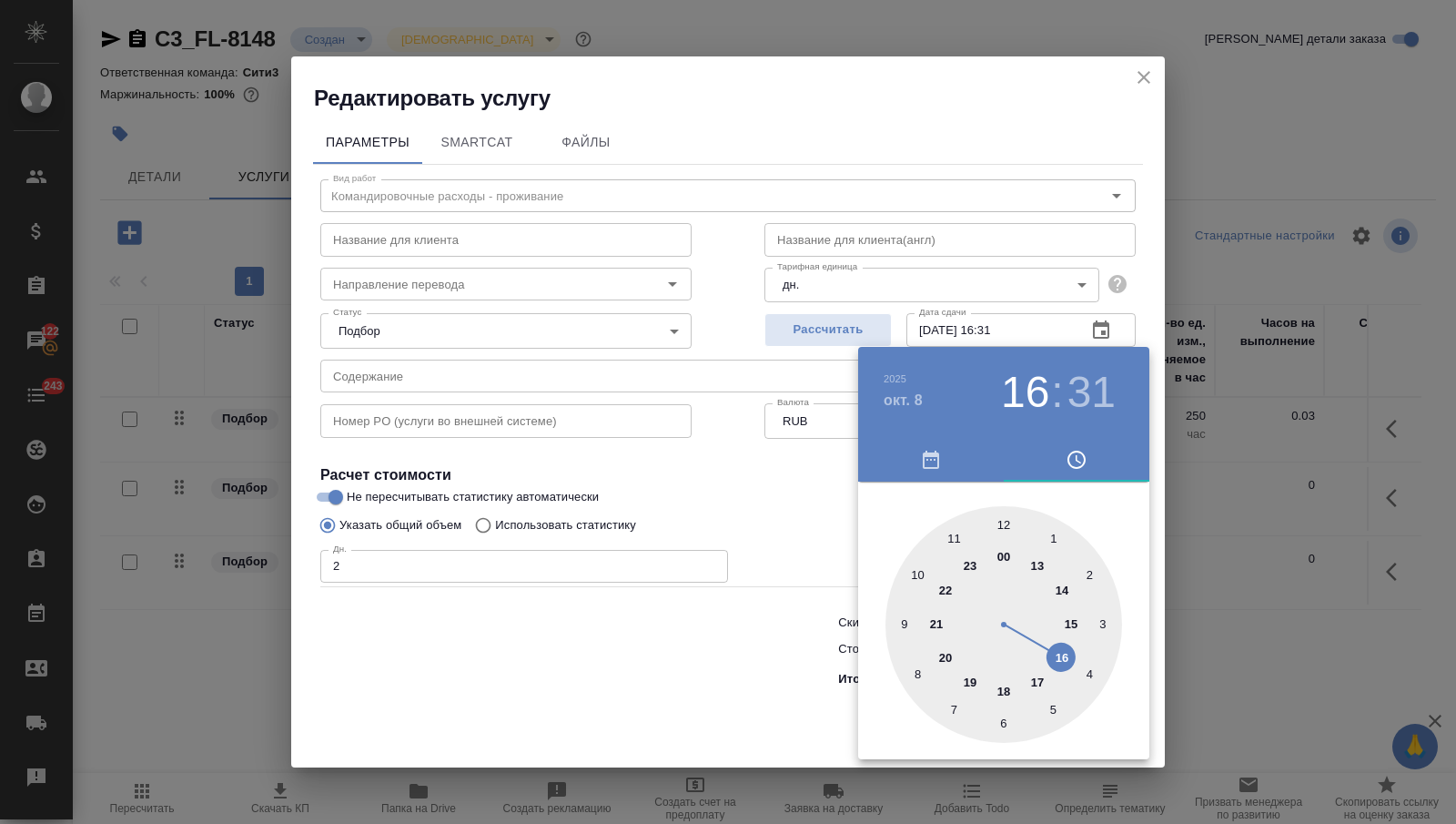
click at [717, 676] on div at bounding box center [728, 412] width 1456 height 824
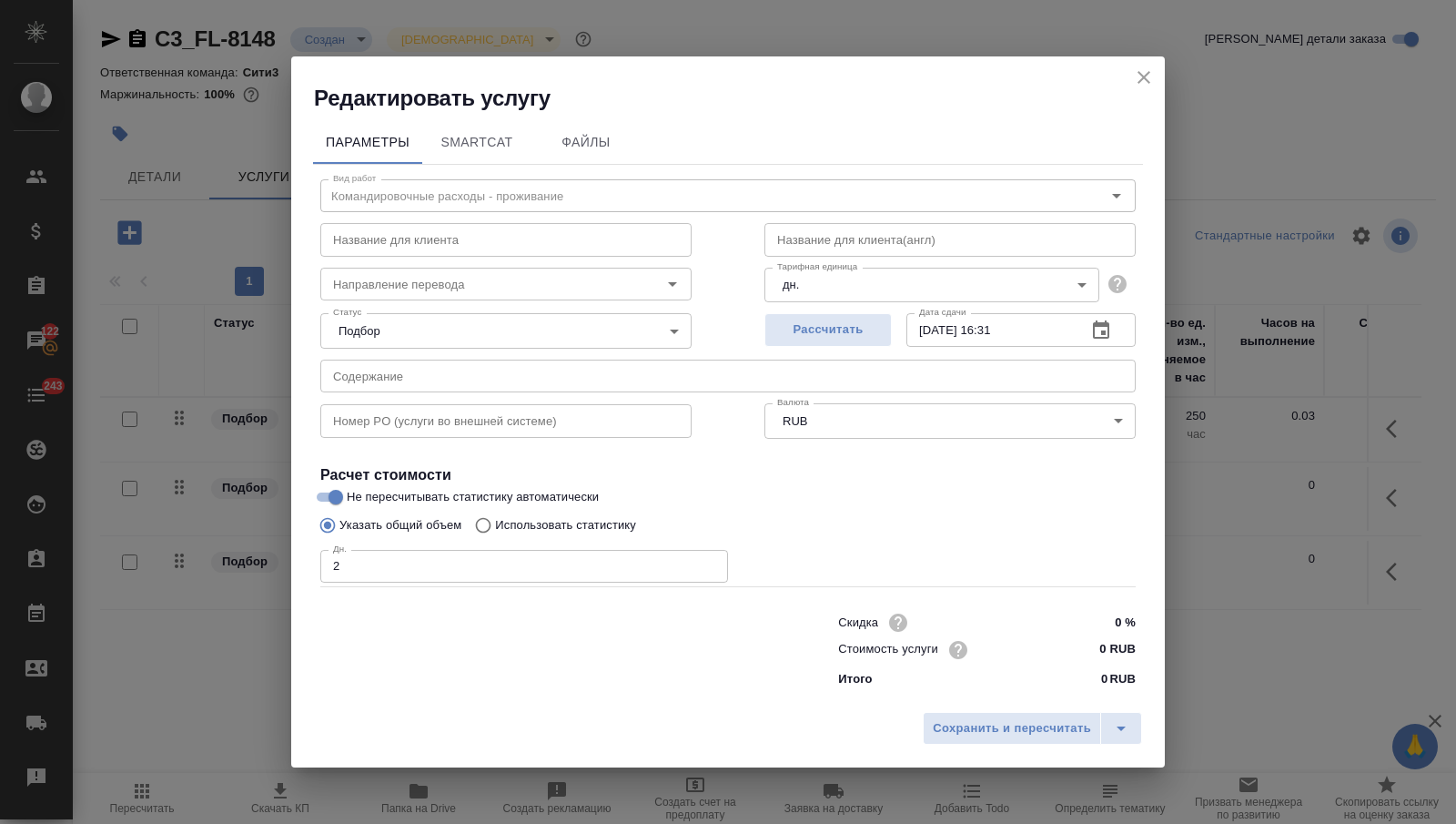
click at [1081, 651] on input "0 RUB" at bounding box center [1101, 649] width 68 height 26
type input "7350 RUB"
click at [1050, 730] on span "Сохранить и пересчитать" at bounding box center [1012, 730] width 158 height 21
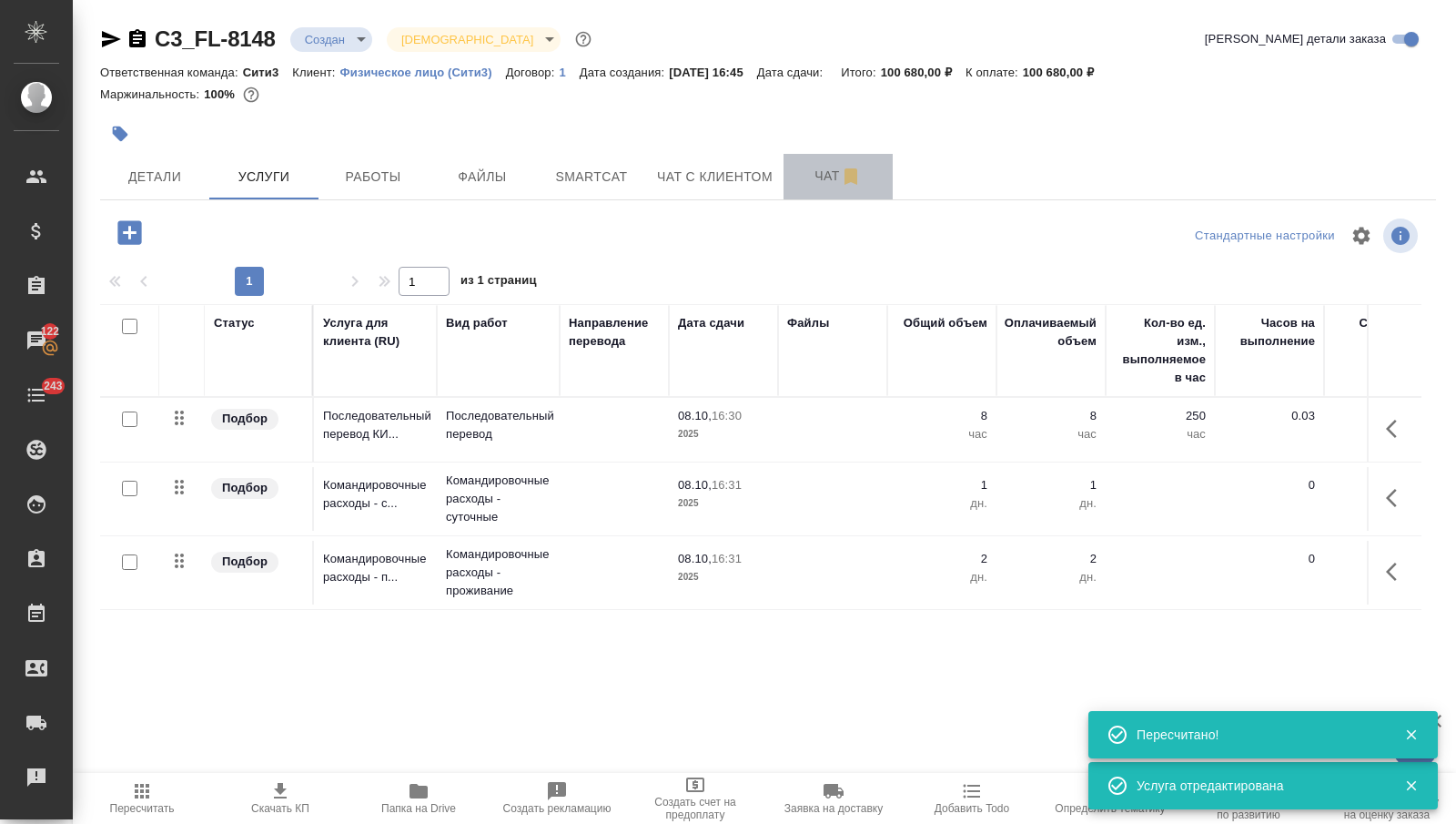
click at [815, 182] on span "Чат" at bounding box center [838, 176] width 87 height 22
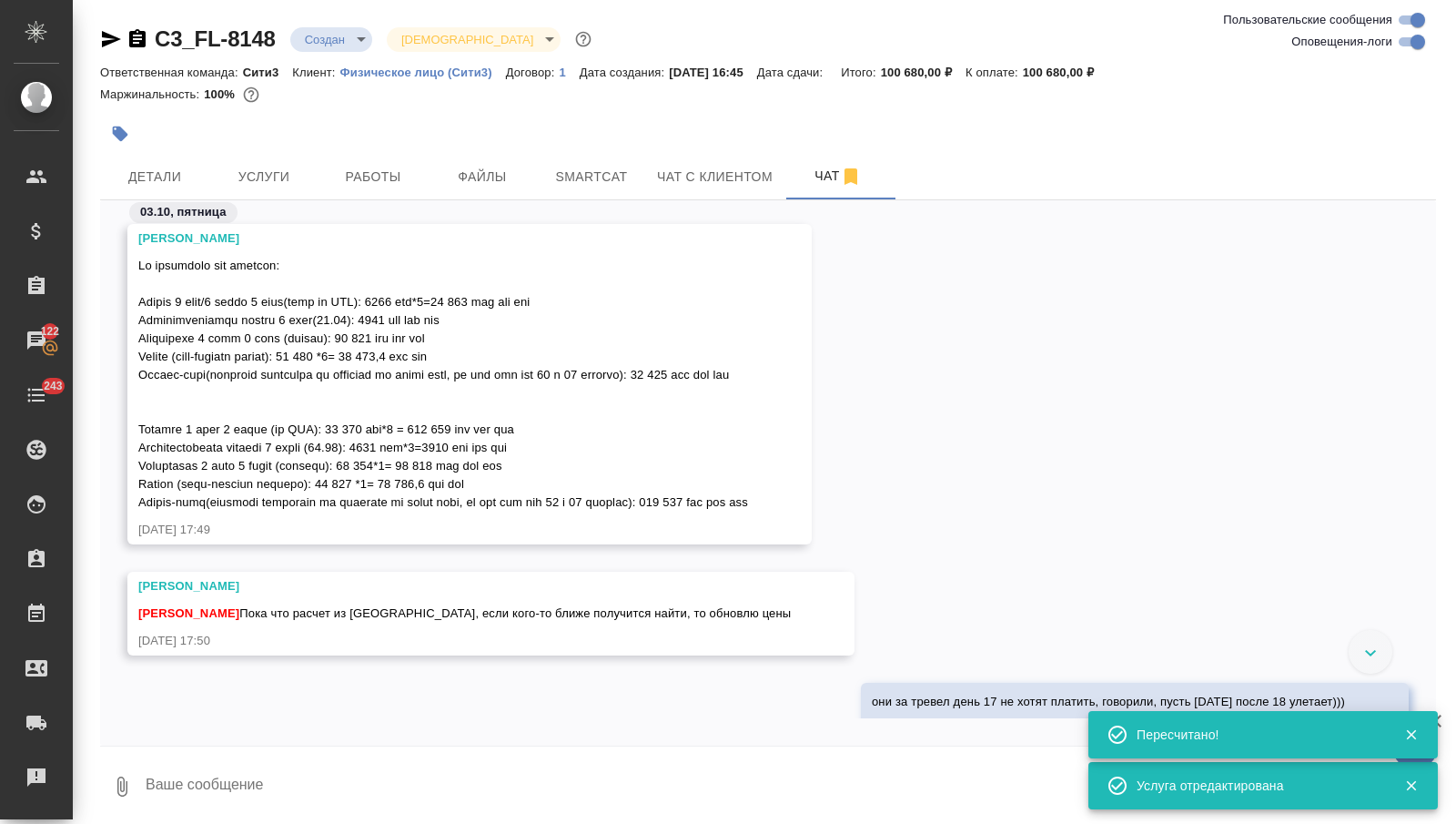
scroll to position [2345, 0]
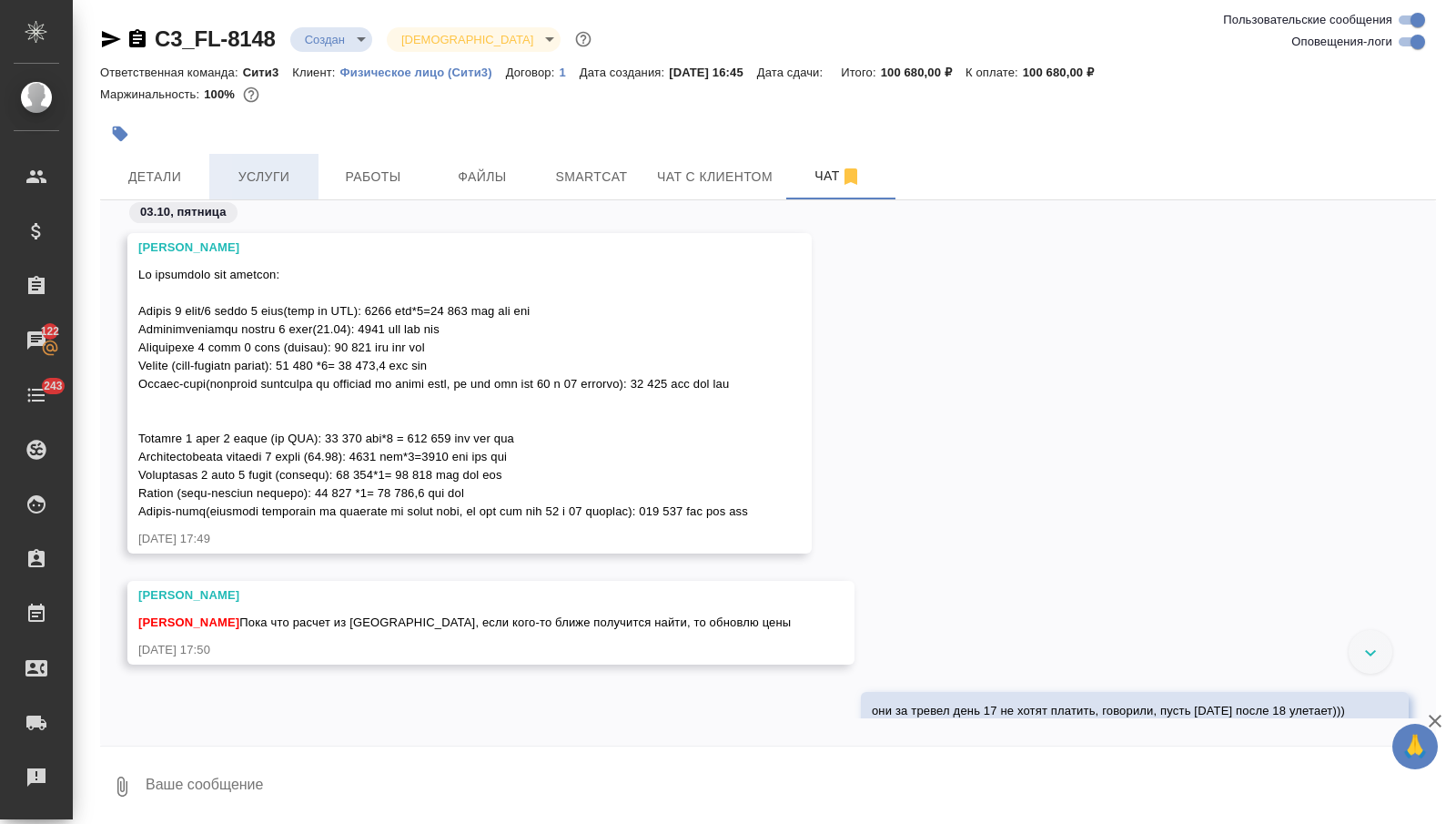
click at [287, 179] on span "Услуги" at bounding box center [264, 177] width 87 height 22
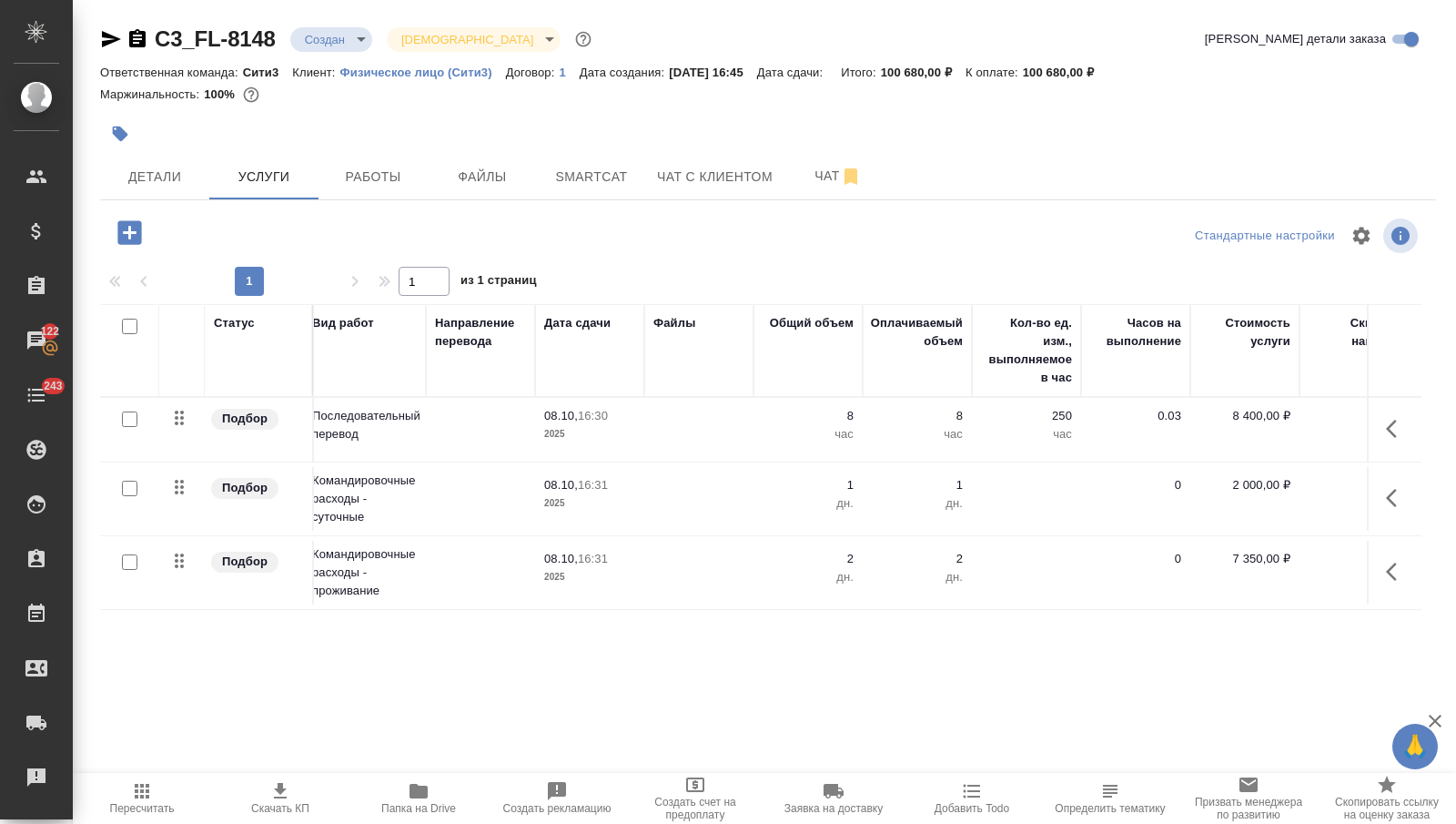
scroll to position [0, 394]
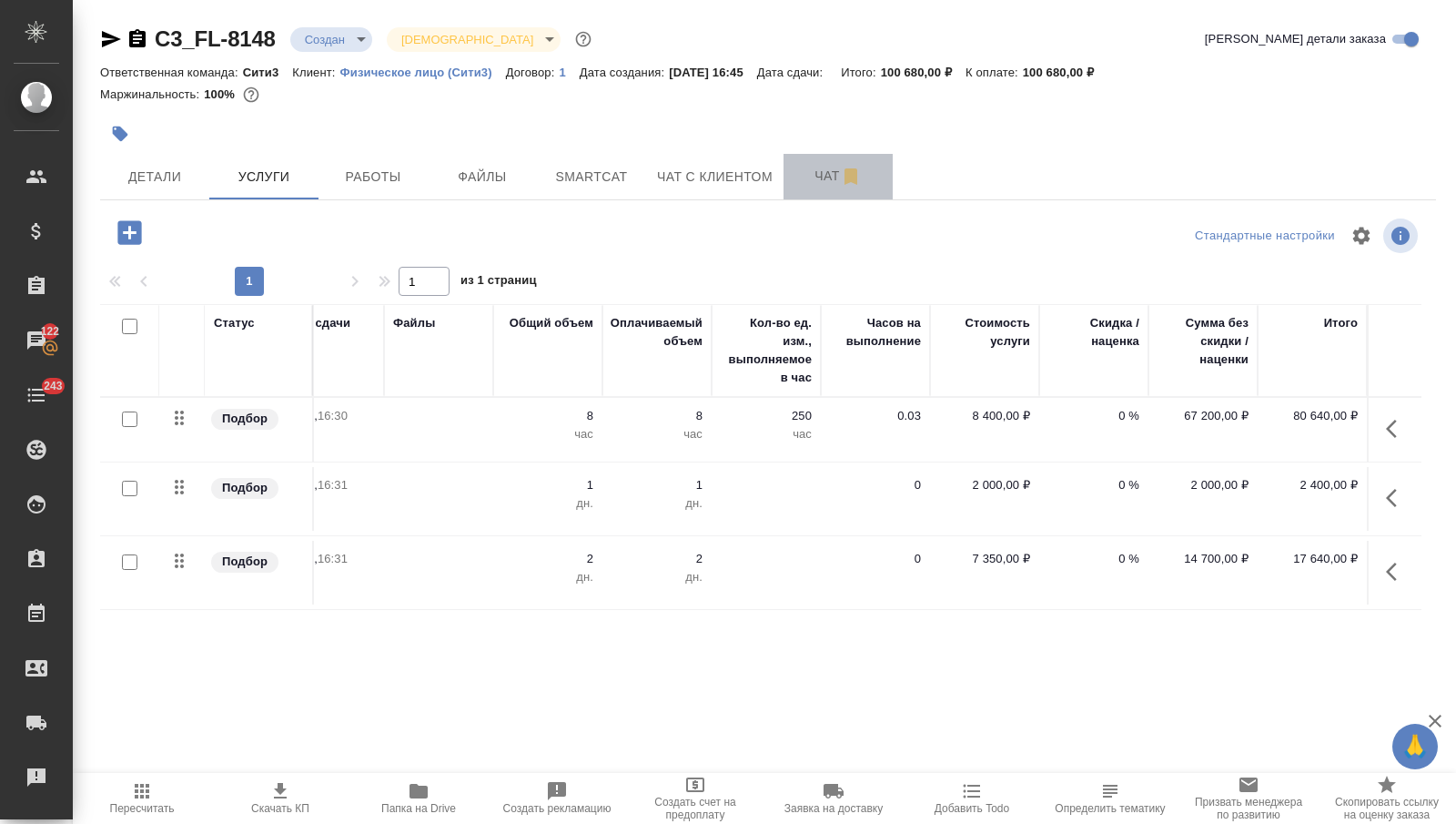
click at [809, 186] on span "Чат" at bounding box center [838, 176] width 87 height 22
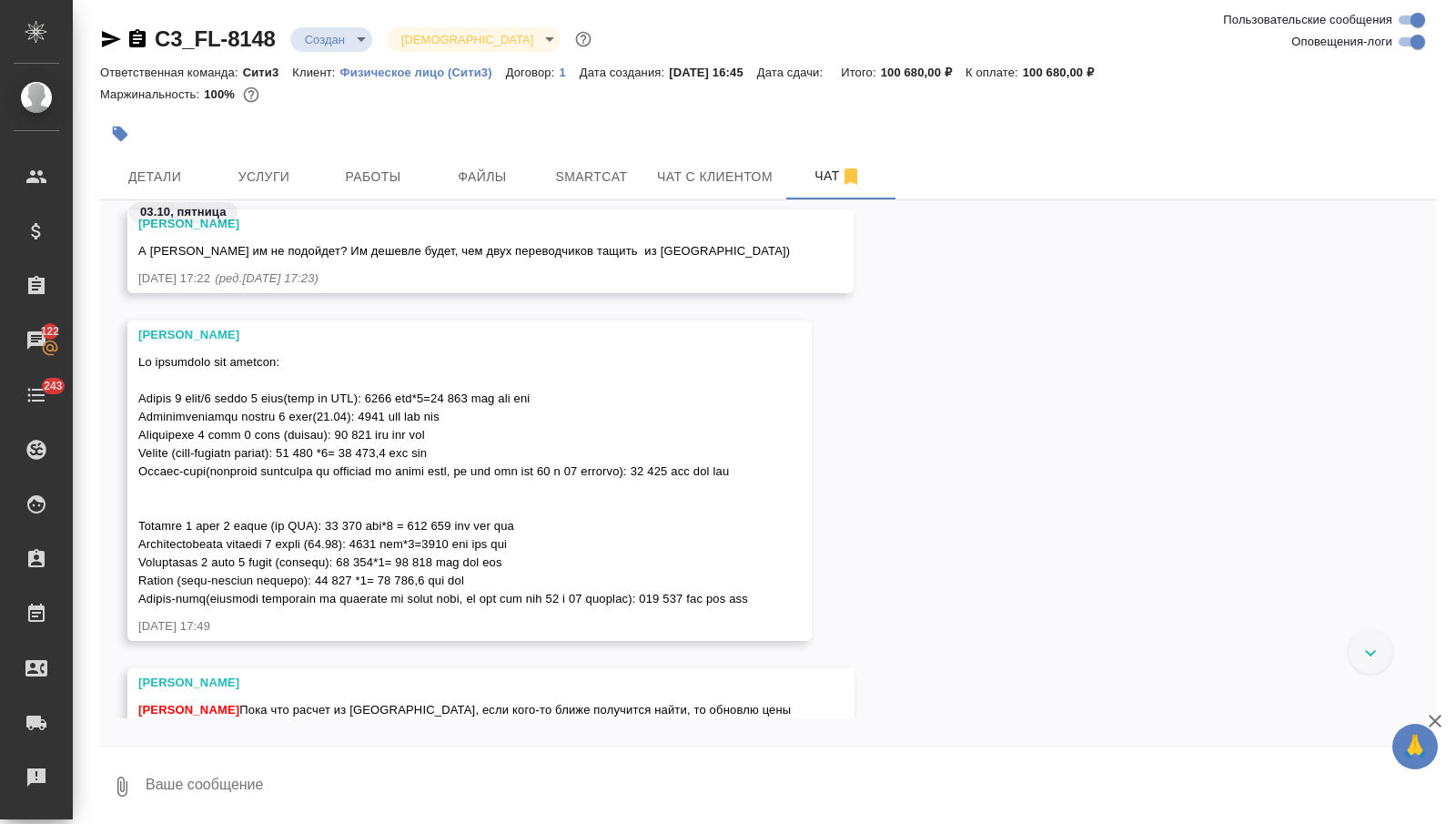
scroll to position [2349, 0]
drag, startPoint x: 316, startPoint y: 434, endPoint x: 356, endPoint y: 434, distance: 40.0
click at [356, 434] on span at bounding box center [443, 483] width 610 height 250
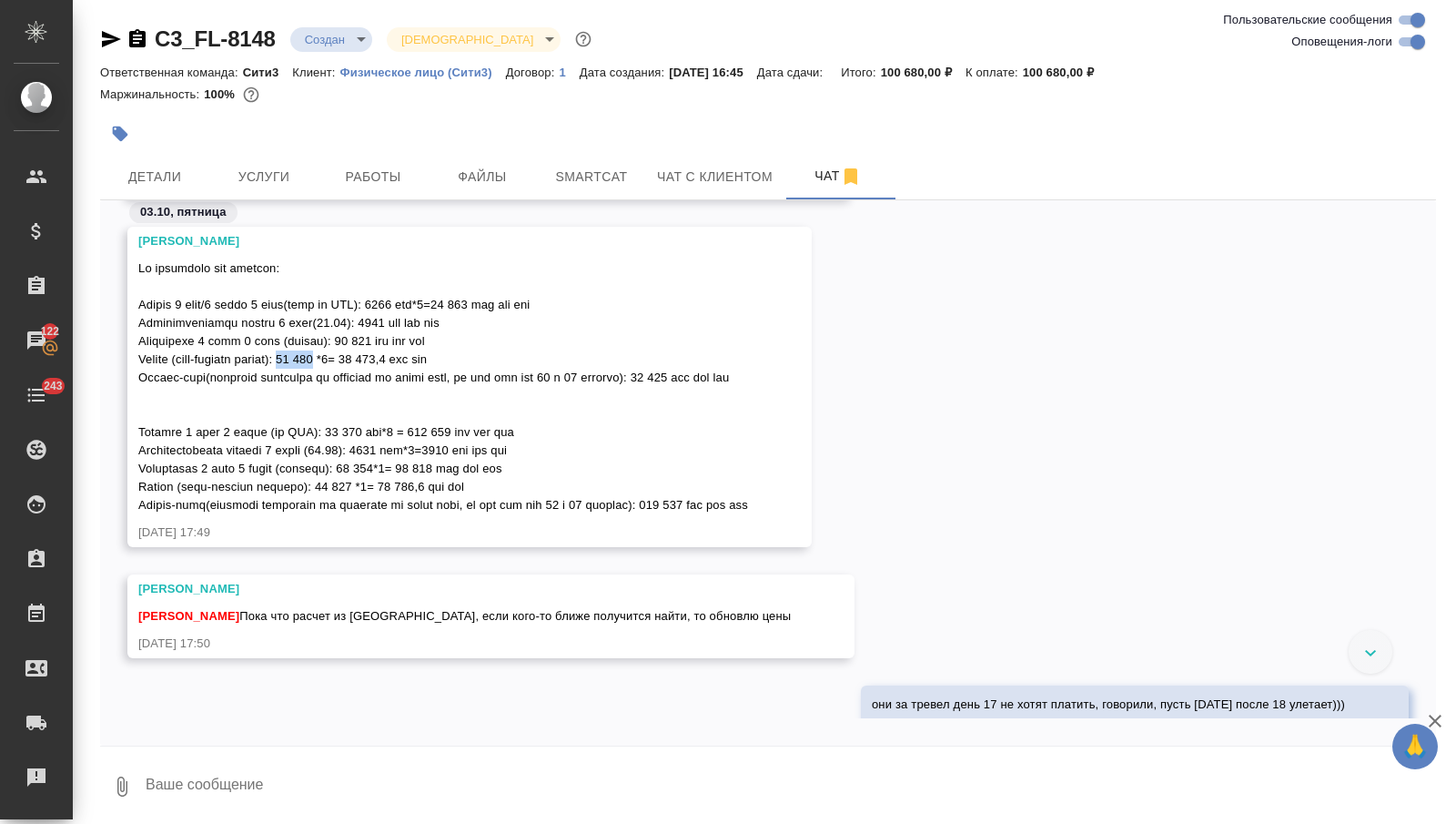
scroll to position [2436, 0]
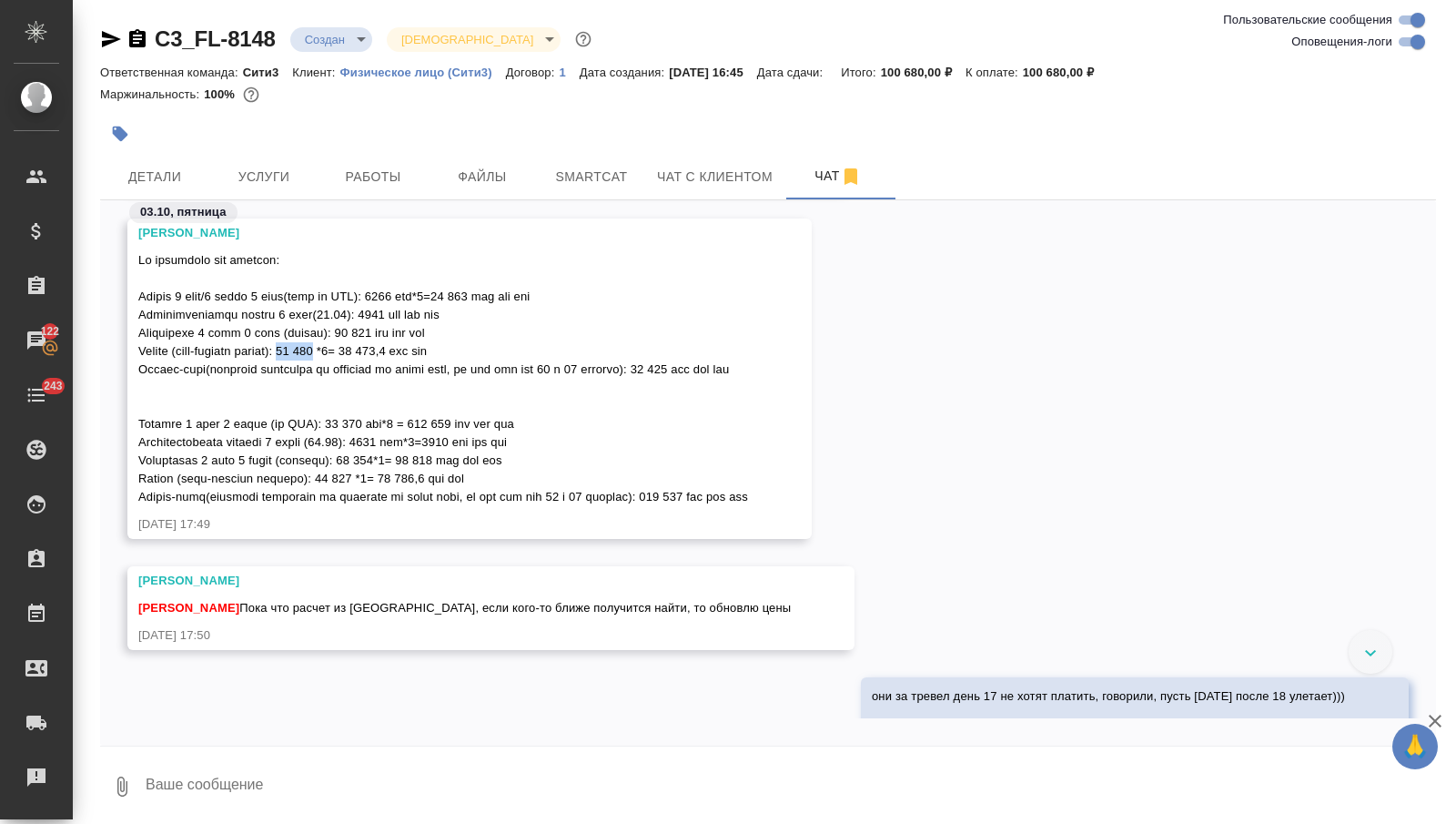
copy span "12 099"
click at [264, 161] on button "Услуги" at bounding box center [264, 177] width 110 height 46
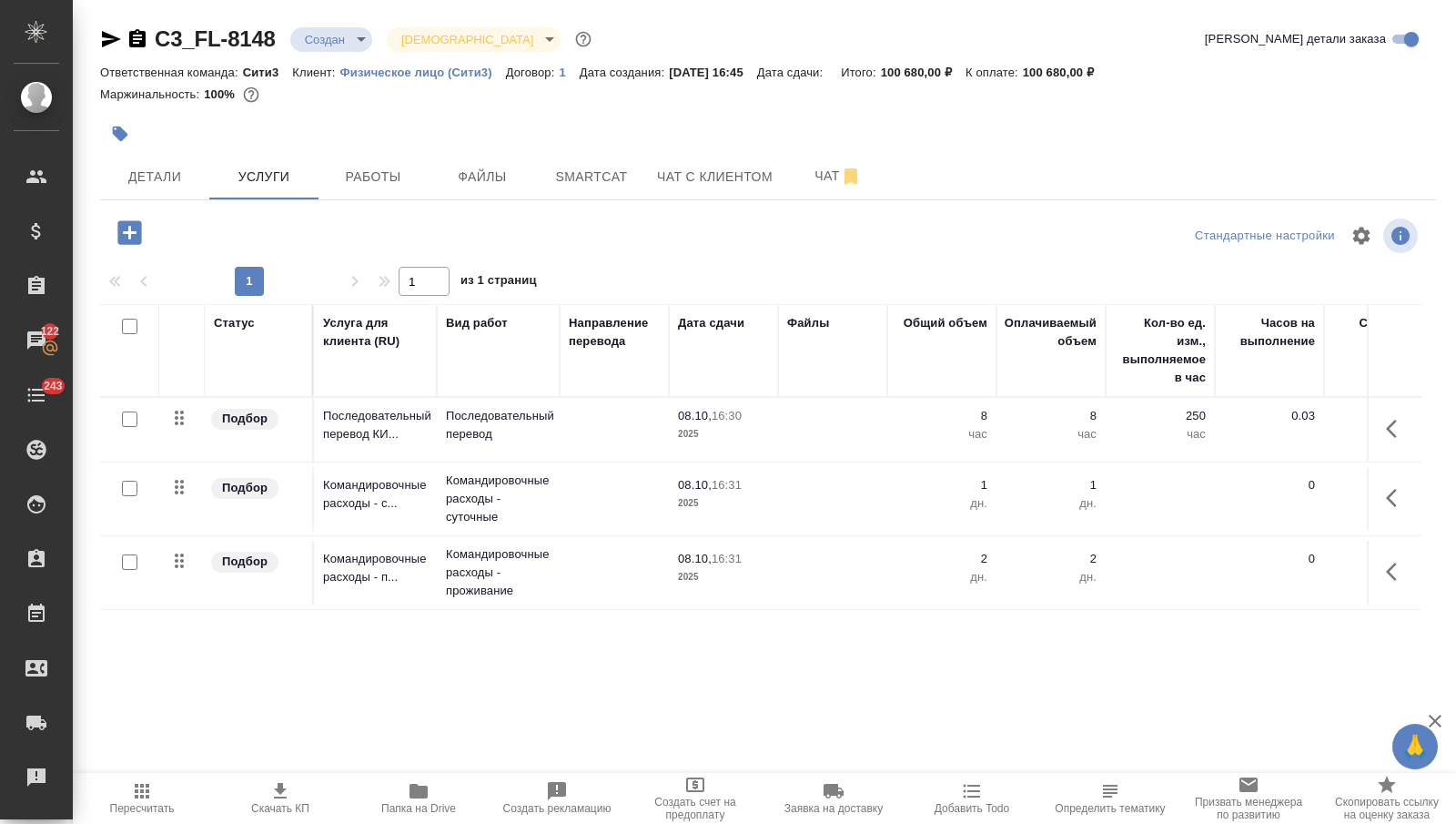
click at [133, 238] on icon "button" at bounding box center [129, 232] width 23 height 23
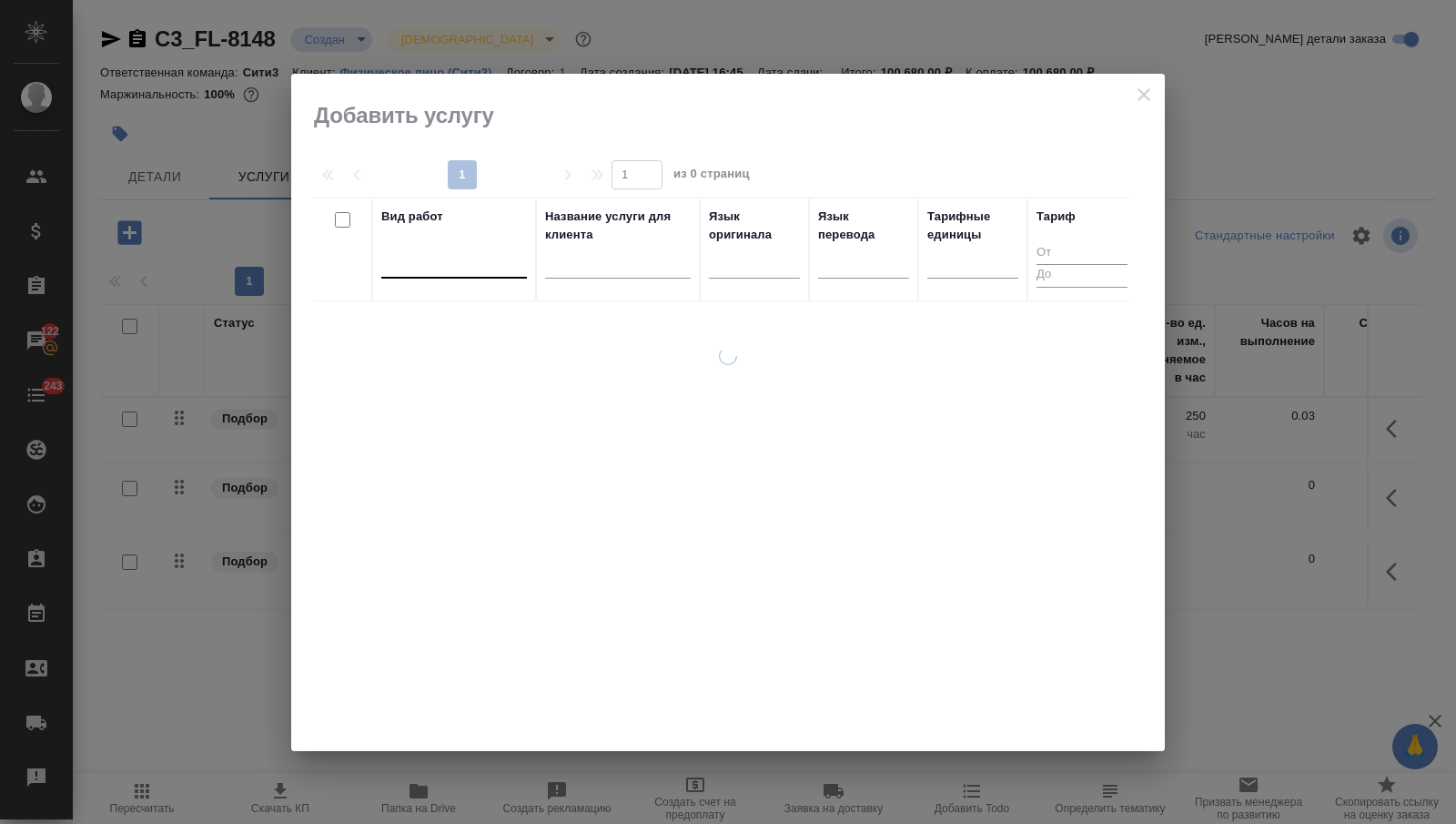
click at [463, 271] on div at bounding box center [454, 259] width 146 height 26
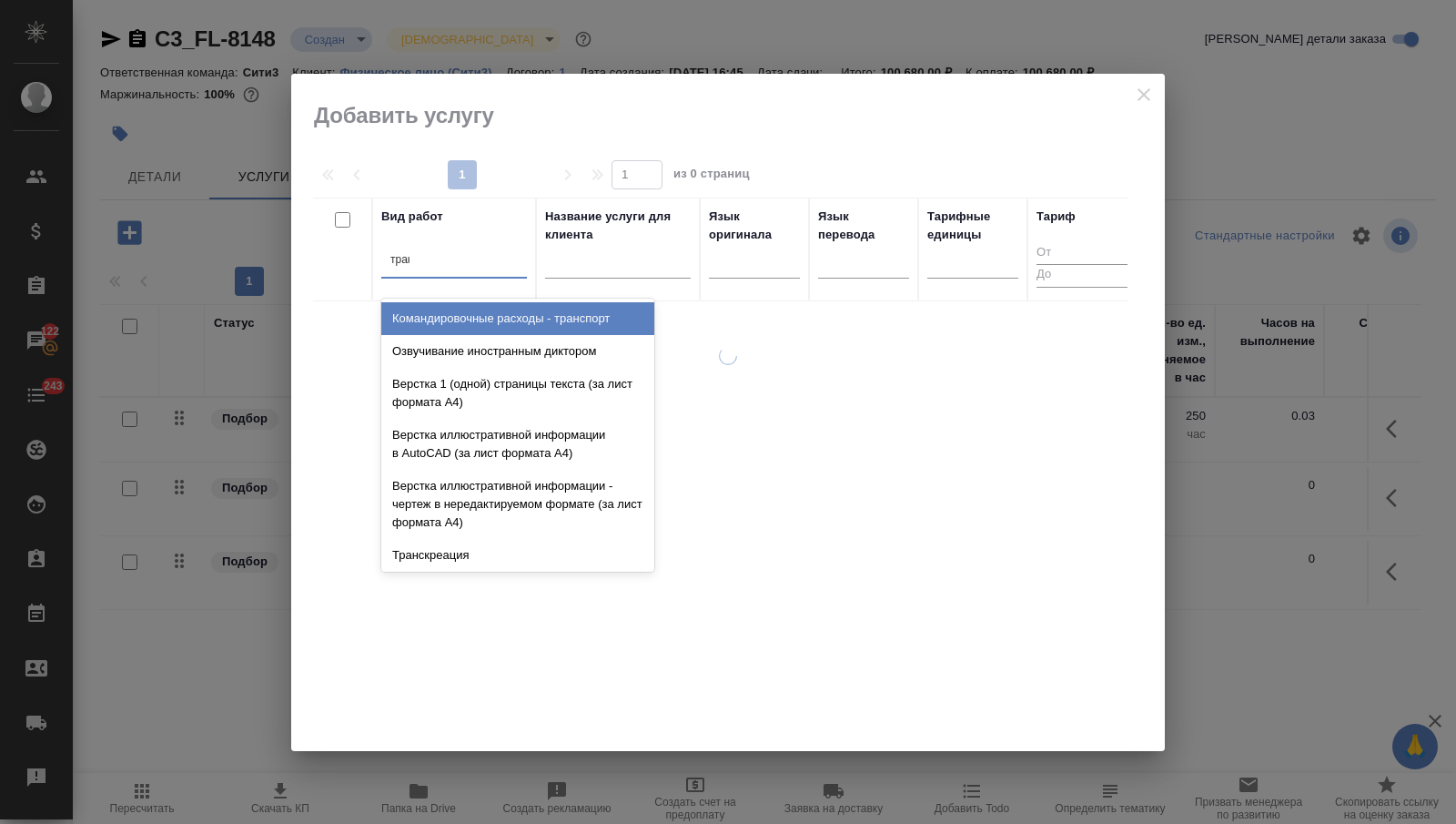
type input "транс"
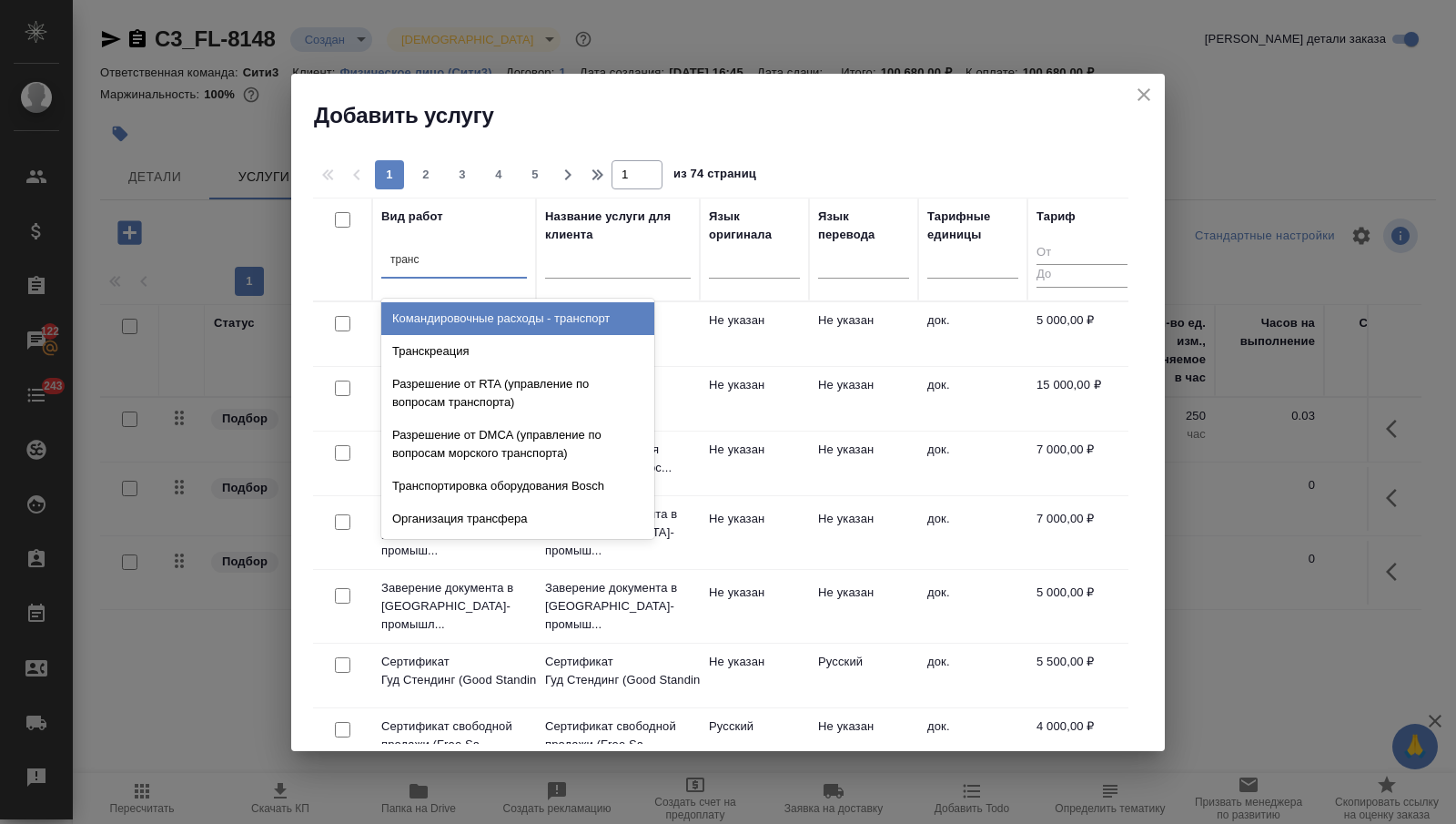
click at [508, 318] on div "Командировочные расходы - транспорт" at bounding box center [517, 318] width 273 height 33
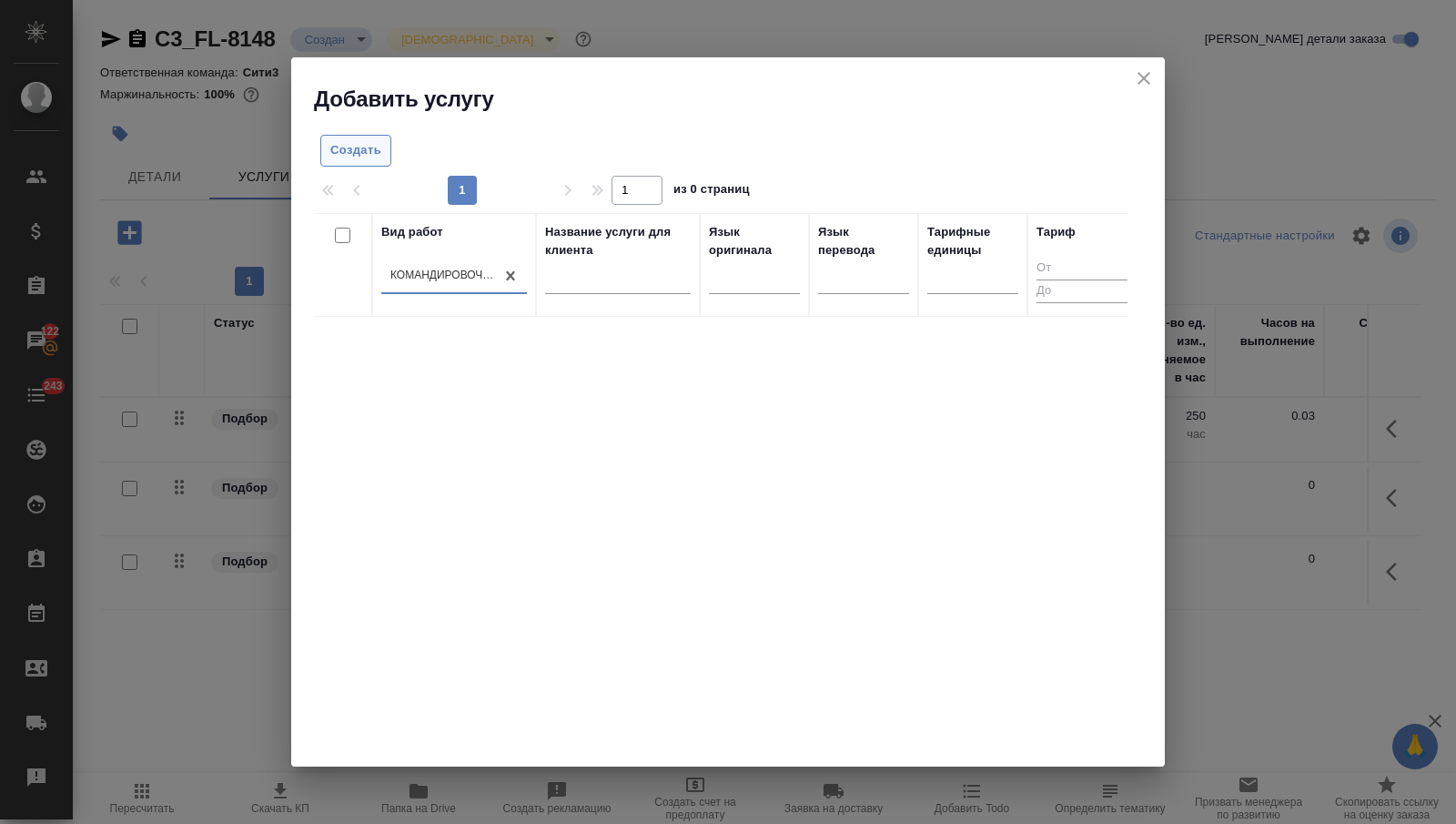
click at [380, 159] on span "Создать" at bounding box center [356, 150] width 51 height 21
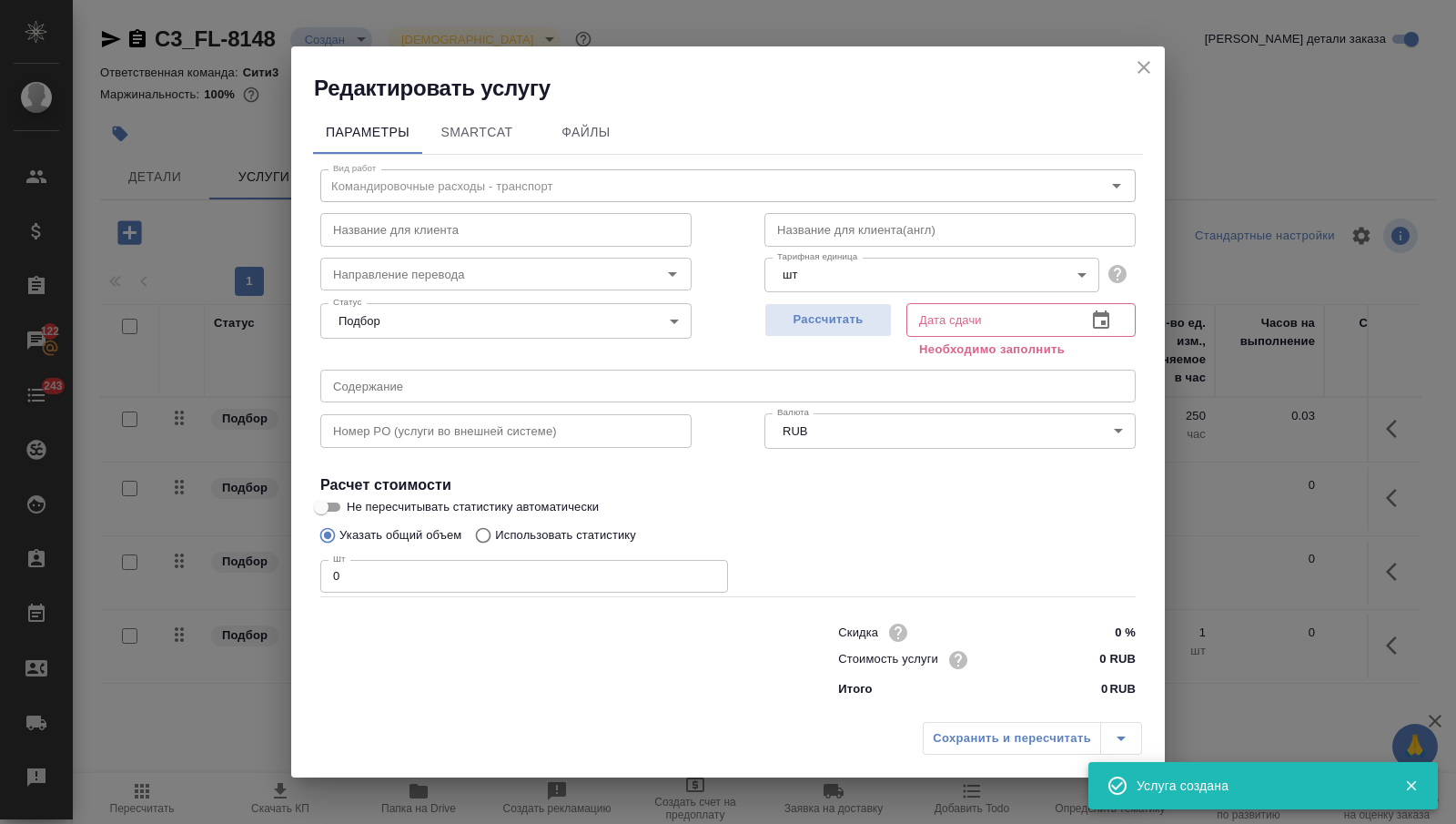
click at [404, 577] on input "0" at bounding box center [524, 577] width 407 height 33
type input "3"
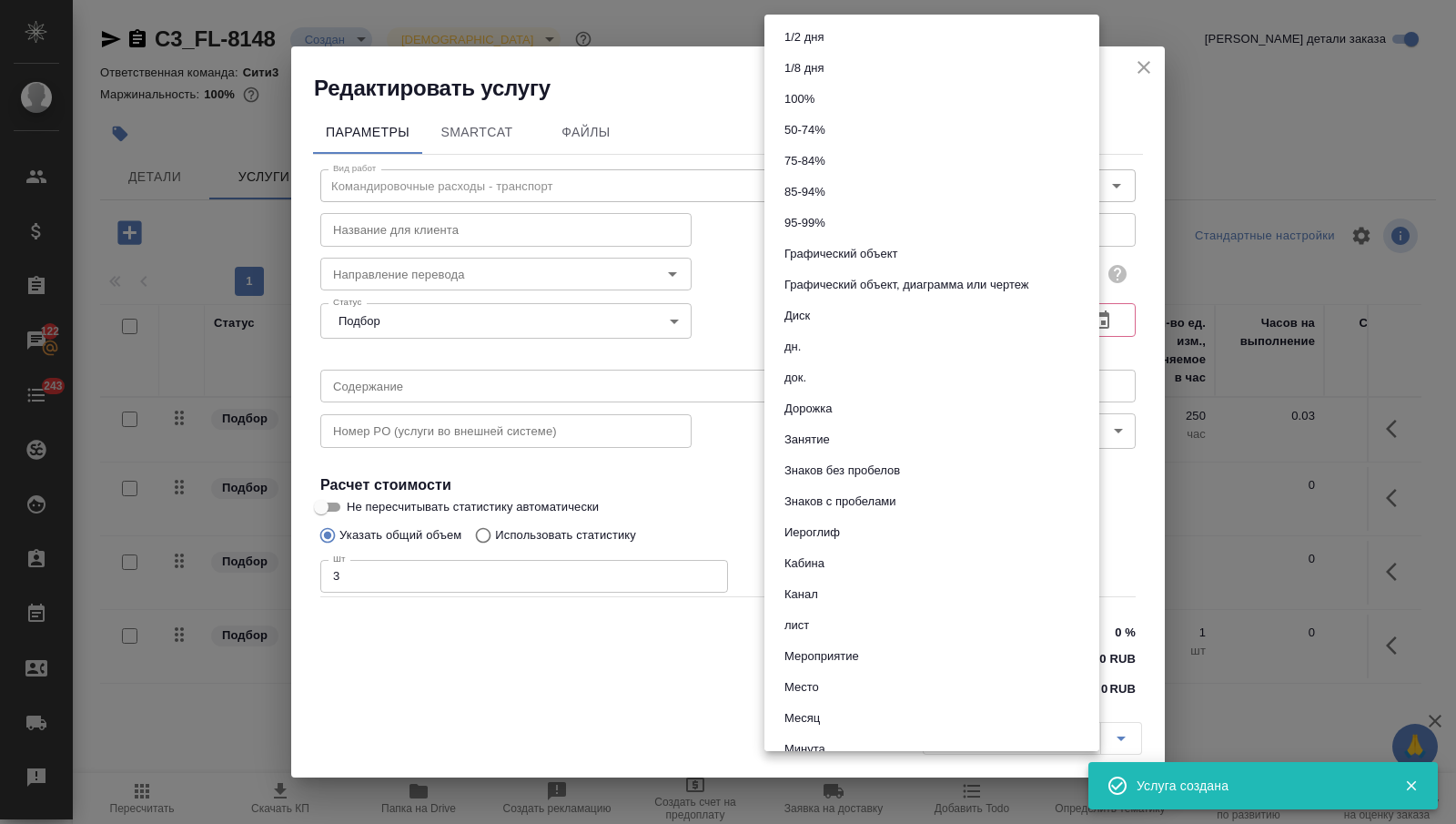
click at [812, 282] on body "🙏 .cls-1 fill:#fff; AWATERA Nikitina Tatiana Клиенты Спецификации Заказы 122 Ча…" at bounding box center [728, 412] width 1456 height 824
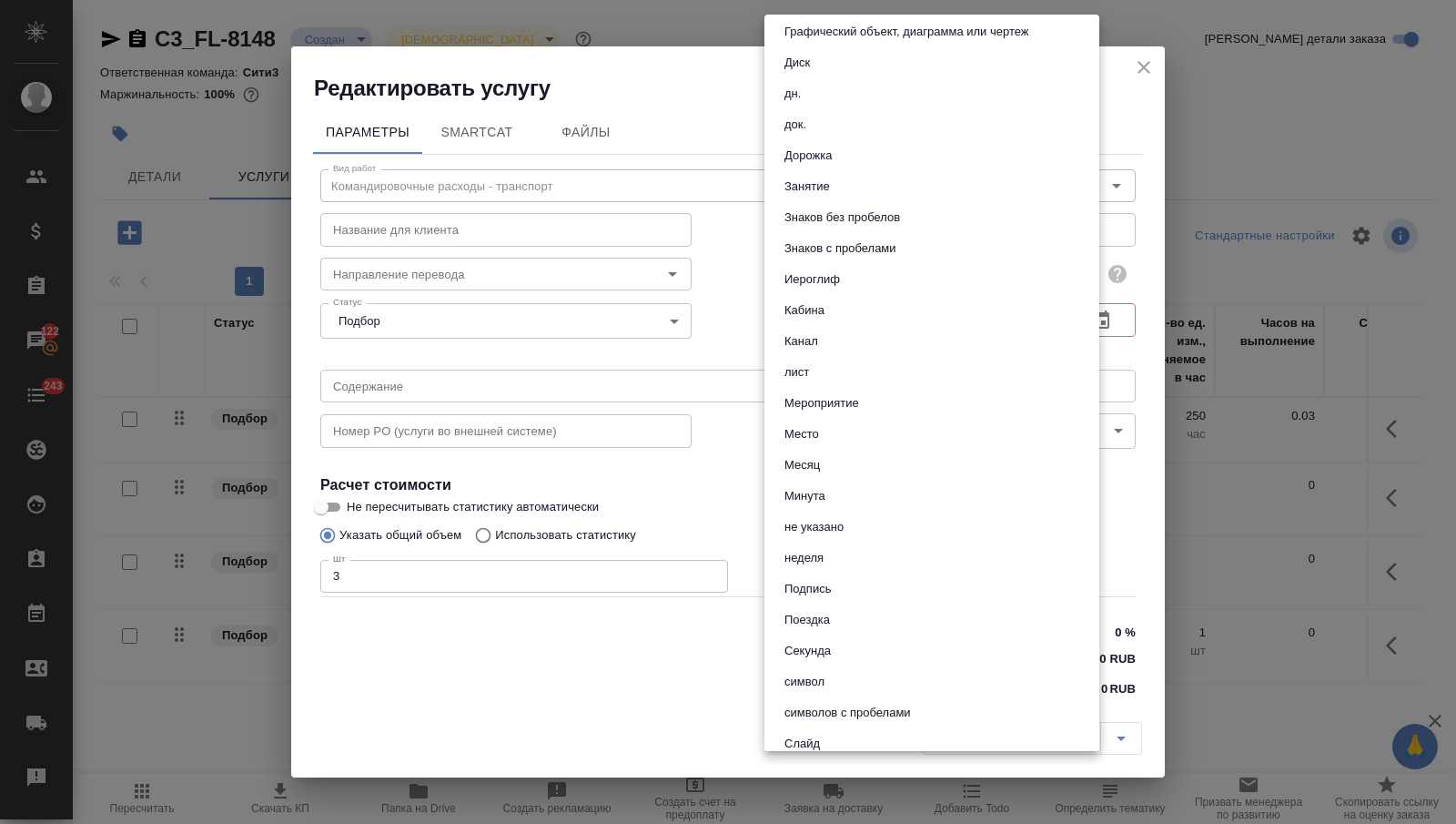
scroll to position [202, 0]
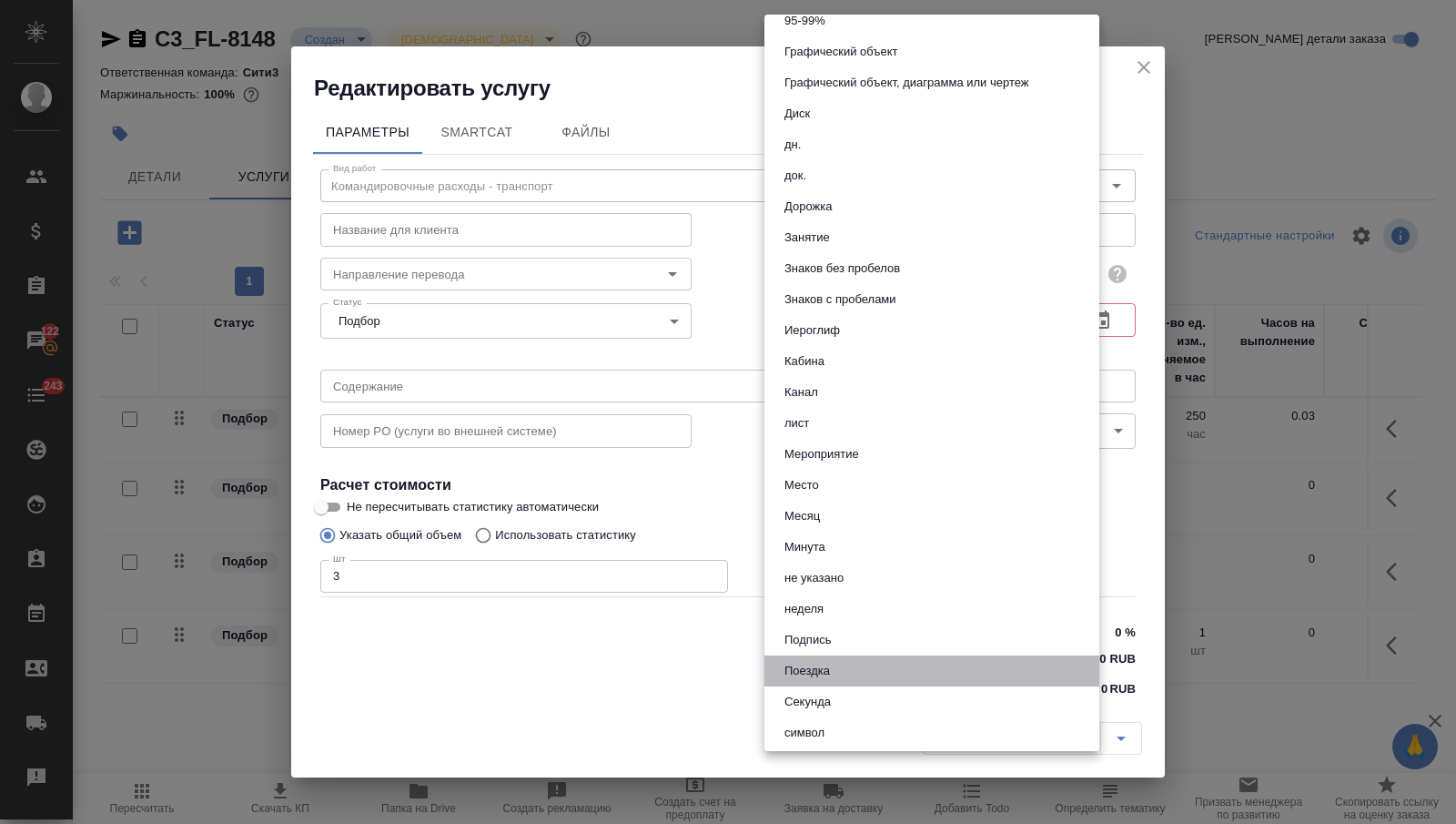
click at [825, 668] on button "Поездка" at bounding box center [807, 671] width 56 height 20
type input "61029b15dc5fad0e3fb13aa4"
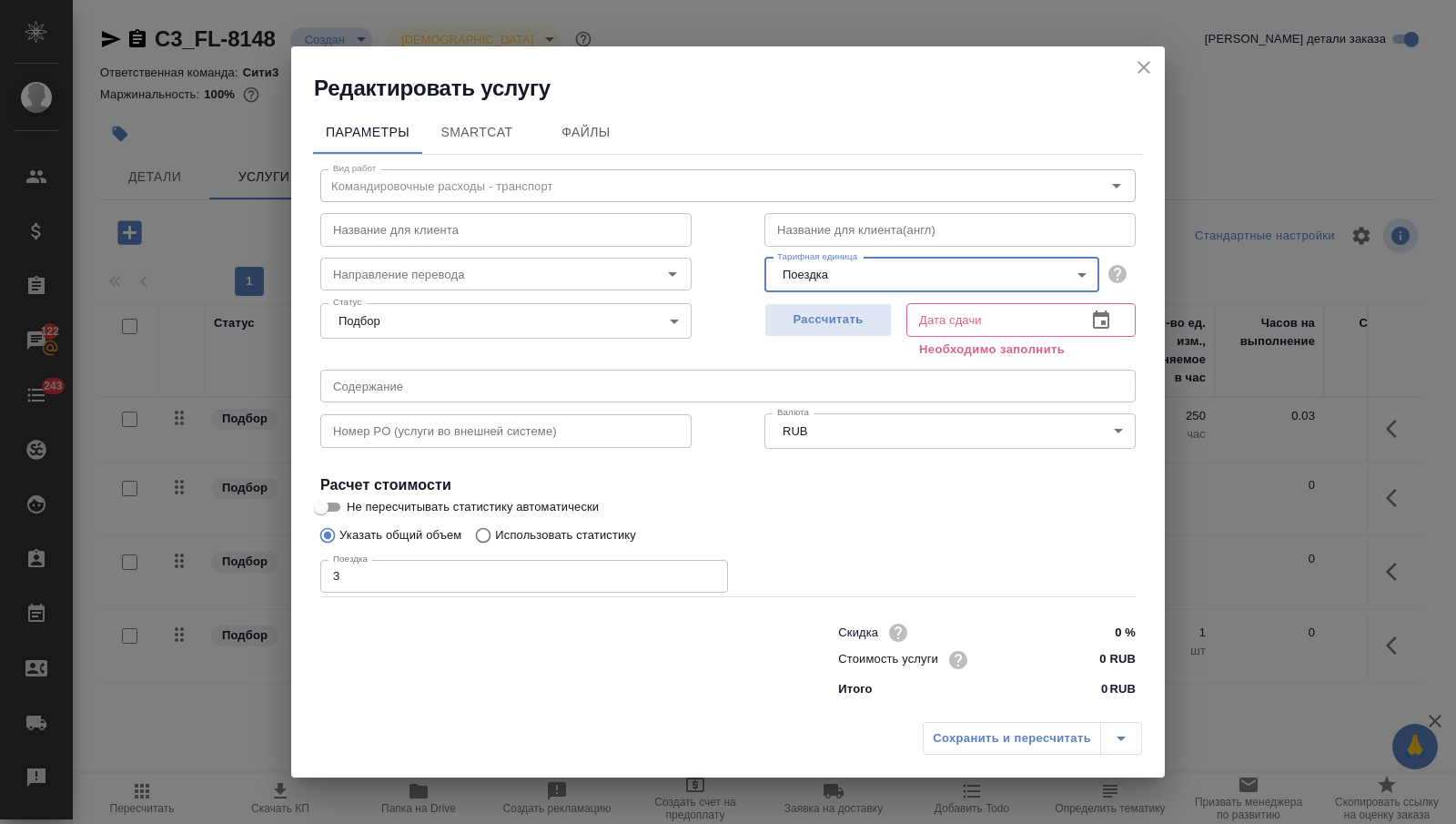
click at [1107, 654] on input "0 RUB" at bounding box center [1101, 659] width 68 height 26
paste input "12099 RUB"
type input "12099 RUB"
click at [1097, 324] on icon "button" at bounding box center [1101, 319] width 22 height 22
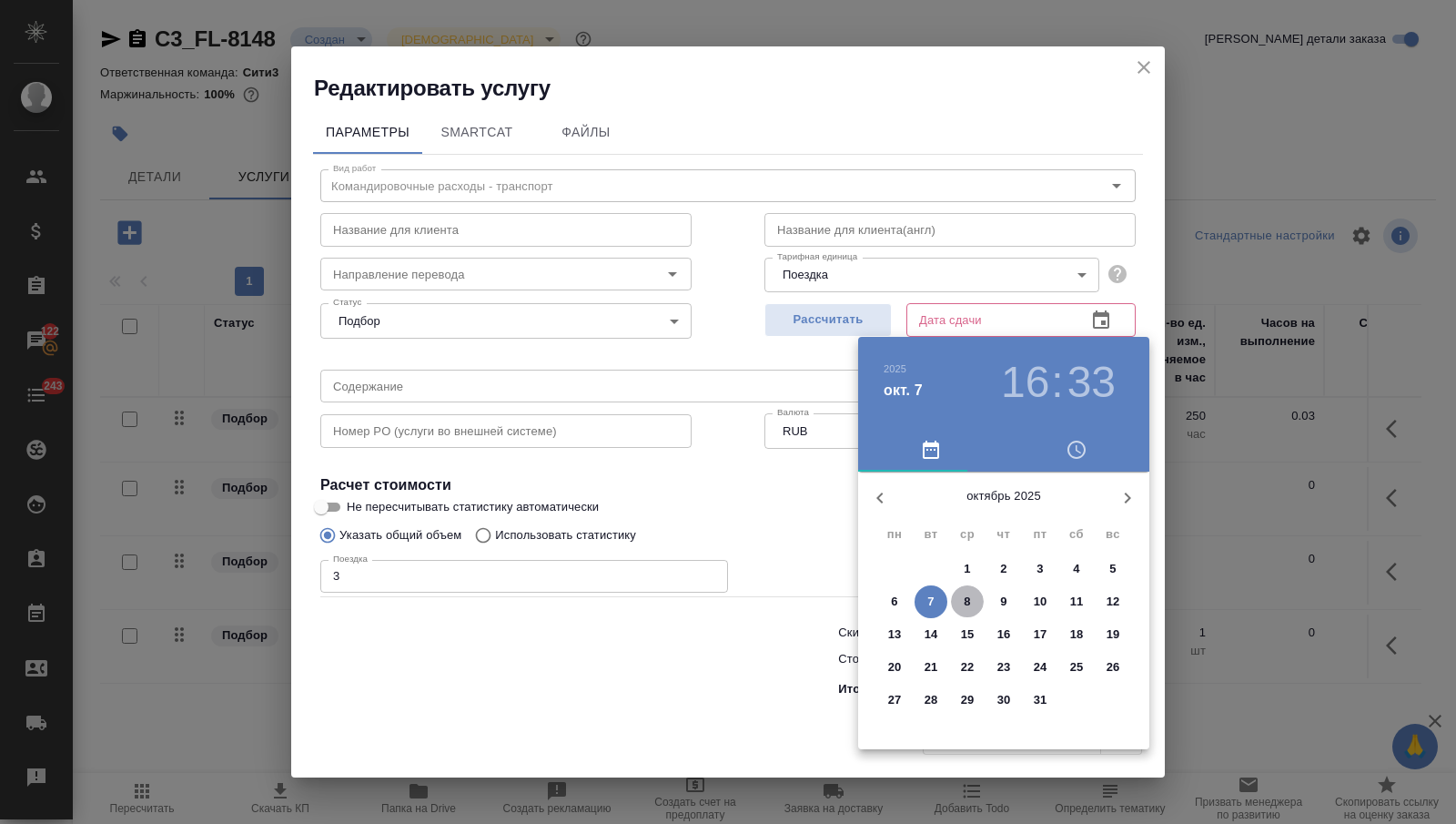
click at [960, 601] on span "8" at bounding box center [967, 602] width 33 height 18
type input "08.10.2025 16:33"
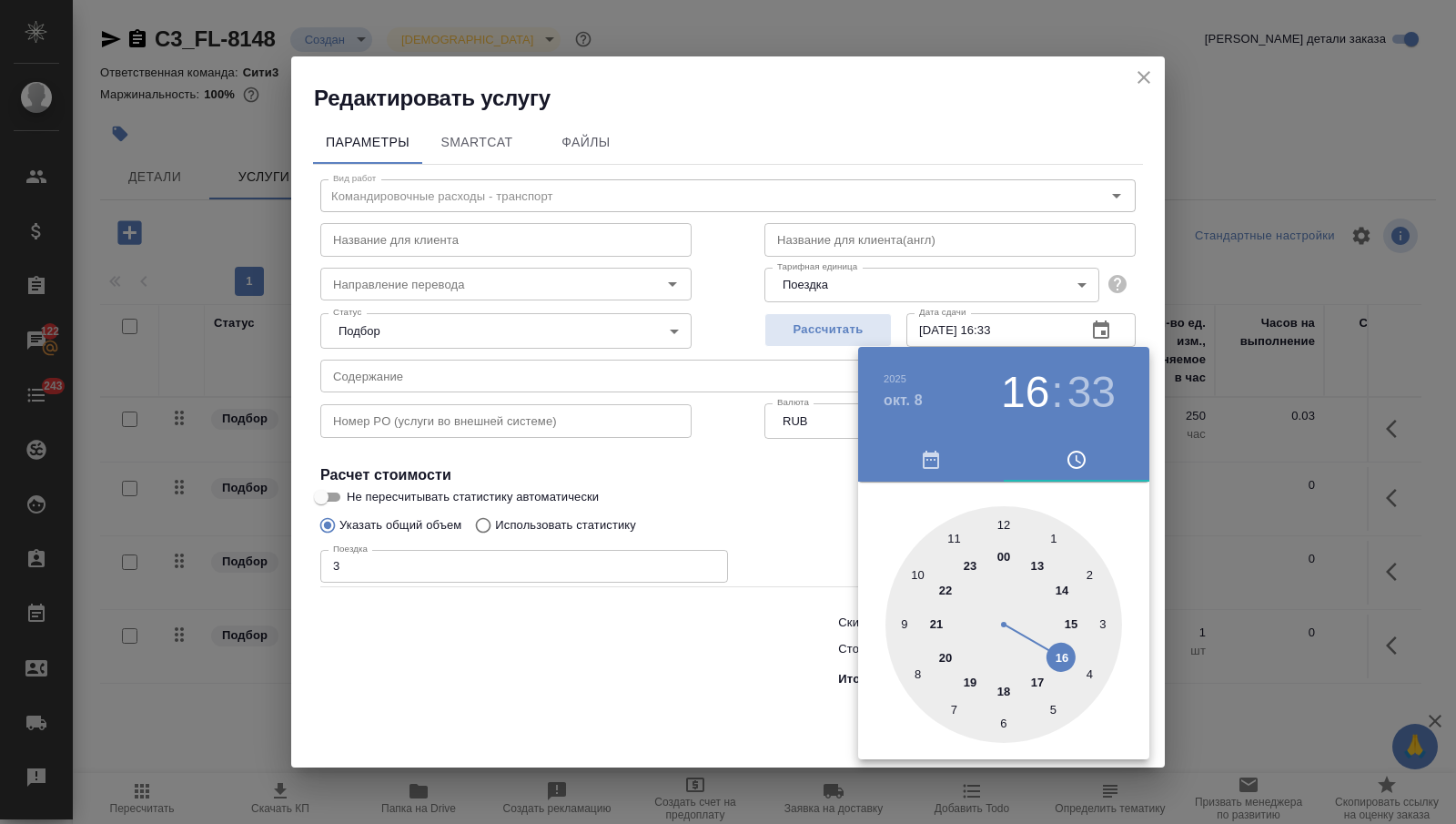
click at [738, 626] on div at bounding box center [728, 412] width 1456 height 824
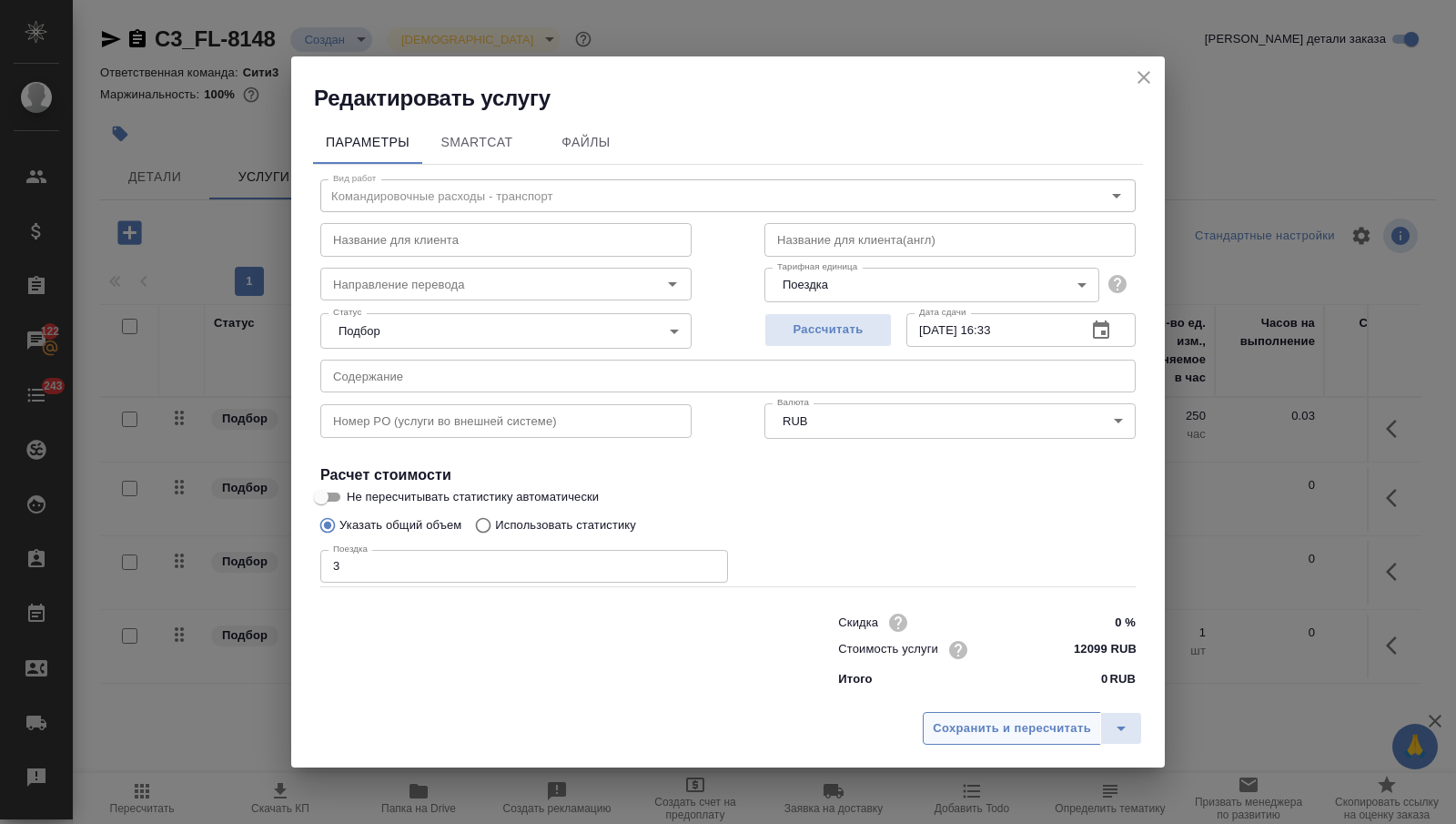
click at [959, 718] on span "Сохранить и пересчитать" at bounding box center [1012, 729] width 158 height 21
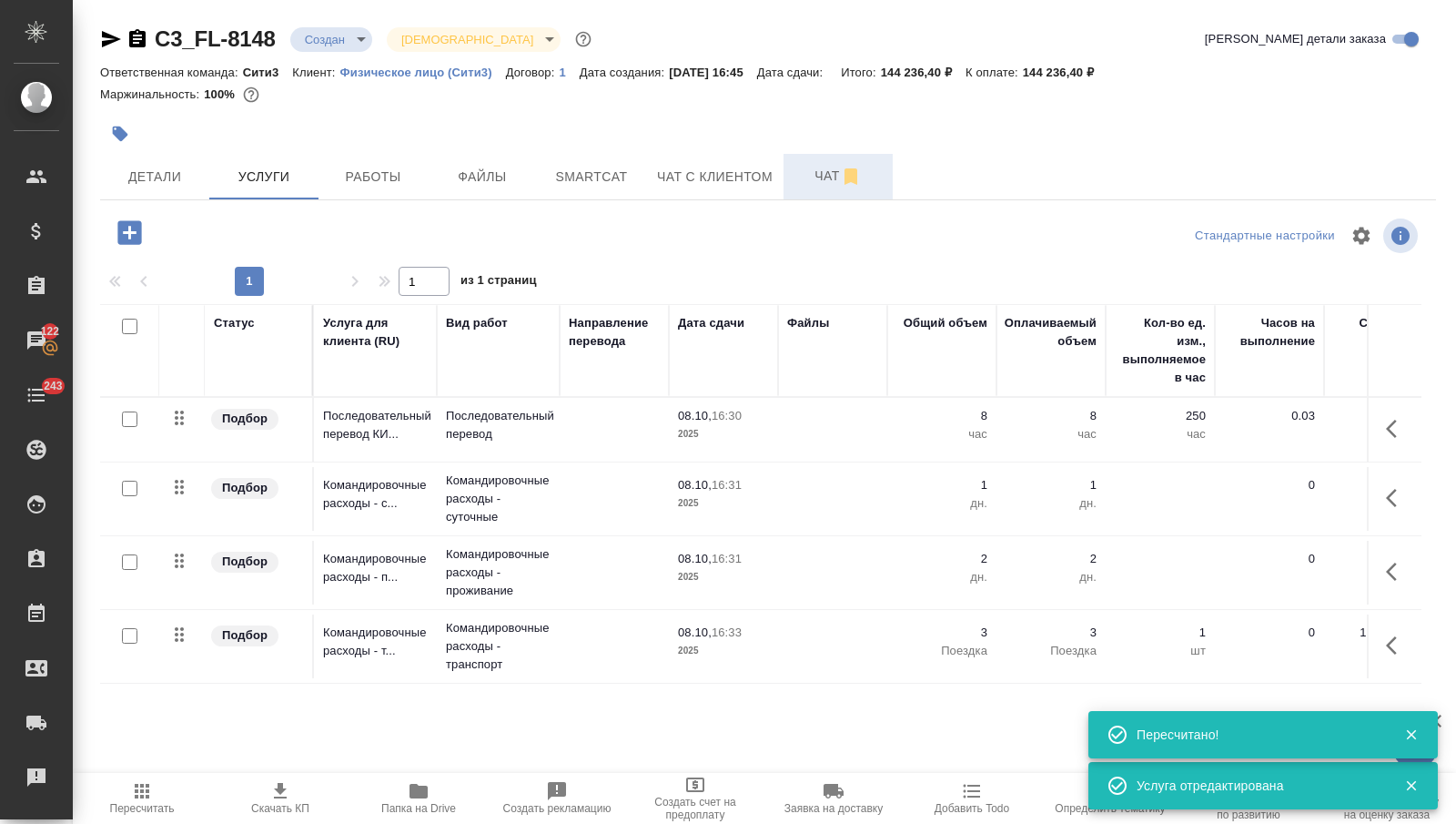
click at [815, 181] on span "Чат" at bounding box center [838, 176] width 87 height 22
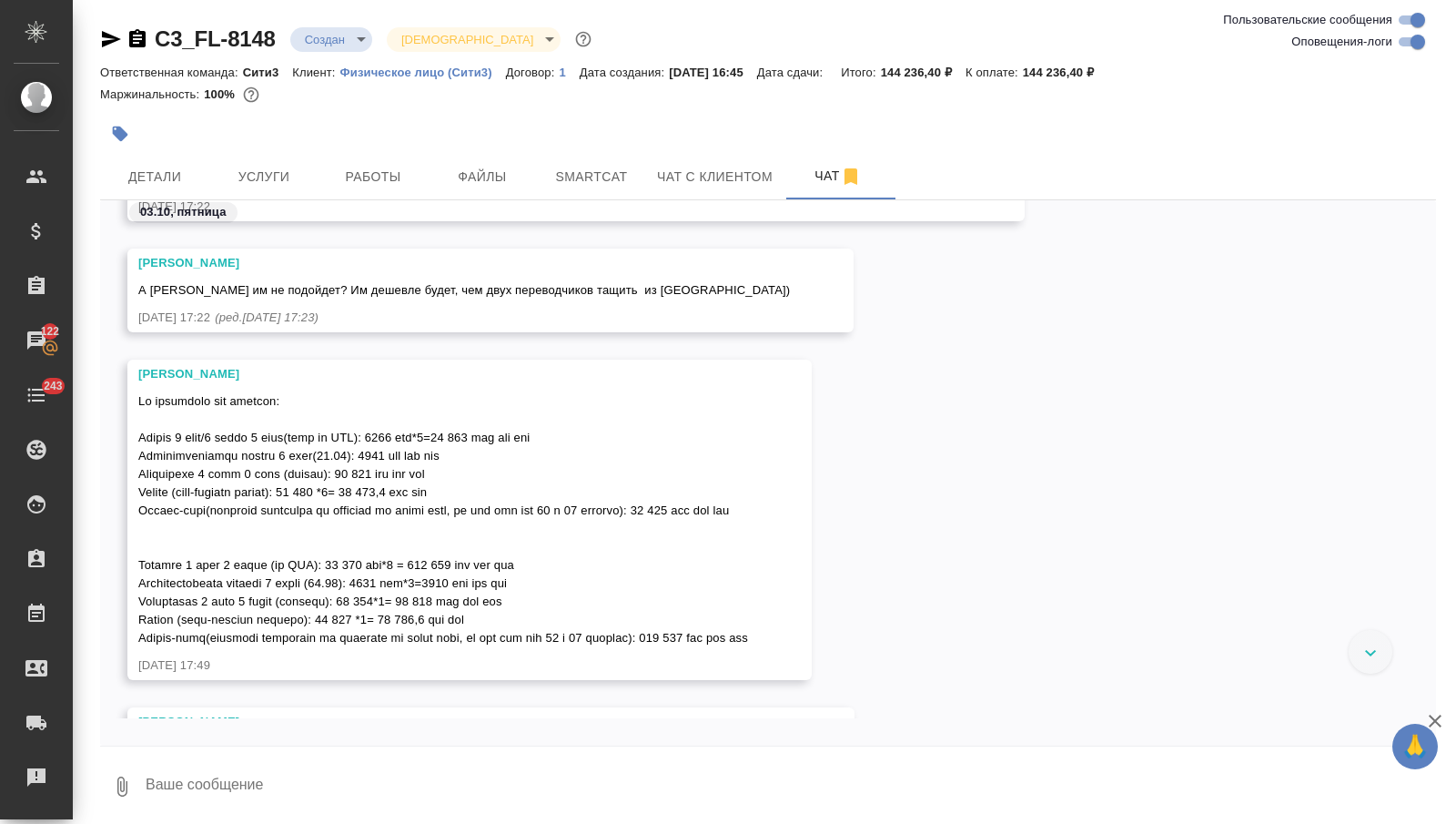
scroll to position [2309, 0]
drag, startPoint x: 502, startPoint y: 416, endPoint x: 466, endPoint y: 418, distance: 36.1
click at [465, 418] on span at bounding box center [443, 518] width 610 height 250
click at [482, 456] on div at bounding box center [443, 516] width 610 height 259
click at [248, 165] on button "Услуги" at bounding box center [264, 177] width 110 height 46
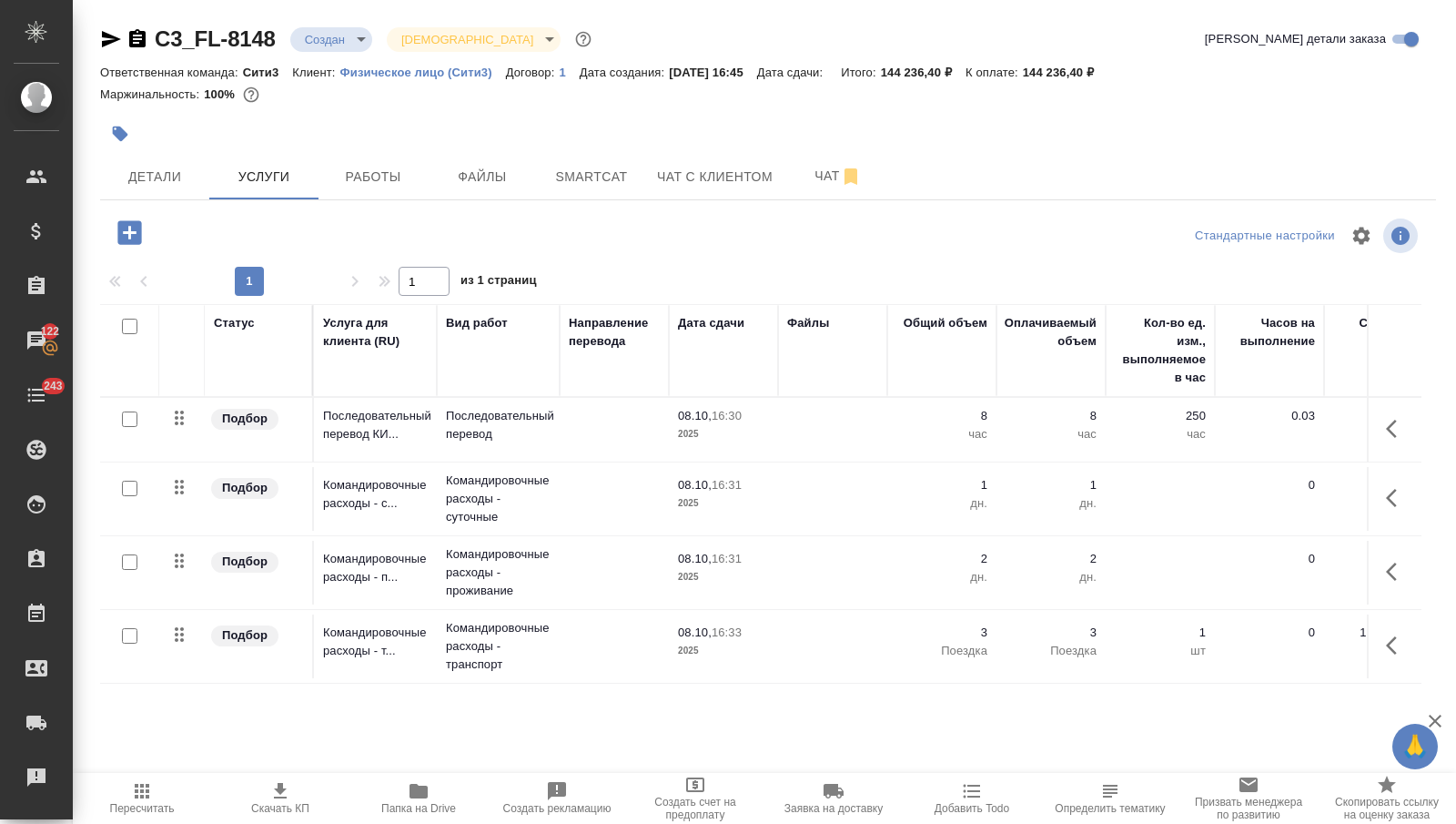
click at [129, 222] on icon "button" at bounding box center [129, 232] width 23 height 23
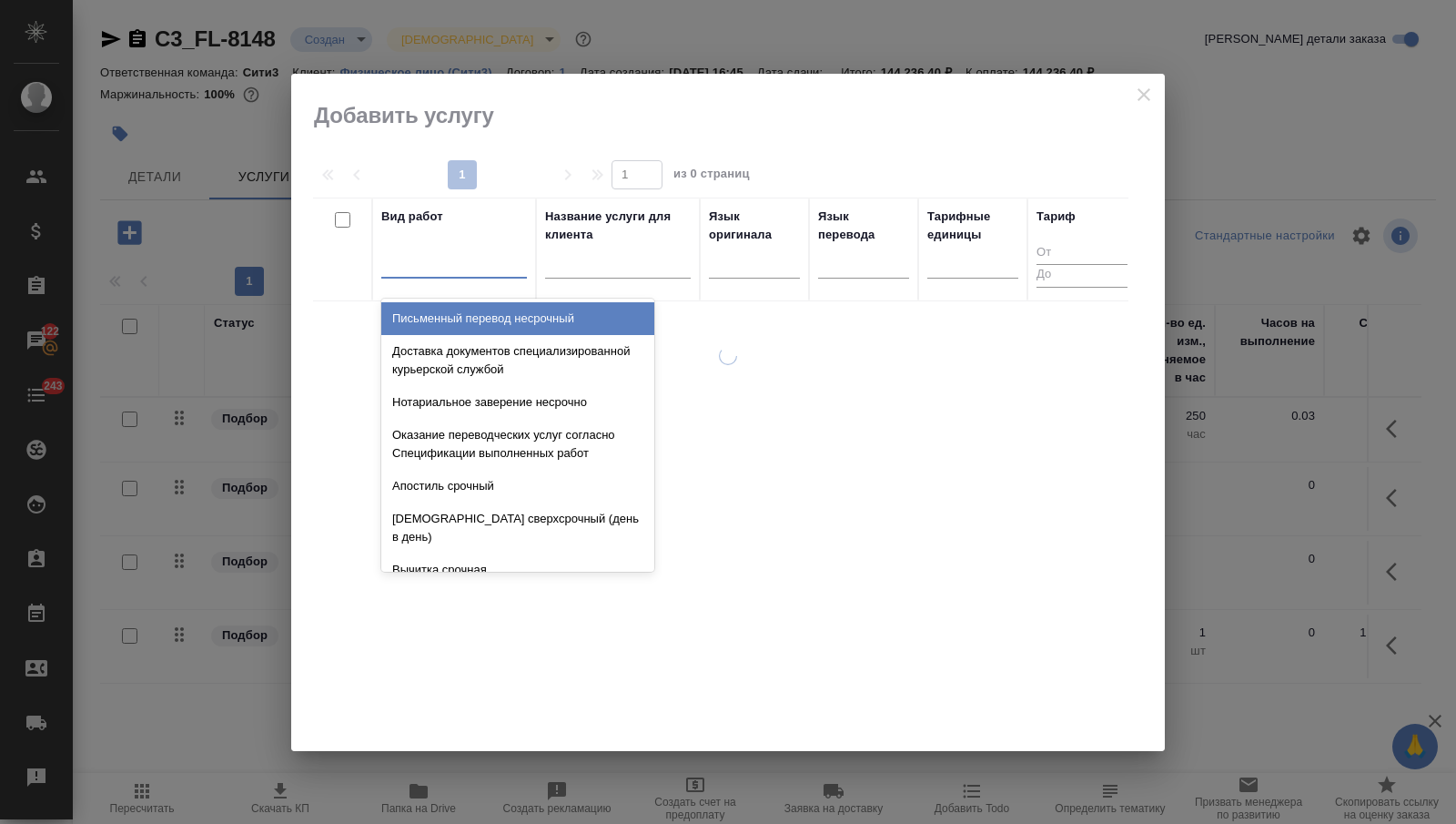
click at [483, 258] on div at bounding box center [454, 259] width 146 height 26
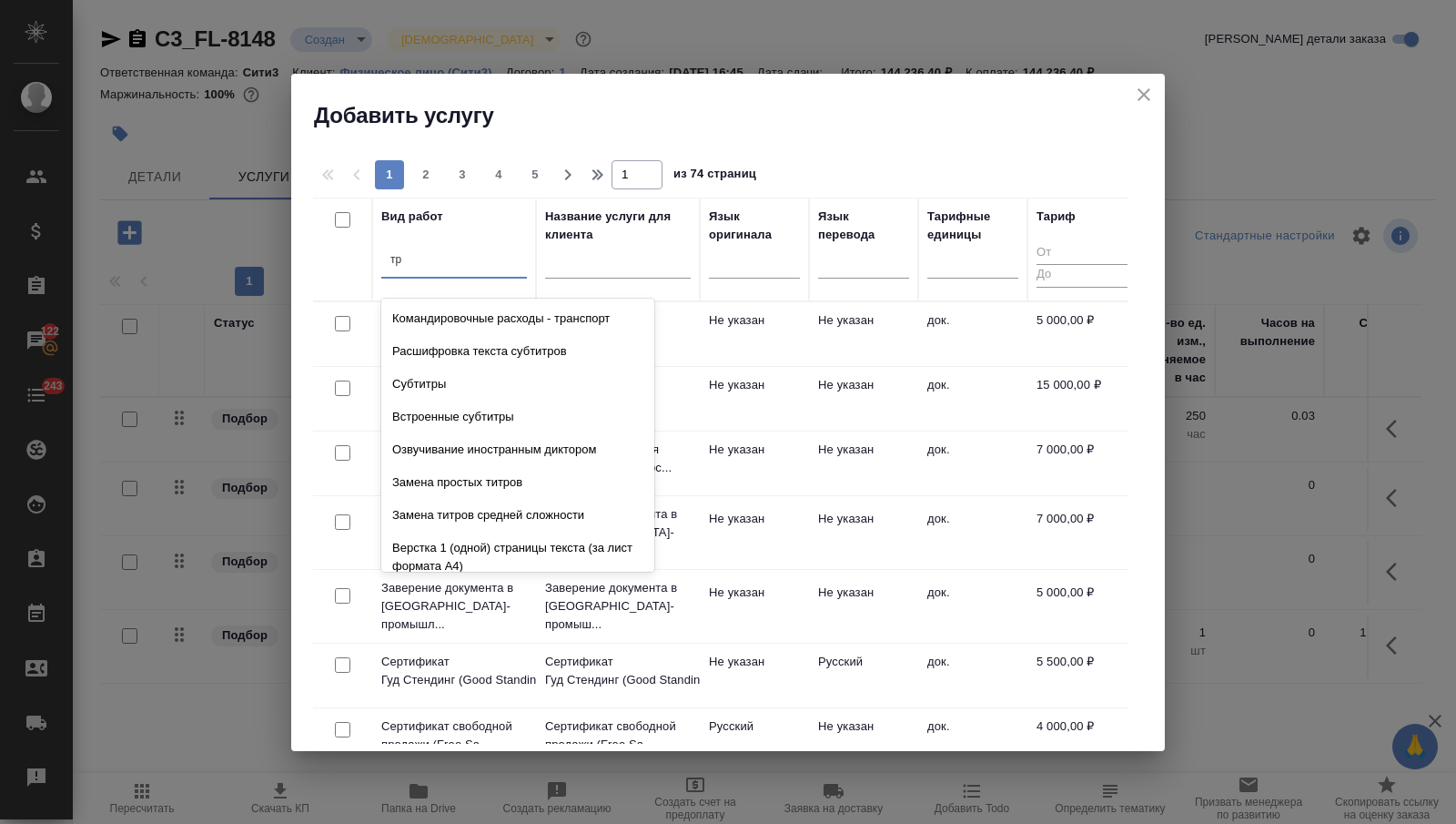
type input "т"
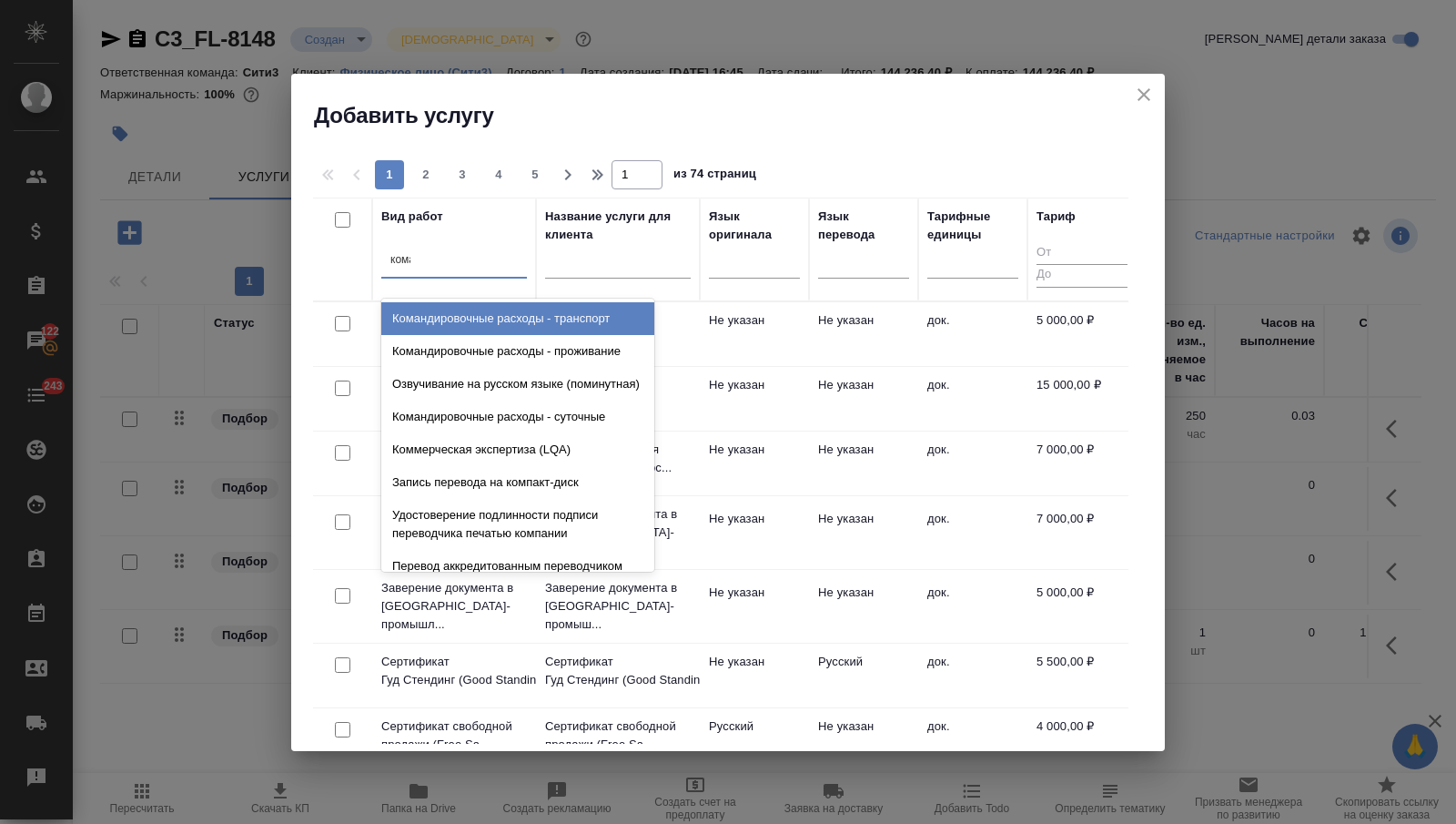
type input "коман"
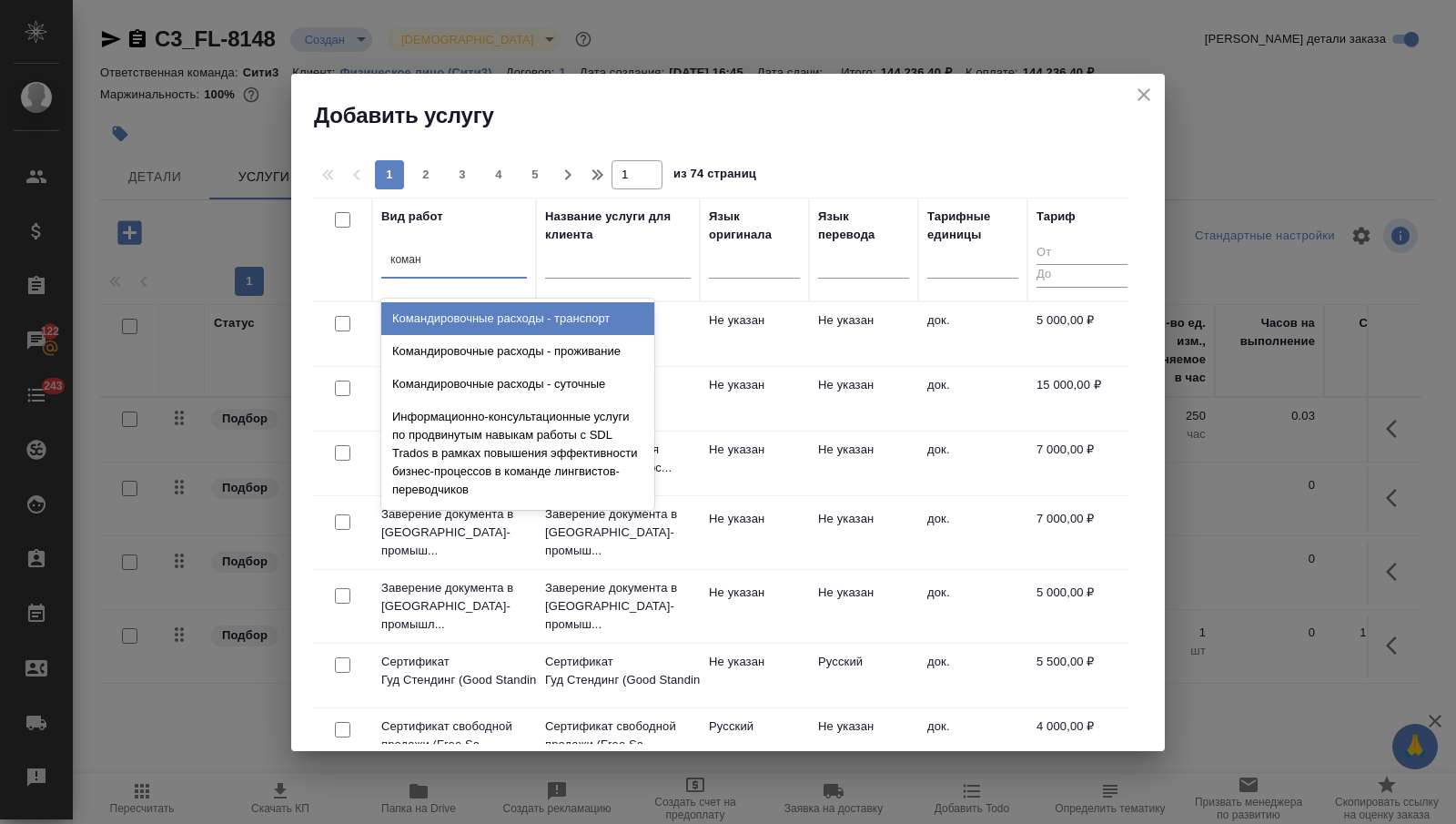
click at [570, 320] on div "Командировочные расходы - транспорт" at bounding box center [517, 318] width 273 height 33
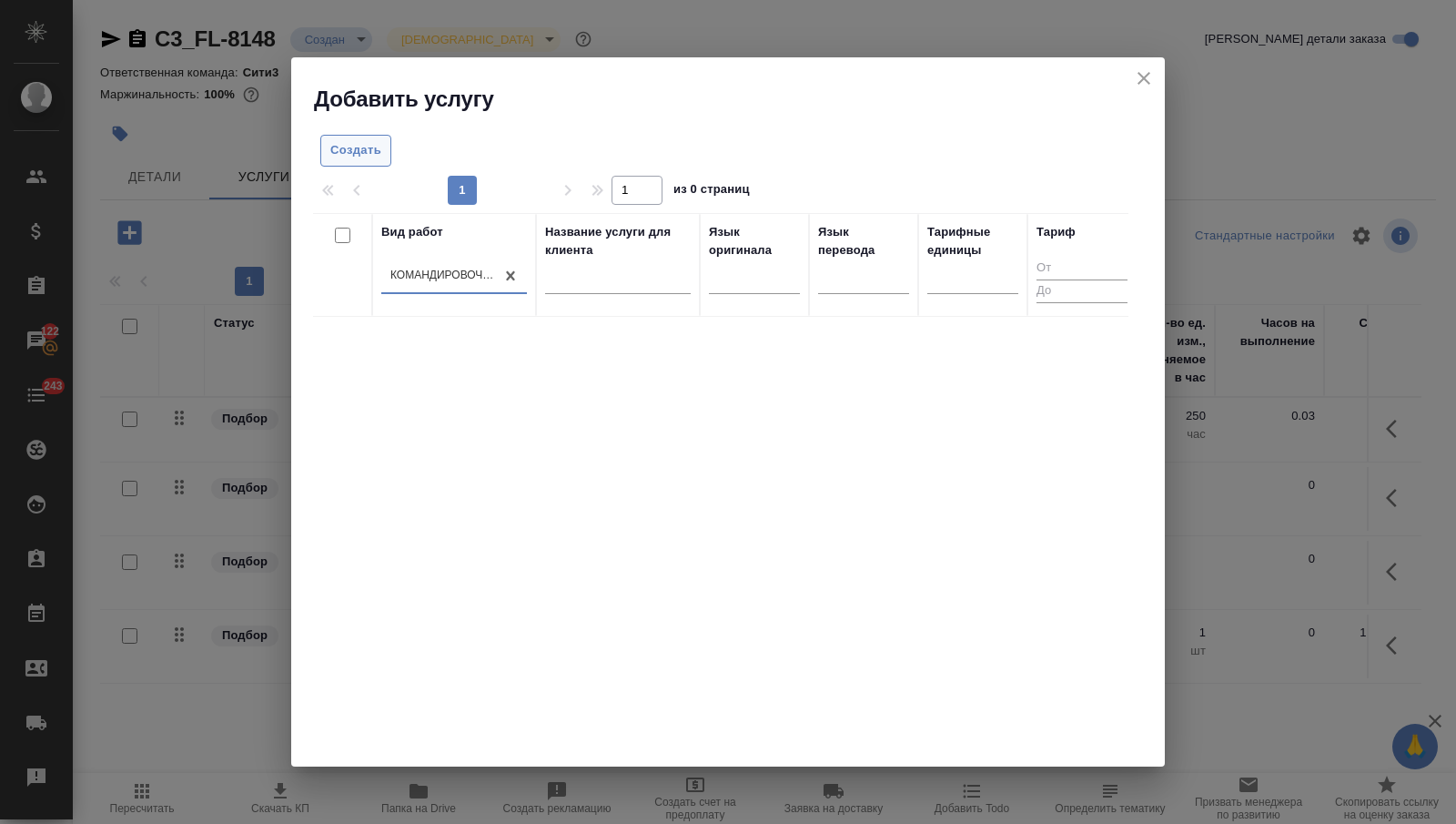
click at [374, 156] on span "Создать" at bounding box center [356, 150] width 51 height 21
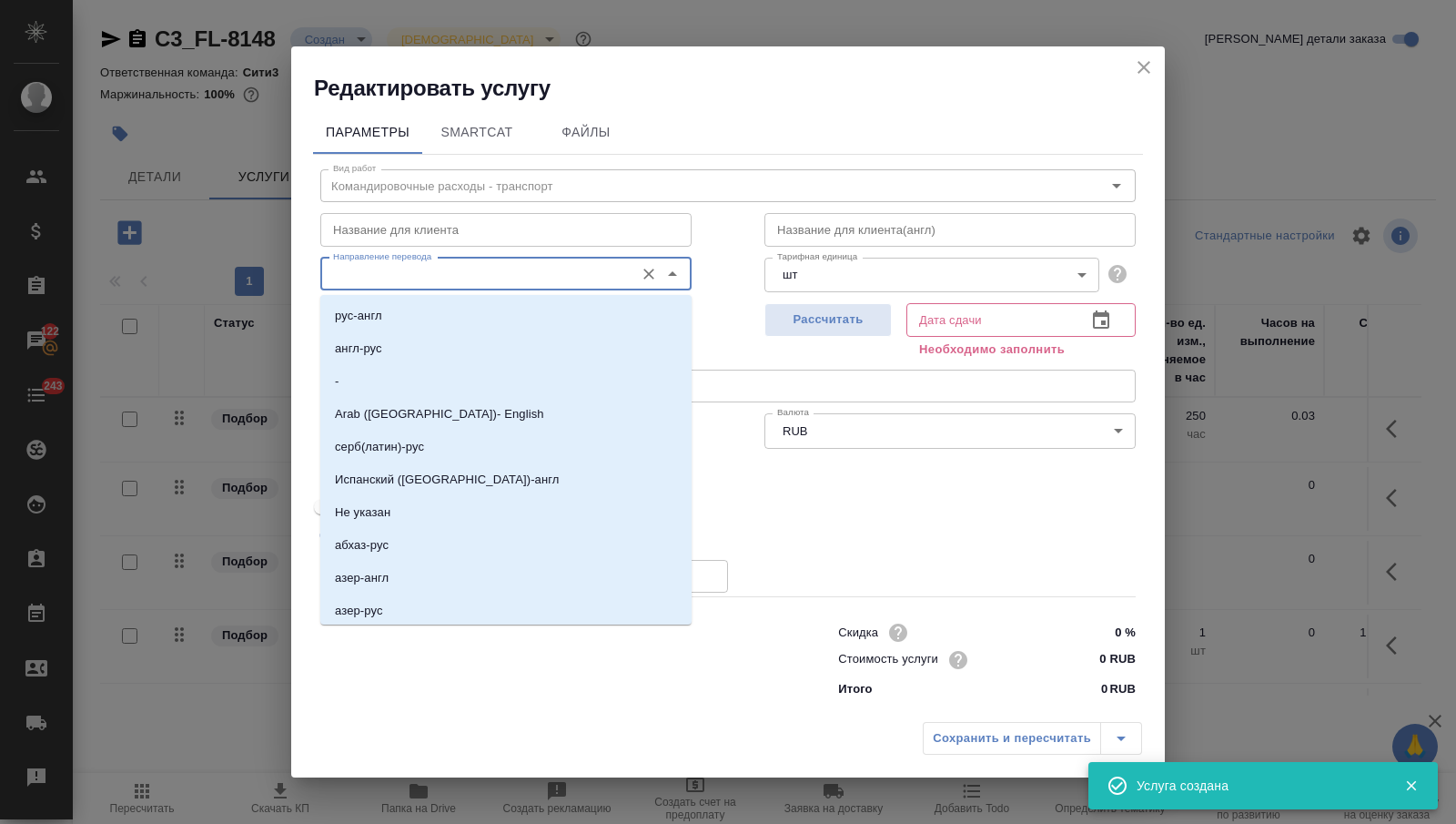
click at [537, 265] on input "Направление перевода" at bounding box center [475, 274] width 300 height 22
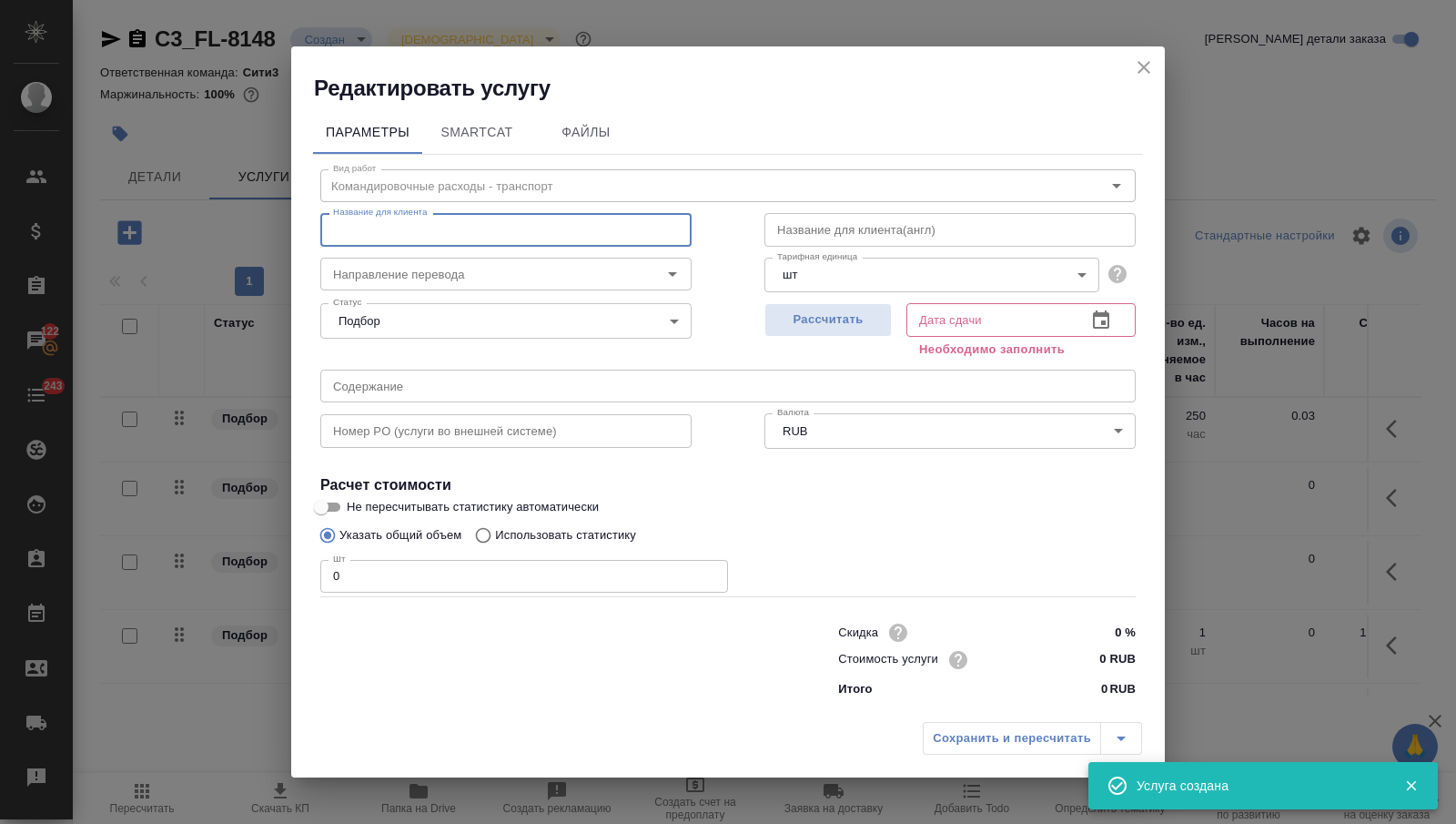
click at [517, 237] on input "text" at bounding box center [505, 230] width 372 height 33
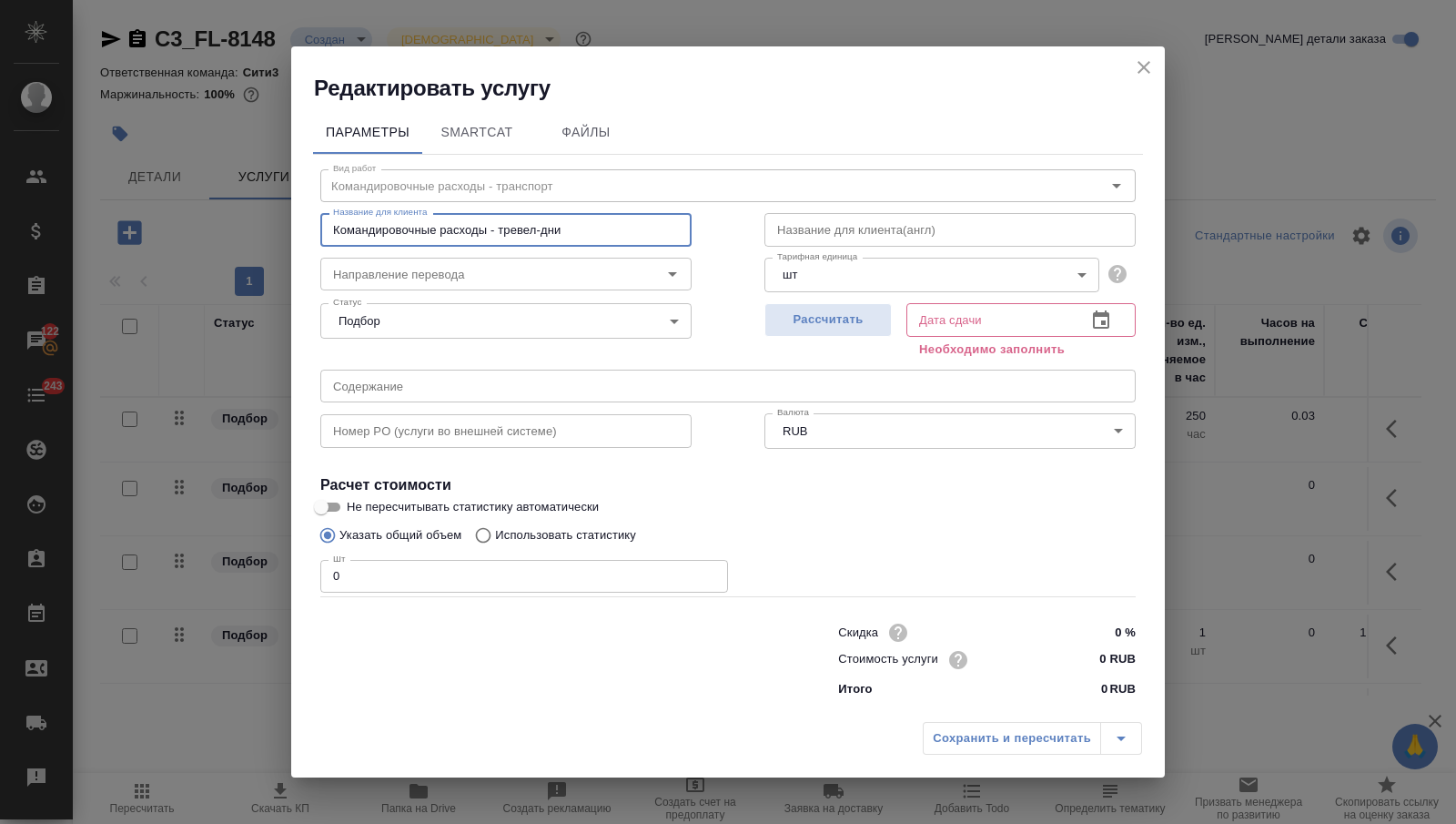
type input "Командировочные расходы - тревел-дни"
click at [833, 271] on body "🙏 .cls-1 fill:#fff; AWATERA Nikitina Tatiana Клиенты Спецификации Заказы 122 Ча…" at bounding box center [728, 412] width 1456 height 824
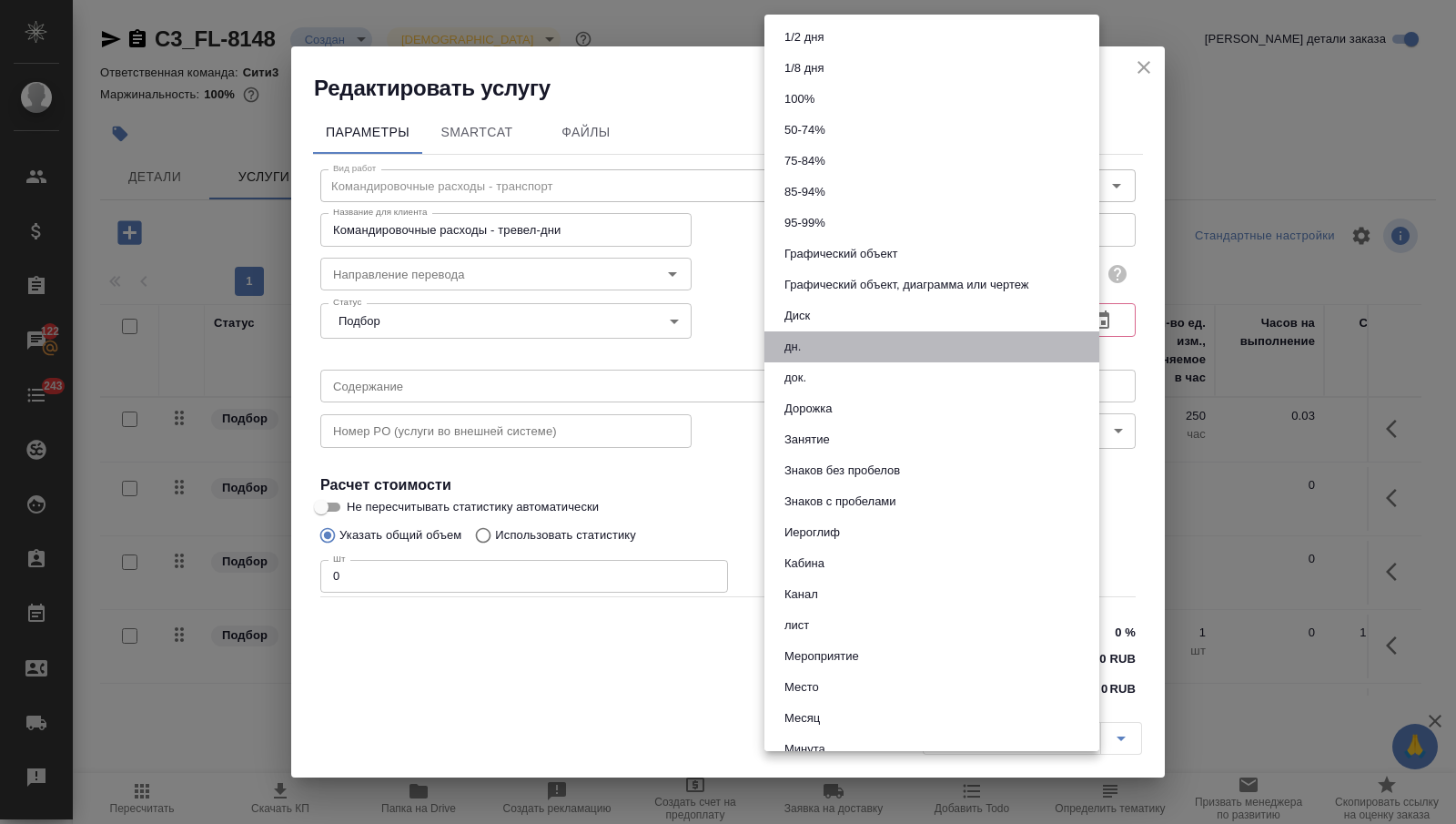
click at [822, 345] on li "дн." at bounding box center [931, 346] width 335 height 31
type input "5a8b1489cc6b4906c91bfd8a"
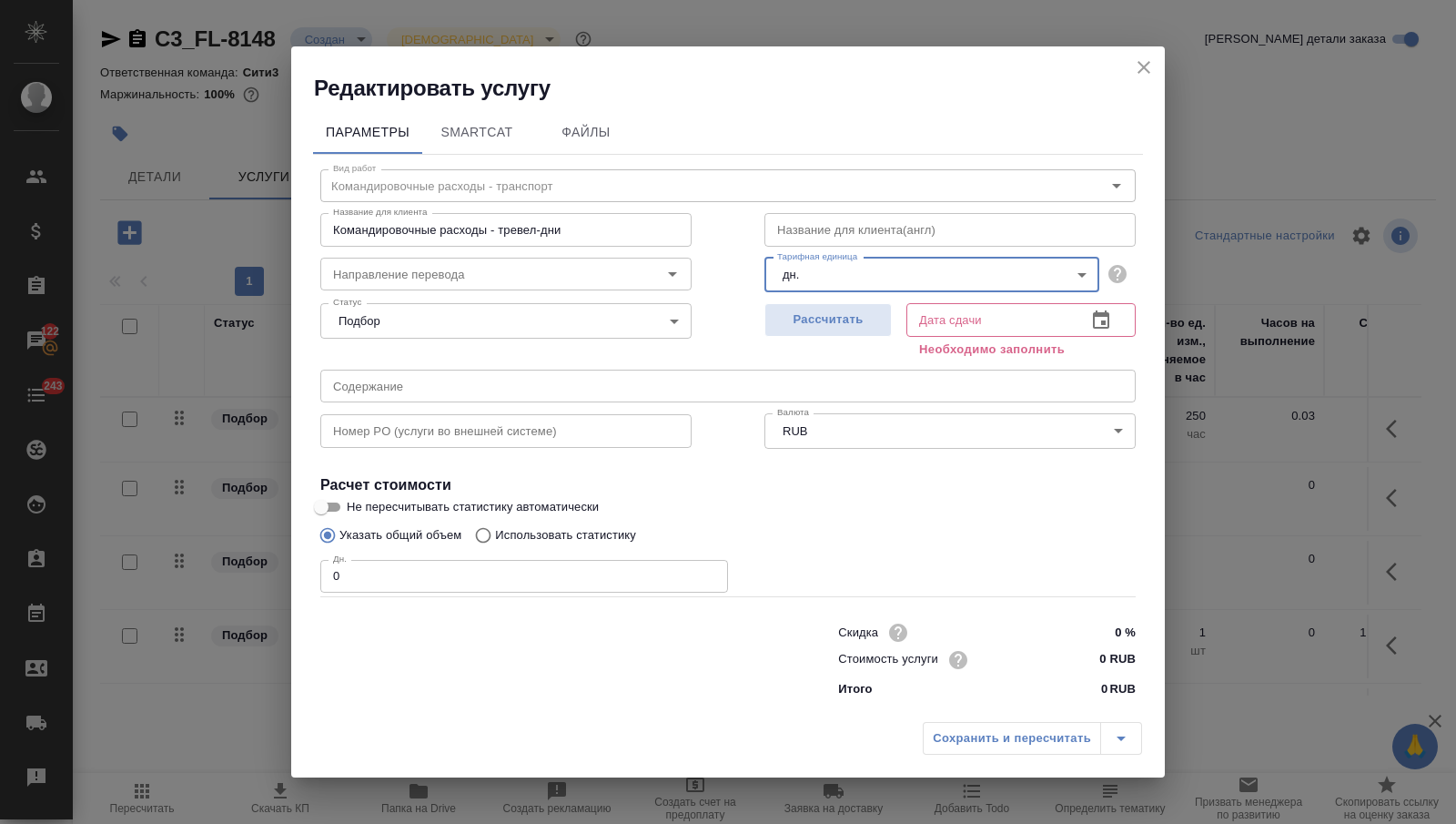
click at [491, 554] on div "Дн. 0 Дн." at bounding box center [524, 574] width 407 height 44
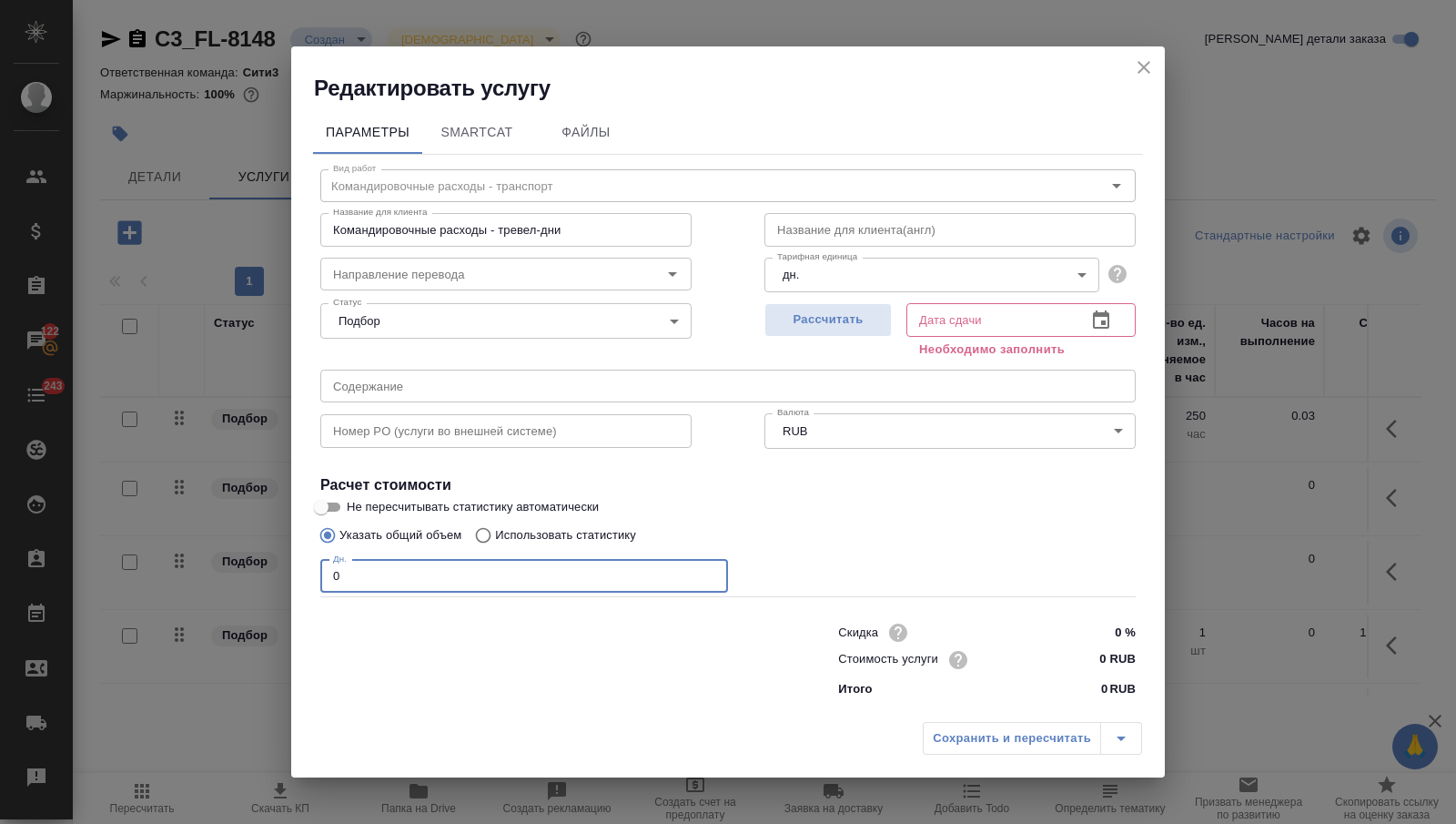
click at [491, 567] on input "0" at bounding box center [524, 577] width 407 height 33
type input "2"
click at [1104, 655] on input "0 RUB" at bounding box center [1101, 659] width 66 height 26
type input "33500 RUB"
click at [1095, 311] on icon "button" at bounding box center [1101, 319] width 22 height 22
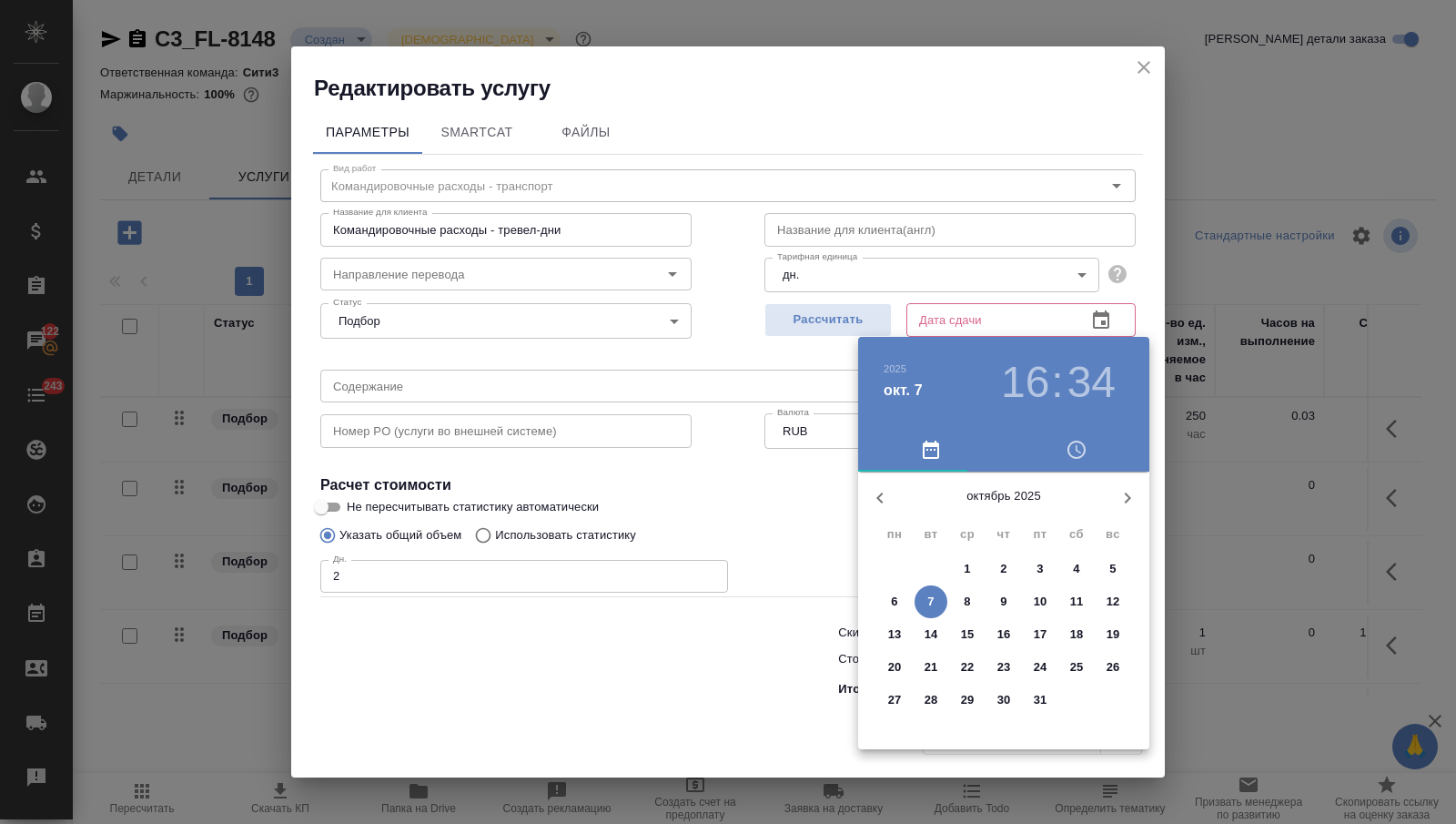
click at [958, 596] on span "8" at bounding box center [967, 602] width 33 height 18
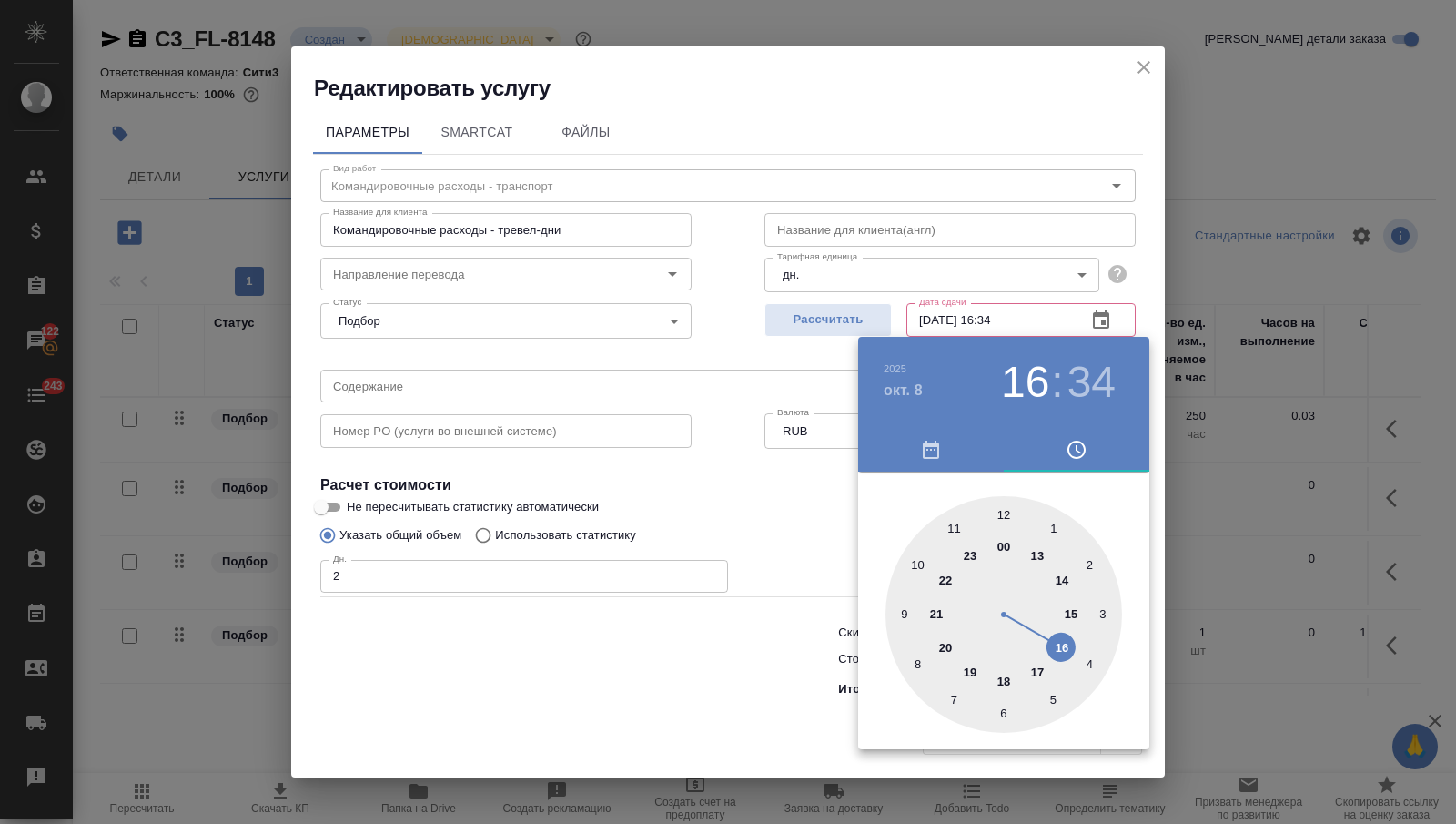
type input "08.10.2025 16:34"
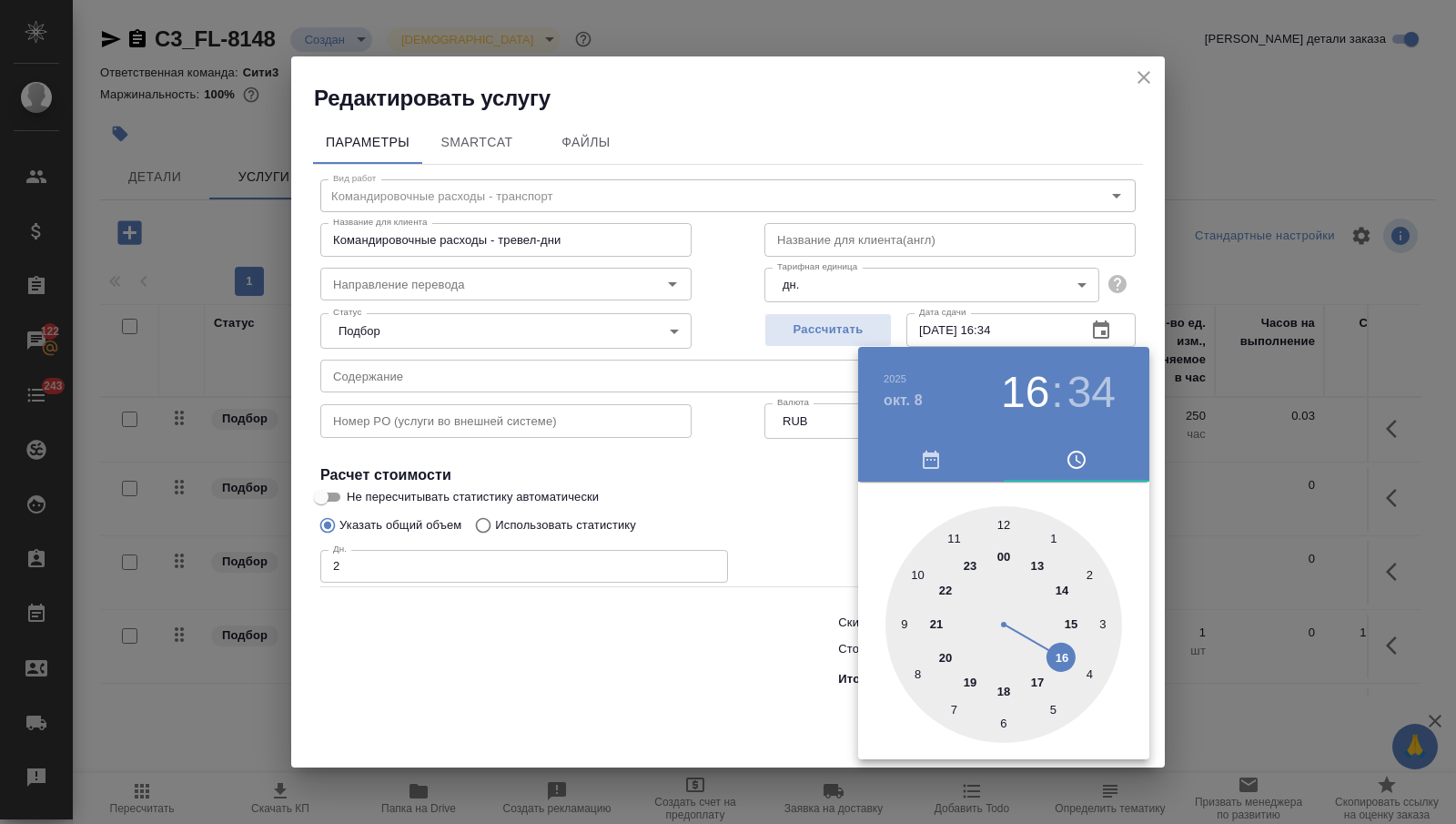
click at [756, 628] on div at bounding box center [728, 412] width 1456 height 824
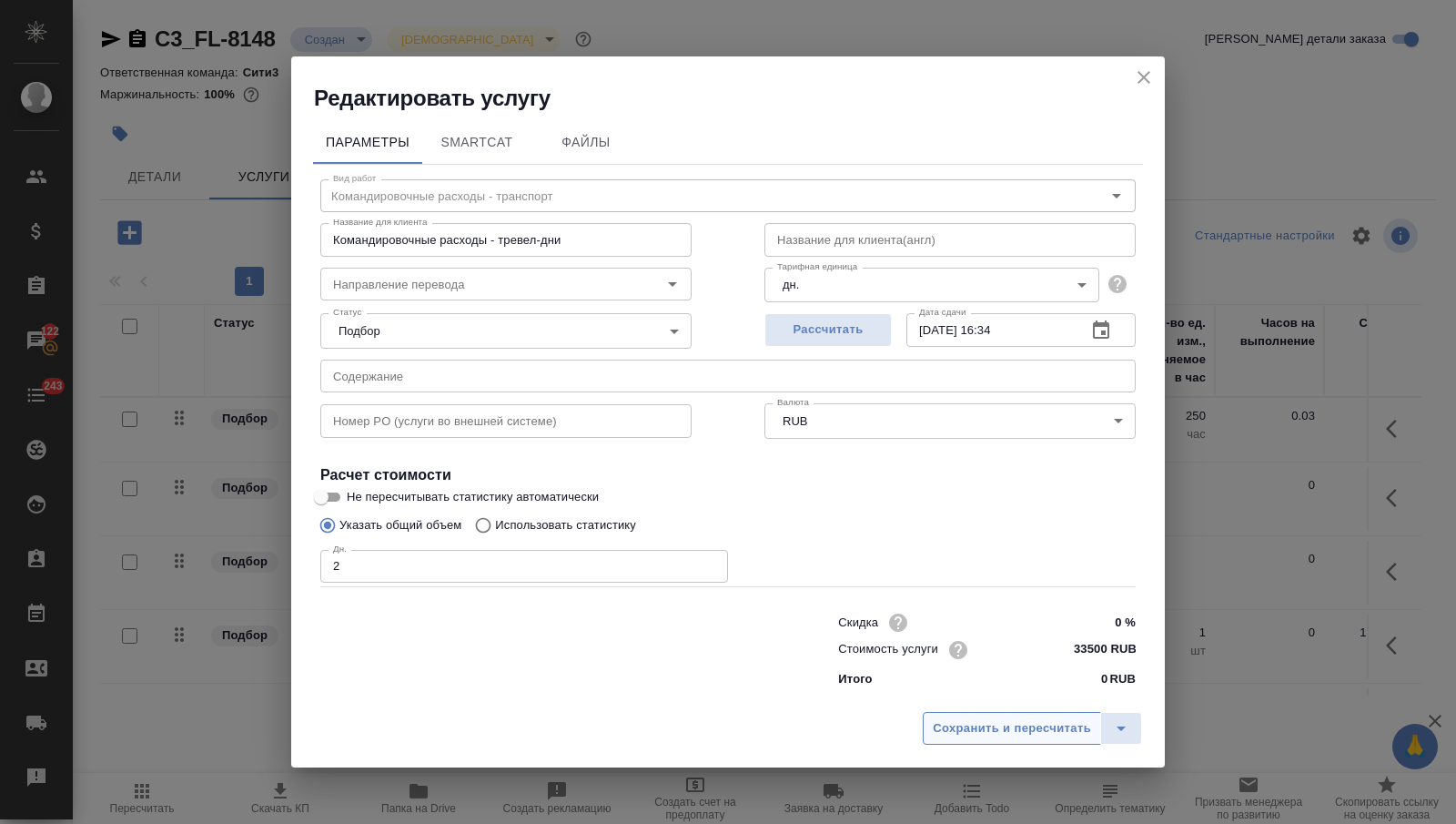
click at [957, 728] on span "Сохранить и пересчитать" at bounding box center [1012, 729] width 158 height 21
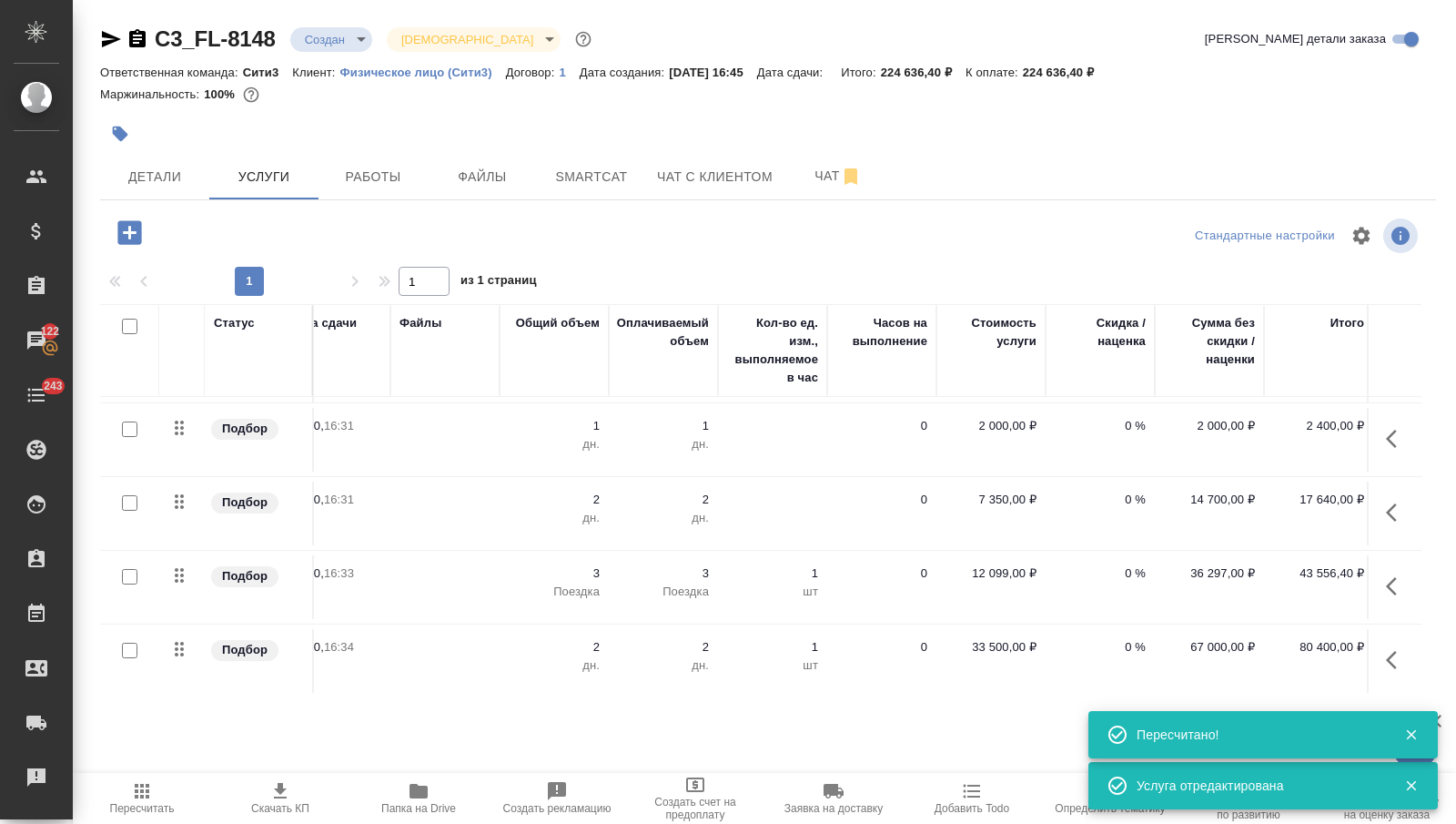
scroll to position [59, 394]
click at [810, 167] on span "Чат" at bounding box center [838, 176] width 87 height 22
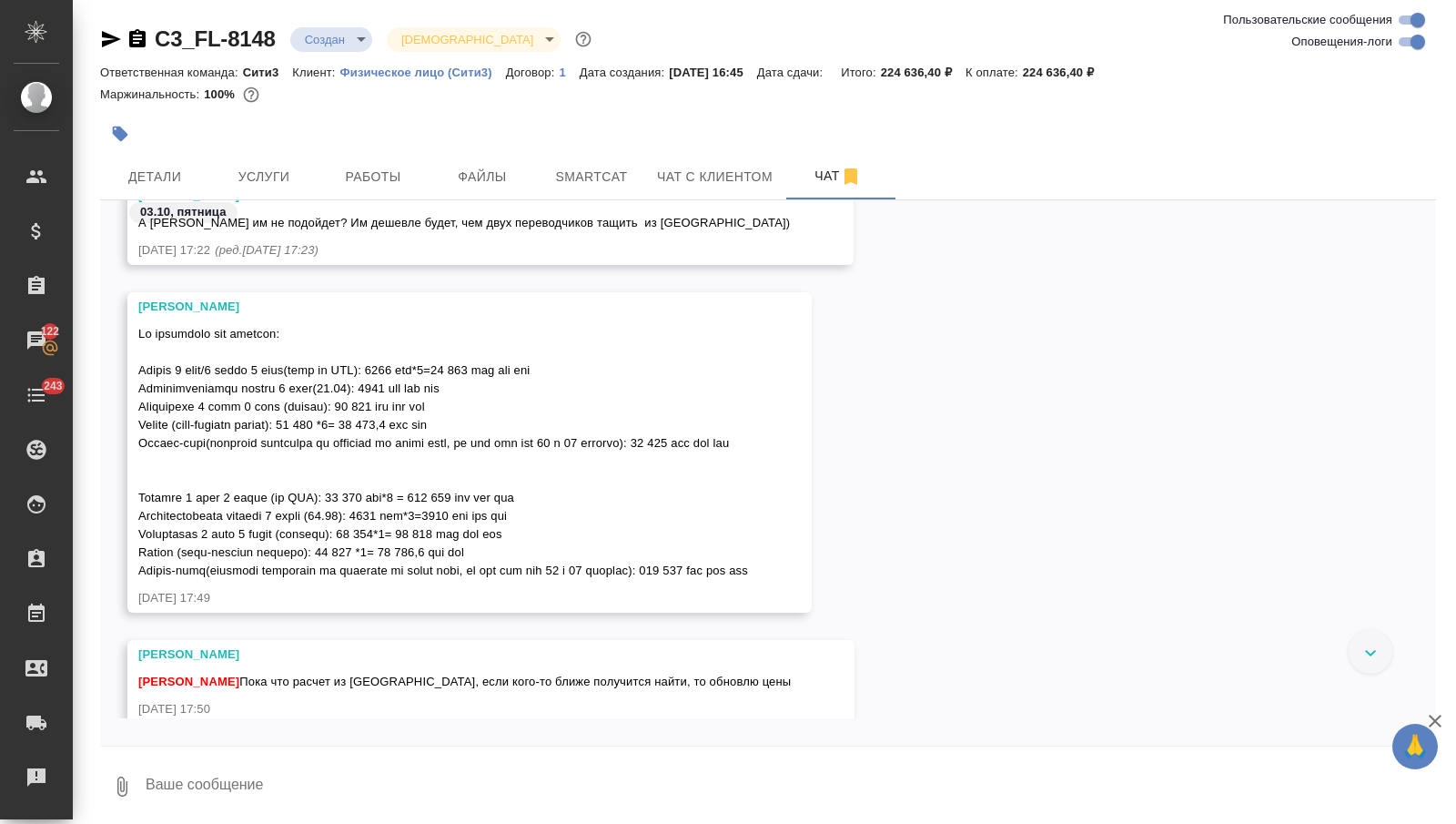
scroll to position [2286, 0]
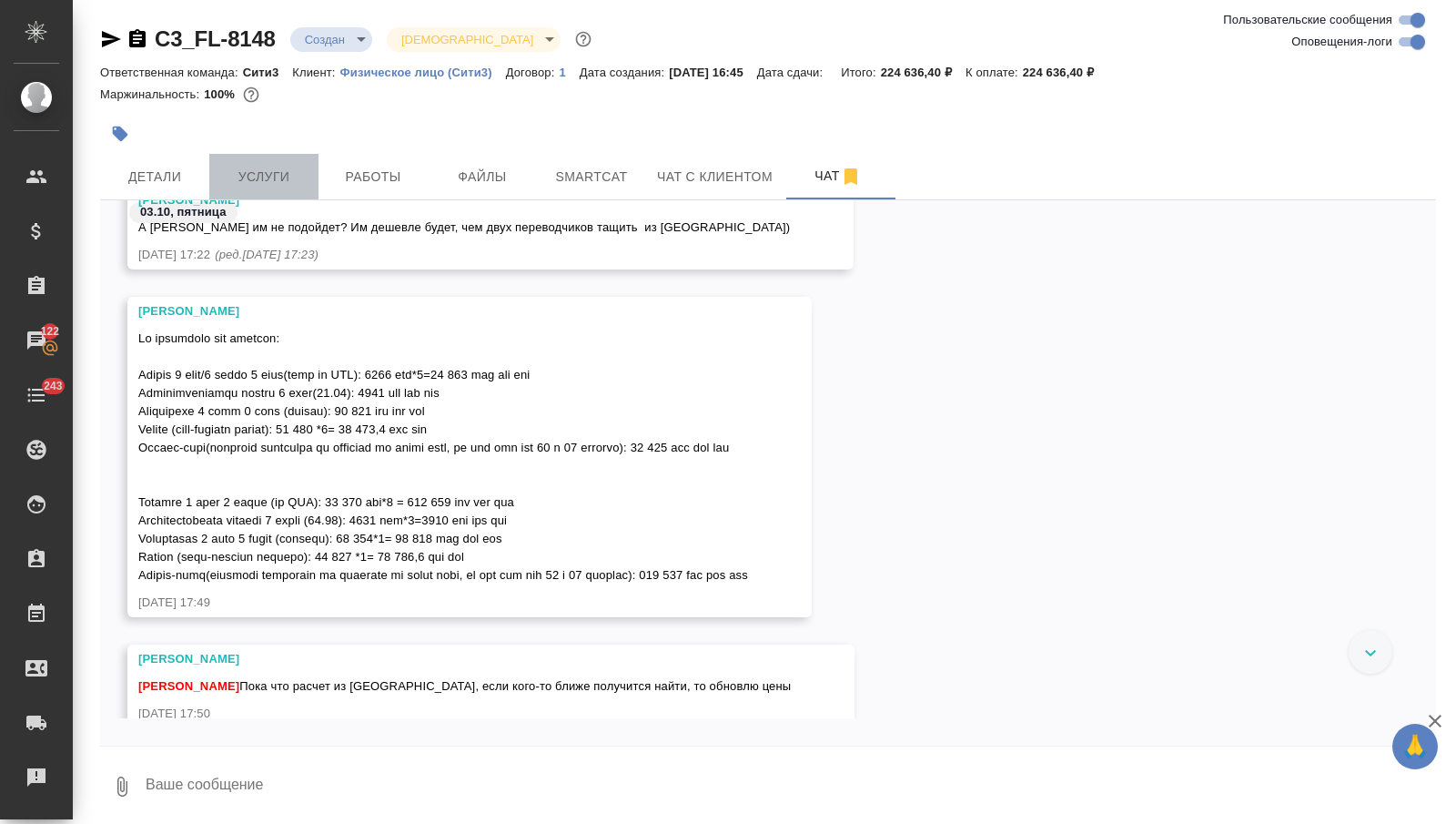
click at [281, 169] on span "Услуги" at bounding box center [264, 177] width 87 height 22
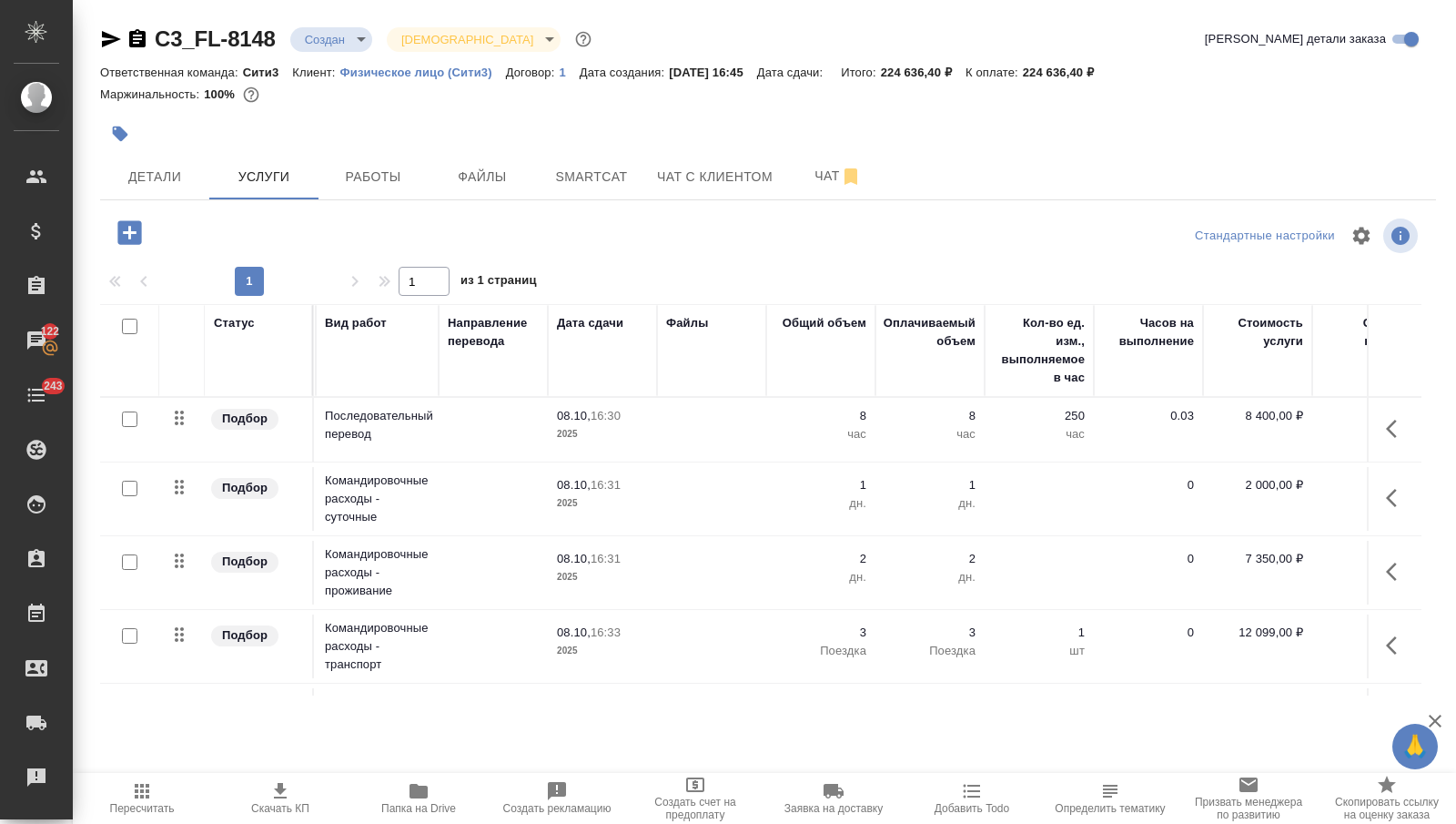
scroll to position [0, 394]
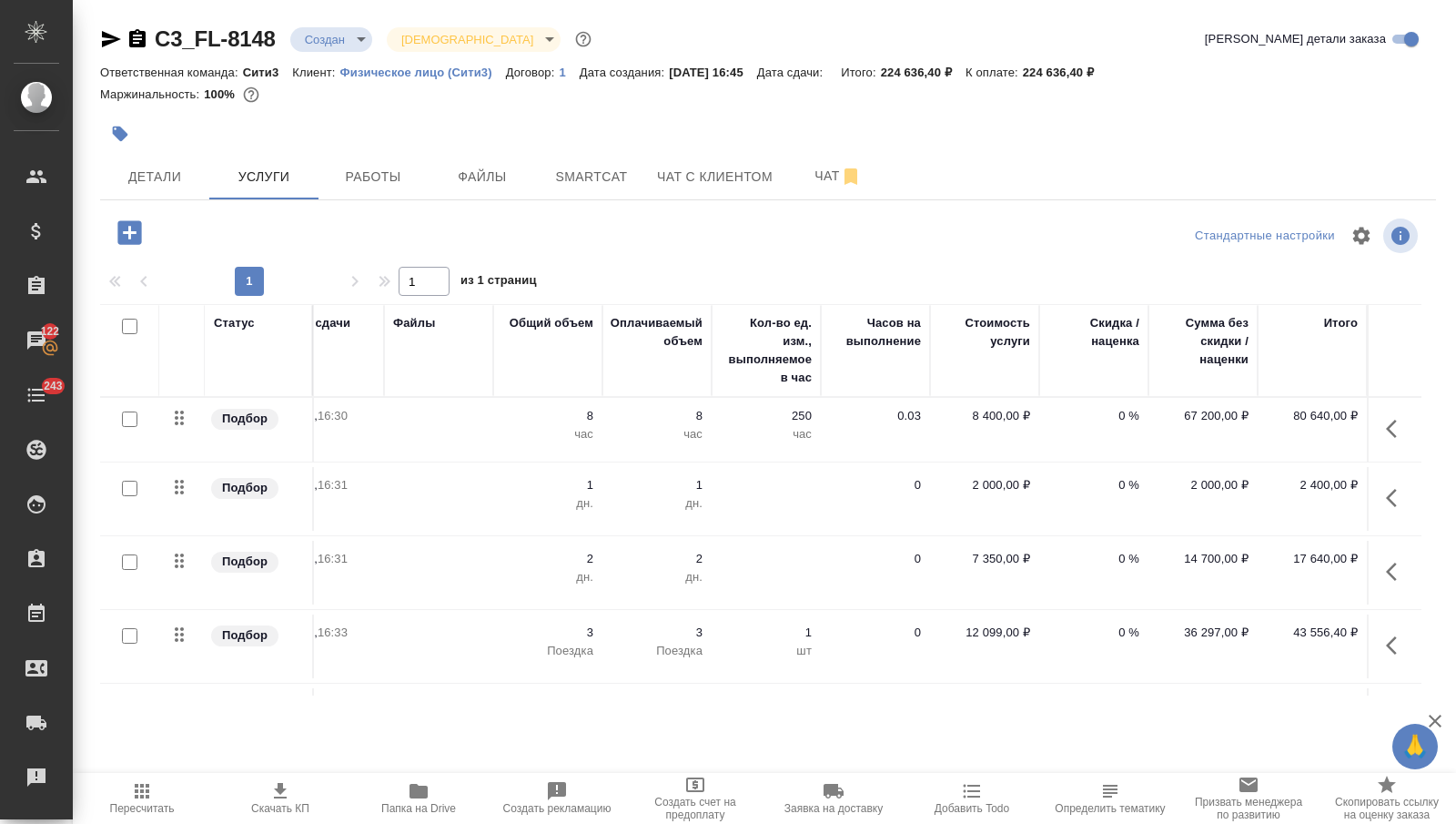
click at [1081, 649] on td "0 %" at bounding box center [1093, 646] width 110 height 64
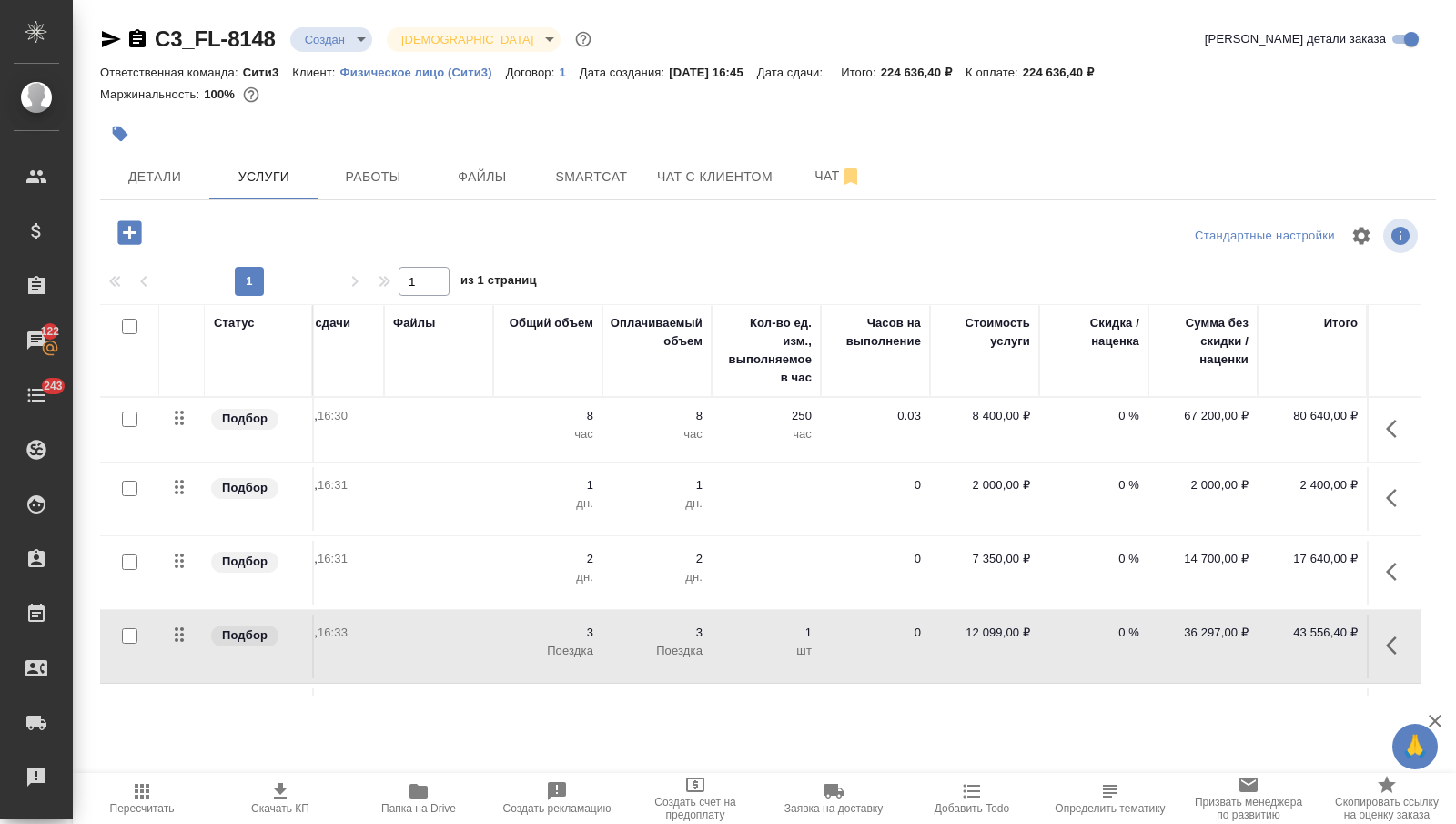
scroll to position [59, 394]
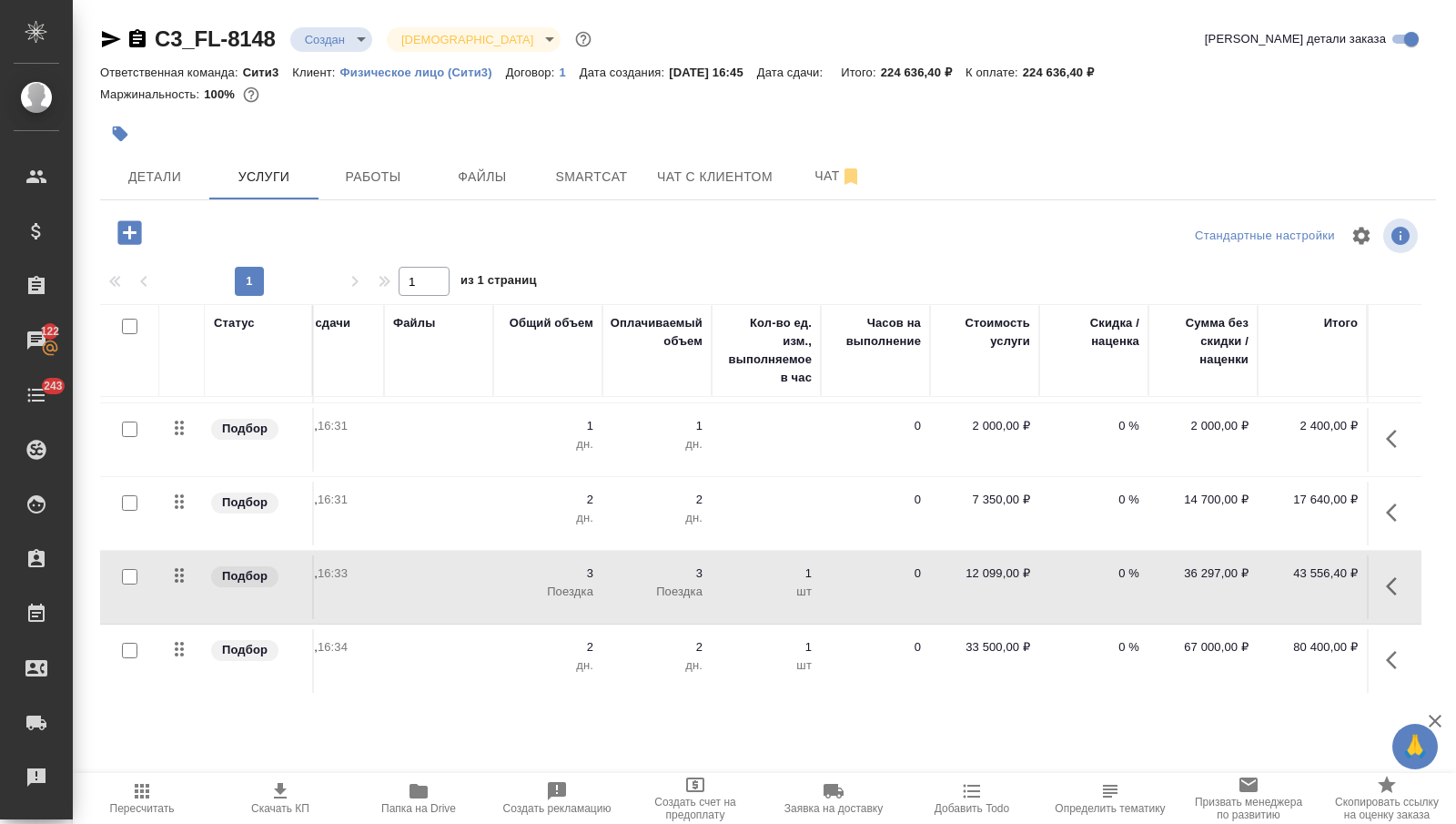
click at [1082, 640] on p "0 %" at bounding box center [1094, 647] width 91 height 18
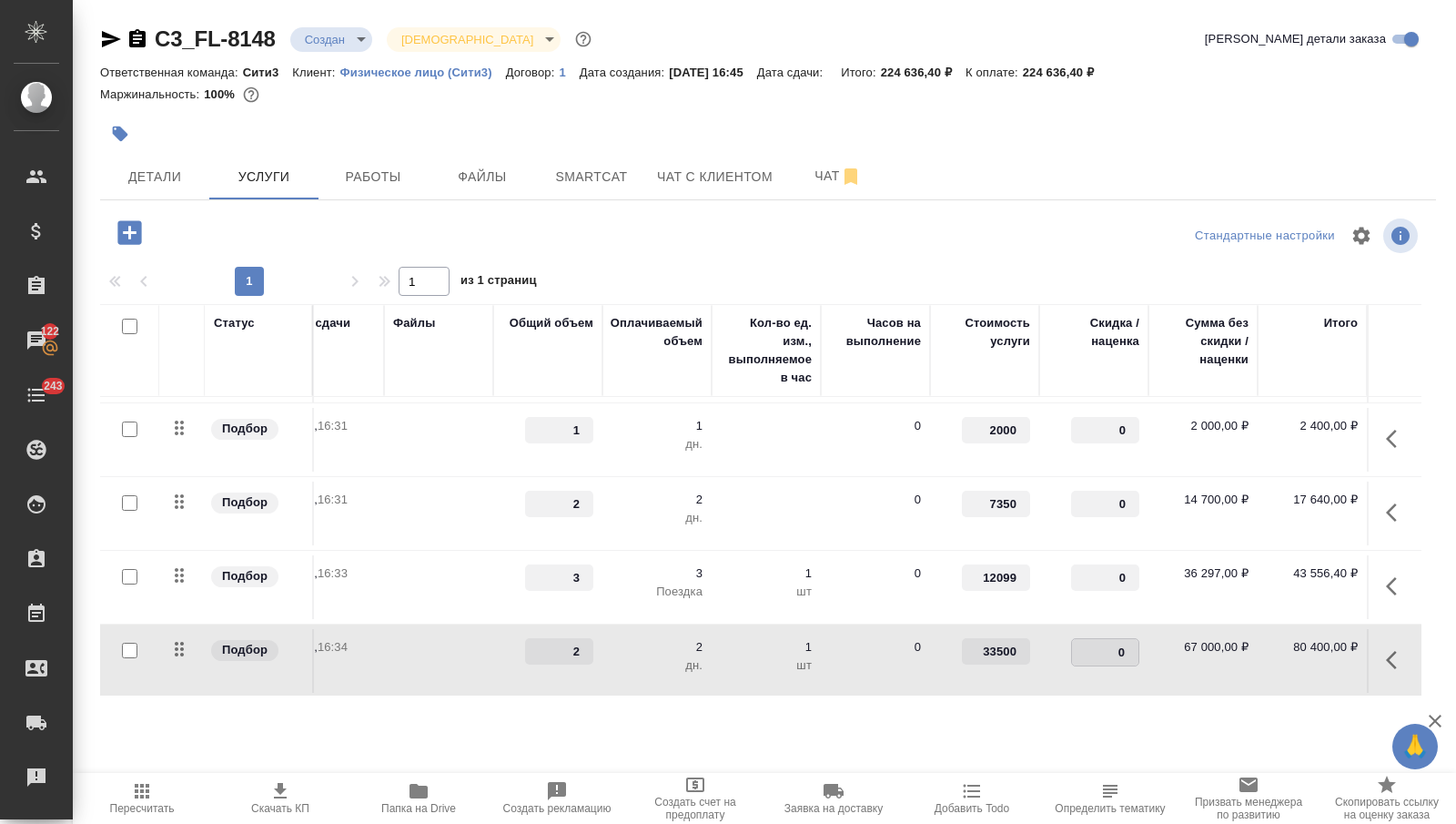
click at [1082, 640] on input "0" at bounding box center [1105, 652] width 66 height 26
click at [1043, 660] on td "0" at bounding box center [1093, 661] width 110 height 64
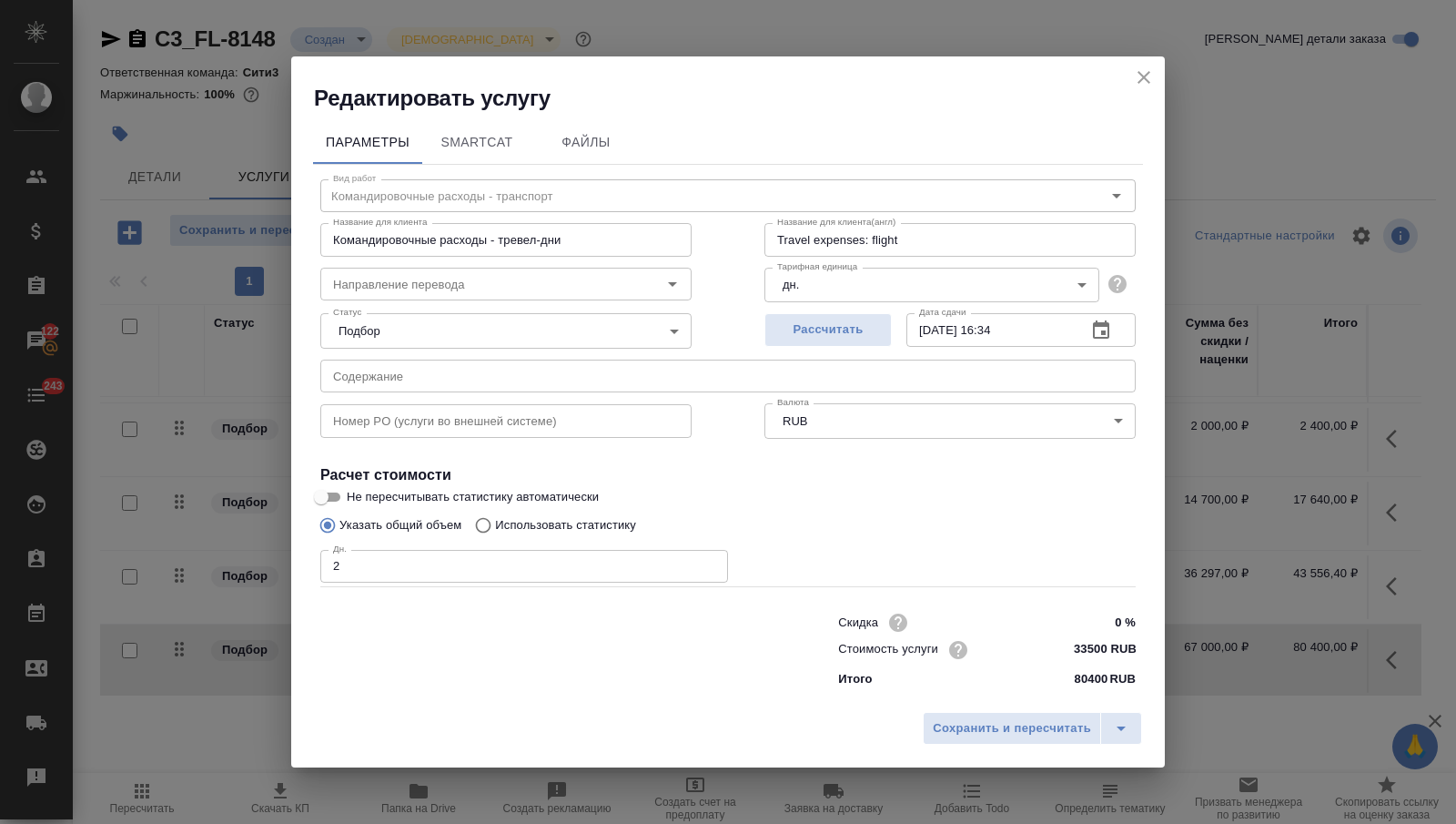
click at [1093, 648] on input "33500 RUB" at bounding box center [1101, 649] width 68 height 26
type input "33600 RUB"
click at [1055, 725] on span "Сохранить и пересчитать" at bounding box center [1012, 730] width 158 height 21
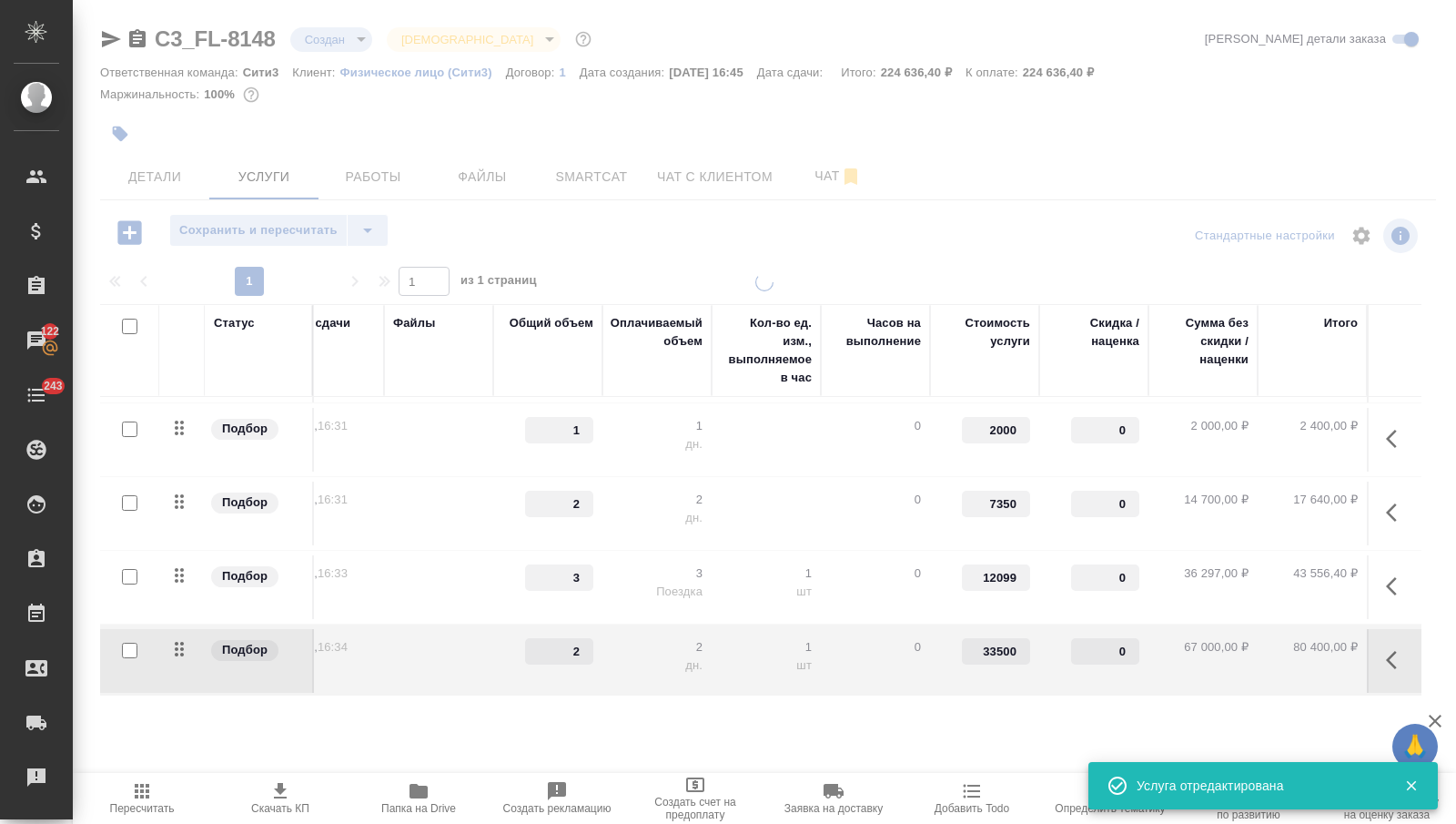
type input "33600"
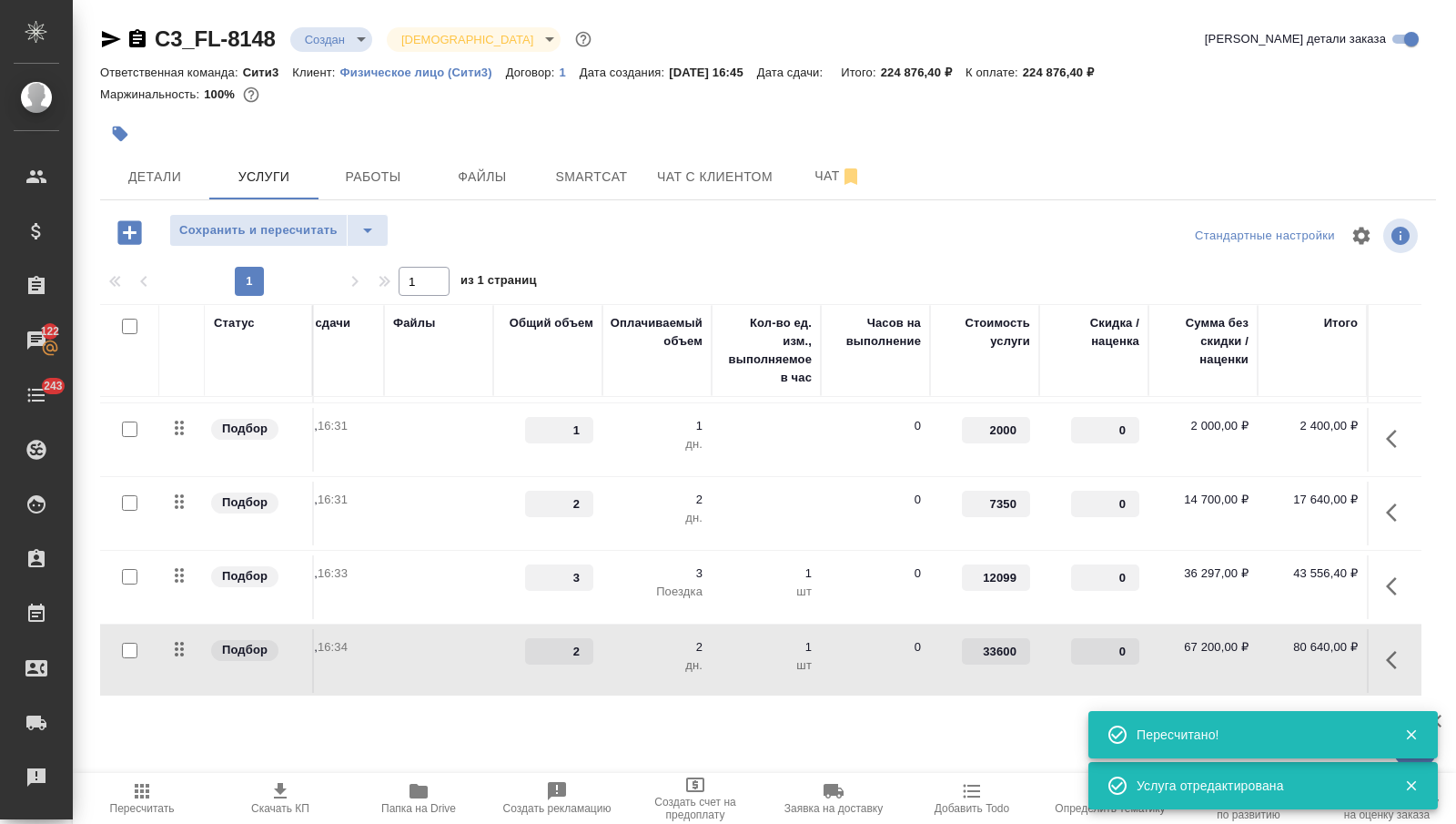
scroll to position [59, 0]
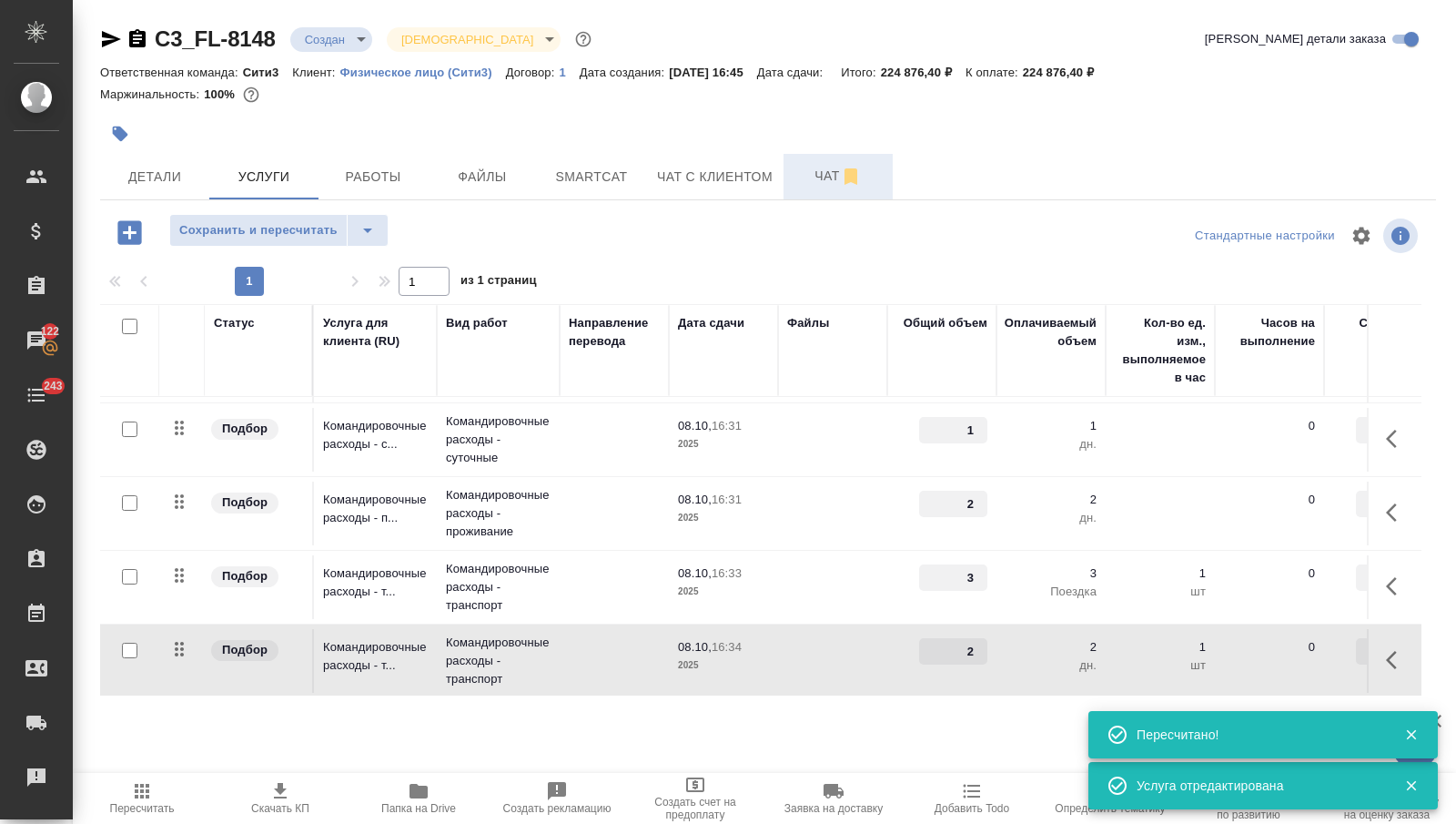
click at [818, 184] on span "Чат" at bounding box center [838, 176] width 87 height 22
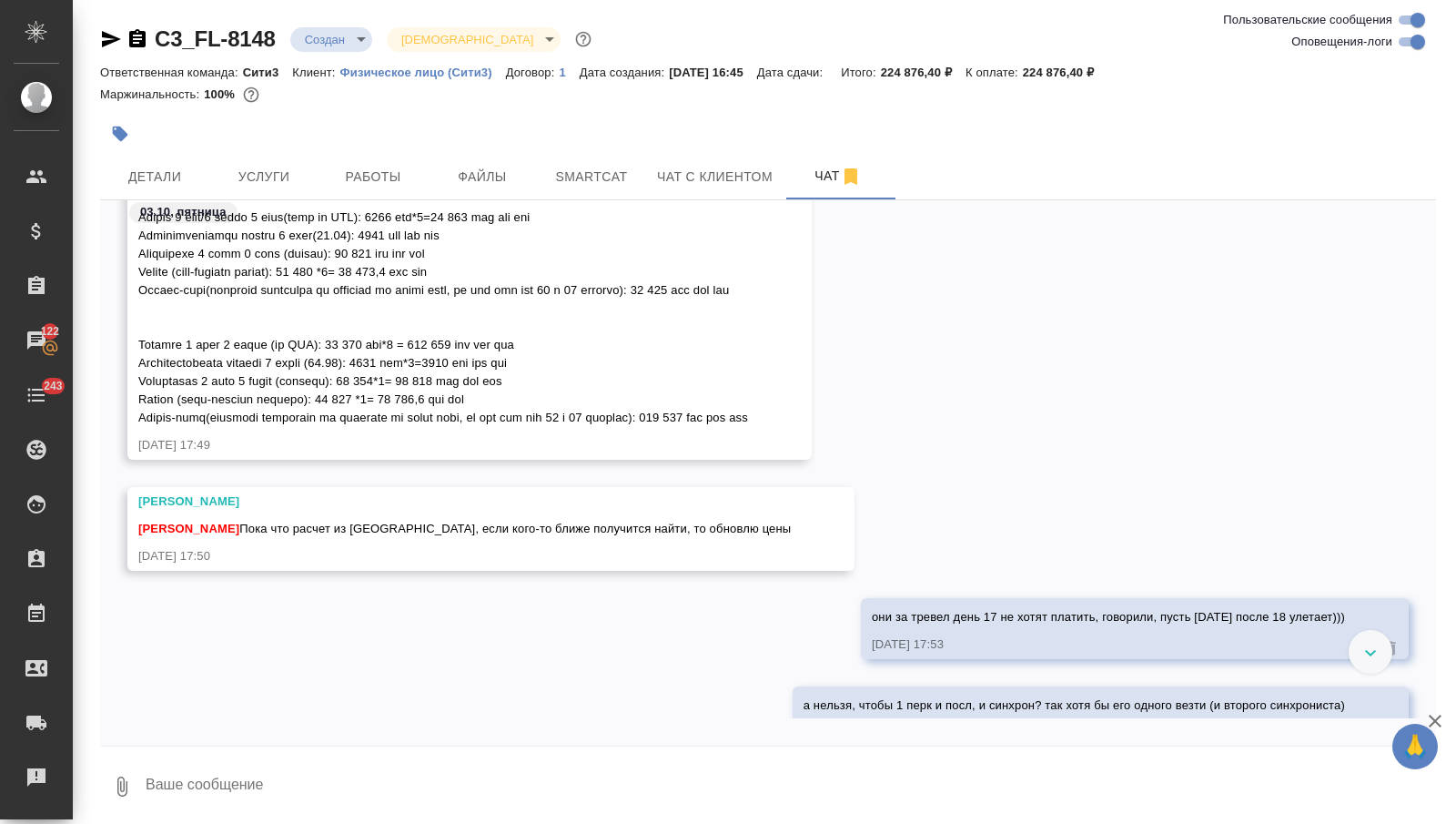
scroll to position [2447, 0]
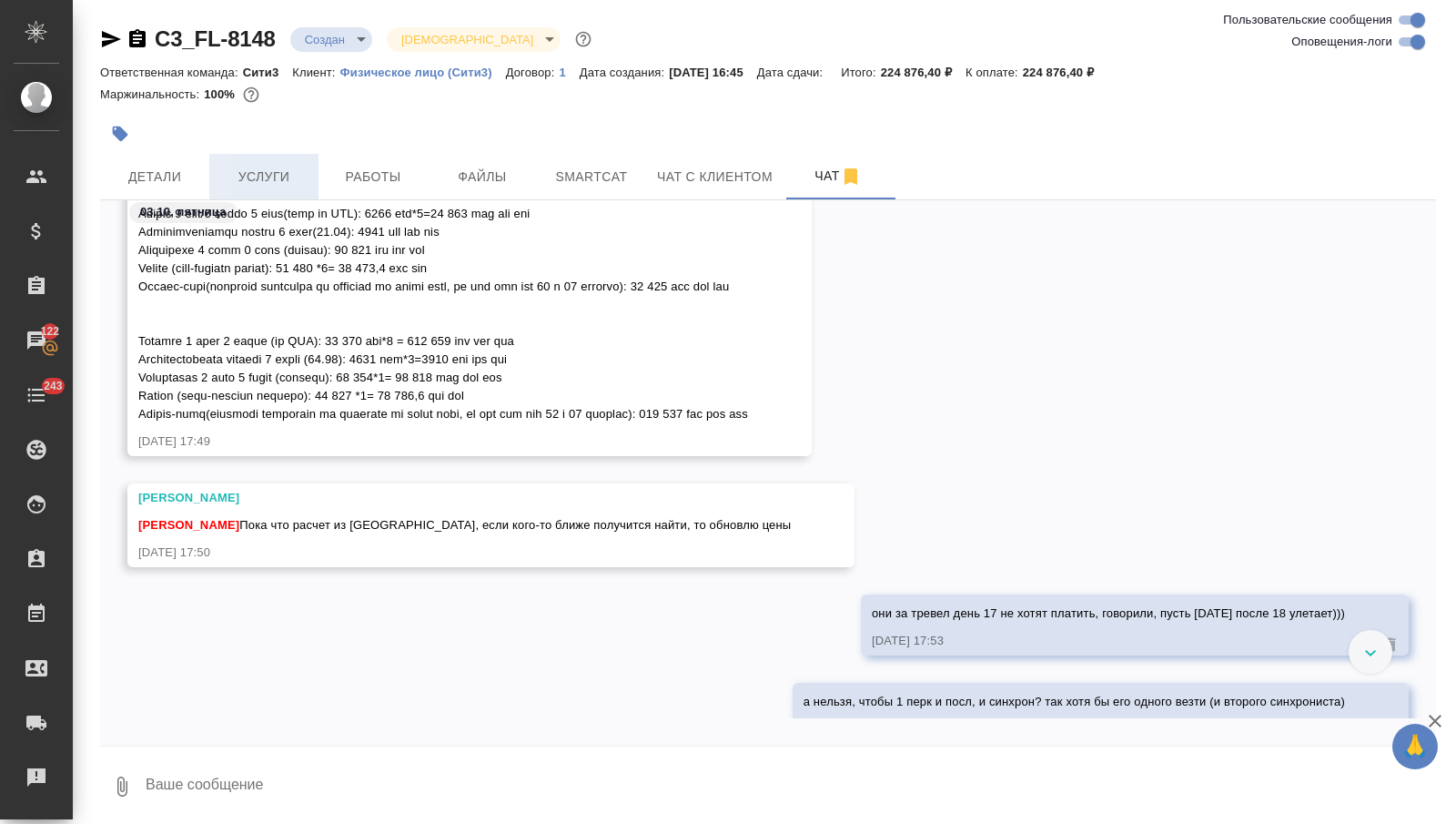
click at [251, 173] on span "Услуги" at bounding box center [264, 177] width 87 height 22
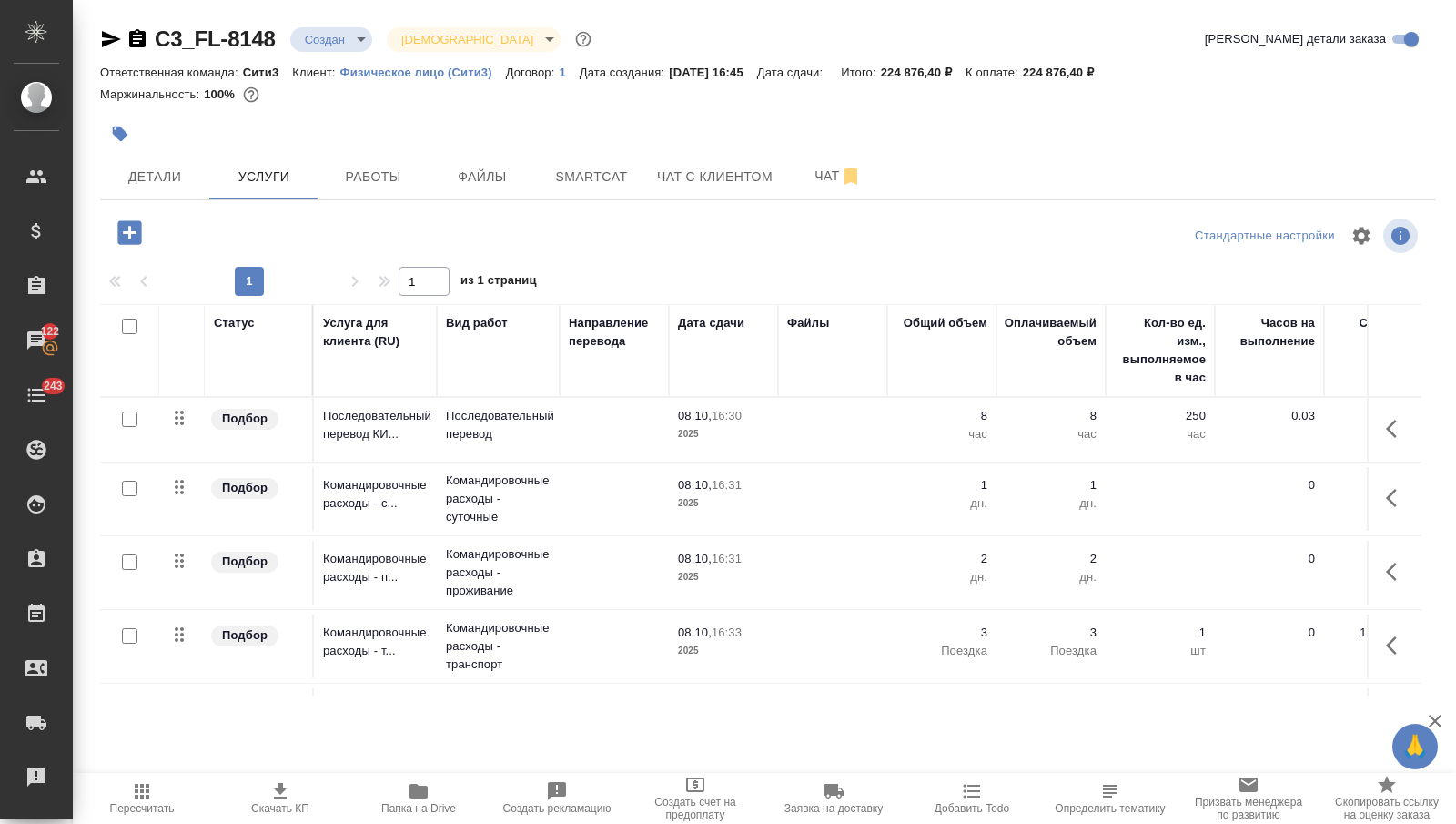
click at [135, 221] on icon "button" at bounding box center [129, 232] width 23 height 23
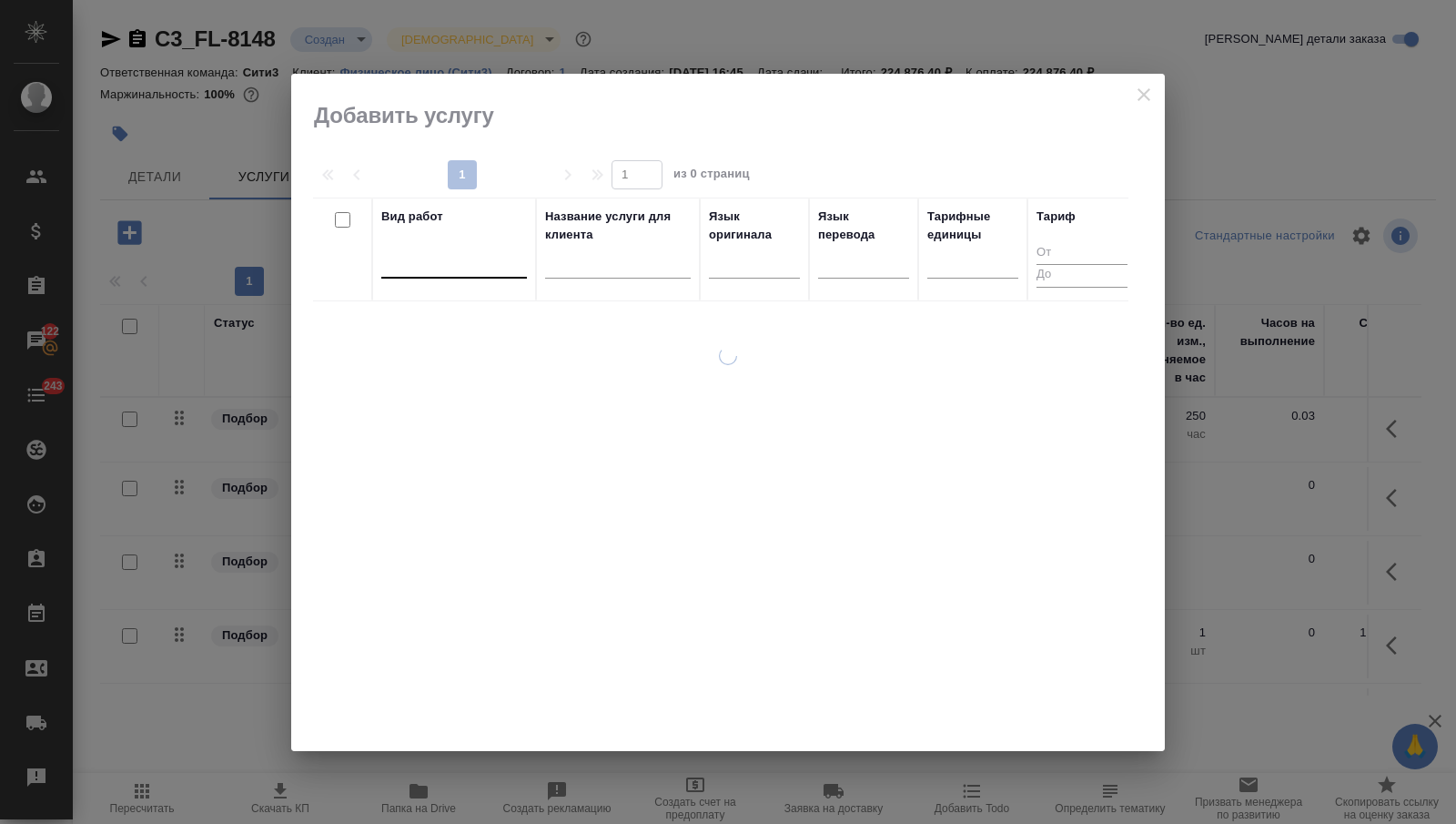
click at [476, 258] on div at bounding box center [454, 259] width 146 height 26
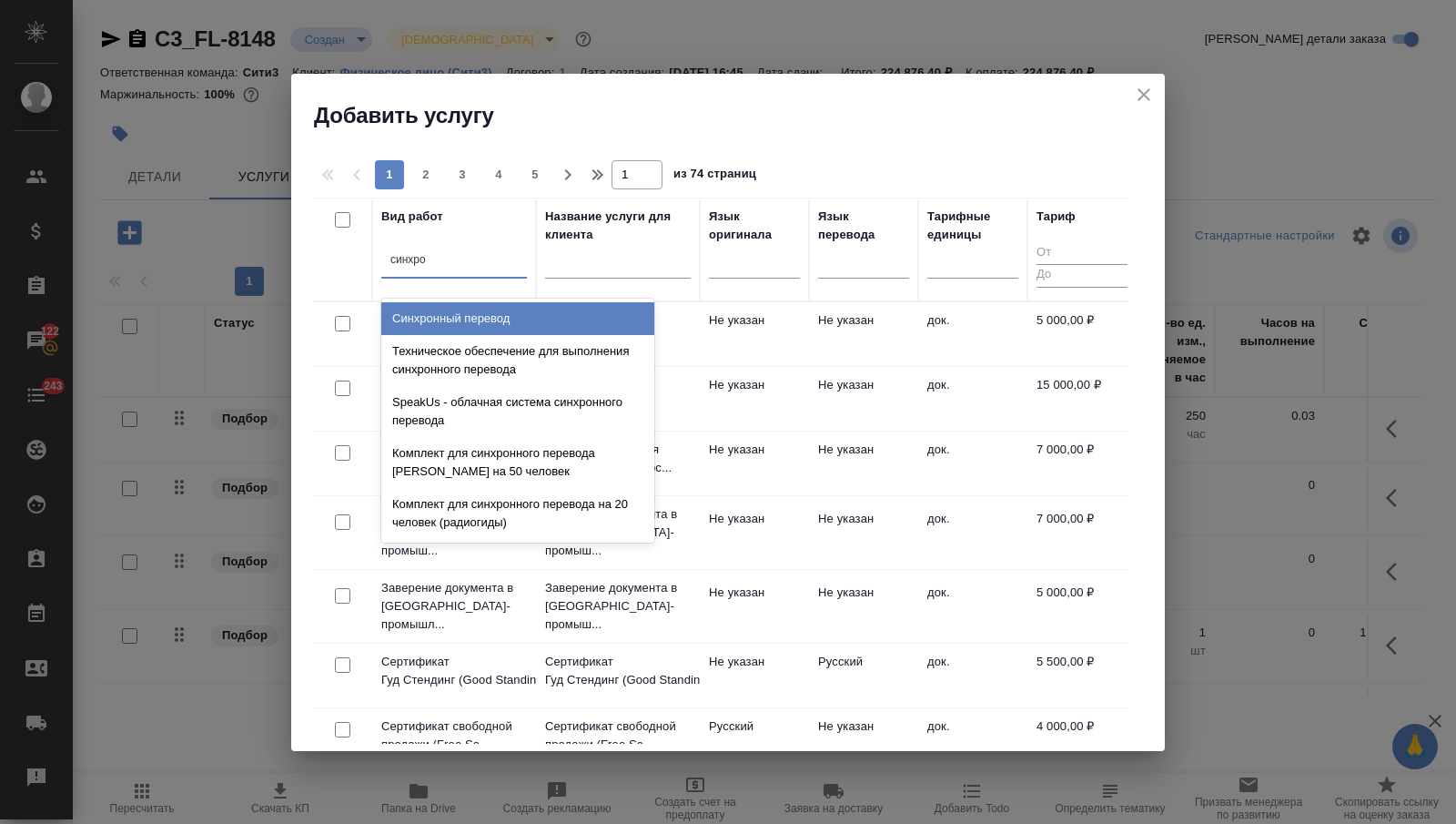
type input "синхрон"
click at [496, 313] on div "Синхронный перевод" at bounding box center [517, 318] width 273 height 33
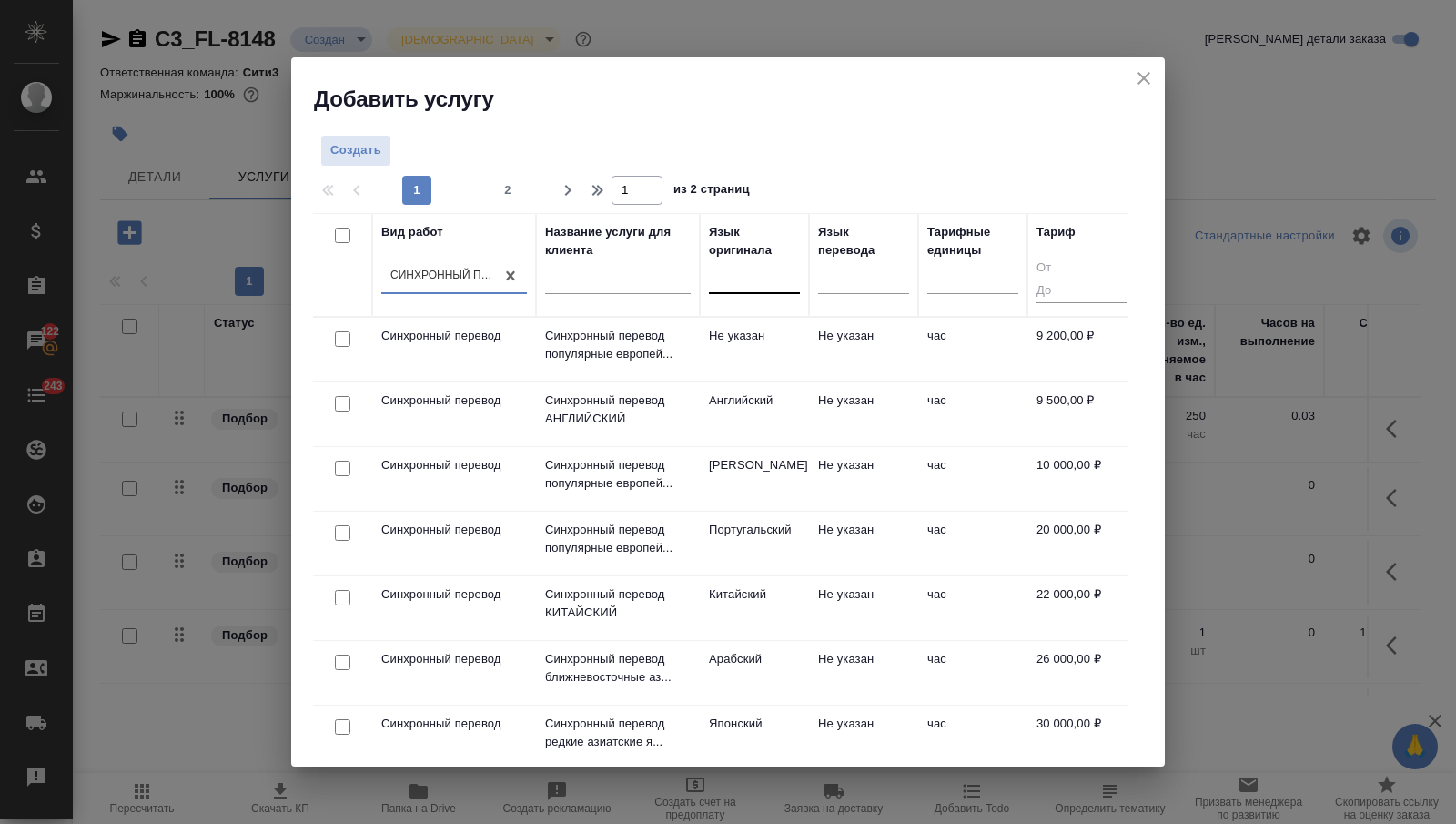
click at [760, 275] on div at bounding box center [755, 275] width 91 height 26
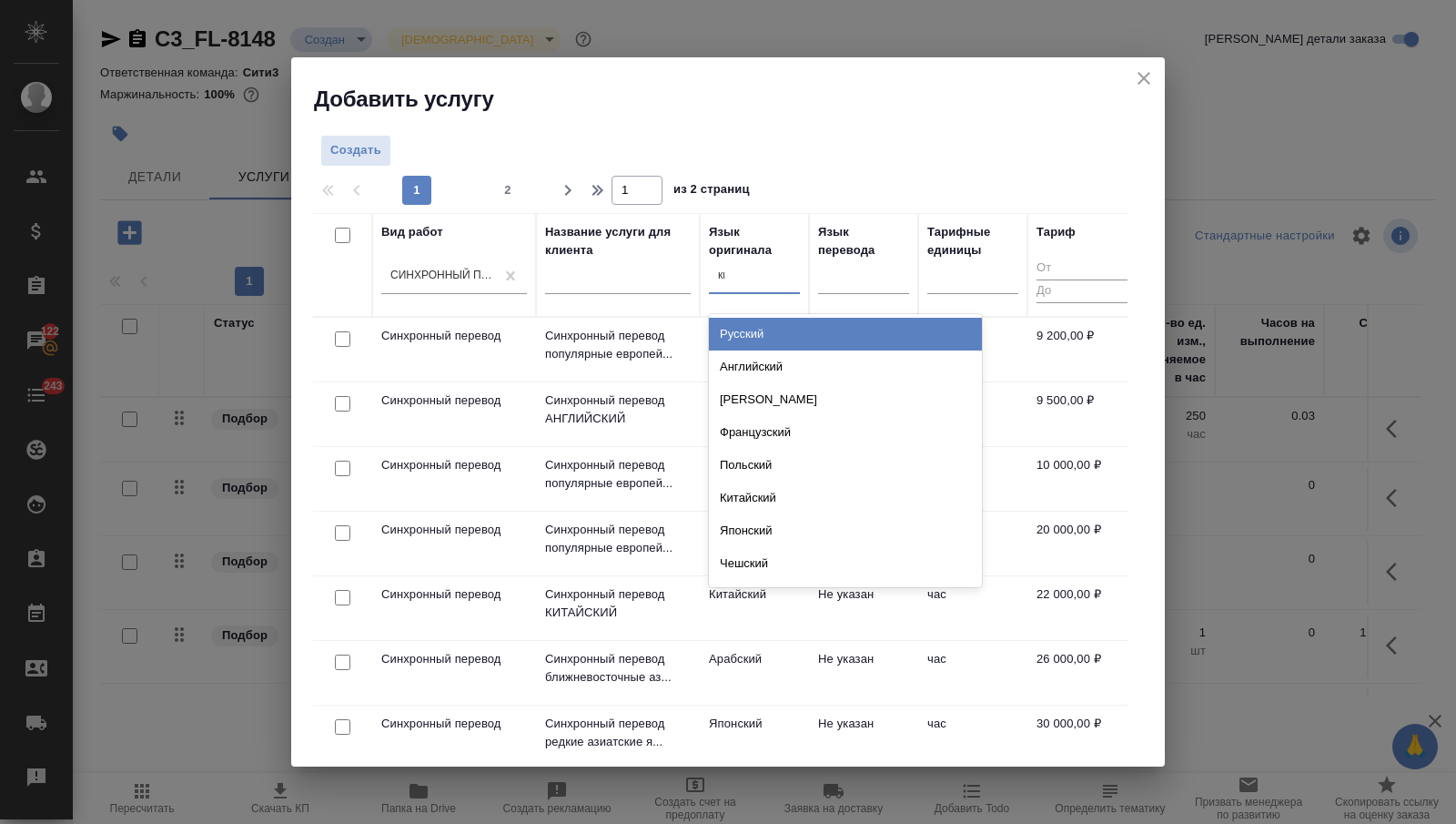
type input "кит"
click at [767, 318] on div "Китайский" at bounding box center [845, 334] width 273 height 33
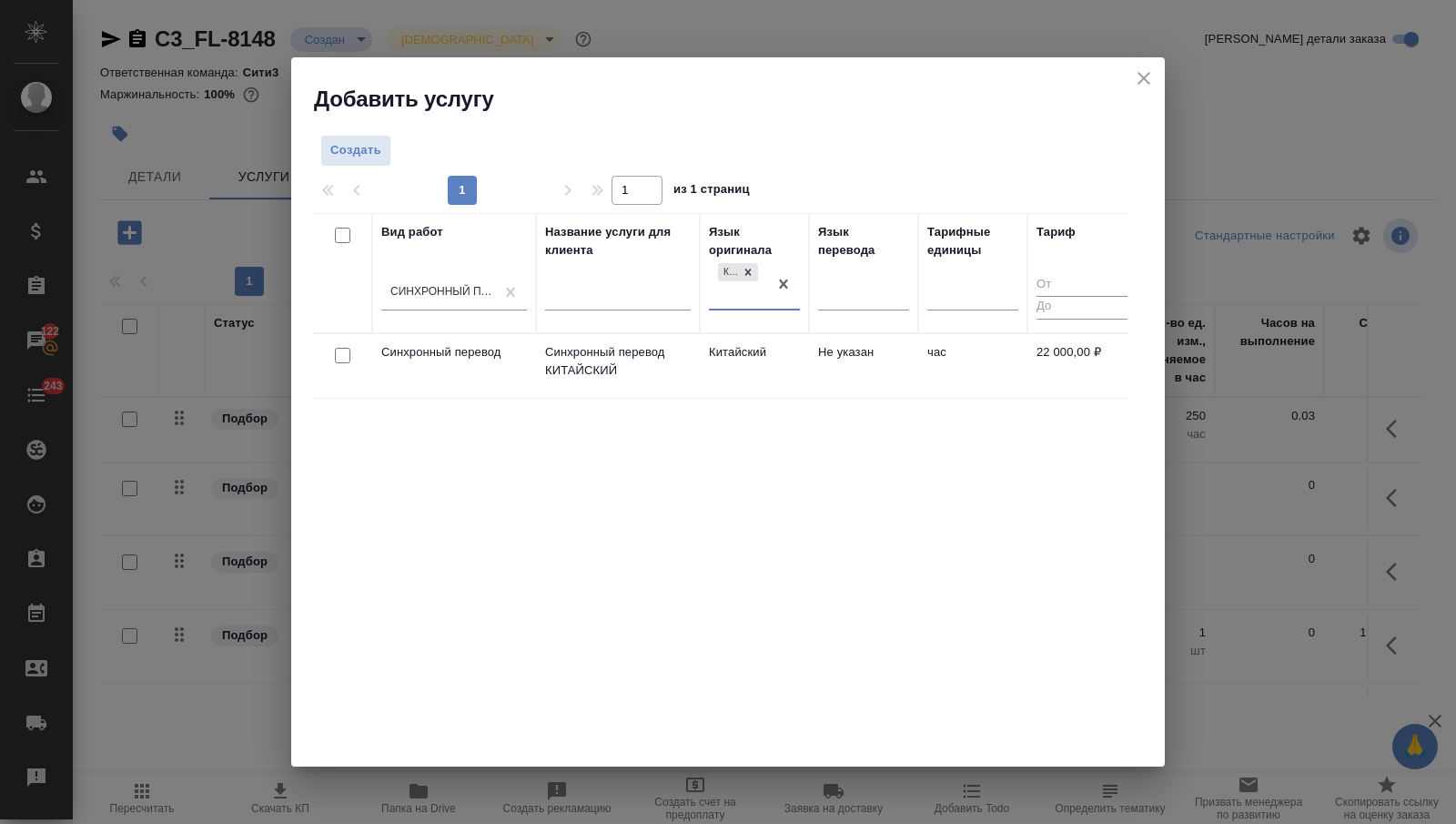
click at [763, 346] on td "Китайский" at bounding box center [754, 366] width 110 height 64
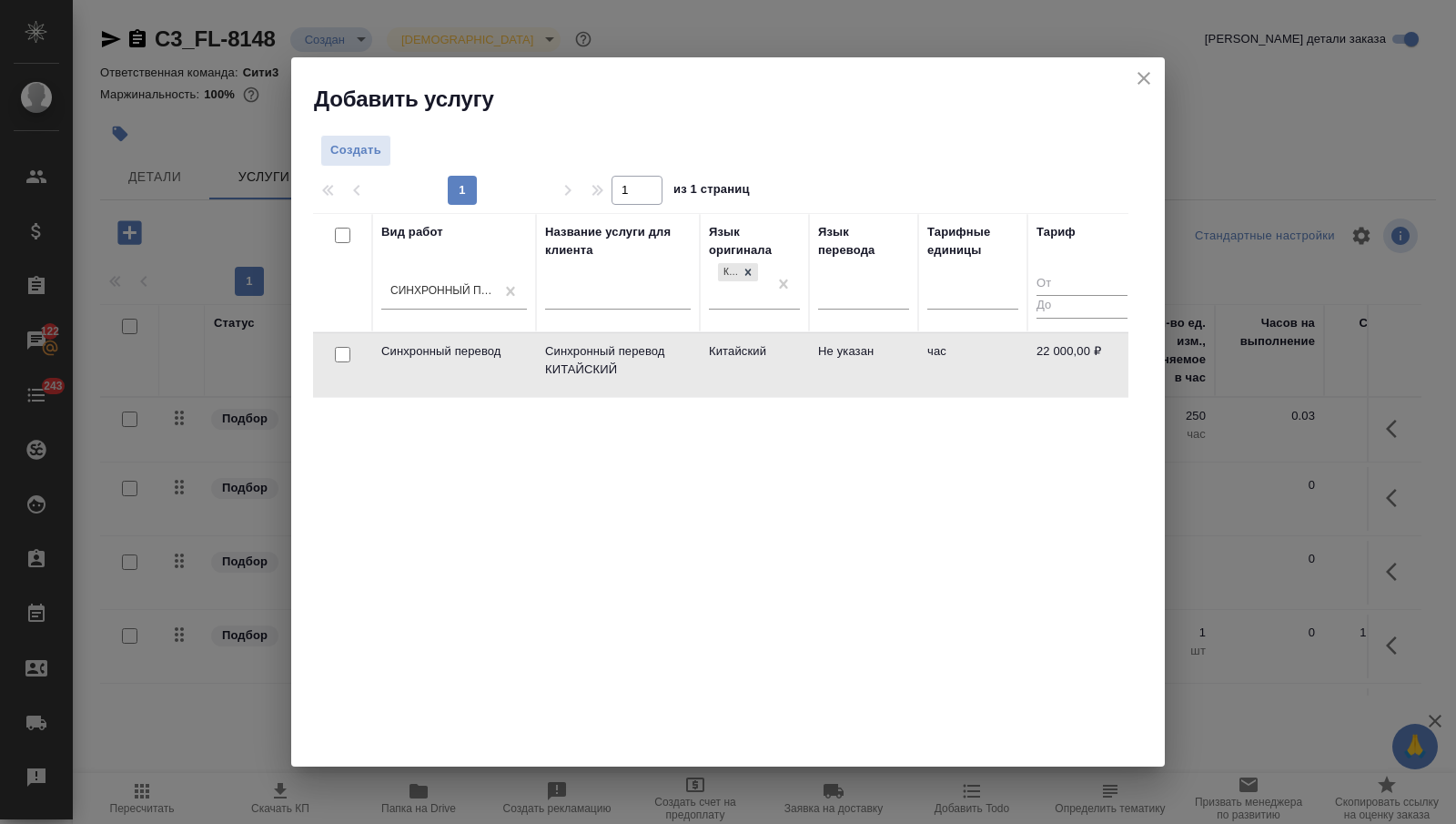
click at [763, 346] on td "Китайский" at bounding box center [754, 365] width 110 height 64
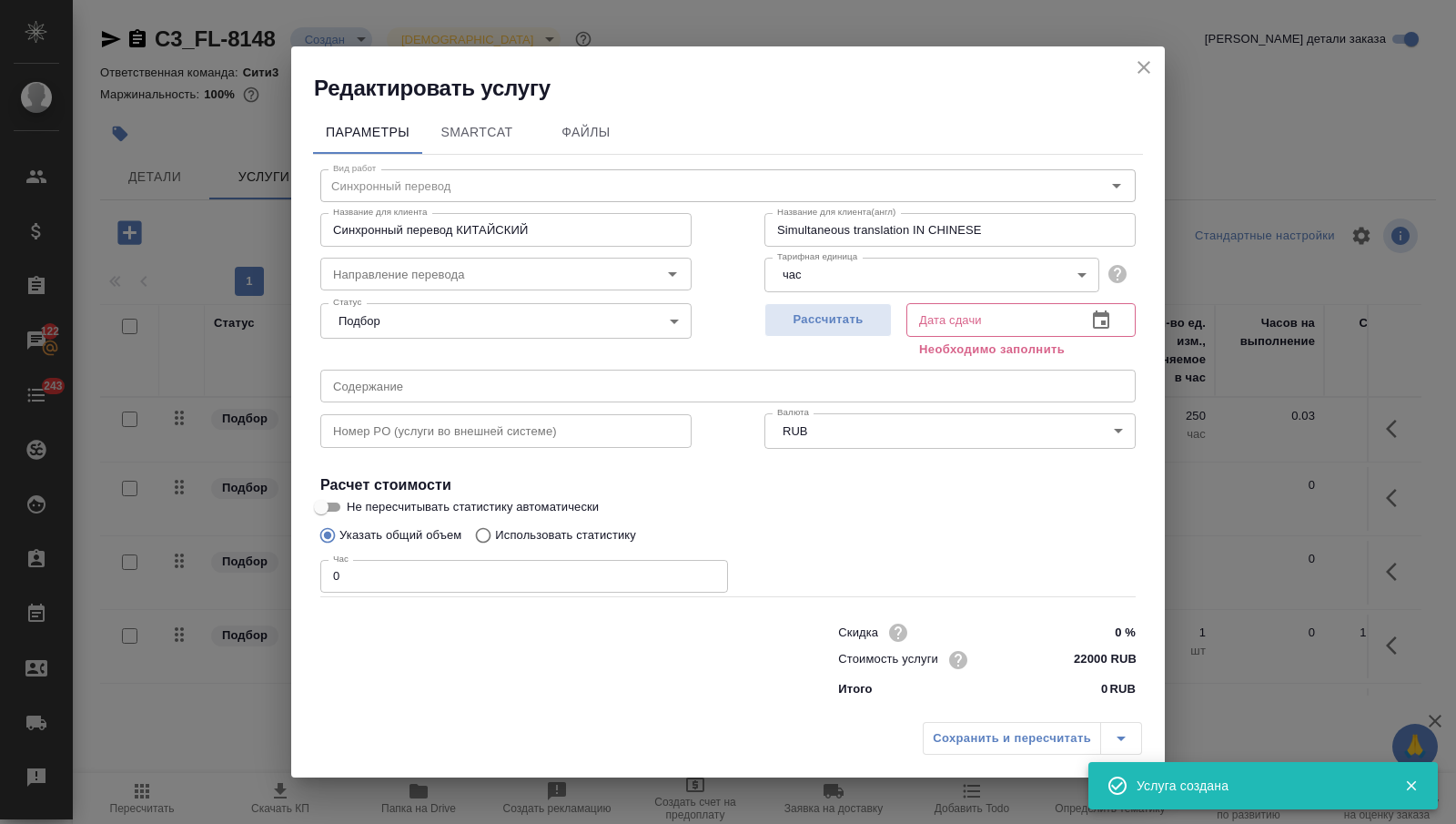
click at [545, 577] on input "0" at bounding box center [524, 577] width 407 height 33
type input "8"
click at [1090, 324] on icon "button" at bounding box center [1101, 320] width 22 height 22
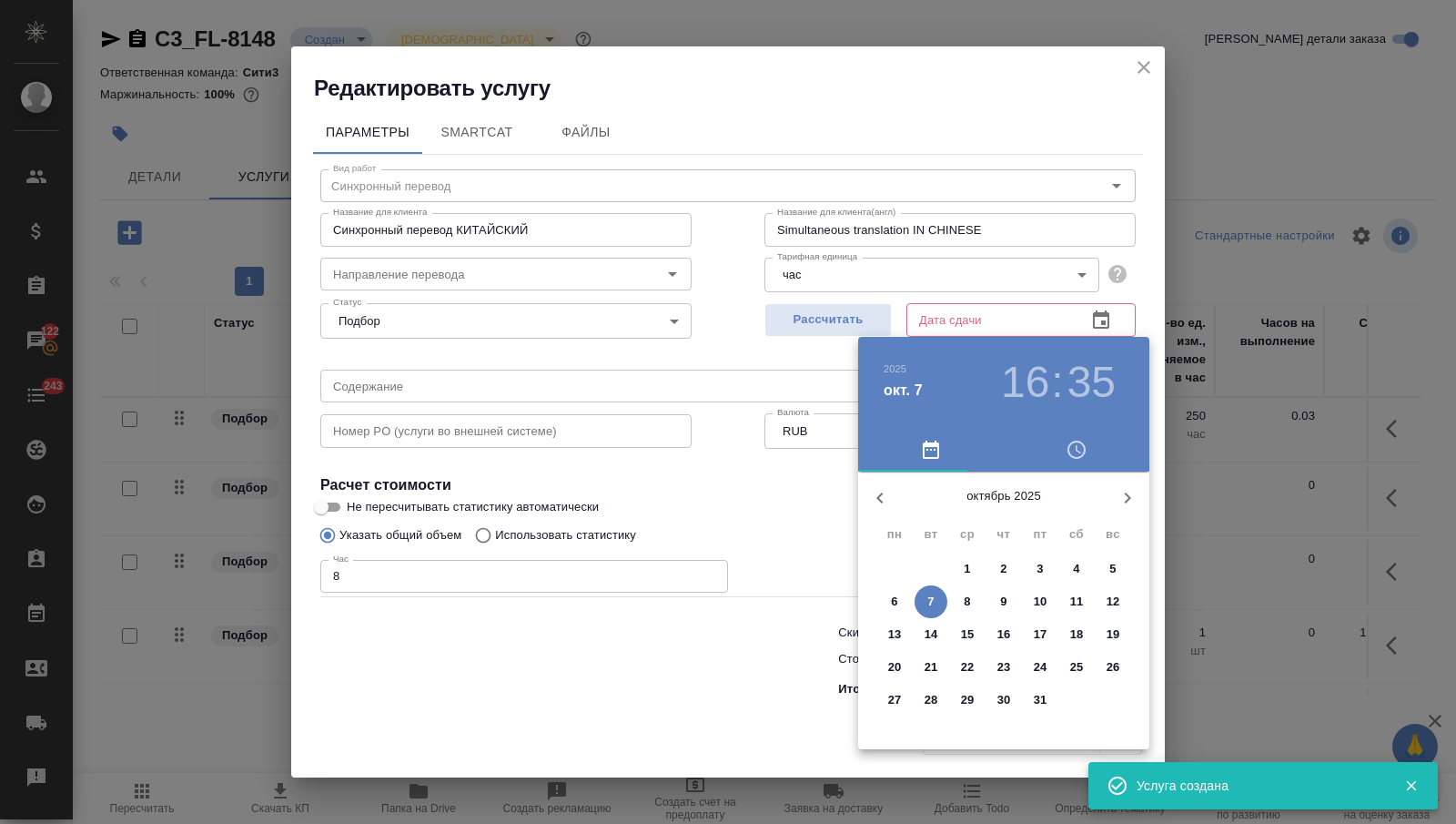
click at [966, 606] on p "8" at bounding box center [966, 602] width 7 height 18
type input "08.10.2025 16:35"
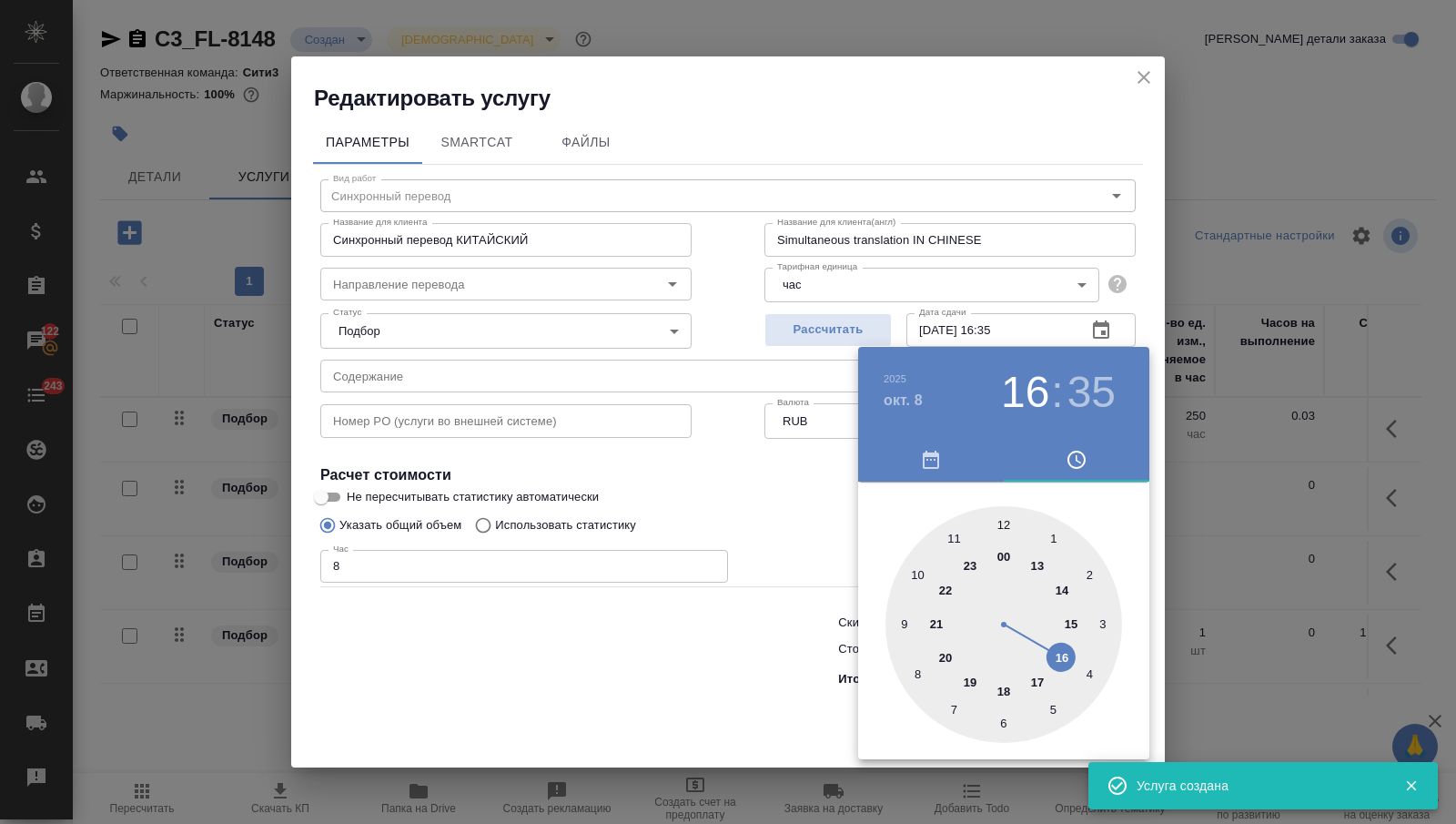
click at [775, 643] on div at bounding box center [728, 412] width 1456 height 824
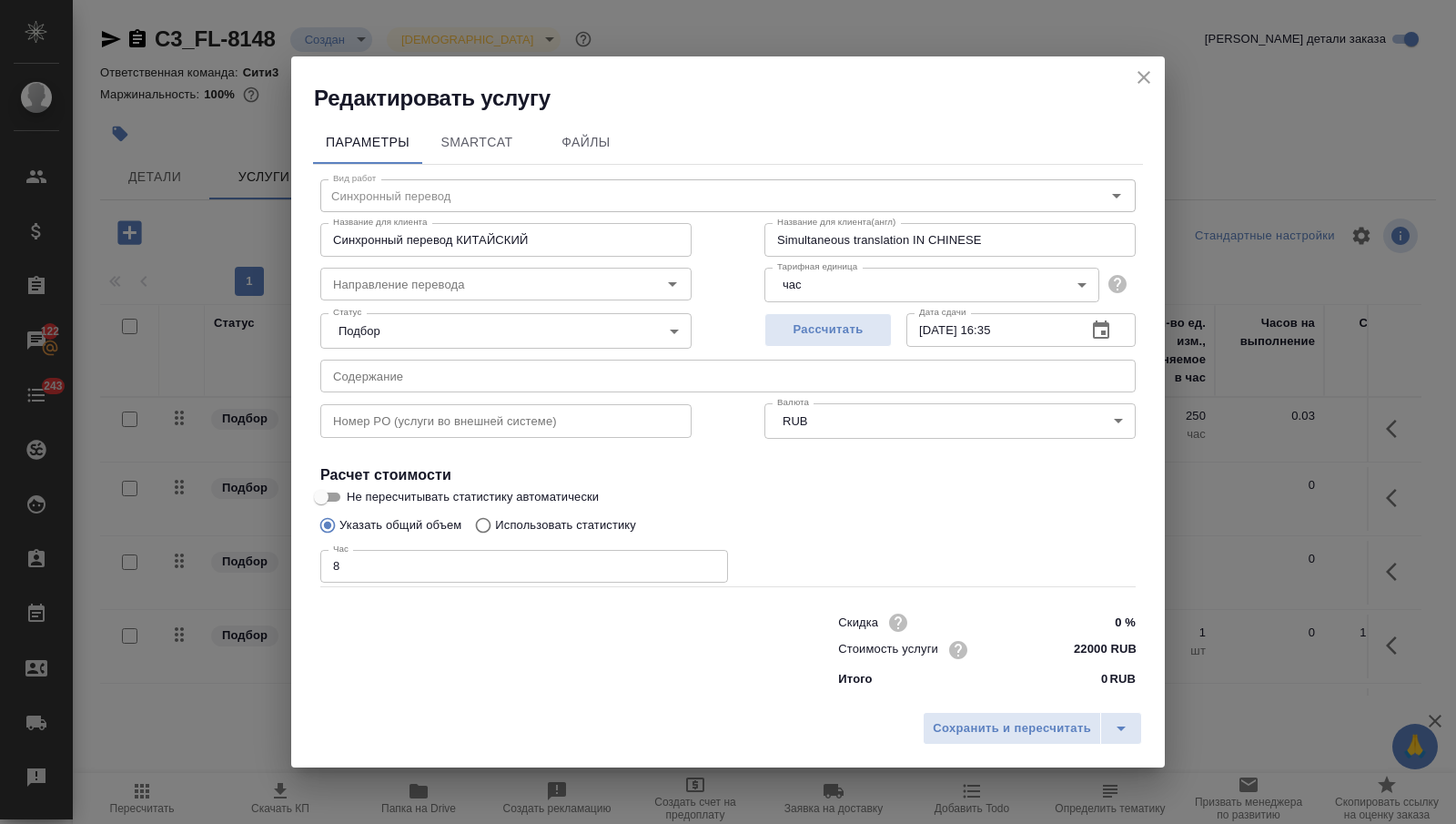
click at [1085, 648] on input "22000 RUB" at bounding box center [1101, 649] width 68 height 26
type input "30000 RUB"
click at [1013, 735] on span "Сохранить и пересчитать" at bounding box center [1012, 730] width 158 height 21
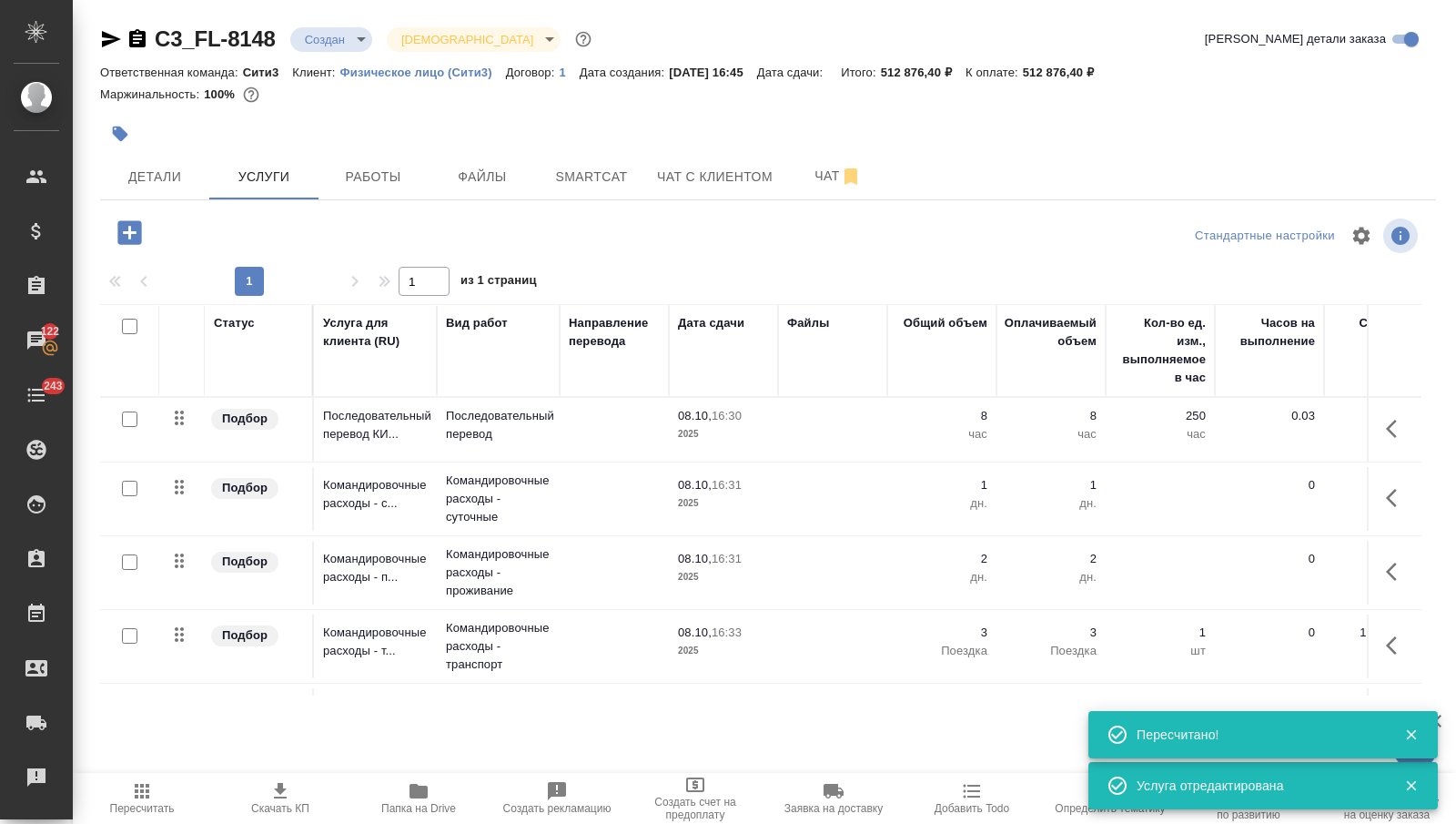
scroll to position [132, 0]
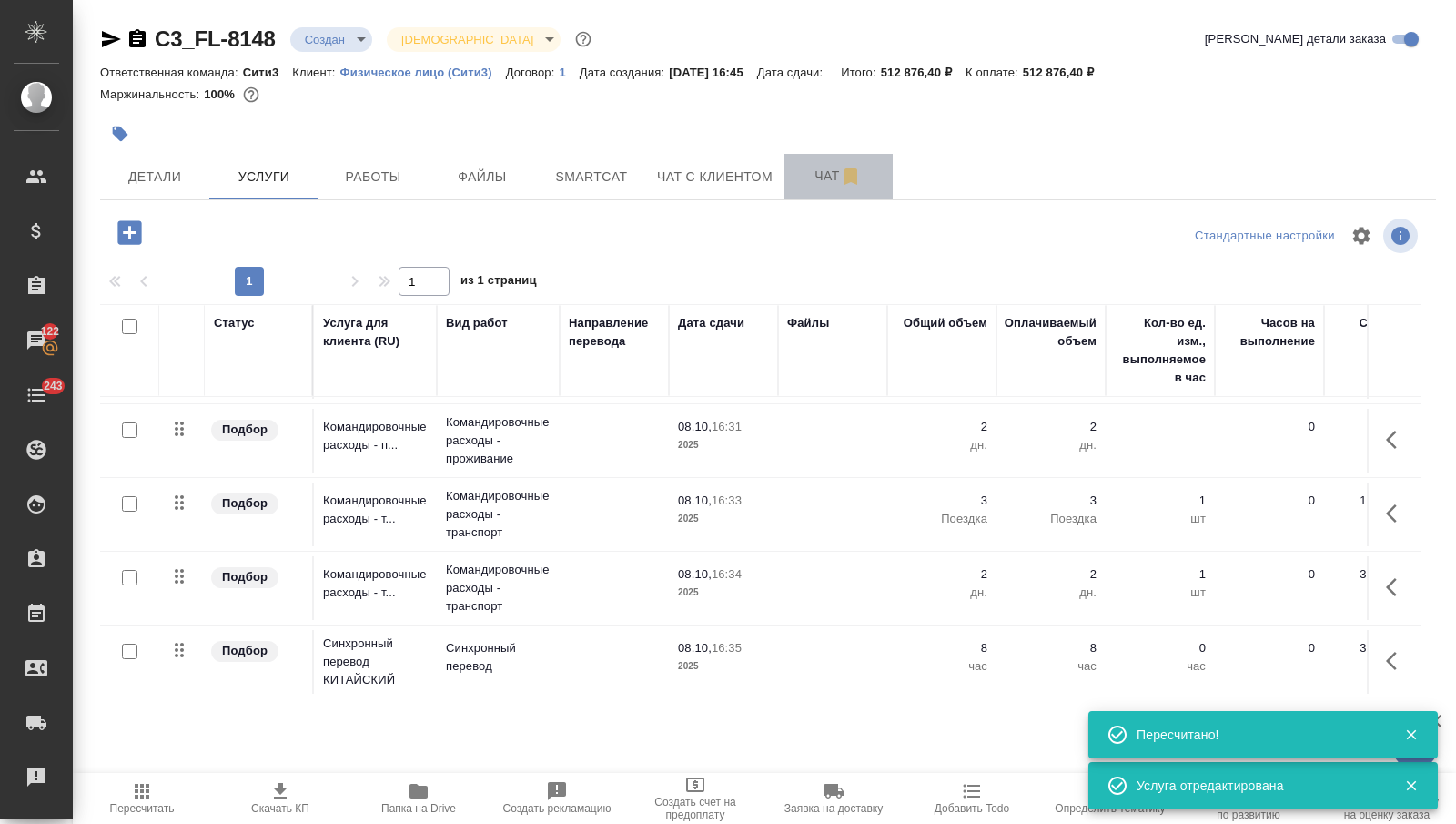
click at [812, 177] on span "Чат" at bounding box center [838, 176] width 87 height 22
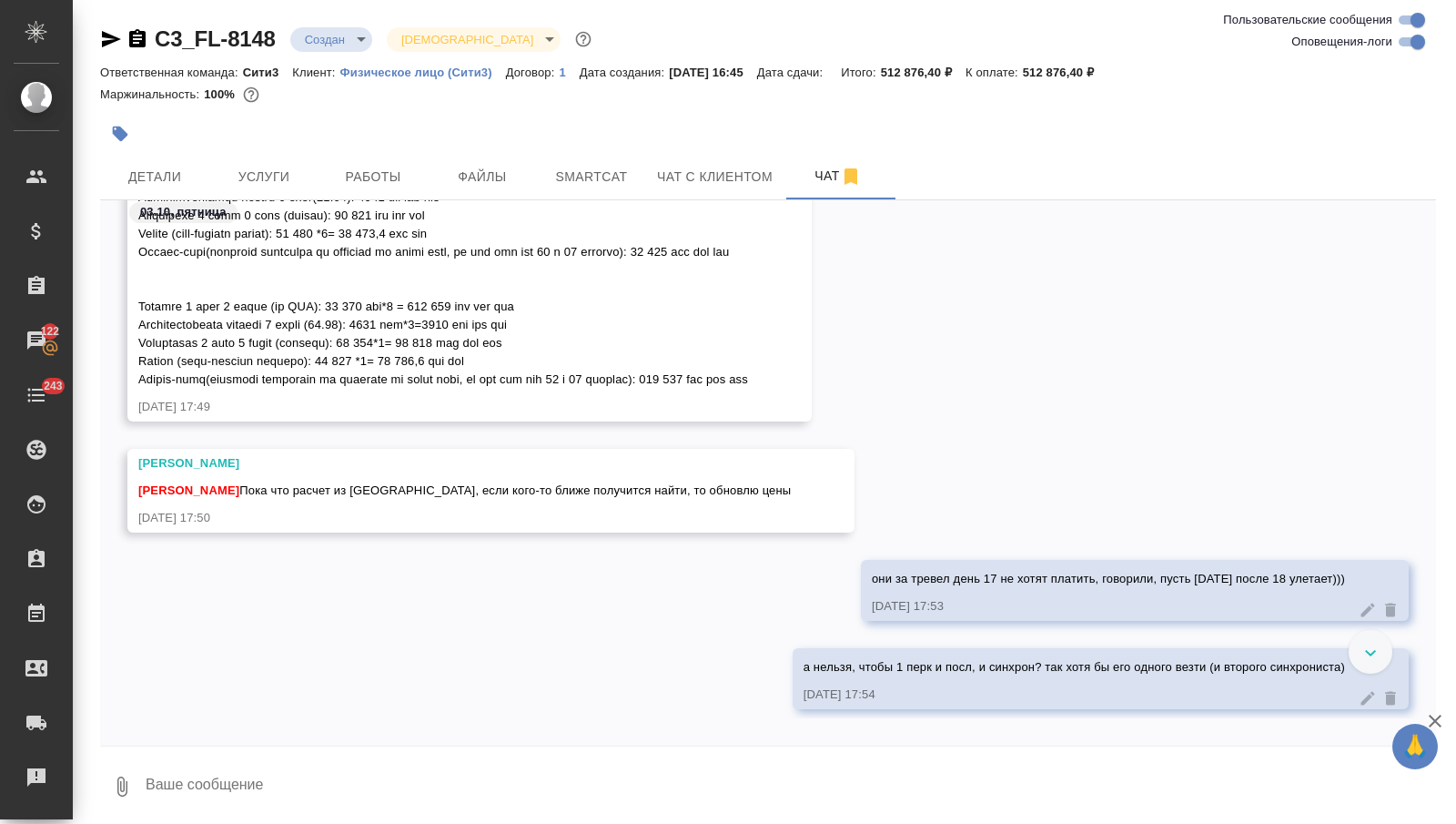
scroll to position [2494, 0]
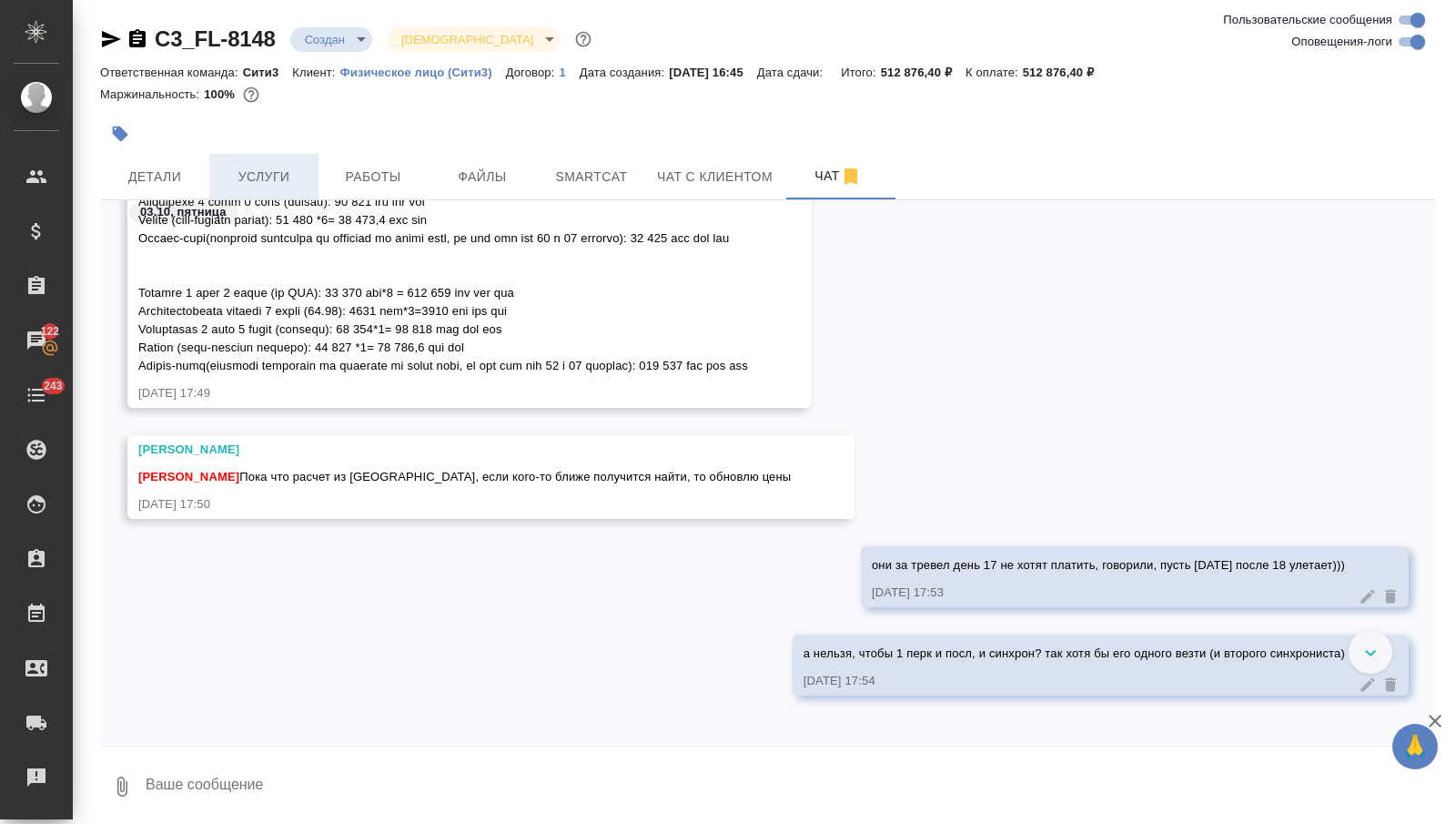
click at [275, 179] on span "Услуги" at bounding box center [264, 177] width 87 height 22
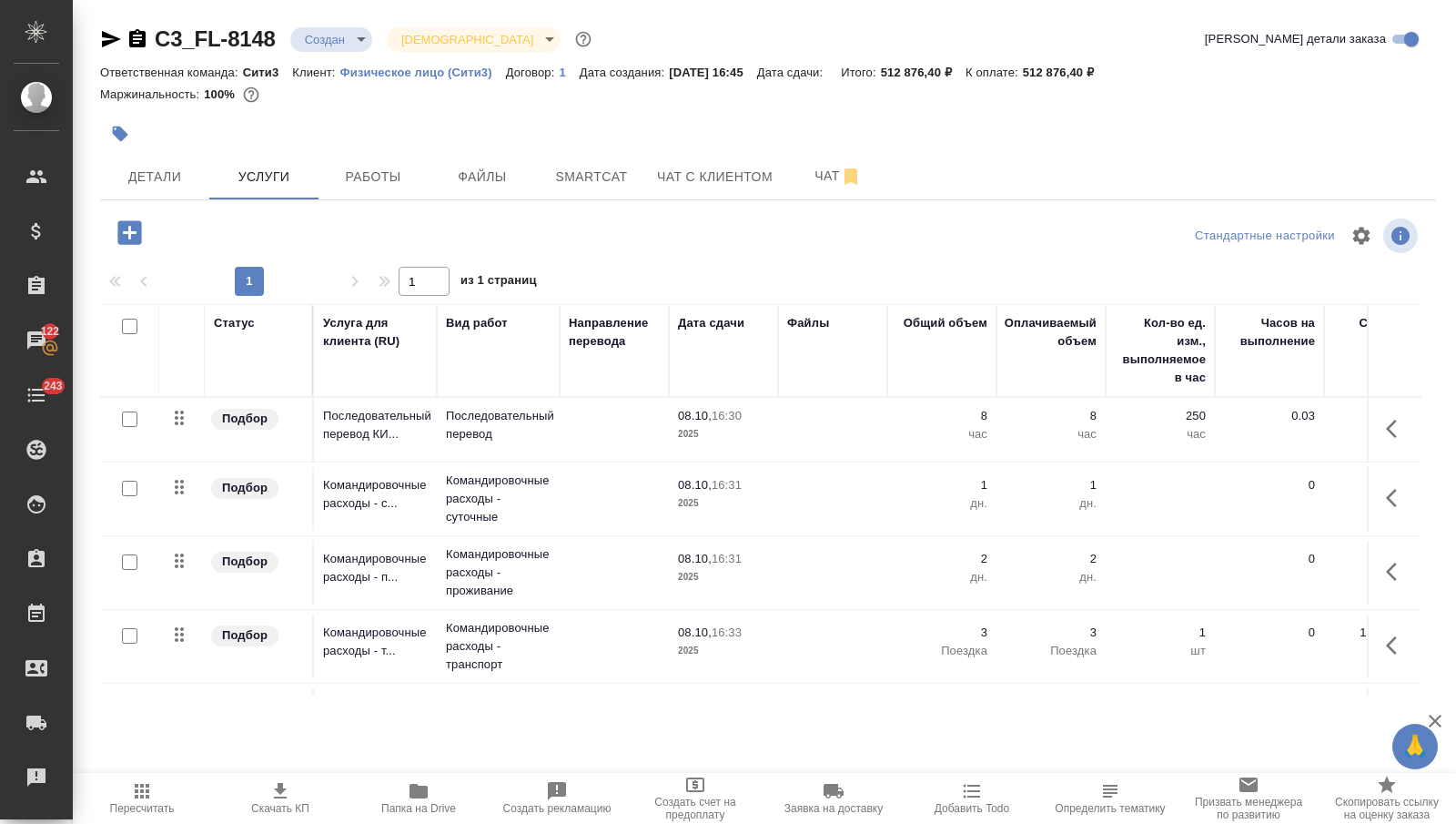
click at [138, 235] on icon "button" at bounding box center [129, 232] width 23 height 23
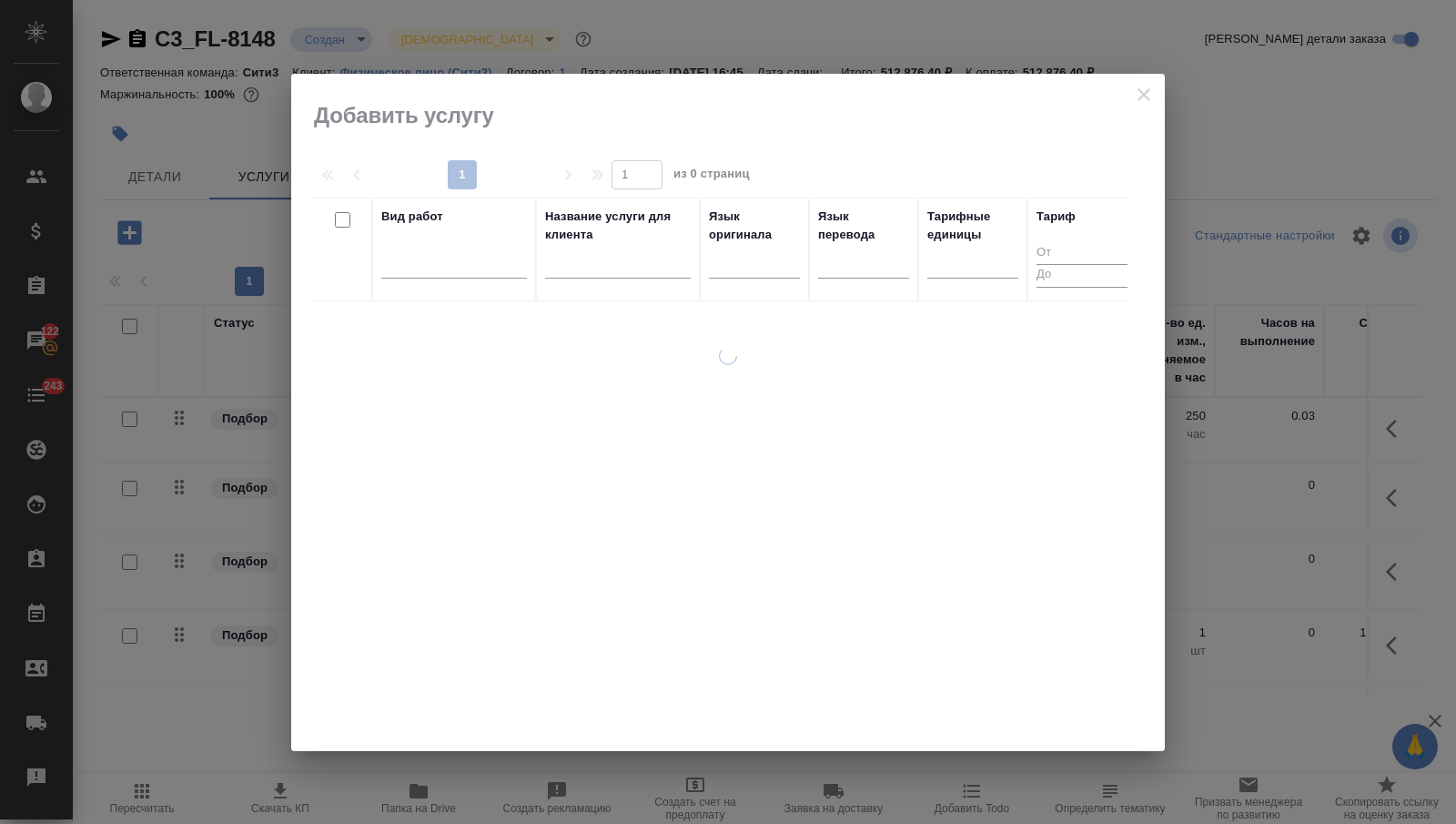
click at [1140, 85] on div at bounding box center [728, 412] width 874 height 677
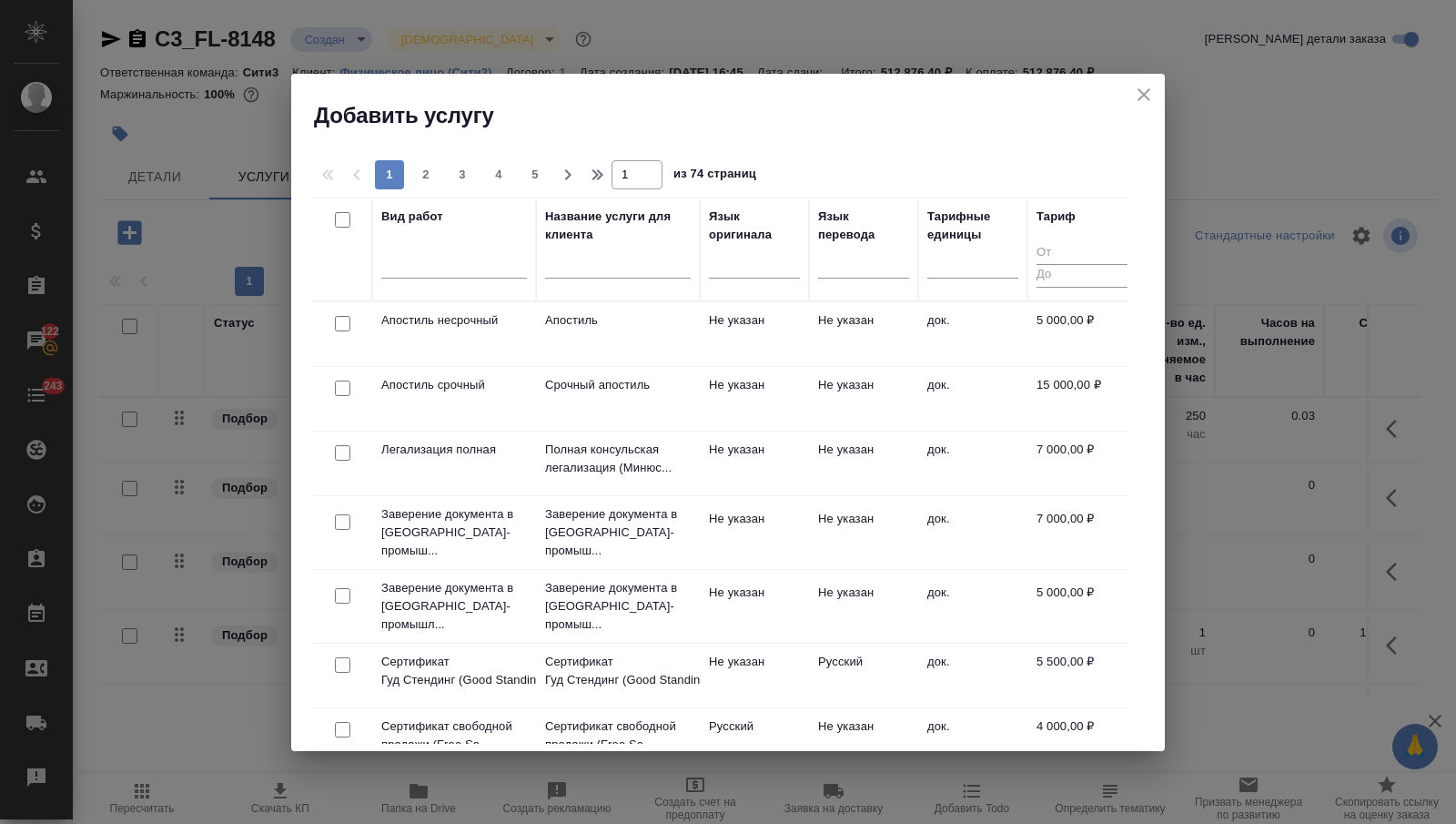
click at [1138, 91] on icon "close" at bounding box center [1144, 94] width 22 height 22
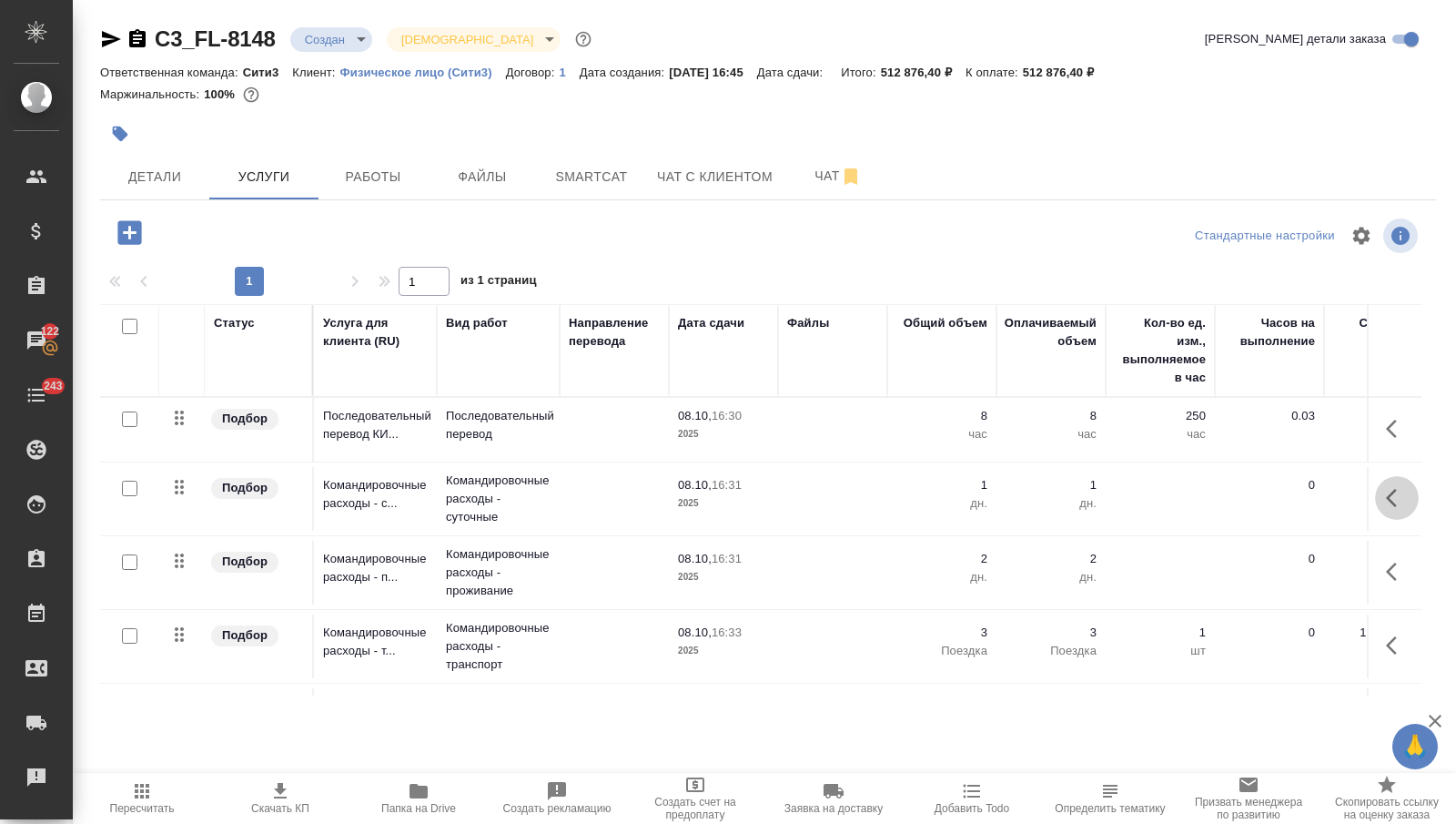
click at [1392, 481] on button "button" at bounding box center [1397, 498] width 44 height 44
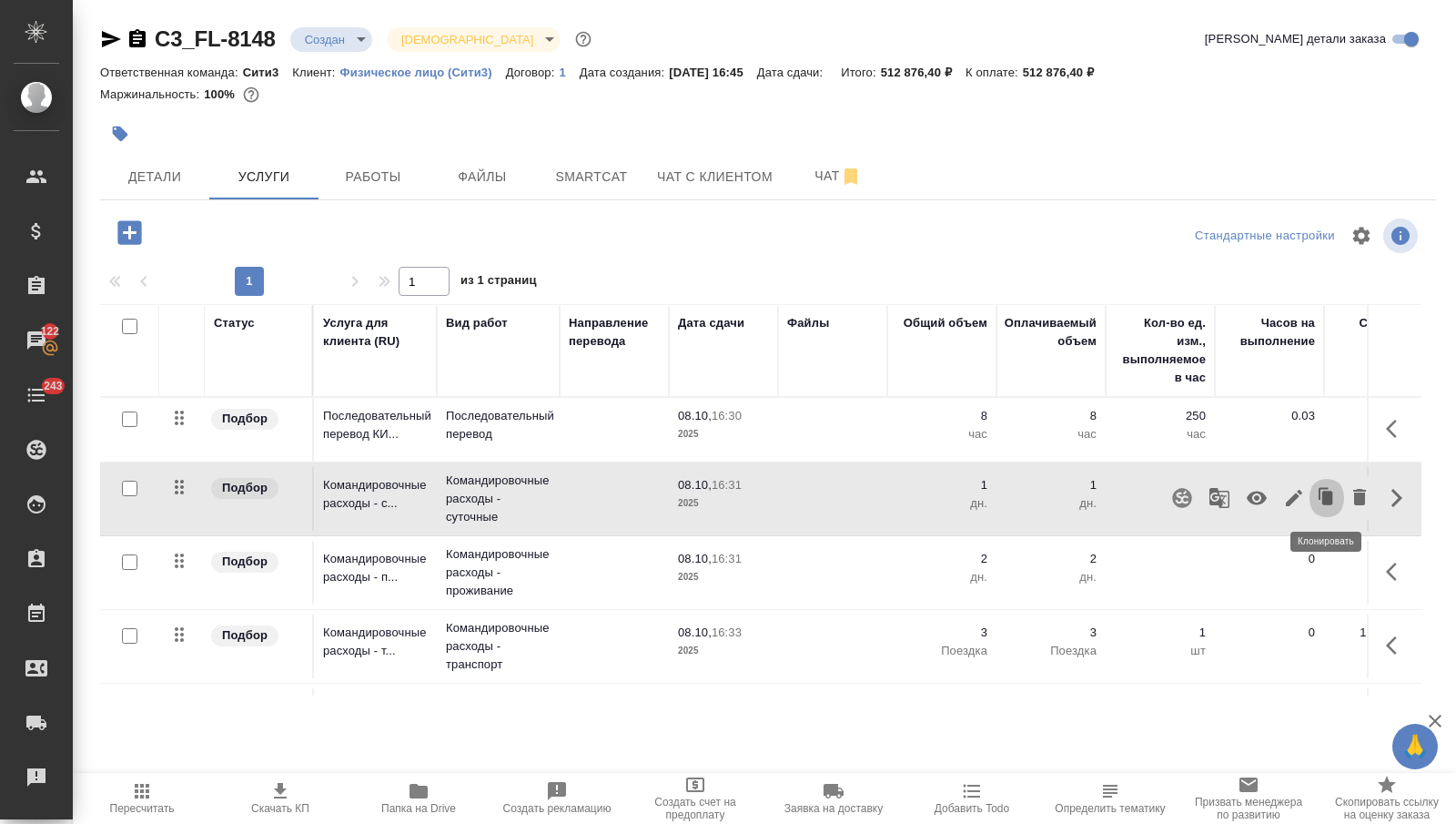
click at [1319, 485] on icon "button" at bounding box center [1327, 498] width 25 height 25
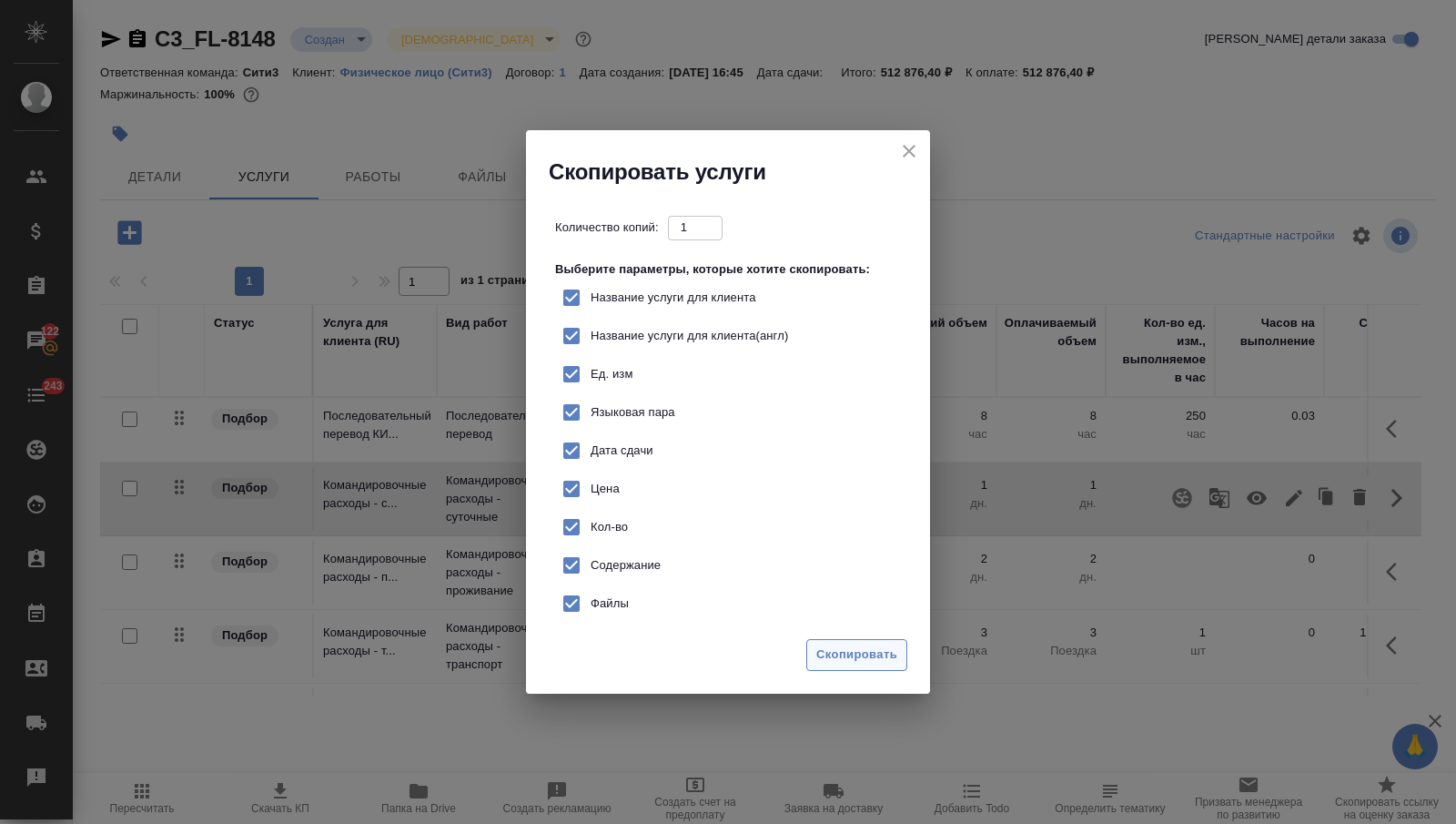
click at [831, 640] on button "Скопировать" at bounding box center [857, 655] width 101 height 32
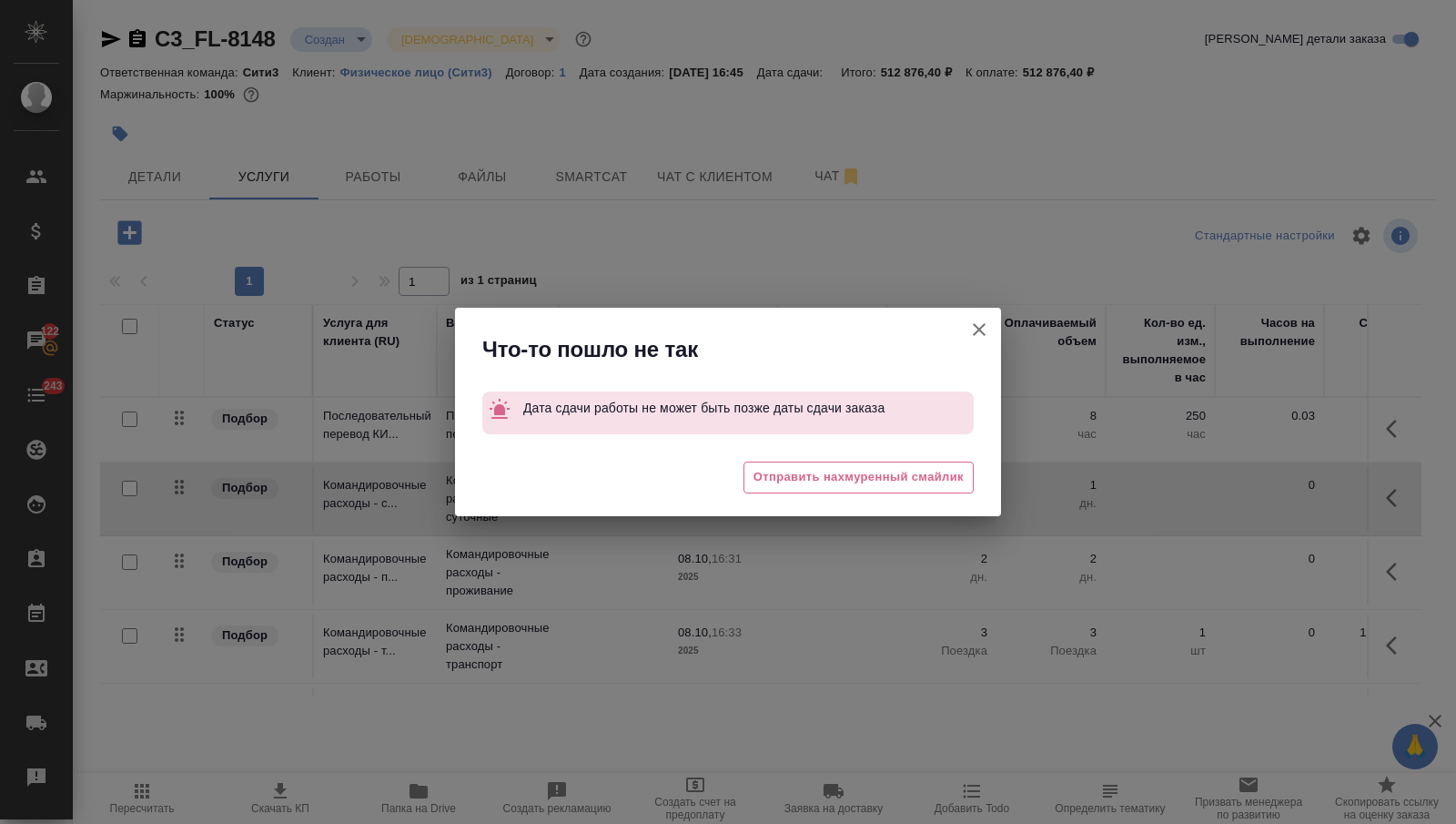
click at [975, 329] on icon "button" at bounding box center [979, 329] width 22 height 22
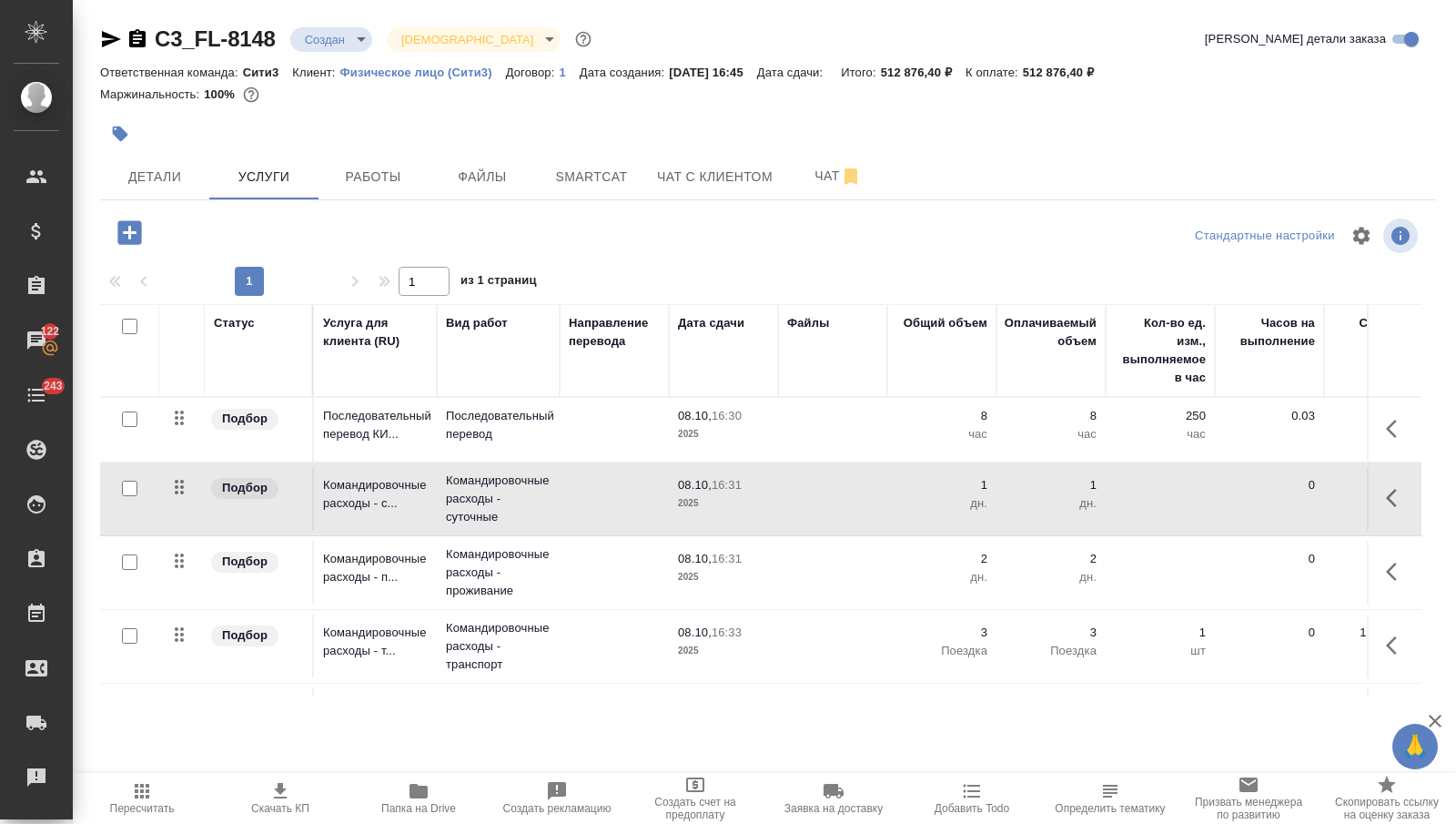
scroll to position [132, 0]
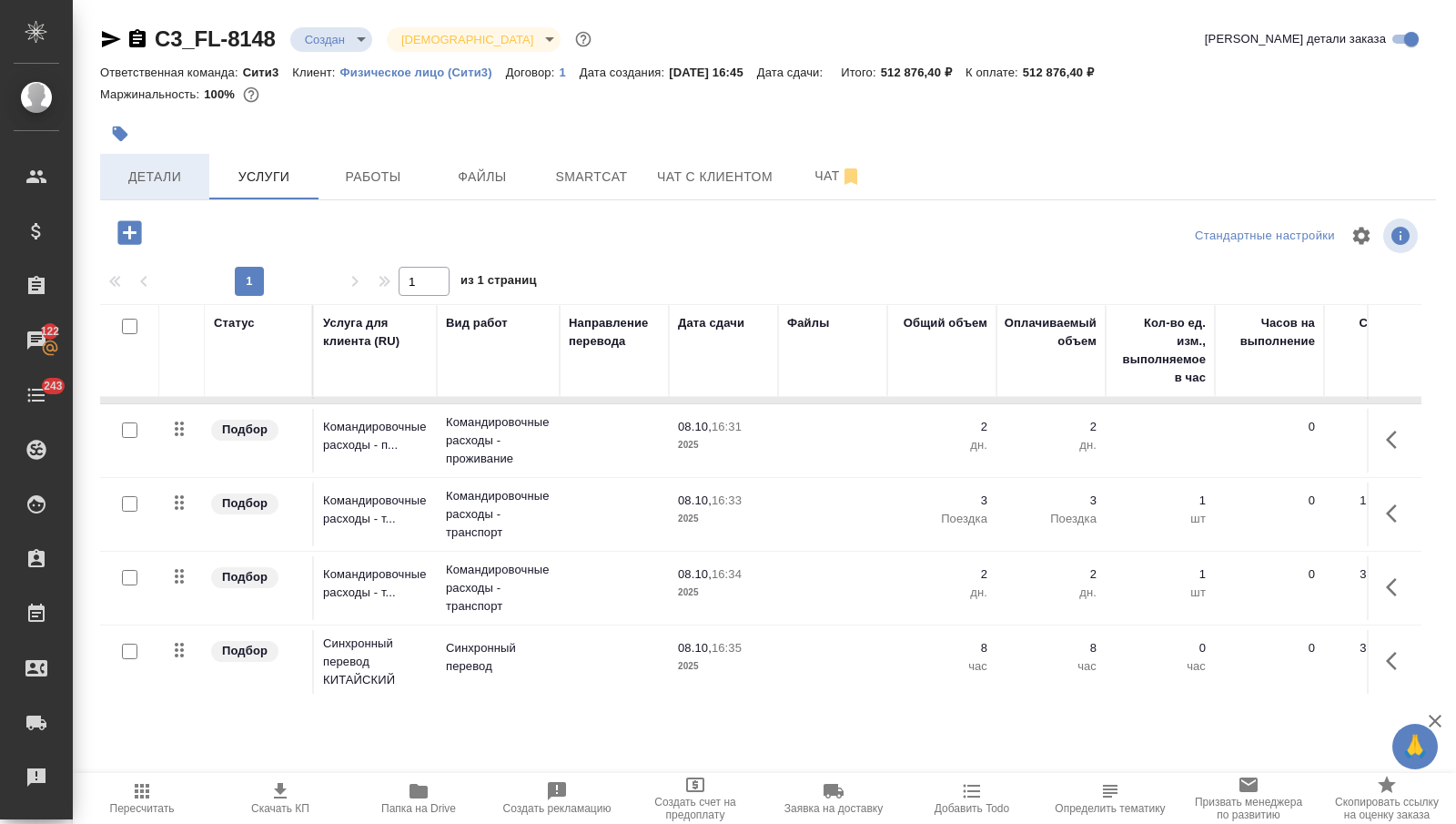
click at [171, 152] on div at bounding box center [545, 133] width 890 height 40
click at [170, 176] on span "Детали" at bounding box center [154, 177] width 87 height 22
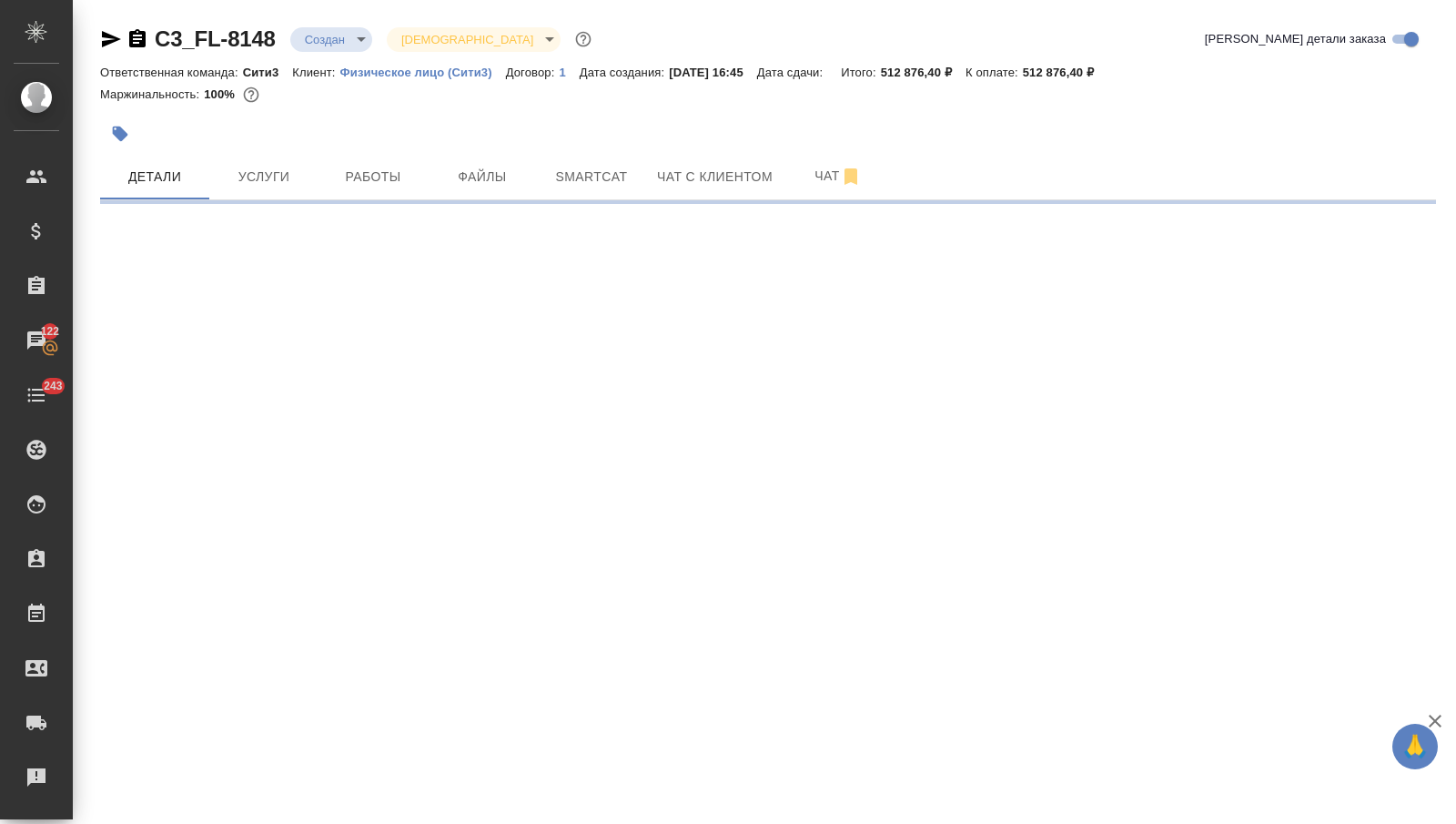
select select "RU"
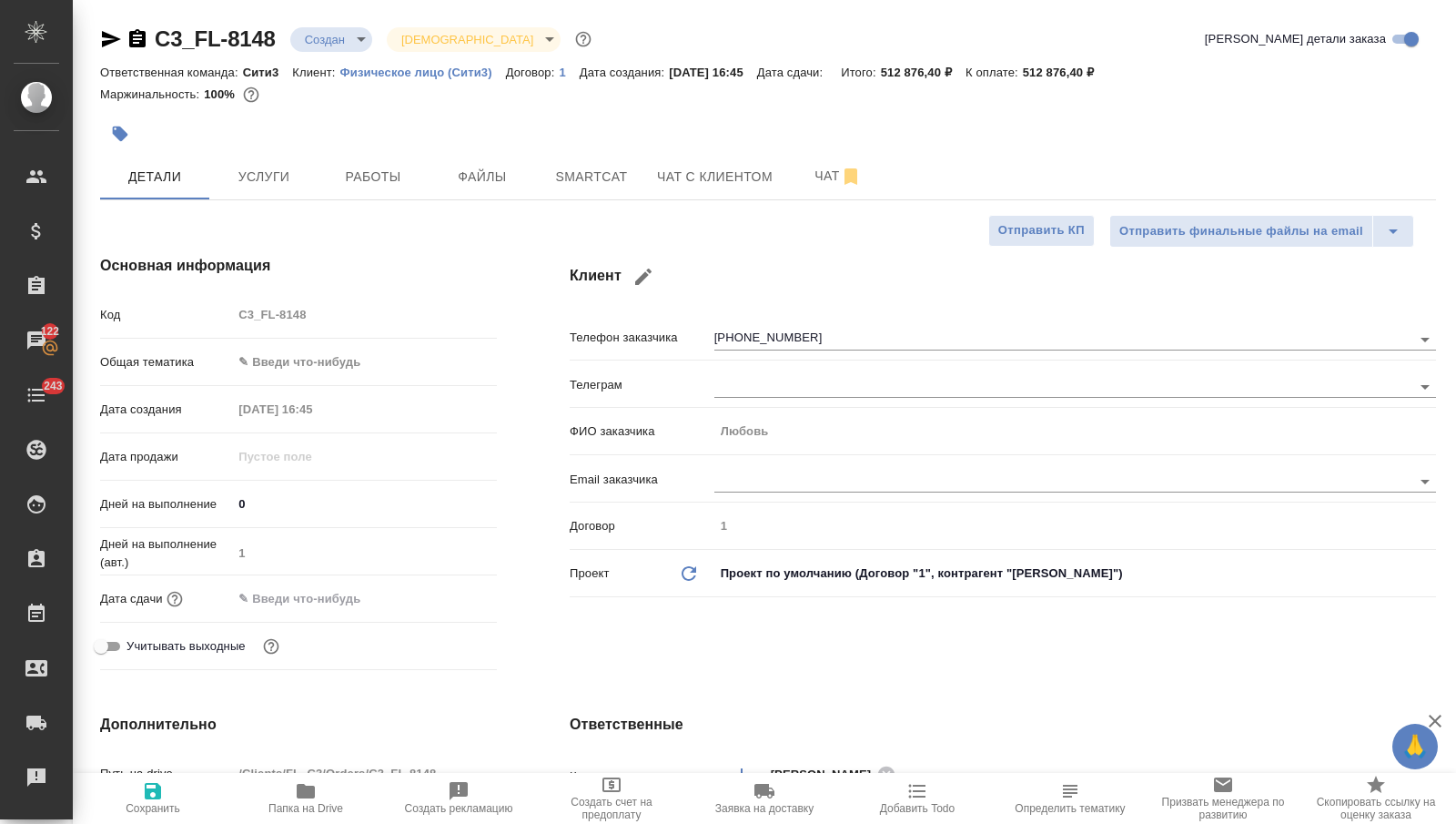
type textarea "x"
click at [307, 594] on input "text" at bounding box center [312, 598] width 159 height 26
click at [444, 603] on icon "button" at bounding box center [444, 597] width 22 height 22
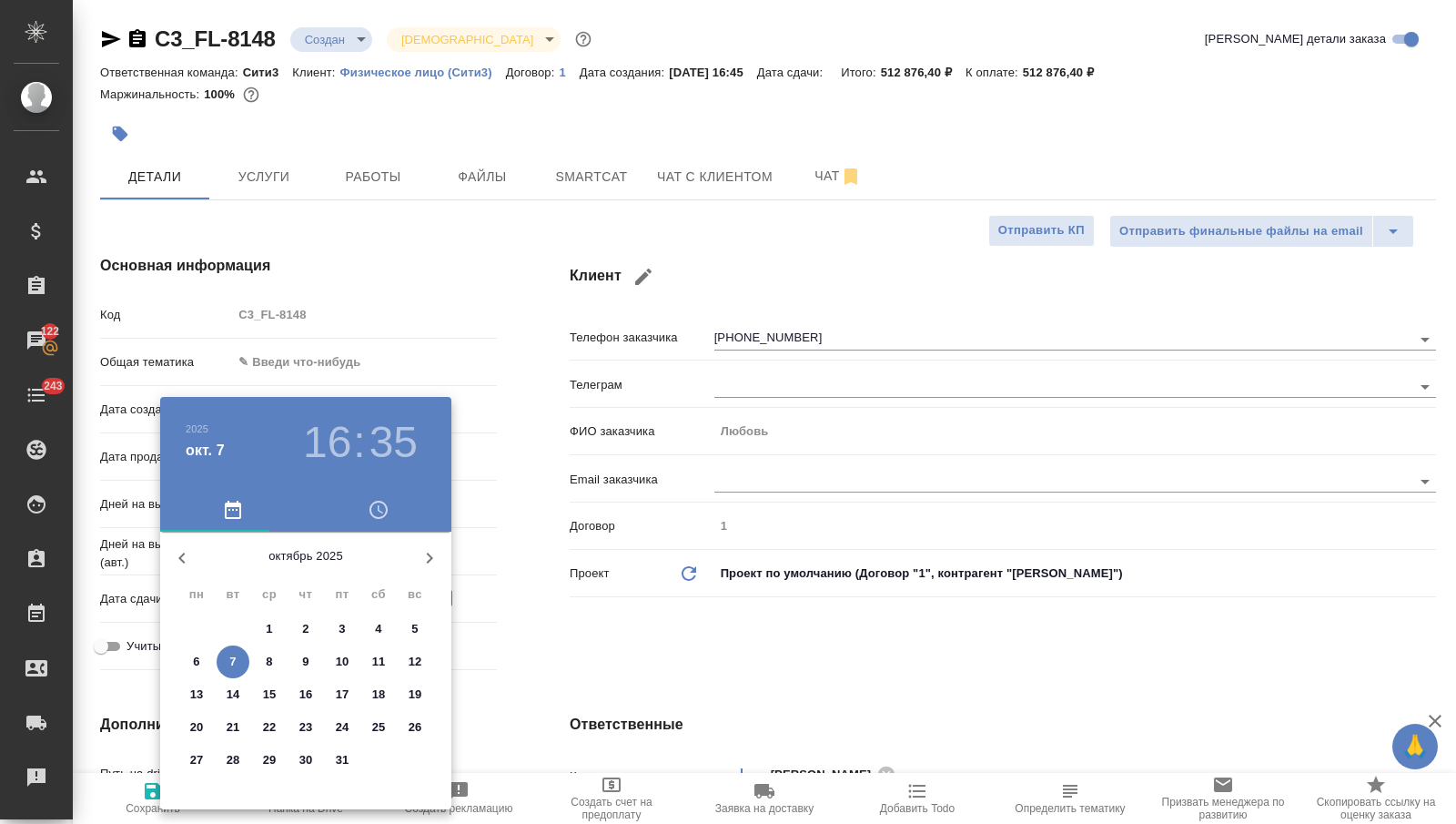
click at [263, 661] on span "8" at bounding box center [270, 662] width 33 height 18
type input "08.10.2025 16:35"
type textarea "x"
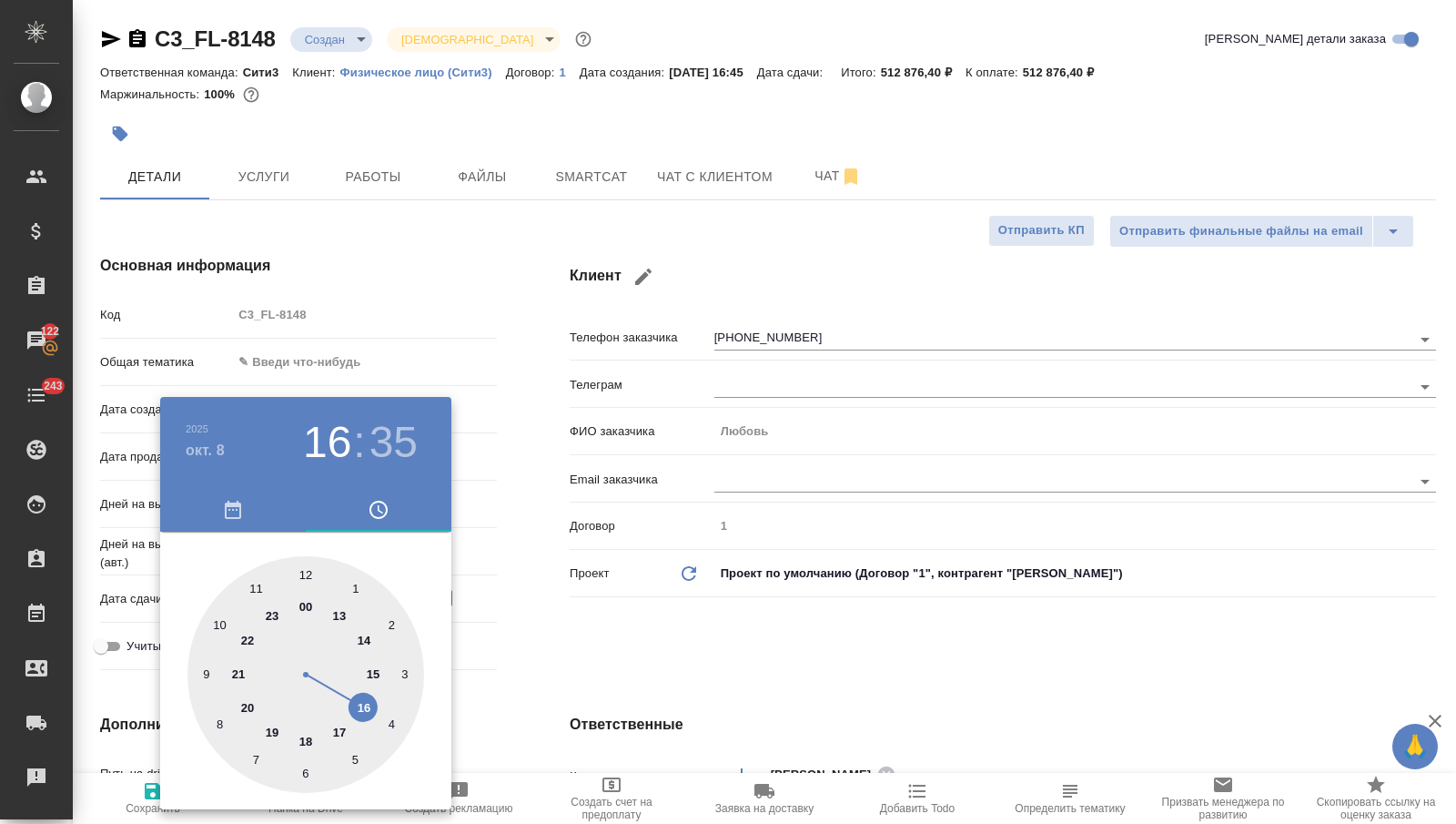
click at [583, 658] on div at bounding box center [728, 412] width 1456 height 824
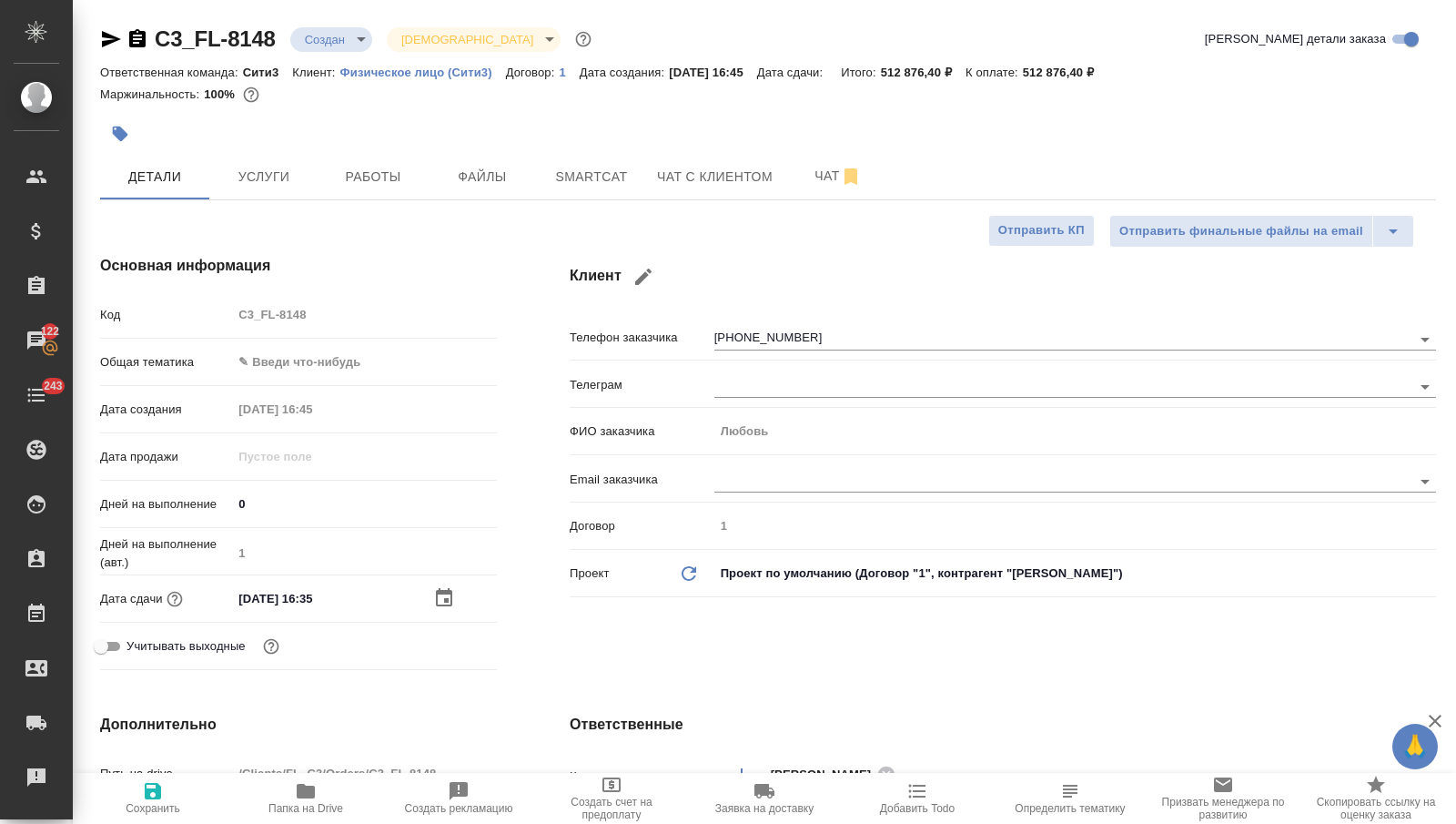
click at [178, 793] on span "Сохранить" at bounding box center [152, 798] width 131 height 35
type textarea "x"
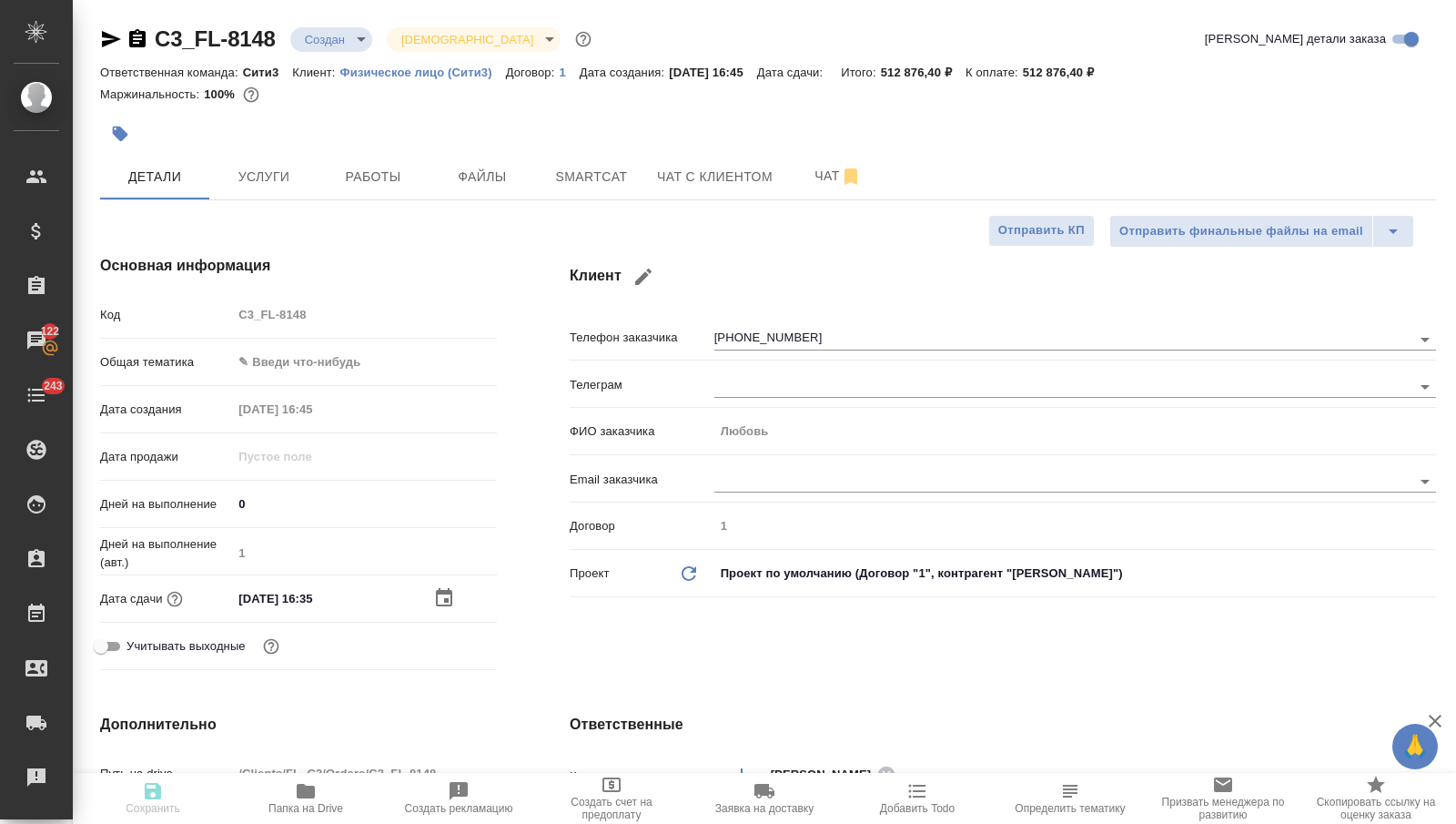
type textarea "x"
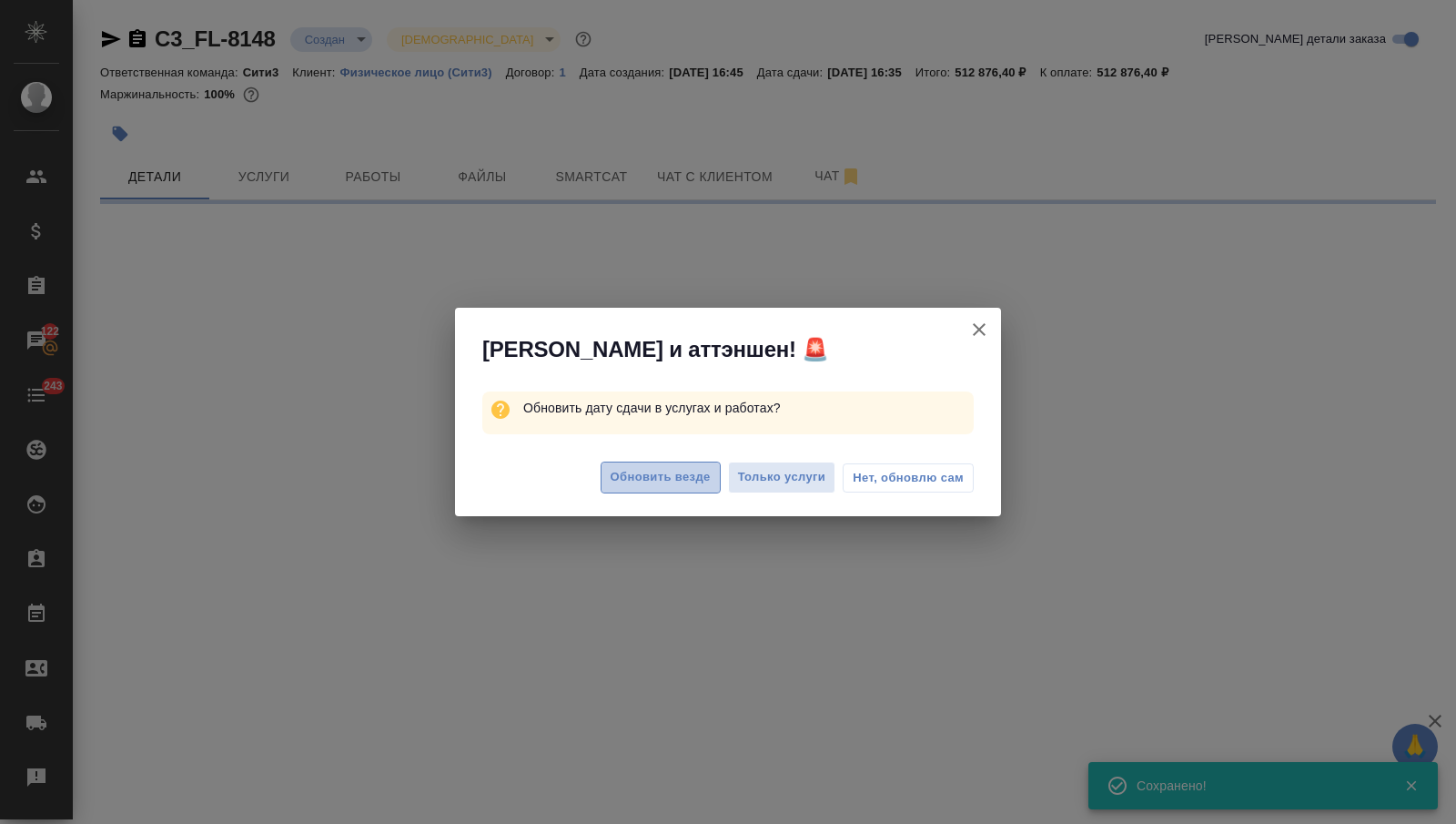
click at [699, 490] on button "Обновить везде" at bounding box center [661, 478] width 120 height 32
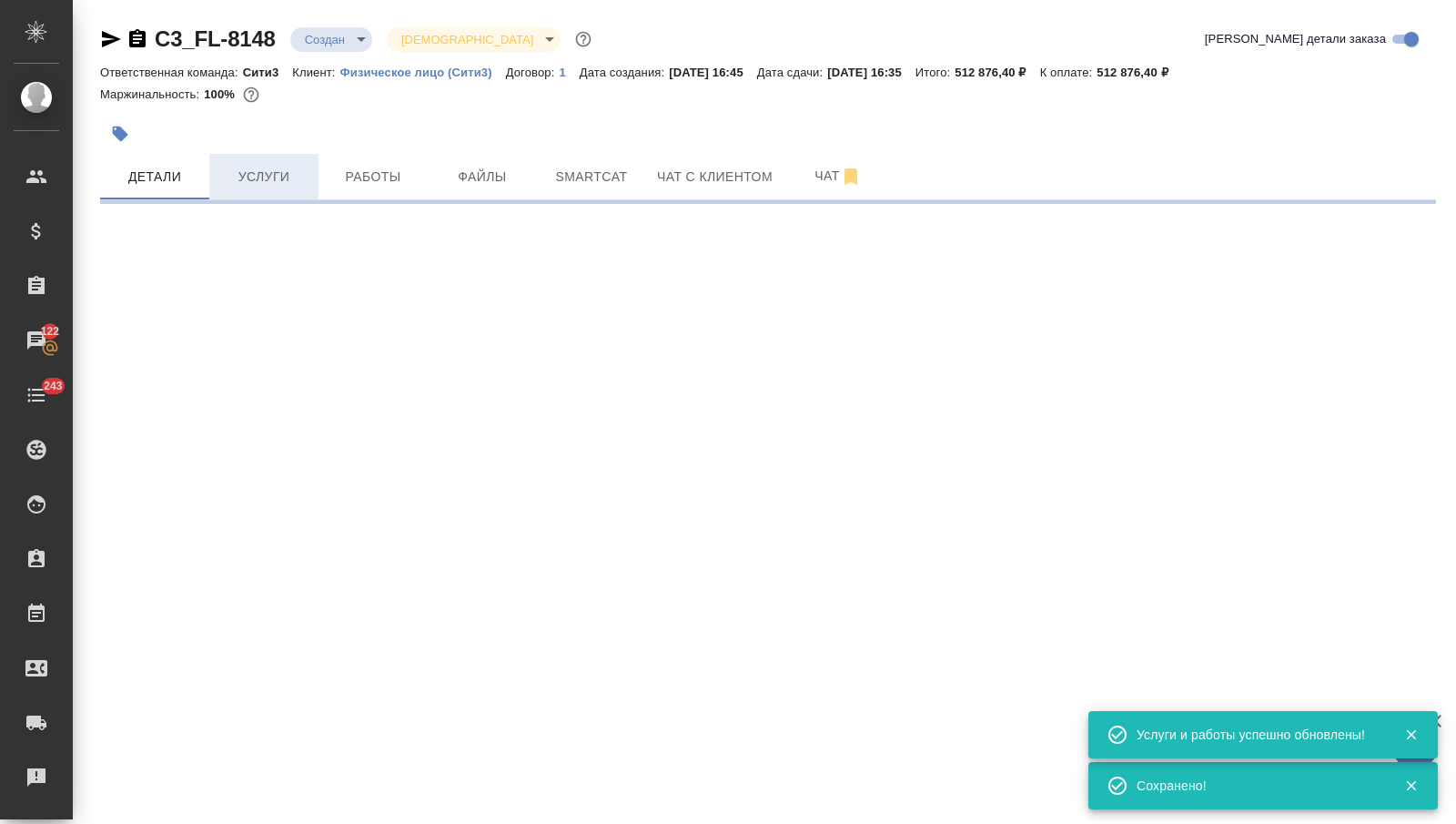
click at [263, 180] on span "Услуги" at bounding box center [264, 177] width 87 height 22
select select "RU"
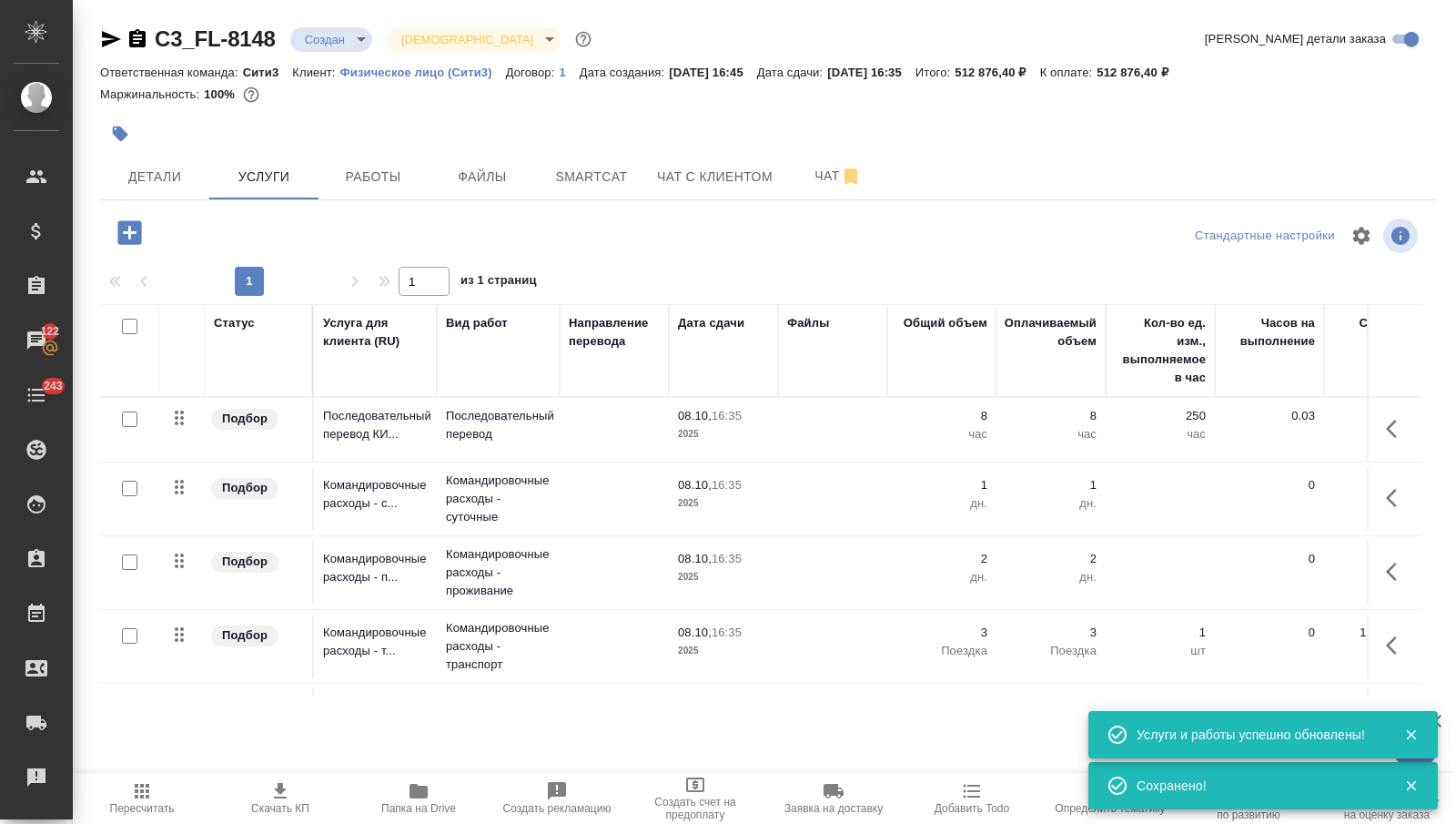
click at [1388, 500] on icon "button" at bounding box center [1397, 498] width 22 height 22
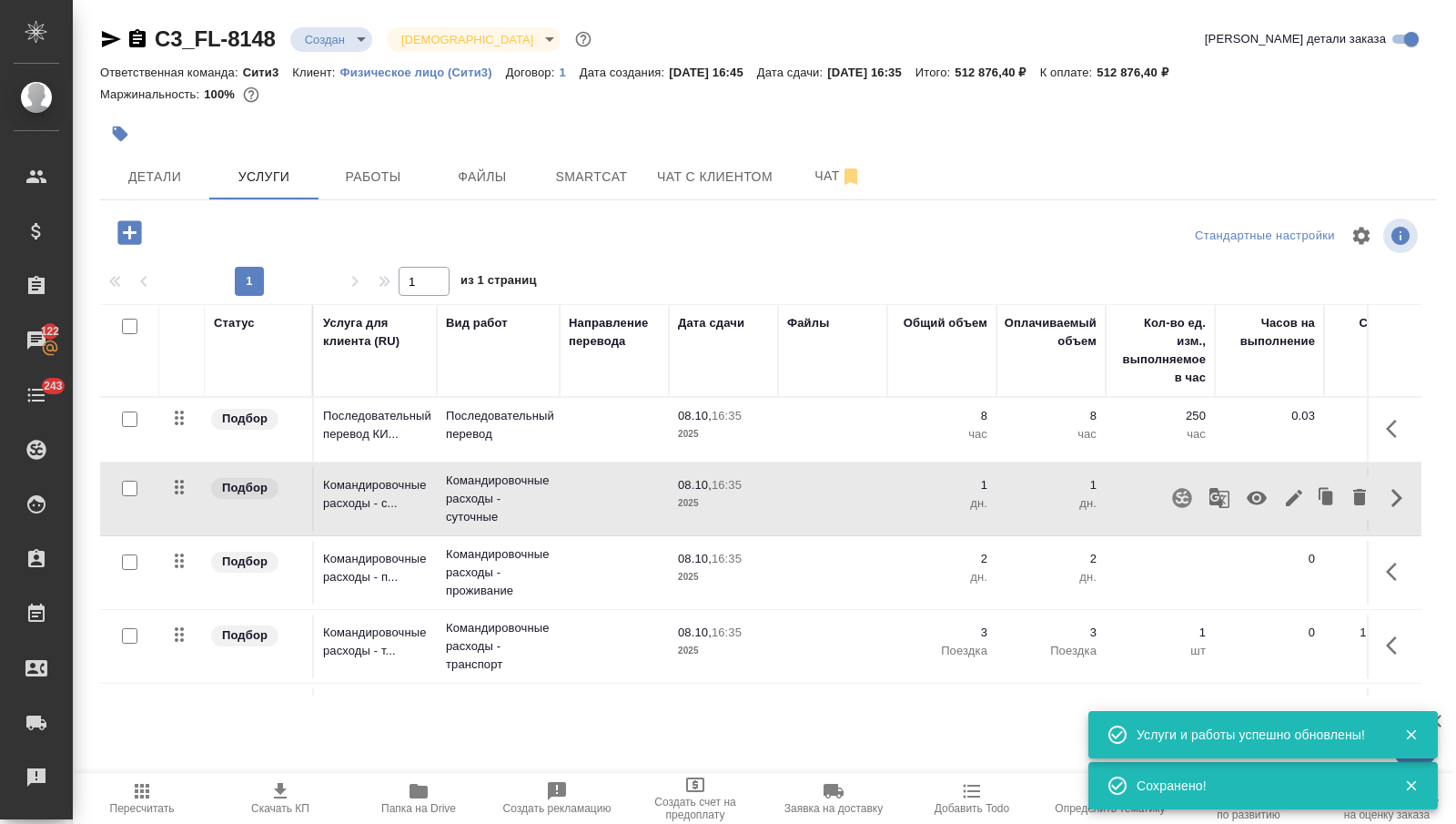
click at [1318, 494] on icon "button" at bounding box center [1323, 494] width 10 height 12
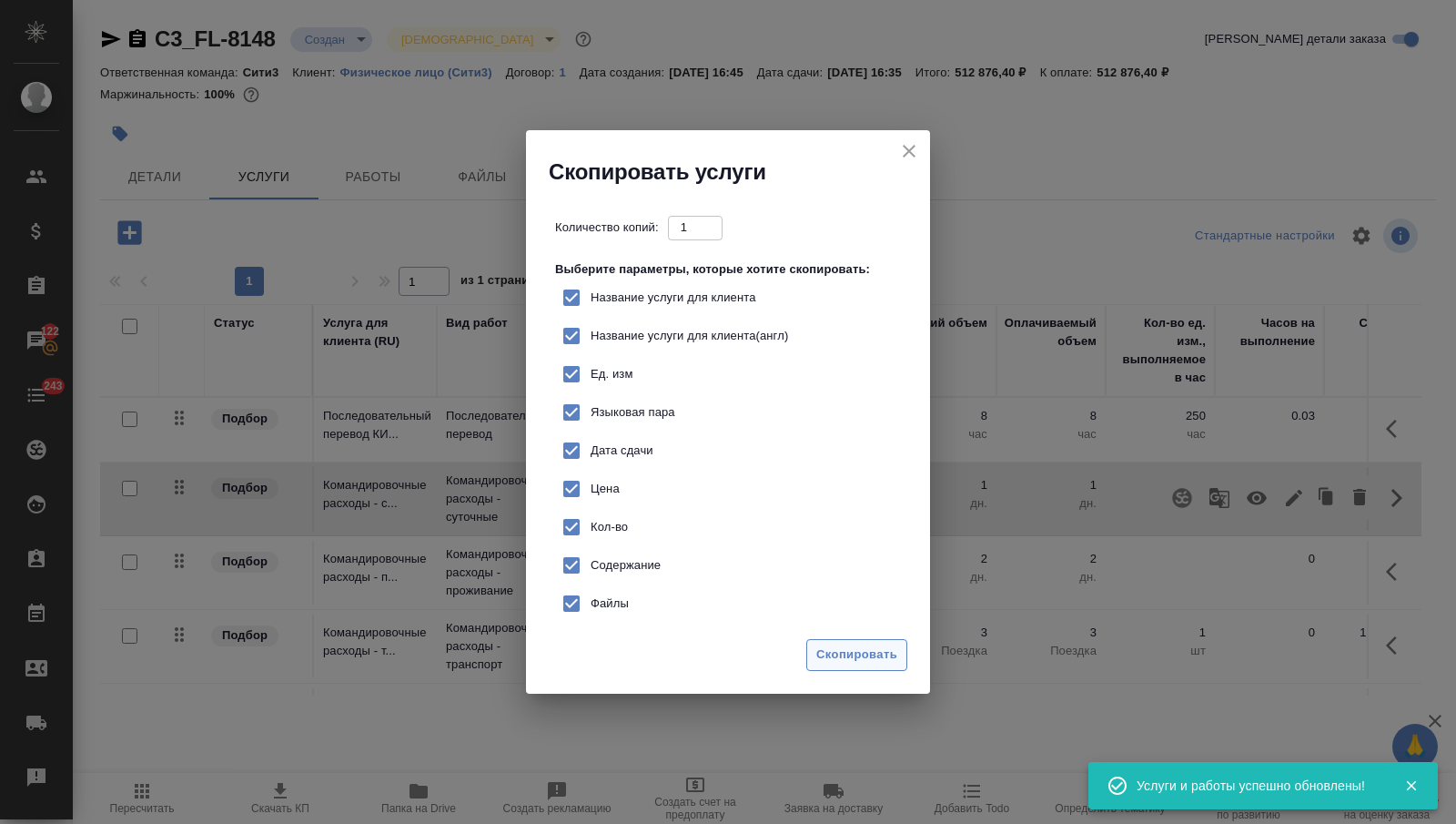
click at [899, 651] on button "Скопировать" at bounding box center [857, 655] width 101 height 32
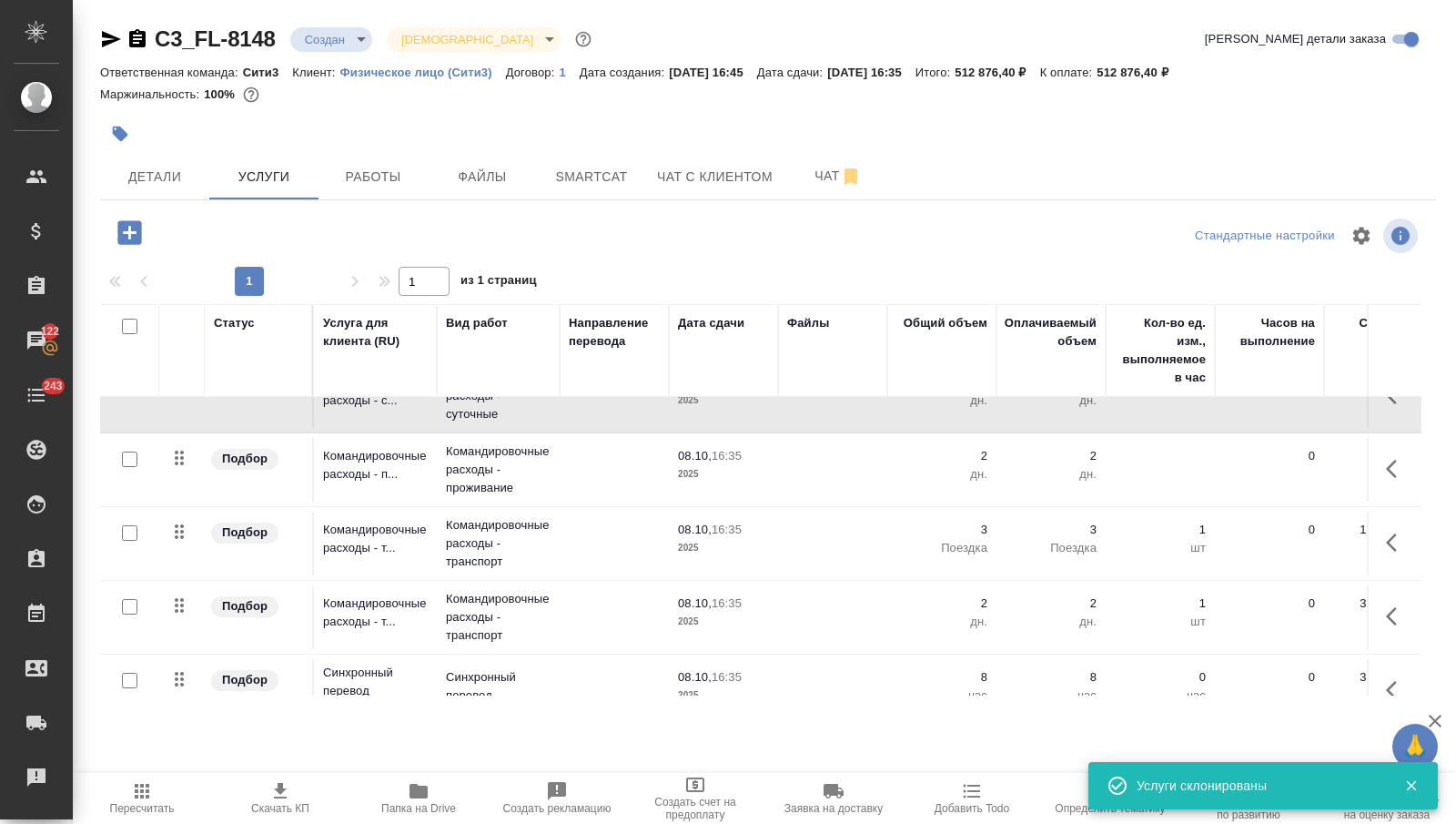
scroll to position [279, 0]
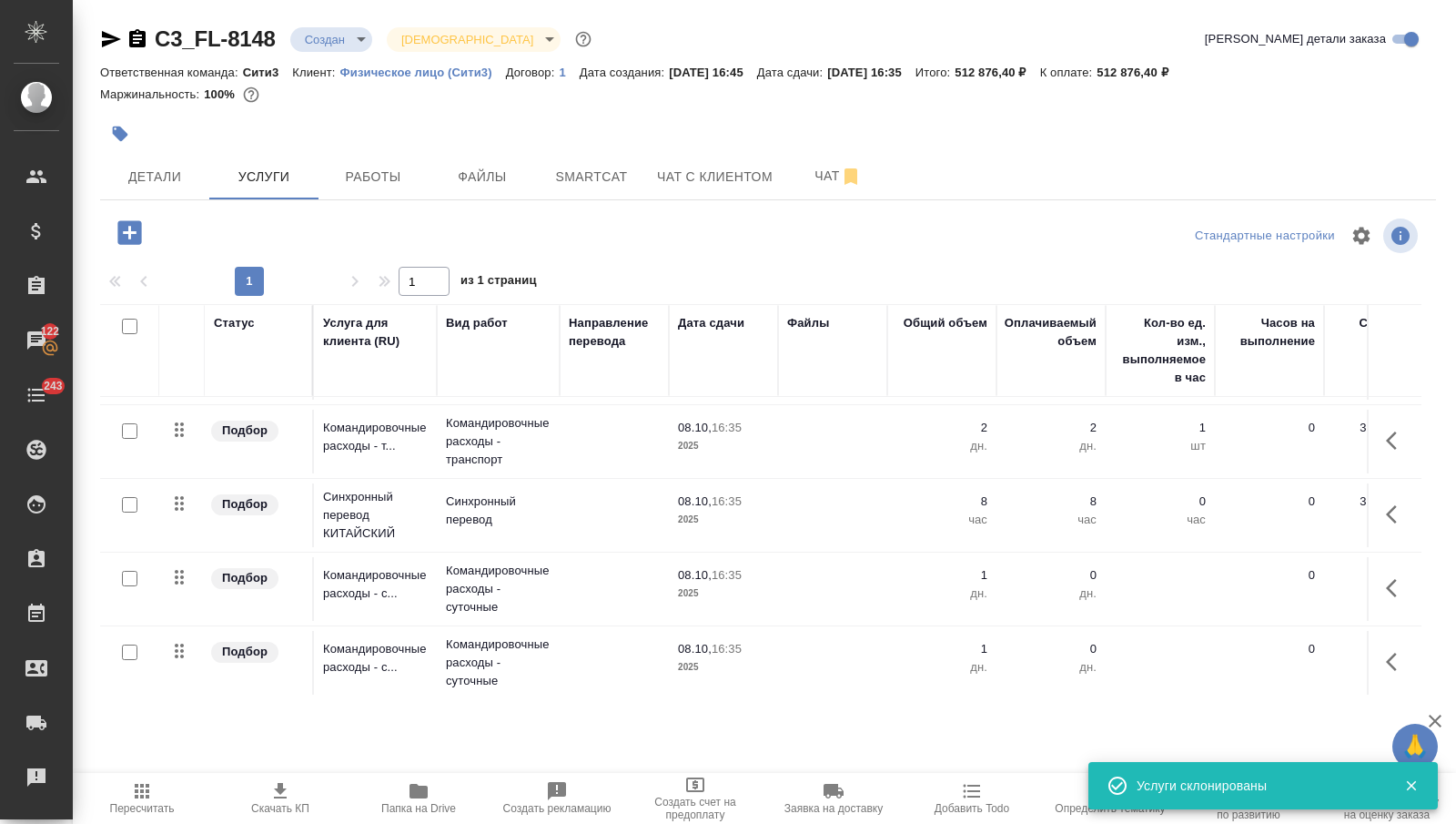
click at [792, 573] on td at bounding box center [832, 589] width 110 height 64
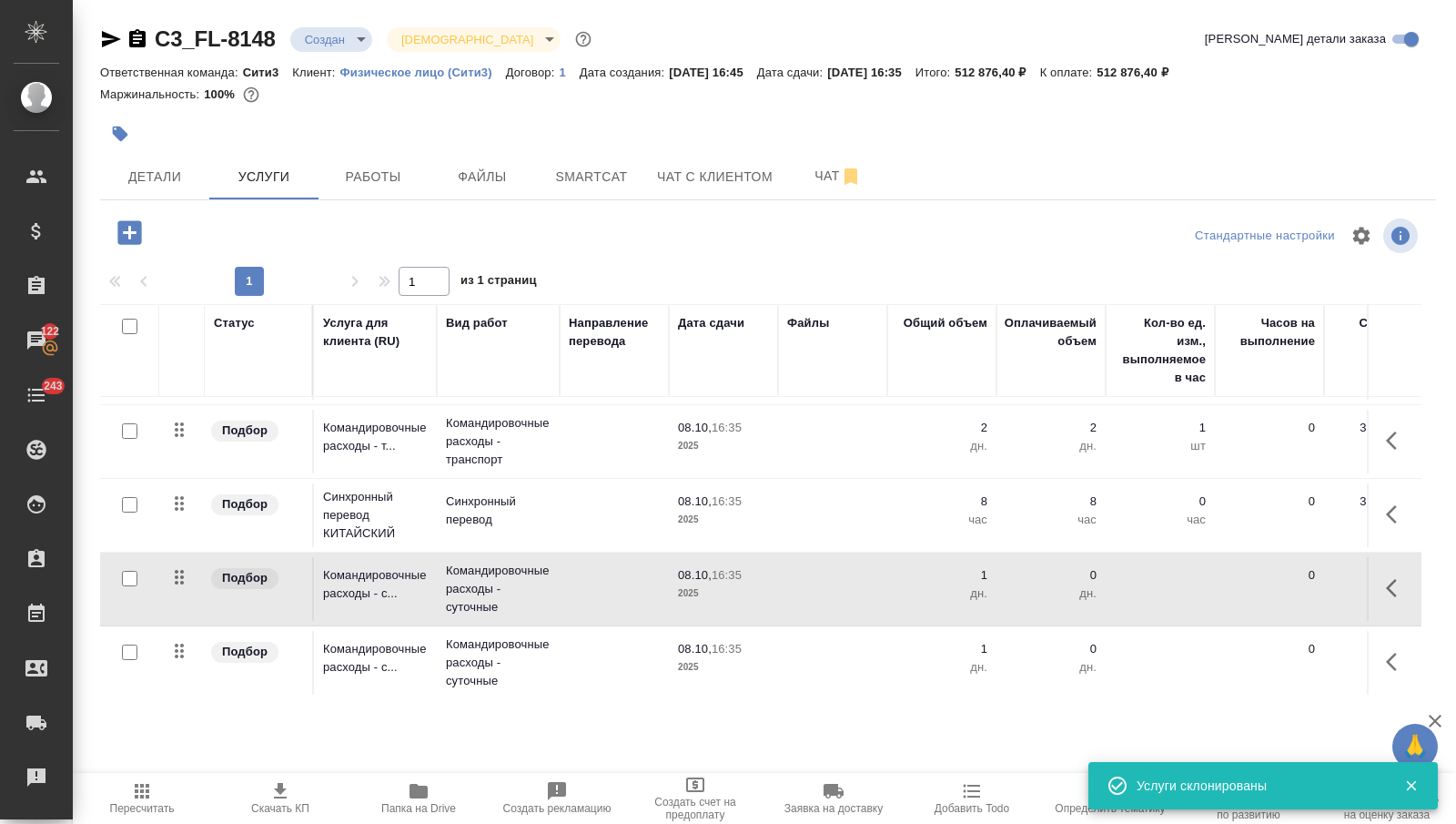
click at [792, 573] on td at bounding box center [832, 589] width 110 height 64
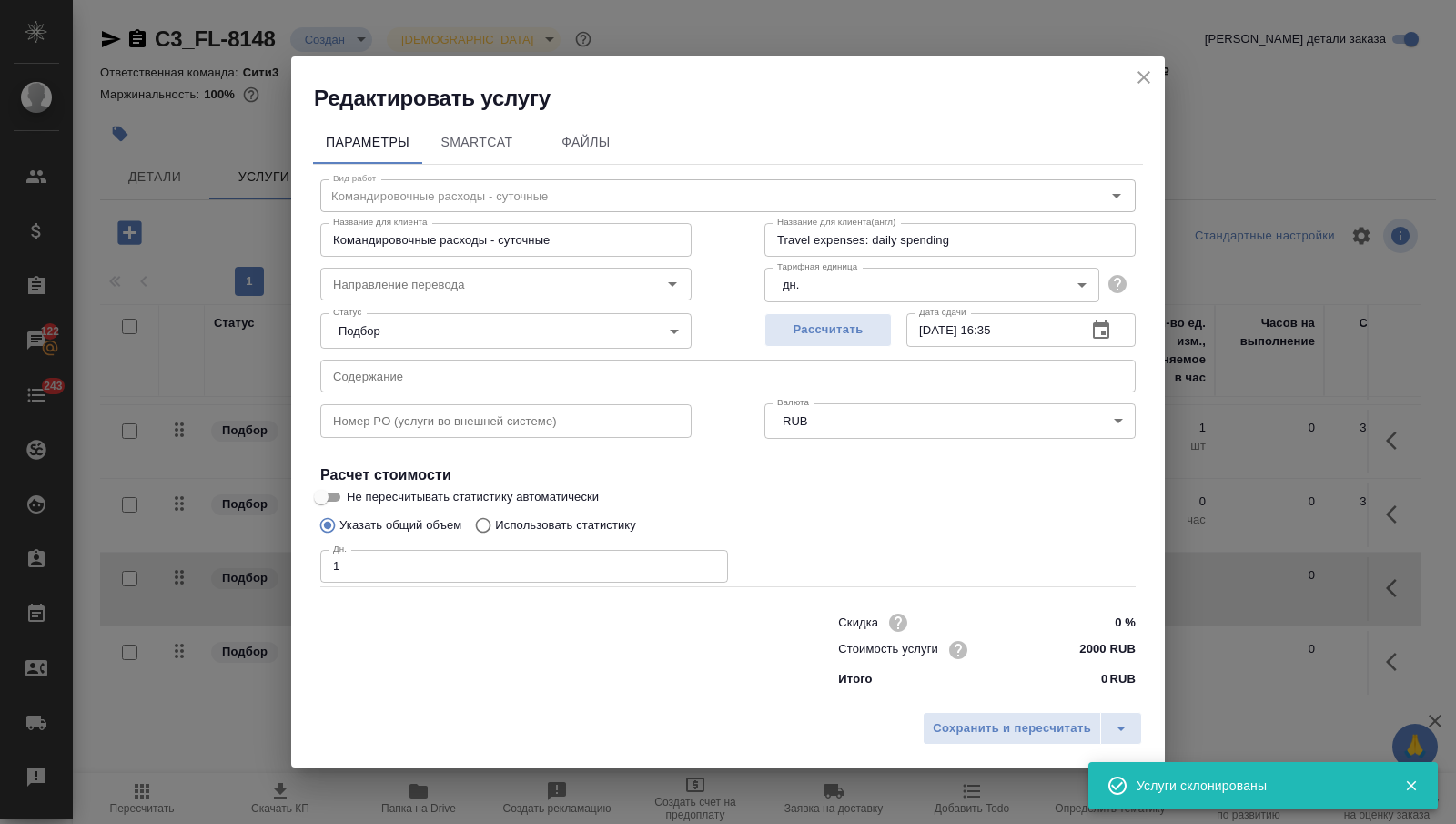
click at [590, 555] on input "1" at bounding box center [524, 567] width 407 height 33
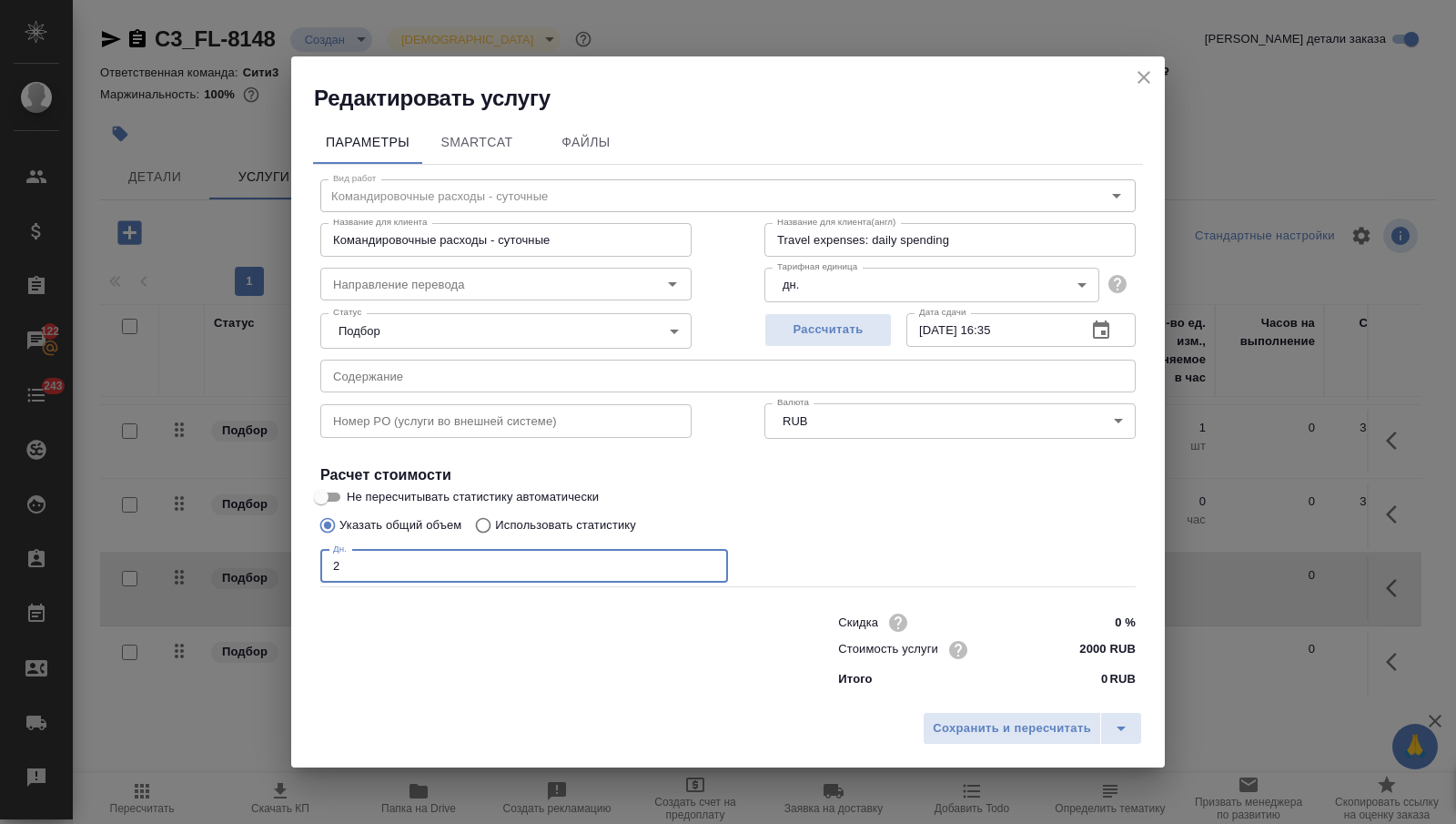
type input "2"
click at [1003, 750] on div "Сохранить и пересчитать" at bounding box center [728, 735] width 874 height 65
click at [1003, 735] on span "Сохранить и пересчитать" at bounding box center [1012, 729] width 158 height 21
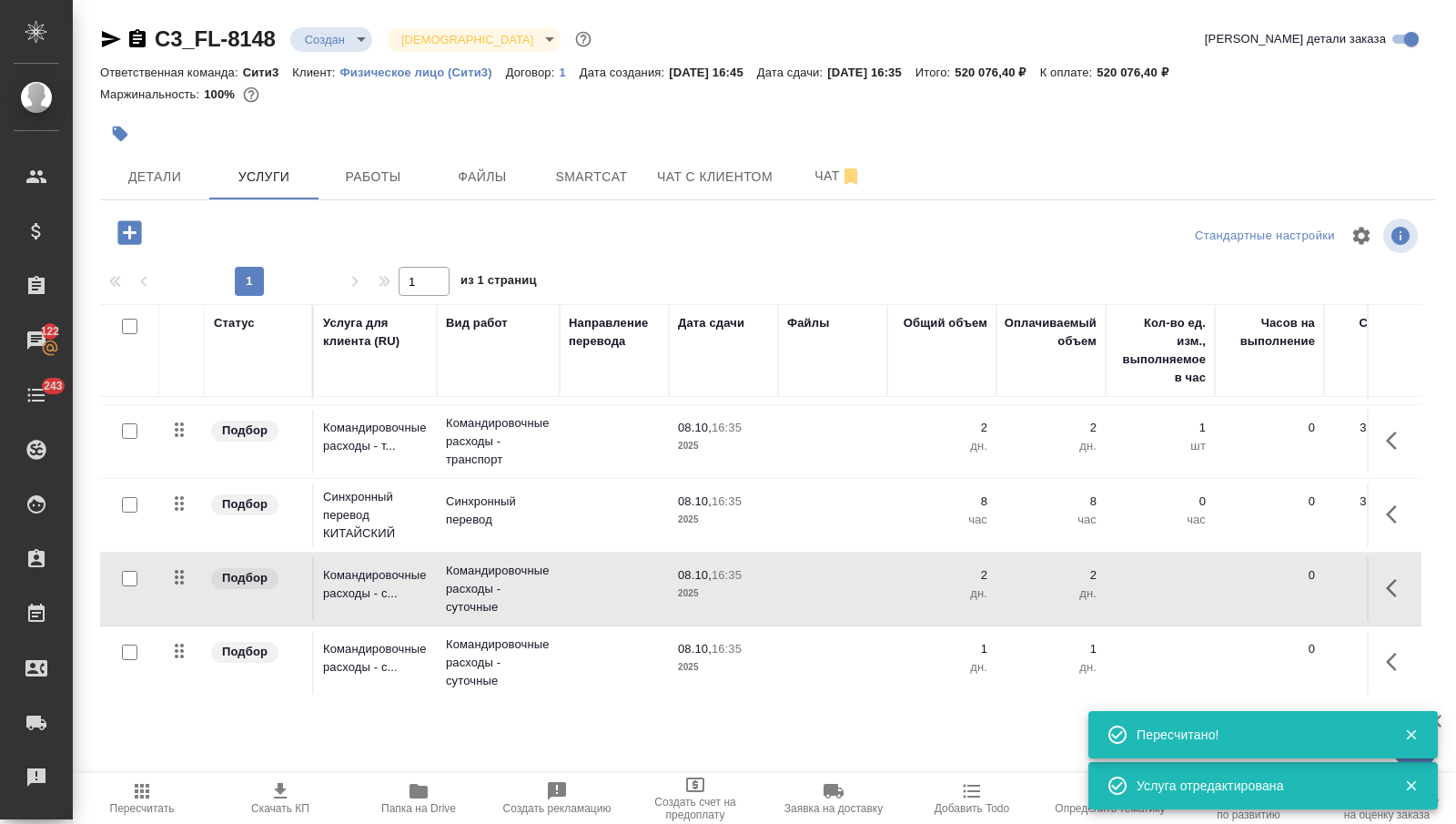
click at [1380, 654] on button "button" at bounding box center [1397, 662] width 44 height 44
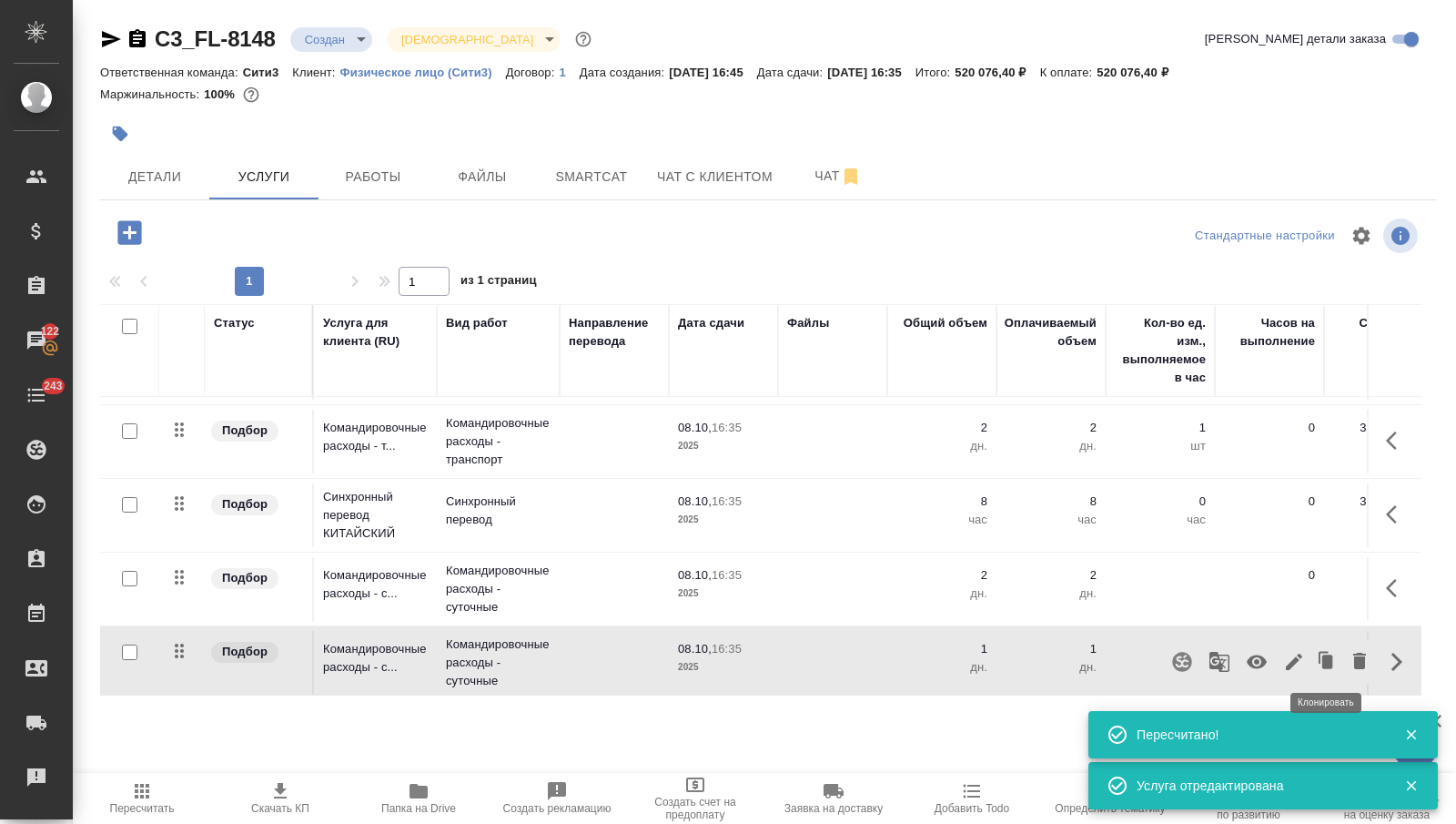
click at [1356, 654] on icon "button" at bounding box center [1359, 661] width 13 height 16
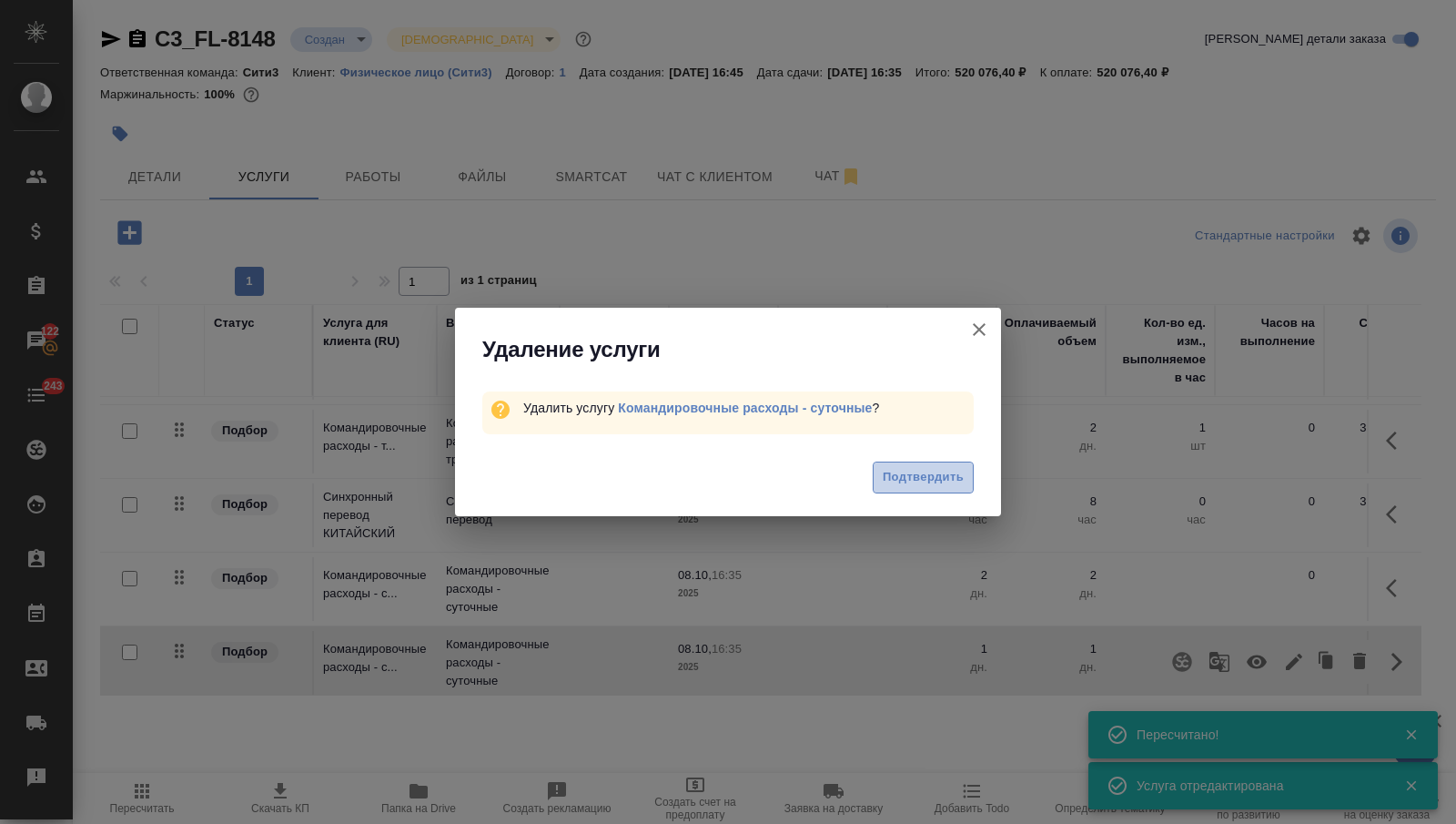
click at [952, 480] on span "Подтвердить" at bounding box center [922, 478] width 81 height 21
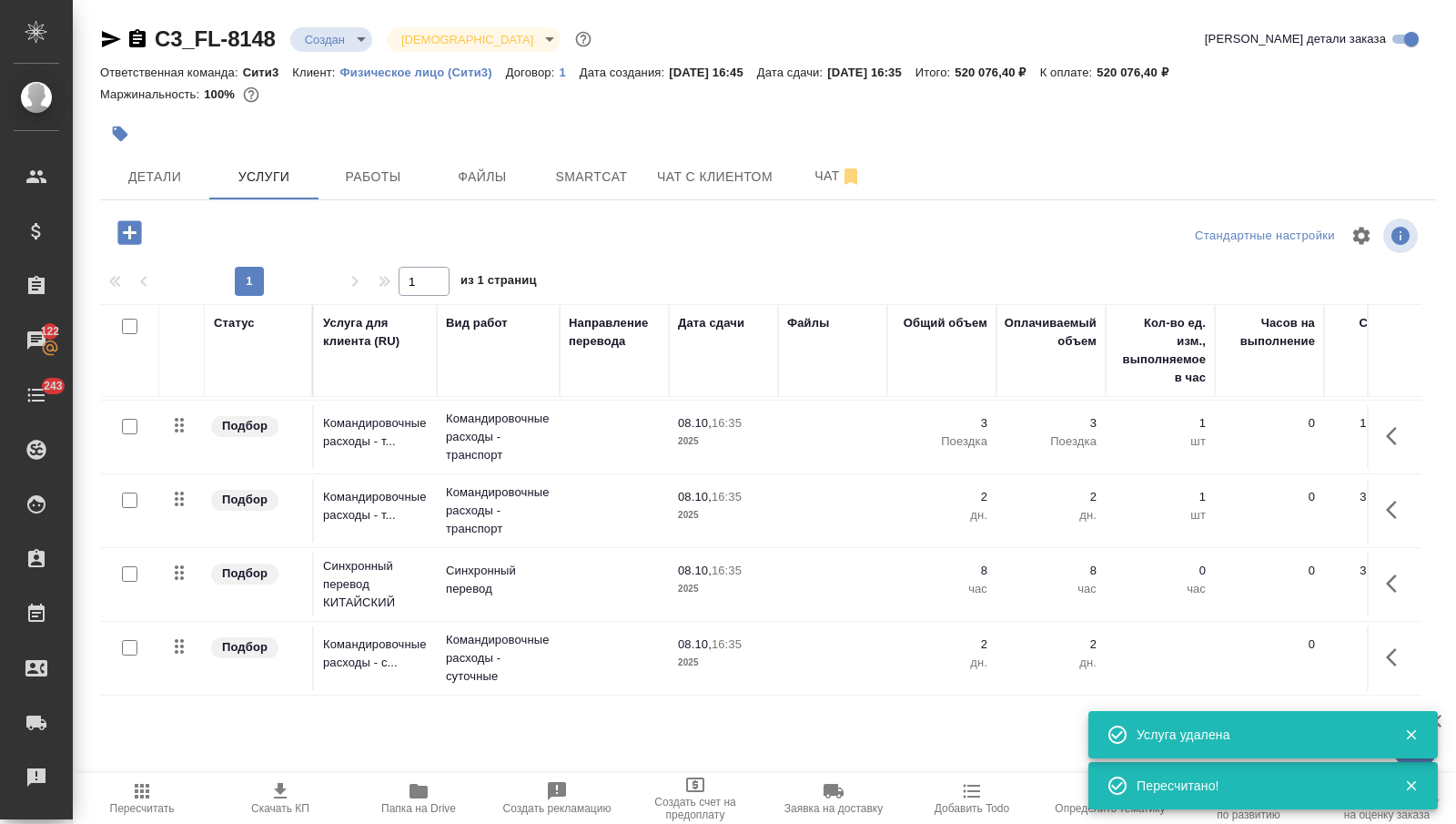
scroll to position [206, 0]
click at [808, 187] on button "Чат" at bounding box center [838, 177] width 110 height 46
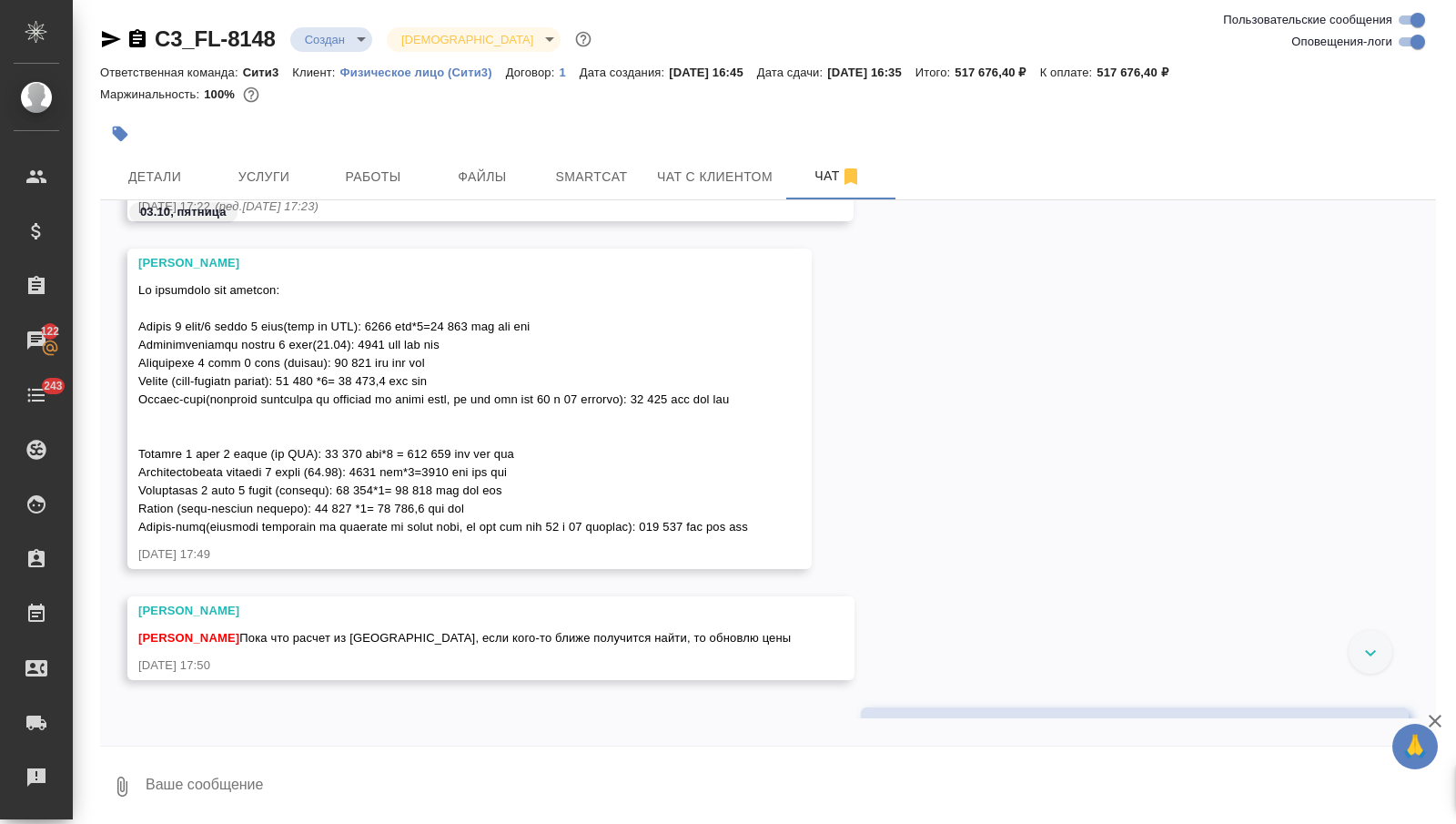
scroll to position [2335, 0]
click at [301, 178] on span "Услуги" at bounding box center [264, 177] width 87 height 22
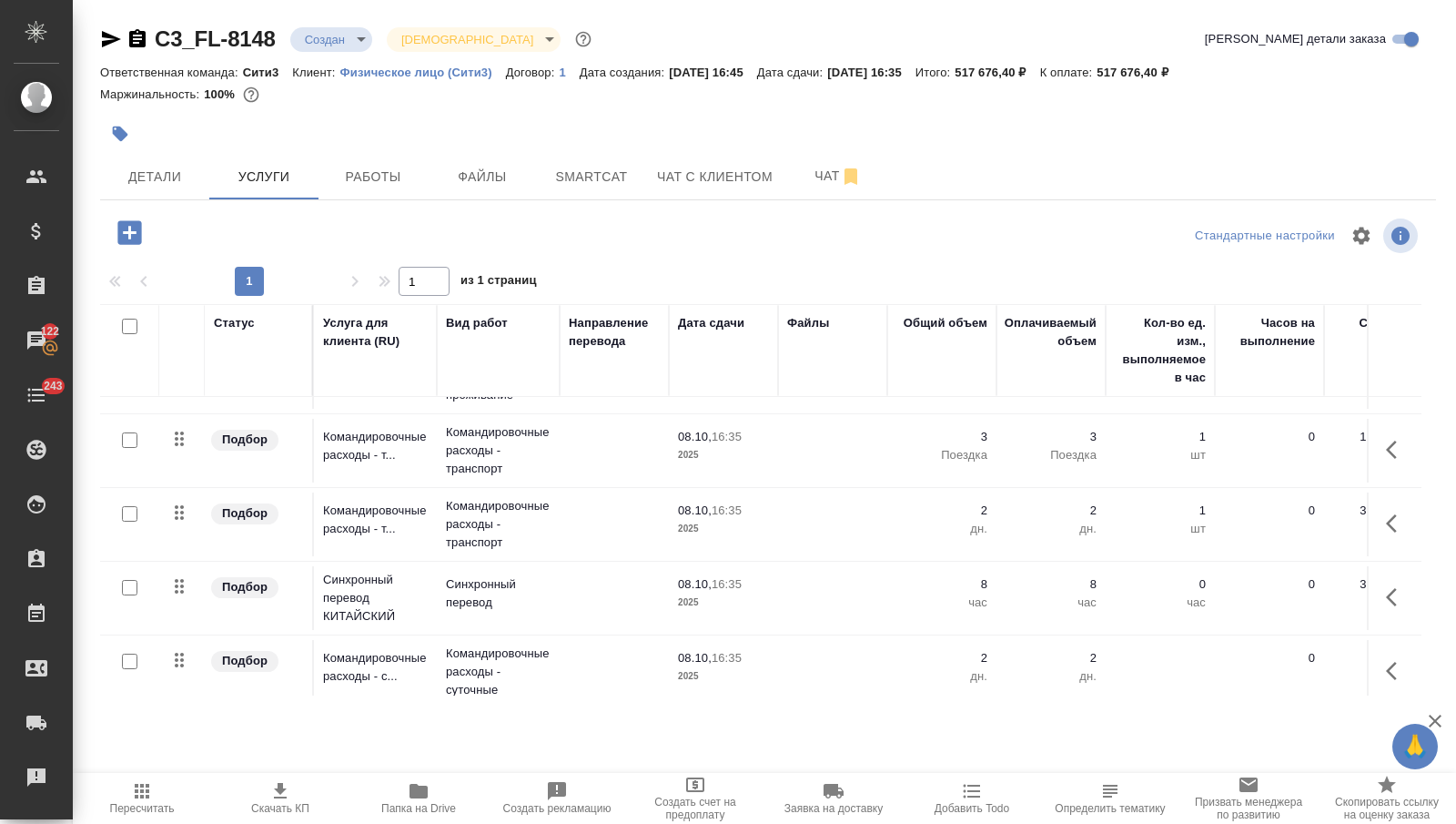
scroll to position [206, 0]
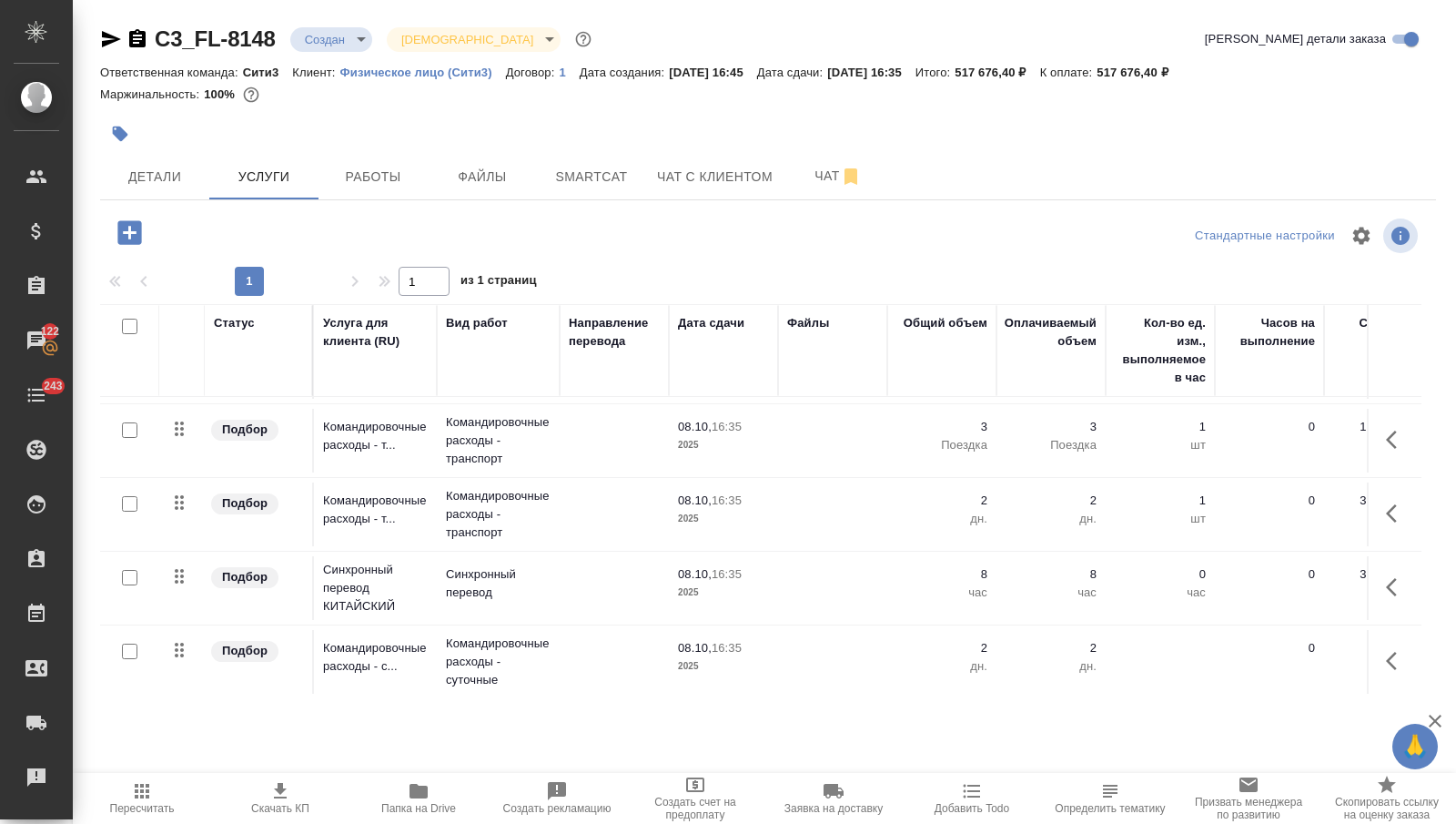
click at [611, 663] on td at bounding box center [614, 662] width 110 height 64
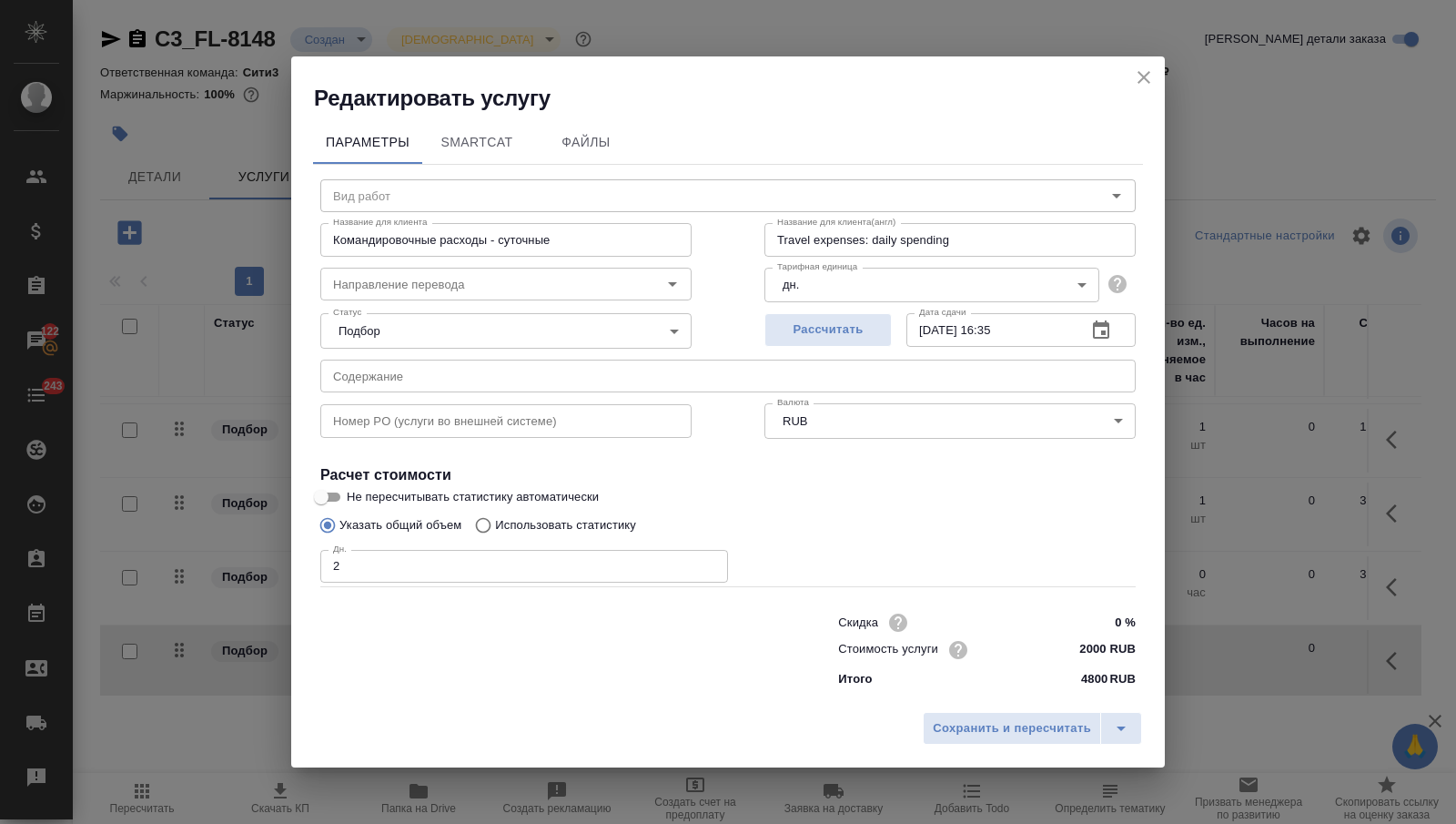
type input "Командировочные расходы - суточные"
click at [520, 566] on input "2" at bounding box center [524, 567] width 407 height 33
type input "1"
click at [943, 720] on span "Сохранить и пересчитать" at bounding box center [1012, 729] width 158 height 21
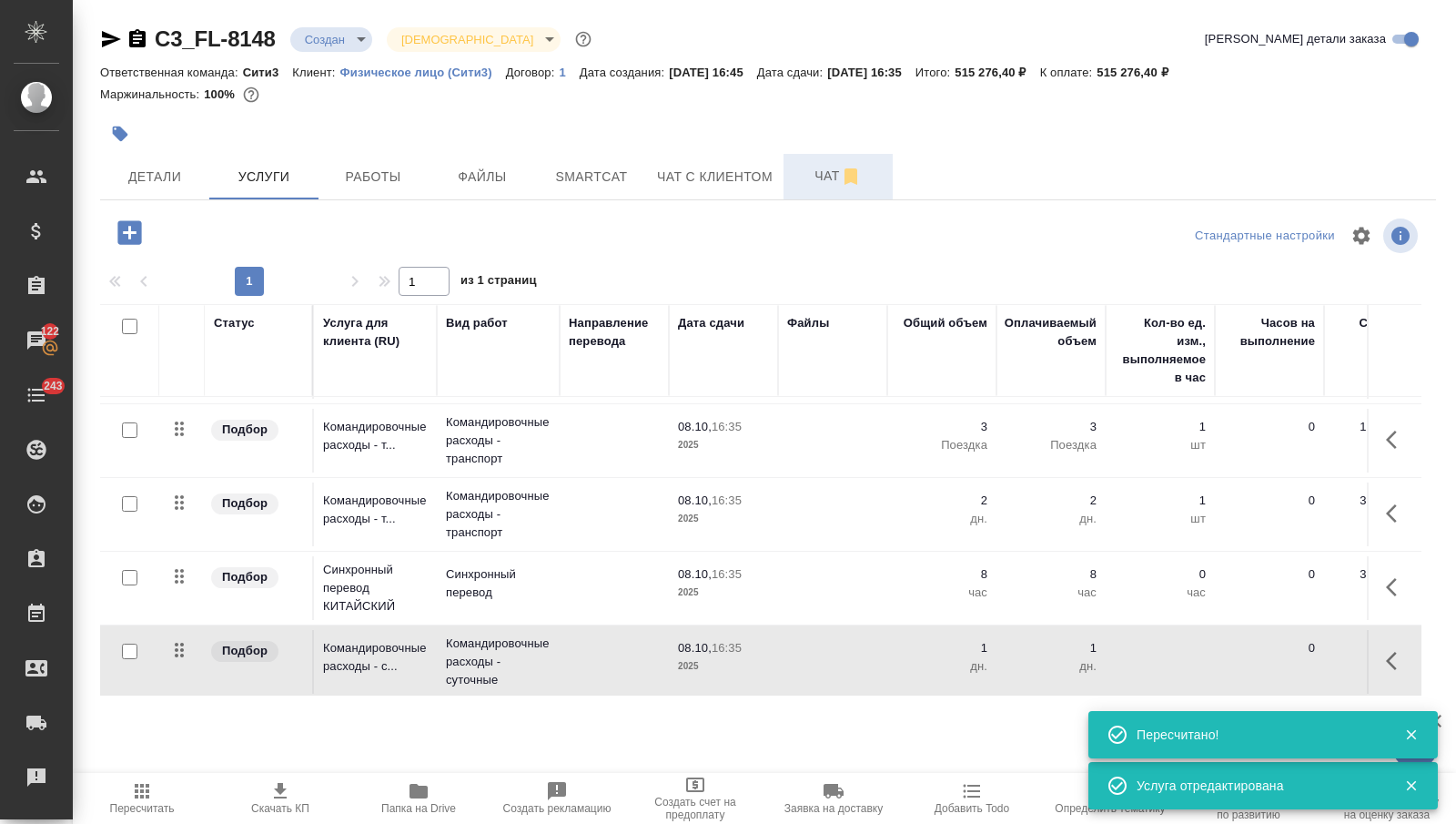
click at [804, 177] on span "Чат" at bounding box center [838, 176] width 87 height 22
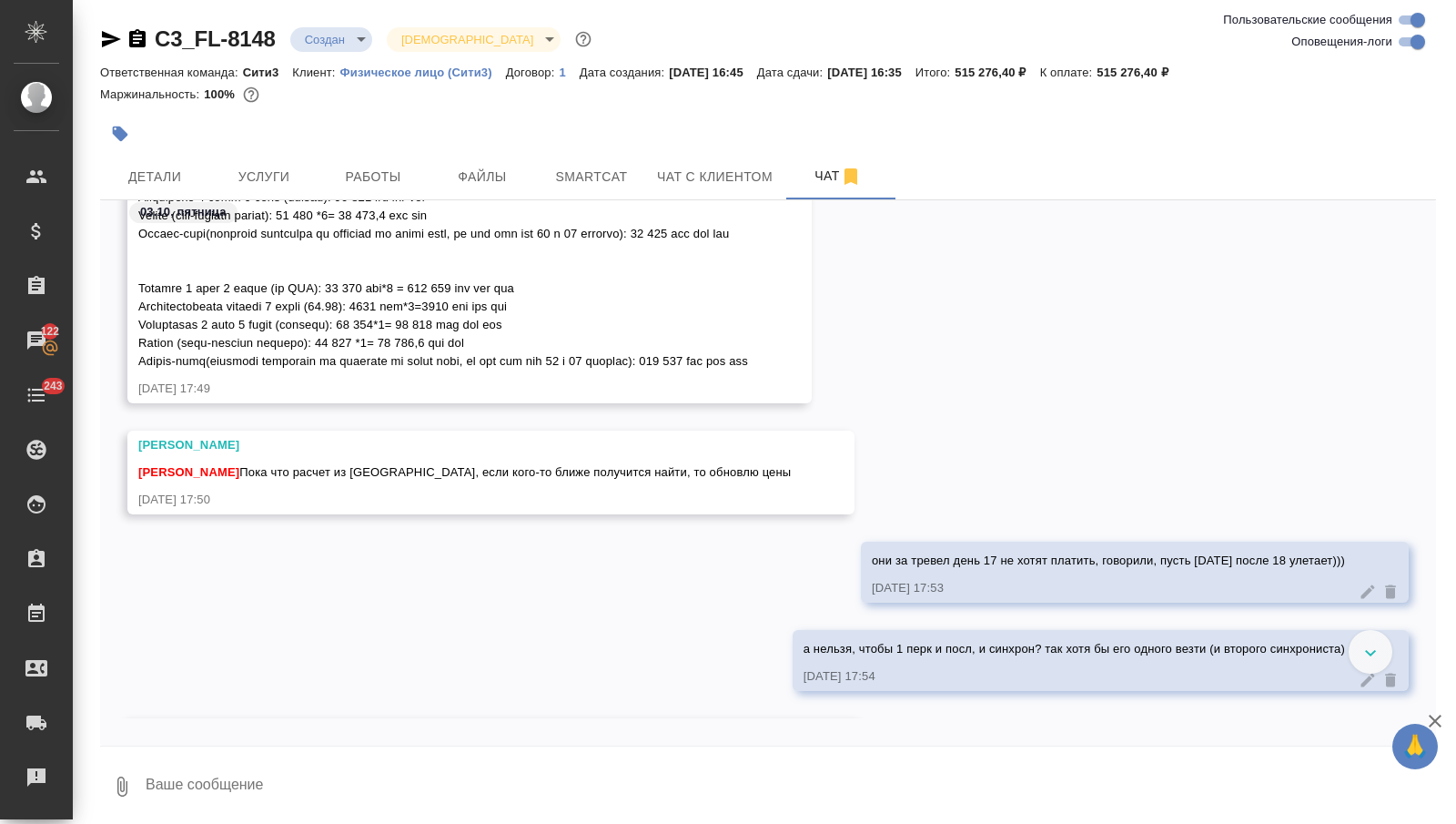
scroll to position [2488, 0]
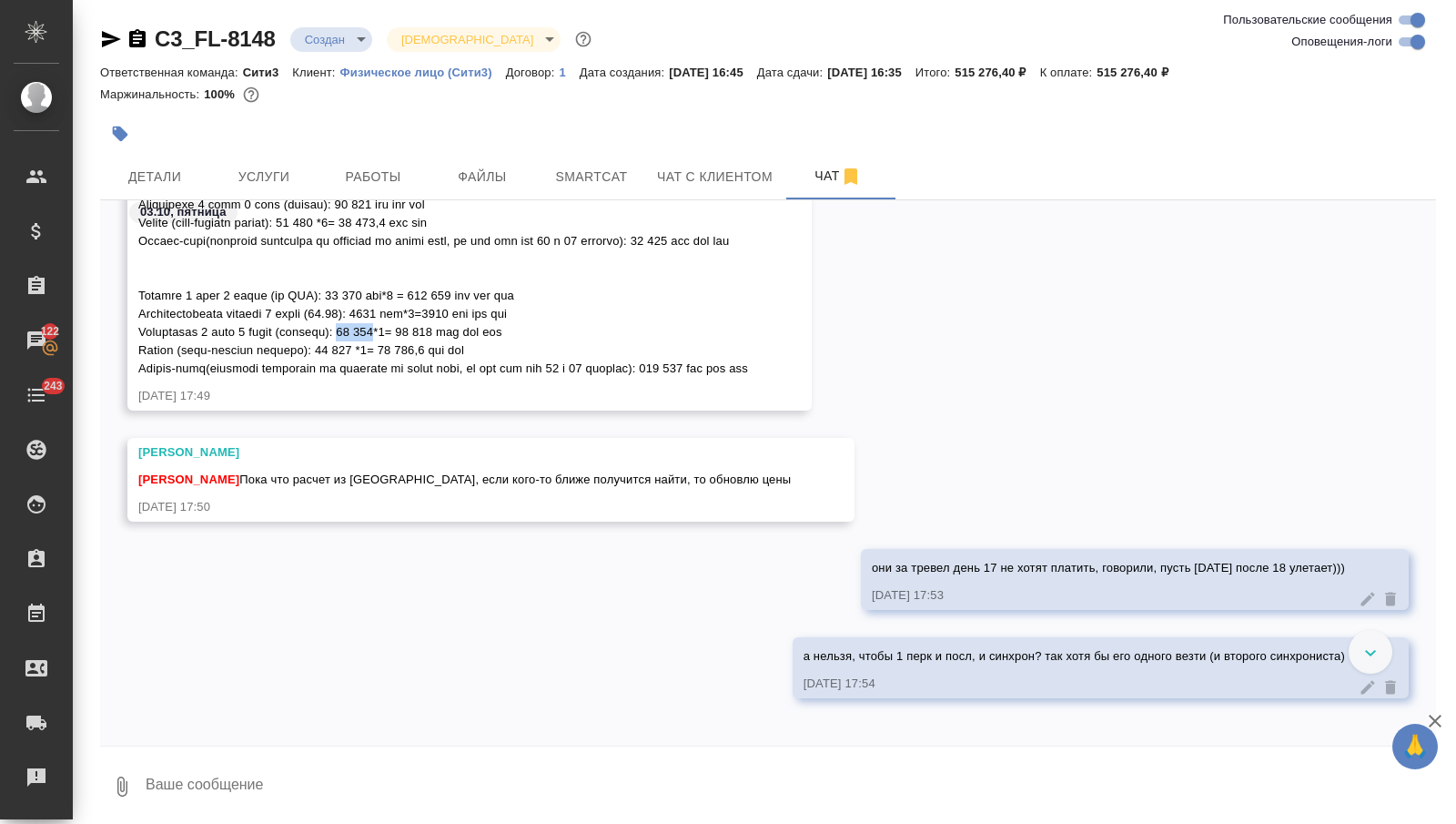
drag, startPoint x: 362, startPoint y: 328, endPoint x: 399, endPoint y: 326, distance: 37.1
click at [399, 326] on span at bounding box center [443, 250] width 610 height 250
click at [233, 138] on div at bounding box center [545, 133] width 890 height 40
click at [242, 164] on button "Услуги" at bounding box center [264, 177] width 110 height 46
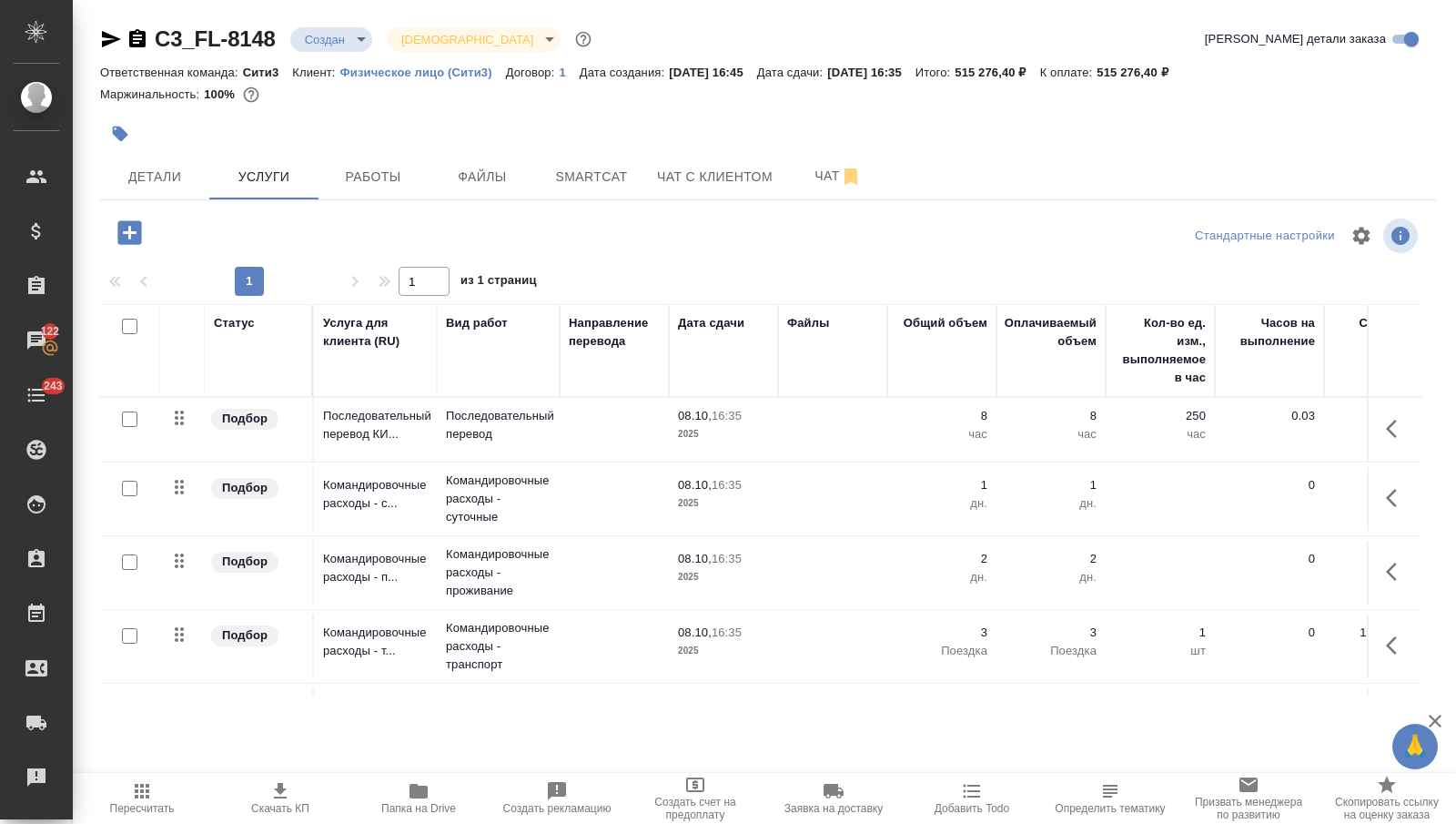
click at [1198, 508] on td at bounding box center [1160, 499] width 110 height 64
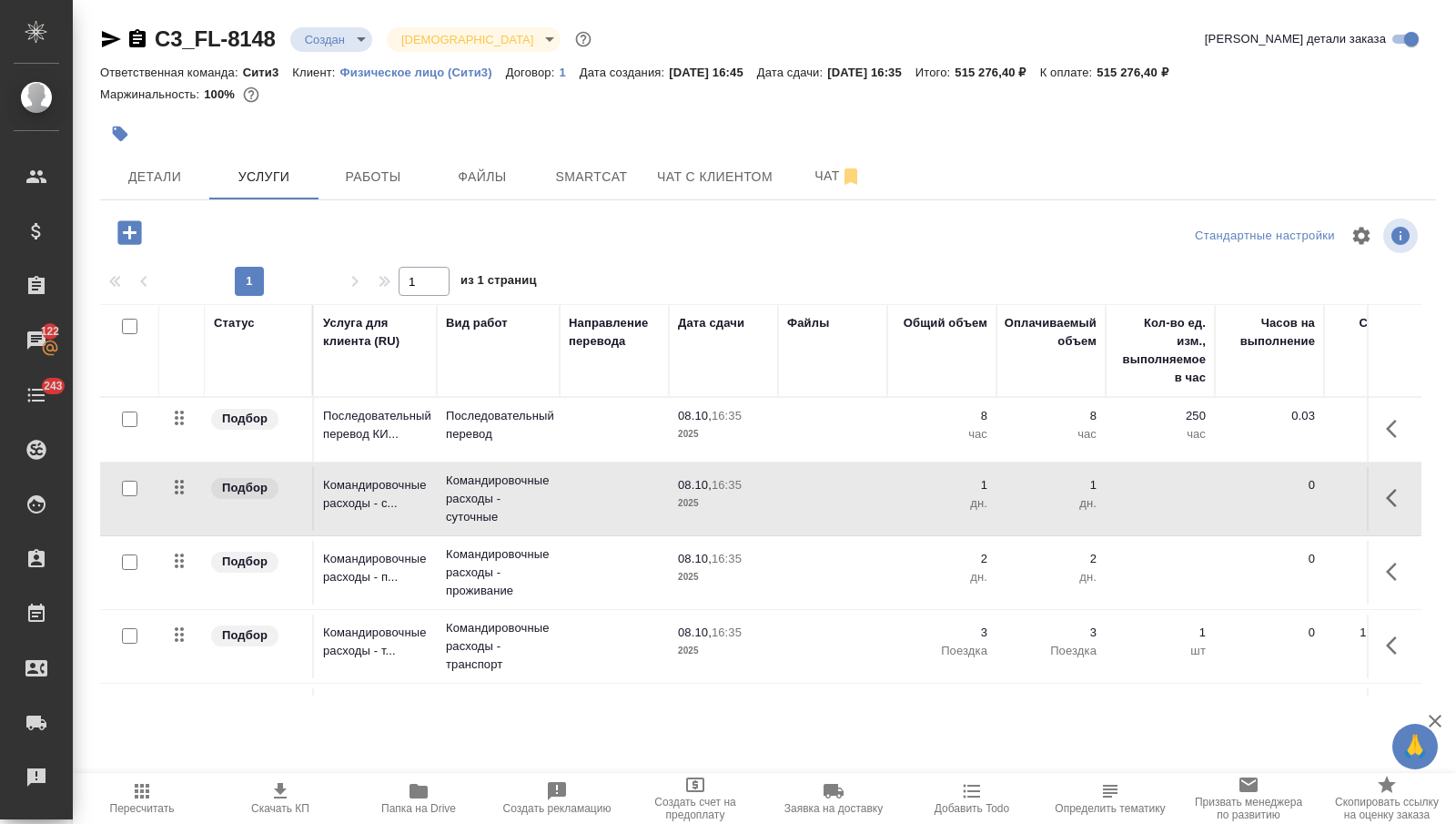
click at [1395, 557] on button "button" at bounding box center [1397, 572] width 44 height 44
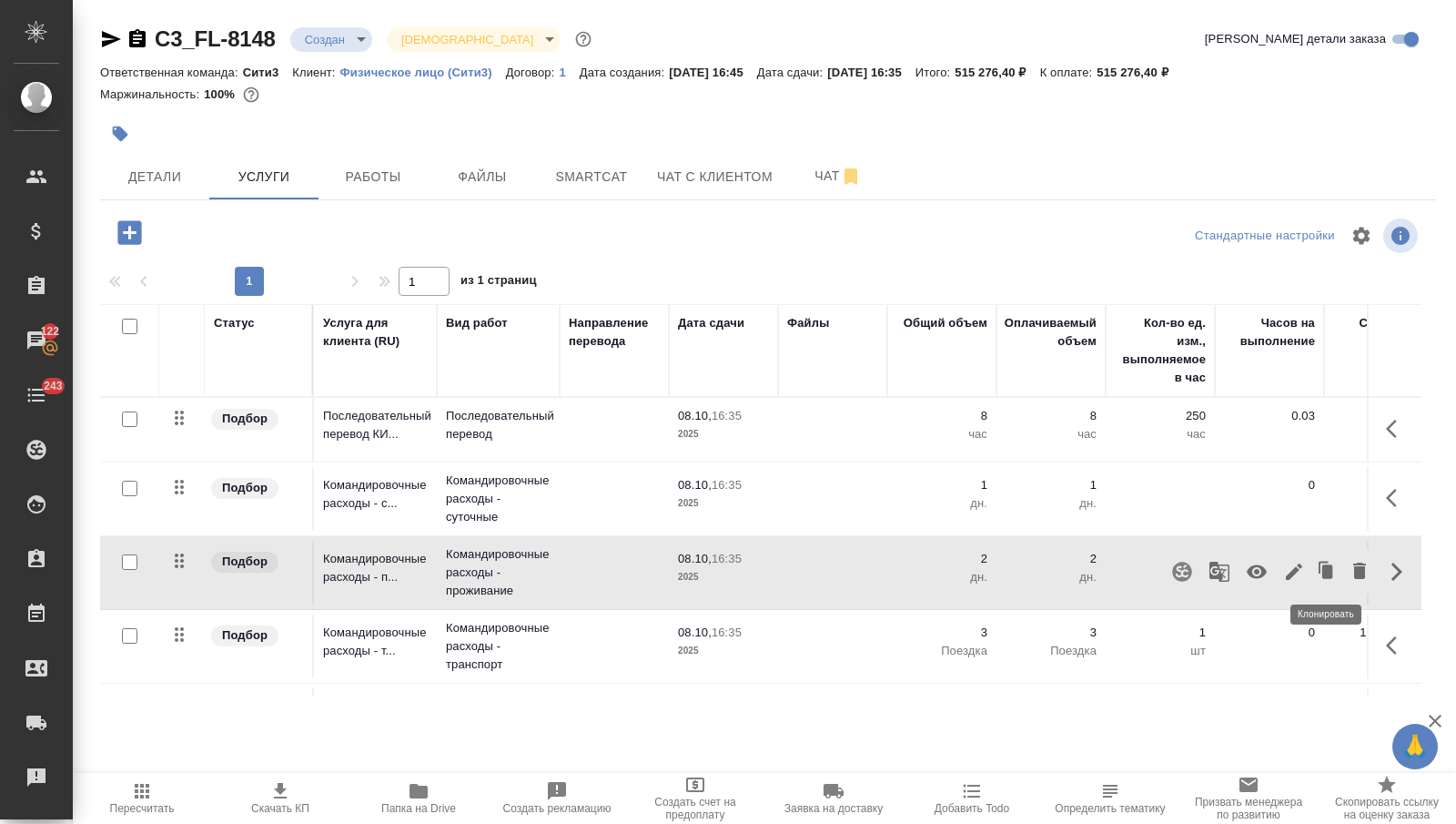
click at [1315, 561] on icon "button" at bounding box center [1327, 572] width 25 height 25
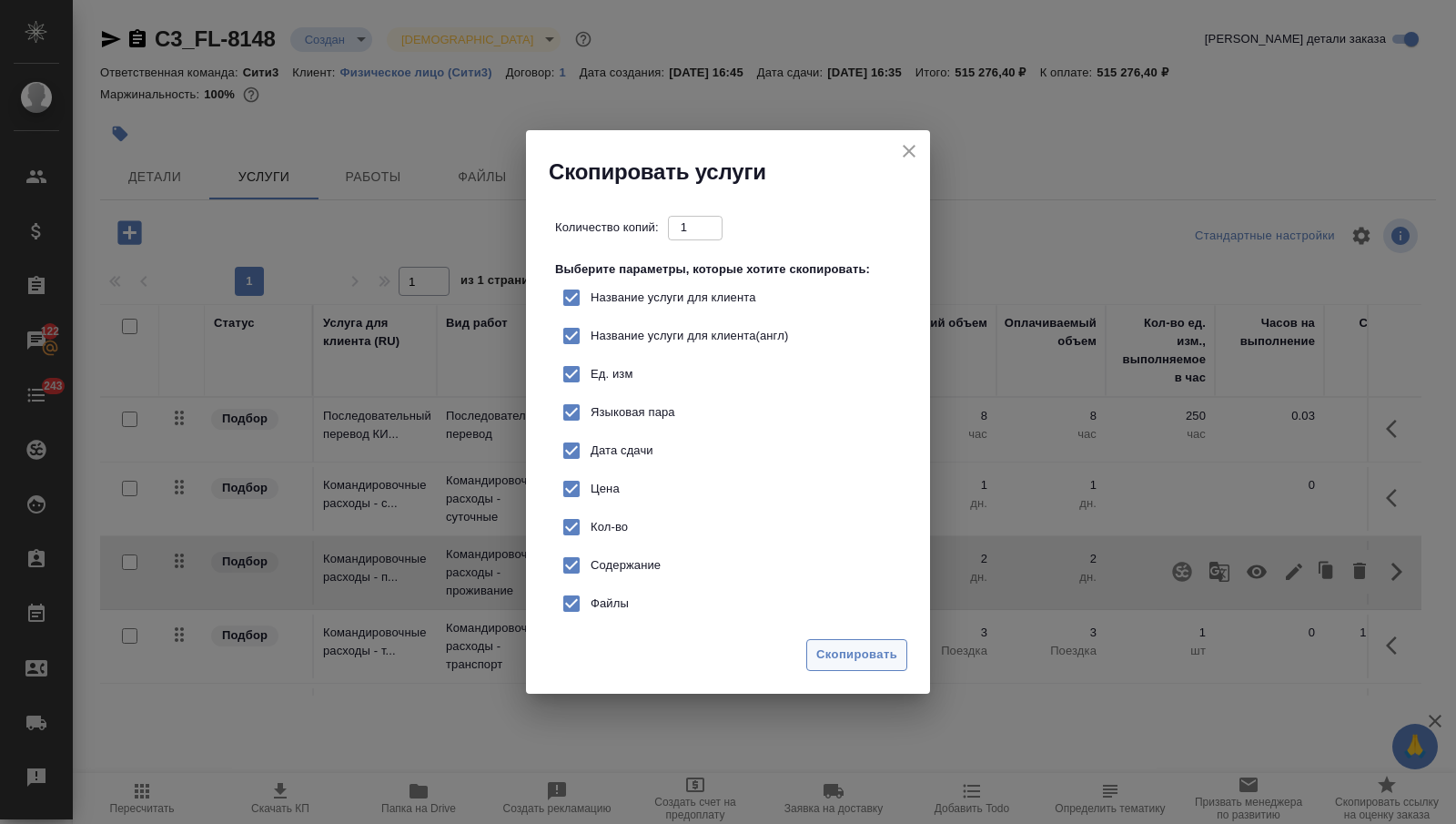
click at [876, 652] on span "Скопировать" at bounding box center [857, 655] width 81 height 21
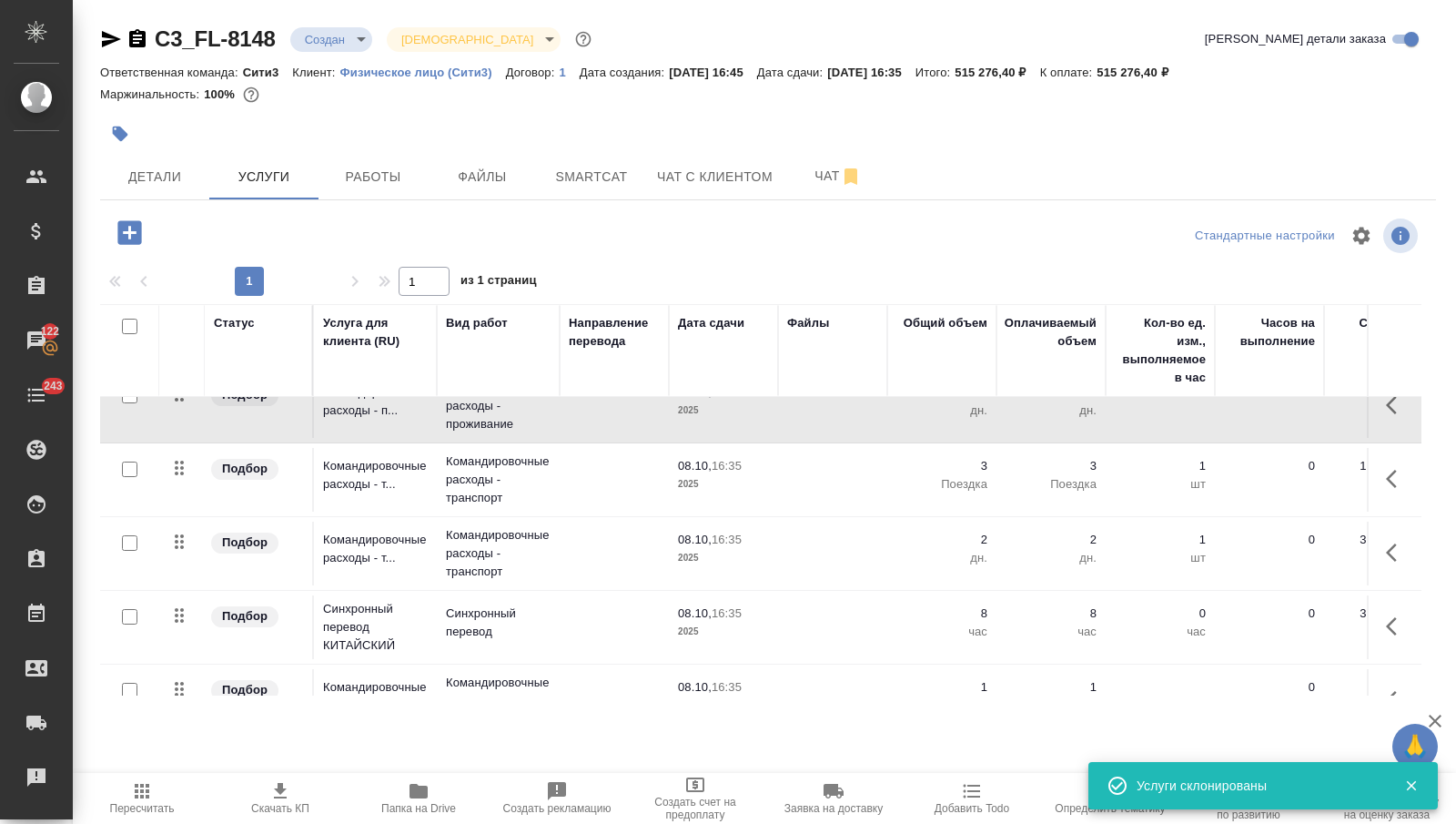
scroll to position [279, 0]
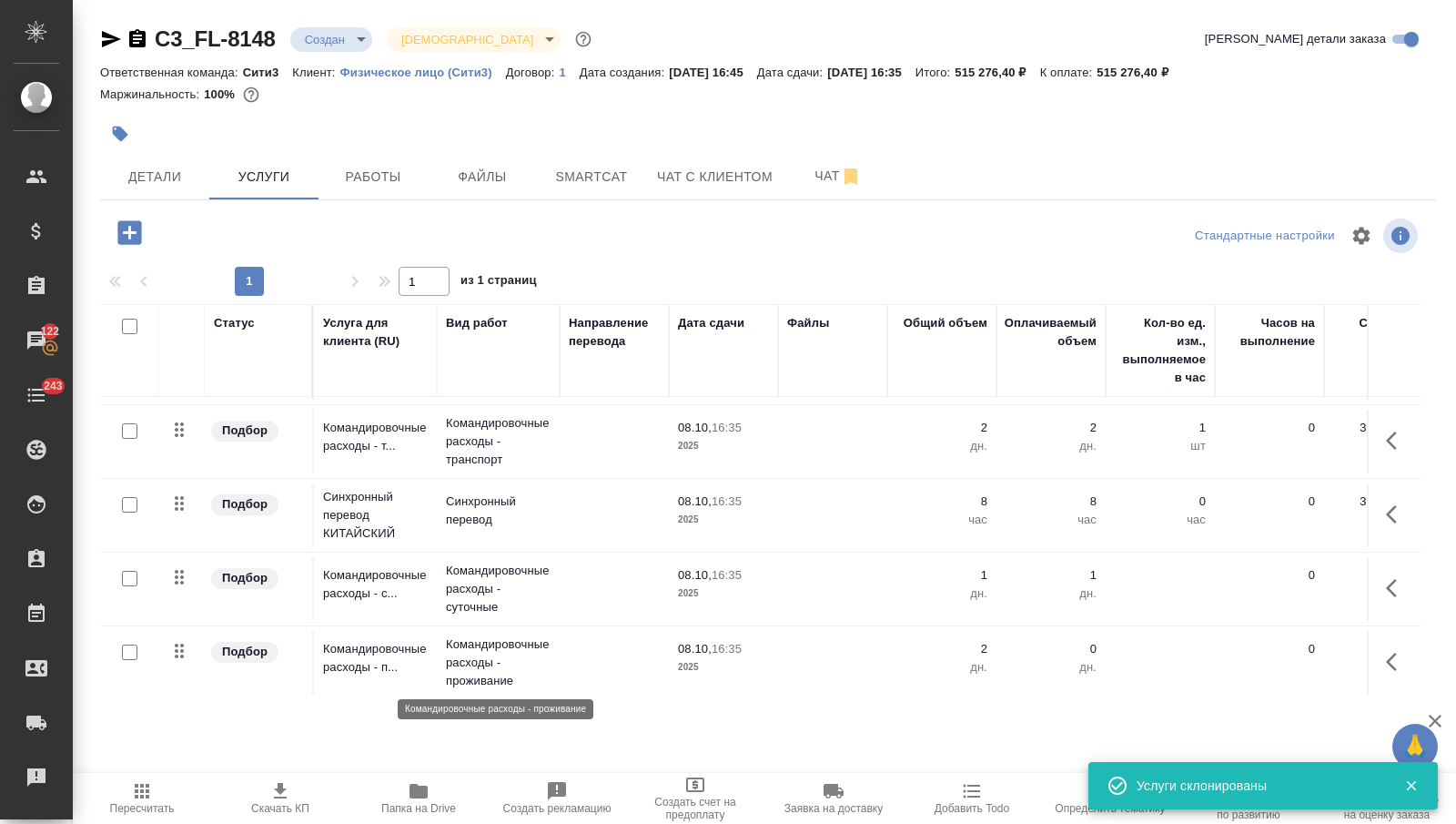
click at [485, 663] on p "Командировочные расходы - проживание" at bounding box center [499, 663] width 105 height 54
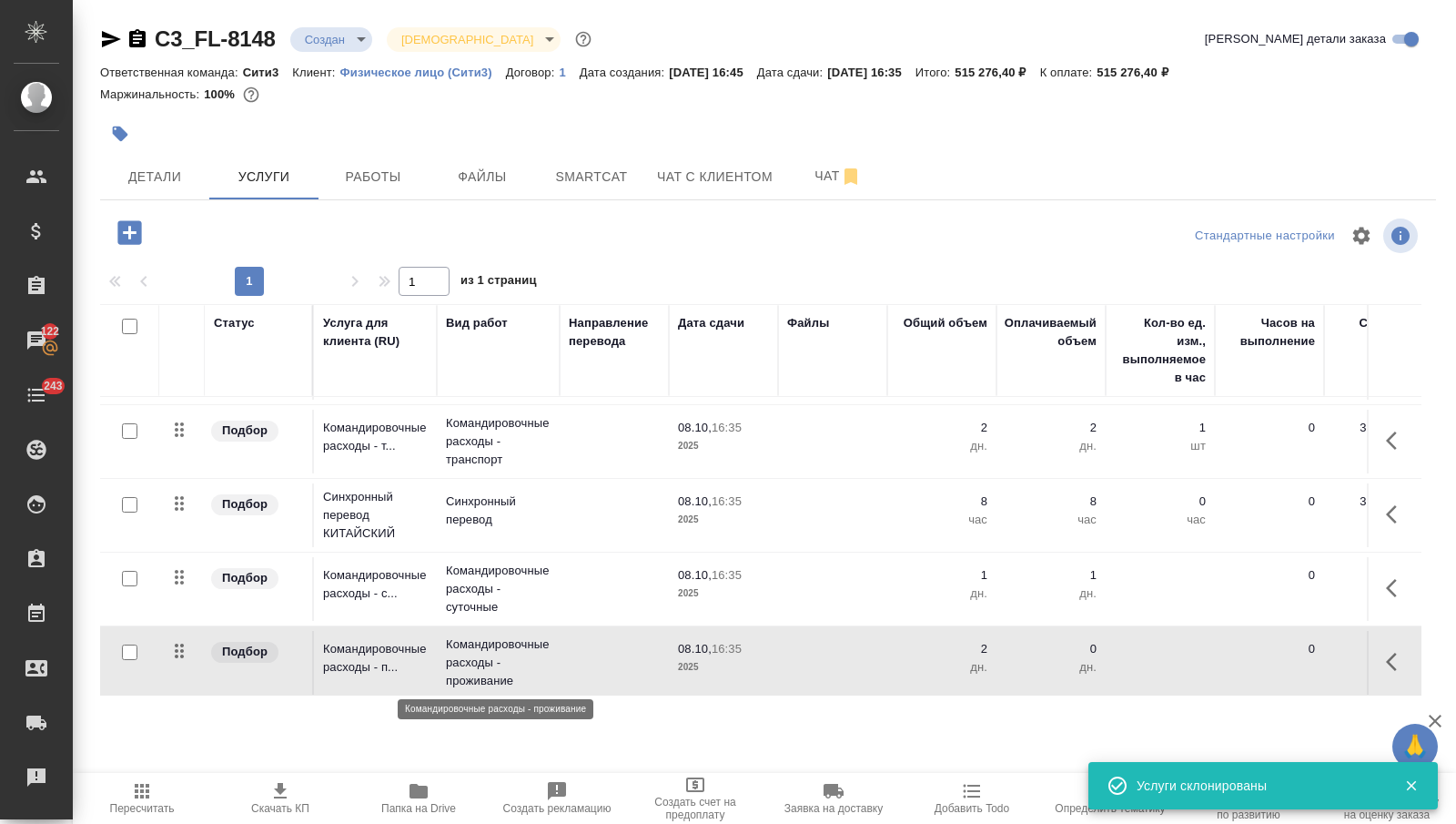
click at [485, 663] on p "Командировочные расходы - проживание" at bounding box center [499, 663] width 105 height 54
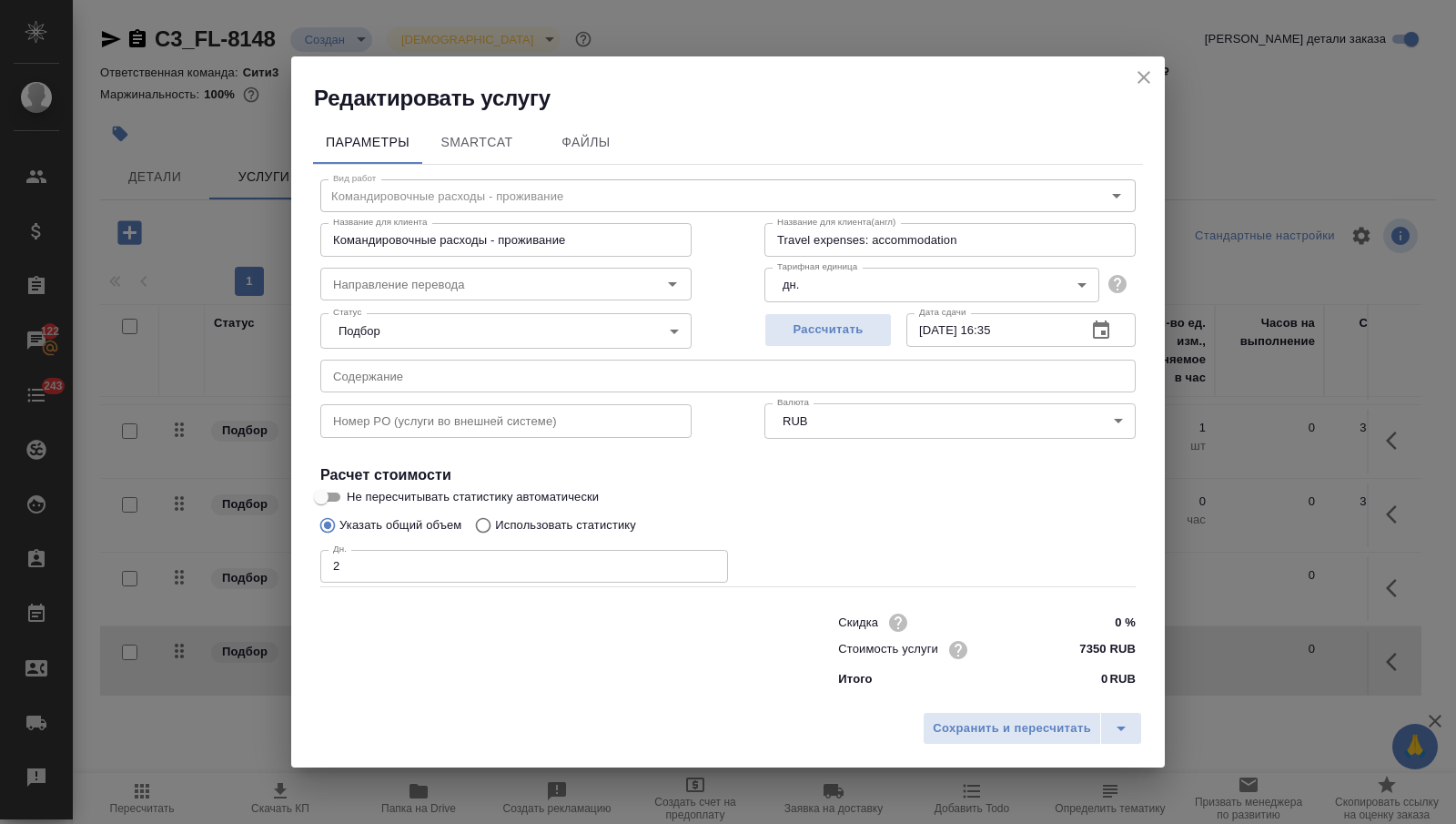
click at [456, 552] on input "2" at bounding box center [524, 567] width 407 height 33
type input "1"
click at [958, 716] on button "Сохранить и пересчитать" at bounding box center [1012, 729] width 178 height 33
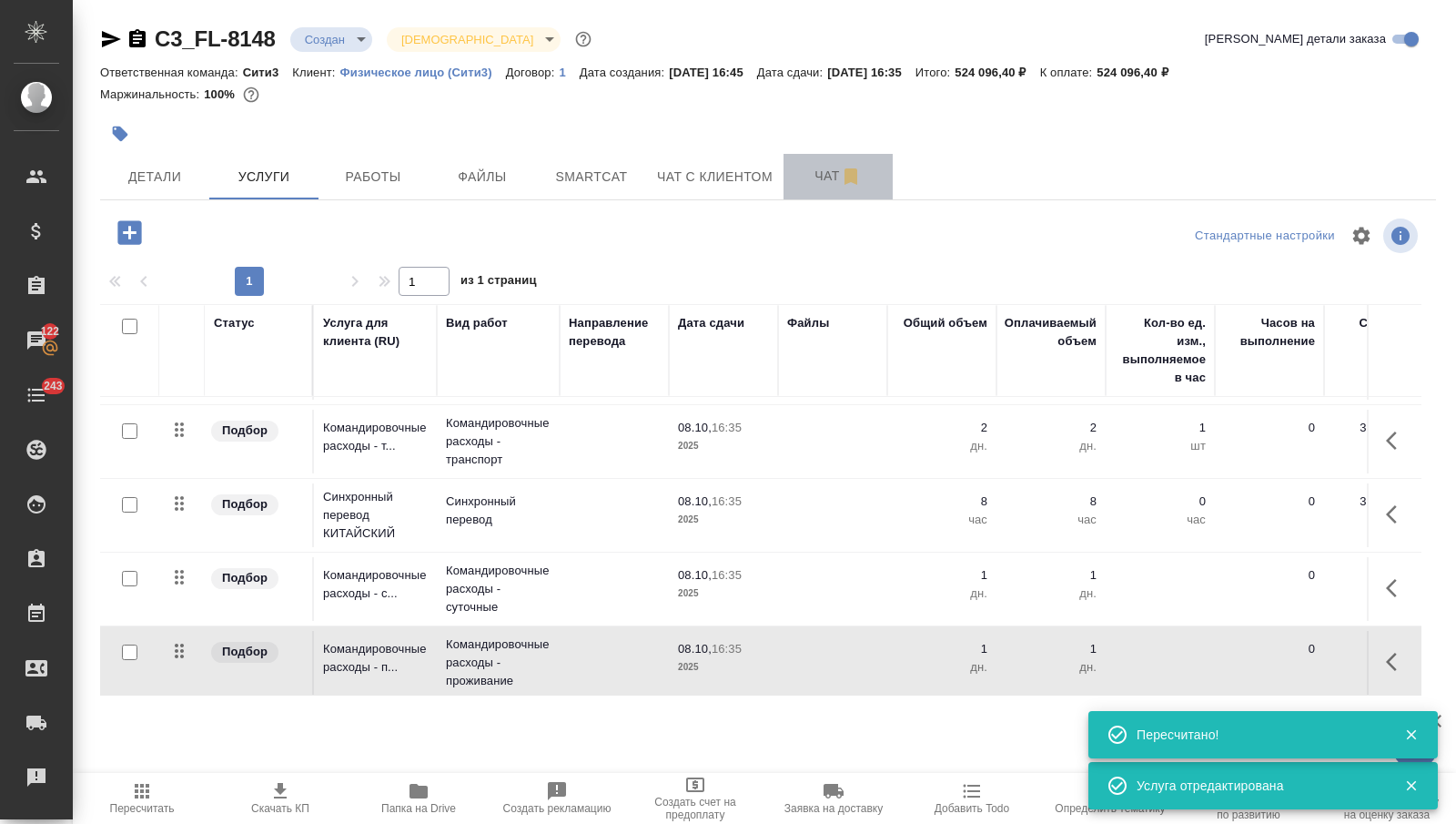
click at [826, 189] on button "Чат" at bounding box center [838, 177] width 110 height 46
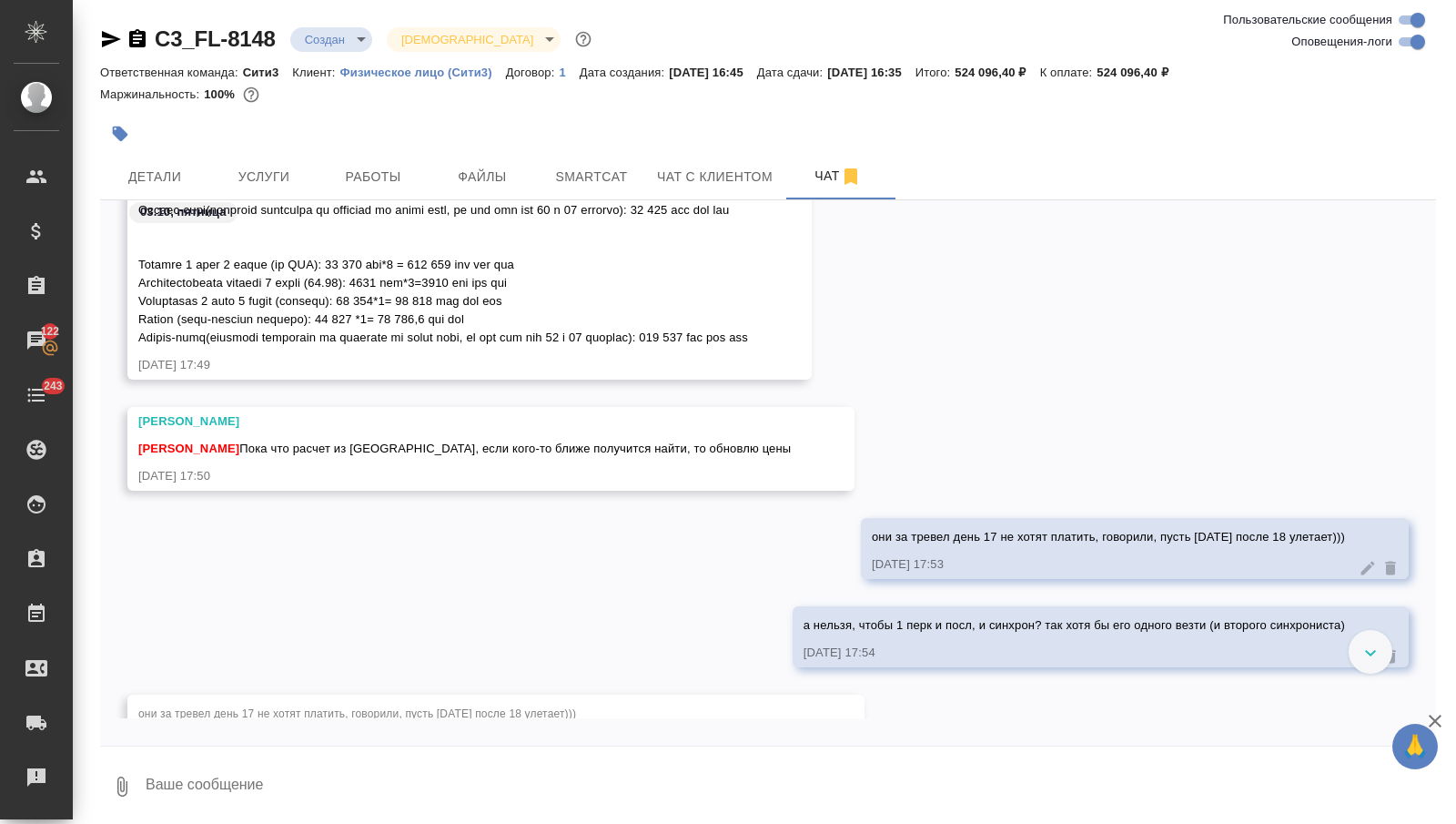
scroll to position [2528, 0]
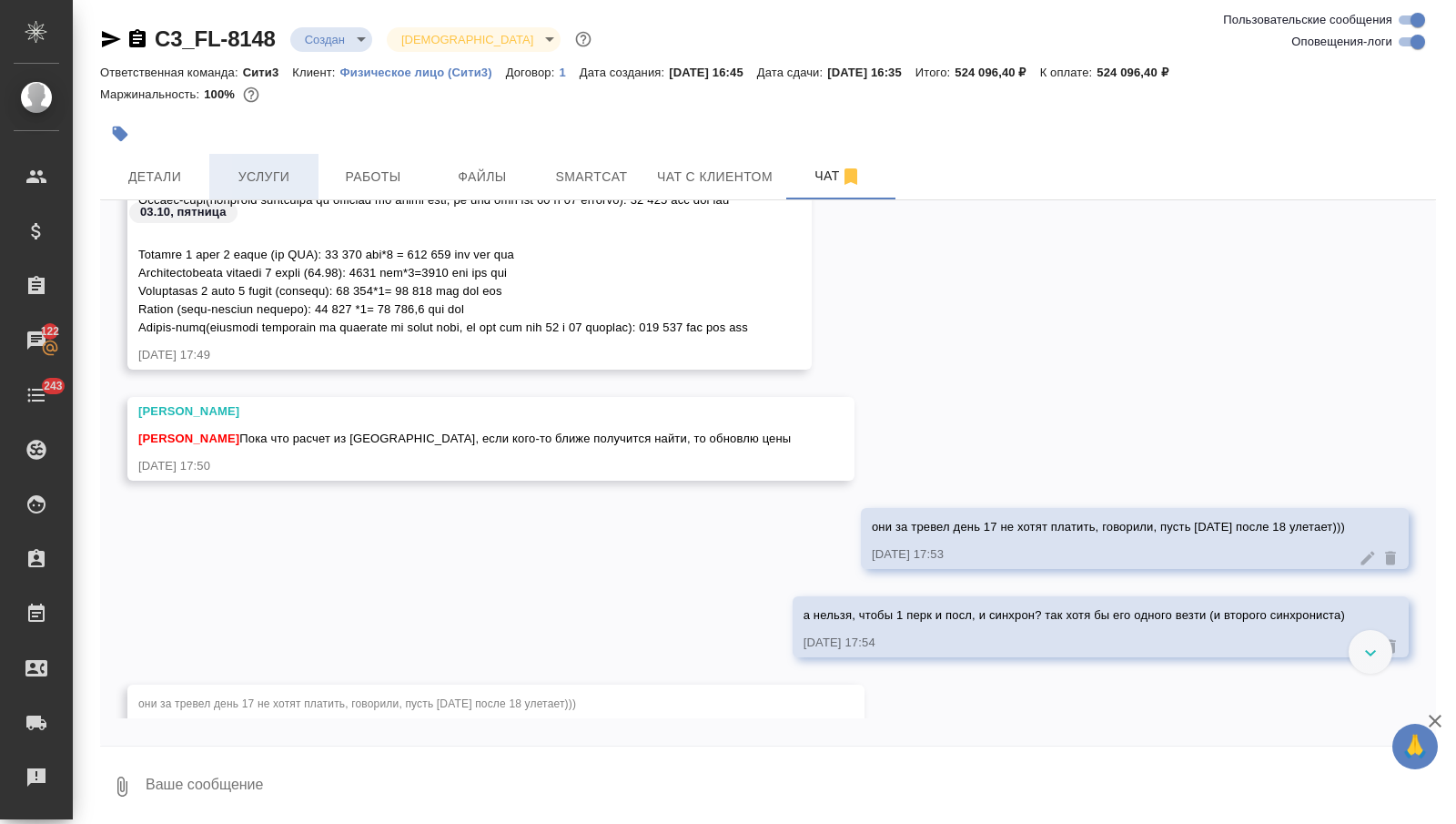
click at [259, 166] on span "Услуги" at bounding box center [264, 177] width 87 height 22
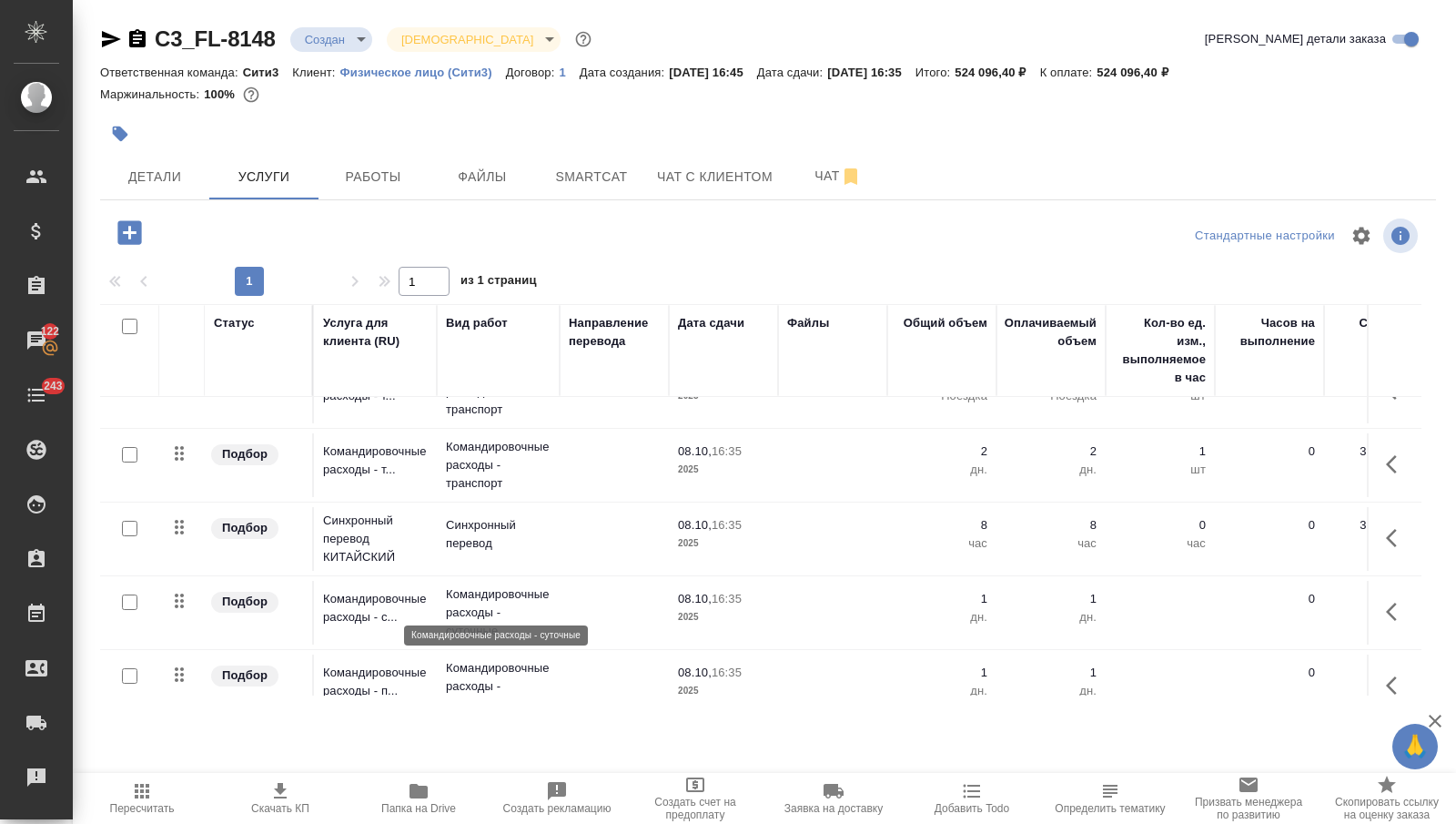
scroll to position [279, 0]
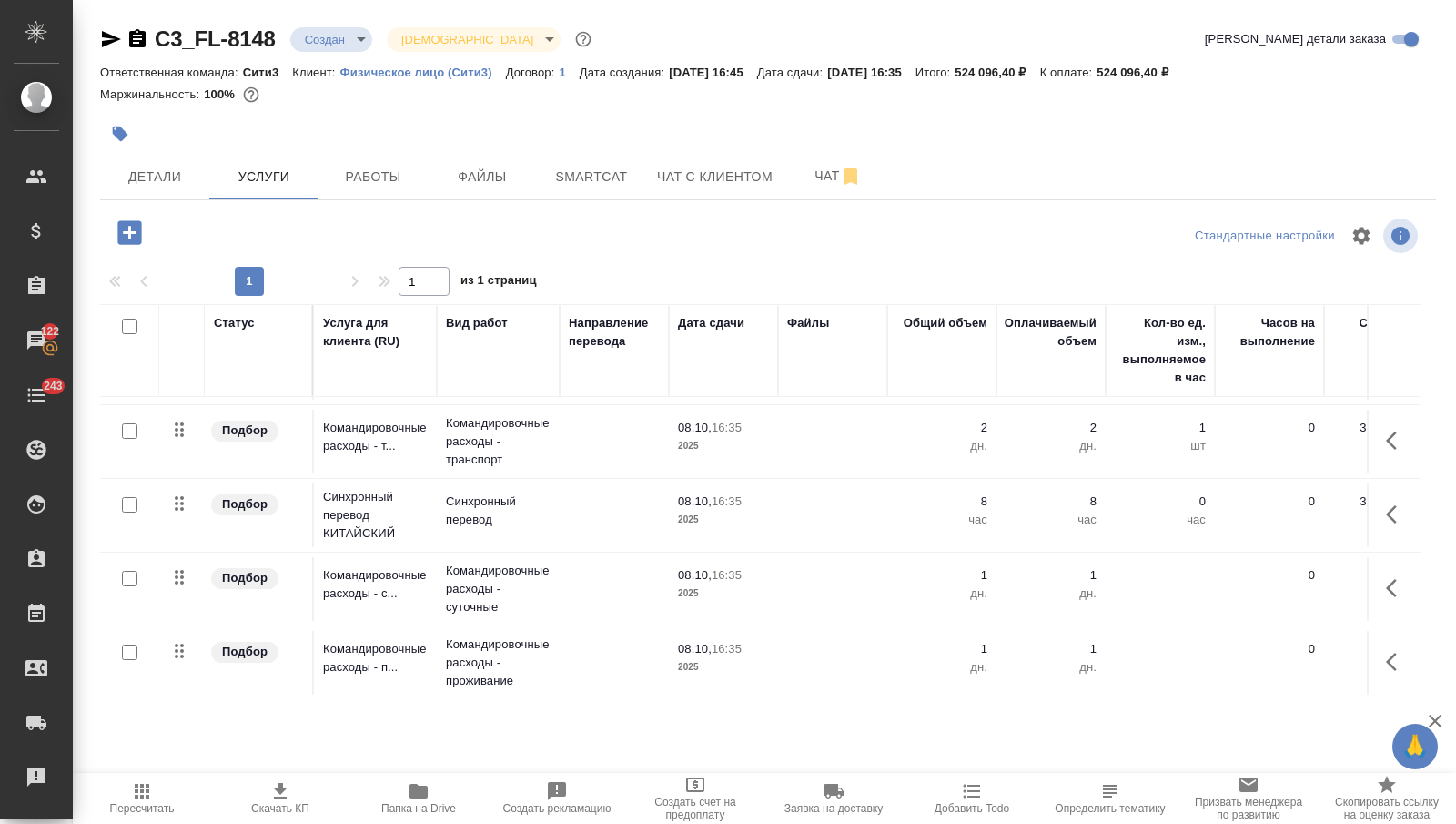
click at [563, 653] on td at bounding box center [614, 663] width 110 height 64
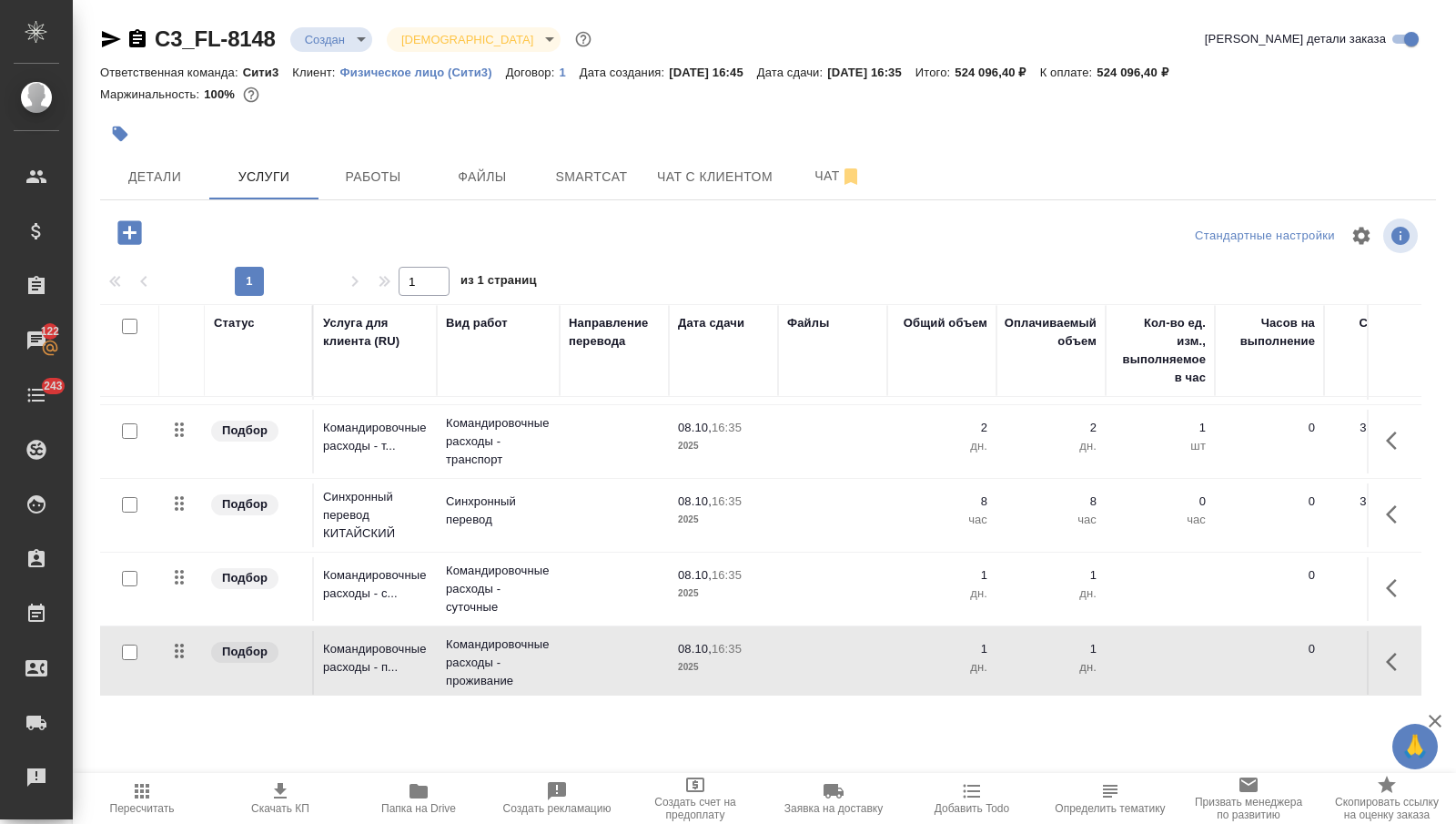
click at [563, 654] on td at bounding box center [614, 663] width 110 height 64
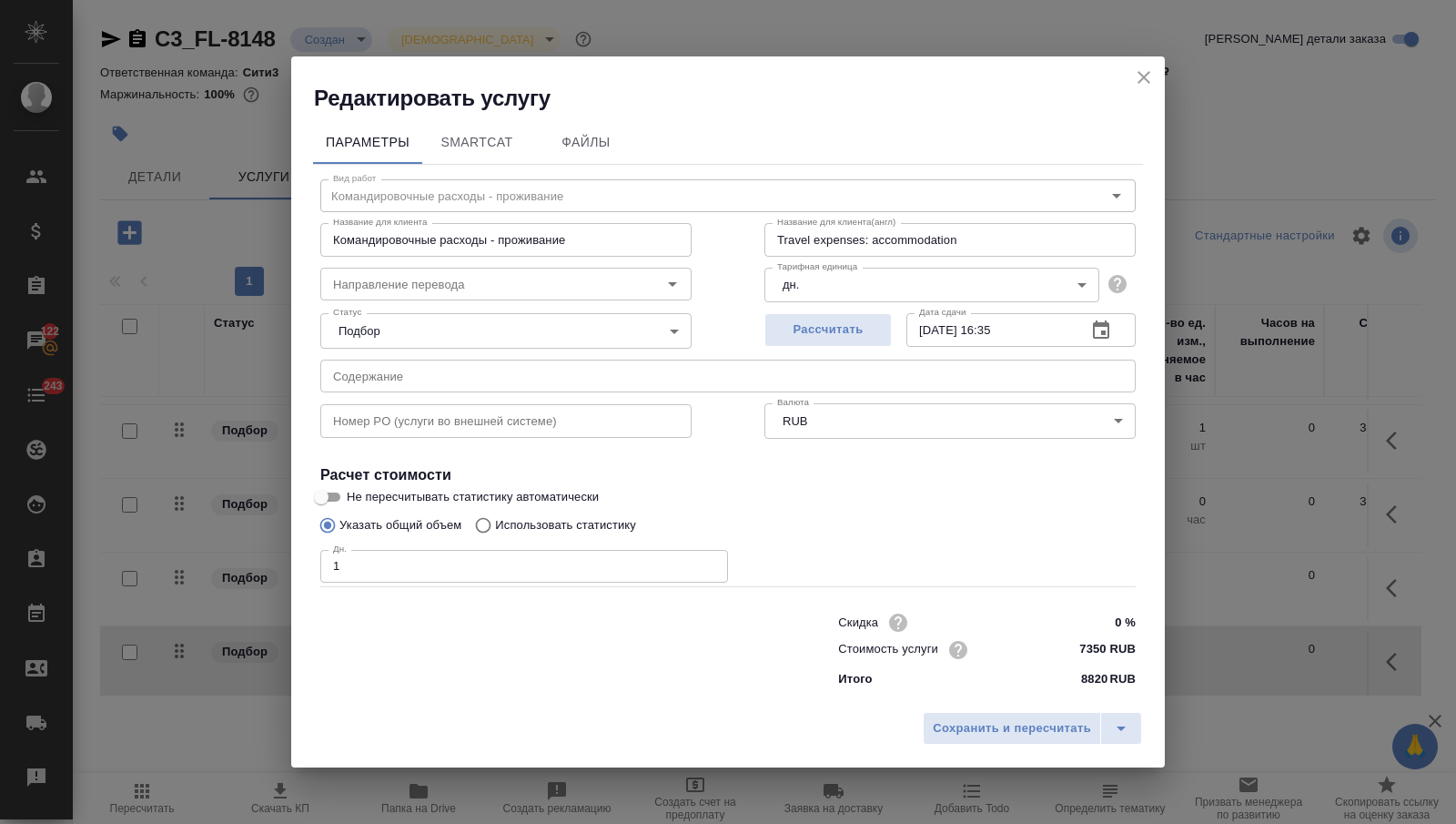
click at [507, 564] on input "1" at bounding box center [524, 567] width 407 height 33
type input "2"
click at [954, 708] on div "Сохранить и пересчитать" at bounding box center [728, 735] width 874 height 65
click at [954, 718] on span "Сохранить и пересчитать" at bounding box center [1012, 729] width 158 height 21
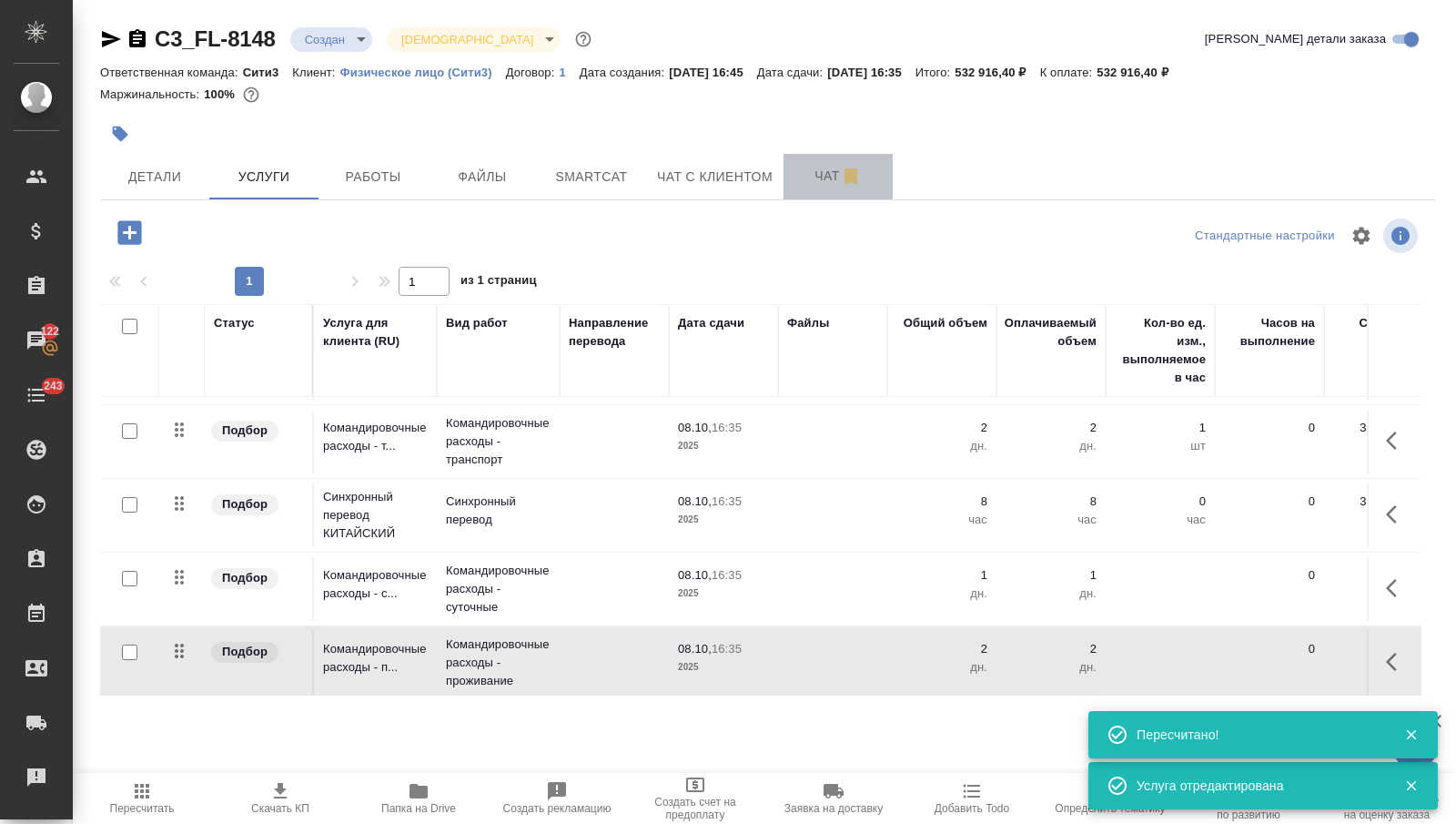
click at [800, 179] on span "Чат" at bounding box center [838, 176] width 87 height 22
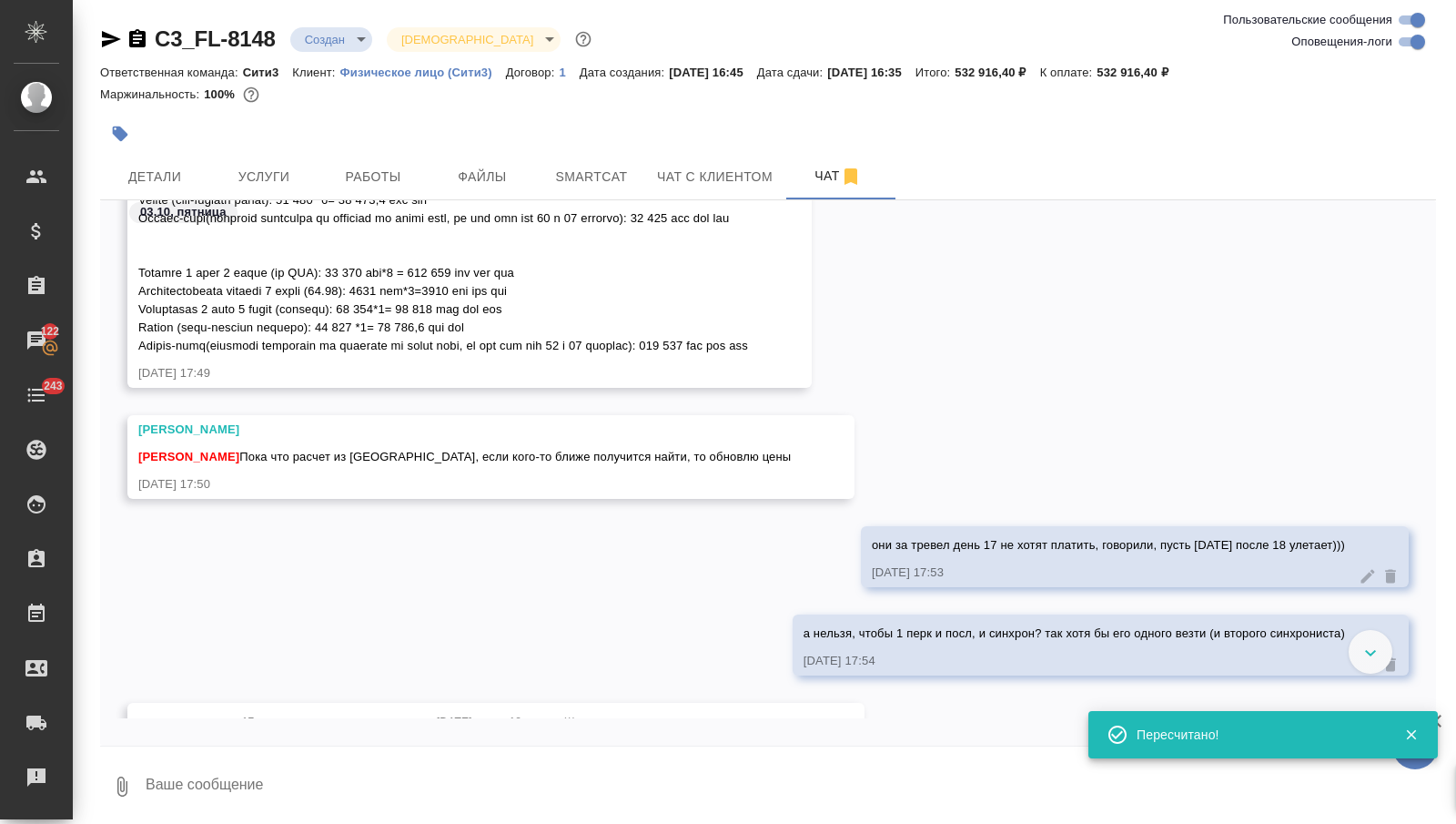
scroll to position [2502, 0]
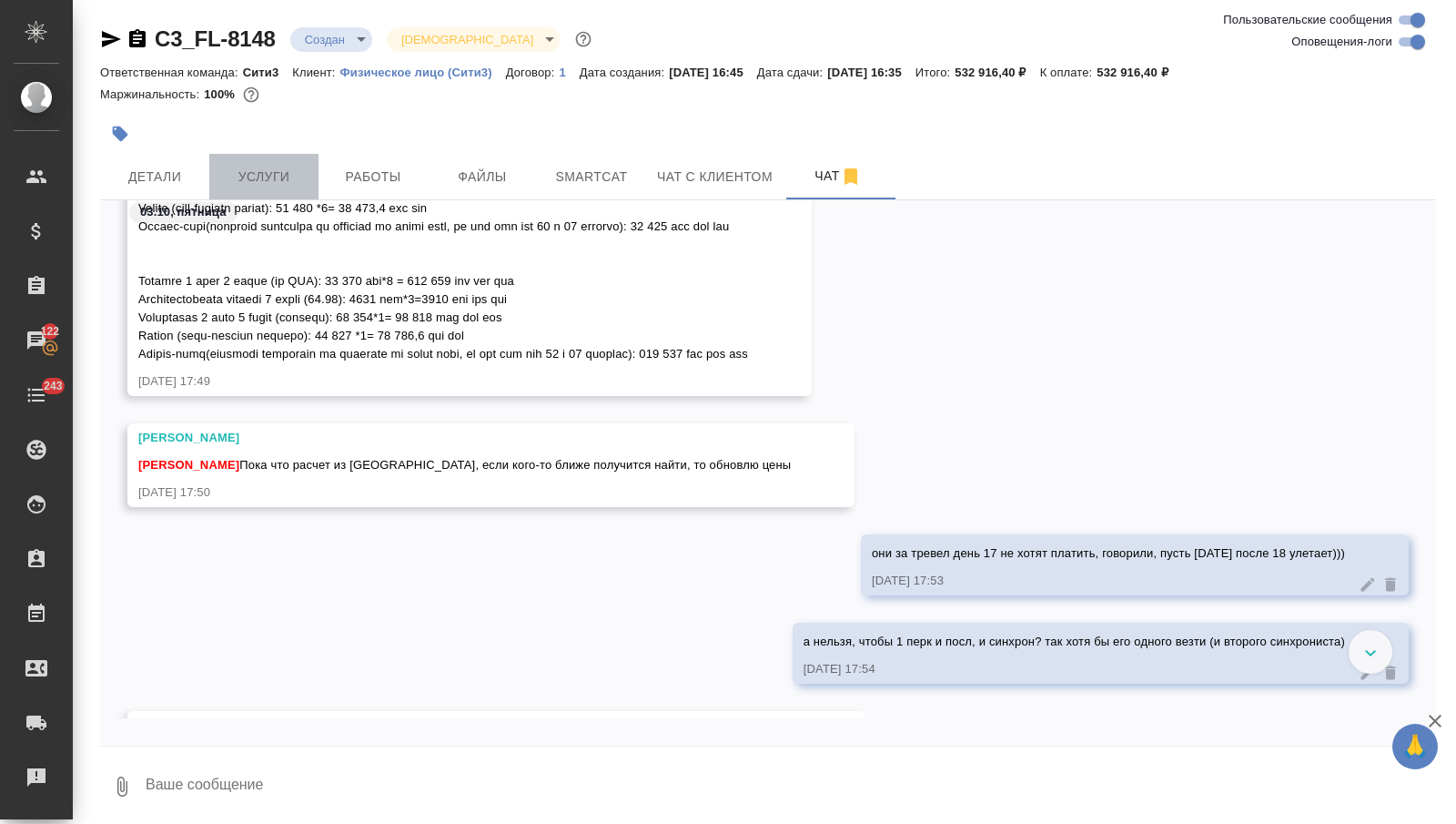
click at [284, 180] on span "Услуги" at bounding box center [264, 177] width 87 height 22
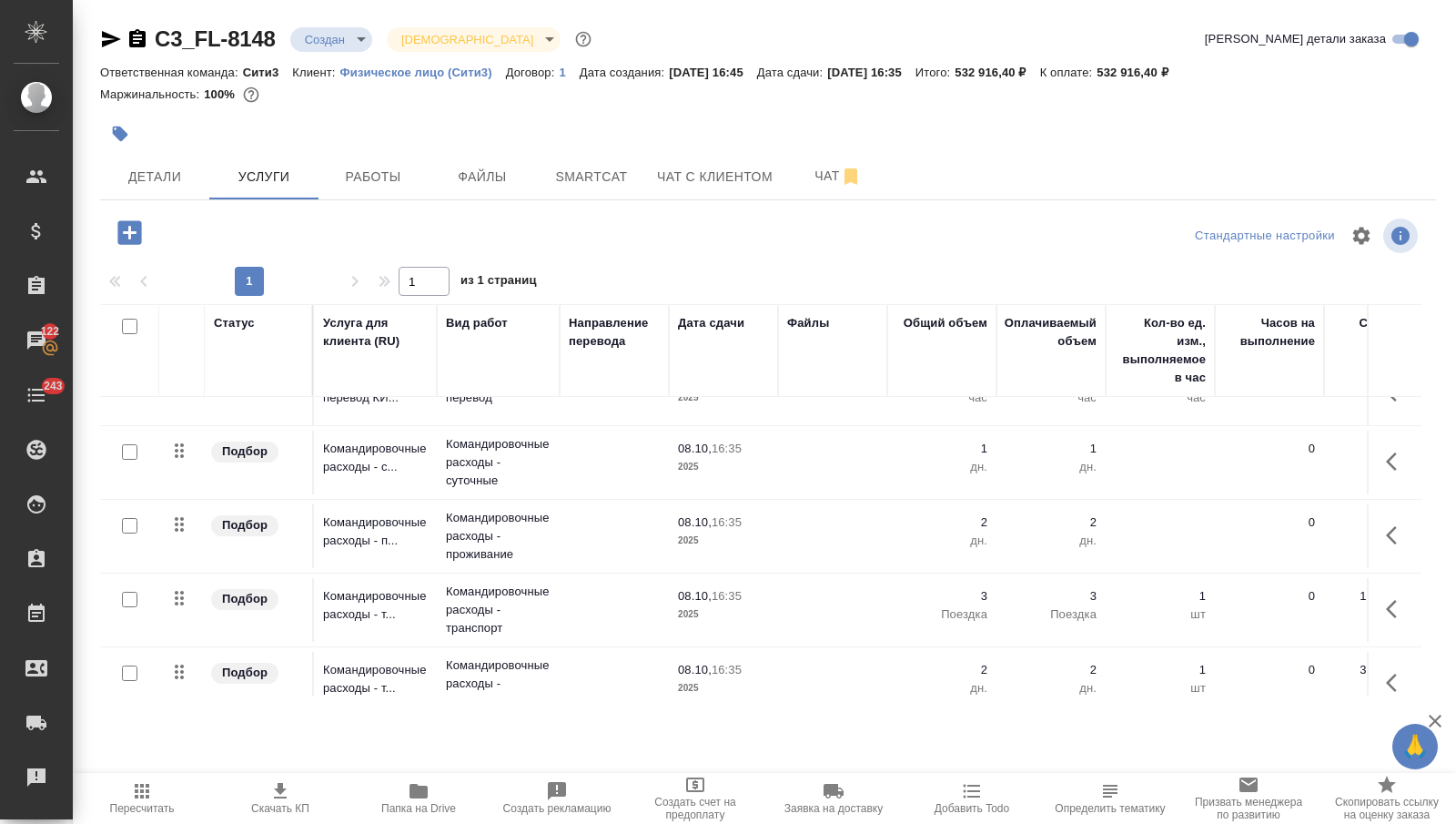
scroll to position [51, 0]
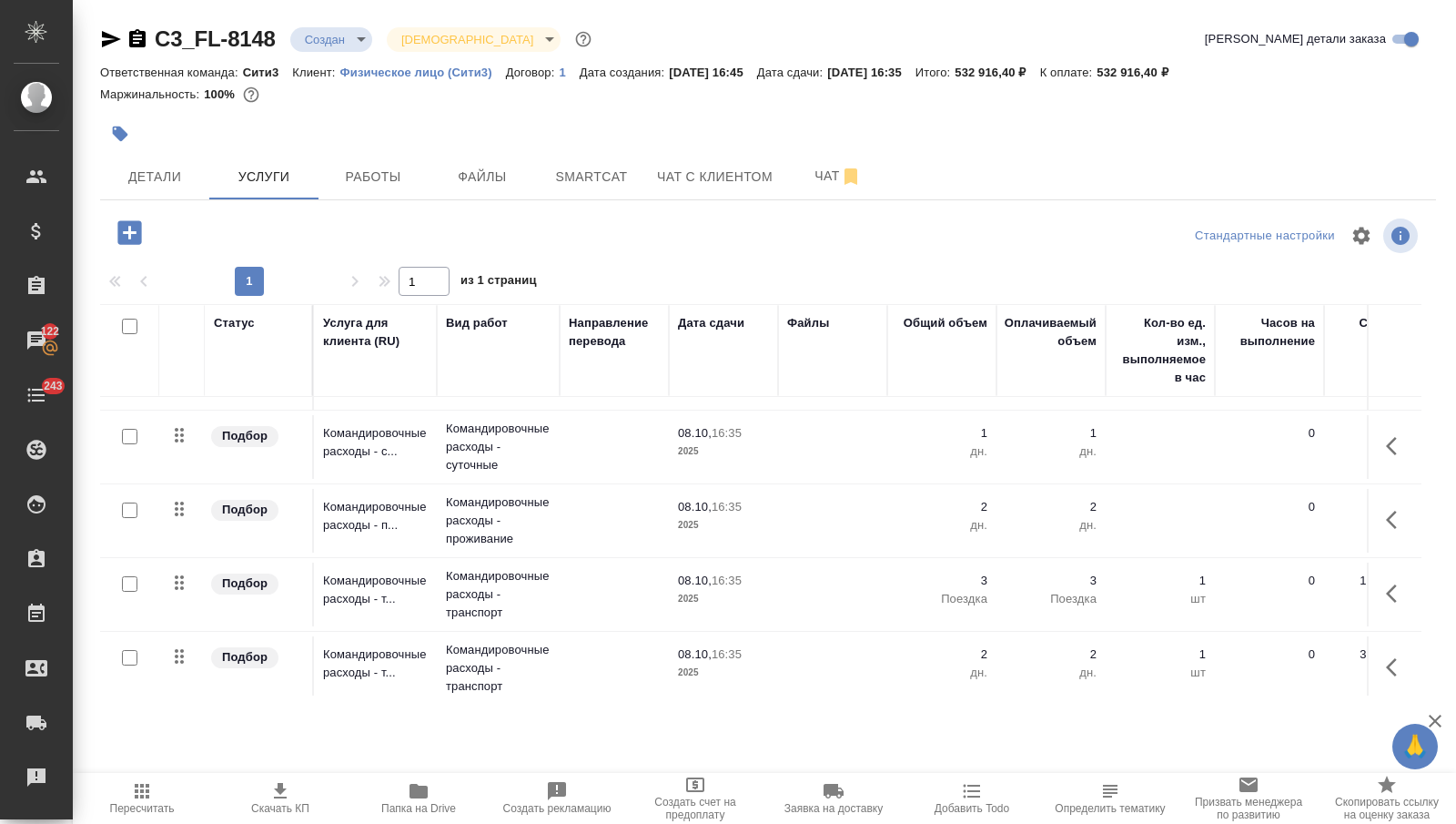
click at [1394, 592] on icon "button" at bounding box center [1397, 593] width 22 height 22
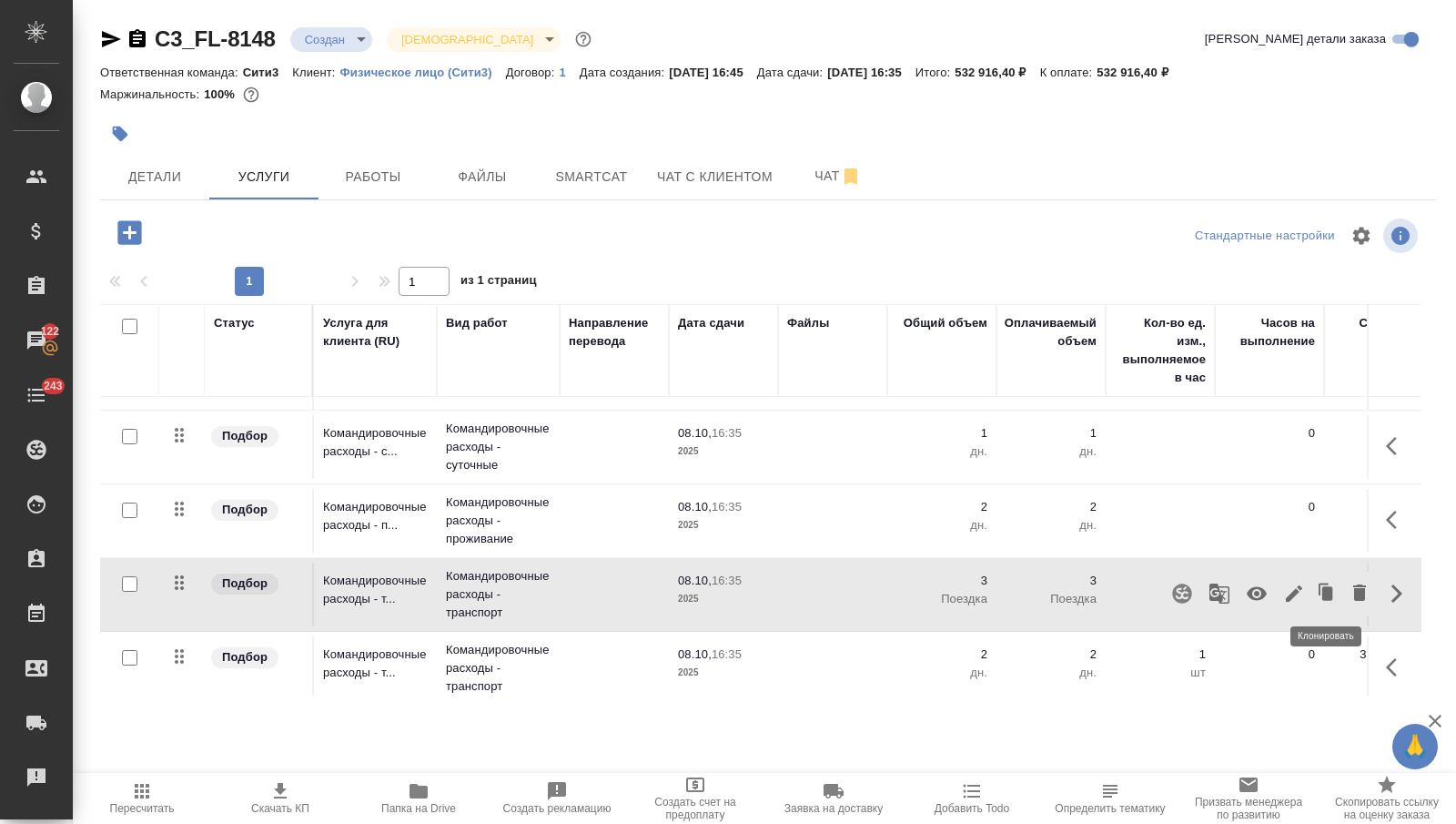
click at [1316, 586] on icon "button" at bounding box center [1327, 594] width 25 height 25
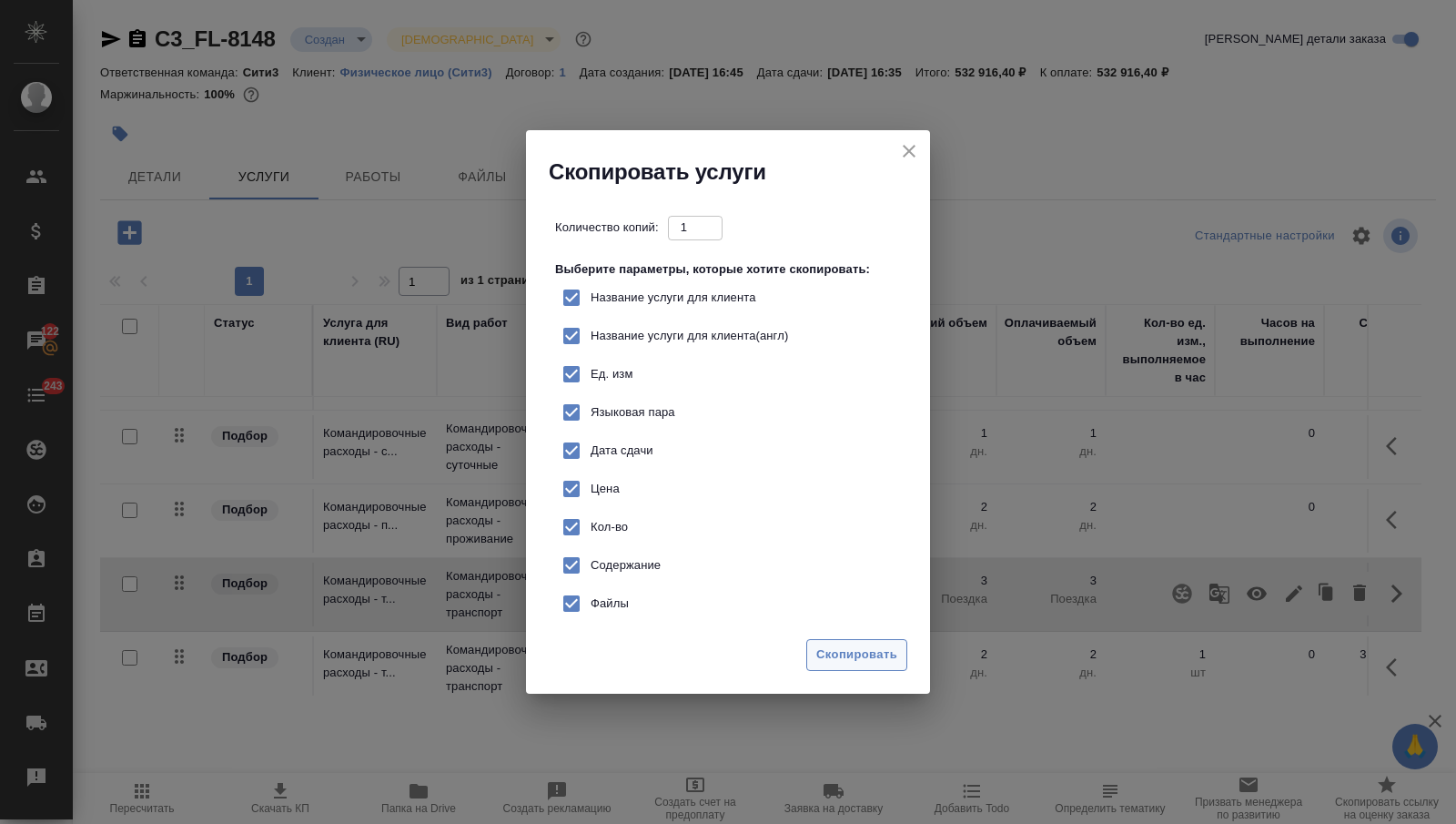
click at [890, 658] on span "Скопировать" at bounding box center [857, 655] width 81 height 21
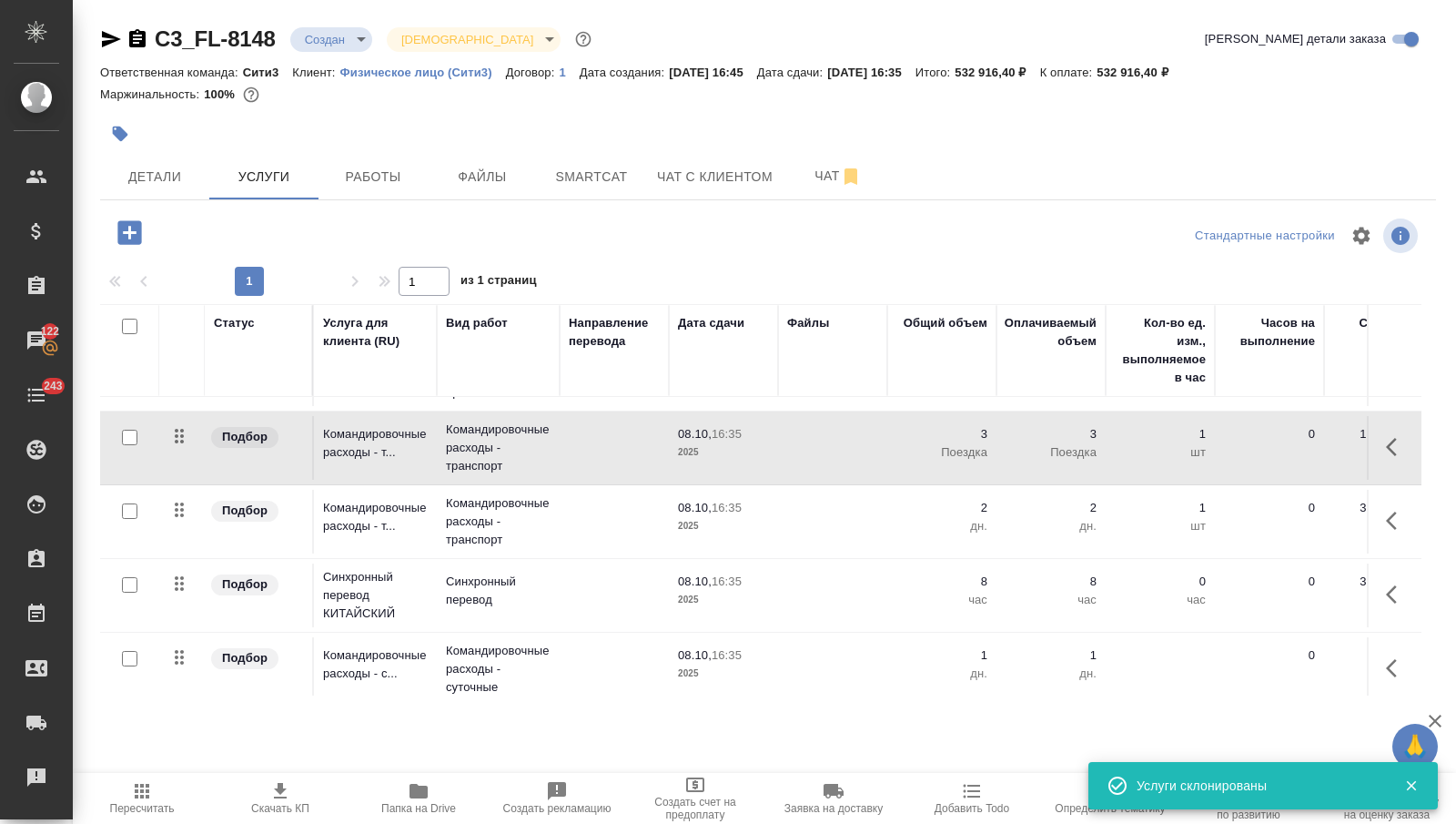
scroll to position [352, 0]
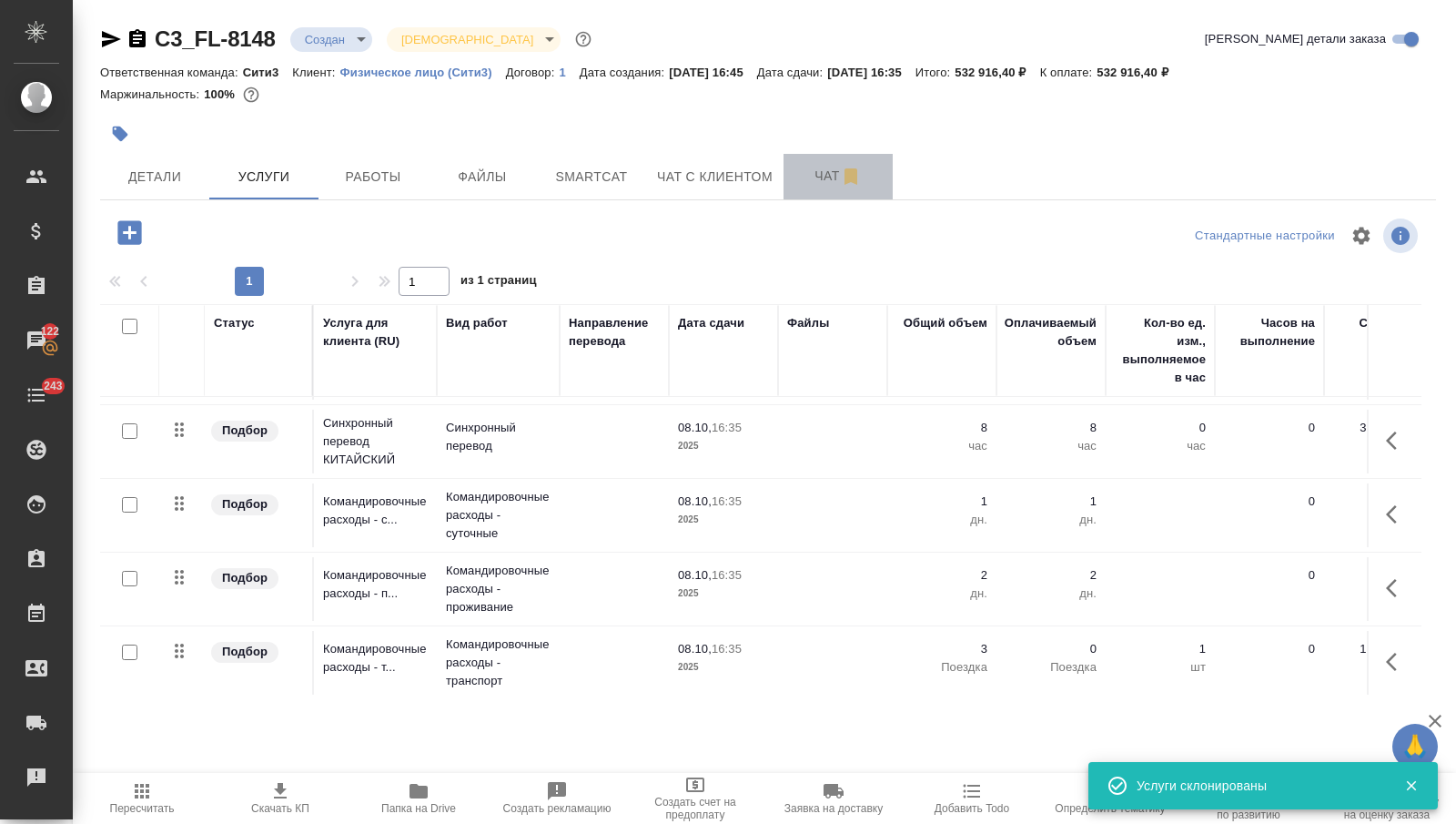
click at [813, 163] on button "Чат" at bounding box center [838, 177] width 110 height 46
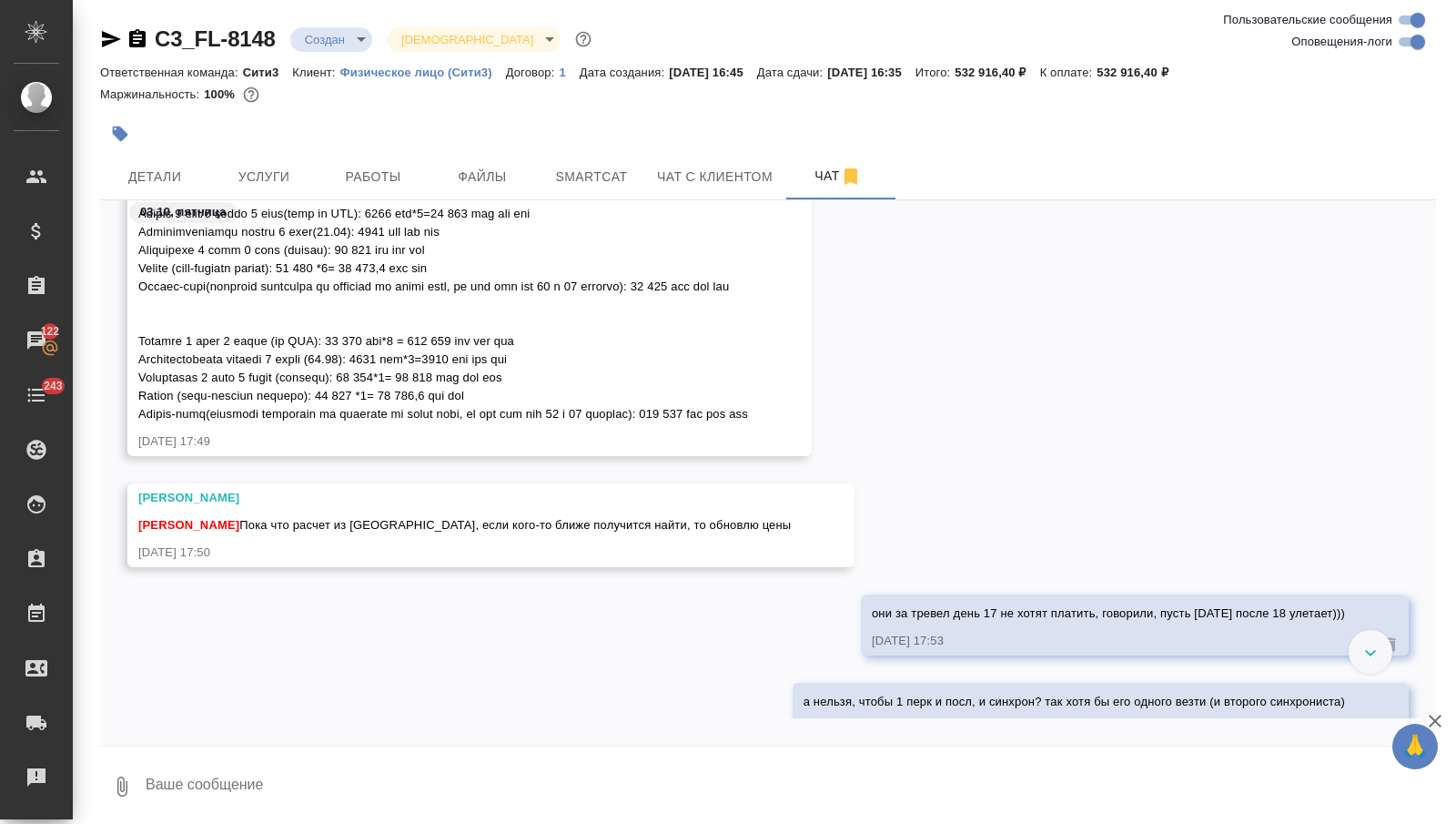
scroll to position [2445, 0]
click at [310, 183] on button "Услуги" at bounding box center [264, 177] width 110 height 46
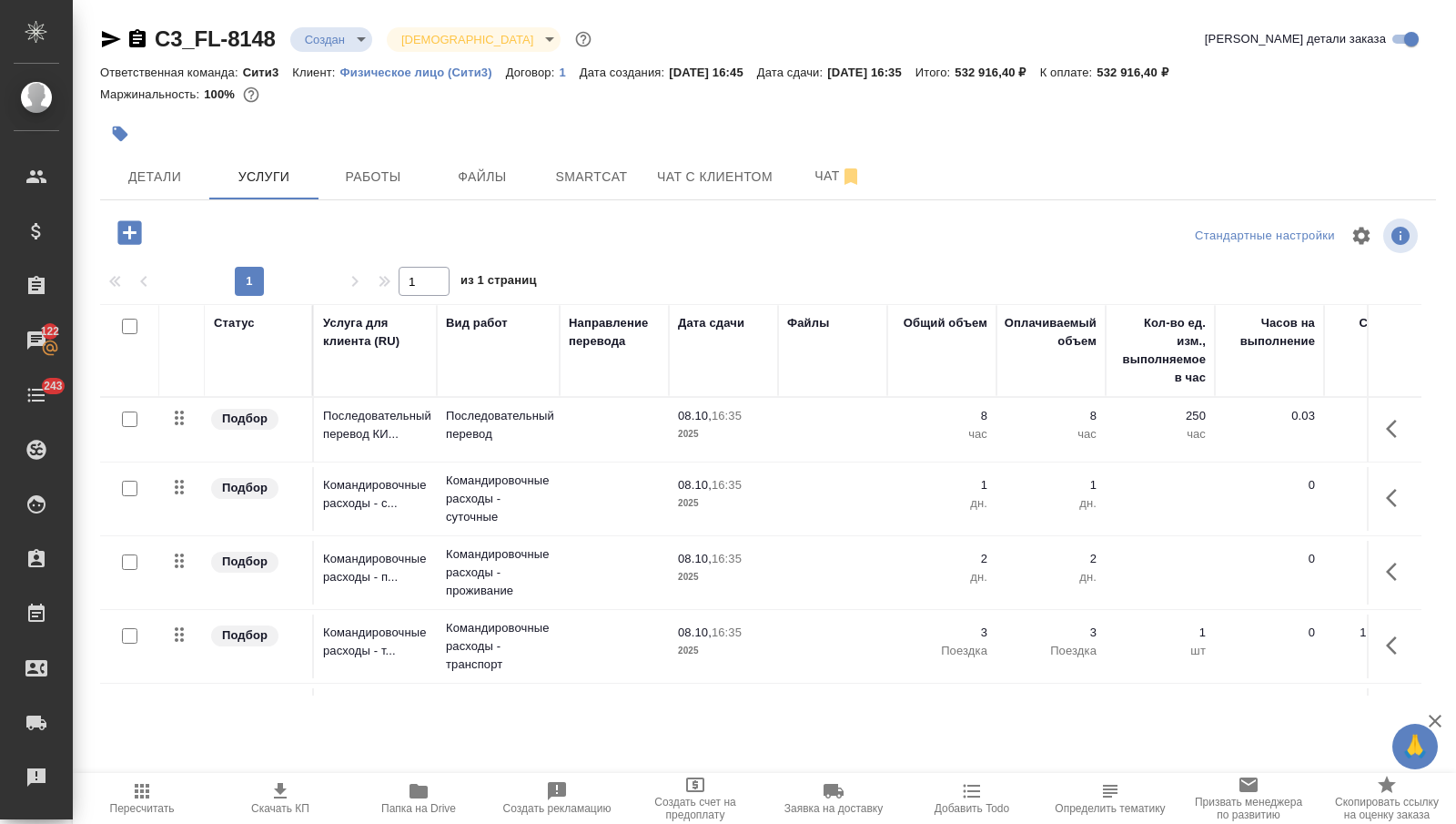
click at [1384, 568] on button "button" at bounding box center [1397, 572] width 44 height 44
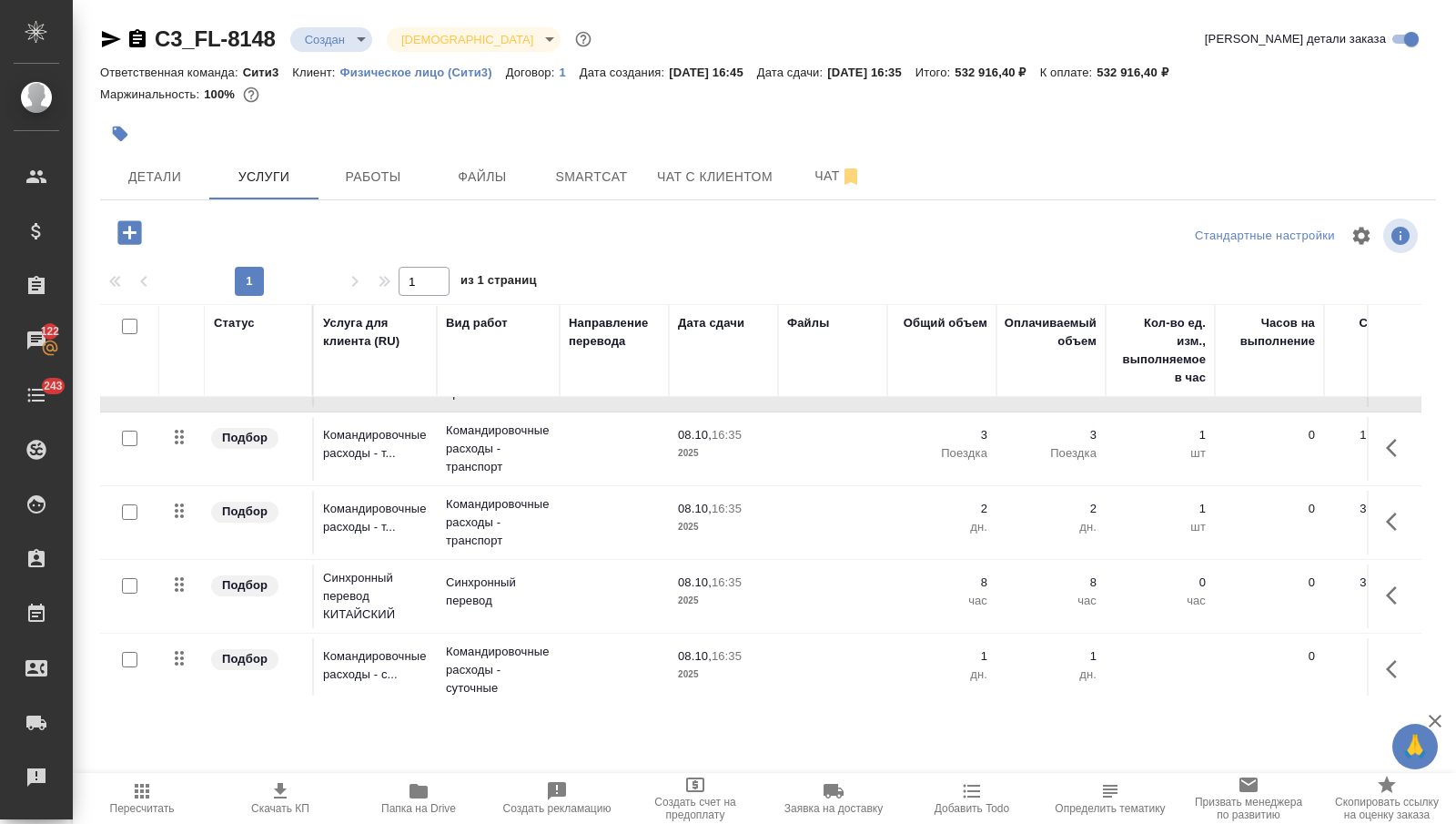
scroll to position [214, 0]
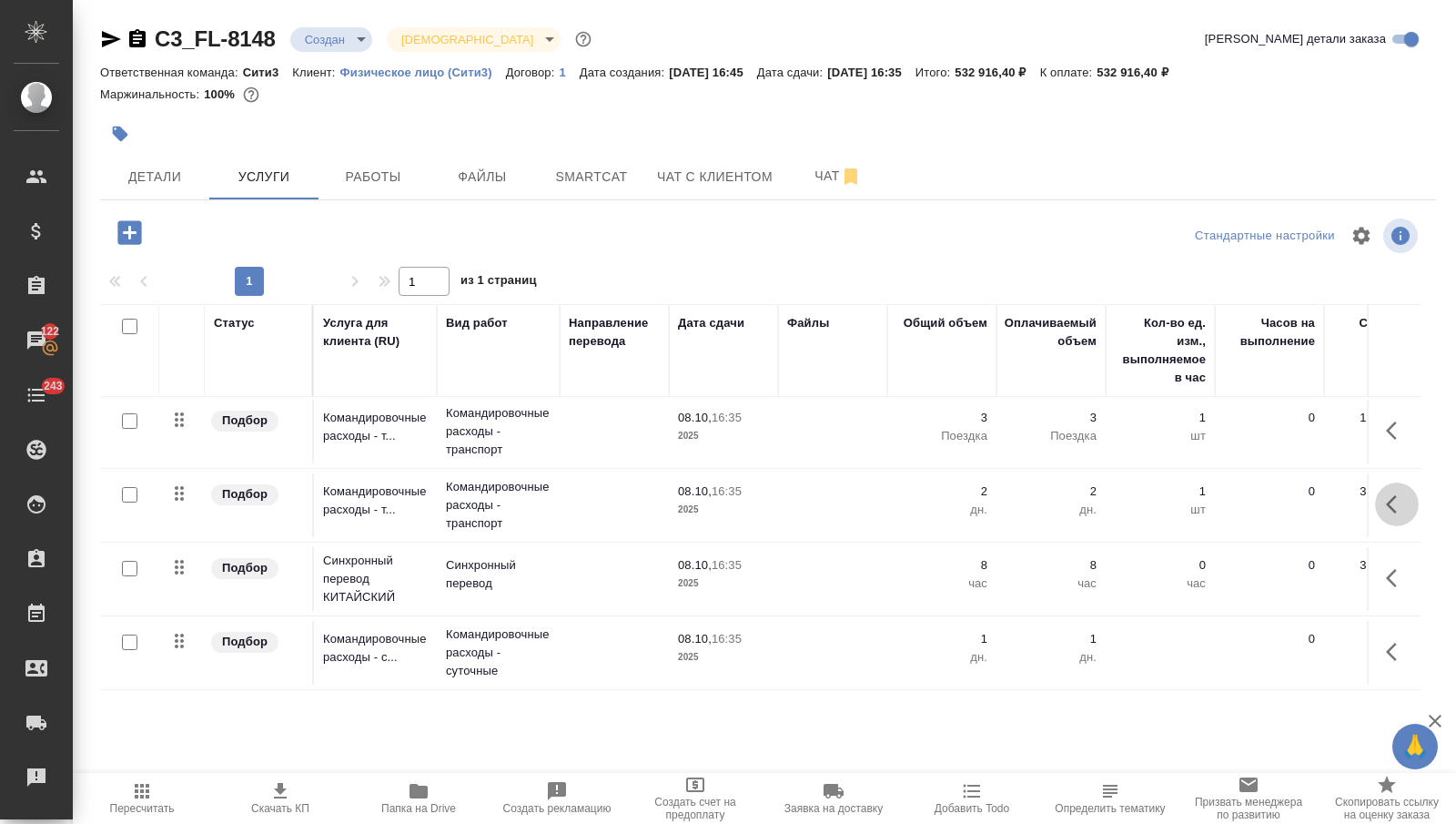
click at [1404, 508] on icon "button" at bounding box center [1397, 504] width 22 height 22
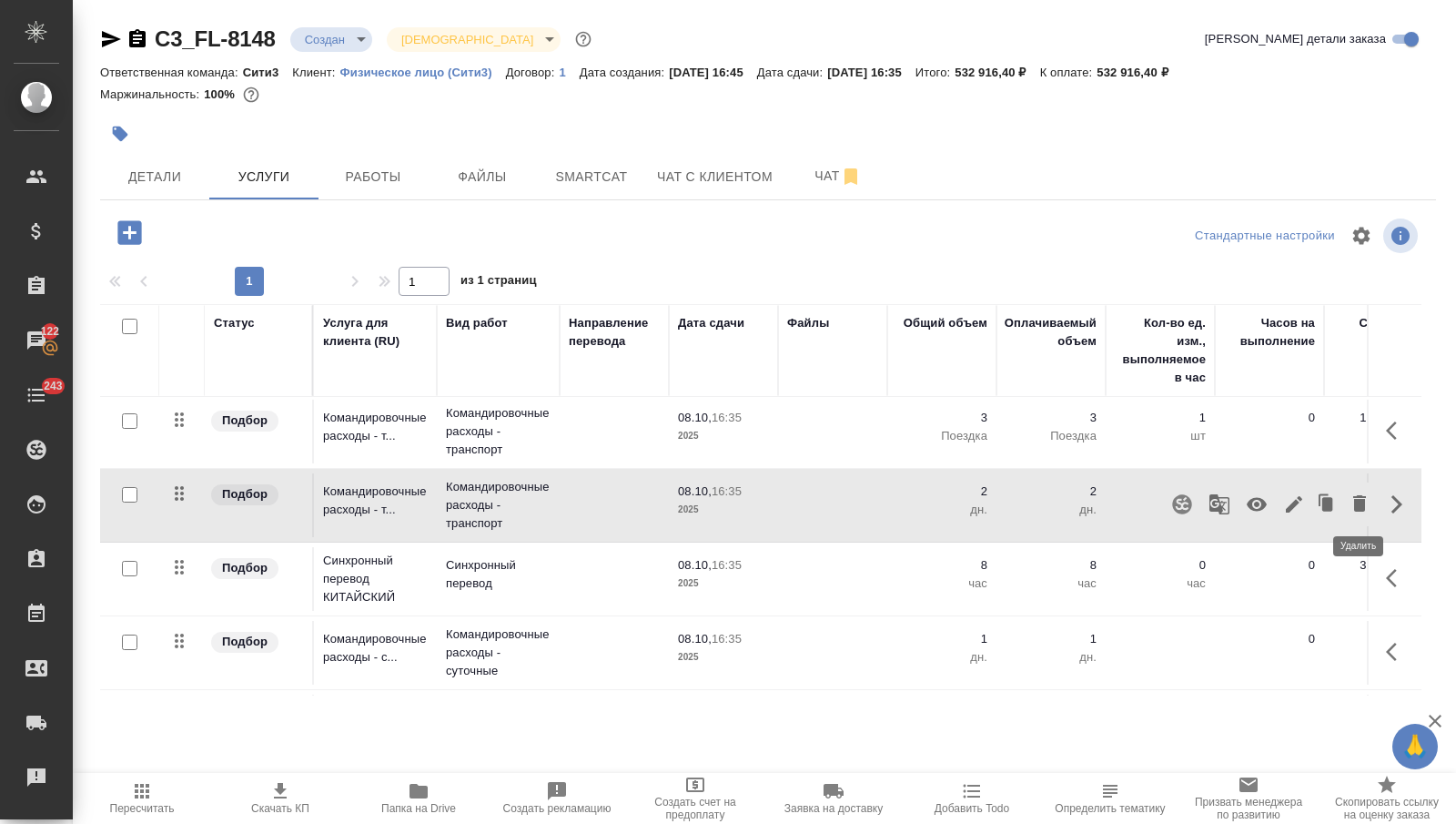
click at [1357, 502] on icon "button" at bounding box center [1359, 503] width 13 height 16
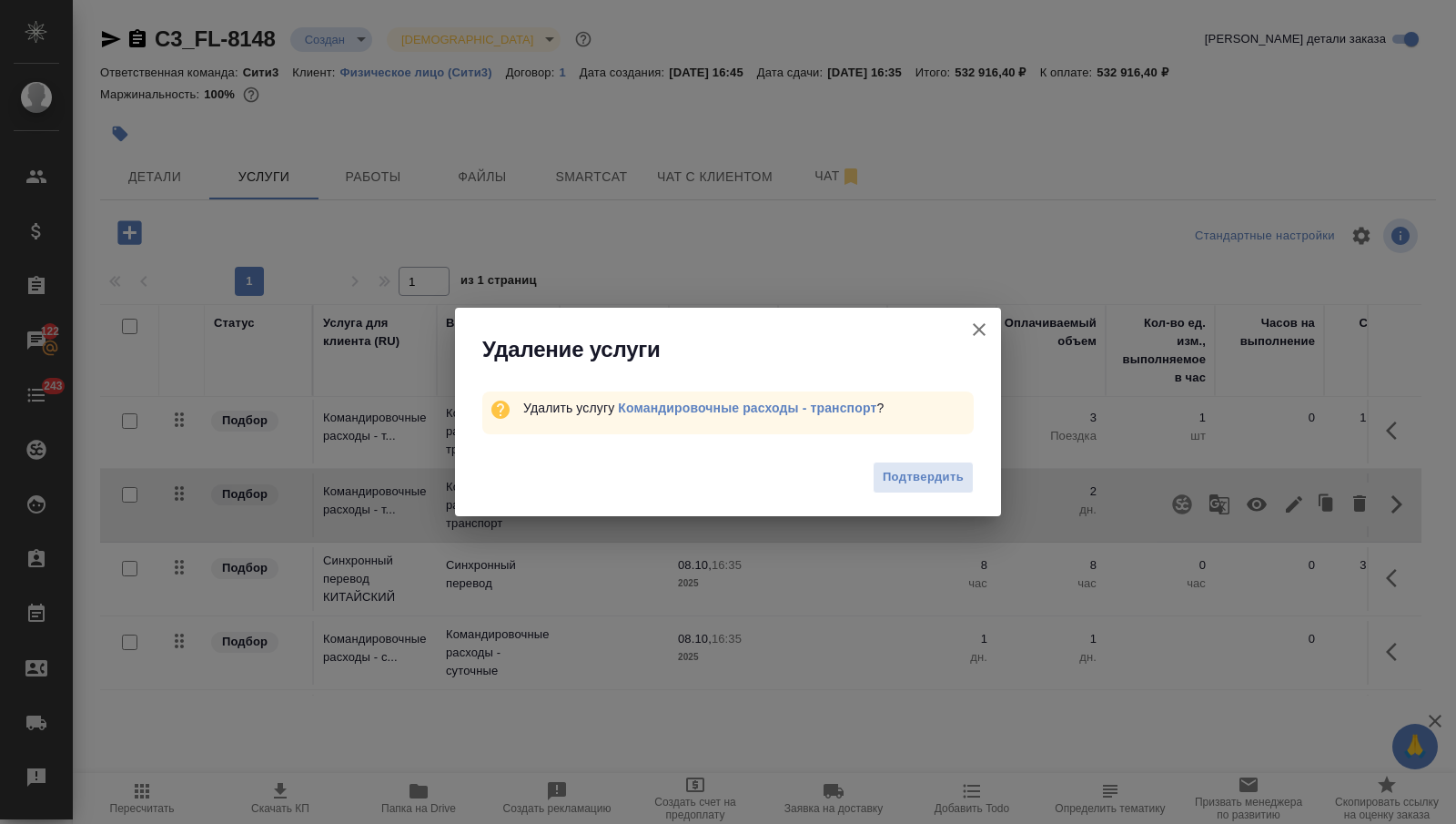
click at [974, 483] on div "Подтвердить" at bounding box center [728, 479] width 546 height 73
click at [938, 470] on span "Подтвердить" at bounding box center [922, 478] width 81 height 21
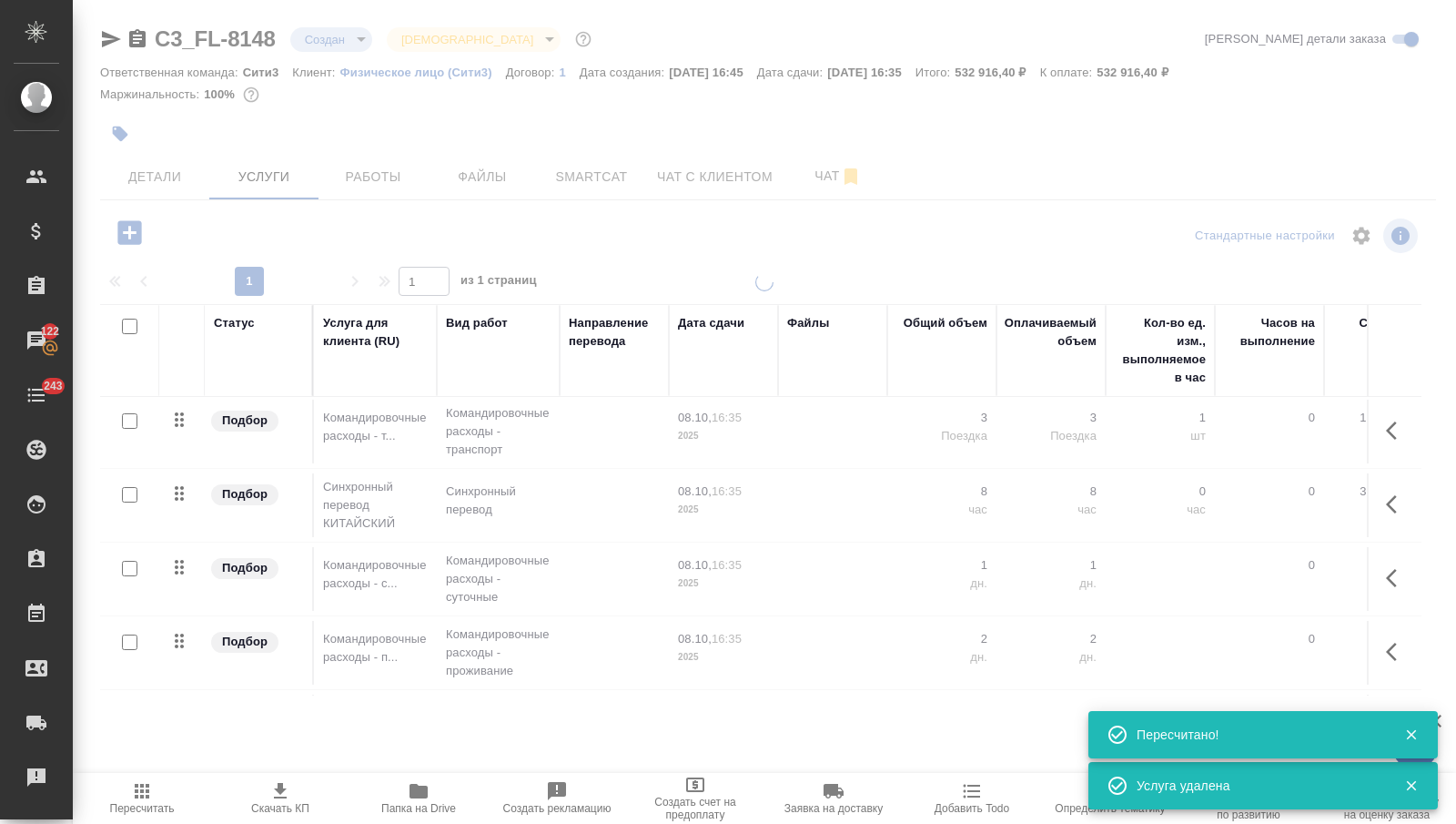
scroll to position [279, 0]
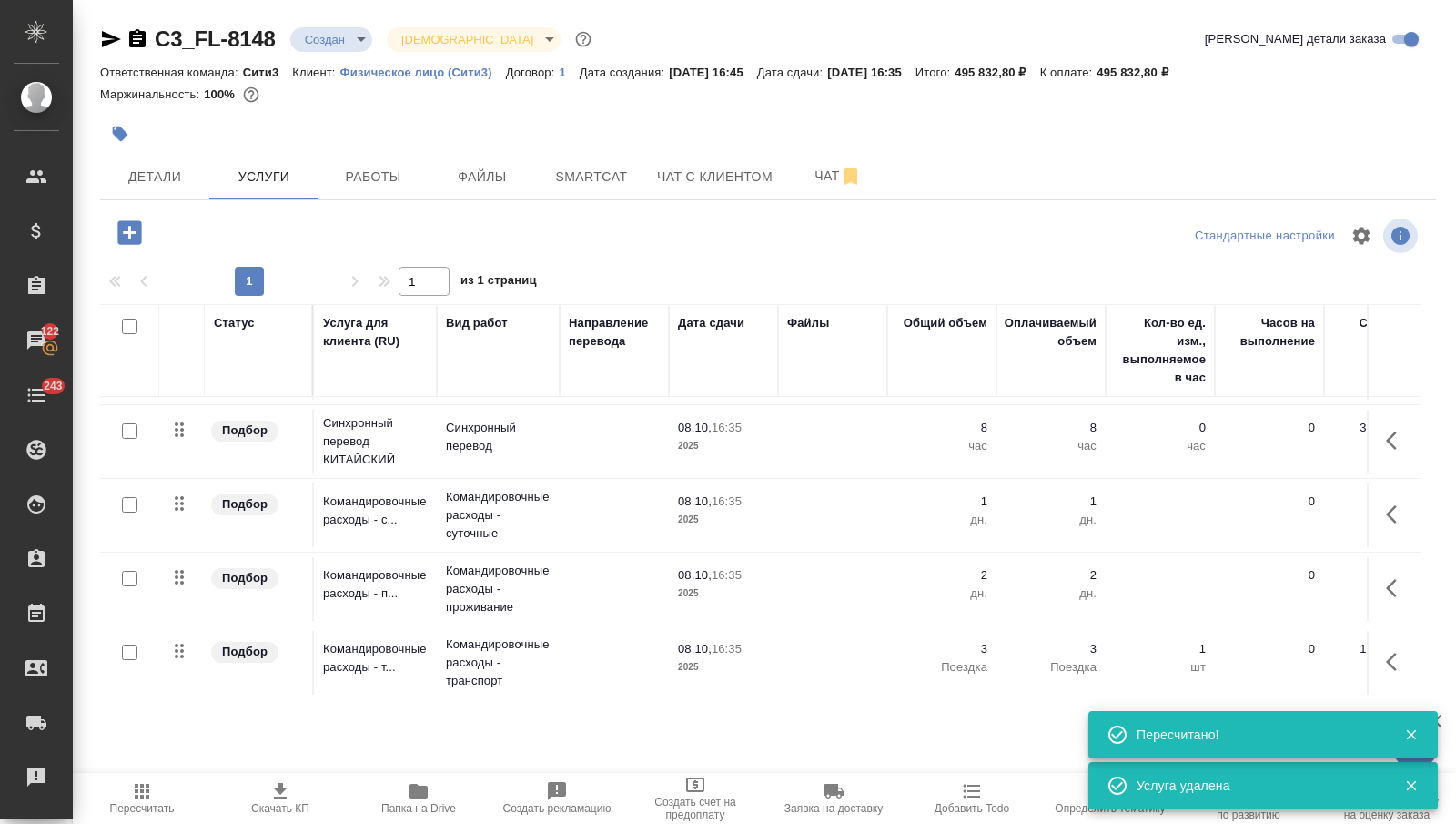
click at [125, 228] on icon "button" at bounding box center [129, 232] width 23 height 23
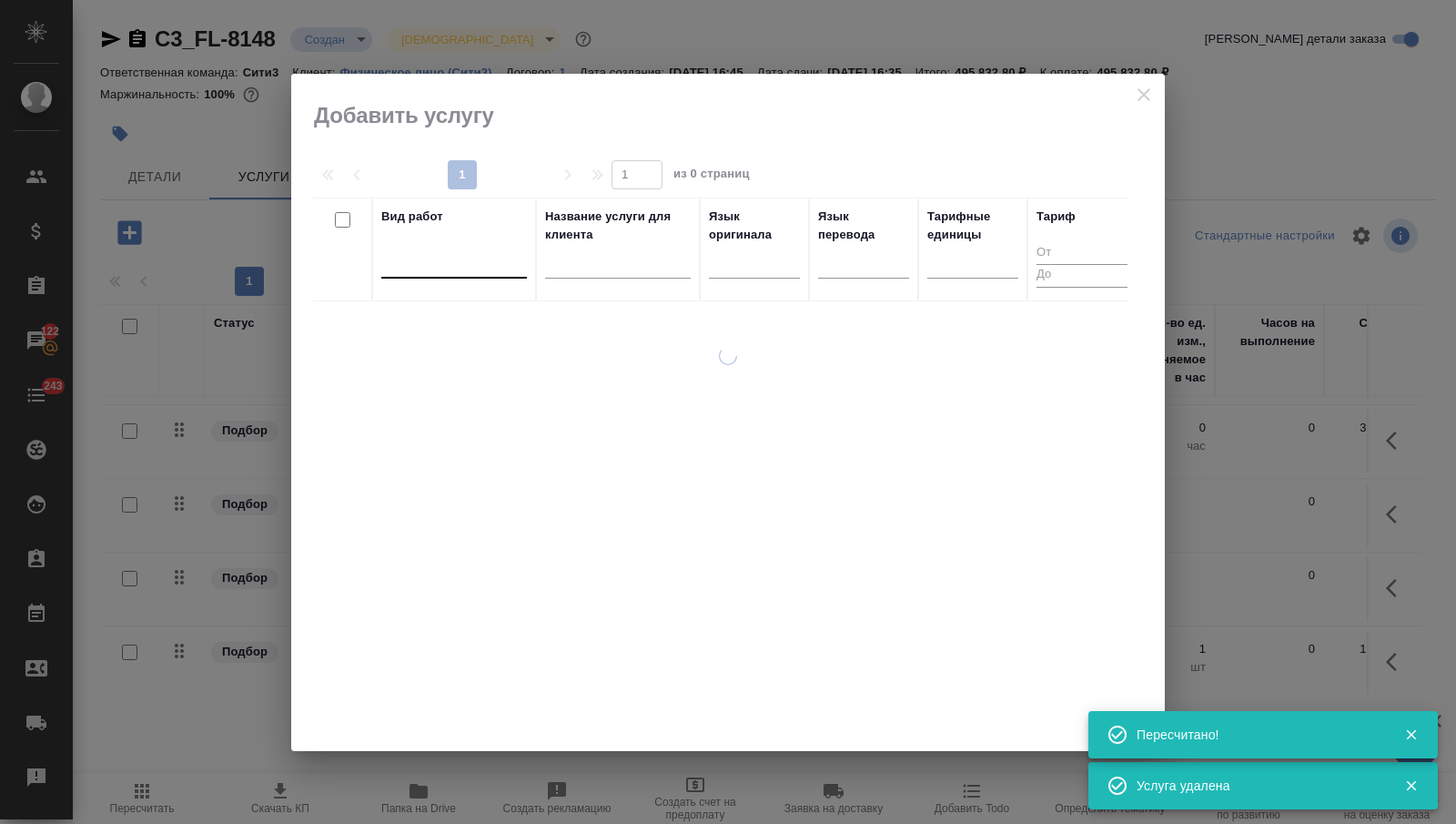
click at [455, 259] on div at bounding box center [454, 259] width 146 height 26
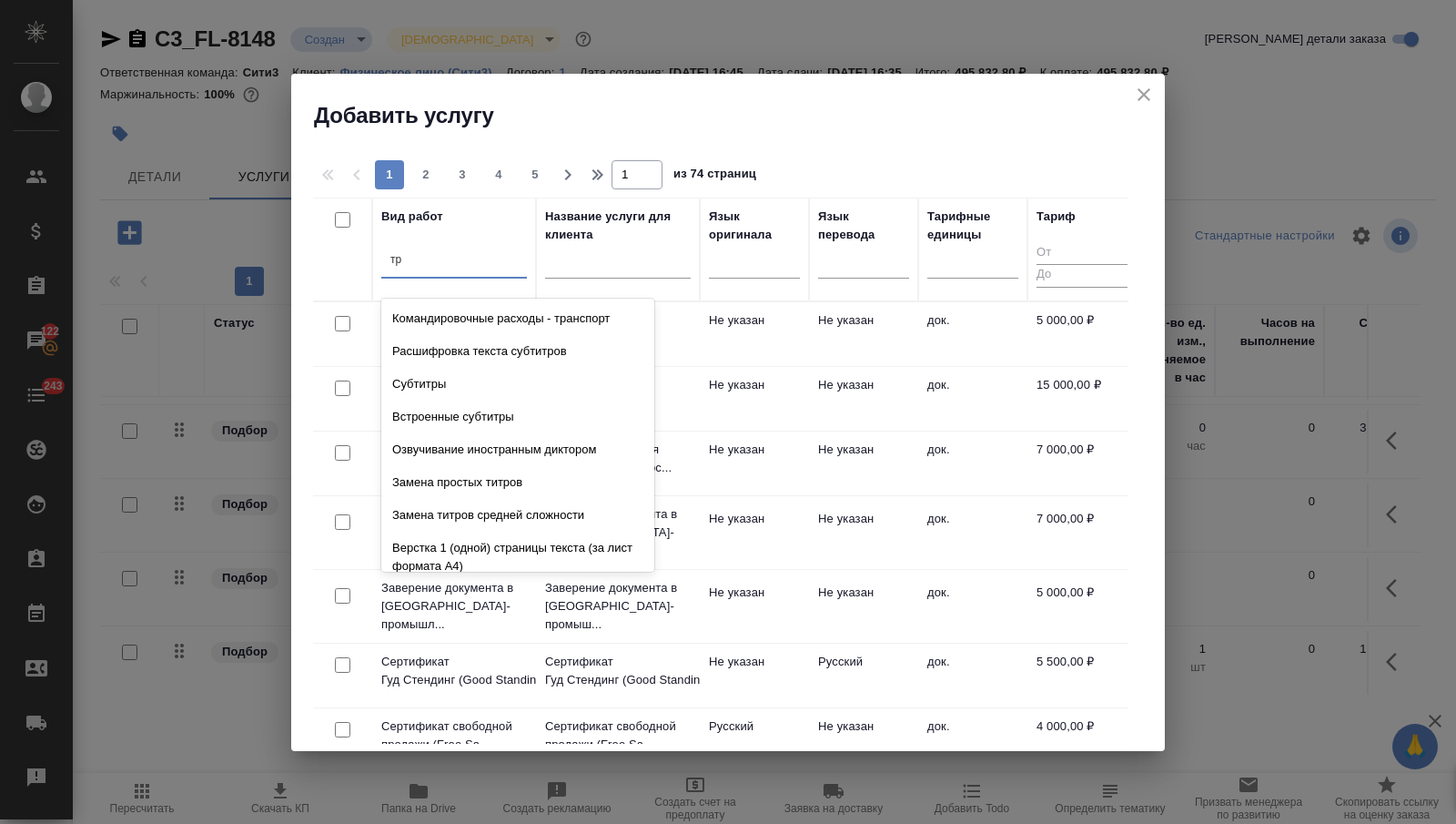
type input "т"
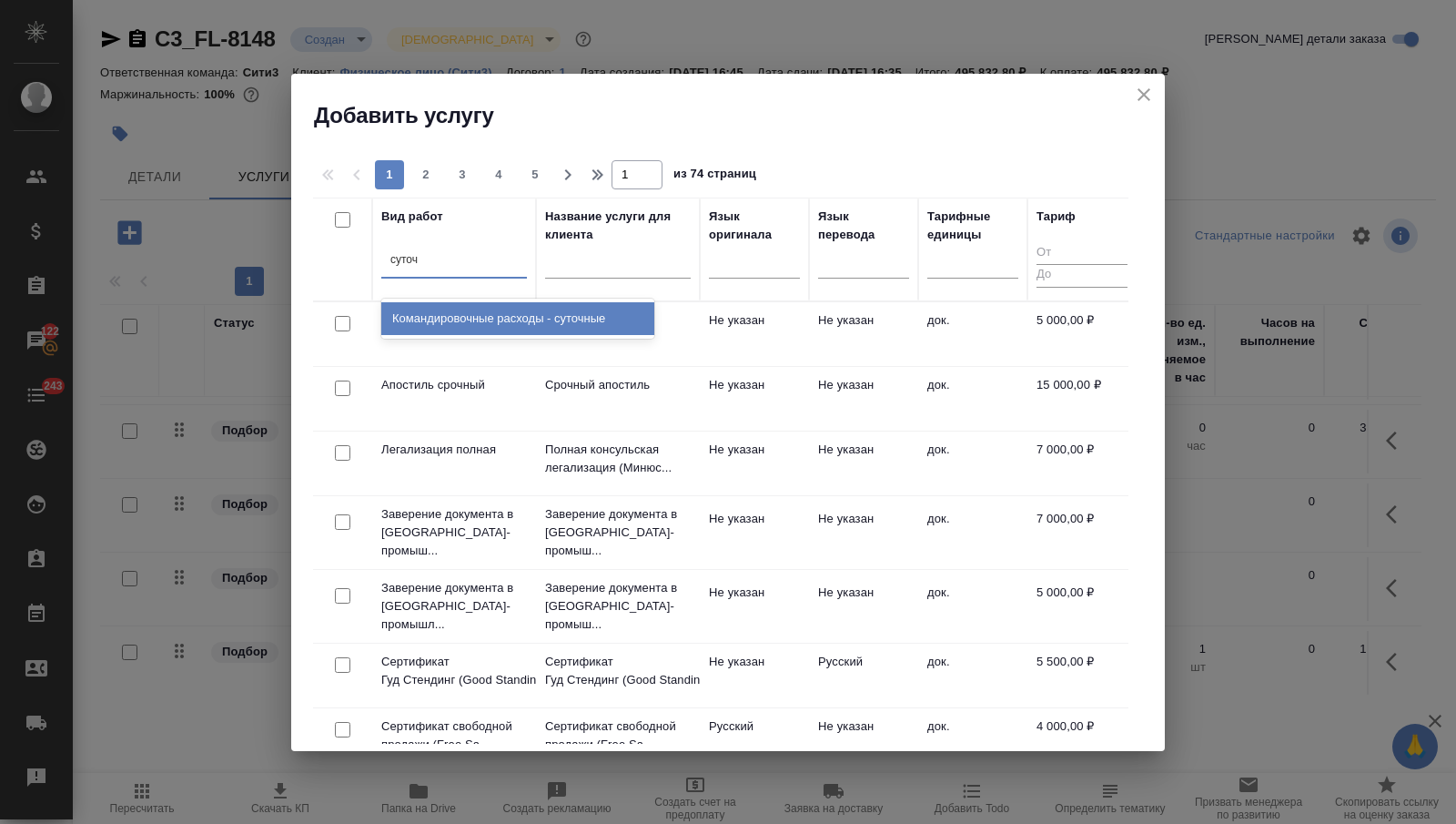
type input "суточн"
click at [480, 316] on div "Командировочные расходы - суточные" at bounding box center [517, 318] width 273 height 33
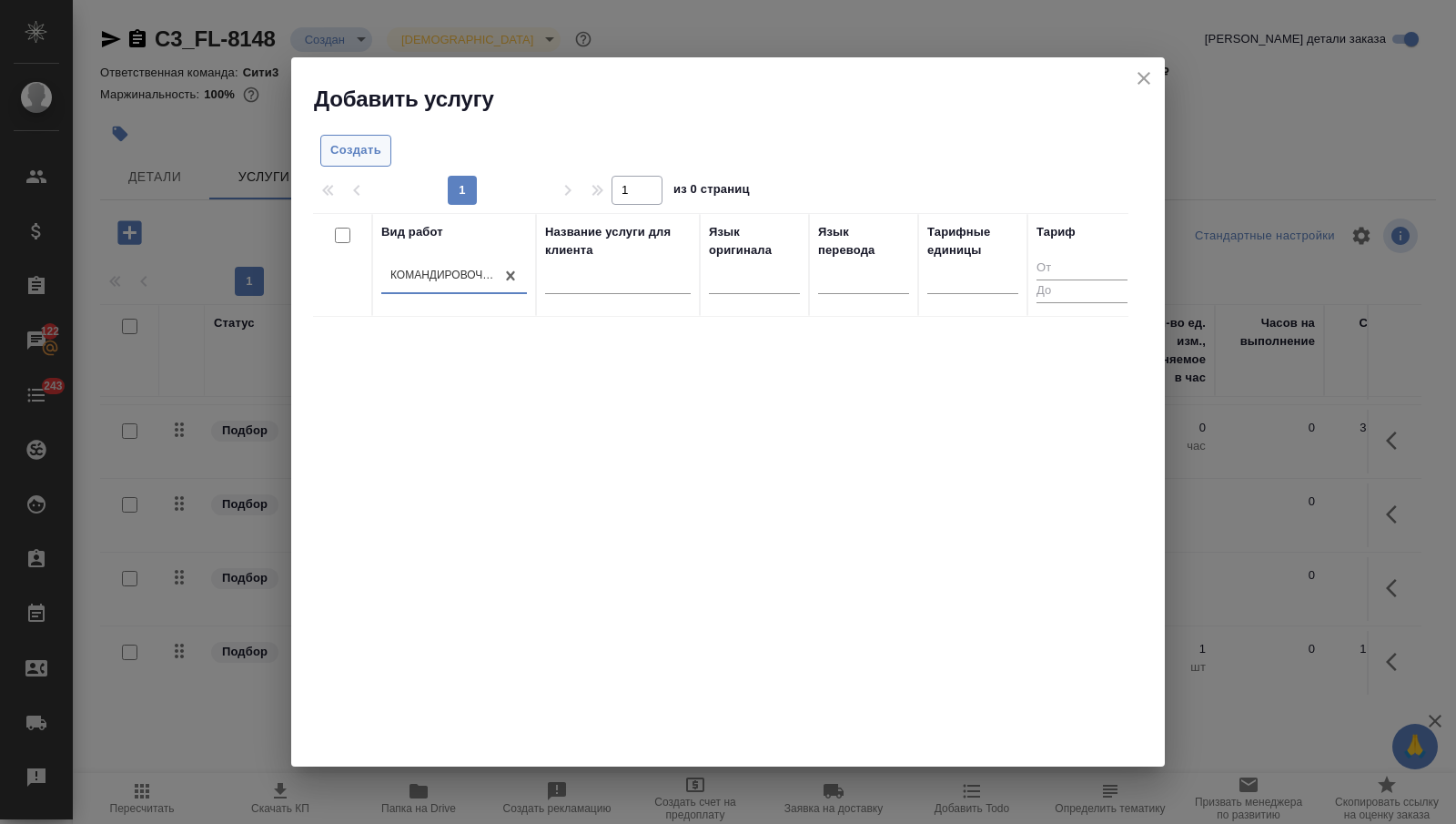
click at [368, 155] on span "Создать" at bounding box center [356, 150] width 51 height 21
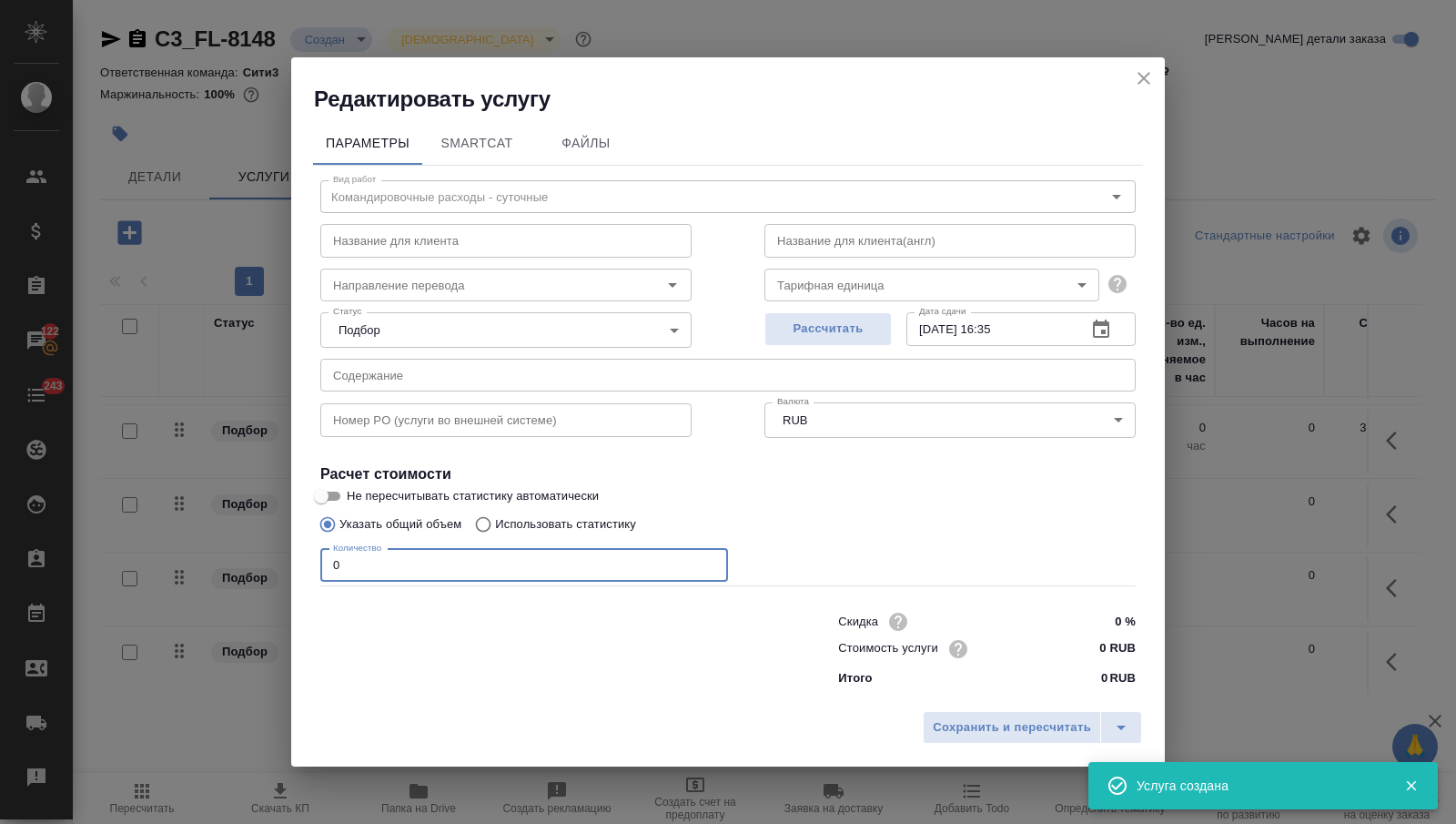
click at [404, 570] on input "0" at bounding box center [524, 566] width 407 height 33
type input "2"
click at [1107, 646] on input "0 RUB" at bounding box center [1101, 648] width 68 height 26
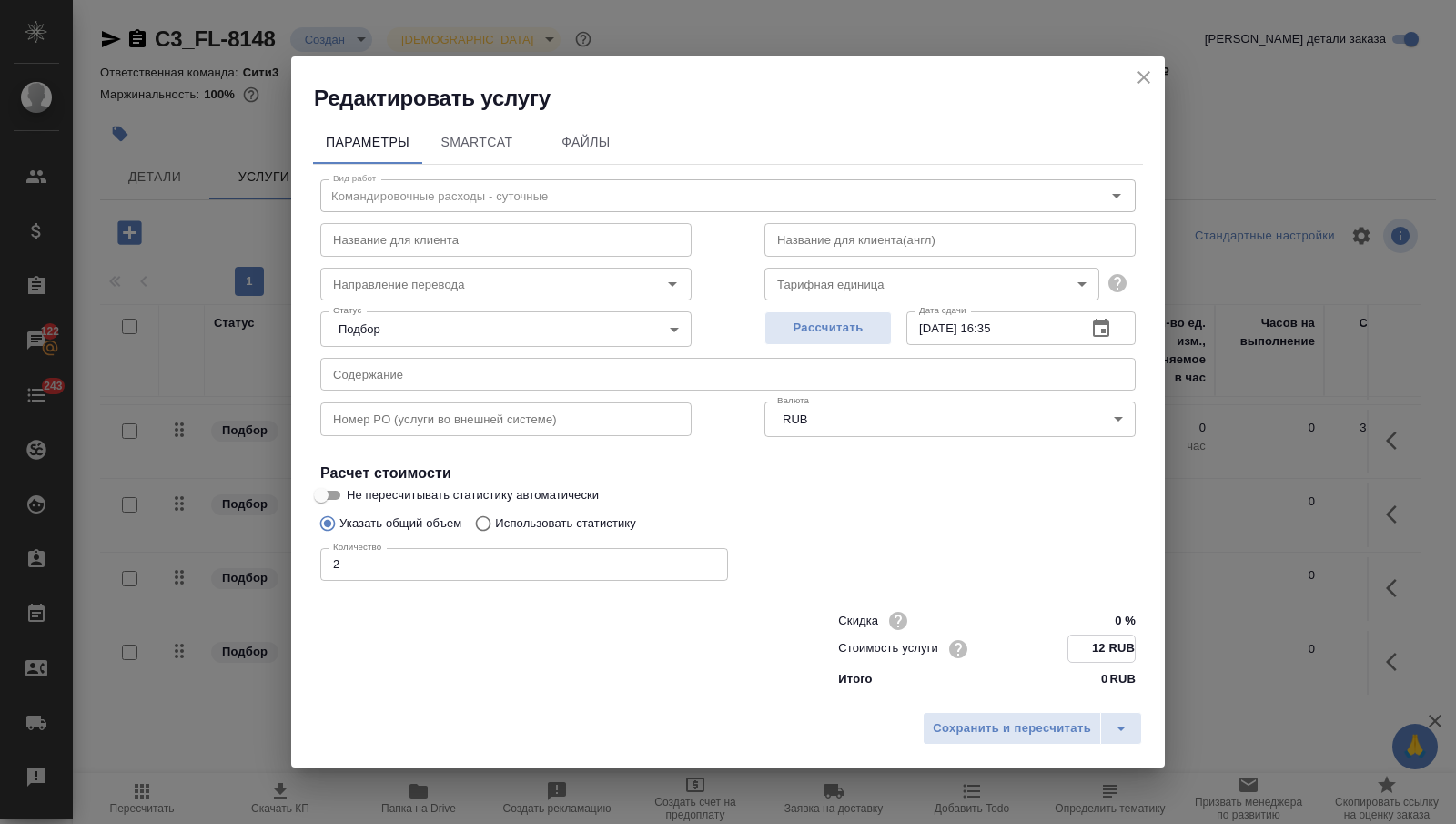
type input "1 RUB"
type input "12000 RUB"
type input "120000 RUB"
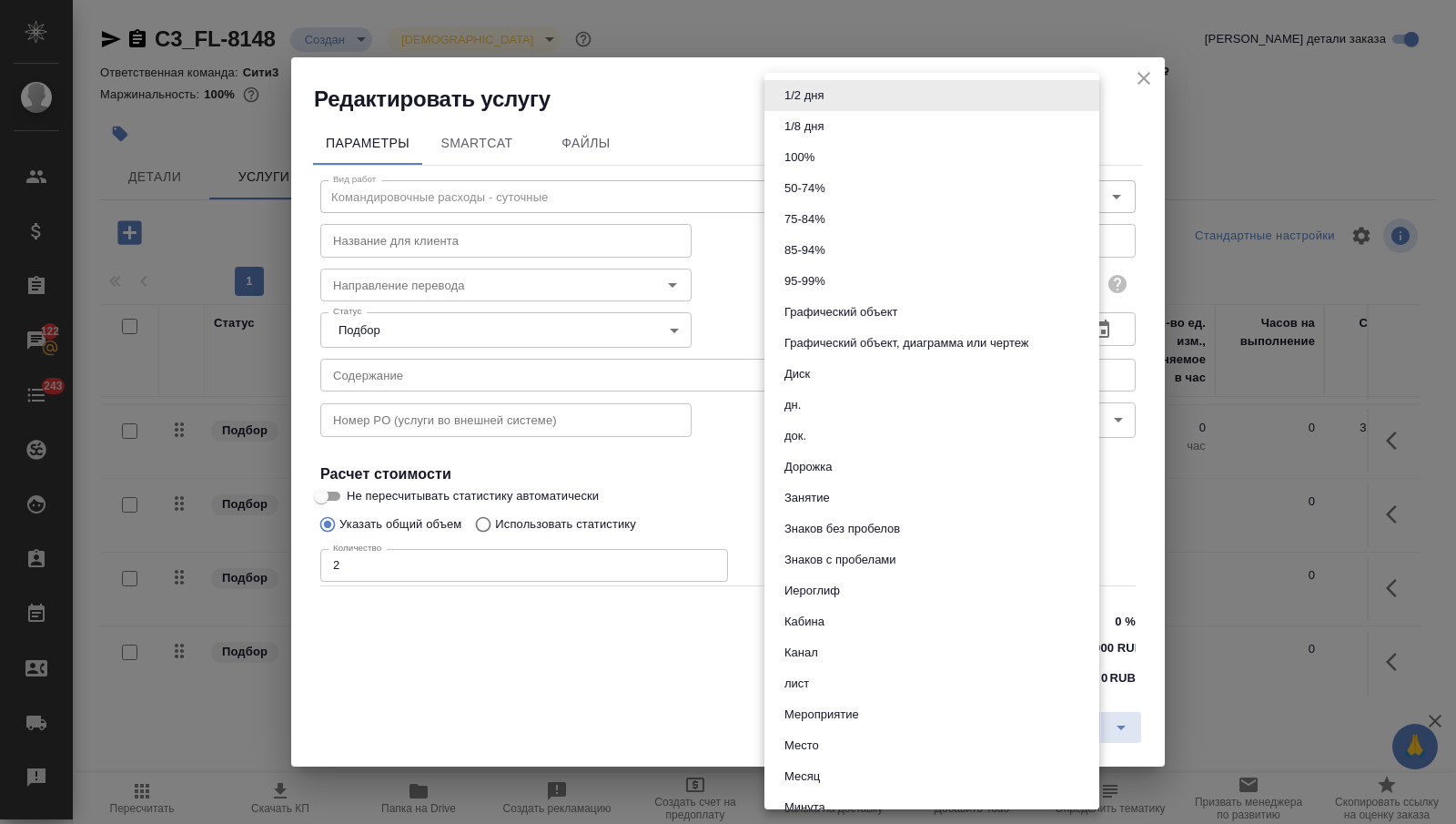
click at [1008, 273] on body "🙏 .cls-1 fill:#fff; AWATERA [PERSON_NAME] Спецификации Заказы 122 Чаты 243 Todo…" at bounding box center [728, 412] width 1456 height 824
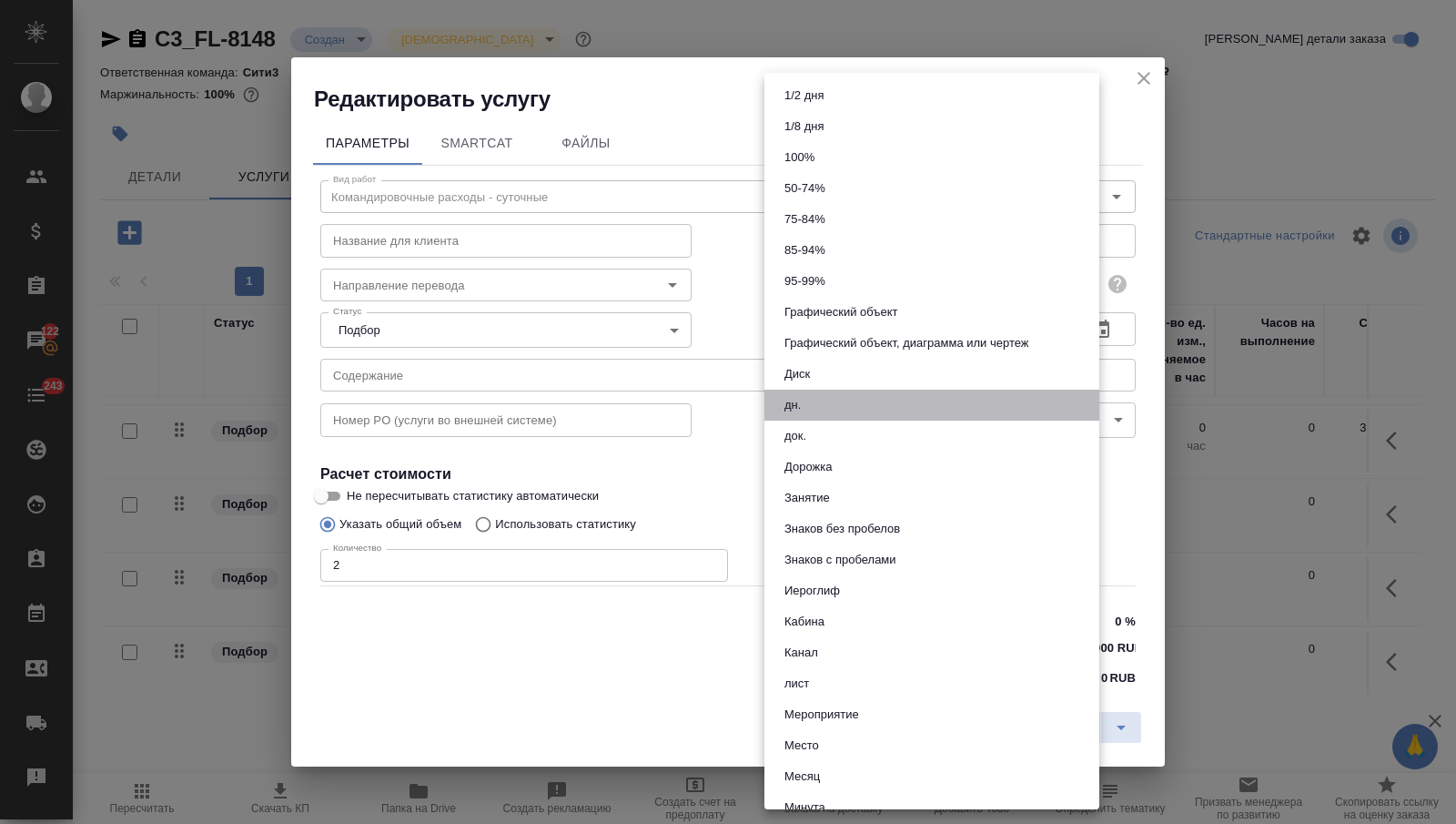
click at [914, 403] on li "дн." at bounding box center [931, 406] width 335 height 31
type input "5a8b1489cc6b4906c91bfd8a"
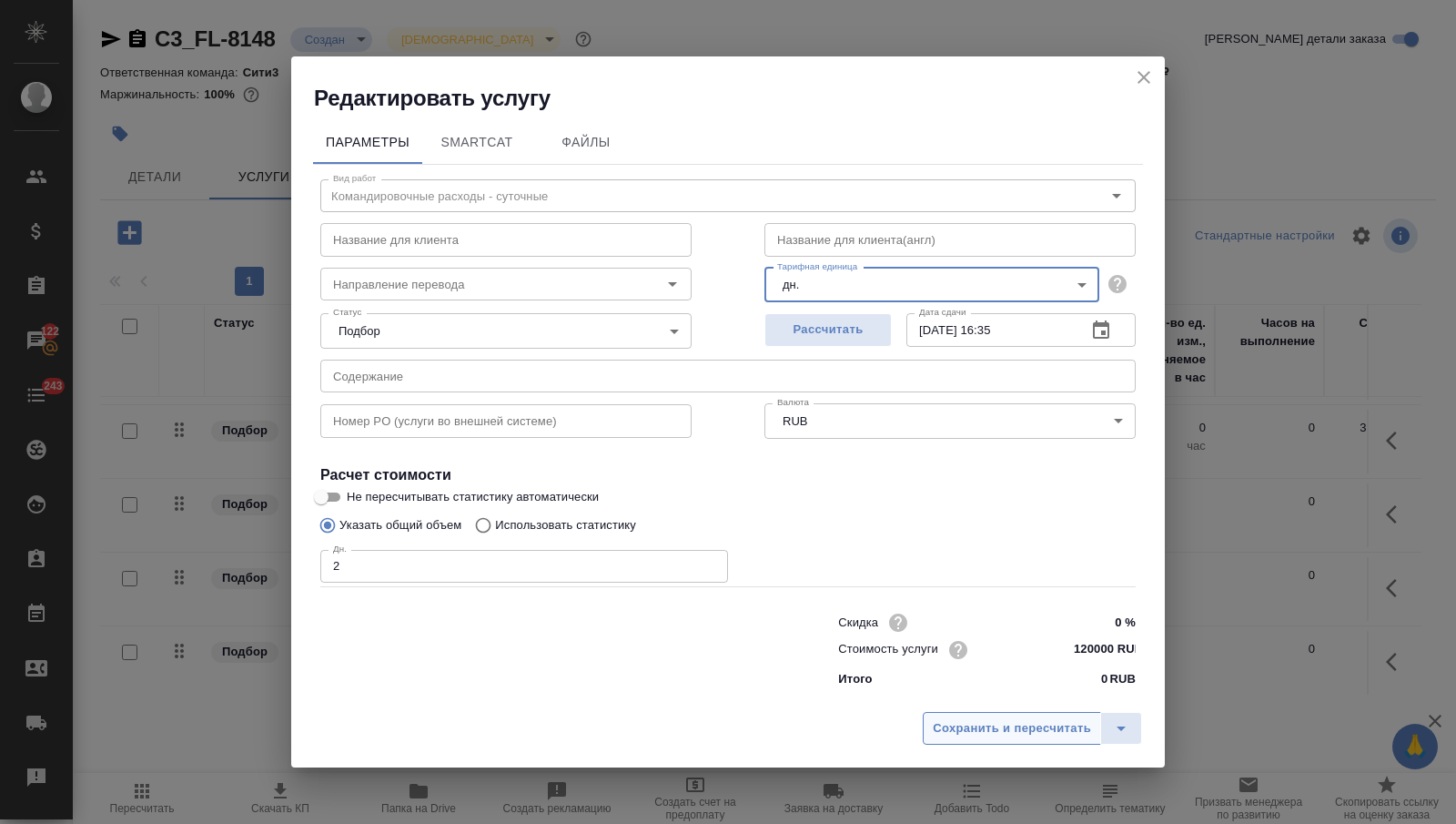
click at [972, 715] on button "Сохранить и пересчитать" at bounding box center [1012, 729] width 178 height 33
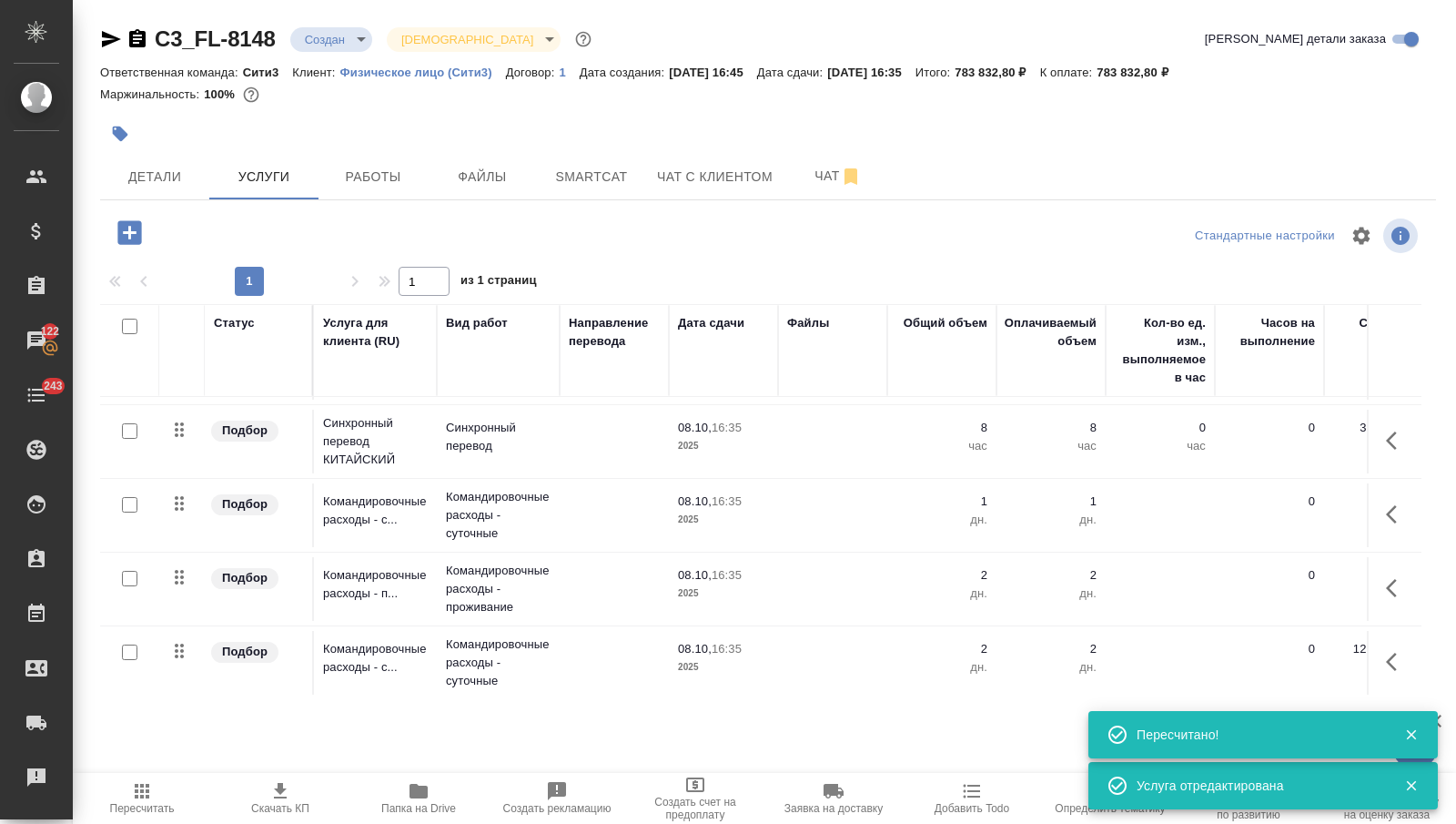
scroll to position [352, 0]
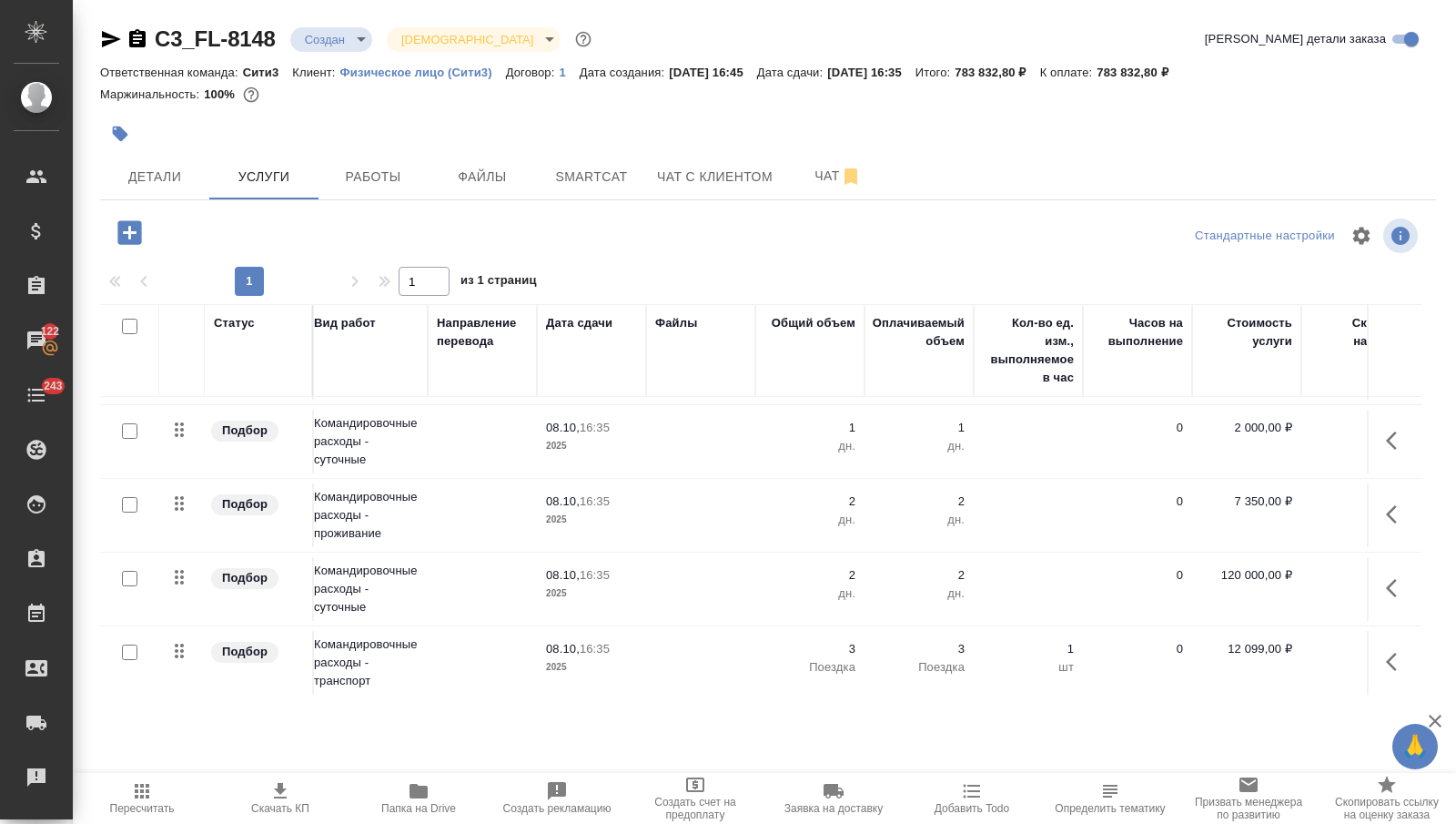
scroll to position [352, 0]
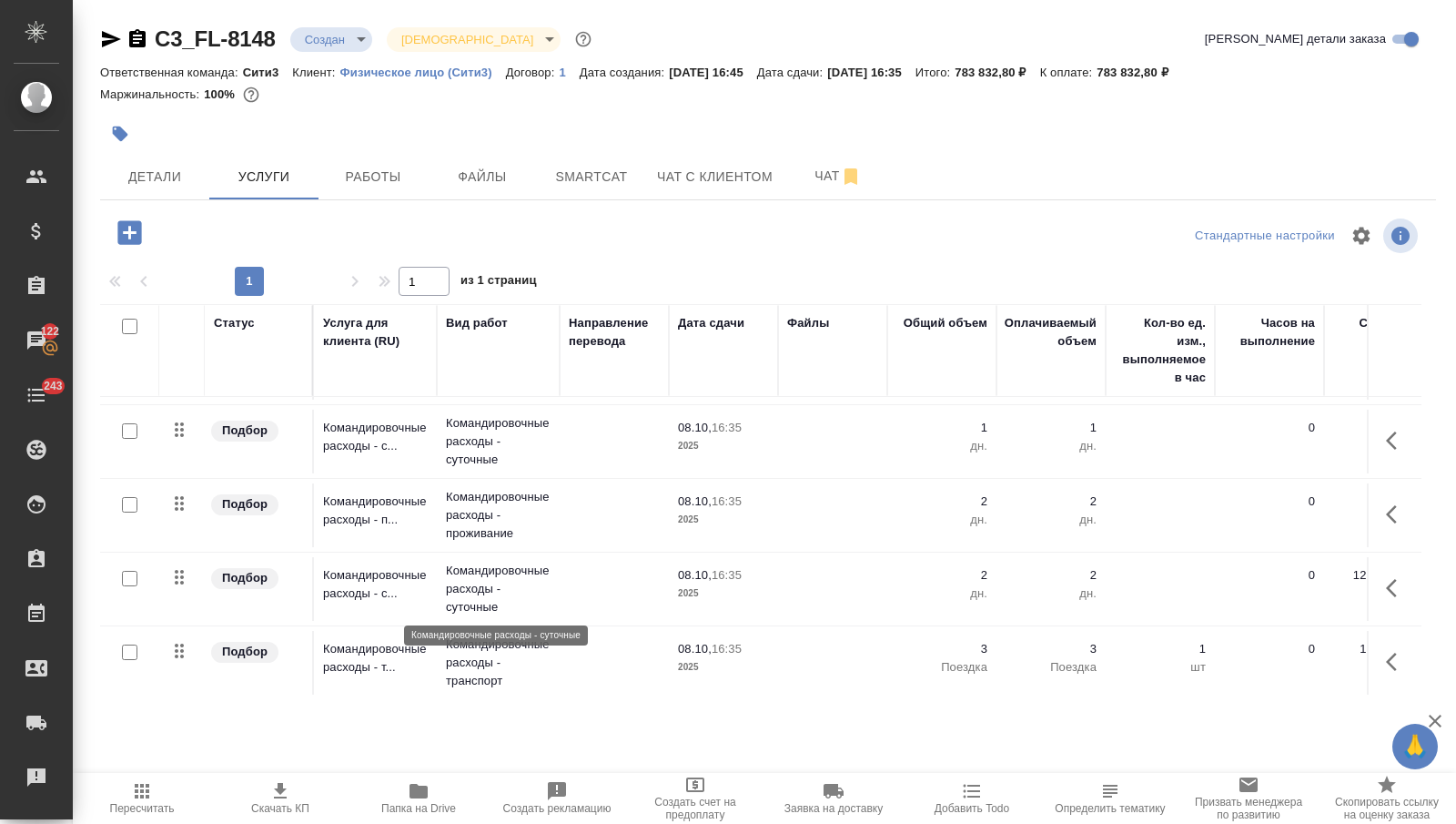
click at [469, 589] on p "Командировочные расходы - суточные" at bounding box center [499, 589] width 105 height 54
click at [469, 590] on p "Командировочные расходы - суточные" at bounding box center [499, 589] width 105 height 54
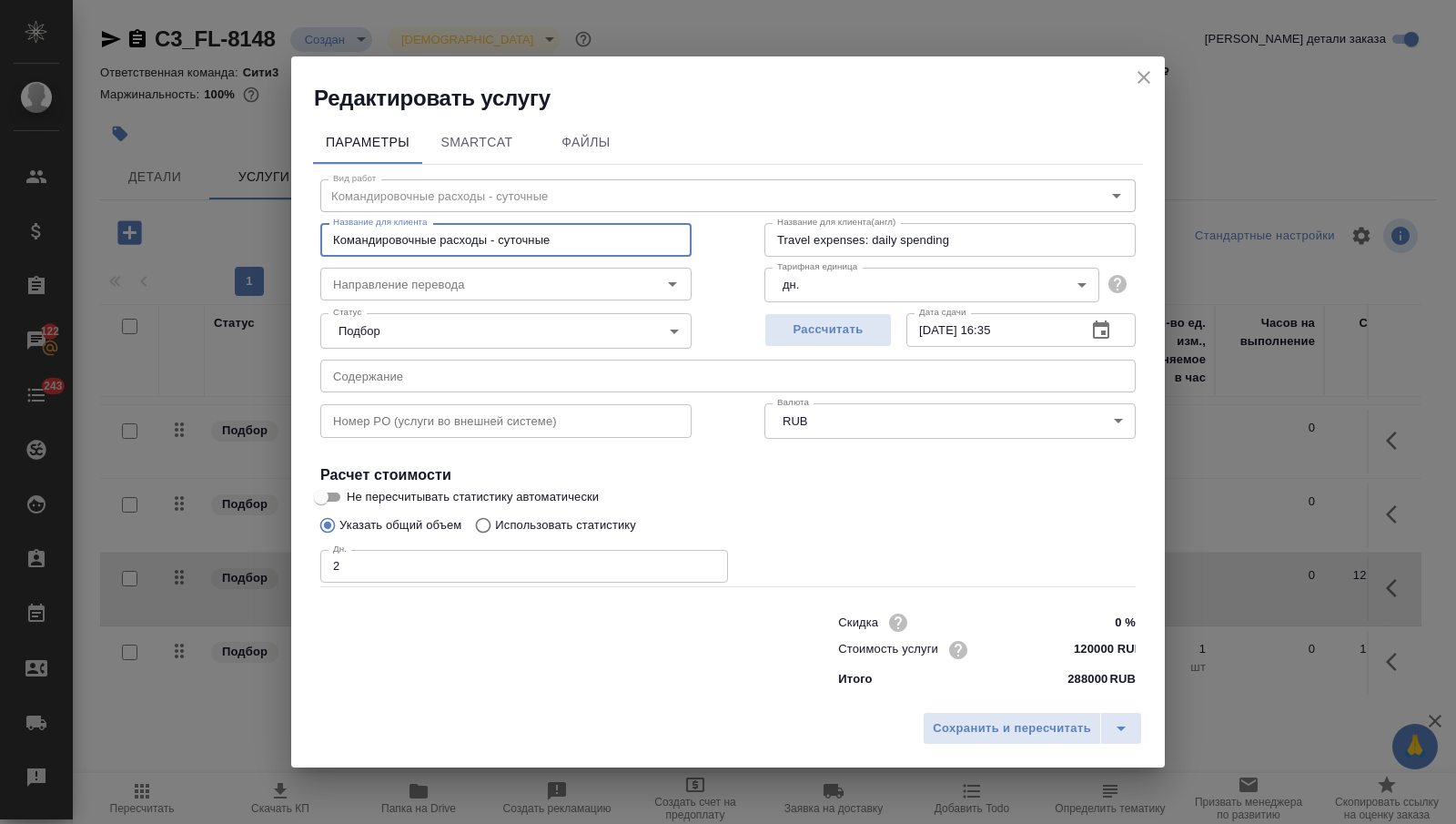
click at [539, 233] on input "Командировочные расходы - суточные" at bounding box center [505, 240] width 372 height 33
click at [566, 233] on input "Командировочные расходы - суточные" at bounding box center [505, 240] width 372 height 33
drag, startPoint x: 560, startPoint y: 240, endPoint x: 501, endPoint y: 239, distance: 59.0
click at [501, 239] on input "Командировочные расходы - суточные" at bounding box center [505, 240] width 372 height 33
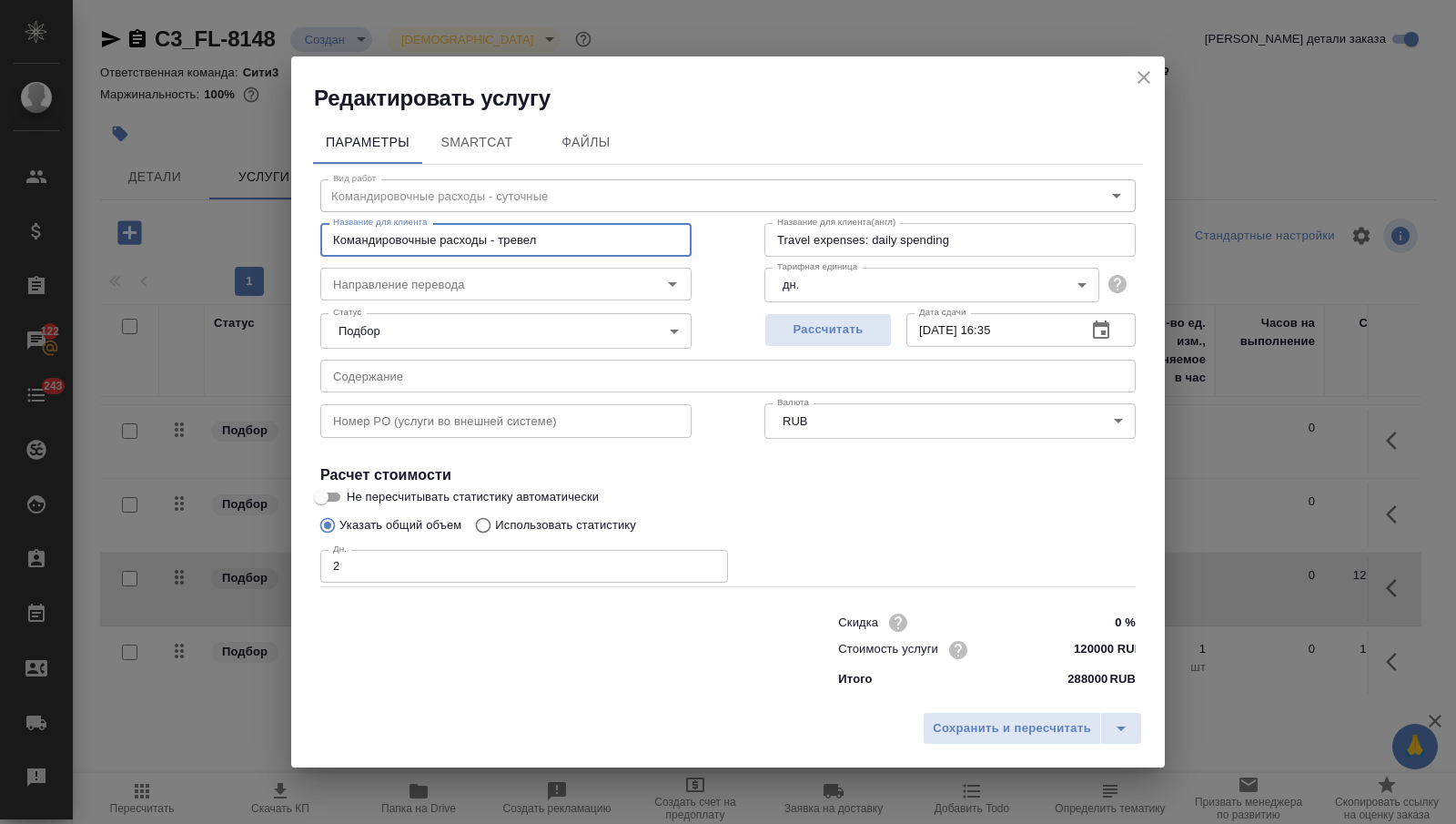
type input "Командировочные расходы - тревел-дни"
click at [1059, 728] on span "Сохранить и пересчитать" at bounding box center [1012, 729] width 158 height 21
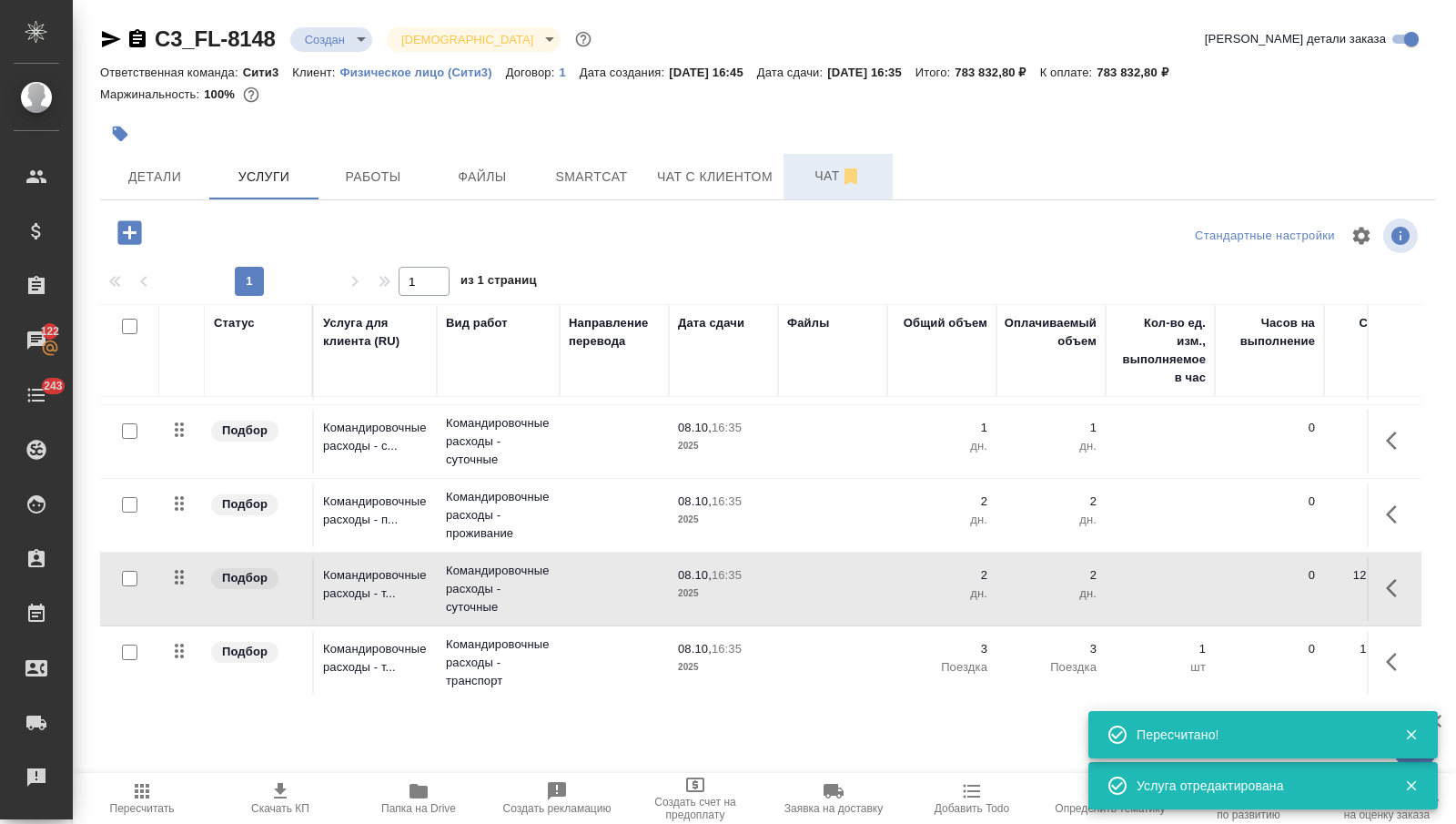
click at [813, 167] on span "Чат" at bounding box center [838, 176] width 87 height 22
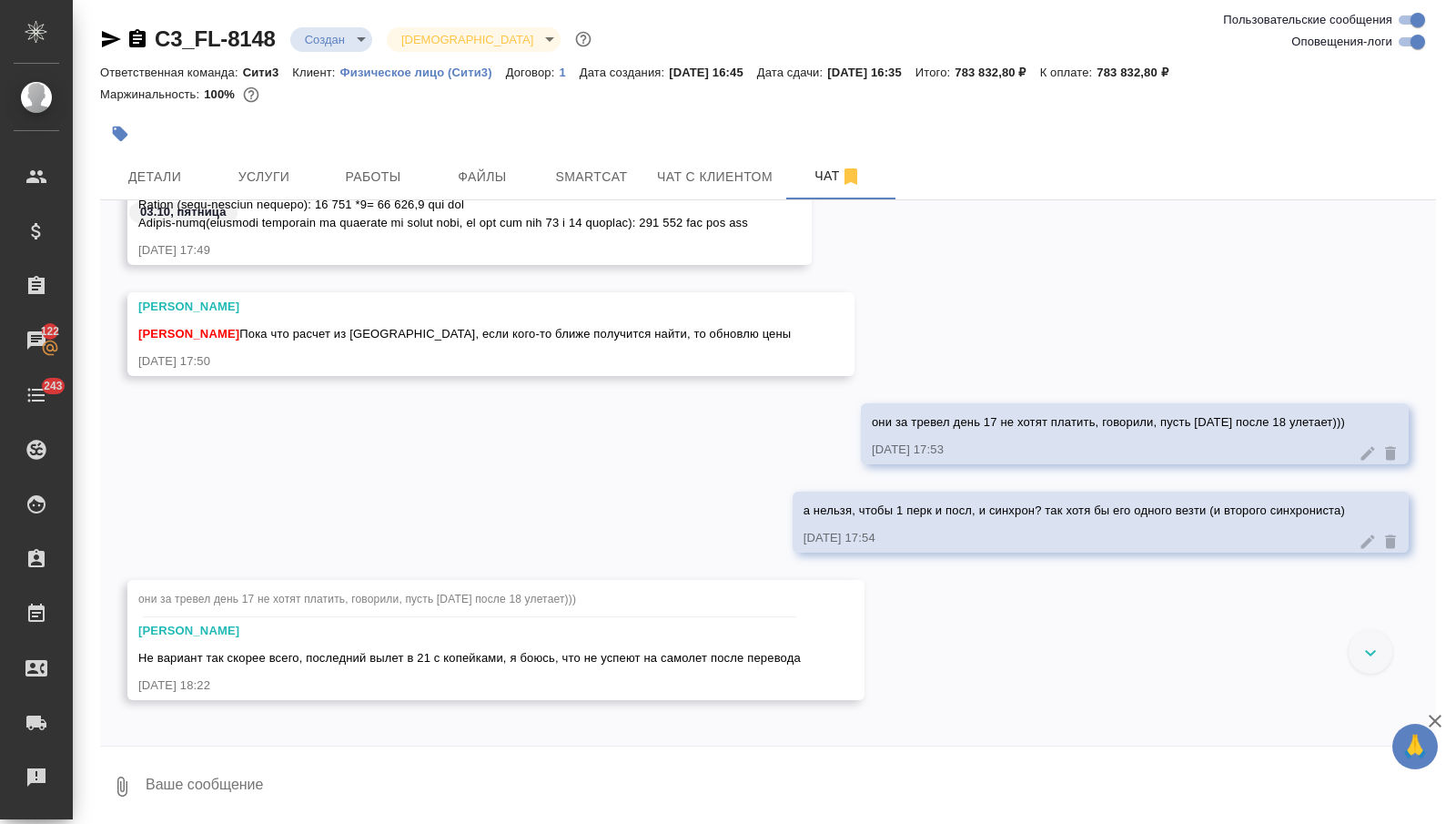
scroll to position [2378, 0]
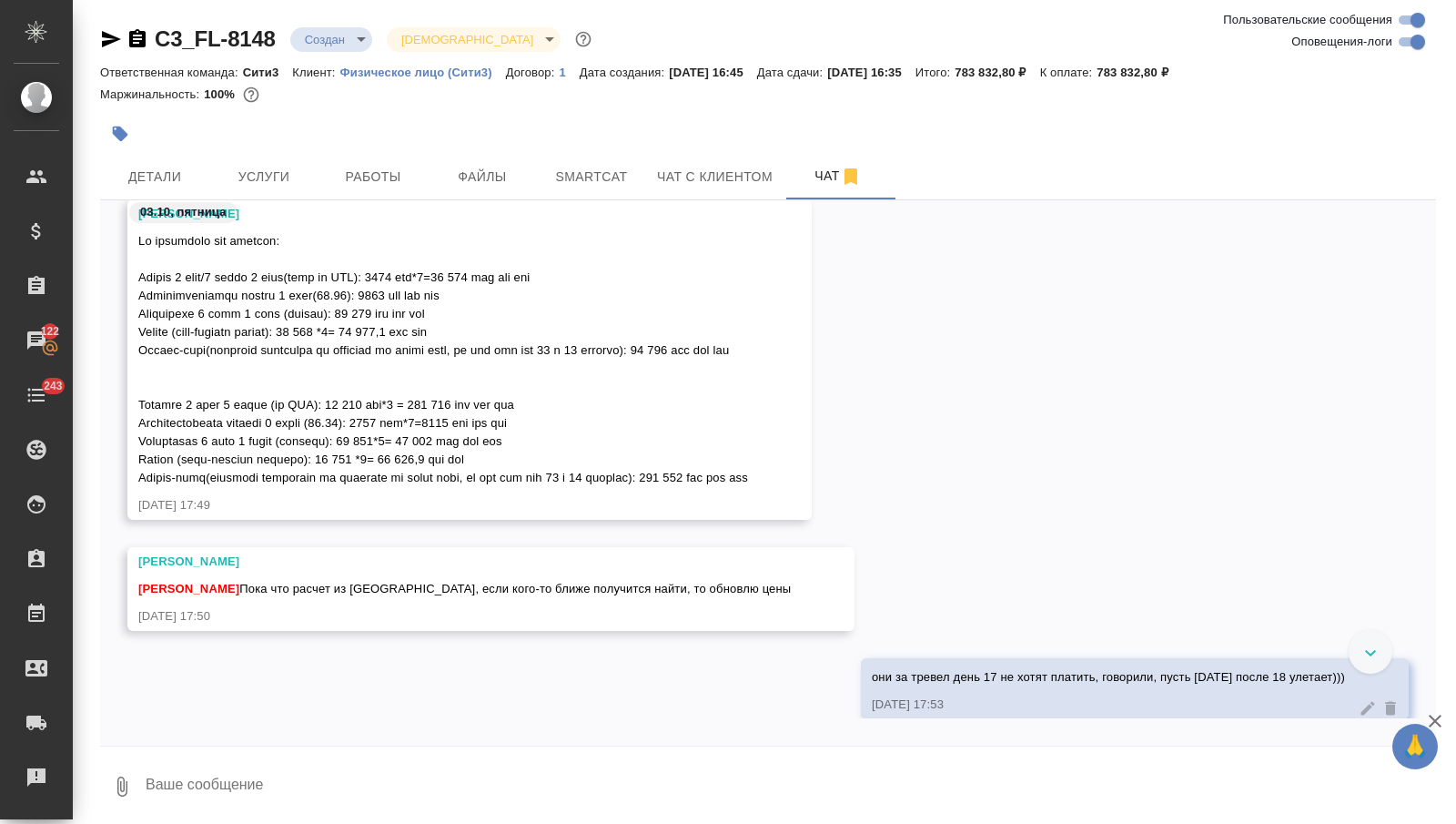
click at [104, 40] on icon "button" at bounding box center [111, 39] width 22 height 22
click at [288, 168] on span "Услуги" at bounding box center [264, 177] width 87 height 22
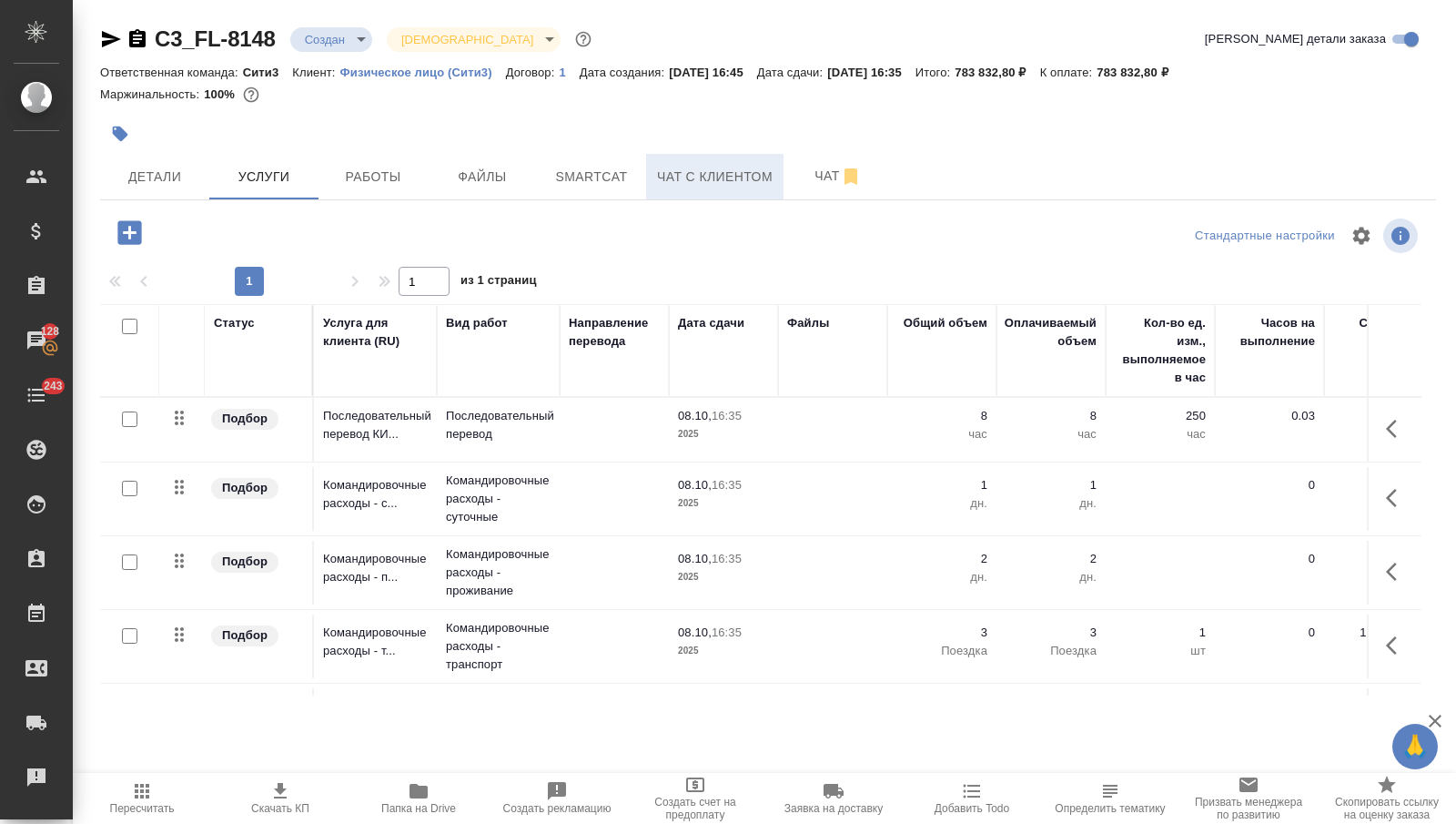
click at [679, 175] on span "Чат с клиентом" at bounding box center [714, 177] width 115 height 22
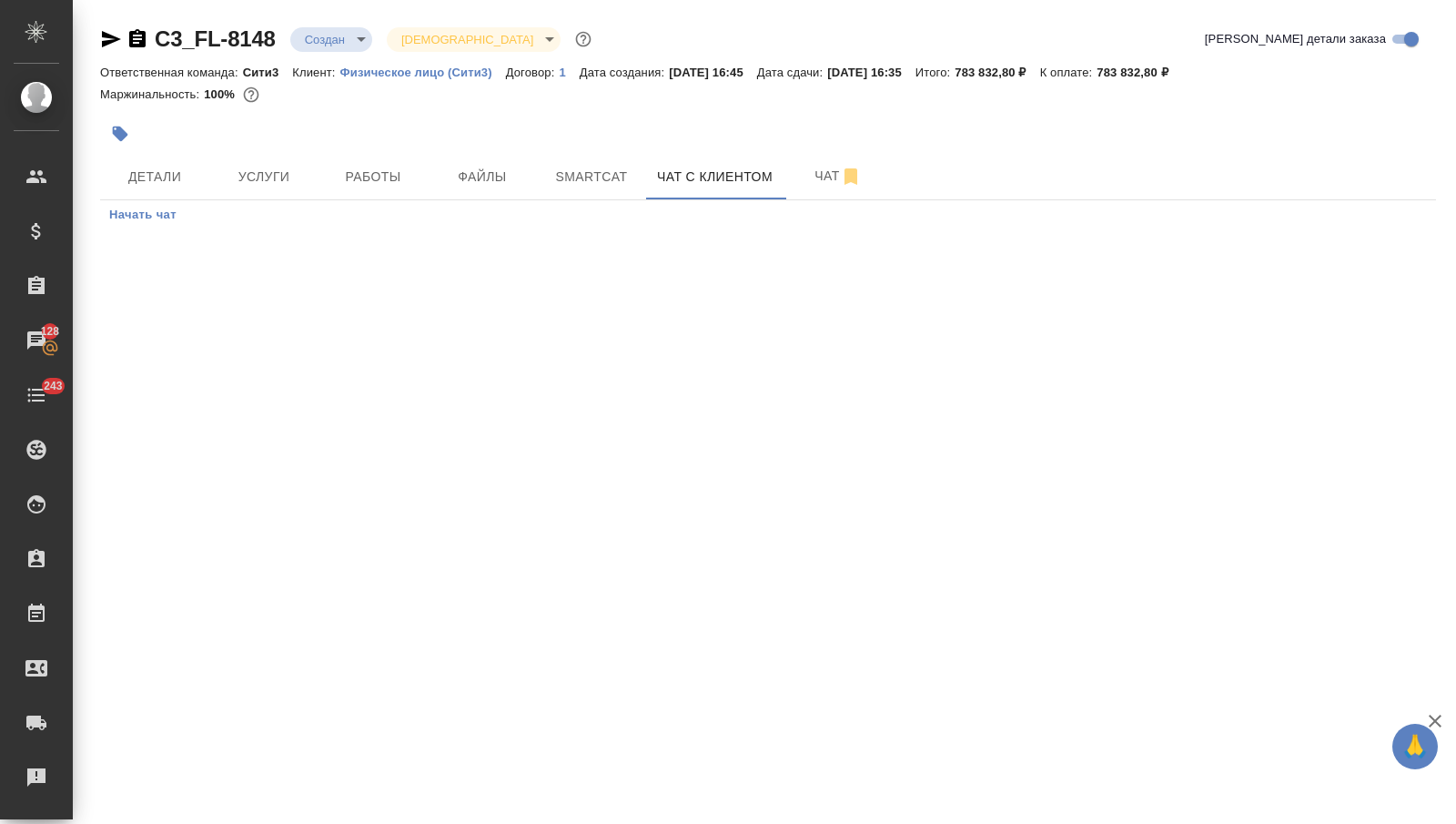
click at [159, 214] on span "Начать чат" at bounding box center [143, 215] width 67 height 21
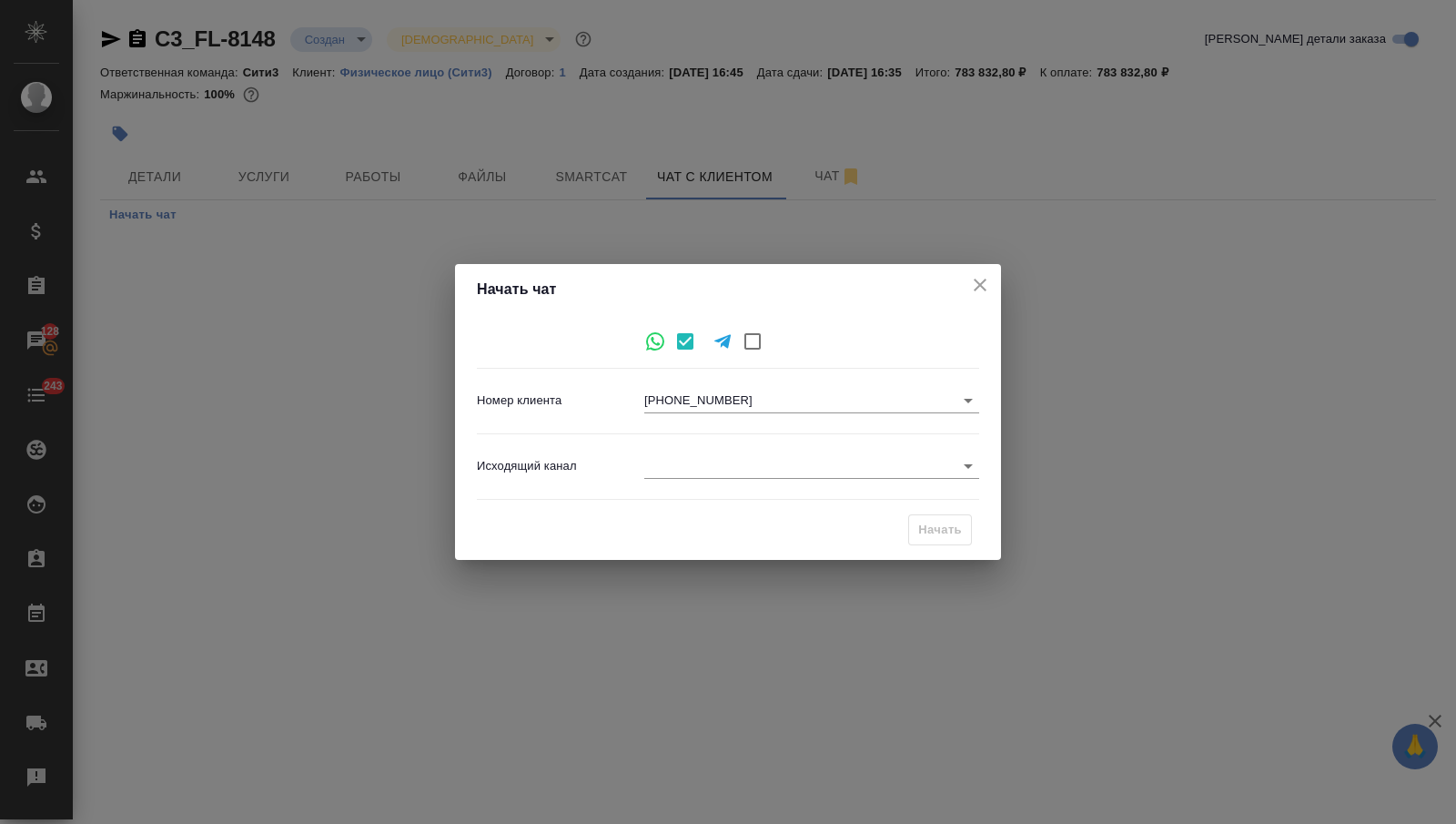
click at [696, 460] on body "🙏 .cls-1 fill:#fff; AWATERA Nikitina Tatiana Клиенты Спецификации Заказы 128 Ча…" at bounding box center [728, 412] width 1456 height 824
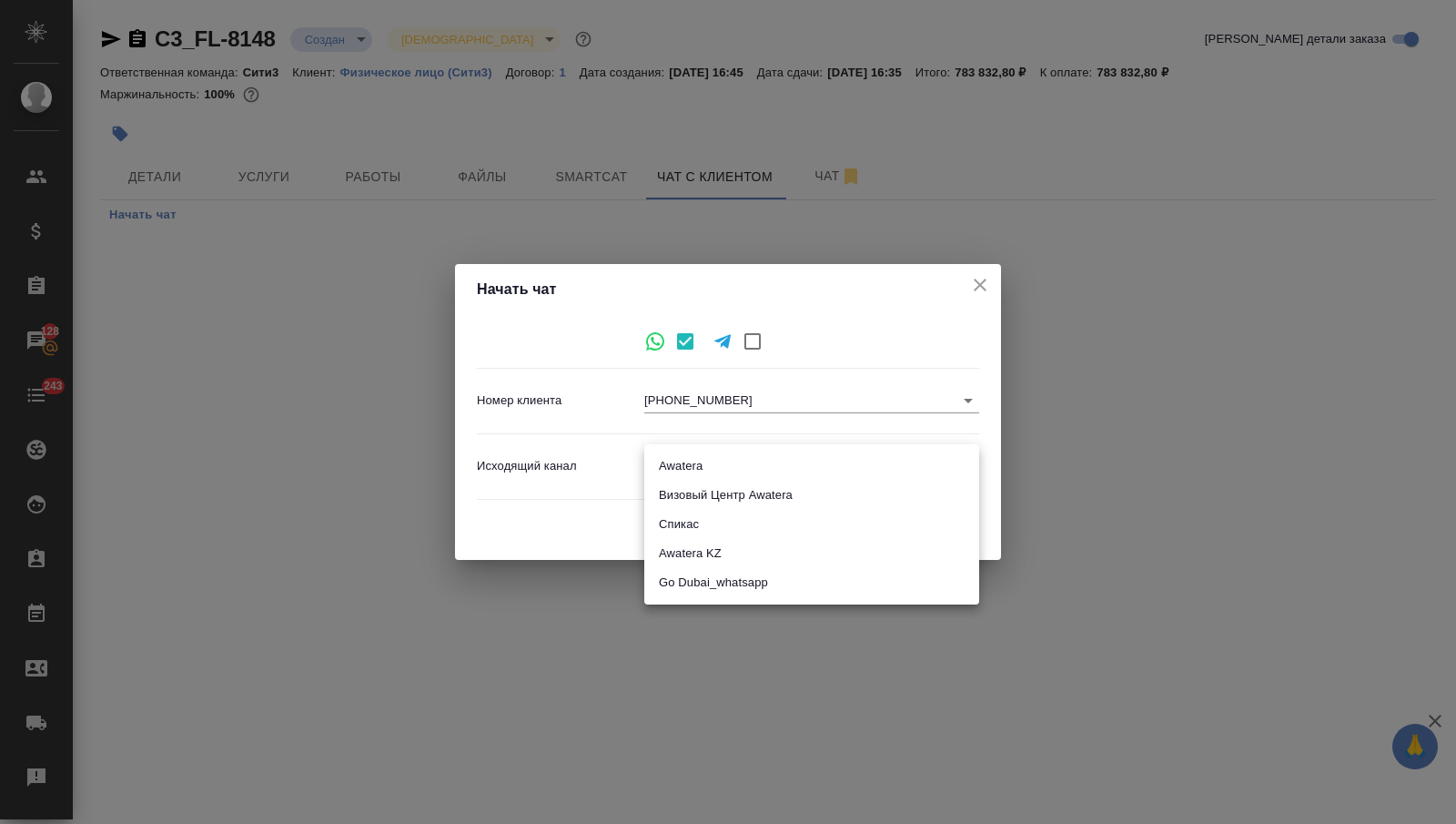
click at [696, 460] on li "Awatera" at bounding box center [811, 466] width 335 height 29
type input "2"
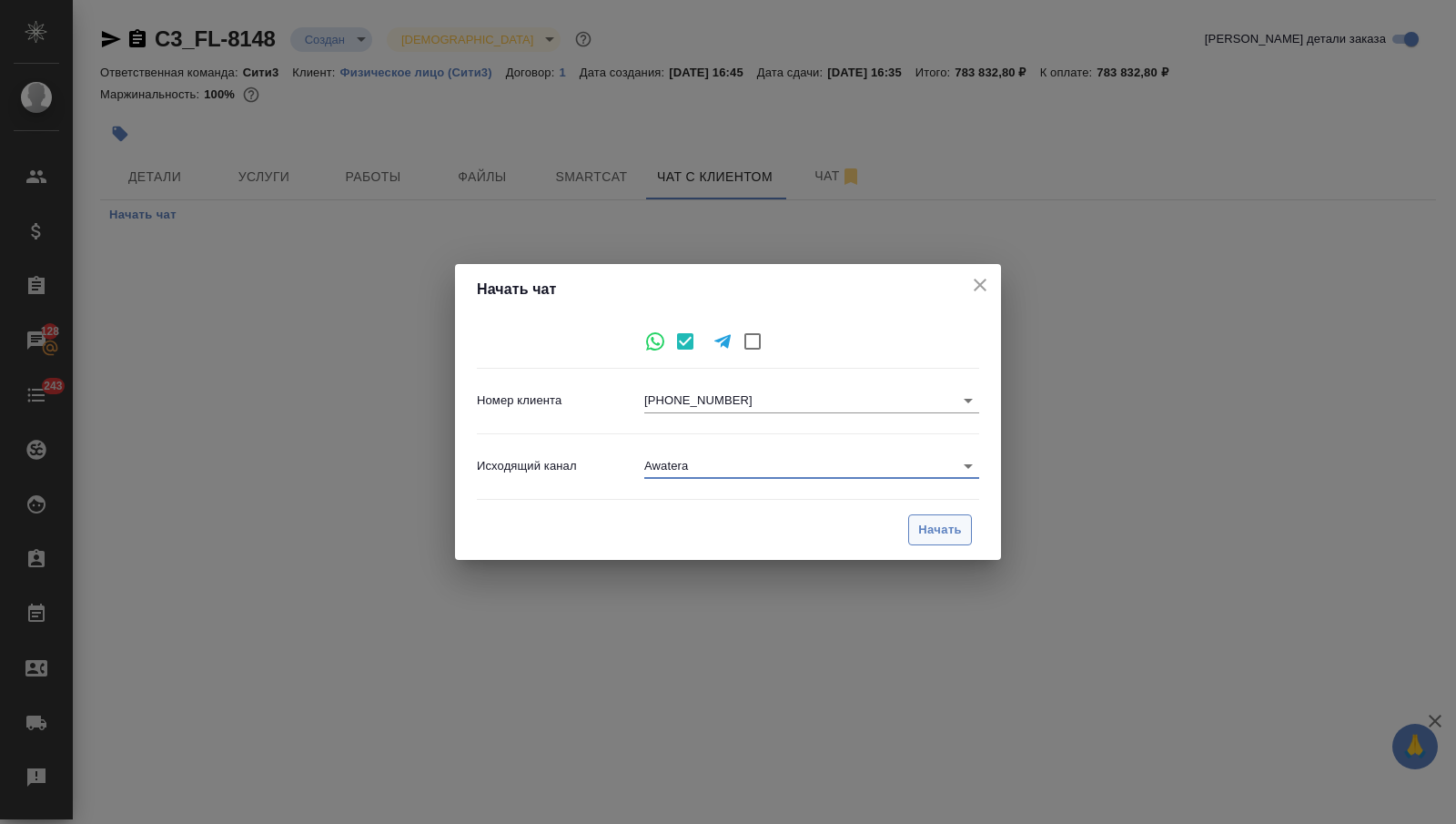
click at [932, 526] on span "Начать" at bounding box center [940, 531] width 44 height 21
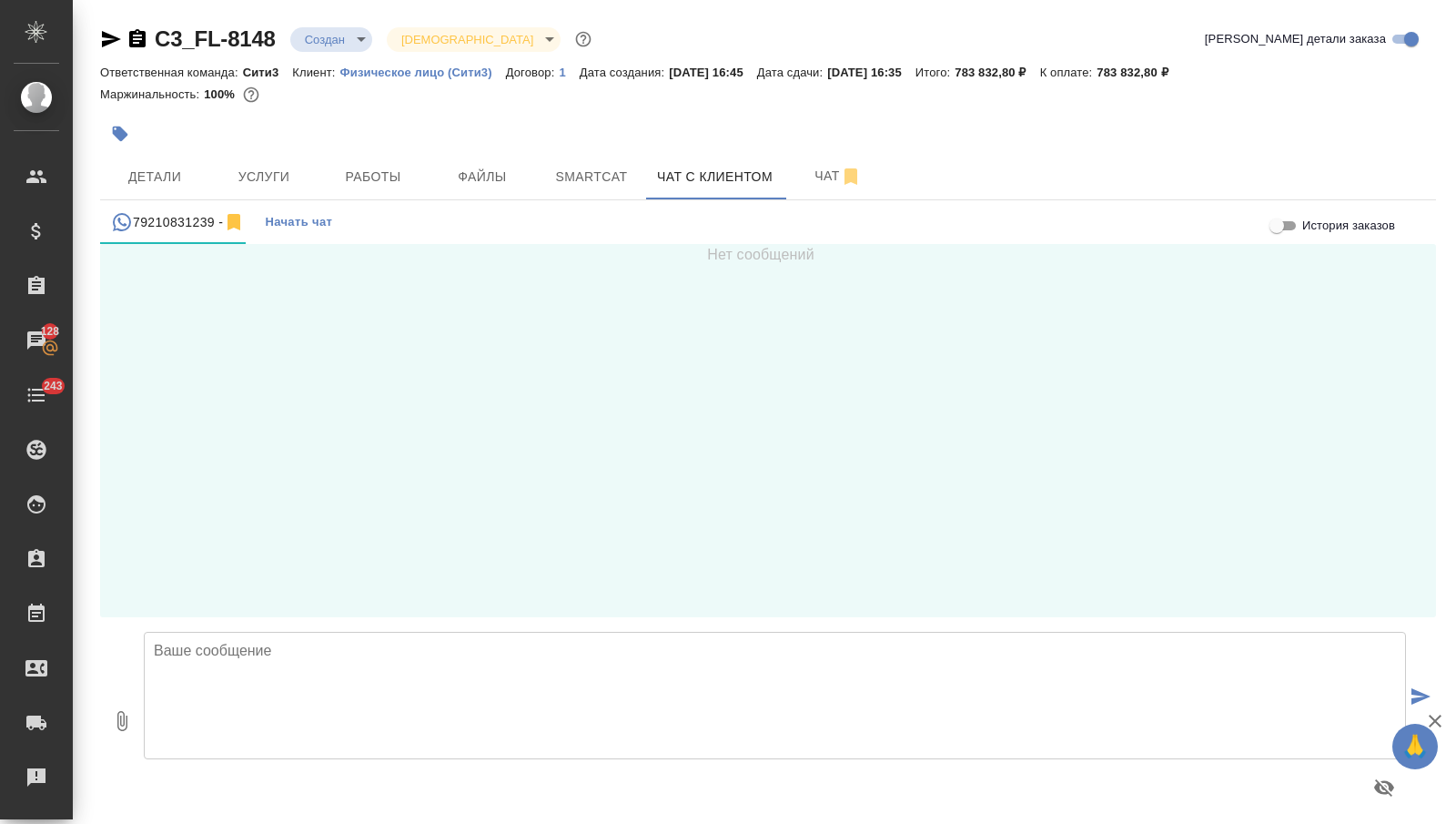
click at [411, 677] on textarea at bounding box center [774, 695] width 1262 height 127
type textarea "Любовь, добрый день!"
click at [176, 164] on button "Детали" at bounding box center [154, 177] width 110 height 46
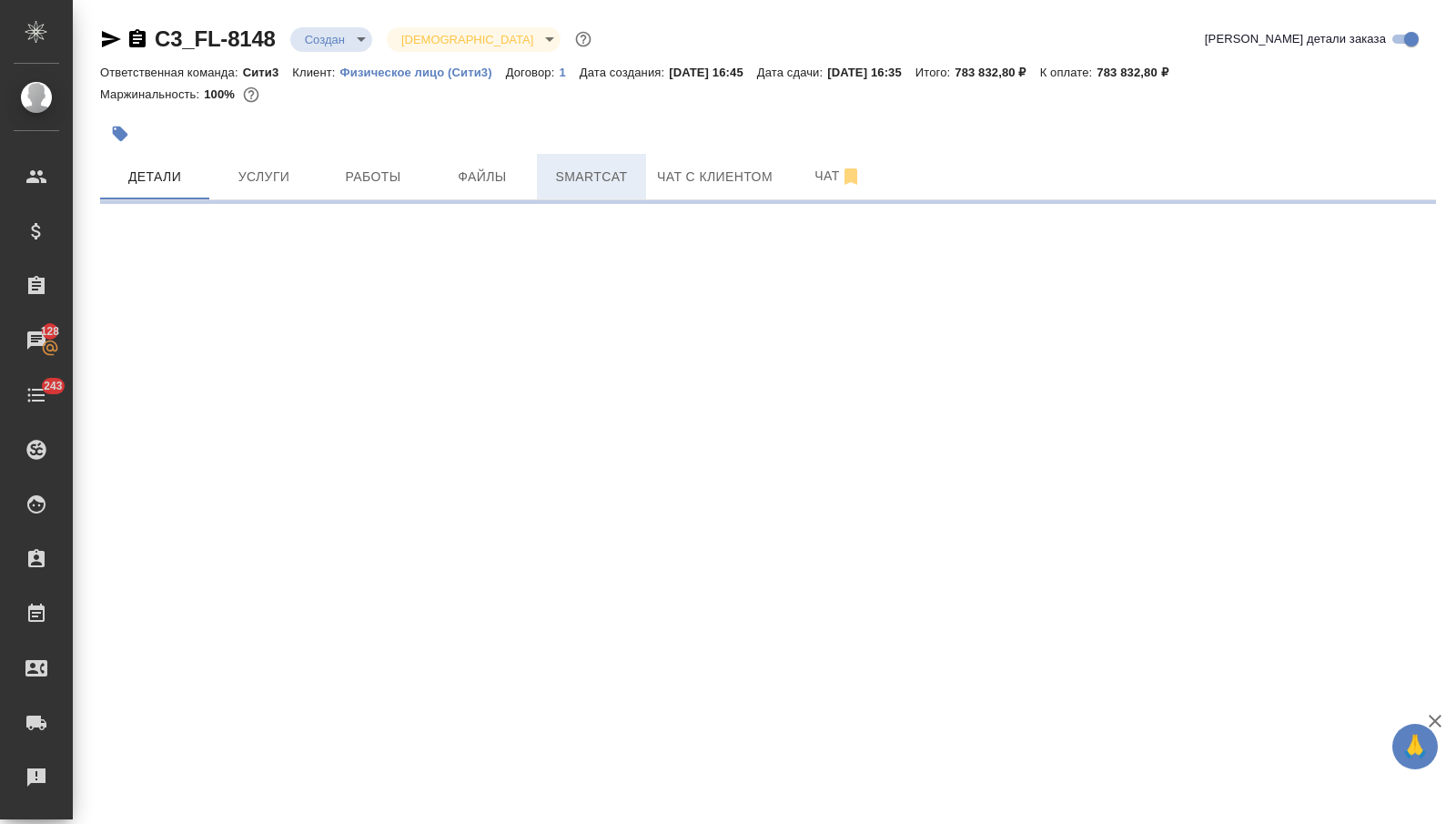
select select "RU"
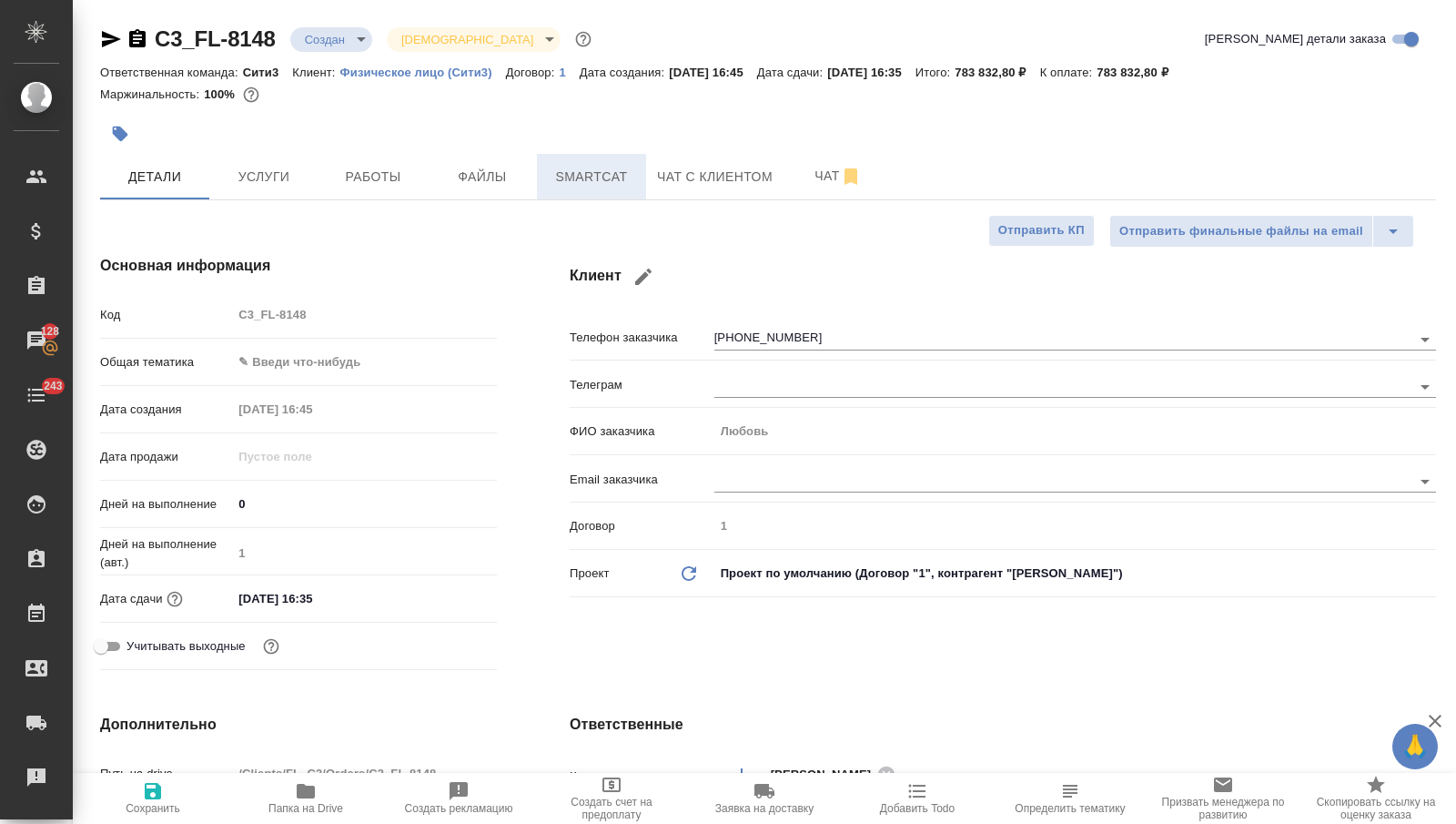
type textarea "x"
click at [719, 171] on span "Чат с клиентом" at bounding box center [714, 177] width 115 height 22
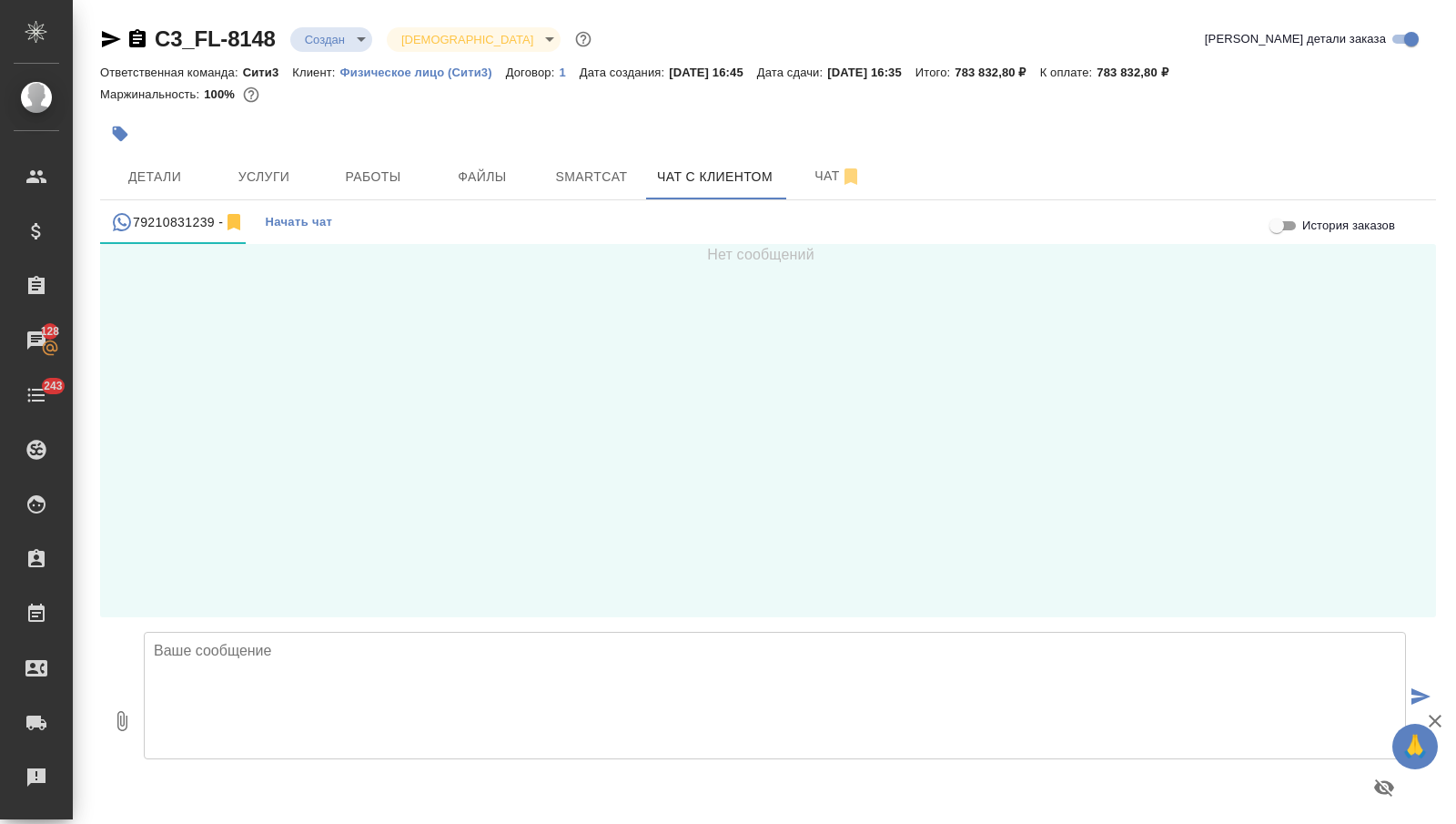
click at [288, 749] on textarea at bounding box center [774, 695] width 1262 height 127
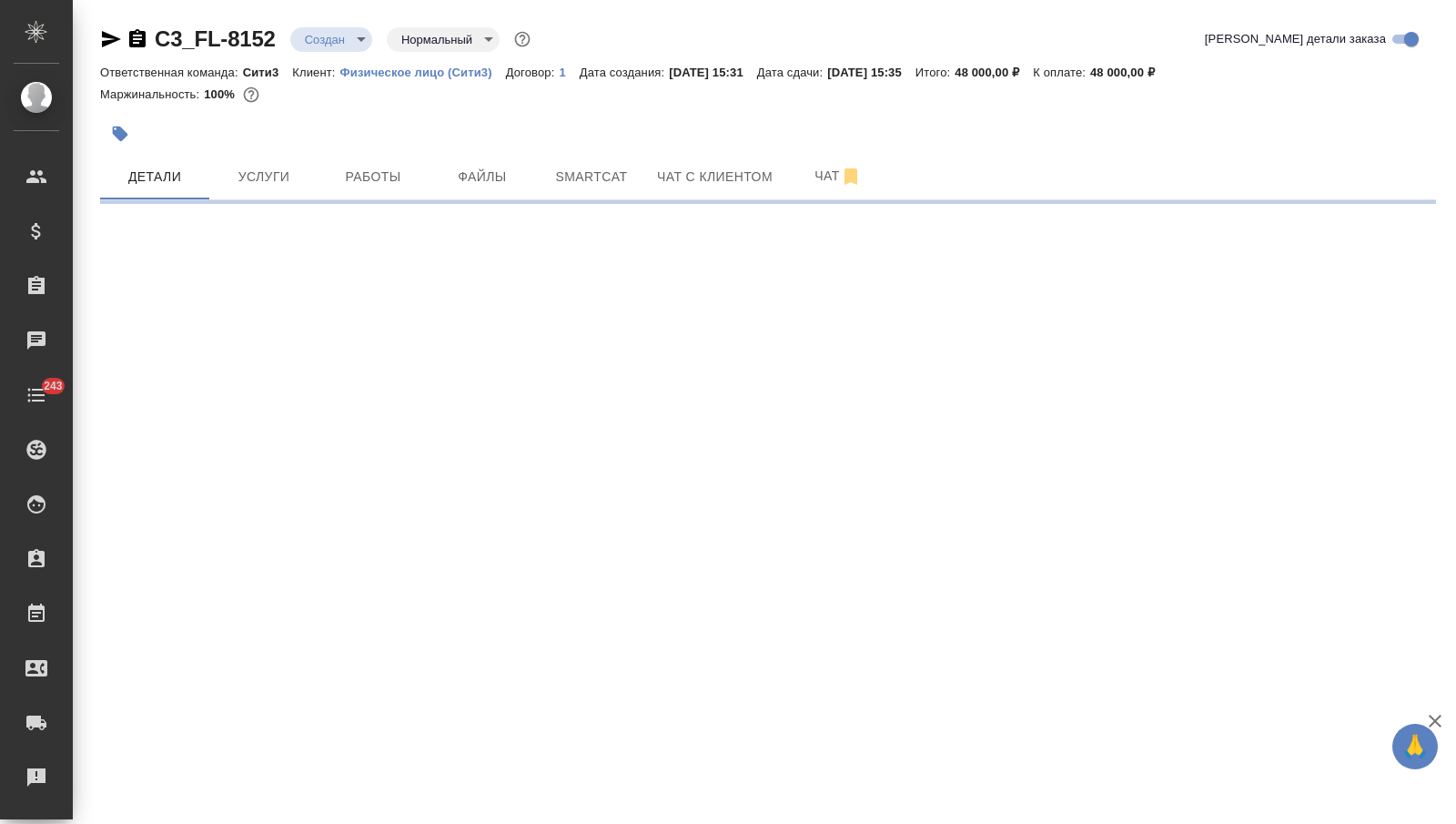
select select "RU"
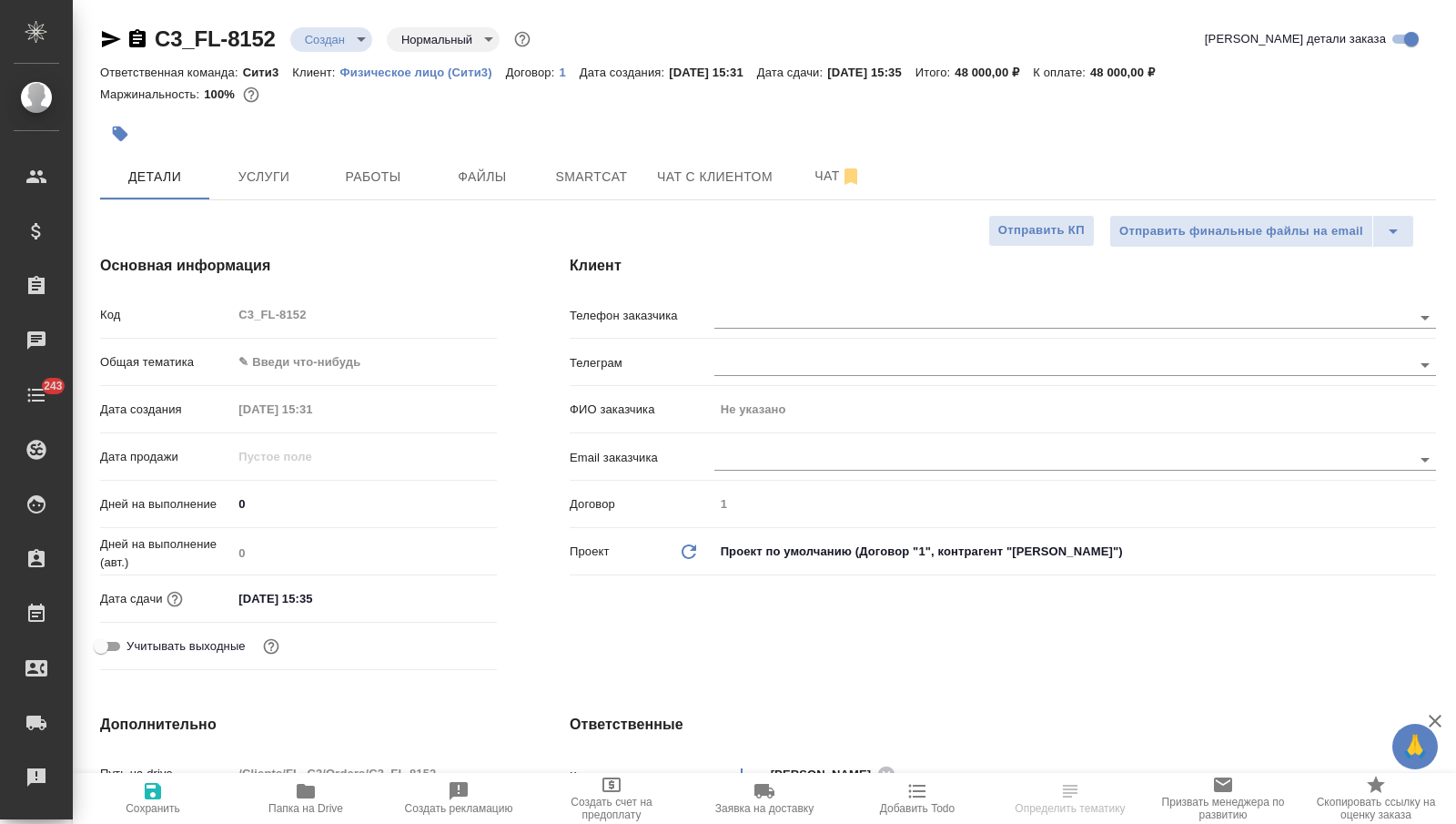
type textarea "x"
click at [729, 314] on input "text" at bounding box center [1032, 316] width 636 height 22
click at [784, 291] on div "Клиент Телефон заказчика [PERSON_NAME] заказчика Не указано Email заказчика Дог…" at bounding box center [1003, 466] width 939 height 495
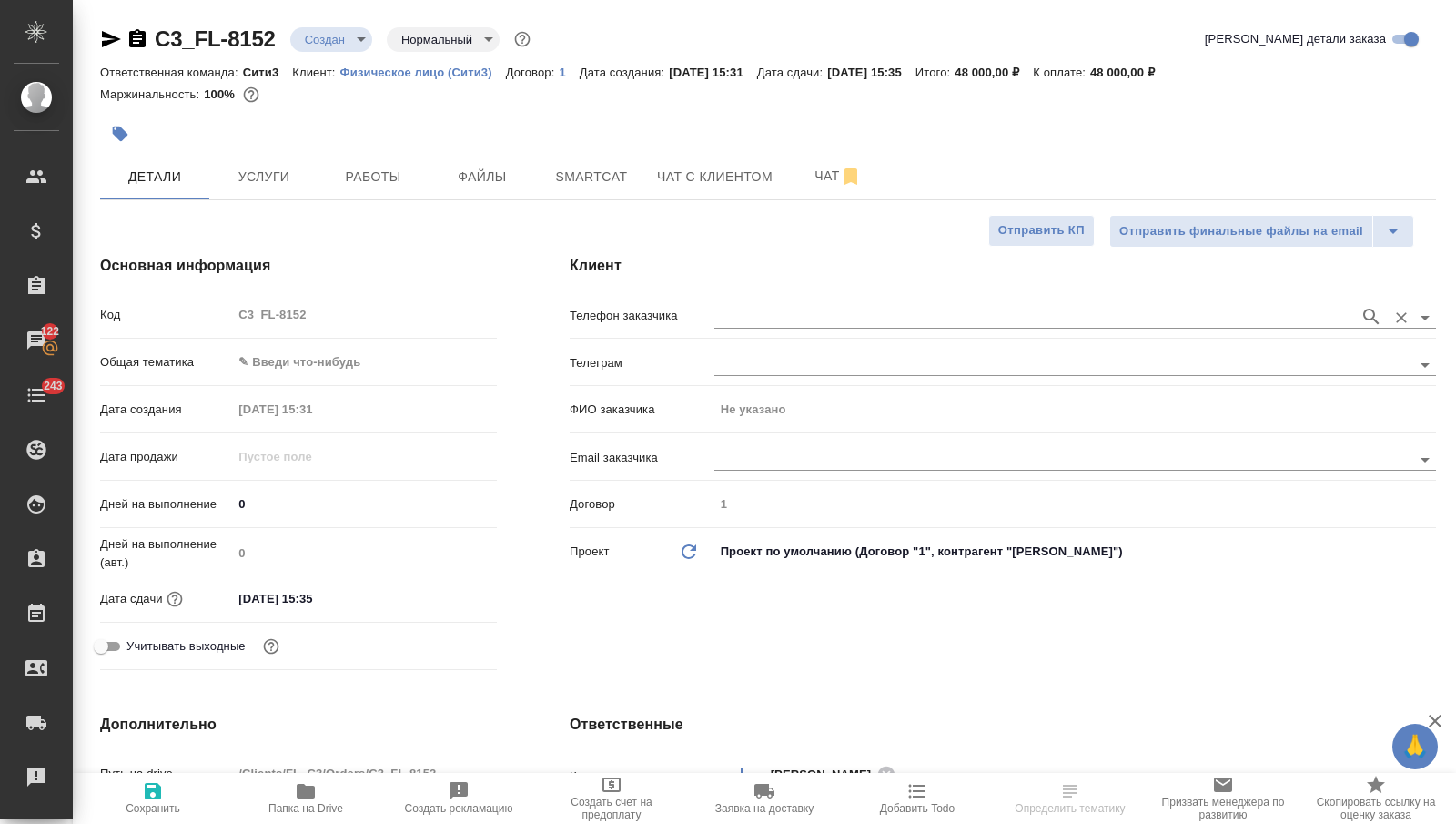
click at [768, 311] on input "text" at bounding box center [1032, 316] width 636 height 22
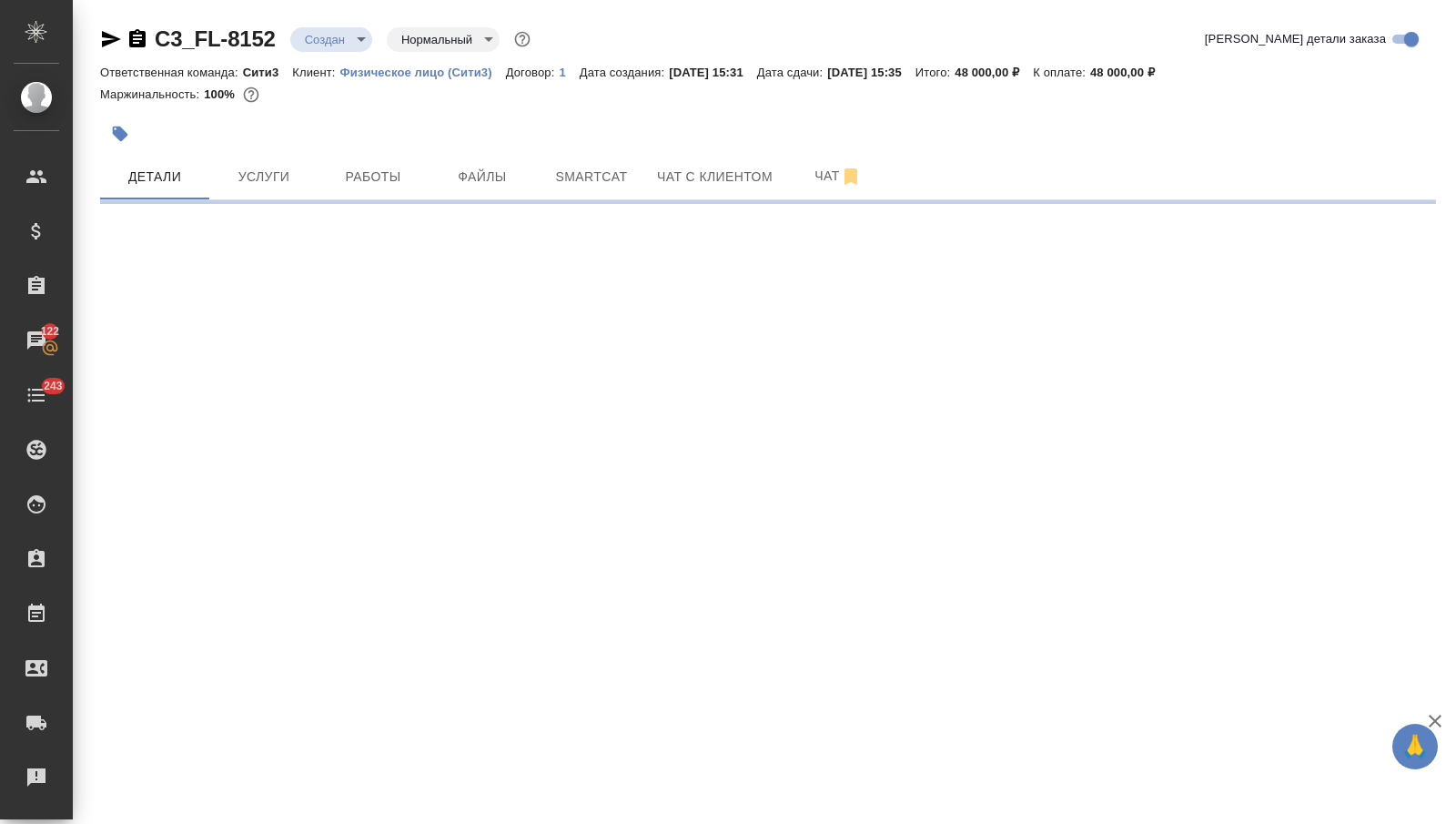
select select "RU"
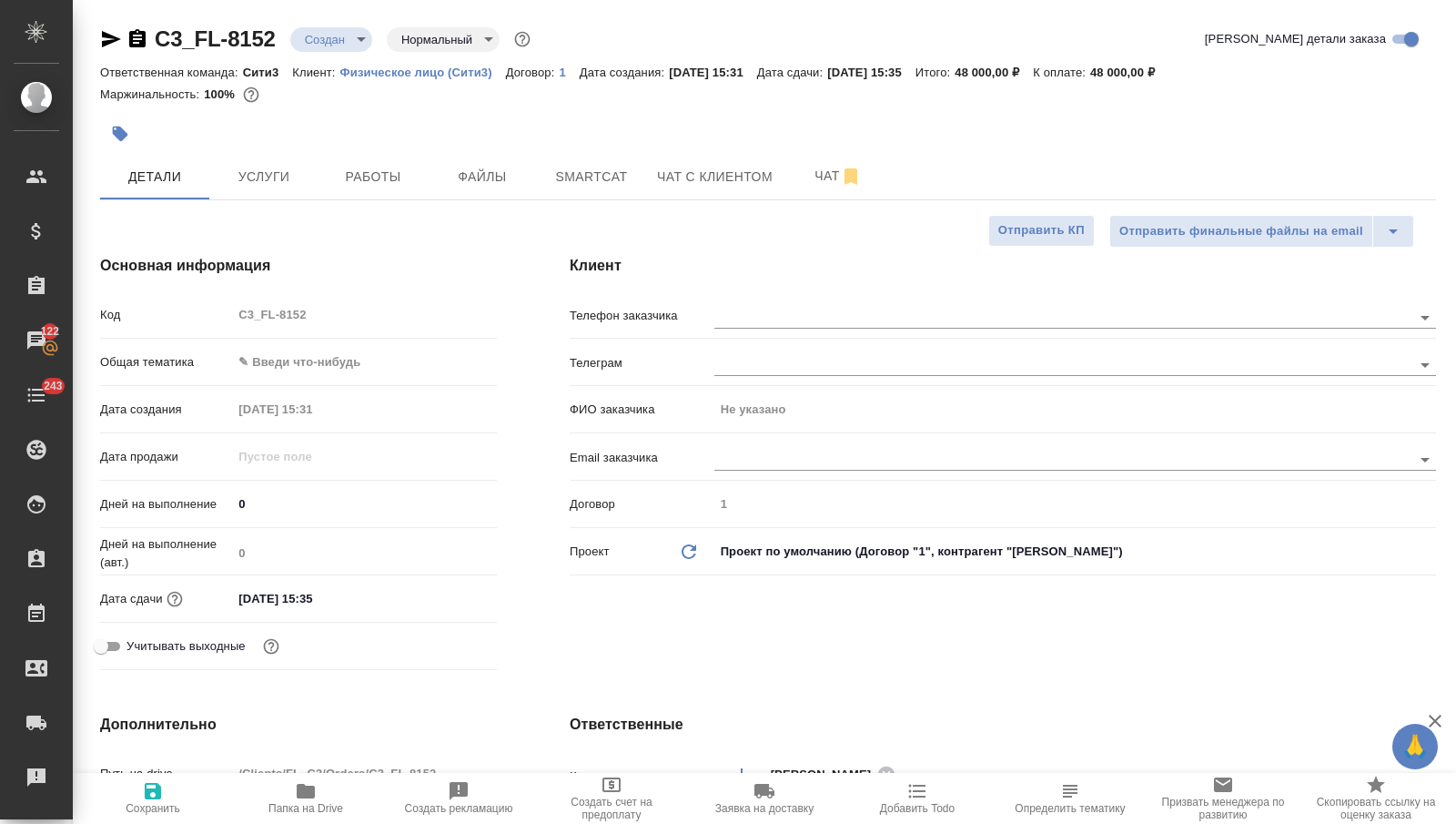
type textarea "x"
click at [827, 314] on input "text" at bounding box center [1032, 316] width 636 height 22
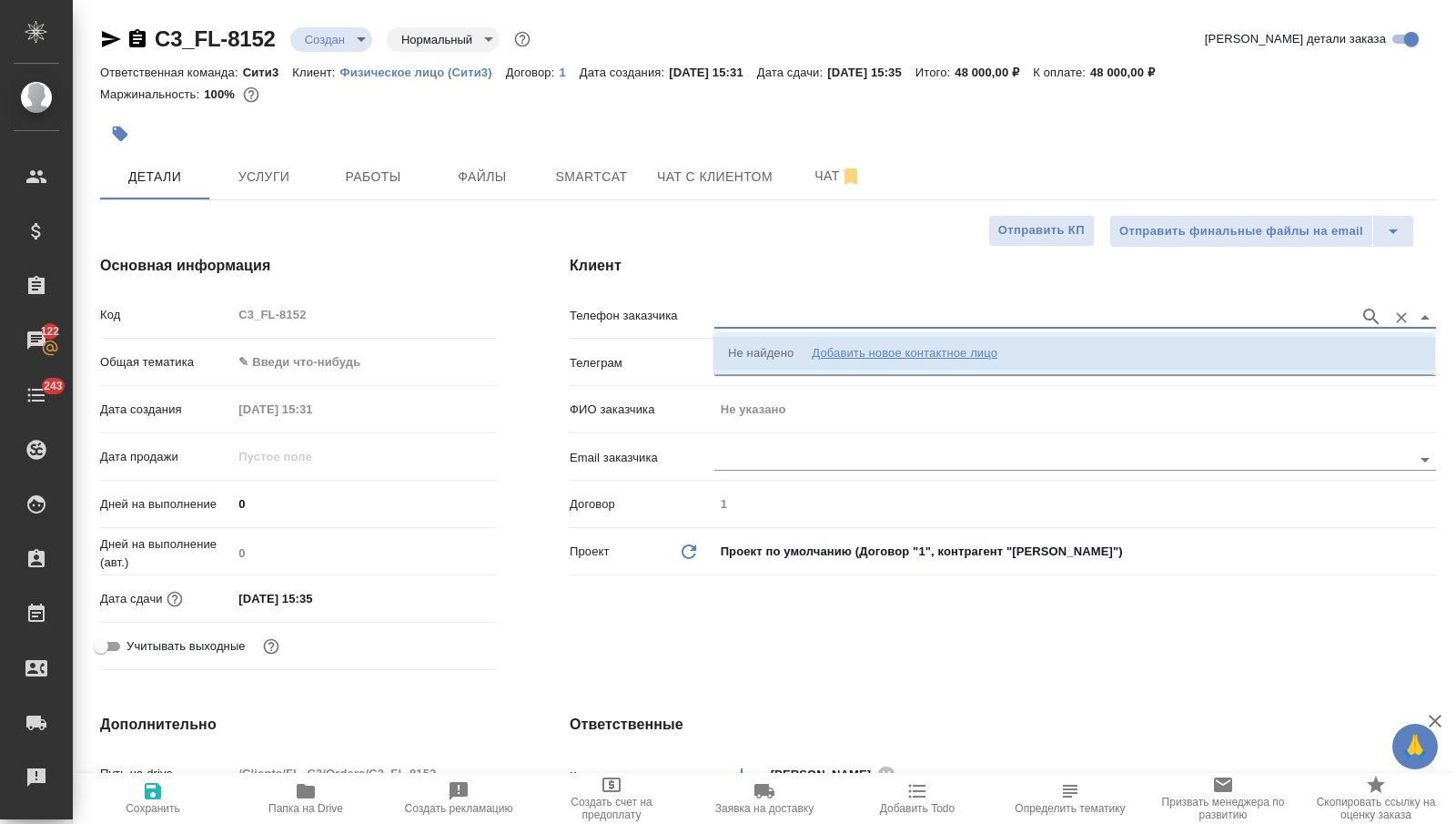
click at [784, 349] on div "Не найдено" at bounding box center [761, 353] width 66 height 18
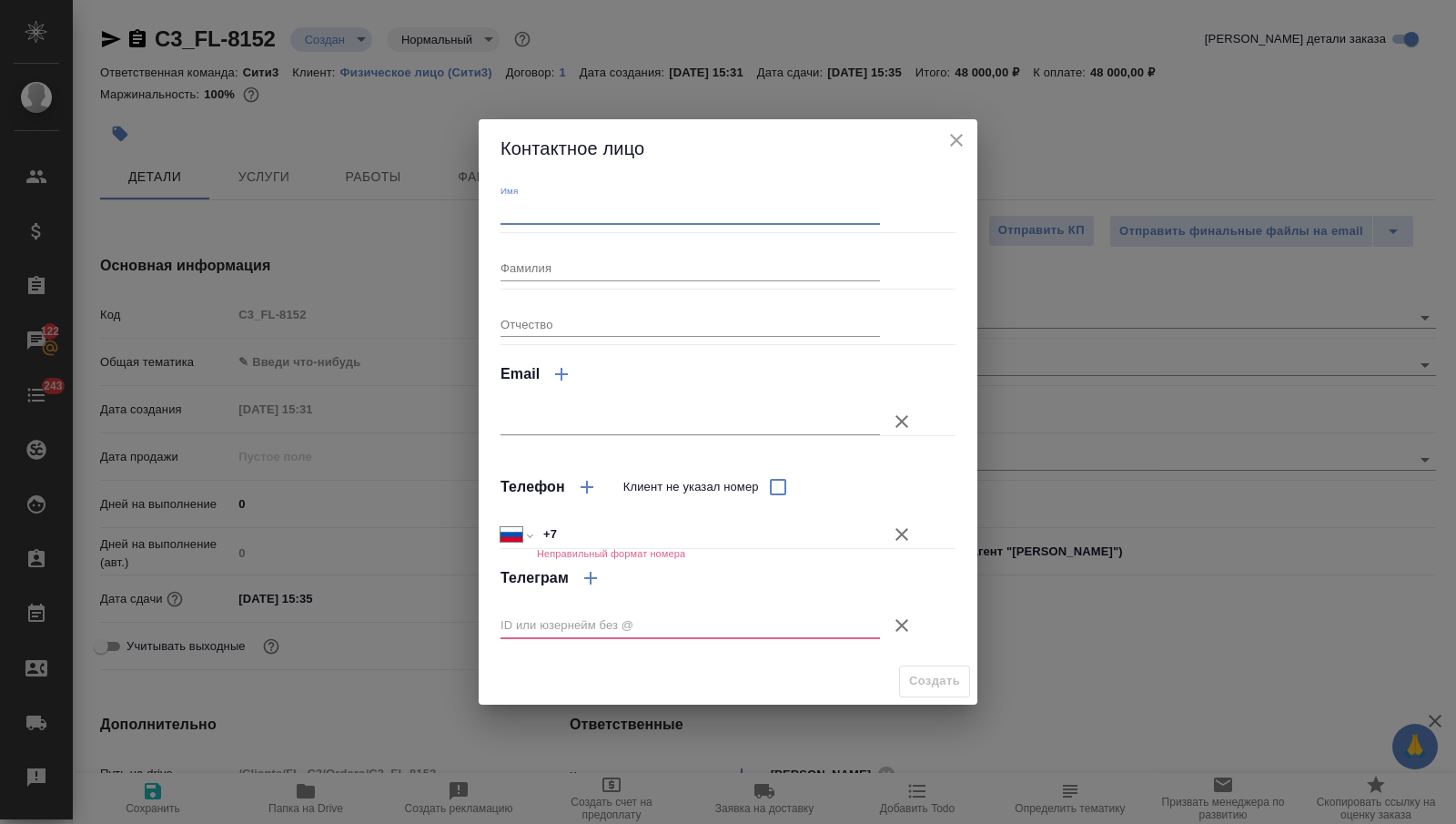
click at [706, 212] on input "Имя" at bounding box center [690, 212] width 379 height 25
type input "[PERSON_NAME]"
type textarea "x"
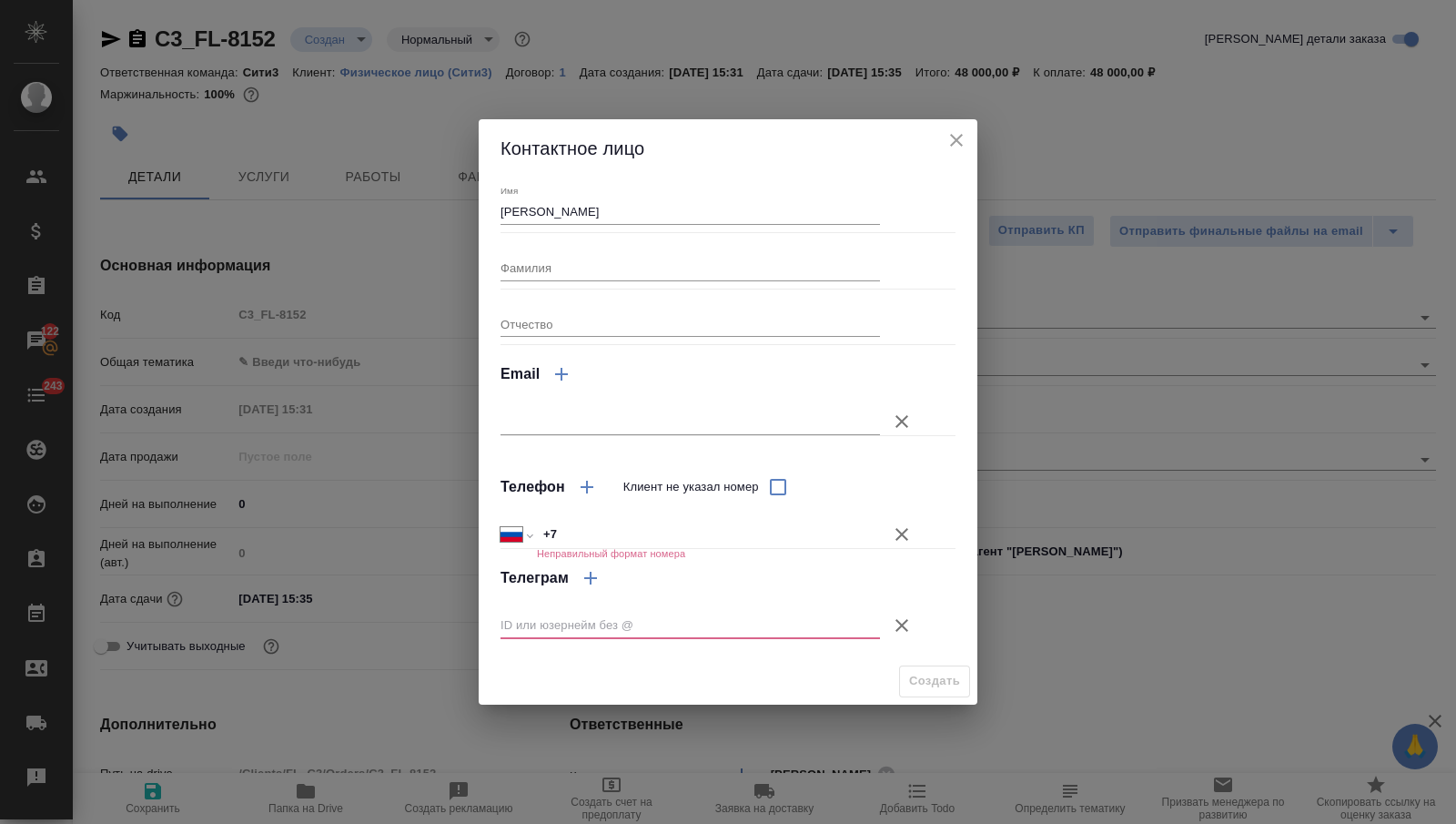
type textarea "x"
click at [559, 252] on div "Фамилия" at bounding box center [690, 260] width 379 height 40
click at [559, 255] on input "Фамилия" at bounding box center [690, 268] width 379 height 25
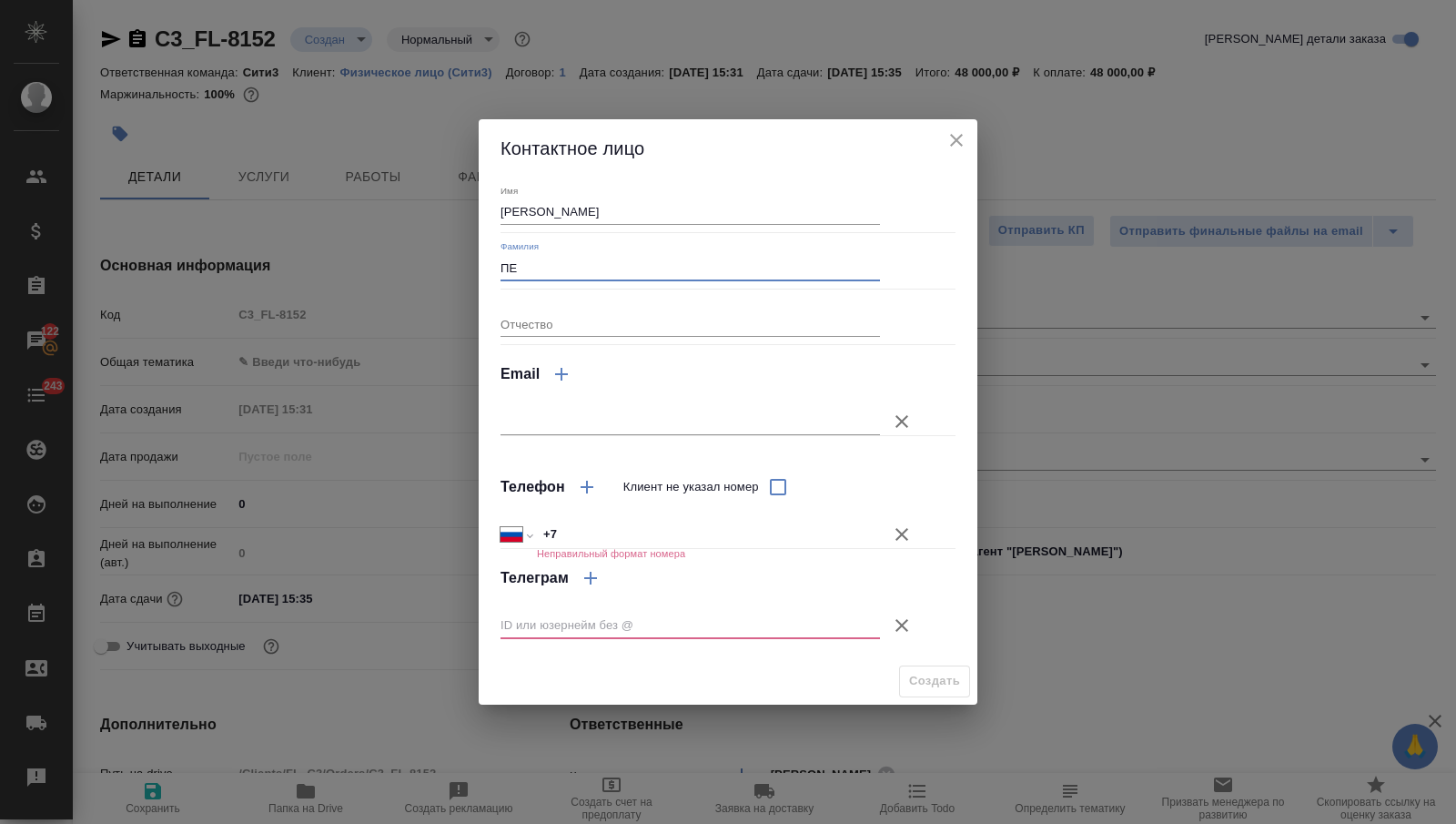
type input "П"
type input "[PERSON_NAME]"
click at [890, 617] on button "Клиент не указал номер" at bounding box center [901, 625] width 44 height 44
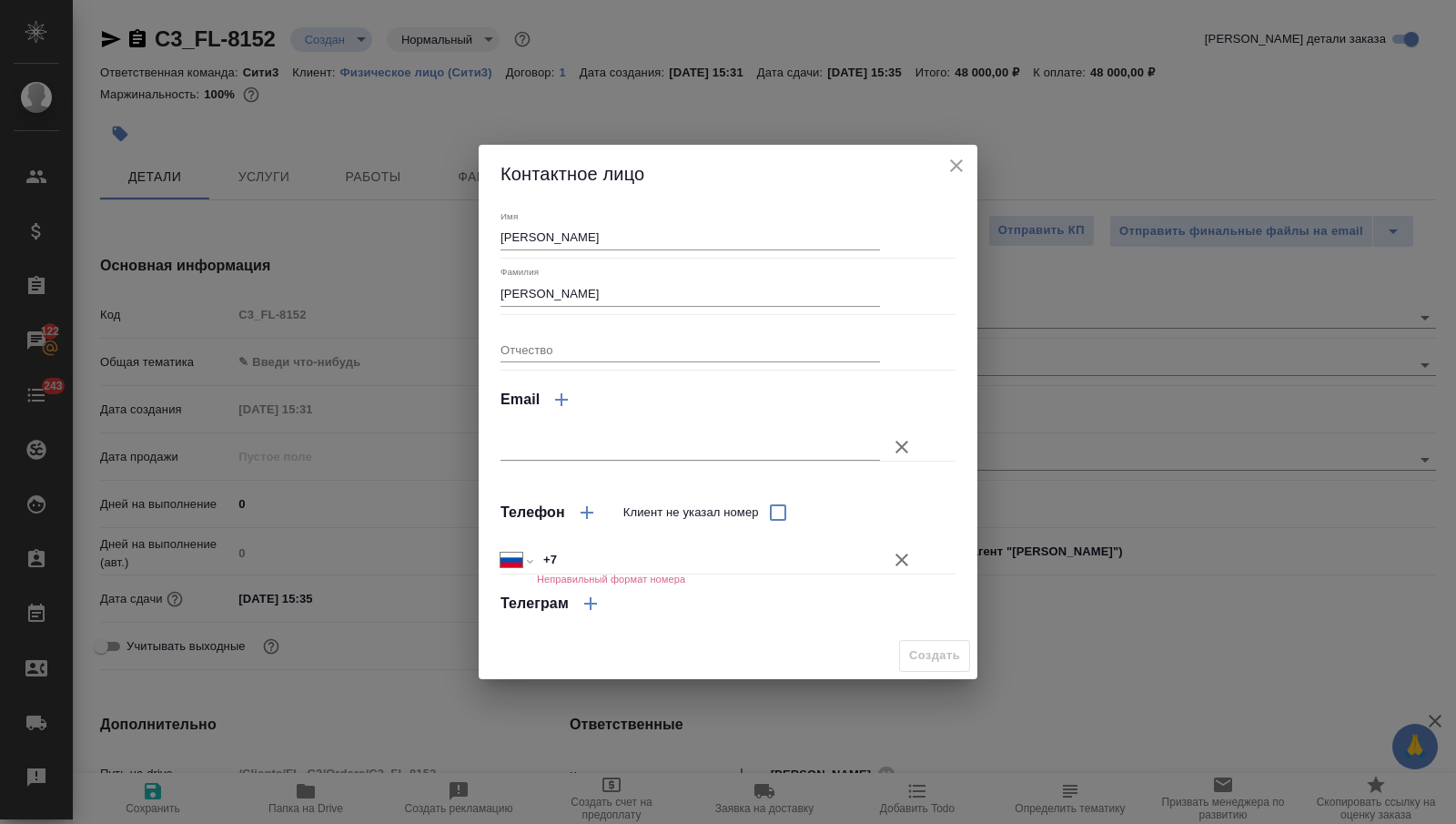
click at [900, 563] on icon "button" at bounding box center [901, 560] width 22 height 22
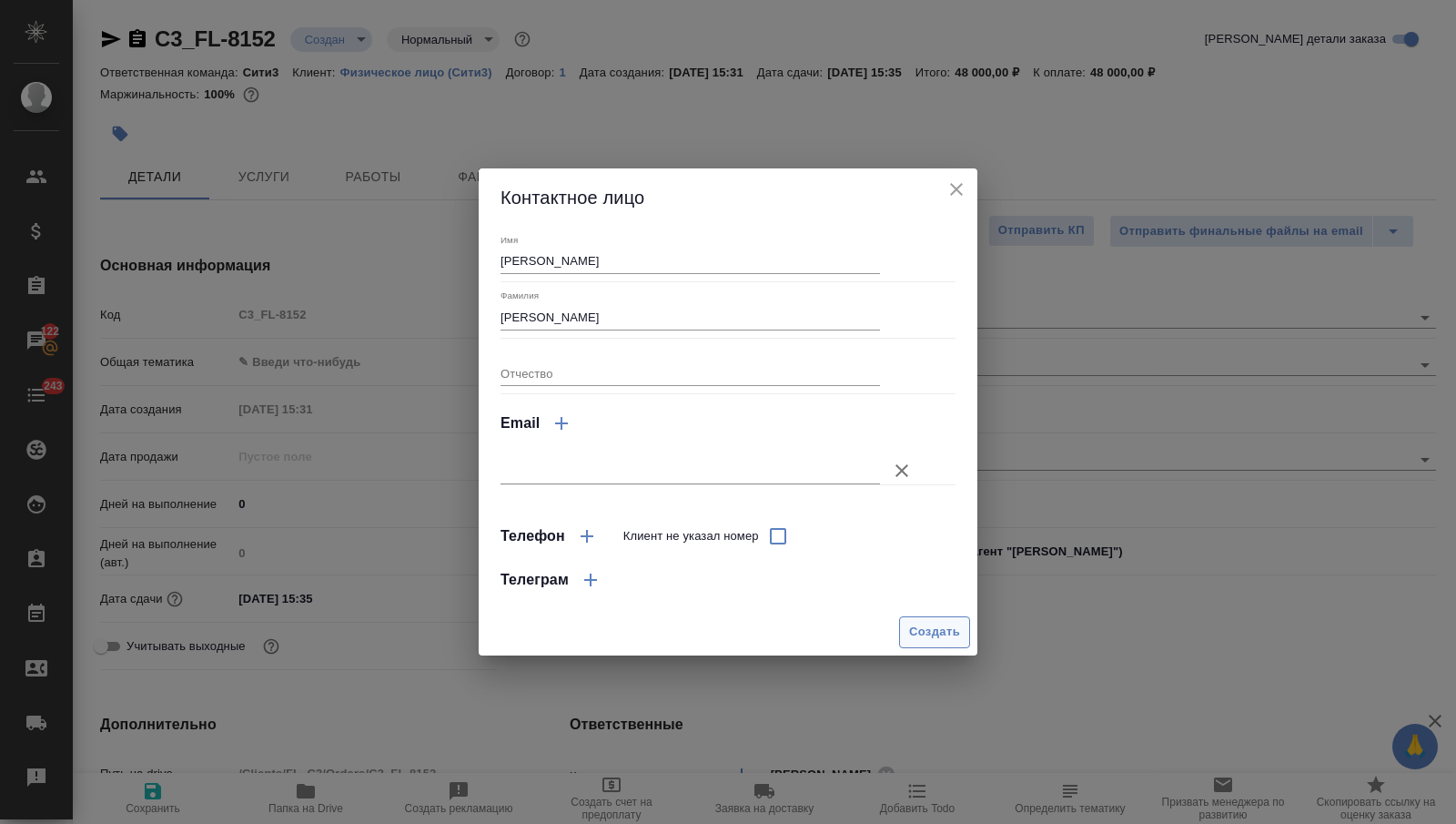
click at [920, 636] on span "Создать" at bounding box center [934, 633] width 51 height 21
type input "[PERSON_NAME]"
type textarea "x"
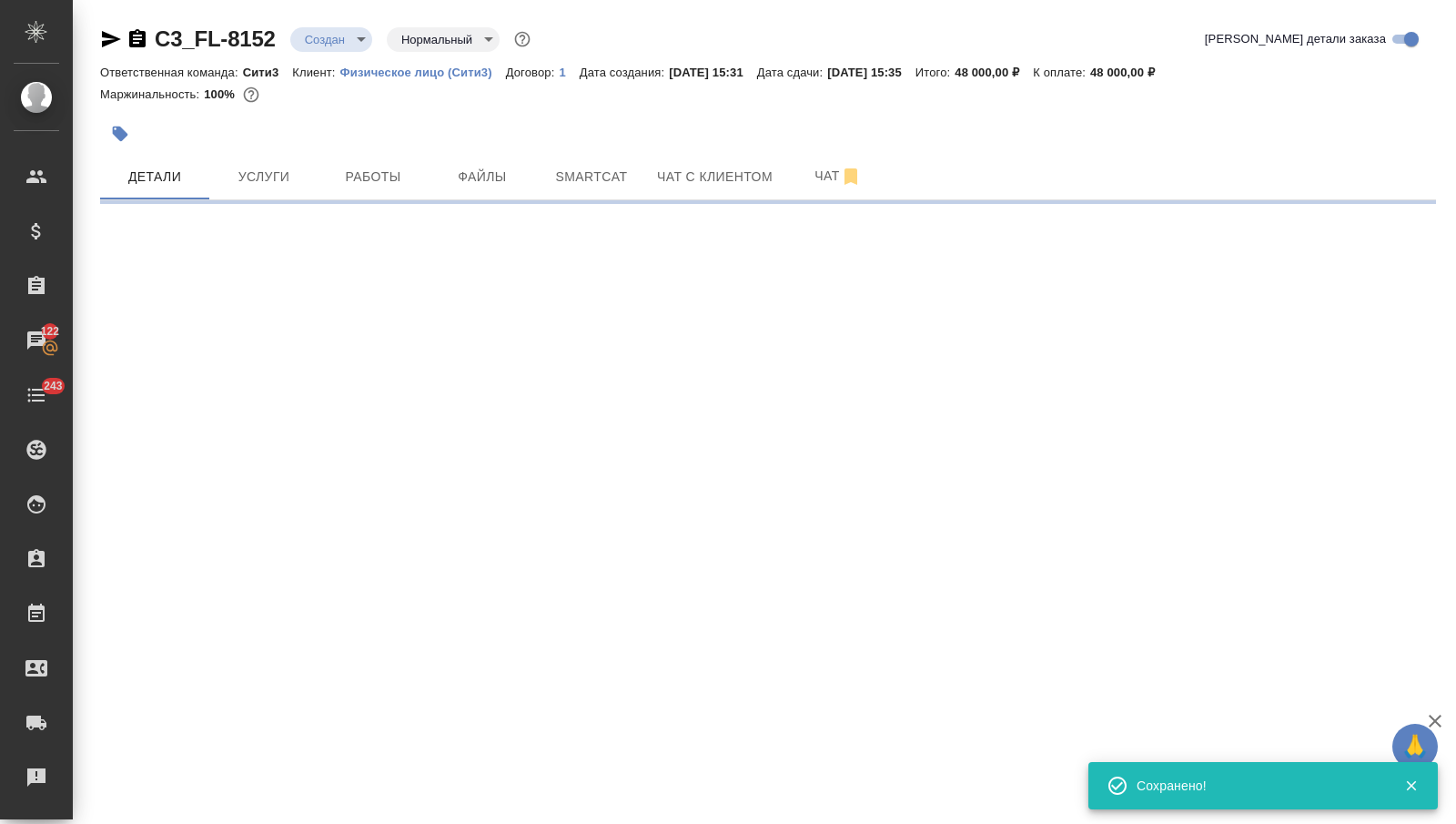
type input "holyTrinity"
select select "RU"
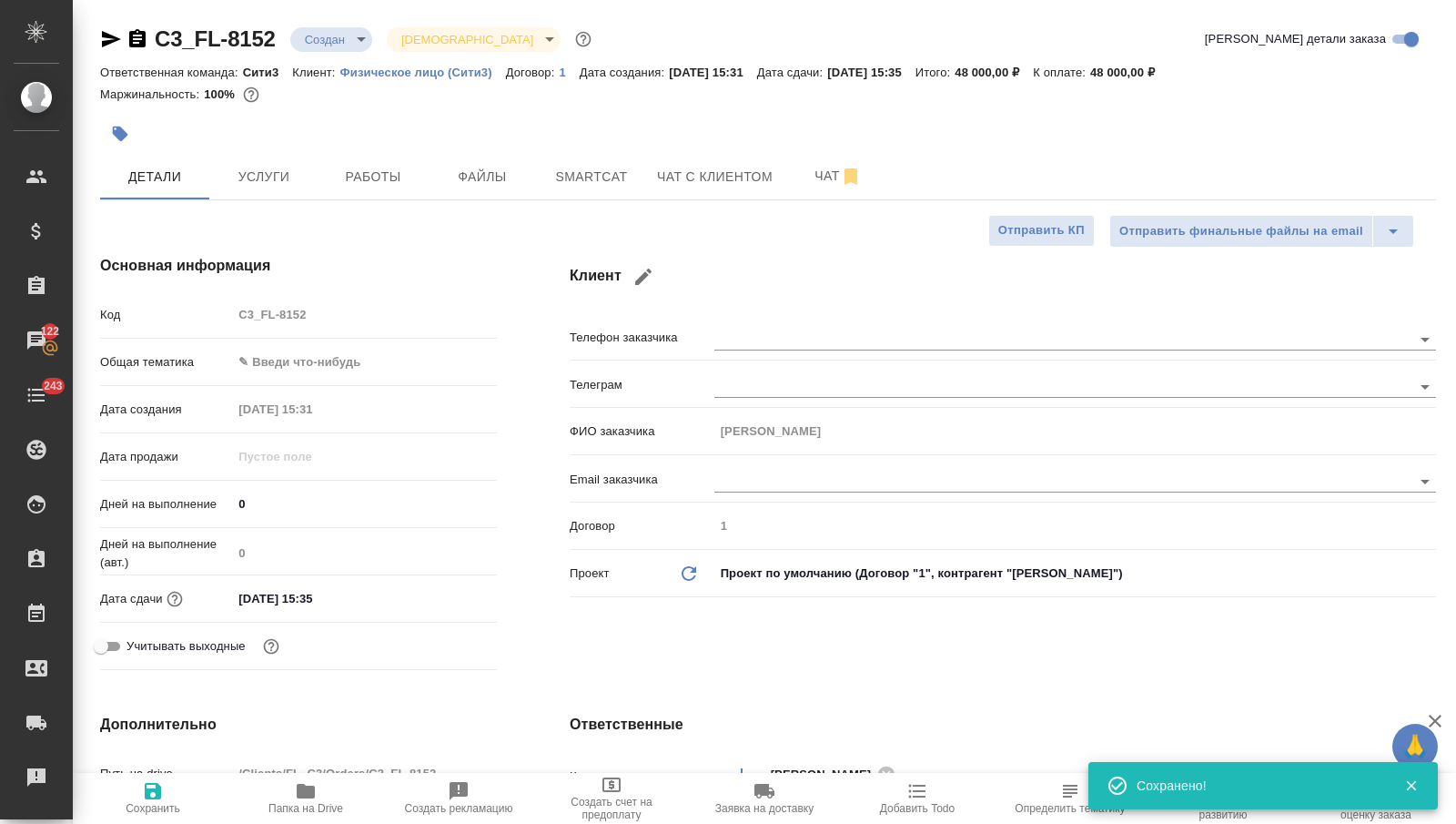
type textarea "x"
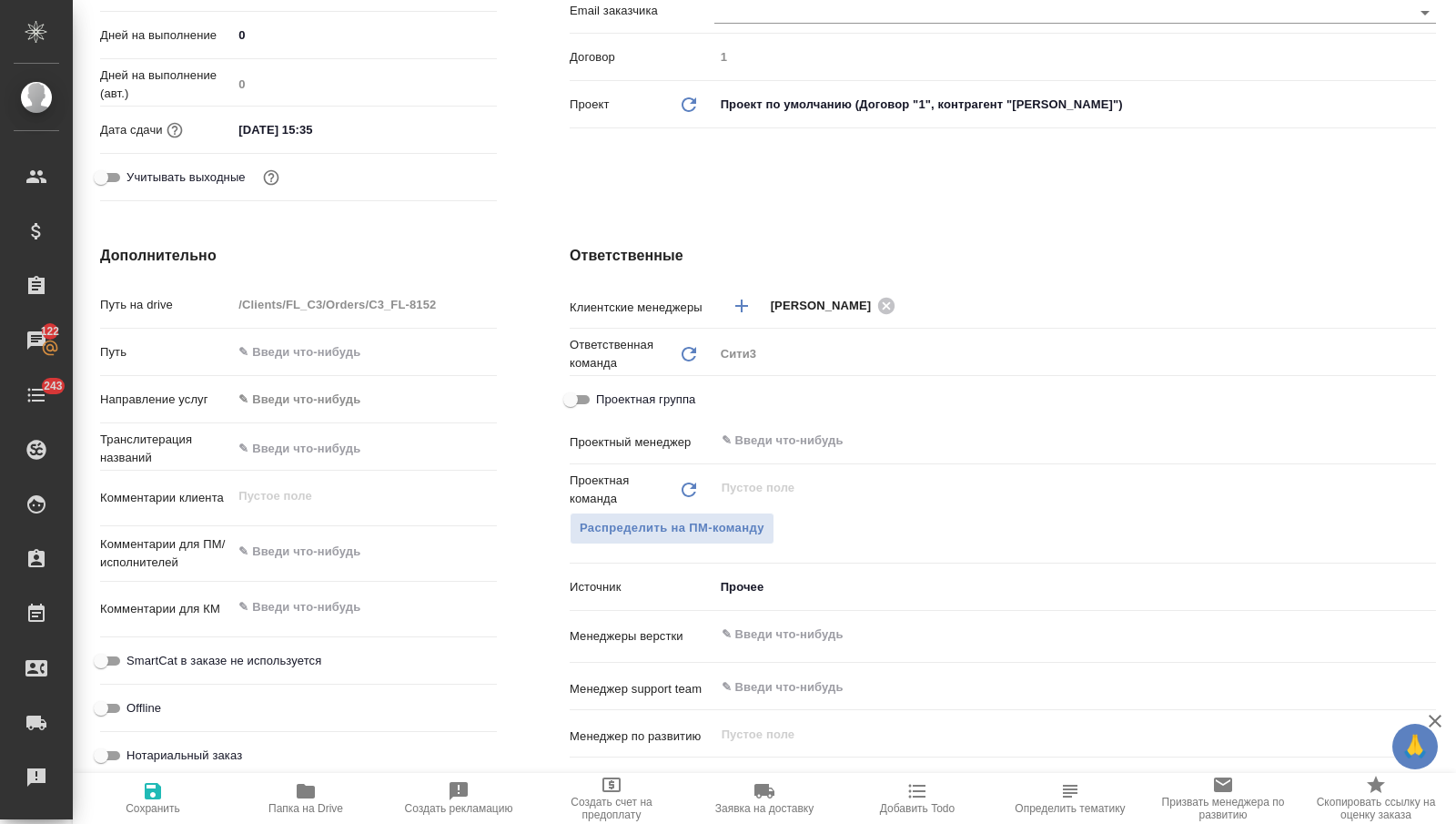
scroll to position [708, 0]
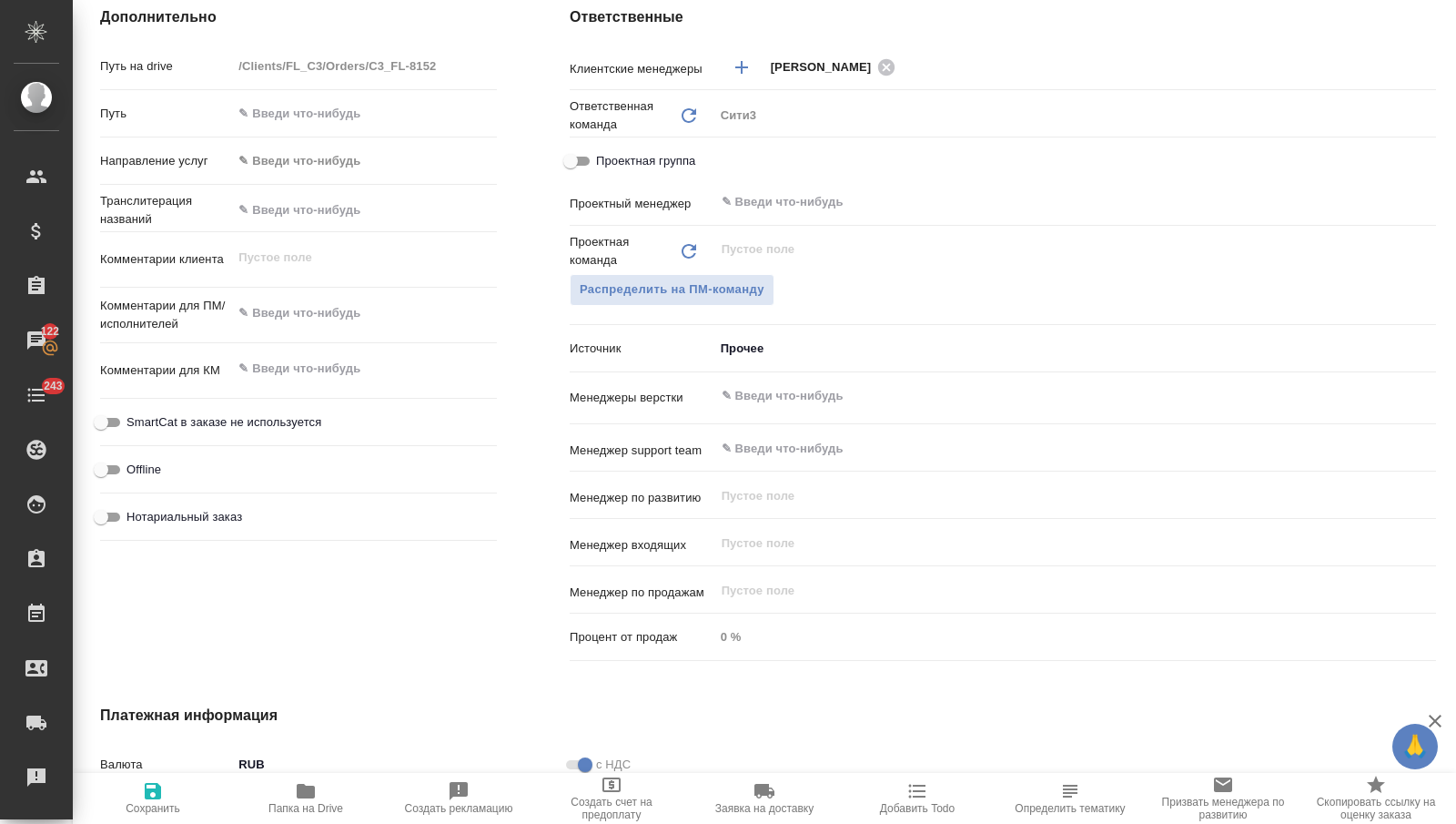
click at [757, 352] on body "🙏 .cls-1 fill:#fff; AWATERA [PERSON_NAME] Спецификации Заказы 122 Чаты 243 Todo…" at bounding box center [728, 412] width 1456 height 824
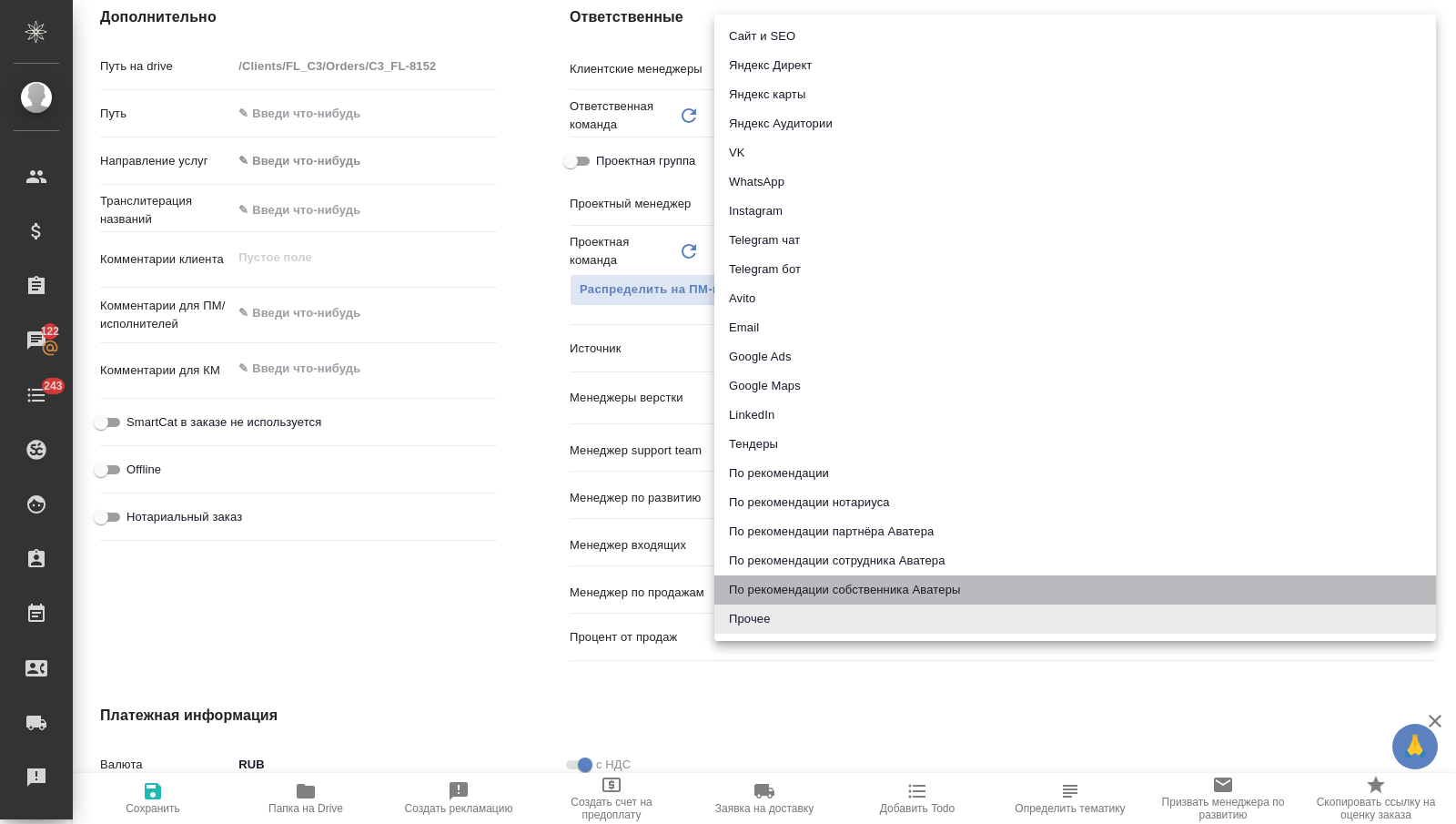
click at [849, 584] on li "По рекомендации собственника Аватеры" at bounding box center [1075, 590] width 722 height 29
type textarea "x"
type input "ownerRecommendation"
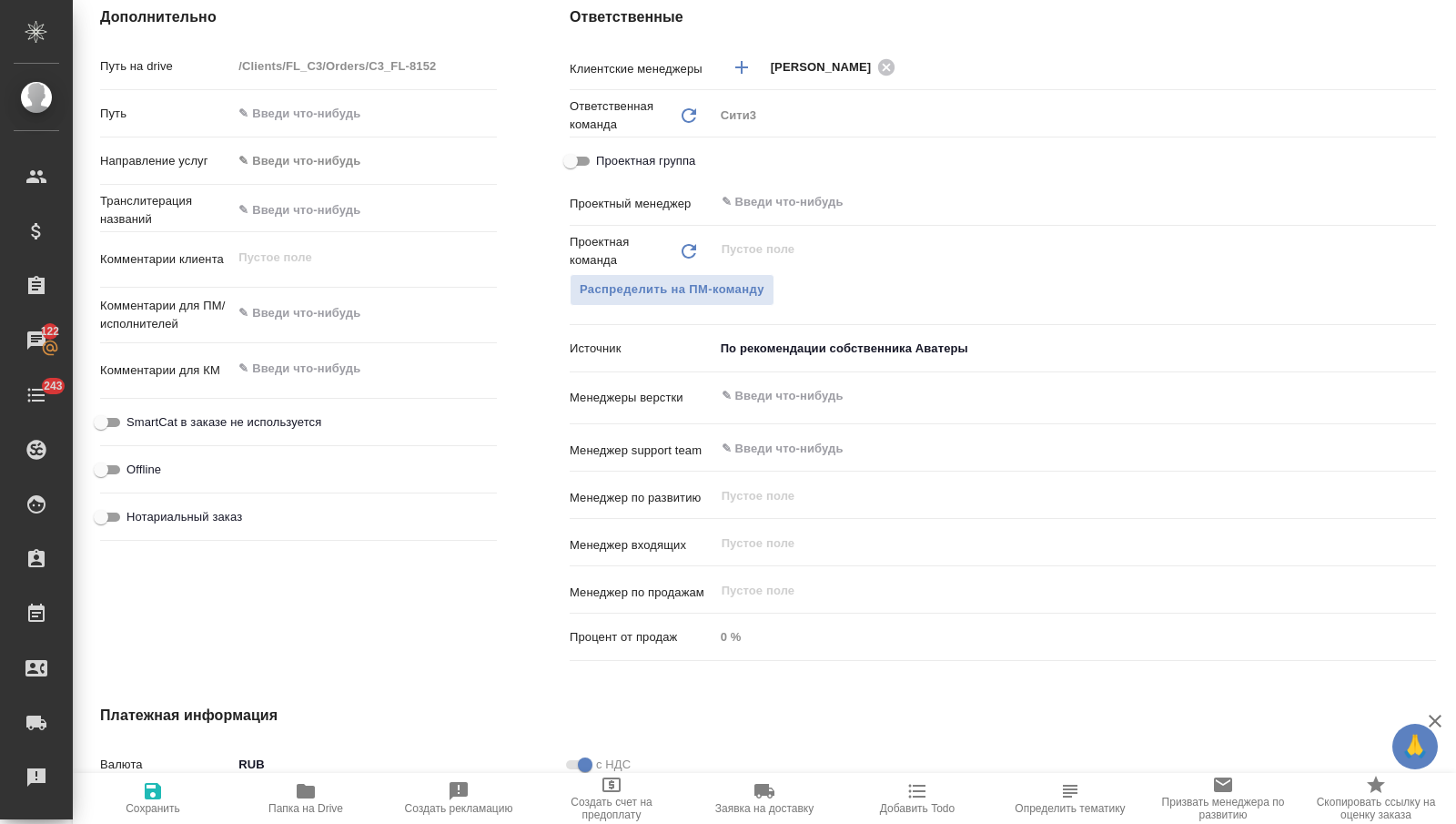
click at [189, 794] on span "Сохранить" at bounding box center [152, 798] width 131 height 35
type textarea "x"
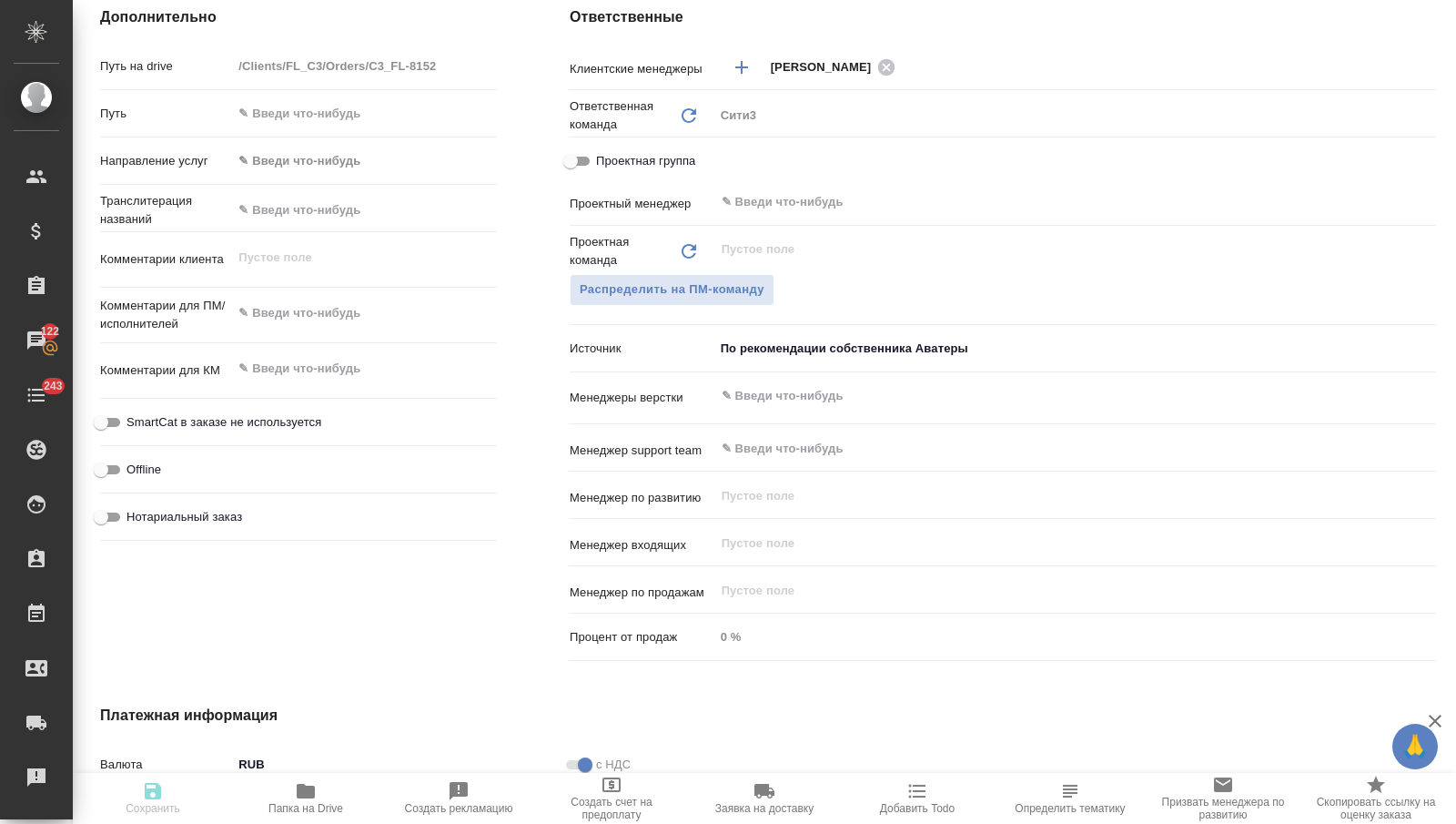
type textarea "x"
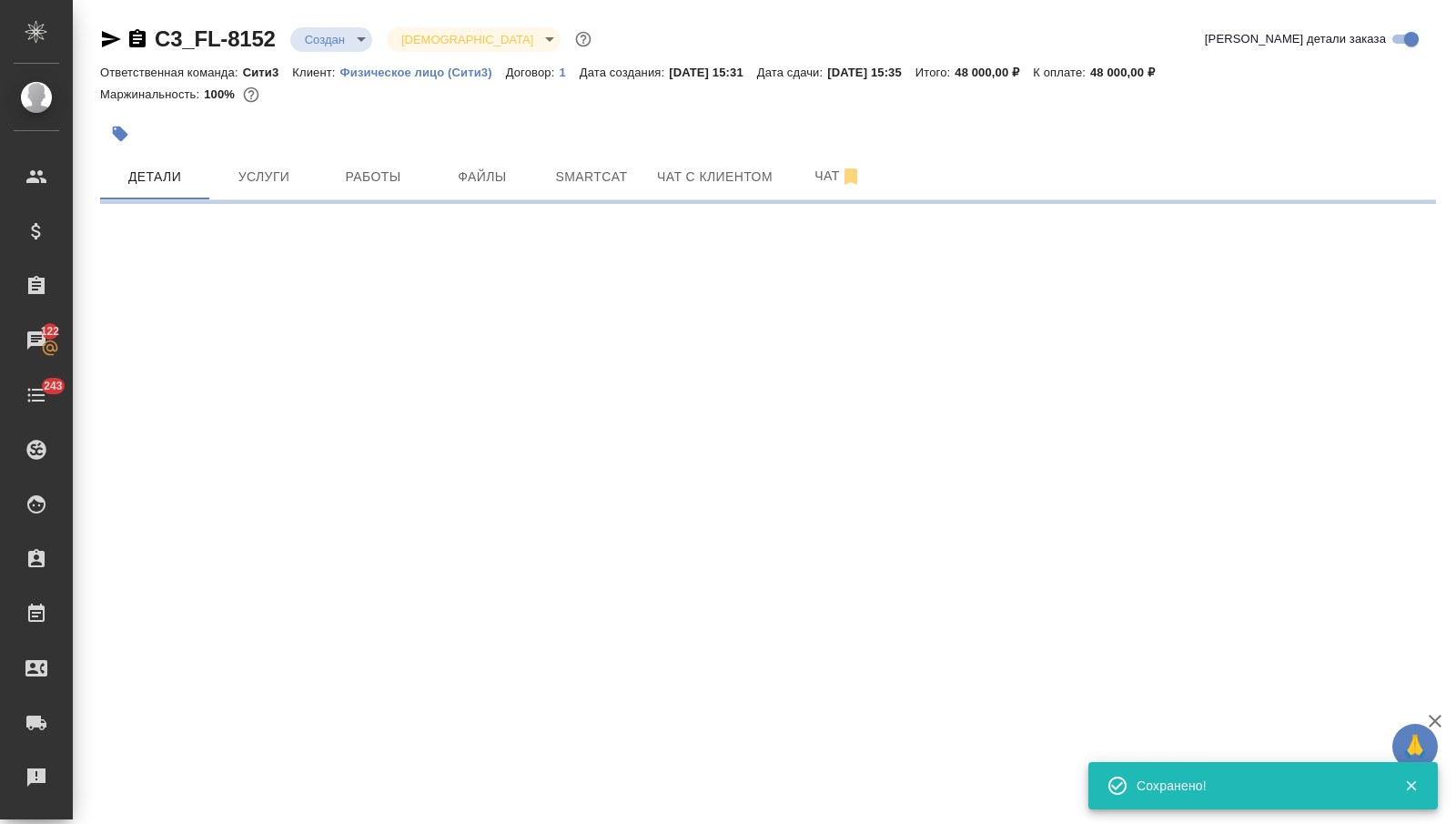
scroll to position [0, 0]
select select "RU"
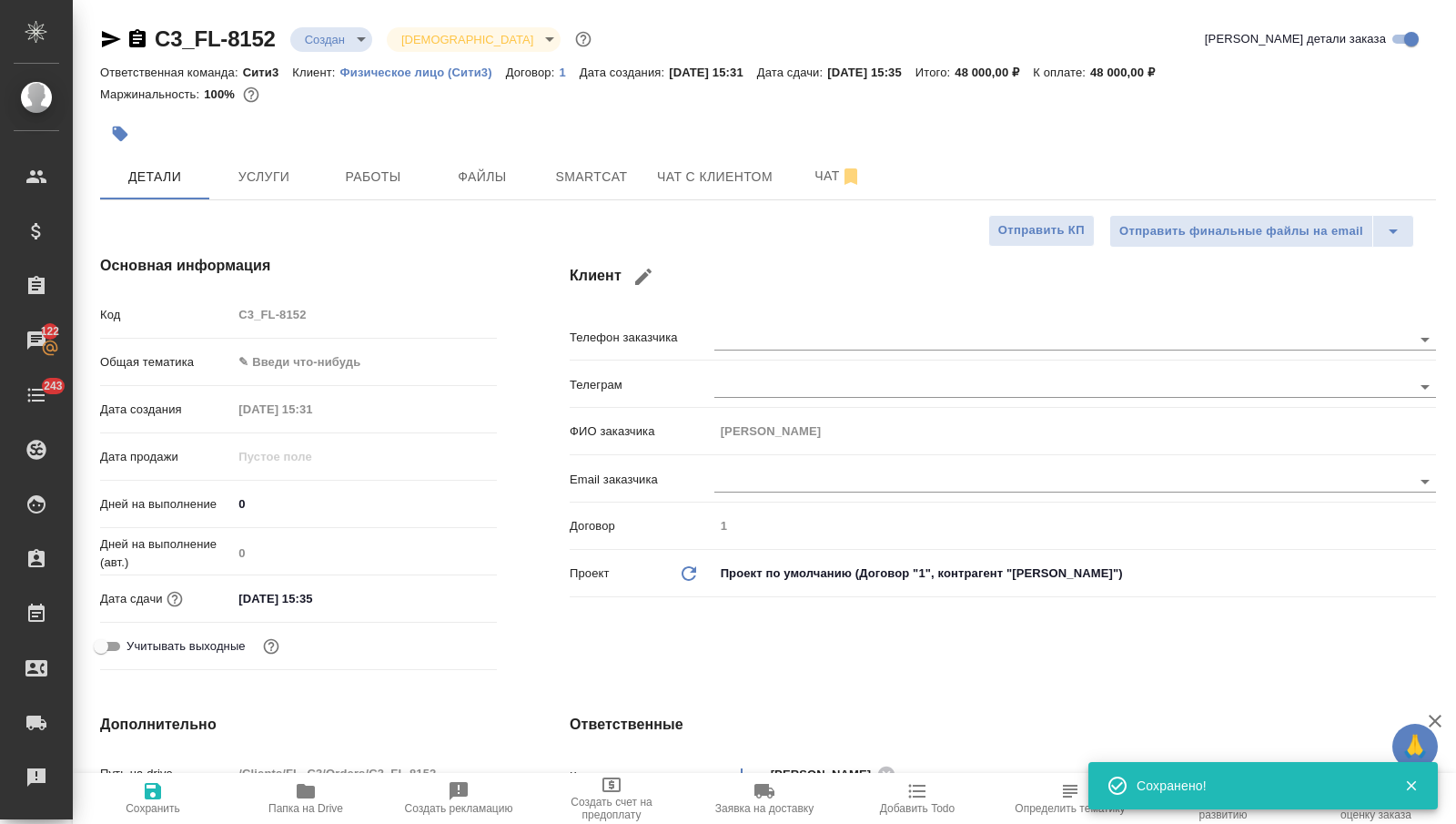
type textarea "x"
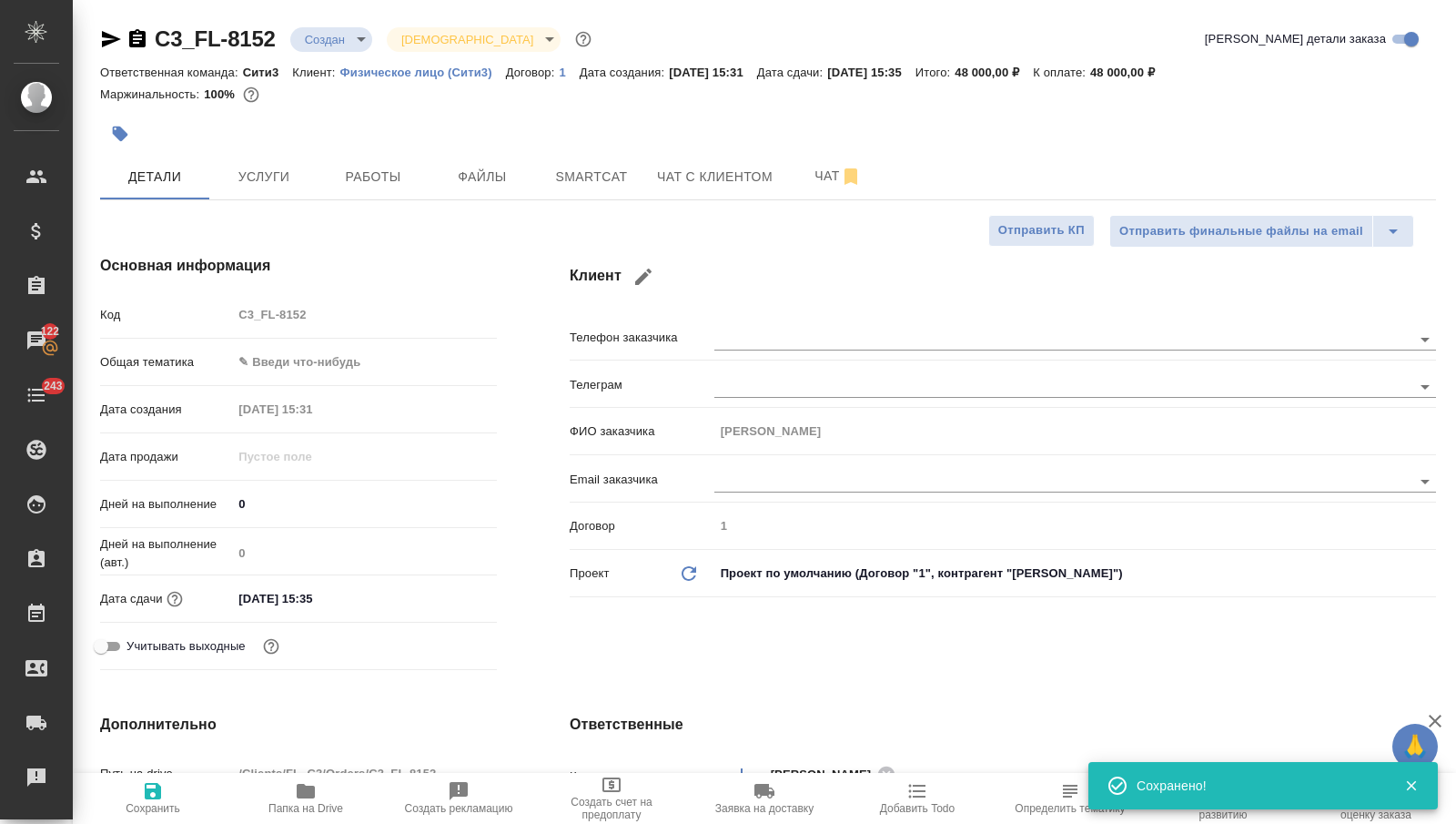
type textarea "x"
